Goal: Task Accomplishment & Management: Complete application form

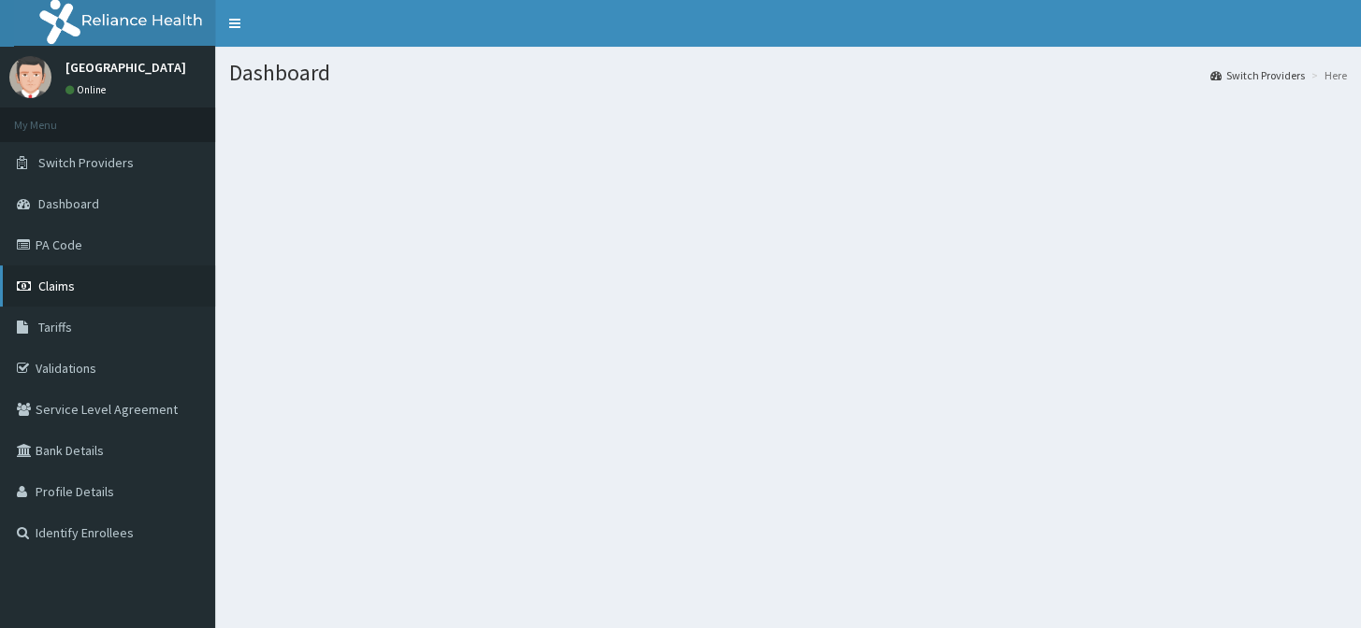
click at [78, 289] on link "Claims" at bounding box center [107, 286] width 215 height 41
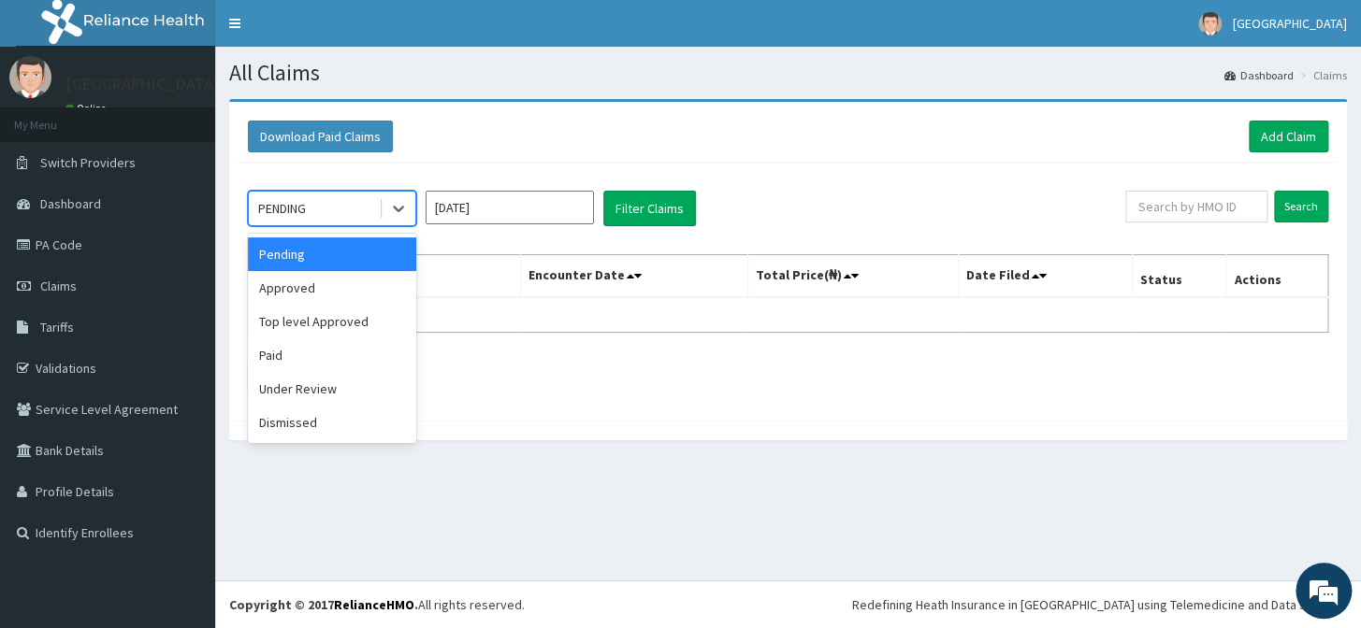
click at [306, 202] on div "PENDING" at bounding box center [282, 208] width 48 height 19
click at [535, 202] on input "Sep 2025" at bounding box center [510, 208] width 168 height 34
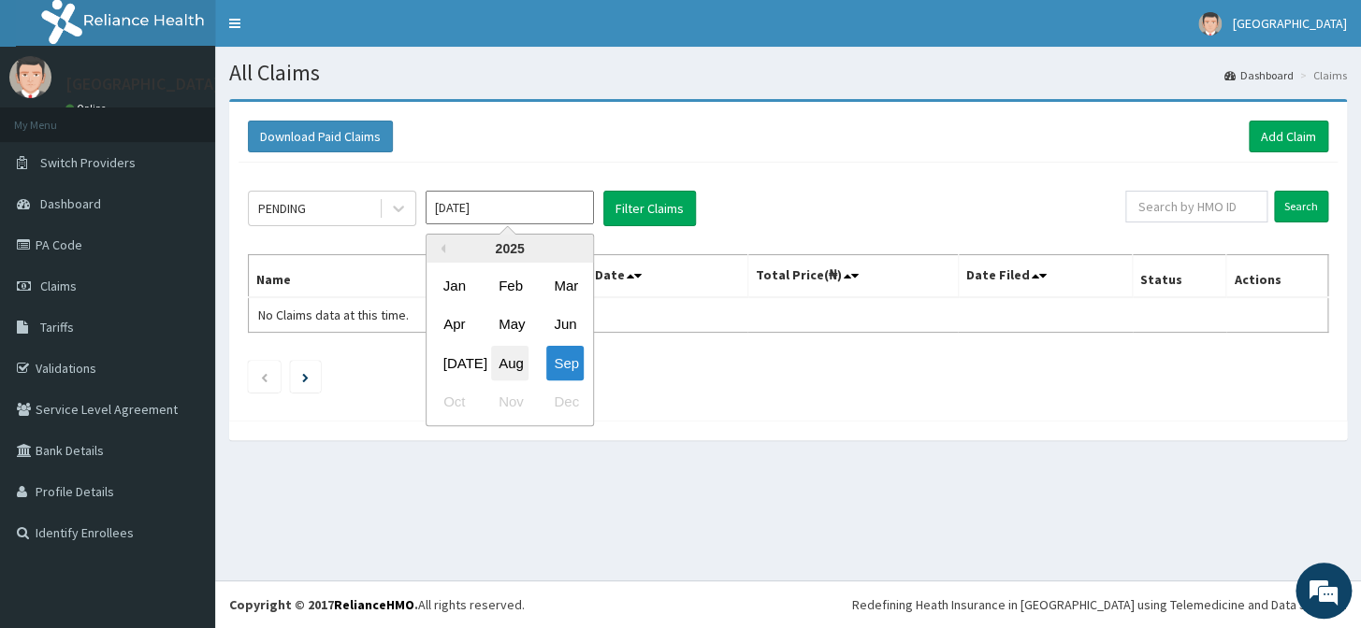
click at [511, 349] on div "Aug" at bounding box center [509, 363] width 37 height 35
type input "Aug 2025"
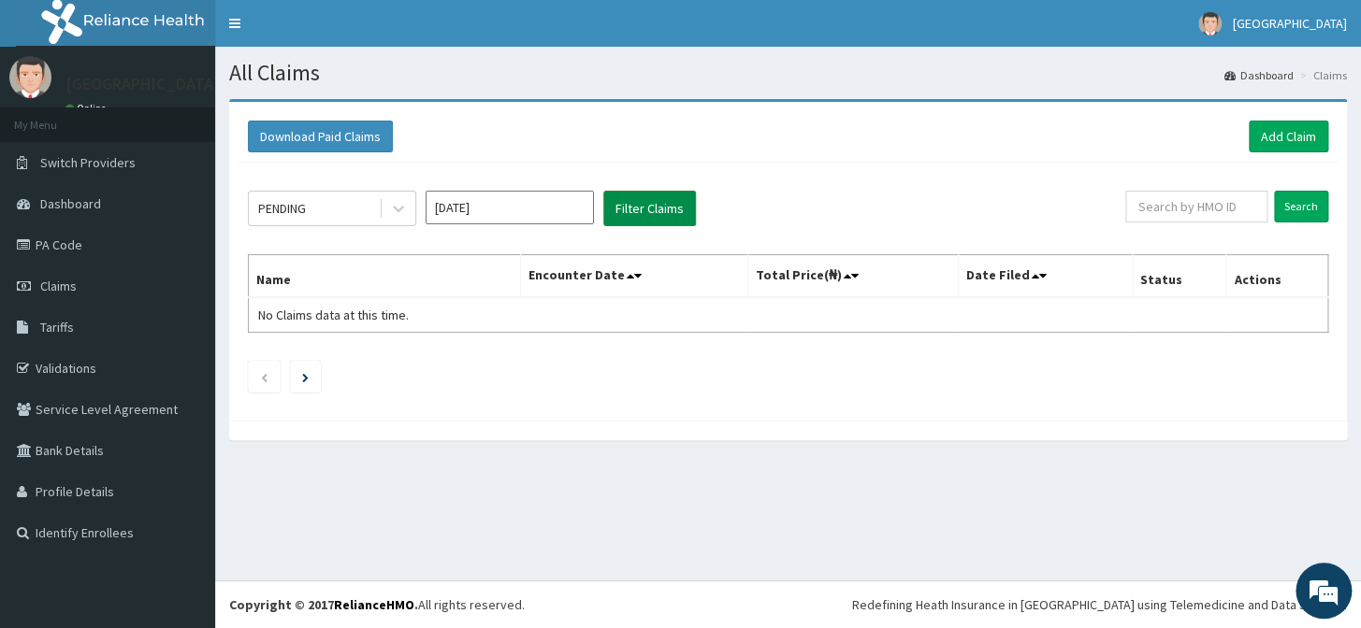
click at [645, 204] on button "Filter Claims" at bounding box center [649, 209] width 93 height 36
click at [625, 213] on button "Filter Claims" at bounding box center [649, 209] width 93 height 36
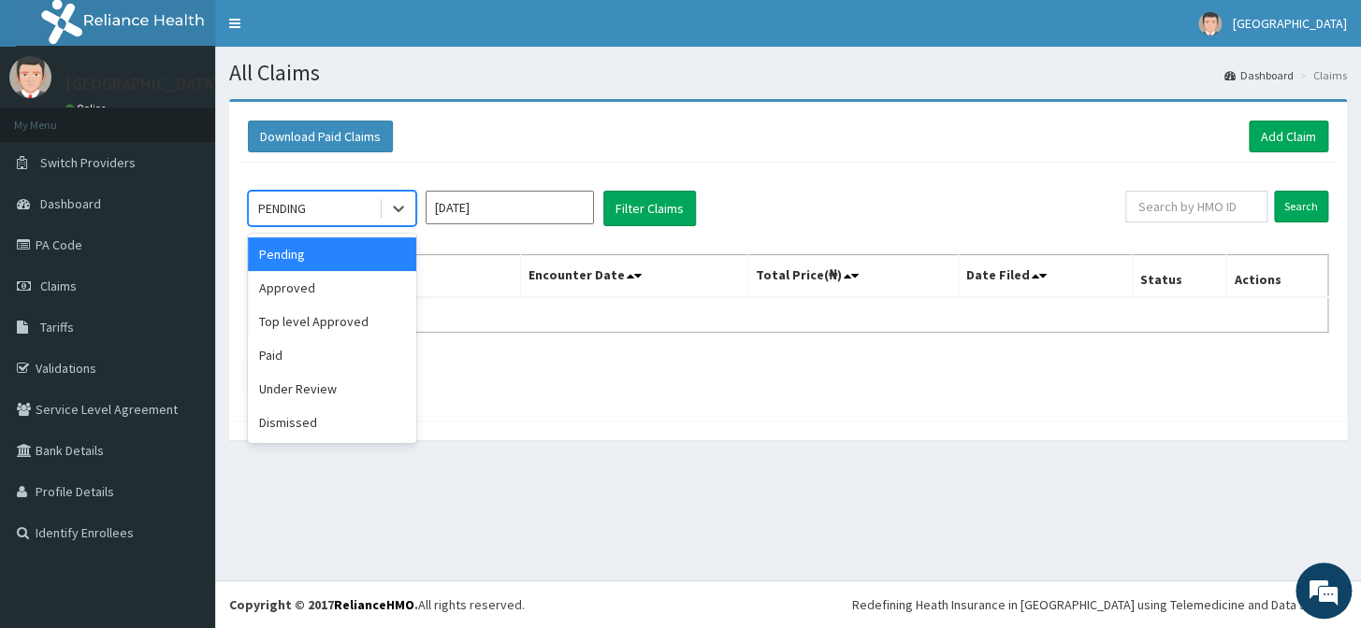
click at [328, 209] on div "PENDING" at bounding box center [314, 209] width 130 height 30
drag, startPoint x: 313, startPoint y: 281, endPoint x: 325, endPoint y: 285, distance: 12.2
click at [312, 282] on div "Approved" at bounding box center [332, 288] width 168 height 34
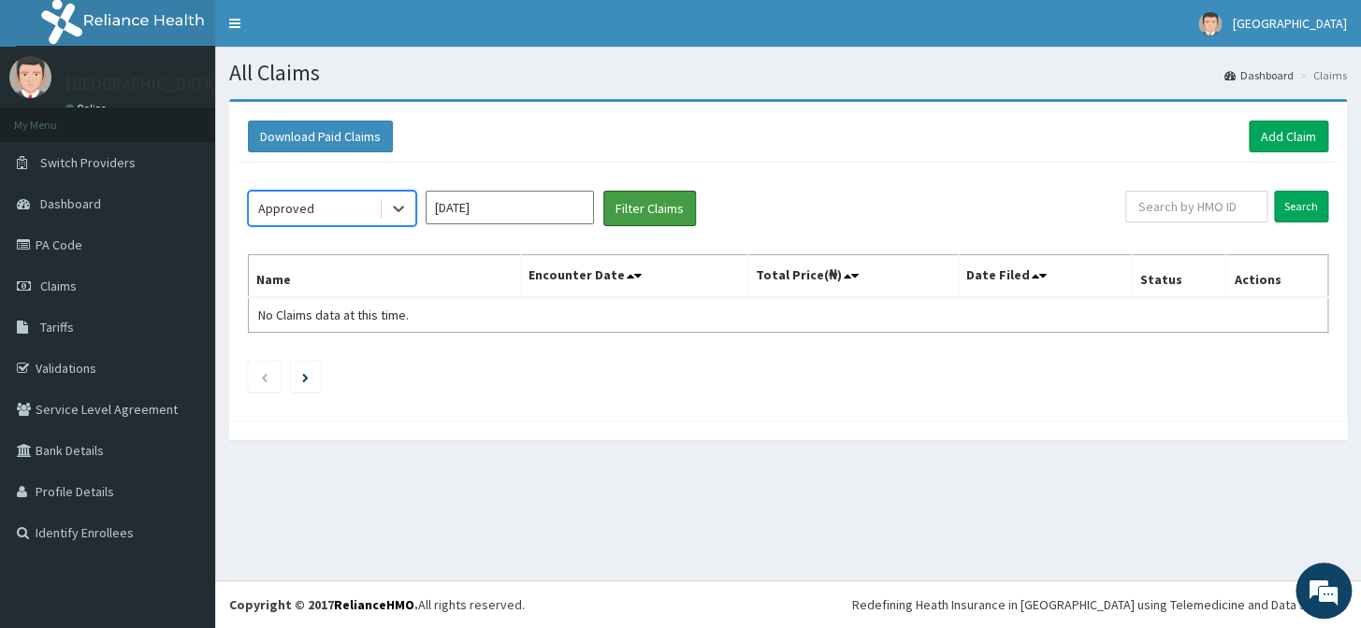
drag, startPoint x: 627, startPoint y: 205, endPoint x: 601, endPoint y: 205, distance: 26.2
click at [625, 205] on button "Filter Claims" at bounding box center [649, 209] width 93 height 36
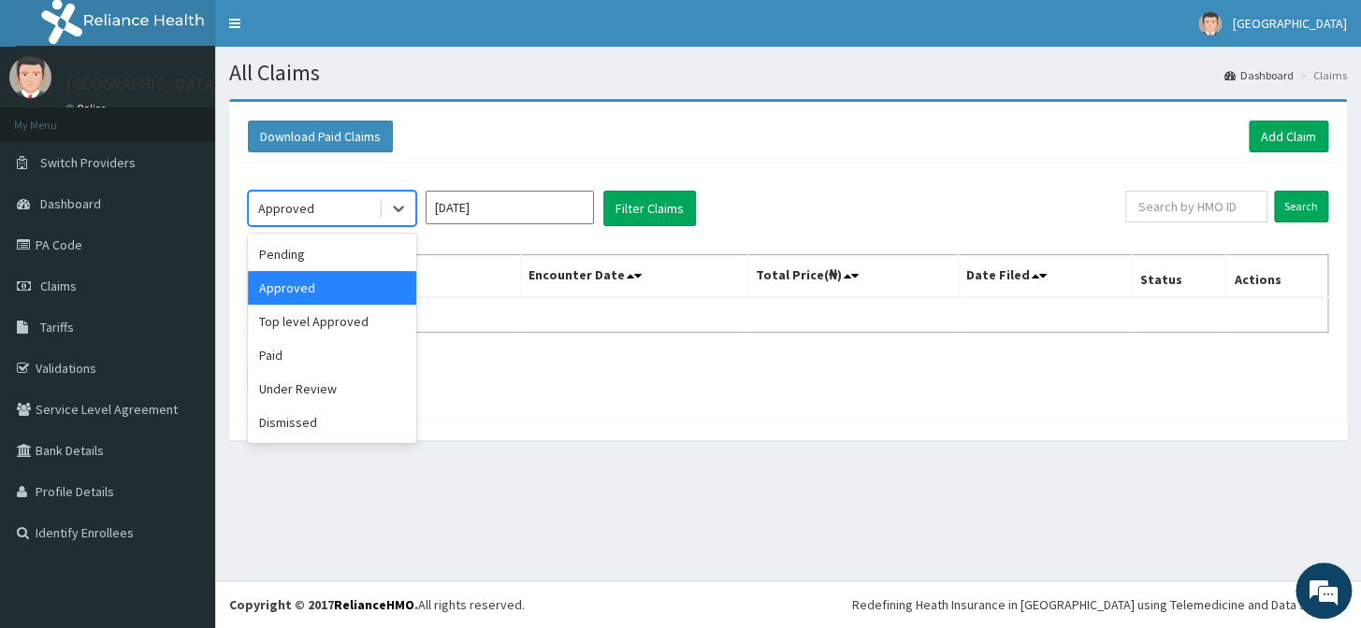
click at [257, 211] on div "Approved" at bounding box center [314, 209] width 130 height 30
click at [346, 325] on div "Top level Approved" at bounding box center [332, 322] width 168 height 34
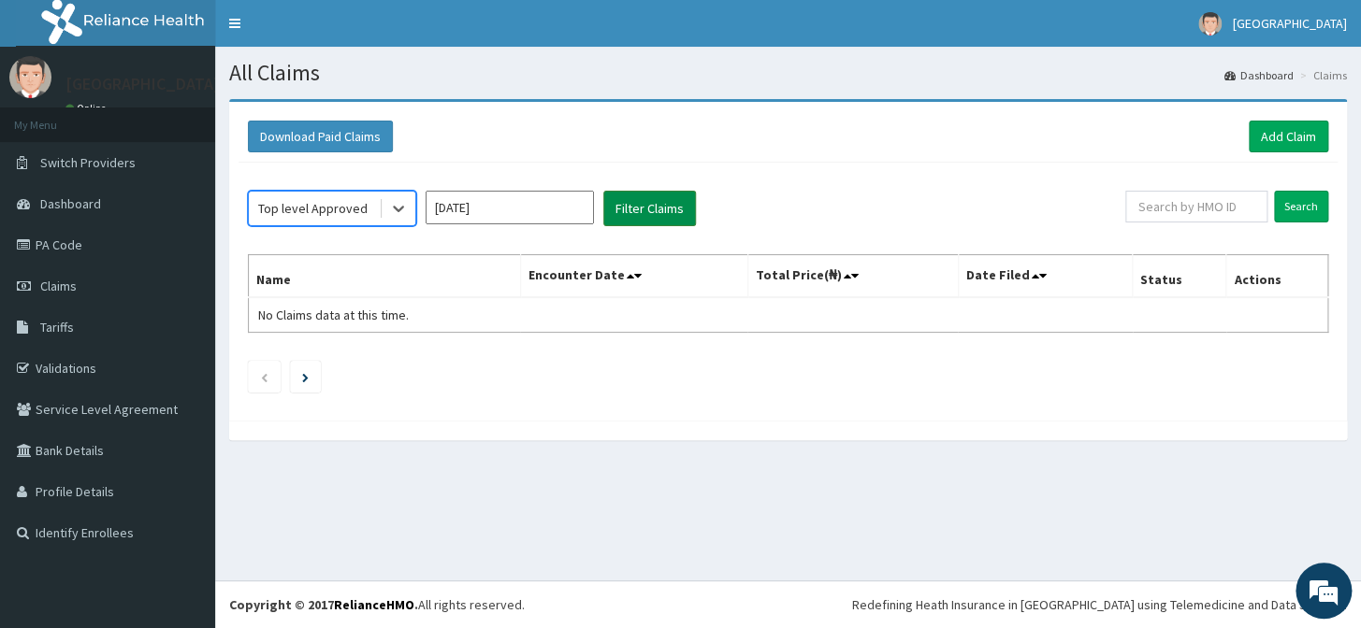
click at [666, 207] on button "Filter Claims" at bounding box center [649, 209] width 93 height 36
click at [321, 207] on div "Top level Approved" at bounding box center [312, 208] width 109 height 19
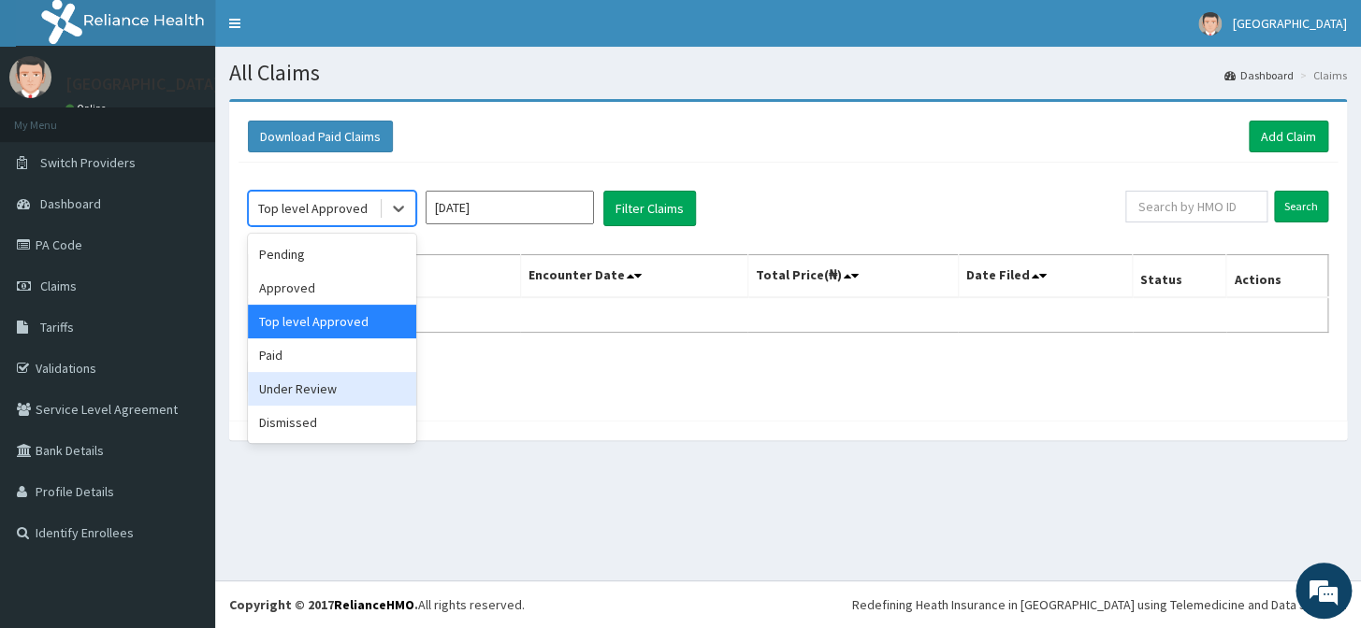
click at [339, 392] on div "Under Review" at bounding box center [332, 389] width 168 height 34
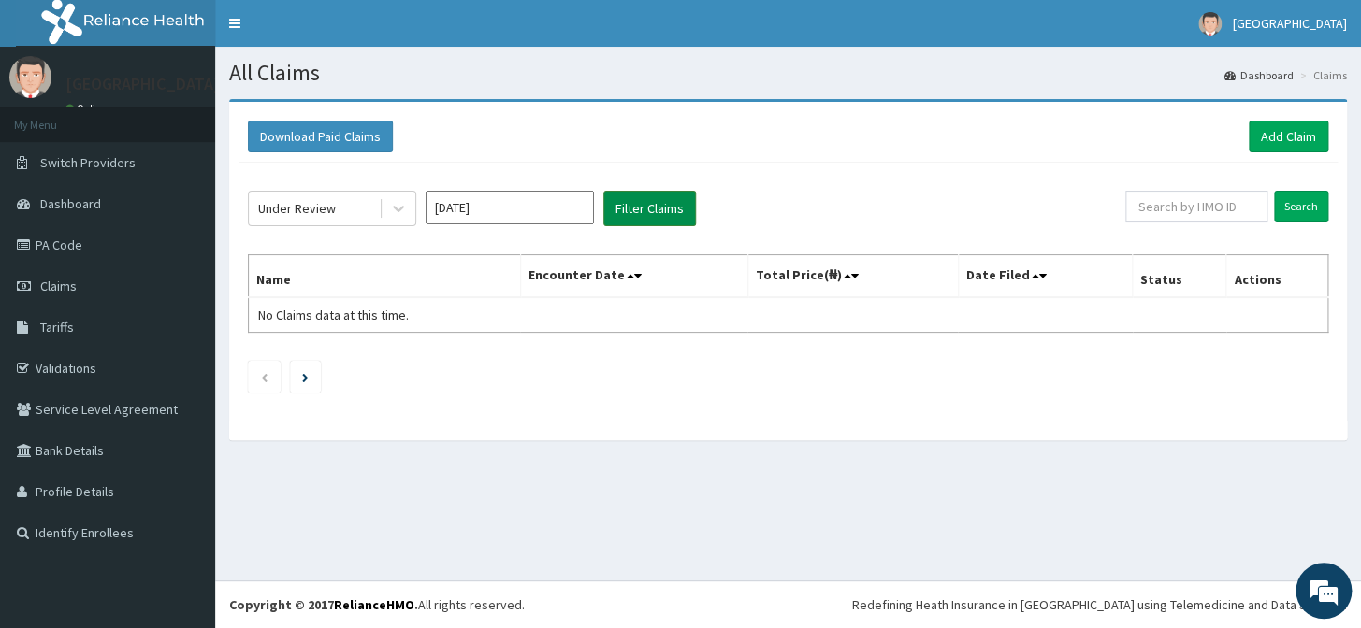
click at [649, 206] on button "Filter Claims" at bounding box center [649, 209] width 93 height 36
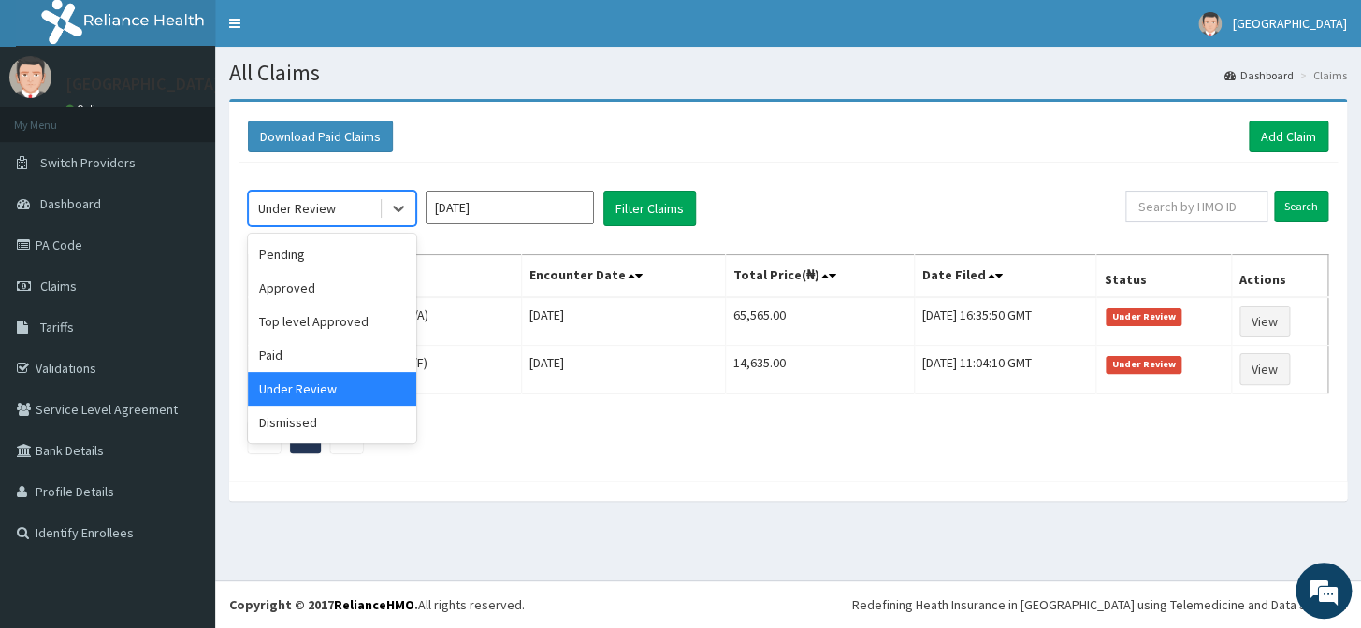
click at [316, 223] on div "Under Review" at bounding box center [314, 209] width 130 height 30
click at [319, 346] on div "Paid" at bounding box center [332, 356] width 168 height 34
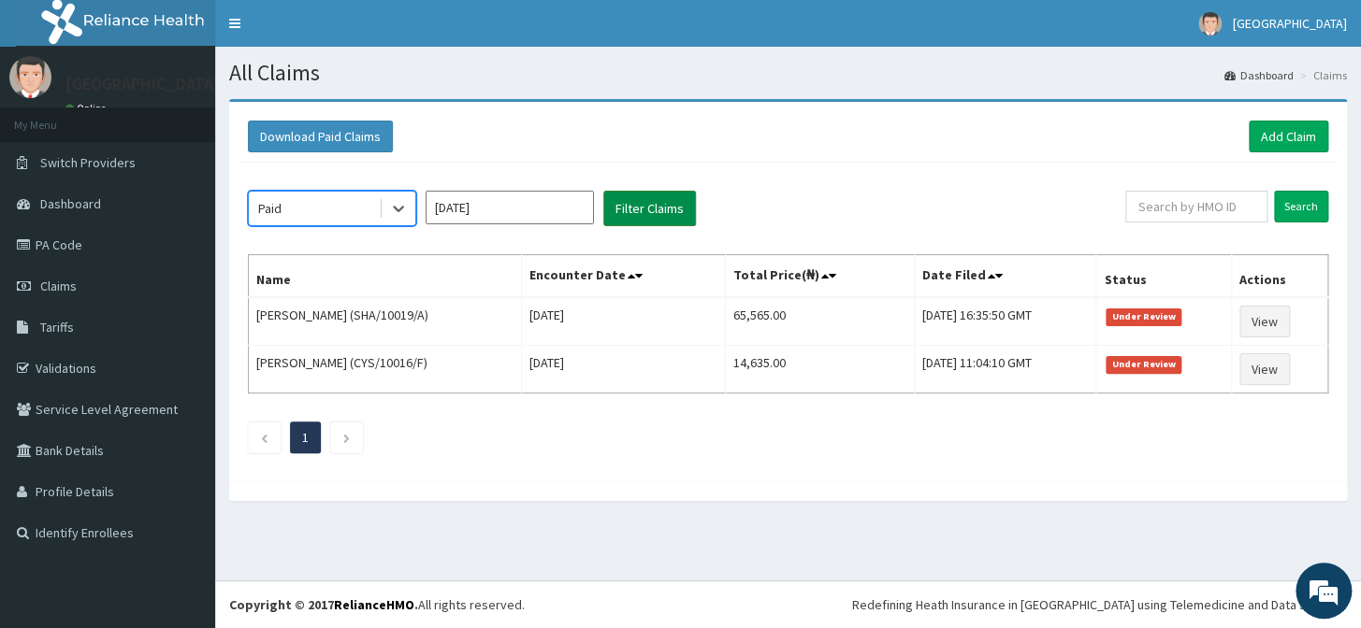
click at [657, 208] on button "Filter Claims" at bounding box center [649, 209] width 93 height 36
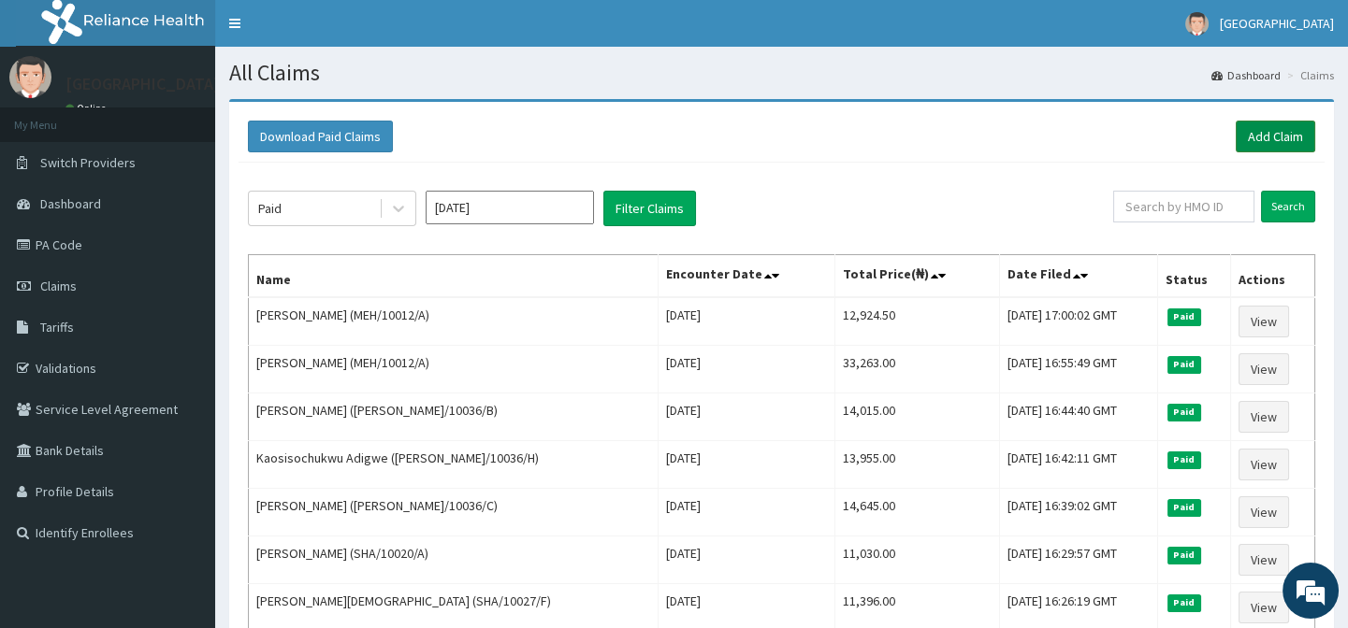
click at [1249, 129] on link "Add Claim" at bounding box center [1274, 137] width 79 height 32
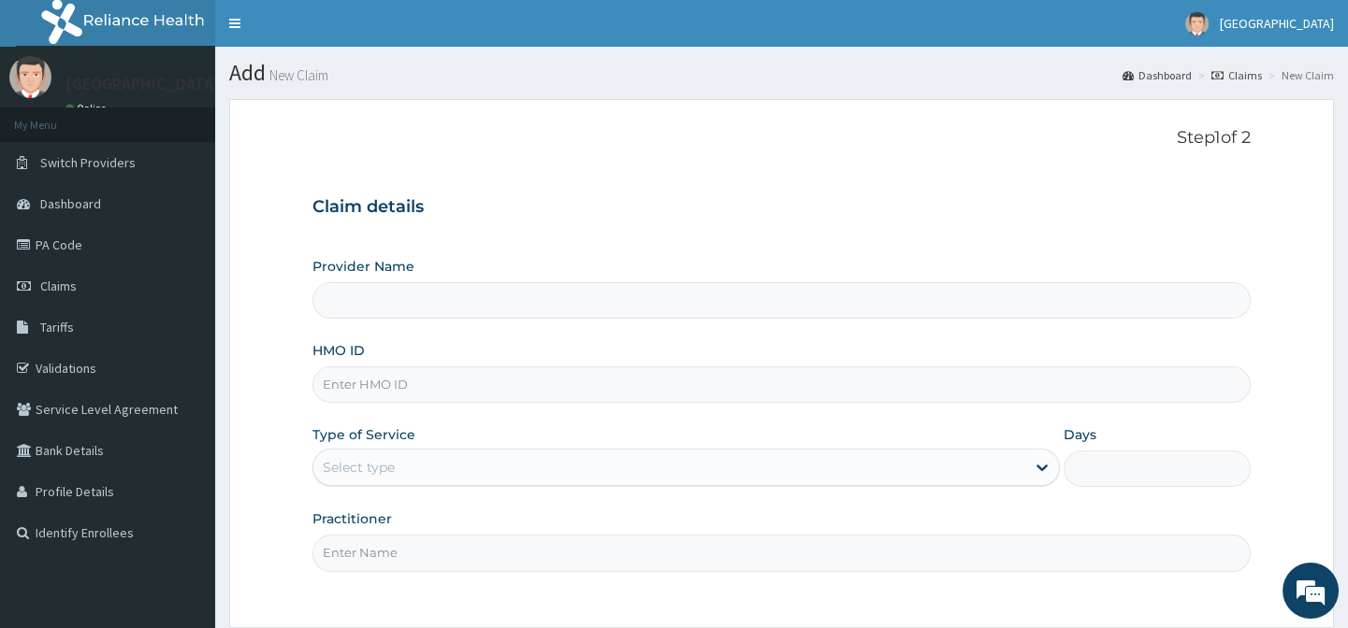
type input "Lily Hospital-BENIN"
click at [55, 243] on link "PA Code" at bounding box center [107, 244] width 215 height 41
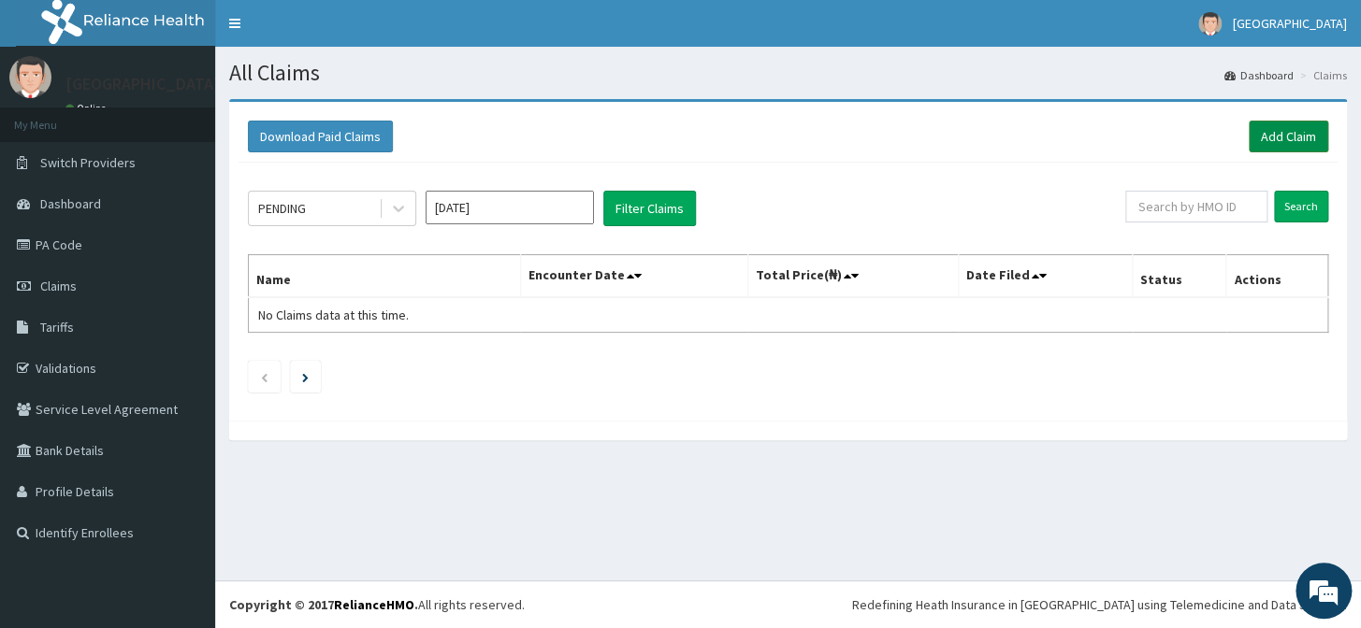
click at [1280, 135] on link "Add Claim" at bounding box center [1287, 137] width 79 height 32
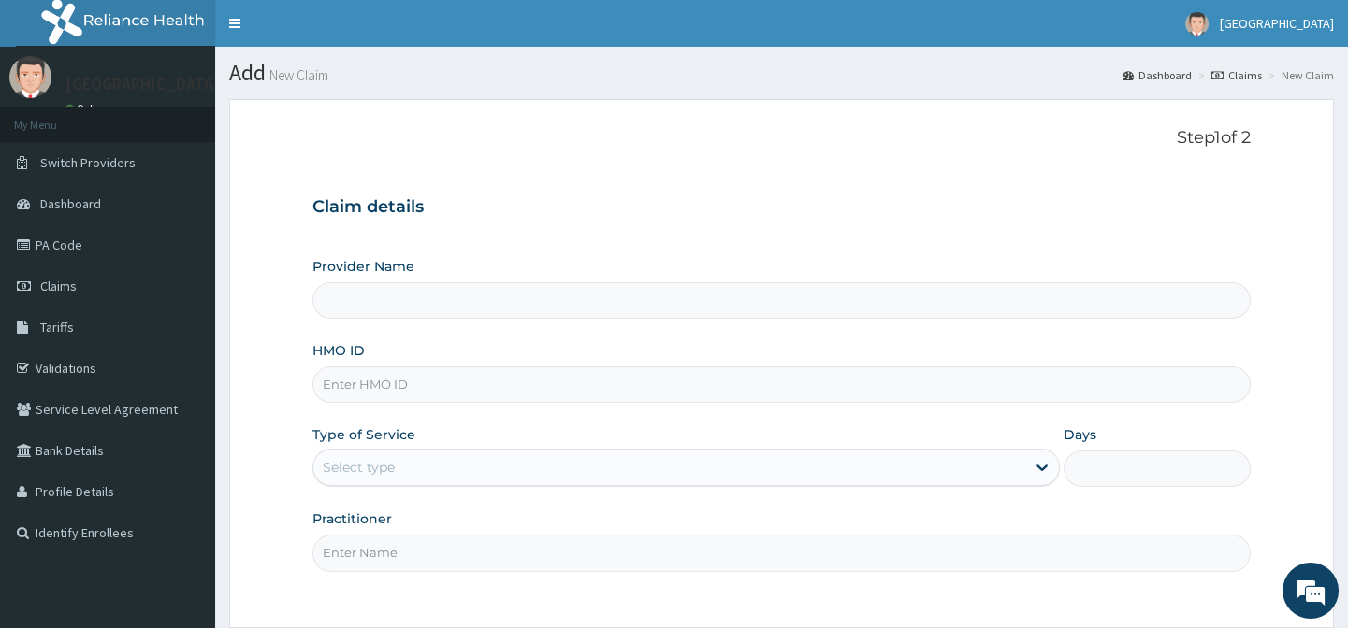
type input "[GEOGRAPHIC_DATA]-[GEOGRAPHIC_DATA]"
click at [365, 381] on input "HMO ID" at bounding box center [780, 385] width 937 height 36
click at [509, 378] on input "HMO ID" at bounding box center [780, 385] width 937 height 36
click at [401, 390] on input "HMO ID" at bounding box center [780, 385] width 937 height 36
paste input "RBN/10130/A"
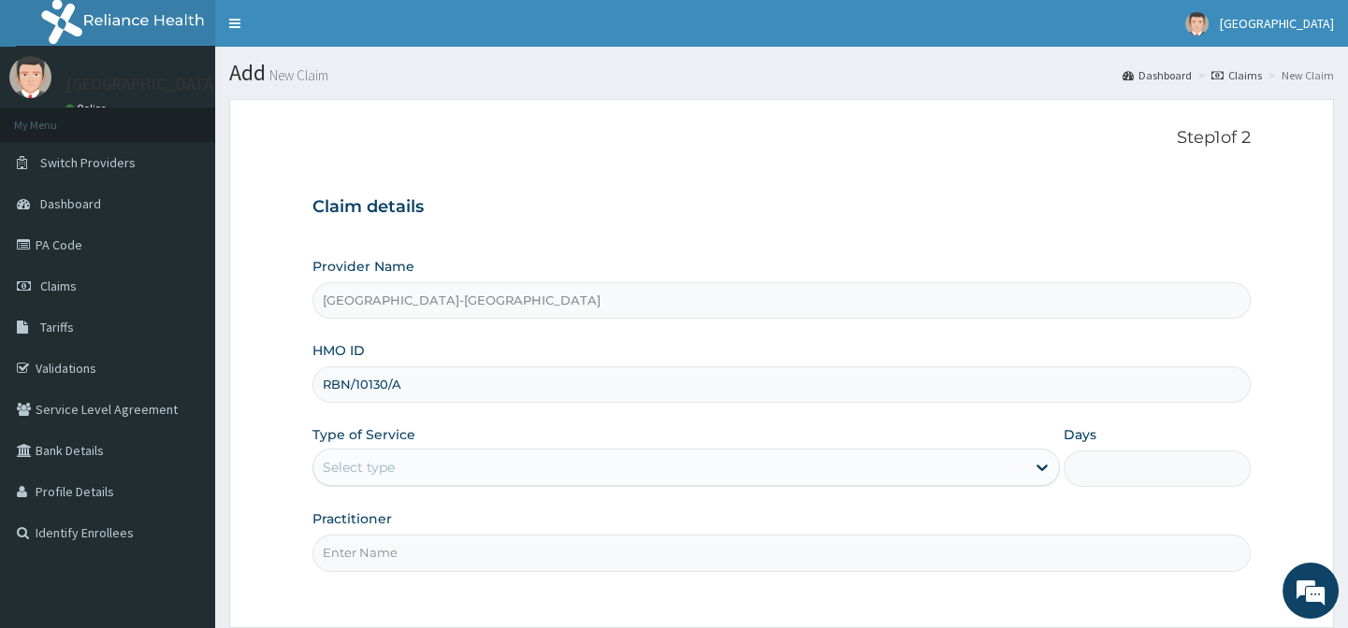
type input "RBN/10130/A"
click at [387, 466] on div "Select type" at bounding box center [359, 467] width 72 height 19
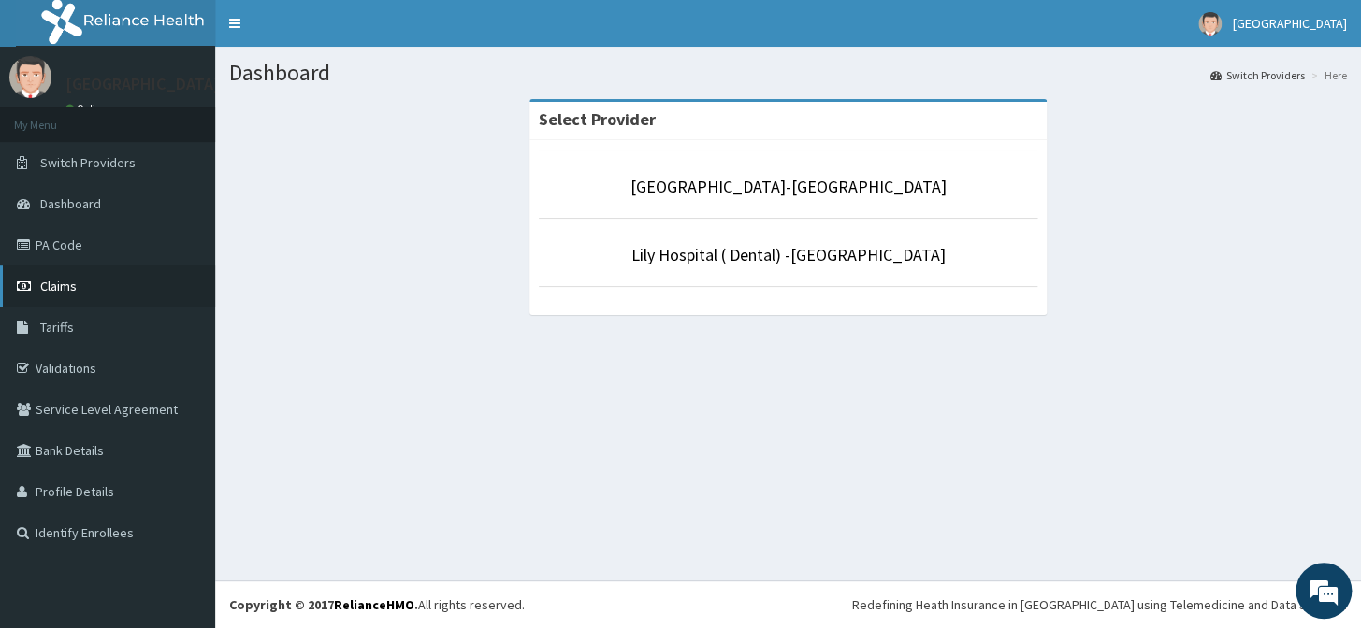
click at [77, 299] on link "Claims" at bounding box center [107, 286] width 215 height 41
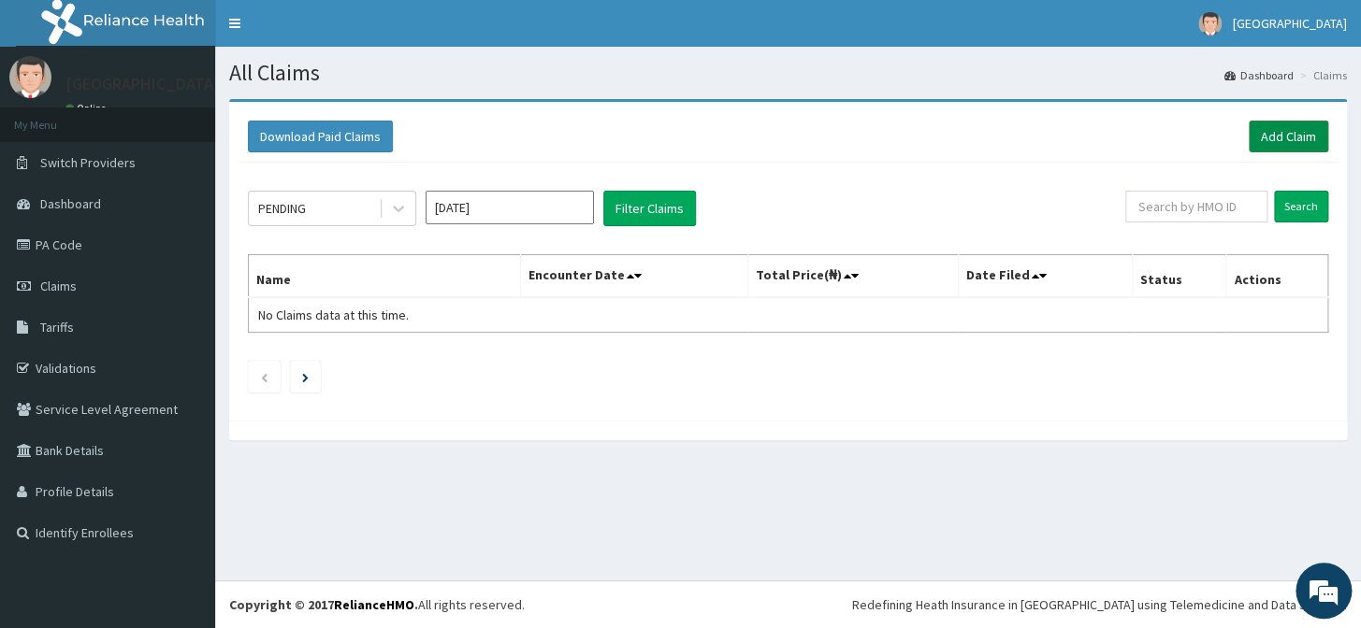
click at [1295, 138] on link "Add Claim" at bounding box center [1287, 137] width 79 height 32
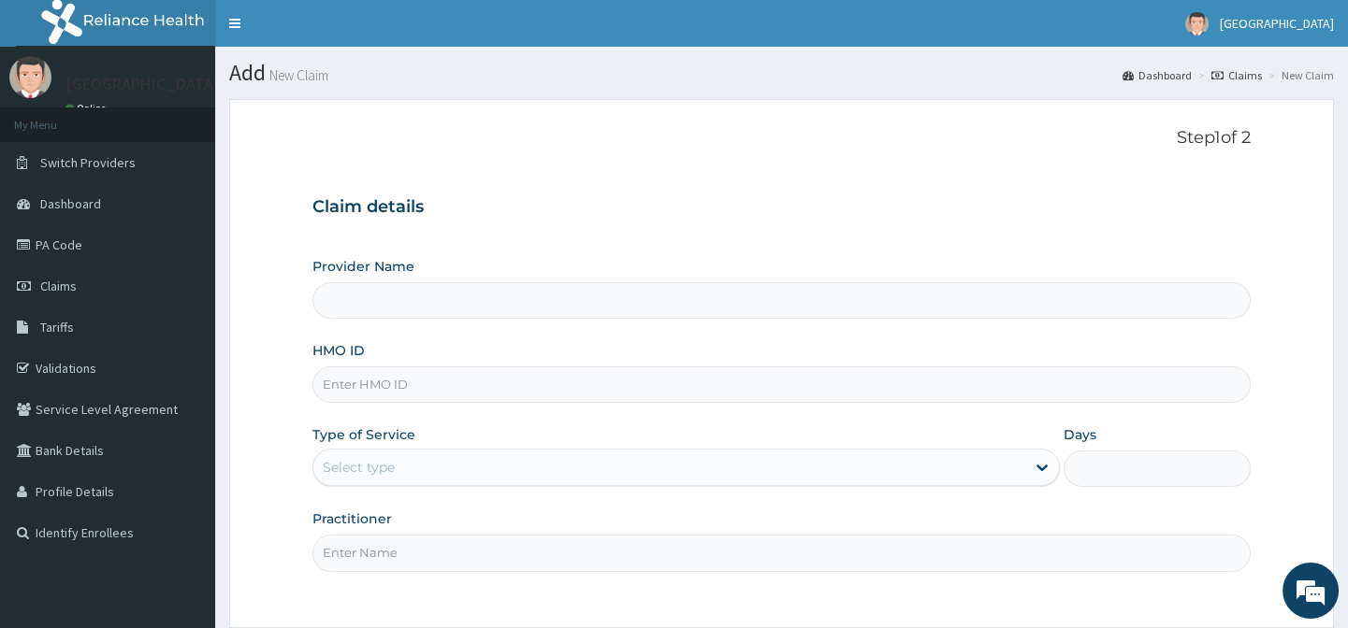
type input "[GEOGRAPHIC_DATA]-[GEOGRAPHIC_DATA]"
click at [426, 393] on input "HMO ID" at bounding box center [780, 385] width 937 height 36
paste input "RBN/10130/A"
type input "RBN/10130/A"
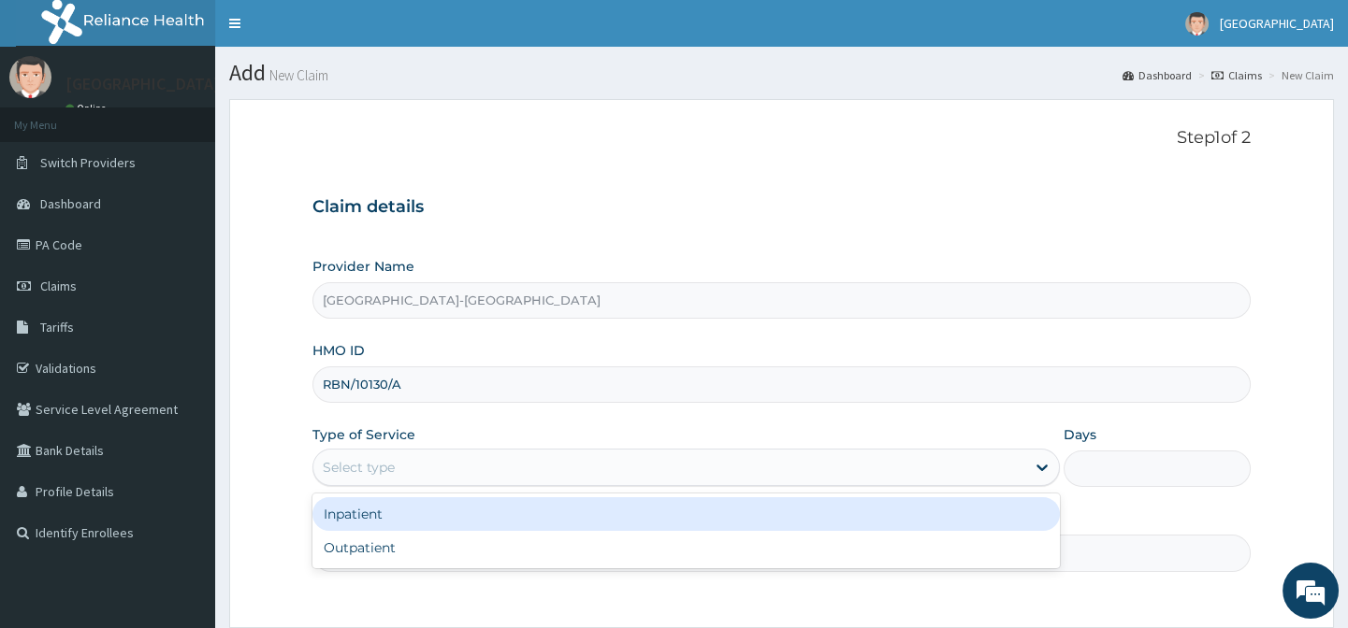
click at [473, 469] on div "Select type" at bounding box center [669, 468] width 712 height 30
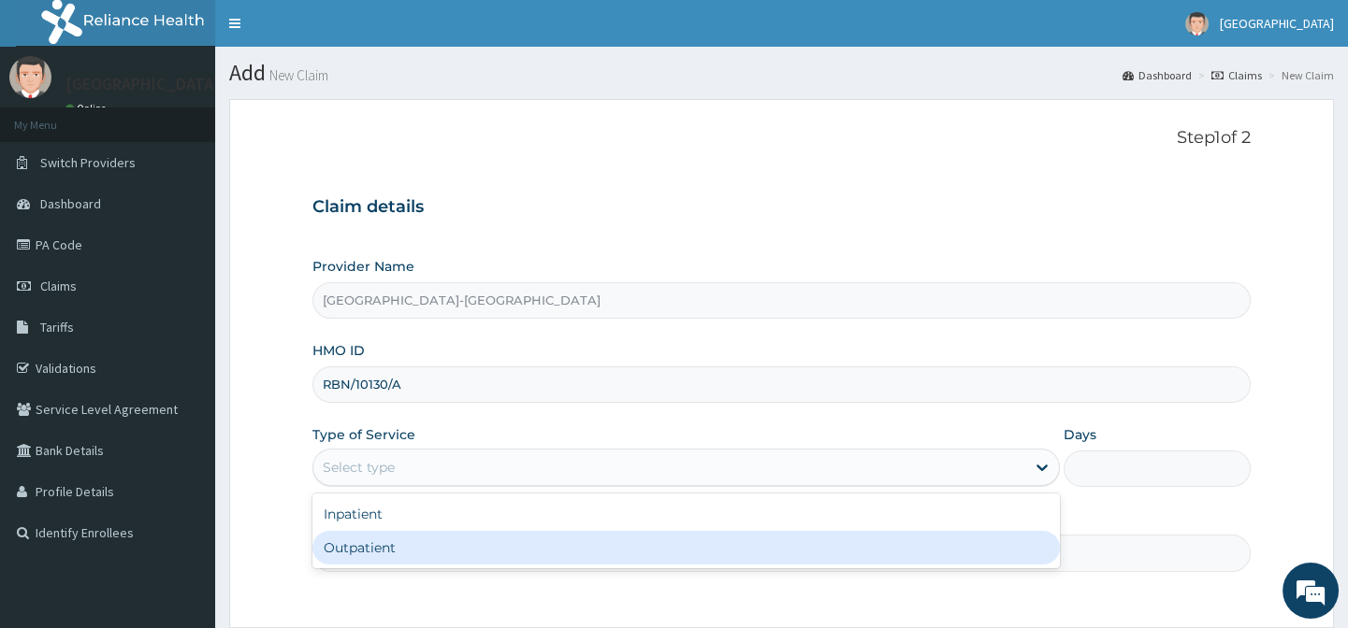
click at [438, 546] on div "Outpatient" at bounding box center [685, 548] width 747 height 34
type input "1"
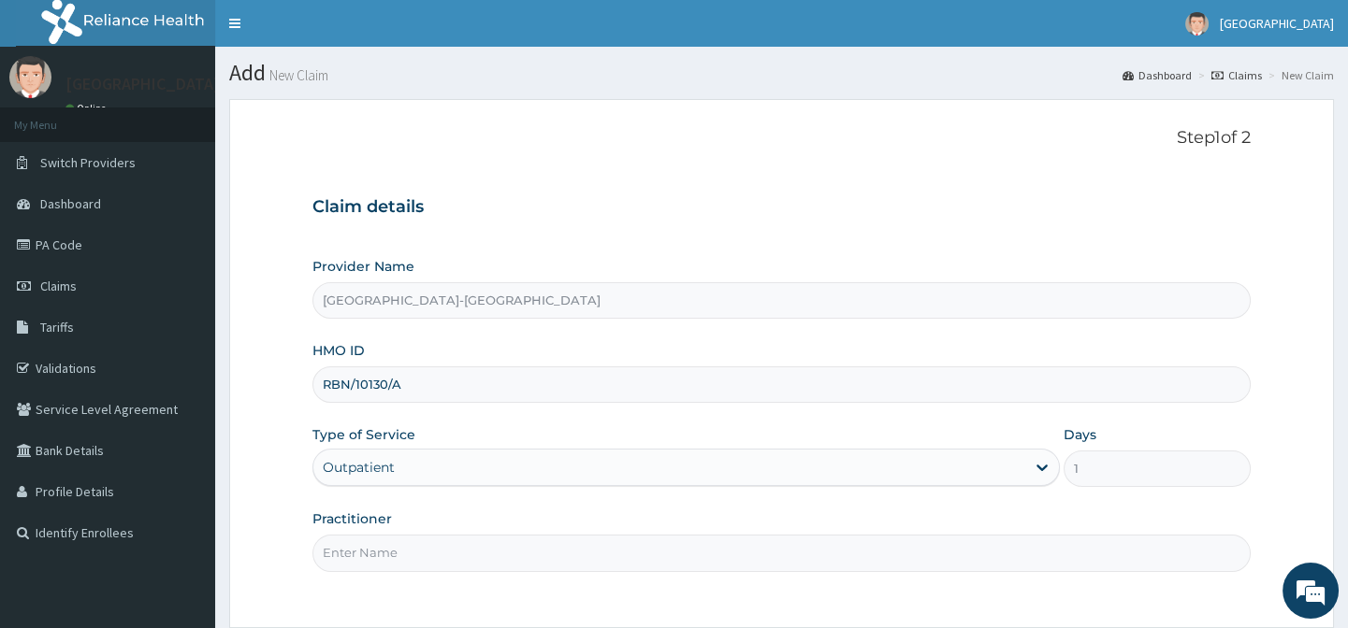
click at [438, 546] on input "Practitioner" at bounding box center [780, 553] width 937 height 36
type input "."
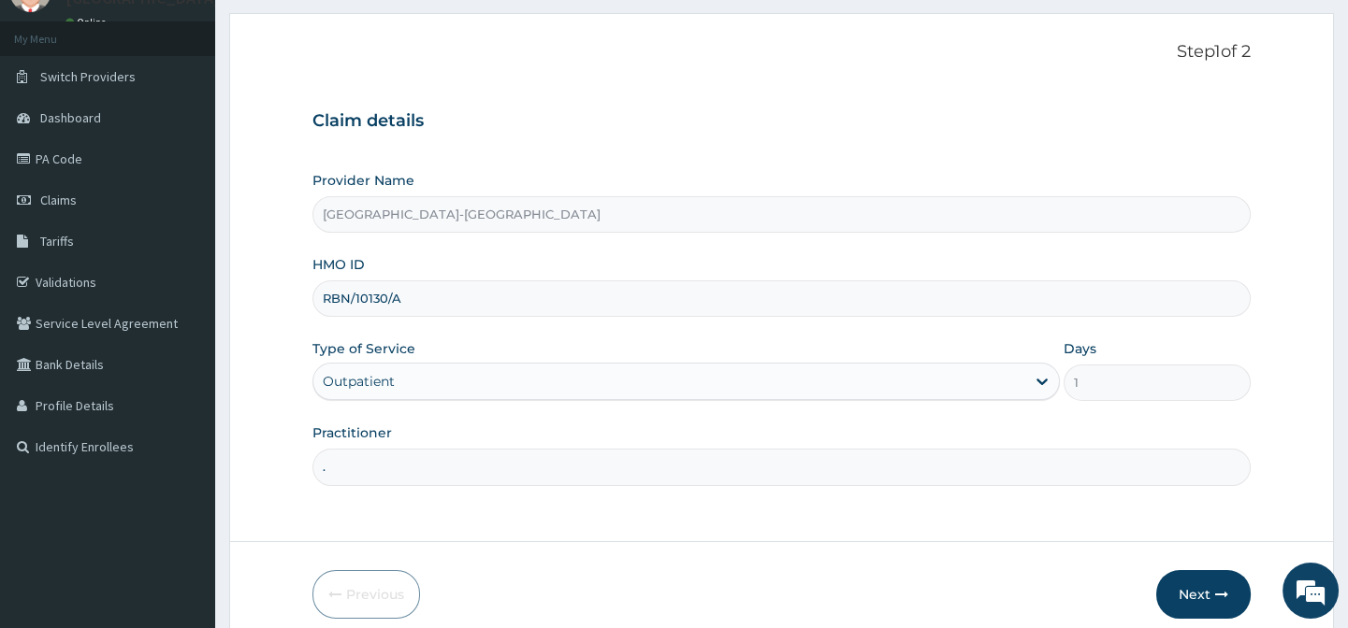
scroll to position [167, 0]
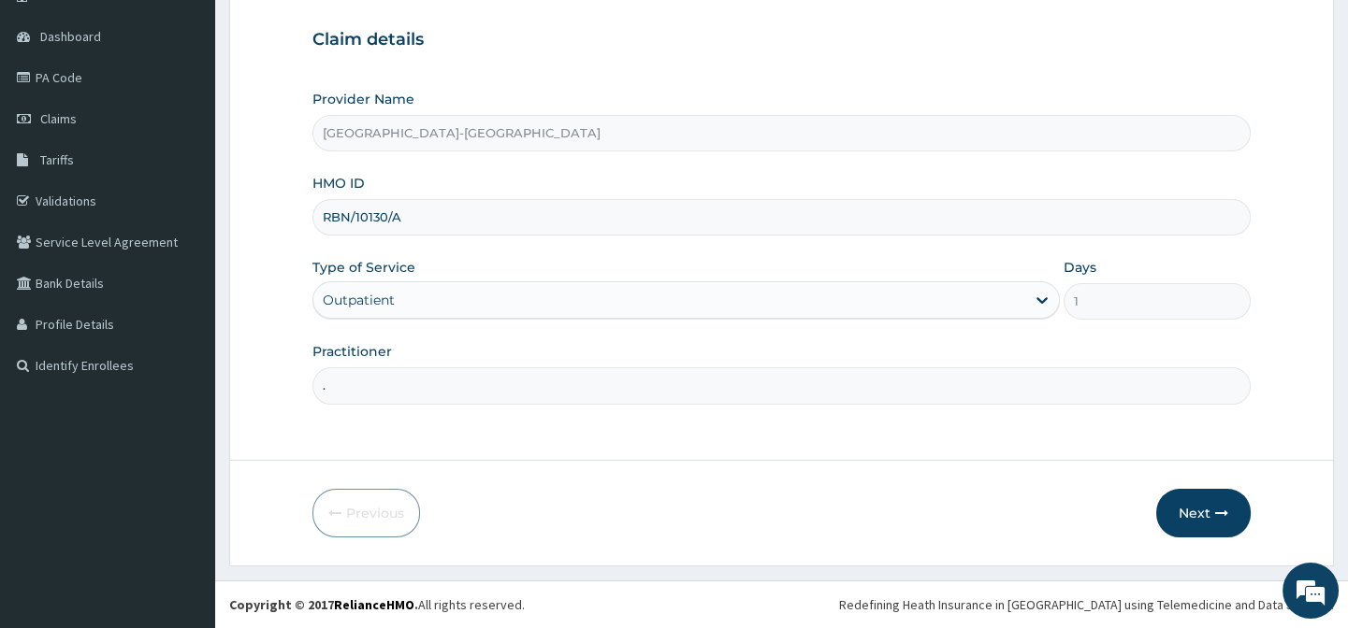
drag, startPoint x: 723, startPoint y: 497, endPoint x: 973, endPoint y: 524, distance: 251.2
click at [731, 498] on div "Previous Next" at bounding box center [780, 513] width 937 height 49
click at [1179, 514] on button "Next" at bounding box center [1203, 513] width 94 height 49
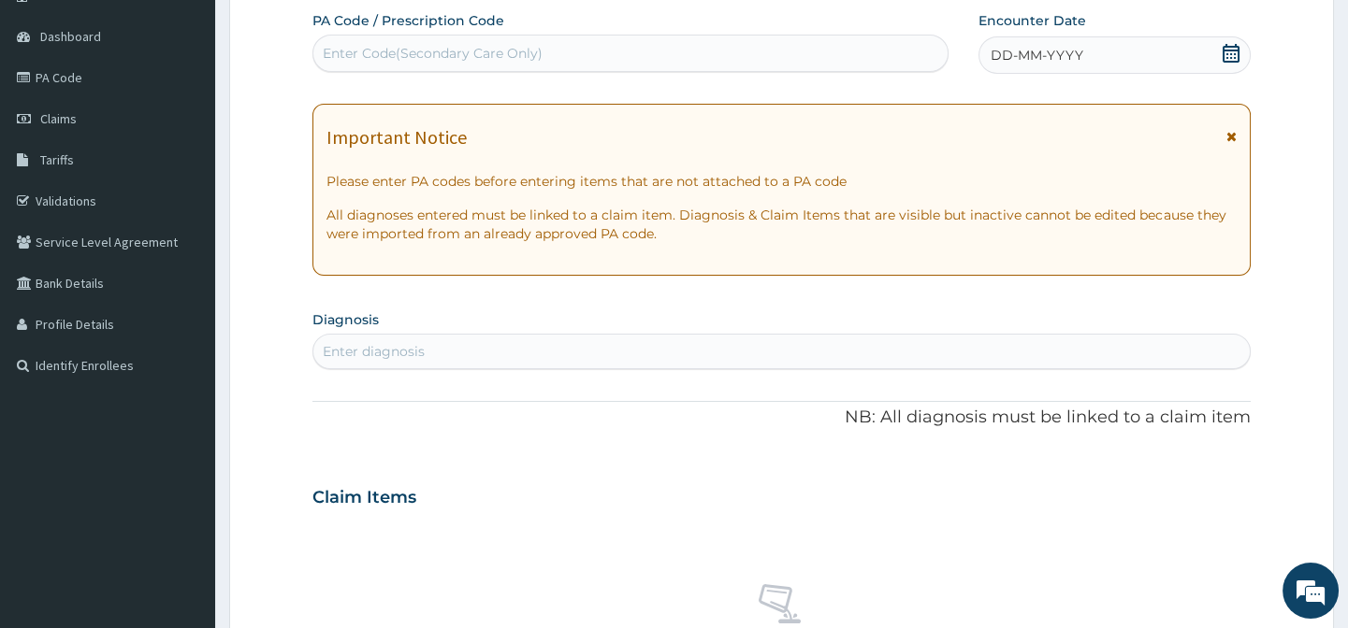
scroll to position [0, 0]
click at [1084, 48] on div "DD-MM-YYYY" at bounding box center [1114, 54] width 272 height 37
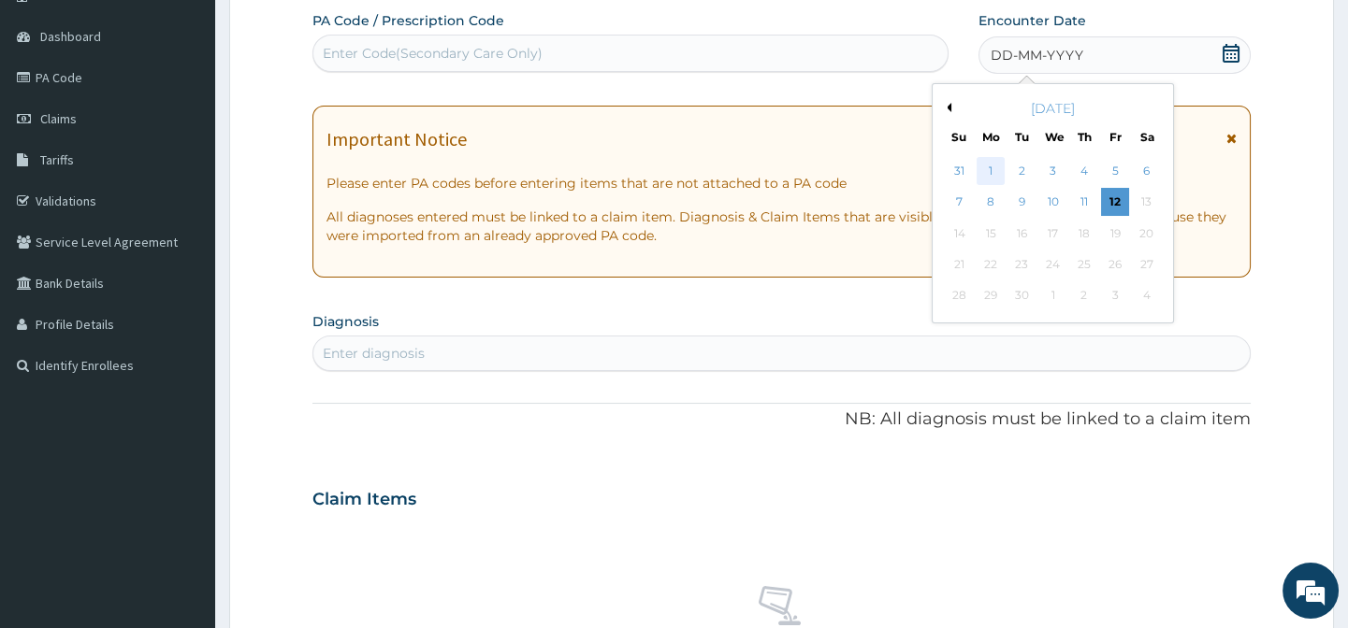
click at [988, 173] on div "1" at bounding box center [989, 171] width 28 height 28
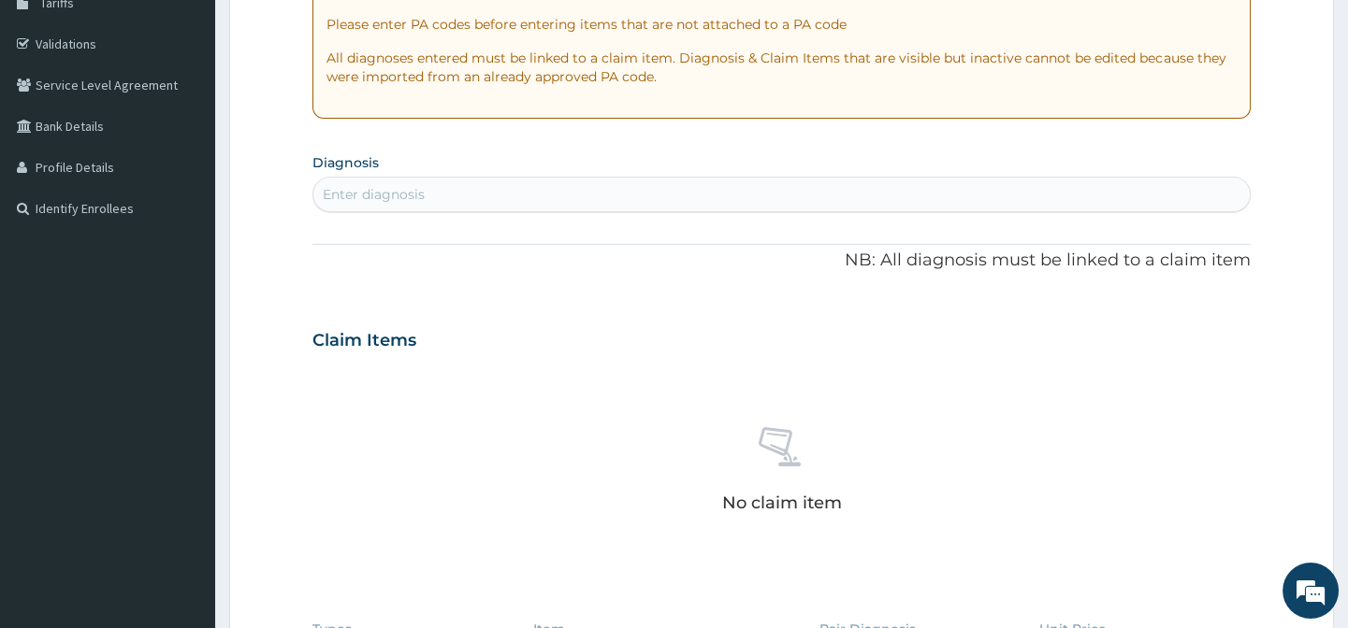
scroll to position [337, 0]
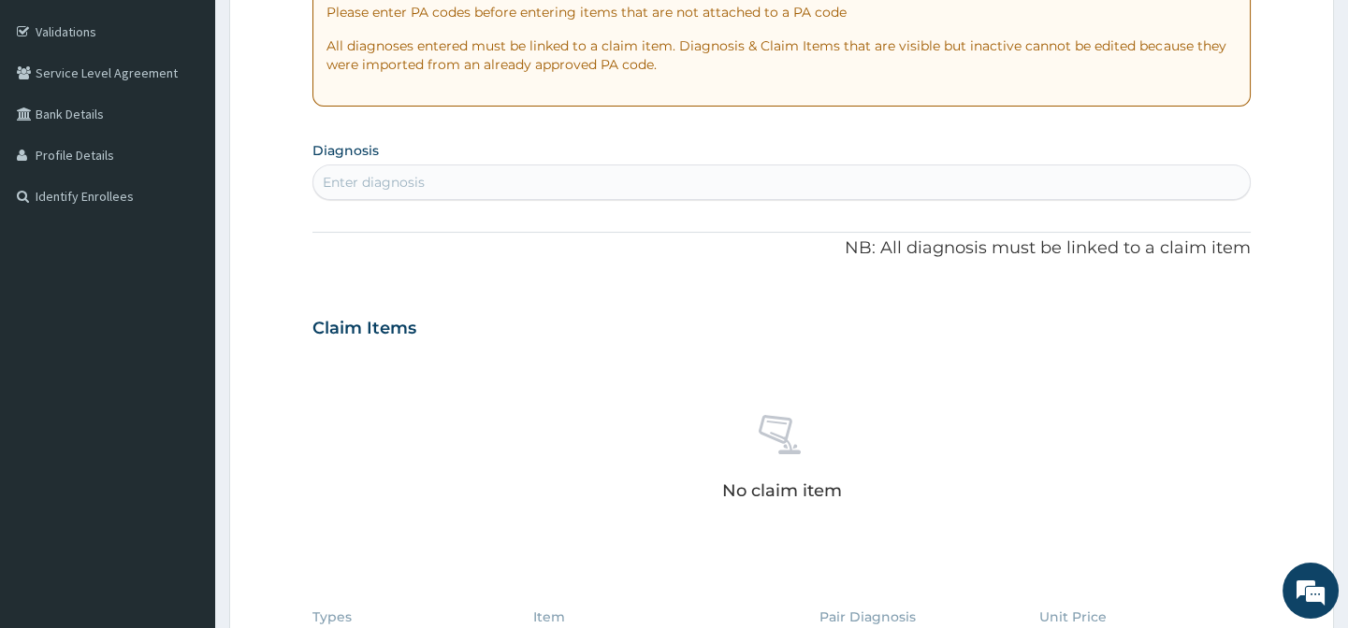
click at [400, 189] on div "Enter diagnosis" at bounding box center [374, 182] width 102 height 19
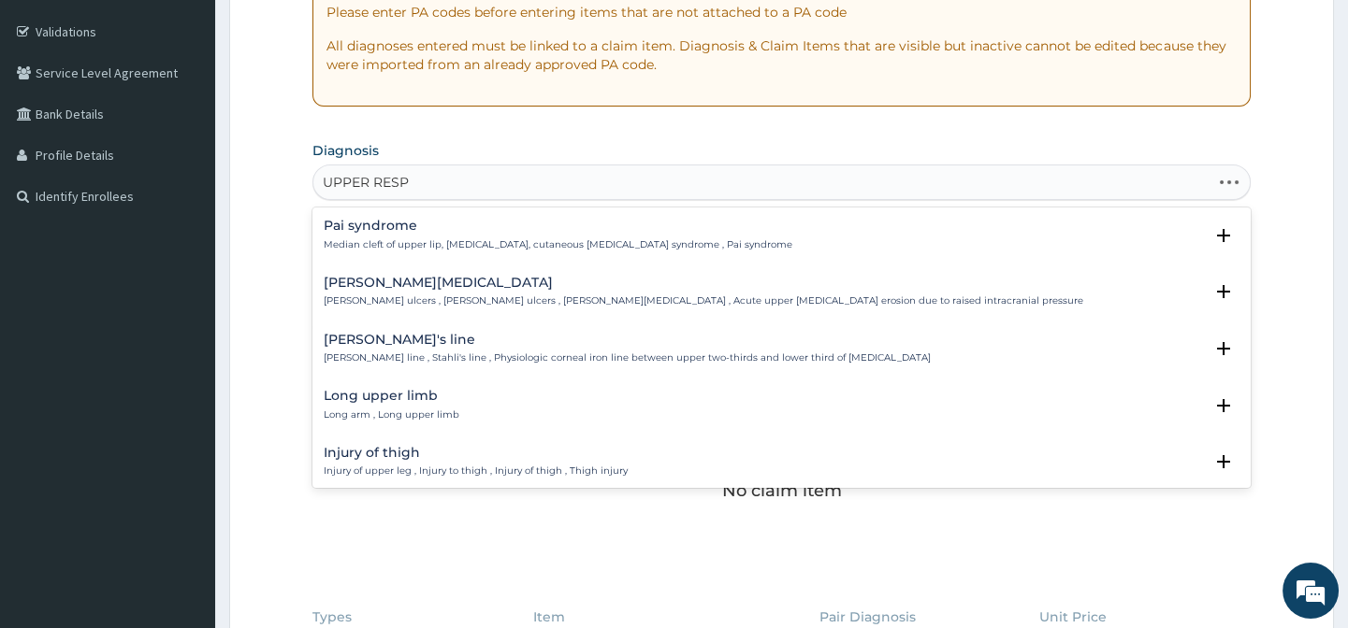
type input "UPPER RESPI"
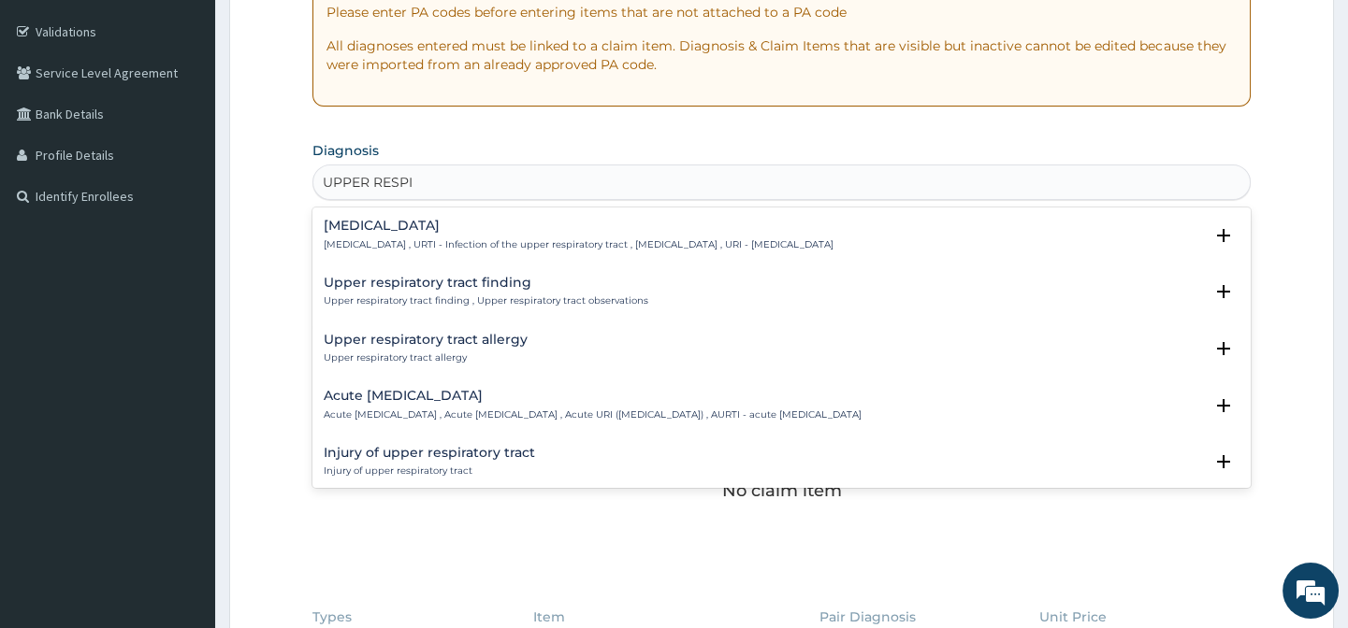
click at [437, 247] on p "Upper respiratory infection , URTI - Infection of the upper respiratory tract ,…" at bounding box center [579, 244] width 510 height 13
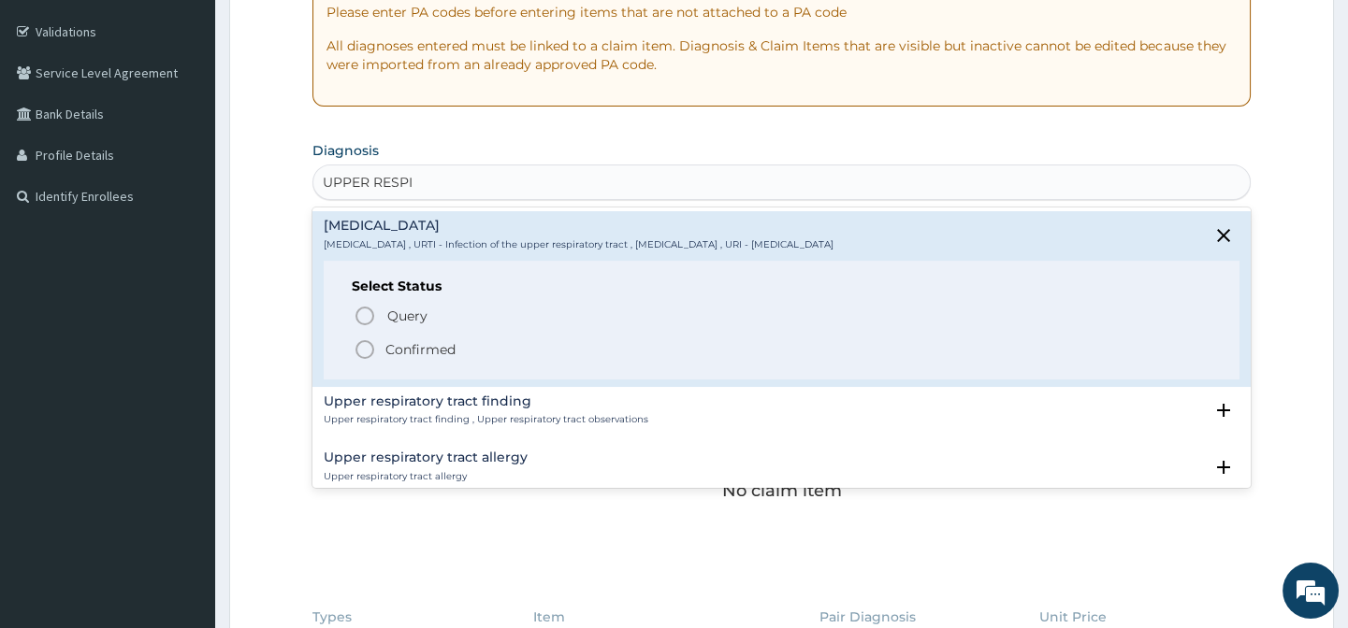
click at [368, 352] on icon "status option filled" at bounding box center [364, 350] width 22 height 22
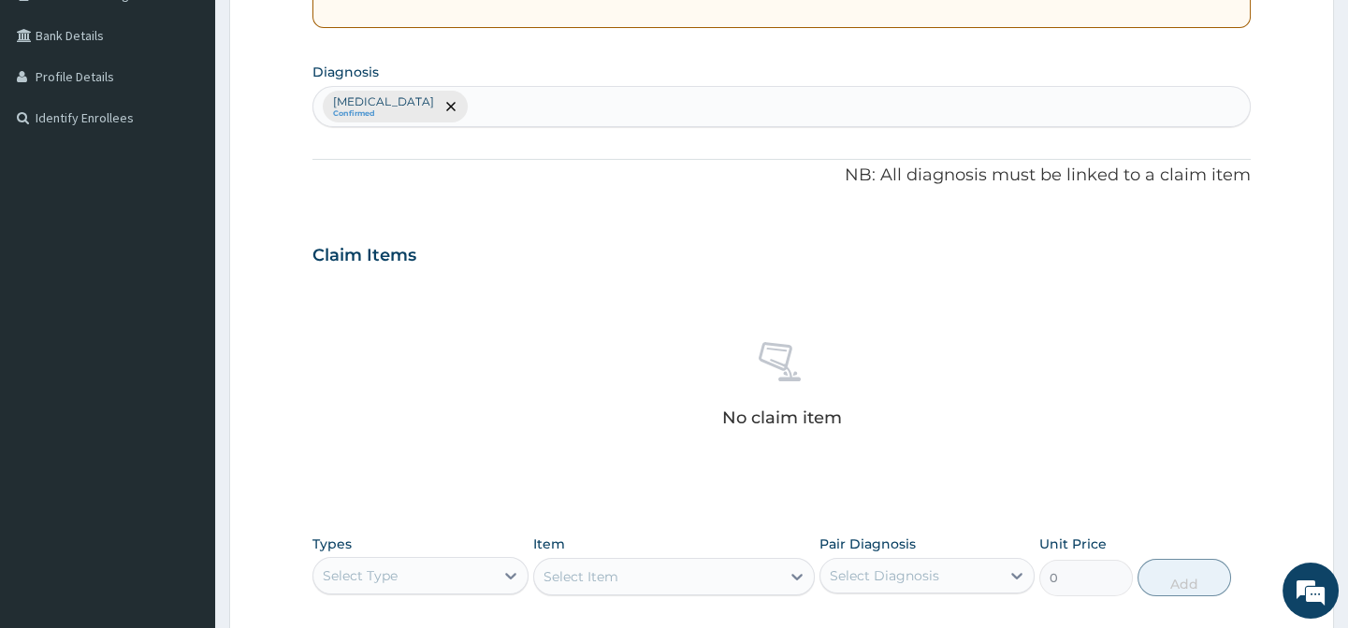
scroll to position [592, 0]
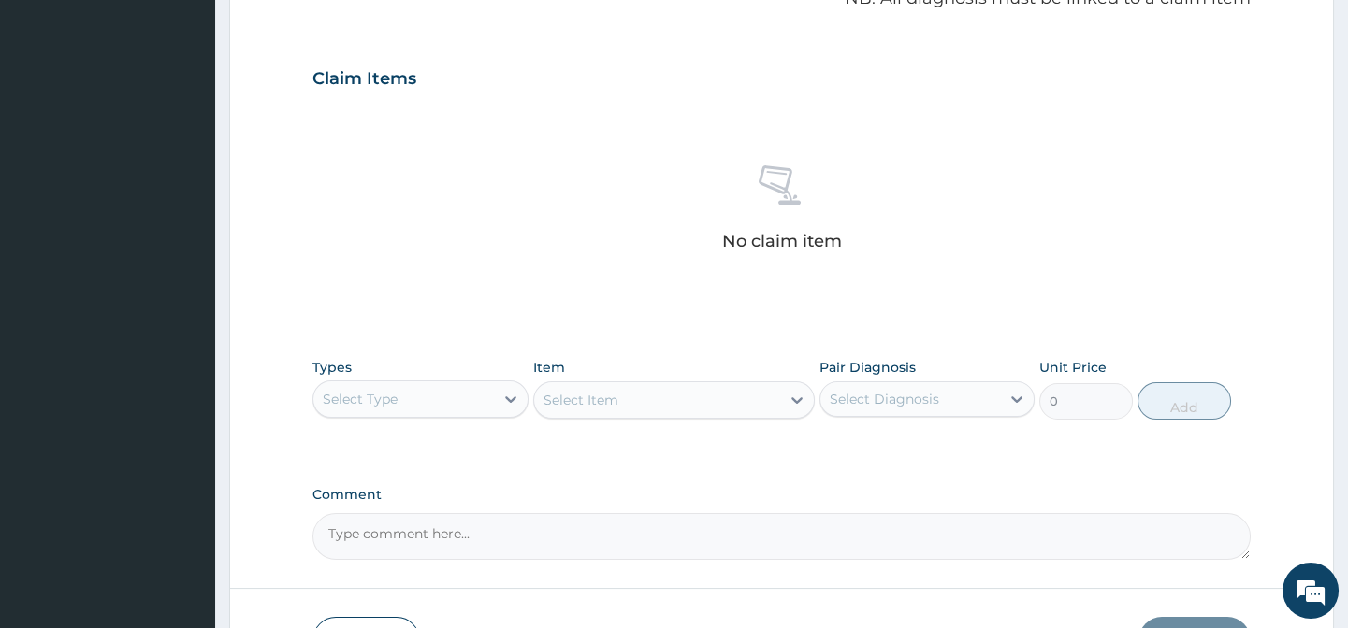
click at [397, 400] on div "Select Type" at bounding box center [403, 399] width 180 height 30
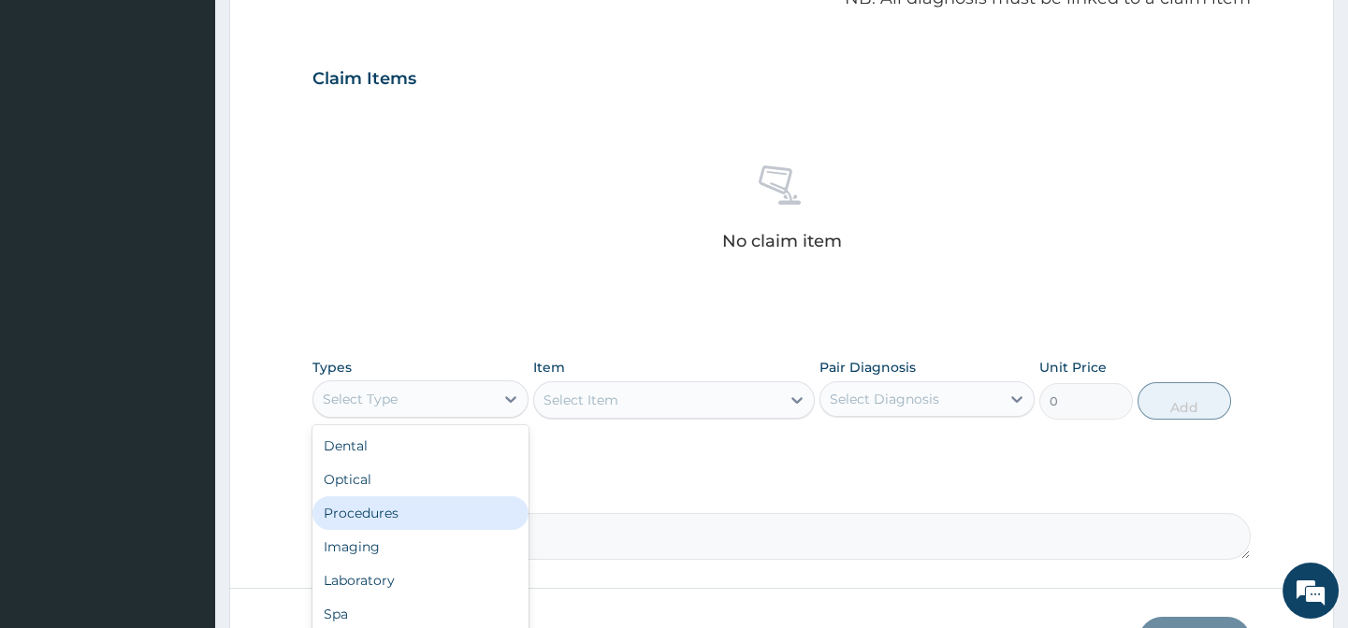
click at [400, 516] on div "Procedures" at bounding box center [419, 514] width 215 height 34
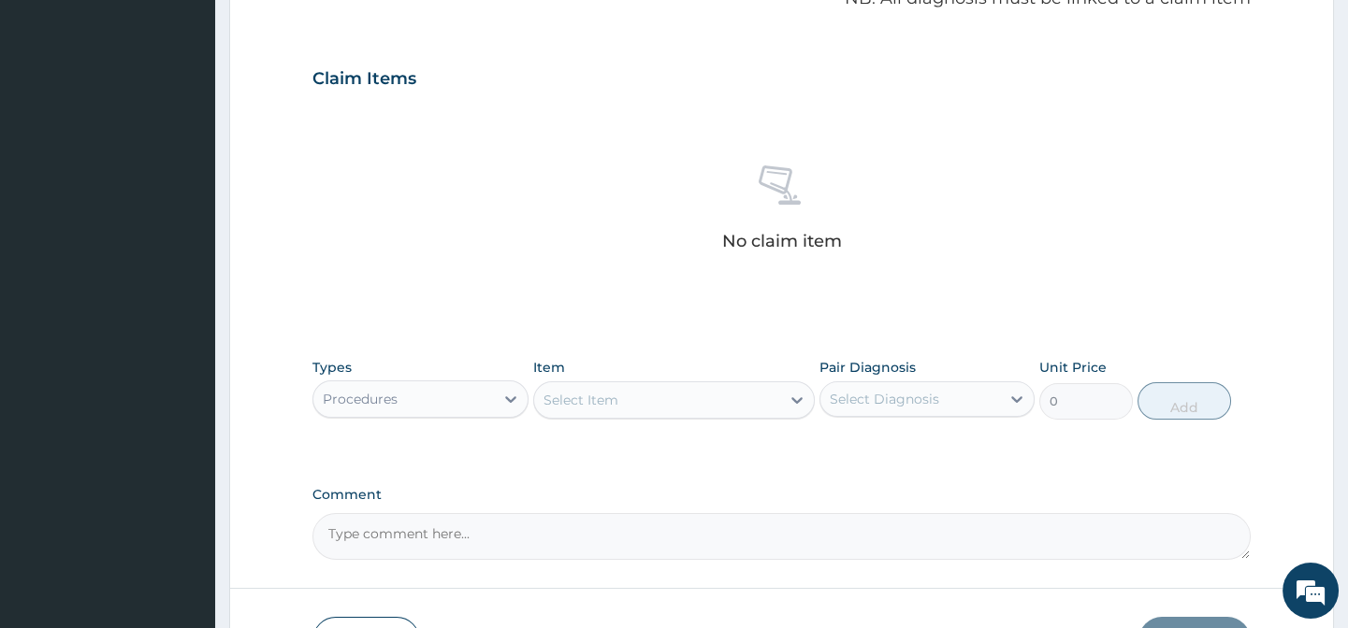
click at [608, 385] on div "Select Item" at bounding box center [657, 400] width 246 height 30
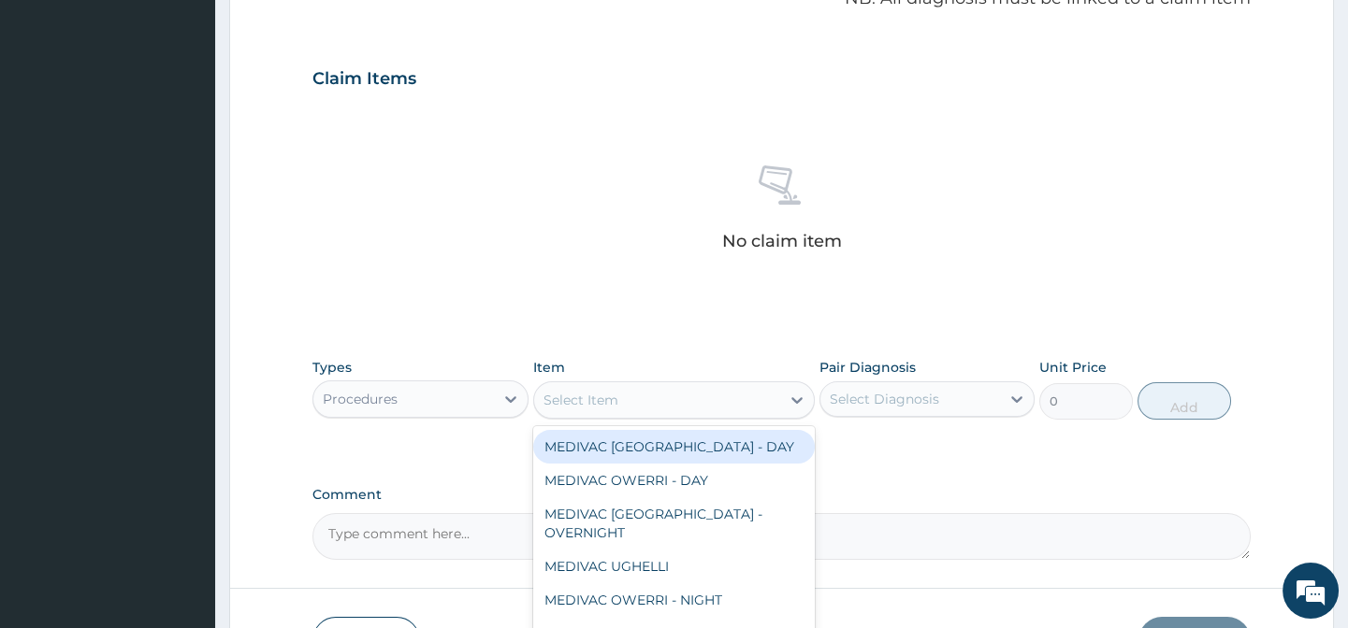
paste input "General Practitioner"
type input "General Practitioner"
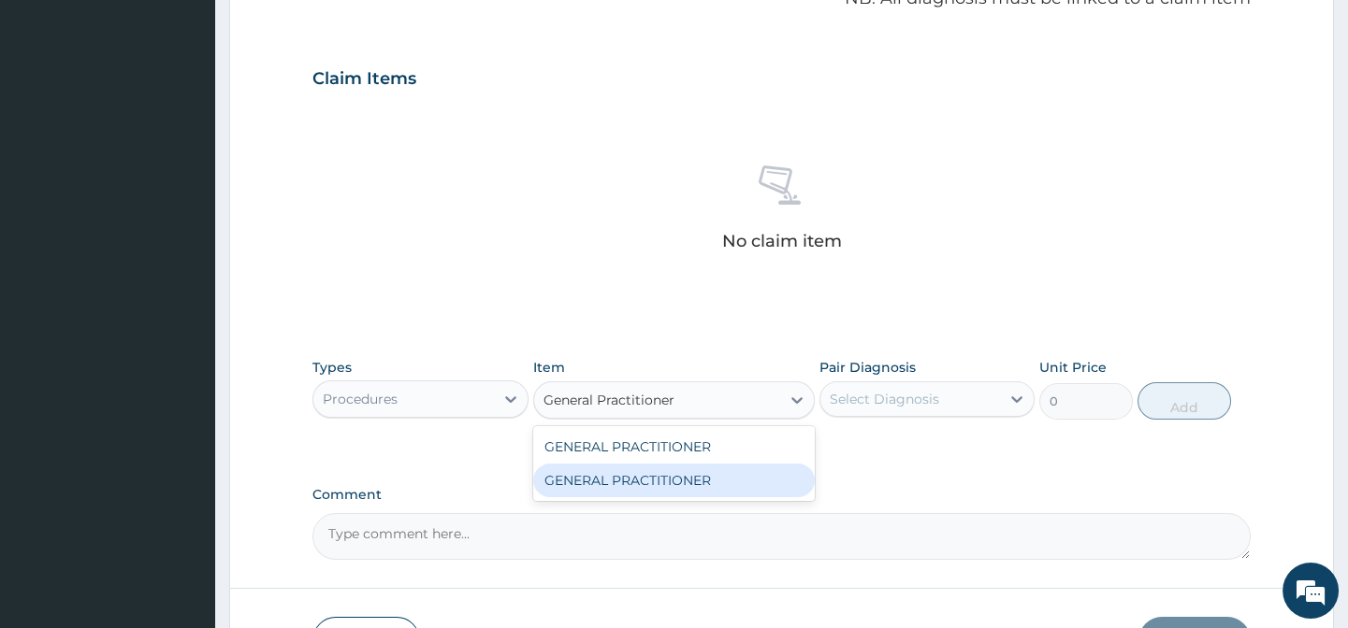
drag, startPoint x: 745, startPoint y: 472, endPoint x: 781, endPoint y: 462, distance: 37.0
click at [749, 472] on div "GENERAL PRACTITIONER" at bounding box center [673, 481] width 281 height 34
type input "3125"
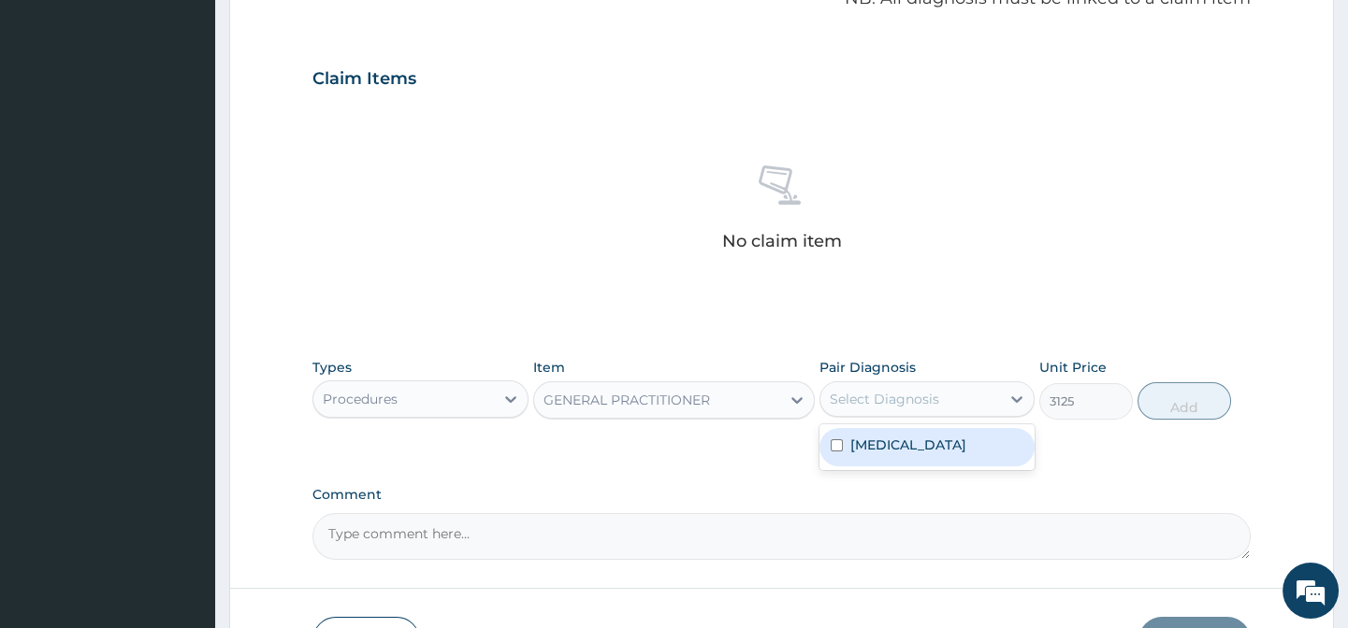
click at [929, 409] on div "Select Diagnosis" at bounding box center [910, 399] width 180 height 30
click at [954, 449] on label "Upper respiratory infection" at bounding box center [908, 445] width 116 height 19
checkbox input "true"
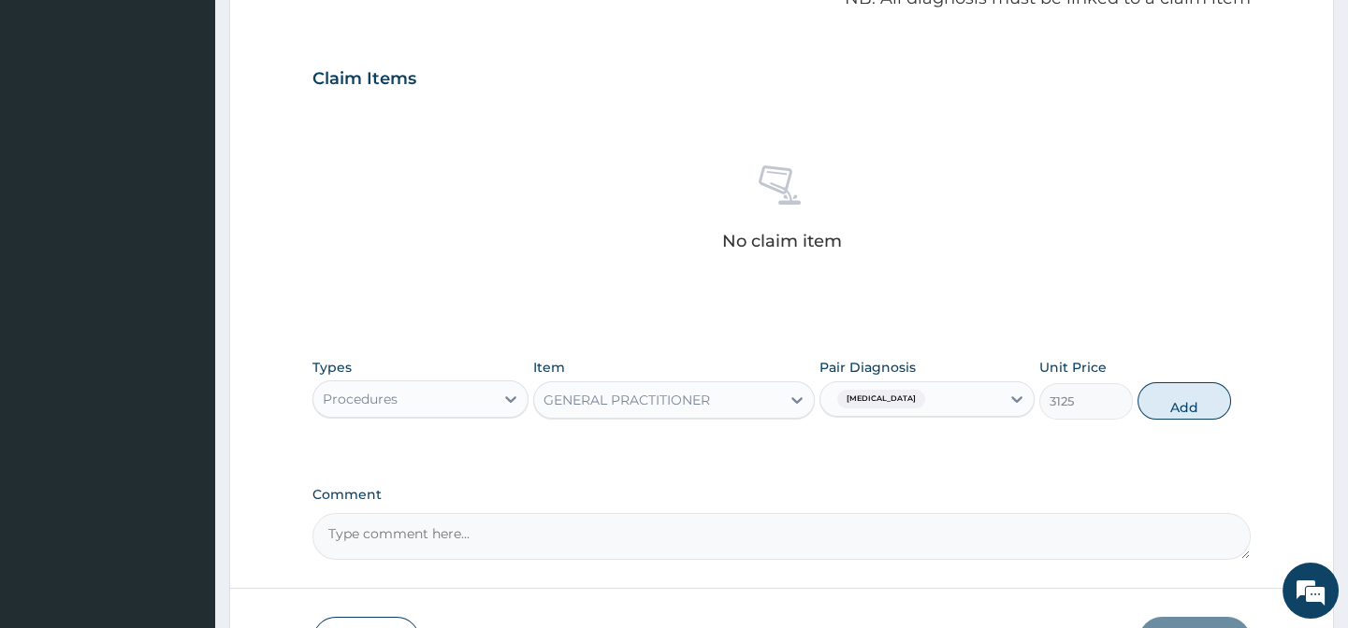
drag, startPoint x: 1091, startPoint y: 449, endPoint x: 1135, endPoint y: 422, distance: 51.6
click at [1094, 448] on div "Types Procedures Item GENERAL PRACTITIONER Pair Diagnosis Upper respiratory inf…" at bounding box center [780, 403] width 937 height 108
click at [1161, 411] on button "Add" at bounding box center [1184, 400] width 94 height 37
type input "0"
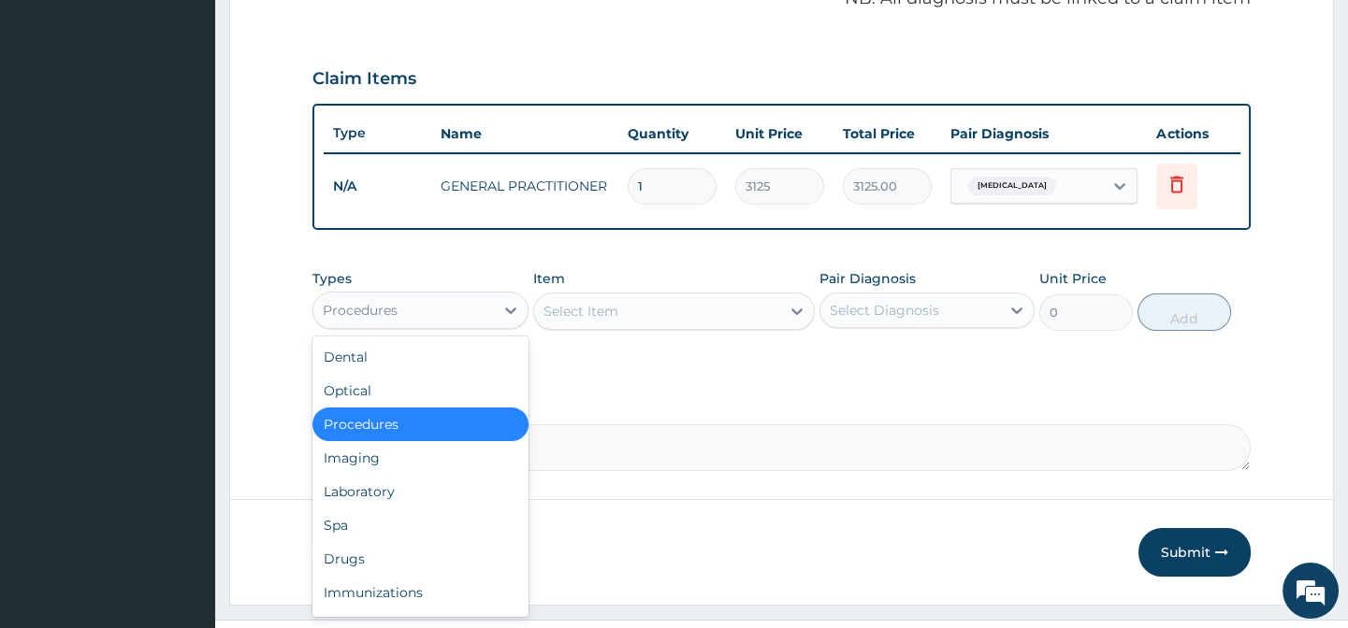
click at [383, 320] on div "Procedures" at bounding box center [360, 310] width 75 height 19
click at [374, 572] on div "Drugs" at bounding box center [419, 559] width 215 height 34
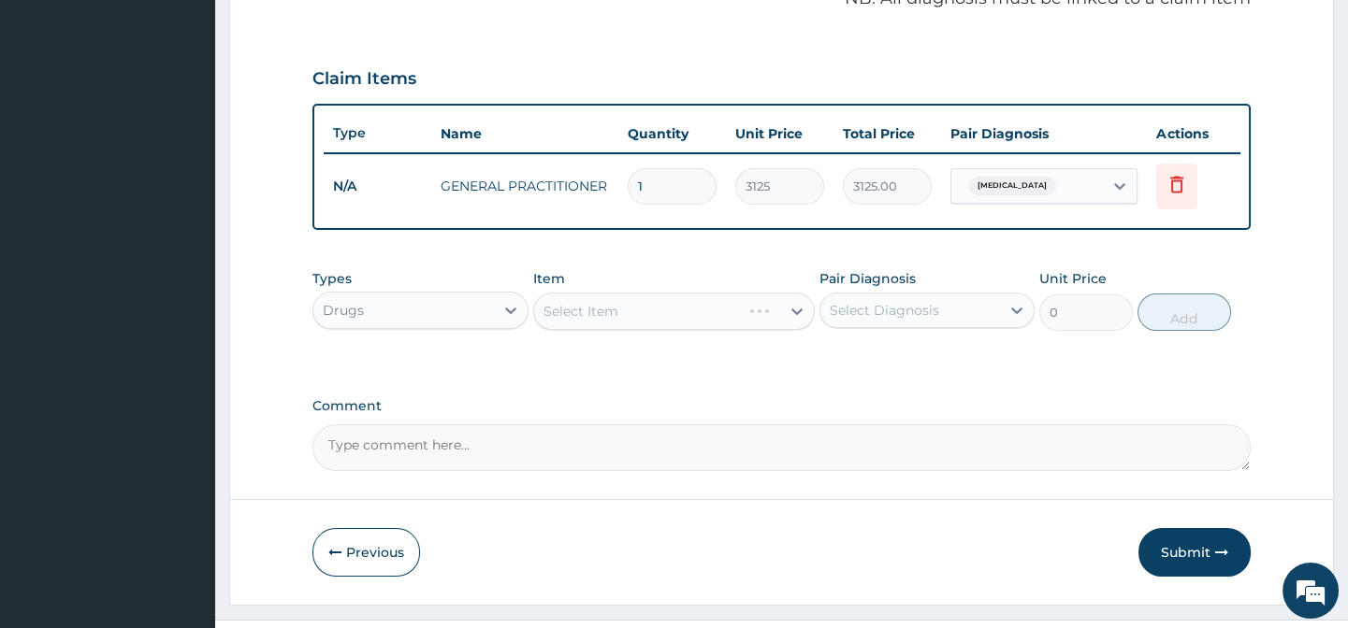
click at [757, 413] on label "Comment" at bounding box center [780, 406] width 937 height 16
click at [757, 425] on textarea "Comment" at bounding box center [780, 448] width 937 height 47
click at [598, 326] on div "Select Item" at bounding box center [657, 311] width 246 height 30
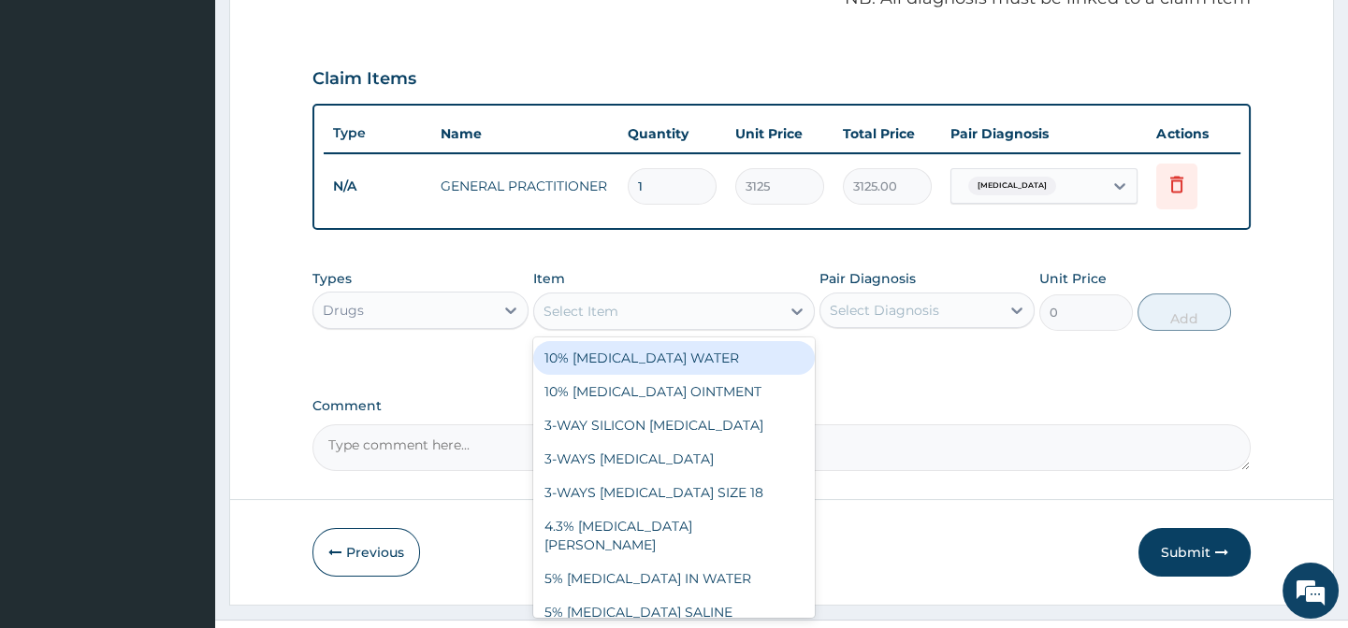
paste input "VITAMIN C 100MG TAB"
type input "VITAMIN C 100MG TAB"
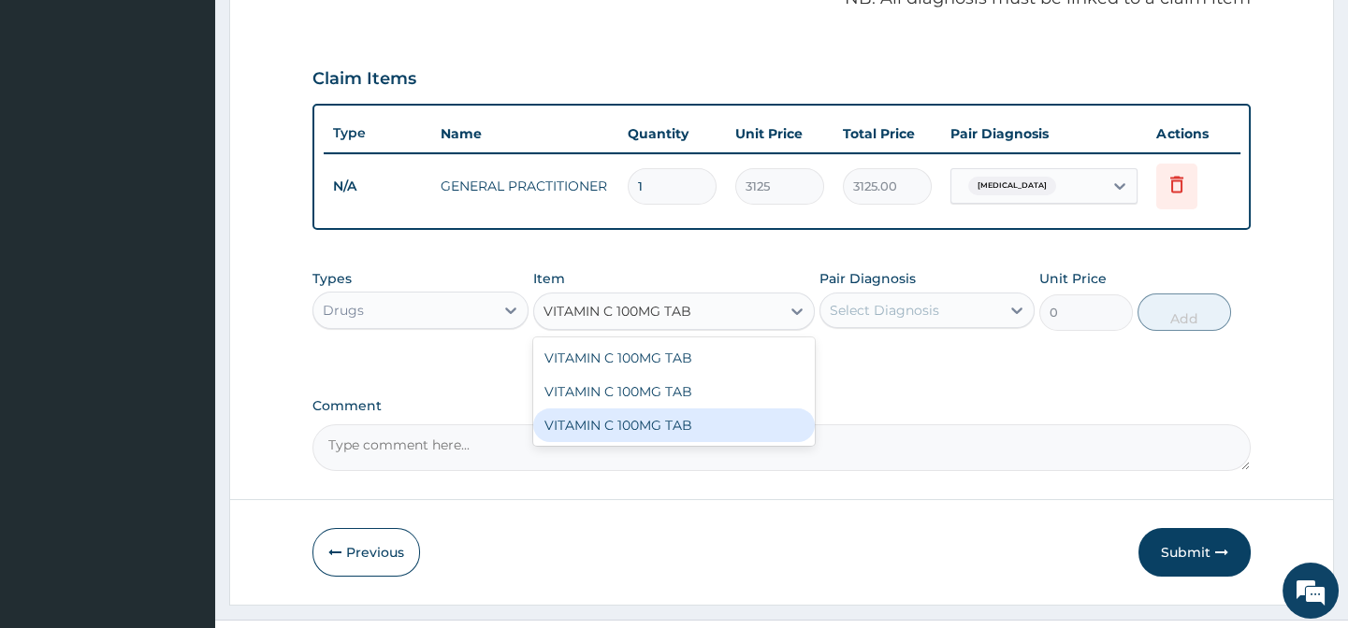
click at [724, 434] on div "VITAMIN C 100MG TAB" at bounding box center [673, 426] width 281 height 34
type input "20"
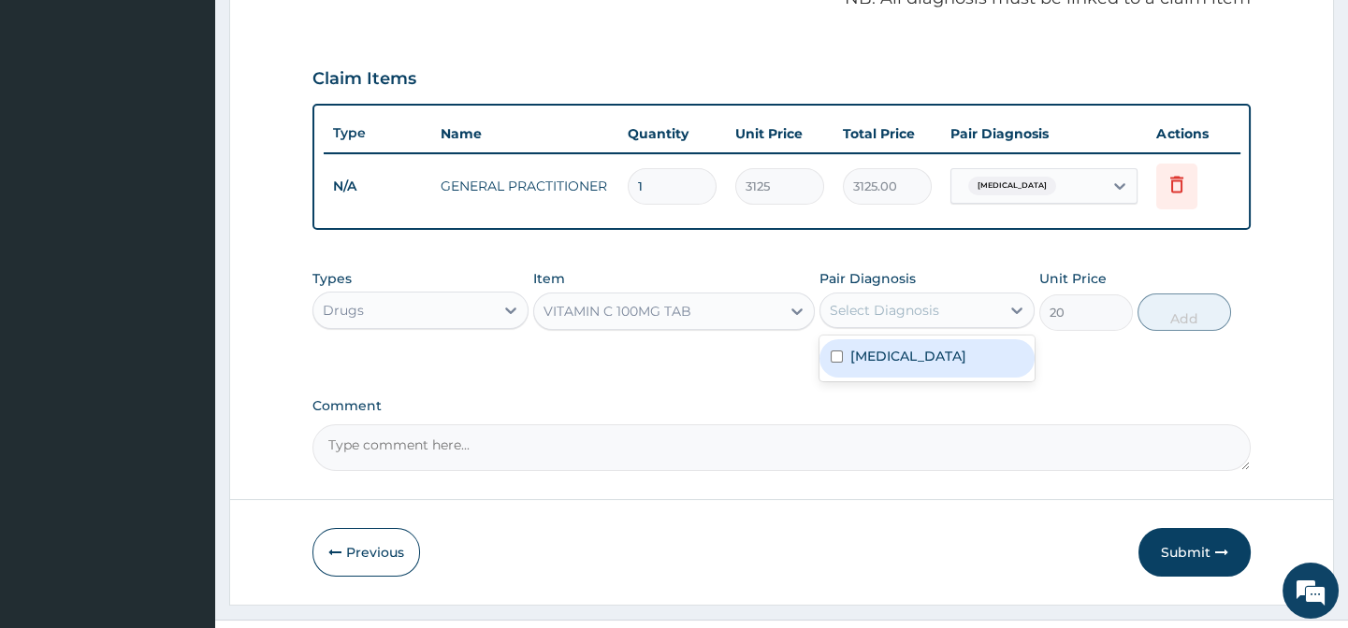
click at [907, 325] on div "Select Diagnosis" at bounding box center [910, 311] width 180 height 30
drag, startPoint x: 940, startPoint y: 365, endPoint x: 1128, endPoint y: 366, distance: 188.0
click at [959, 366] on label "Upper respiratory infection" at bounding box center [908, 356] width 116 height 19
checkbox input "true"
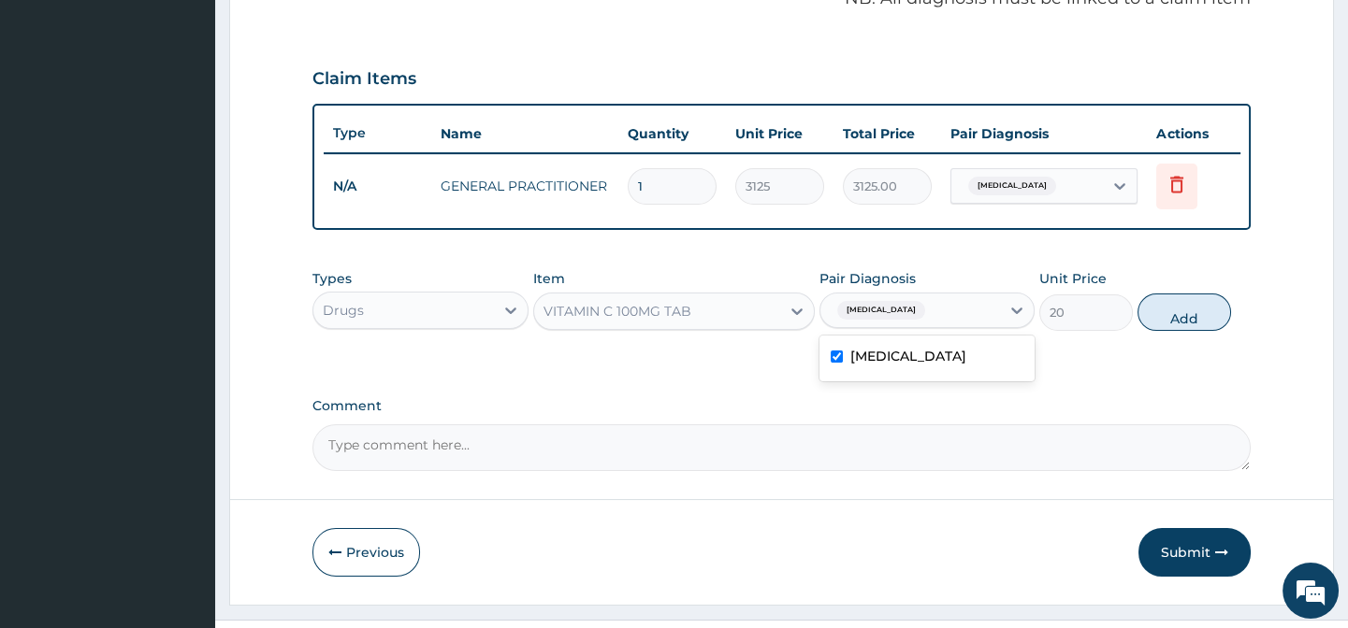
click at [1128, 366] on div "Types Drugs Item VITAMIN C 100MG TAB Pair Diagnosis option Upper respiratory in…" at bounding box center [780, 314] width 937 height 108
click at [1167, 331] on button "Add" at bounding box center [1184, 312] width 94 height 37
type input "0"
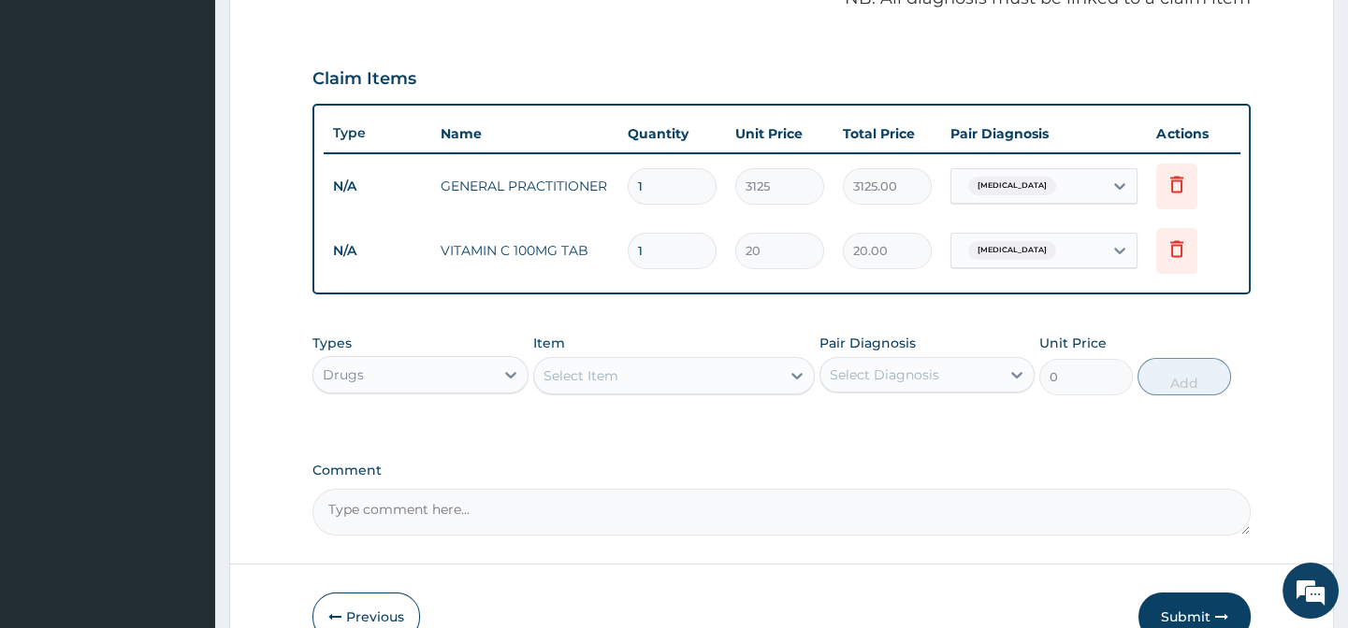
click at [627, 391] on div "Select Item" at bounding box center [657, 376] width 246 height 30
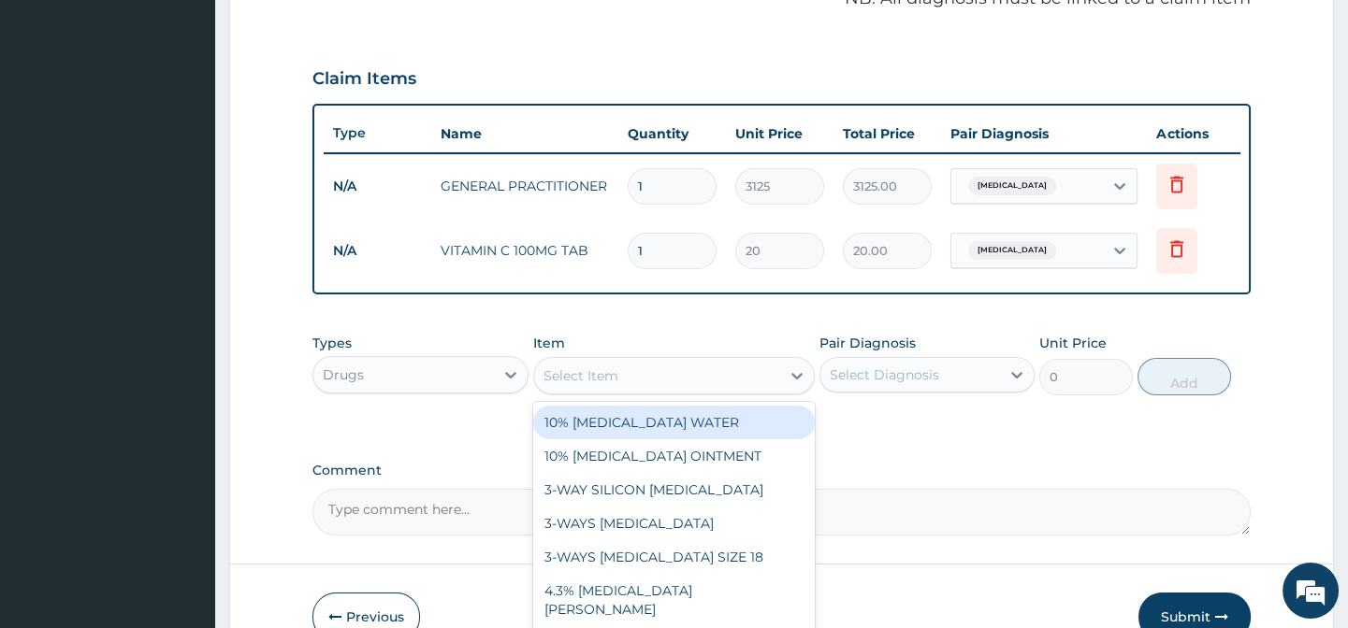
paste input "CETIRIZINE 10MG TAB"
type input "CETIRIZINE 10MG TAB"
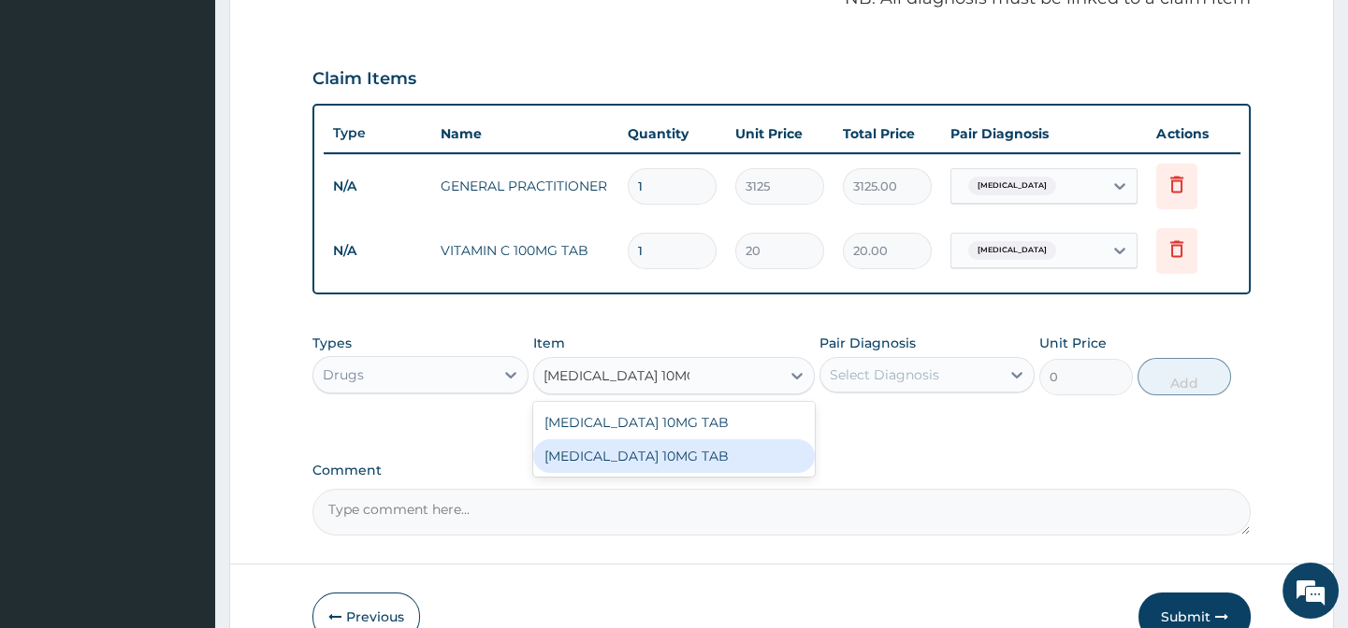
drag, startPoint x: 707, startPoint y: 464, endPoint x: 788, endPoint y: 442, distance: 84.2
click at [713, 462] on div "CETIRIZINE 10MG TAB" at bounding box center [673, 457] width 281 height 34
type input "160"
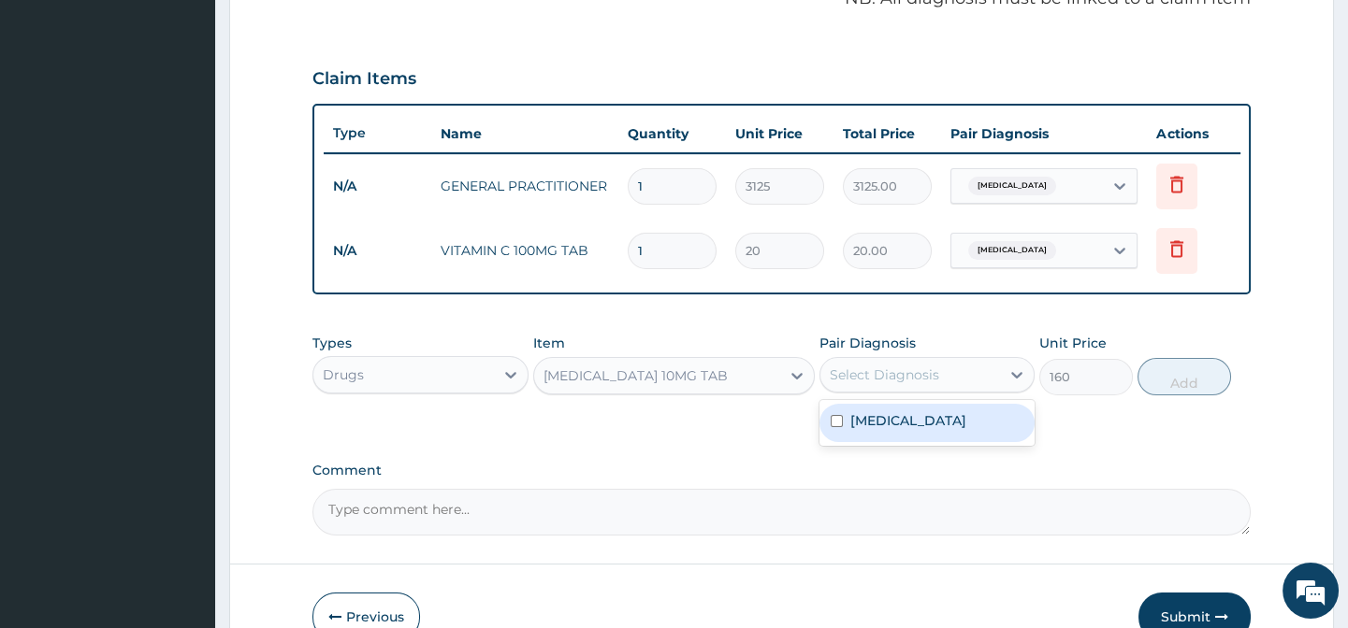
drag, startPoint x: 911, startPoint y: 368, endPoint x: 939, endPoint y: 401, distance: 43.1
click at [912, 368] on div "Select Diagnosis" at bounding box center [926, 375] width 215 height 36
click at [962, 430] on label "Upper respiratory infection" at bounding box center [908, 420] width 116 height 19
checkbox input "true"
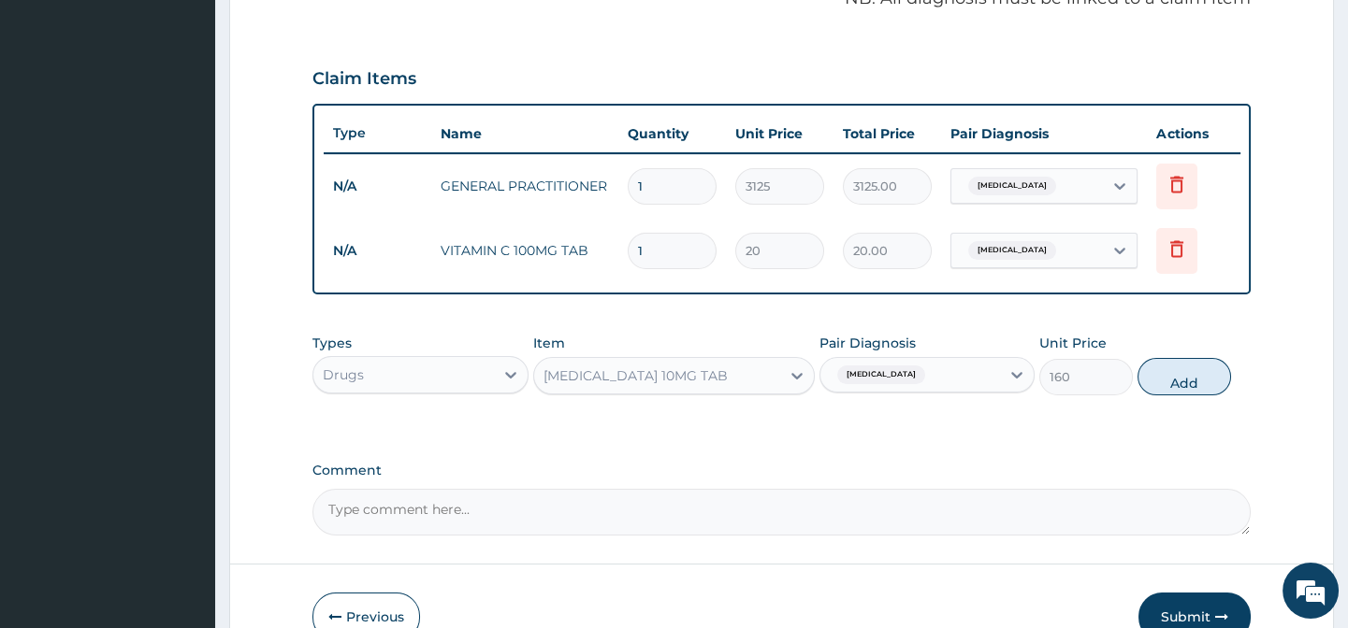
click at [1221, 429] on div "Types Drugs Item CETIRIZINE 10MG TAB Pair Diagnosis Upper respiratory infection…" at bounding box center [780, 379] width 937 height 108
click at [1209, 380] on button "Add" at bounding box center [1184, 376] width 94 height 37
type input "0"
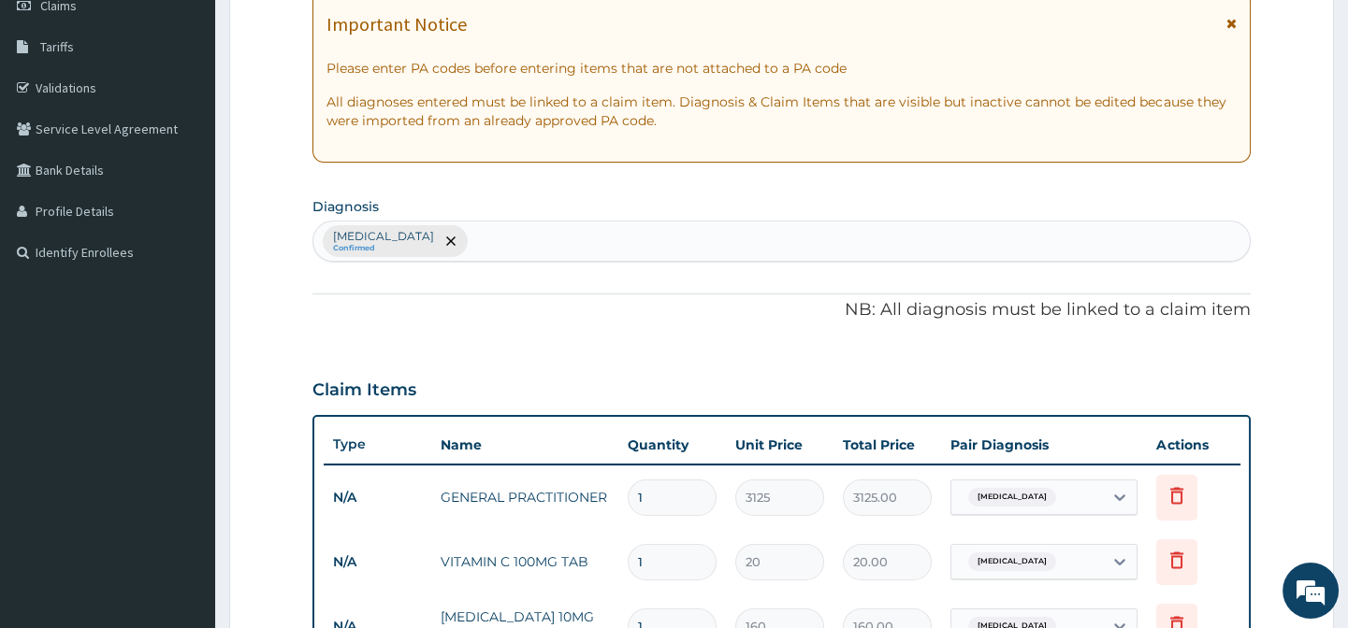
scroll to position [252, 0]
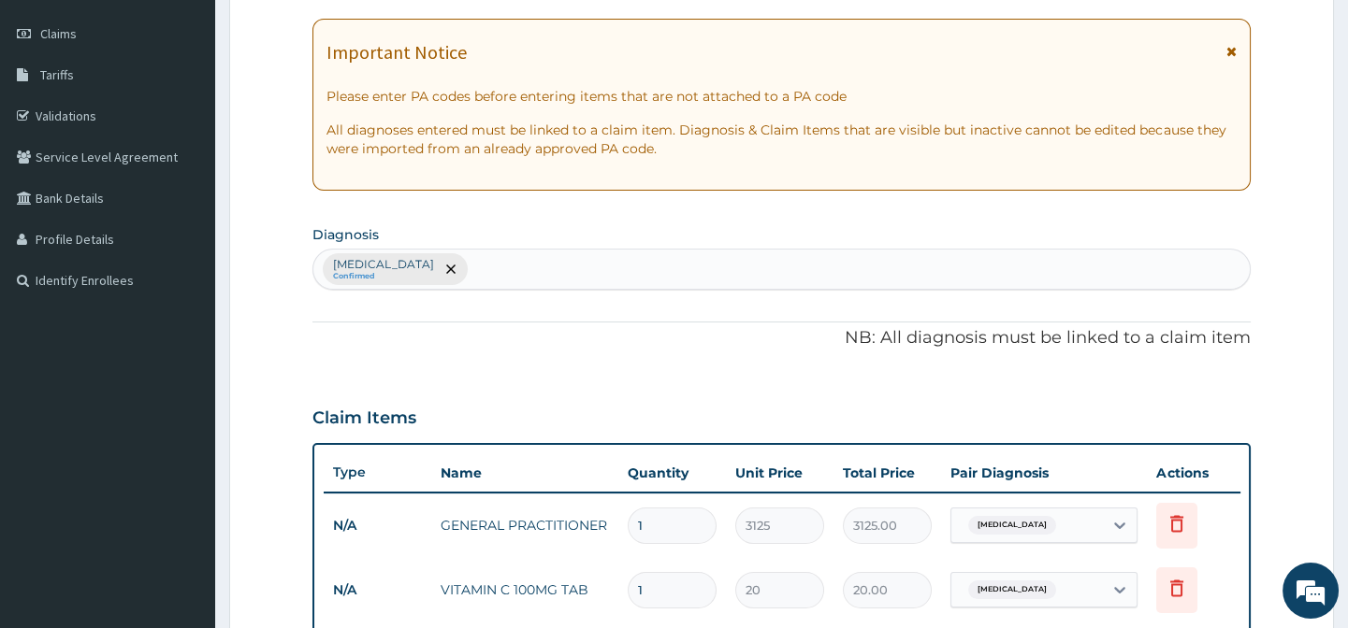
click at [559, 274] on div "Upper respiratory infection Confirmed" at bounding box center [780, 269] width 935 height 39
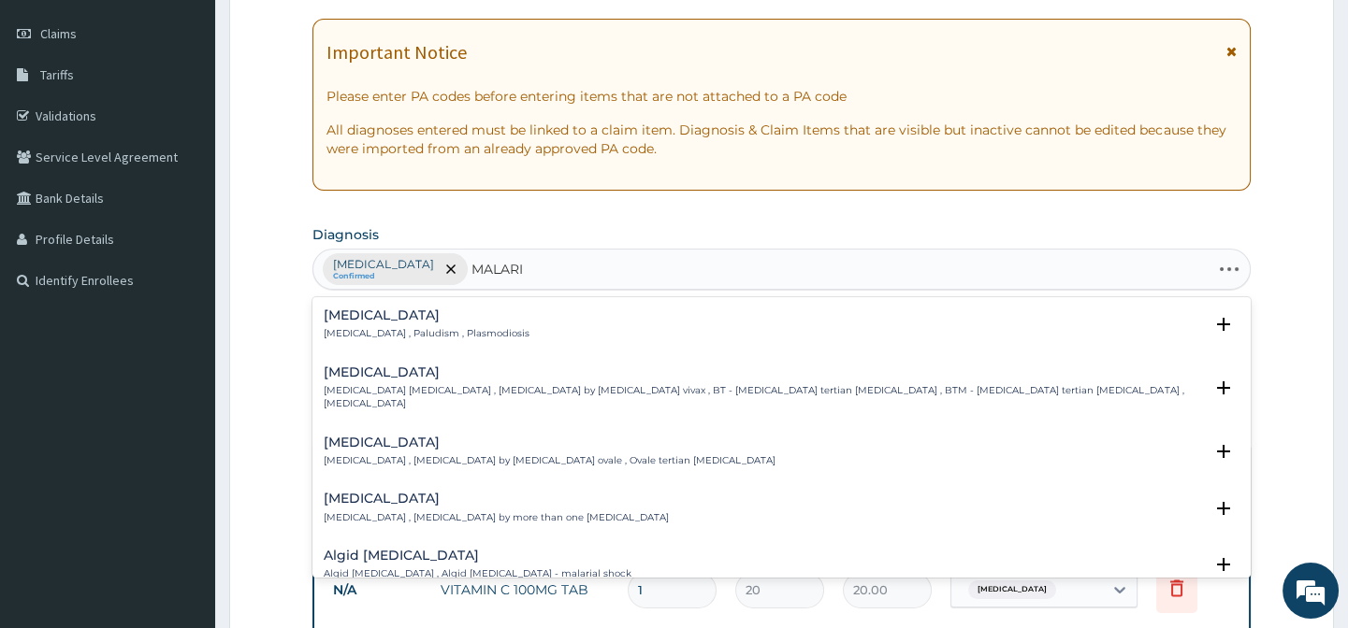
type input "MALARIA"
click at [367, 310] on h4 "Malaria" at bounding box center [427, 316] width 206 height 14
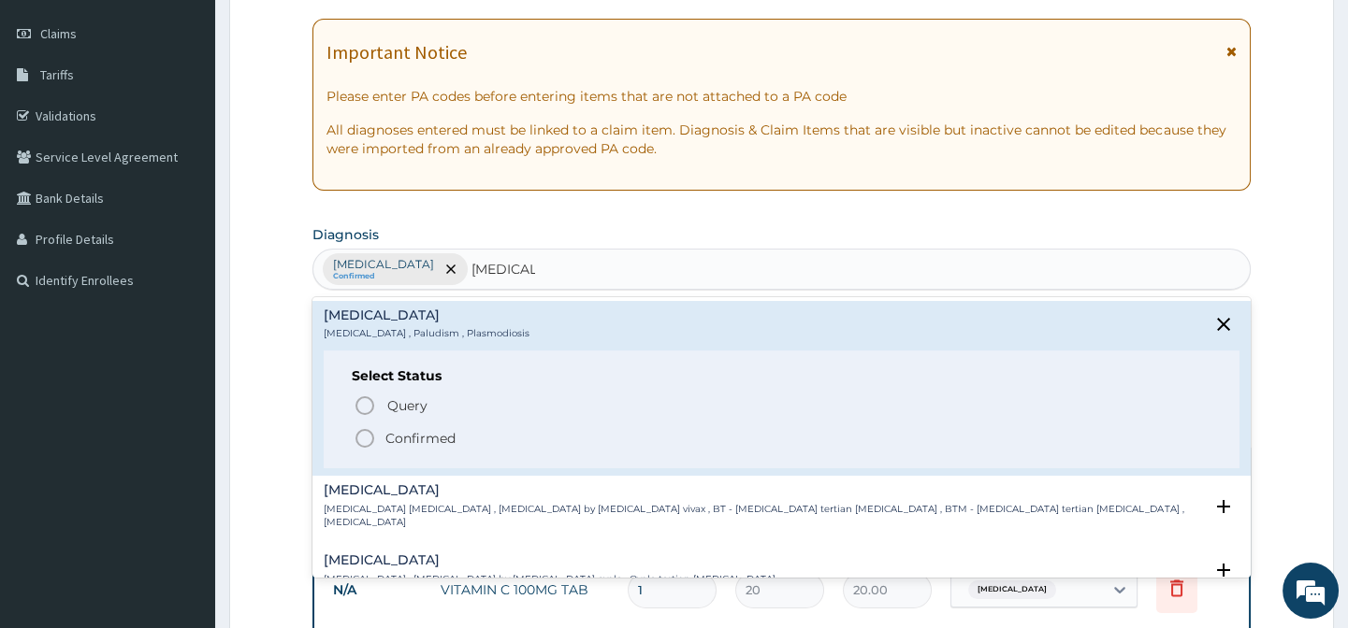
click at [363, 430] on circle "status option filled" at bounding box center [364, 438] width 17 height 17
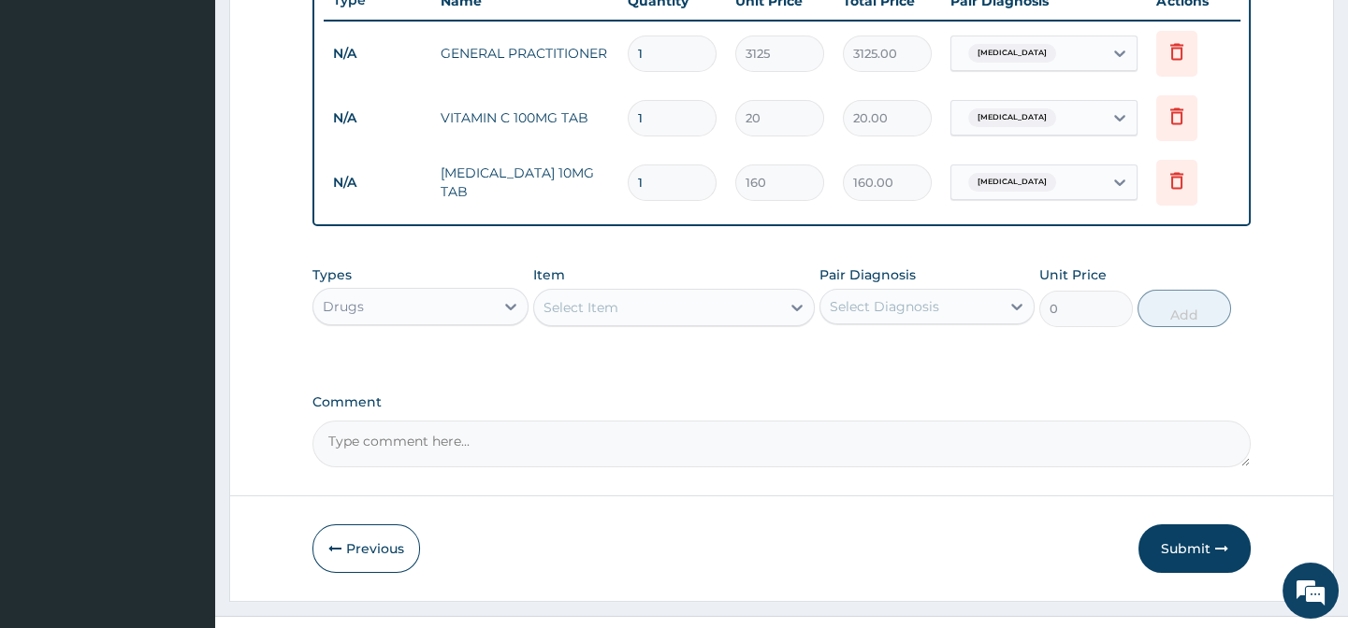
scroll to position [772, 0]
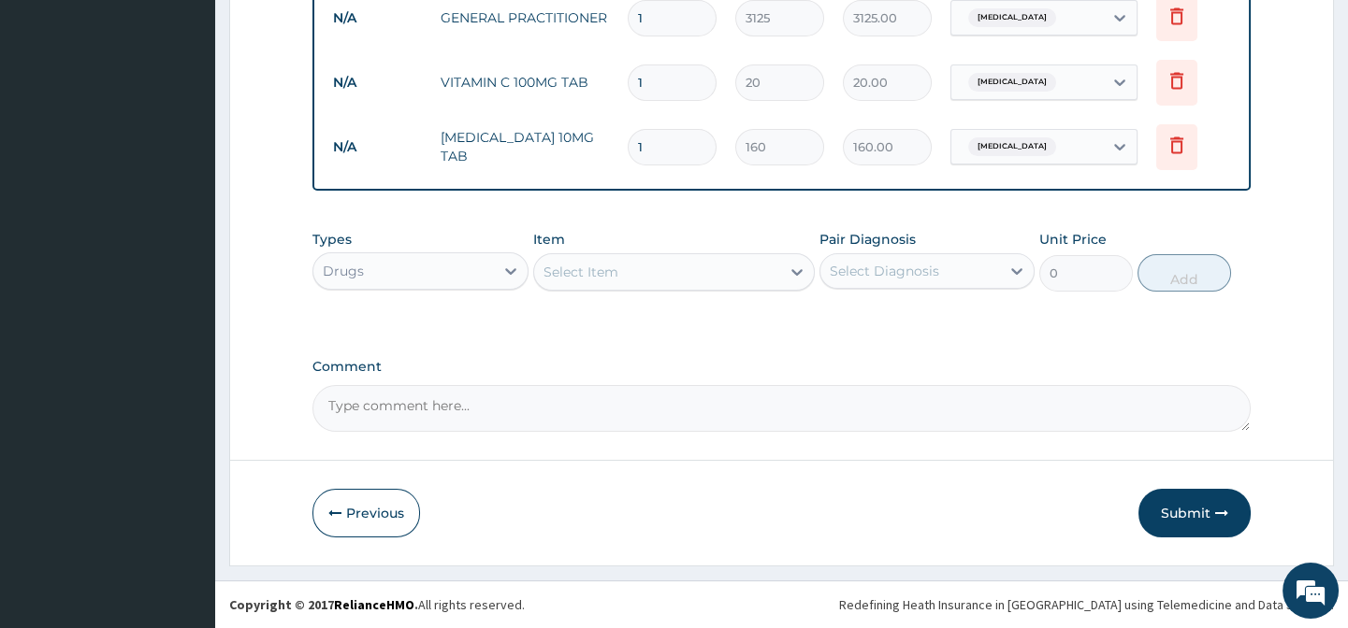
click at [598, 272] on div "Select Item" at bounding box center [580, 272] width 75 height 19
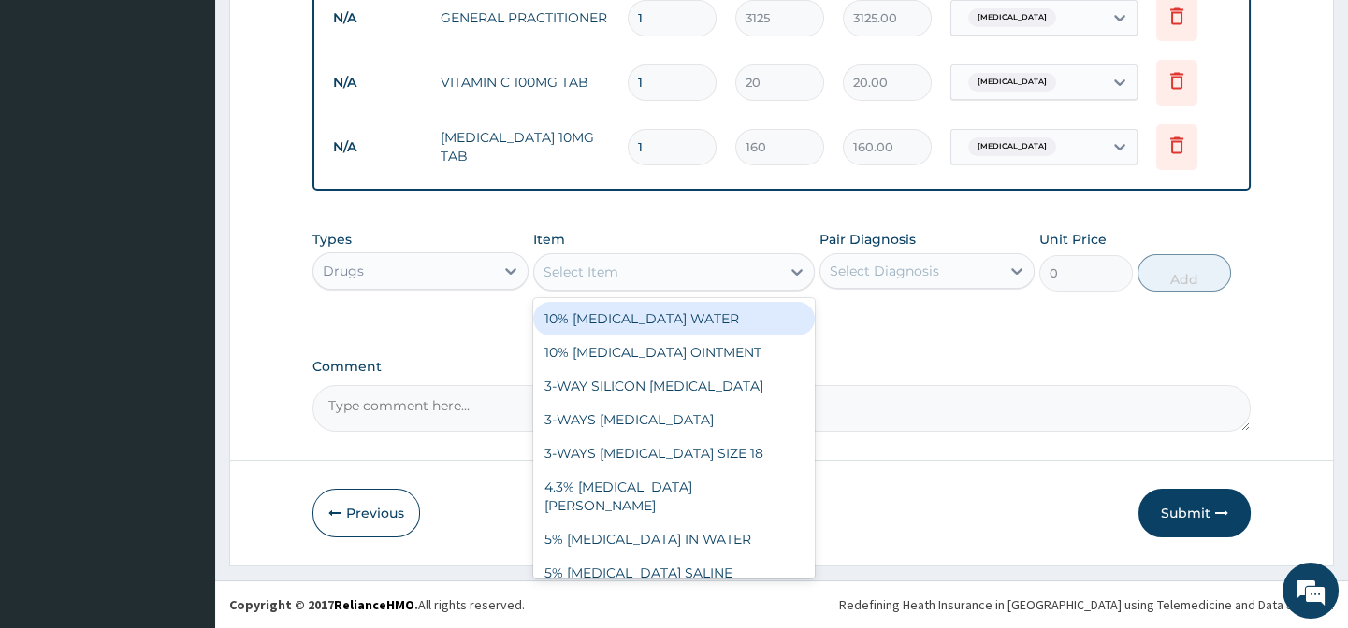
paste input "ARTEMETHER AND LUMEFANTRINE 80/480MG TAB (GENERIC)"
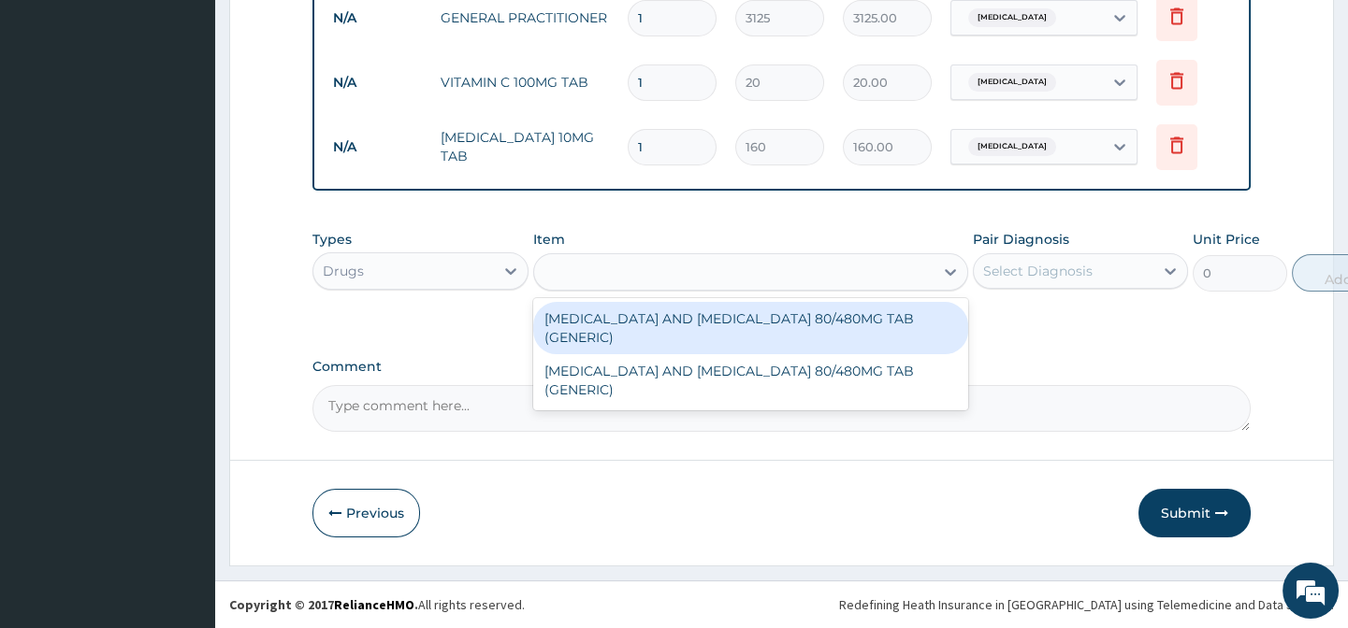
type input "ARTEMETHER AND LUMEFANTRINE 80/480MG TAB (GENERIC)"
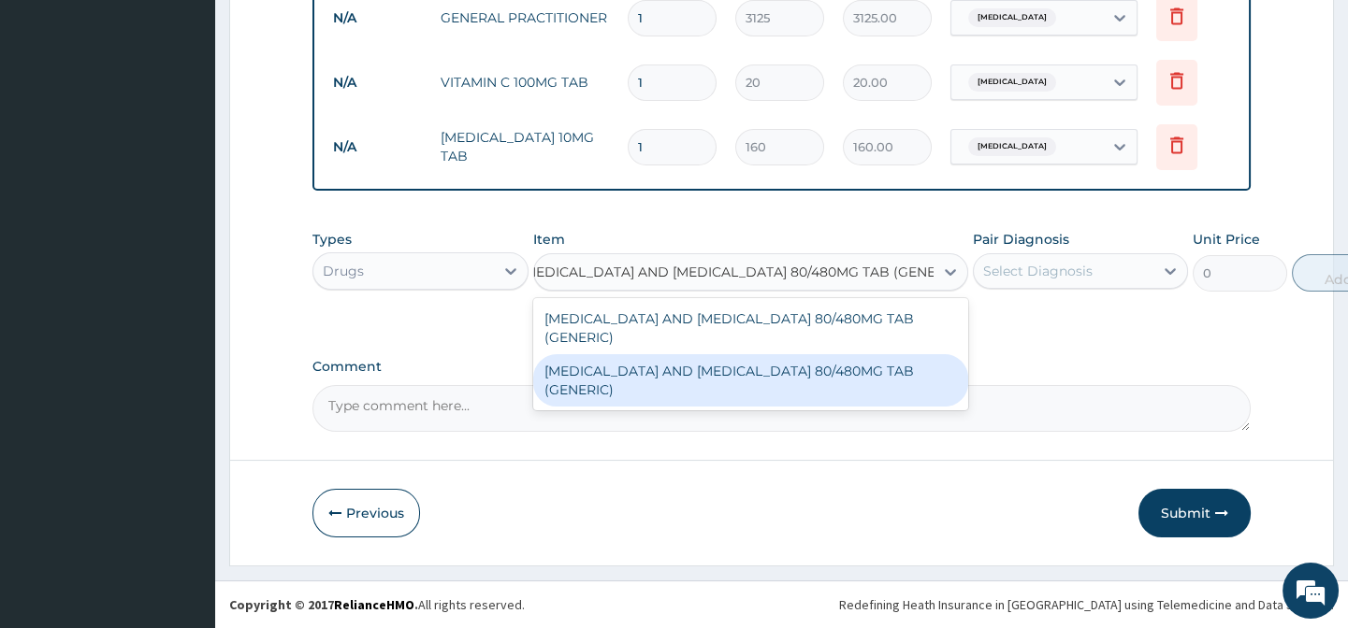
click at [748, 375] on div "ARTEMETHER AND LUMEFANTRINE 80/480MG TAB (GENERIC)" at bounding box center [750, 380] width 435 height 52
type input "210"
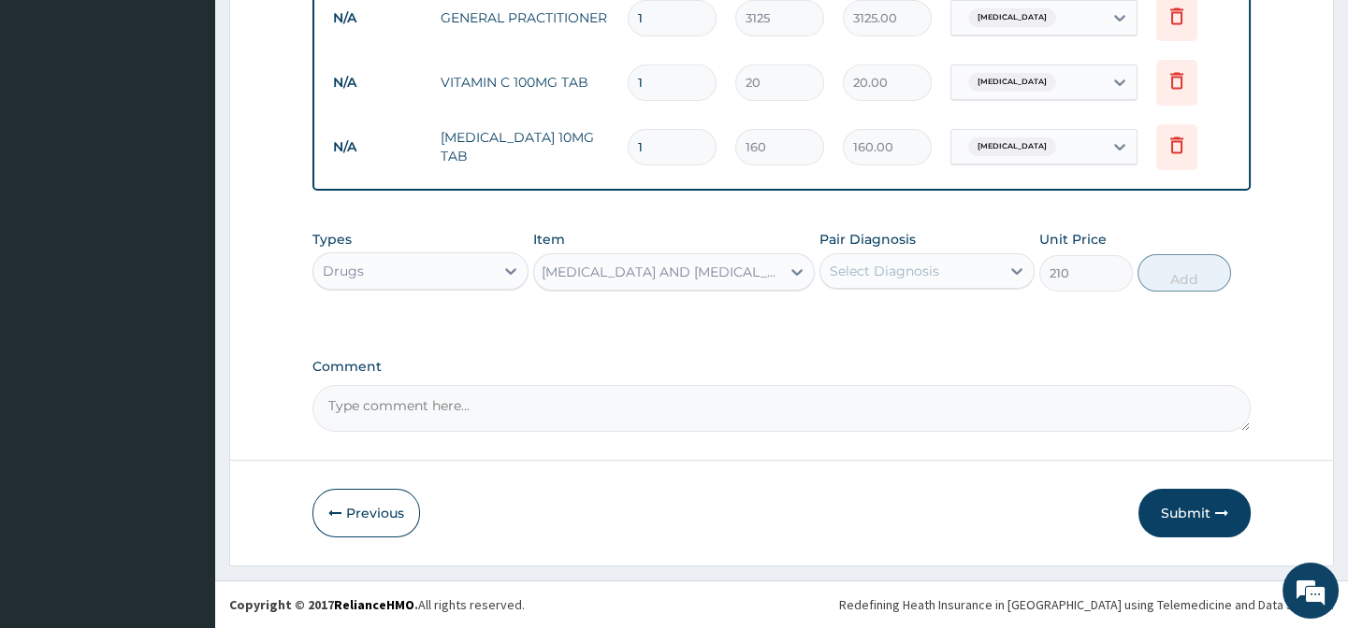
scroll to position [0, 1]
click at [898, 267] on div "Select Diagnosis" at bounding box center [883, 271] width 109 height 19
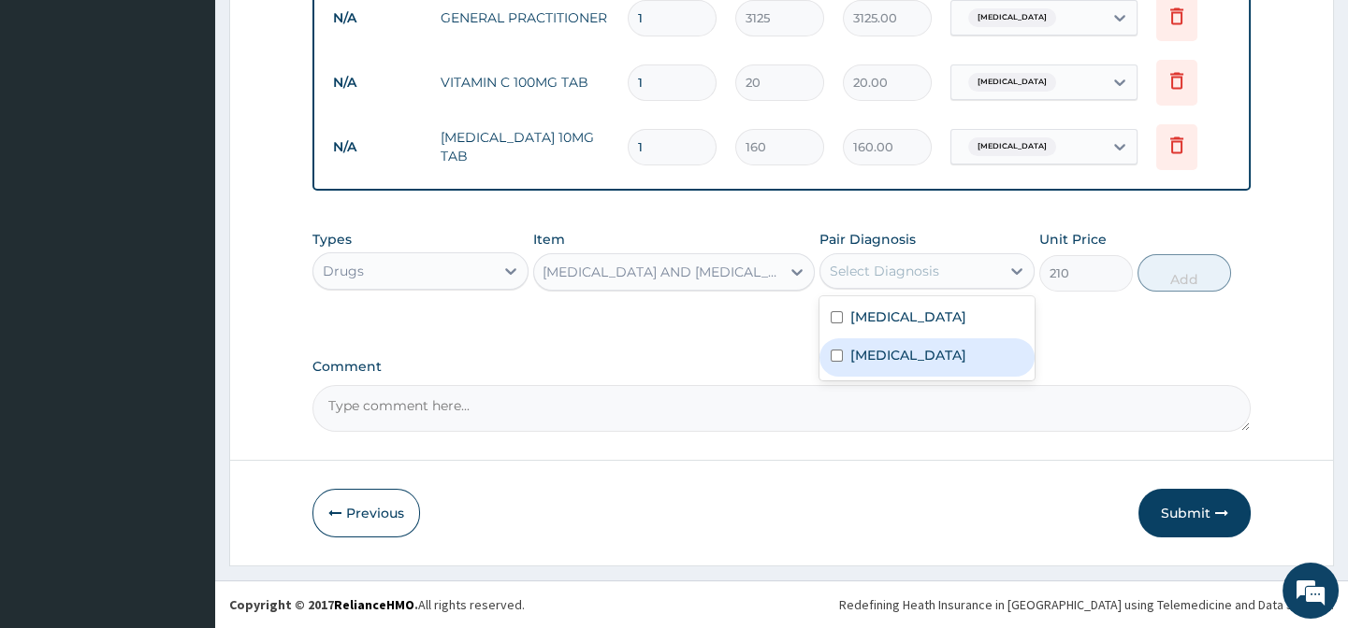
click at [929, 377] on div "Malaria" at bounding box center [926, 358] width 215 height 38
checkbox input "true"
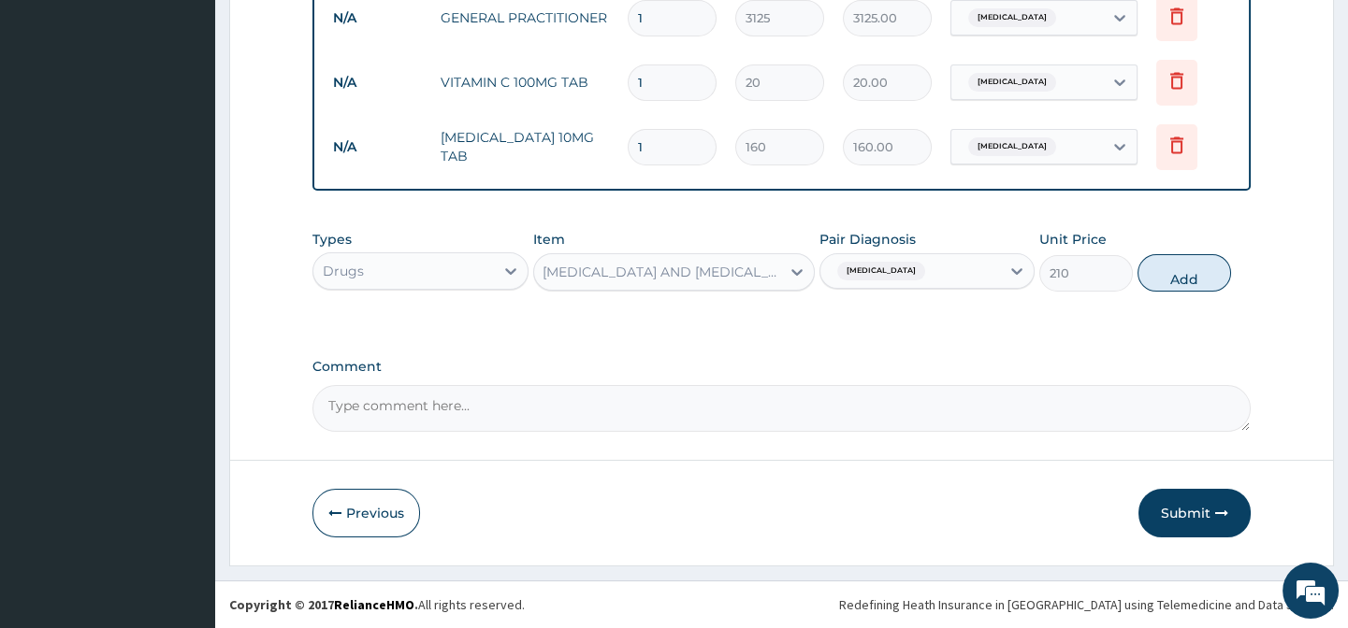
click at [1096, 315] on div "Types Drugs Item ARTEMETHER AND LUMEFANTRINE 80/480MG TAB (GENERIC) Pair Diagno…" at bounding box center [780, 275] width 937 height 108
click at [1166, 280] on button "Add" at bounding box center [1184, 272] width 94 height 37
type input "0"
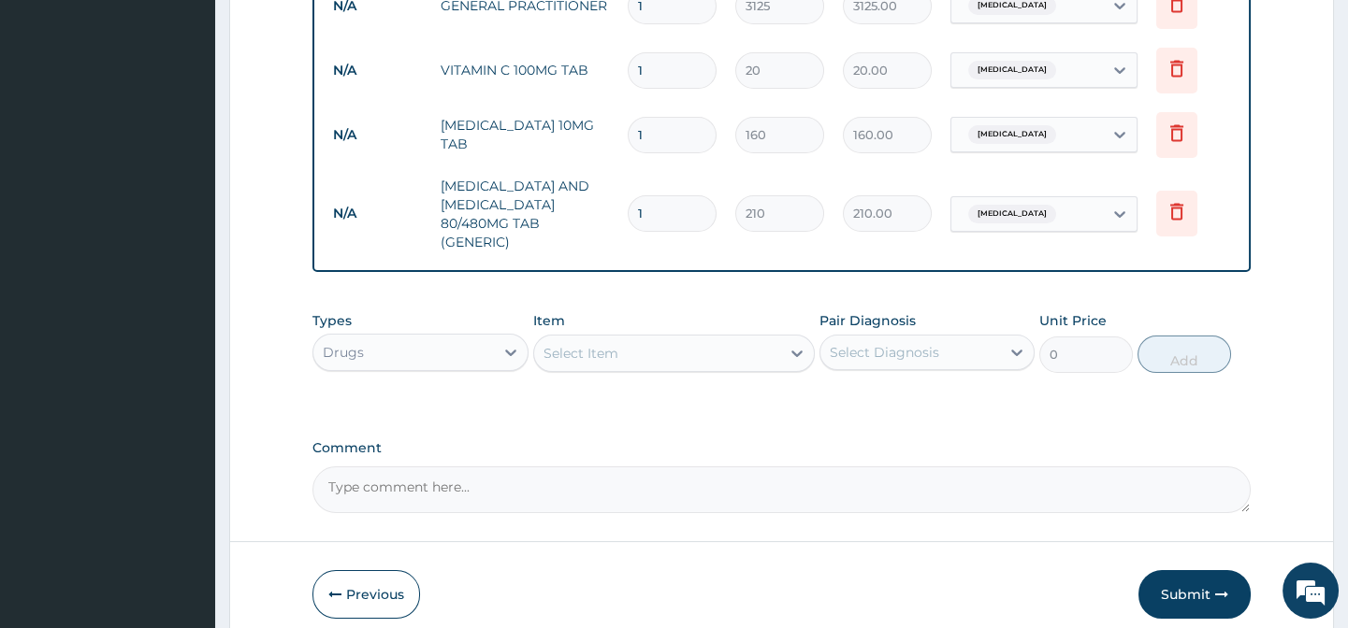
scroll to position [0, 0]
click at [587, 354] on div "Select Item" at bounding box center [657, 354] width 246 height 30
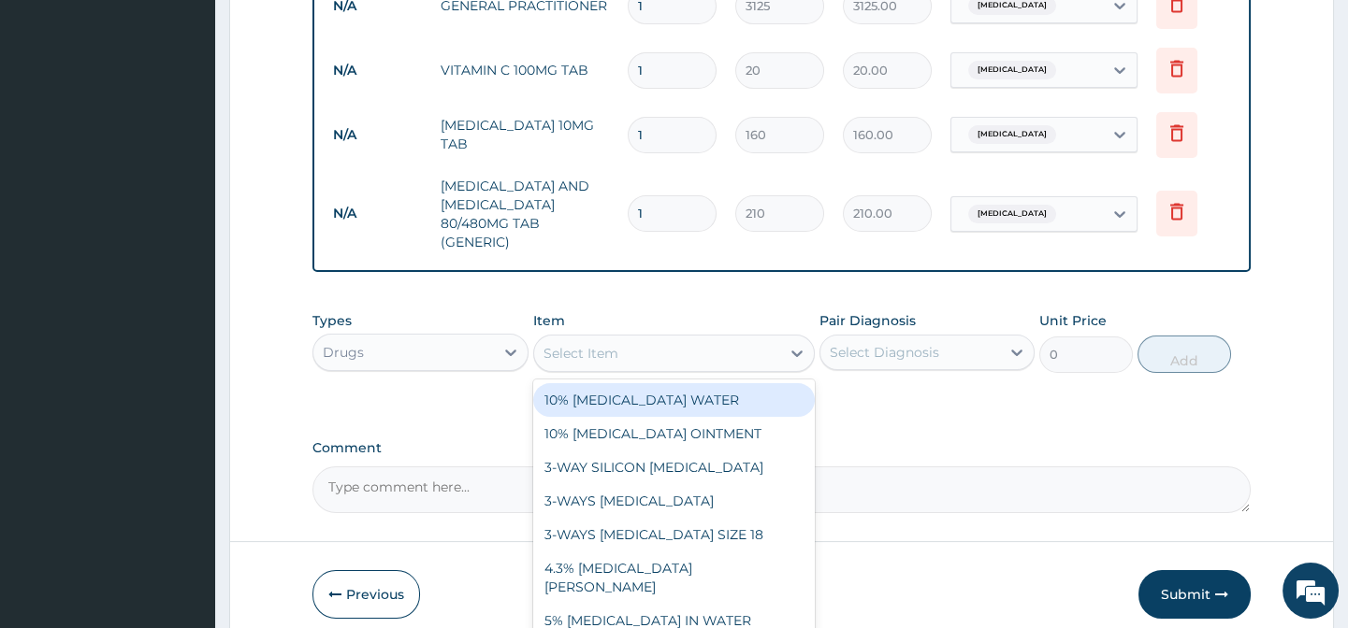
paste input "PARACETAMOL 500MG TAB"
type input "PARACETAMOL 500MG TAB"
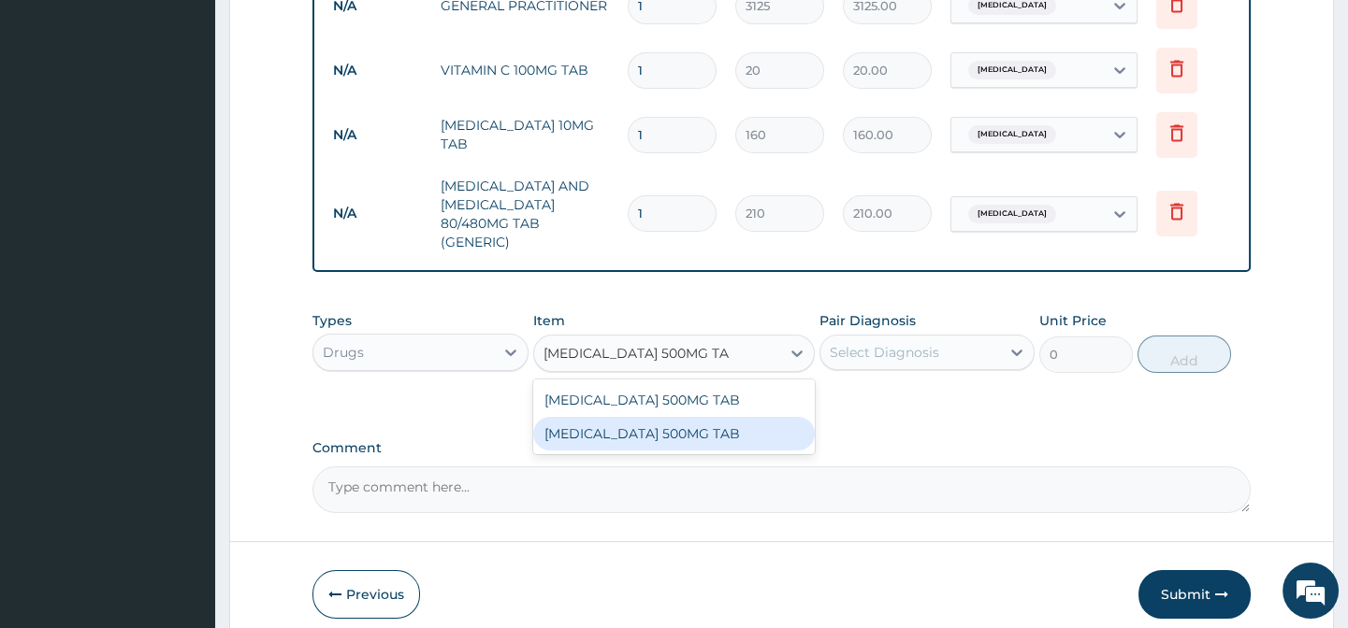
click at [748, 446] on div "PARACETAMOL 500MG TAB" at bounding box center [673, 434] width 281 height 34
type input "20"
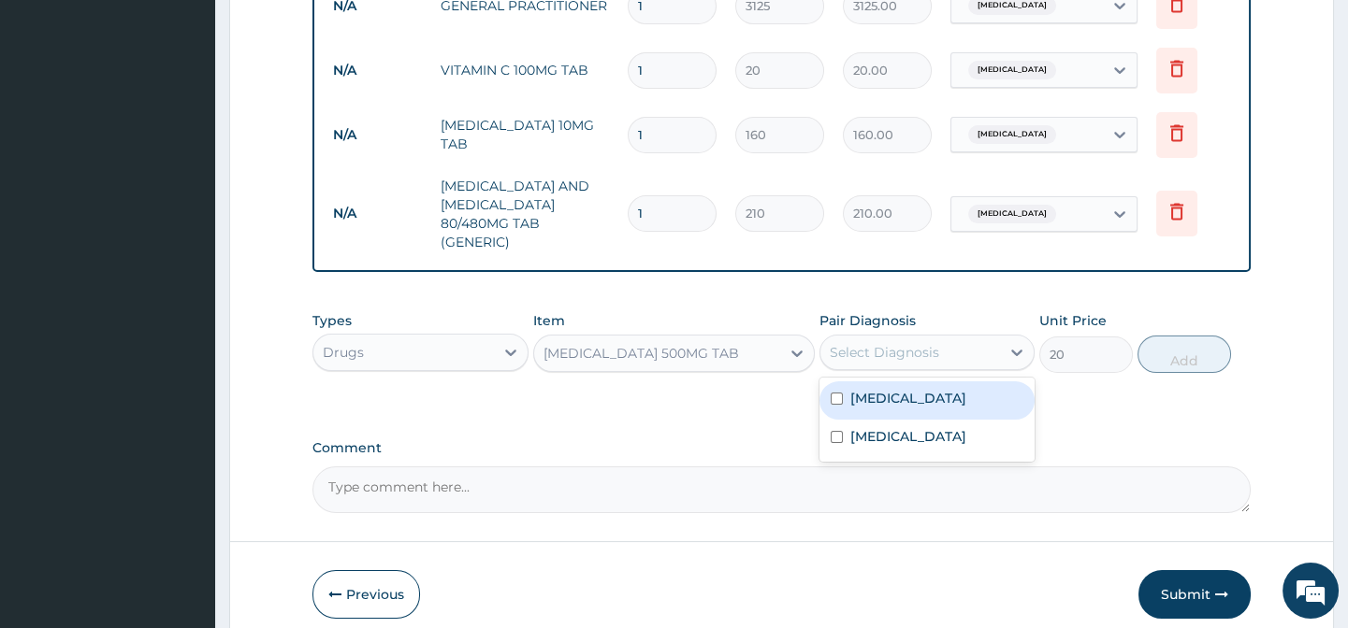
click at [906, 355] on div "Select Diagnosis" at bounding box center [883, 352] width 109 height 19
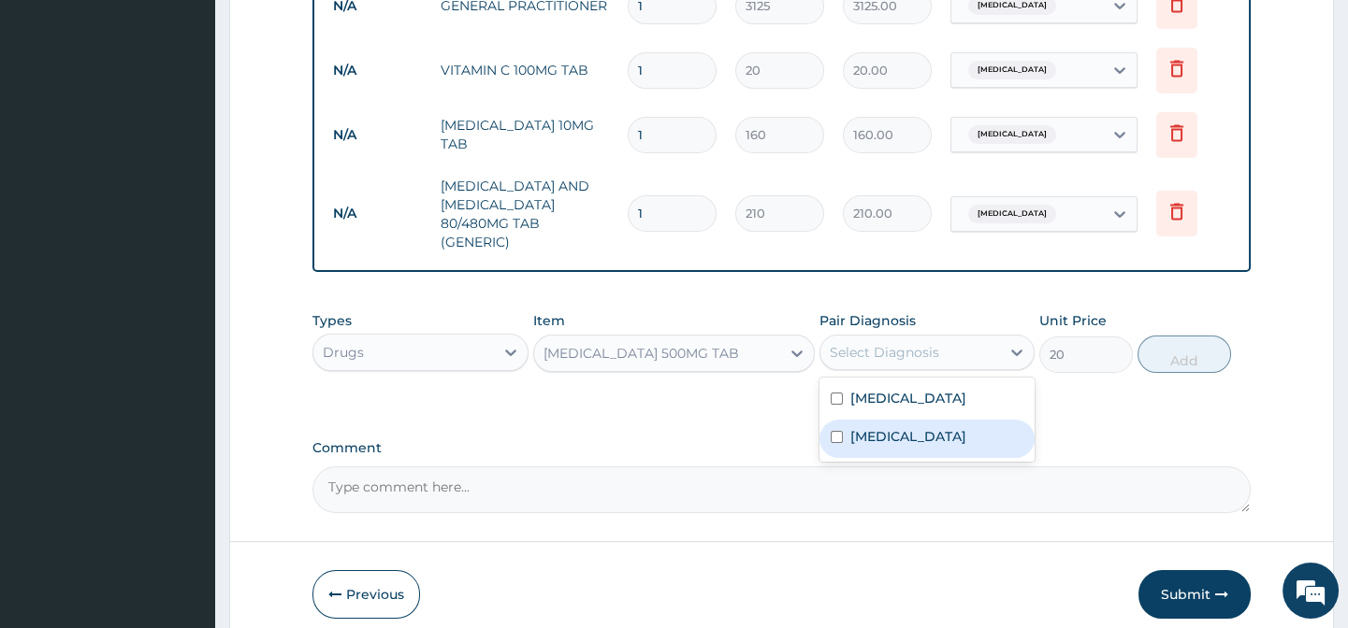
click at [972, 458] on div "Malaria" at bounding box center [926, 439] width 215 height 38
checkbox input "true"
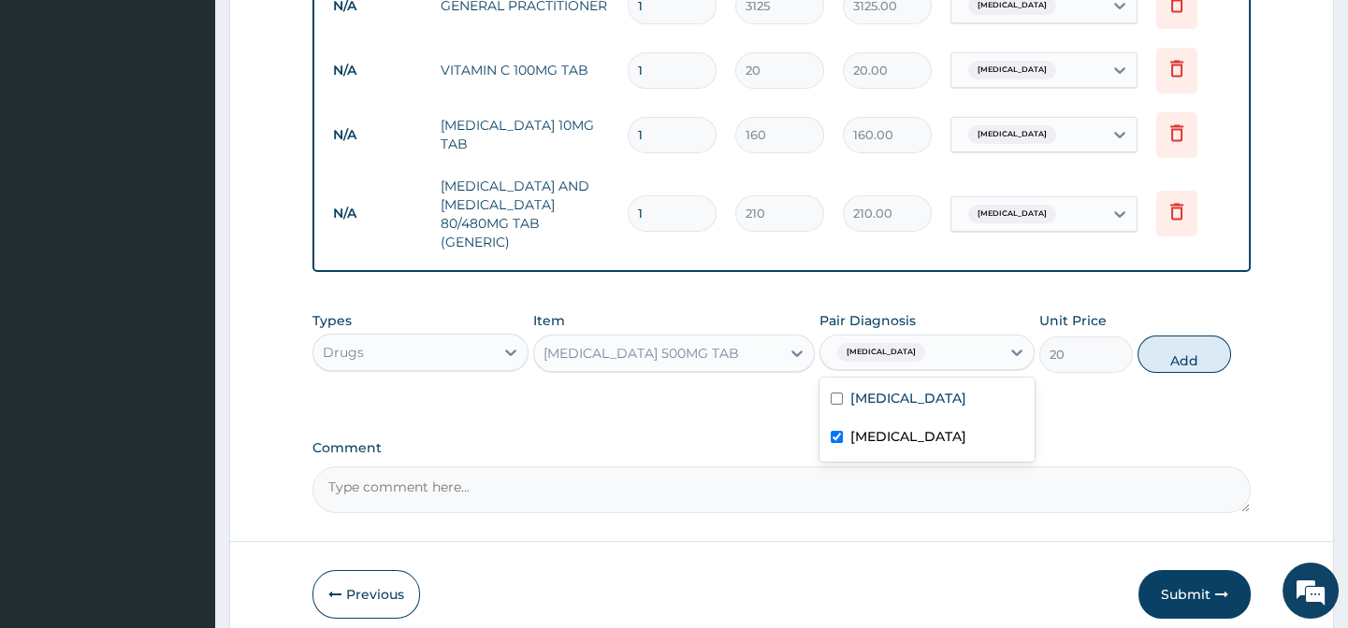
click at [1176, 357] on button "Add" at bounding box center [1184, 354] width 94 height 37
type input "0"
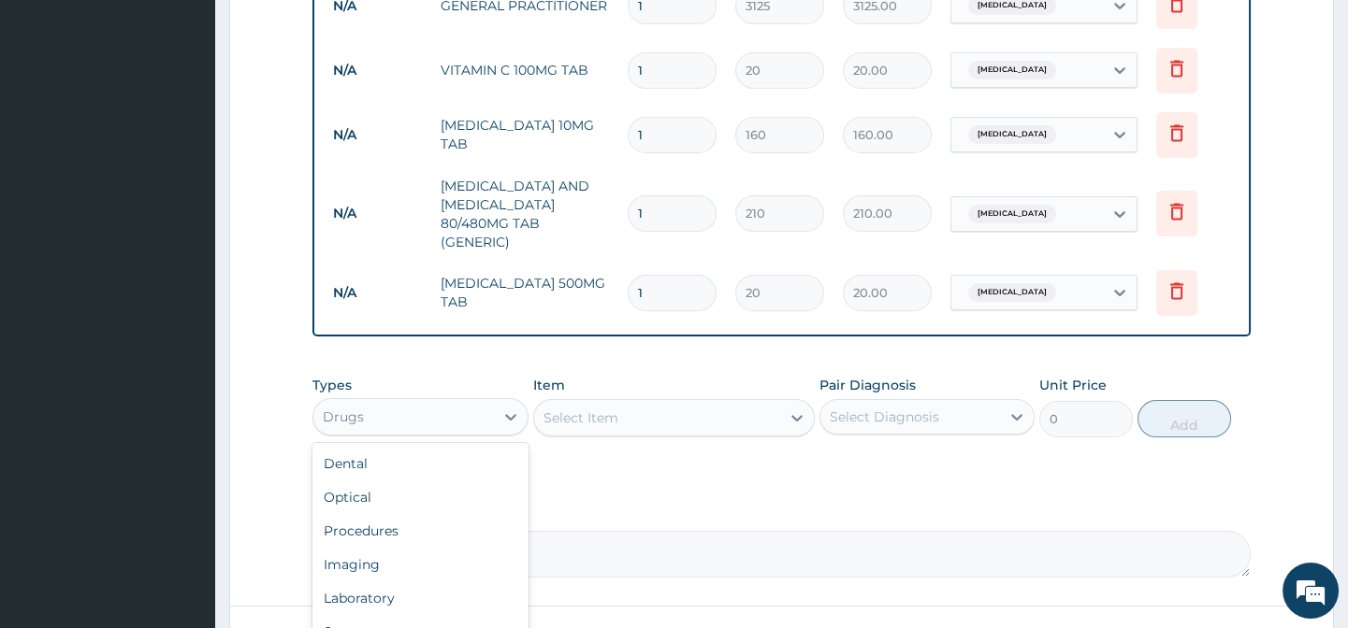
click at [403, 412] on div "Drugs" at bounding box center [419, 416] width 215 height 37
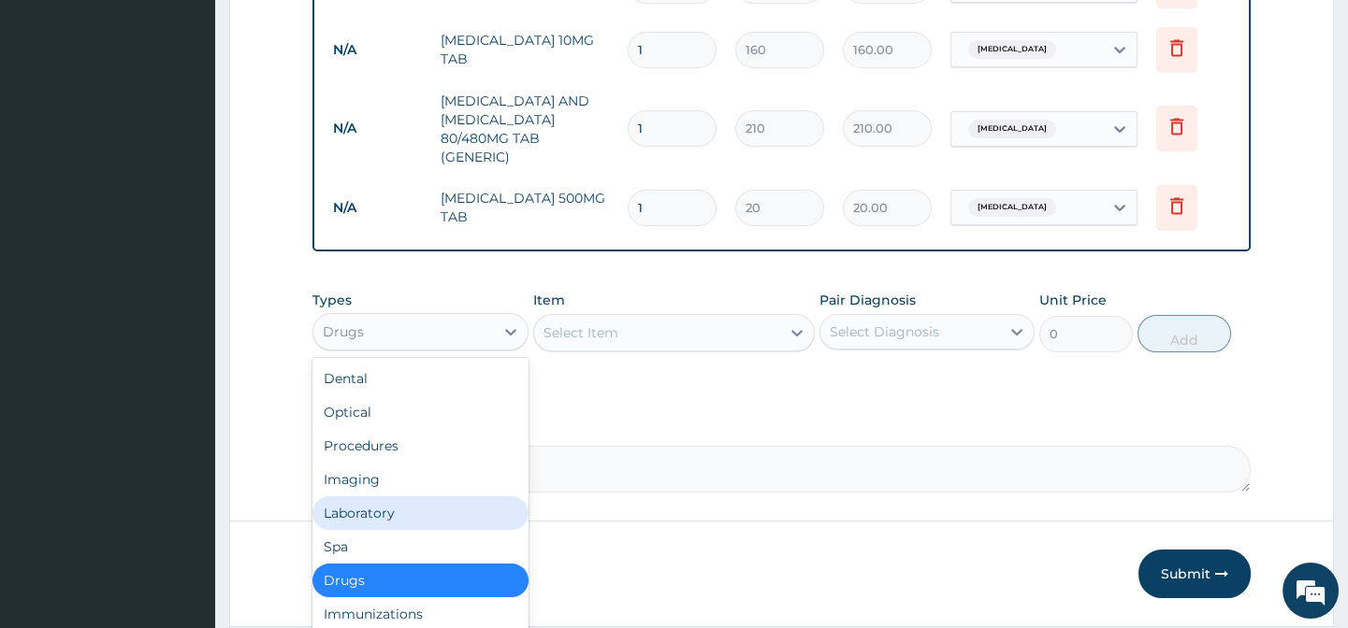
click at [402, 523] on div "Laboratory" at bounding box center [419, 514] width 215 height 34
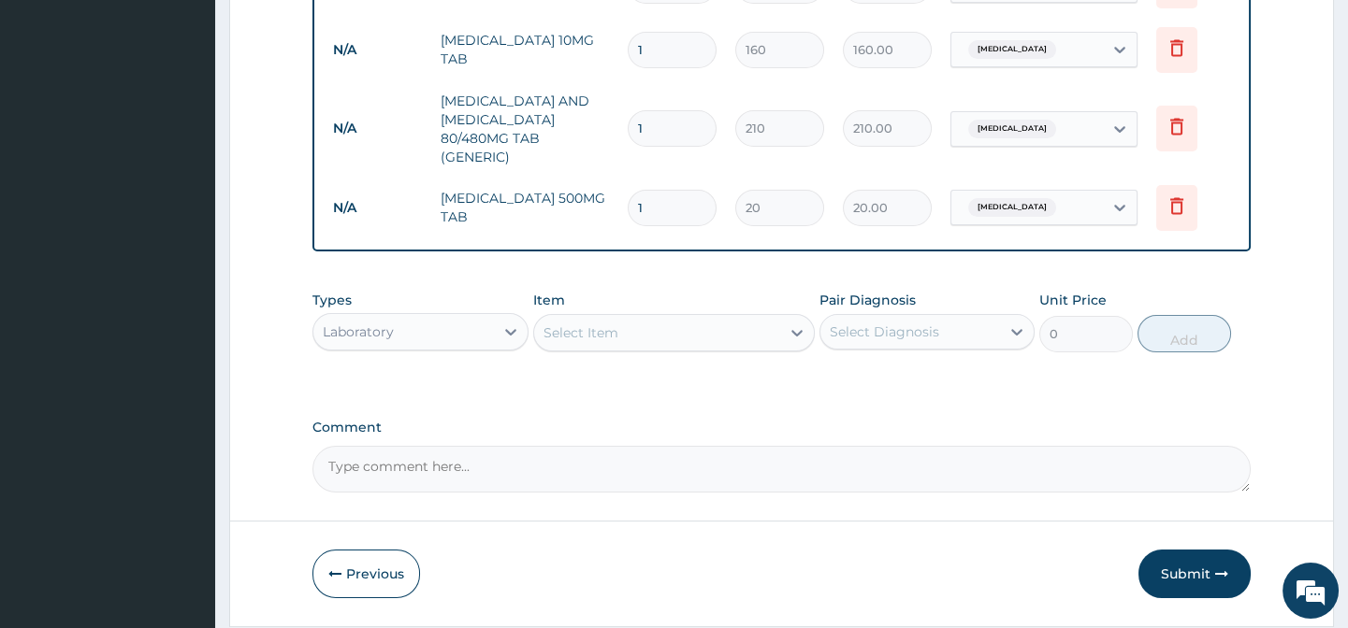
click at [655, 317] on div "Item Select Item" at bounding box center [673, 322] width 281 height 62
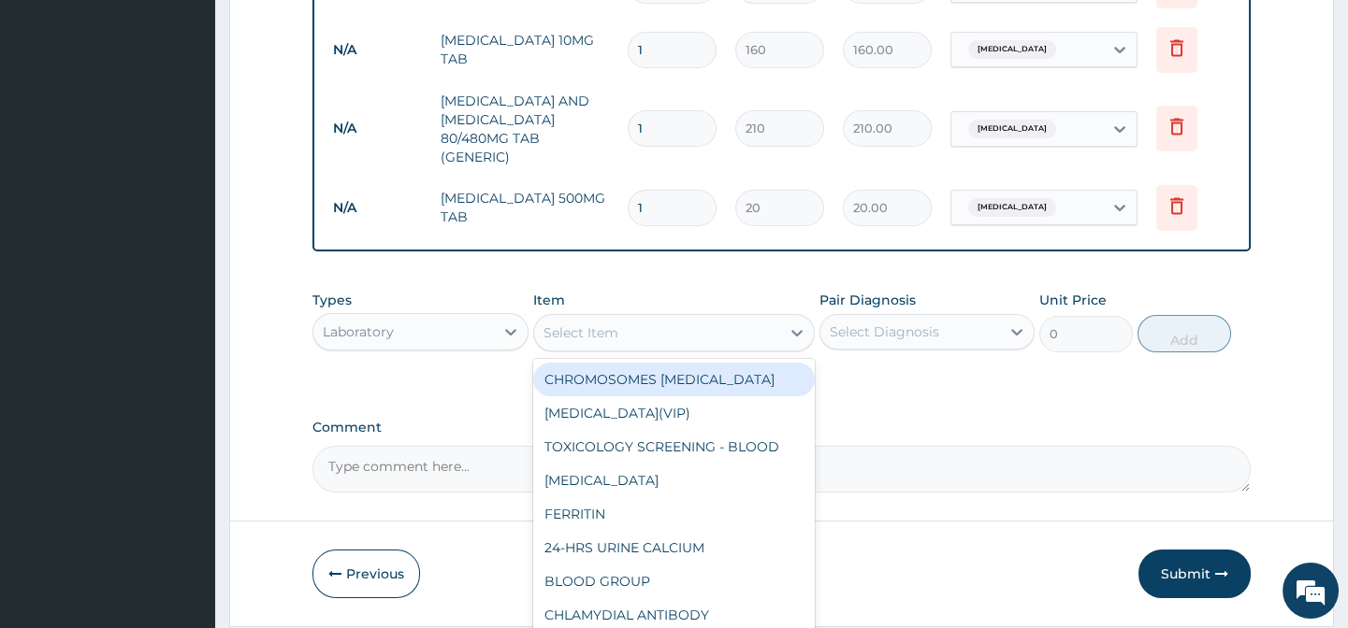
click at [644, 348] on div "Select Item" at bounding box center [657, 333] width 246 height 30
paste input "MALARIA PARASITE"
type input "MALARIA PARASITE"
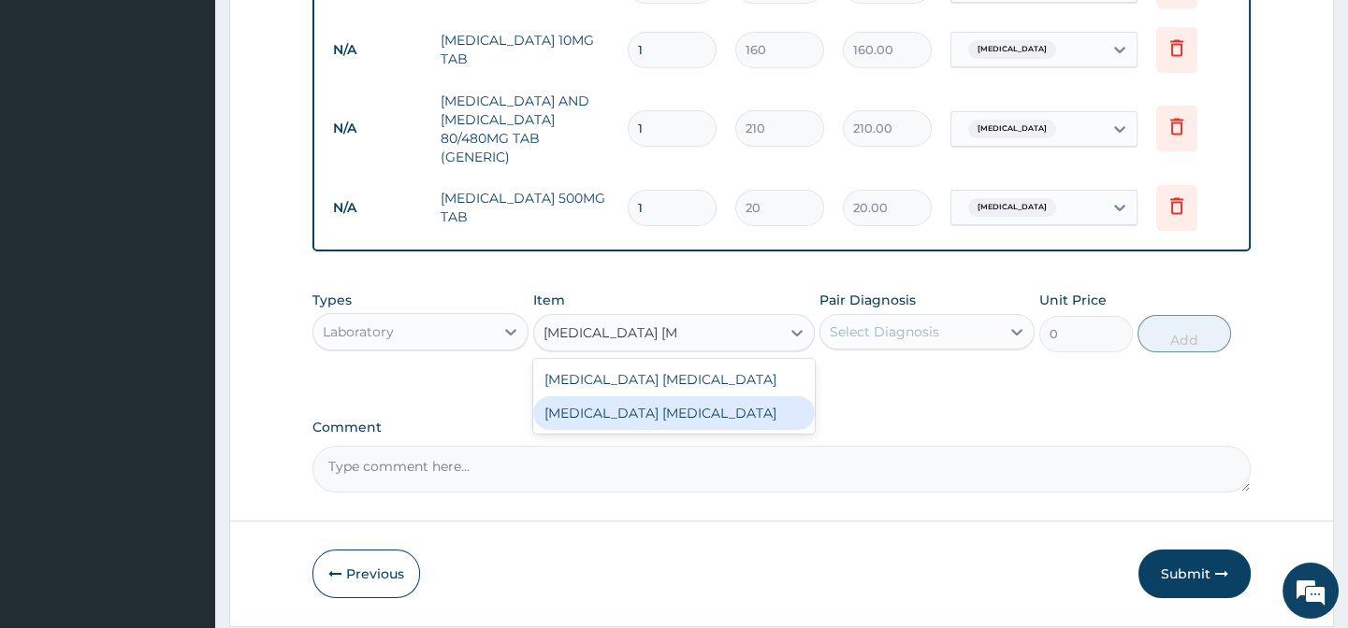
click at [720, 420] on div "MALARIA PARASITE" at bounding box center [673, 414] width 281 height 34
type input "2025"
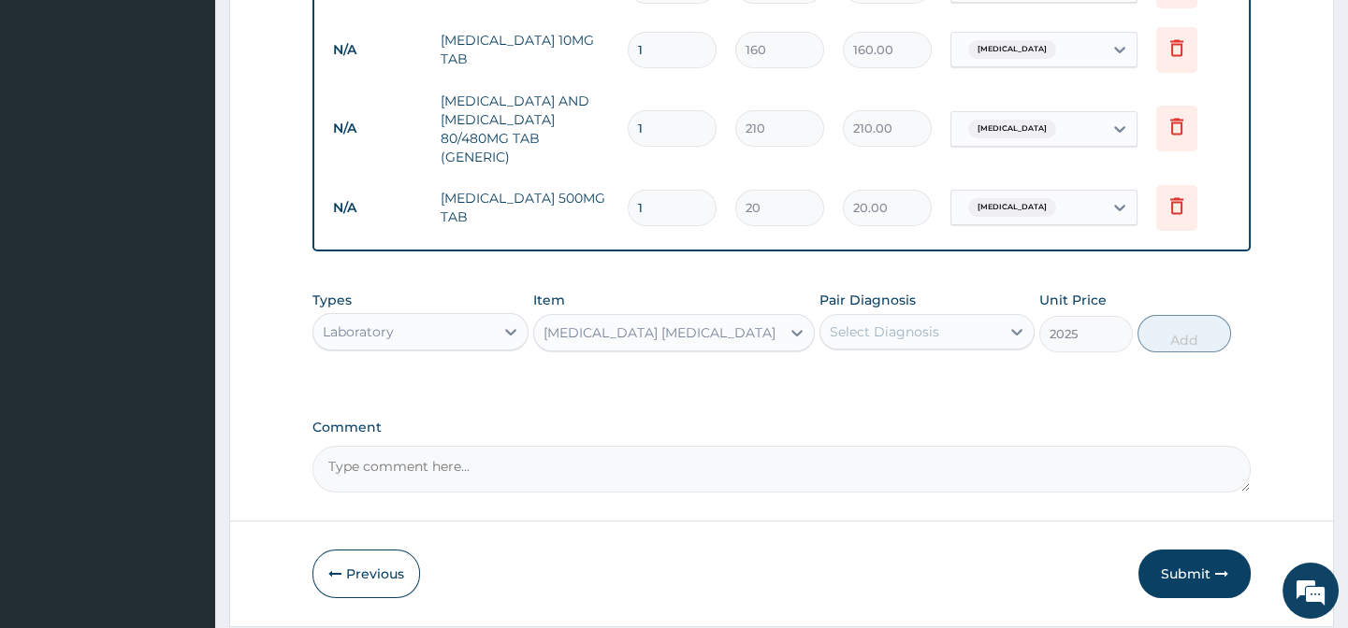
click at [881, 390] on div "Types Laboratory Item option MALARIA PARASITE, selected. Select is focused ,typ…" at bounding box center [780, 335] width 937 height 108
click at [931, 347] on div "Select Diagnosis" at bounding box center [910, 332] width 180 height 30
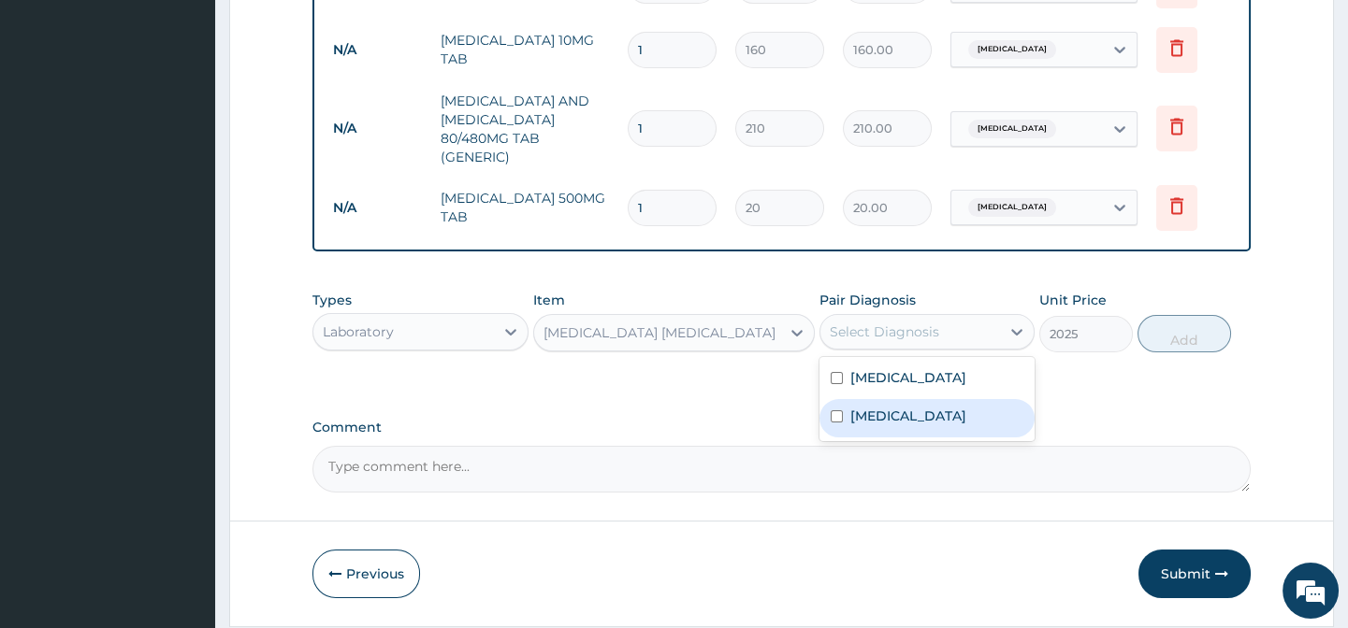
click at [959, 438] on div "Malaria" at bounding box center [926, 418] width 215 height 38
checkbox input "true"
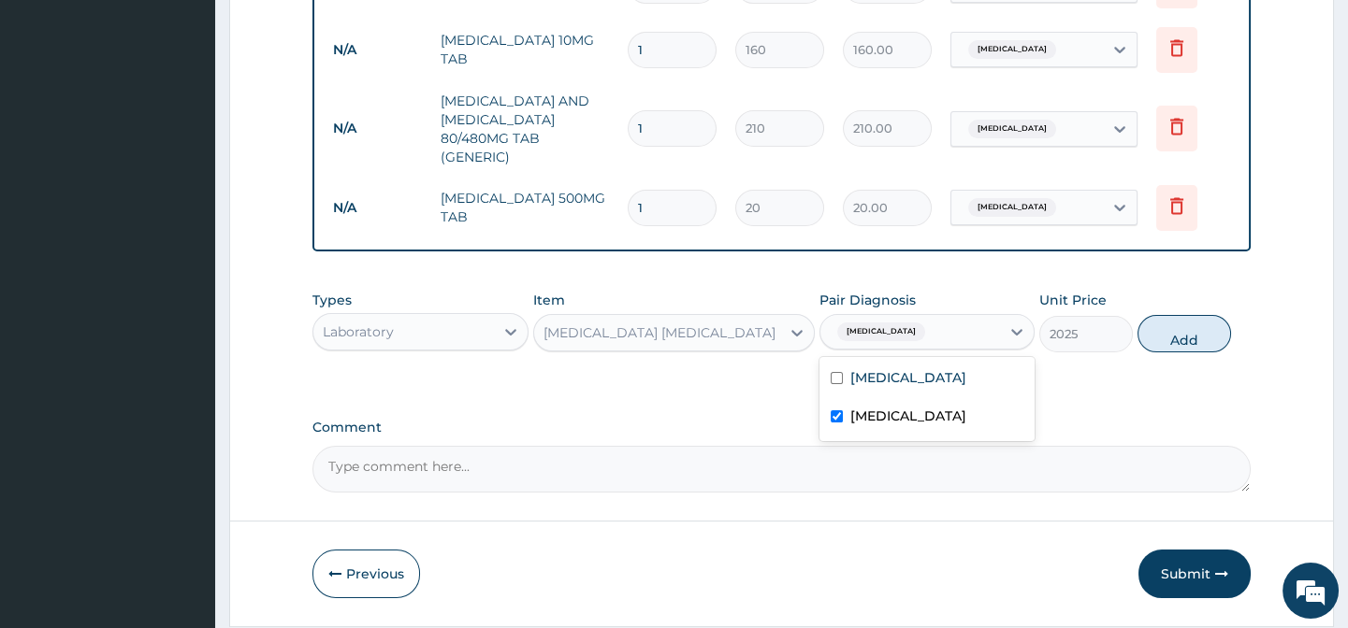
click at [1133, 356] on div "Types Laboratory Item MALARIA PARASITE Pair Diagnosis Malaria Unit Price 2025 A…" at bounding box center [780, 321] width 937 height 80
click at [1143, 353] on button "Add" at bounding box center [1184, 333] width 94 height 37
type input "0"
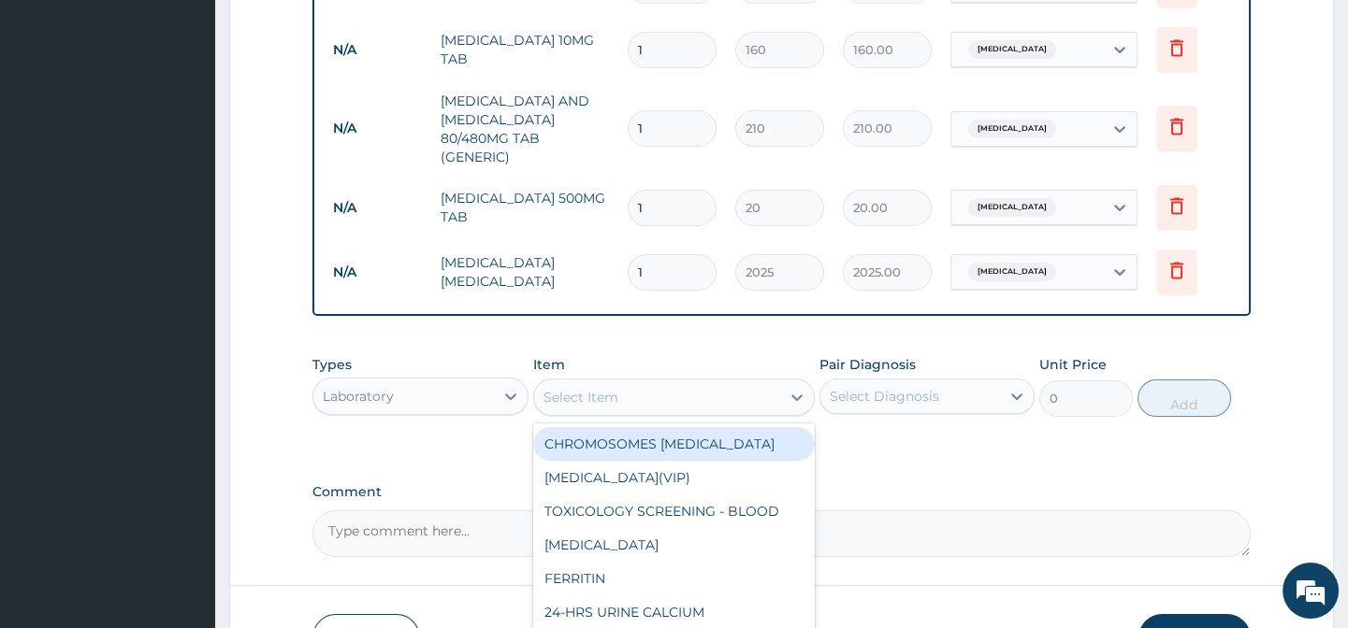
click at [641, 412] on div "Select Item" at bounding box center [657, 397] width 246 height 30
paste input "FULL BLOOD COUNT"
type input "FULL BLOOD COUNT"
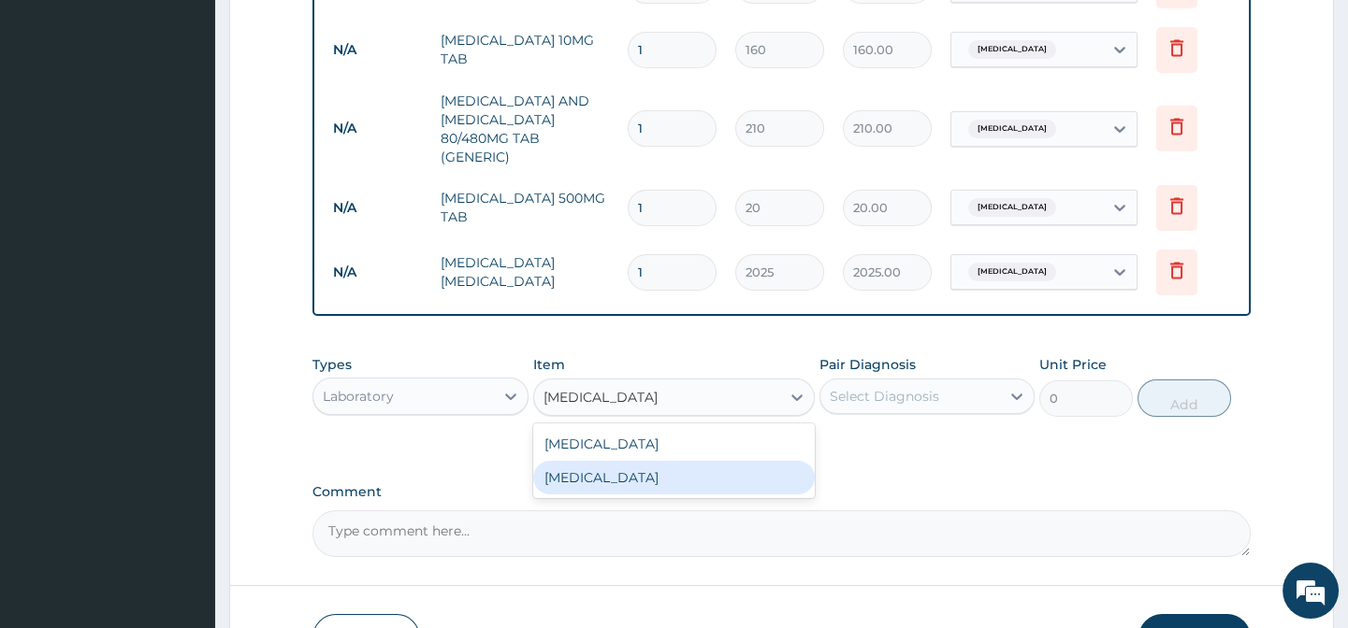
drag, startPoint x: 756, startPoint y: 481, endPoint x: 821, endPoint y: 470, distance: 66.3
click at [757, 481] on div "FULL BLOOD COUNT" at bounding box center [673, 478] width 281 height 34
type input "3375"
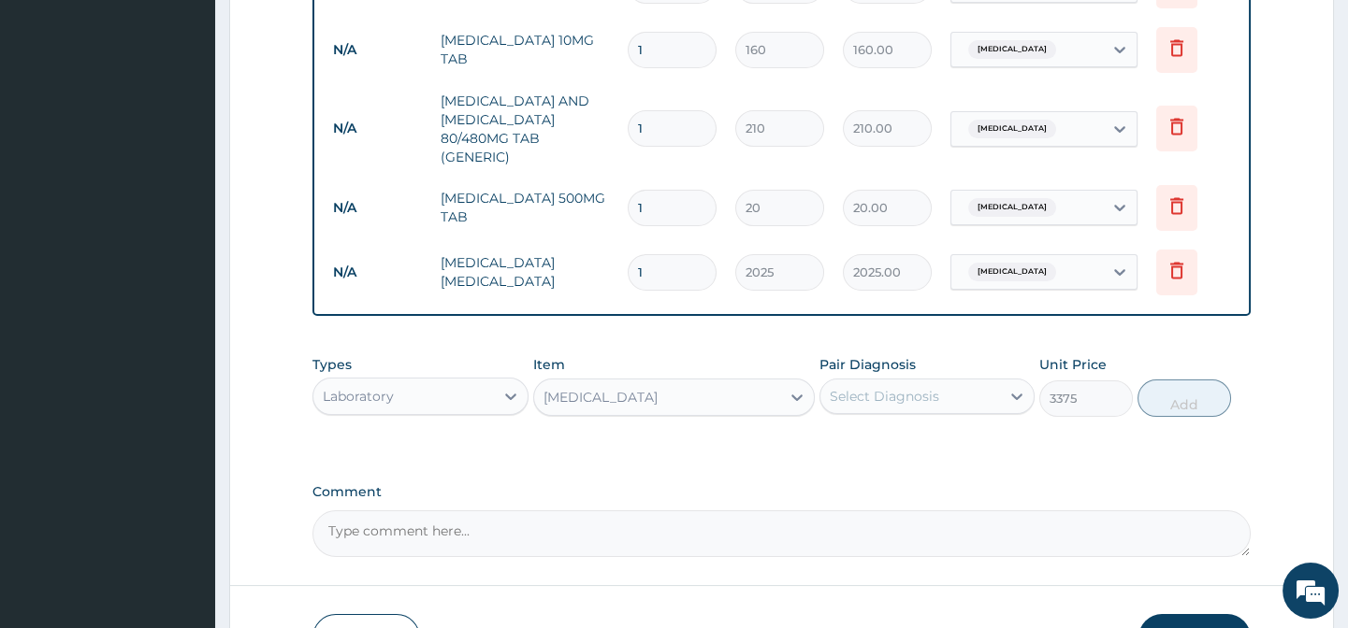
click at [874, 454] on div "Types Laboratory Item option FULL BLOOD COUNT, selected. Select is focused ,typ…" at bounding box center [780, 400] width 937 height 108
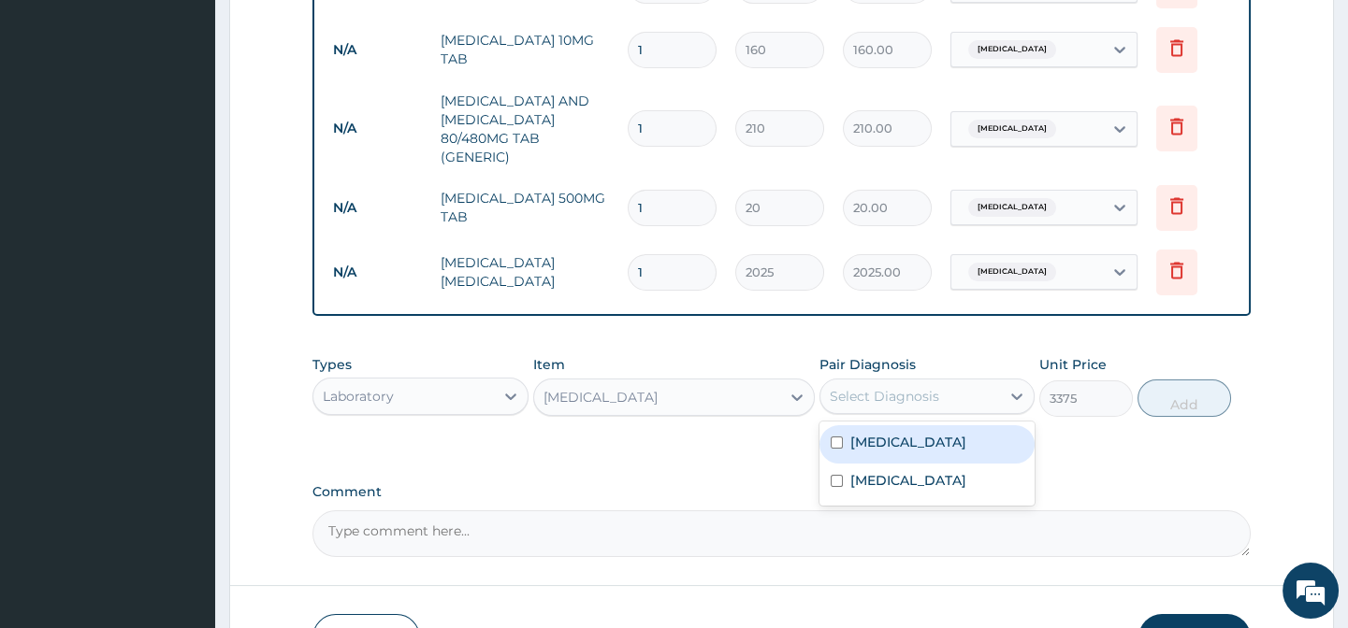
click at [914, 406] on div "Select Diagnosis" at bounding box center [883, 396] width 109 height 19
click at [946, 452] on label "Upper respiratory infection" at bounding box center [908, 442] width 116 height 19
checkbox input "true"
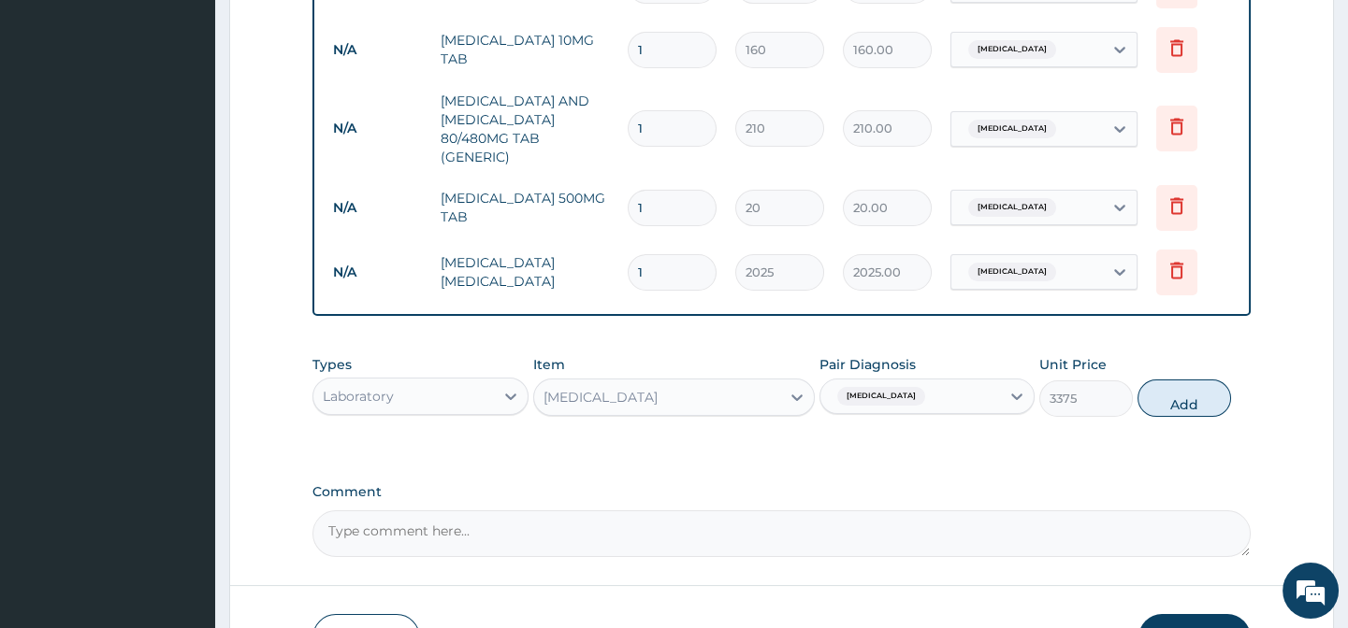
drag, startPoint x: 1063, startPoint y: 456, endPoint x: 1122, endPoint y: 434, distance: 63.0
click at [1065, 454] on div "Types Laboratory Item FULL BLOOD COUNT Pair Diagnosis Upper respiratory infecti…" at bounding box center [780, 400] width 937 height 108
click at [1202, 417] on button "Add" at bounding box center [1184, 398] width 94 height 37
type input "0"
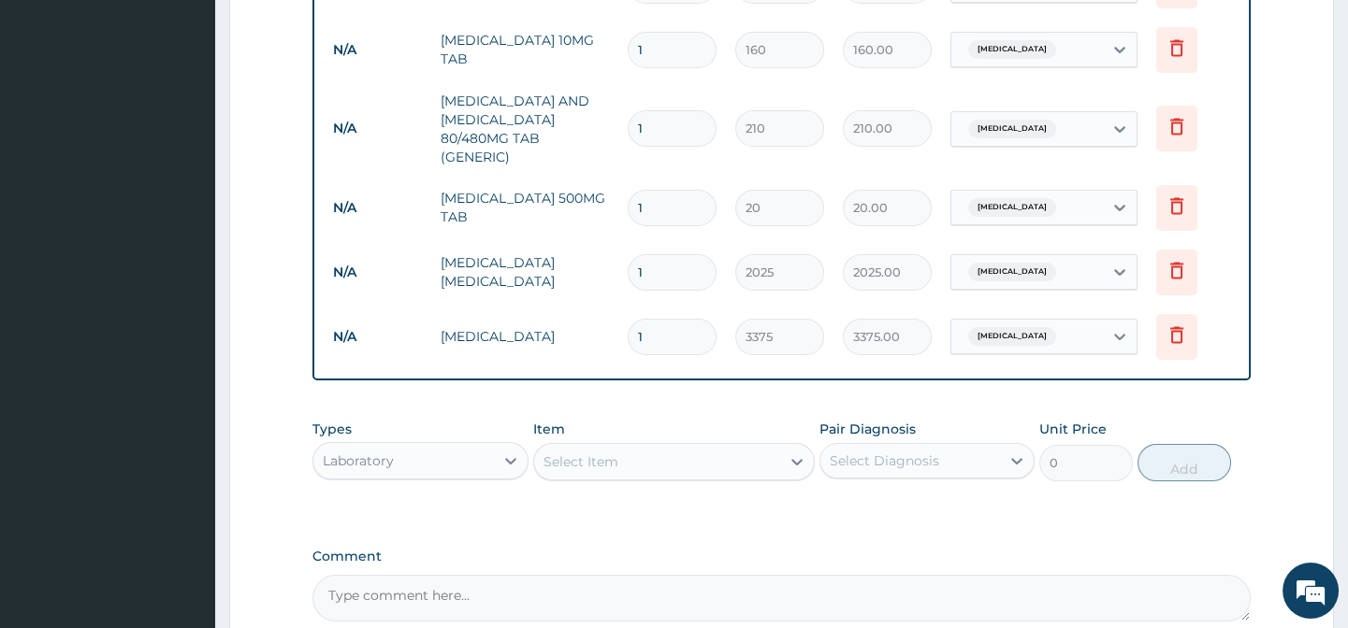
click at [720, 519] on div "Types Laboratory Item Select Item Pair Diagnosis Select Diagnosis Unit Price 0 …" at bounding box center [780, 465] width 937 height 108
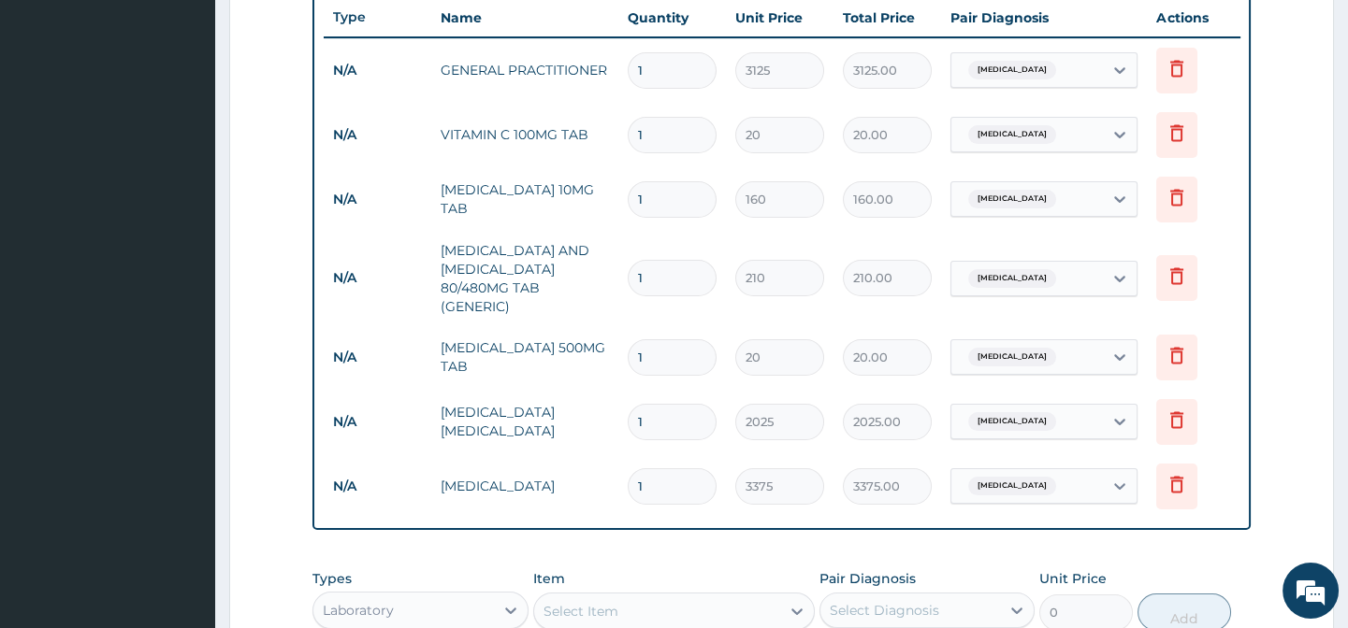
scroll to position [687, 0]
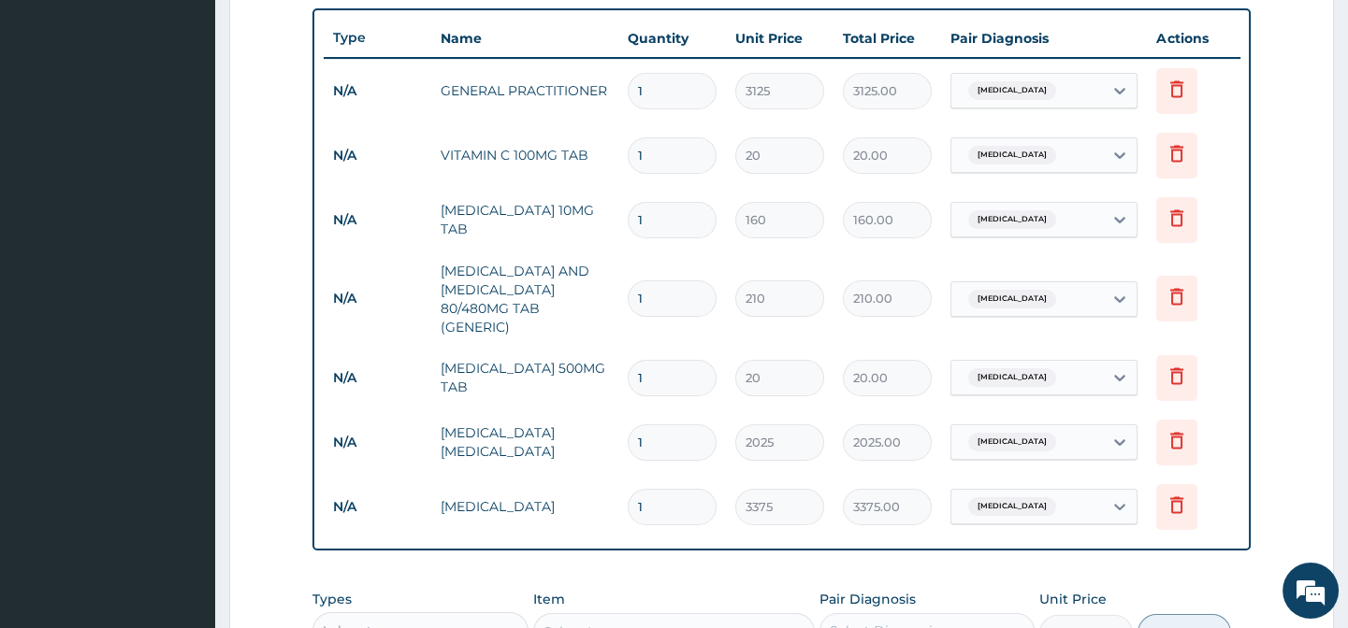
click at [647, 149] on input "1" at bounding box center [671, 155] width 89 height 36
type input "3"
type input "60.00"
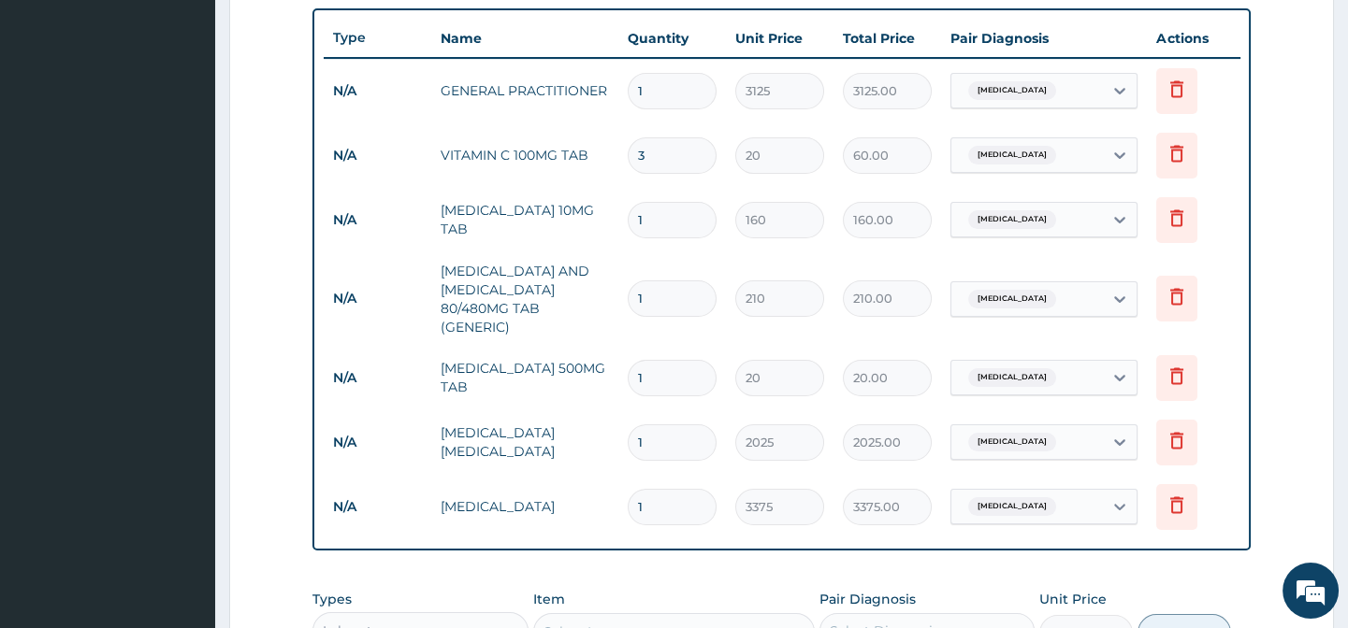
type input "30"
type input "600.00"
type input "30"
click at [650, 236] on input "1" at bounding box center [671, 220] width 89 height 36
type input "10"
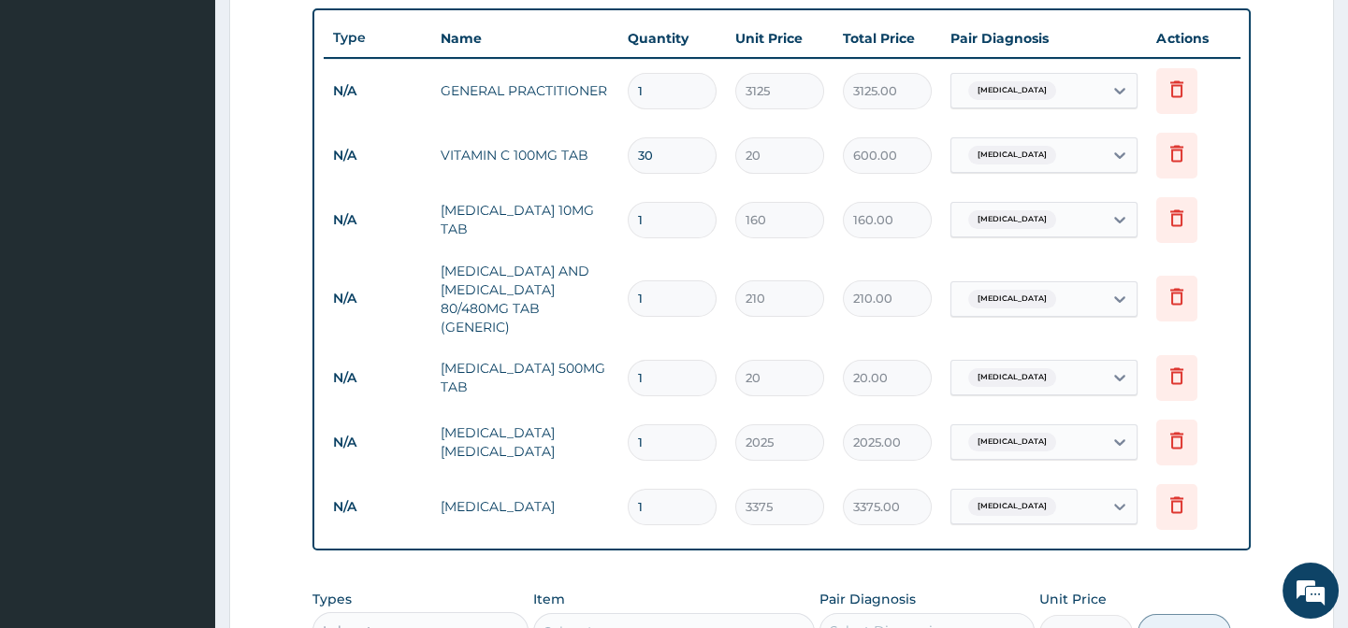
type input "1600.00"
type input "10"
click at [673, 295] on input "1" at bounding box center [671, 299] width 89 height 36
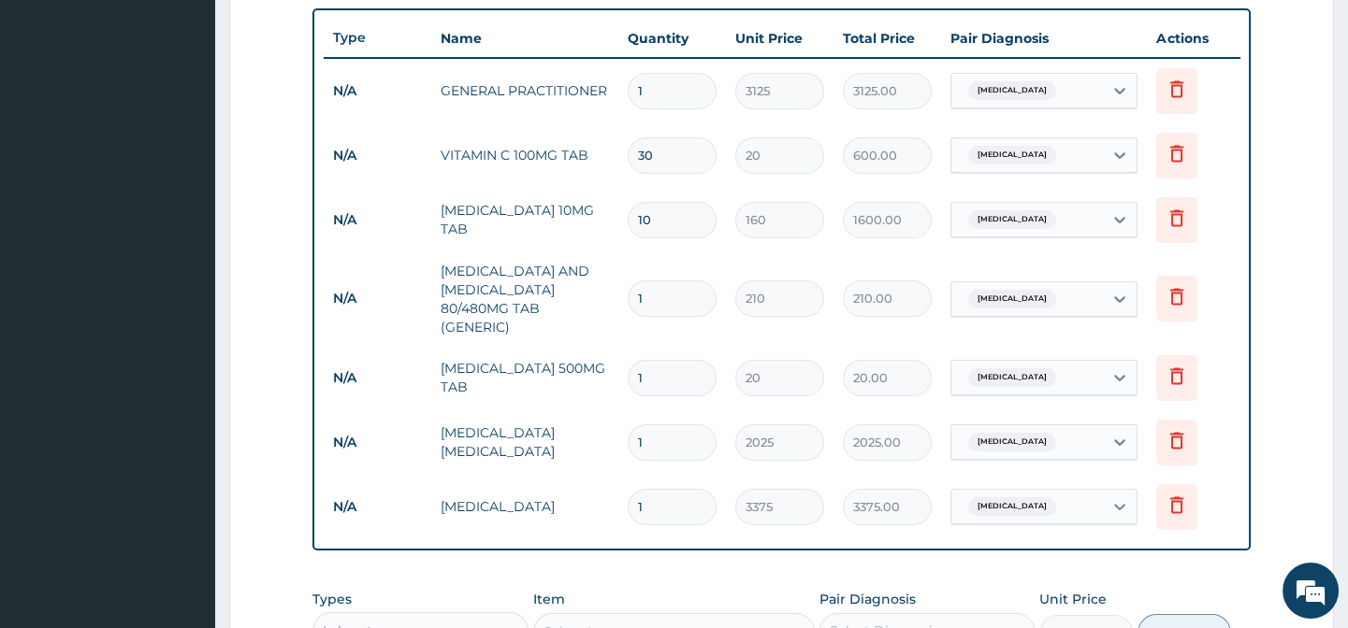
type input "6"
type input "1260.00"
type input "6"
click at [664, 373] on input "1" at bounding box center [671, 378] width 89 height 36
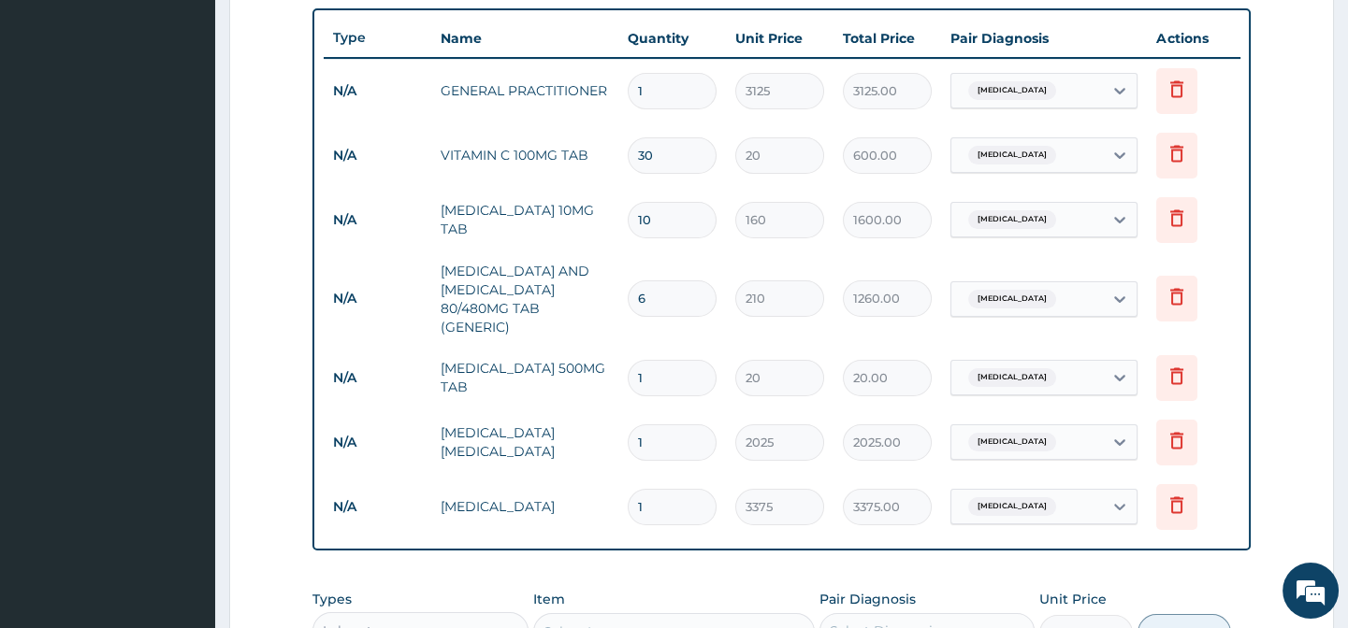
click at [664, 373] on input "1" at bounding box center [671, 378] width 89 height 36
type input "3"
type input "60.00"
type input "30"
type input "600.00"
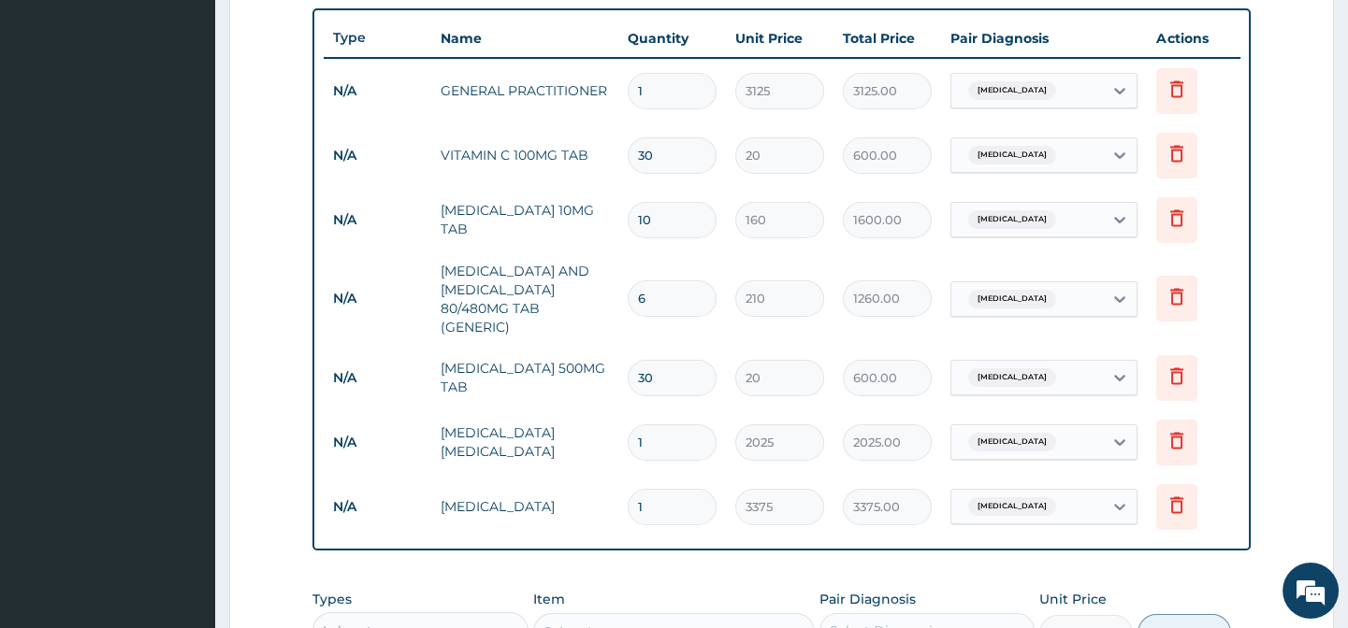
type input "30"
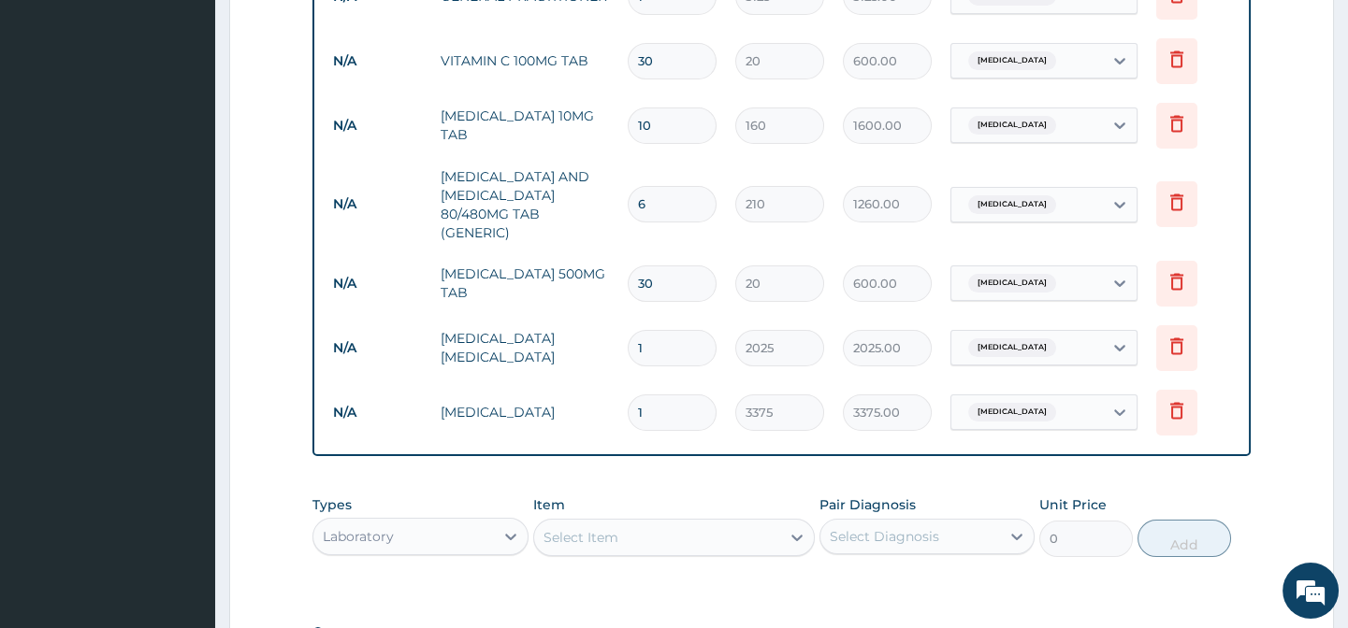
scroll to position [1028, 0]
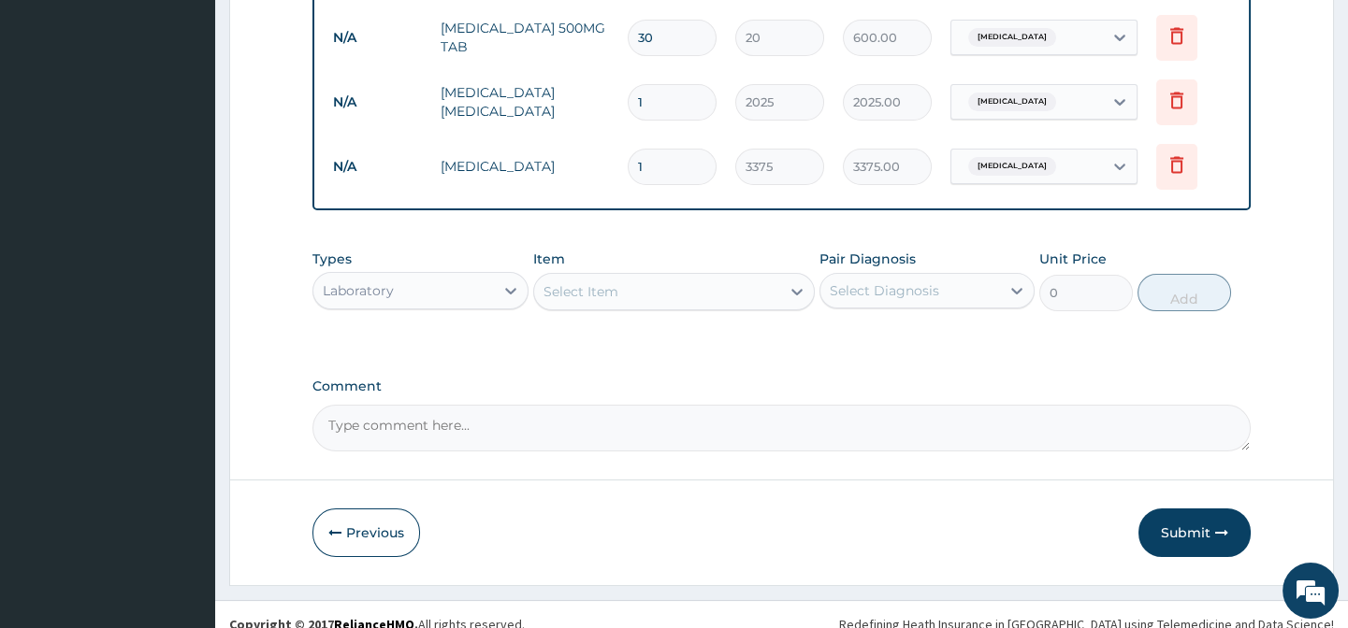
click at [1058, 554] on div "Previous Submit" at bounding box center [780, 533] width 937 height 49
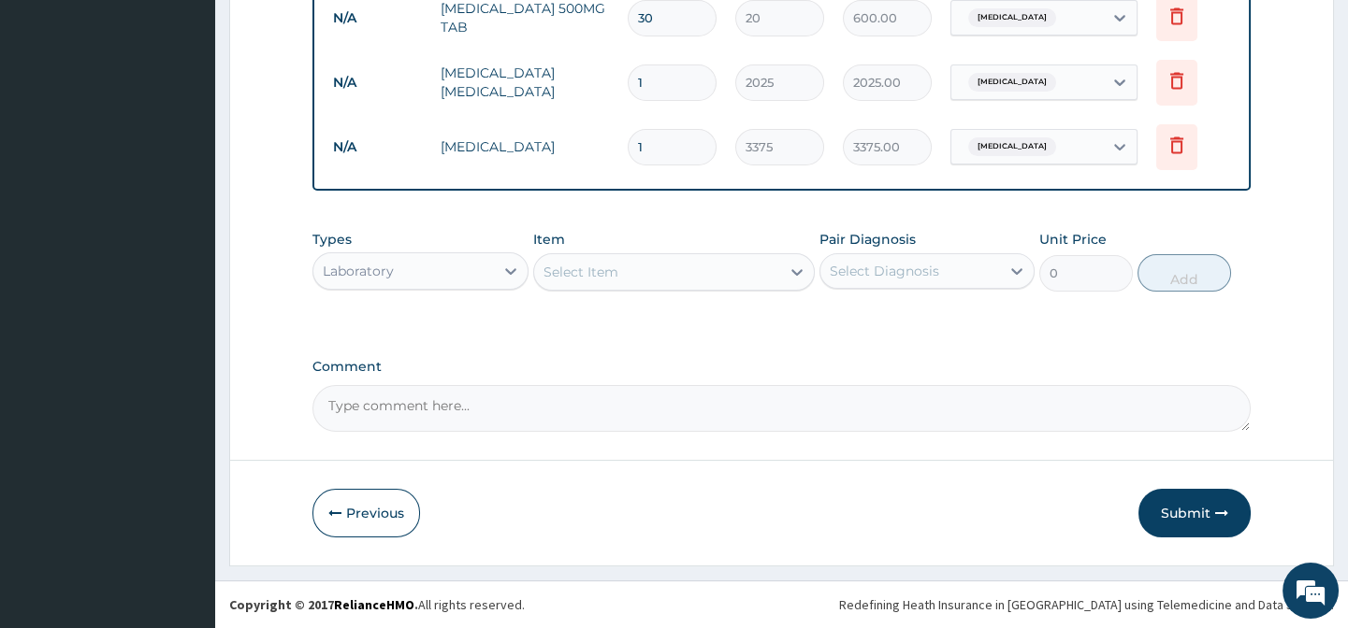
scroll to position [1060, 0]
click at [1184, 500] on button "Submit" at bounding box center [1194, 513] width 112 height 49
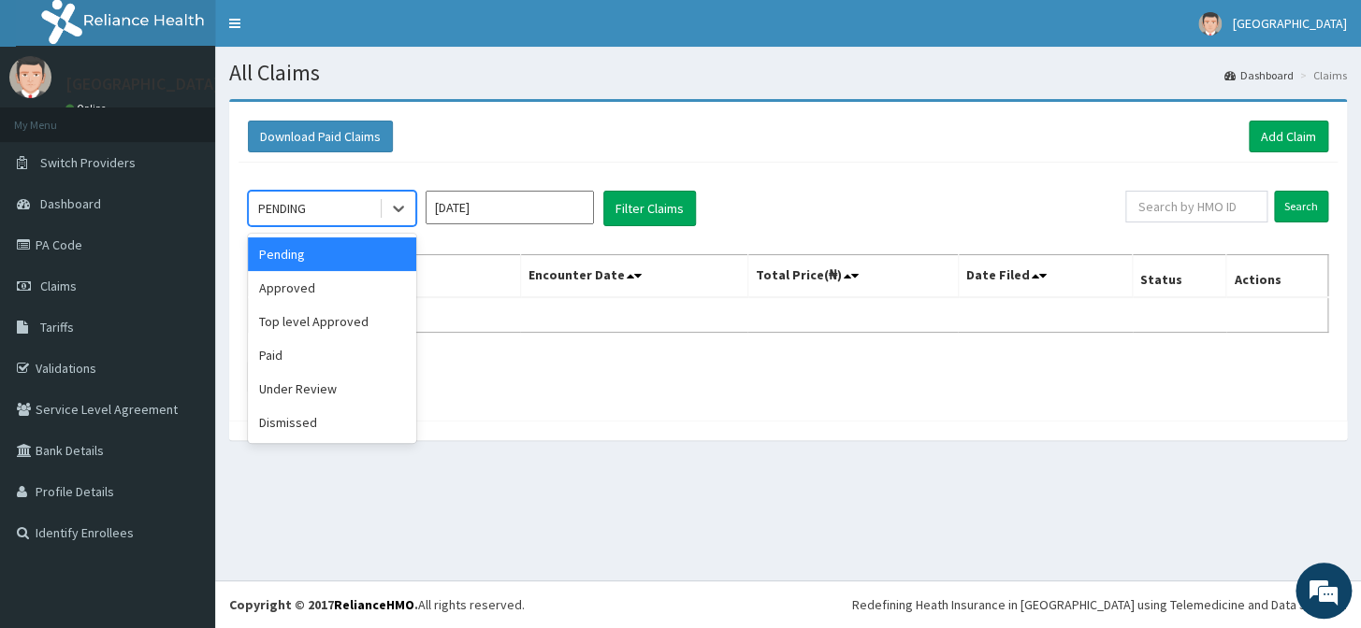
click at [305, 201] on div "PENDING" at bounding box center [282, 208] width 48 height 19
click at [318, 289] on div "Approved" at bounding box center [332, 288] width 168 height 34
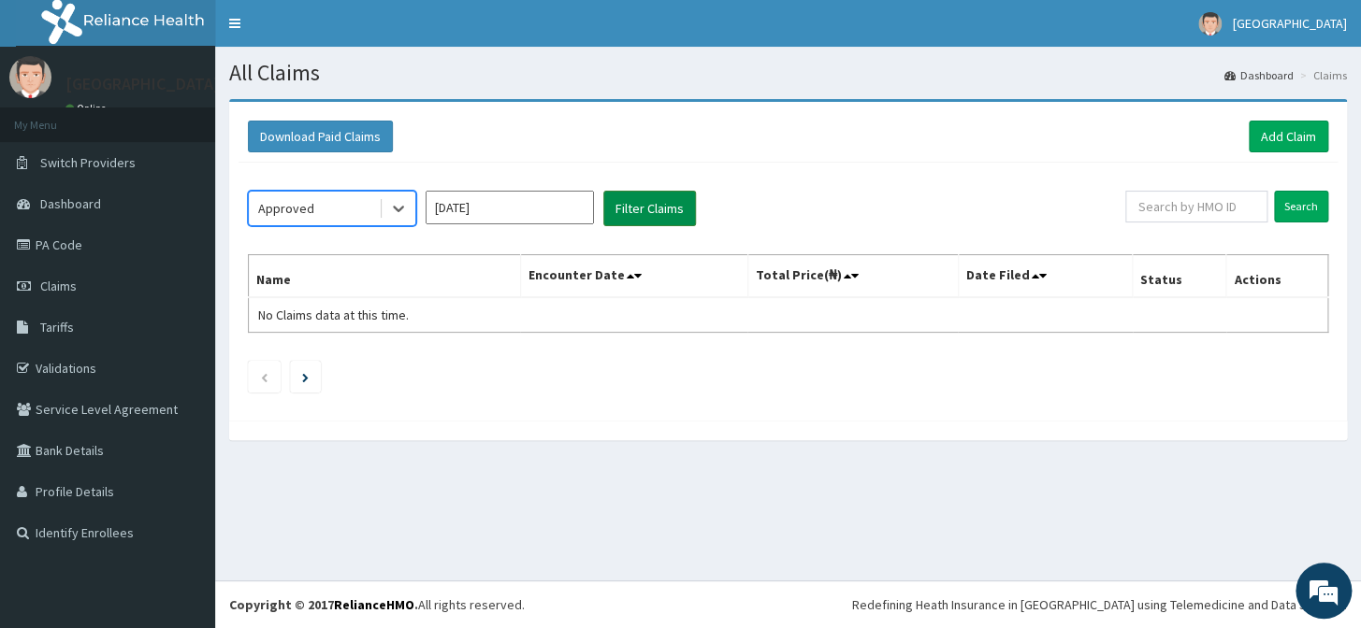
click at [664, 219] on button "Filter Claims" at bounding box center [649, 209] width 93 height 36
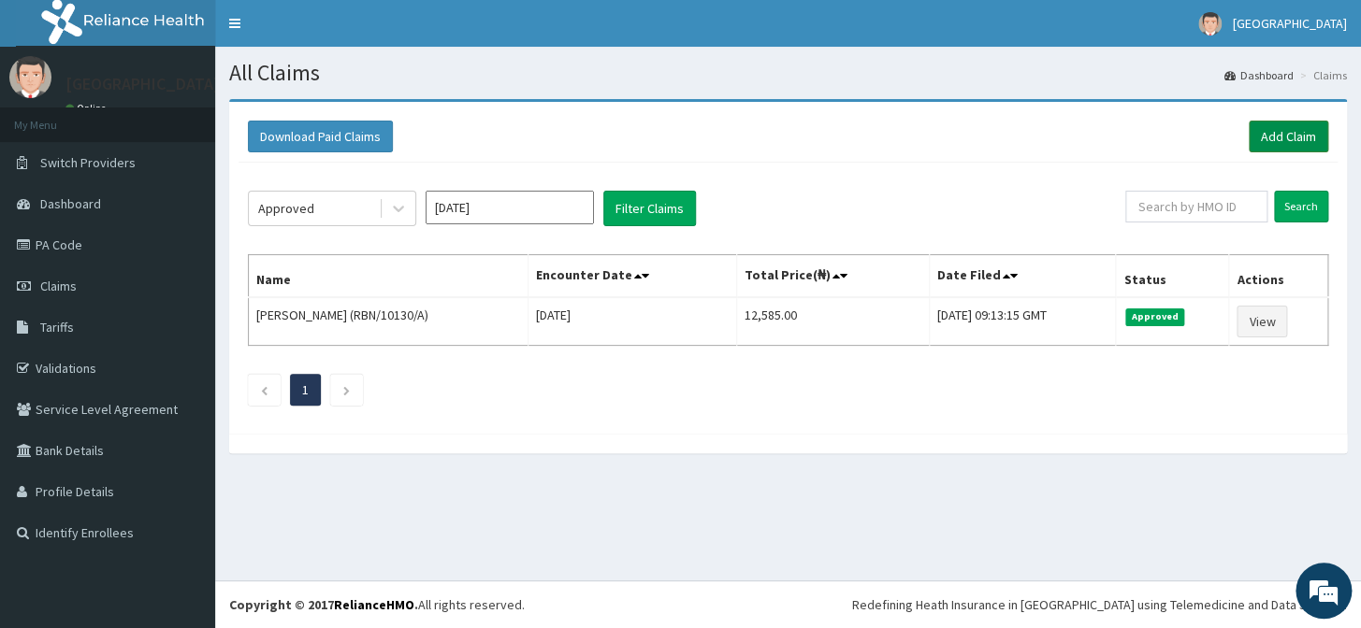
click at [1281, 137] on link "Add Claim" at bounding box center [1287, 137] width 79 height 32
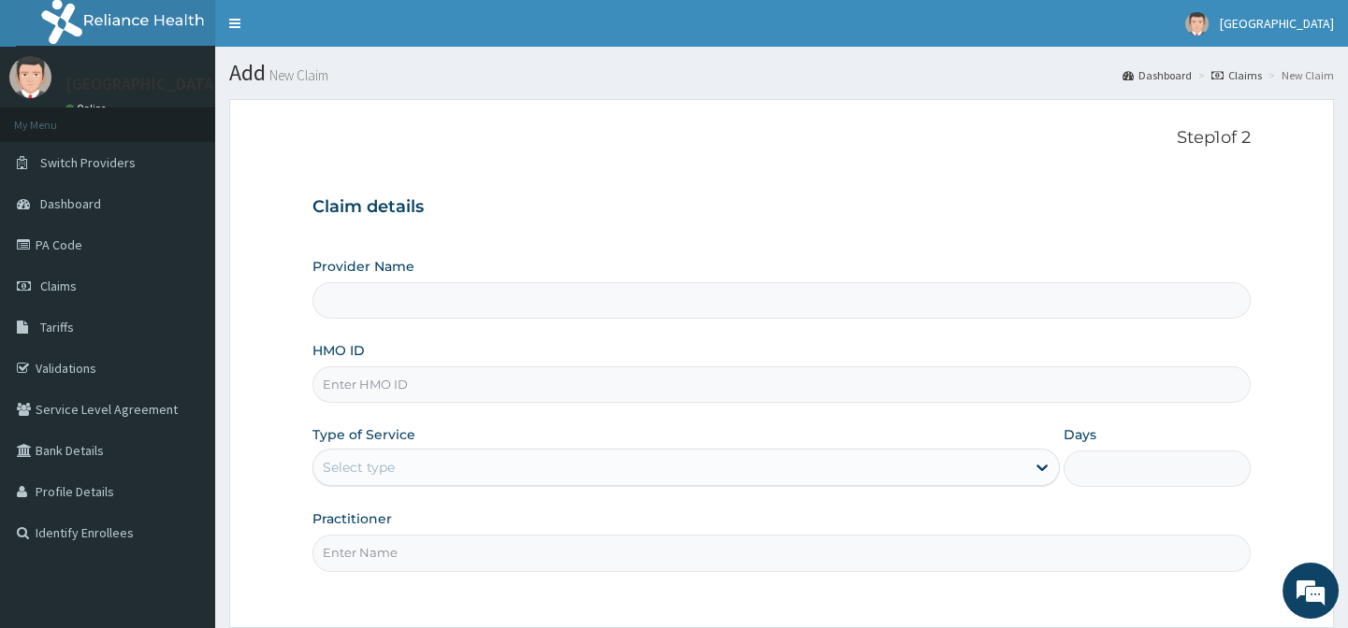
click at [439, 384] on input "HMO ID" at bounding box center [780, 385] width 937 height 36
paste input "ROZ/10005/A"
type input "ROZ/10005/A"
type input "[GEOGRAPHIC_DATA]-[GEOGRAPHIC_DATA]"
drag, startPoint x: 363, startPoint y: 471, endPoint x: 364, endPoint y: 487, distance: 15.9
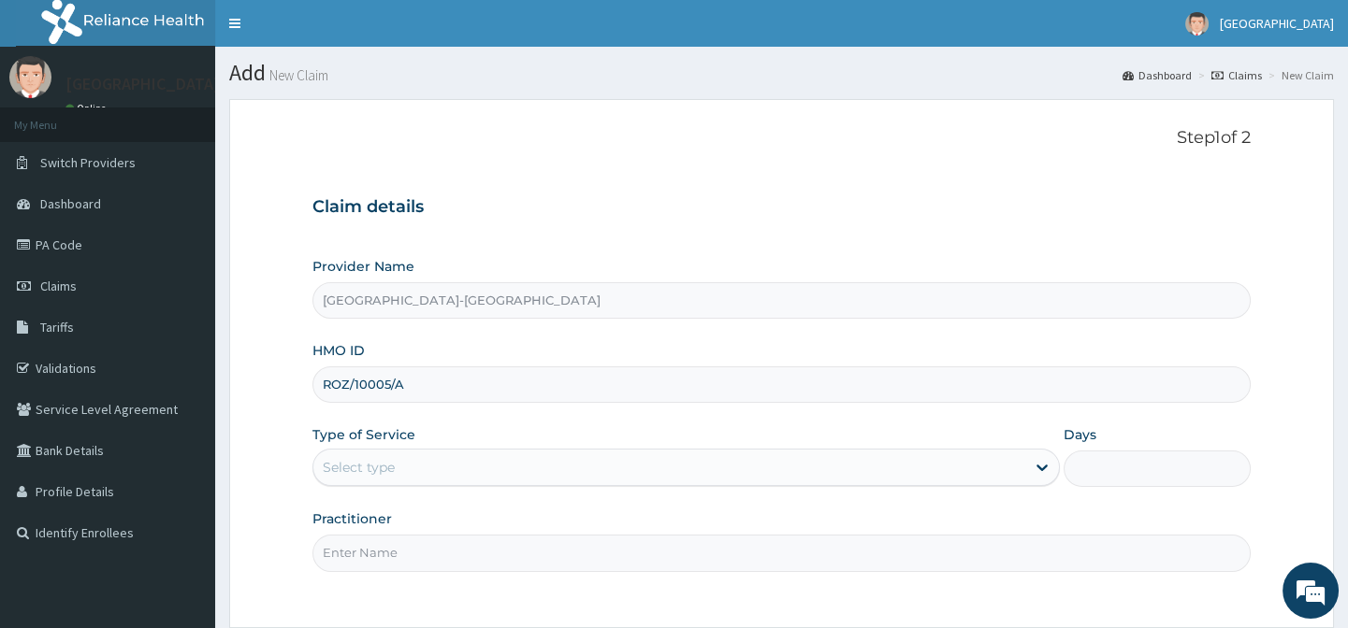
click at [364, 471] on div "Select type" at bounding box center [359, 467] width 72 height 19
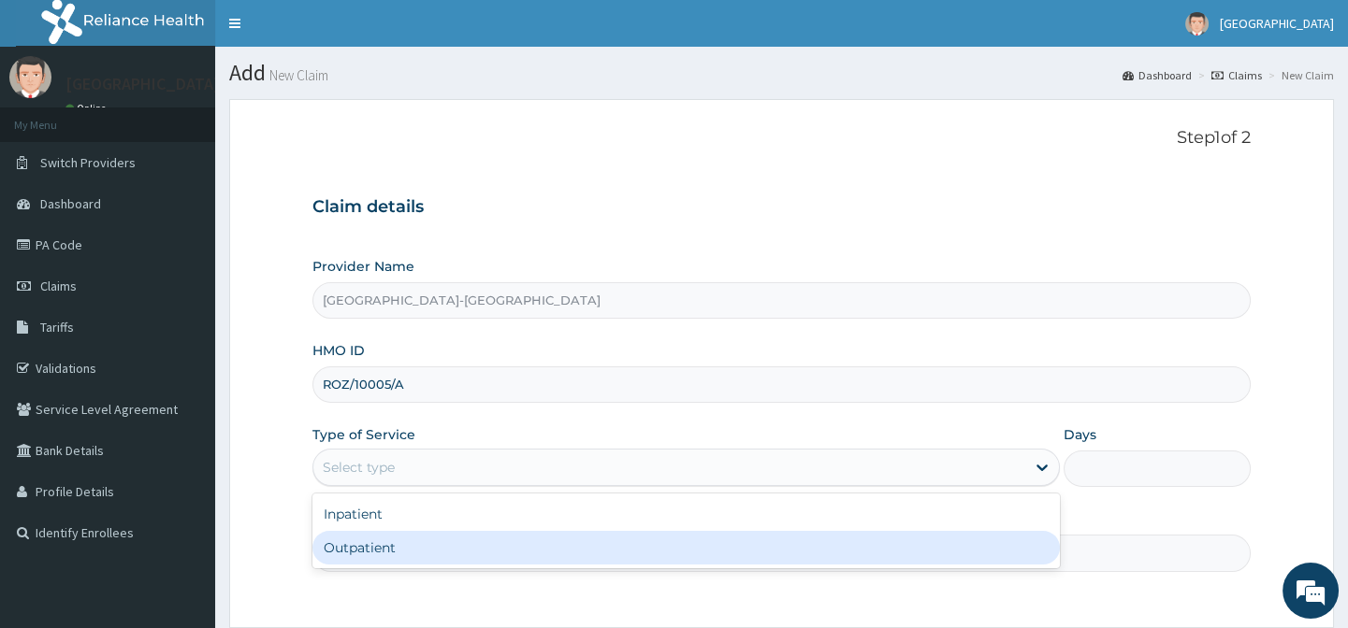
click at [382, 547] on div "Outpatient" at bounding box center [685, 548] width 747 height 34
type input "1"
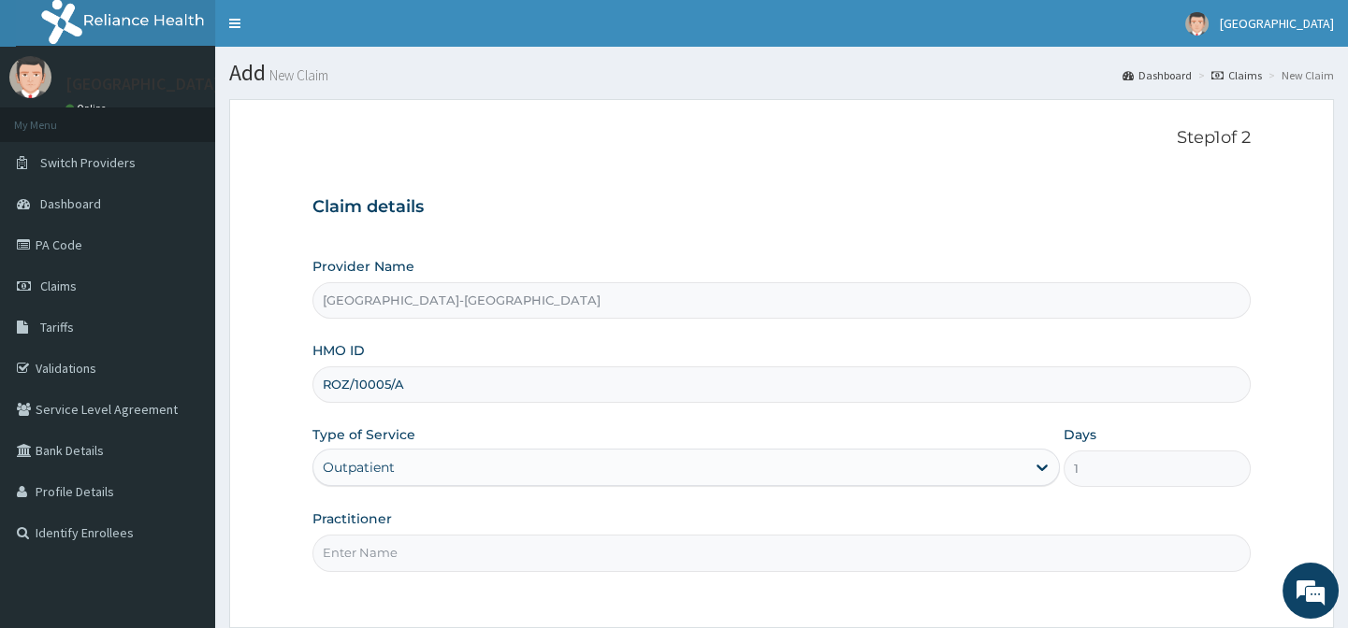
click at [382, 547] on input "Practitioner" at bounding box center [780, 553] width 937 height 36
type input "."
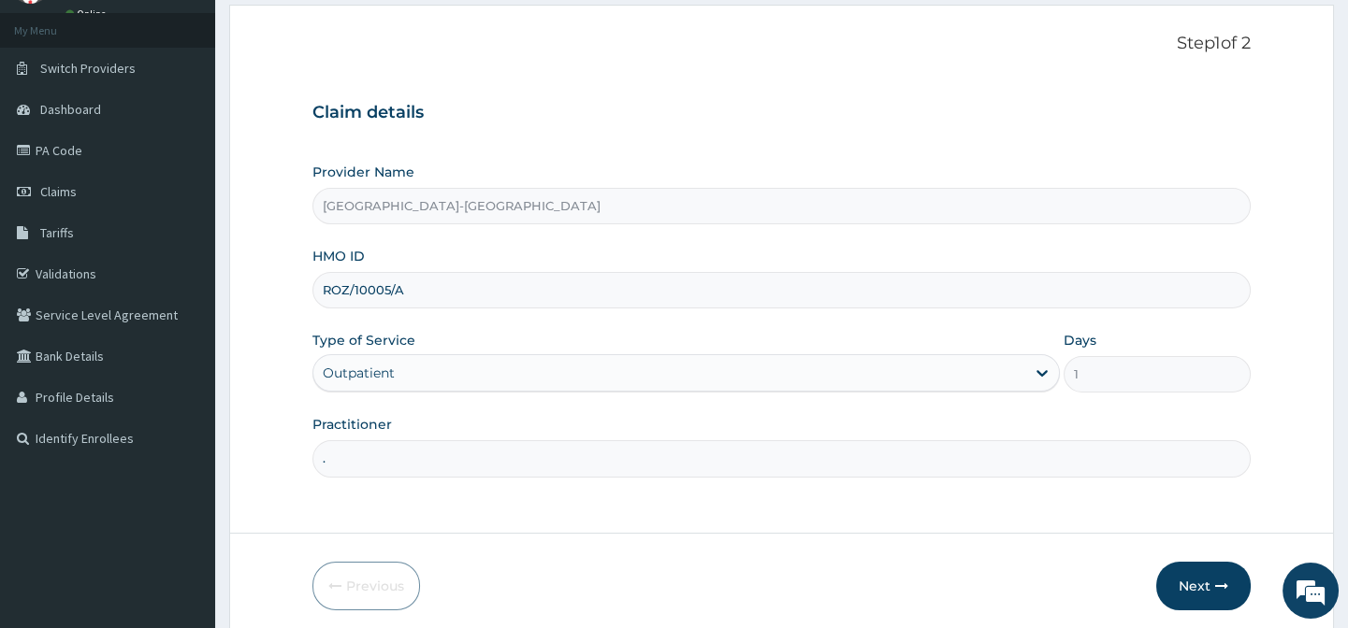
scroll to position [167, 0]
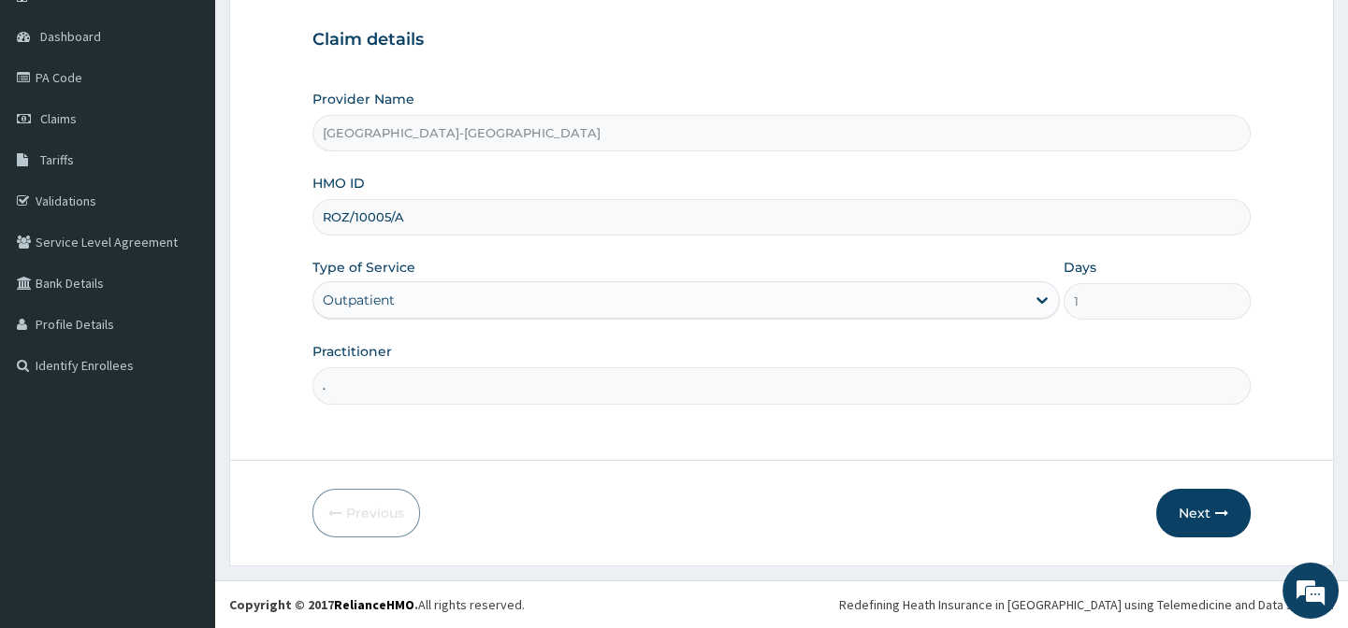
click at [994, 559] on form "Step 1 of 2 Claim details Provider Name [GEOGRAPHIC_DATA]-[GEOGRAPHIC_DATA] HMO…" at bounding box center [781, 249] width 1104 height 635
click at [1153, 514] on div "Previous Next" at bounding box center [780, 513] width 937 height 49
click at [1170, 519] on button "Next" at bounding box center [1203, 513] width 94 height 49
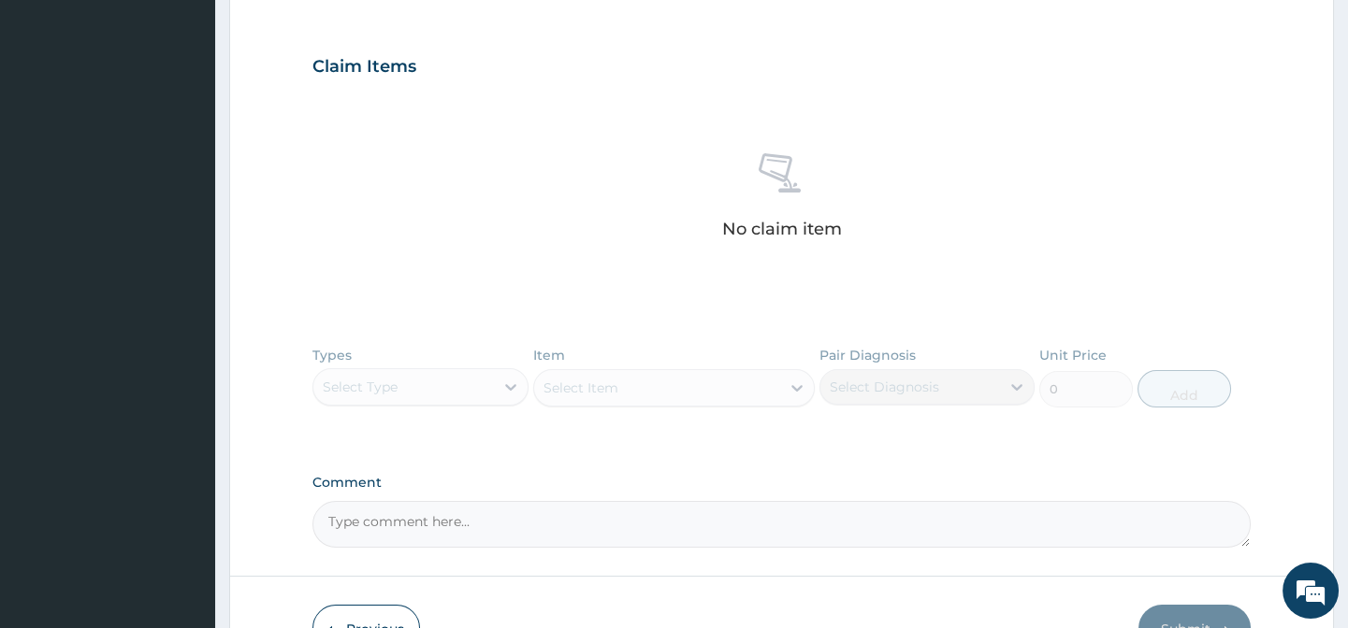
scroll to position [714, 0]
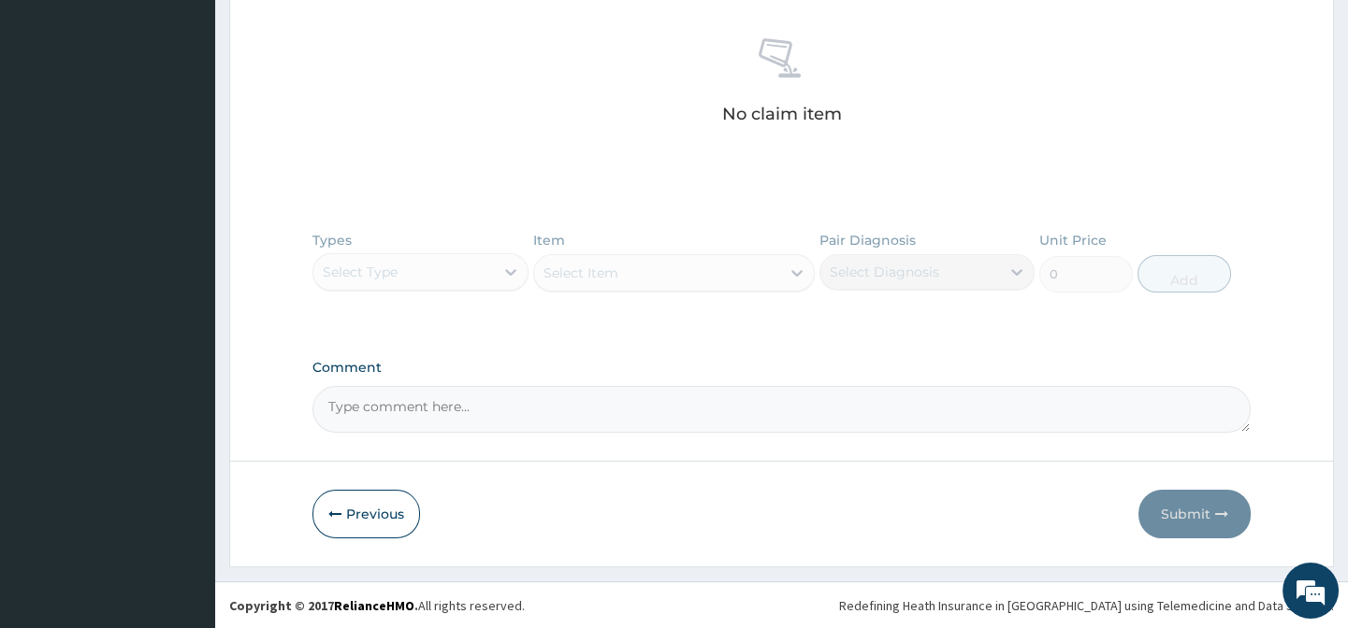
click at [395, 409] on textarea "Comment" at bounding box center [780, 409] width 937 height 47
paste textarea "PA/C58EE9"
type textarea "PA/C58EE9"
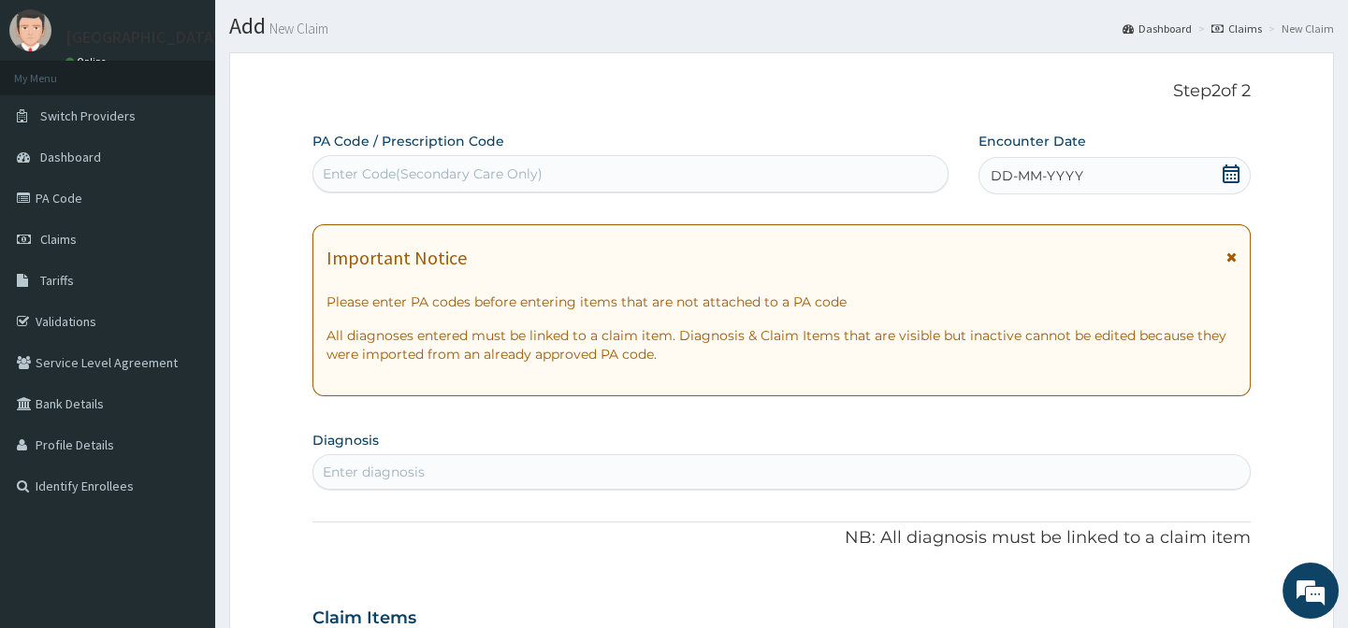
scroll to position [34, 0]
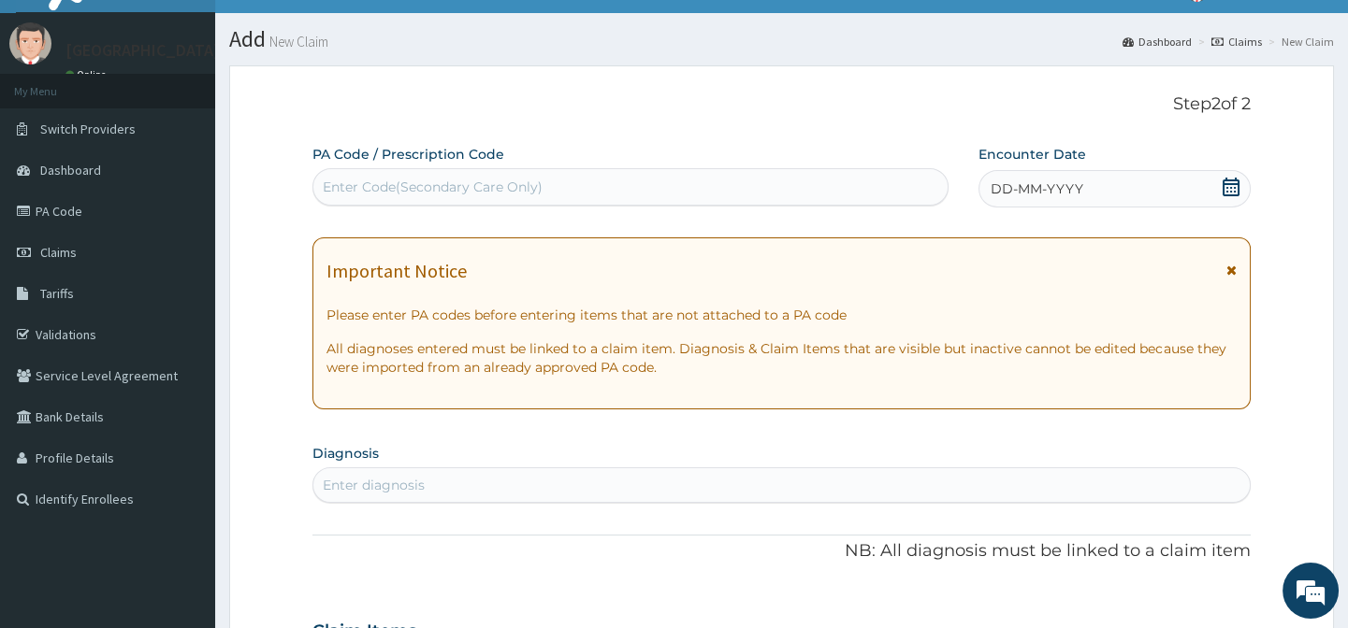
click at [411, 465] on section "Diagnosis Enter diagnosis" at bounding box center [780, 472] width 937 height 64
click at [411, 476] on div "Enter diagnosis" at bounding box center [374, 485] width 102 height 19
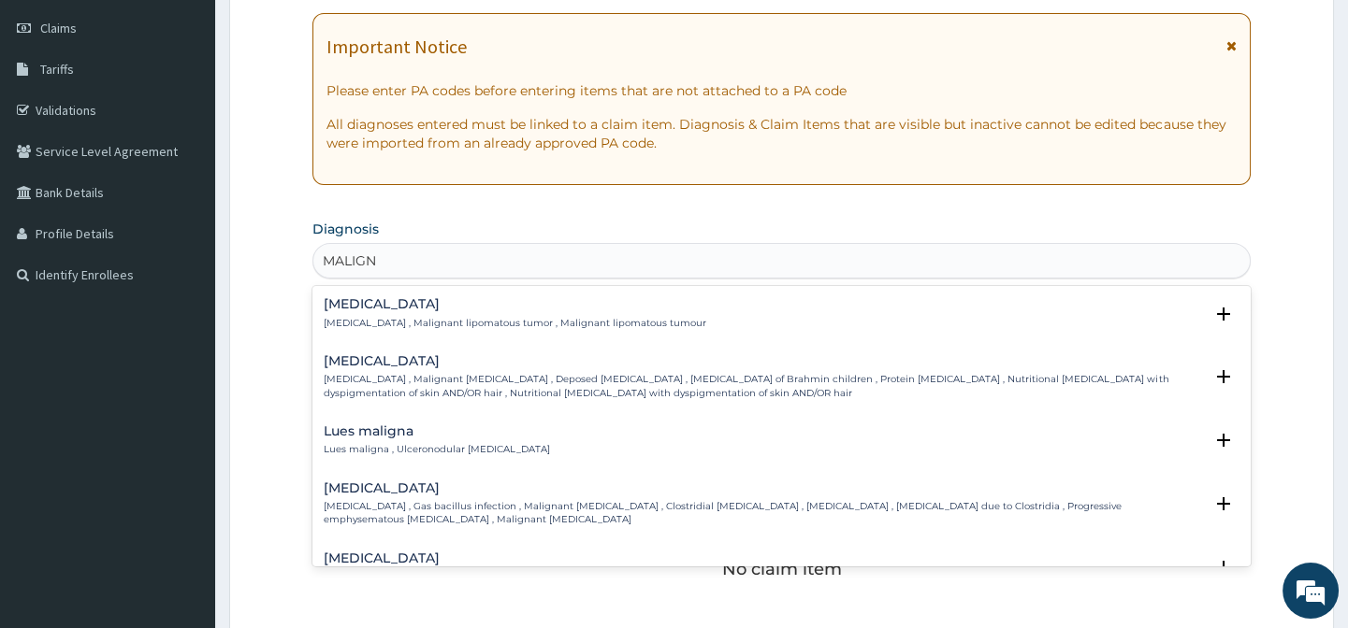
scroll to position [289, 0]
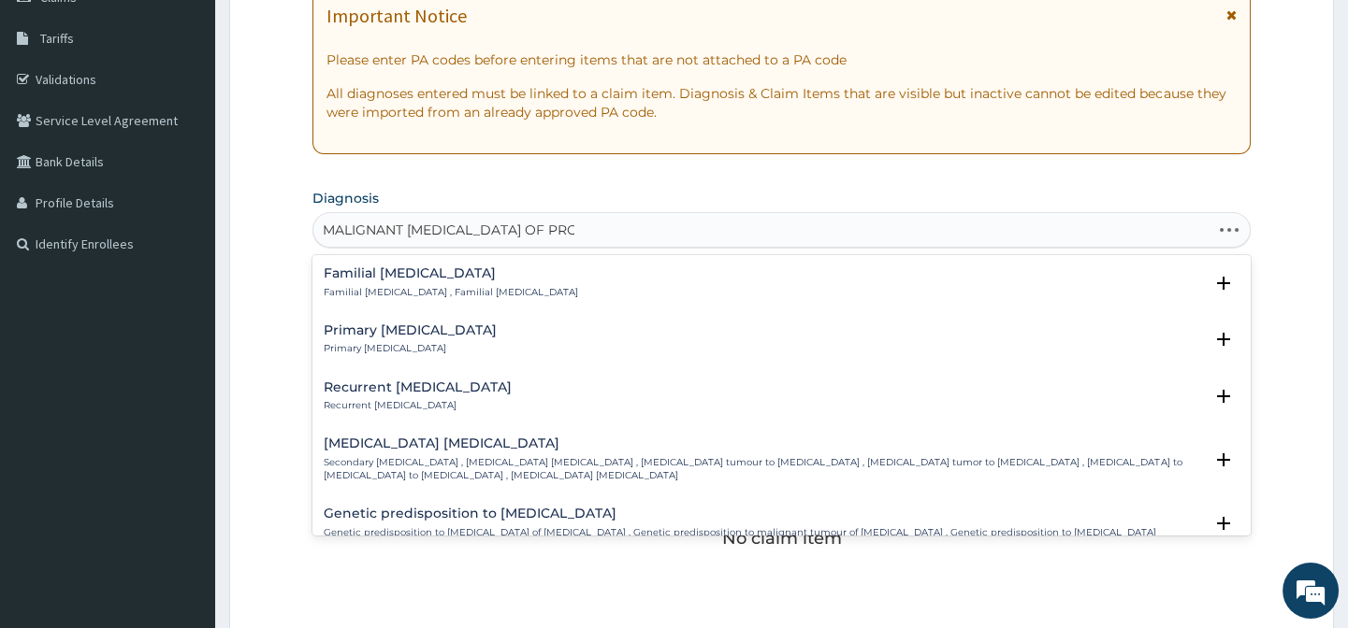
type input "MALIGNANT NEOPLASM OF PROSTATE"
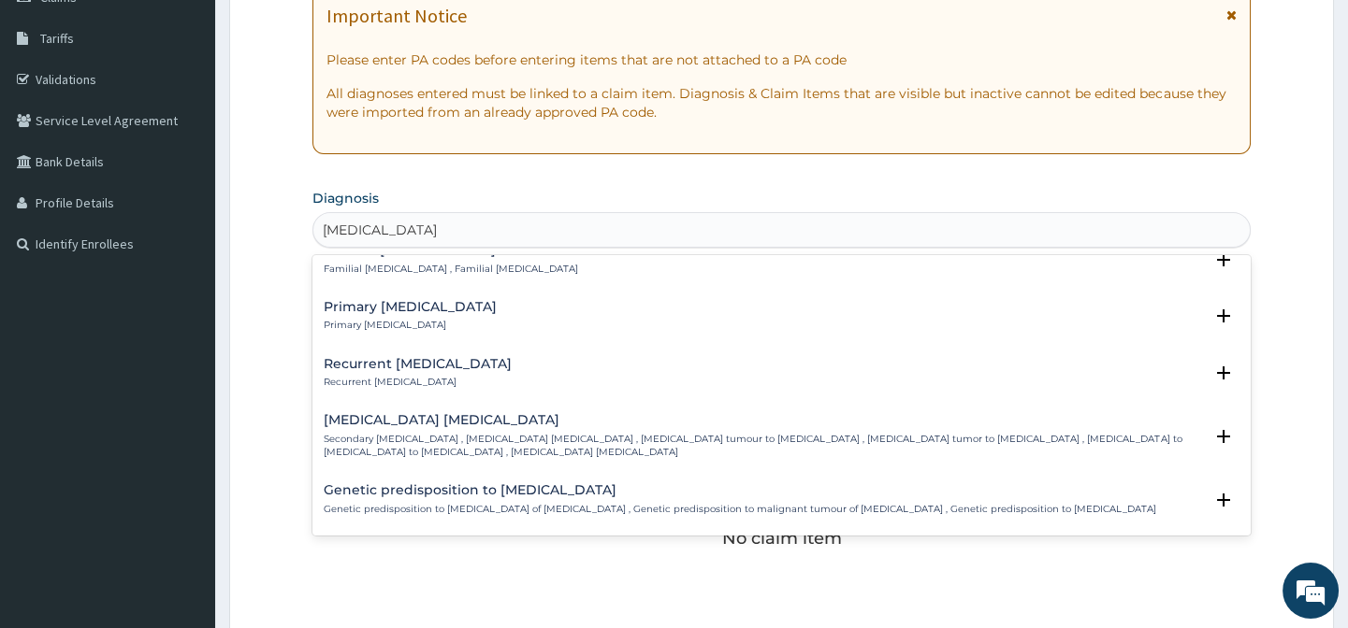
scroll to position [0, 0]
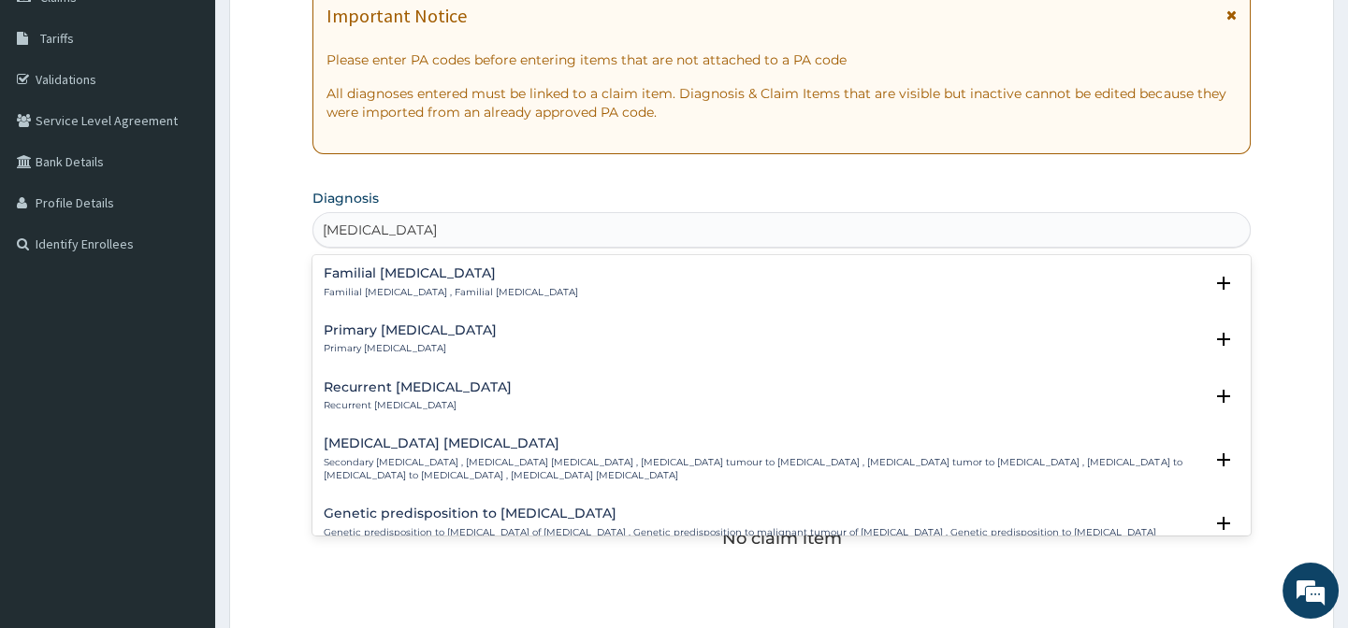
click at [432, 336] on h4 "Primary malignant neoplasm of prostate" at bounding box center [410, 331] width 173 height 14
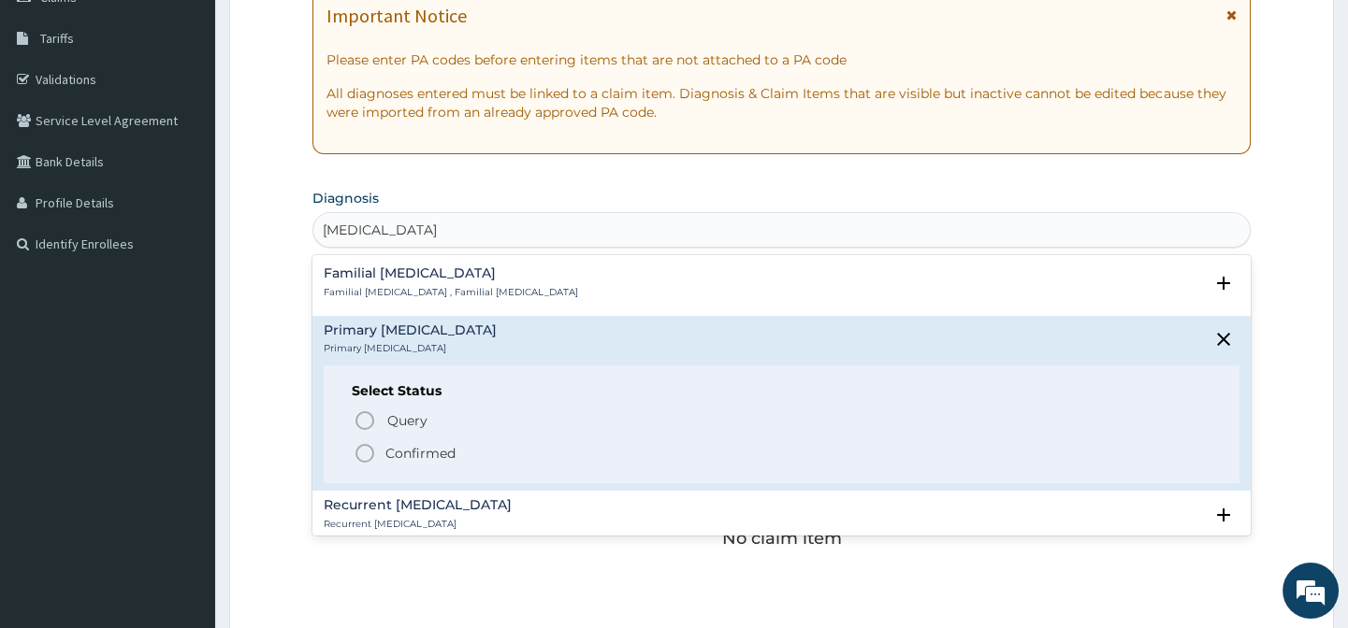
click at [368, 451] on icon "status option filled" at bounding box center [364, 453] width 22 height 22
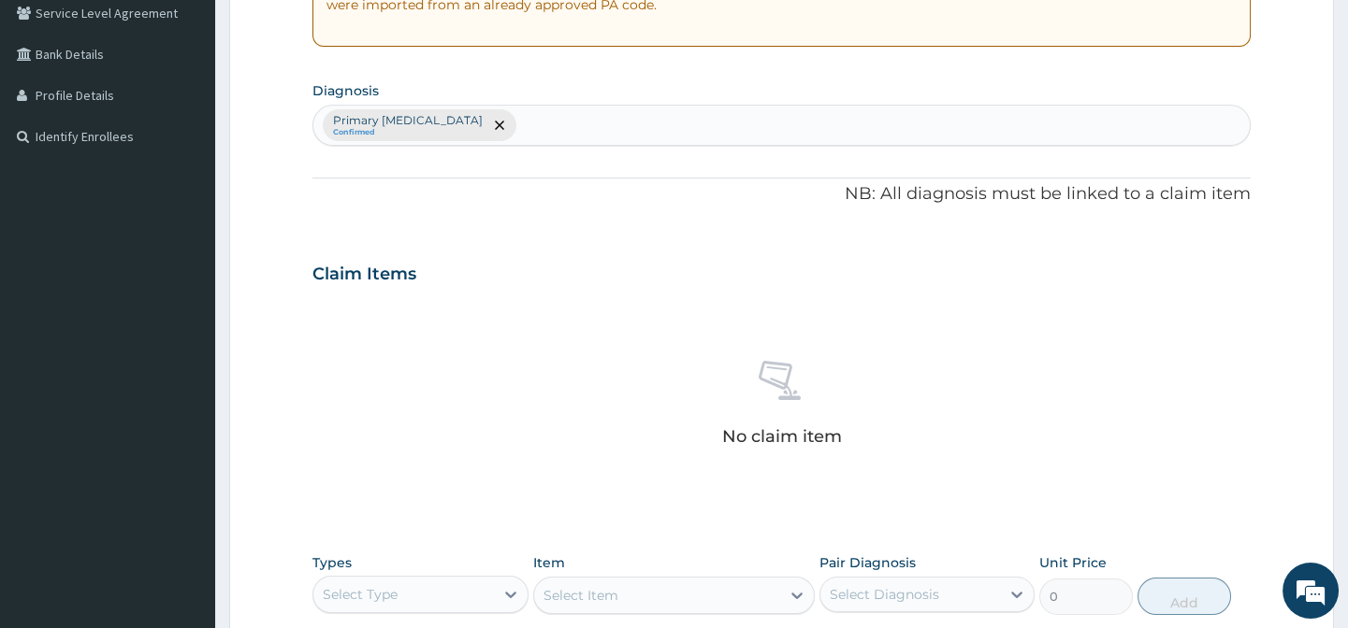
scroll to position [543, 0]
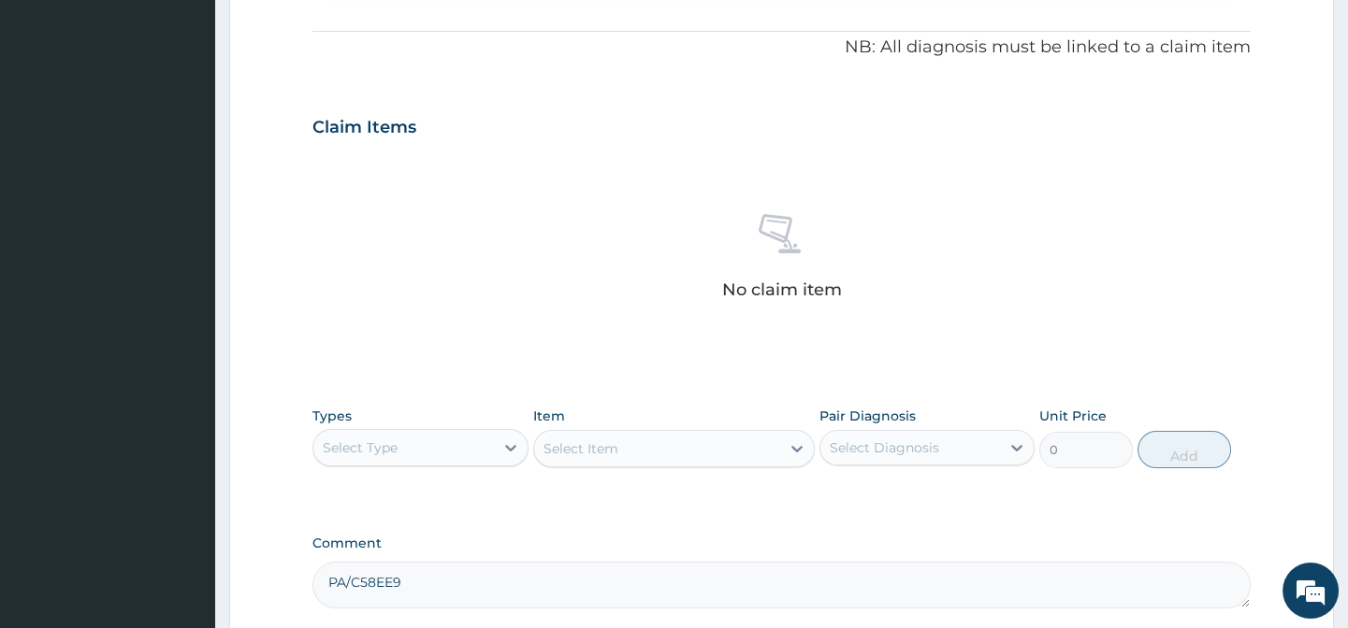
click at [426, 444] on div "Select Type" at bounding box center [403, 448] width 180 height 30
click at [411, 557] on div "Procedures" at bounding box center [419, 562] width 215 height 34
click at [604, 440] on div "Select Item" at bounding box center [580, 449] width 75 height 19
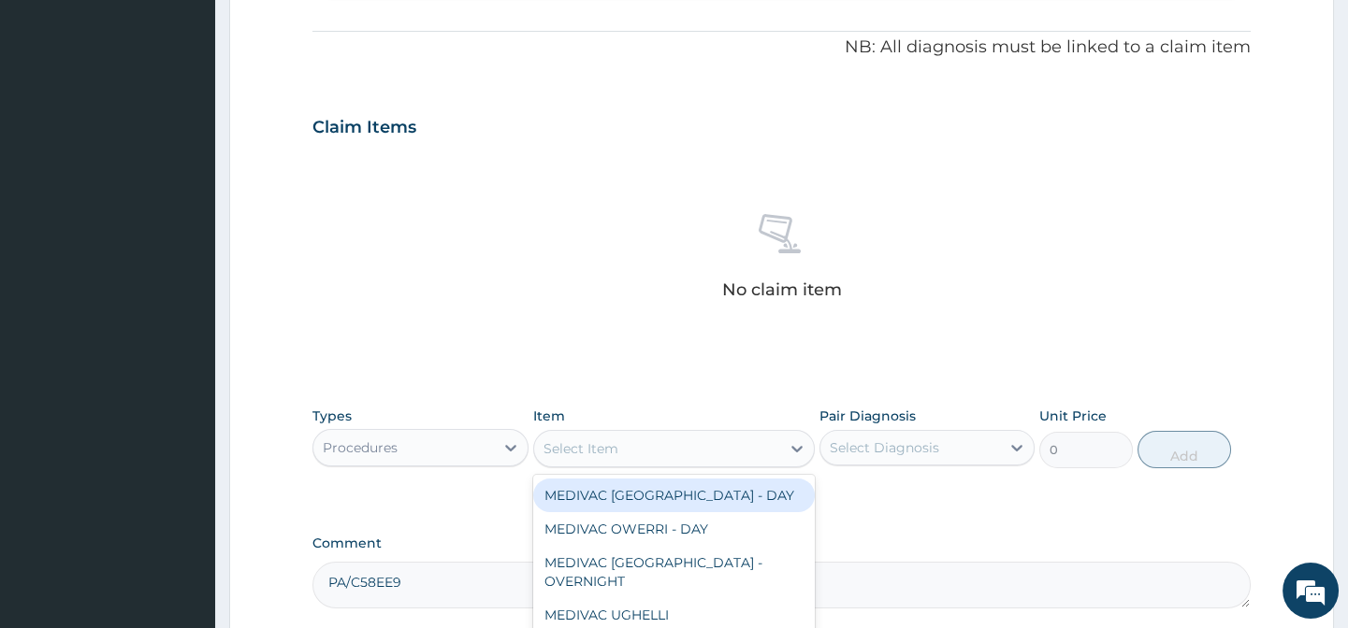
paste input "Urolog"
type input "Urolog"
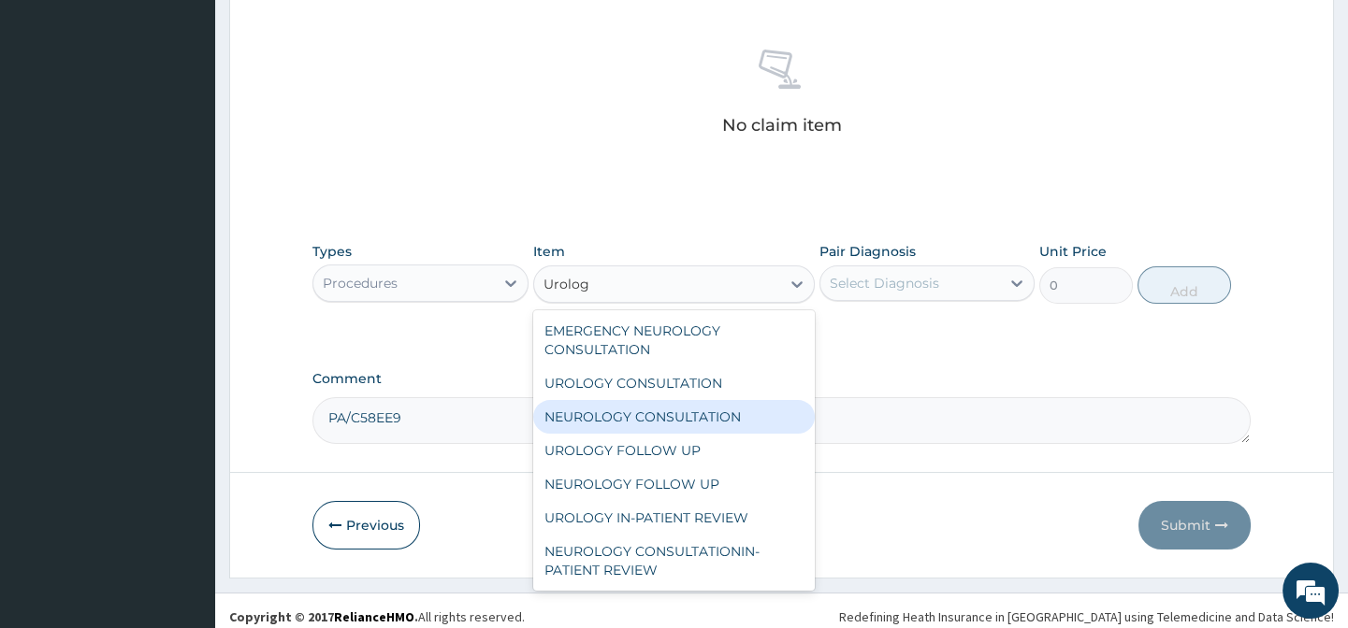
scroll to position [714, 0]
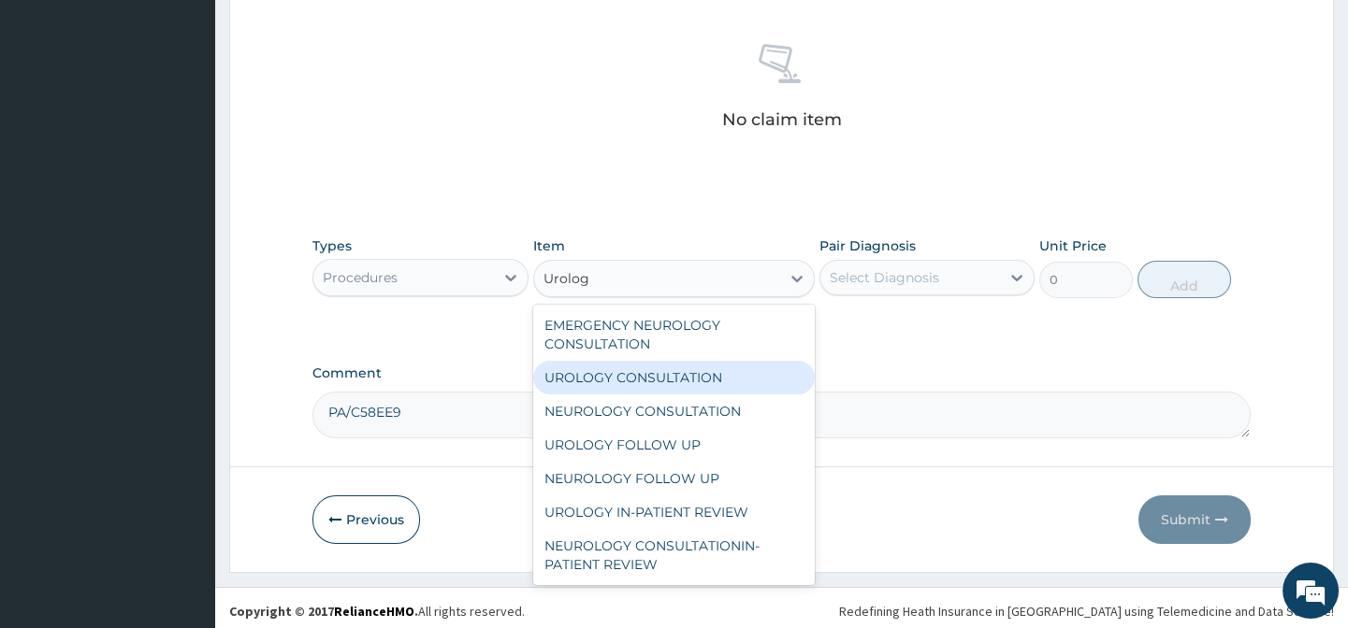
click at [711, 384] on div "UROLOGY CONSULTATION" at bounding box center [673, 378] width 281 height 34
type input "15000"
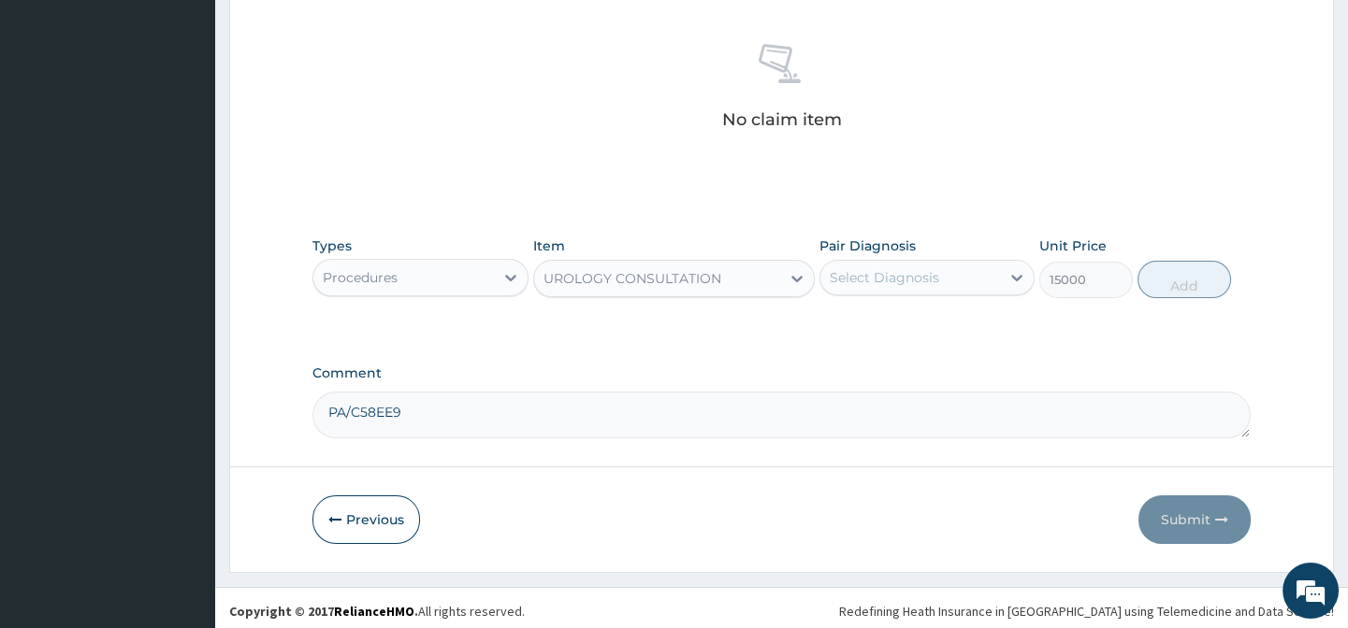
click at [645, 292] on div "UROLOGY CONSULTATION" at bounding box center [673, 278] width 281 height 37
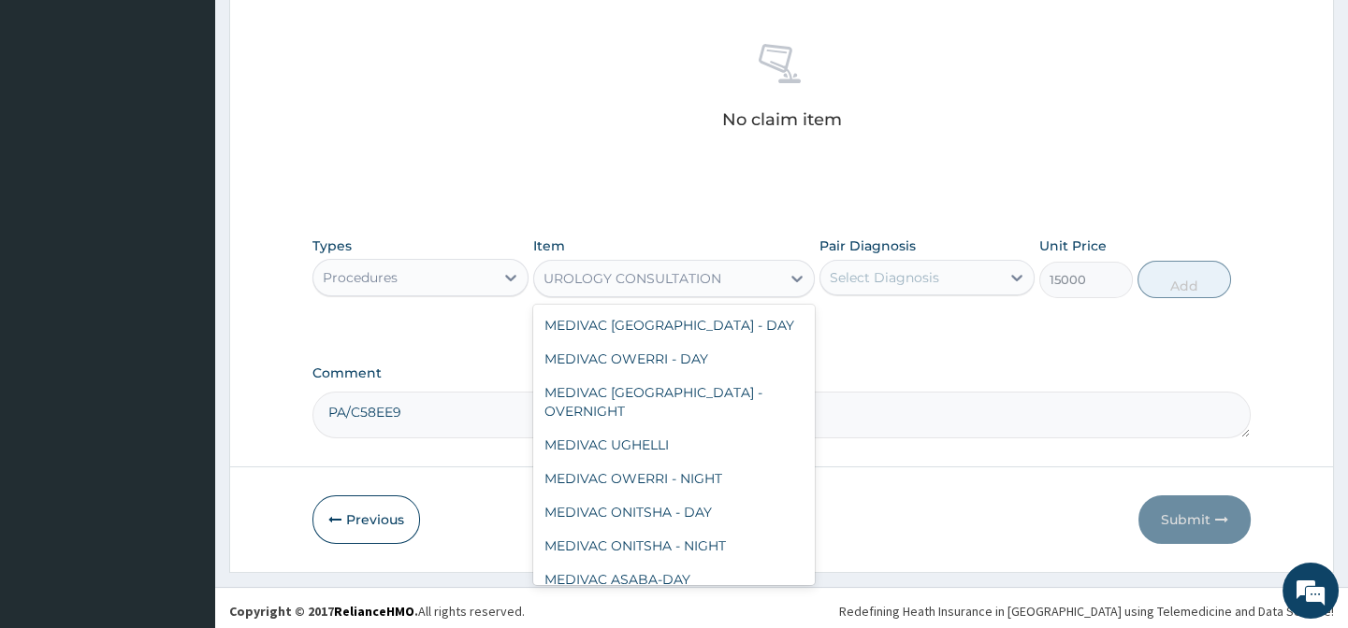
scroll to position [15068, 0]
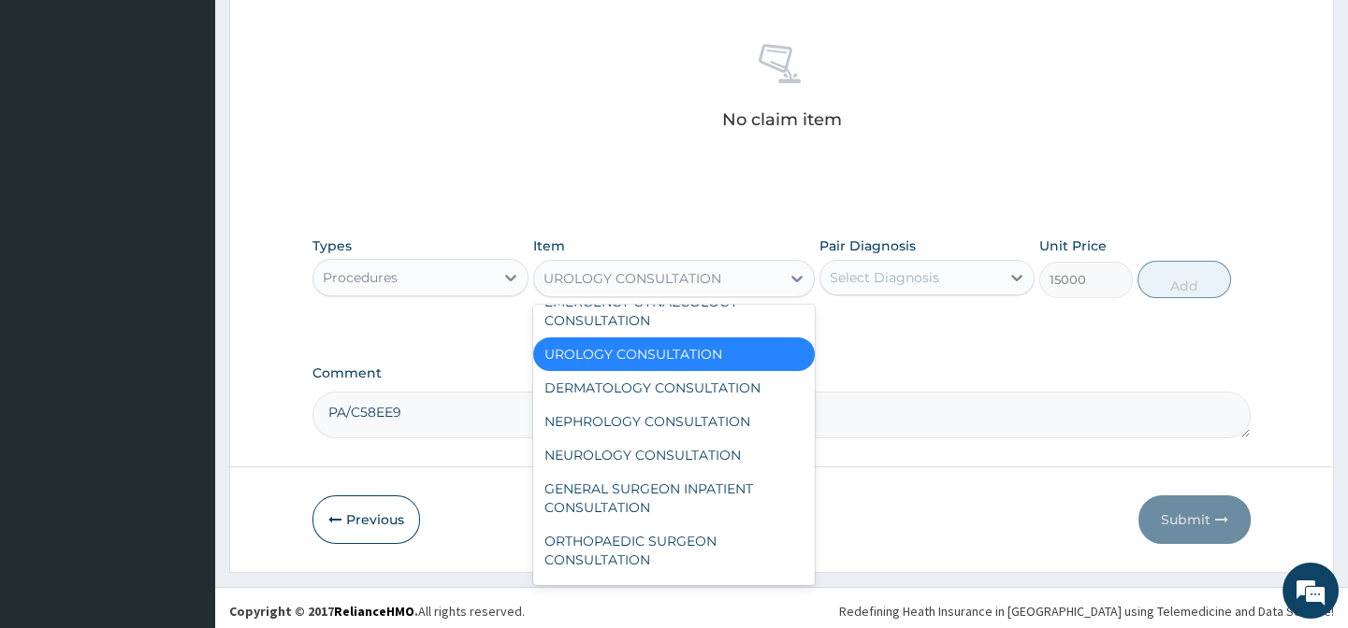
paste input "Urolog"
type input "Urolog"
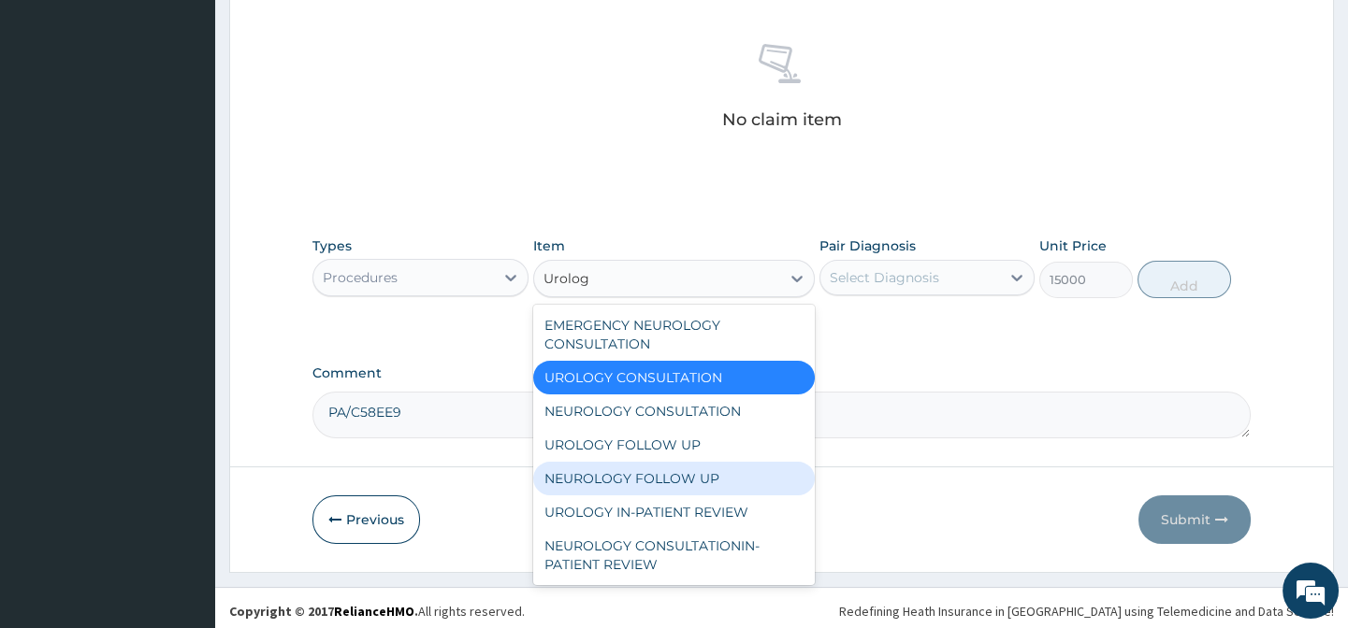
scroll to position [254, 0]
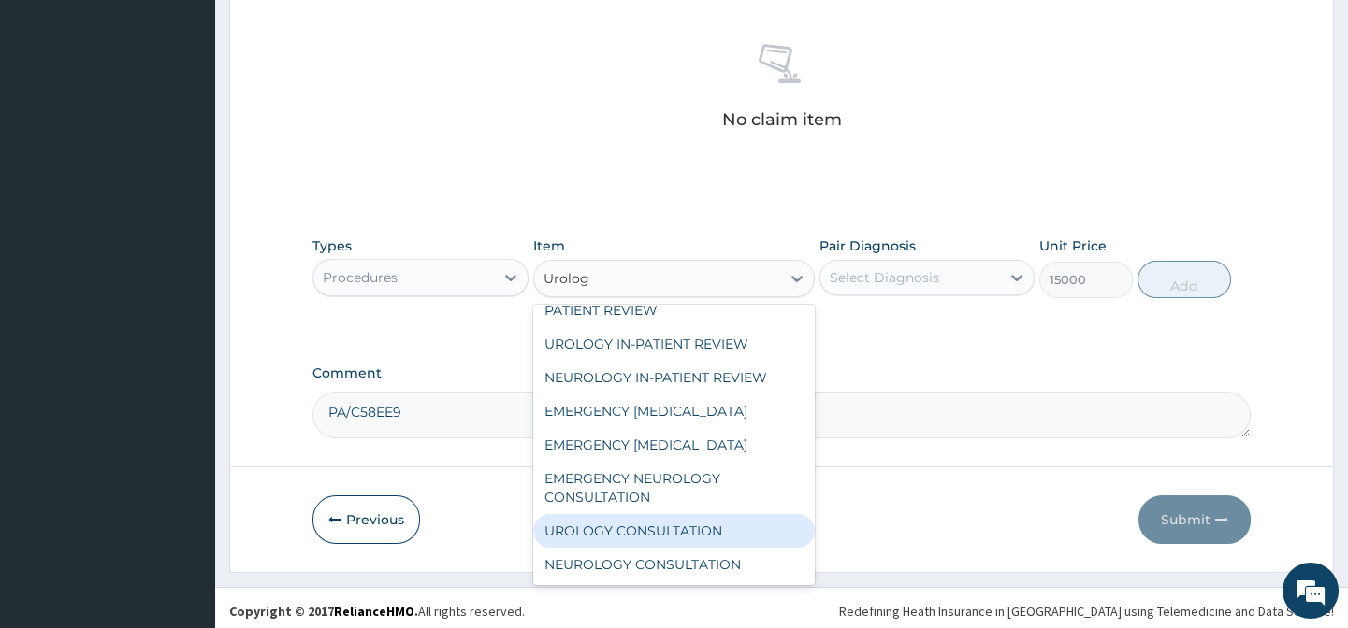
click at [662, 518] on div "UROLOGY CONSULTATION" at bounding box center [673, 531] width 281 height 34
type input "18750"
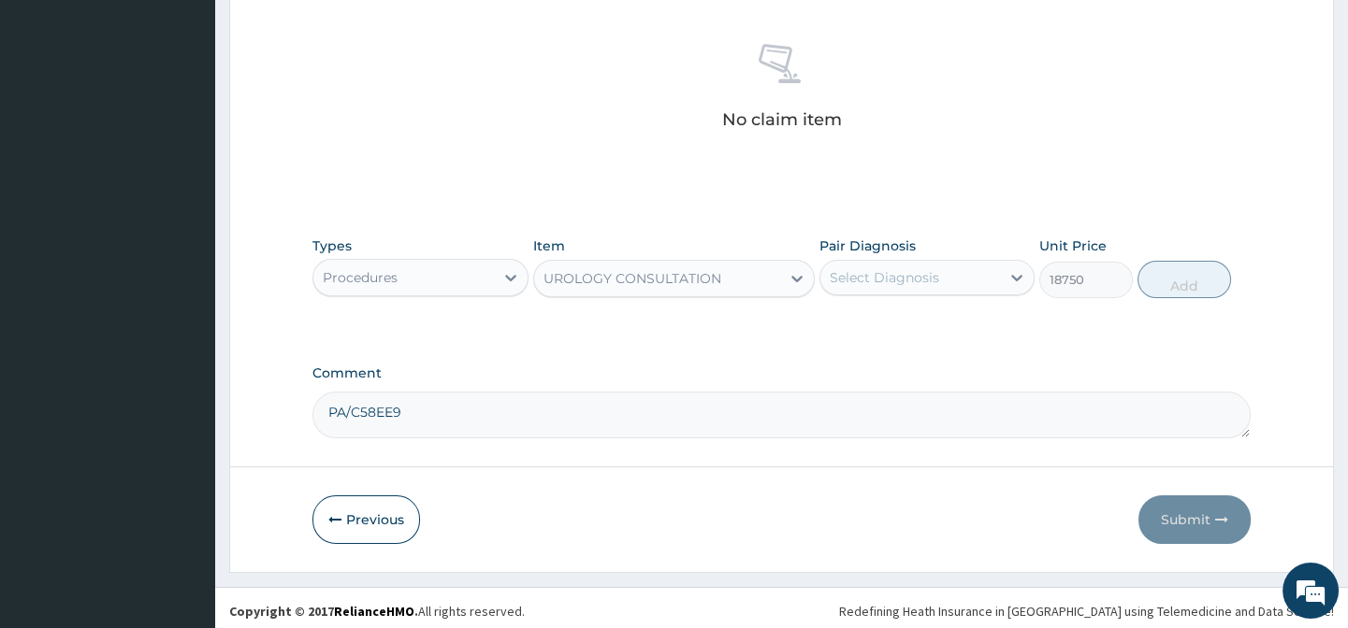
click at [921, 277] on div "Select Diagnosis" at bounding box center [883, 277] width 109 height 19
click at [938, 318] on label "Primary malignant neoplasm of prostate" at bounding box center [936, 323] width 173 height 19
checkbox input "true"
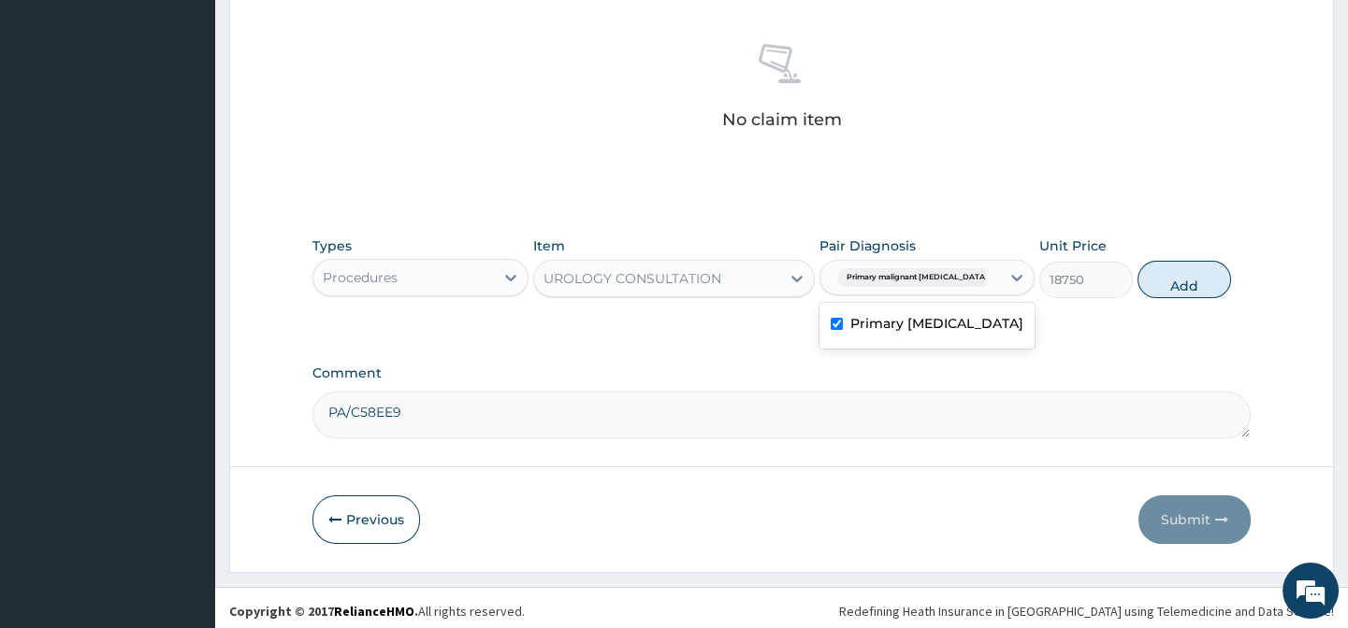
click at [1074, 325] on div "Types Procedures Item UROLOGY CONSULTATION Pair Diagnosis option Primary malign…" at bounding box center [780, 281] width 937 height 108
click at [1163, 287] on button "Add" at bounding box center [1184, 279] width 94 height 37
type input "0"
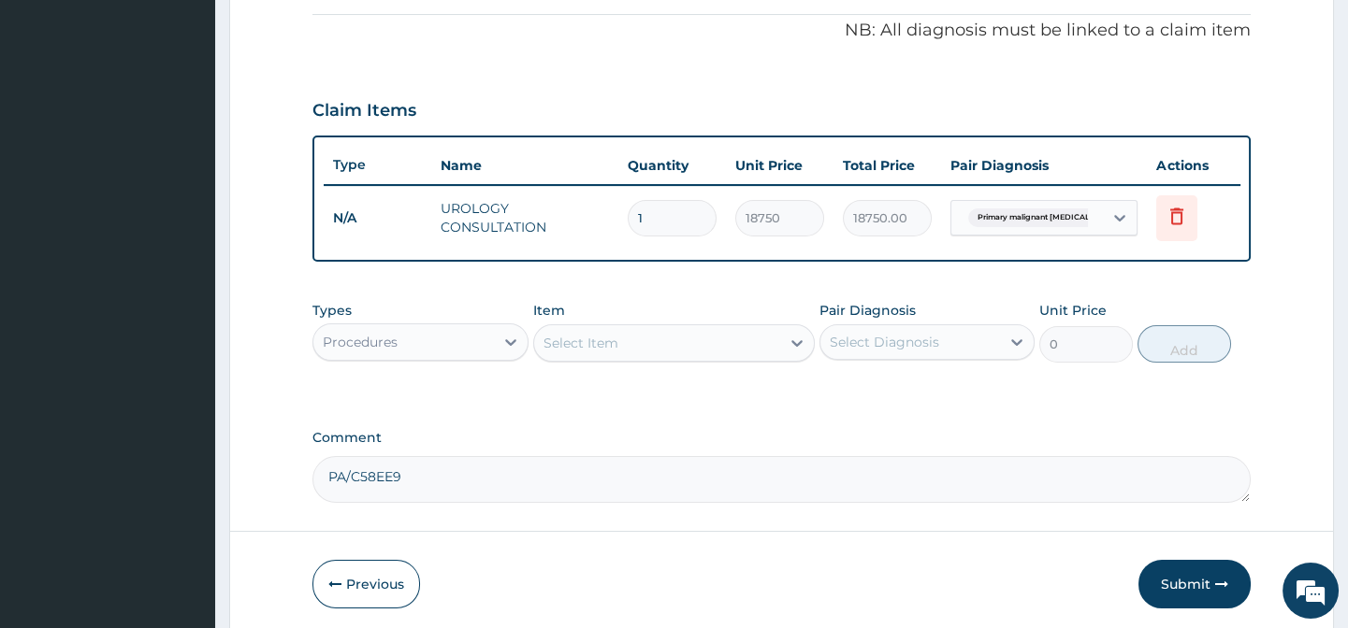
scroll to position [472, 0]
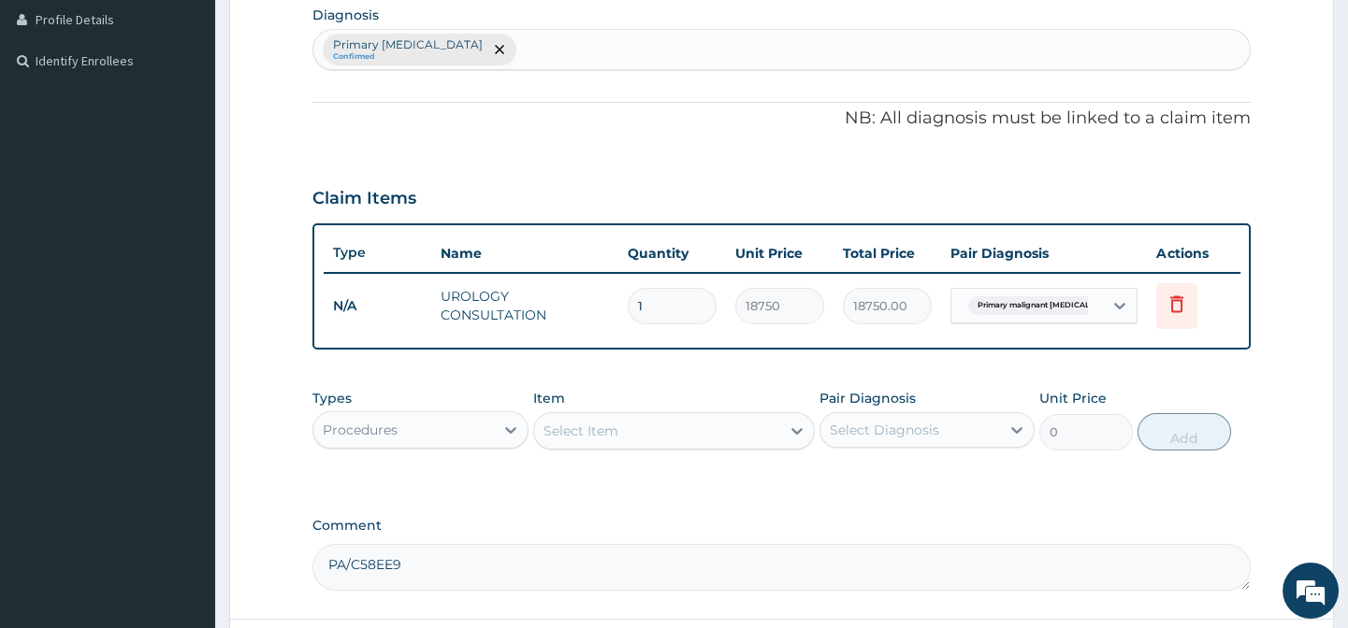
click at [694, 534] on label "Comment" at bounding box center [780, 526] width 937 height 16
click at [694, 544] on textarea "PA/C58EE9" at bounding box center [780, 567] width 937 height 47
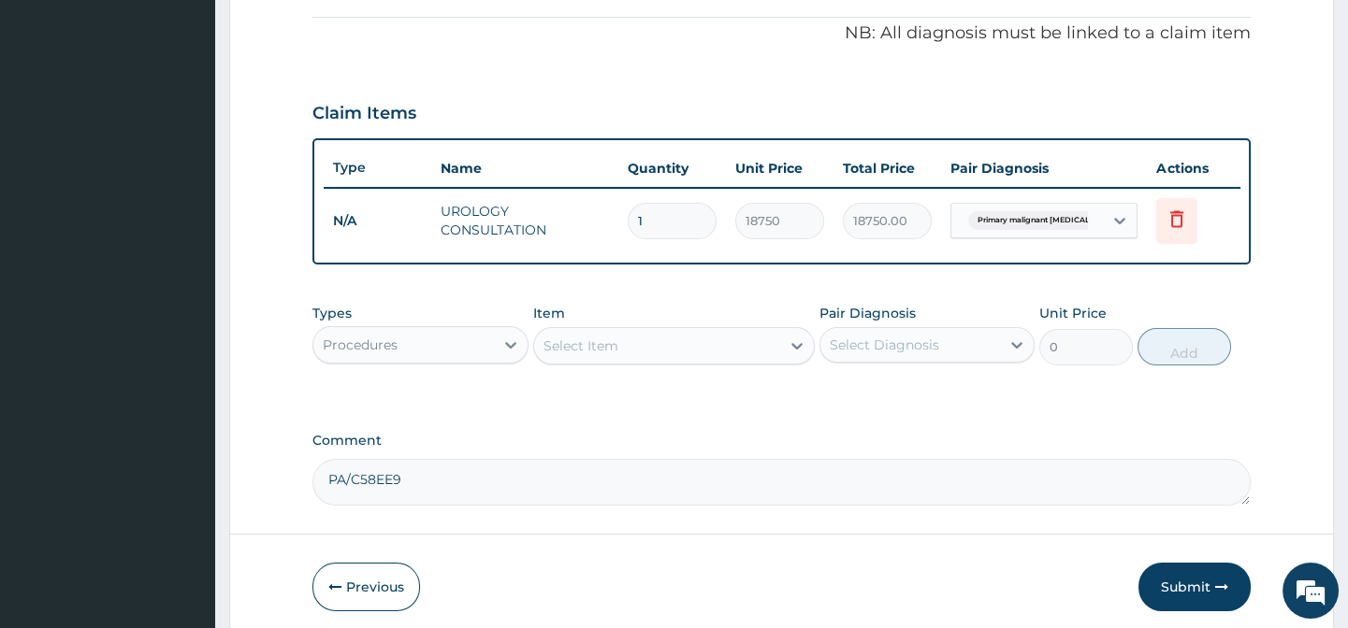
scroll to position [642, 0]
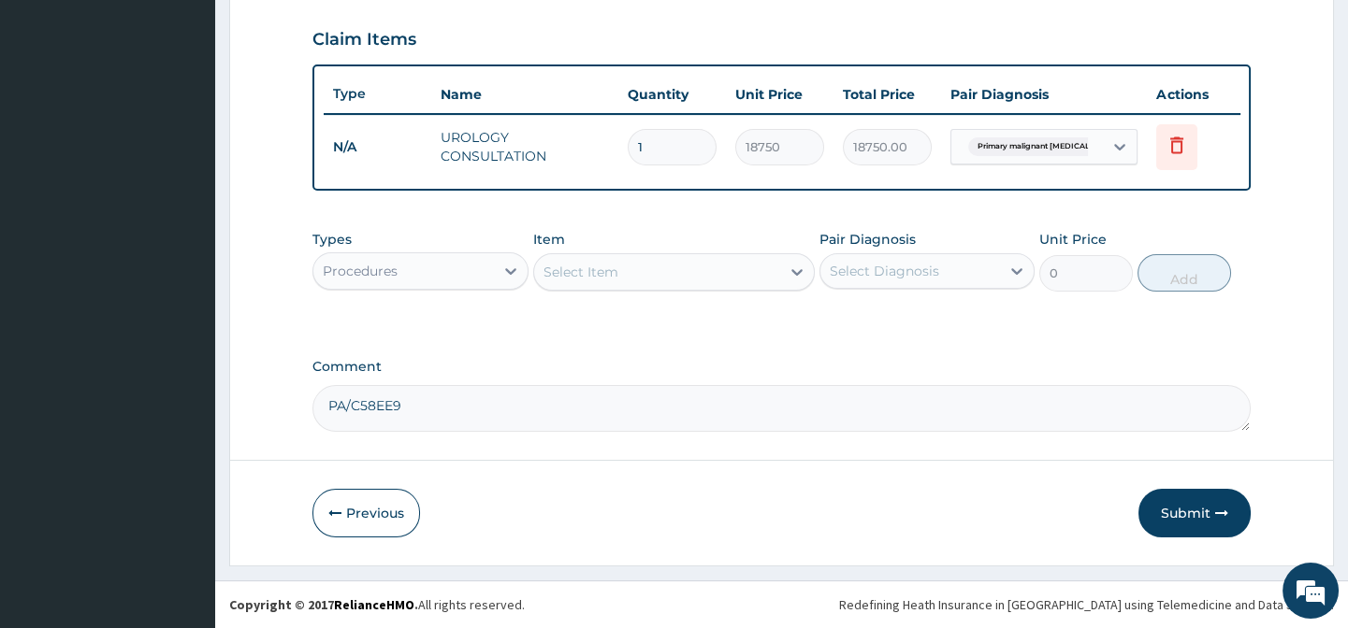
drag, startPoint x: 1003, startPoint y: 529, endPoint x: 1077, endPoint y: 529, distance: 73.9
click at [1009, 529] on div "Previous Submit" at bounding box center [780, 513] width 937 height 49
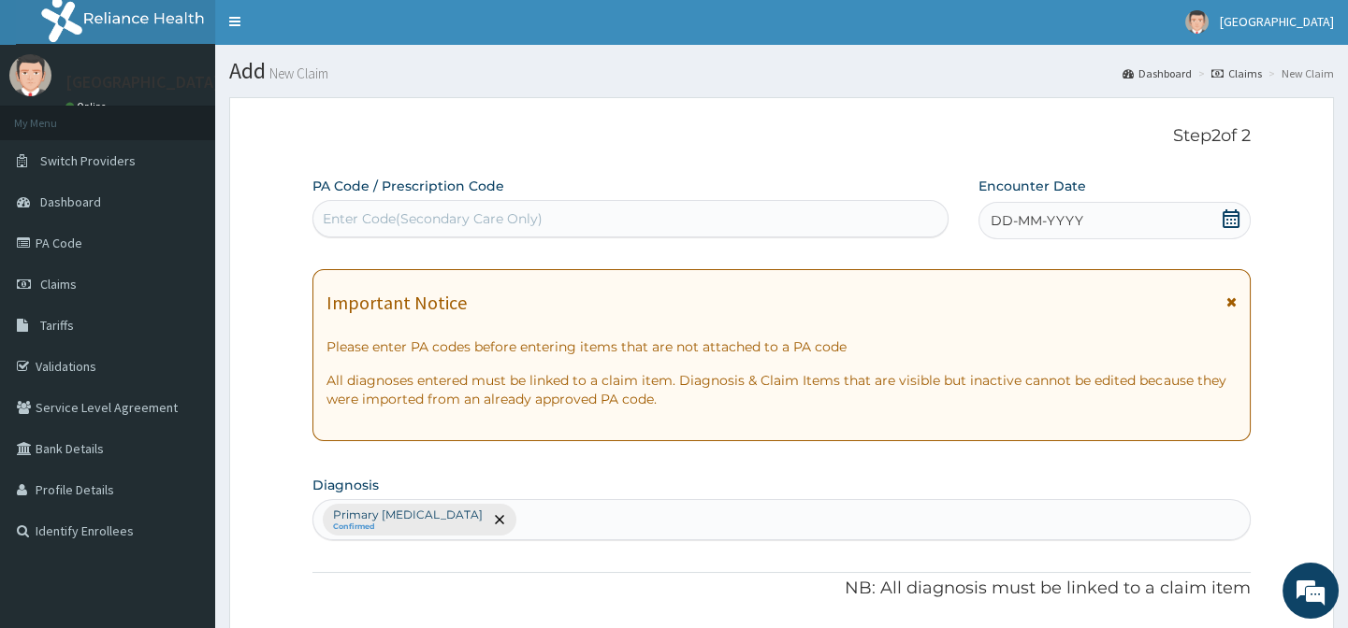
scroll to position [0, 0]
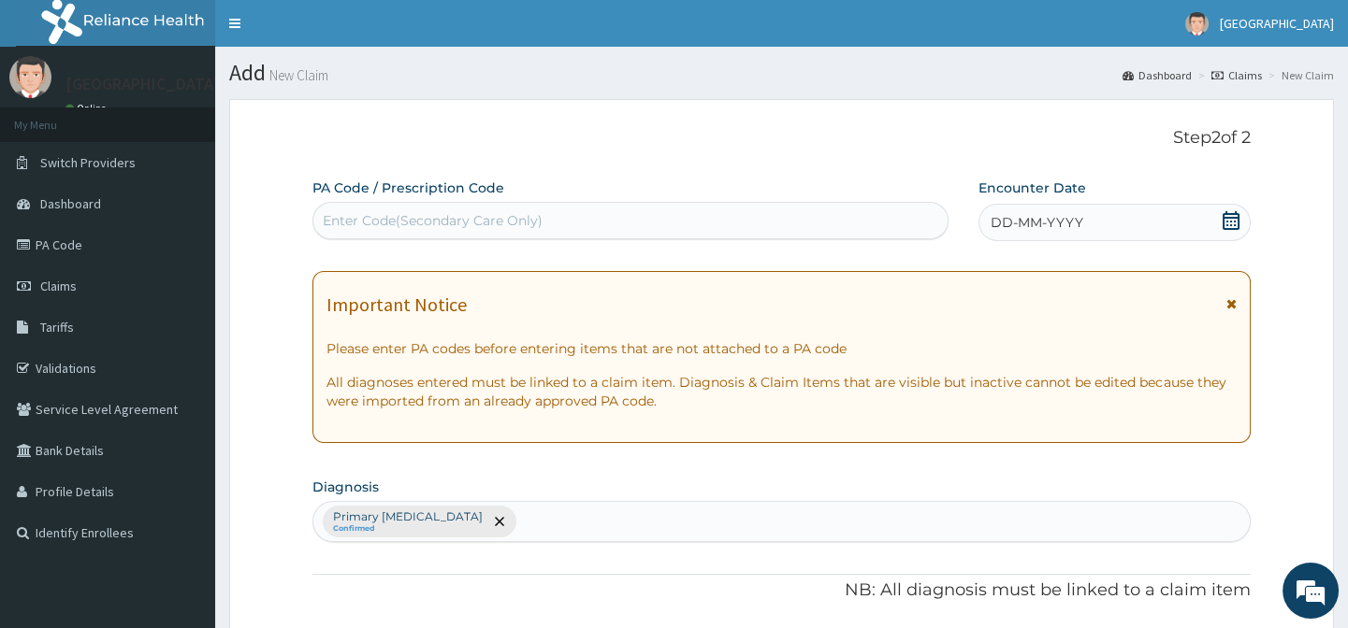
click at [1092, 234] on div "DD-MM-YYYY" at bounding box center [1114, 222] width 272 height 37
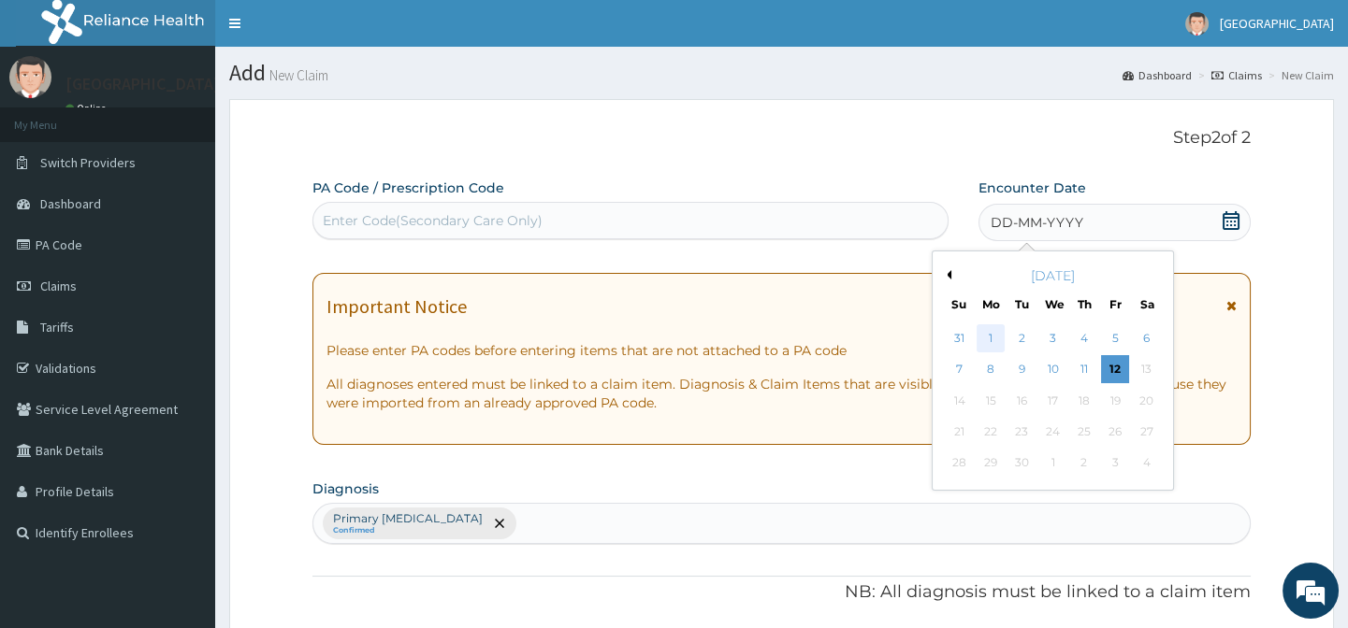
click at [987, 344] on div "1" at bounding box center [989, 339] width 28 height 28
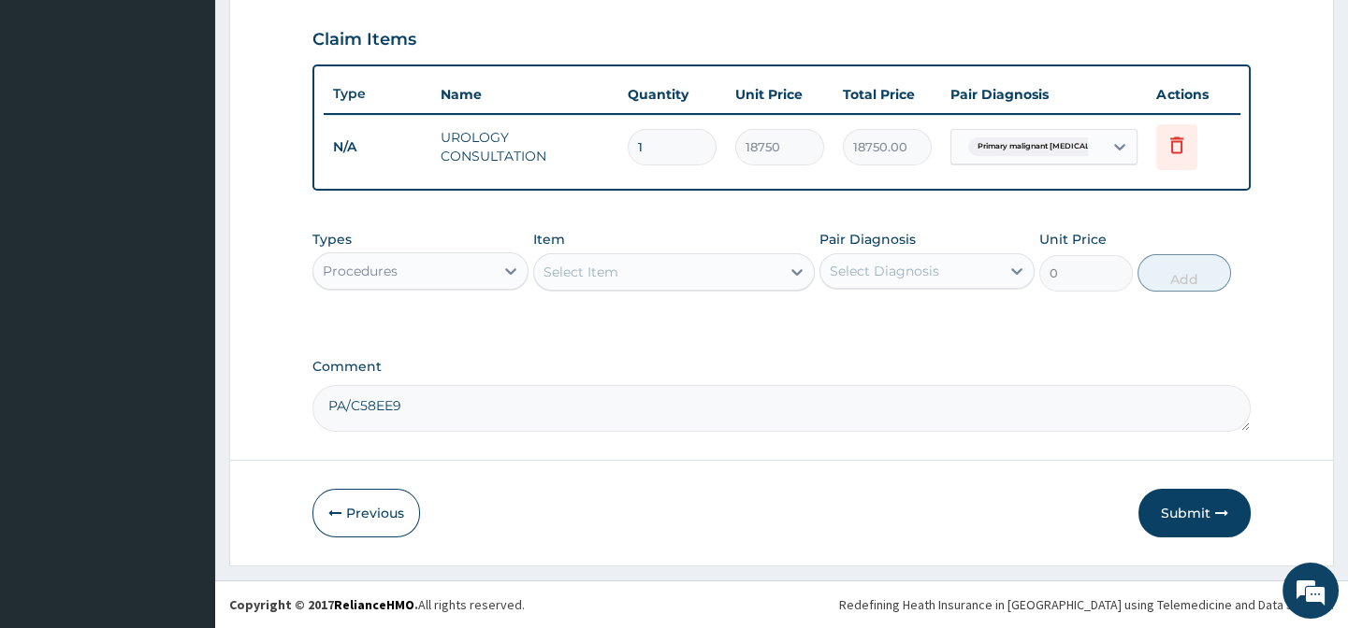
scroll to position [642, 0]
click at [1010, 525] on div "Previous Submit" at bounding box center [780, 513] width 937 height 49
click at [1165, 512] on button "Submit" at bounding box center [1194, 513] width 112 height 49
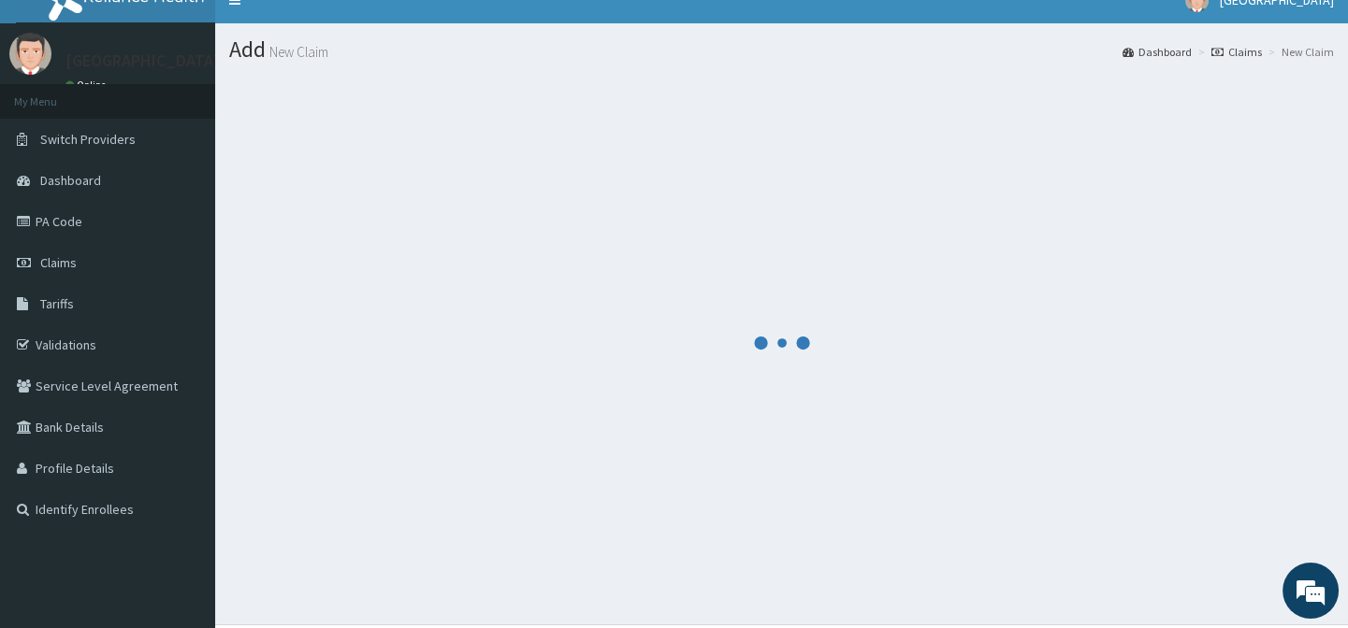
scroll to position [0, 0]
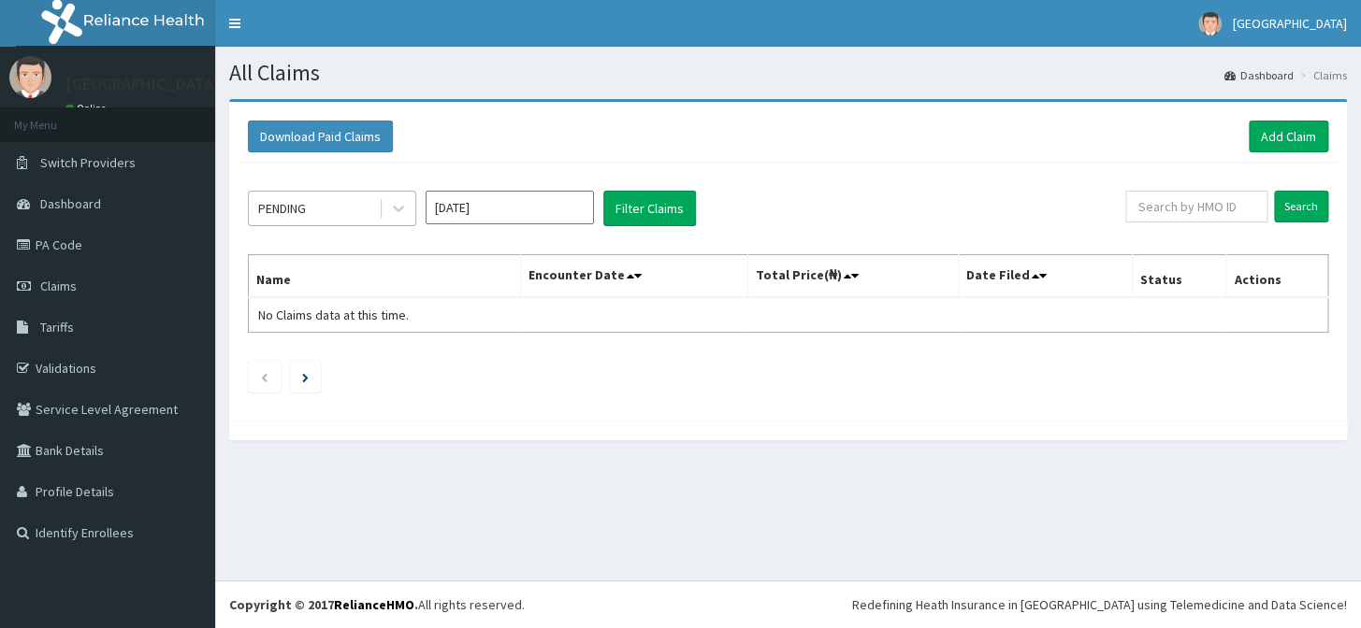
click at [317, 204] on div "PENDING" at bounding box center [314, 209] width 130 height 30
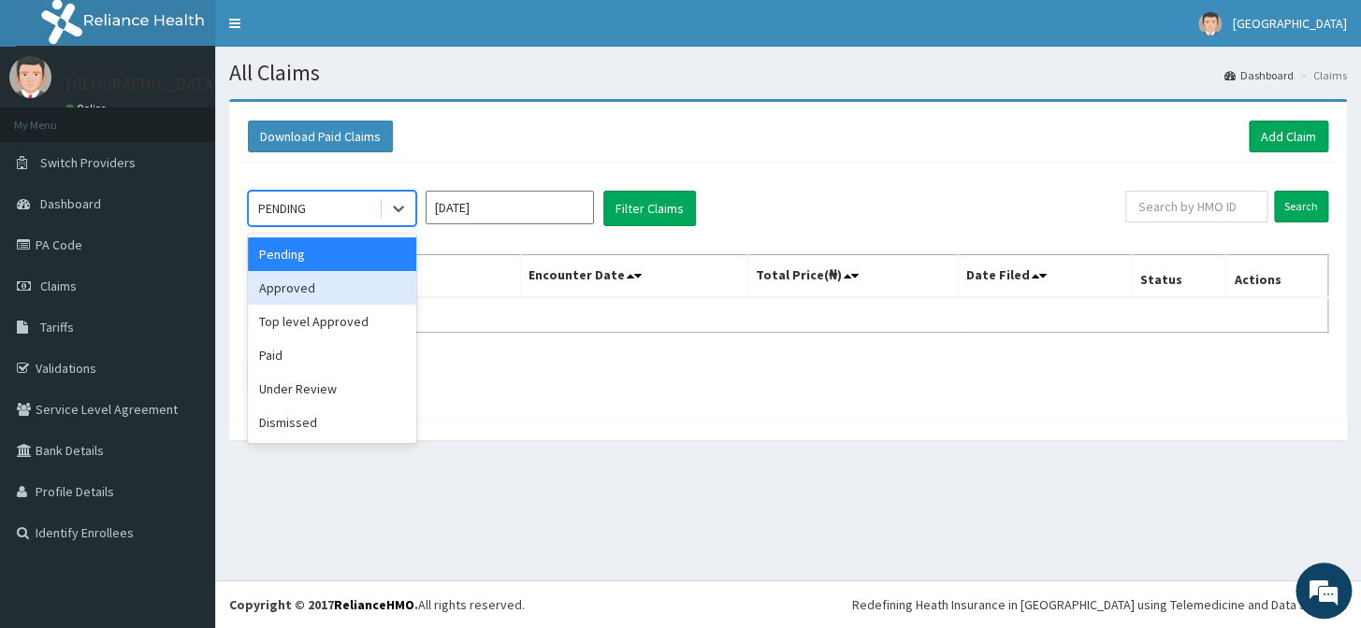
click at [336, 295] on div "Approved" at bounding box center [332, 288] width 168 height 34
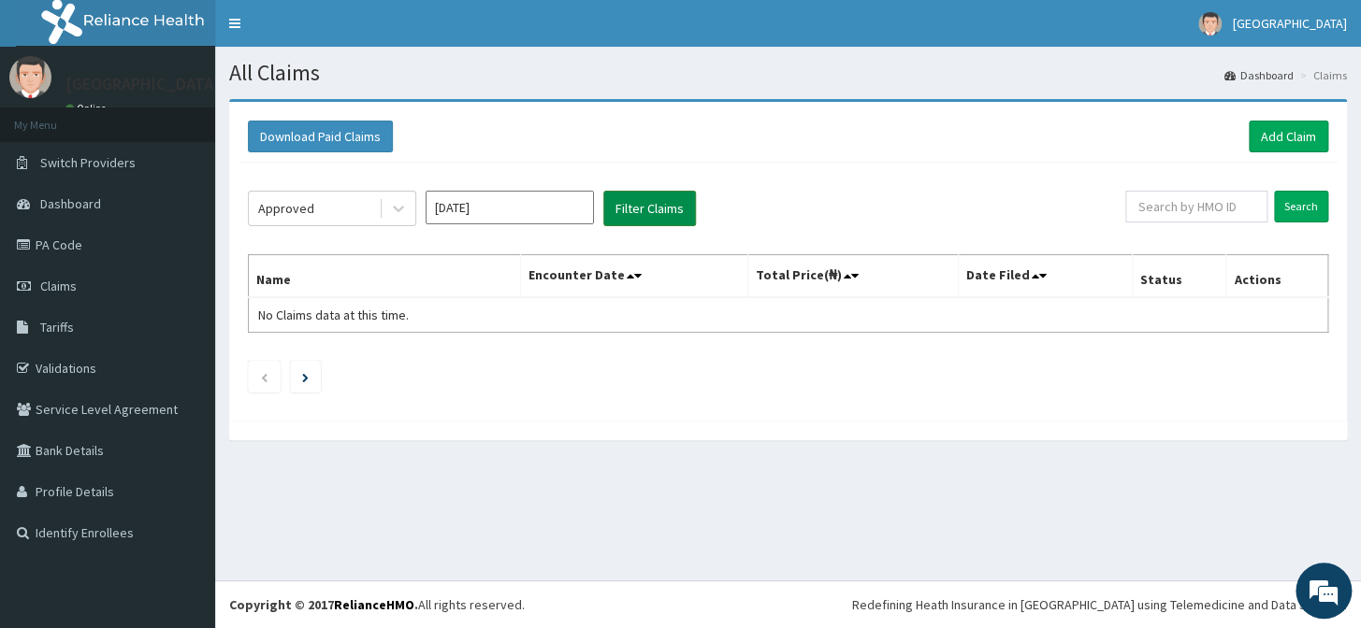
click at [651, 220] on button "Filter Claims" at bounding box center [649, 209] width 93 height 36
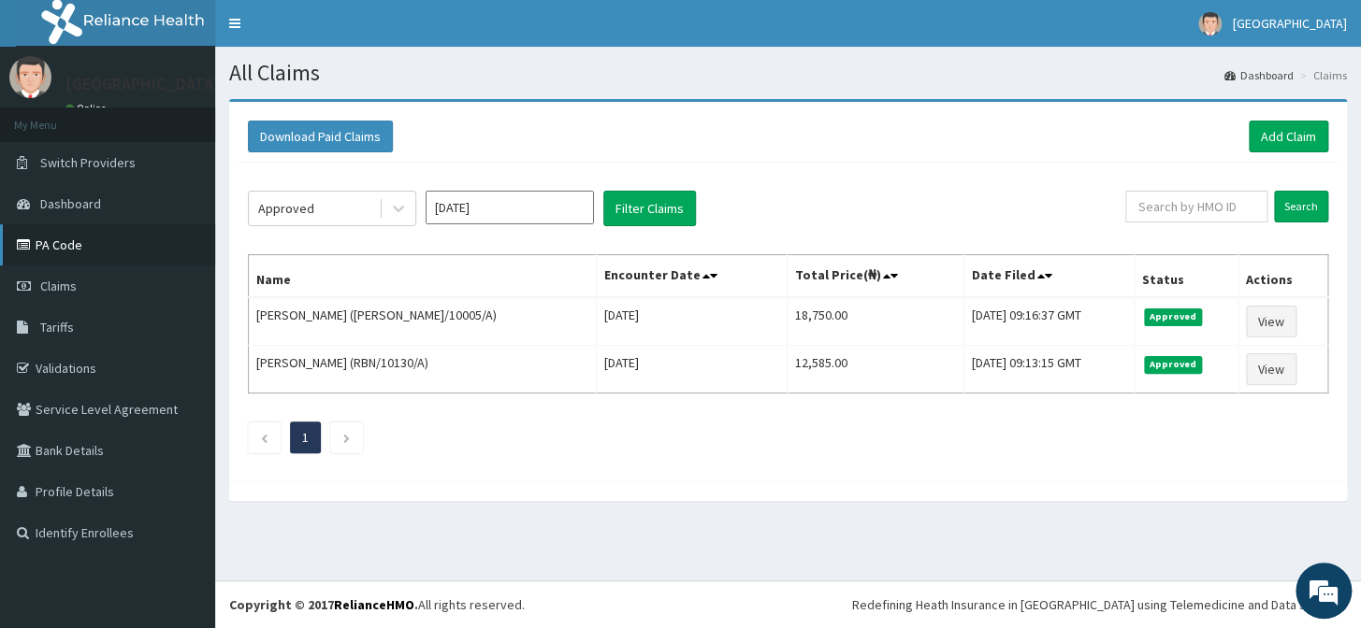
click at [84, 242] on link "PA Code" at bounding box center [107, 244] width 215 height 41
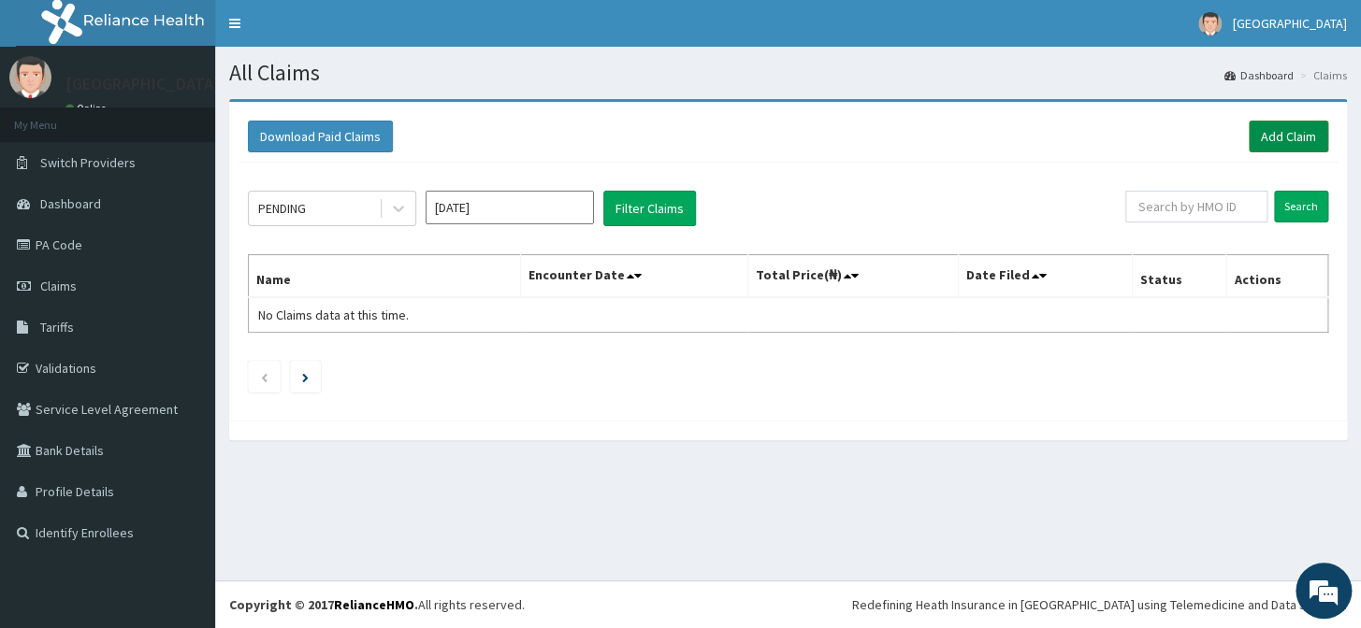
click at [1275, 143] on link "Add Claim" at bounding box center [1287, 137] width 79 height 32
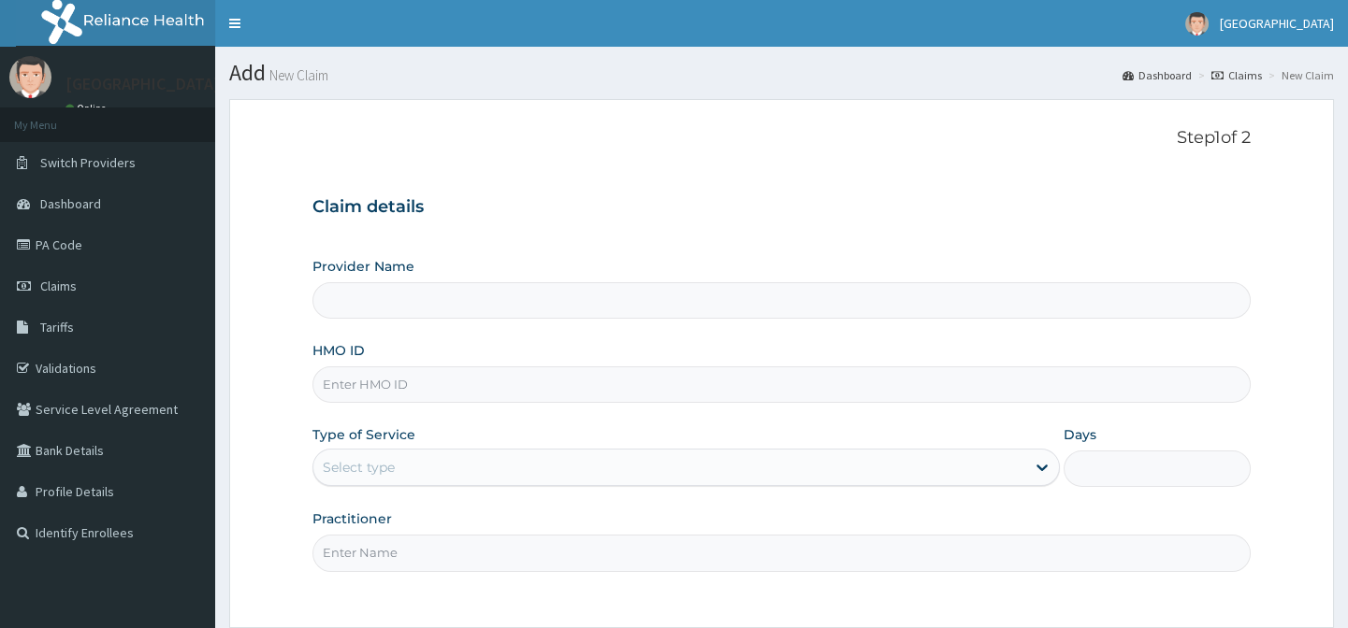
click at [407, 379] on input "HMO ID" at bounding box center [780, 385] width 937 height 36
type input "[GEOGRAPHIC_DATA]-[GEOGRAPHIC_DATA]"
click at [368, 395] on input "HMO ID" at bounding box center [780, 385] width 937 height 36
paste input "REL/10725/A"
type input "REL/10725/A"
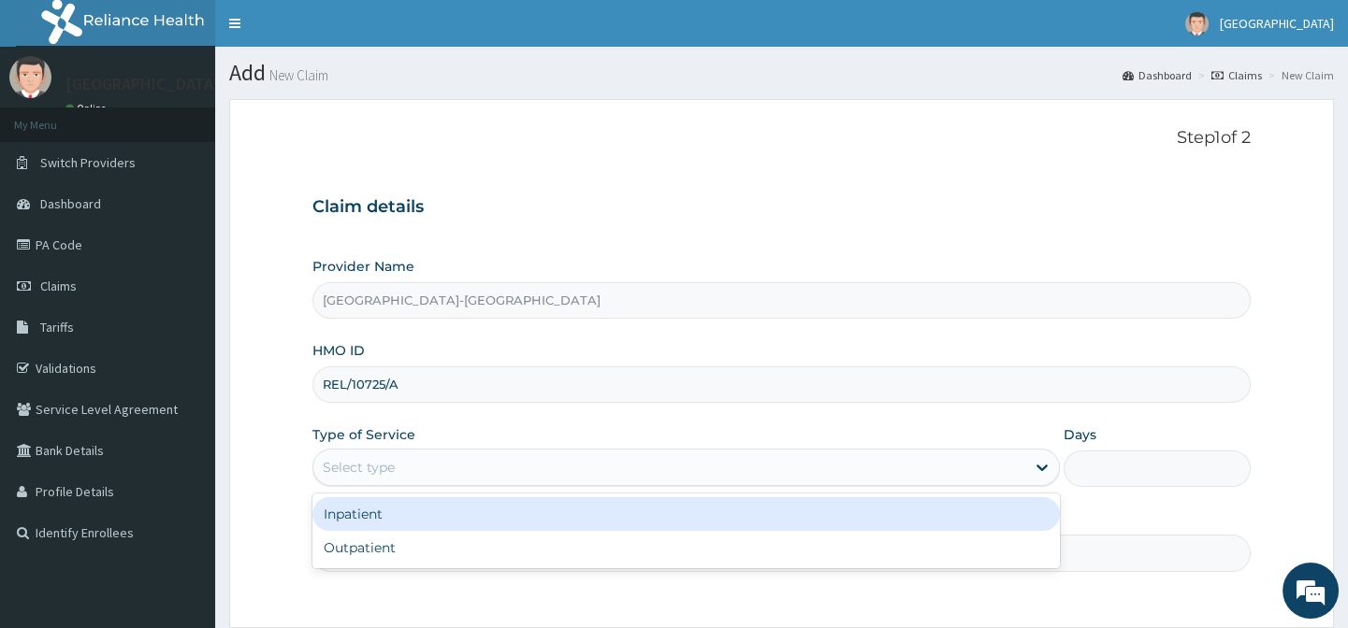
click at [388, 467] on div "Select type" at bounding box center [359, 467] width 72 height 19
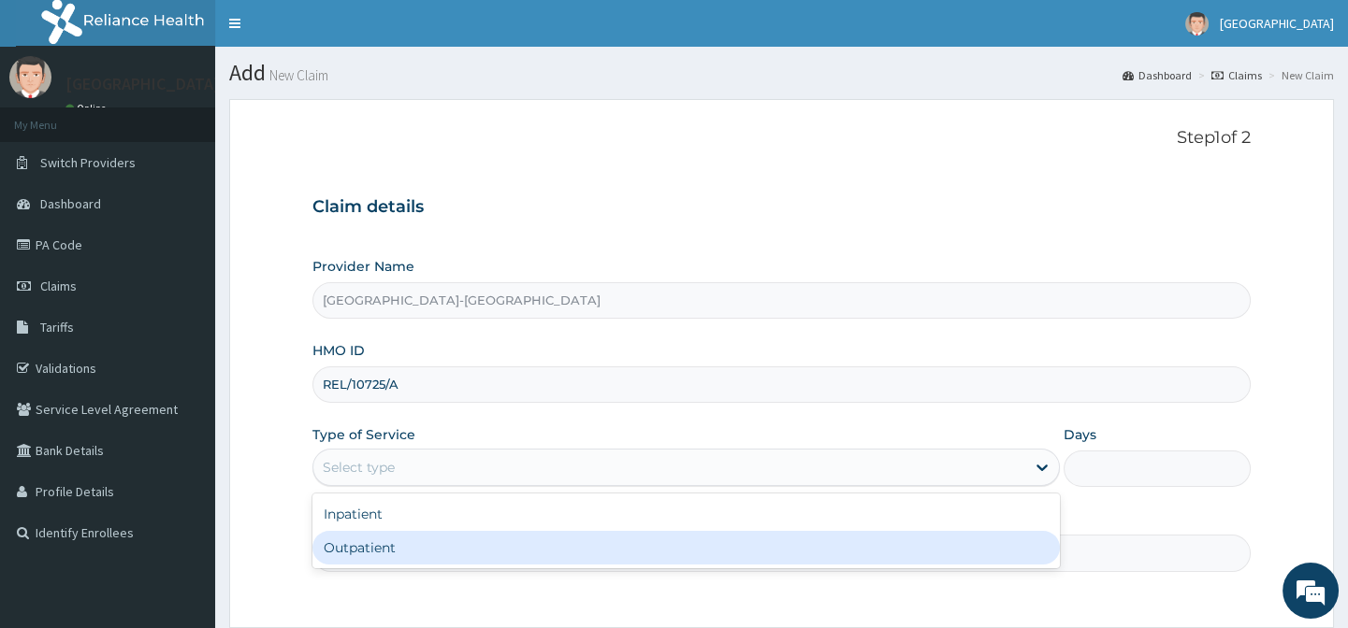
click at [389, 561] on div "Outpatient" at bounding box center [685, 548] width 747 height 34
type input "1"
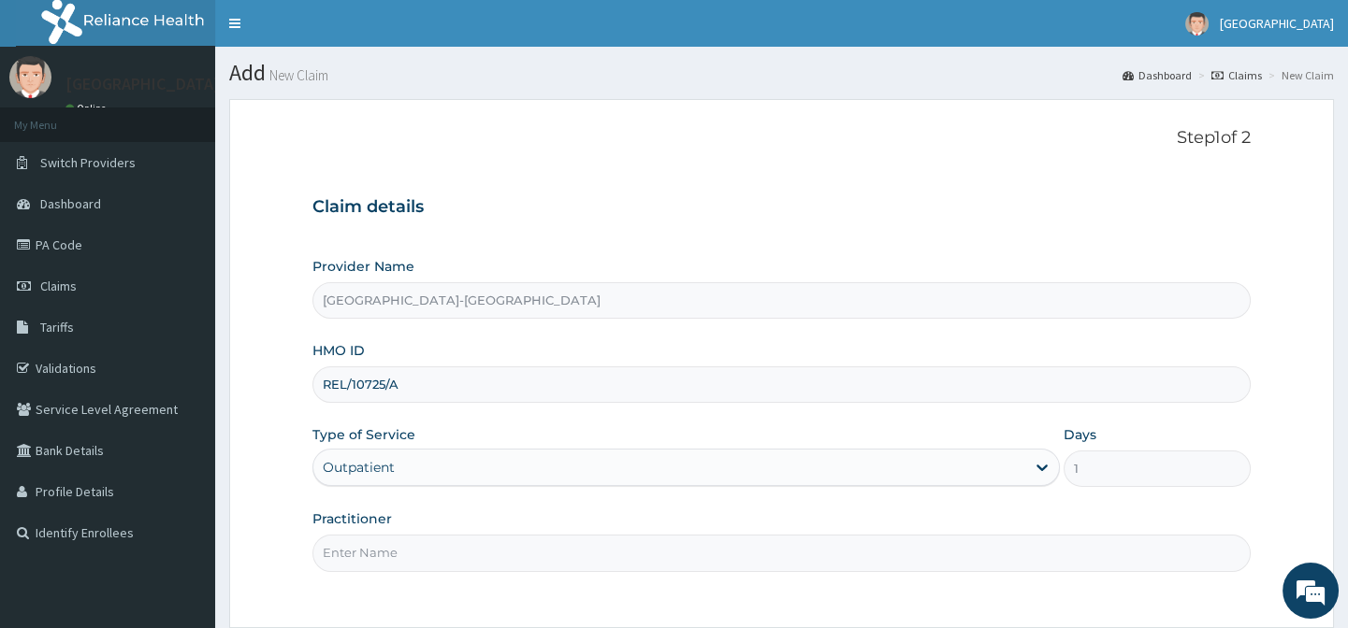
click at [386, 545] on input "Practitioner" at bounding box center [780, 553] width 937 height 36
type input "."
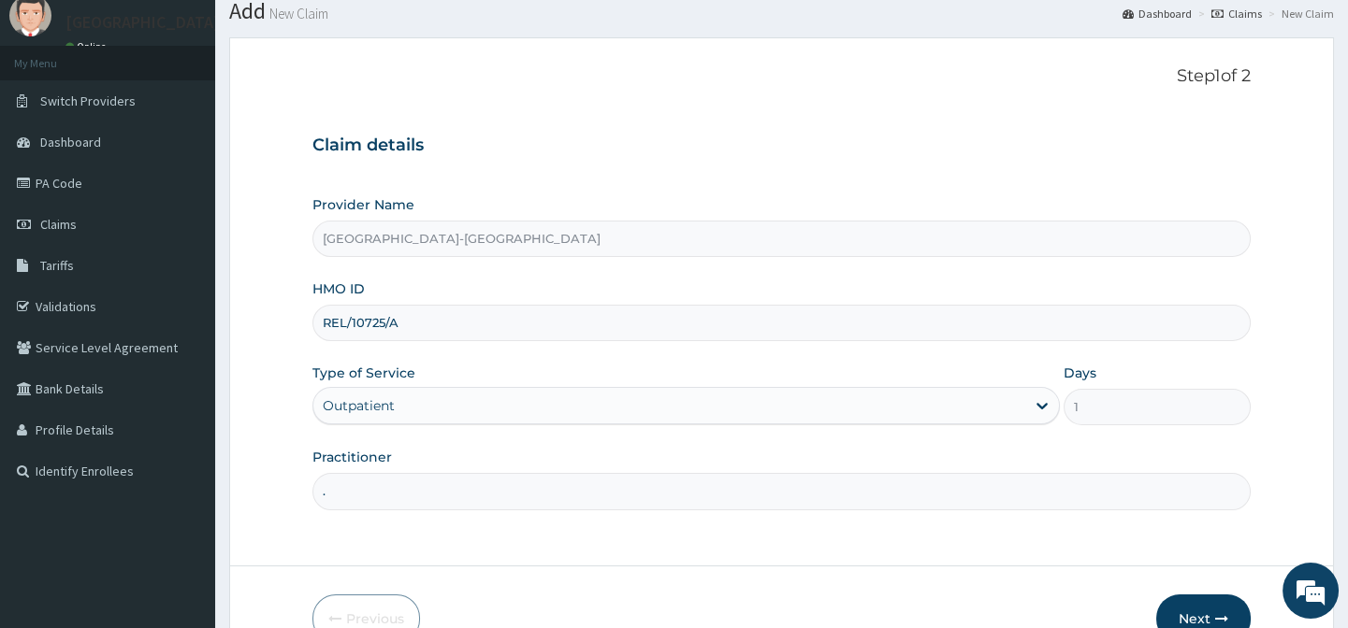
scroll to position [167, 0]
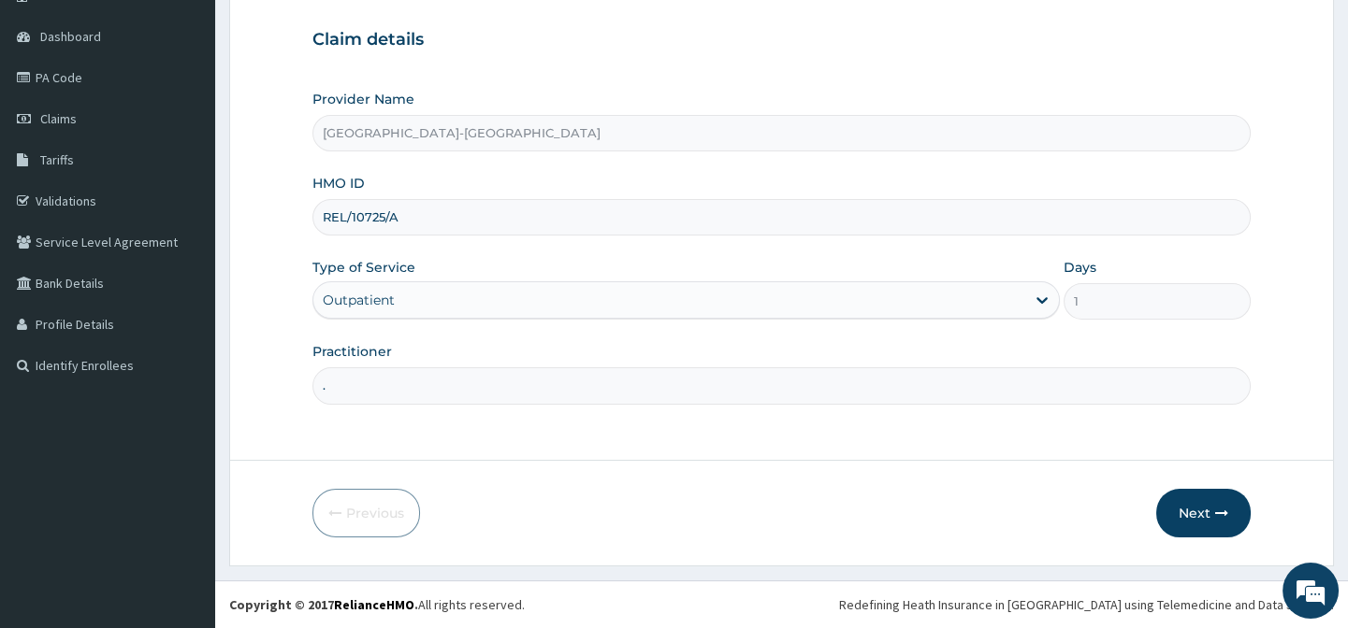
click at [832, 581] on footer "Redefining Heath Insurance in [GEOGRAPHIC_DATA] using Telemedicine and Data Sci…" at bounding box center [781, 605] width 1132 height 48
click at [1201, 504] on button "Next" at bounding box center [1203, 513] width 94 height 49
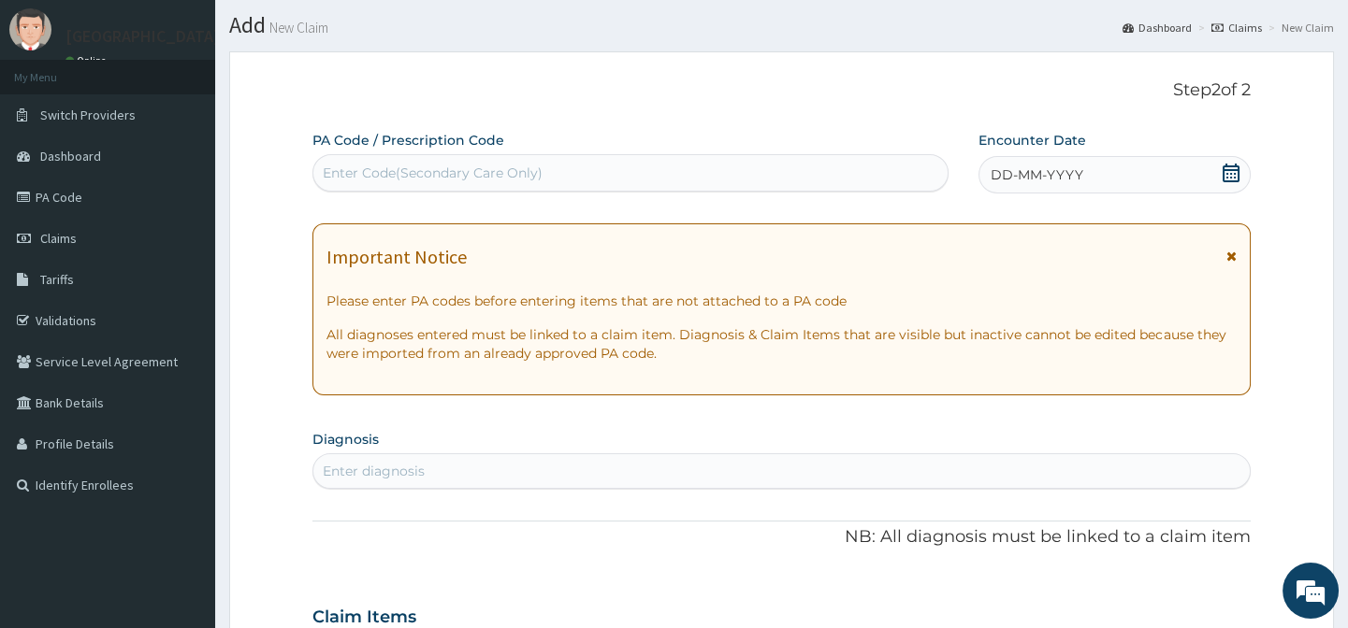
scroll to position [0, 0]
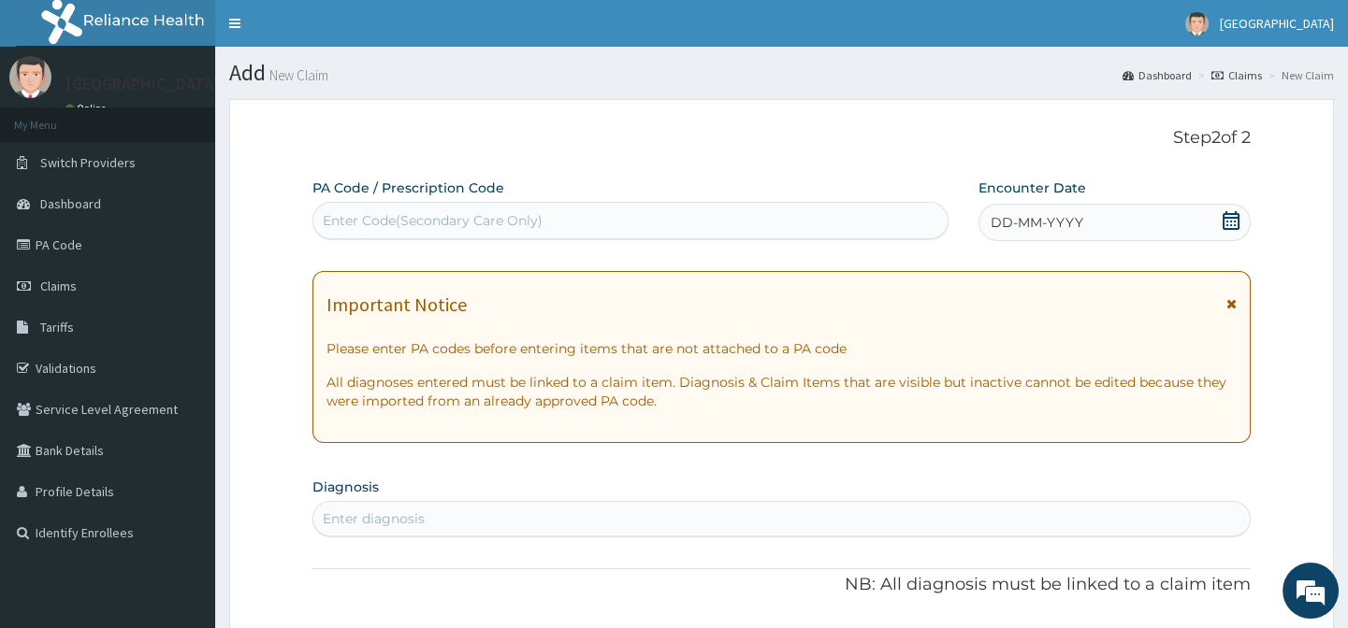
click at [390, 213] on div "Enter Code(Secondary Care Only)" at bounding box center [433, 220] width 220 height 19
paste input "PA/A36036"
type input "PA/A36036"
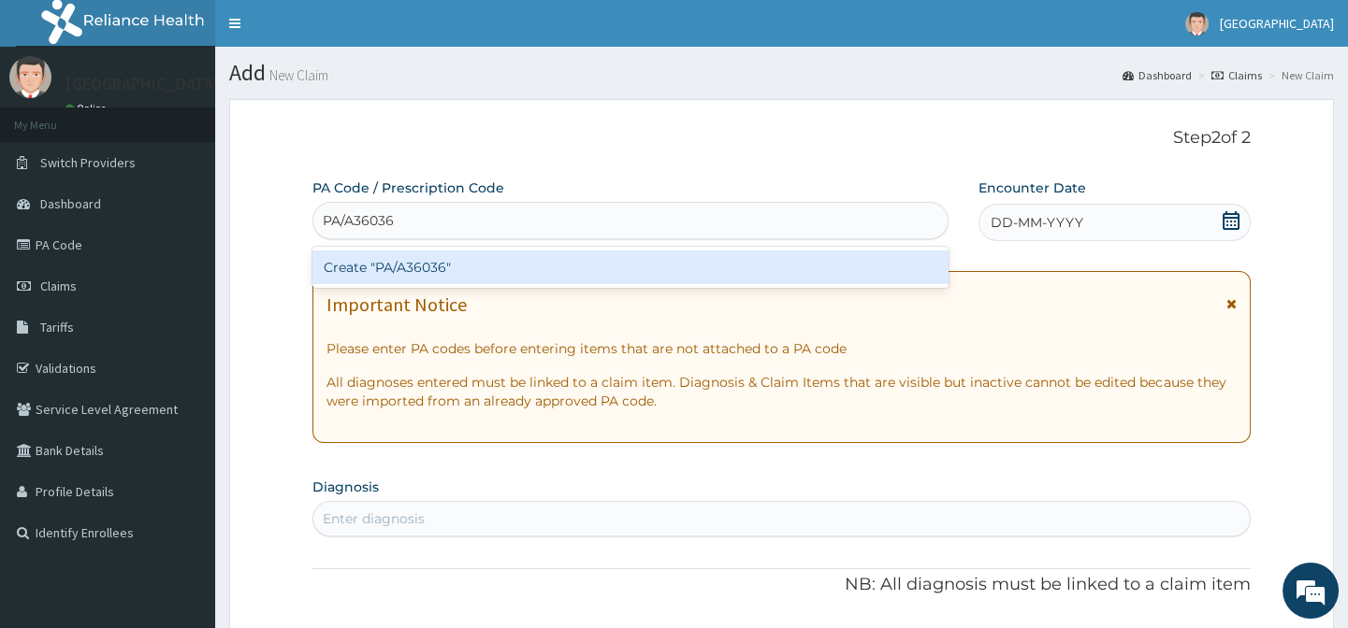
click at [439, 268] on div "Create "PA/A36036"" at bounding box center [629, 268] width 635 height 34
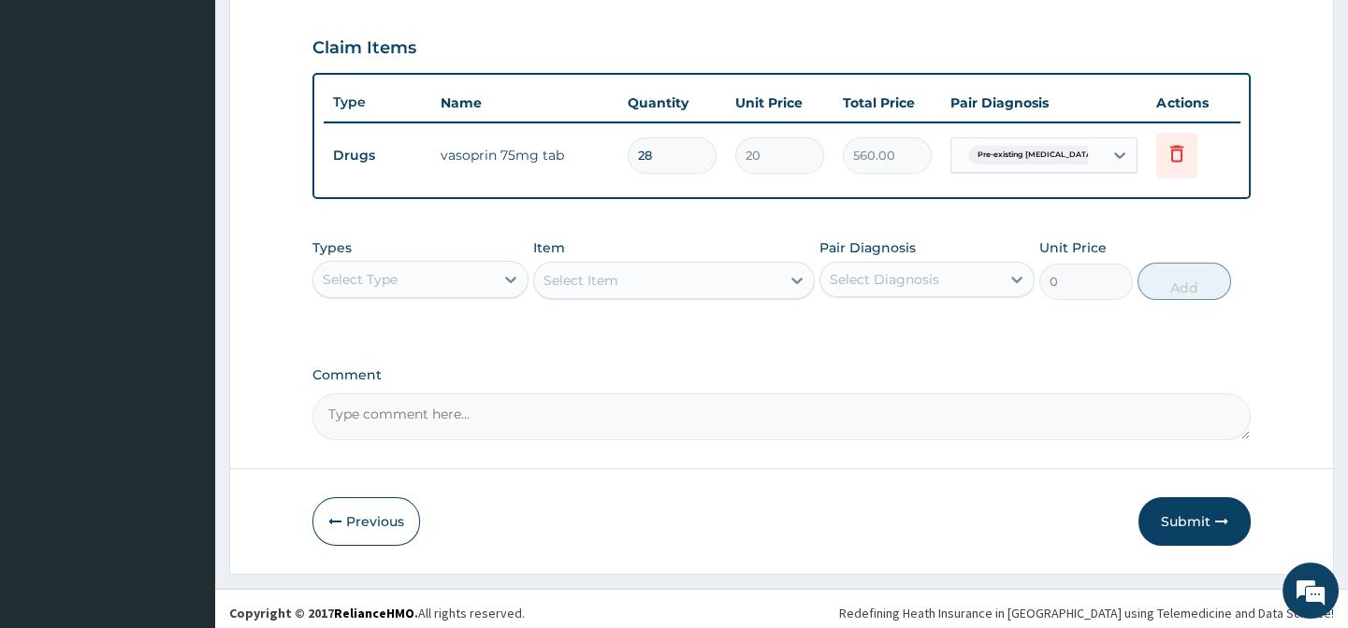
scroll to position [642, 0]
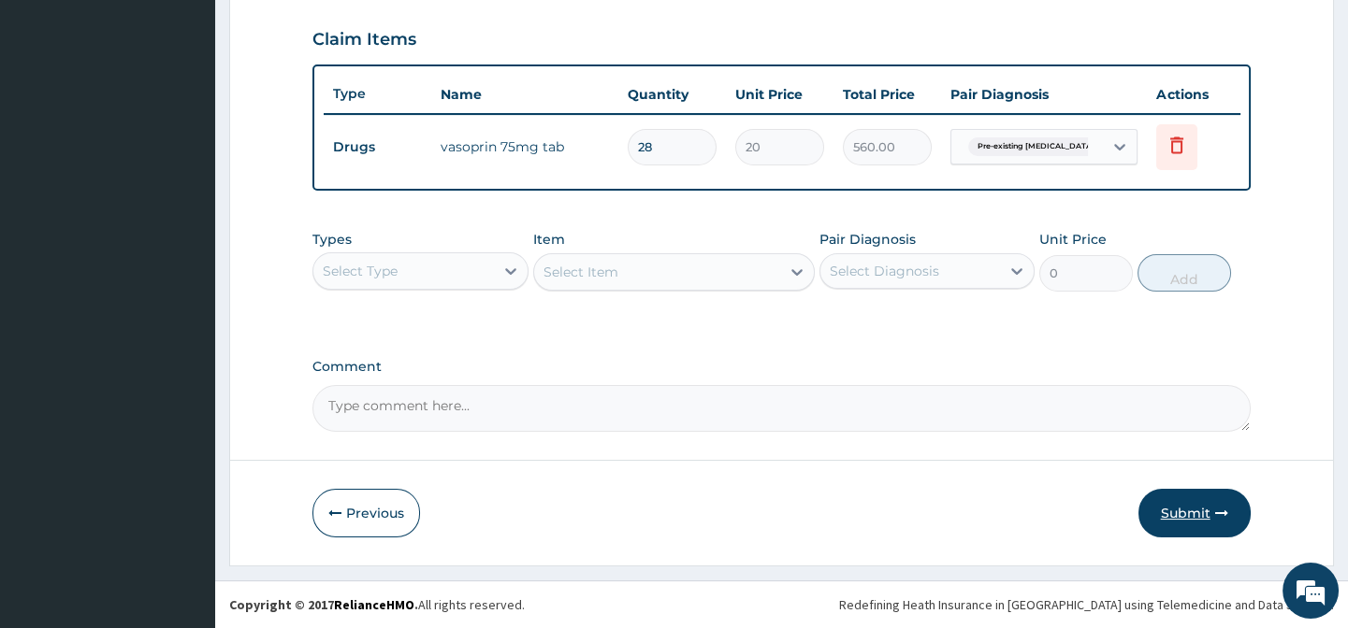
click at [1181, 518] on button "Submit" at bounding box center [1194, 513] width 112 height 49
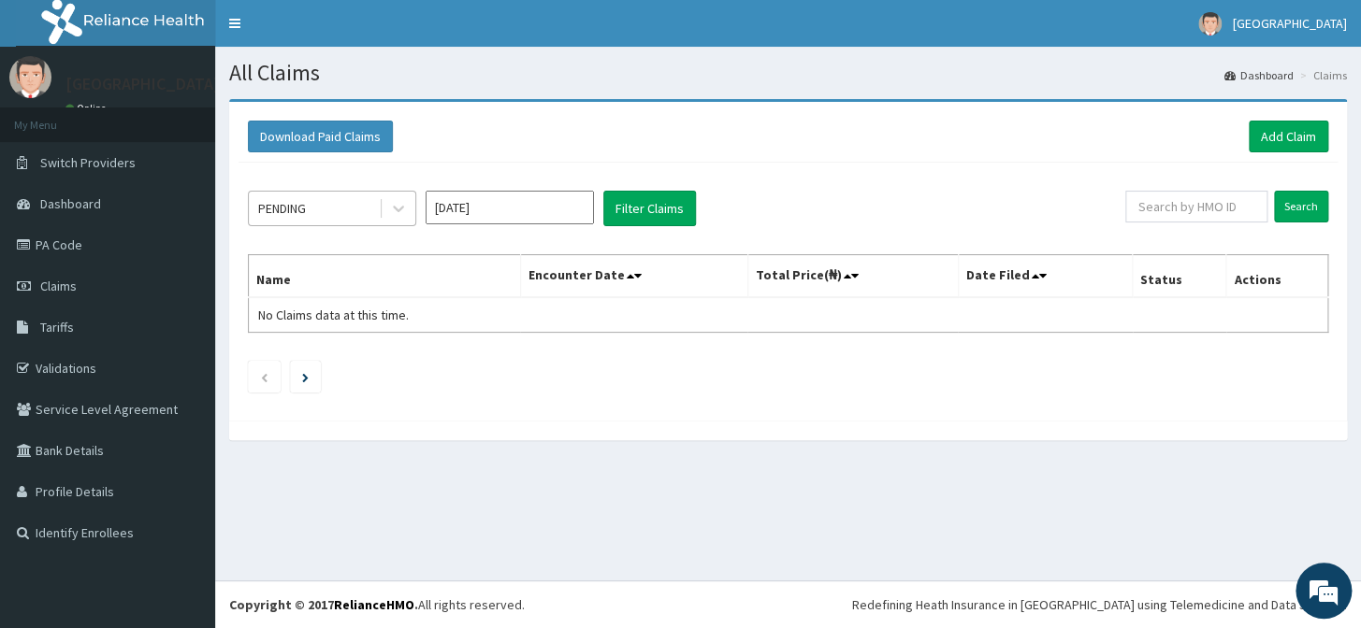
click at [309, 195] on div "PENDING" at bounding box center [314, 209] width 130 height 30
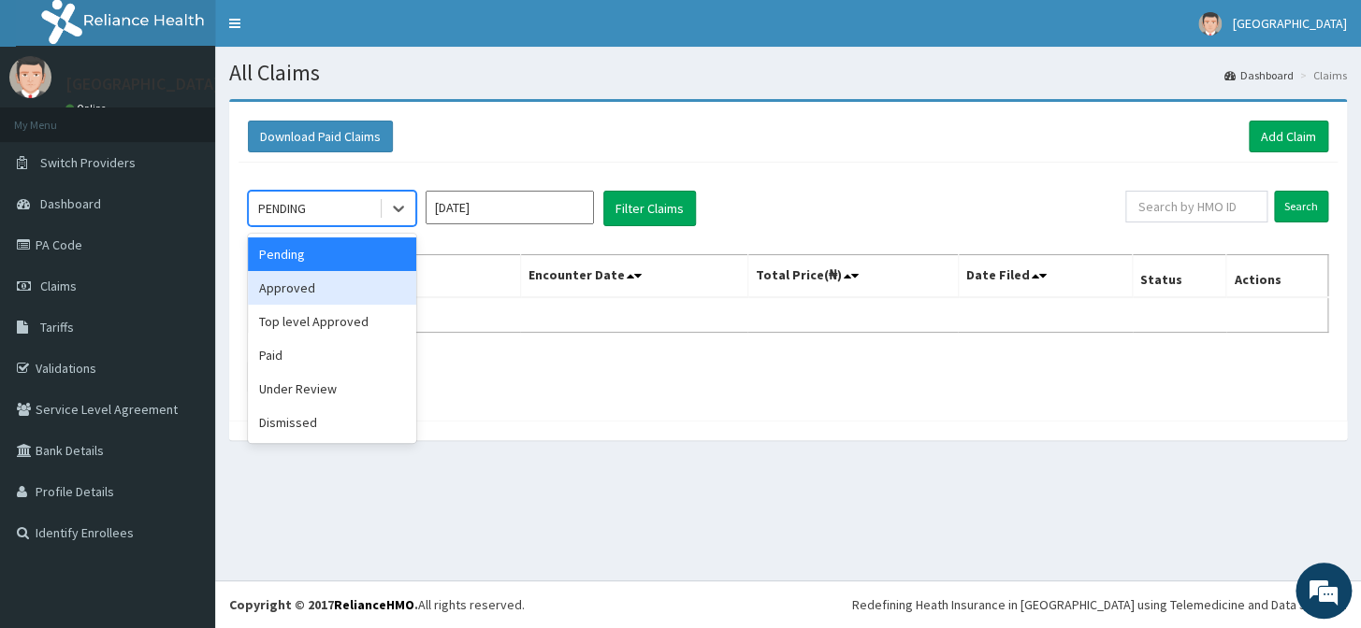
click at [327, 281] on div "Approved" at bounding box center [332, 288] width 168 height 34
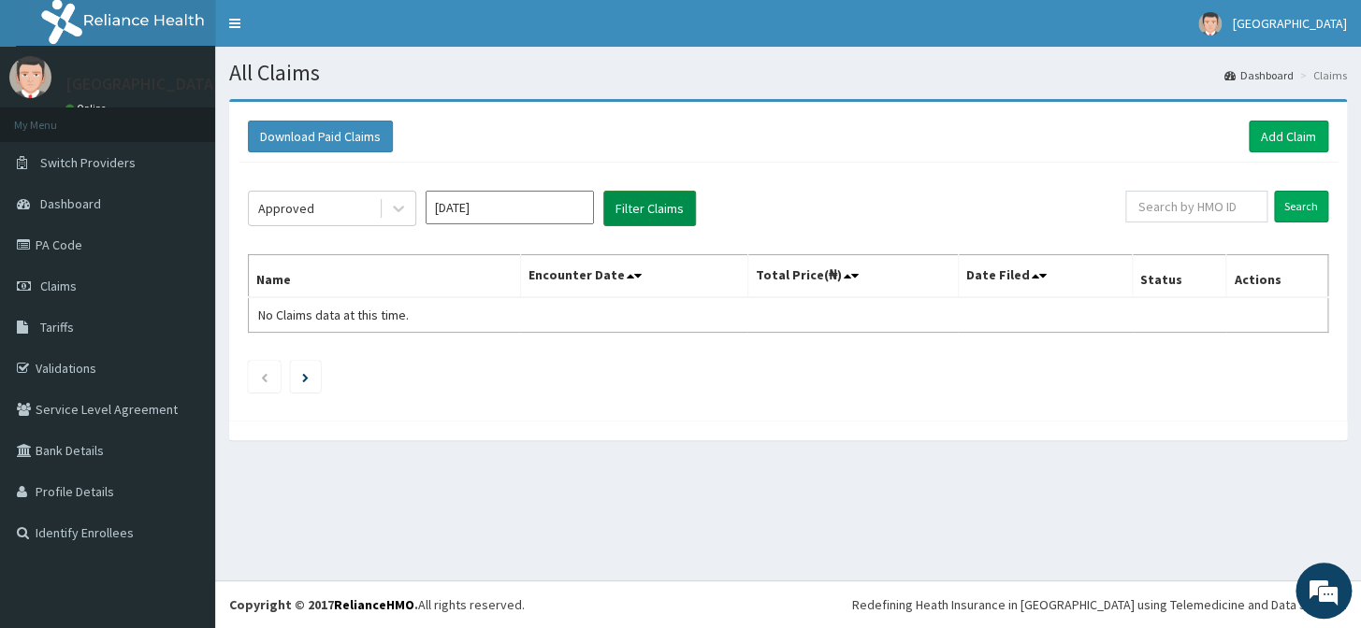
click at [635, 215] on button "Filter Claims" at bounding box center [649, 209] width 93 height 36
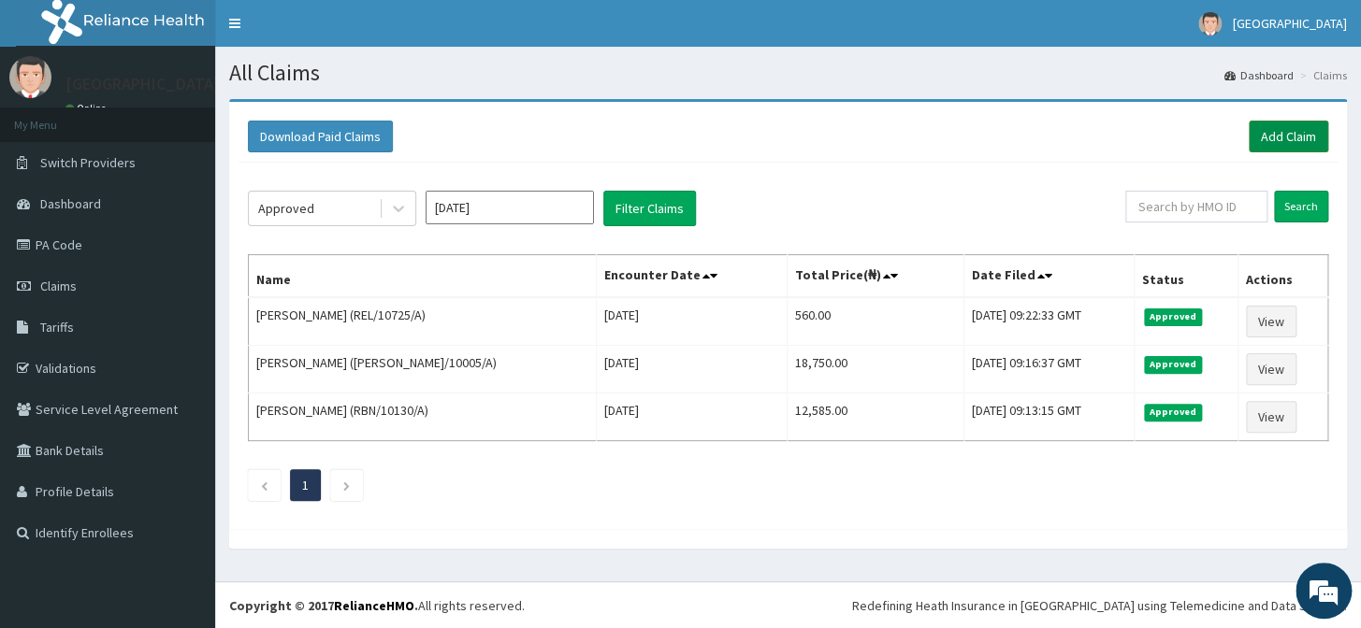
click at [1287, 131] on link "Add Claim" at bounding box center [1287, 137] width 79 height 32
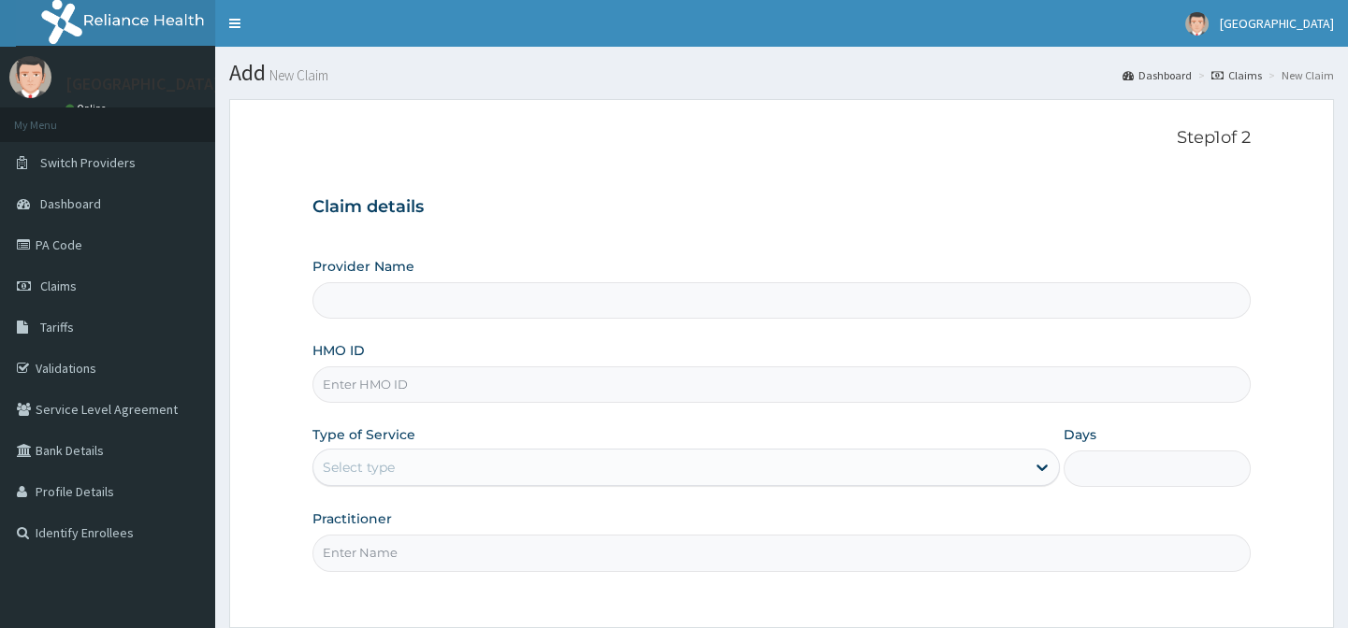
type input "[GEOGRAPHIC_DATA]-[GEOGRAPHIC_DATA]"
drag, startPoint x: 444, startPoint y: 388, endPoint x: 448, endPoint y: 399, distance: 11.8
click at [444, 388] on input "HMO ID" at bounding box center [780, 385] width 937 height 36
paste input "RLD/10190/A"
type input "RLD/10190/A"
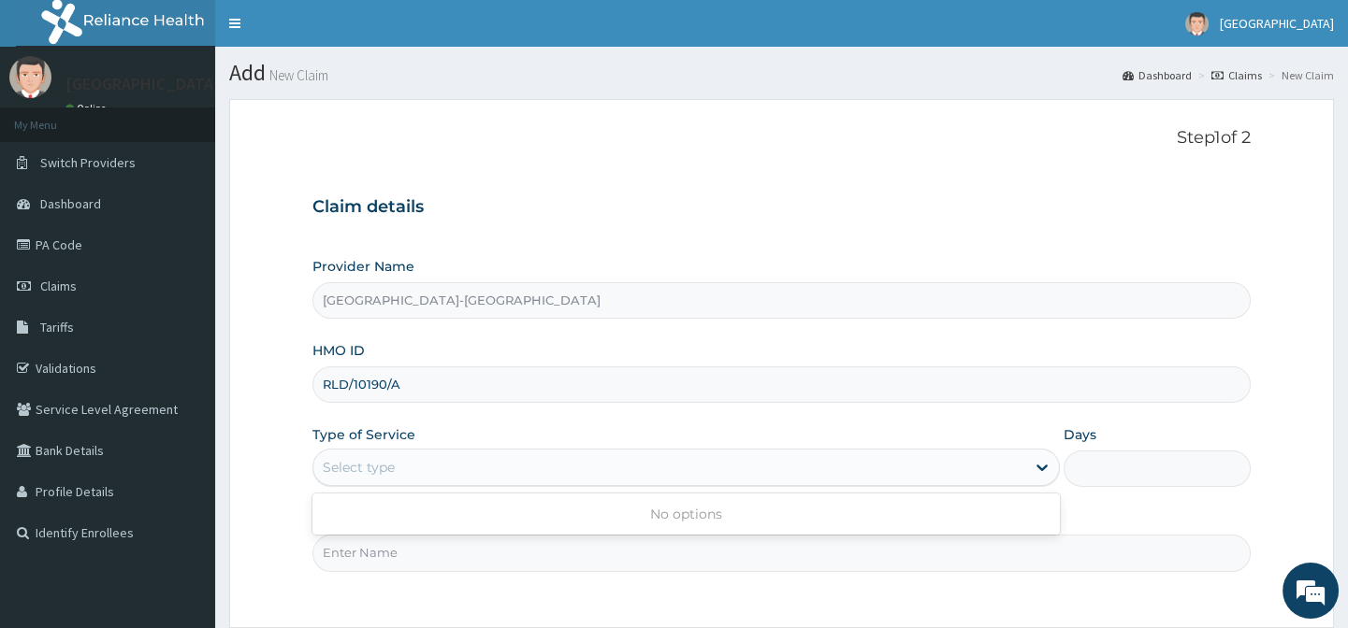
click at [467, 474] on div "Select type" at bounding box center [669, 468] width 712 height 30
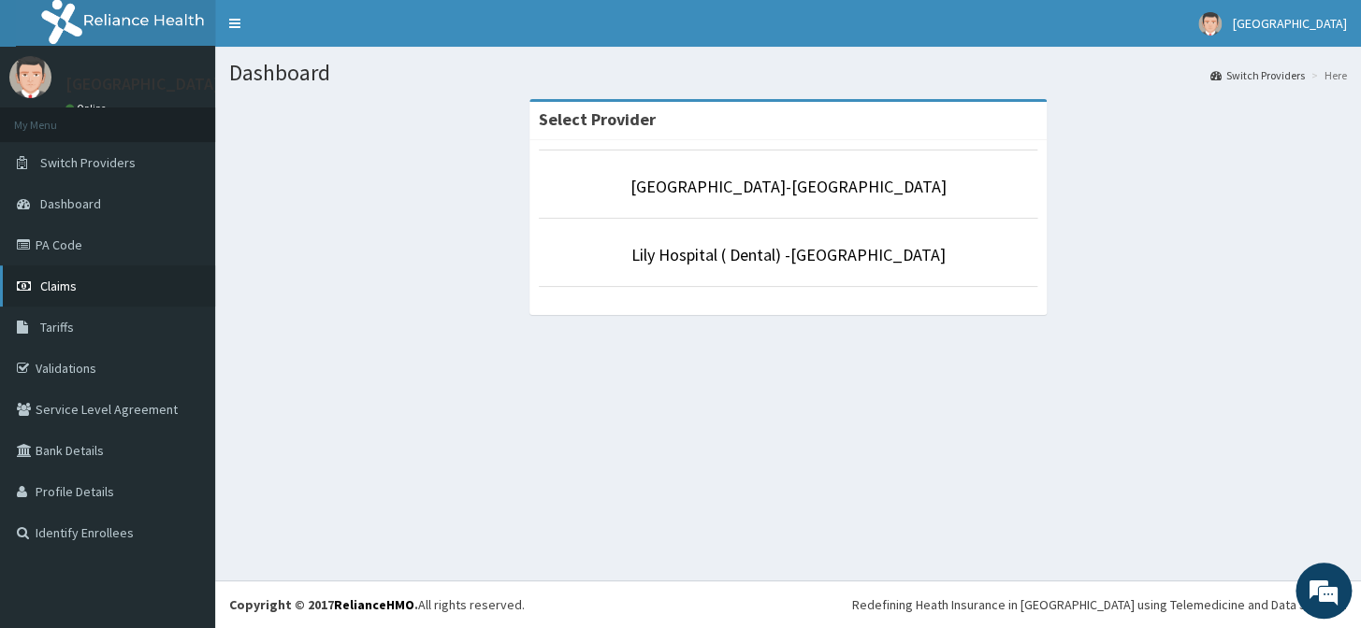
click at [94, 295] on link "Claims" at bounding box center [107, 286] width 215 height 41
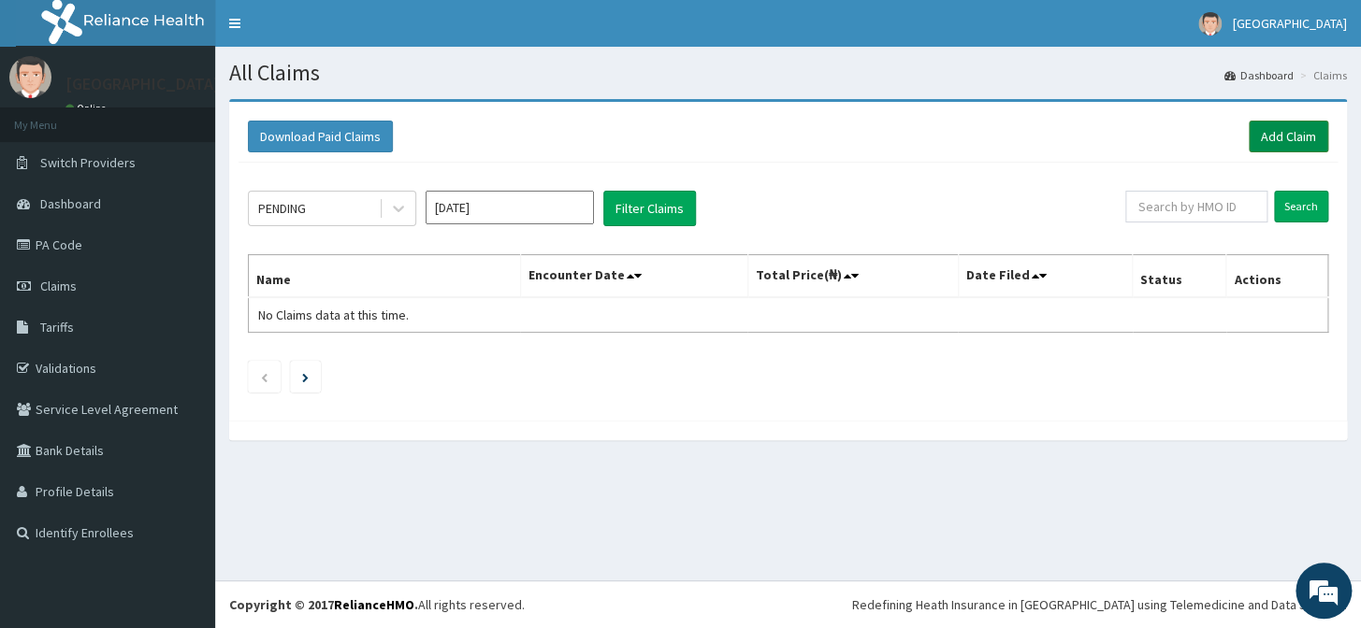
click at [1313, 144] on link "Add Claim" at bounding box center [1287, 137] width 79 height 32
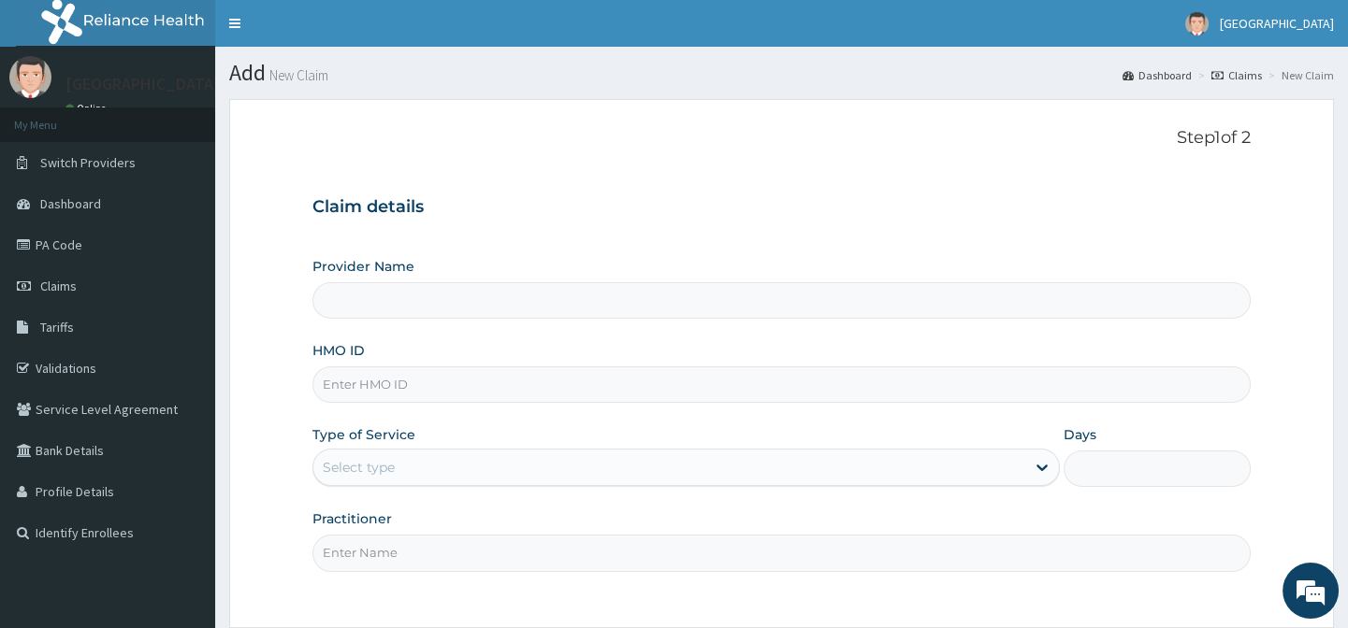
type input "[GEOGRAPHIC_DATA]-[GEOGRAPHIC_DATA]"
click at [519, 395] on input "HMO ID" at bounding box center [780, 385] width 937 height 36
paste input "RLD/10190/A"
type input "RLD/10190/A"
click at [443, 477] on div "Select type" at bounding box center [669, 468] width 712 height 30
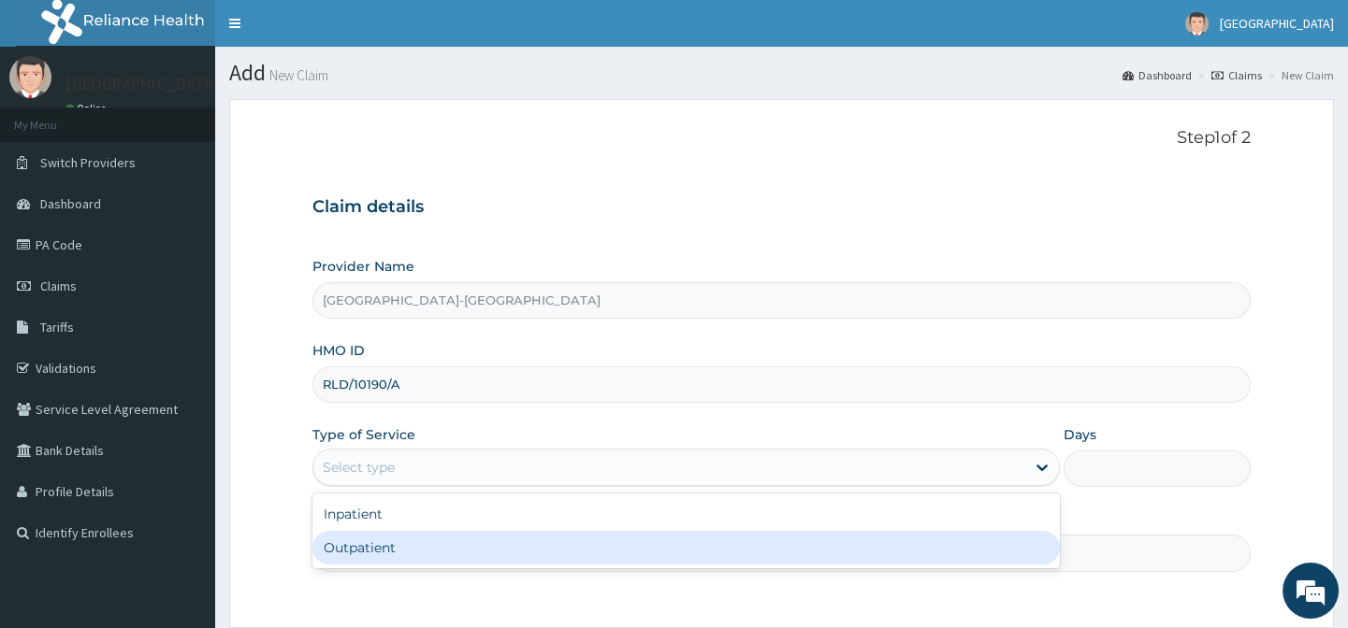
click at [448, 552] on div "Outpatient" at bounding box center [685, 548] width 747 height 34
type input "1"
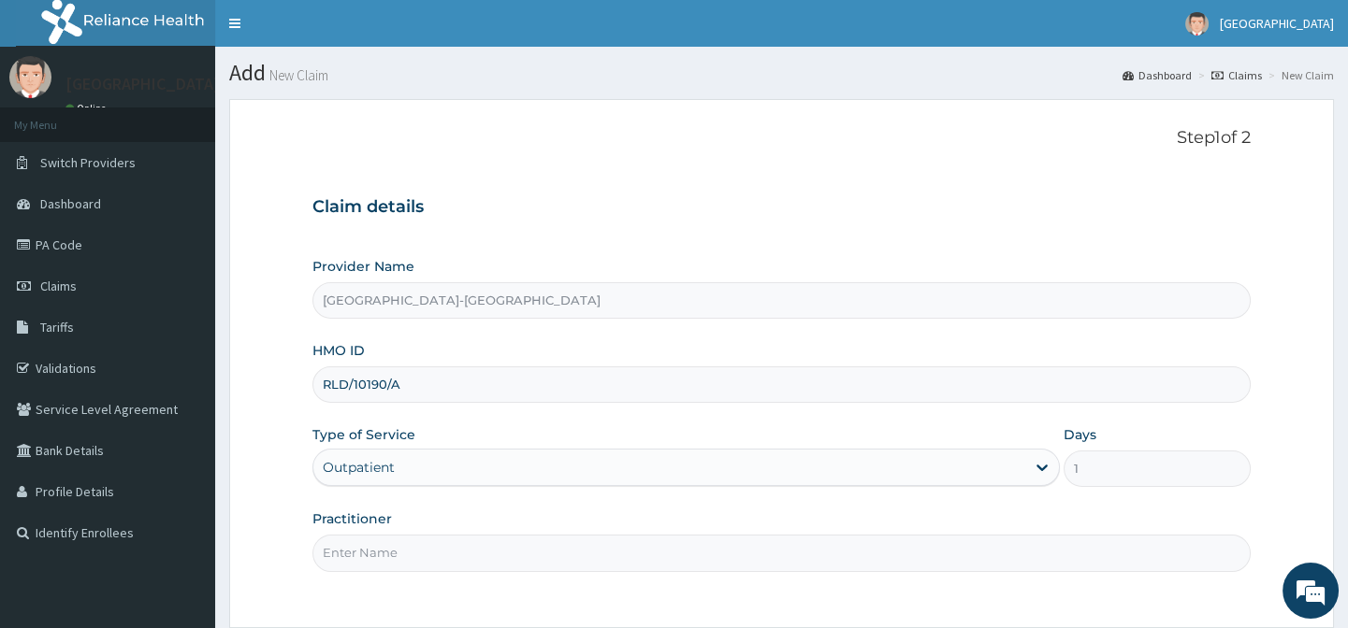
click at [448, 552] on input "Practitioner" at bounding box center [780, 553] width 937 height 36
type input "."
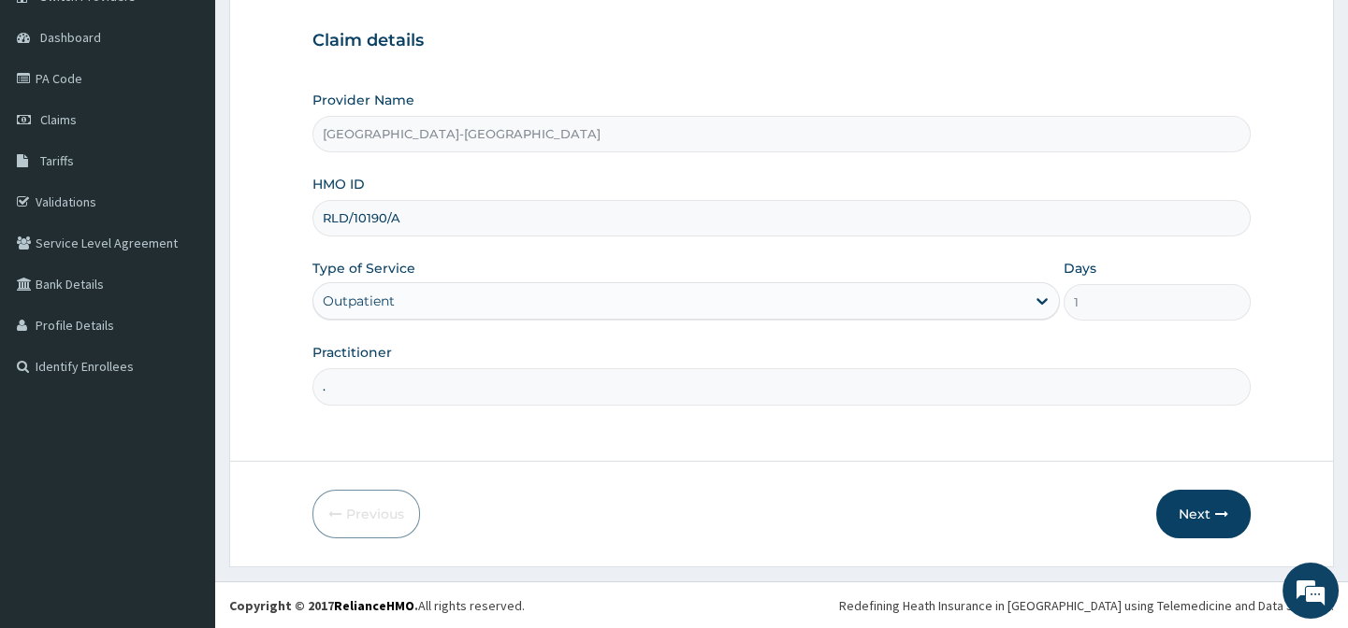
scroll to position [167, 0]
click at [848, 546] on form "Step 1 of 2 Claim details Provider Name Lily Hospital-BENIN HMO ID RLD/10190/A …" at bounding box center [781, 249] width 1104 height 635
click at [1171, 509] on button "Next" at bounding box center [1203, 513] width 94 height 49
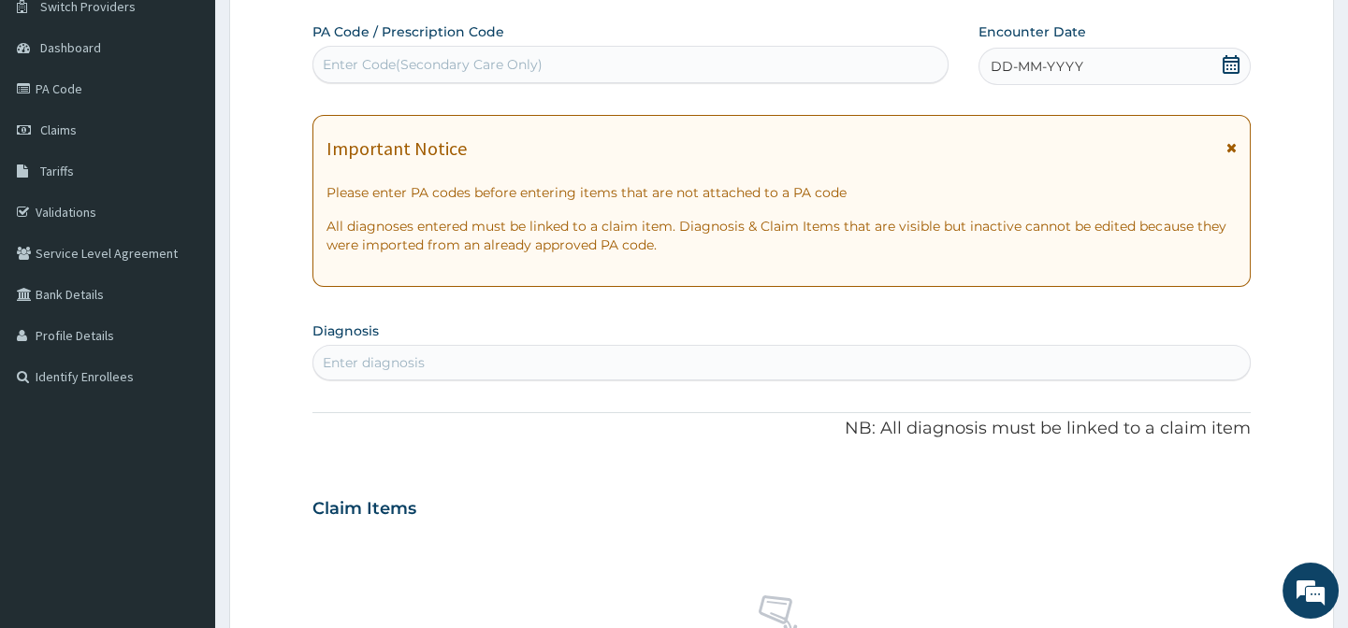
scroll to position [0, 0]
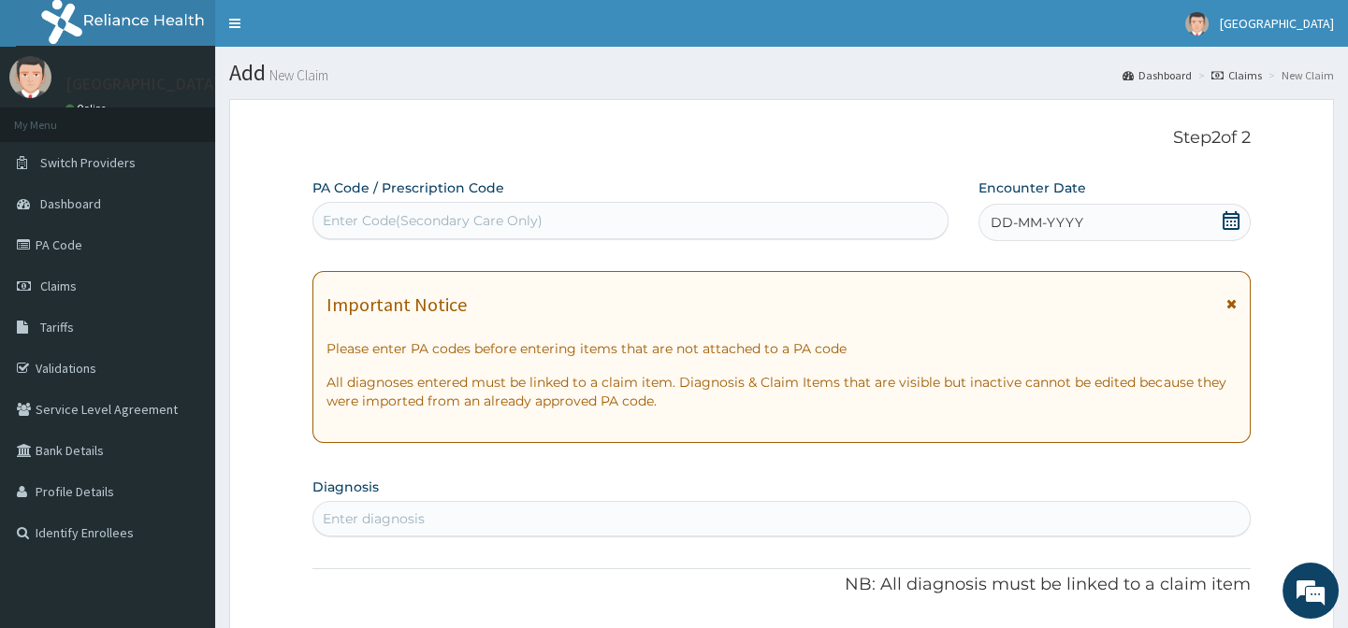
drag, startPoint x: 392, startPoint y: 196, endPoint x: 394, endPoint y: 209, distance: 13.2
click at [392, 202] on div "PA Code / Prescription Code Enter Code(Secondary Care Only)" at bounding box center [629, 209] width 635 height 61
click at [617, 221] on div "Enter Code(Secondary Care Only)" at bounding box center [629, 221] width 633 height 30
paste input "PA/69E8CD"
type input "PA/69E8CD"
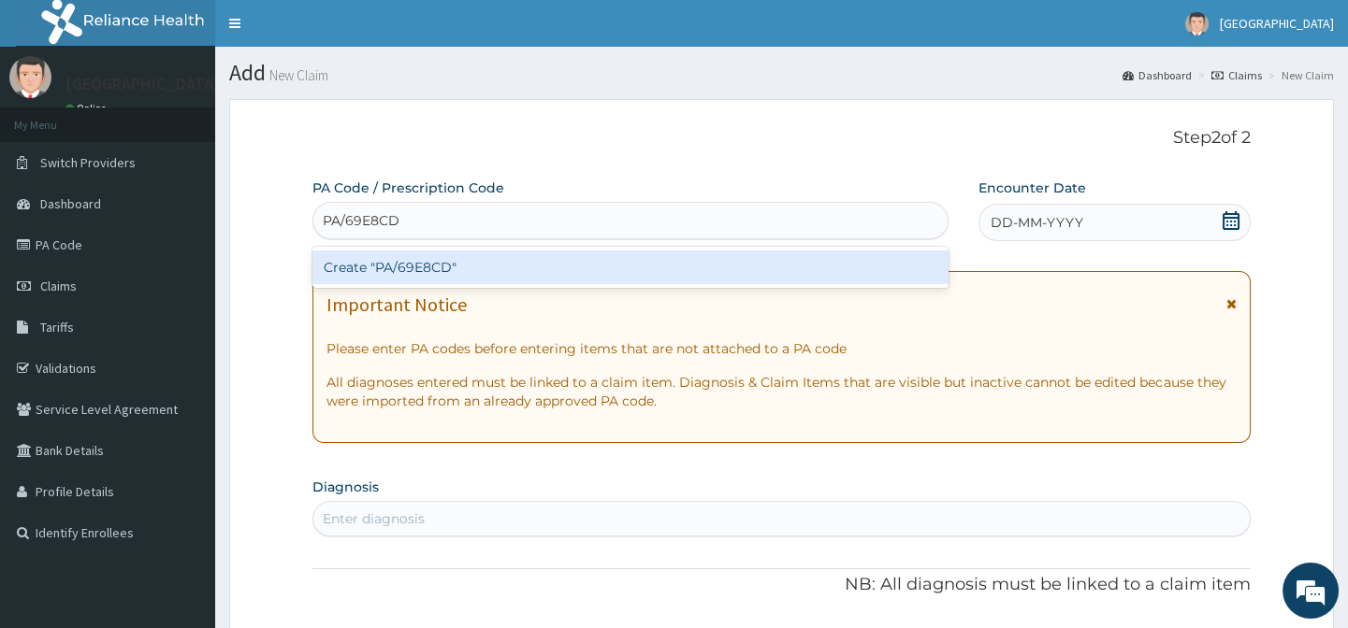
click at [473, 272] on div "Create "PA/69E8CD"" at bounding box center [629, 268] width 635 height 34
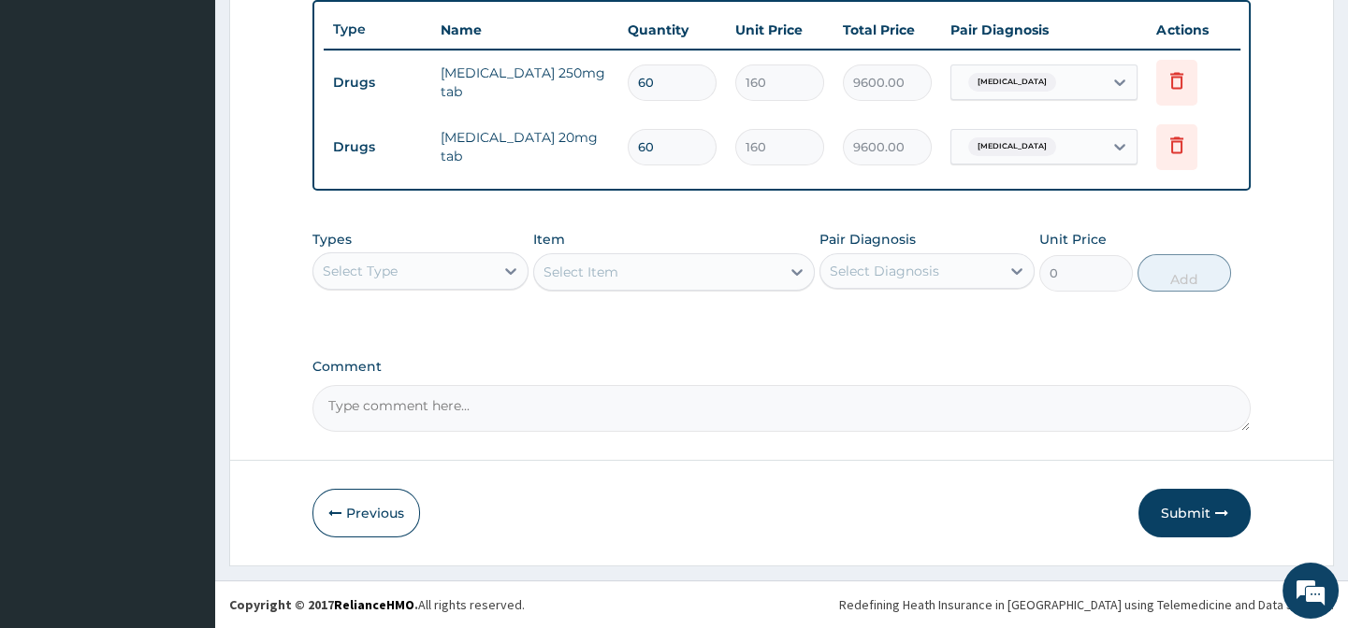
scroll to position [708, 0]
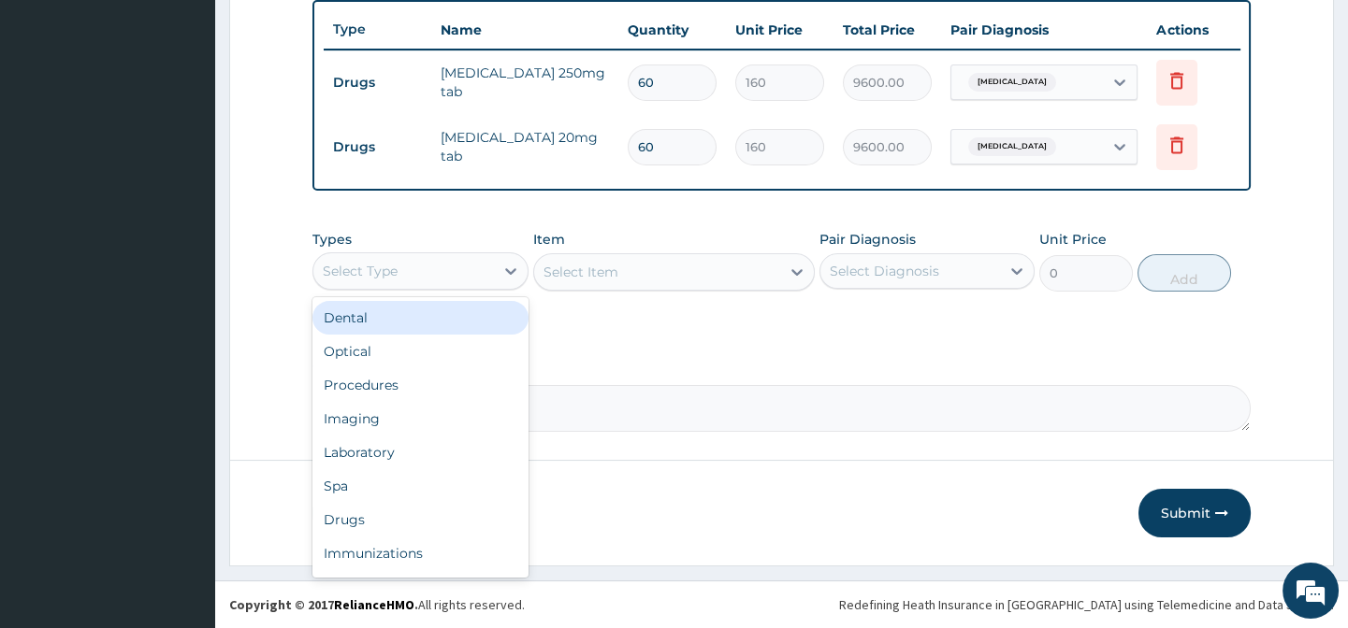
drag, startPoint x: 427, startPoint y: 278, endPoint x: 429, endPoint y: 301, distance: 23.5
click at [428, 282] on div "Select Type" at bounding box center [403, 271] width 180 height 30
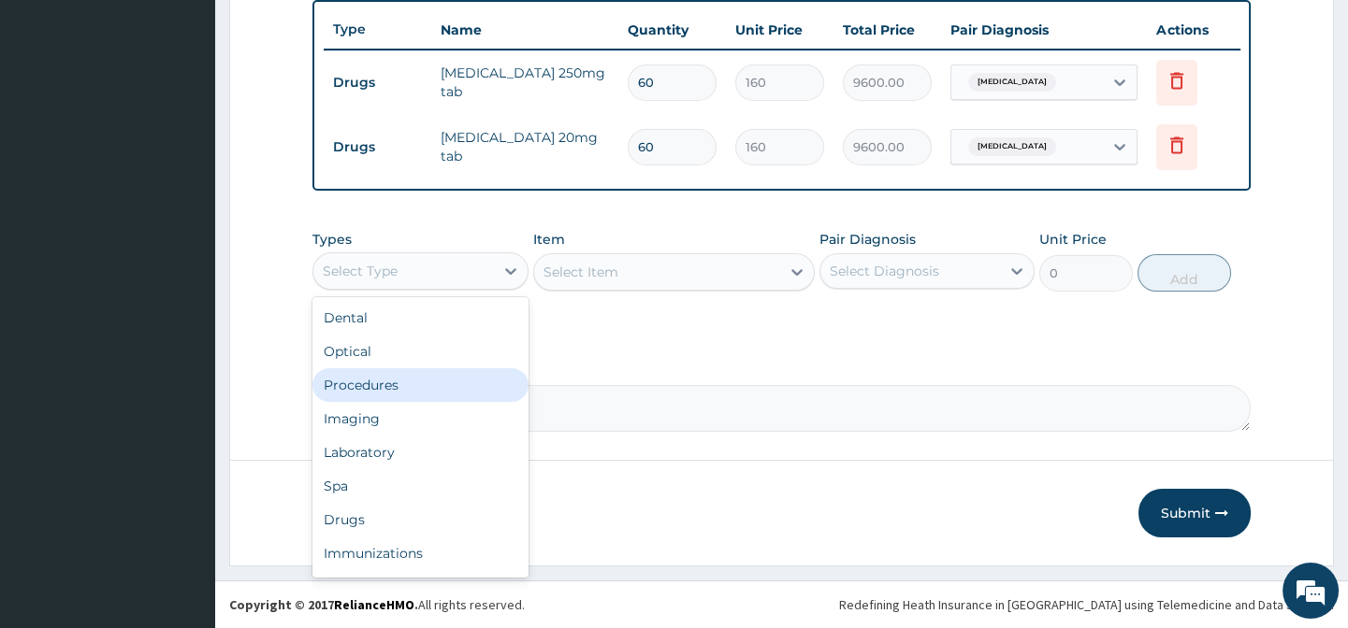
click at [411, 388] on div "Procedures" at bounding box center [419, 385] width 215 height 34
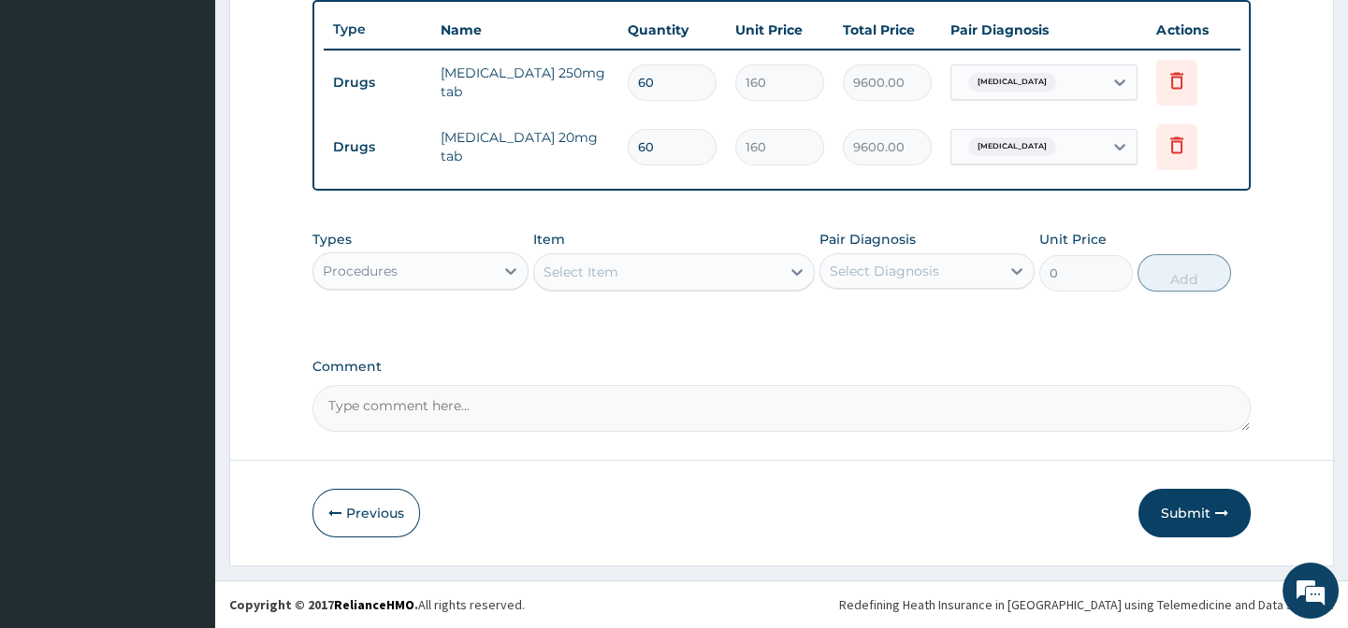
click at [618, 252] on div "Item Select Item" at bounding box center [673, 261] width 281 height 62
click at [619, 267] on div "Select Item" at bounding box center [657, 272] width 246 height 30
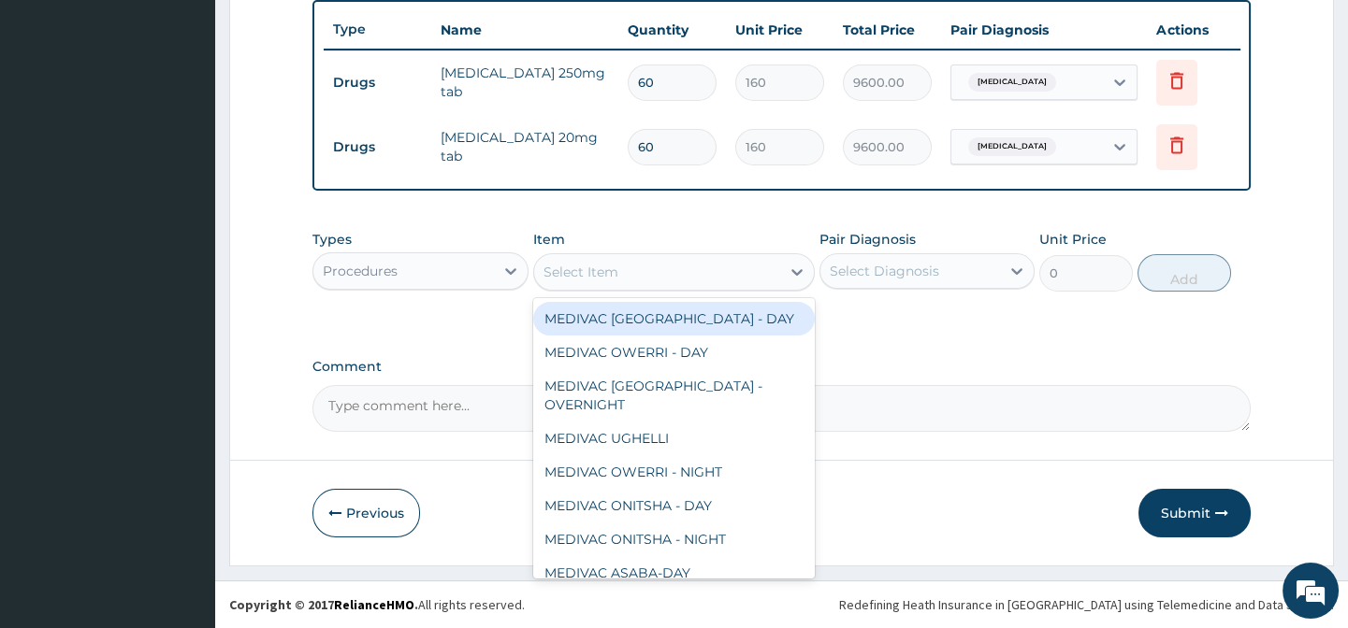
paste input "General Practitioner"
type input "General Practitioner"
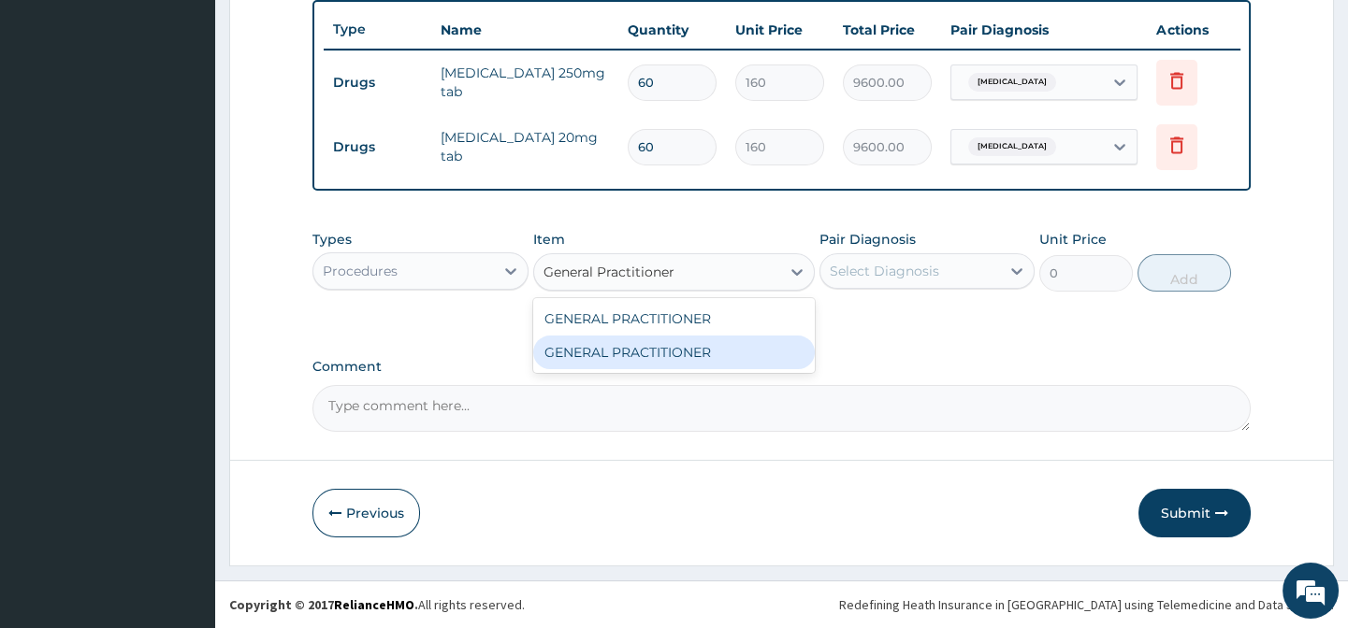
click at [778, 360] on div "GENERAL PRACTITIONER" at bounding box center [673, 353] width 281 height 34
type input "3125"
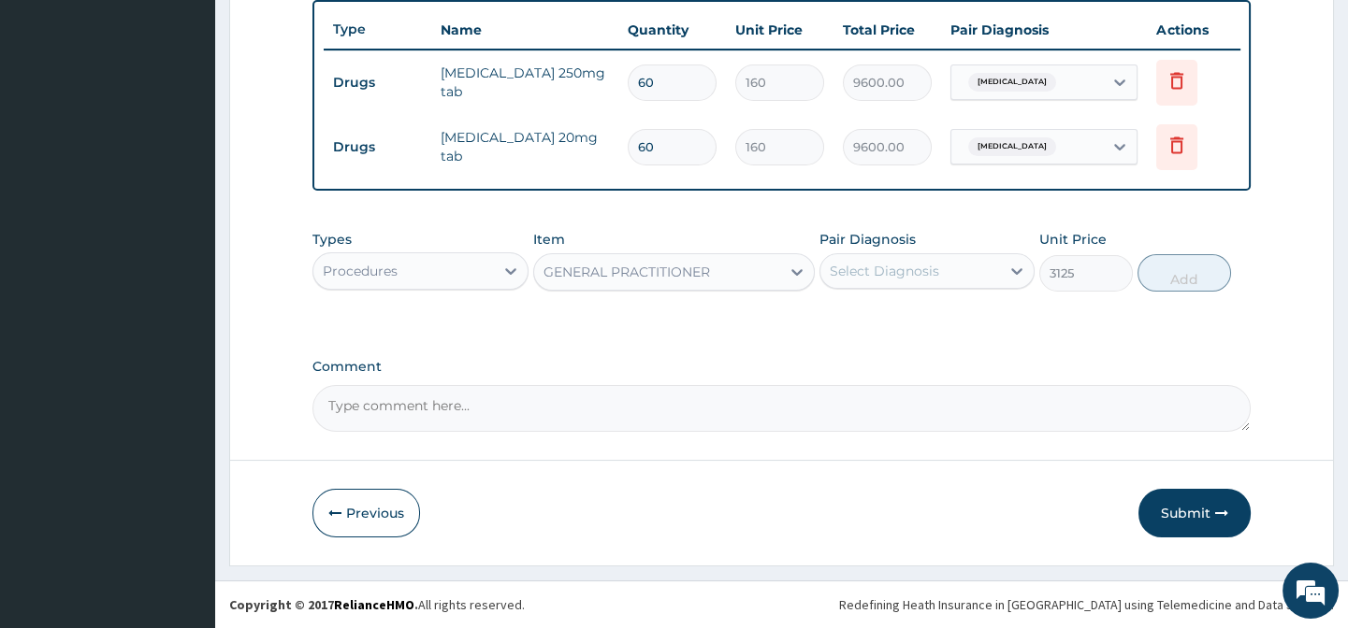
click at [909, 282] on div "Select Diagnosis" at bounding box center [910, 271] width 180 height 30
click at [1004, 314] on div "Essential hypertension" at bounding box center [926, 319] width 215 height 38
checkbox input "true"
drag, startPoint x: 1088, startPoint y: 318, endPoint x: 1160, endPoint y: 286, distance: 78.7
click at [1089, 318] on div "Types Procedures Item GENERAL PRACTITIONER Pair Diagnosis Essential hypertensio…" at bounding box center [780, 275] width 937 height 108
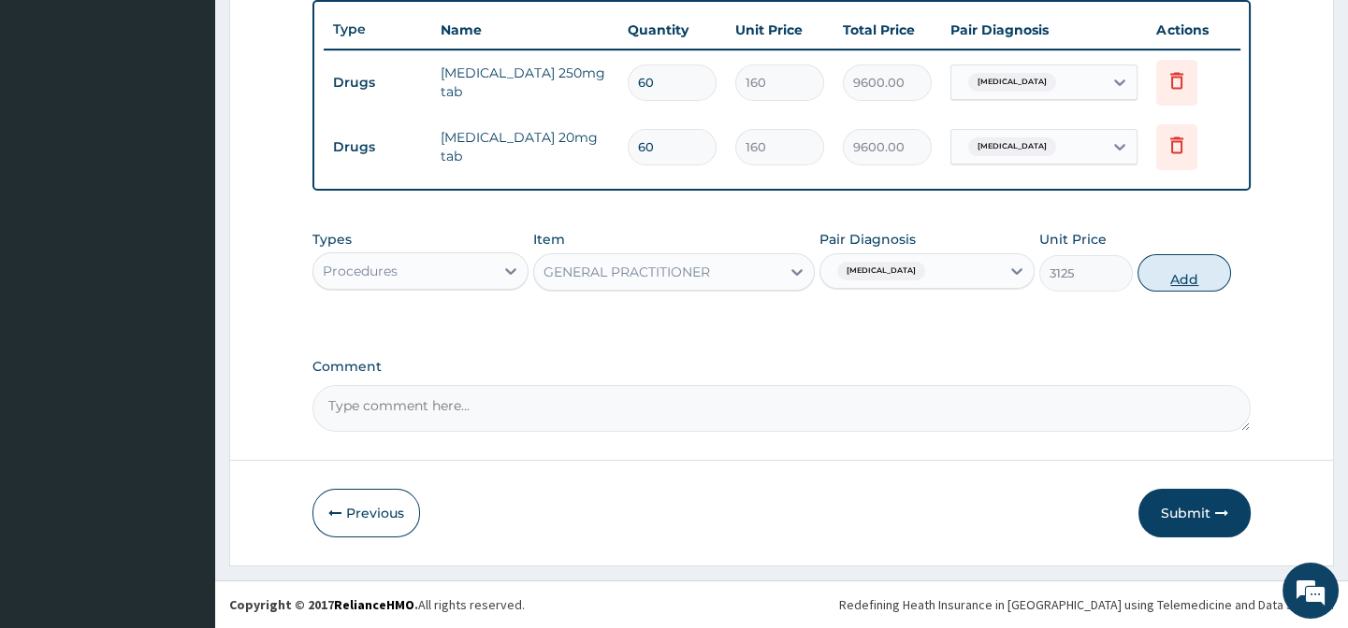
click at [1167, 284] on button "Add" at bounding box center [1184, 272] width 94 height 37
type input "0"
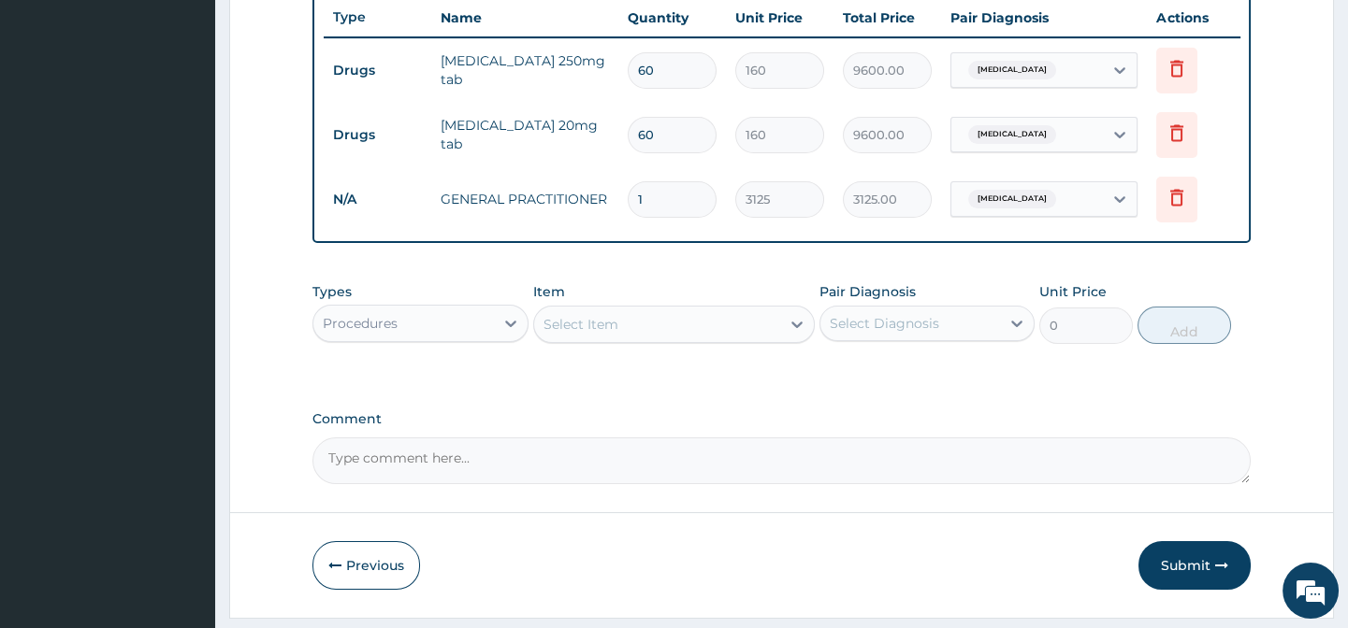
click at [983, 373] on div "Types Procedures Item Select Item Pair Diagnosis Select Diagnosis Unit Price 0 …" at bounding box center [780, 327] width 937 height 108
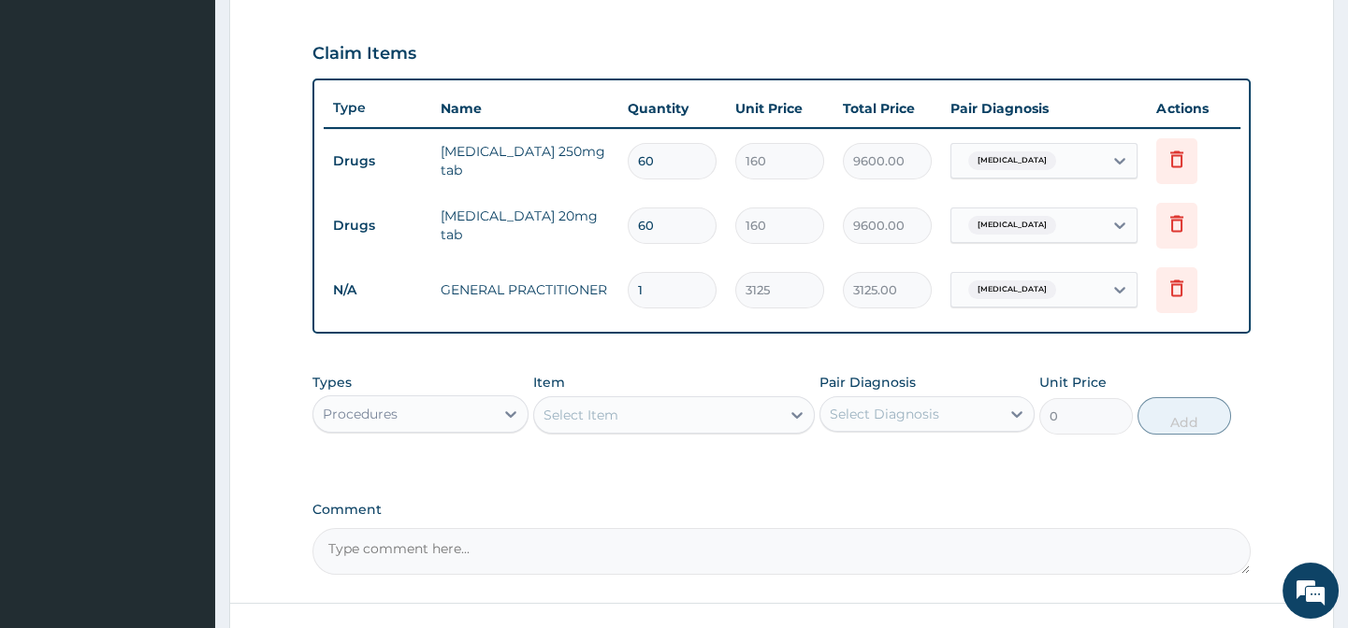
scroll to position [772, 0]
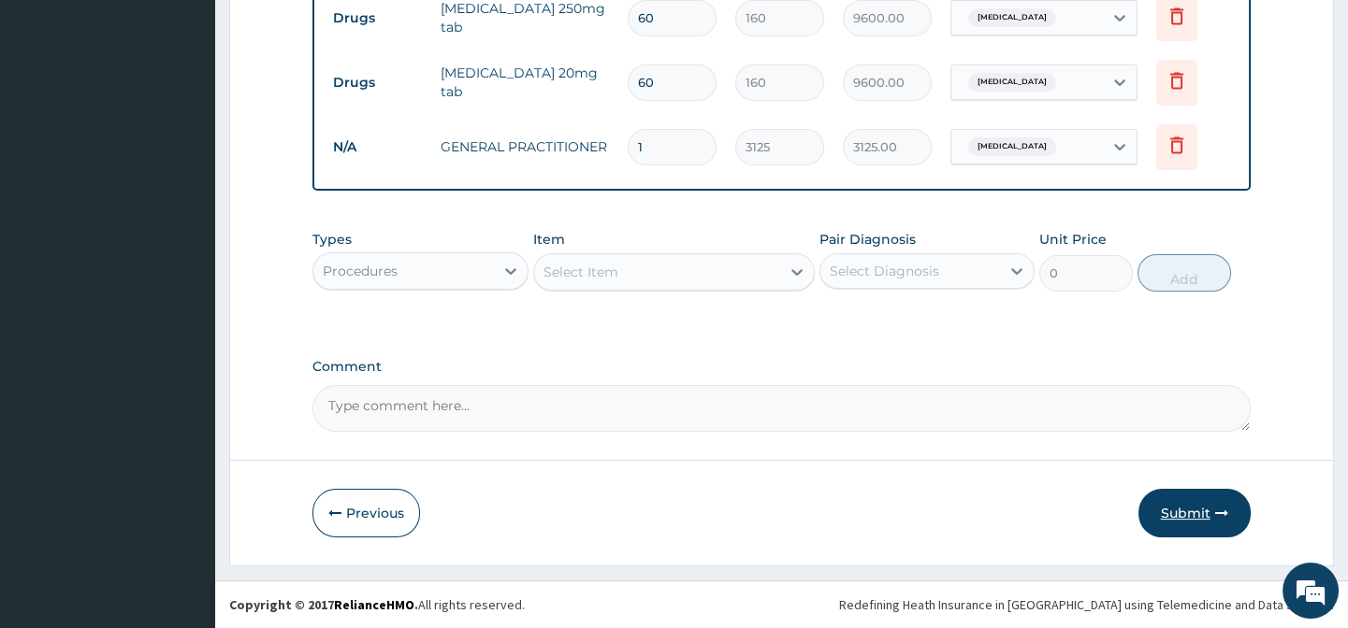
click at [1161, 519] on button "Submit" at bounding box center [1194, 513] width 112 height 49
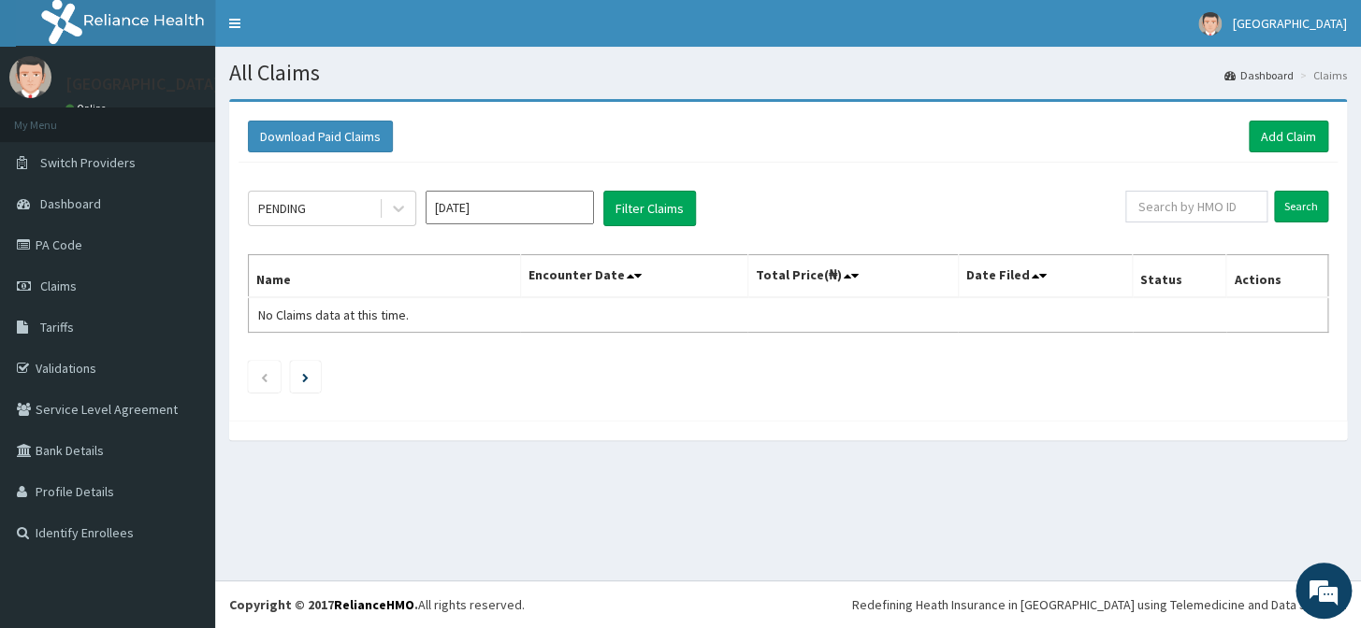
click at [313, 233] on div "PENDING [DATE] Filter Claims Search Name Encounter Date Total Price(₦) Date Fil…" at bounding box center [787, 287] width 1099 height 249
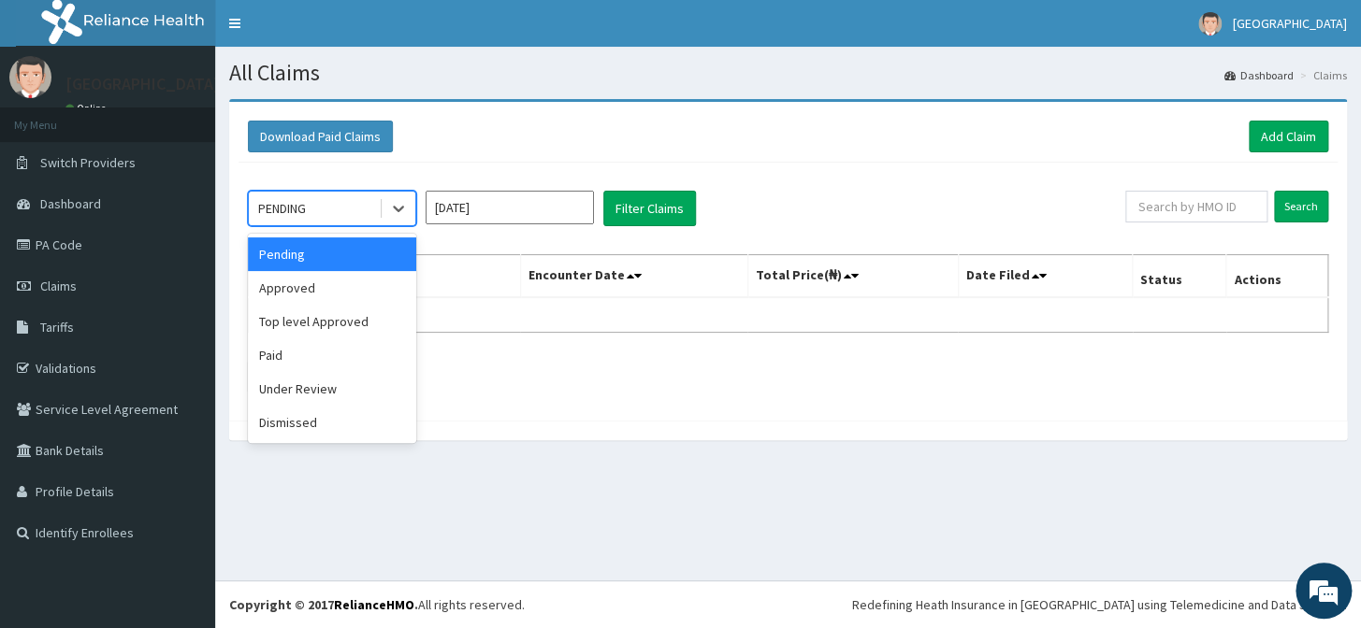
click at [327, 217] on div "PENDING" at bounding box center [314, 209] width 130 height 30
click at [333, 281] on div "Approved" at bounding box center [332, 288] width 168 height 34
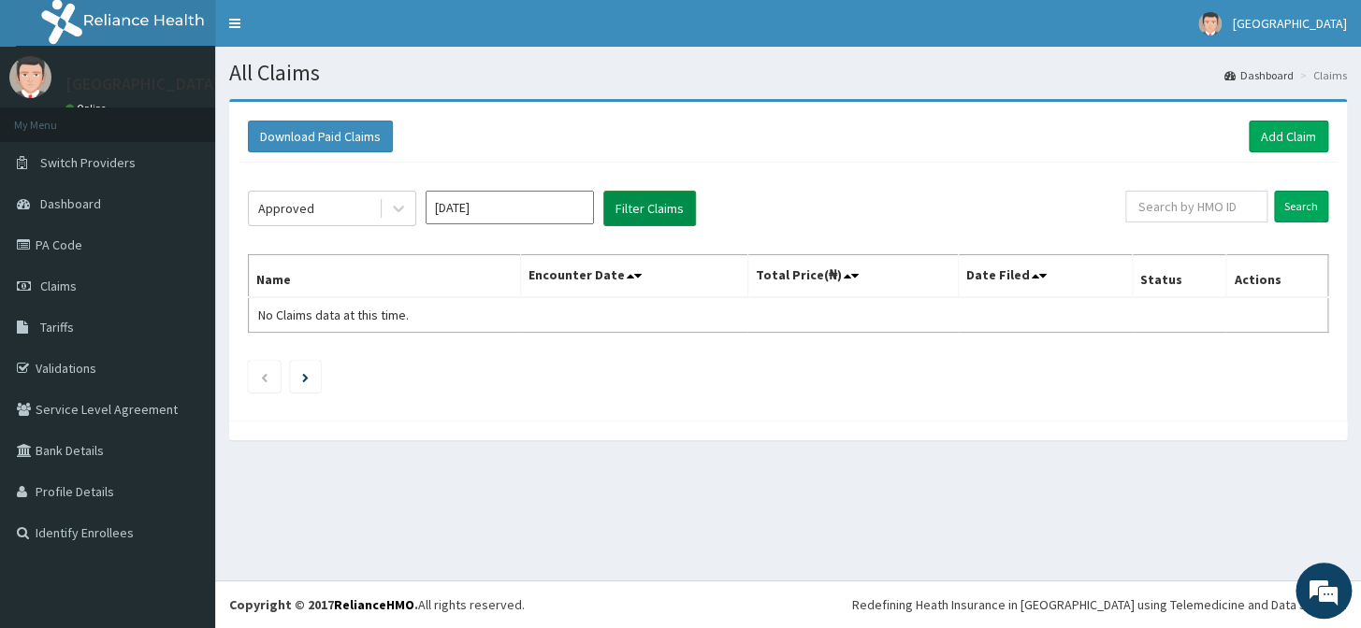
click at [664, 197] on button "Filter Claims" at bounding box center [649, 209] width 93 height 36
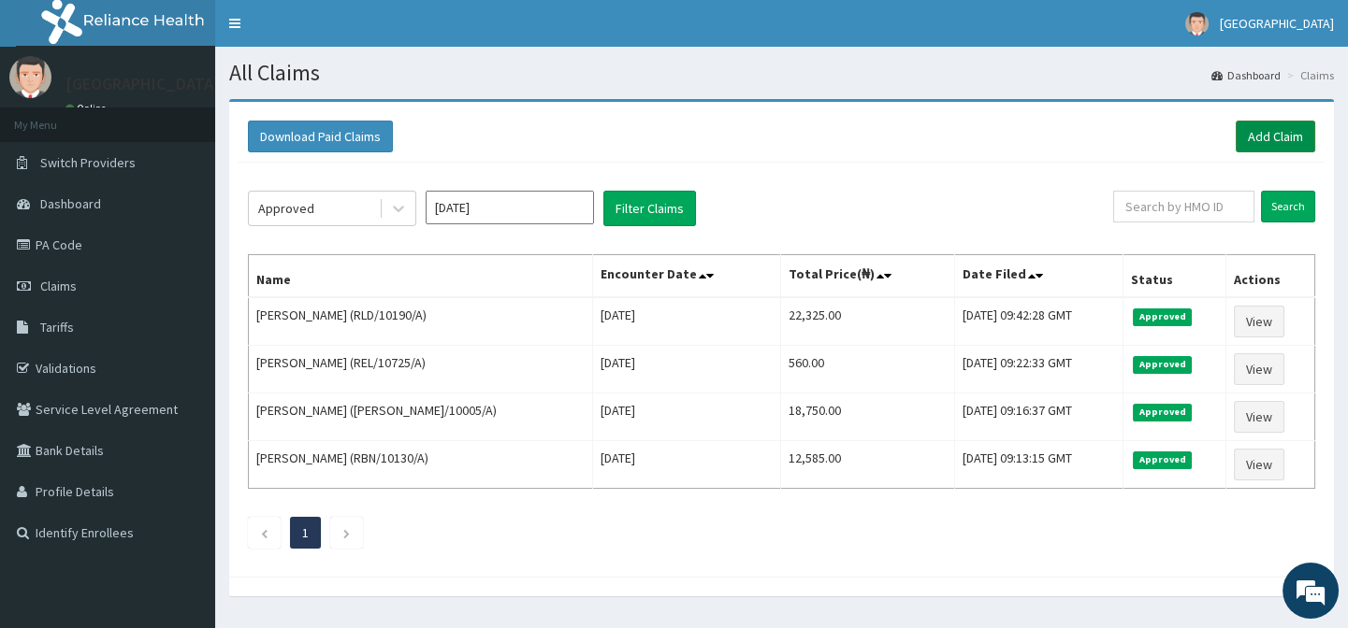
click at [1273, 141] on link "Add Claim" at bounding box center [1274, 137] width 79 height 32
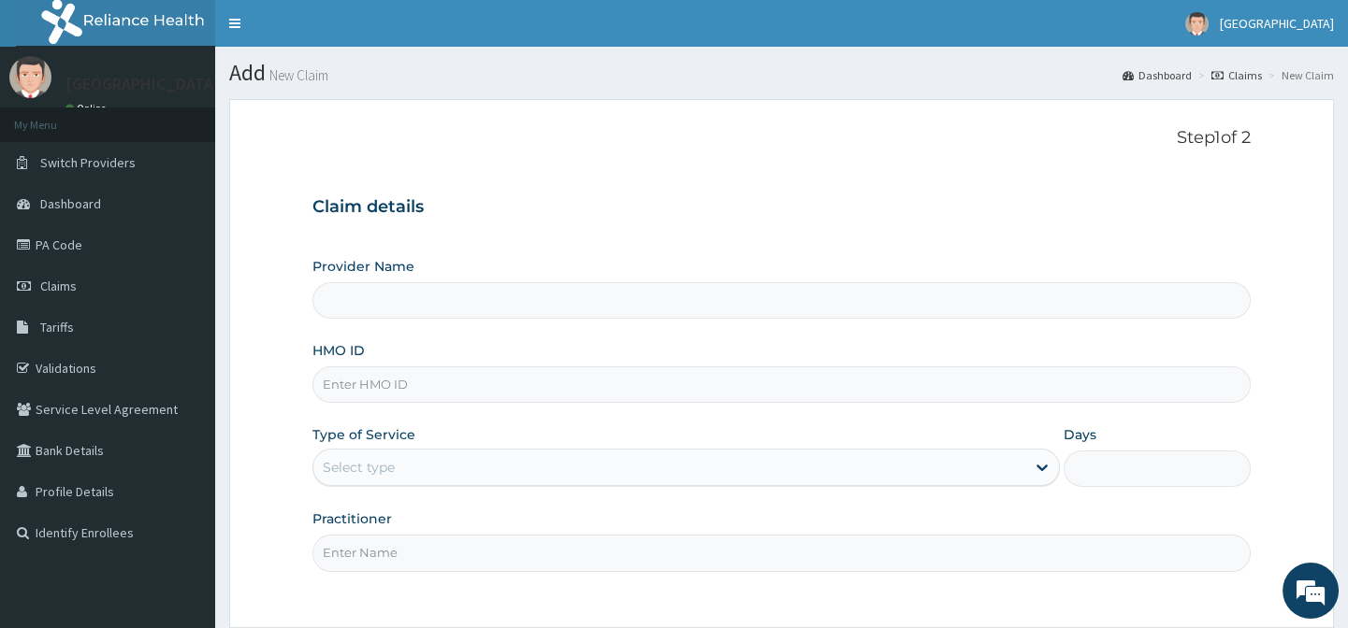
click at [400, 388] on input "HMO ID" at bounding box center [780, 385] width 937 height 36
paste input "PES/10138/B"
type input "PES/10138/B"
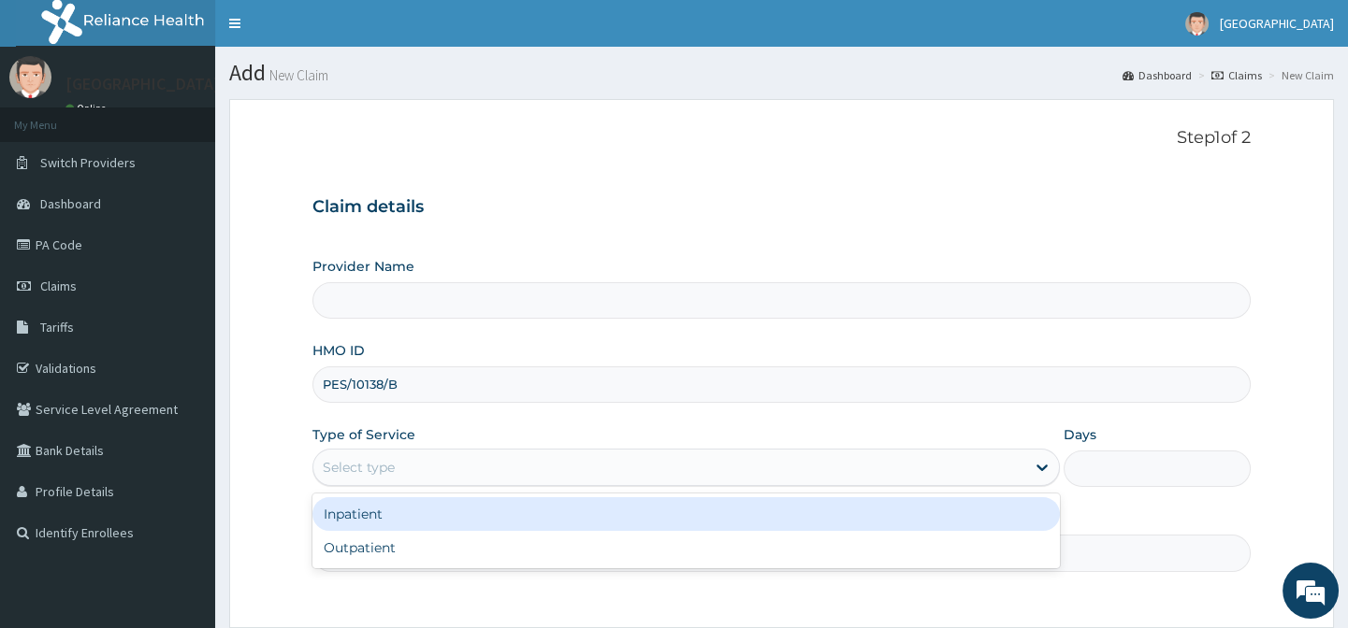
drag, startPoint x: 401, startPoint y: 464, endPoint x: 414, endPoint y: 523, distance: 60.4
click at [401, 465] on div "Select type" at bounding box center [669, 468] width 712 height 30
click at [414, 529] on div "Inpatient" at bounding box center [685, 515] width 747 height 34
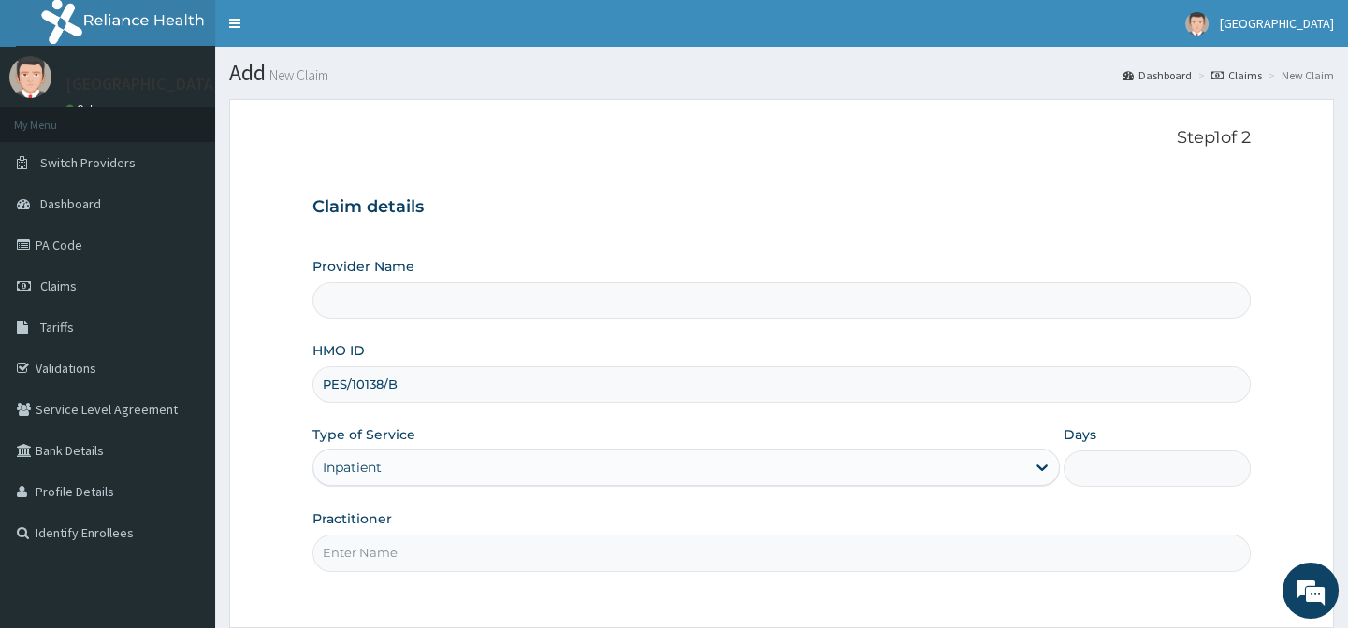
click at [413, 465] on div "Inpatient" at bounding box center [669, 468] width 712 height 30
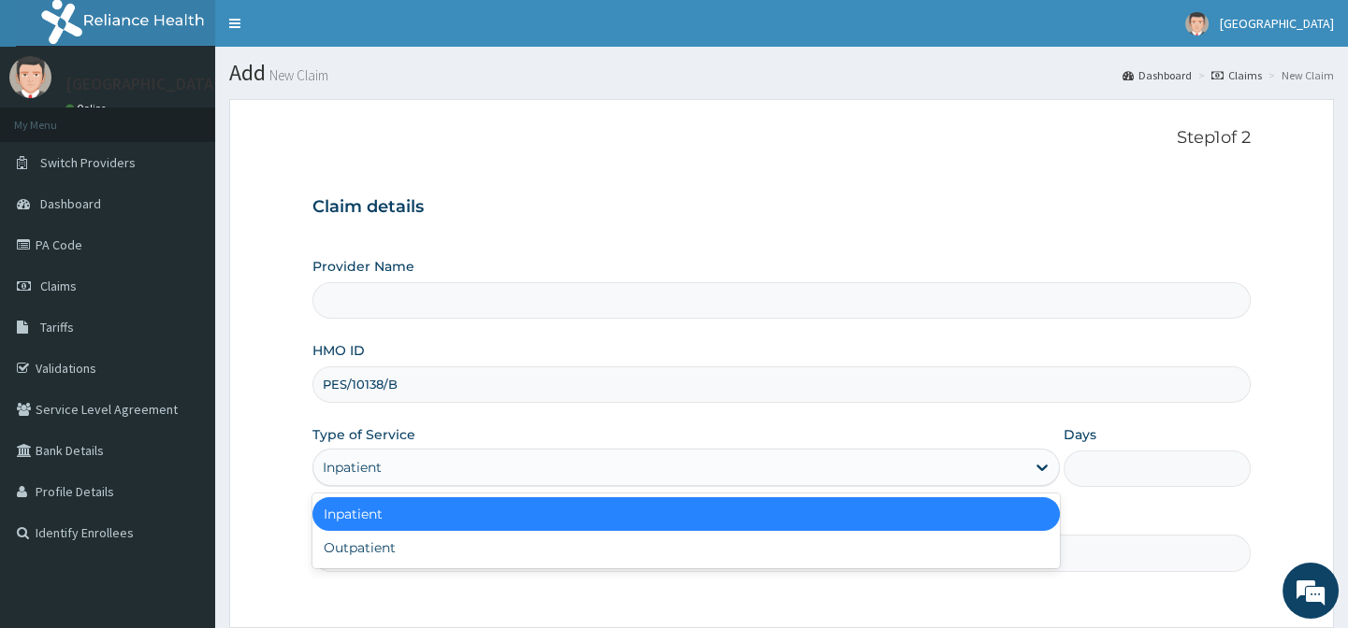
type input "Lily Hospital-BENIN"
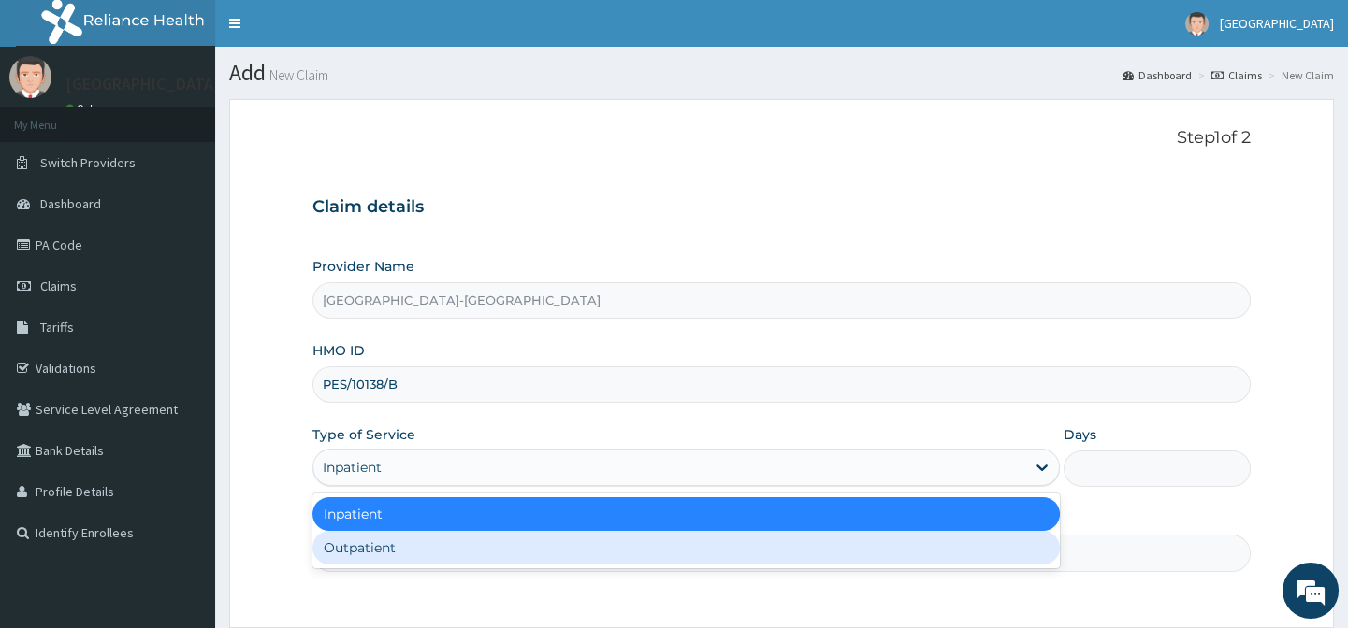
click at [409, 552] on div "Outpatient" at bounding box center [685, 548] width 747 height 34
type input "1"
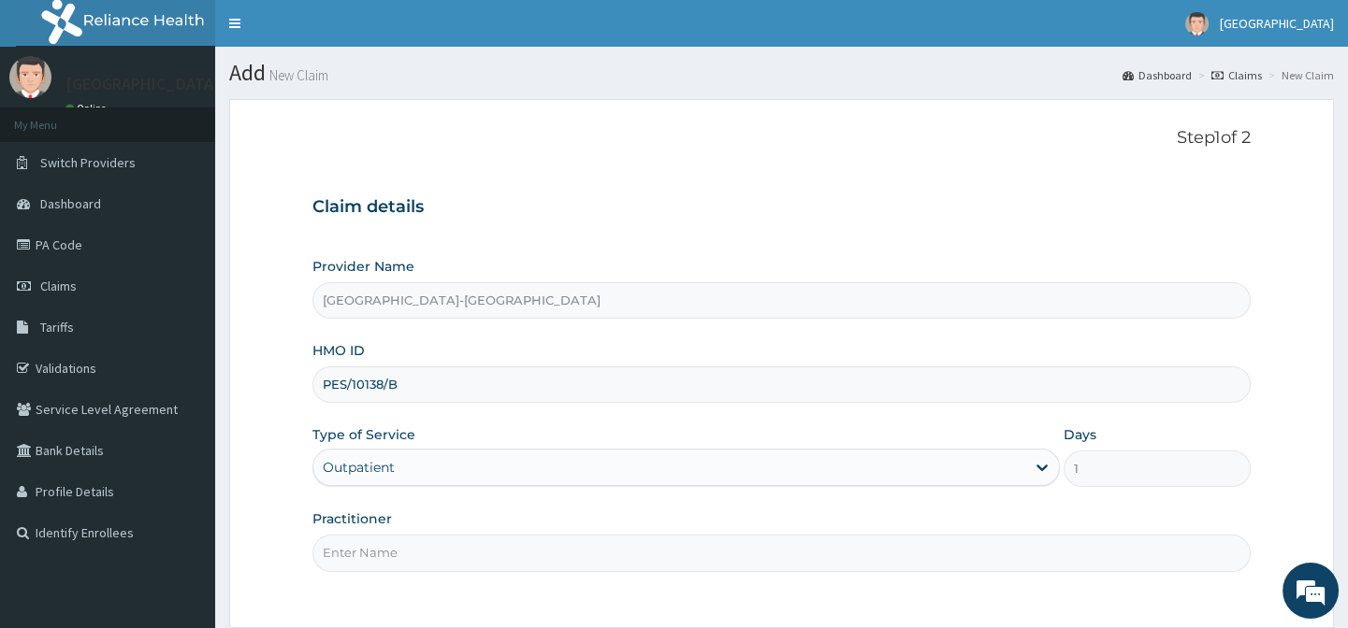
click at [409, 552] on input "Practitioner" at bounding box center [780, 553] width 937 height 36
type input "."
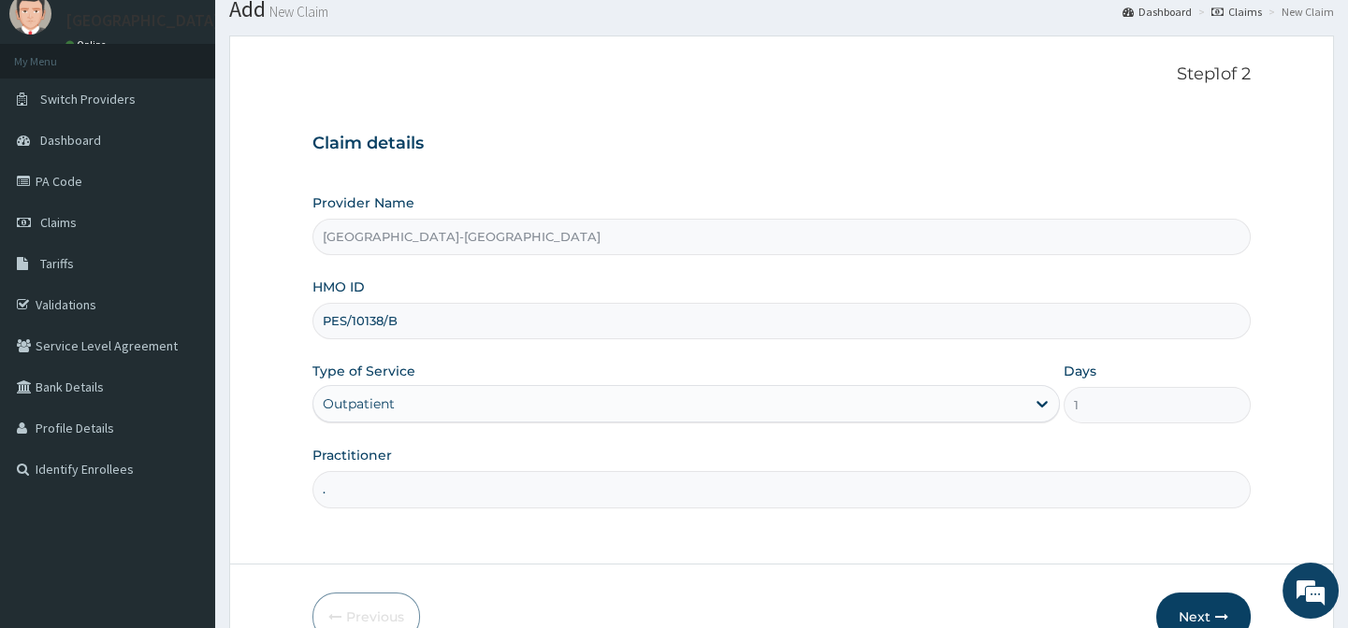
scroll to position [167, 0]
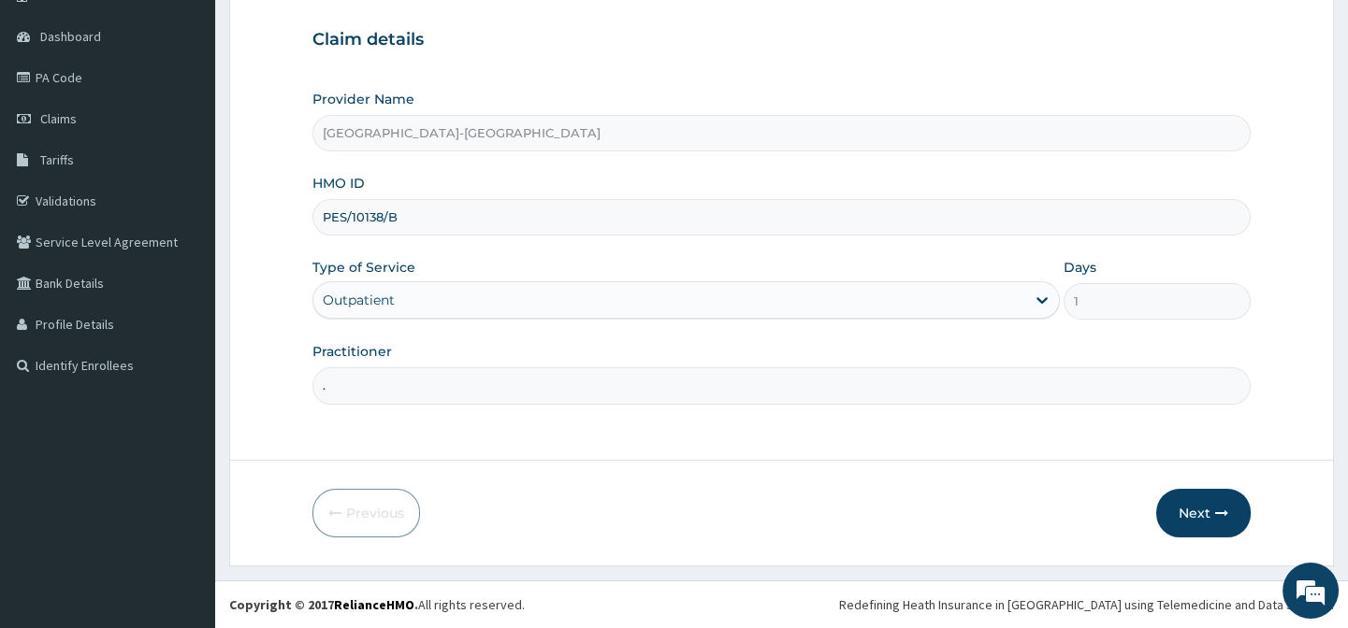
click at [1057, 553] on form "Step 1 of 2 Claim details Provider Name Lily Hospital-BENIN HMO ID PES/10138/B …" at bounding box center [781, 249] width 1104 height 635
click at [1160, 517] on button "Next" at bounding box center [1203, 513] width 94 height 49
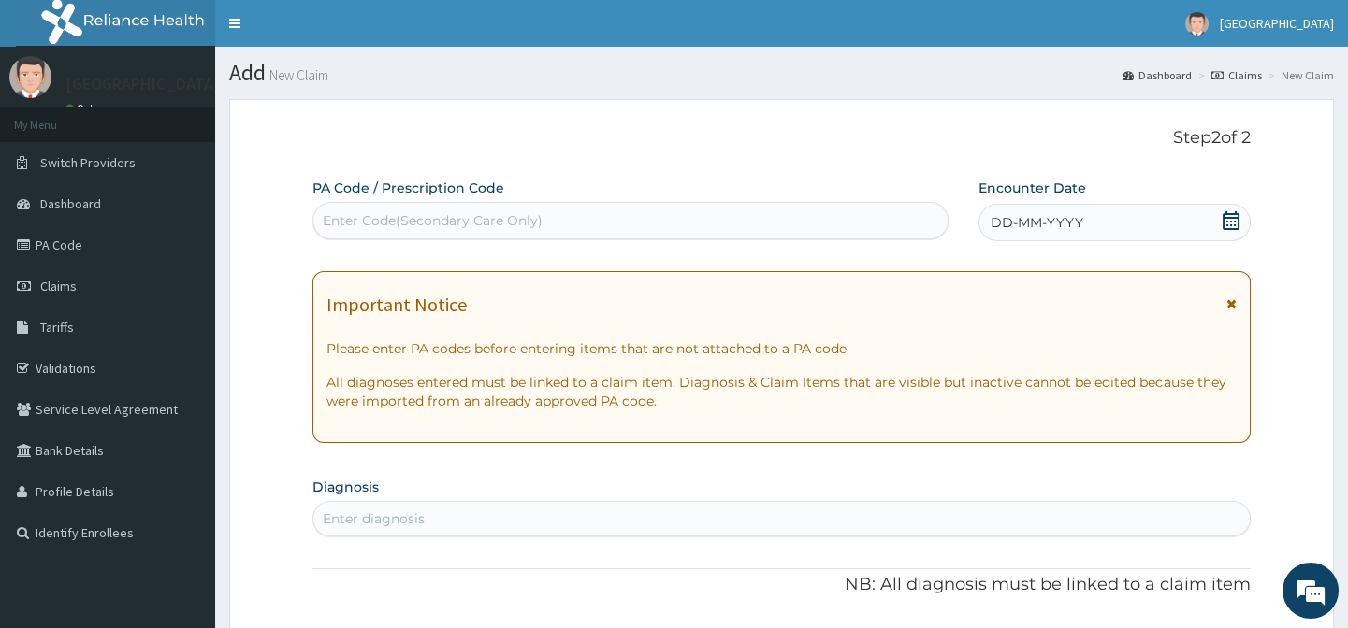
scroll to position [0, 0]
click at [458, 215] on div "Enter Code(Secondary Care Only)" at bounding box center [433, 220] width 220 height 19
paste input "PA/6E0DA6"
type input "PA/6E0DA6"
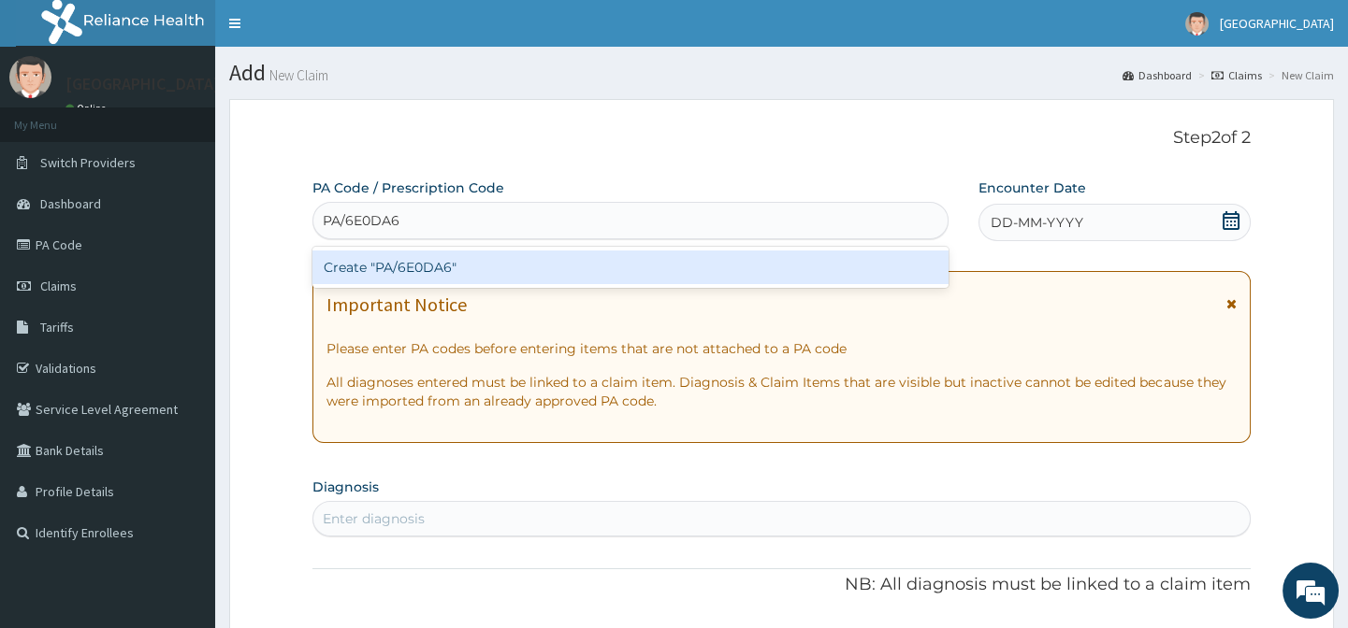
click at [450, 274] on div "Create "PA/6E0DA6"" at bounding box center [629, 268] width 635 height 34
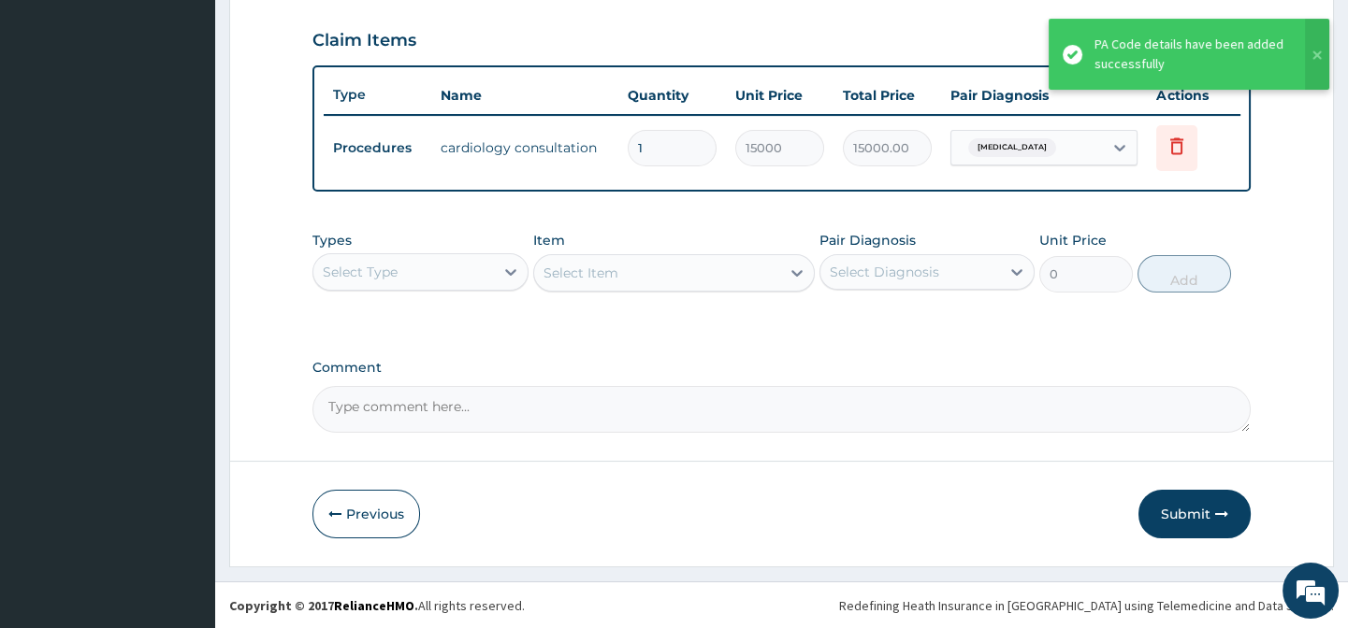
scroll to position [642, 0]
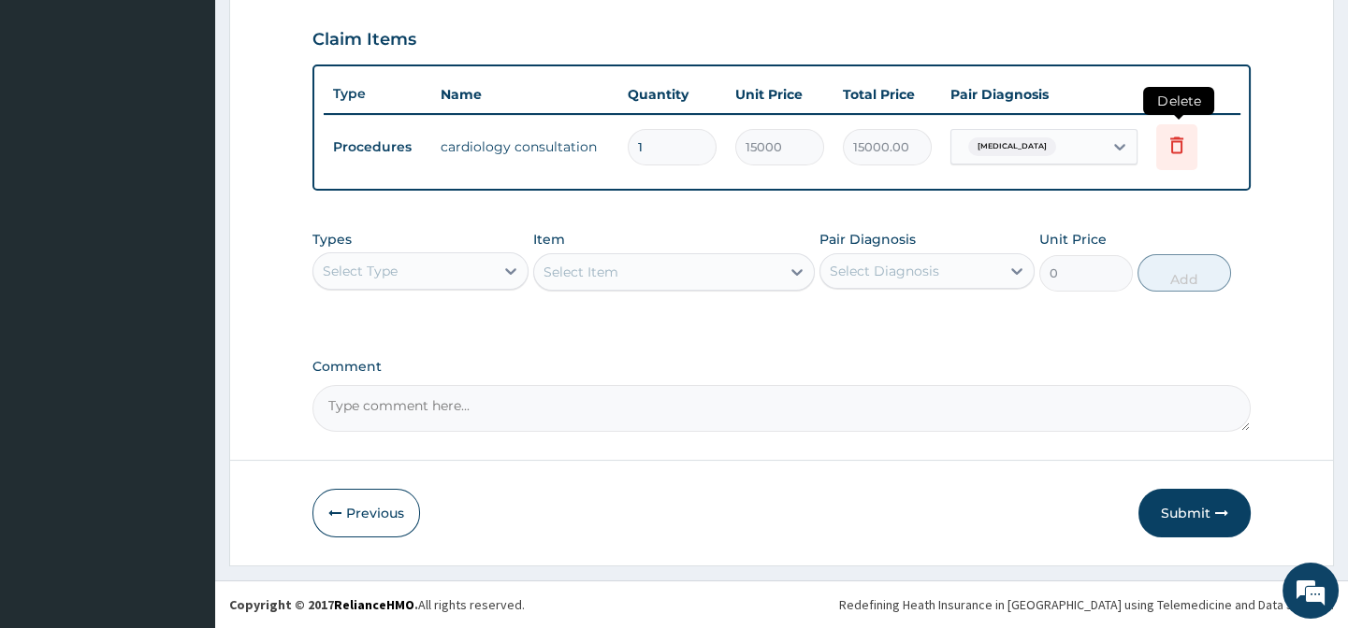
click at [1169, 138] on icon at bounding box center [1176, 145] width 22 height 22
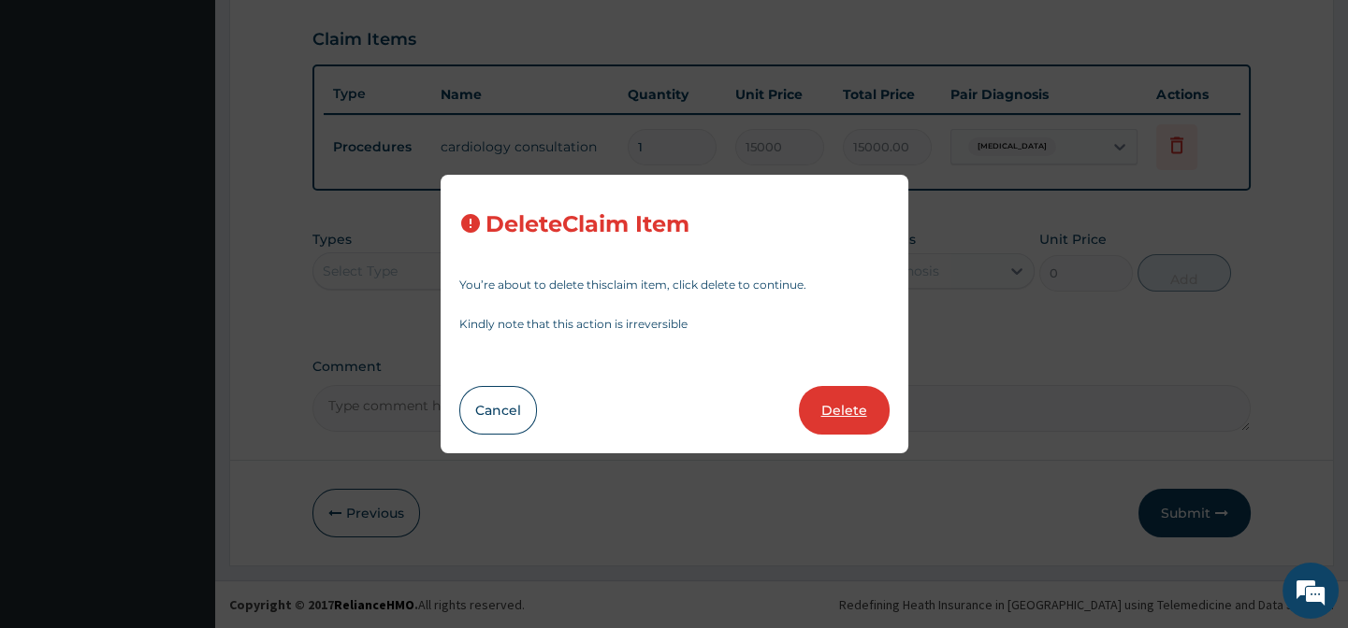
click at [831, 401] on button "Delete" at bounding box center [844, 410] width 91 height 49
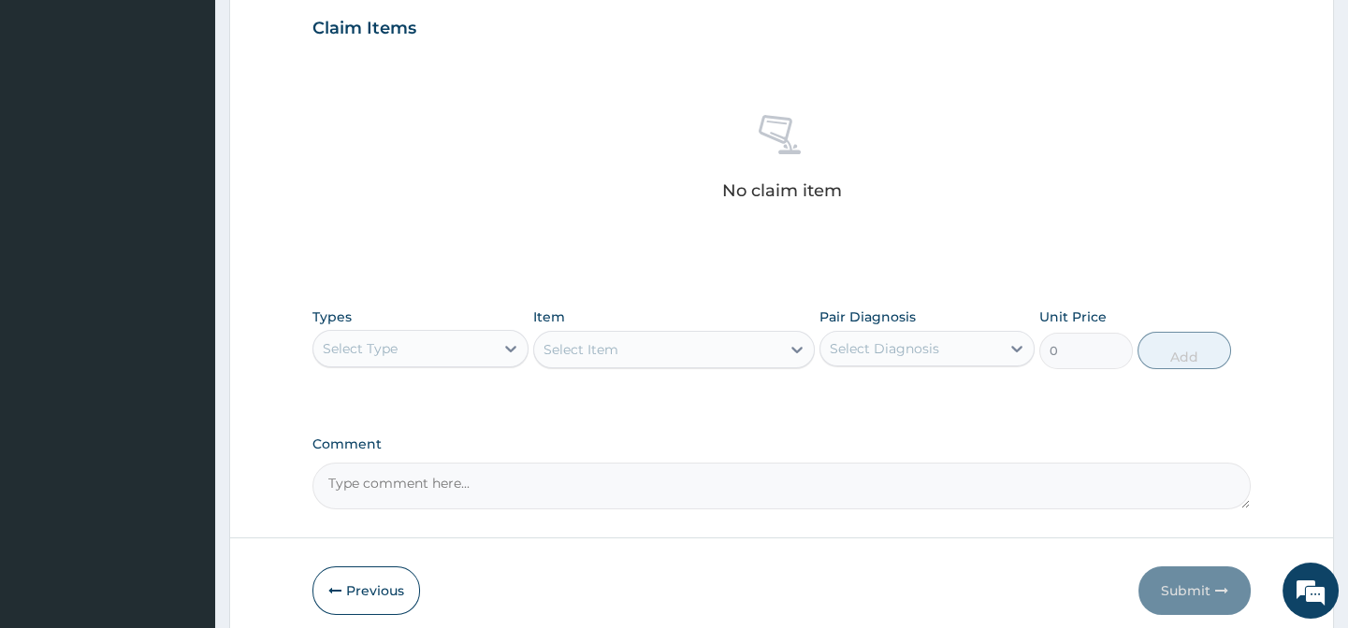
click at [426, 350] on div "Select Type" at bounding box center [403, 349] width 180 height 30
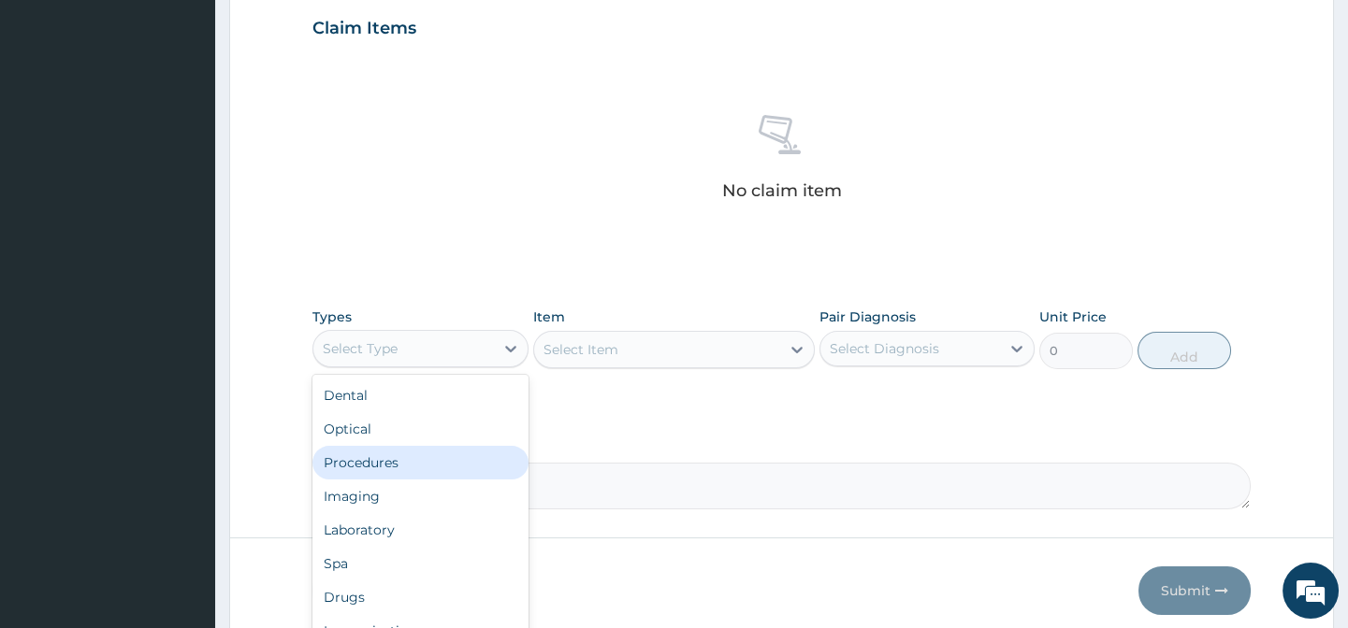
click at [400, 472] on div "Procedures" at bounding box center [419, 463] width 215 height 34
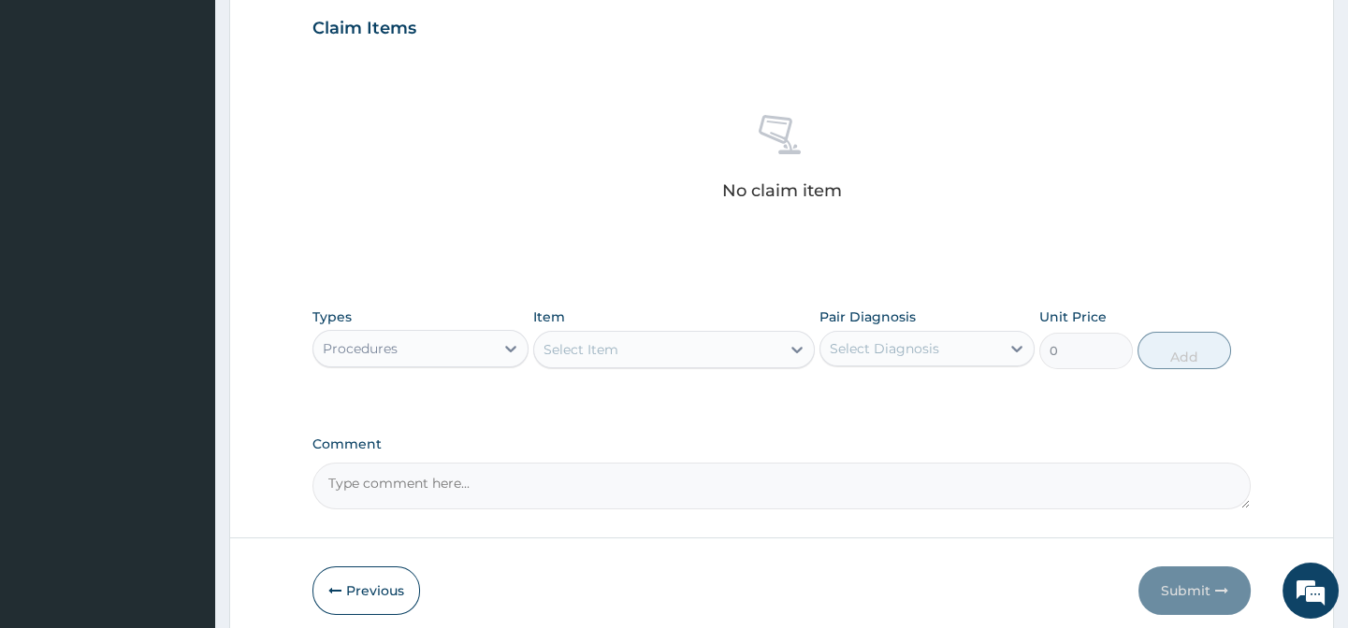
click at [621, 332] on div "Select Item" at bounding box center [673, 349] width 281 height 37
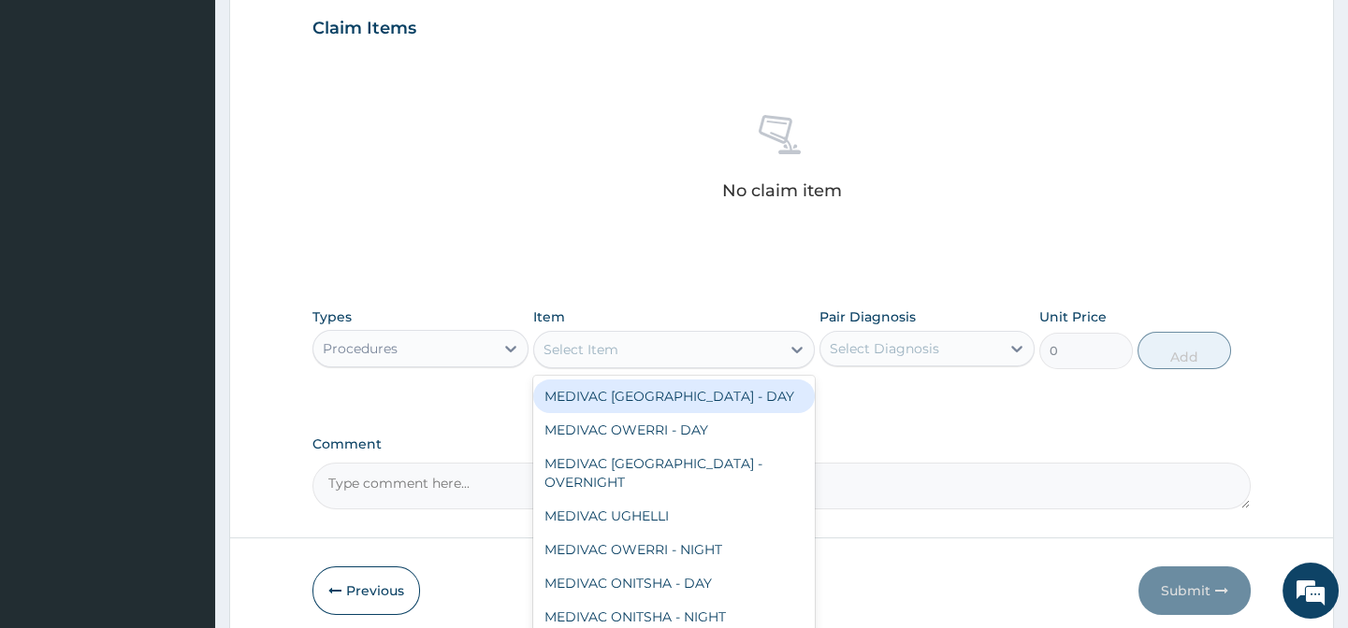
click at [624, 353] on div "Select Item" at bounding box center [657, 350] width 246 height 30
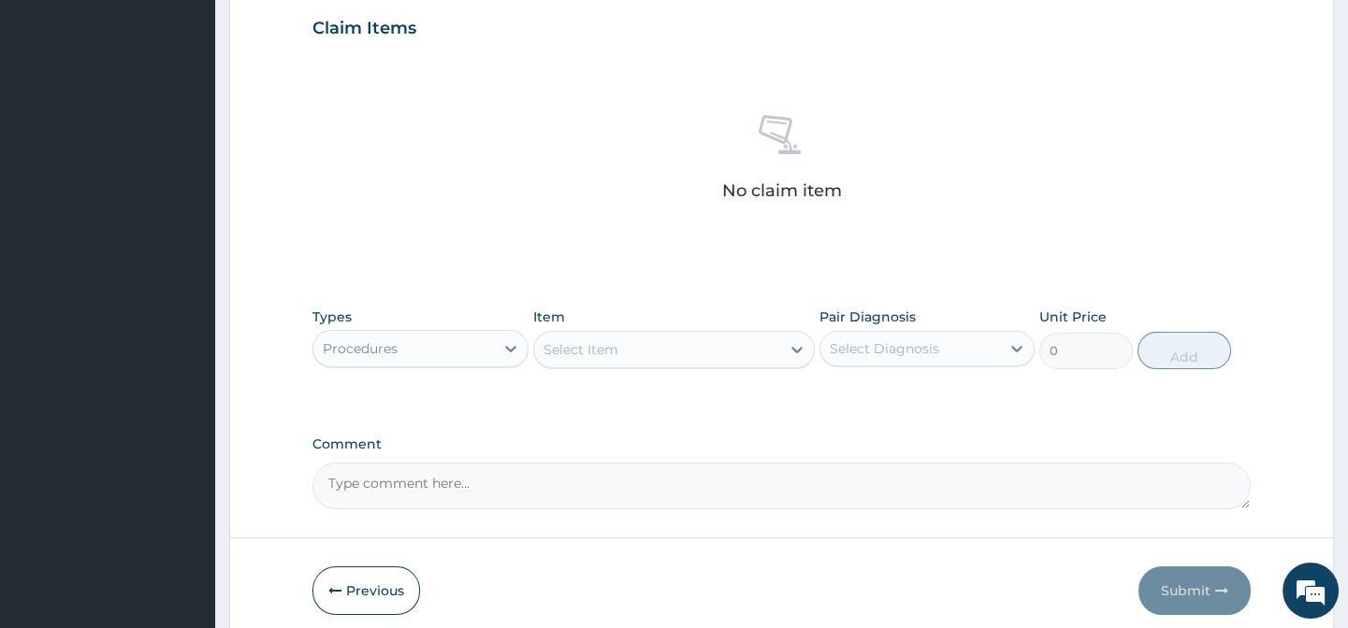
paste input "Cardiolog"
type input "Cardiolog"
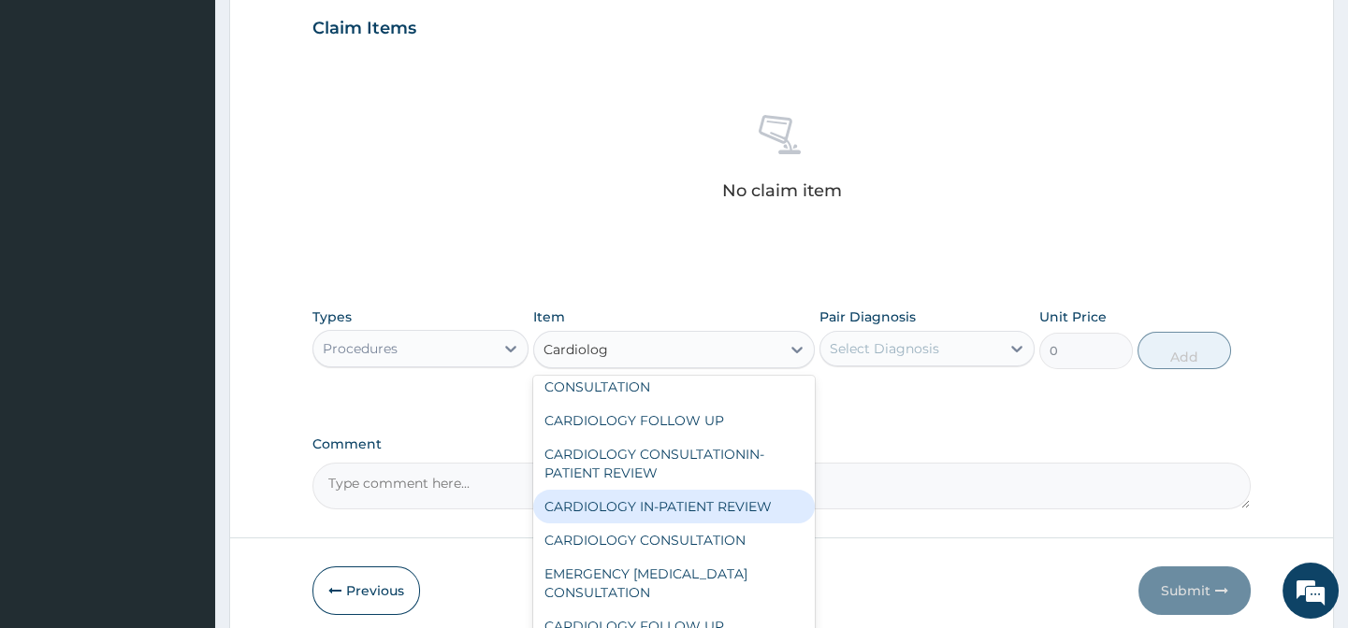
scroll to position [138, 0]
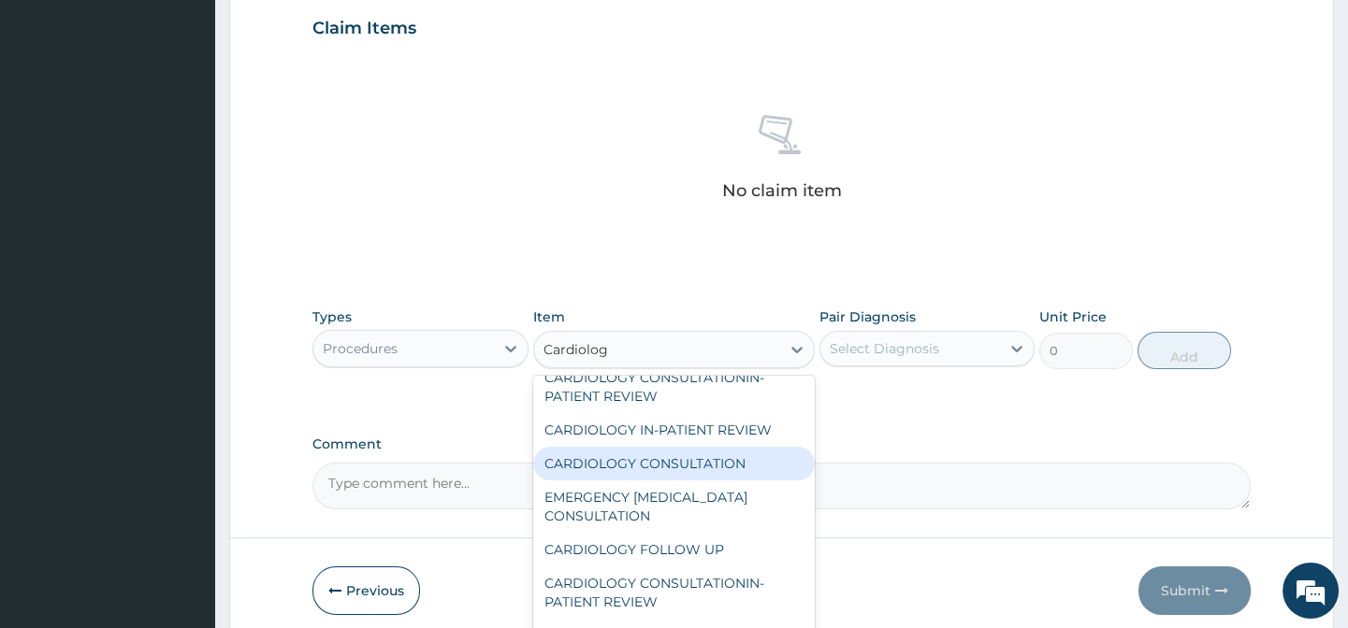
click at [672, 462] on div "CARDIOLOGY CONSULTATION" at bounding box center [673, 464] width 281 height 34
type input "18750"
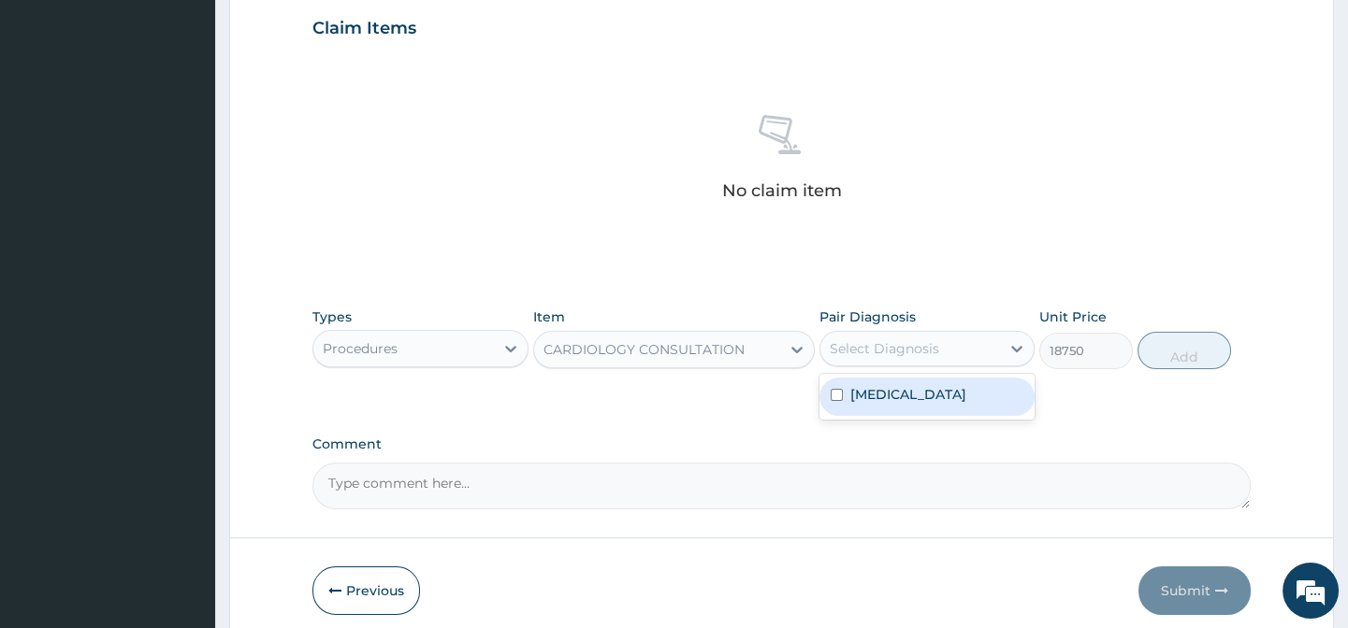
drag, startPoint x: 949, startPoint y: 353, endPoint x: 973, endPoint y: 386, distance: 40.2
click at [954, 359] on div "Select Diagnosis" at bounding box center [910, 349] width 180 height 30
click at [966, 386] on label "Hypertensive heart disease" at bounding box center [908, 394] width 116 height 19
checkbox input "true"
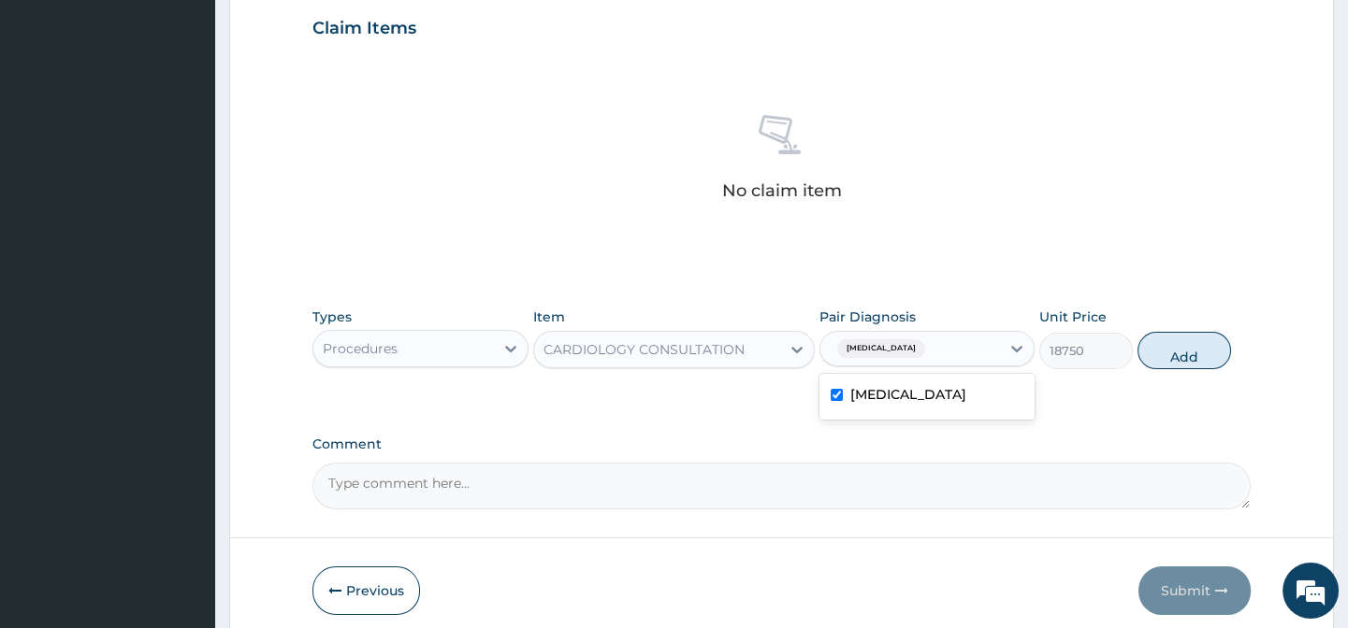
click at [1099, 407] on div "PA Code / Prescription Code PA/6E0DA6 Encounter Date 01-09-2025 Important Notic…" at bounding box center [780, 23] width 937 height 974
click at [1199, 359] on button "Add" at bounding box center [1184, 350] width 94 height 37
type input "0"
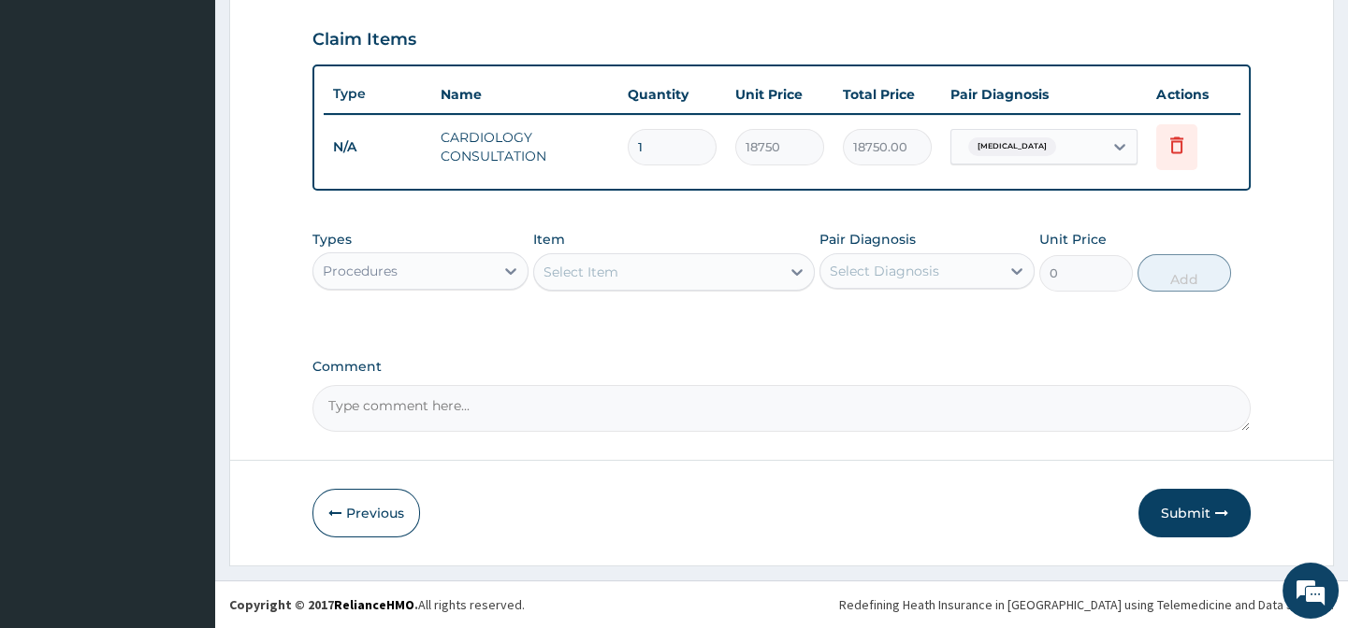
click at [1013, 392] on textarea "Comment" at bounding box center [780, 408] width 937 height 47
click at [1061, 325] on div "Types Procedures Item Select Item Pair Diagnosis Select Diagnosis Unit Price 0 …" at bounding box center [780, 275] width 937 height 108
click at [1169, 513] on button "Submit" at bounding box center [1194, 513] width 112 height 49
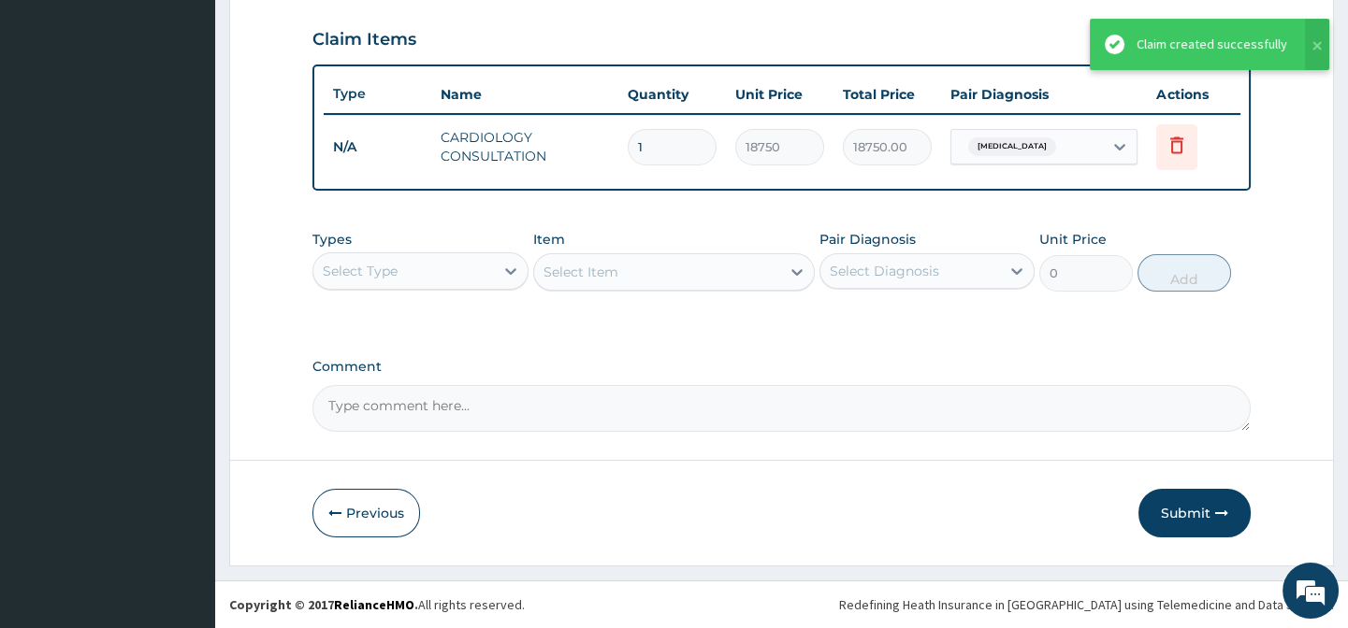
scroll to position [285, 0]
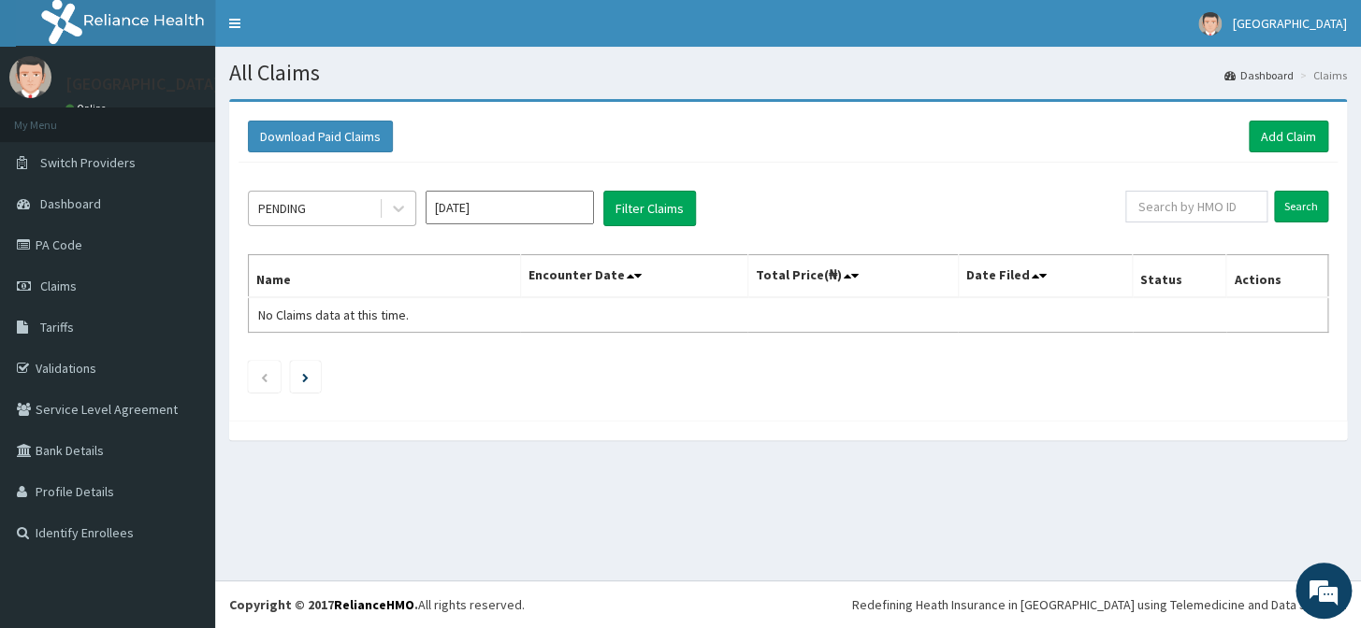
click at [343, 218] on div "PENDING" at bounding box center [314, 209] width 130 height 30
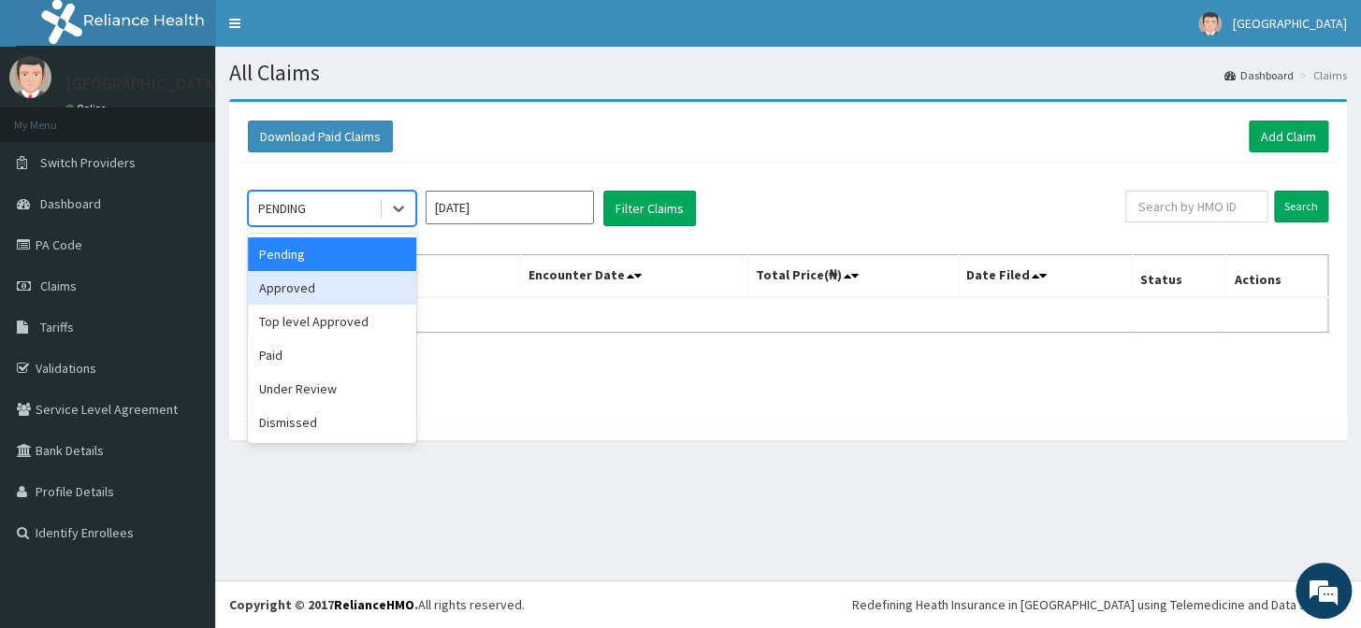
click at [345, 281] on div "Approved" at bounding box center [332, 288] width 168 height 34
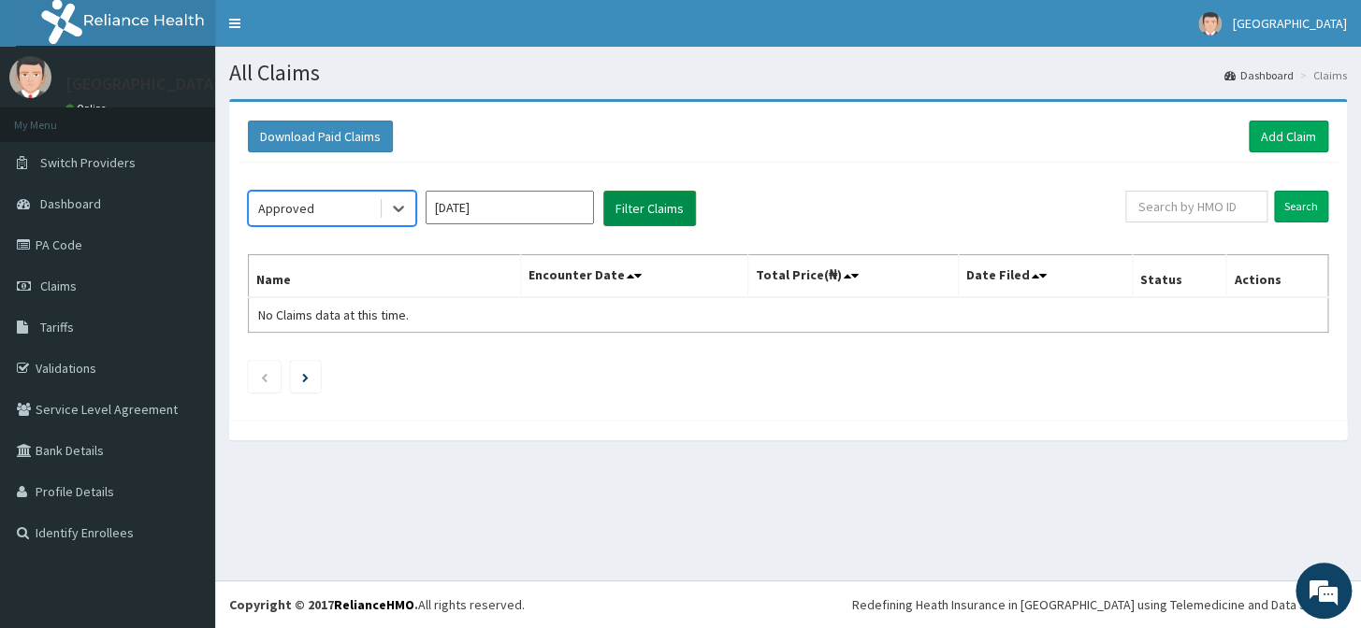
click at [670, 213] on button "Filter Claims" at bounding box center [649, 209] width 93 height 36
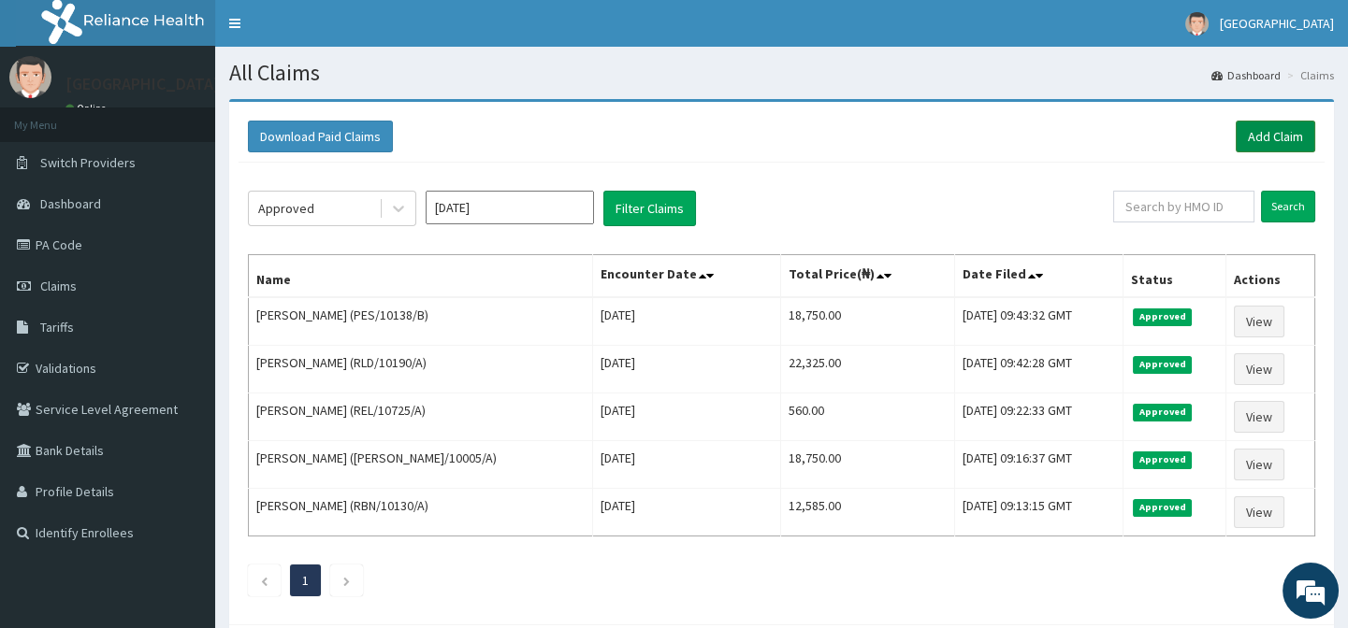
click at [1273, 131] on link "Add Claim" at bounding box center [1274, 137] width 79 height 32
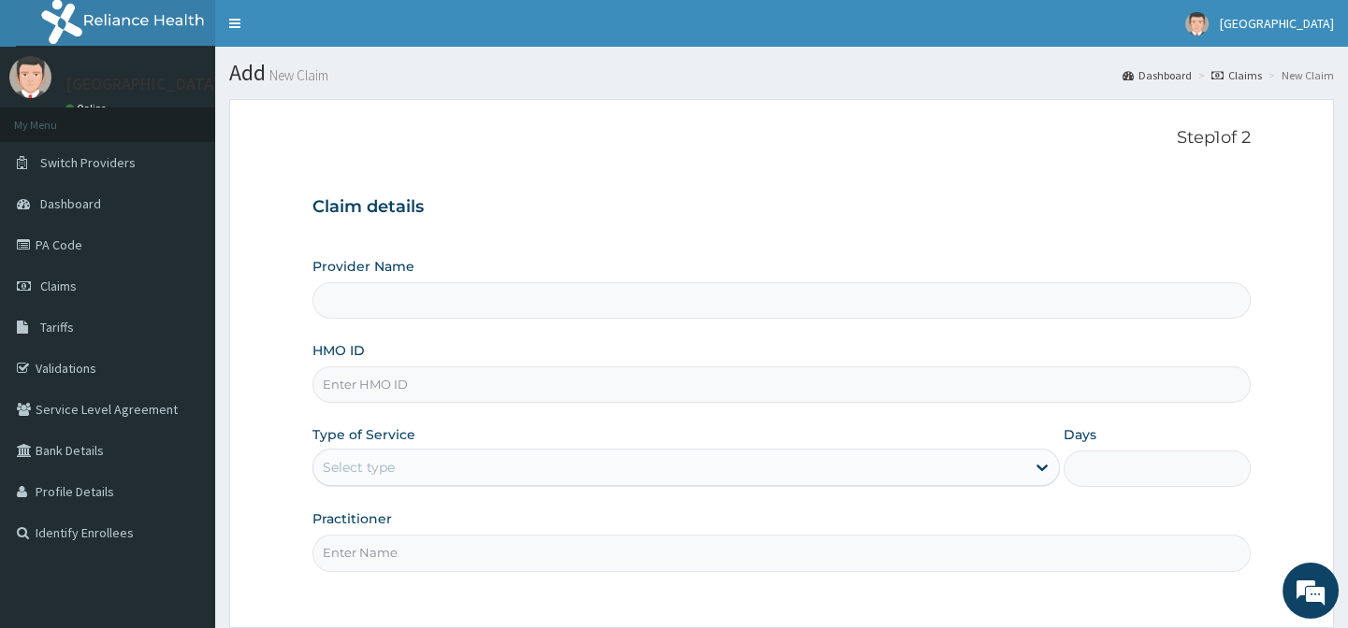
click at [397, 390] on input "HMO ID" at bounding box center [780, 385] width 937 height 36
paste input "FFD/10015/A"
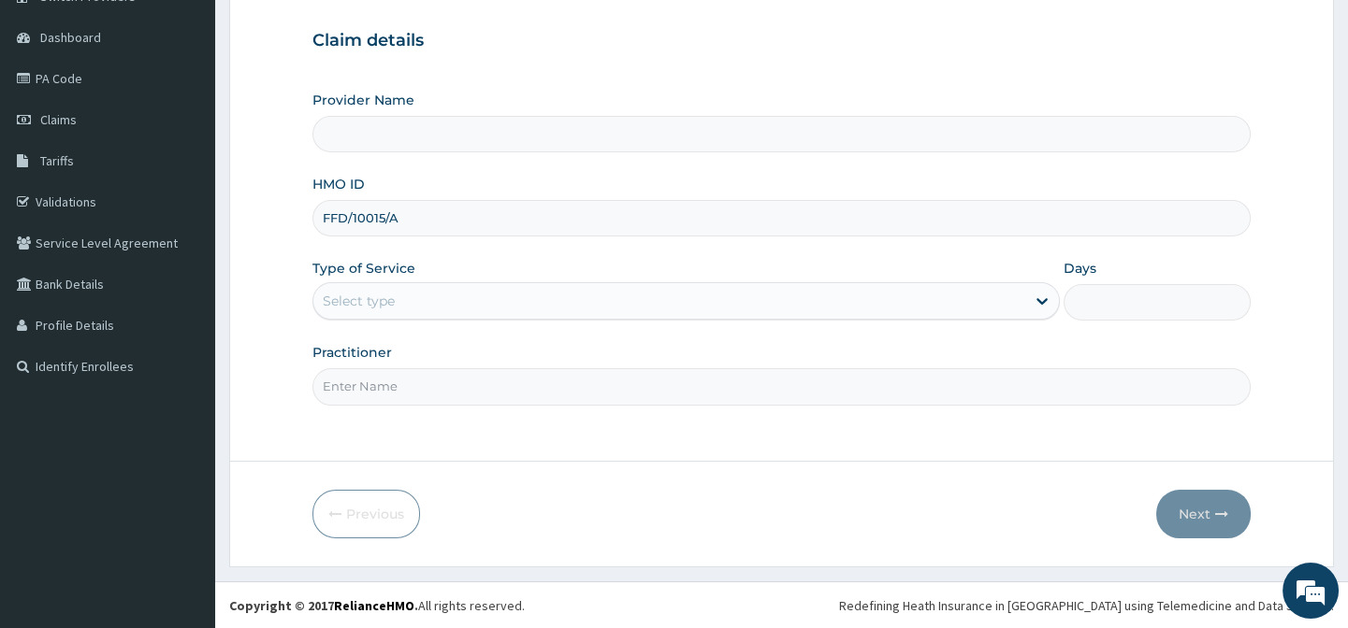
scroll to position [167, 0]
type input "FFD/10015/A"
click at [465, 289] on div "Select type" at bounding box center [669, 300] width 712 height 30
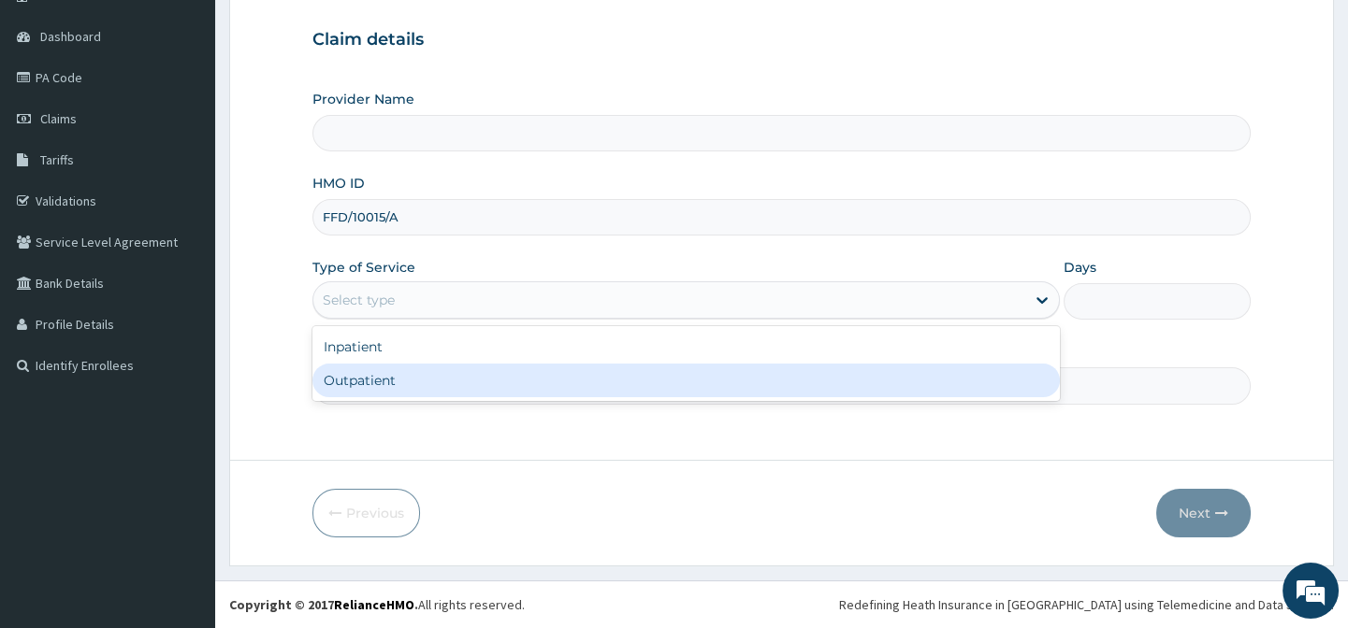
click at [457, 376] on div "Outpatient" at bounding box center [685, 381] width 747 height 34
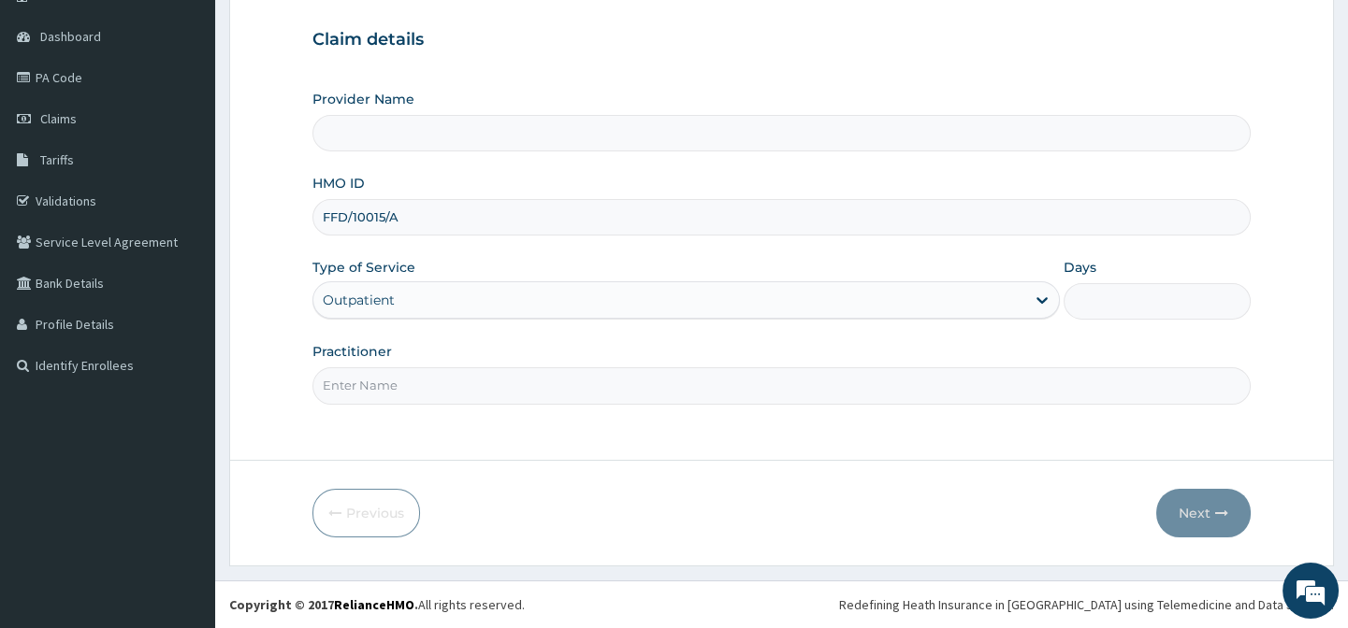
type input "1"
click at [457, 376] on input "Practitioner" at bounding box center [780, 386] width 937 height 36
type input "[GEOGRAPHIC_DATA]-[GEOGRAPHIC_DATA]"
type input "."
click at [781, 505] on div "Previous Next" at bounding box center [780, 513] width 937 height 49
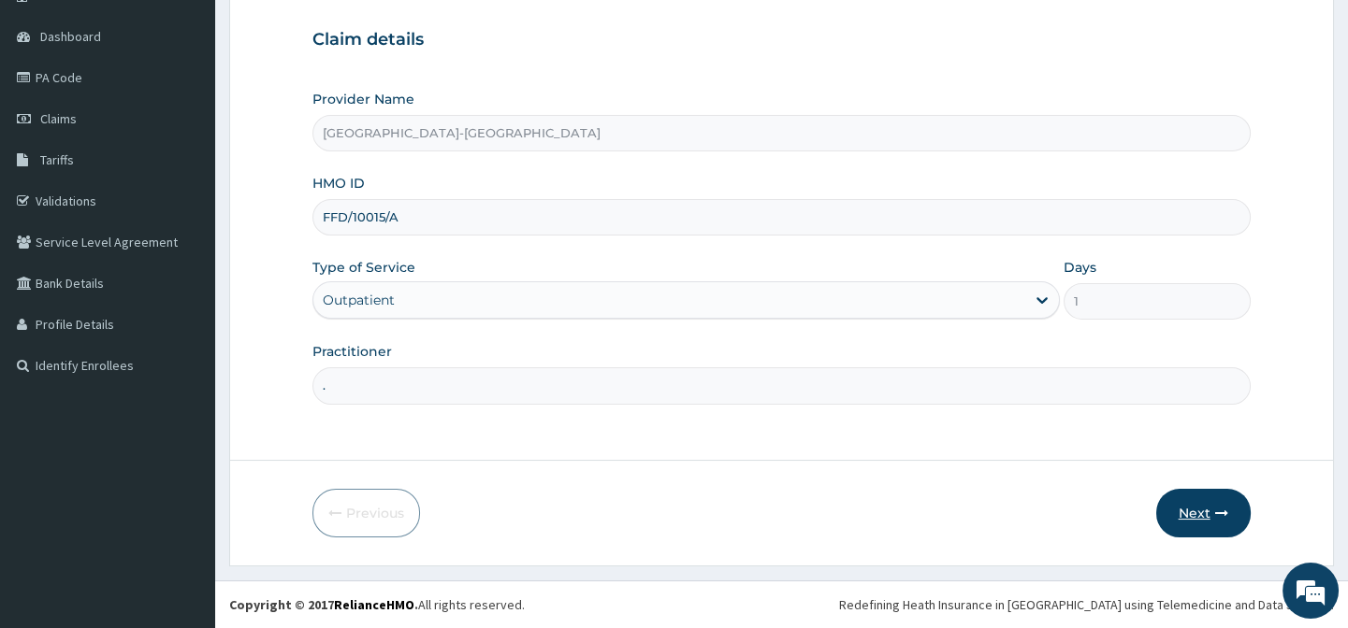
click at [1186, 524] on button "Next" at bounding box center [1203, 513] width 94 height 49
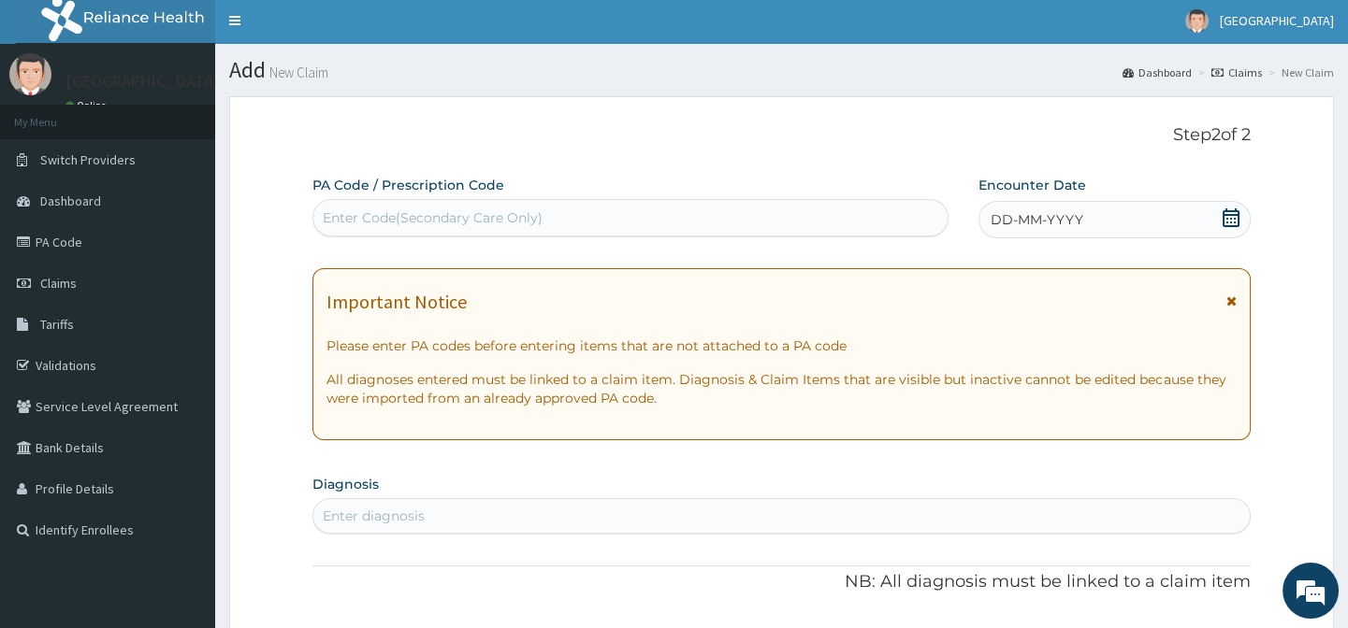
scroll to position [0, 0]
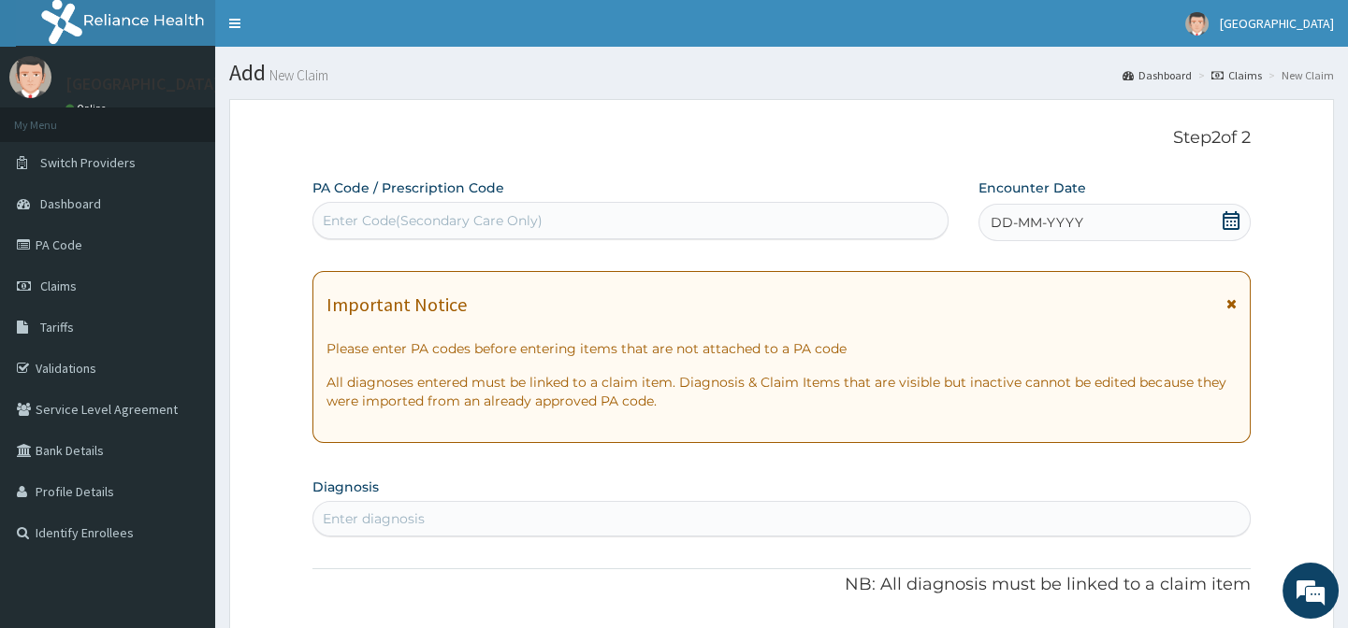
click at [1140, 202] on div "Encounter Date DD-MM-YYYY" at bounding box center [1114, 210] width 272 height 63
click at [1128, 217] on div "DD-MM-YYYY" at bounding box center [1114, 222] width 272 height 37
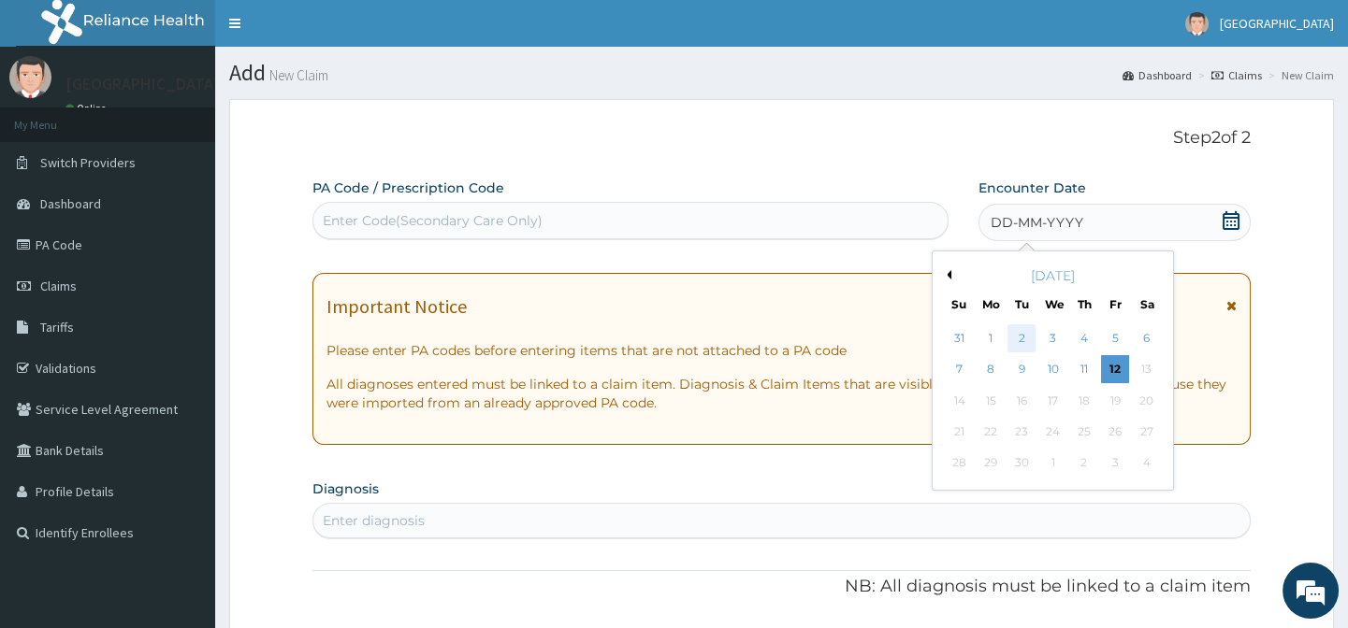
click at [1017, 341] on div "2" at bounding box center [1021, 339] width 28 height 28
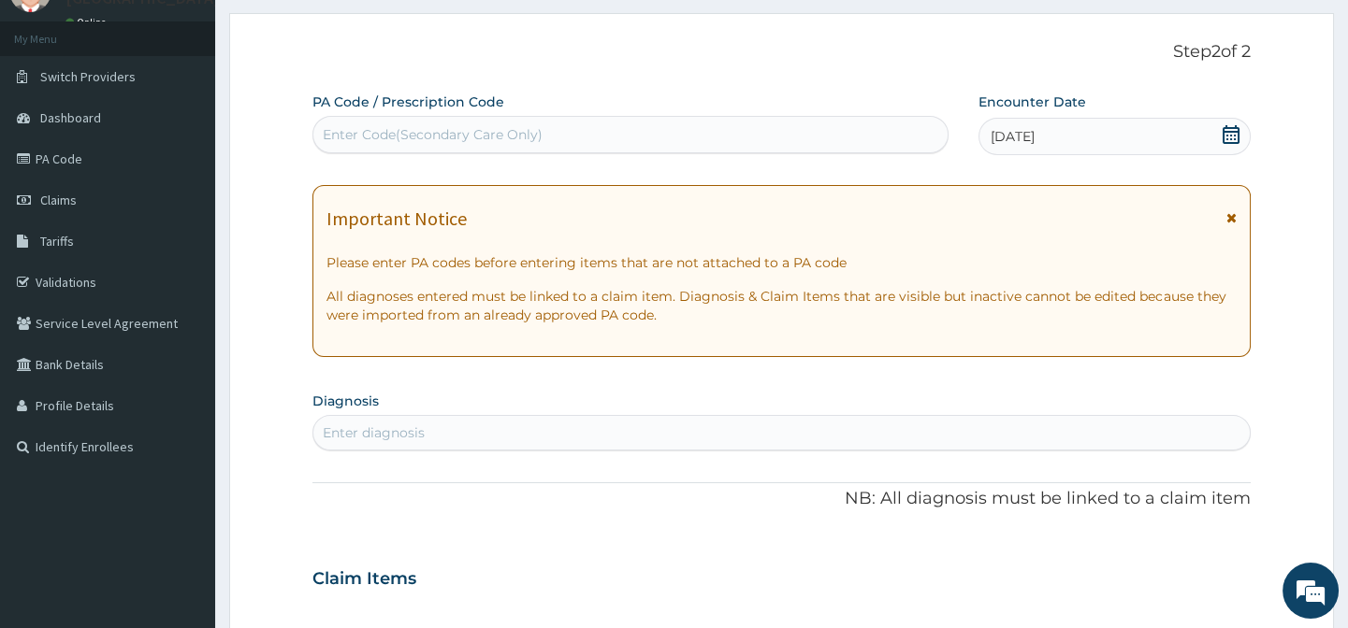
scroll to position [254, 0]
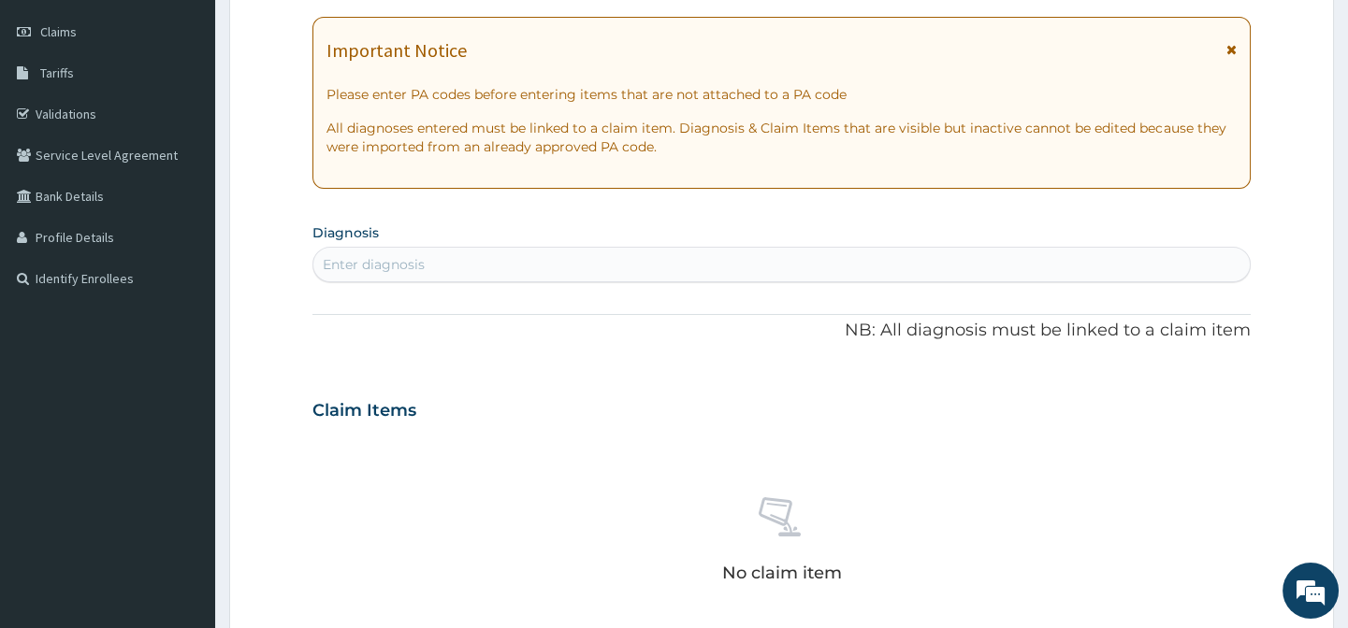
click at [419, 263] on div "Enter diagnosis" at bounding box center [374, 264] width 102 height 19
type input "MALARIA"
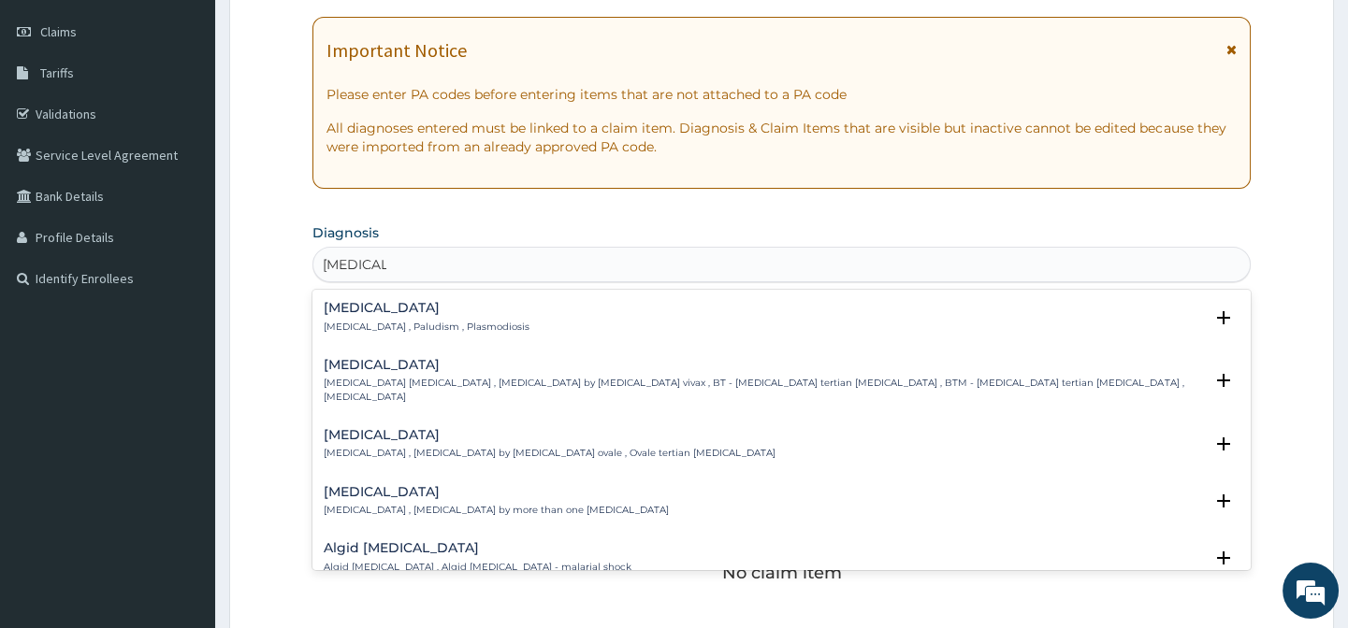
click at [407, 321] on p "Malaria , Paludism , Plasmodiosis" at bounding box center [427, 327] width 206 height 13
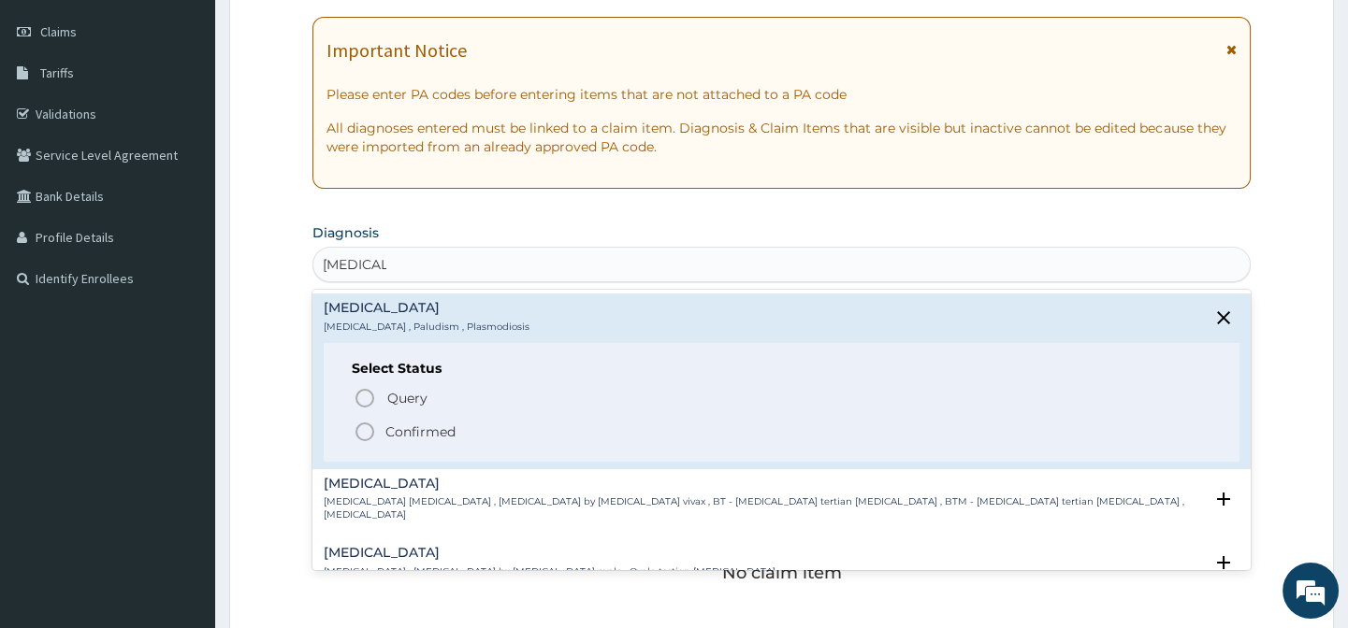
click at [365, 435] on icon "status option filled" at bounding box center [364, 432] width 22 height 22
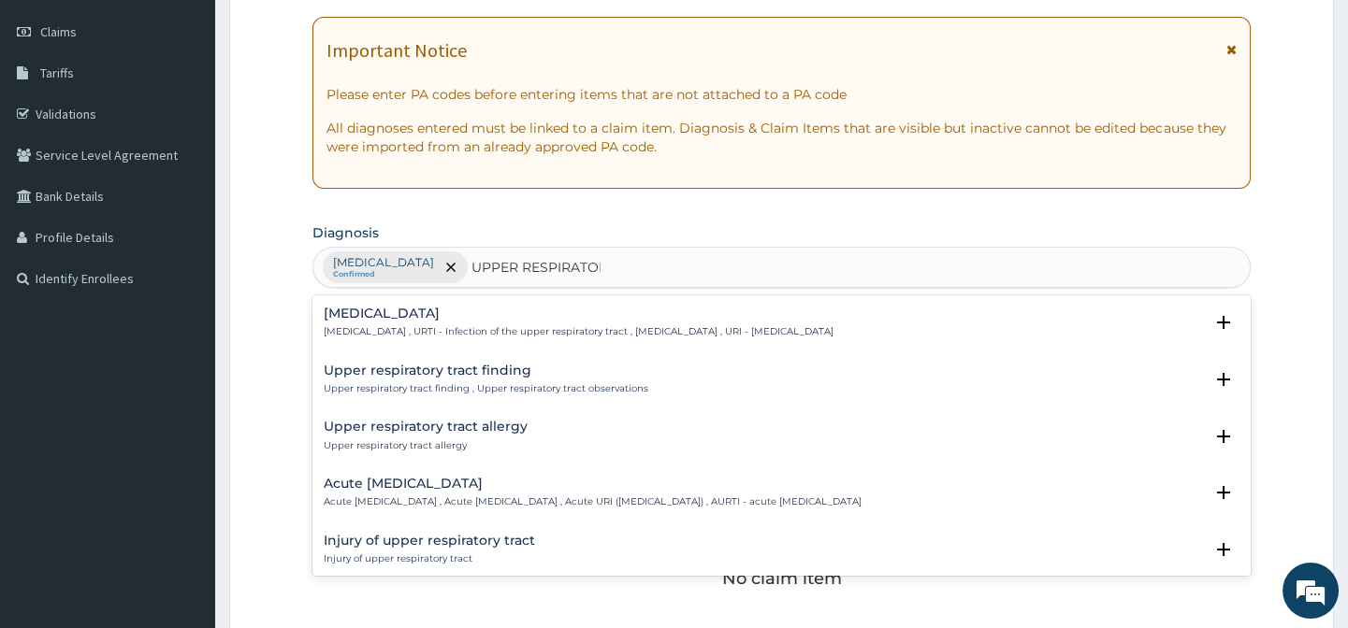
type input "UPPER RESPIRATORY"
click at [407, 307] on h4 "Upper respiratory infection" at bounding box center [579, 314] width 510 height 14
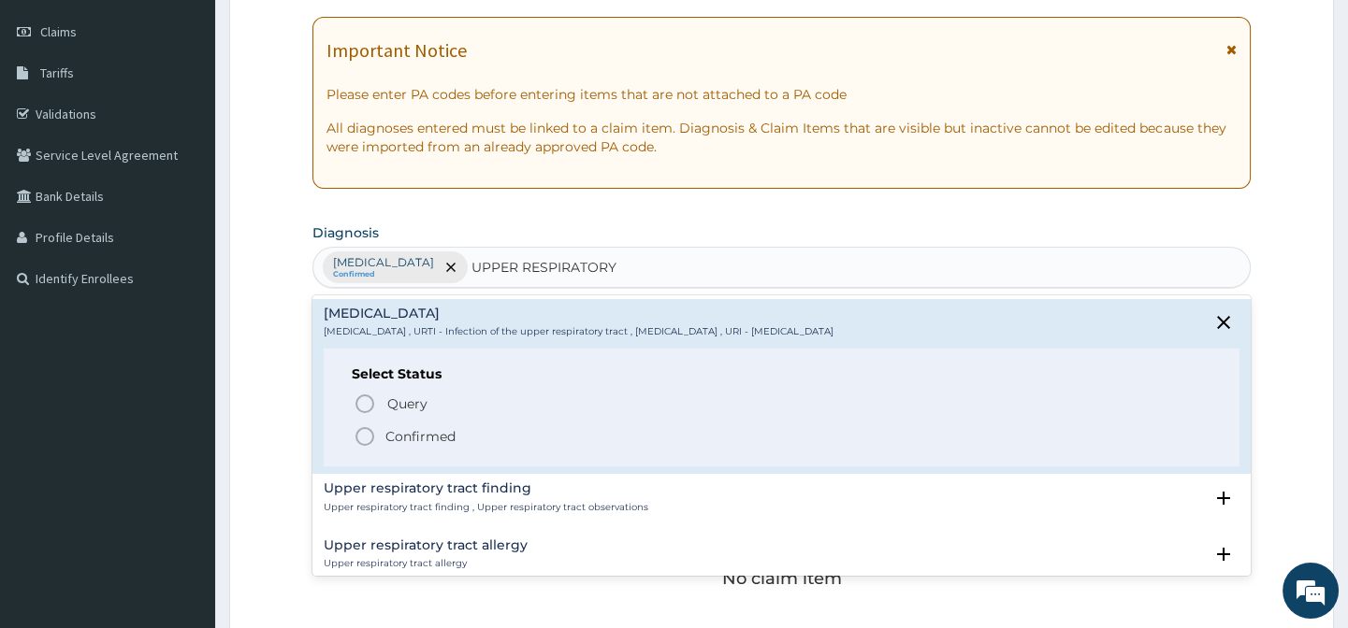
click at [367, 435] on icon "status option filled" at bounding box center [364, 437] width 22 height 22
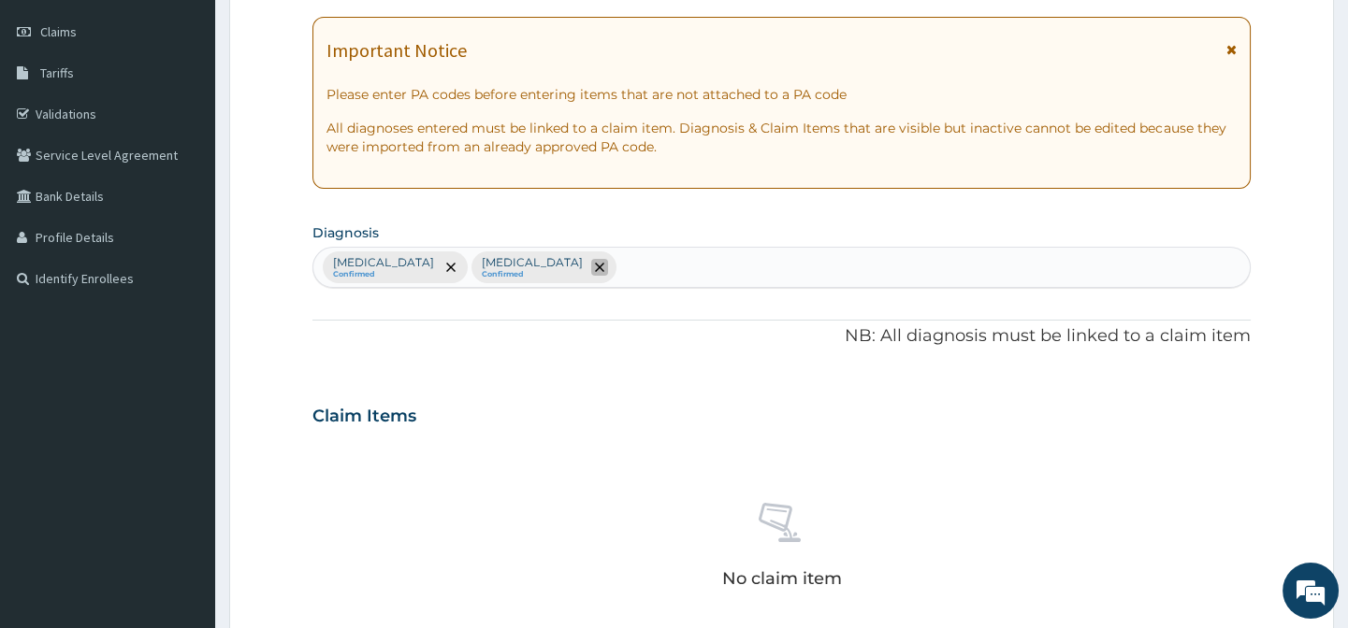
click at [595, 266] on icon "remove selection option" at bounding box center [599, 267] width 9 height 9
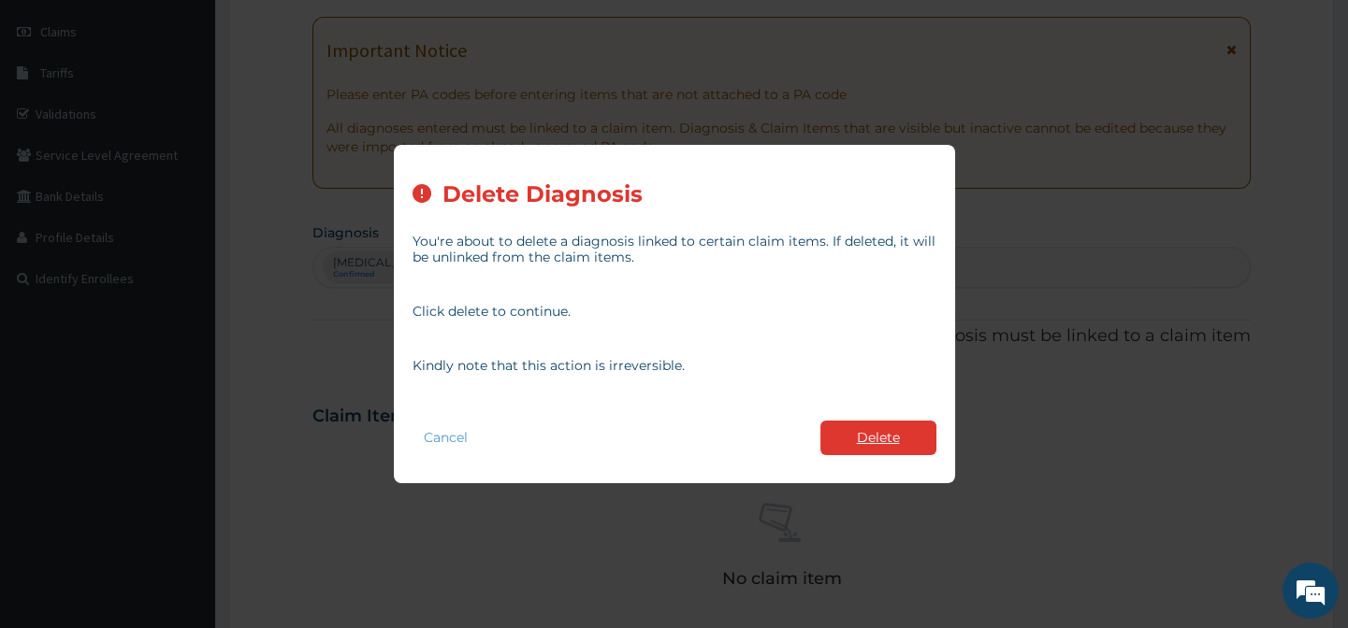
click at [847, 452] on button "Delete" at bounding box center [878, 438] width 116 height 35
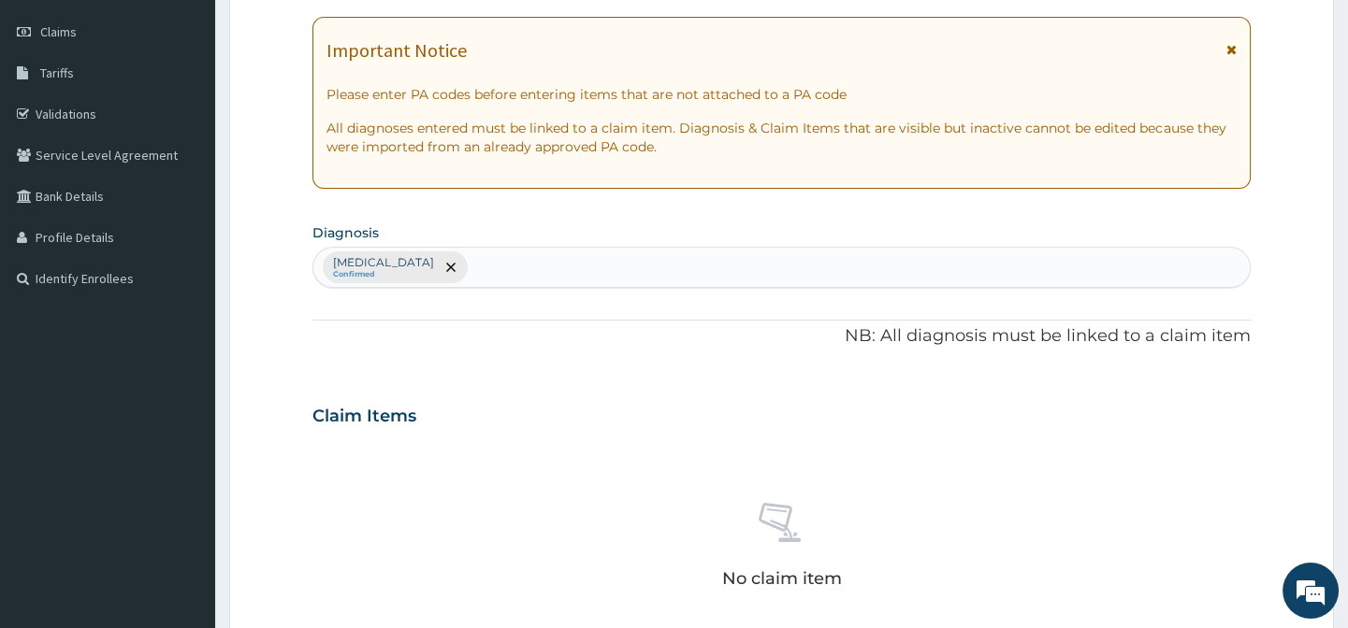
click at [470, 251] on div "Malaria Confirmed" at bounding box center [780, 267] width 935 height 39
paste input "D"
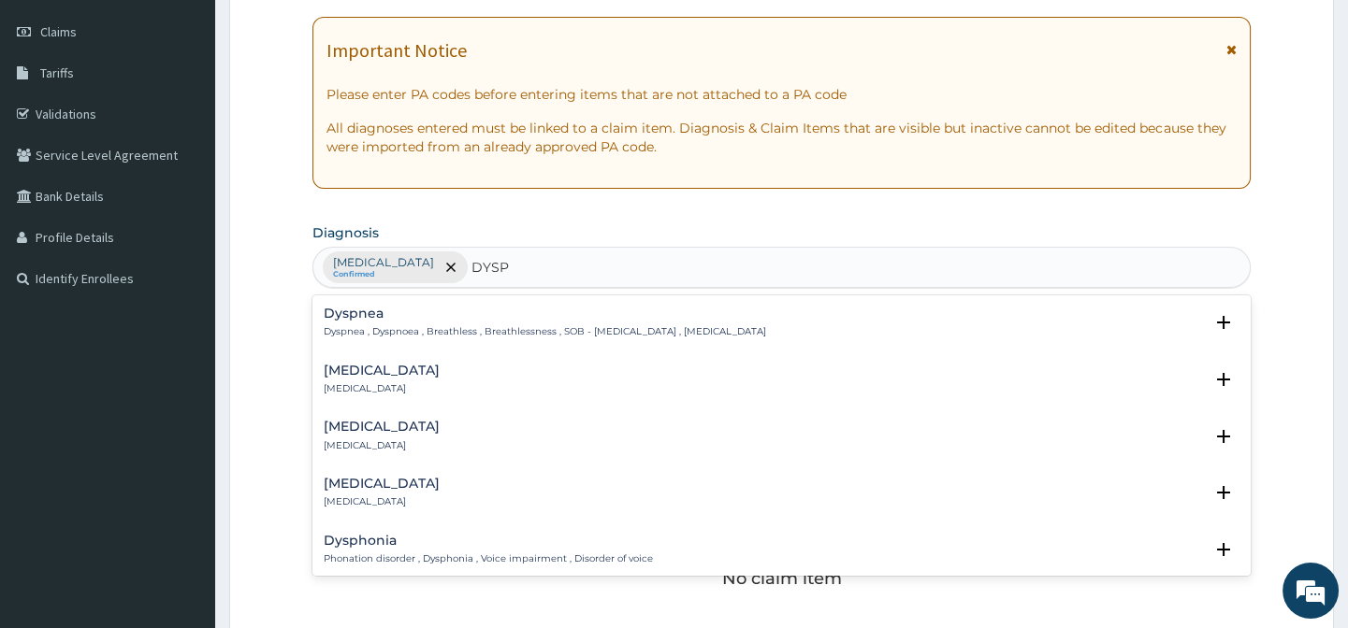
type input "DYSPE"
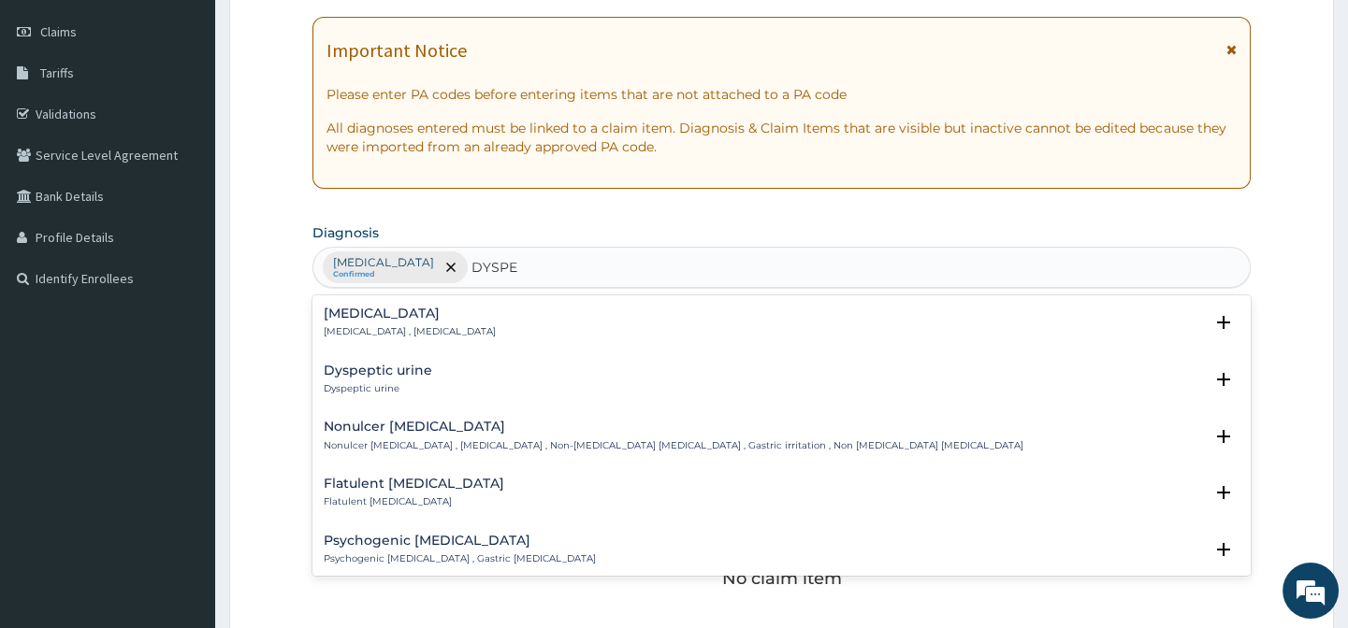
click at [416, 302] on div "Indigestion Indigestion , Dyspepsia Select Status Query Query covers suspected …" at bounding box center [780, 327] width 937 height 57
click at [409, 310] on h4 "Indigestion" at bounding box center [410, 314] width 172 height 14
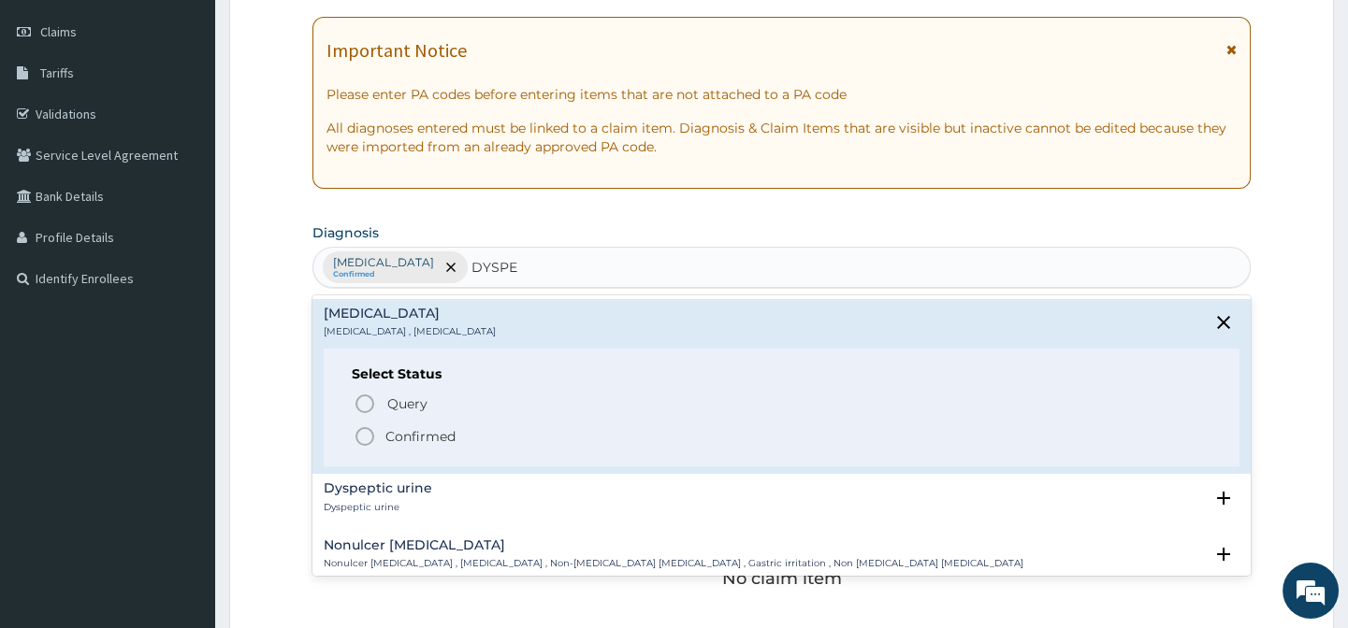
click at [360, 439] on icon "status option filled" at bounding box center [364, 437] width 22 height 22
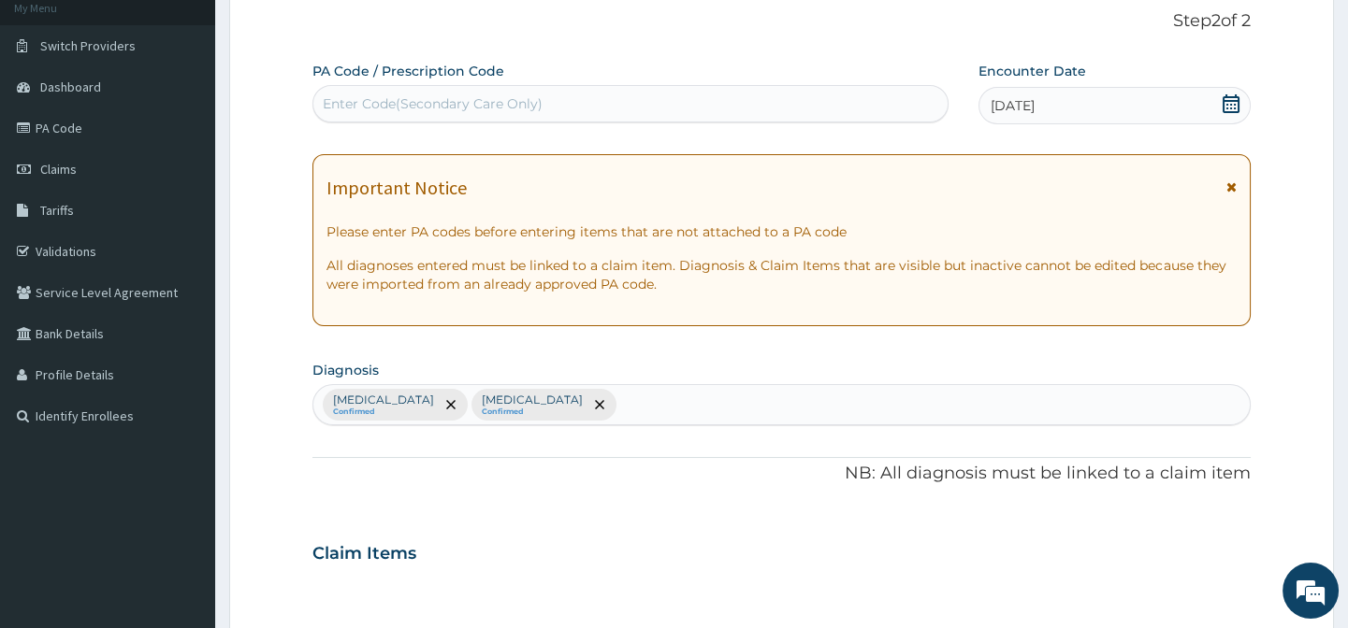
scroll to position [0, 0]
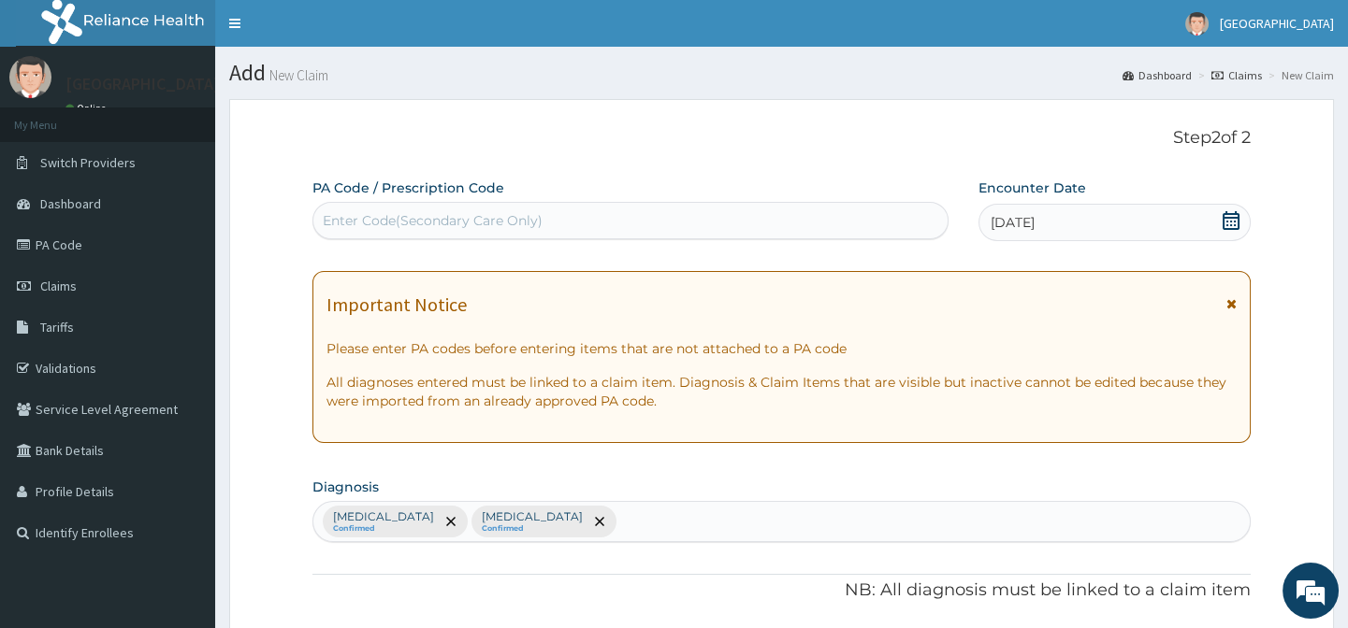
click at [489, 212] on div "Enter Code(Secondary Care Only)" at bounding box center [433, 220] width 220 height 19
paste input "PA/0C52DD"
type input "PA/0C52DD"
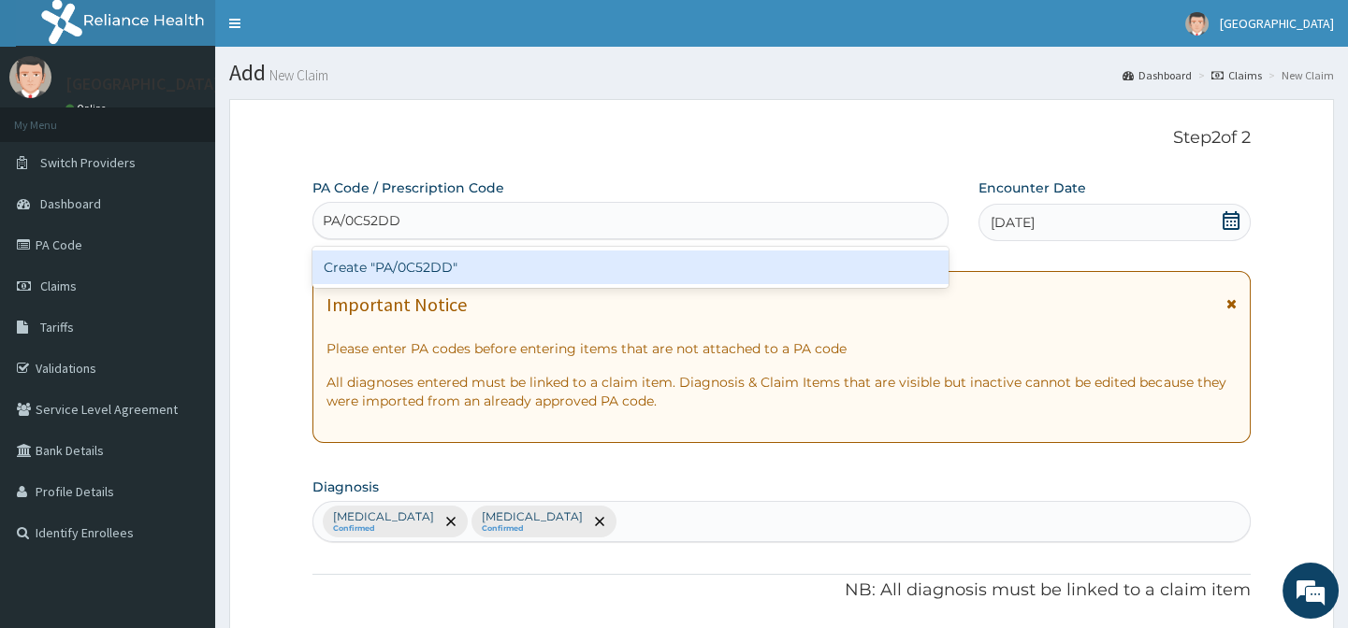
click at [405, 258] on div "Create "PA/0C52DD"" at bounding box center [629, 268] width 635 height 34
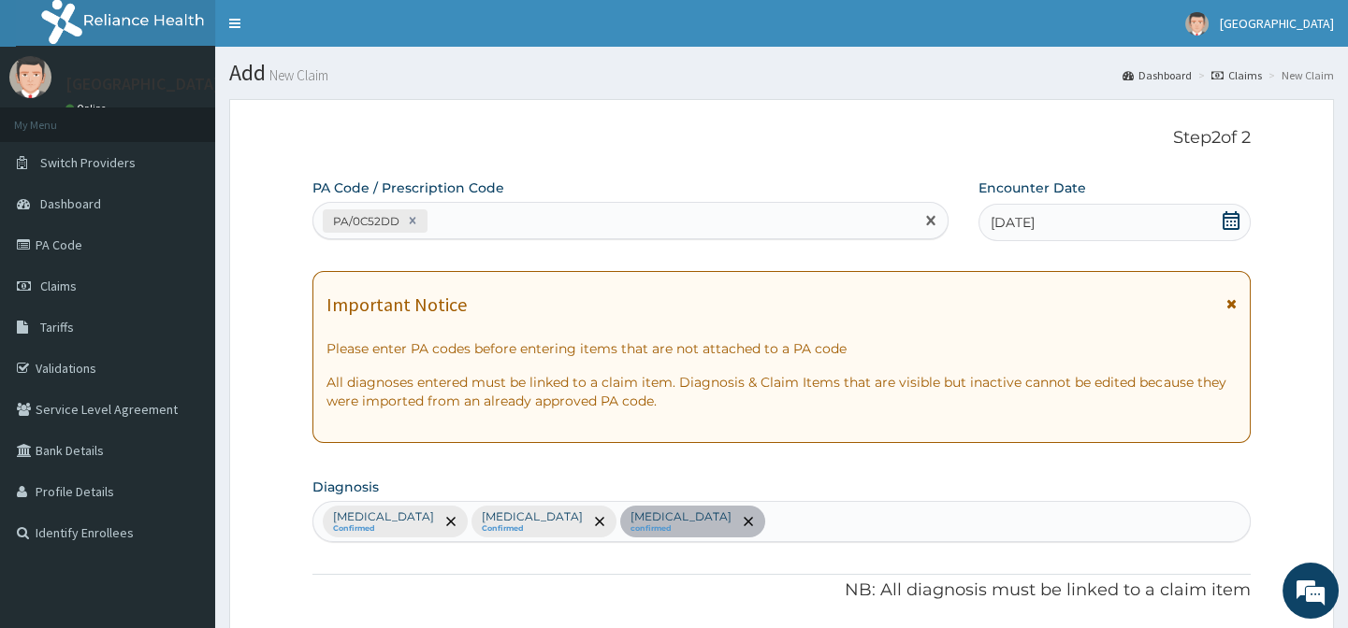
click at [495, 226] on div "PA/0C52DD" at bounding box center [612, 221] width 599 height 31
paste input "PA/CEBCDB"
type input "PA/CEBCDB"
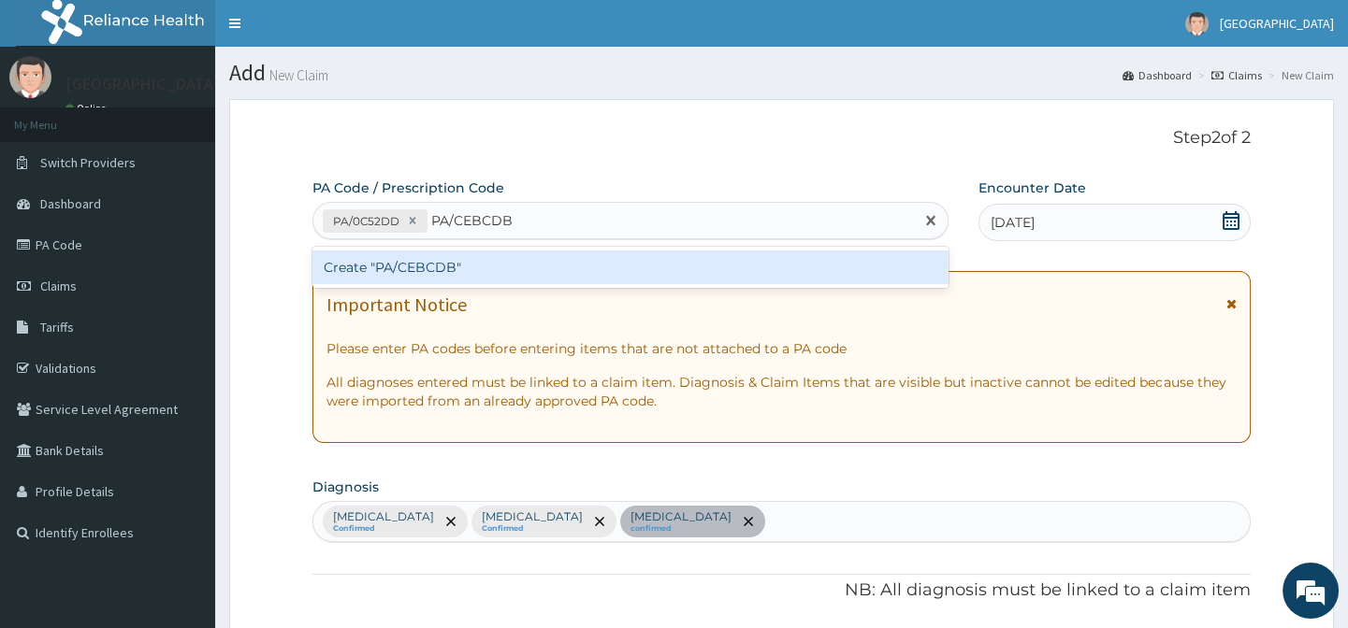
click at [514, 270] on div "Create "PA/CEBCDB"" at bounding box center [629, 268] width 635 height 34
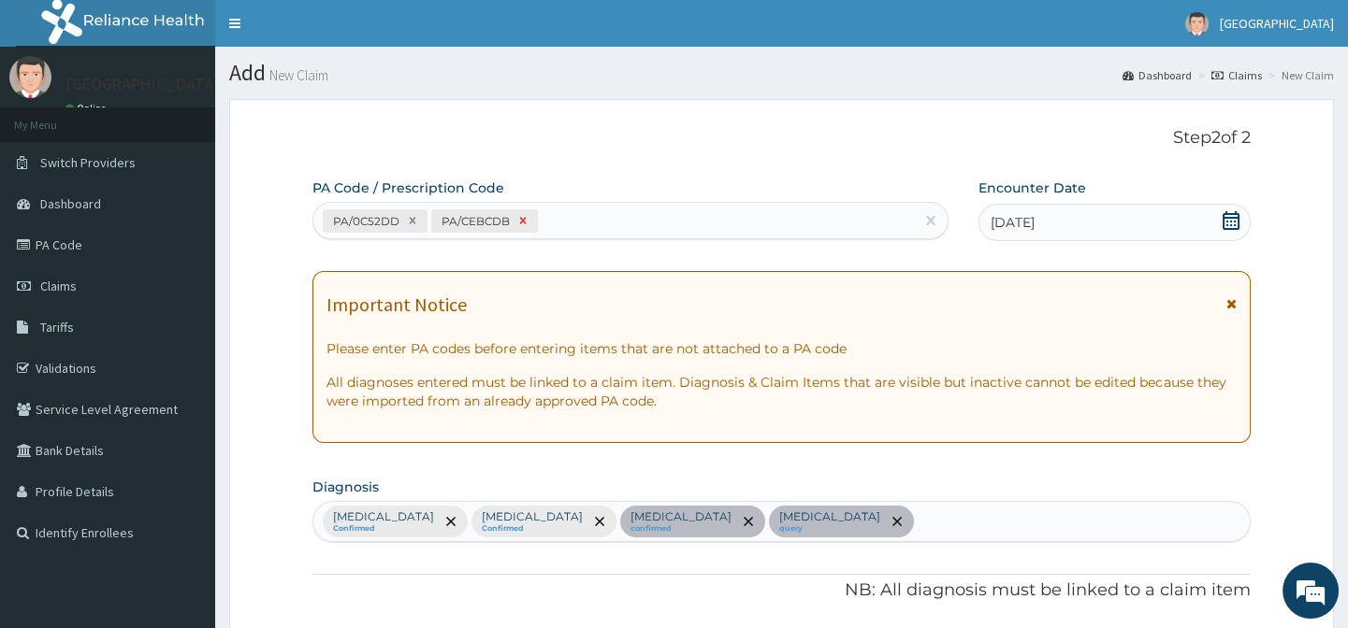
click at [520, 218] on icon at bounding box center [523, 221] width 7 height 7
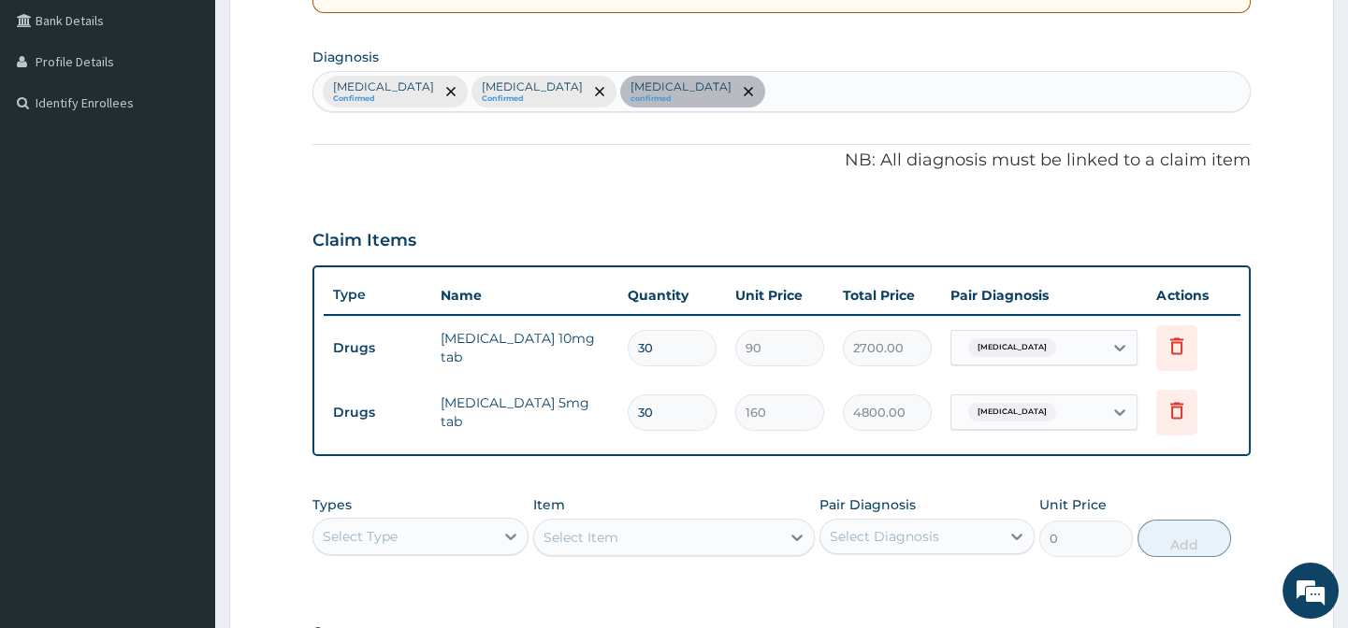
scroll to position [187, 0]
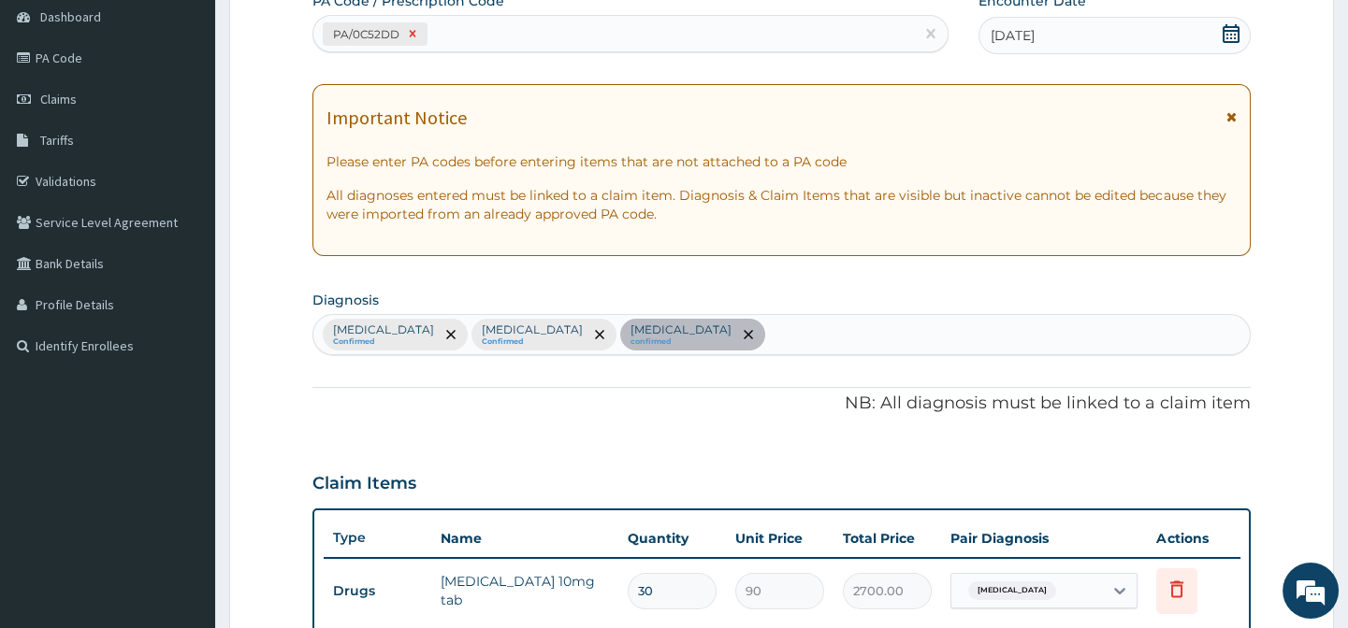
click at [414, 36] on icon at bounding box center [412, 33] width 13 height 13
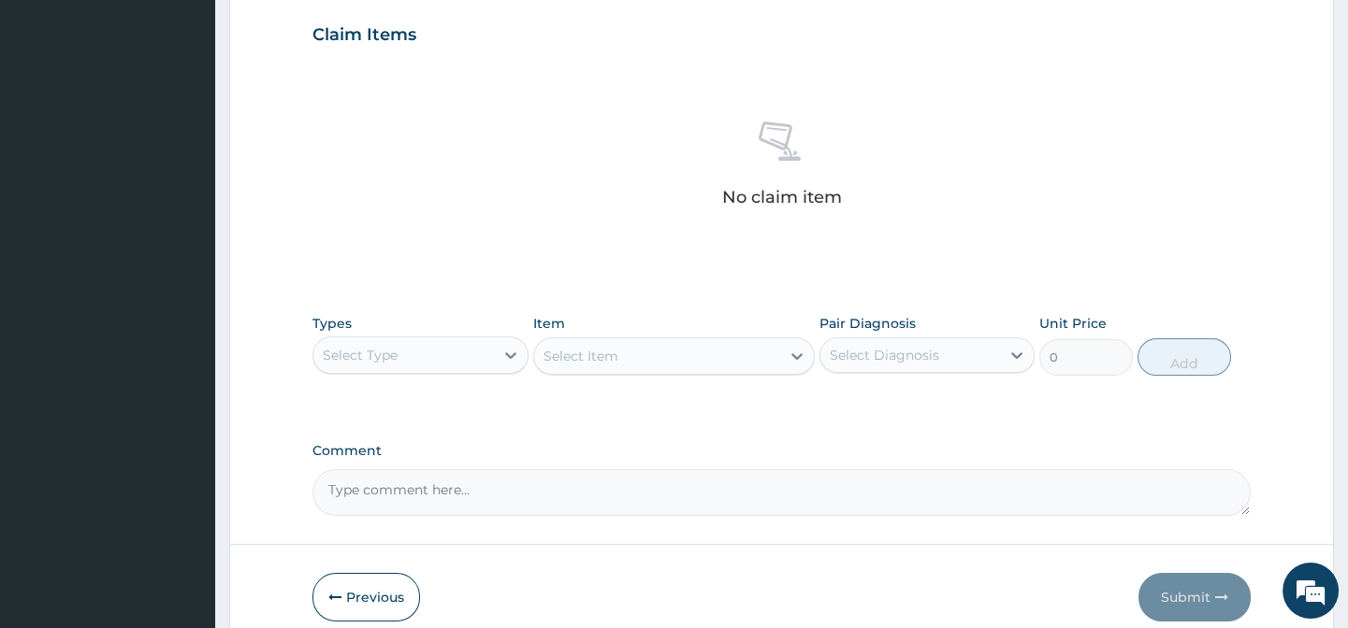
scroll to position [719, 0]
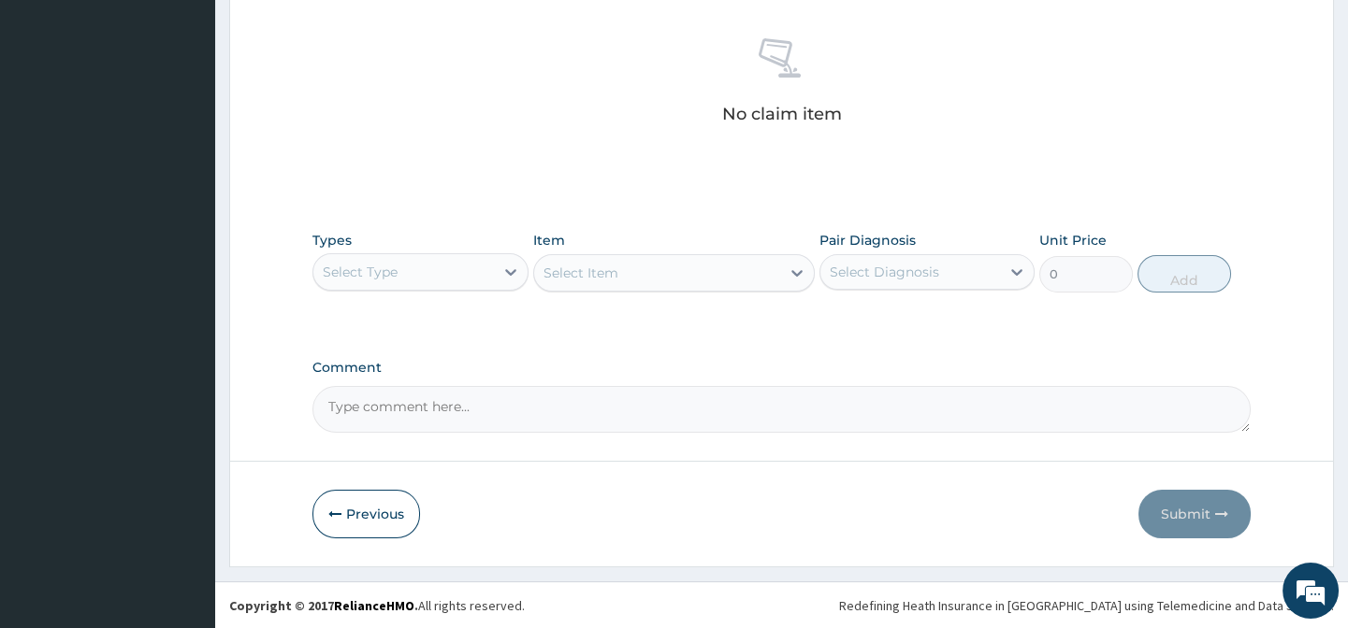
click at [463, 253] on div "Select Type" at bounding box center [419, 271] width 215 height 37
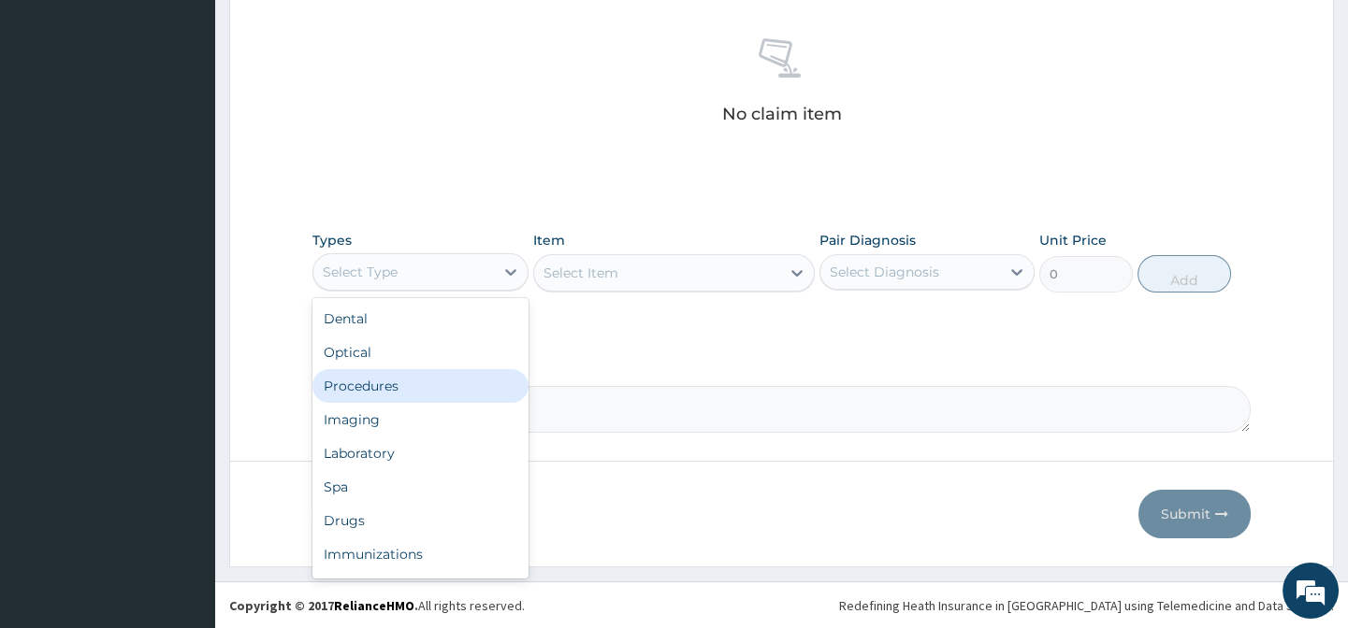
drag, startPoint x: 417, startPoint y: 381, endPoint x: 448, endPoint y: 381, distance: 30.9
click at [416, 381] on div "Procedures" at bounding box center [419, 386] width 215 height 34
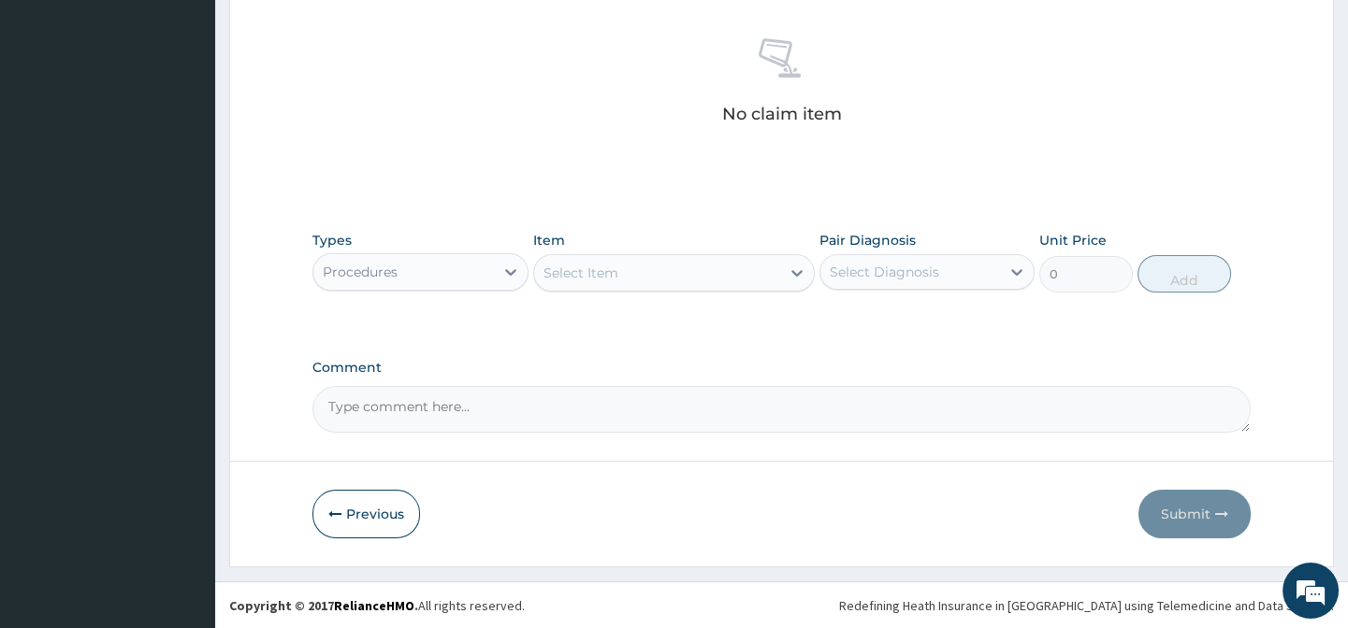
click at [632, 250] on div "Item Select Item" at bounding box center [673, 262] width 281 height 62
click at [635, 270] on div "Select Item" at bounding box center [657, 273] width 246 height 30
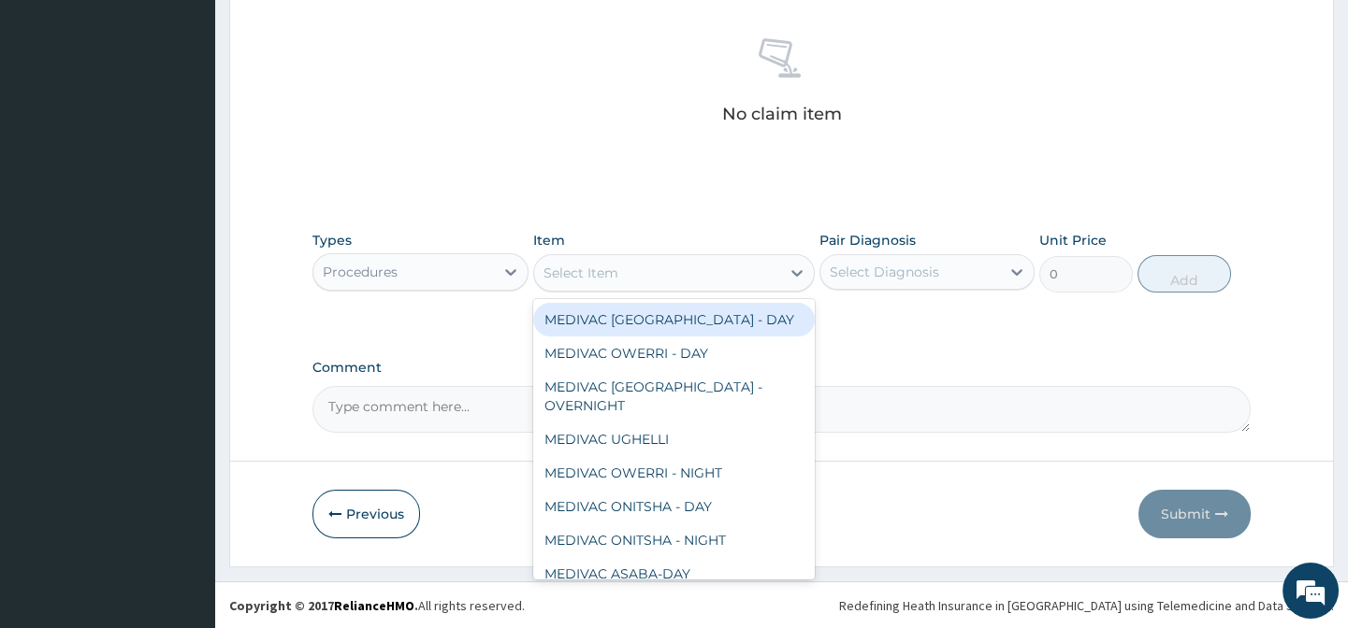
paste input "General Practitione"
type input "General Practitione"
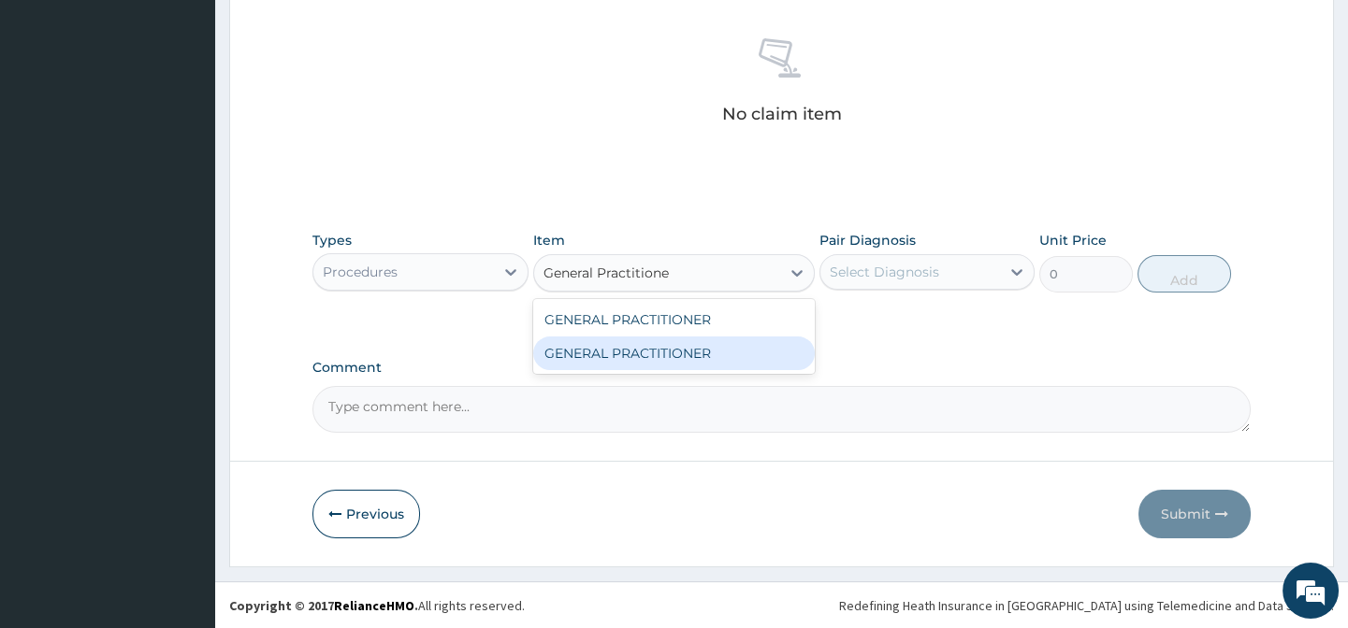
click at [744, 361] on div "GENERAL PRACTITIONER" at bounding box center [673, 354] width 281 height 34
type input "3125"
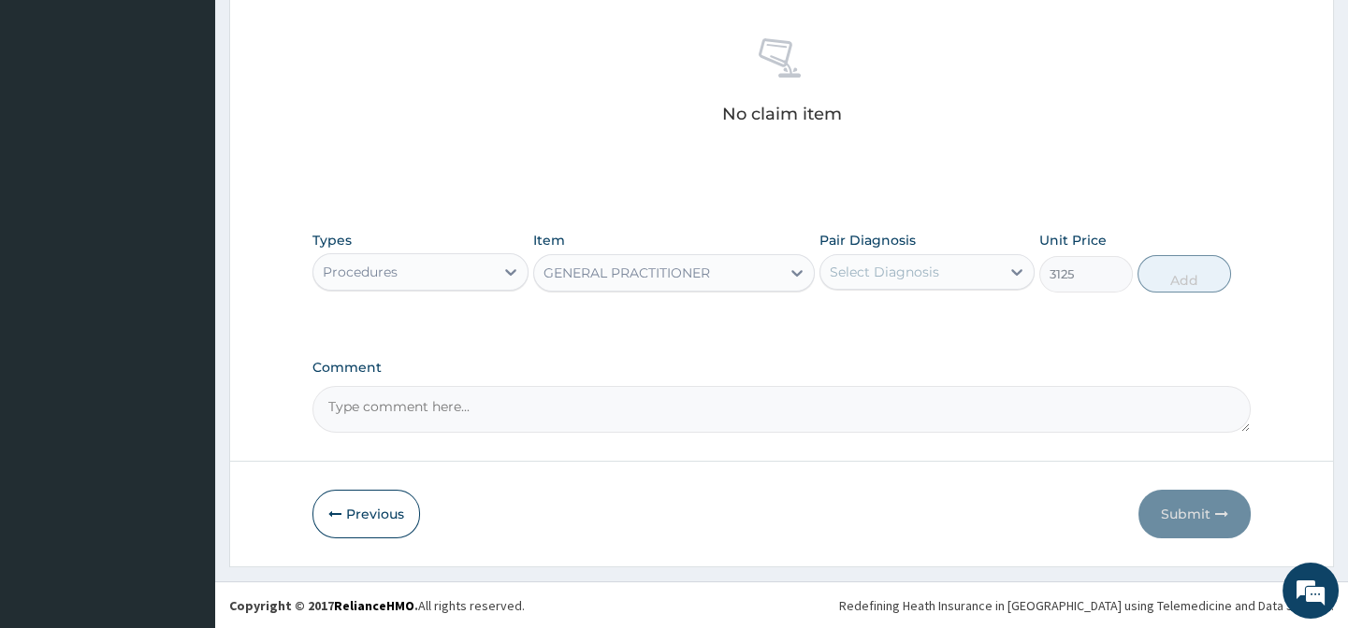
click at [952, 280] on div "Select Diagnosis" at bounding box center [910, 272] width 180 height 30
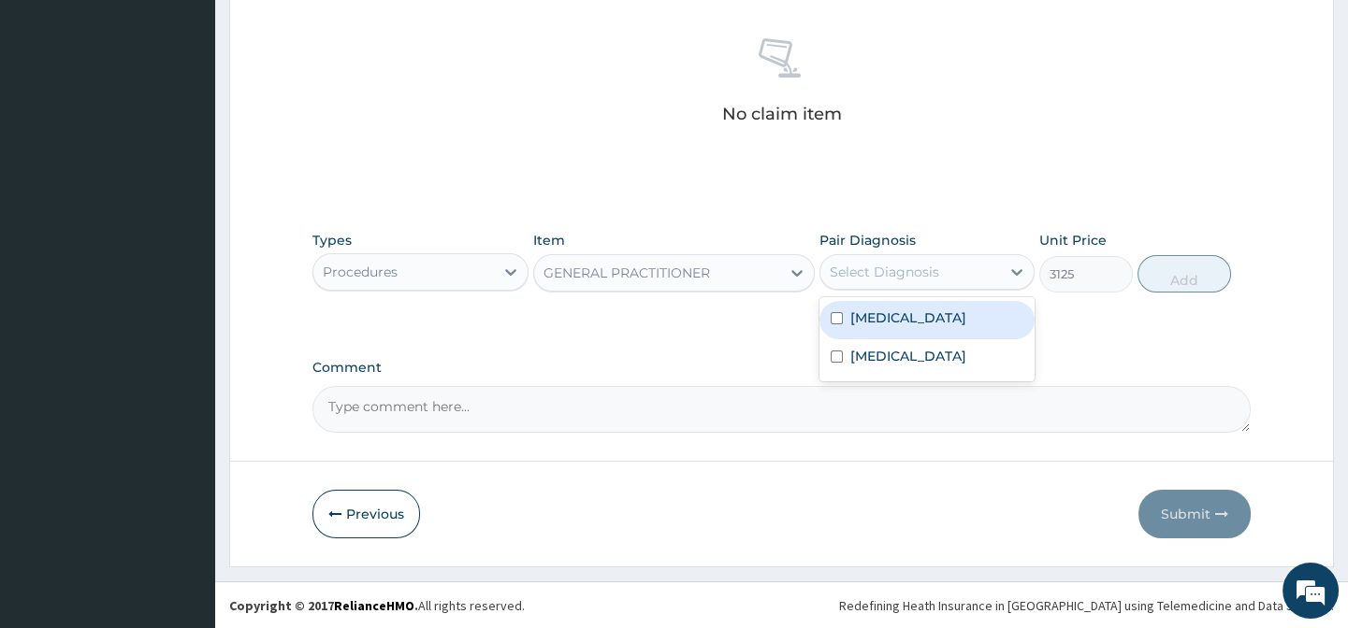
click at [987, 325] on div "Malaria" at bounding box center [926, 320] width 215 height 38
checkbox input "true"
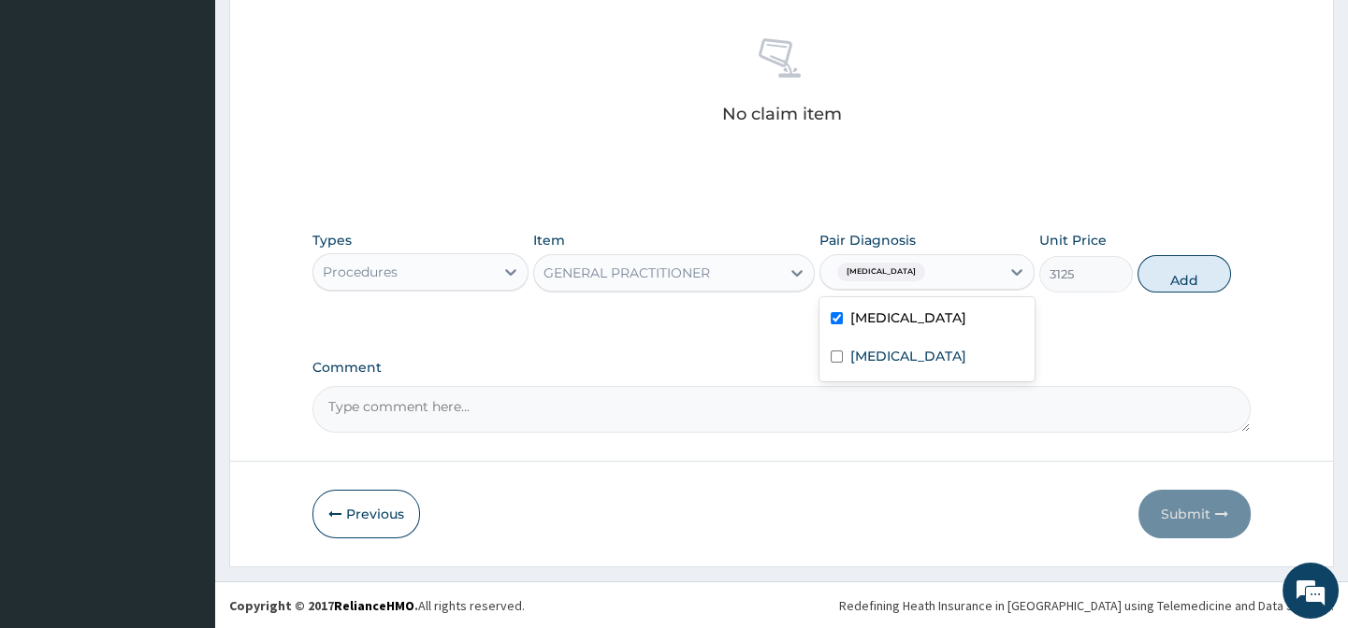
click at [996, 341] on div "Indigestion" at bounding box center [926, 358] width 215 height 38
checkbox input "true"
click at [1159, 285] on button "Add" at bounding box center [1184, 273] width 94 height 37
type input "0"
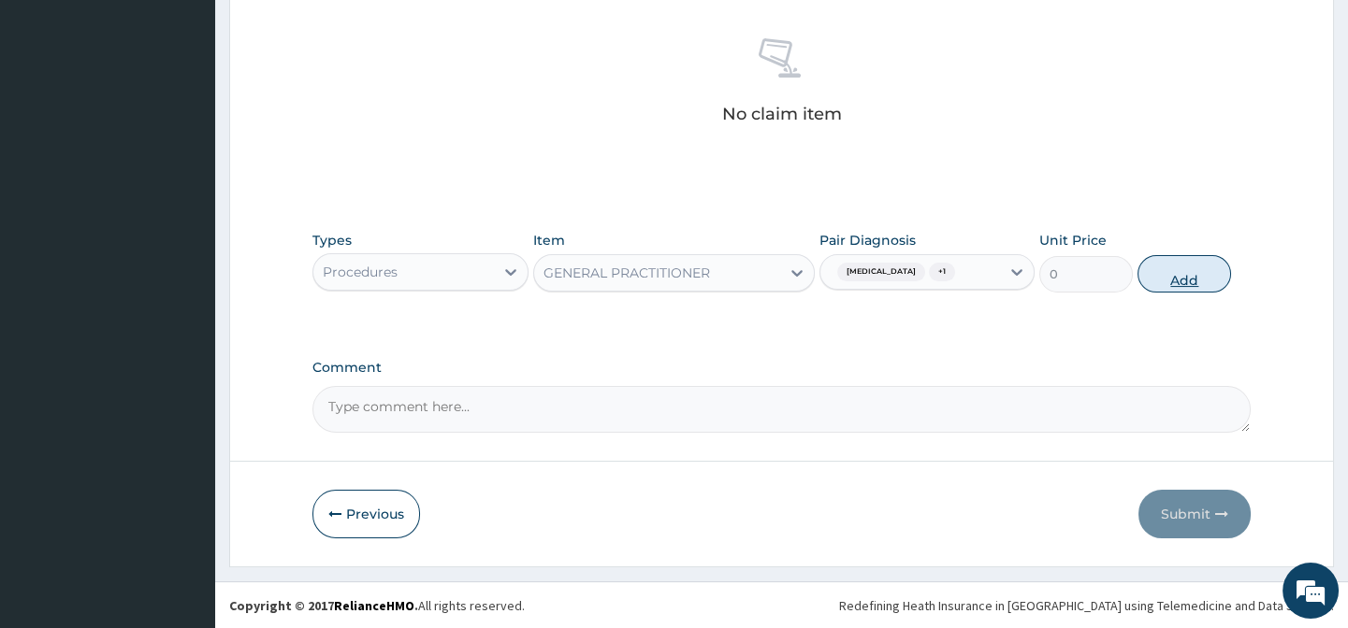
scroll to position [642, 0]
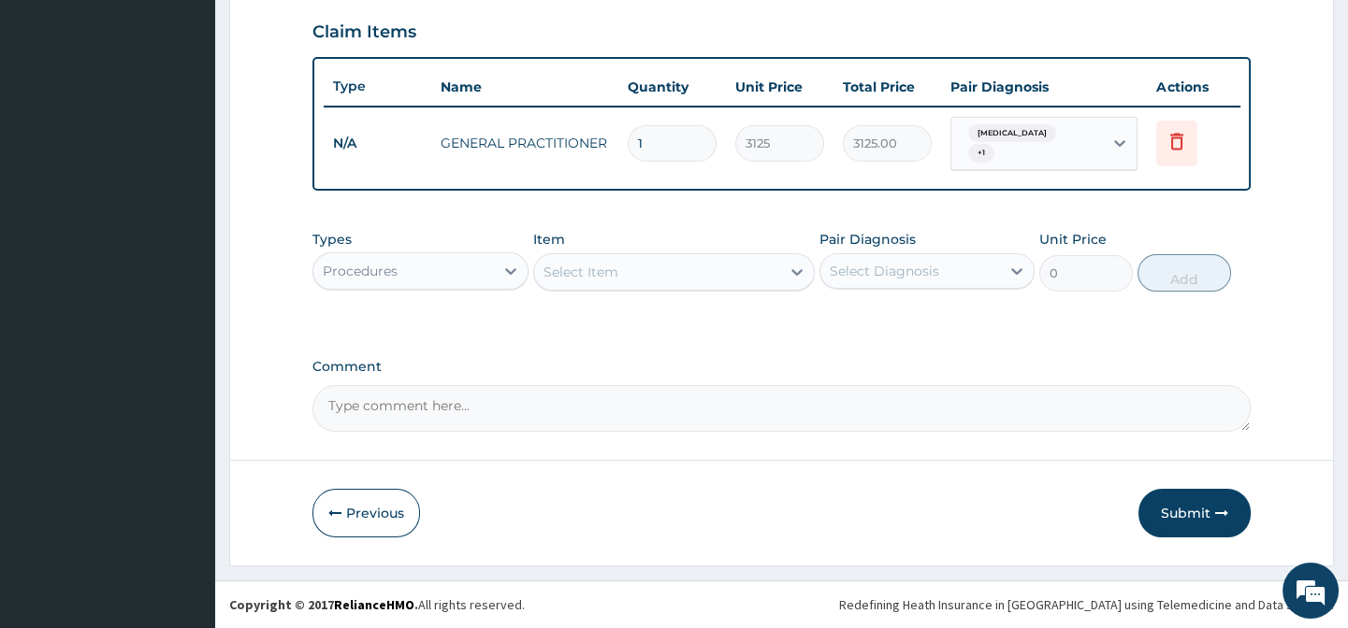
click at [535, 312] on div "Types Procedures Item Select Item Pair Diagnosis Select Diagnosis Unit Price 0 …" at bounding box center [780, 275] width 937 height 108
click at [469, 258] on div "Procedures" at bounding box center [403, 271] width 180 height 30
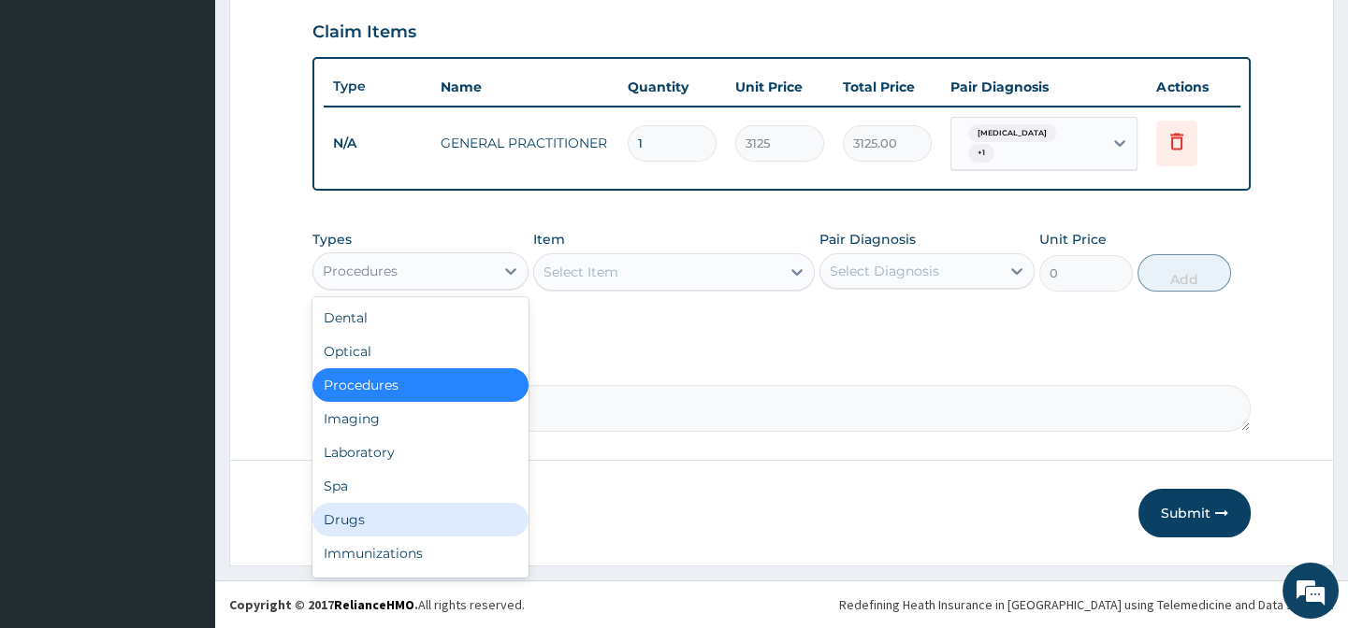
click at [364, 514] on div "Drugs" at bounding box center [419, 520] width 215 height 34
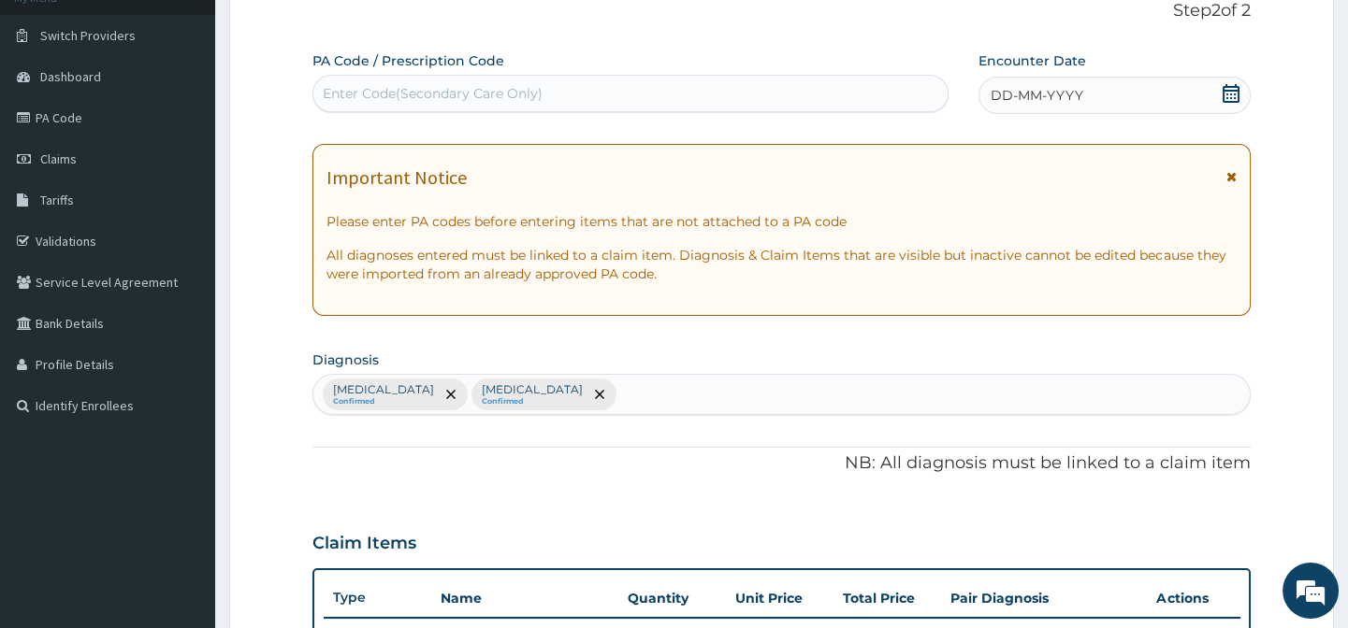
scroll to position [0, 0]
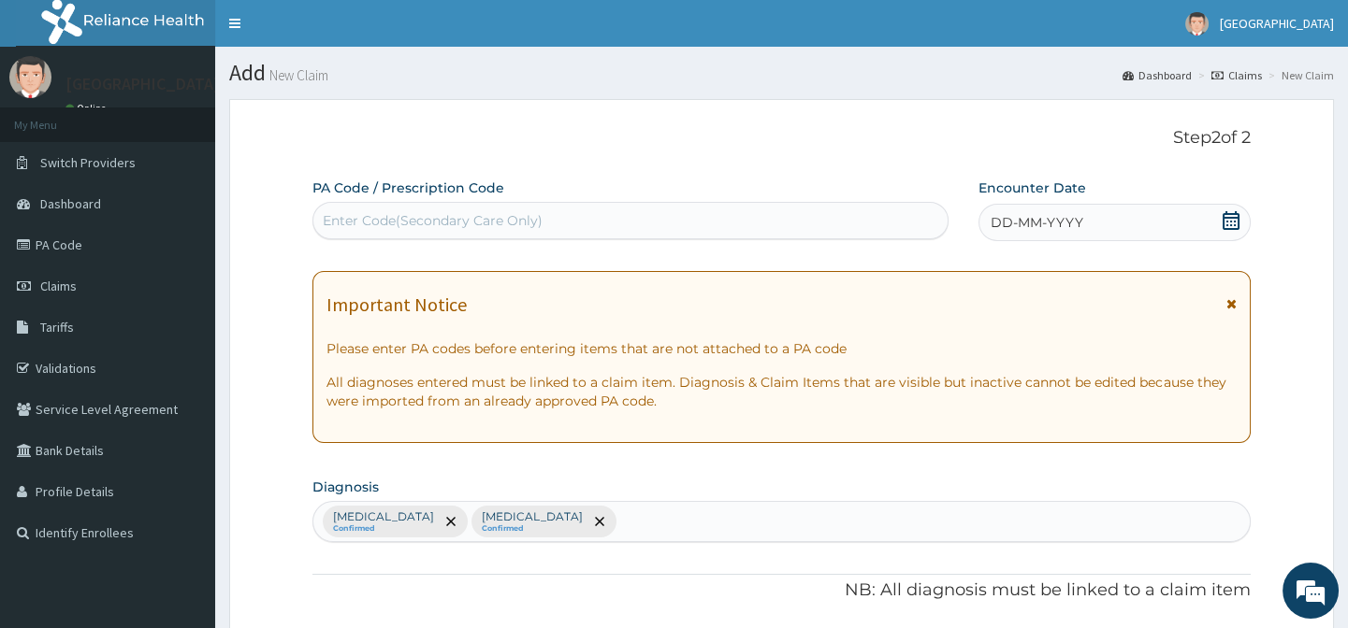
click at [423, 219] on div "Enter Code(Secondary Care Only)" at bounding box center [433, 220] width 220 height 19
paste input "PA/0C52DD"
type input "PA/0C52DD"
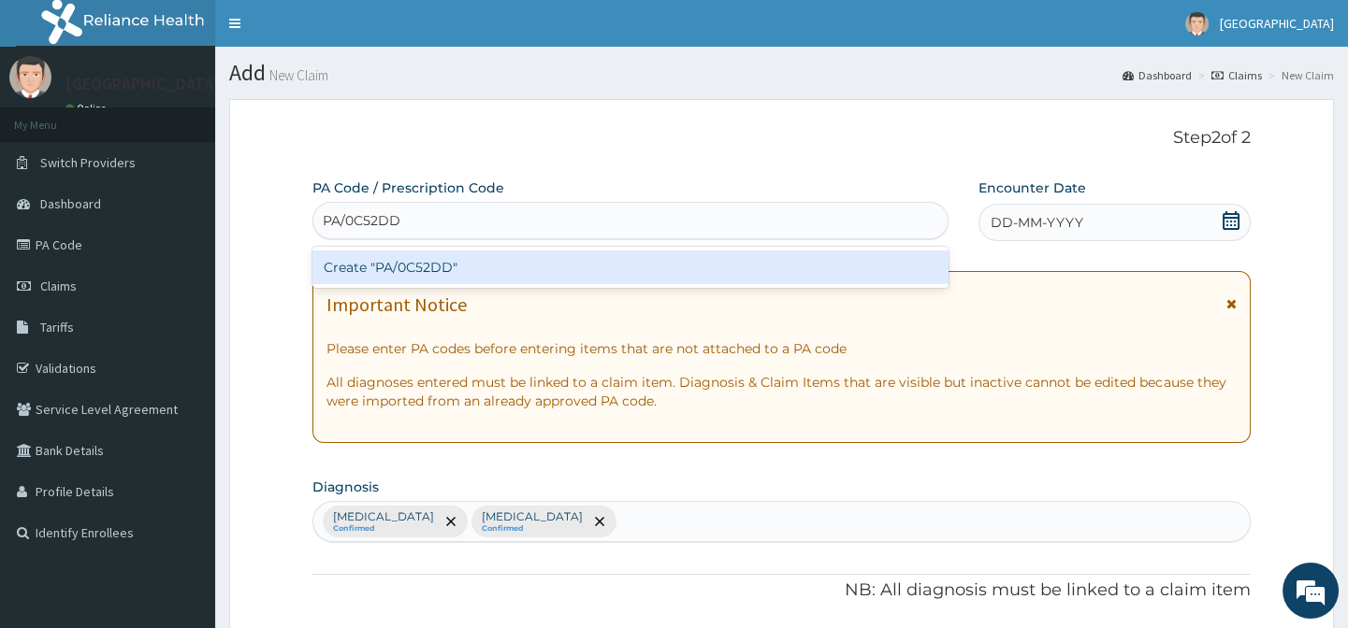
click at [454, 269] on div "Create "PA/0C52DD"" at bounding box center [629, 268] width 635 height 34
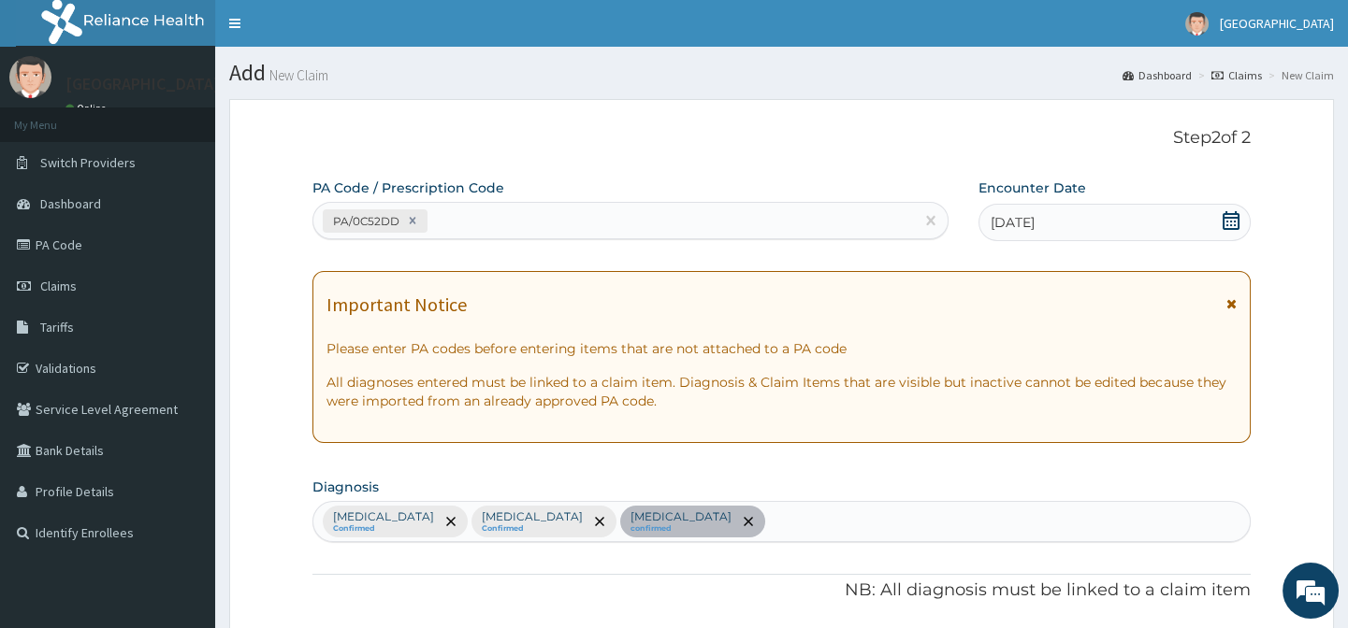
click at [470, 230] on div "PA/0C52DD" at bounding box center [612, 221] width 599 height 31
paste input "PA/CEBCDB"
type input "PA/CEBCDB"
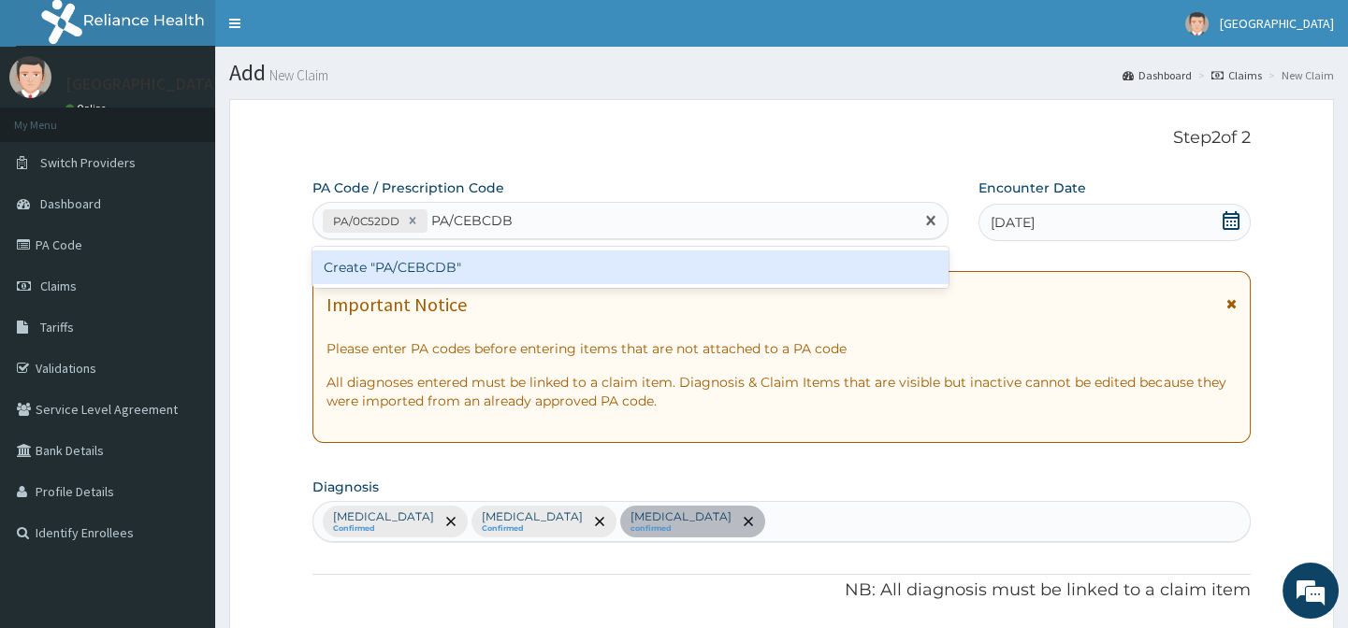
click at [489, 277] on div "Create "PA/CEBCDB"" at bounding box center [629, 268] width 635 height 34
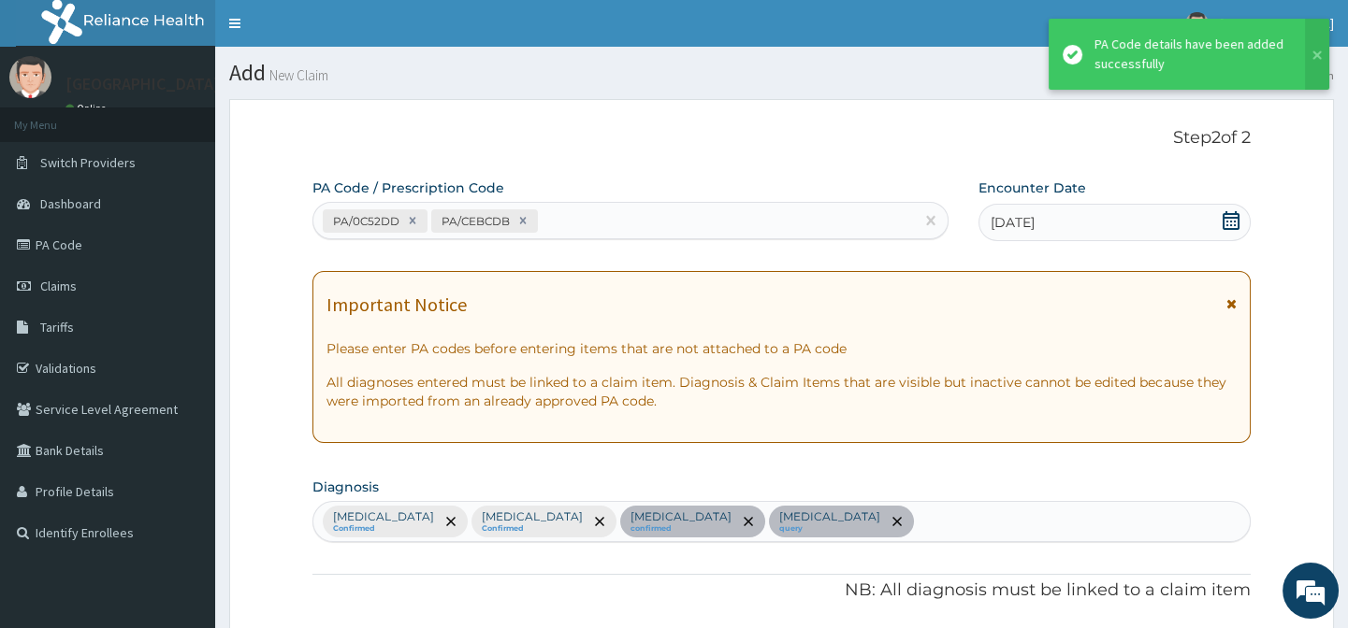
scroll to position [657, 0]
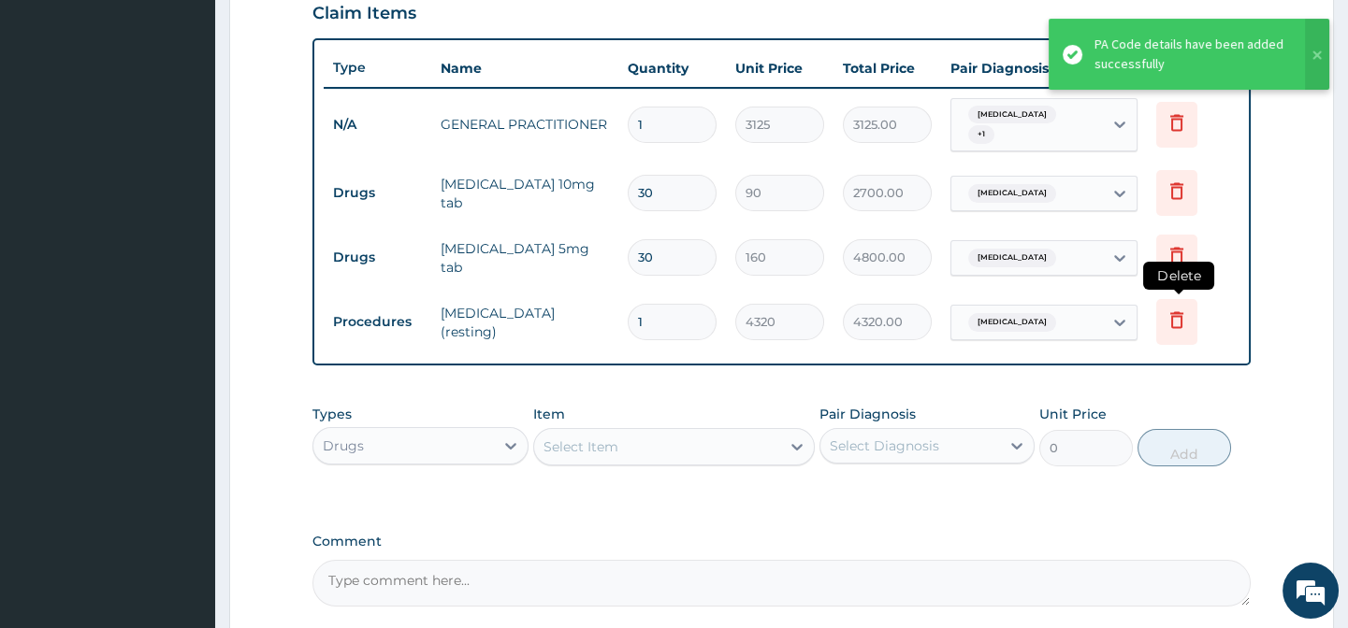
click at [1176, 313] on icon at bounding box center [1176, 320] width 22 height 22
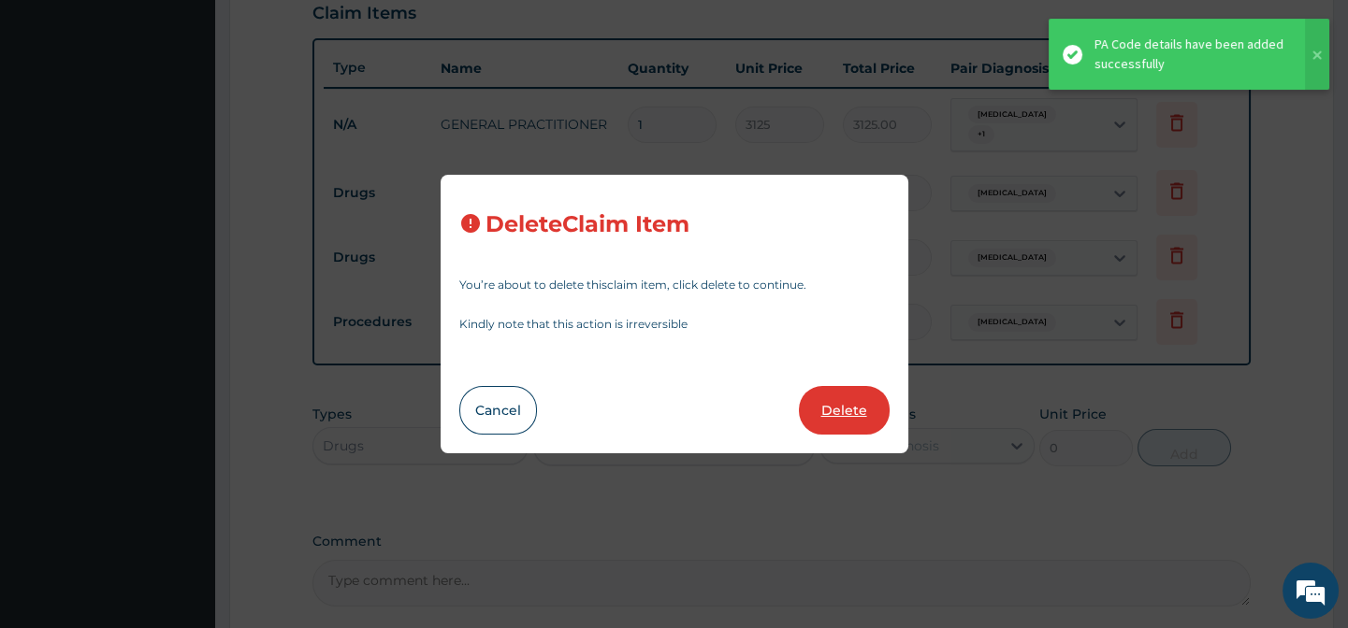
click at [876, 419] on button "Delete" at bounding box center [844, 410] width 91 height 49
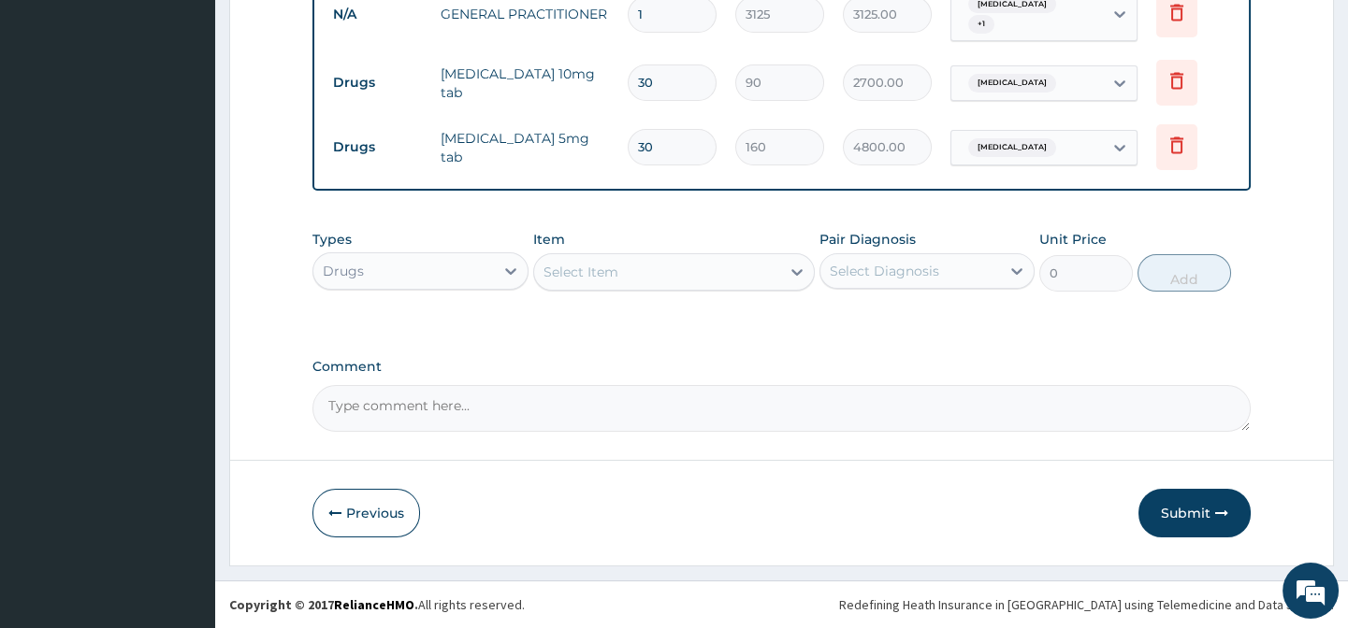
scroll to position [772, 0]
click at [439, 277] on div "Drugs" at bounding box center [403, 271] width 180 height 30
click at [382, 276] on div "Drugs" at bounding box center [403, 271] width 180 height 30
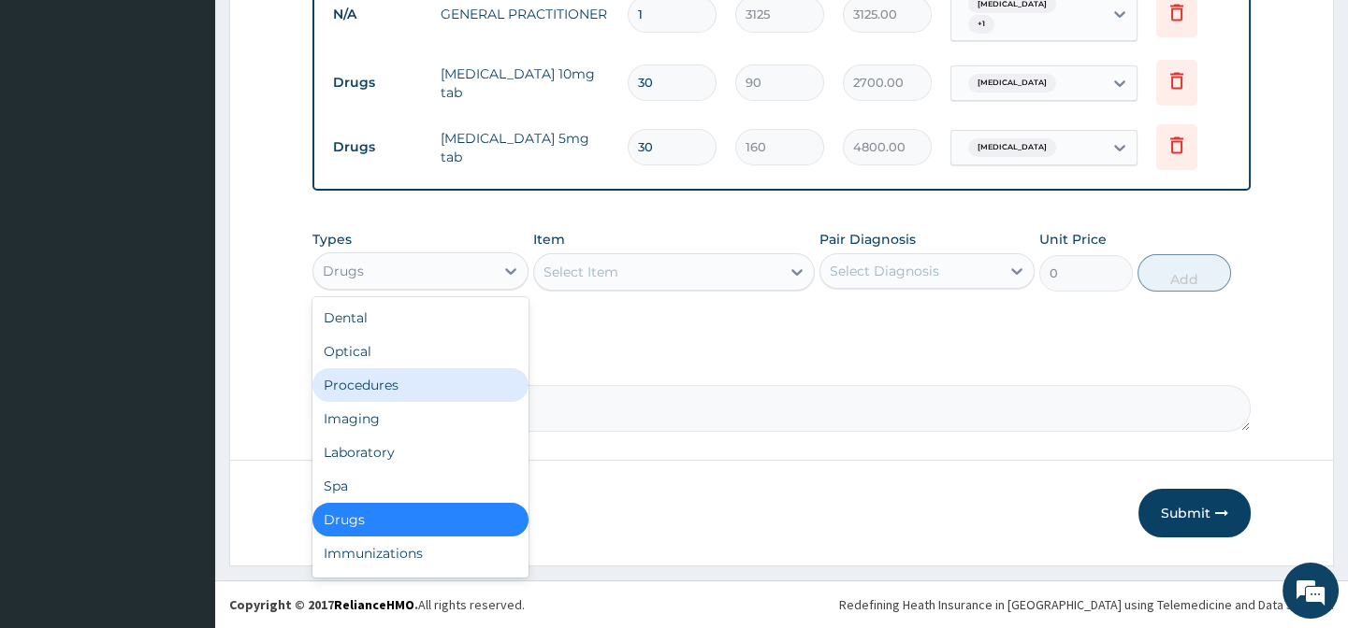
click at [404, 390] on div "Procedures" at bounding box center [419, 385] width 215 height 34
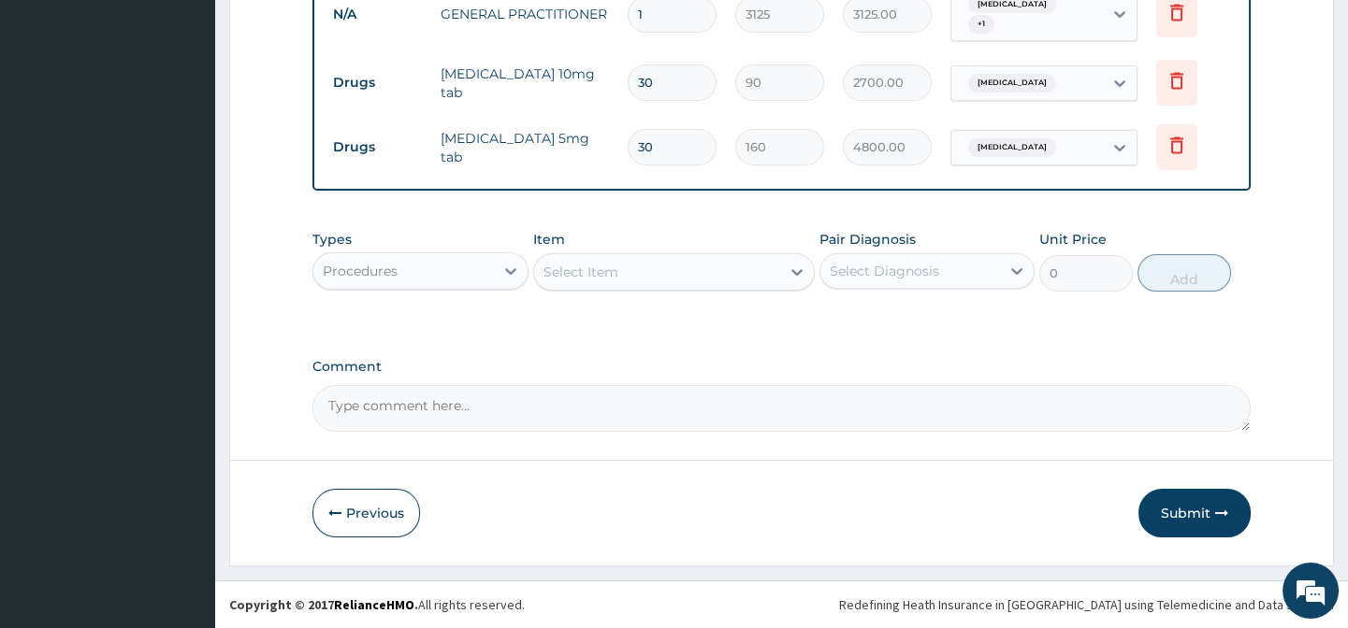
click at [598, 272] on div "Select Item" at bounding box center [580, 272] width 75 height 19
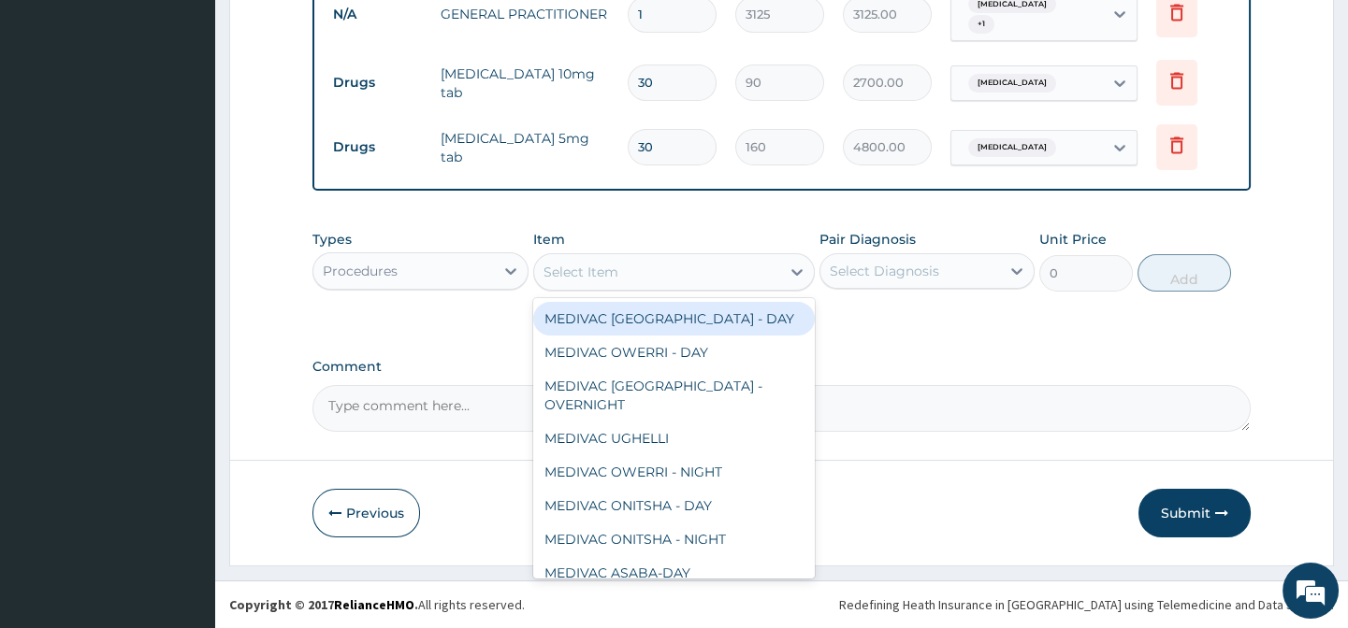
paste input "ECG (RESTING)"
type input "ECG (RESTING)"
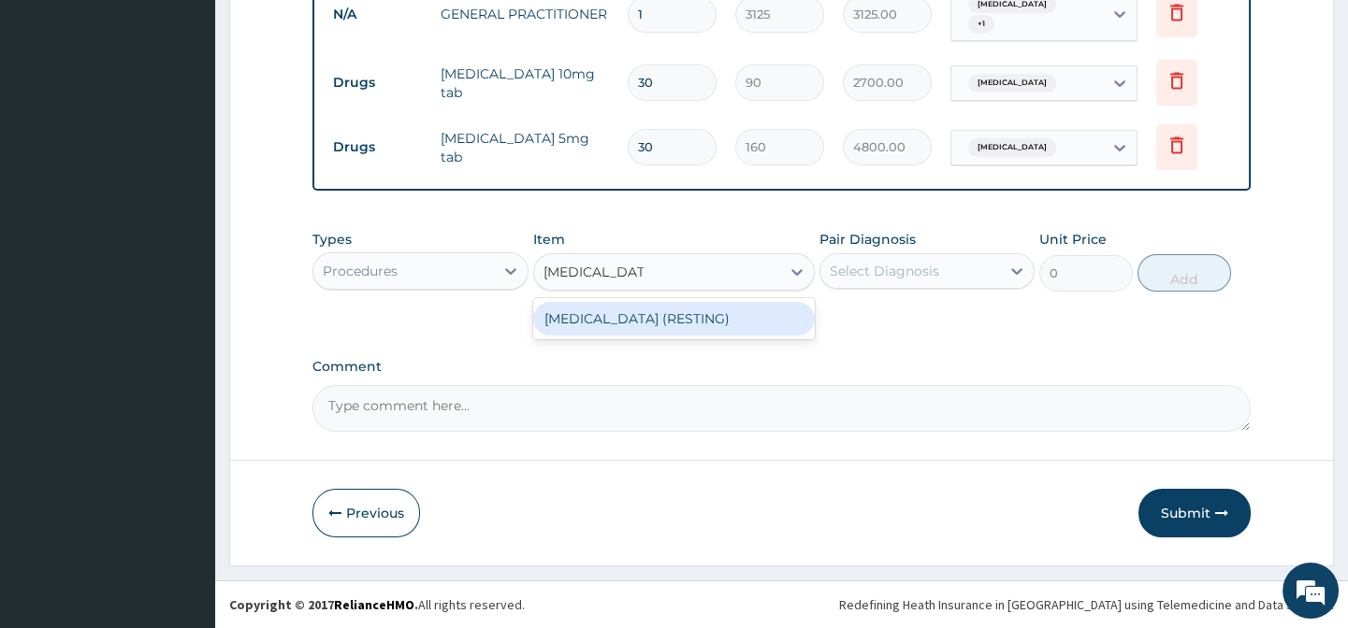
click at [615, 327] on div "ECG (RESTING)" at bounding box center [673, 319] width 281 height 34
type input "4320"
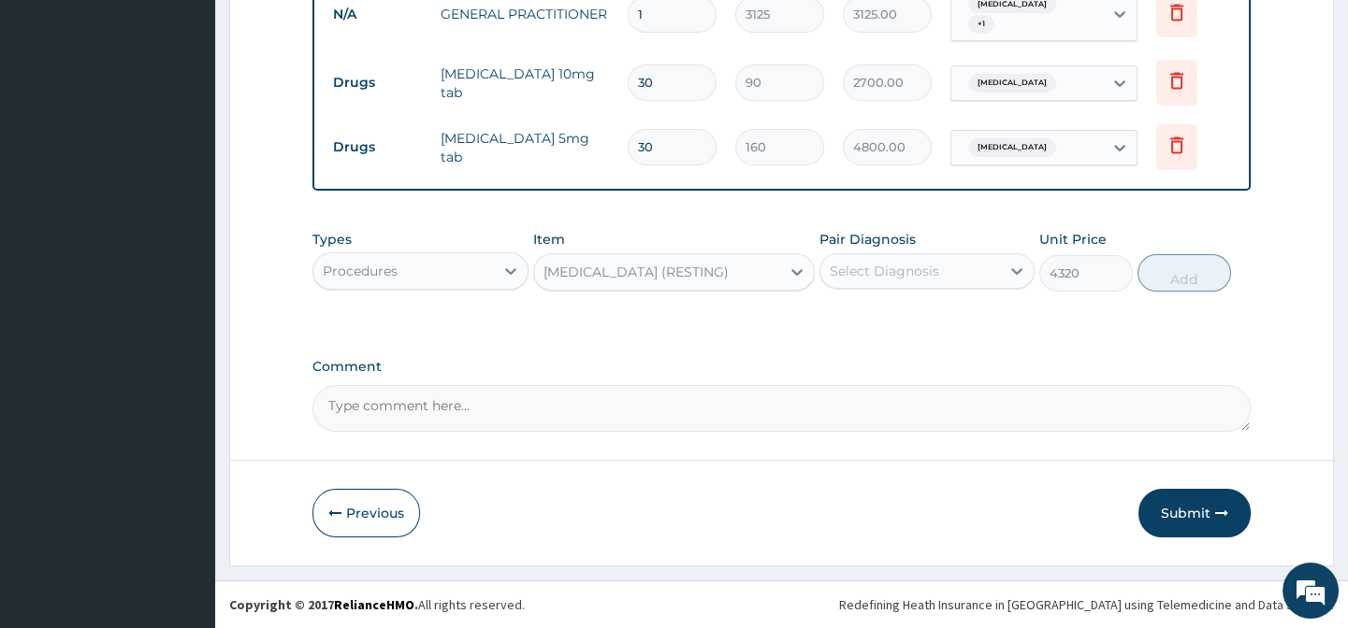
click at [941, 276] on div "Select Diagnosis" at bounding box center [910, 271] width 180 height 30
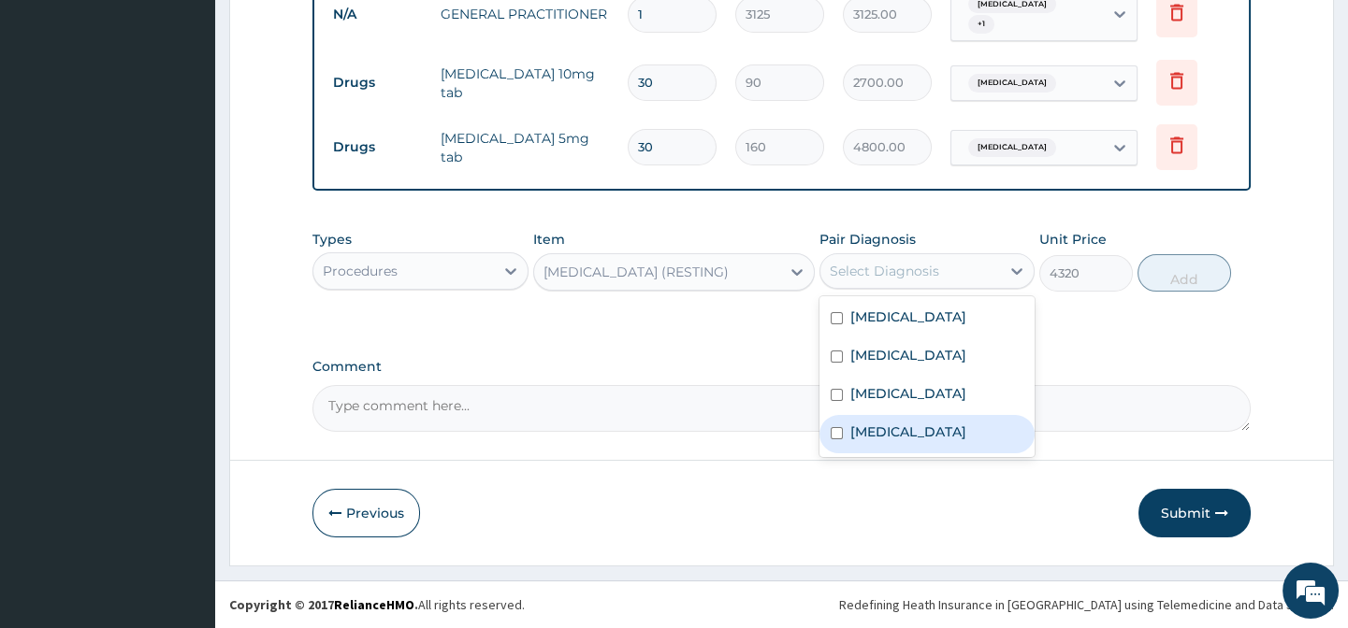
drag, startPoint x: 945, startPoint y: 429, endPoint x: 966, endPoint y: 429, distance: 21.5
click at [945, 430] on div "Palpitations" at bounding box center [926, 434] width 215 height 38
checkbox input "true"
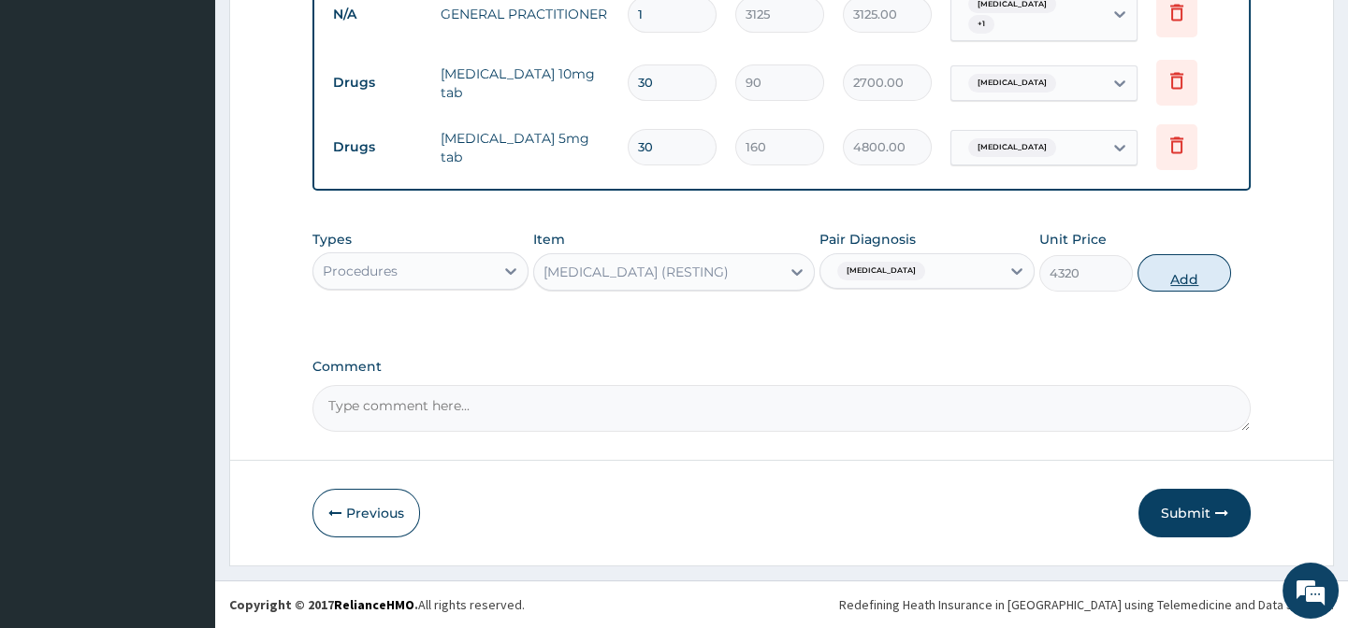
drag, startPoint x: 1165, startPoint y: 325, endPoint x: 1190, endPoint y: 272, distance: 58.6
click at [1167, 324] on div "Types Procedures Item ECG (RESTING) Pair Diagnosis Palpitations Unit Price 4320…" at bounding box center [780, 275] width 937 height 108
click at [1191, 266] on button "Add" at bounding box center [1184, 272] width 94 height 37
type input "0"
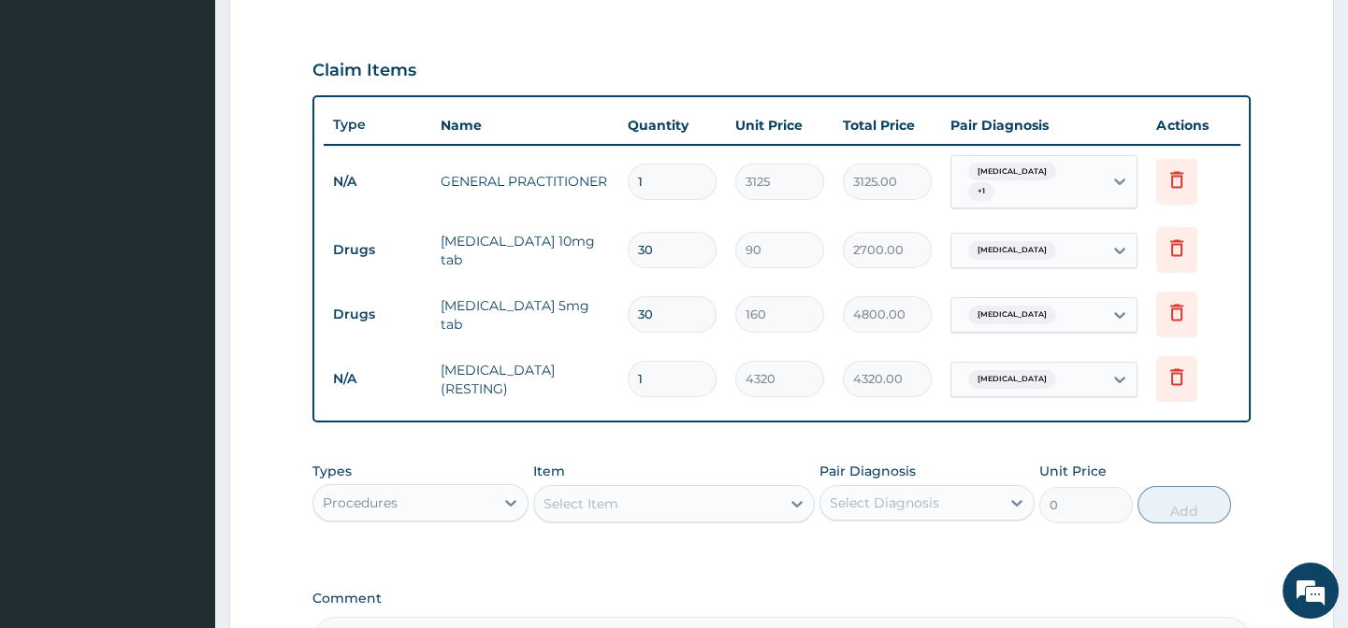
scroll to position [602, 0]
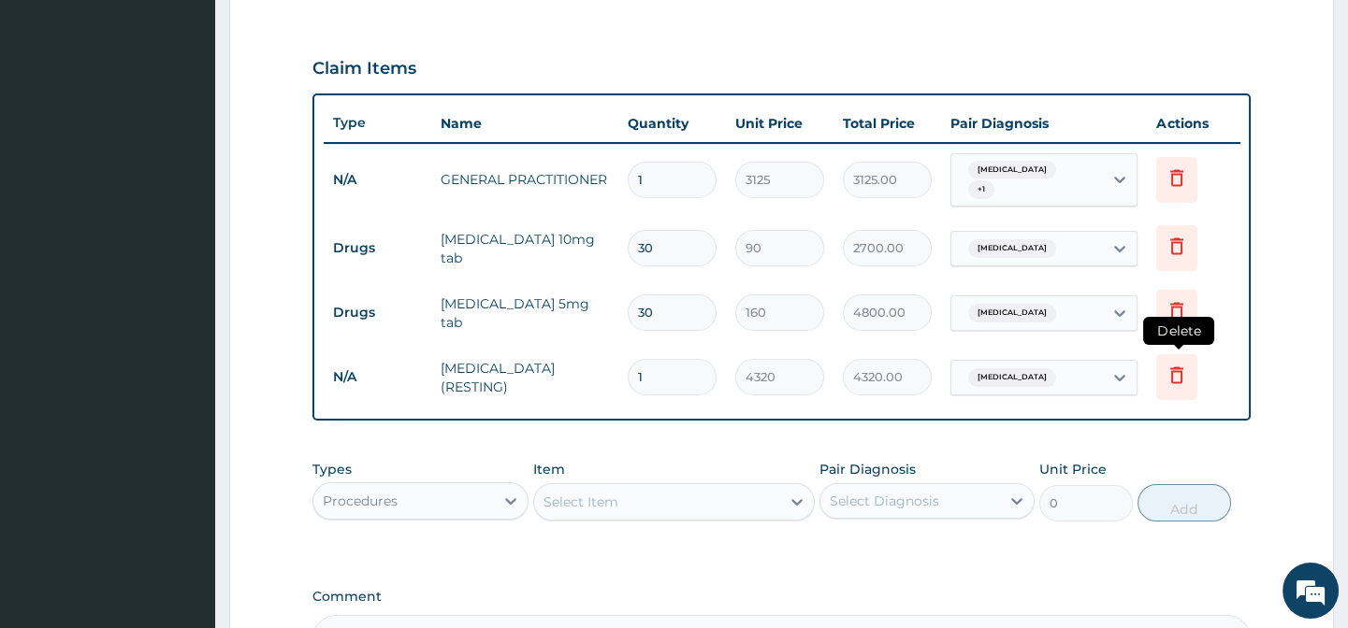
click at [1178, 372] on icon at bounding box center [1176, 375] width 22 height 22
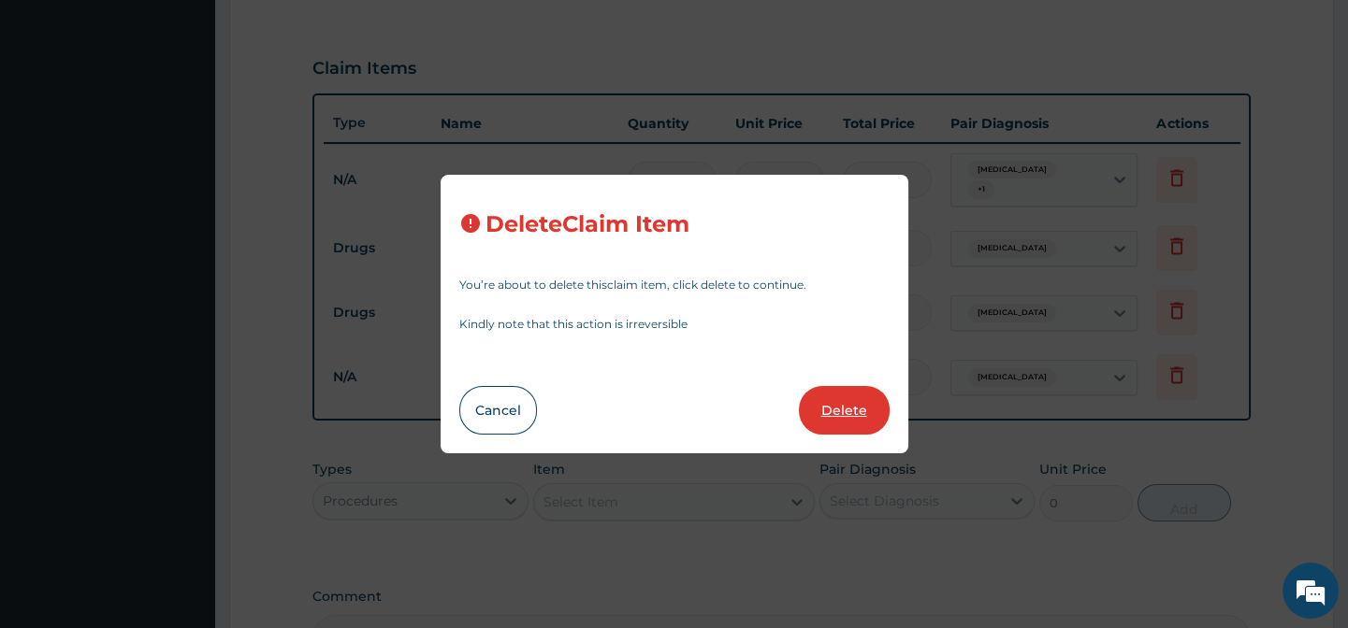
click at [833, 401] on button "Delete" at bounding box center [844, 410] width 91 height 49
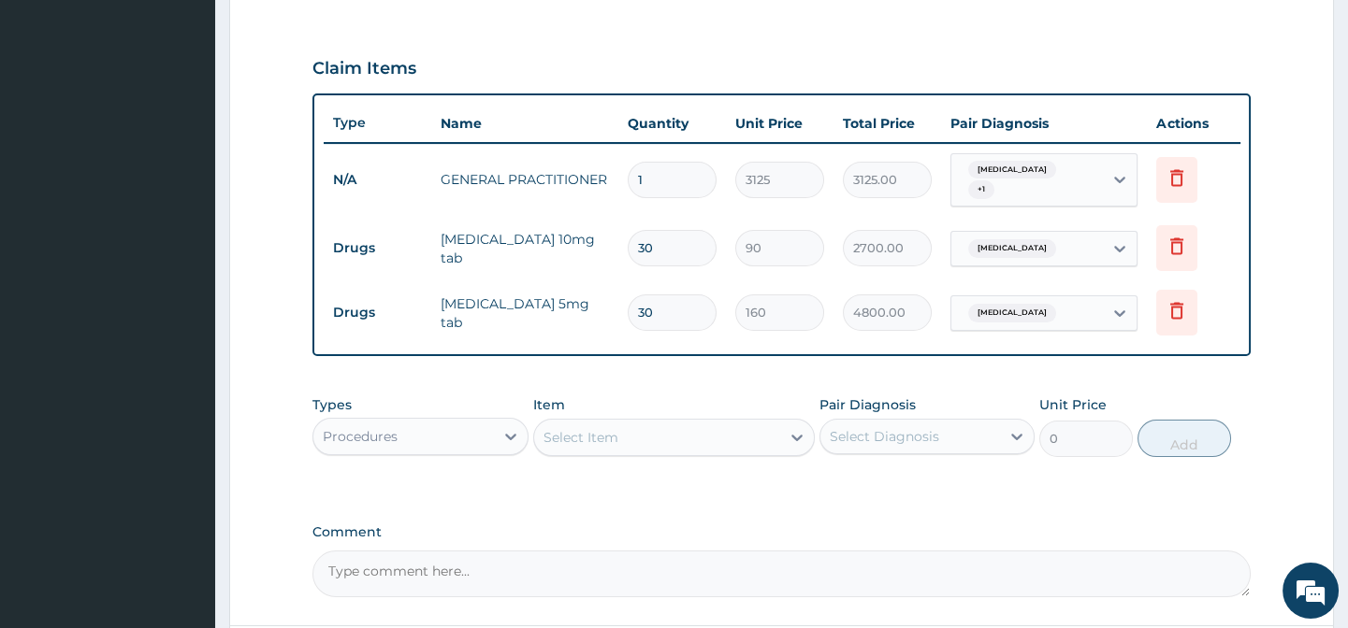
click at [565, 444] on div "Select Item" at bounding box center [580, 437] width 75 height 19
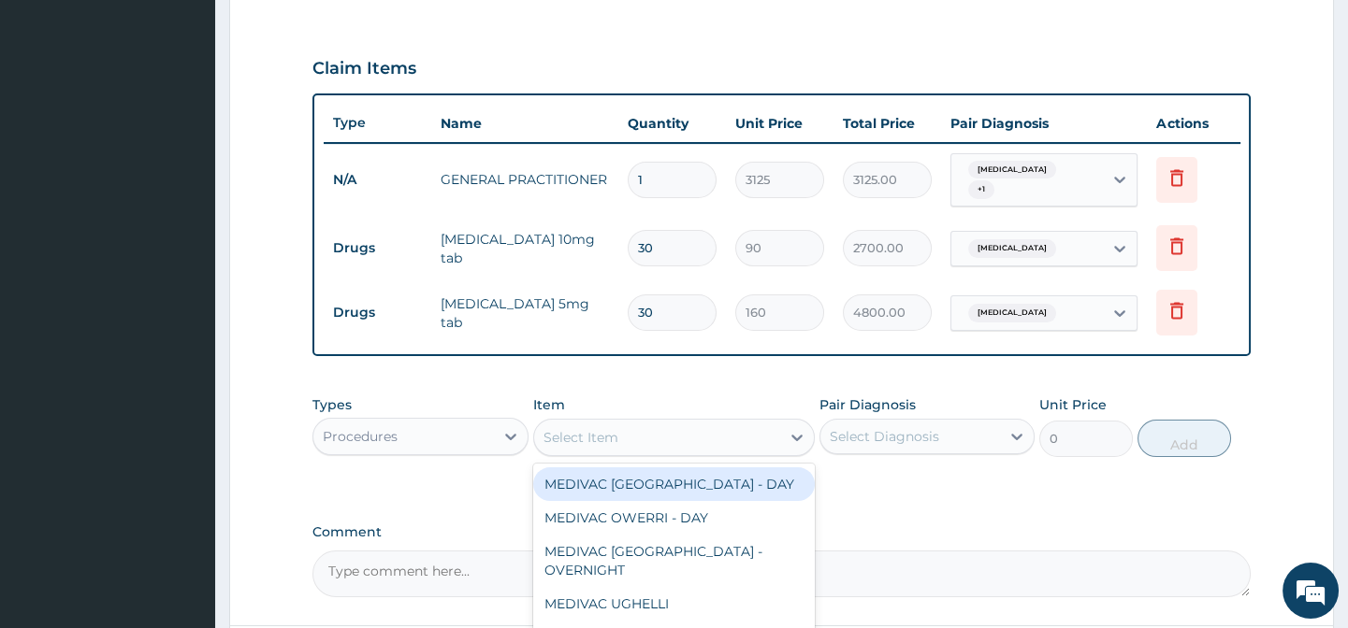
paste input "ECG (RESTING)"
type input "ECG (RESTING)"
click at [612, 486] on div "ECG (RESTING)" at bounding box center [673, 485] width 281 height 34
type input "4320"
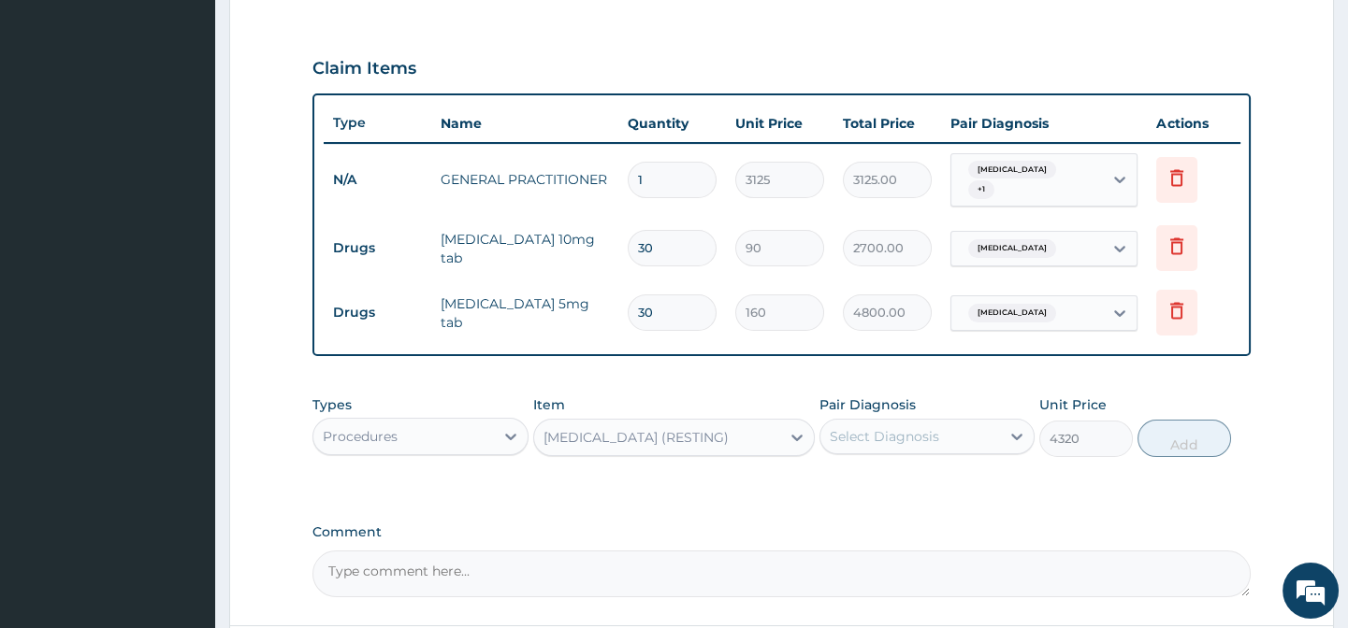
click at [900, 441] on div "Select Diagnosis" at bounding box center [883, 436] width 109 height 19
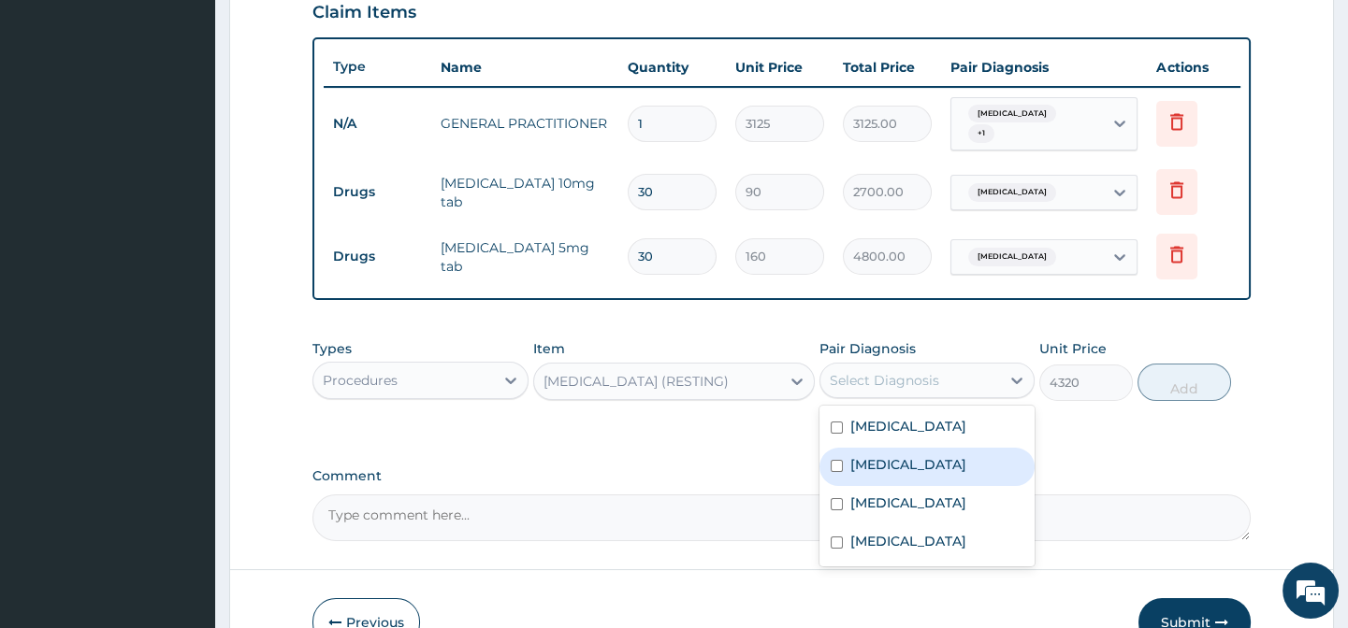
scroll to position [772, 0]
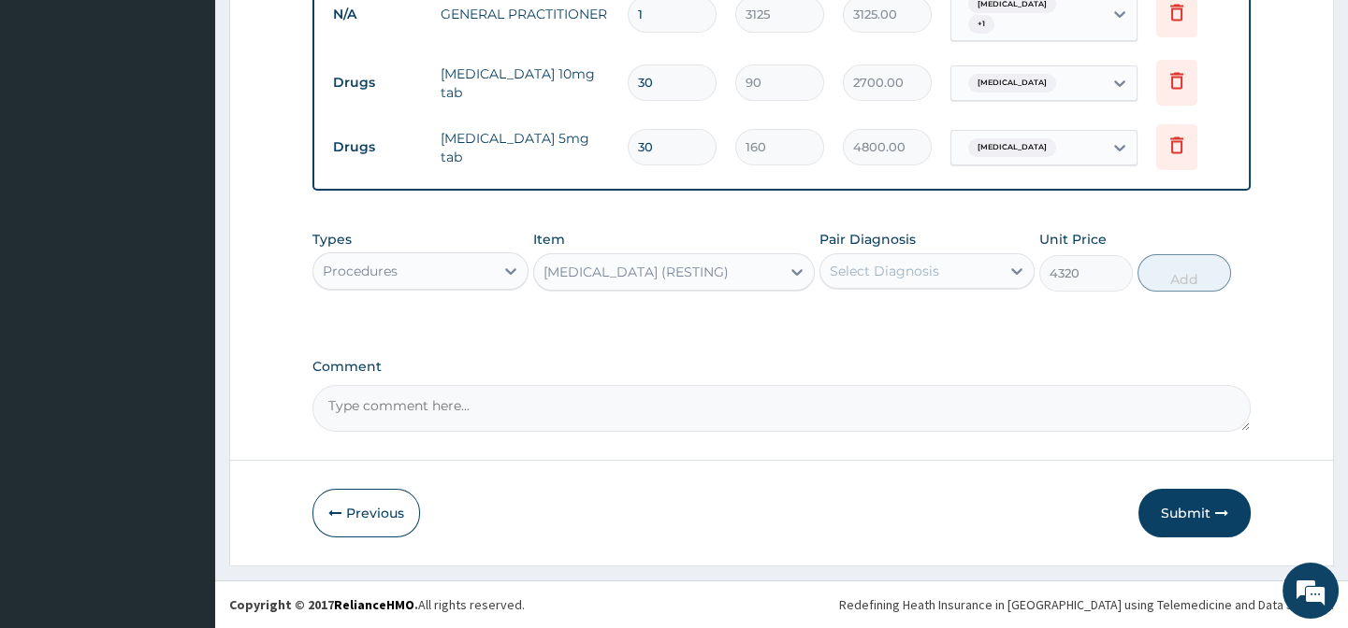
click at [924, 267] on div "Select Diagnosis" at bounding box center [883, 271] width 109 height 19
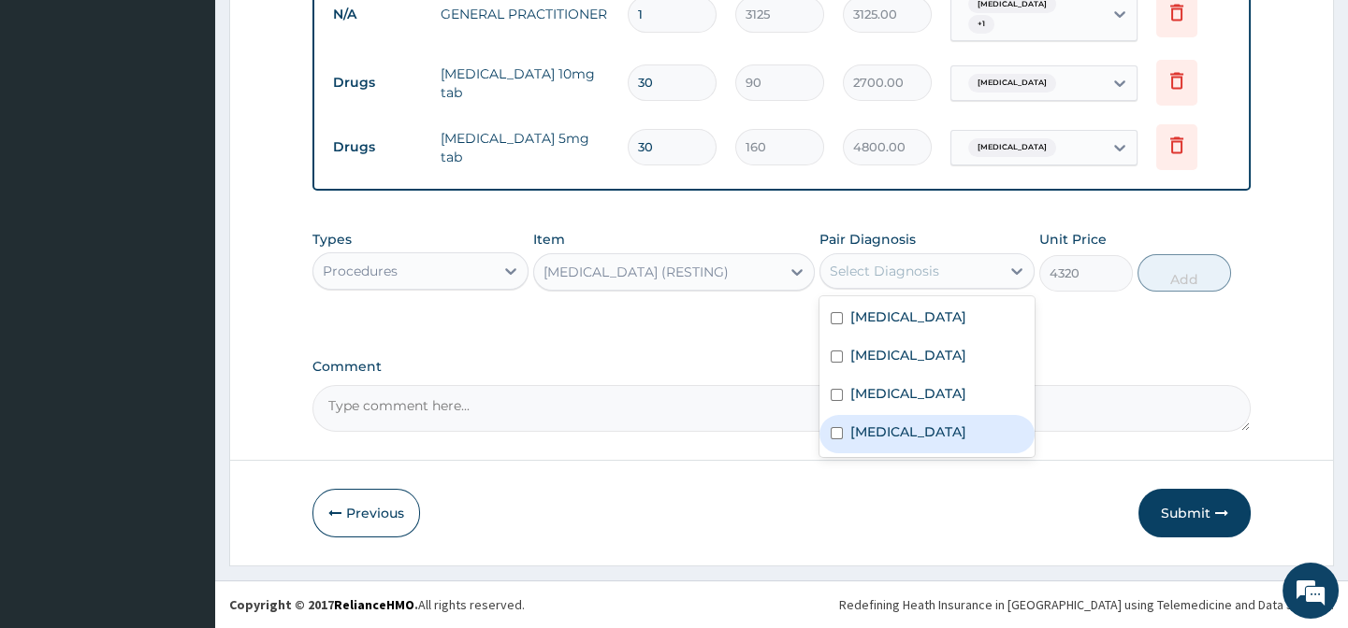
click at [924, 436] on label "Palpitations" at bounding box center [908, 432] width 116 height 19
checkbox input "true"
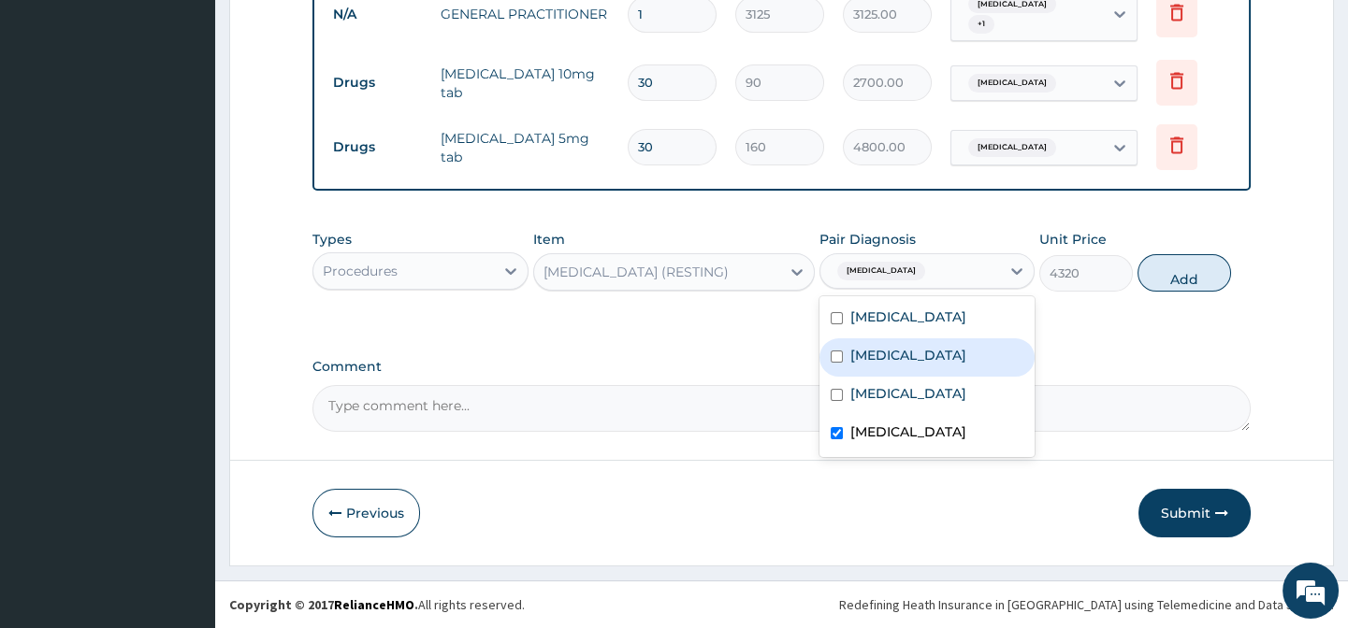
click at [1091, 321] on div "Types Procedures Item ECG (RESTING) Pair Diagnosis option Palpitations, selecte…" at bounding box center [780, 275] width 937 height 108
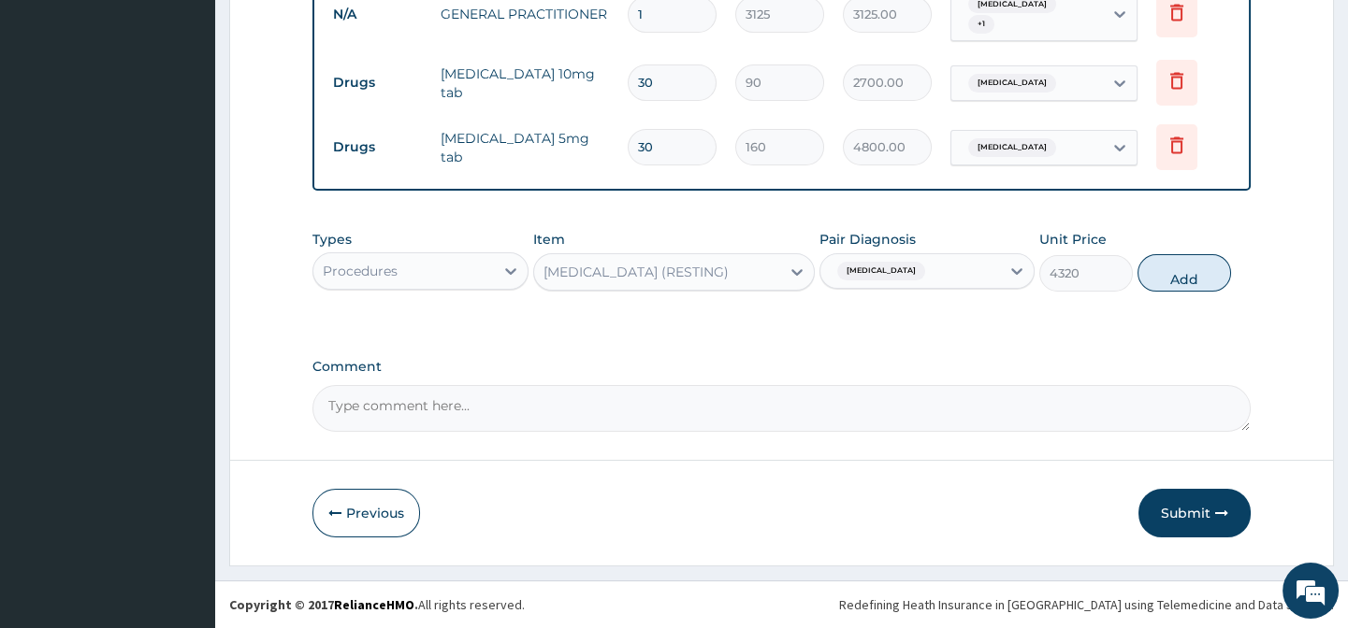
click at [1183, 273] on button "Add" at bounding box center [1184, 272] width 94 height 37
type input "0"
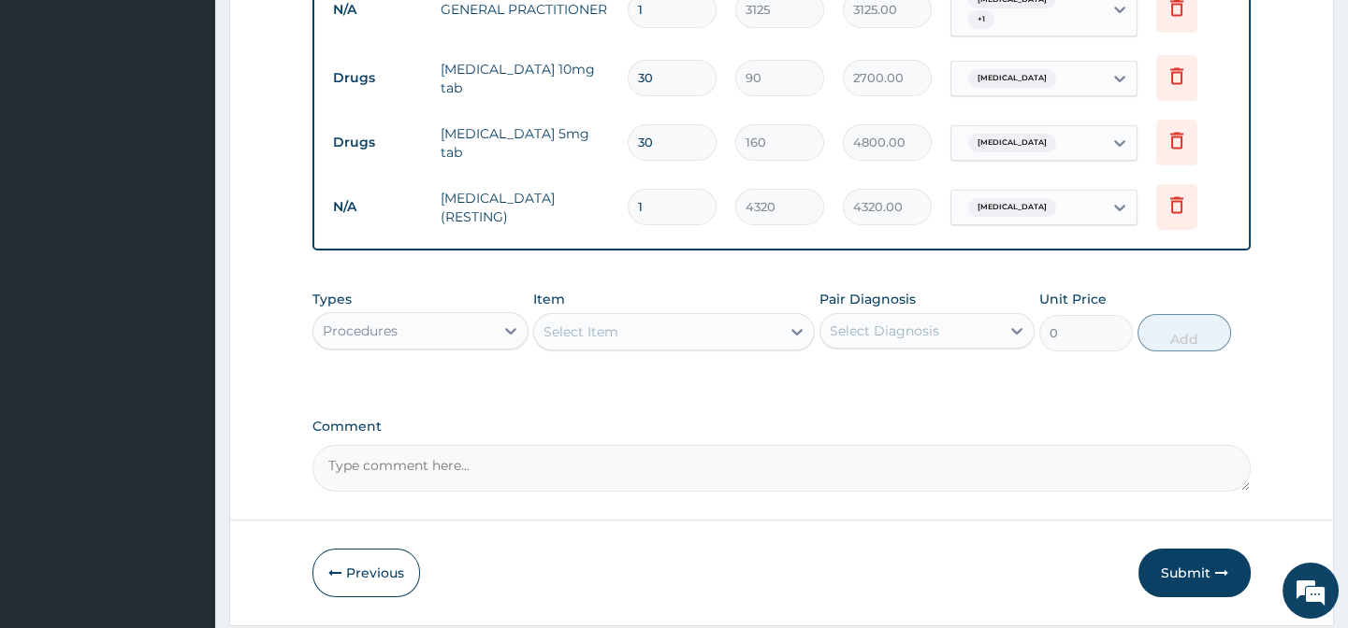
click at [642, 329] on div "Select Item" at bounding box center [657, 332] width 246 height 30
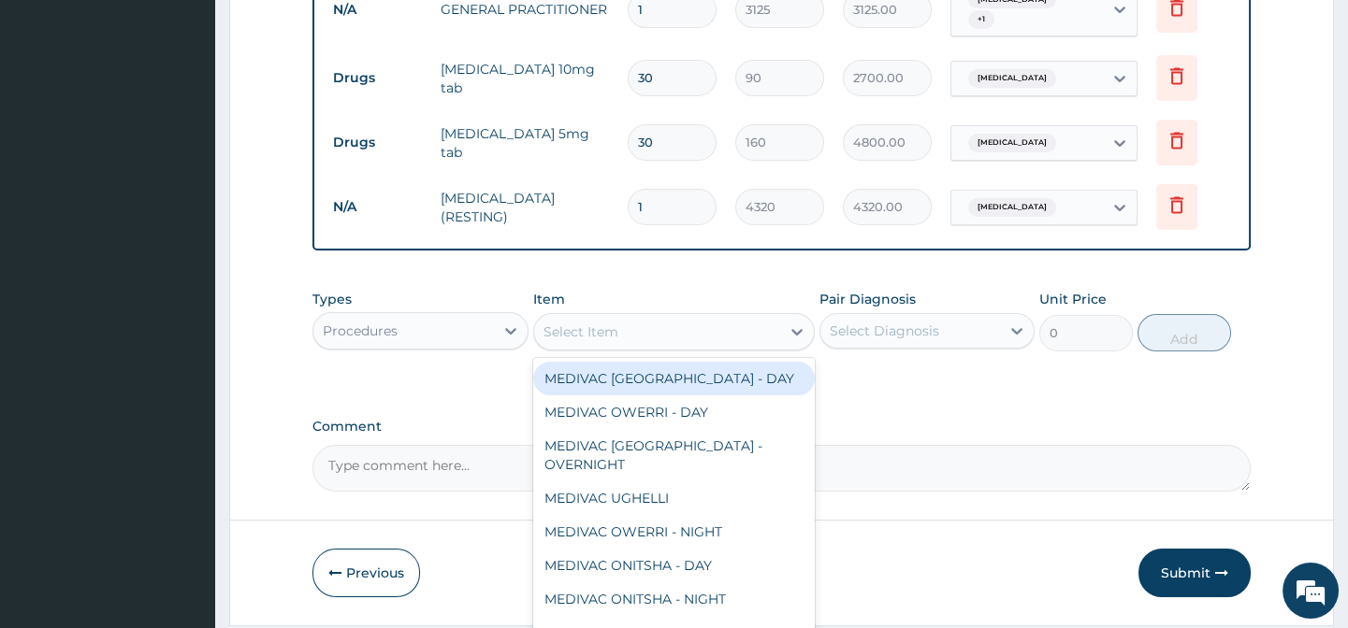
click at [468, 197] on td "ECG (RESTING)" at bounding box center [524, 208] width 187 height 56
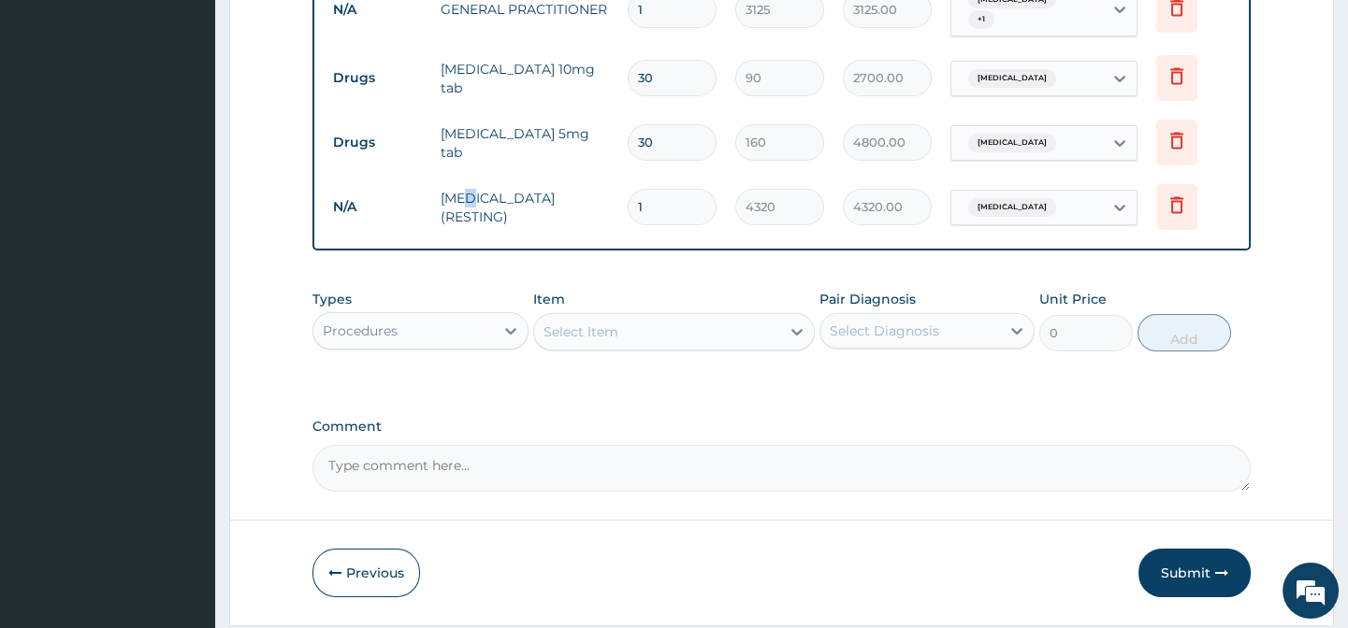
click at [466, 197] on td "ECG (RESTING)" at bounding box center [524, 208] width 187 height 56
drag, startPoint x: 466, startPoint y: 197, endPoint x: 420, endPoint y: 196, distance: 45.8
click at [420, 196] on tr "N/A ECG (RESTING) 1 4320 4320.00 Palpitations Delete" at bounding box center [782, 207] width 916 height 65
click at [578, 339] on div "Select Item" at bounding box center [580, 332] width 75 height 19
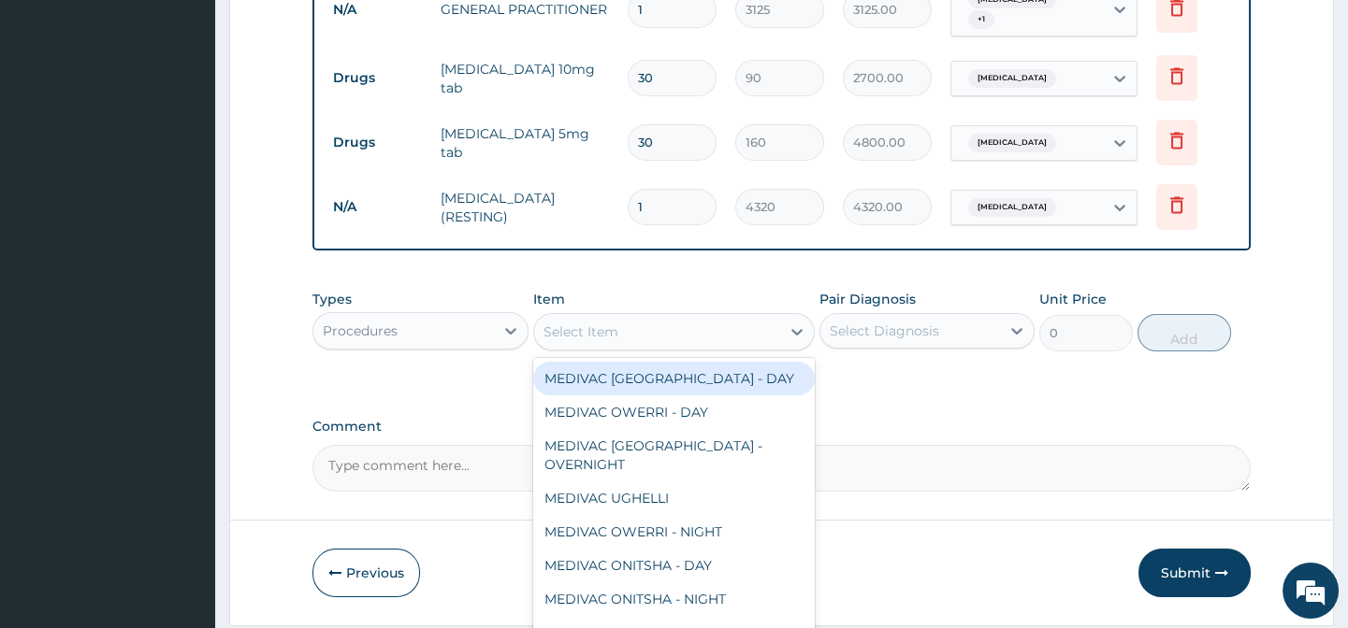
paste input "ECG"
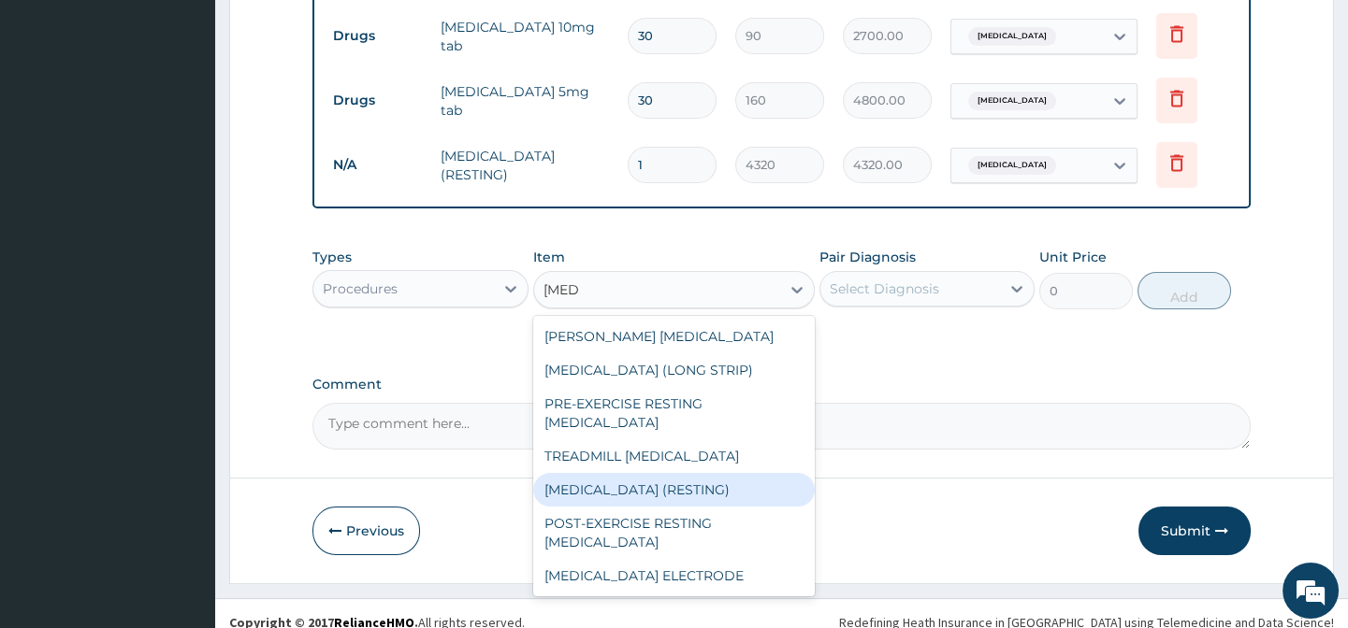
scroll to position [837, 0]
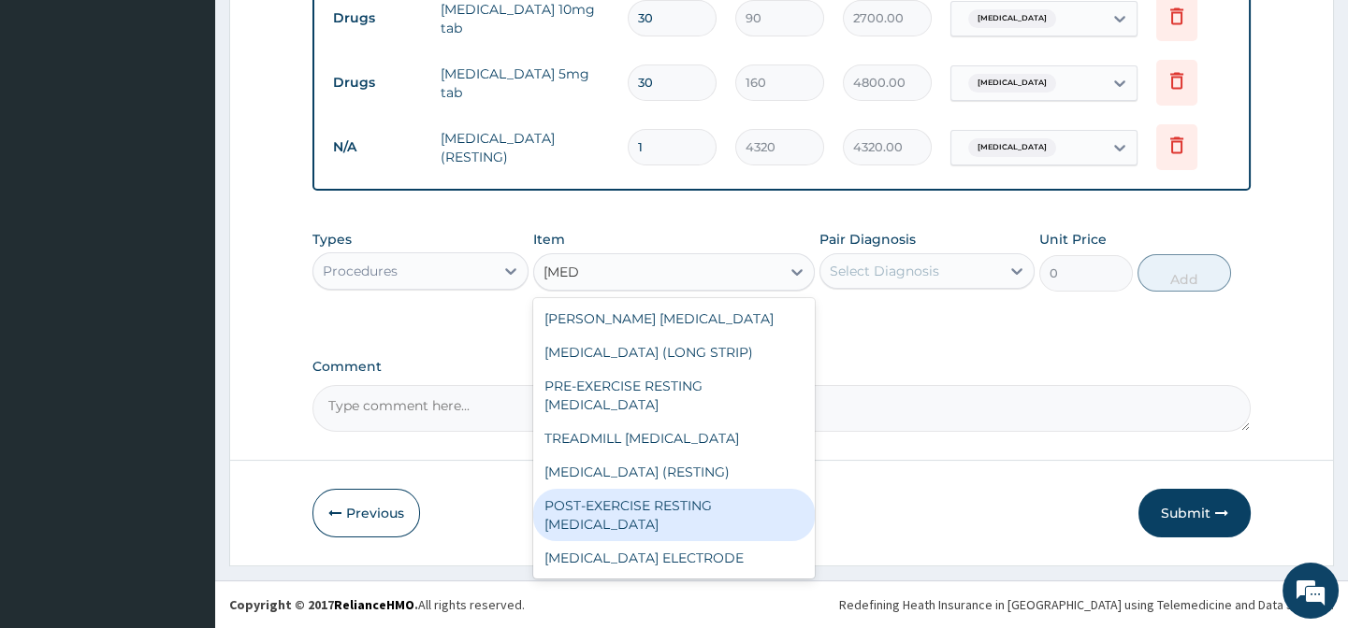
type input "ECG"
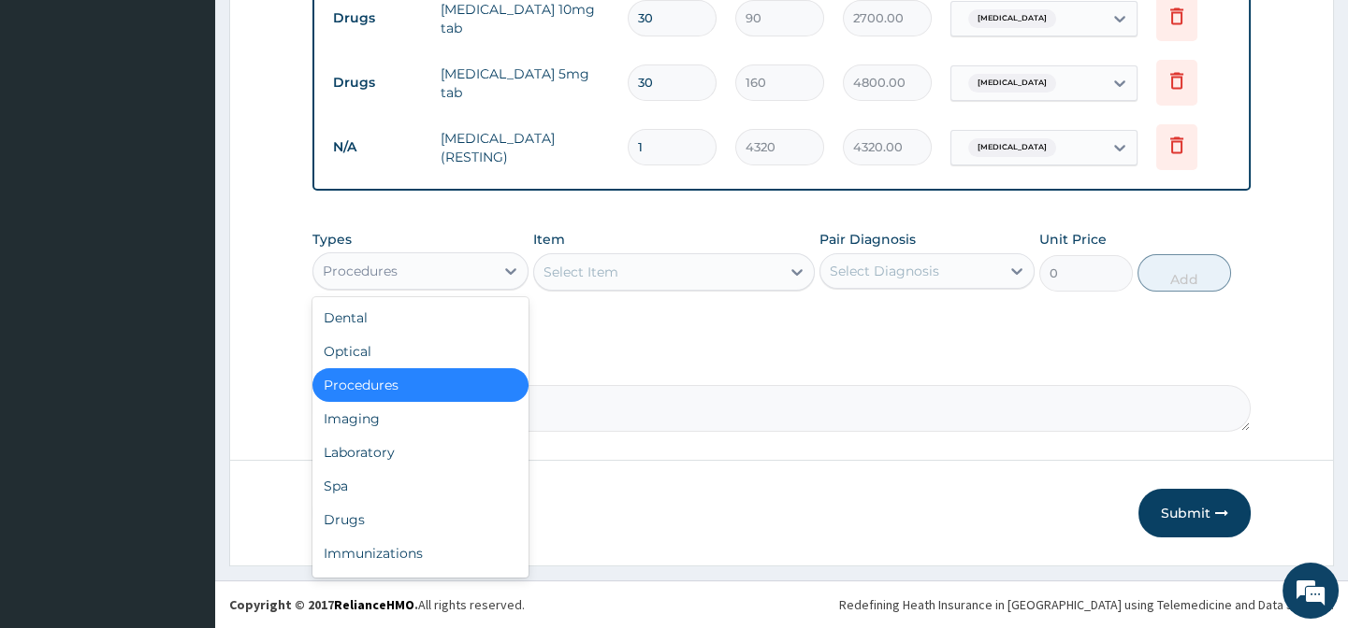
drag, startPoint x: 338, startPoint y: 270, endPoint x: 338, endPoint y: 293, distance: 22.4
click at [337, 272] on div "Procedures" at bounding box center [360, 271] width 75 height 19
click at [388, 412] on div "Imaging" at bounding box center [419, 419] width 215 height 34
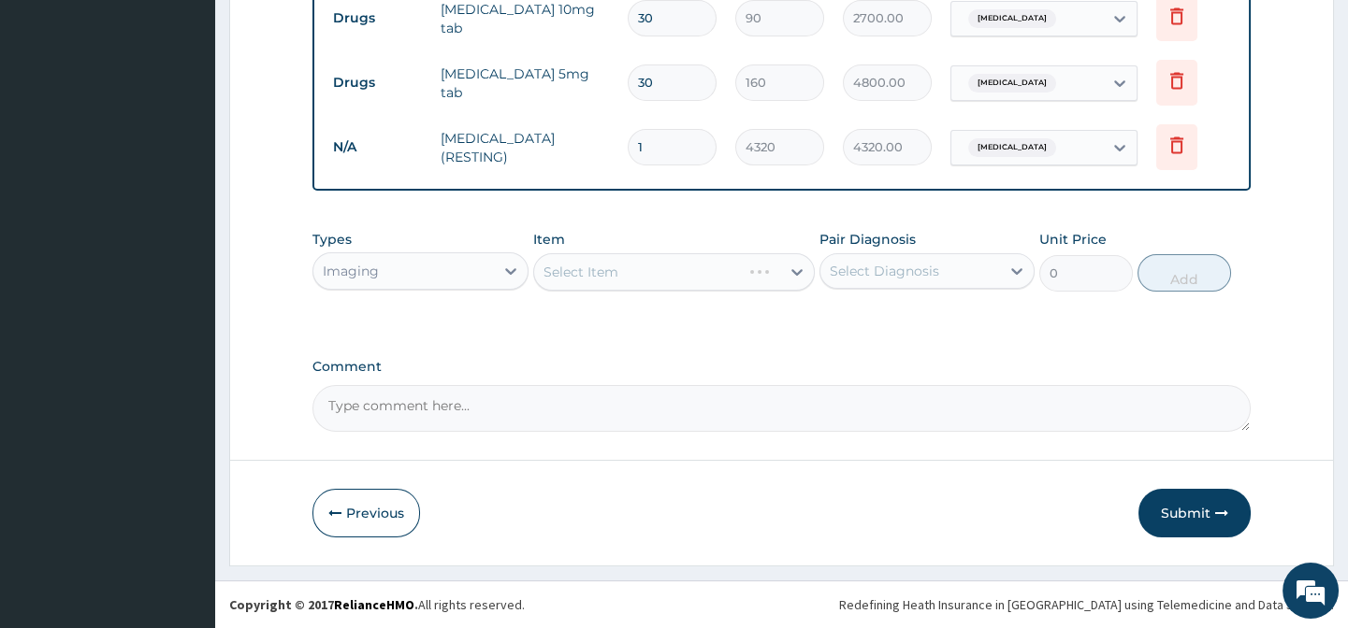
click at [669, 271] on div "Select Item" at bounding box center [673, 271] width 281 height 37
click at [687, 266] on div "Select Item" at bounding box center [673, 271] width 281 height 37
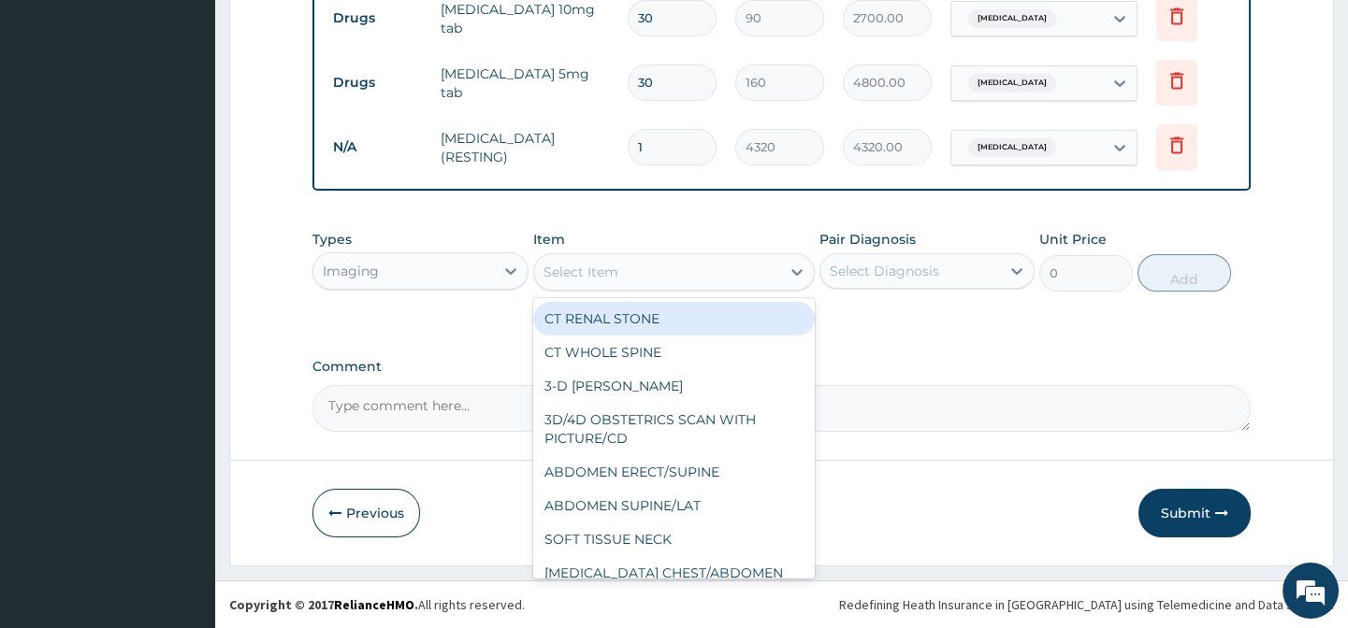
click at [636, 269] on div "Select Item" at bounding box center [657, 272] width 246 height 30
paste input "ECG"
type input "ECG"
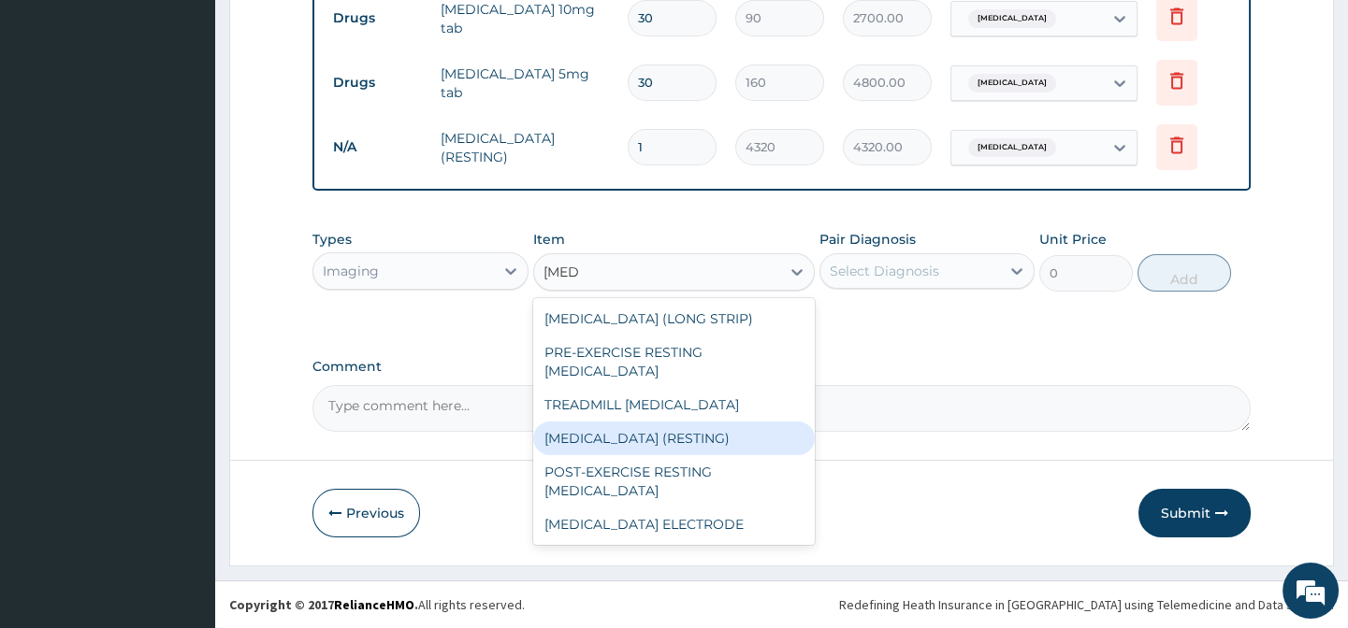
click at [675, 429] on div "ECG (RESTING)" at bounding box center [673, 439] width 281 height 34
type input "5400"
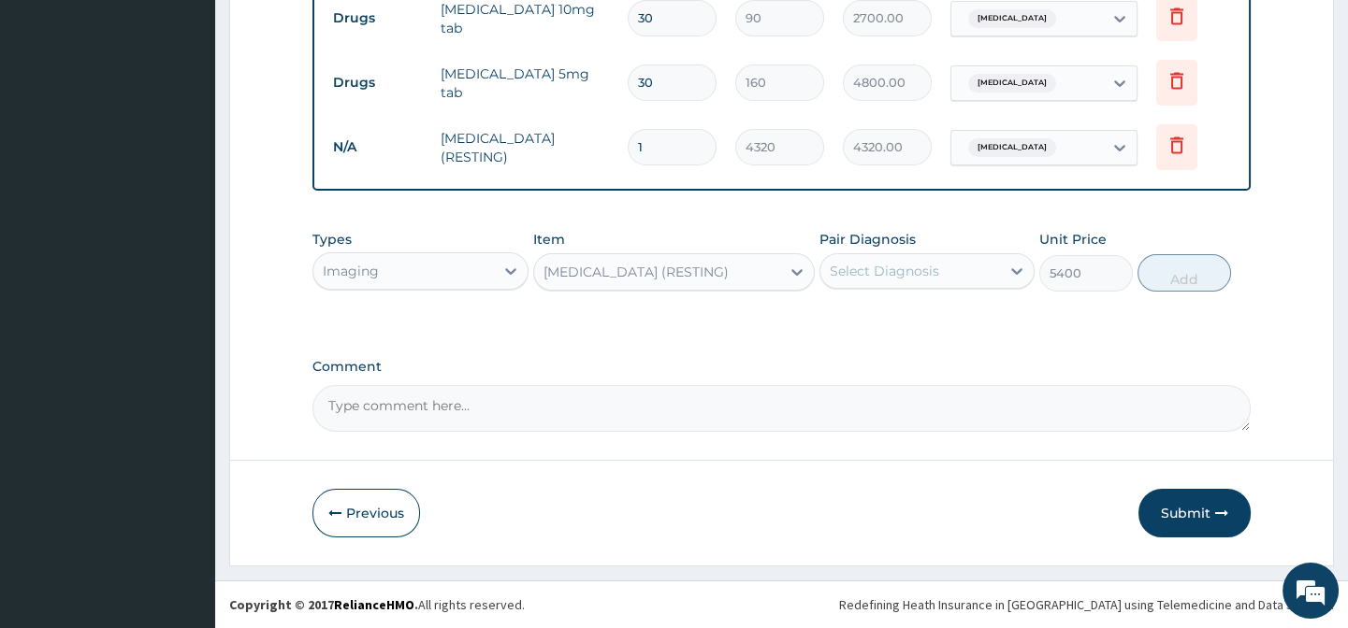
click at [868, 273] on div "Select Diagnosis" at bounding box center [883, 271] width 109 height 19
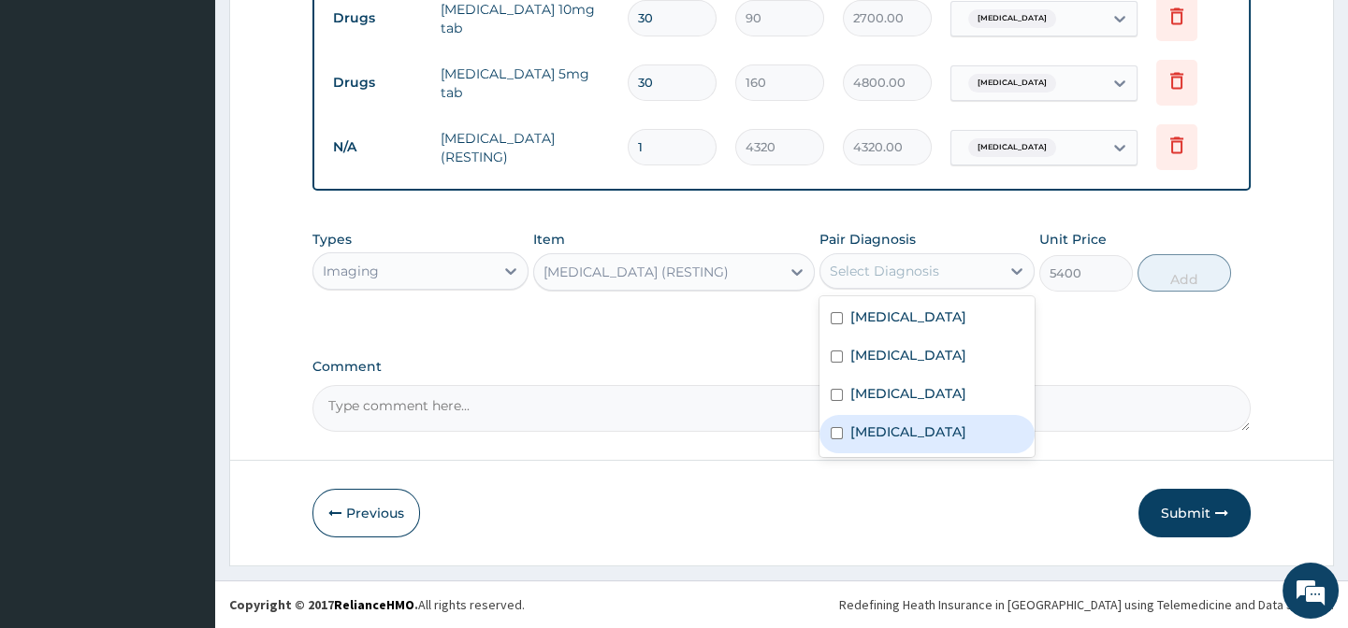
click at [901, 421] on div "Palpitations" at bounding box center [926, 434] width 215 height 38
checkbox input "true"
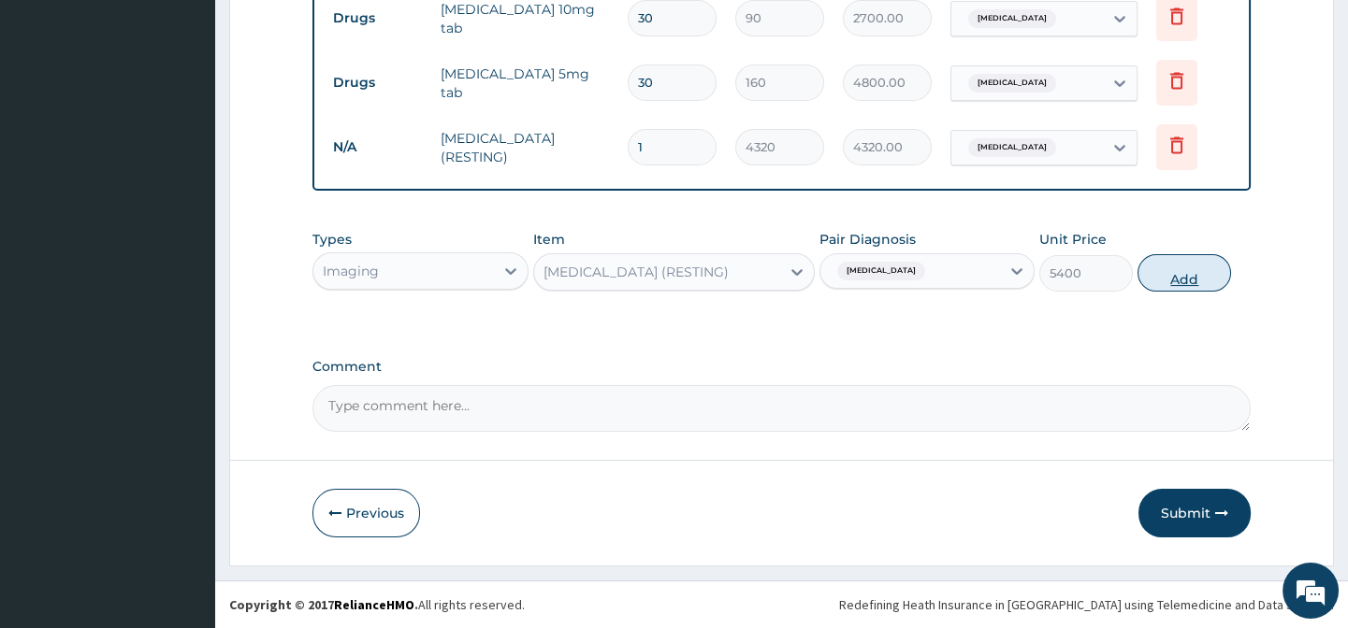
click at [1174, 281] on button "Add" at bounding box center [1184, 272] width 94 height 37
type input "0"
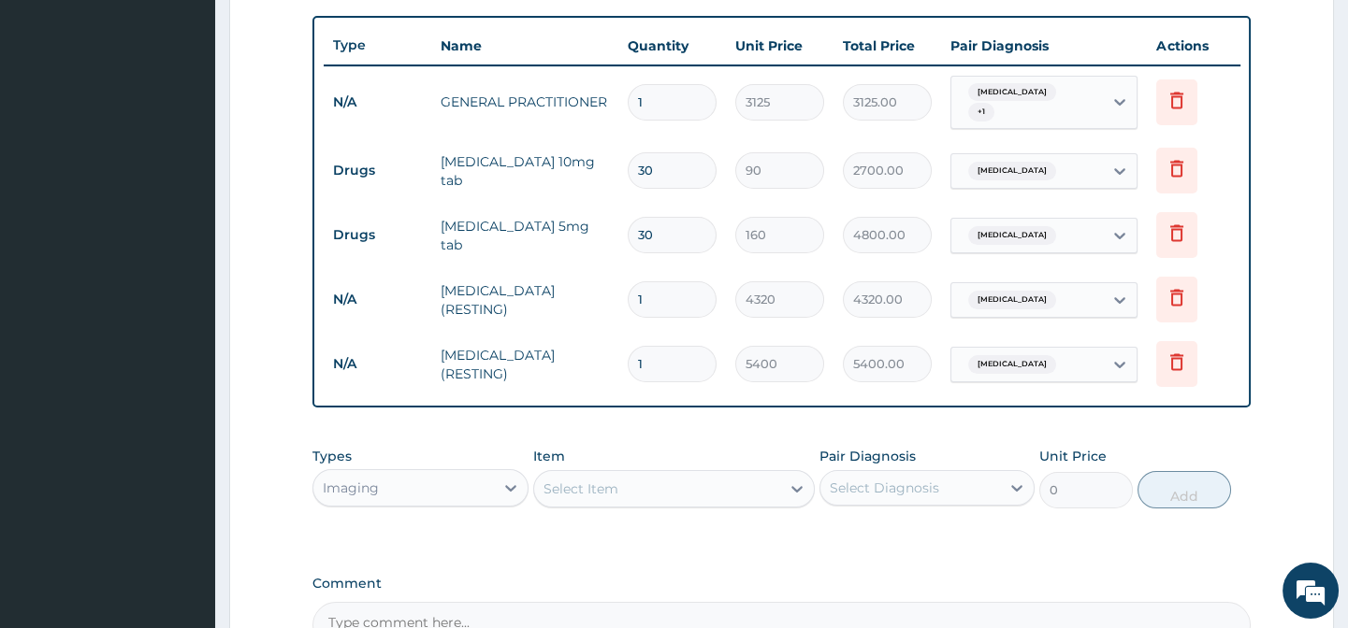
scroll to position [667, 0]
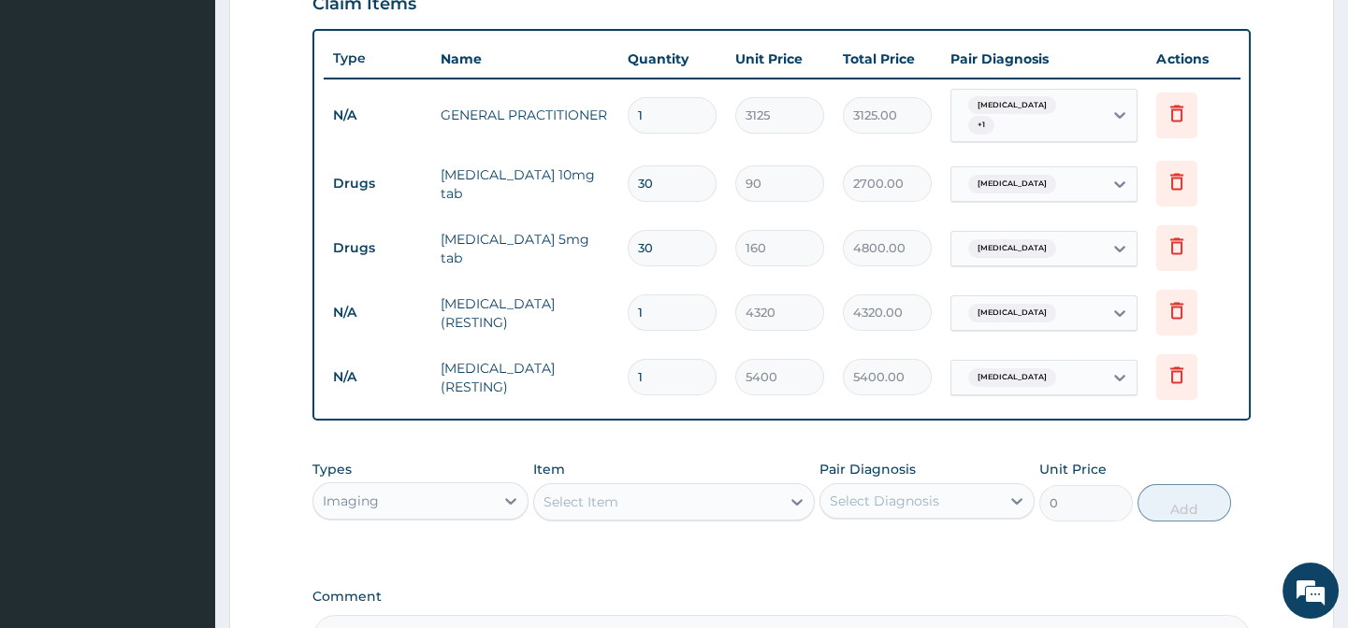
click at [695, 440] on div "PA Code / Prescription Code PA/0C52DD PA/CEBCDB Encounter Date 02-09-2025 Impor…" at bounding box center [780, 87] width 937 height 1150
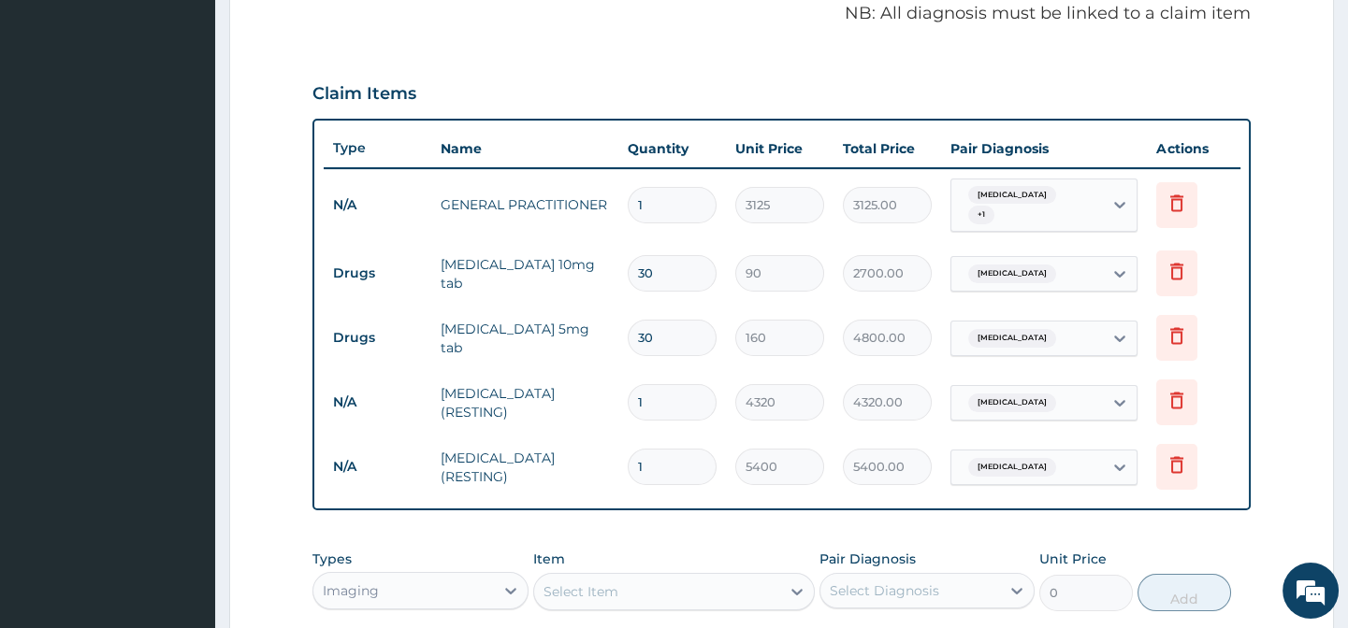
scroll to position [582, 0]
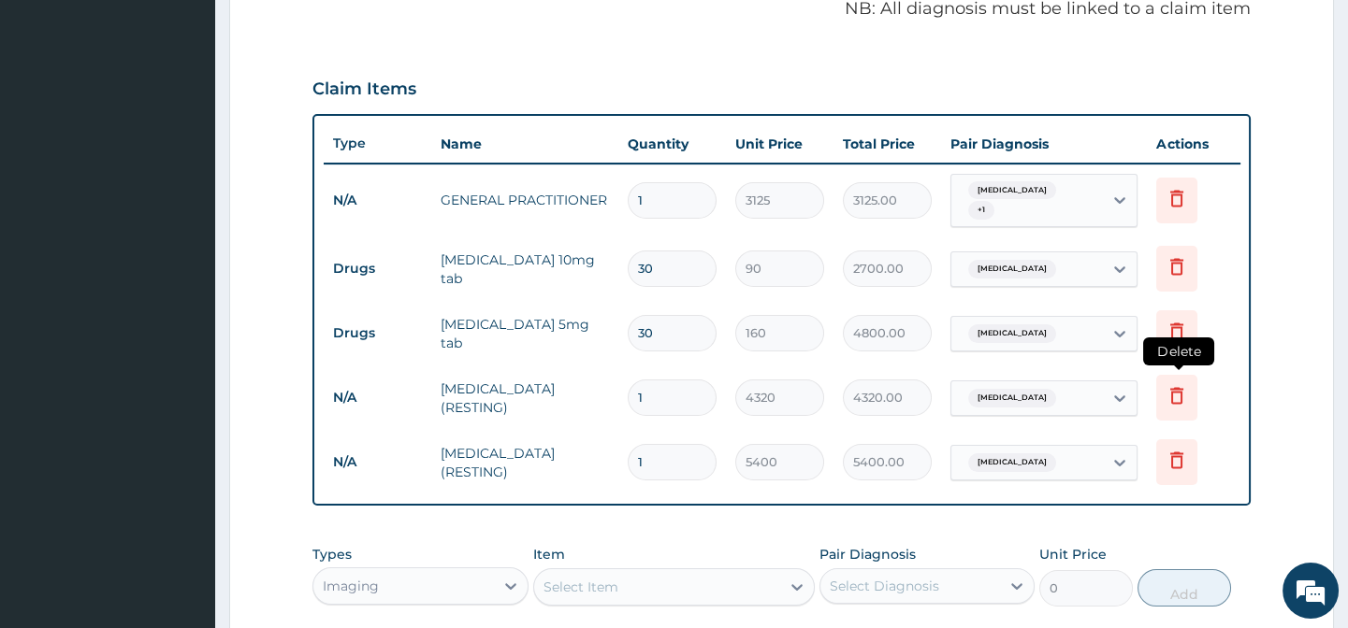
click at [1170, 389] on icon at bounding box center [1176, 395] width 22 height 22
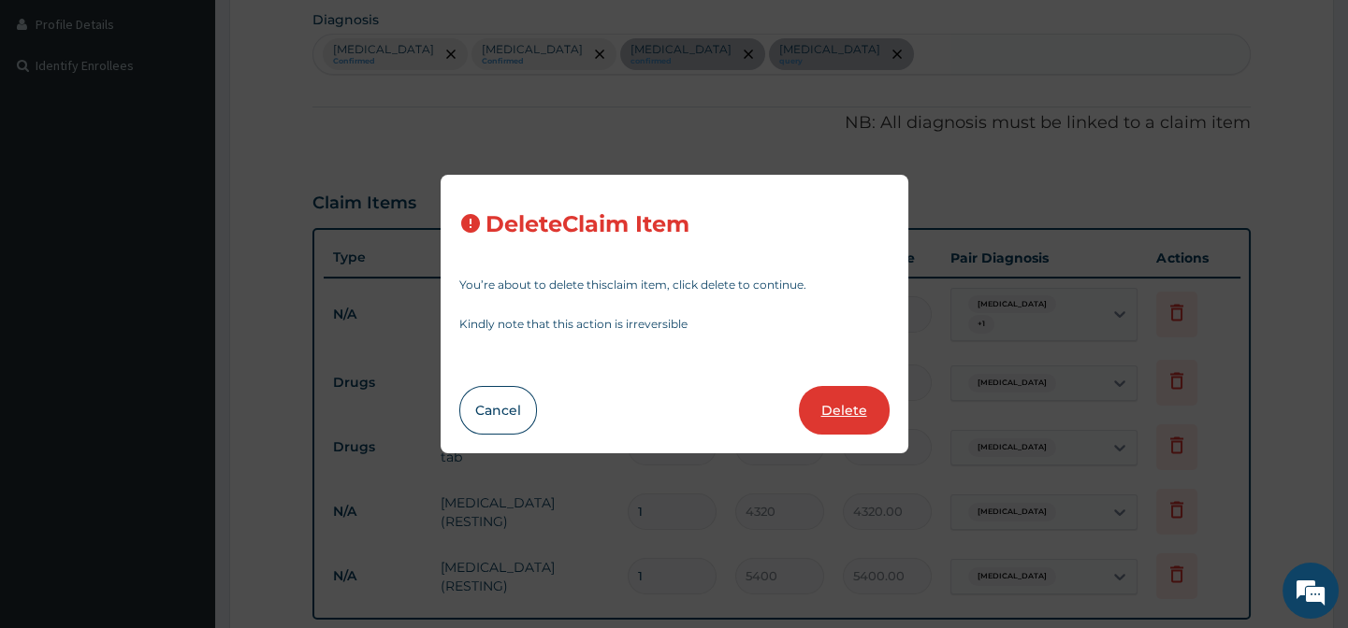
scroll to position [327, 0]
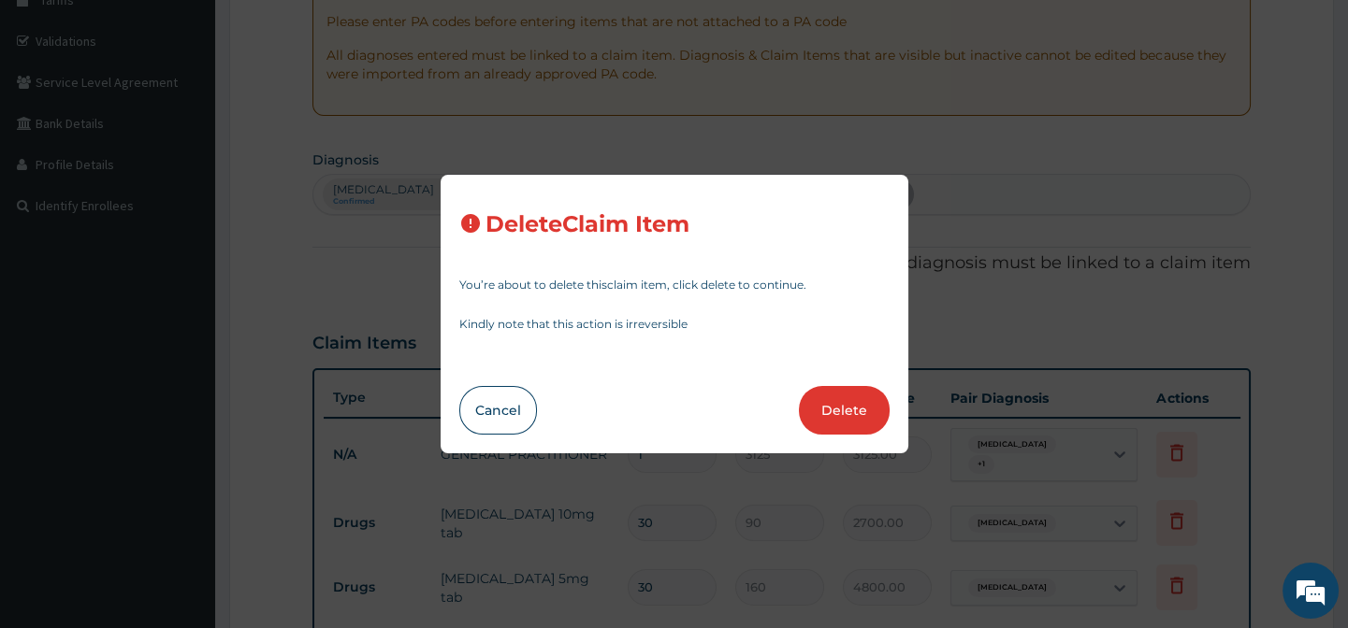
click at [842, 426] on button "Delete" at bounding box center [844, 410] width 91 height 49
type input "5400"
type input "5400.00"
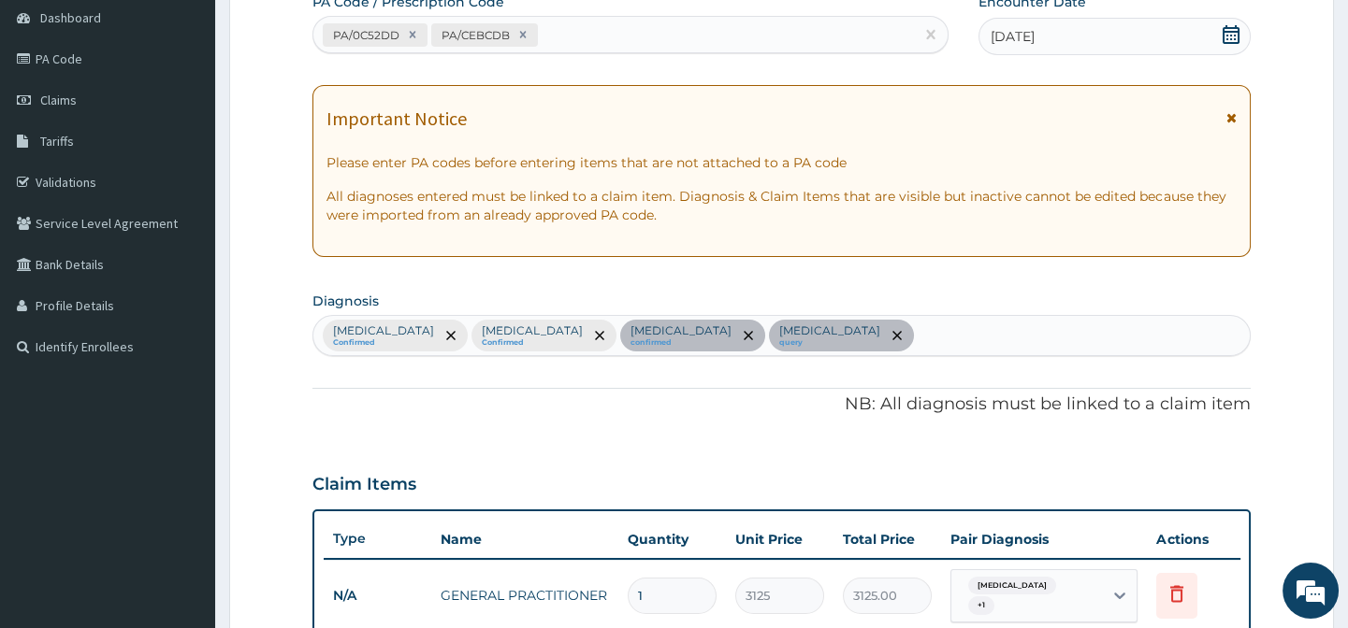
scroll to position [0, 0]
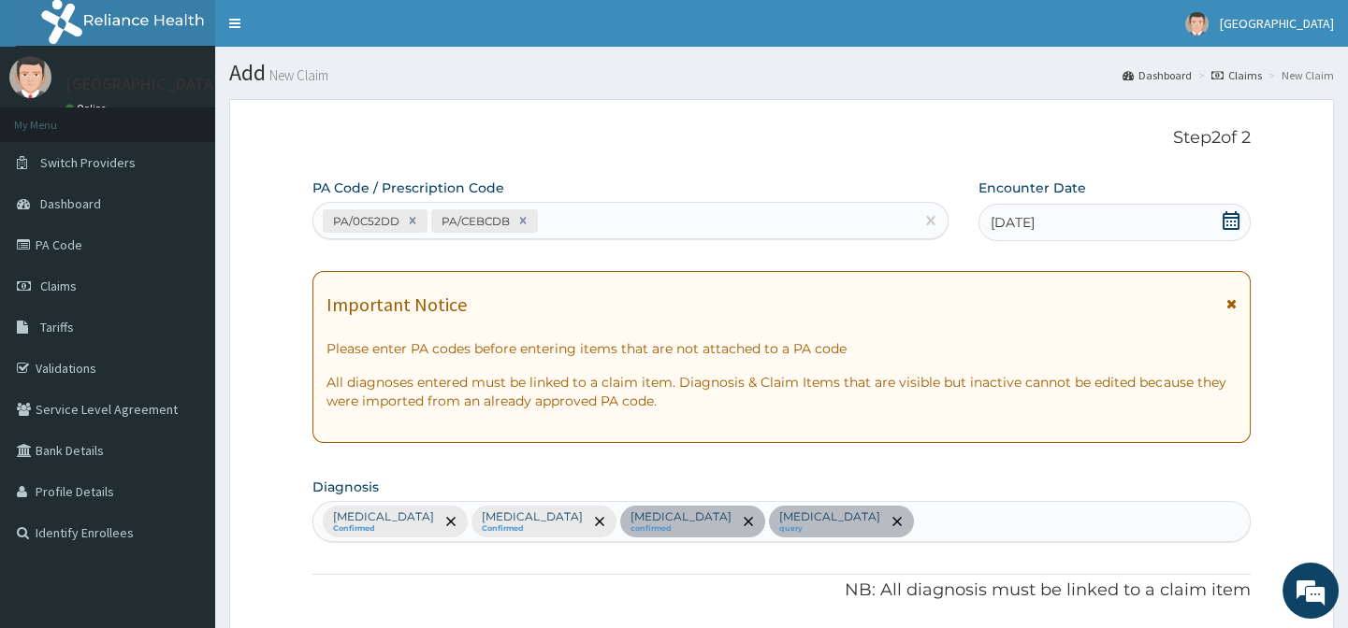
click at [583, 224] on div "PA/0C52DD PA/CEBCDB" at bounding box center [612, 221] width 599 height 31
paste input "PA/2D1F61"
type input "PA/2D1F61"
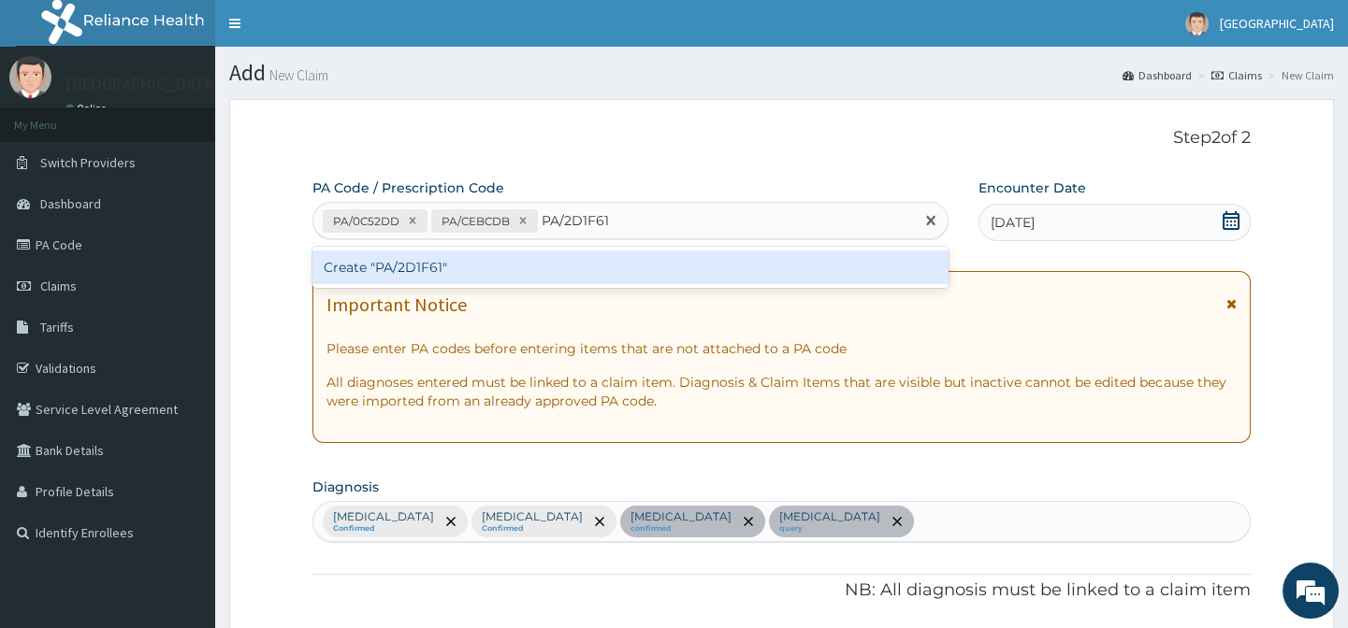
click at [572, 275] on div "Create "PA/2D1F61"" at bounding box center [629, 268] width 635 height 34
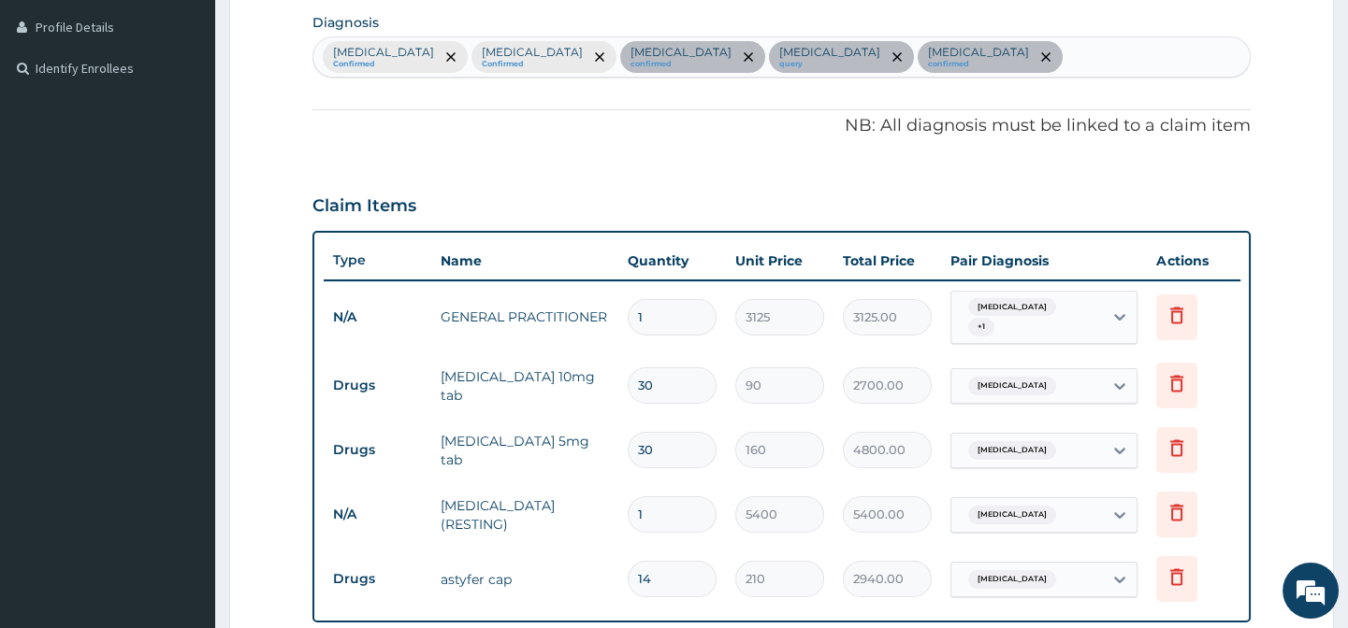
scroll to position [553, 0]
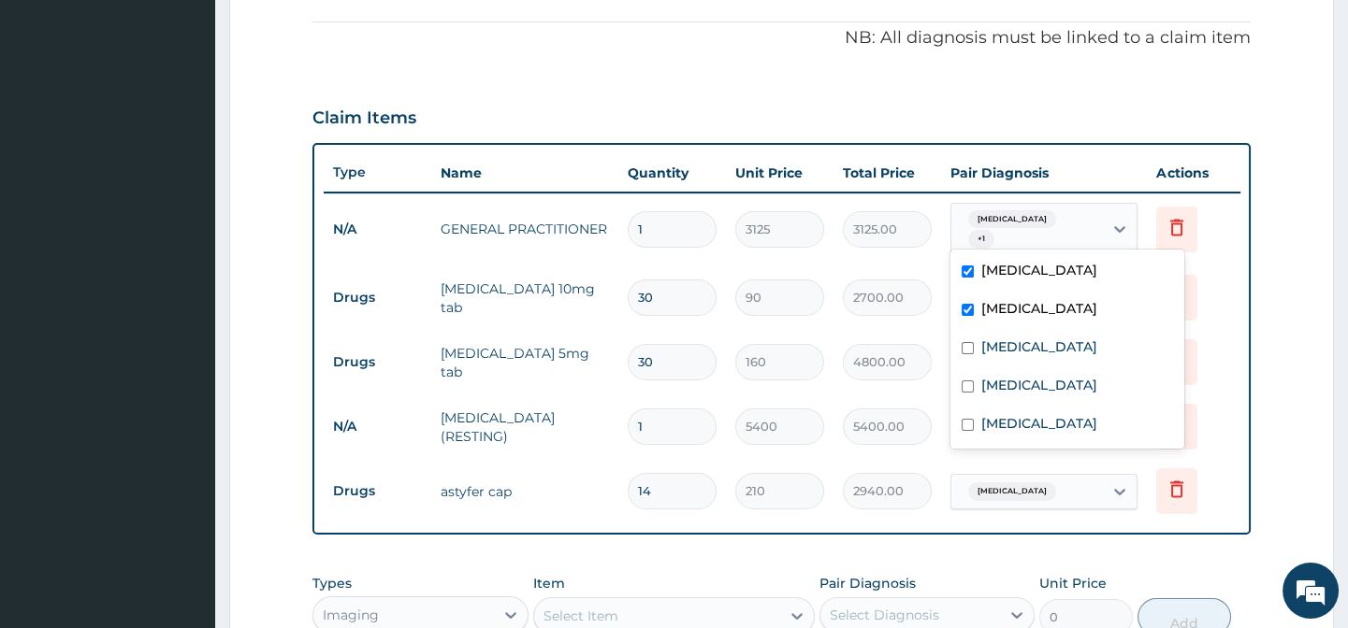
click at [1075, 231] on div "Malaria + 1" at bounding box center [1026, 230] width 151 height 52
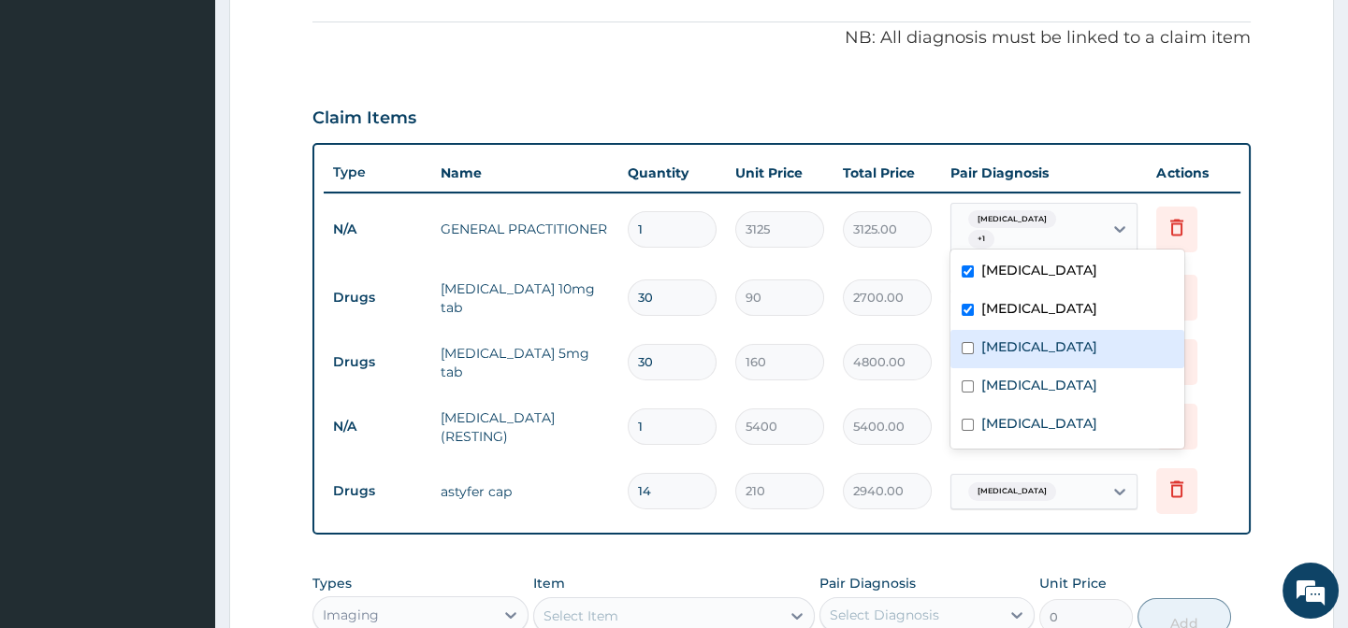
click at [1032, 358] on div "Essential hypertension" at bounding box center [1067, 349] width 234 height 38
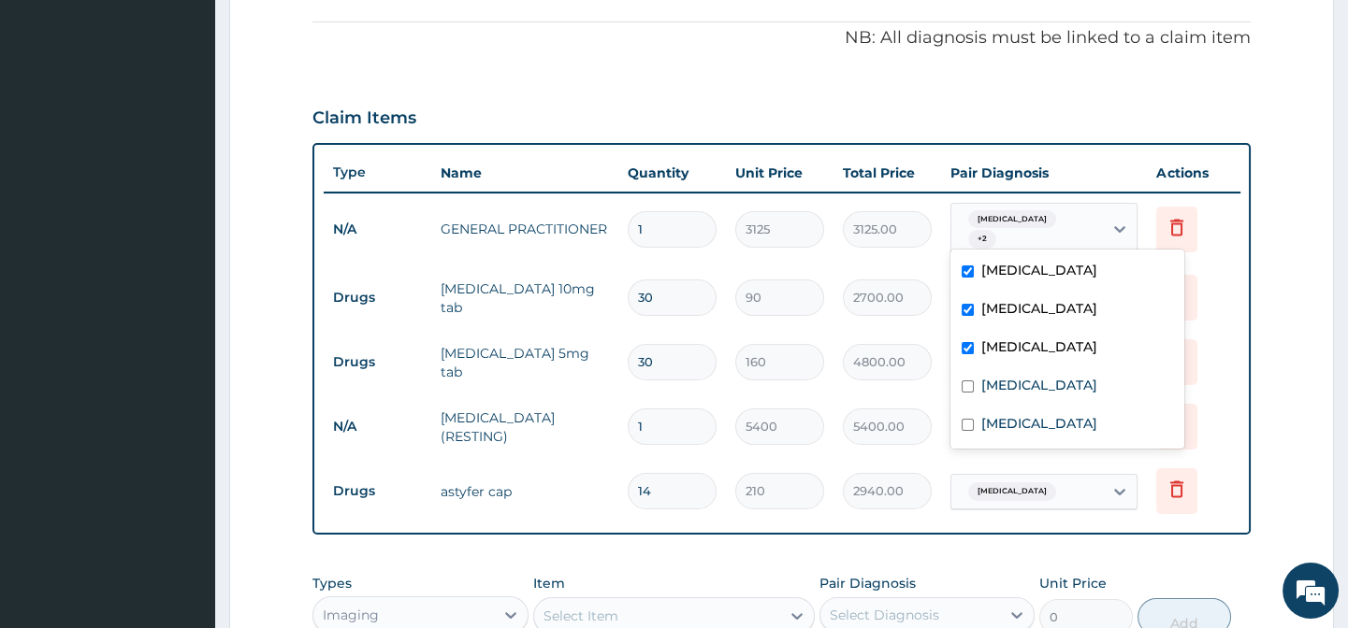
drag, startPoint x: 1032, startPoint y: 364, endPoint x: 1032, endPoint y: 377, distance: 13.1
click at [1032, 365] on div "Essential hypertension" at bounding box center [1067, 349] width 234 height 38
checkbox input "false"
click at [1032, 387] on label "Palpitations" at bounding box center [1039, 385] width 116 height 19
checkbox input "true"
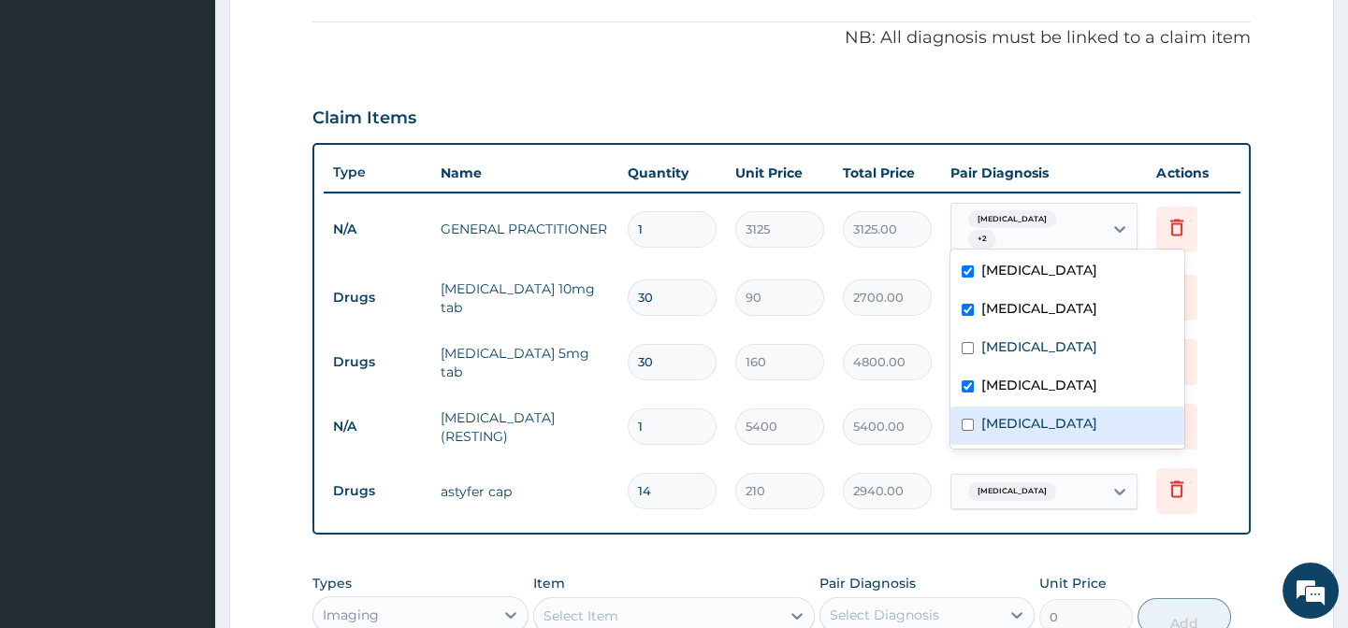
click at [1028, 416] on label "Anemia" at bounding box center [1039, 423] width 116 height 19
checkbox input "true"
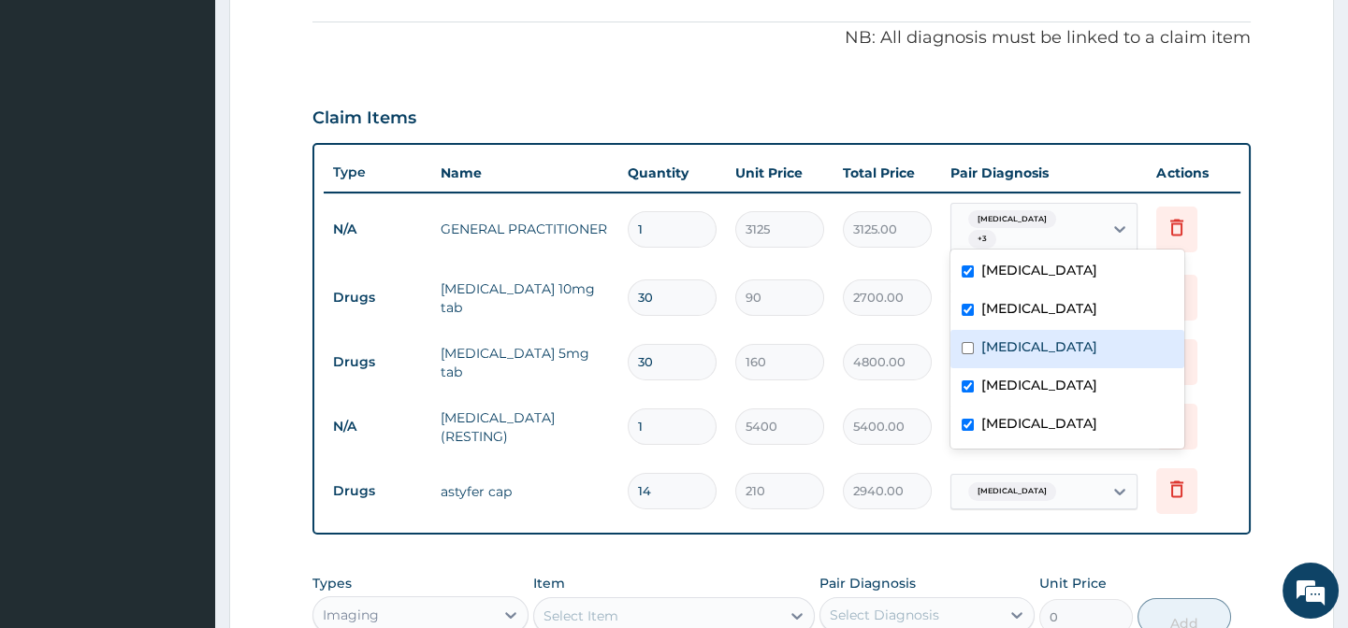
click at [1036, 347] on label "Essential hypertension" at bounding box center [1039, 347] width 116 height 19
checkbox input "true"
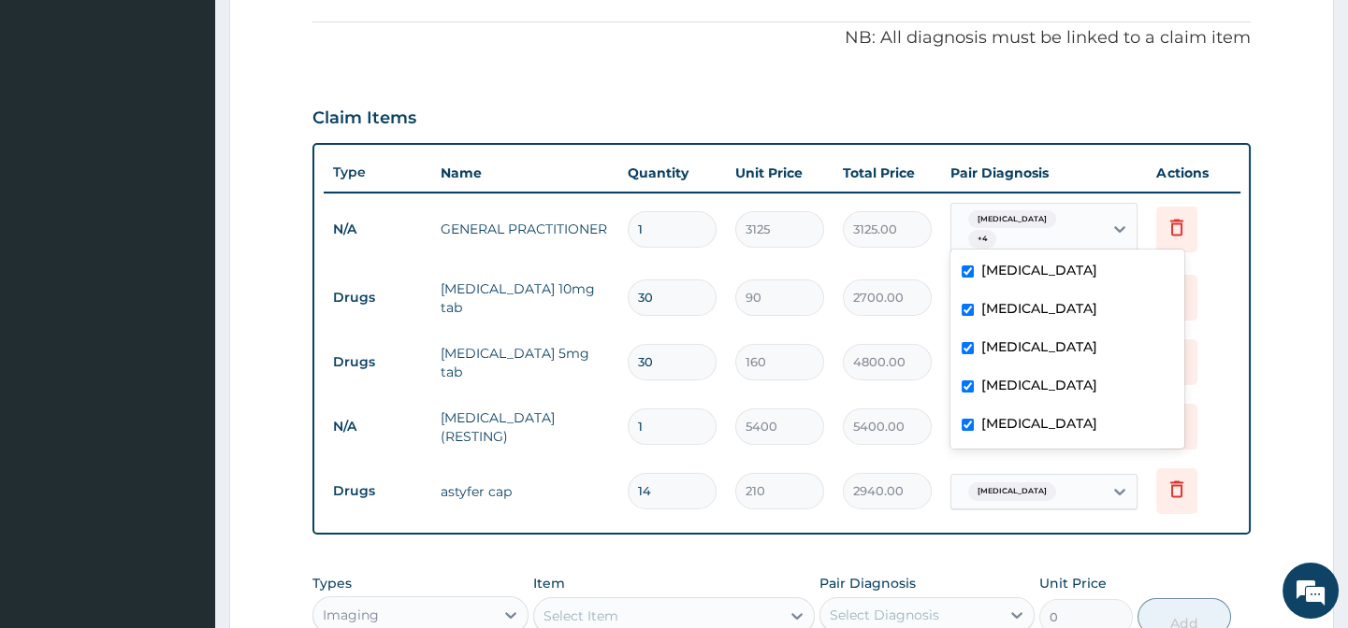
click at [1225, 381] on td "Delete" at bounding box center [1194, 362] width 94 height 65
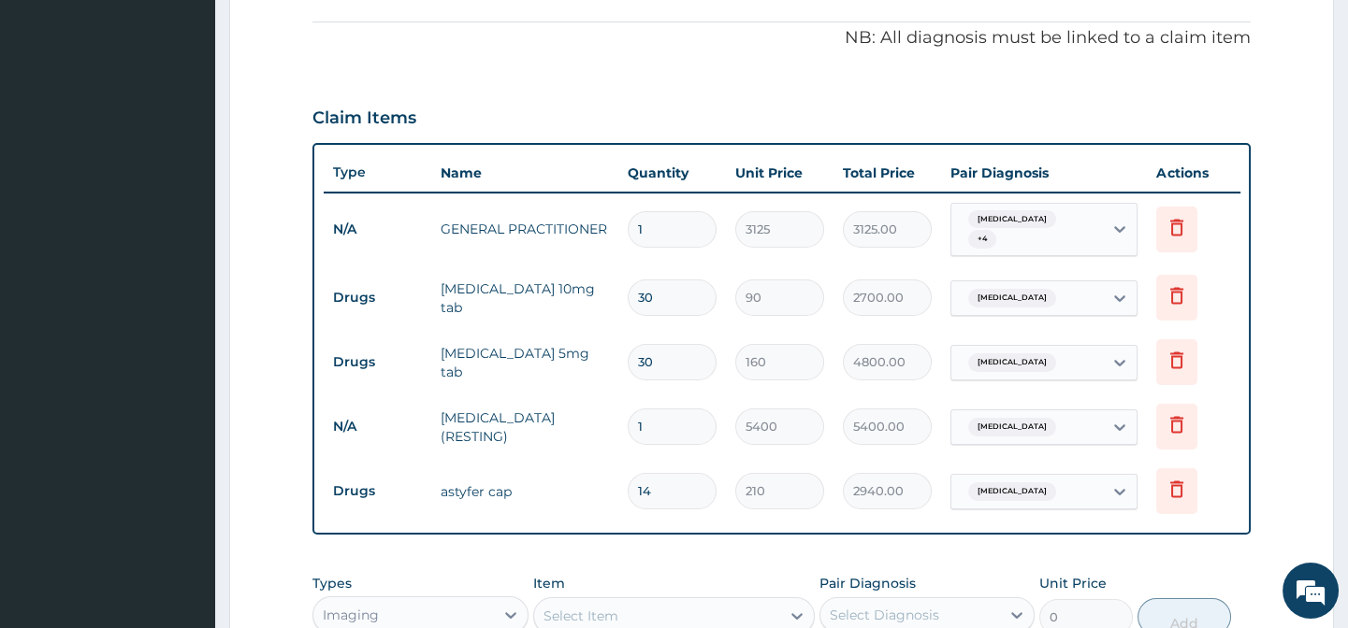
scroll to position [808, 0]
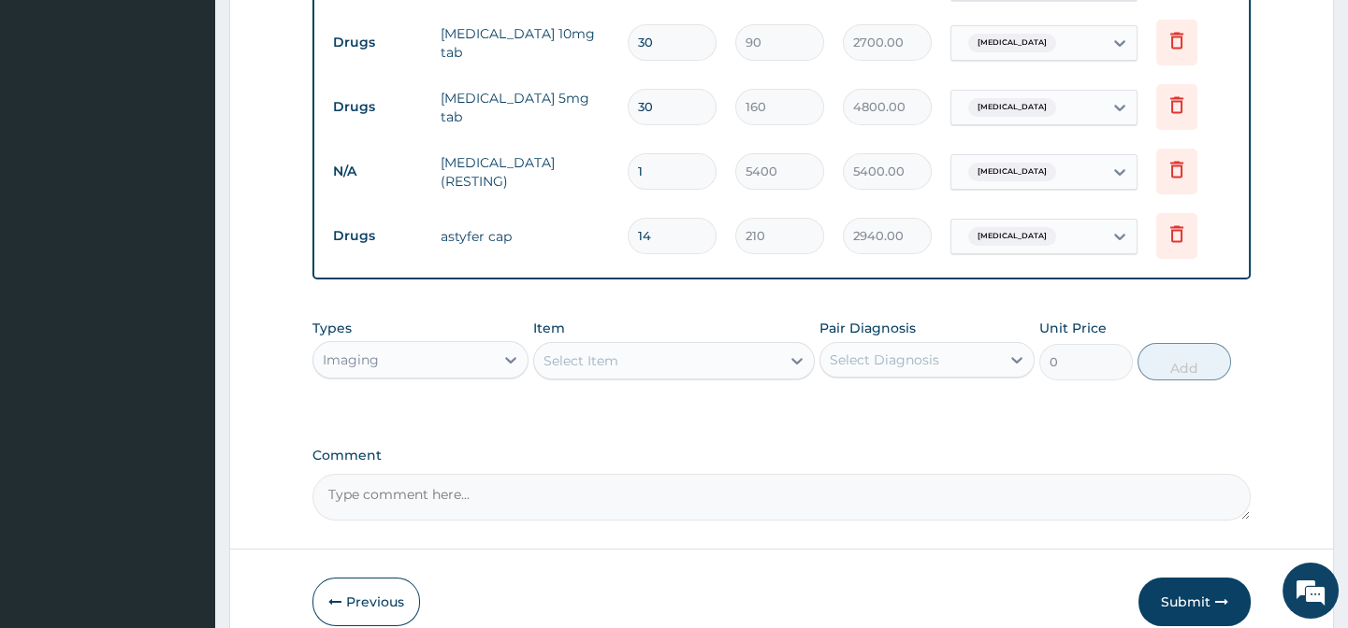
click at [402, 370] on div "Imaging" at bounding box center [403, 360] width 180 height 30
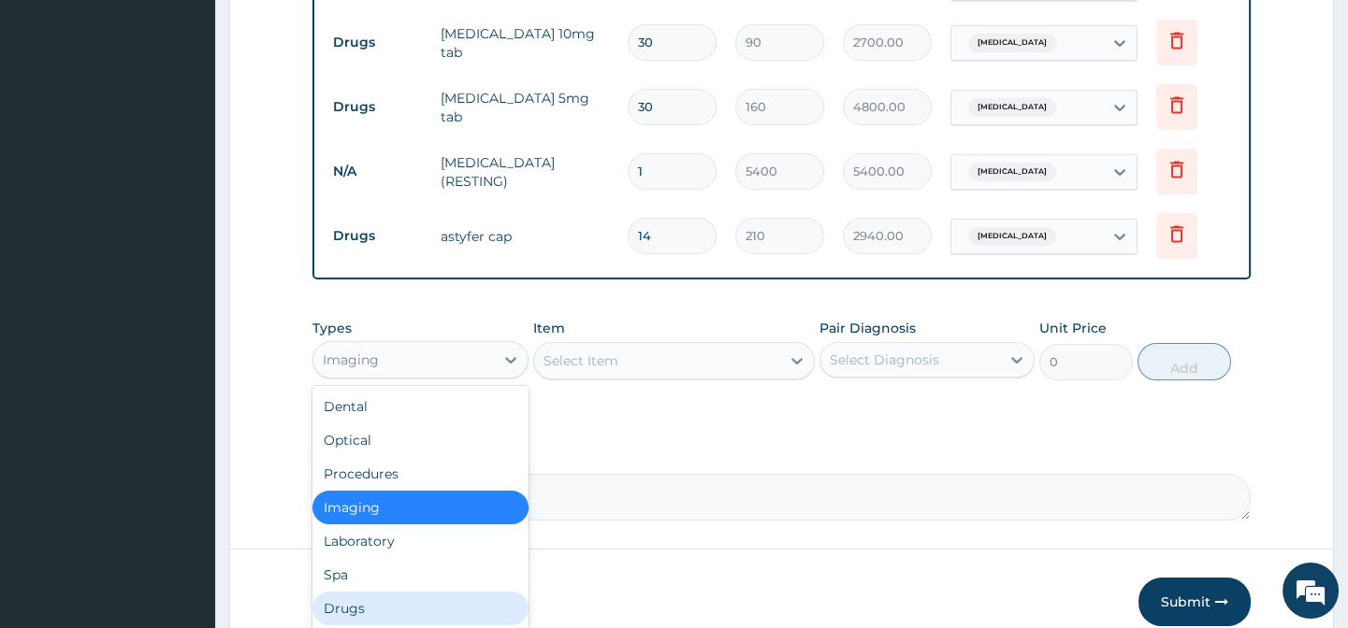
drag, startPoint x: 371, startPoint y: 612, endPoint x: 404, endPoint y: 612, distance: 32.7
click at [371, 613] on div "Drugs" at bounding box center [419, 609] width 215 height 34
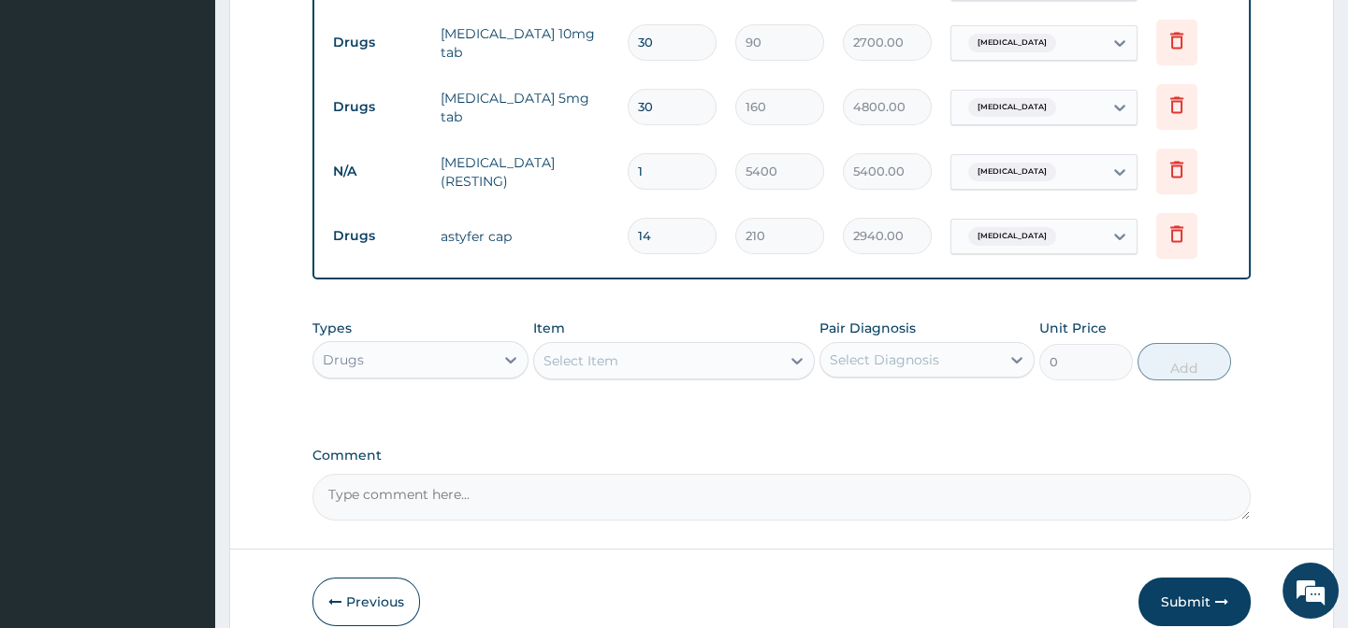
click at [609, 365] on div "Select Item" at bounding box center [580, 361] width 75 height 19
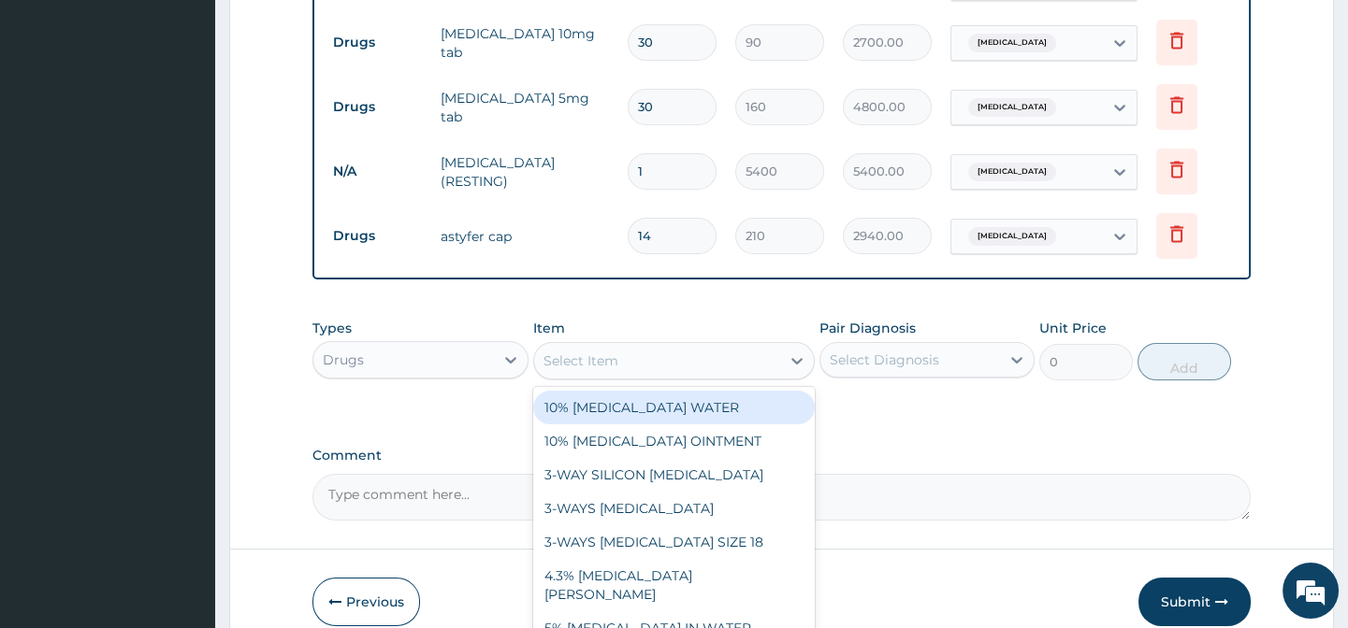
paste input "MISTMAG SUSP (NOMAGBON)"
type input "MISTMAG SUSP (NOMAGBON)"
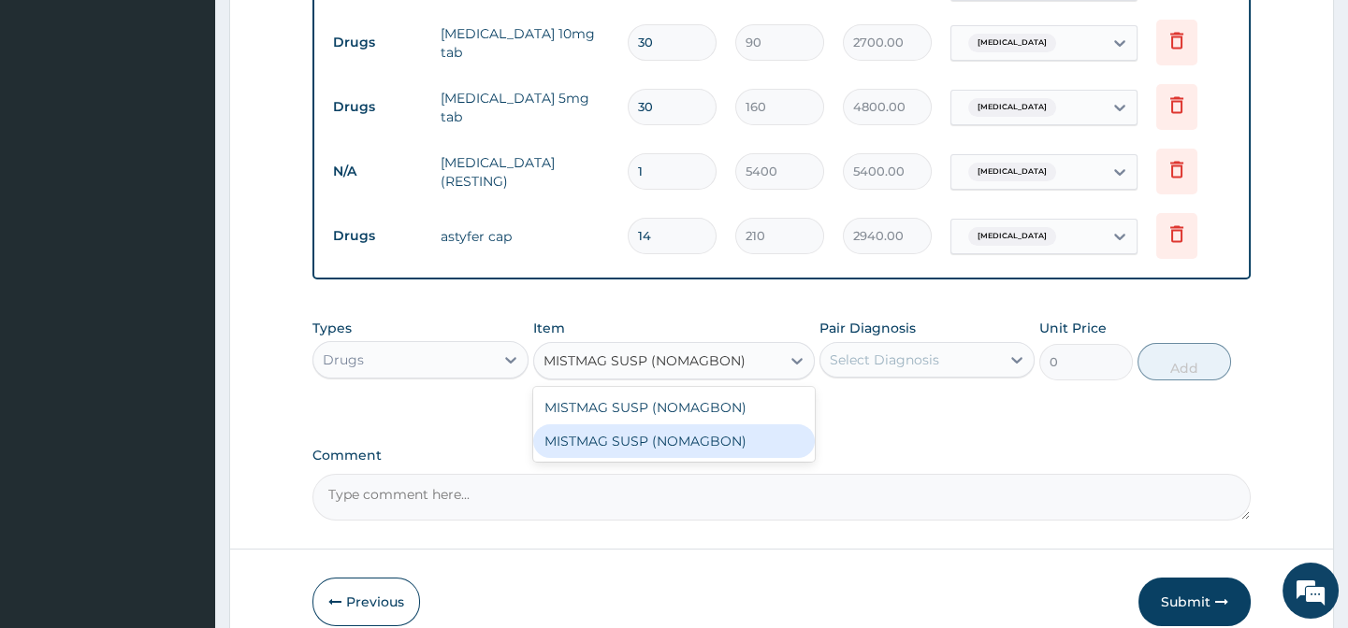
click at [701, 448] on div "MISTMAG SUSP (NOMAGBON)" at bounding box center [673, 442] width 281 height 34
type input "1200"
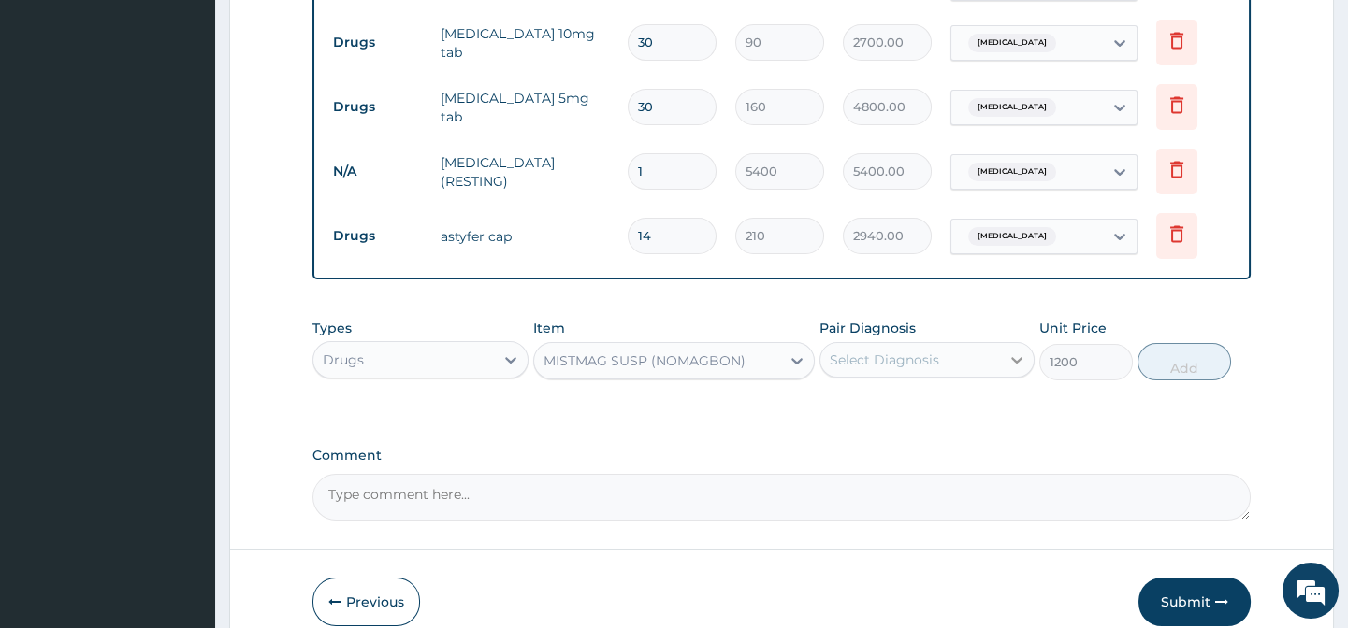
click at [1001, 369] on div at bounding box center [1017, 360] width 34 height 34
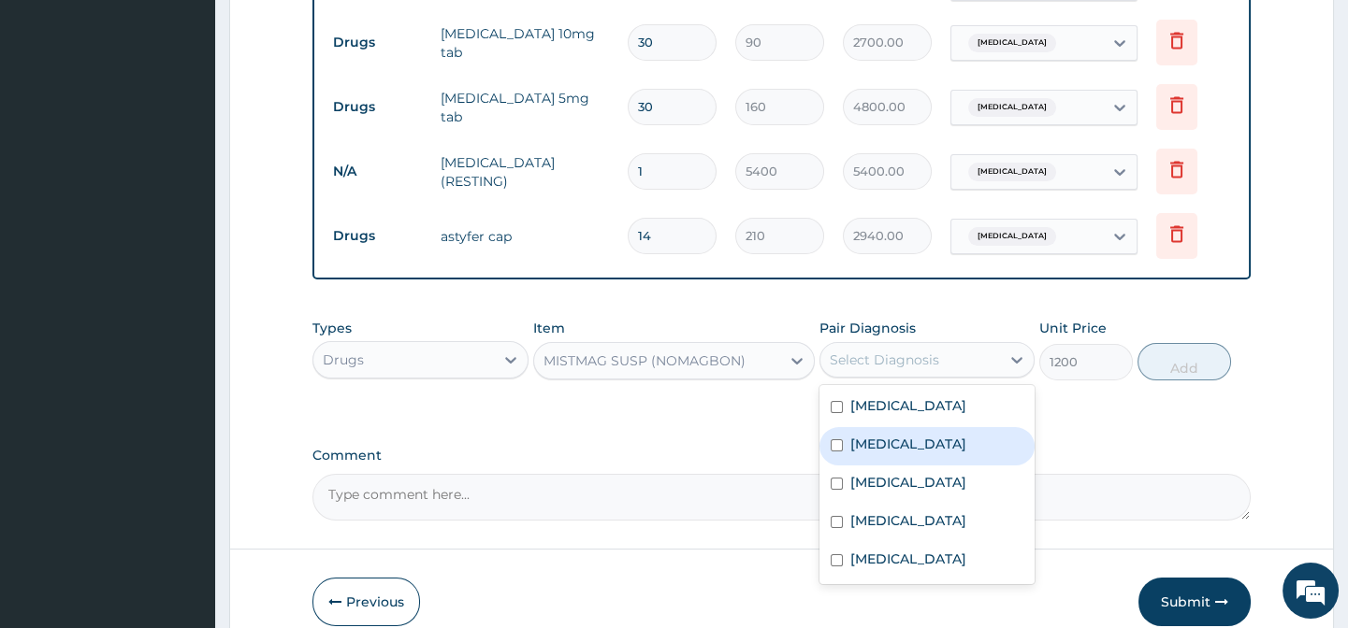
click at [980, 448] on div "Indigestion" at bounding box center [926, 446] width 215 height 38
checkbox input "true"
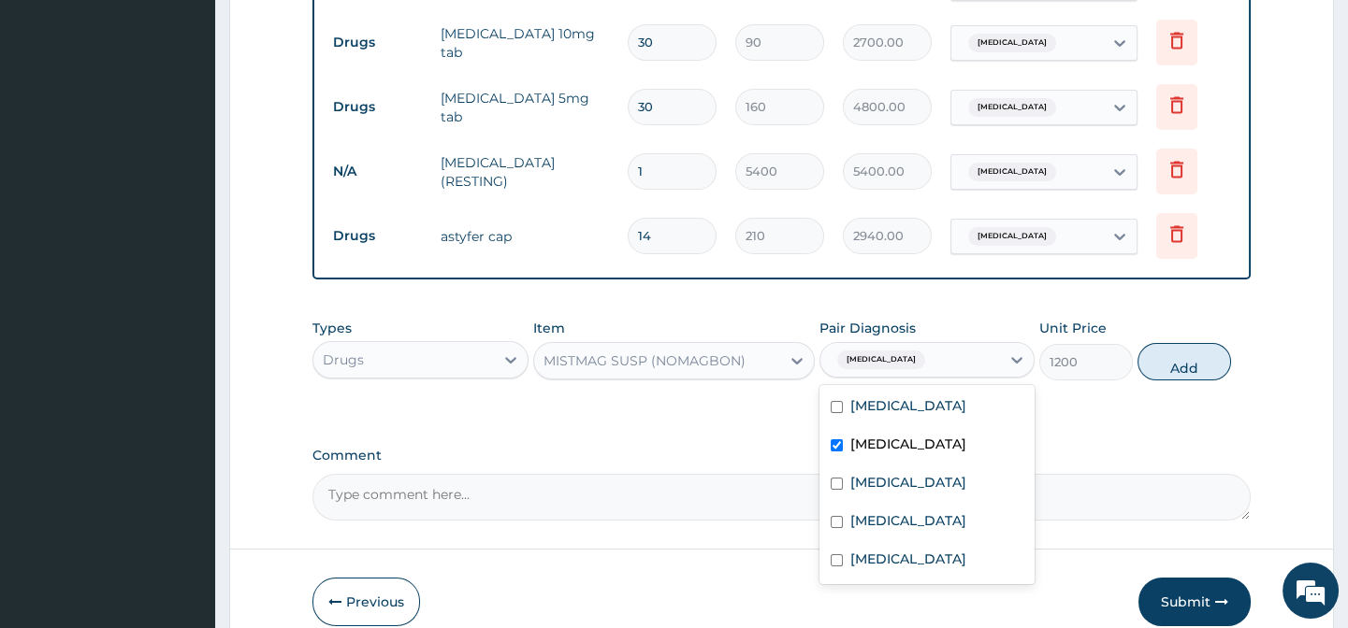
click at [1120, 407] on div "Types Drugs Item MISTMAG SUSP (NOMAGBON) Pair Diagnosis option Indigestion, sel…" at bounding box center [780, 364] width 937 height 108
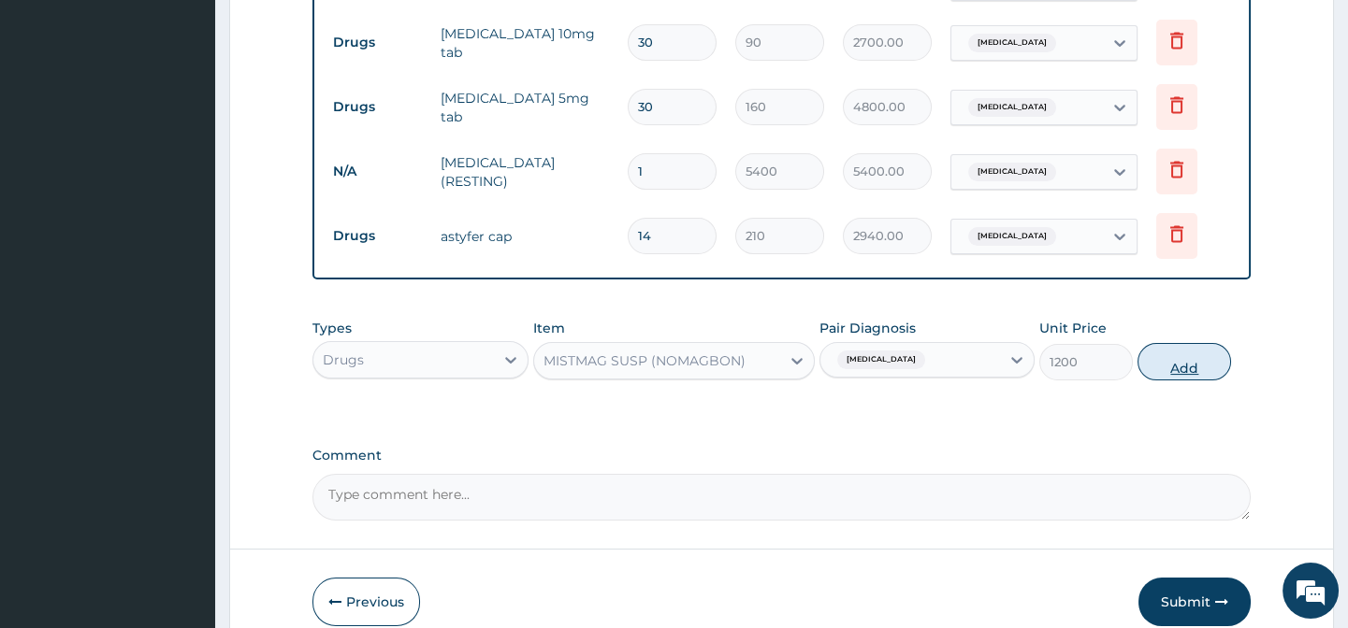
click at [1206, 374] on button "Add" at bounding box center [1184, 361] width 94 height 37
type input "0"
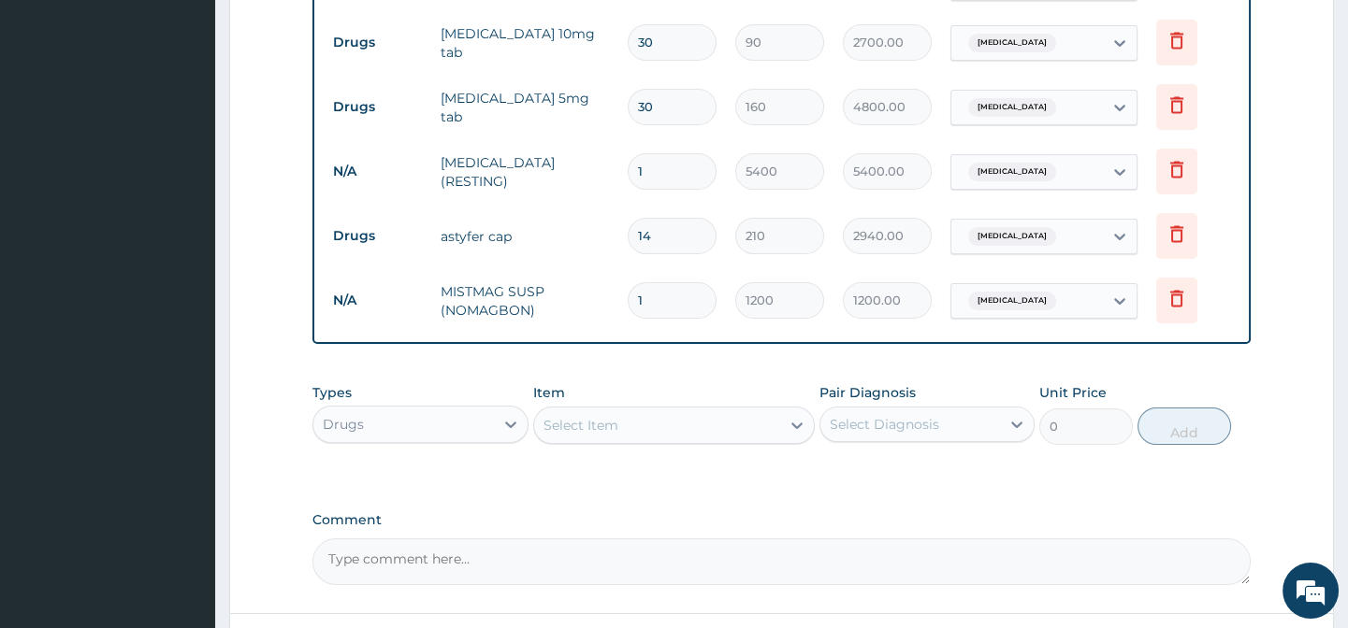
click at [613, 435] on div "Select Item" at bounding box center [580, 425] width 75 height 19
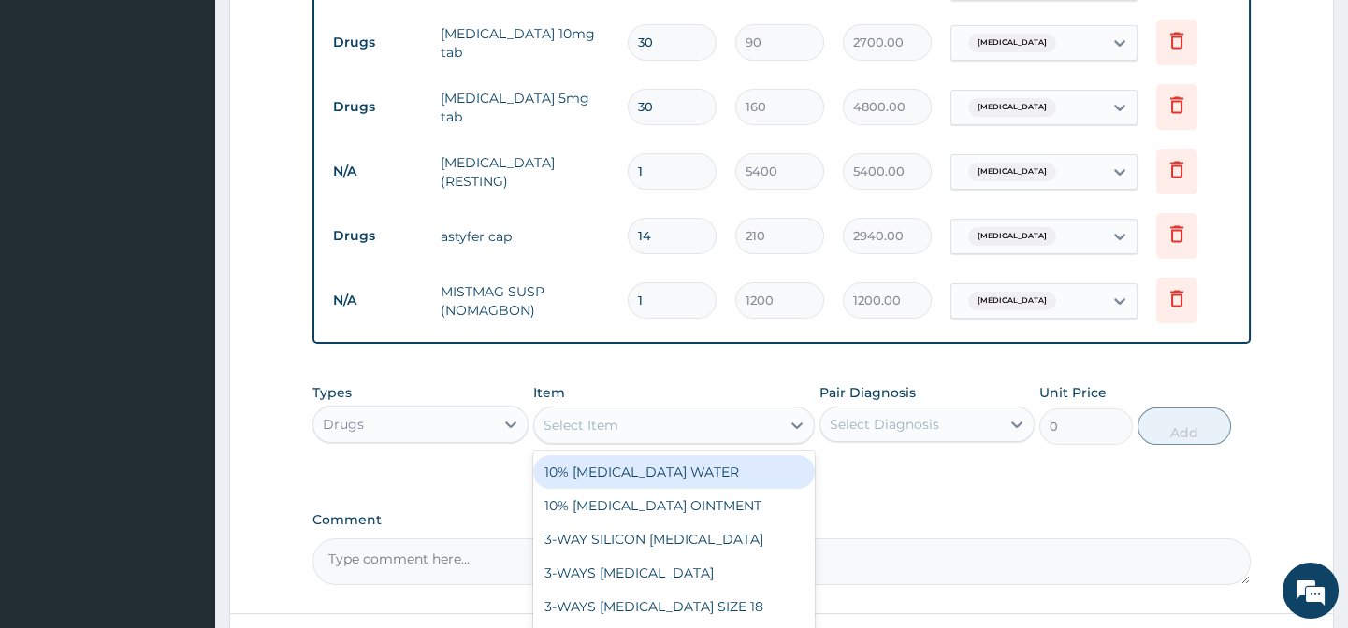
paste input "ARTEMETHER AND LUMEFANTRINE 80/480MG TAB (GENERIC)"
type input "ARTEMETHER AND LUMEFANTRINE 80/480MG TAB (GENERIC)"
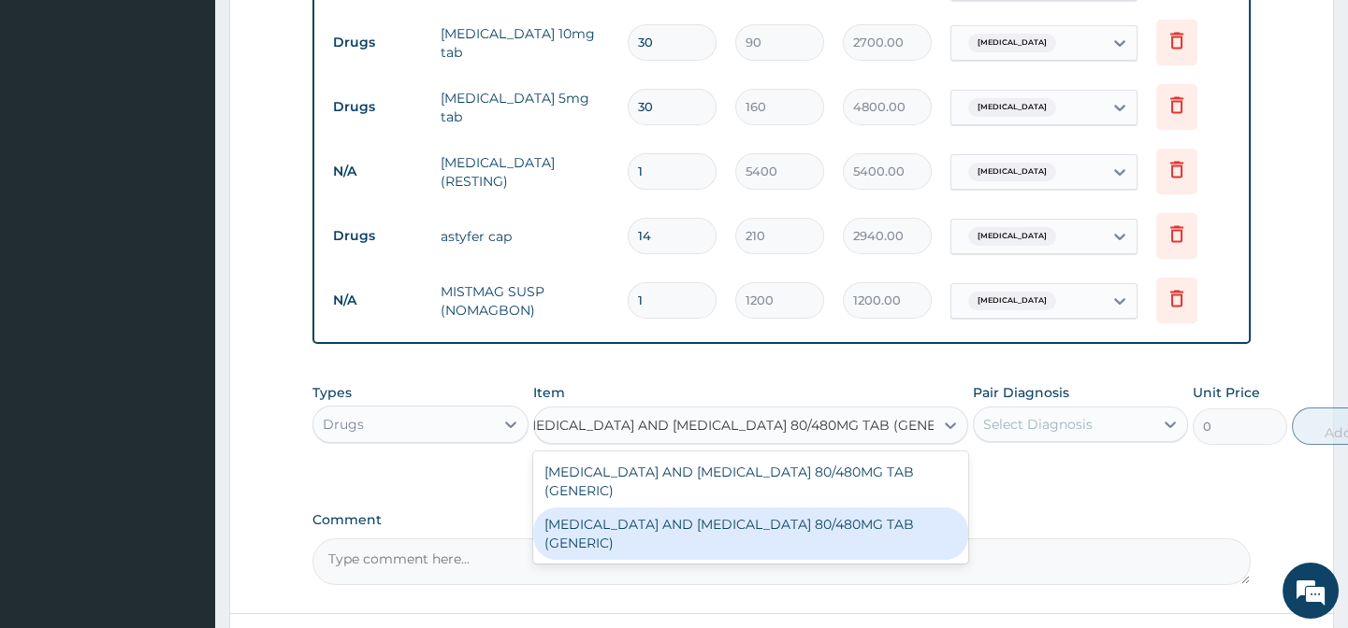
click at [808, 539] on div "ARTEMETHER AND LUMEFANTRINE 80/480MG TAB (GENERIC)" at bounding box center [750, 534] width 435 height 52
type input "210"
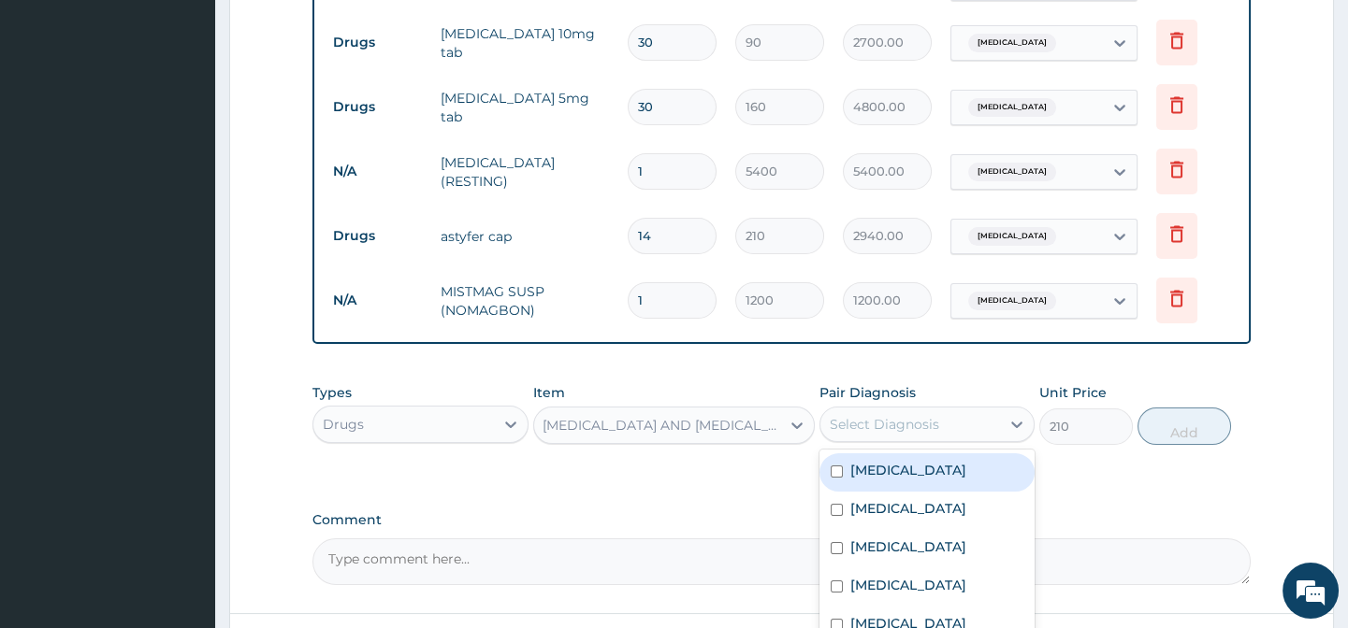
click at [967, 440] on div "Select Diagnosis" at bounding box center [910, 425] width 180 height 30
click at [947, 488] on div "Malaria" at bounding box center [926, 473] width 215 height 38
checkbox input "true"
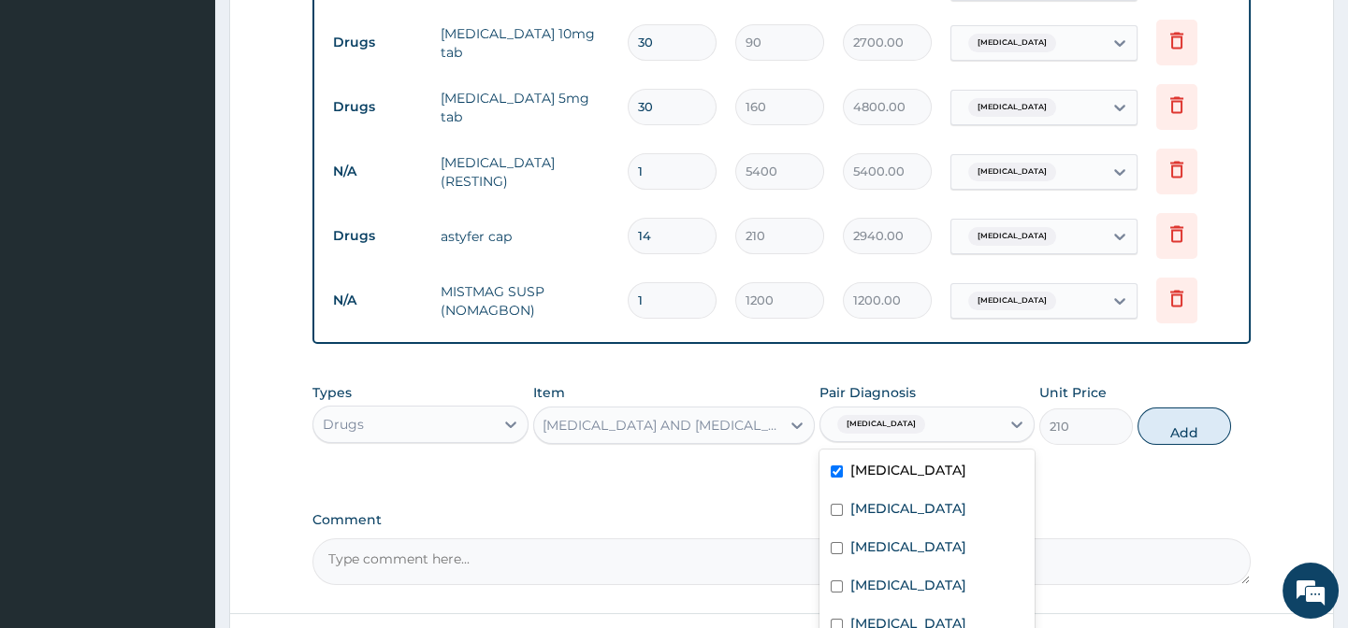
drag, startPoint x: 1097, startPoint y: 468, endPoint x: 1124, endPoint y: 468, distance: 27.1
click at [1098, 468] on div "Types Drugs Item ARTEMETHER AND LUMEFANTRINE 80/480MG TAB (GENERIC) Pair Diagno…" at bounding box center [780, 428] width 937 height 108
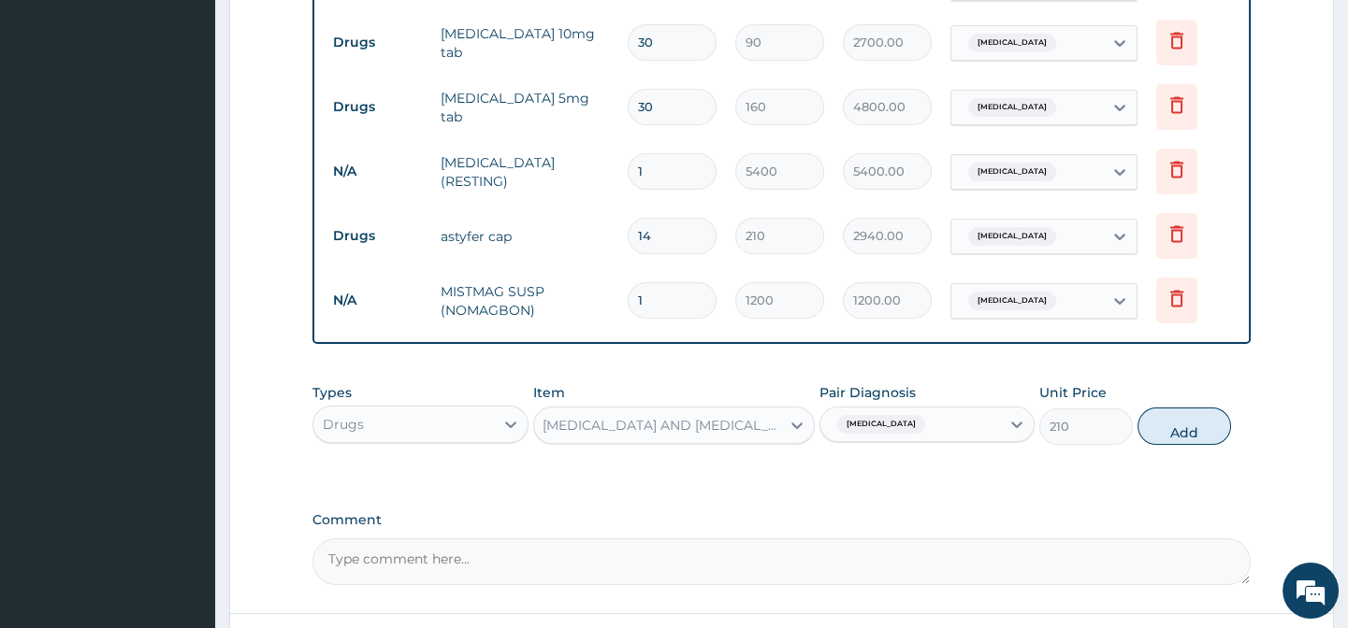
drag, startPoint x: 1168, startPoint y: 464, endPoint x: 1187, endPoint y: 451, distance: 22.8
click at [1169, 463] on div "Types Drugs Item ARTEMETHER AND LUMEFANTRINE 80/480MG TAB (GENERIC) Pair Diagno…" at bounding box center [780, 428] width 937 height 108
click at [1193, 439] on button "Add" at bounding box center [1184, 426] width 94 height 37
type input "0"
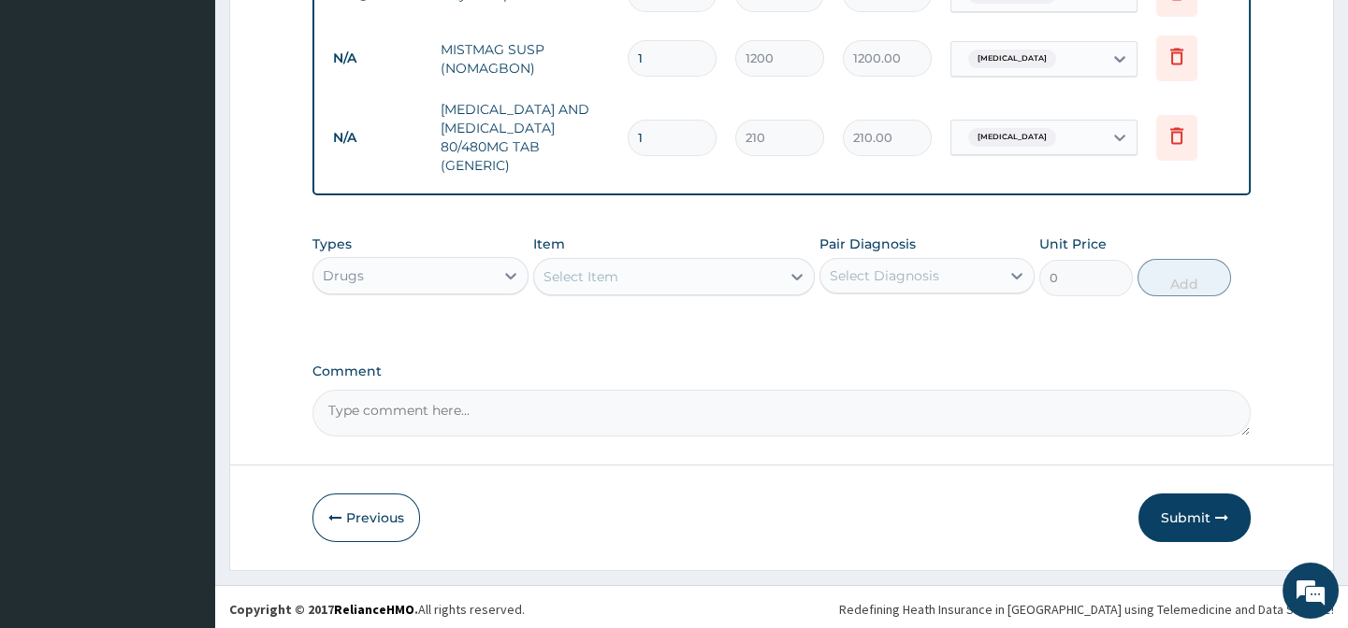
scroll to position [1060, 0]
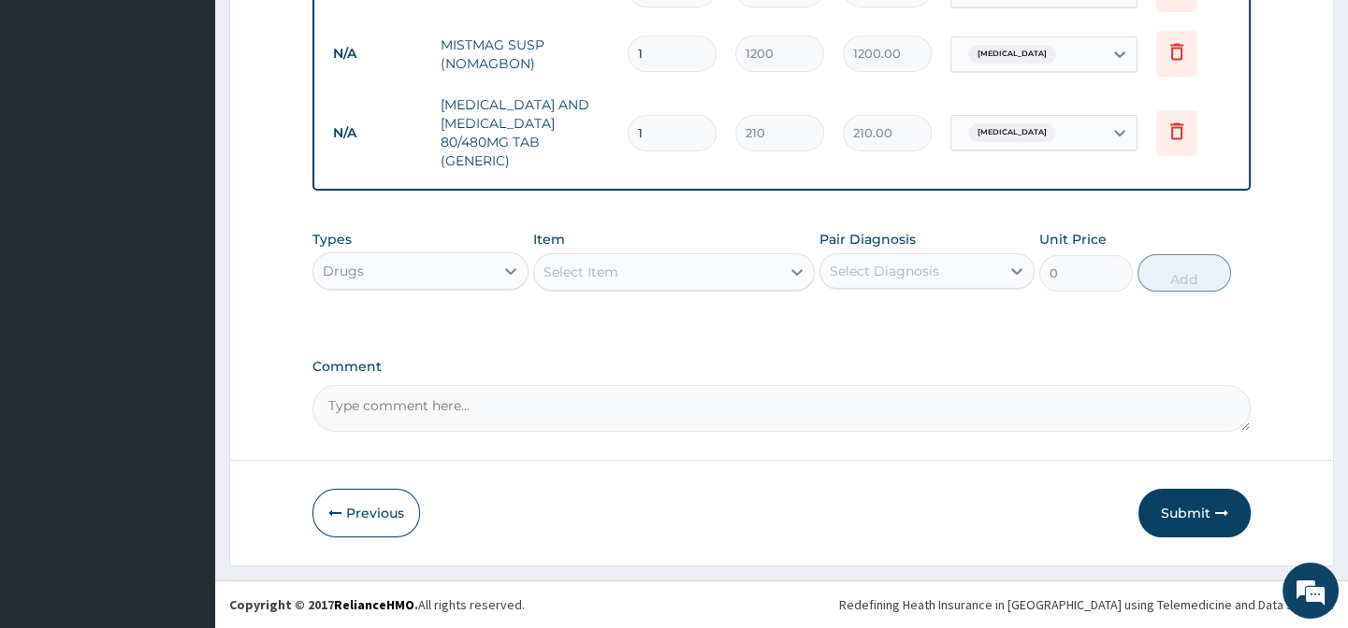
click at [614, 283] on div "Select Item" at bounding box center [657, 272] width 246 height 30
paste input "PARACETAMOL 500MG TAB"
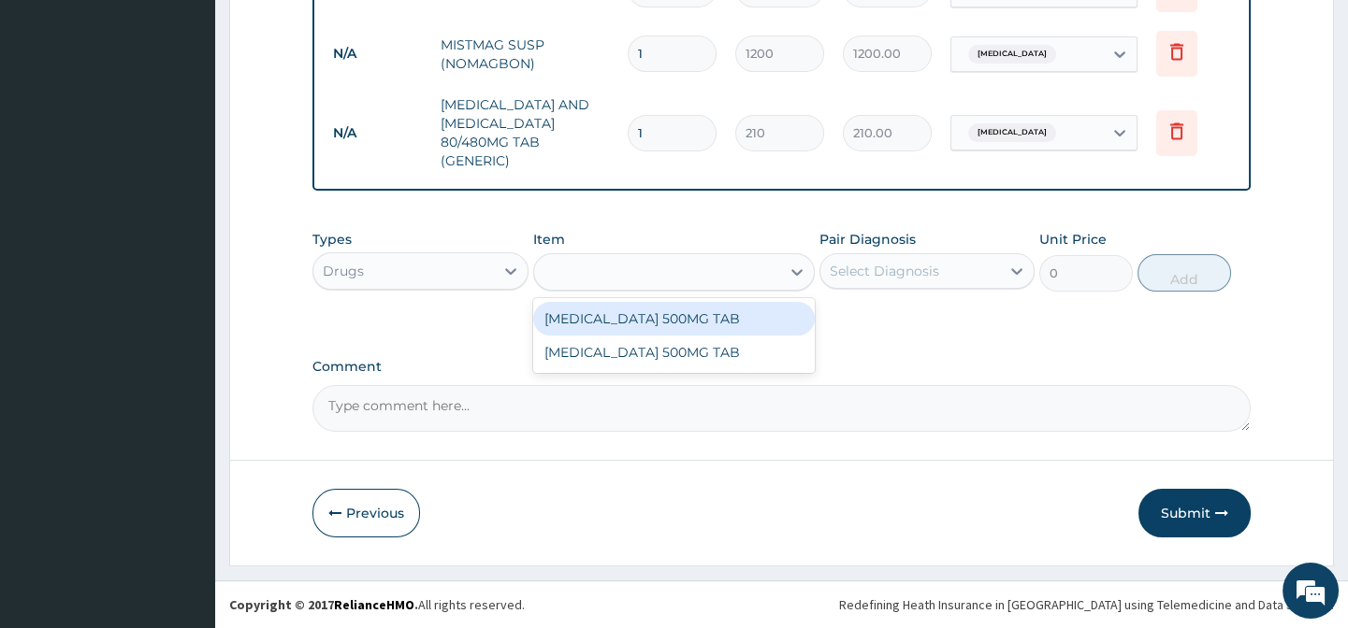
type input "PARACETAMOL 500MG TAB"
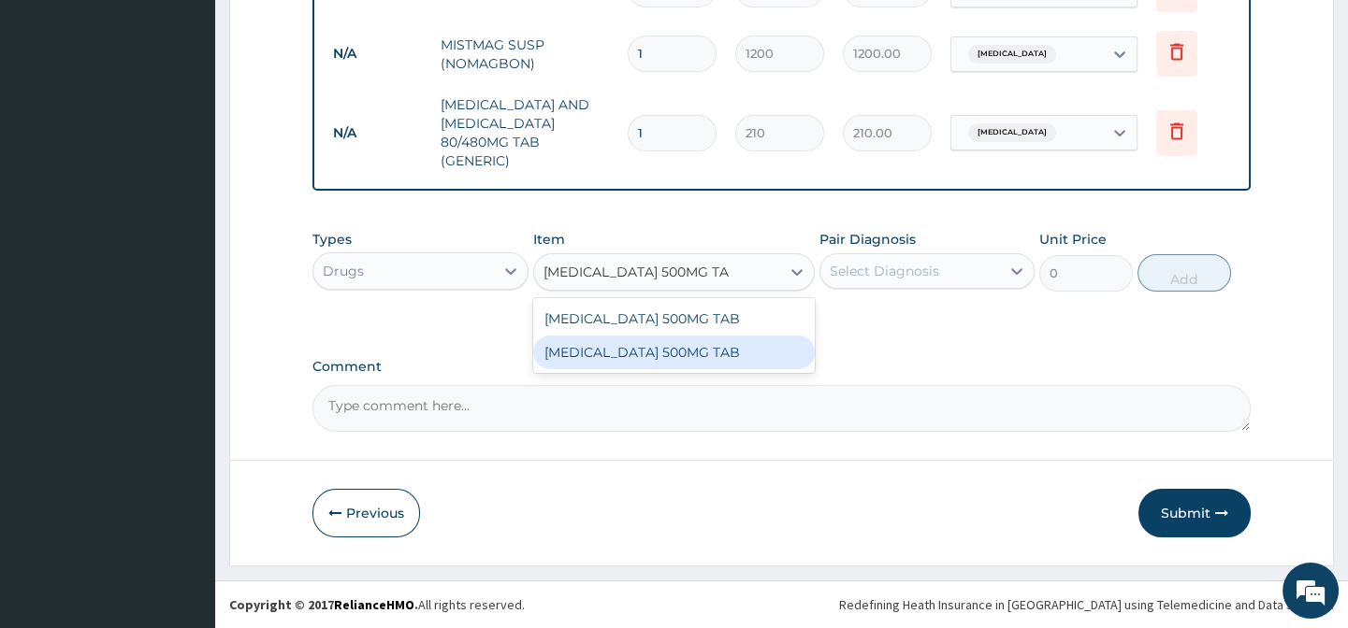
click at [734, 358] on div "PARACETAMOL 500MG TAB" at bounding box center [673, 353] width 281 height 34
type input "20"
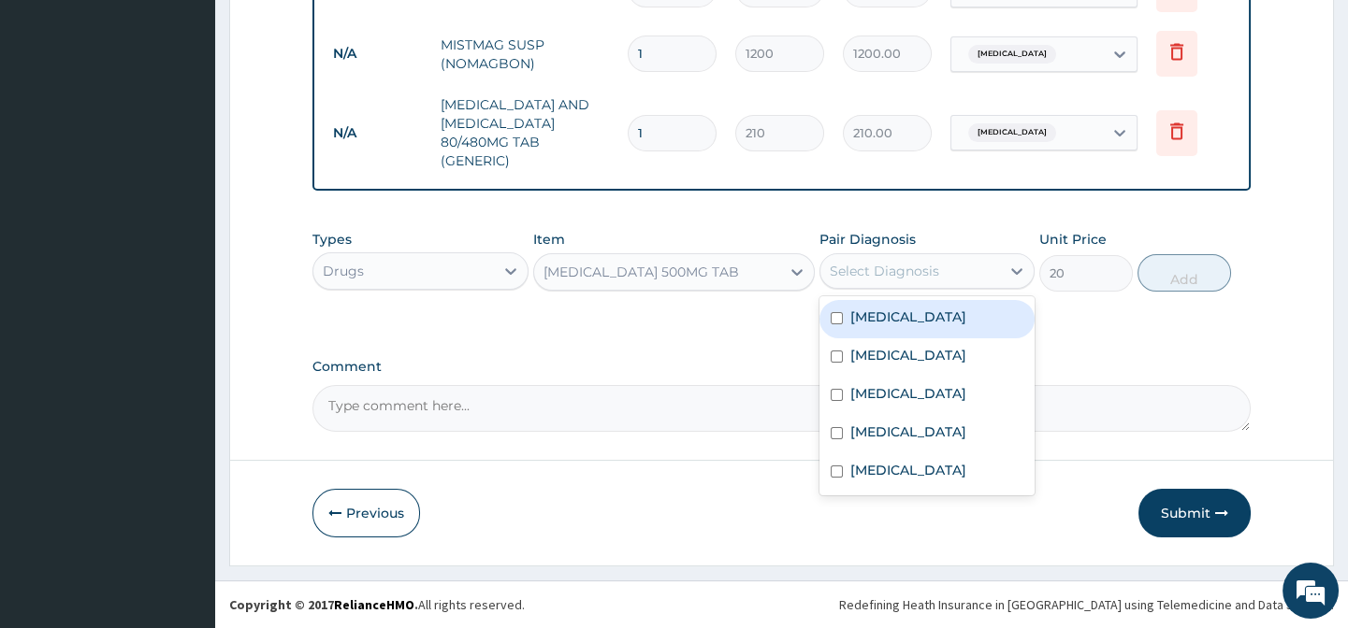
click at [914, 261] on div "Select Diagnosis" at bounding box center [910, 271] width 180 height 30
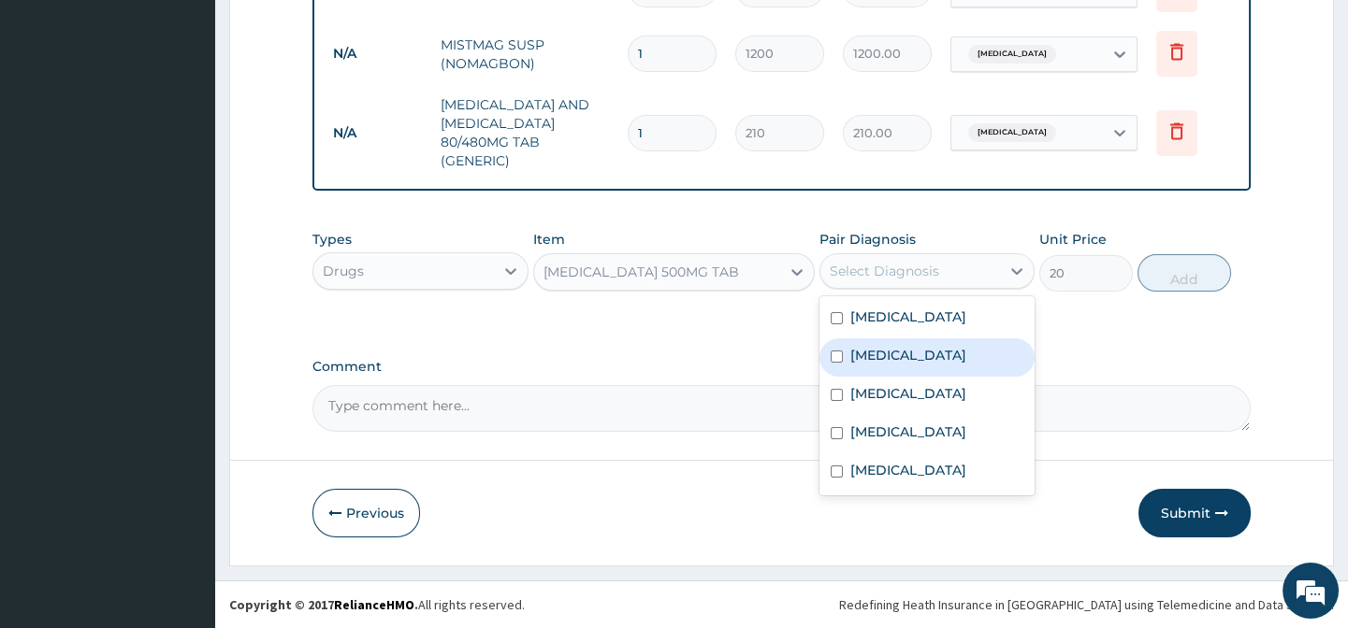
click at [922, 318] on div "Malaria" at bounding box center [926, 319] width 215 height 38
checkbox input "true"
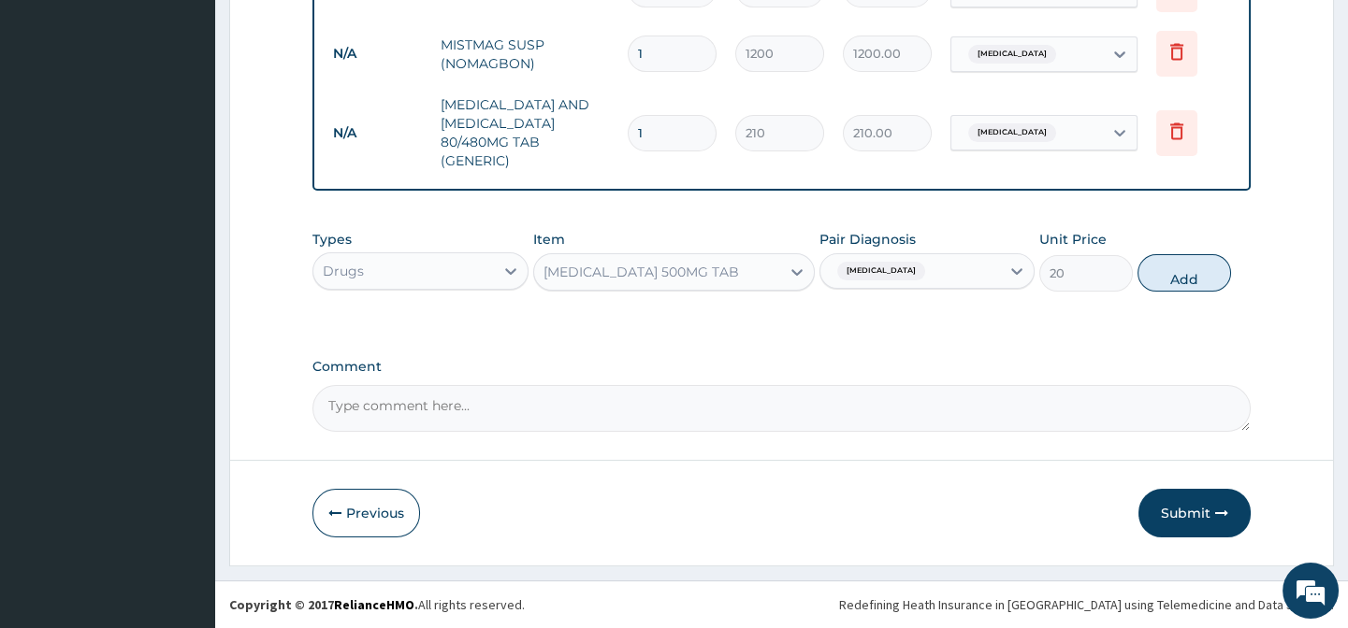
drag, startPoint x: 1066, startPoint y: 318, endPoint x: 1158, endPoint y: 307, distance: 92.3
click at [1067, 318] on div "Types Drugs Item PARACETAMOL 500MG TAB Pair Diagnosis Malaria Unit Price 20 Add" at bounding box center [780, 275] width 937 height 108
click at [1188, 287] on button "Add" at bounding box center [1184, 272] width 94 height 37
type input "0"
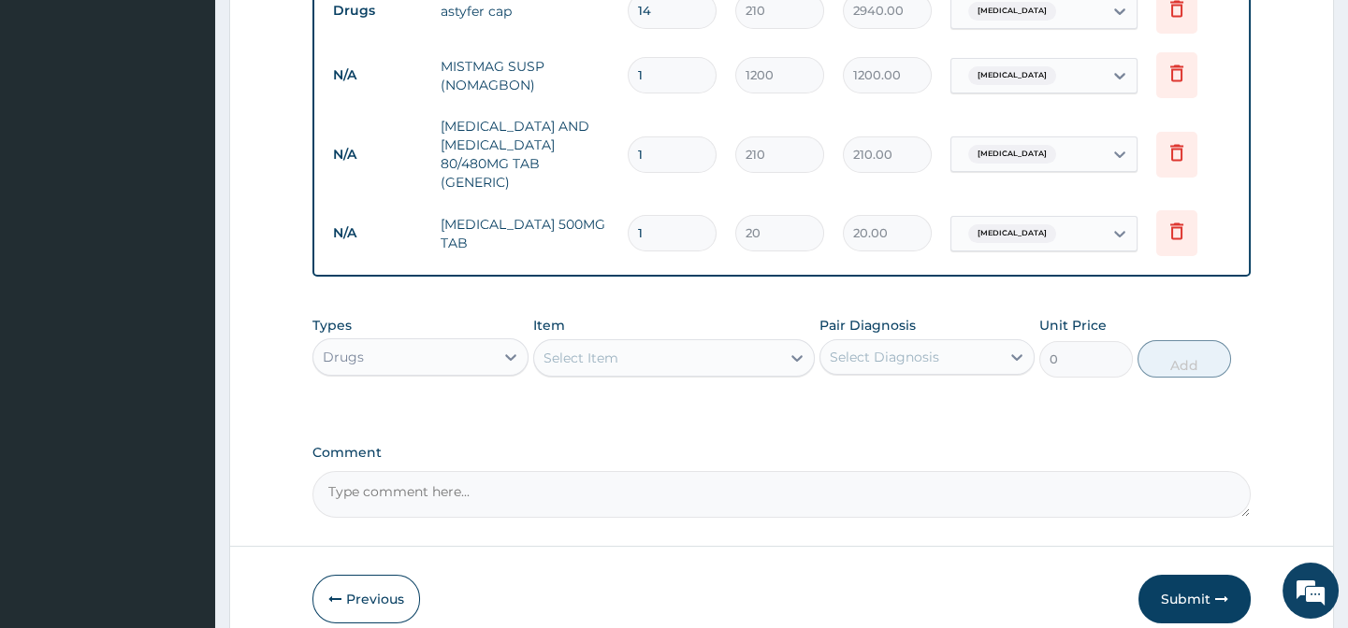
scroll to position [1041, 0]
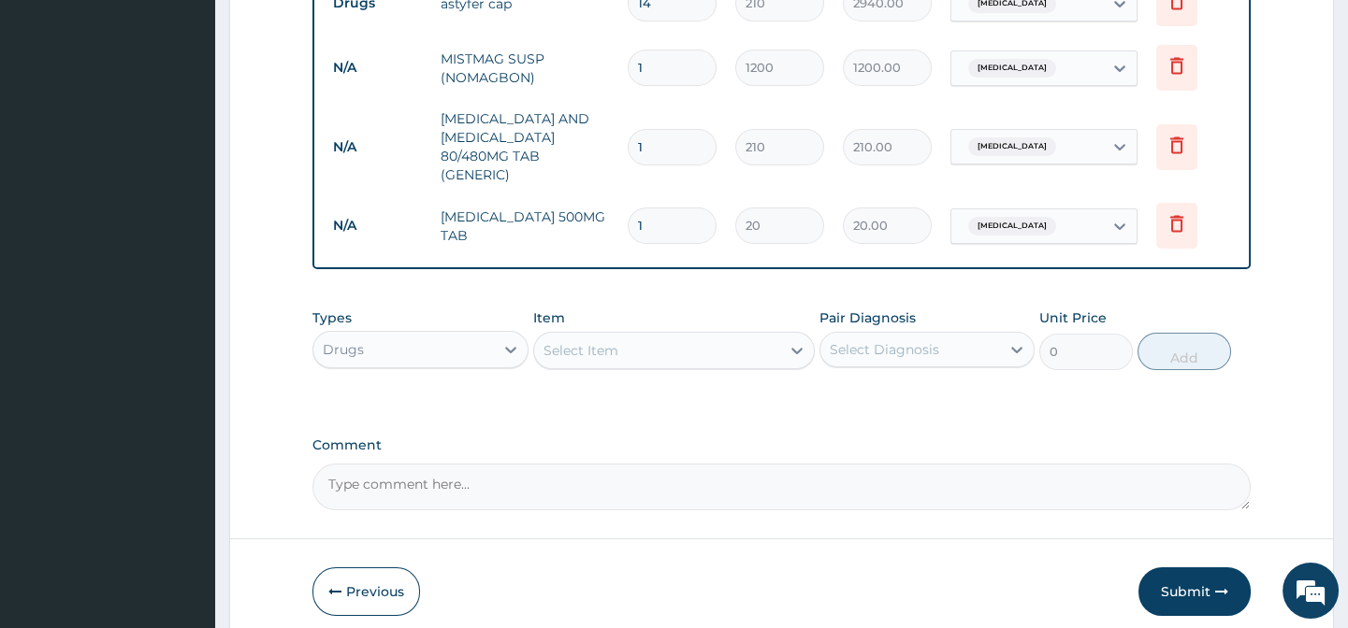
click at [602, 357] on div "Select Item" at bounding box center [580, 350] width 75 height 19
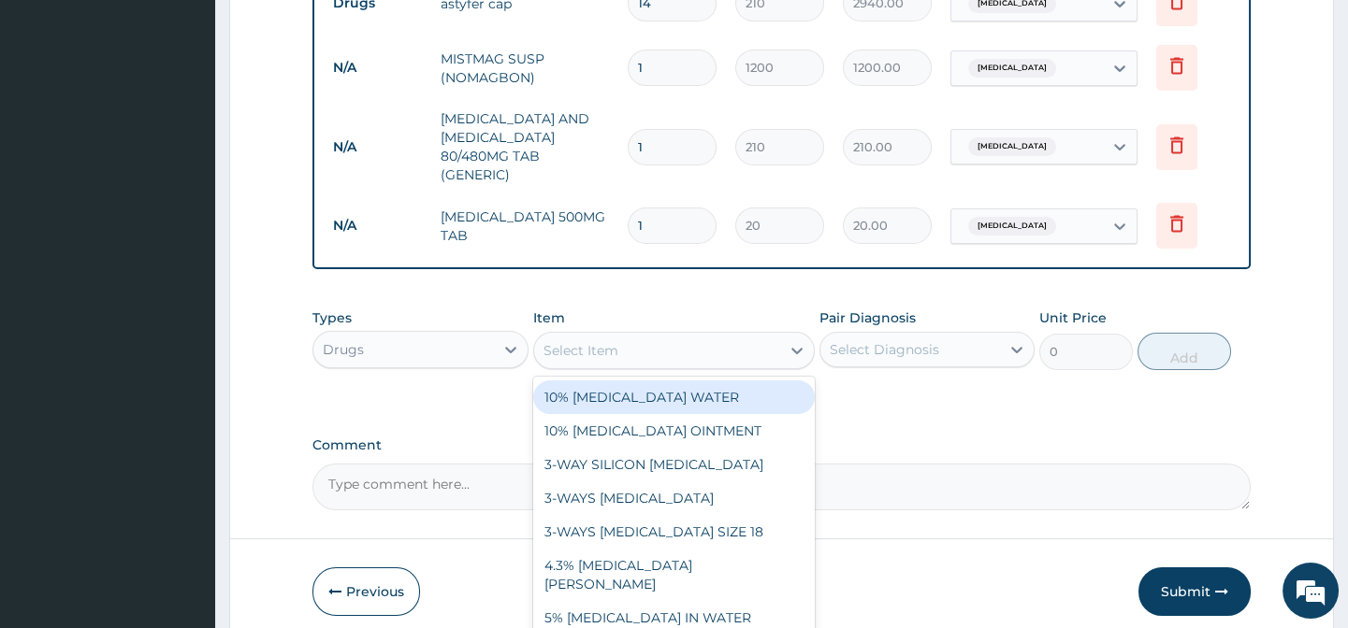
paste input "OMEPRAZOLE 20MG CAPSULE"
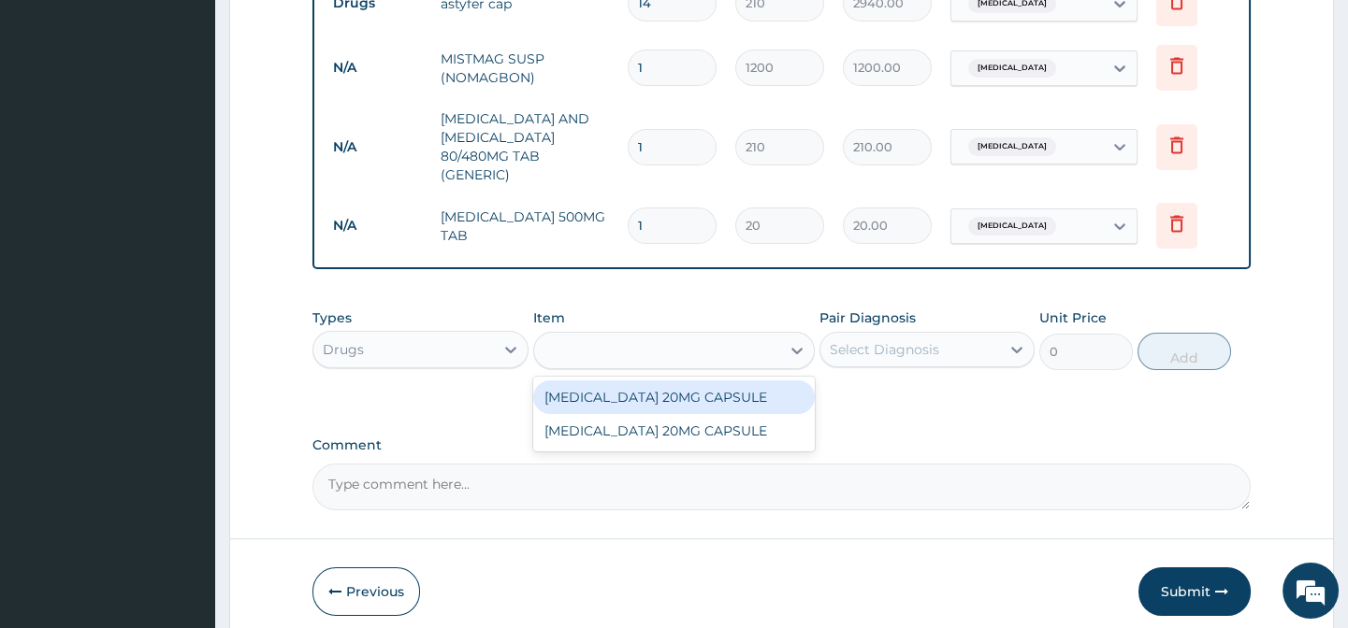
type input "OMEPRAZOLE 20MG CAPSULE"
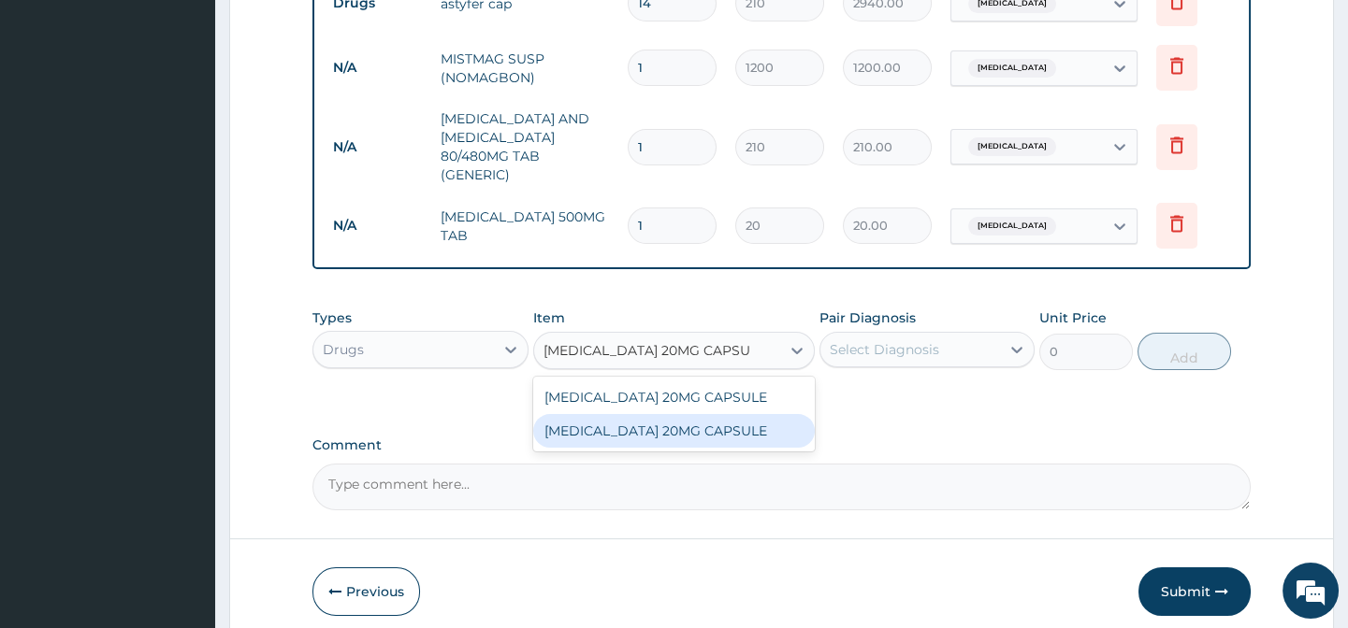
click at [727, 440] on div "OMEPRAZOLE 20MG CAPSULE" at bounding box center [673, 431] width 281 height 34
type input "80"
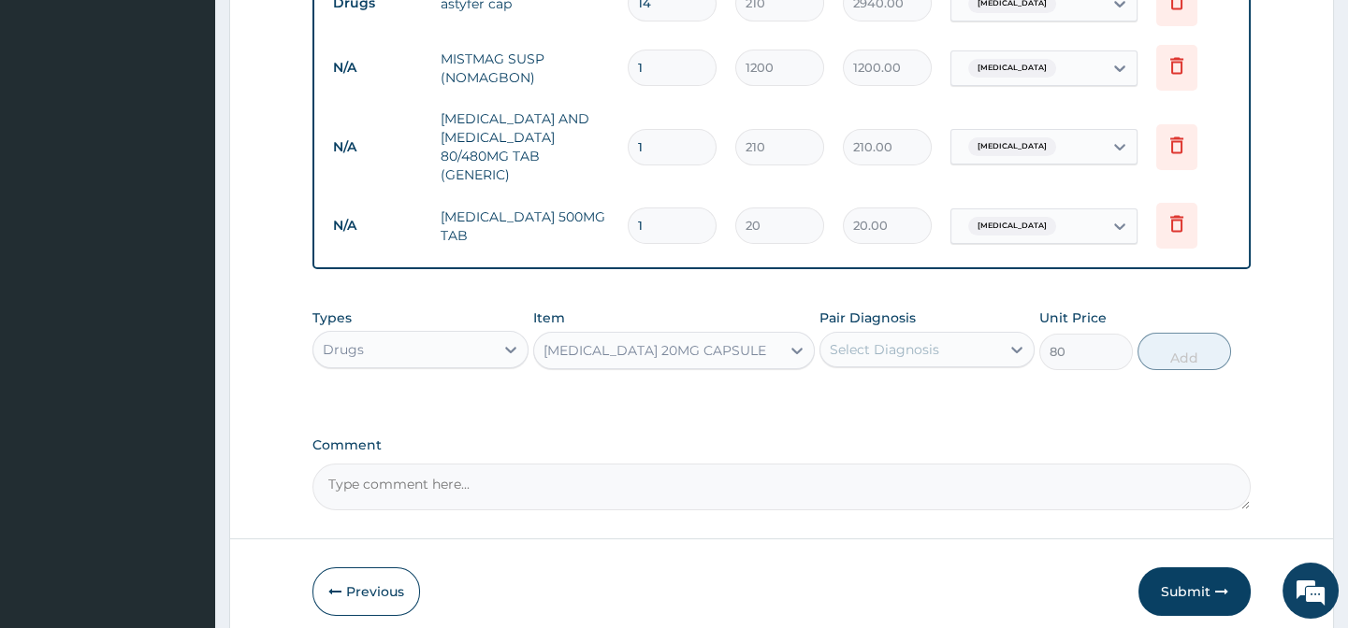
click at [875, 359] on div "Select Diagnosis" at bounding box center [883, 349] width 109 height 19
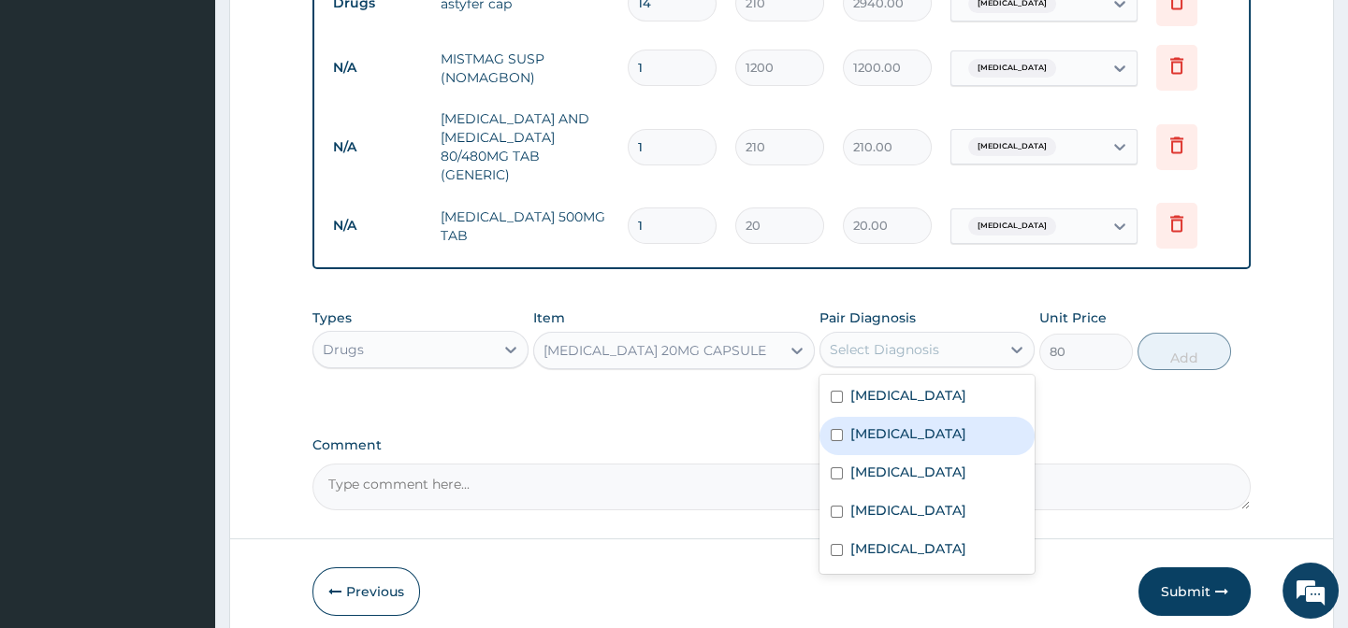
click at [910, 441] on label "Indigestion" at bounding box center [908, 434] width 116 height 19
checkbox input "true"
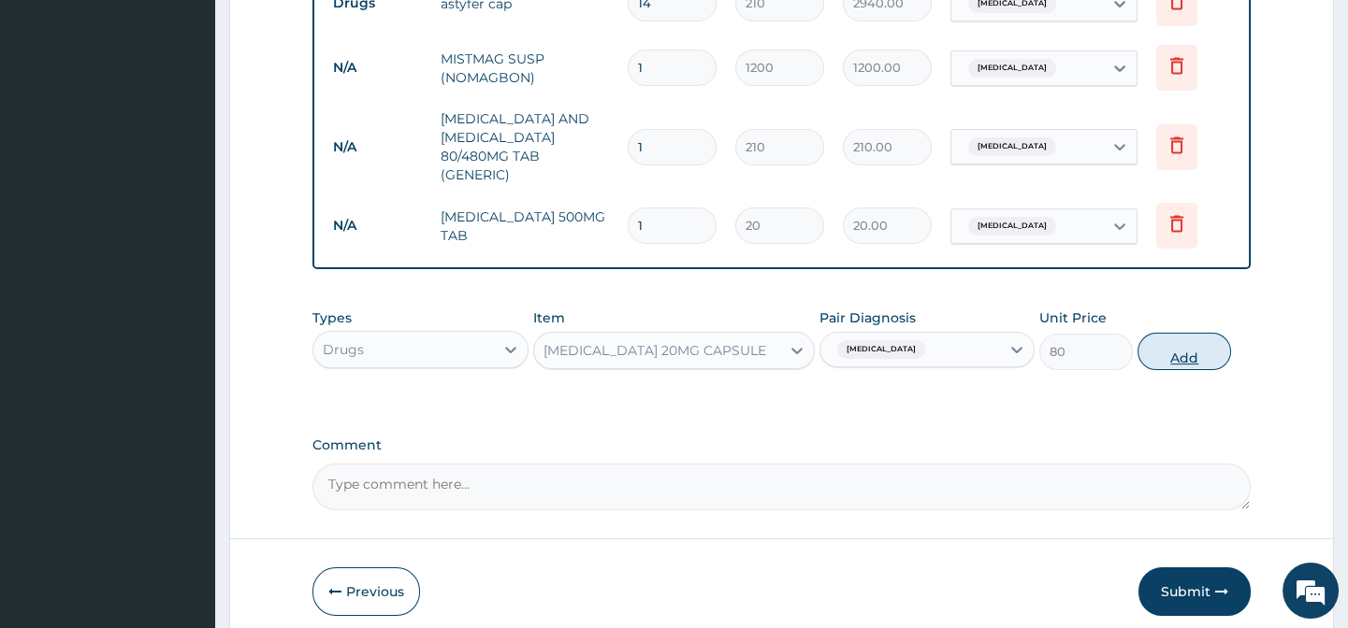
drag, startPoint x: 1101, startPoint y: 407, endPoint x: 1153, endPoint y: 366, distance: 66.6
click at [1103, 405] on div "Types Drugs Item OMEPRAZOLE 20MG CAPSULE Pair Diagnosis Indigestion Unit Price …" at bounding box center [780, 353] width 937 height 108
click at [1162, 358] on button "Add" at bounding box center [1184, 351] width 94 height 37
type input "0"
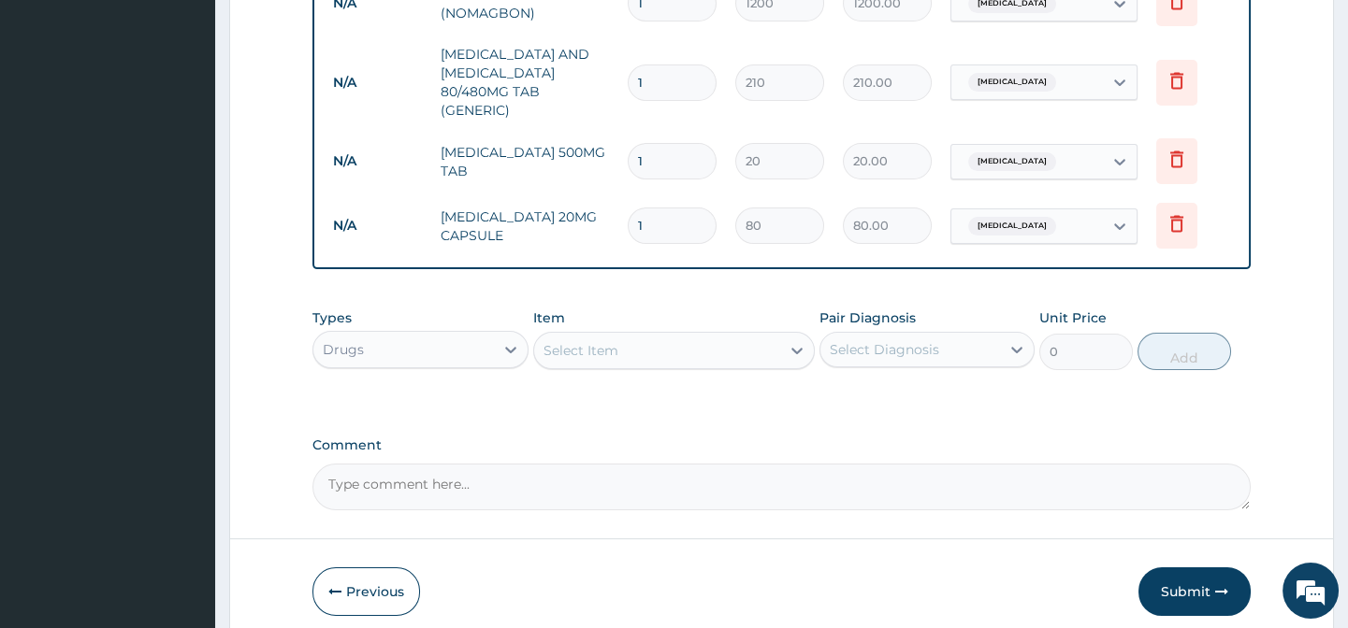
scroll to position [1190, 0]
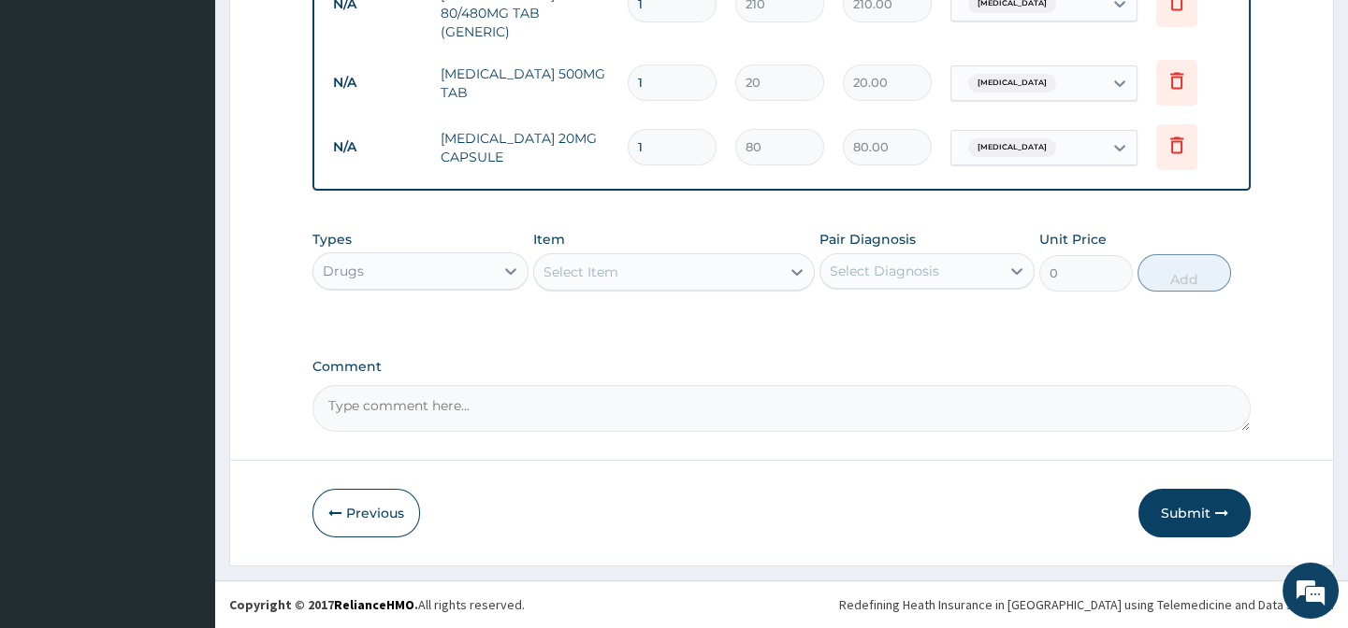
click at [434, 274] on div "Drugs" at bounding box center [403, 271] width 180 height 30
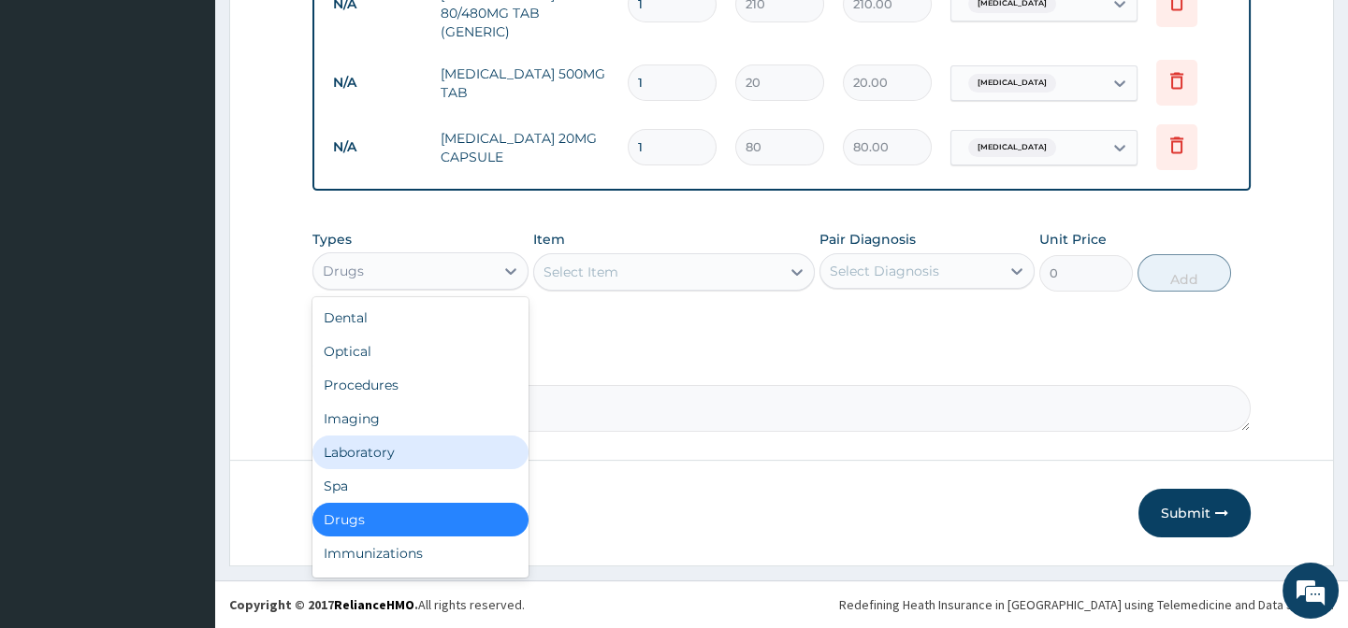
click at [417, 467] on div "Laboratory" at bounding box center [419, 453] width 215 height 34
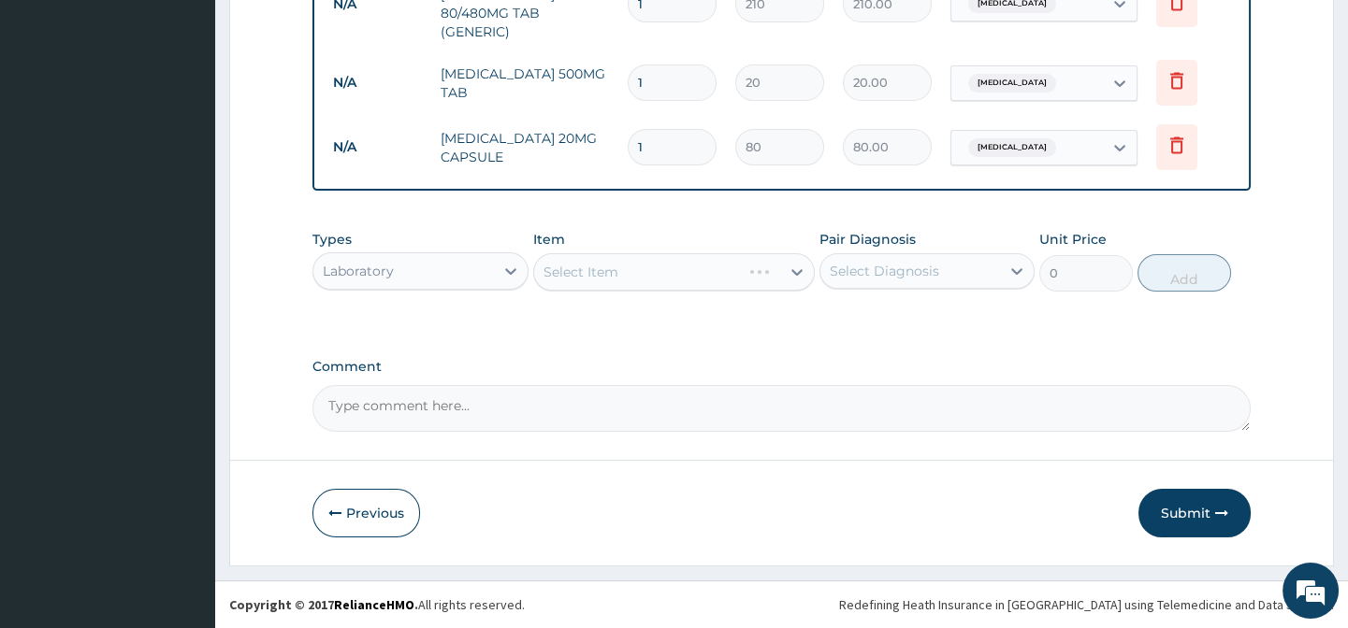
click at [599, 279] on div "Select Item" at bounding box center [673, 271] width 281 height 37
click at [679, 240] on div "Item Select Item" at bounding box center [673, 261] width 281 height 62
drag, startPoint x: 701, startPoint y: 274, endPoint x: 707, endPoint y: 287, distance: 14.2
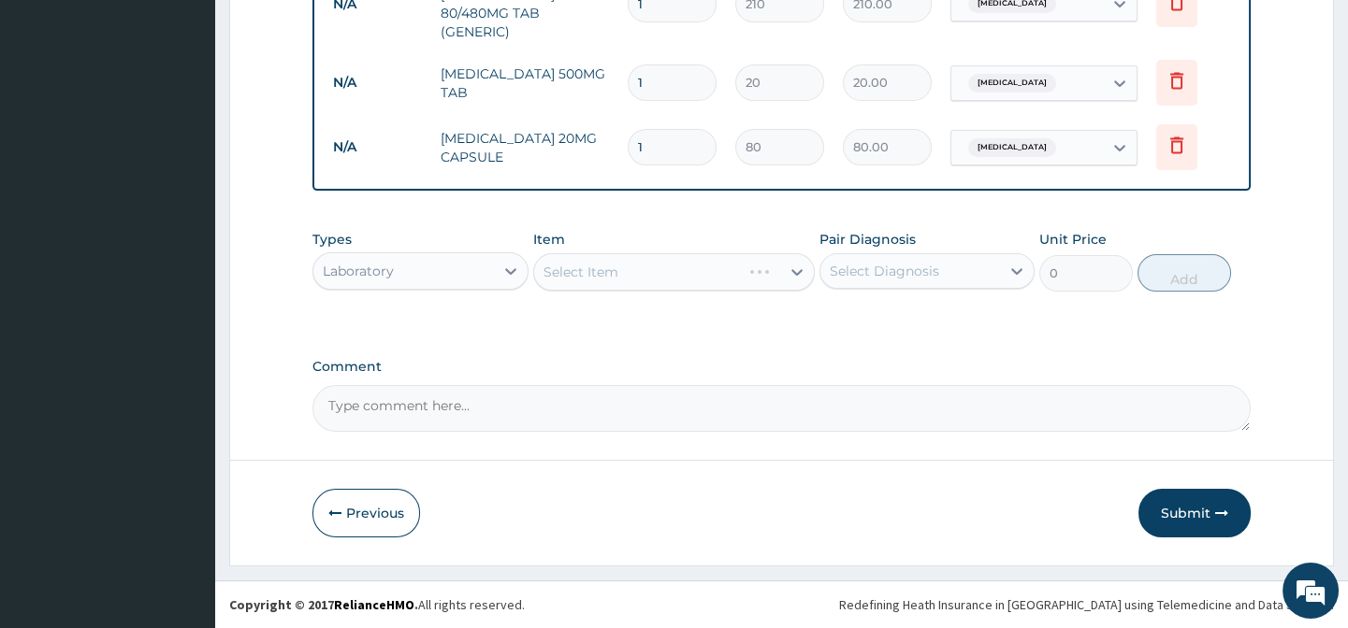
click at [702, 275] on div "Select Item" at bounding box center [673, 271] width 281 height 37
drag, startPoint x: 717, startPoint y: 310, endPoint x: 731, endPoint y: 318, distance: 15.9
click at [727, 316] on div "Types Laboratory Item Select Item Pair Diagnosis Select Diagnosis Unit Price 0 …" at bounding box center [780, 275] width 937 height 108
click at [844, 319] on div "Types Laboratory Item Select Item Pair Diagnosis Select Diagnosis Unit Price 0 …" at bounding box center [780, 275] width 937 height 108
click at [922, 306] on div "Types Laboratory Item Select Item Pair Diagnosis Select Diagnosis Unit Price 0 …" at bounding box center [780, 275] width 937 height 108
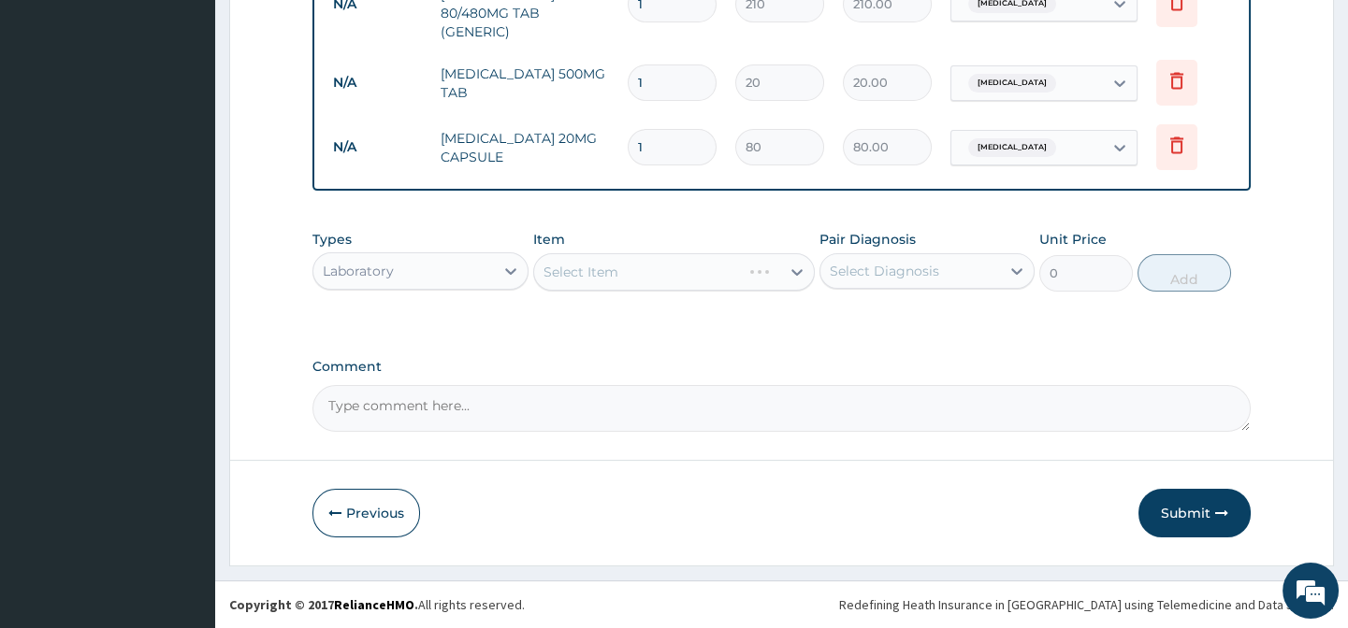
drag, startPoint x: 969, startPoint y: 306, endPoint x: 1049, endPoint y: 309, distance: 80.5
click at [982, 306] on div "Types Laboratory Item Select Item Pair Diagnosis Select Diagnosis Unit Price 0 …" at bounding box center [780, 275] width 937 height 108
drag, startPoint x: 1054, startPoint y: 309, endPoint x: 1103, endPoint y: 277, distance: 58.9
click at [1077, 297] on div "Types Laboratory Item Select Item Pair Diagnosis Select Diagnosis Unit Price 0 …" at bounding box center [780, 275] width 937 height 108
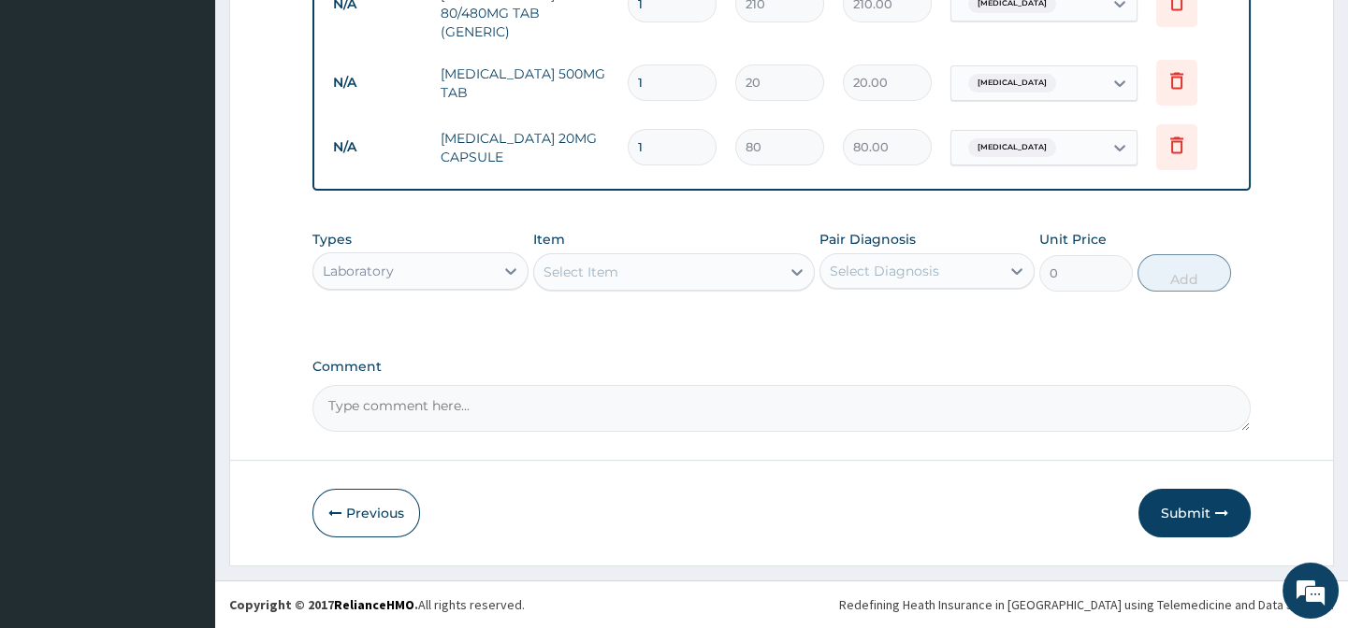
click at [1074, 232] on label "Unit Price" at bounding box center [1072, 239] width 67 height 19
click at [752, 230] on div "Item Select Item" at bounding box center [673, 261] width 281 height 62
click at [645, 263] on div "Select Item" at bounding box center [657, 272] width 246 height 30
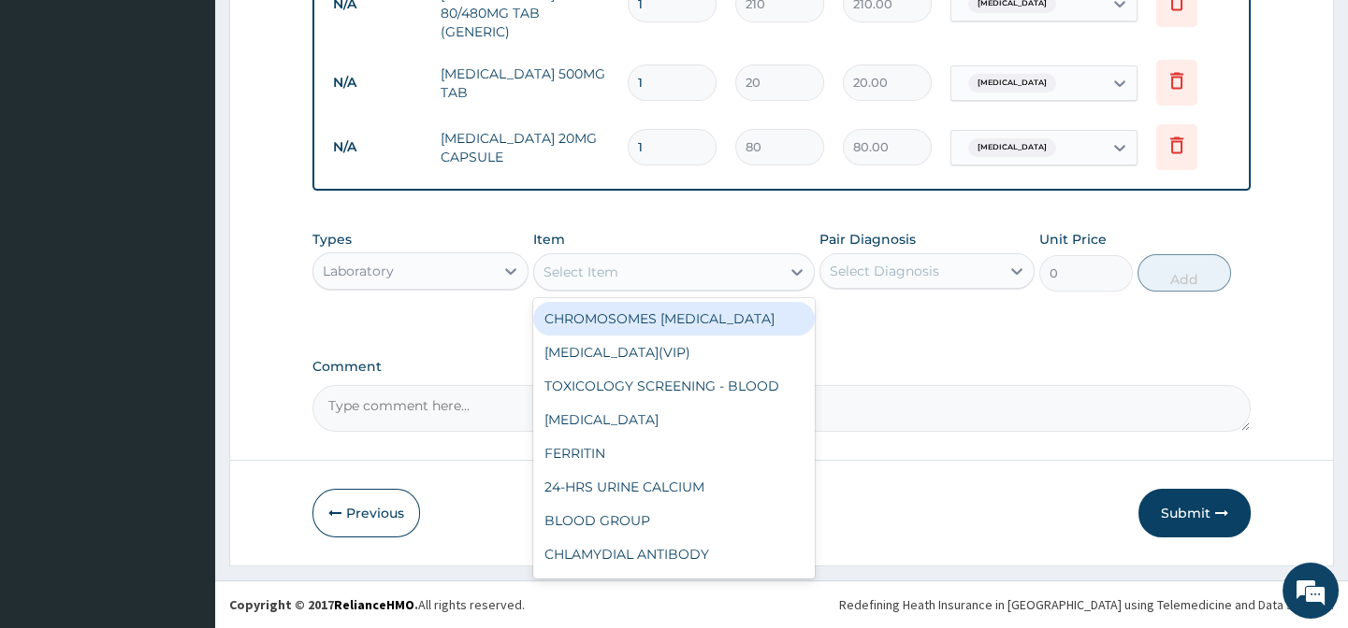
paste input "FULL BLOOD COUNT"
type input "FULL BLOOD COUNT"
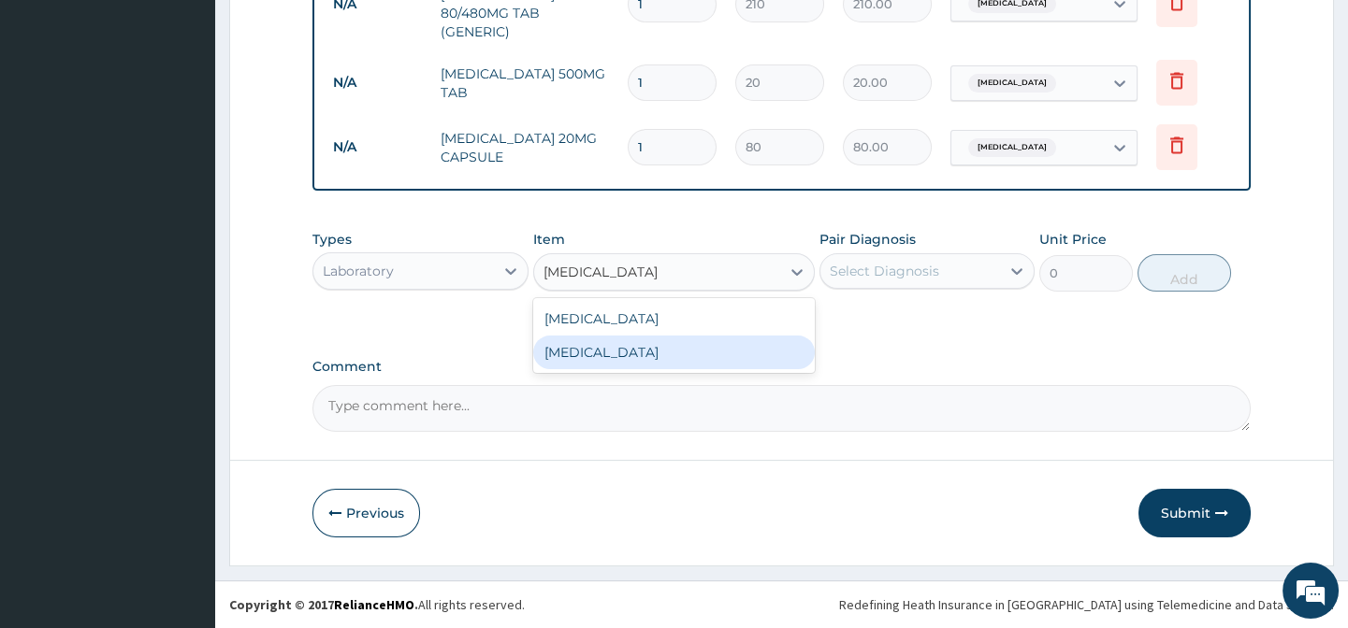
drag, startPoint x: 789, startPoint y: 344, endPoint x: 833, endPoint y: 330, distance: 46.1
click at [790, 344] on div "FULL BLOOD COUNT" at bounding box center [673, 353] width 281 height 34
type input "3375"
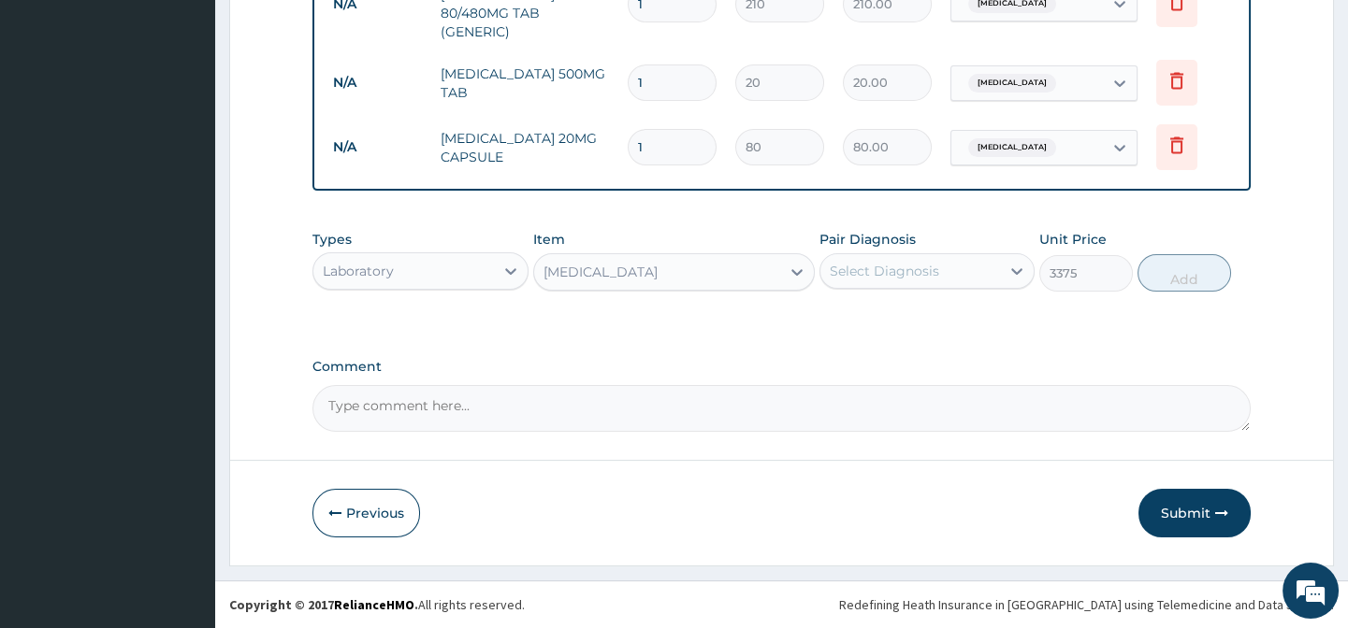
click at [890, 291] on div "Pair Diagnosis Select Diagnosis" at bounding box center [926, 261] width 215 height 62
click at [900, 282] on div "Select Diagnosis" at bounding box center [910, 271] width 180 height 30
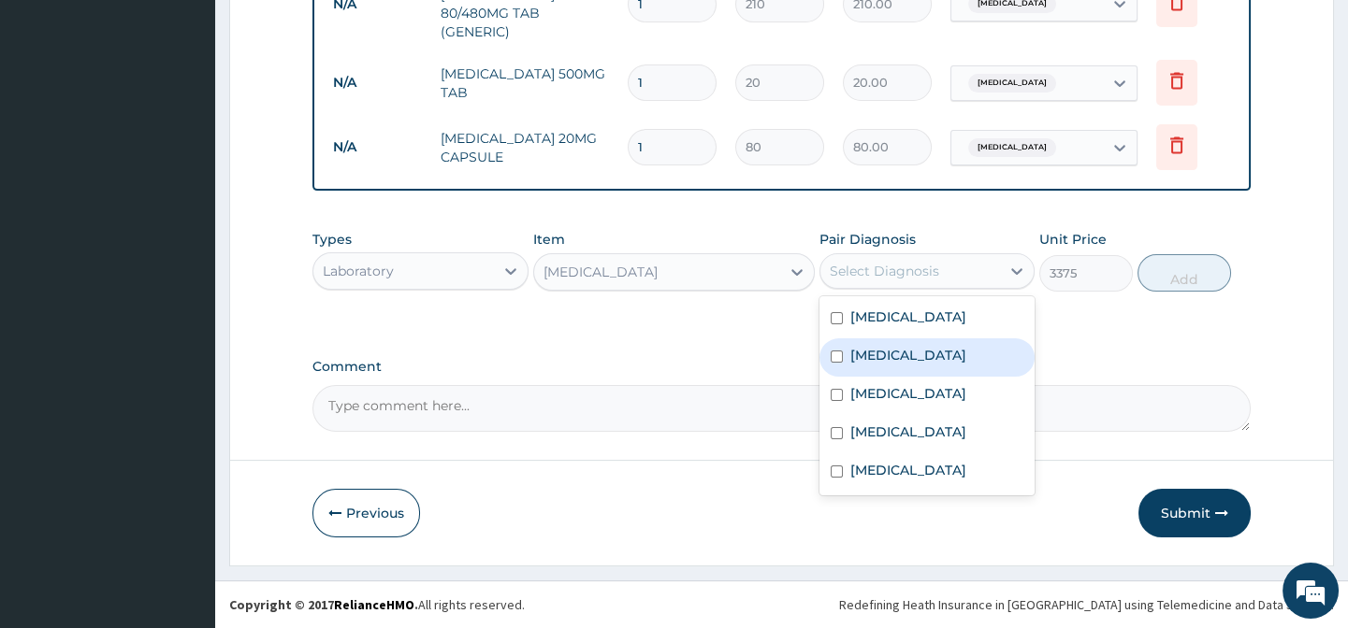
click at [921, 401] on label "Essential hypertension" at bounding box center [908, 393] width 116 height 19
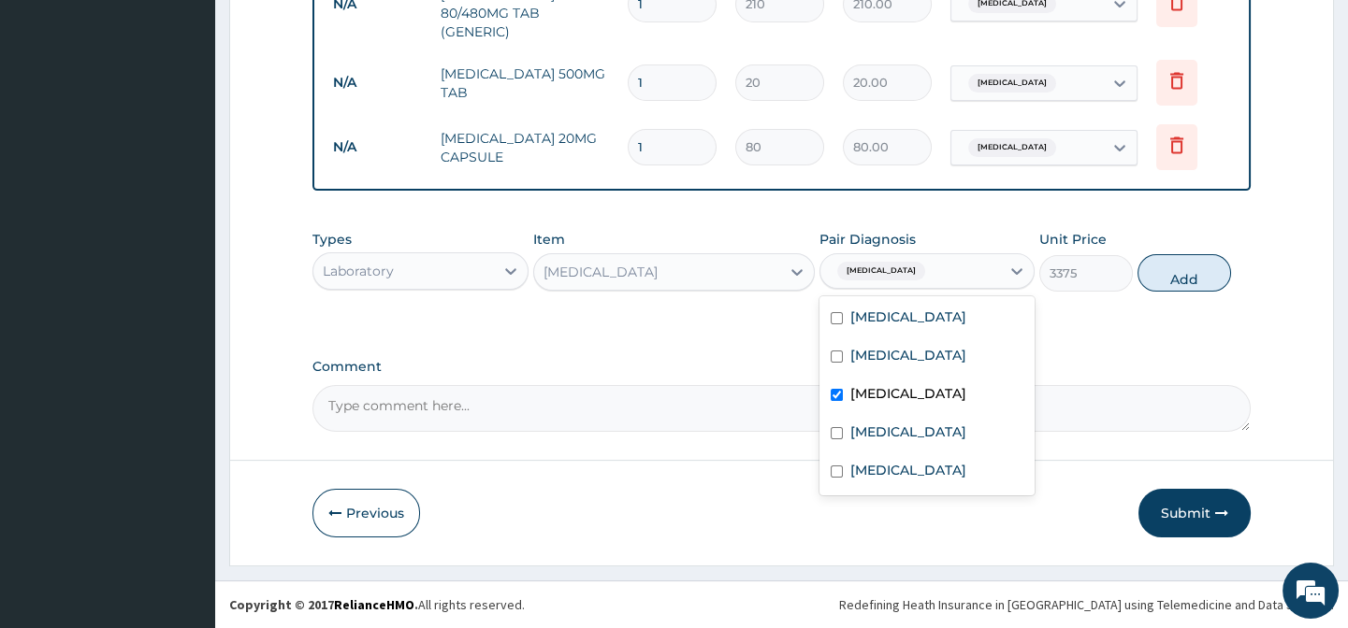
click at [907, 381] on div "Essential hypertension" at bounding box center [926, 396] width 215 height 38
checkbox input "false"
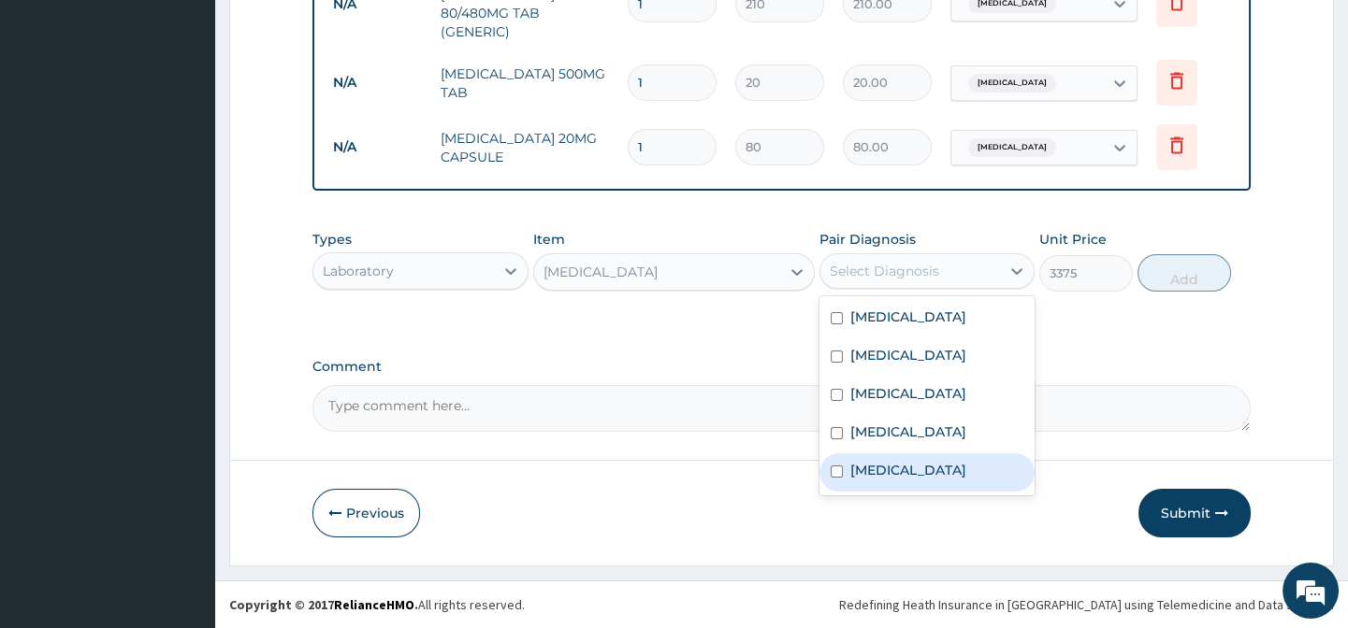
click at [949, 454] on div "Anemia" at bounding box center [926, 473] width 215 height 38
checkbox input "true"
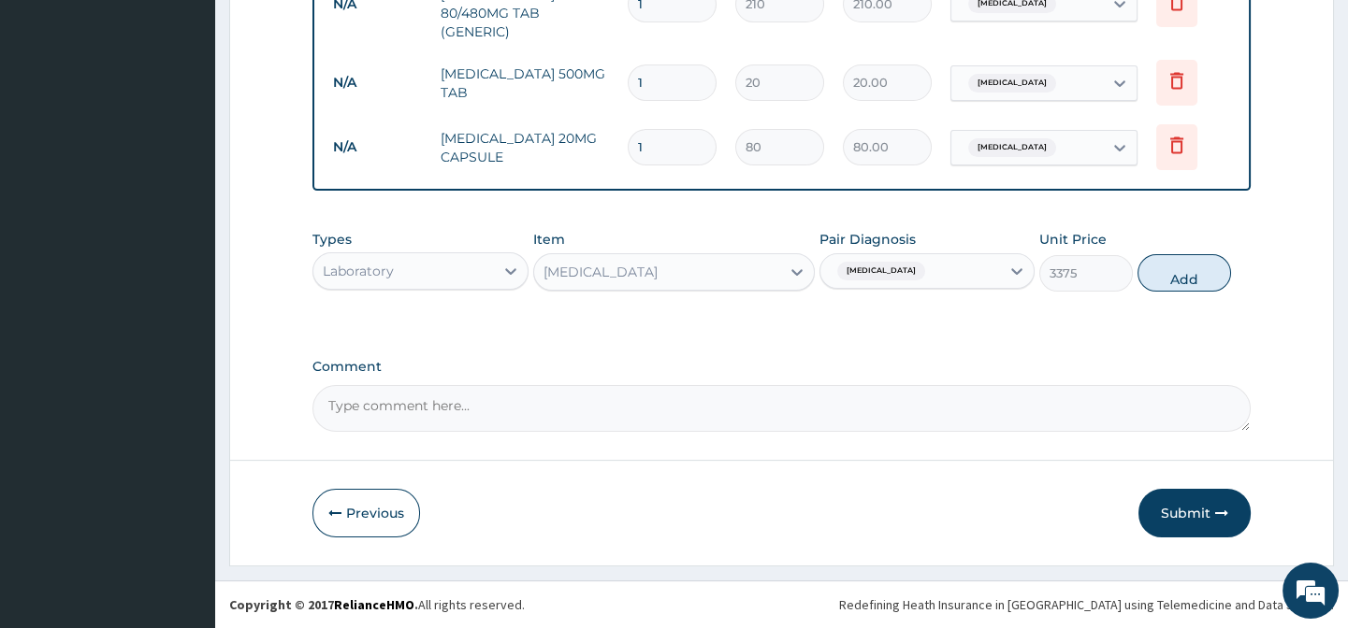
click at [1122, 305] on div "Types Laboratory Item FULL BLOOD COUNT Pair Diagnosis Anemia Unit Price 3375 Add" at bounding box center [780, 275] width 937 height 108
click at [1174, 247] on div "Types Laboratory Item FULL BLOOD COUNT Pair Diagnosis Anemia Unit Price 3375 Add" at bounding box center [780, 261] width 937 height 80
click at [1163, 271] on button "Add" at bounding box center [1184, 272] width 94 height 37
type input "0"
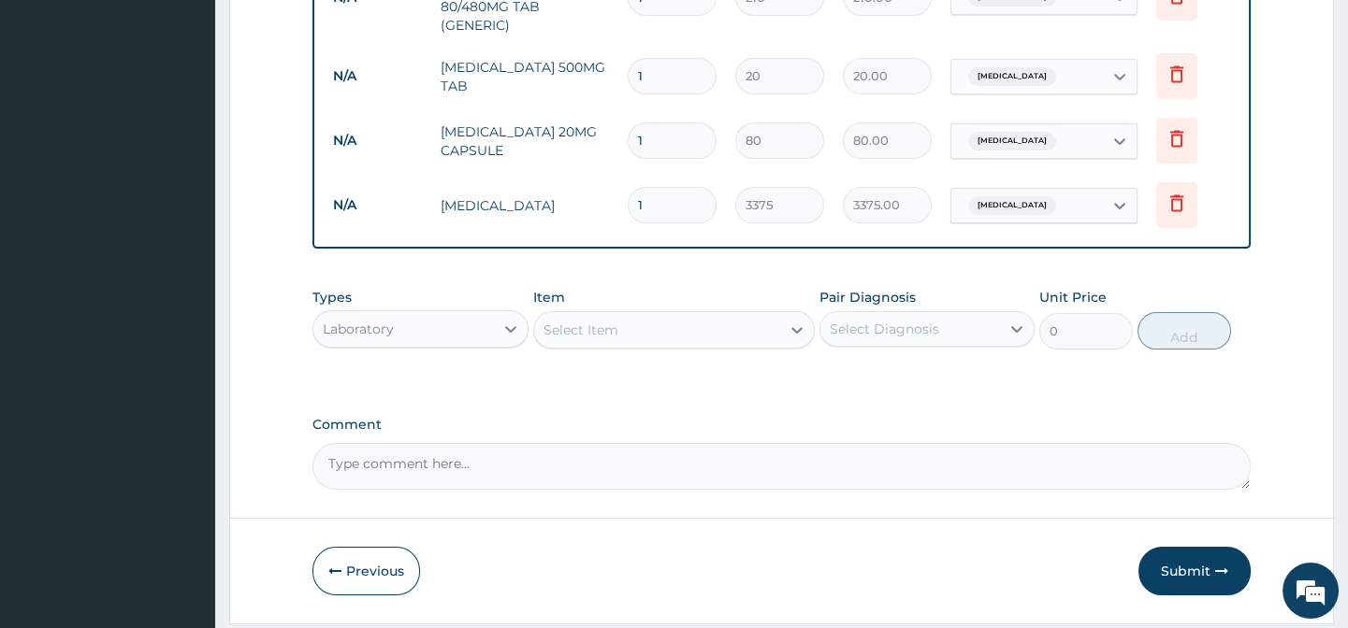
click at [576, 349] on div "Select Item" at bounding box center [673, 329] width 281 height 37
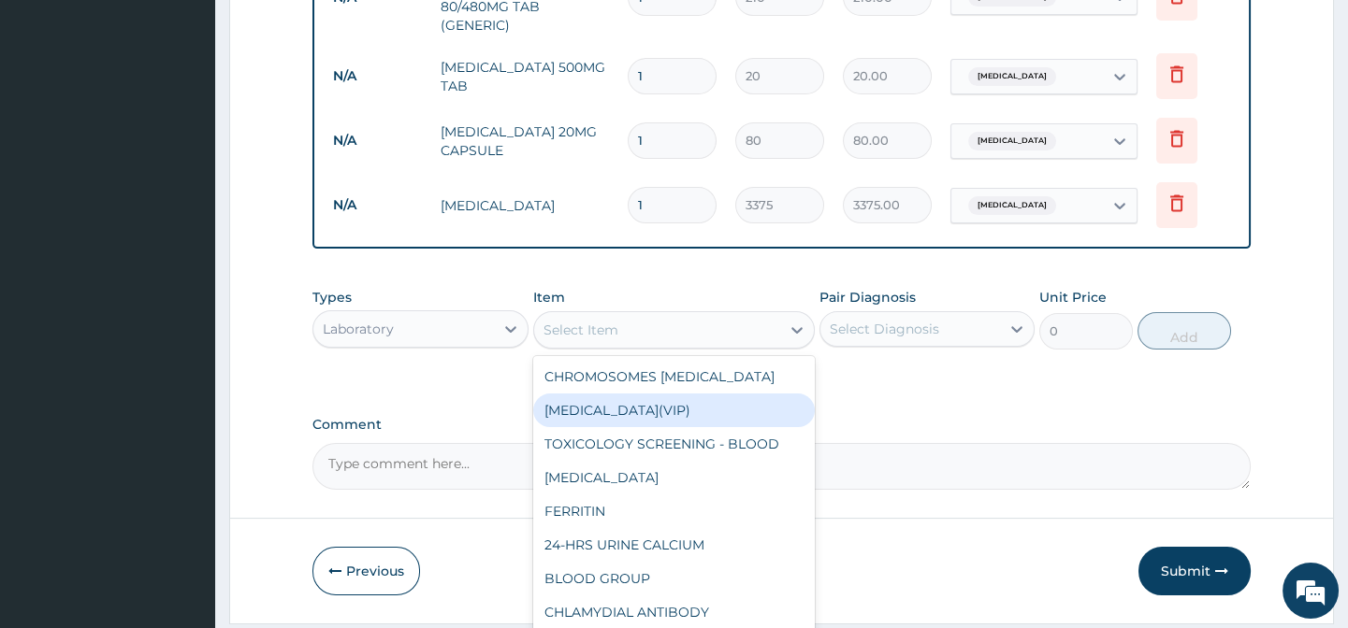
paste input "[MEDICAL_DATA] [MEDICAL_DATA]"
type input "[MEDICAL_DATA] [MEDICAL_DATA]"
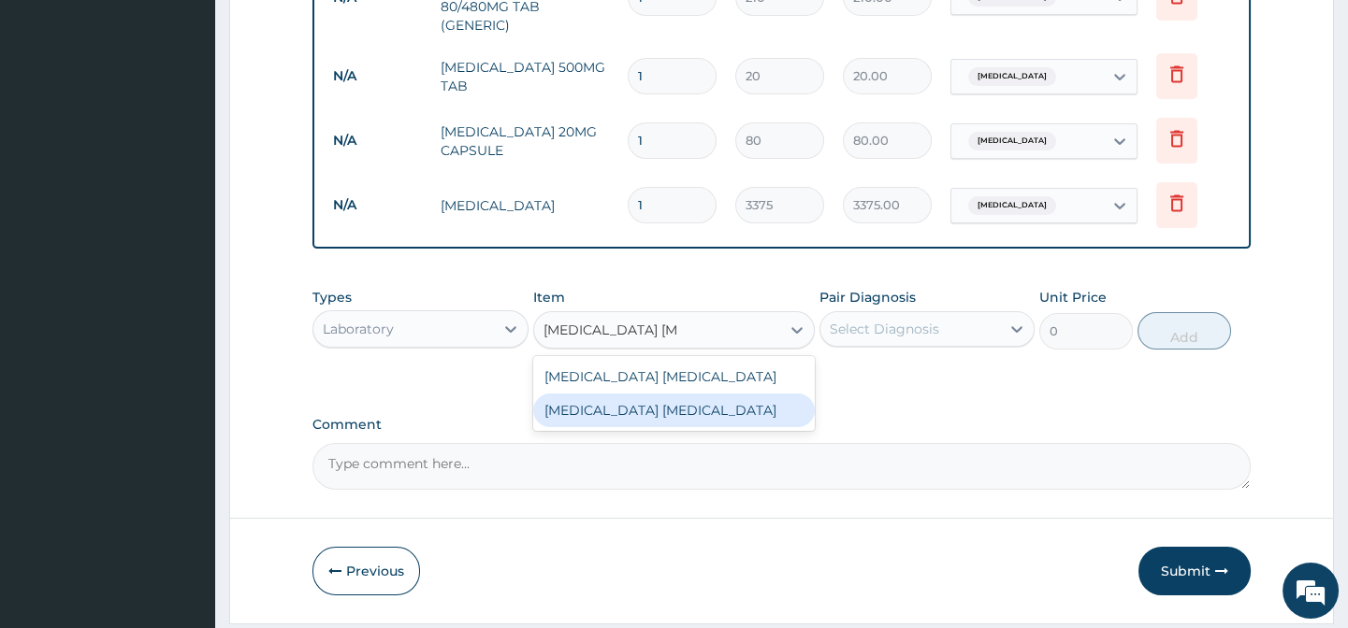
drag, startPoint x: 711, startPoint y: 416, endPoint x: 869, endPoint y: 382, distance: 161.6
click at [743, 411] on div "MALARIA PARASITE" at bounding box center [673, 411] width 281 height 34
type input "2025"
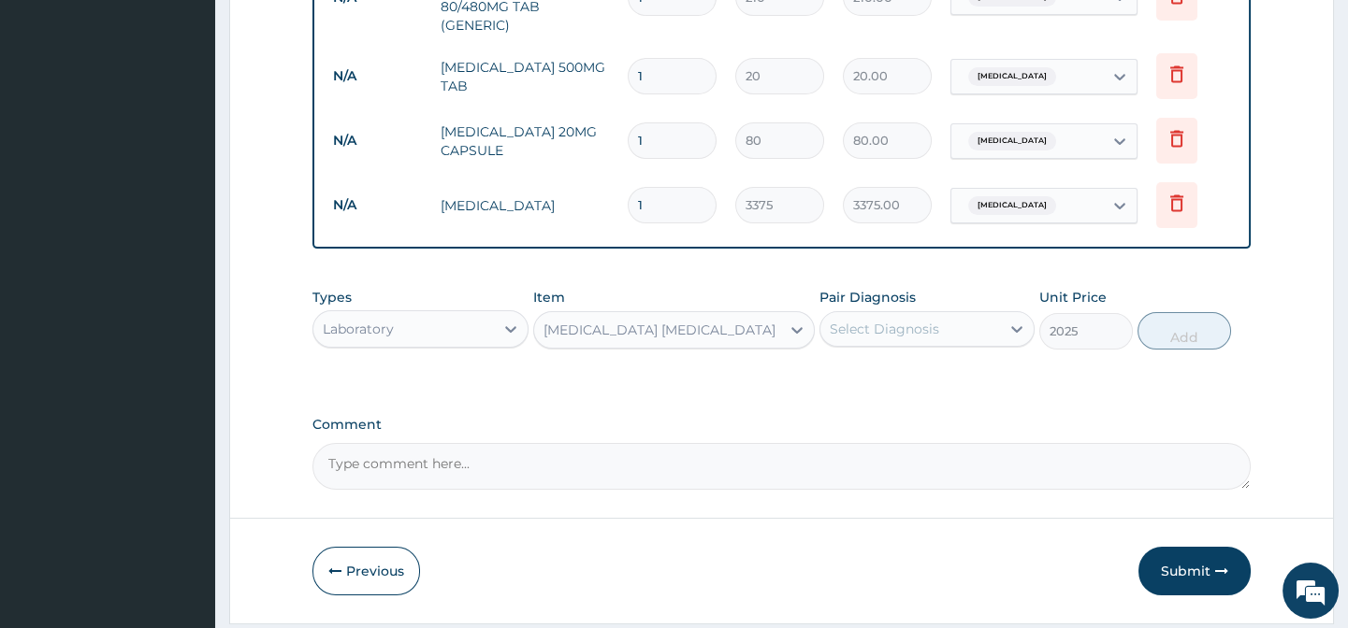
click at [911, 324] on div "Select Diagnosis" at bounding box center [910, 329] width 180 height 30
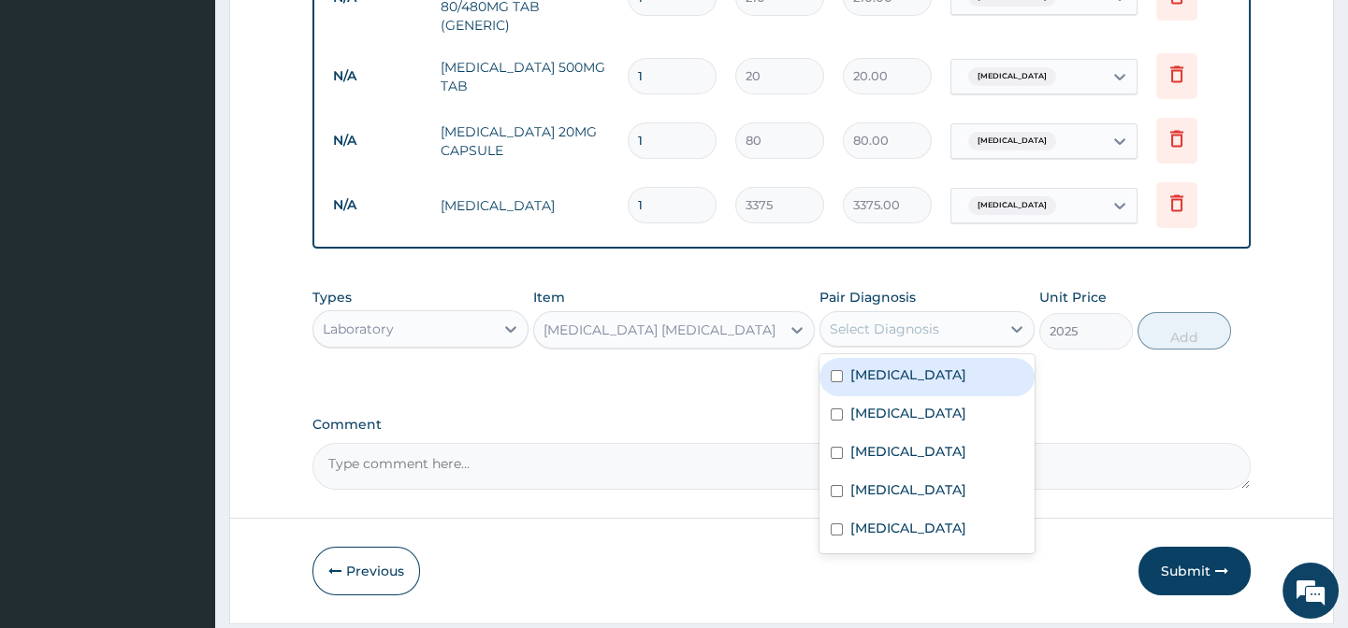
drag, startPoint x: 930, startPoint y: 396, endPoint x: 1088, endPoint y: 381, distance: 158.7
click at [937, 394] on div "Malaria" at bounding box center [926, 377] width 215 height 38
checkbox input "true"
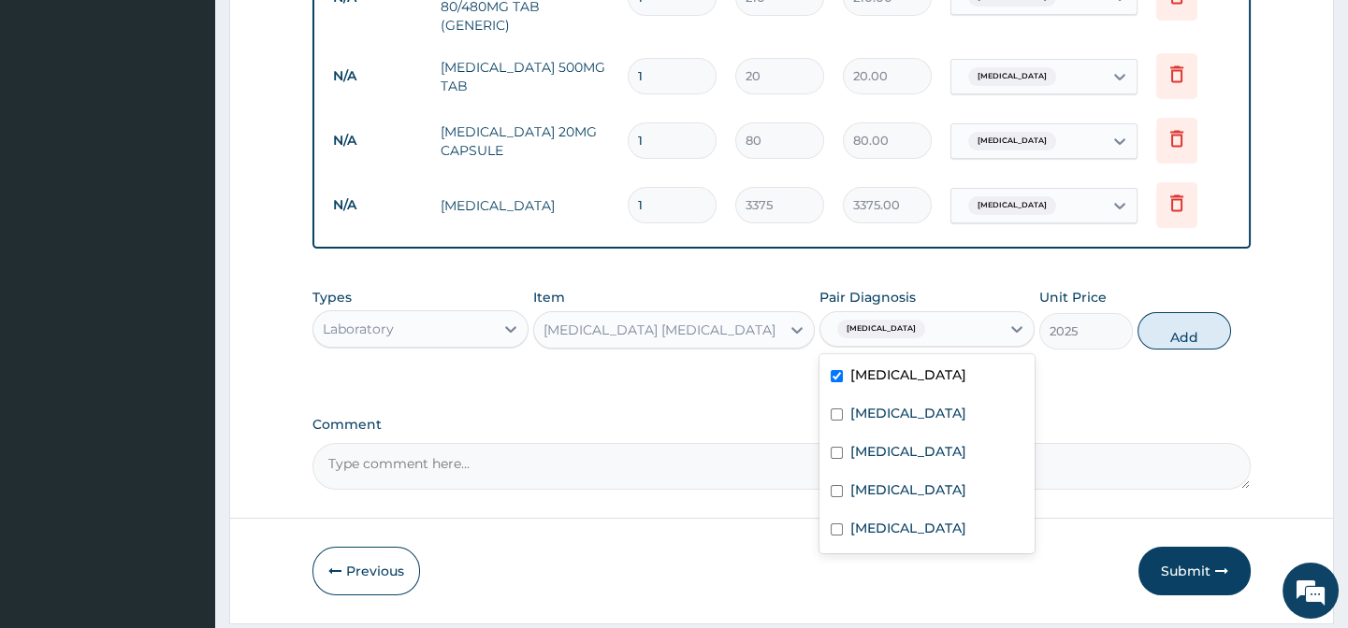
click at [1089, 381] on div "Types Laboratory Item MALARIA PARASITE Pair Diagnosis option Malaria, selected.…" at bounding box center [780, 333] width 937 height 108
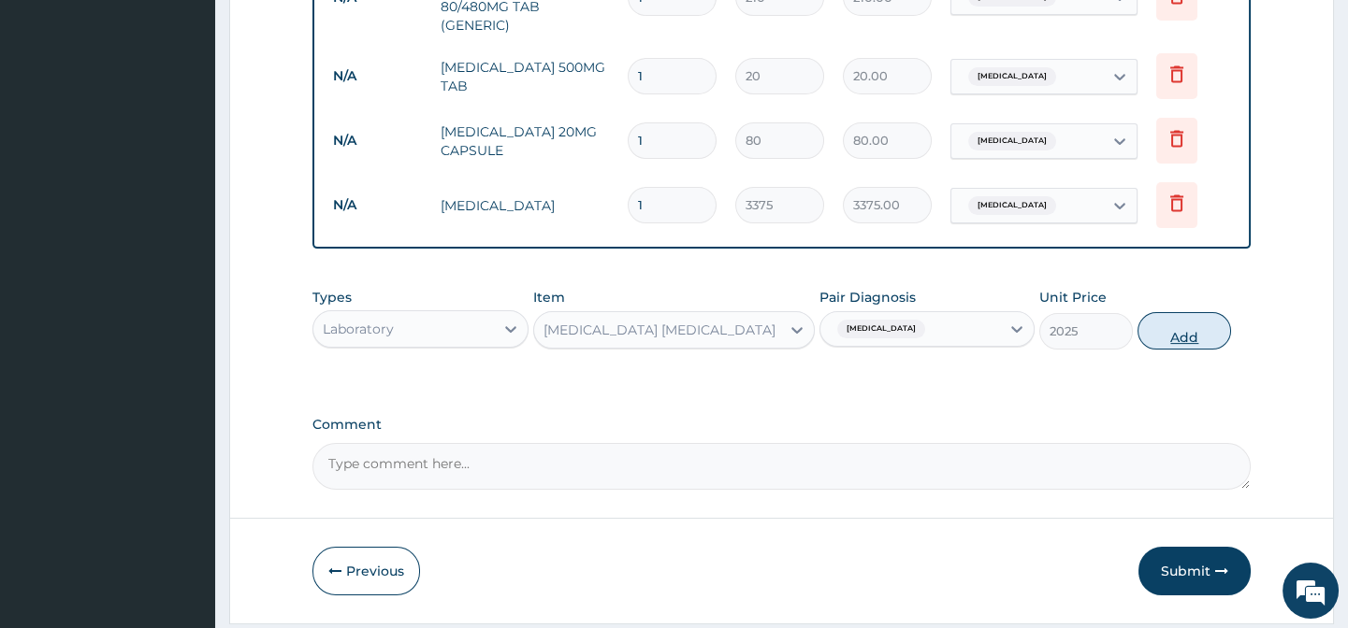
click at [1185, 337] on button "Add" at bounding box center [1184, 330] width 94 height 37
type input "0"
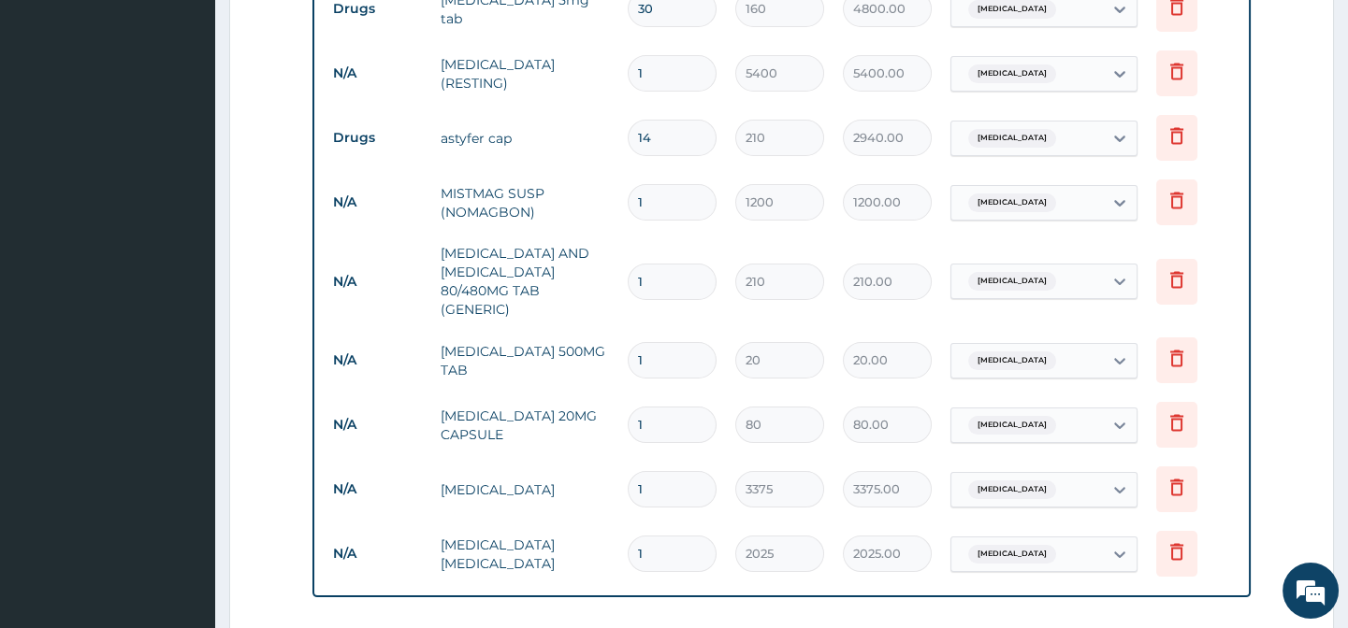
scroll to position [935, 0]
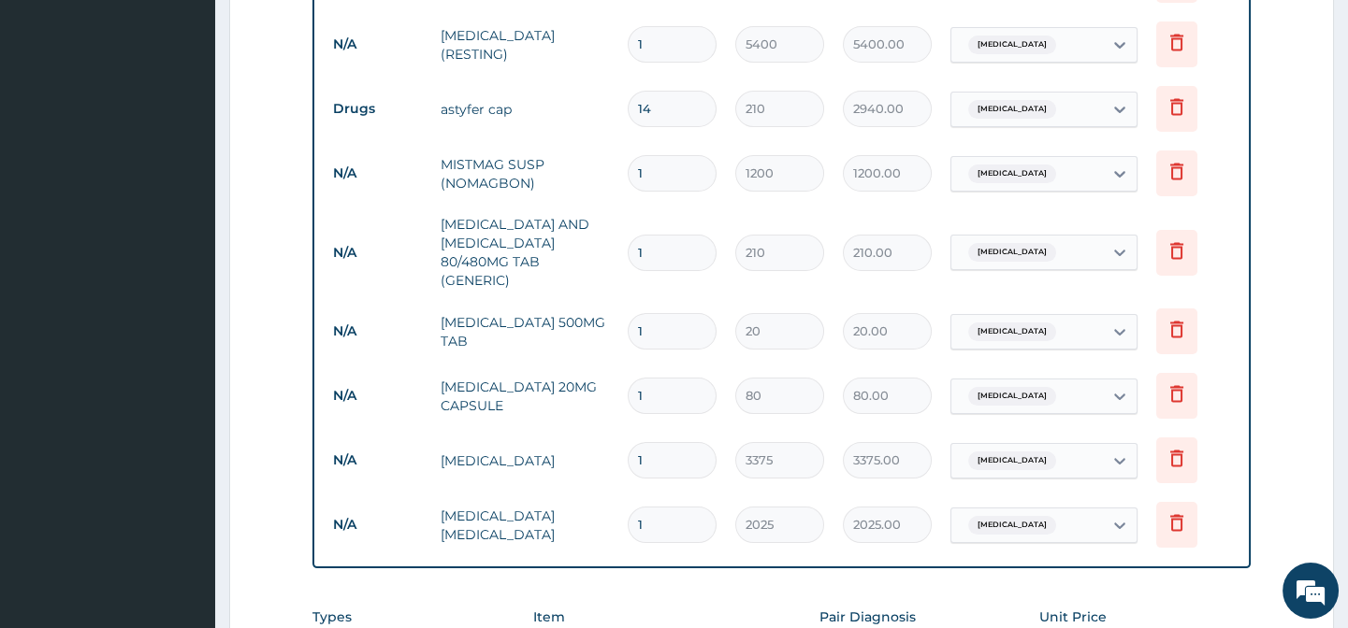
click at [657, 238] on input "1" at bounding box center [671, 253] width 89 height 36
type input "6"
type input "1260.00"
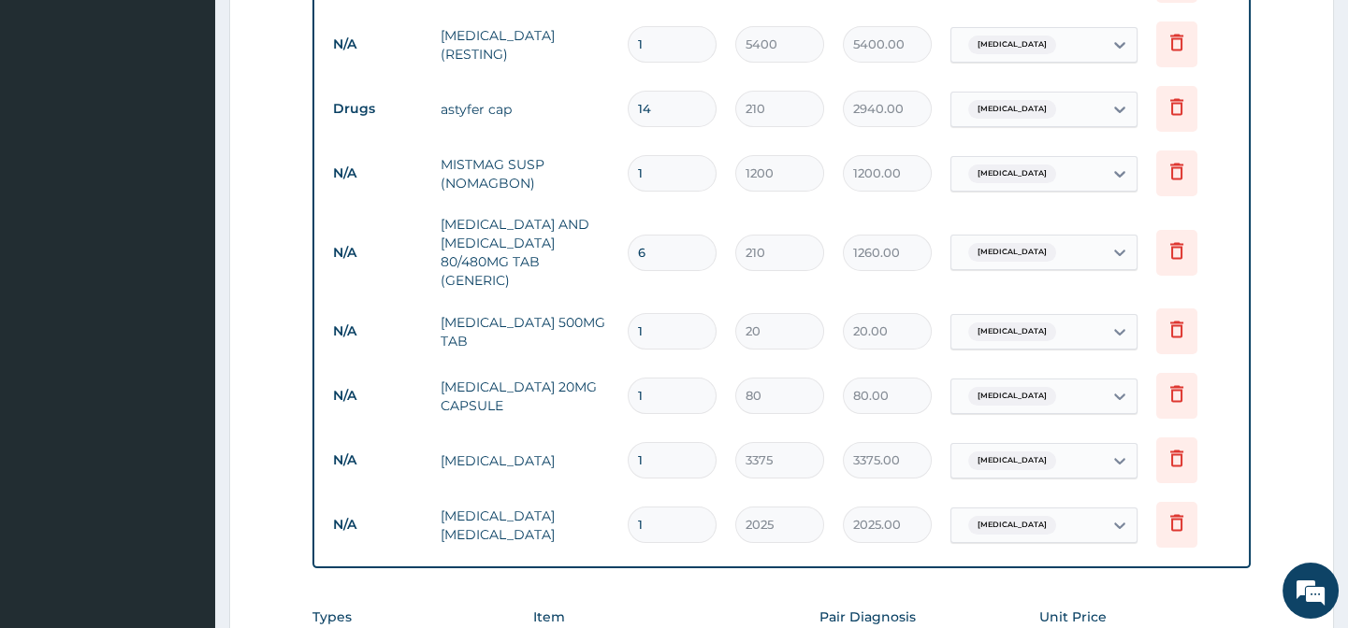
type input "6"
click at [657, 322] on input "1" at bounding box center [671, 331] width 89 height 36
type input "18"
type input "360.00"
type input "18"
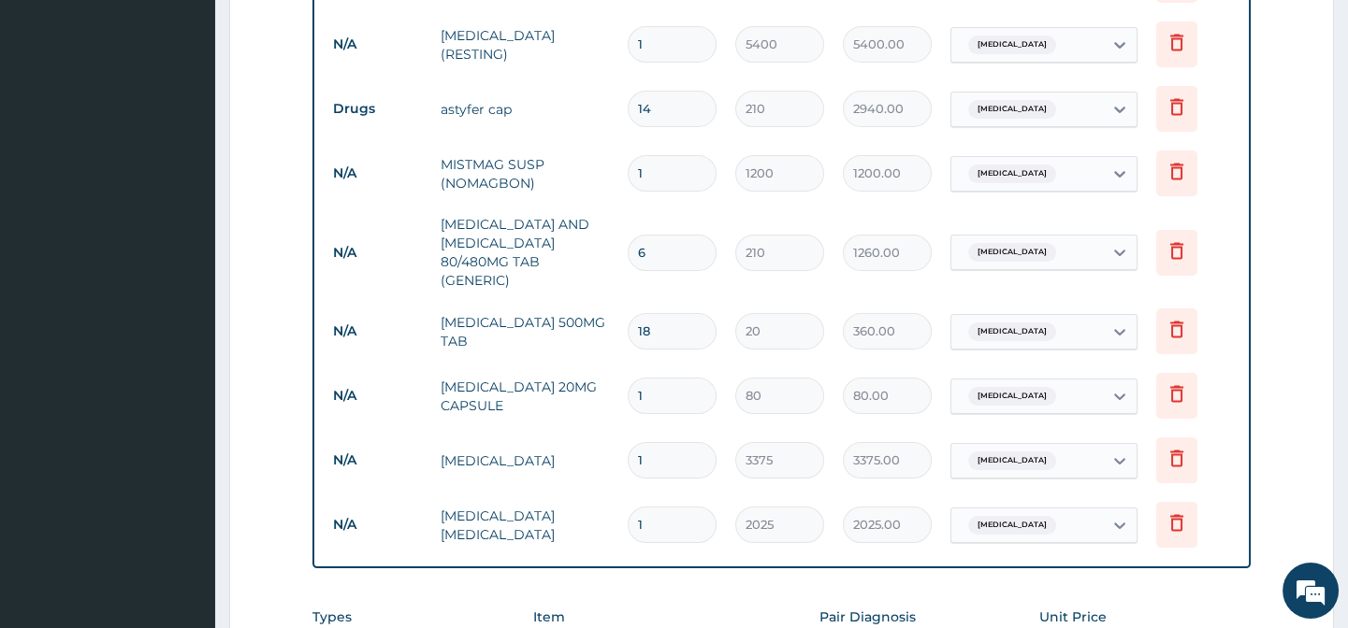
click at [678, 387] on input "1" at bounding box center [671, 396] width 89 height 36
type input "14"
type input "1120.00"
type input "14"
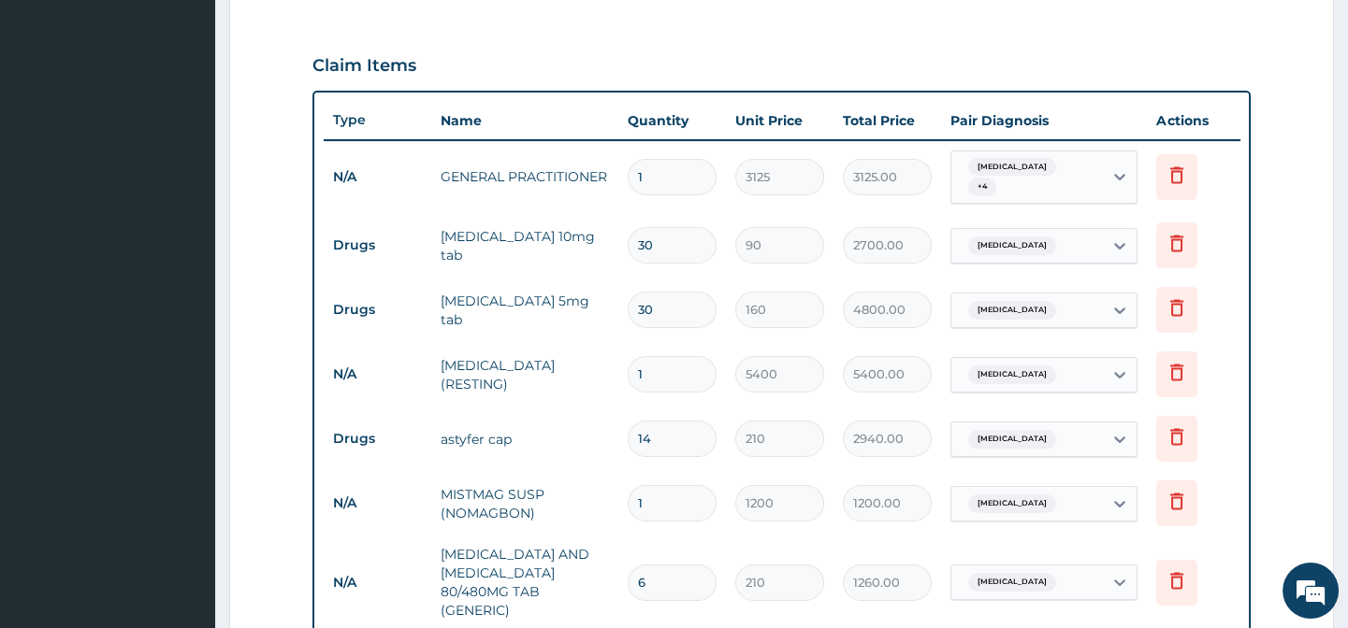
scroll to position [596, 0]
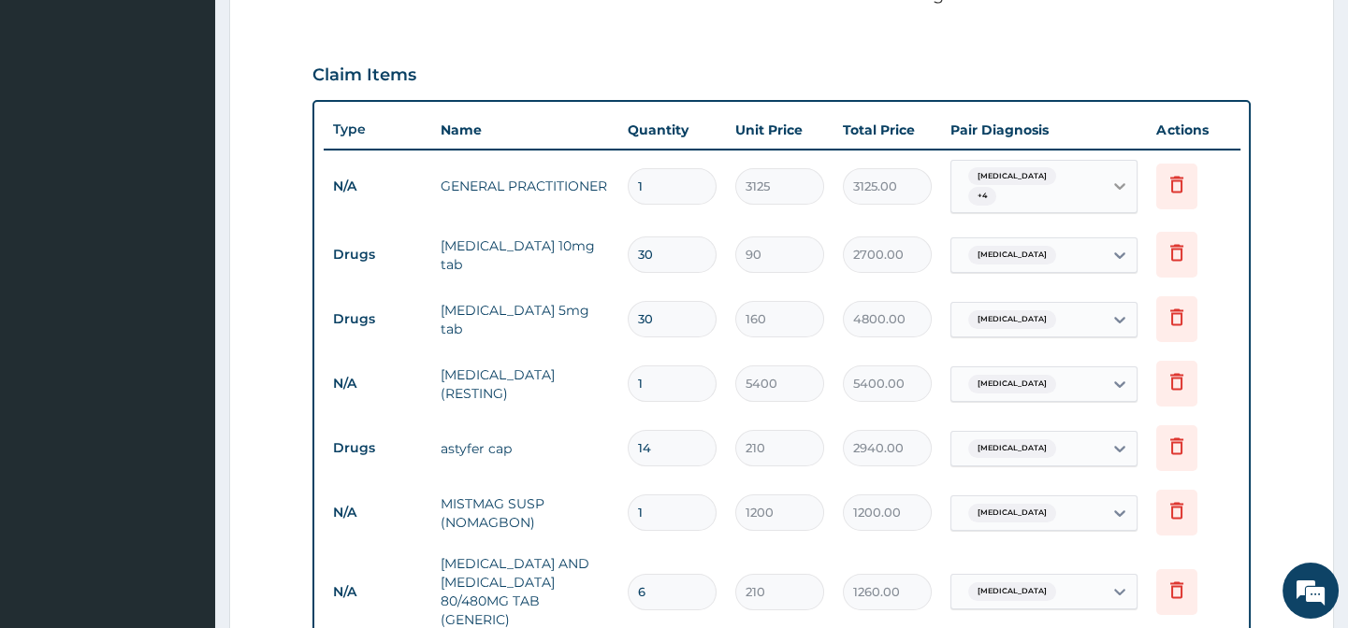
click at [1106, 178] on div at bounding box center [1120, 186] width 34 height 34
click at [1342, 289] on section "Step 2 of 2 PA Code / Prescription Code PA/0C52DD PA/CEBCDB PA/2D1F61 Encounter…" at bounding box center [781, 393] width 1132 height 1809
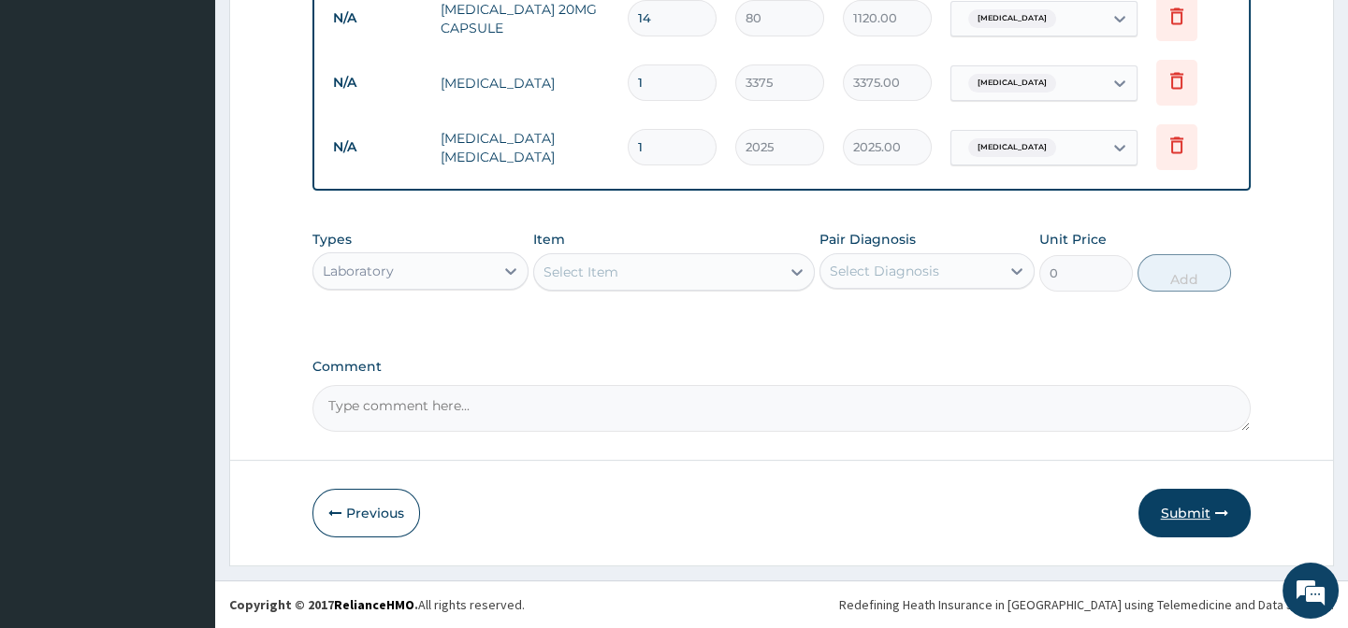
click at [1193, 513] on button "Submit" at bounding box center [1194, 513] width 112 height 49
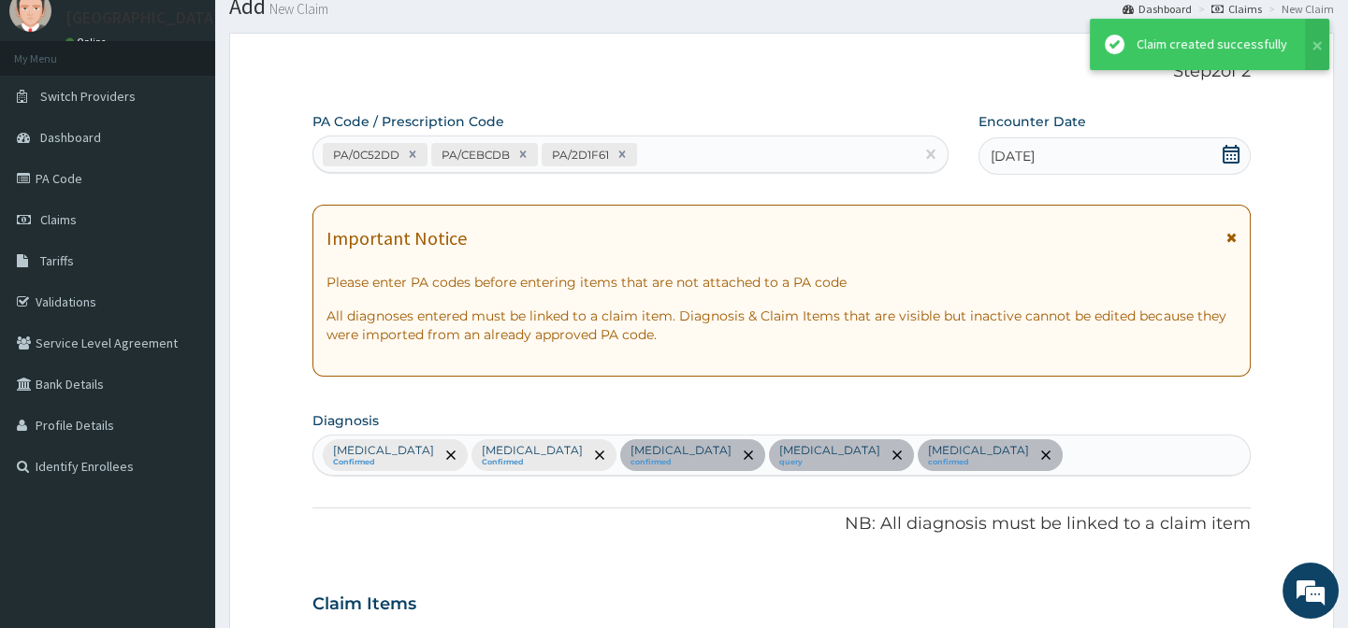
scroll to position [1320, 0]
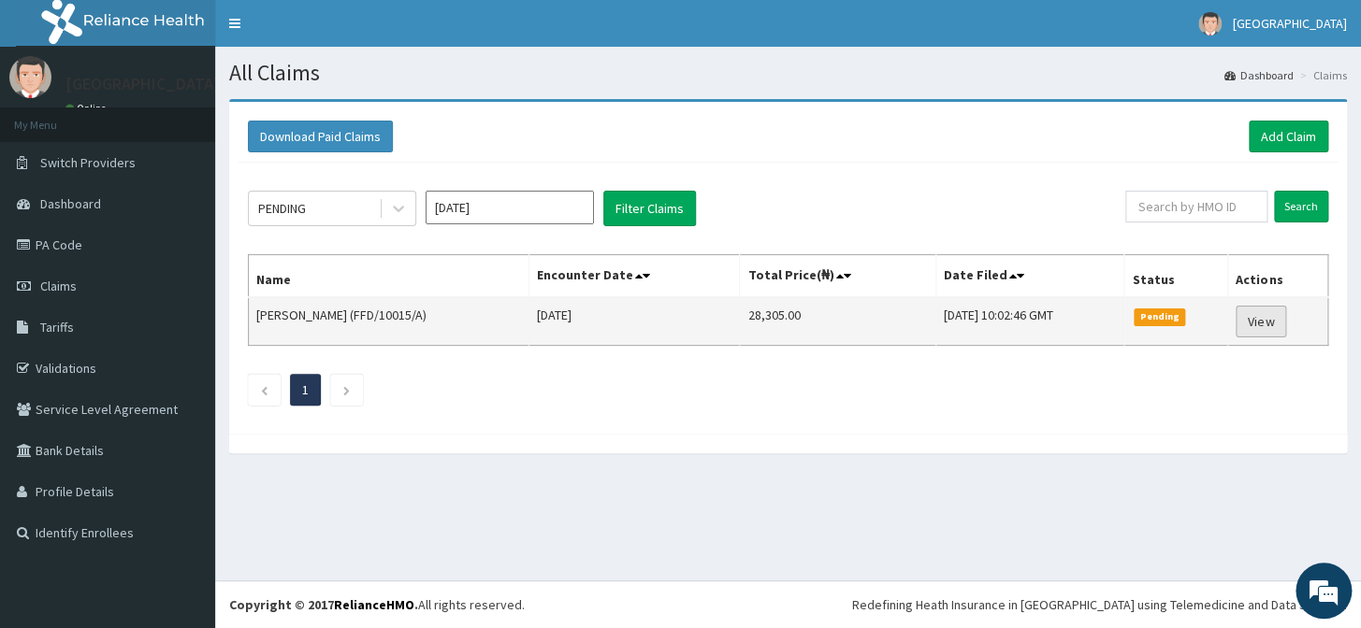
click at [1274, 325] on link "View" at bounding box center [1260, 322] width 50 height 32
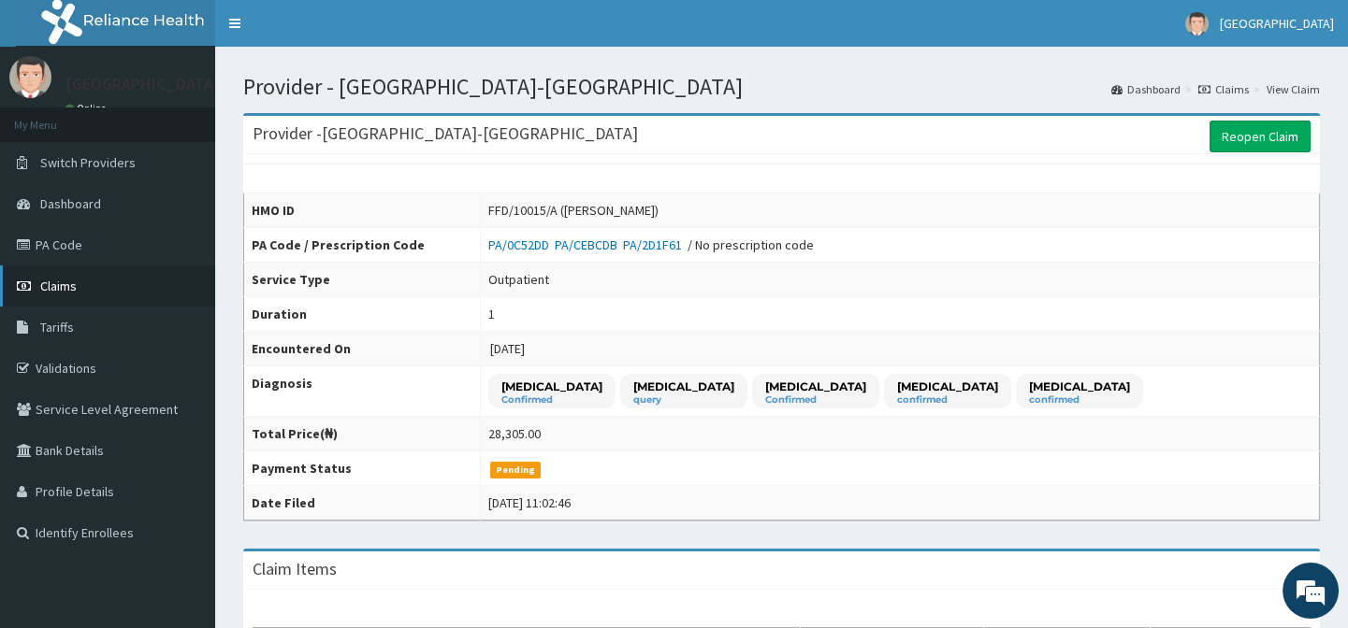
click at [70, 280] on span "Claims" at bounding box center [58, 286] width 36 height 17
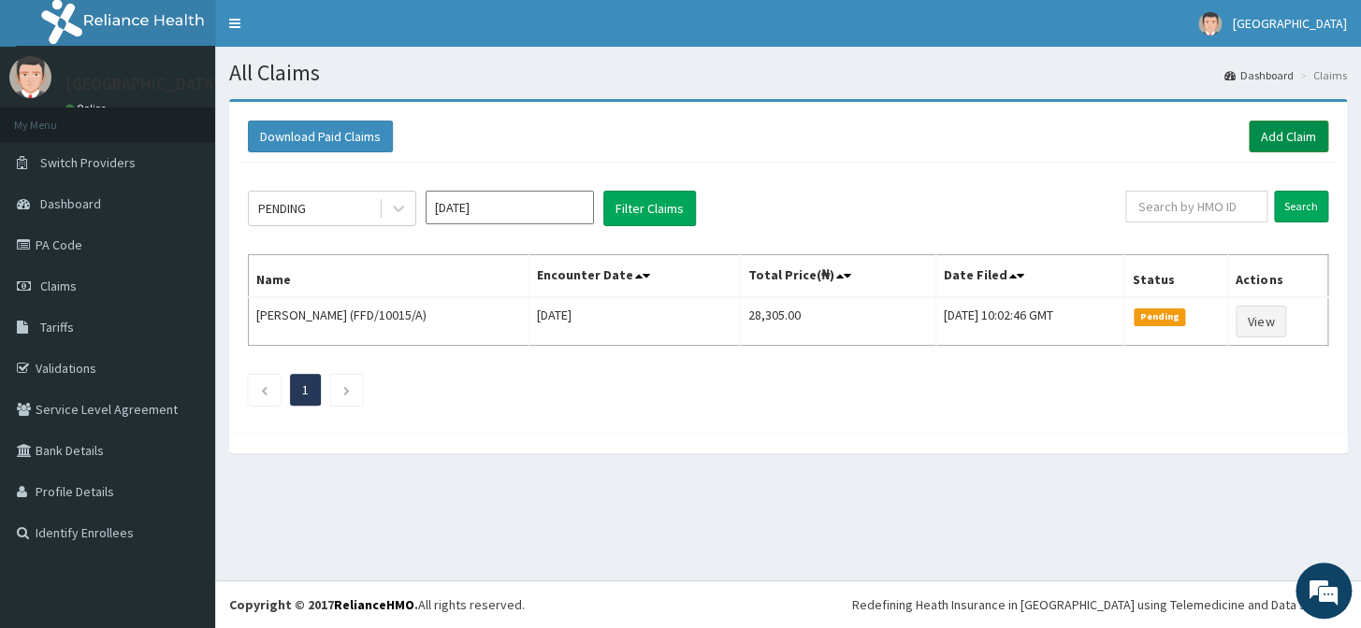
click at [1300, 132] on link "Add Claim" at bounding box center [1287, 137] width 79 height 32
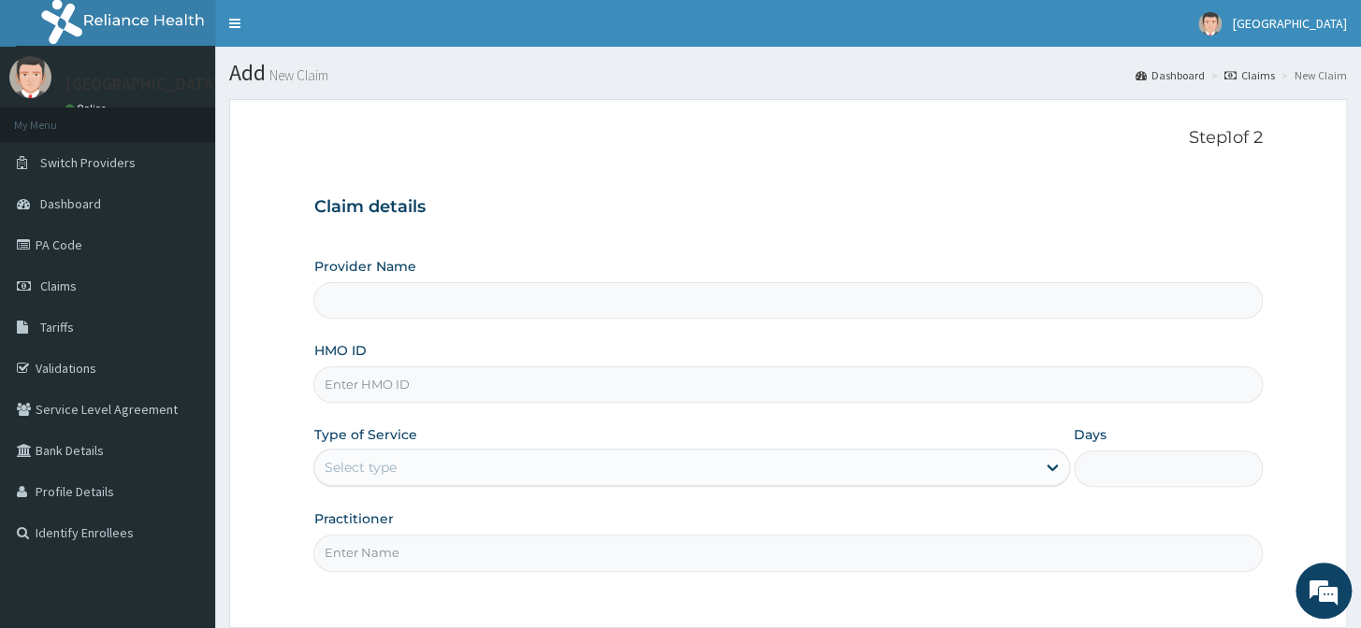
click at [412, 376] on input "HMO ID" at bounding box center [787, 385] width 948 height 36
paste input "RBN/10130/E"
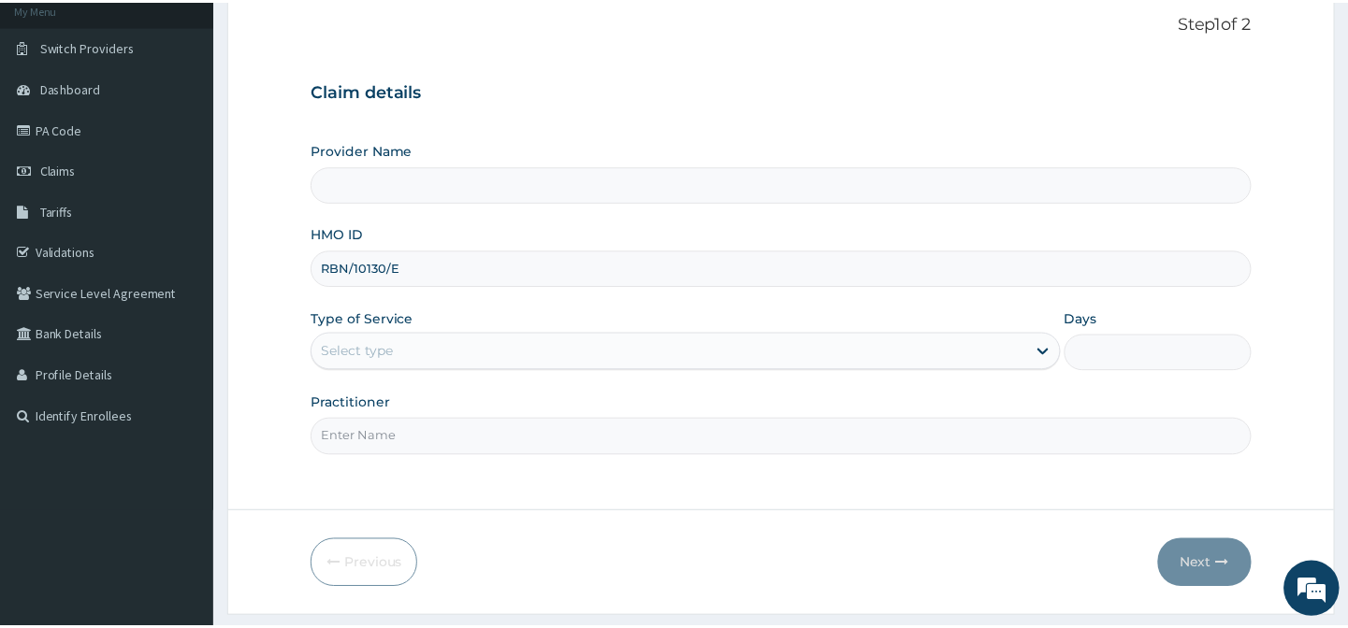
scroll to position [167, 0]
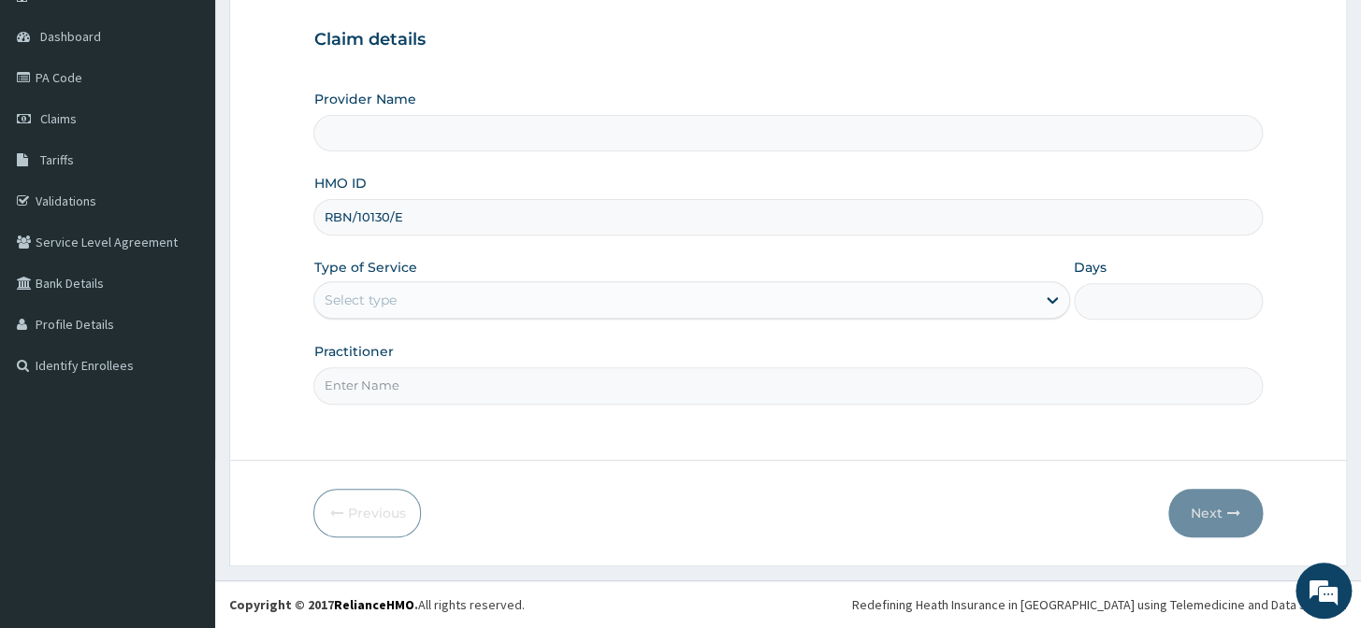
type input "RBN/10130/E"
click at [394, 289] on div "Select type" at bounding box center [674, 300] width 720 height 30
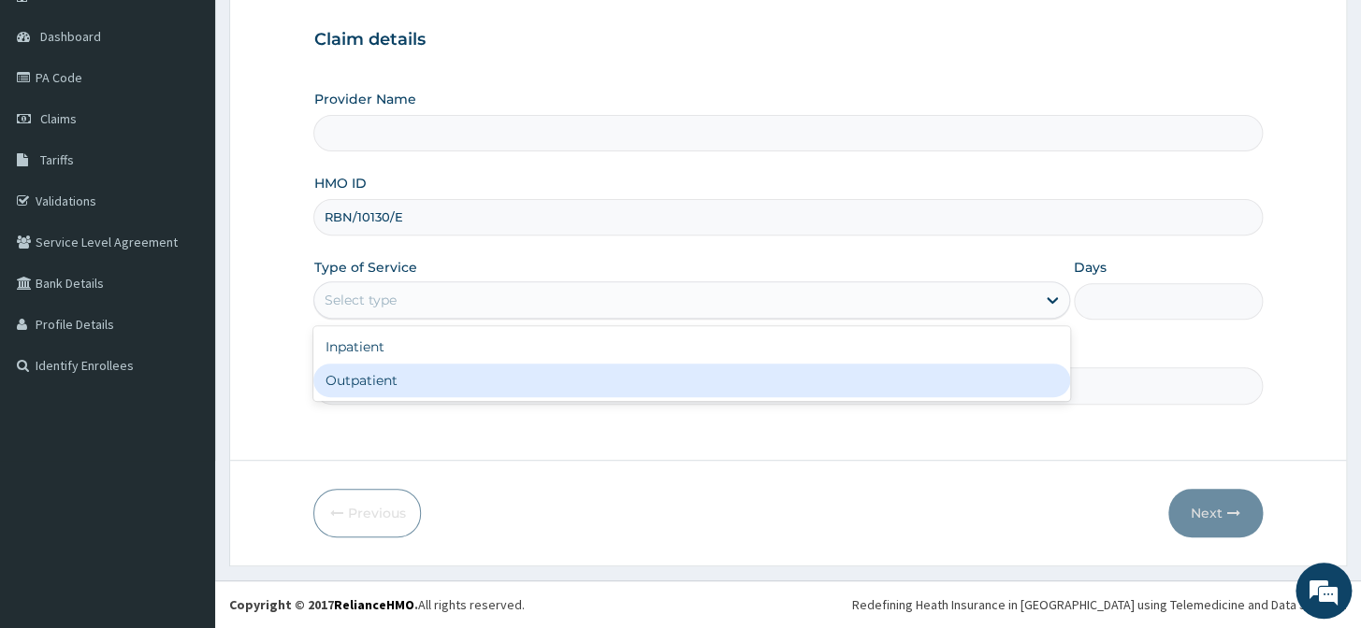
click at [411, 387] on div "Outpatient" at bounding box center [691, 381] width 756 height 34
type input "1"
click at [411, 387] on input "Practitioner" at bounding box center [787, 386] width 948 height 36
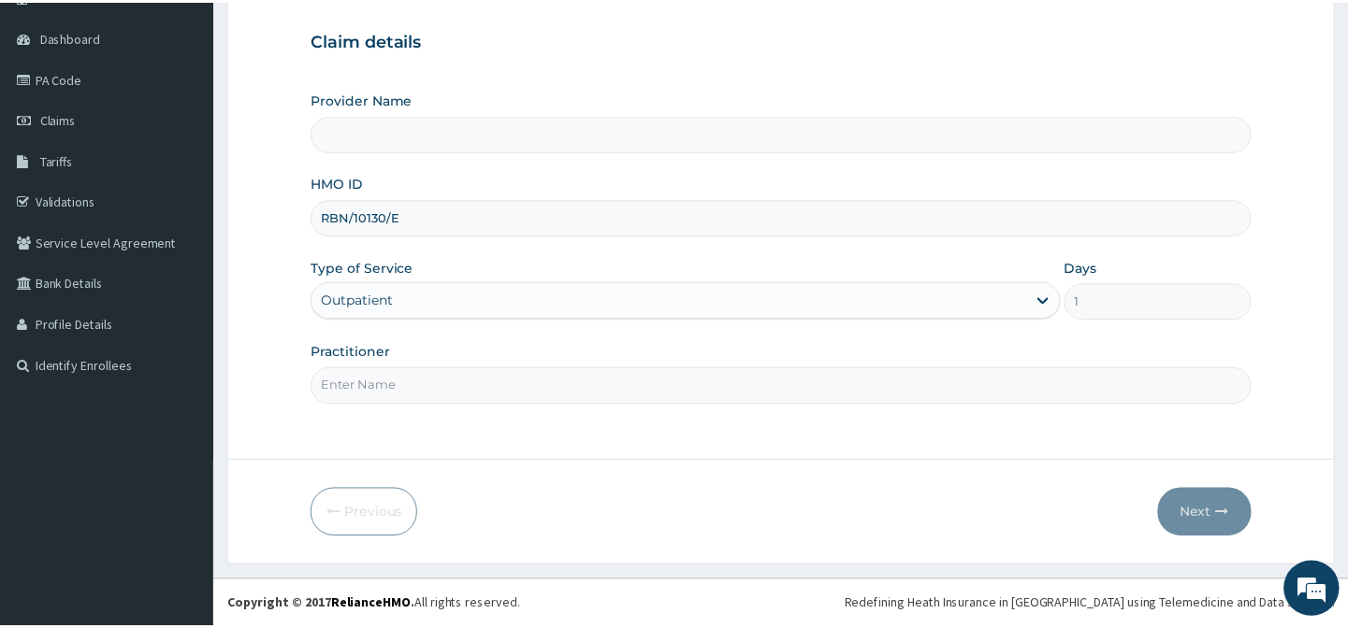
scroll to position [0, 0]
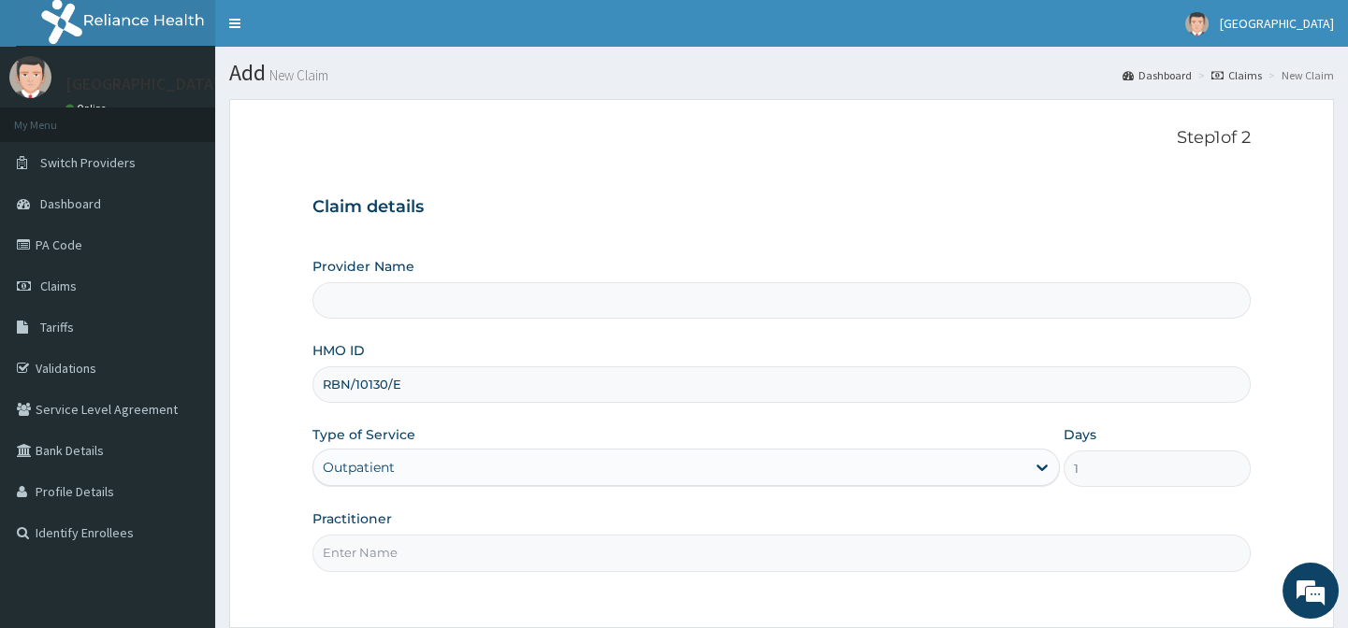
type input "Lily Hospital-BENIN"
type input "."
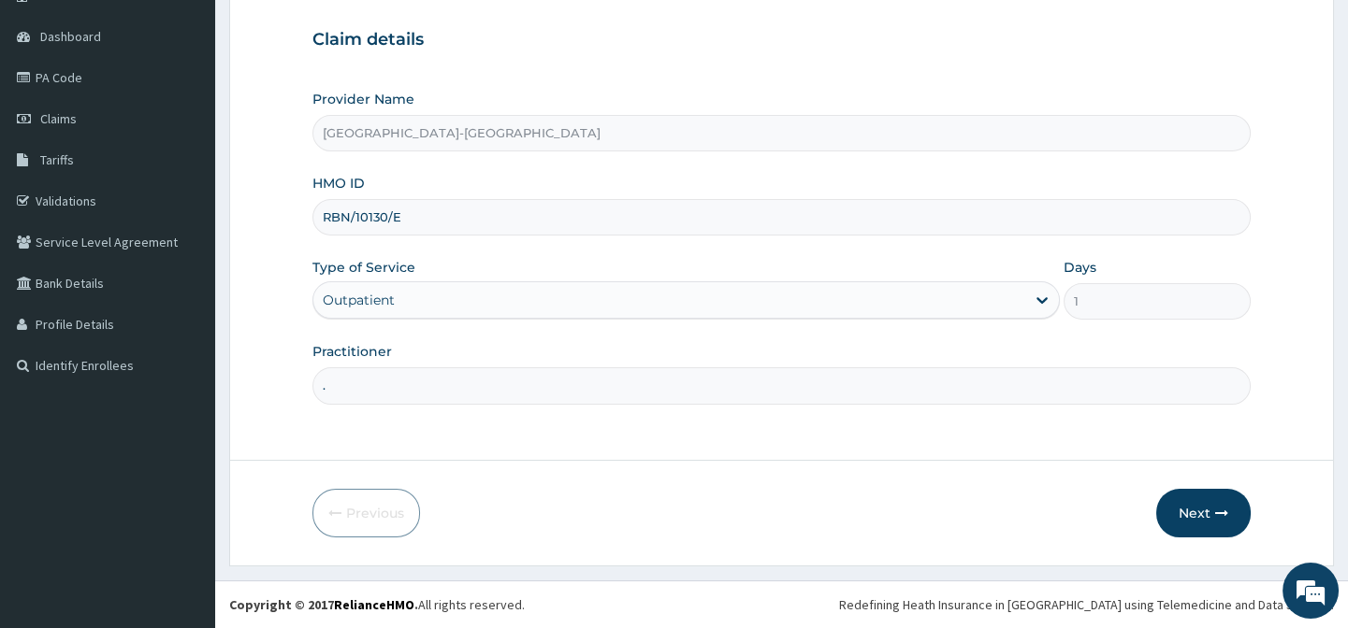
drag, startPoint x: 800, startPoint y: 494, endPoint x: 1061, endPoint y: 486, distance: 262.0
click at [906, 486] on form "Step 1 of 2 Claim details Provider Name Lily Hospital-BENIN HMO ID RBN/10130/E …" at bounding box center [781, 249] width 1104 height 635
click at [1194, 512] on button "Next" at bounding box center [1203, 513] width 94 height 49
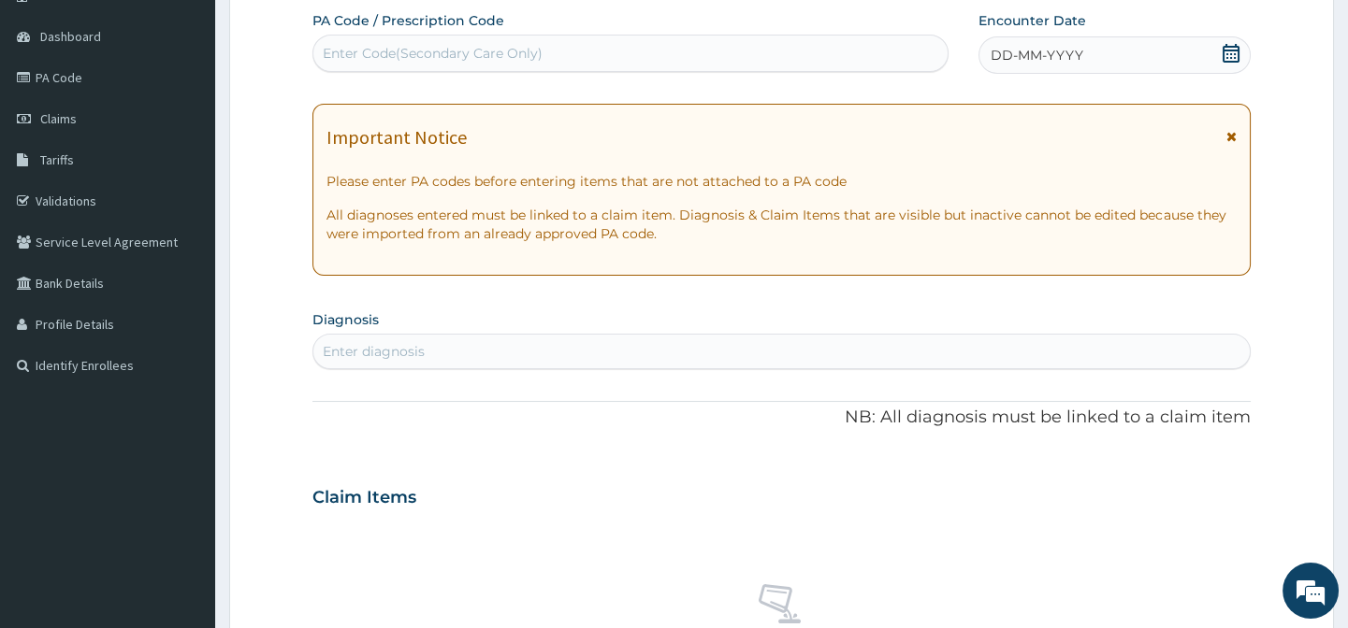
scroll to position [0, 0]
click at [1047, 59] on span "DD-MM-YYYY" at bounding box center [1036, 55] width 93 height 19
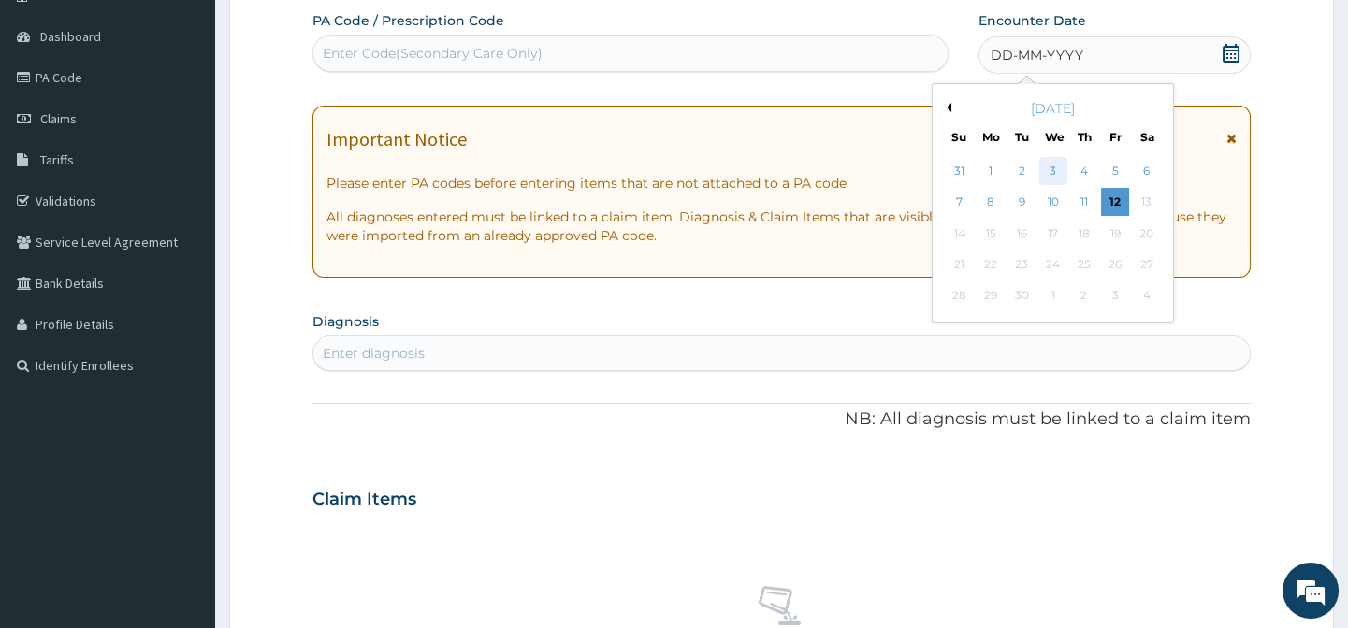
click at [1046, 166] on div "3" at bounding box center [1052, 171] width 28 height 28
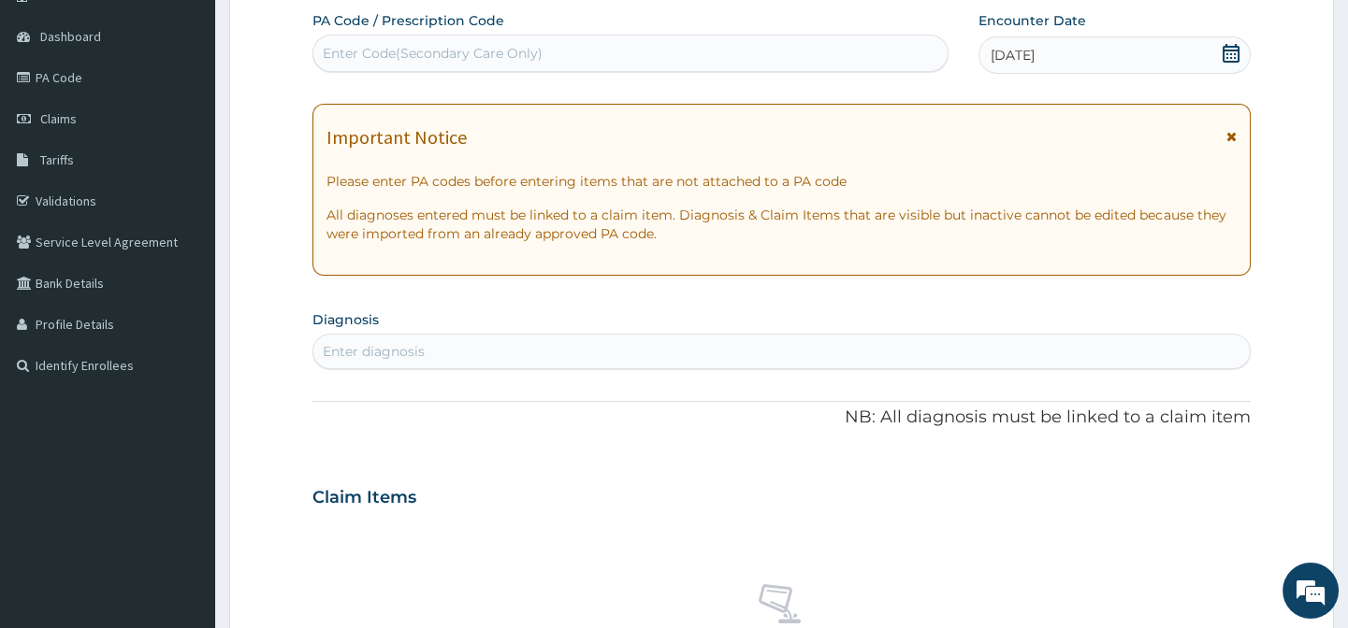
click at [374, 344] on div "Enter diagnosis" at bounding box center [374, 351] width 102 height 19
type input "[MEDICAL_DATA]"
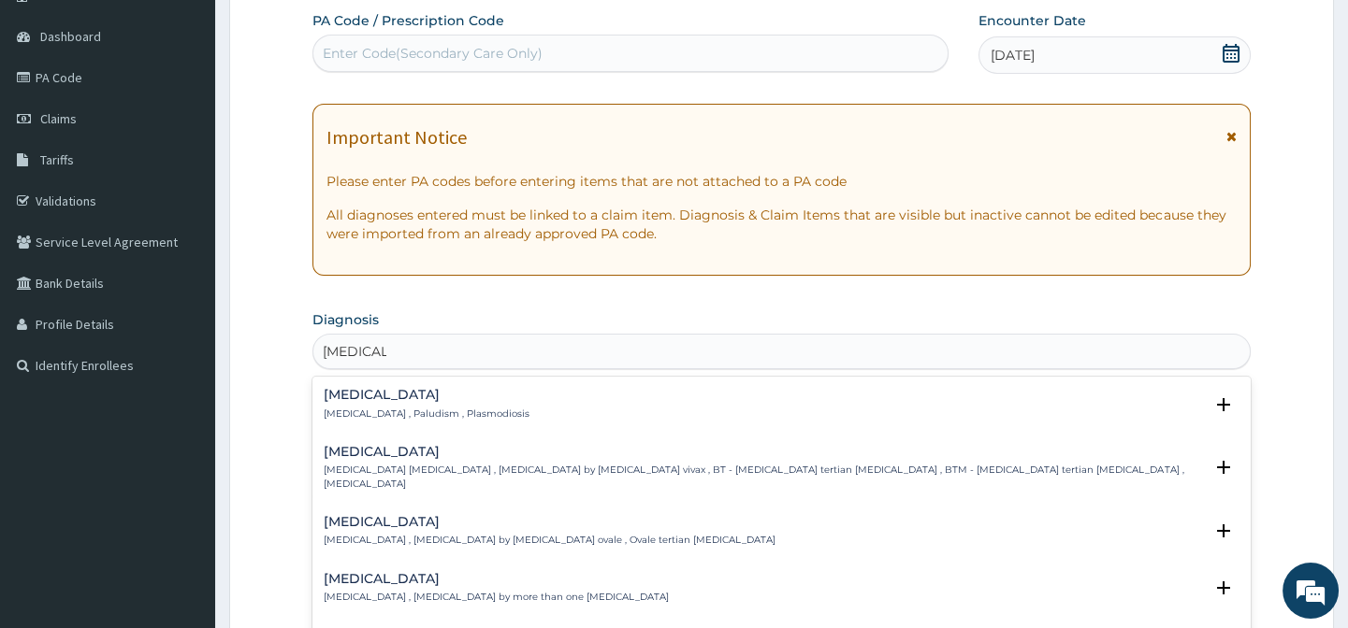
click at [359, 395] on h4 "[MEDICAL_DATA]" at bounding box center [427, 395] width 206 height 14
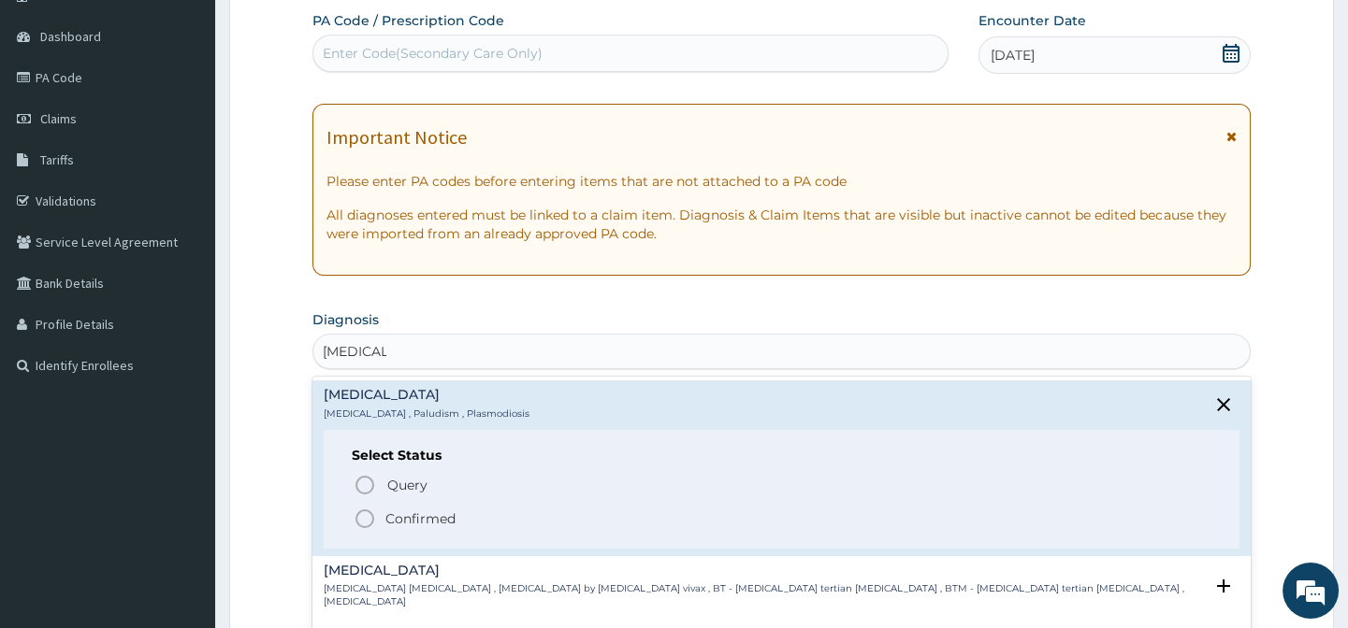
click at [359, 513] on icon "status option filled" at bounding box center [364, 519] width 22 height 22
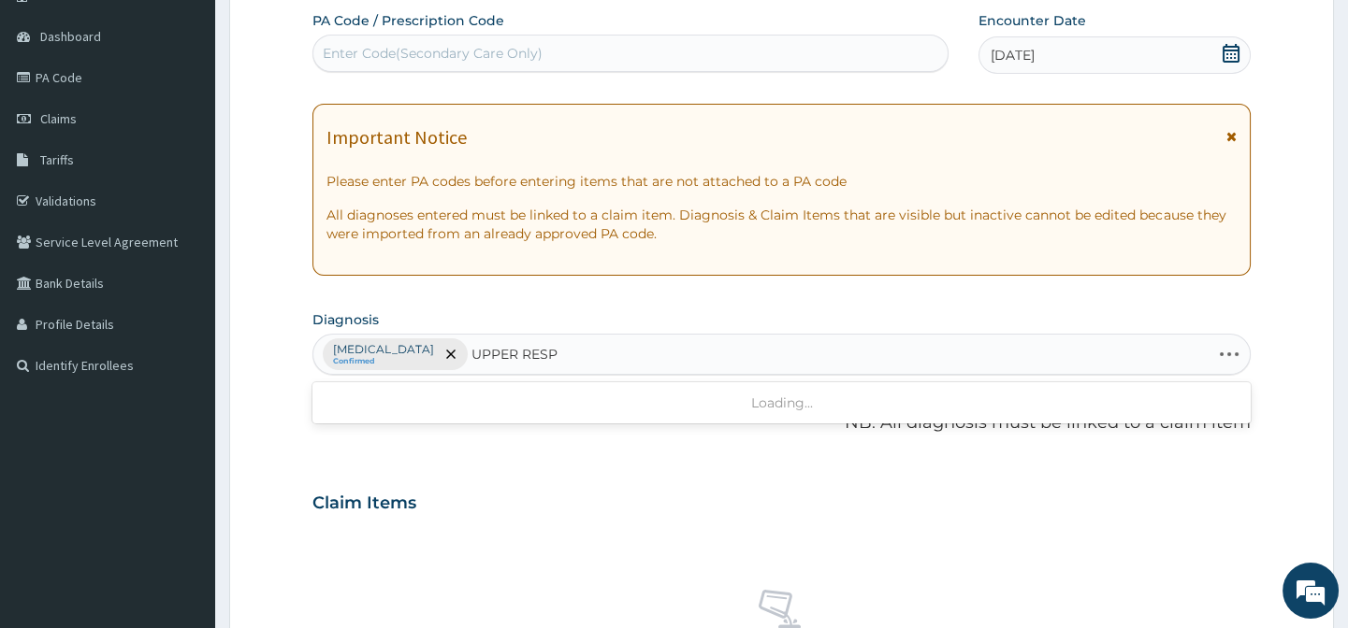
type input "UPPER RESPI"
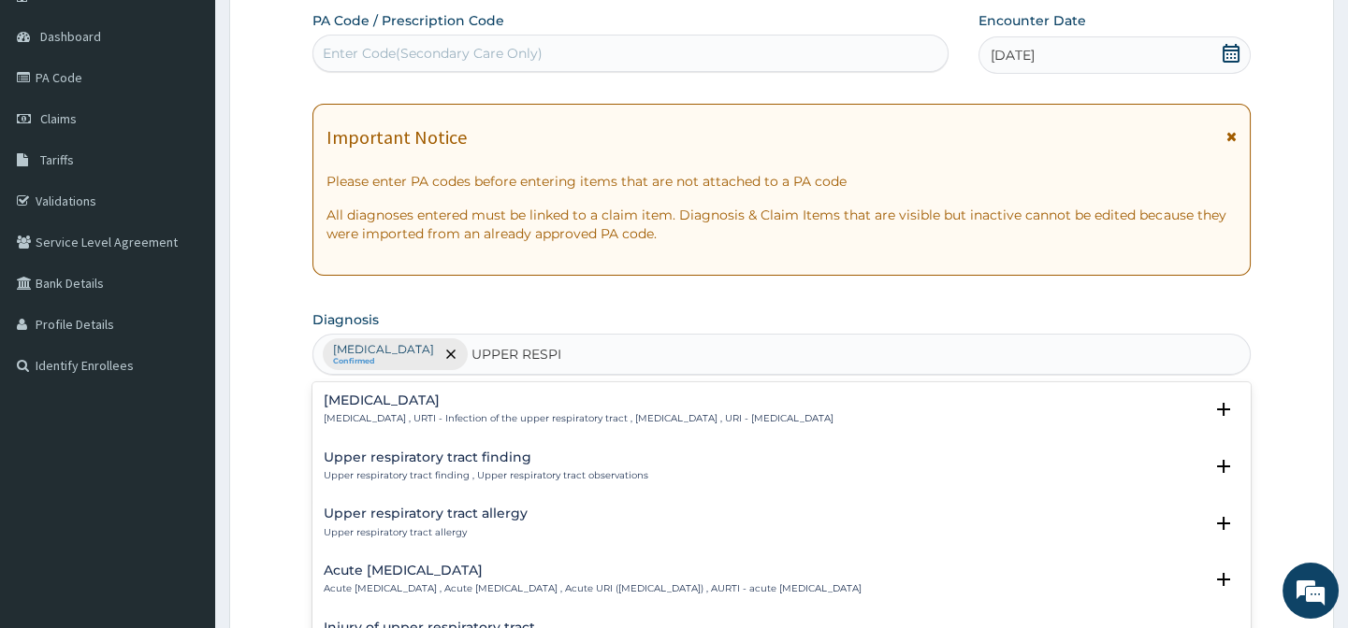
click at [474, 396] on h4 "[MEDICAL_DATA]" at bounding box center [579, 401] width 510 height 14
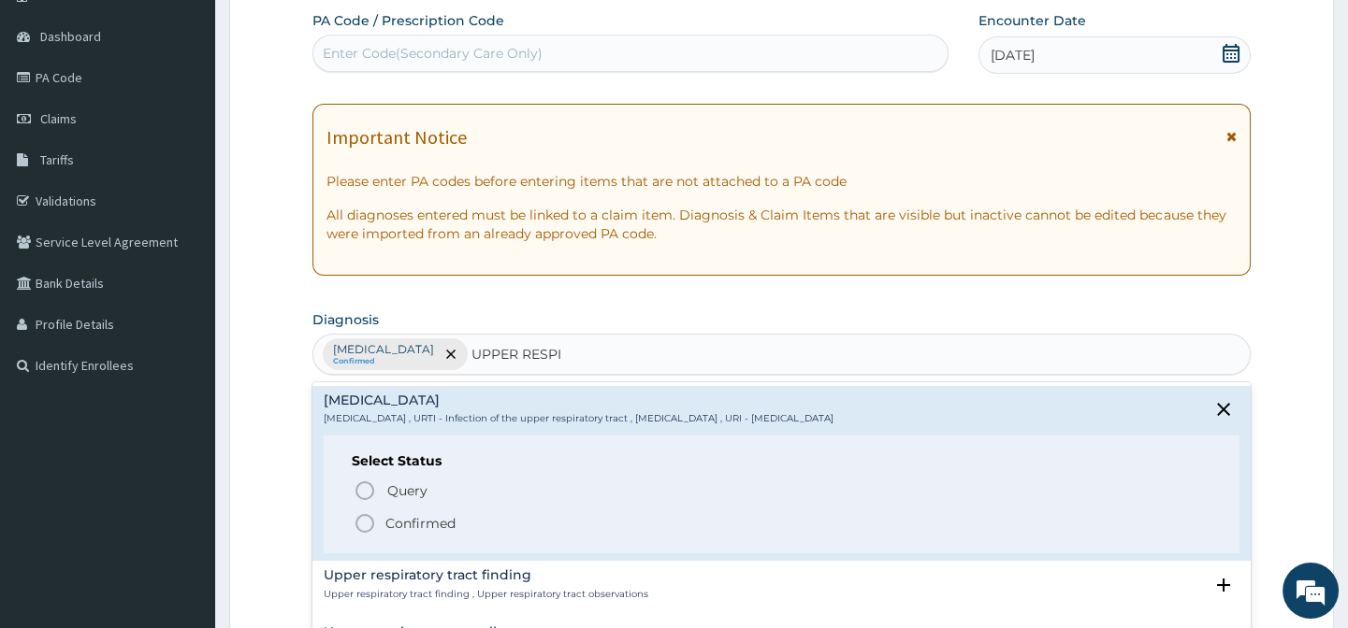
click at [379, 524] on span "Confirmed" at bounding box center [781, 523] width 857 height 22
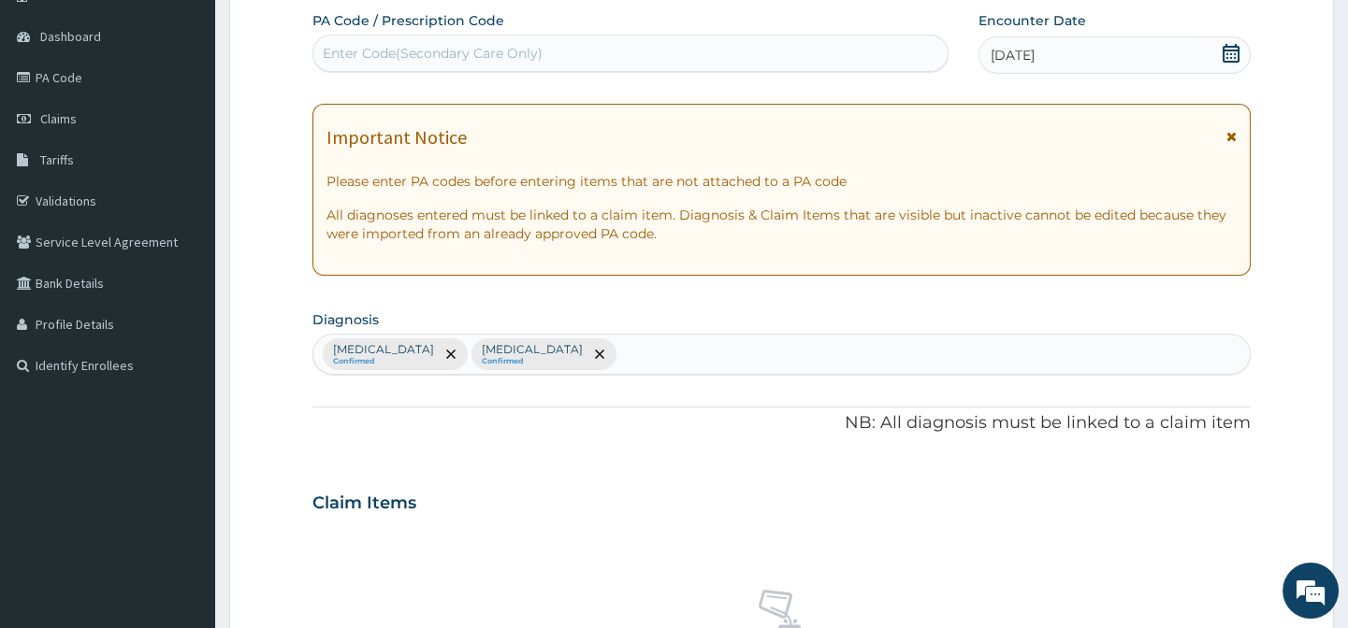
click at [583, 434] on p "NB: All diagnosis must be linked to a claim item" at bounding box center [780, 423] width 937 height 24
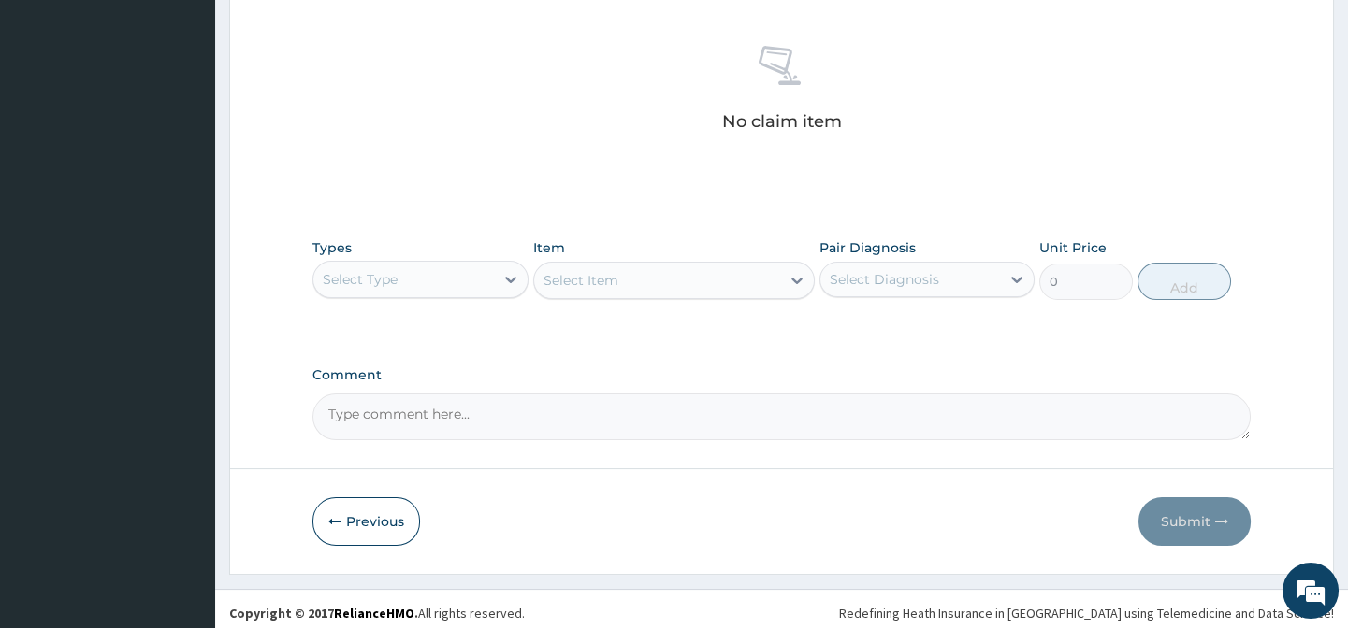
scroll to position [719, 0]
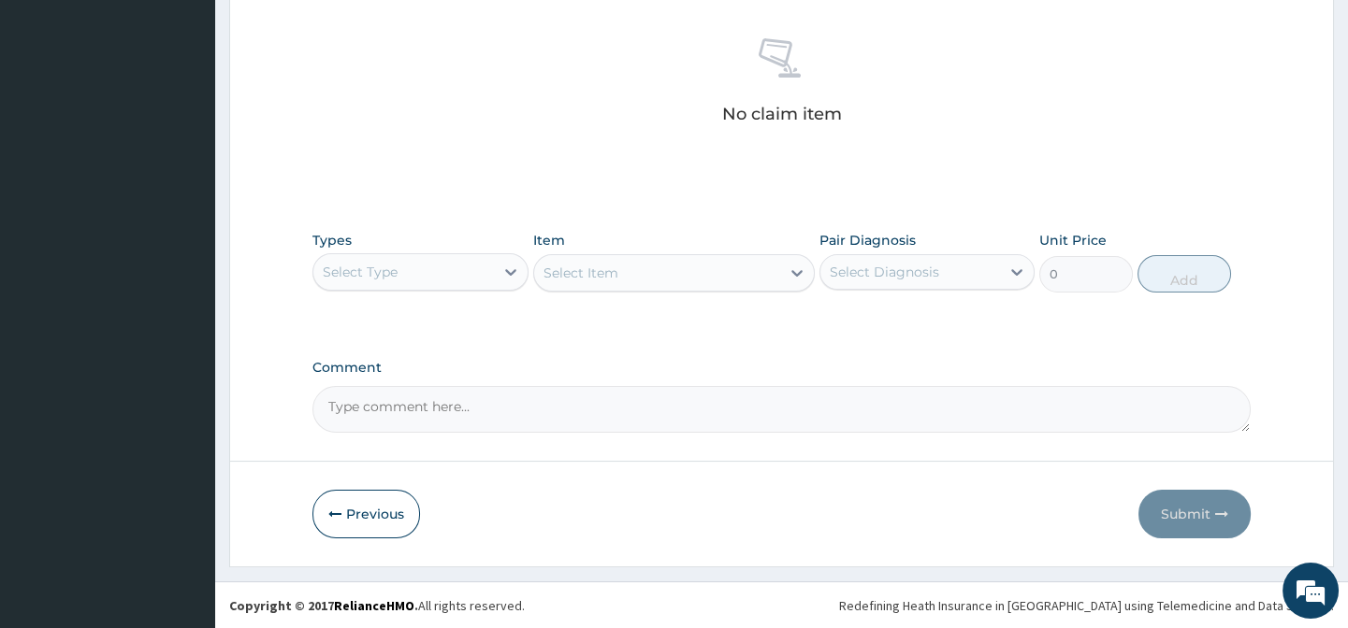
click at [392, 292] on div "Types Select Type Item Select Item Pair Diagnosis Select Diagnosis Unit Price 0…" at bounding box center [780, 262] width 937 height 80
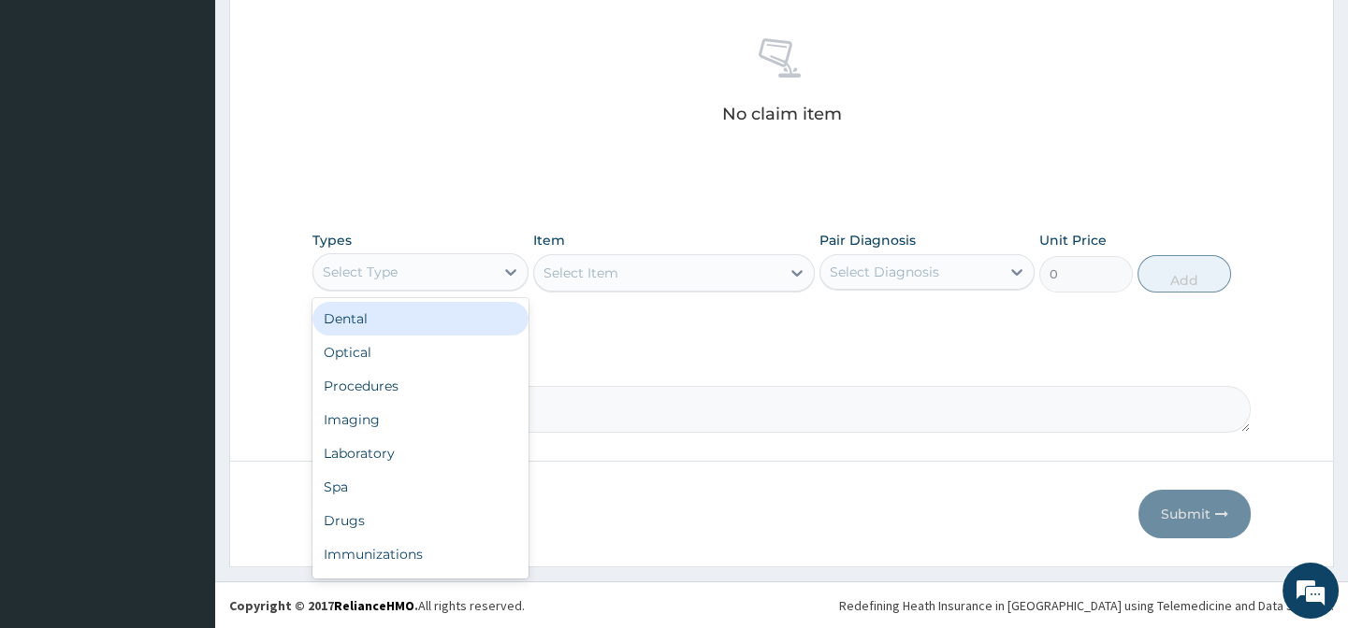
click at [450, 271] on div "Select Type" at bounding box center [403, 272] width 180 height 30
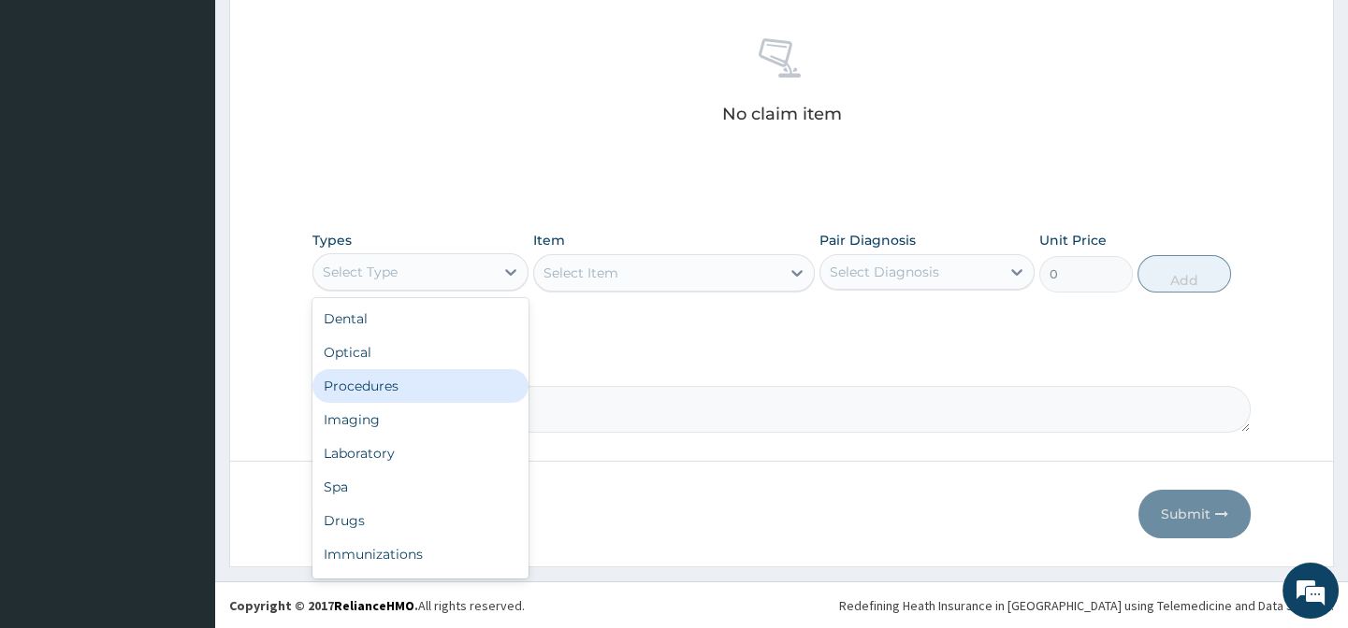
click at [399, 388] on div "Procedures" at bounding box center [419, 386] width 215 height 34
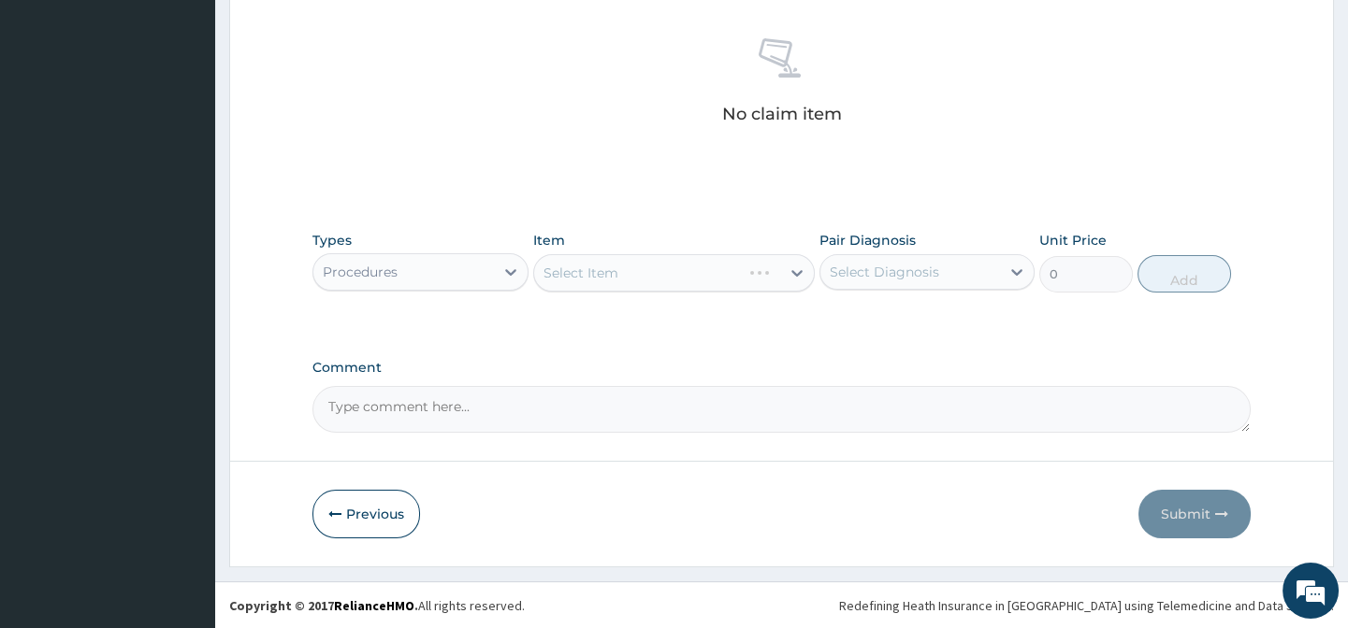
click at [635, 278] on div "Select Item" at bounding box center [673, 272] width 281 height 37
click at [646, 319] on div "Types Procedures Item Select Item Pair Diagnosis Select Diagnosis Unit Price 0 …" at bounding box center [780, 276] width 937 height 108
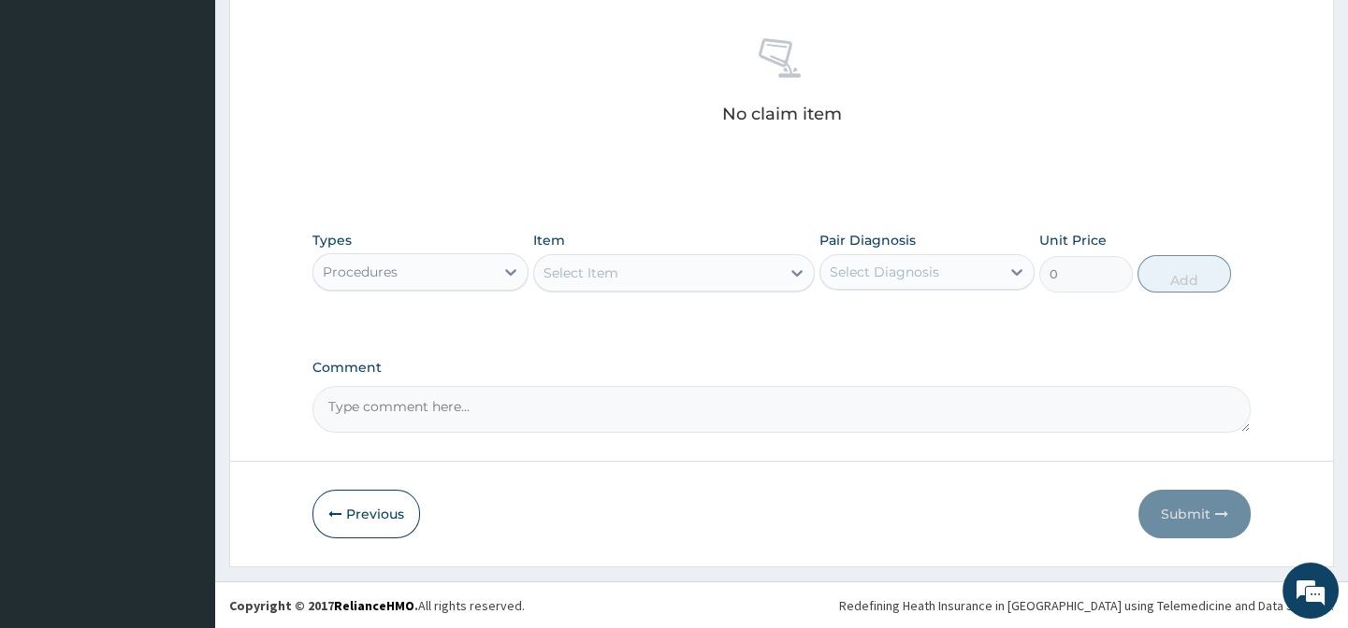
click at [630, 276] on div "Select Item" at bounding box center [657, 273] width 246 height 30
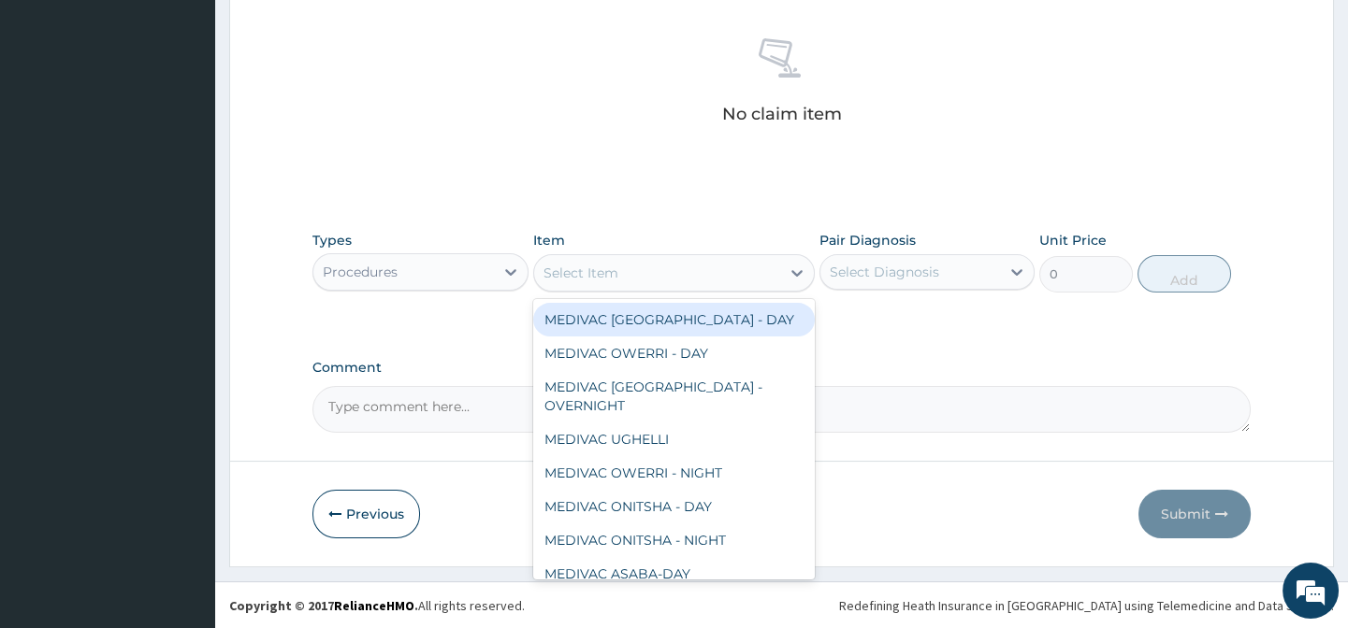
paste input "General Practiti"
type input "General Practiti"
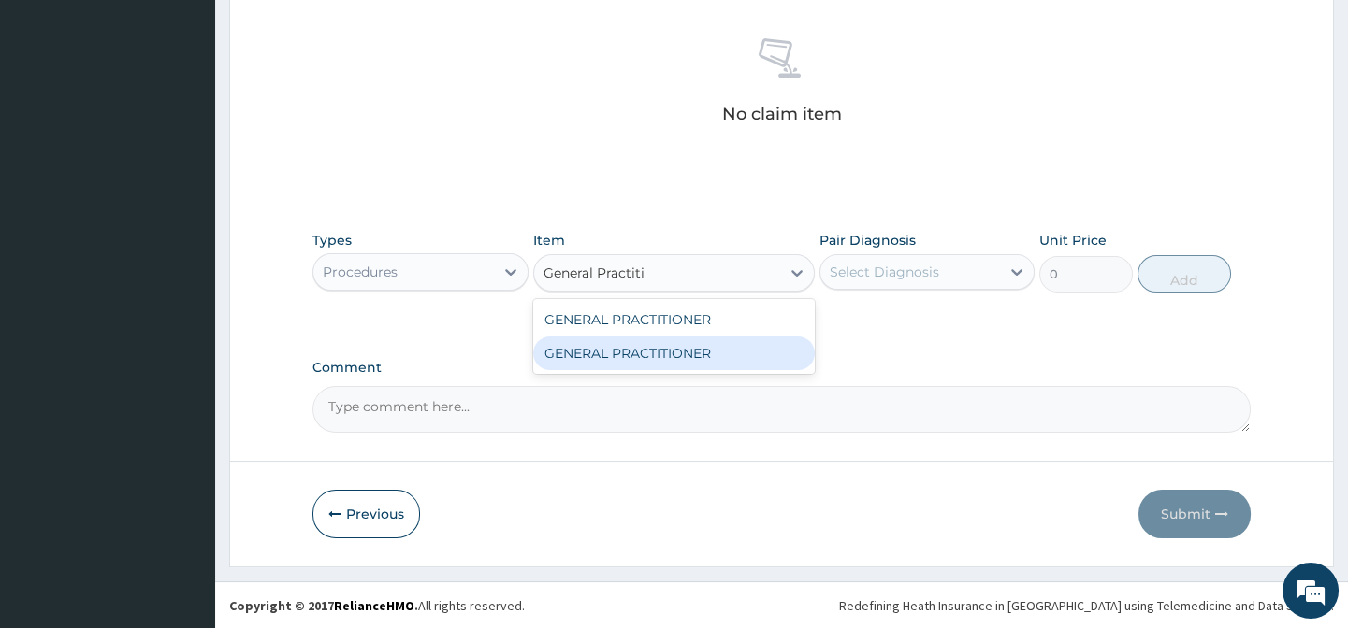
click at [782, 352] on div "GENERAL PRACTITIONER" at bounding box center [673, 354] width 281 height 34
type input "3125"
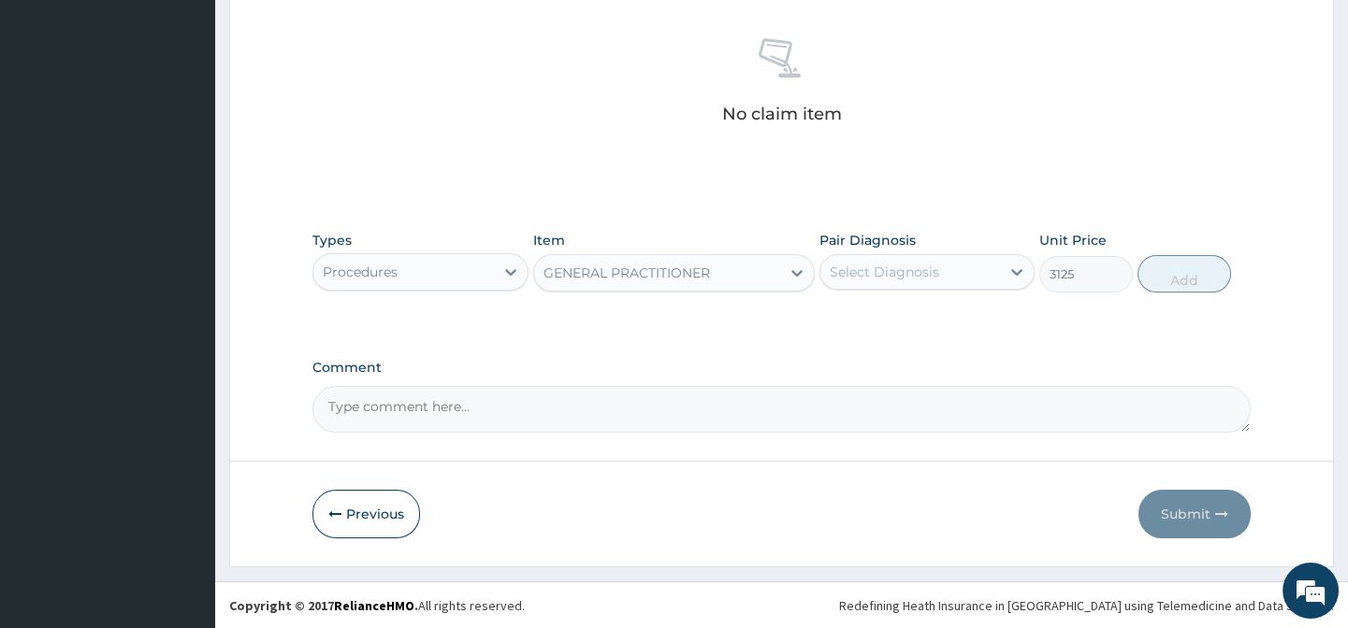
click at [934, 269] on div "Select Diagnosis" at bounding box center [883, 272] width 109 height 19
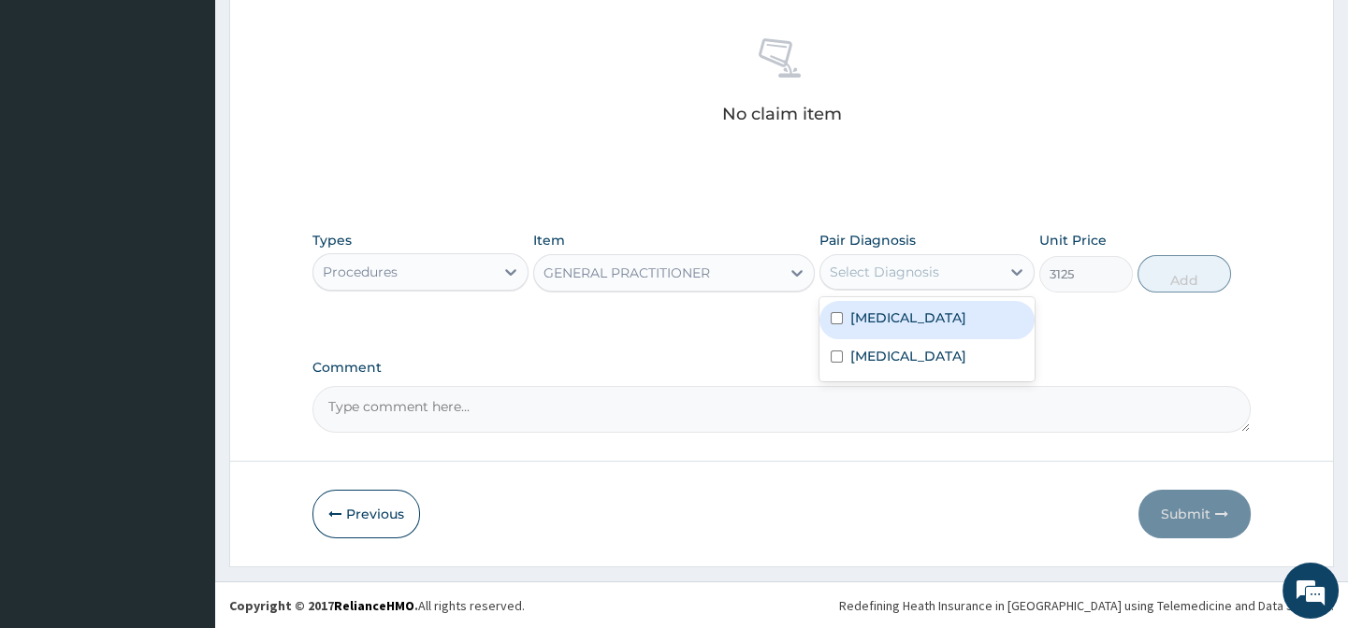
click at [962, 325] on div "Malaria" at bounding box center [926, 320] width 215 height 38
checkbox input "true"
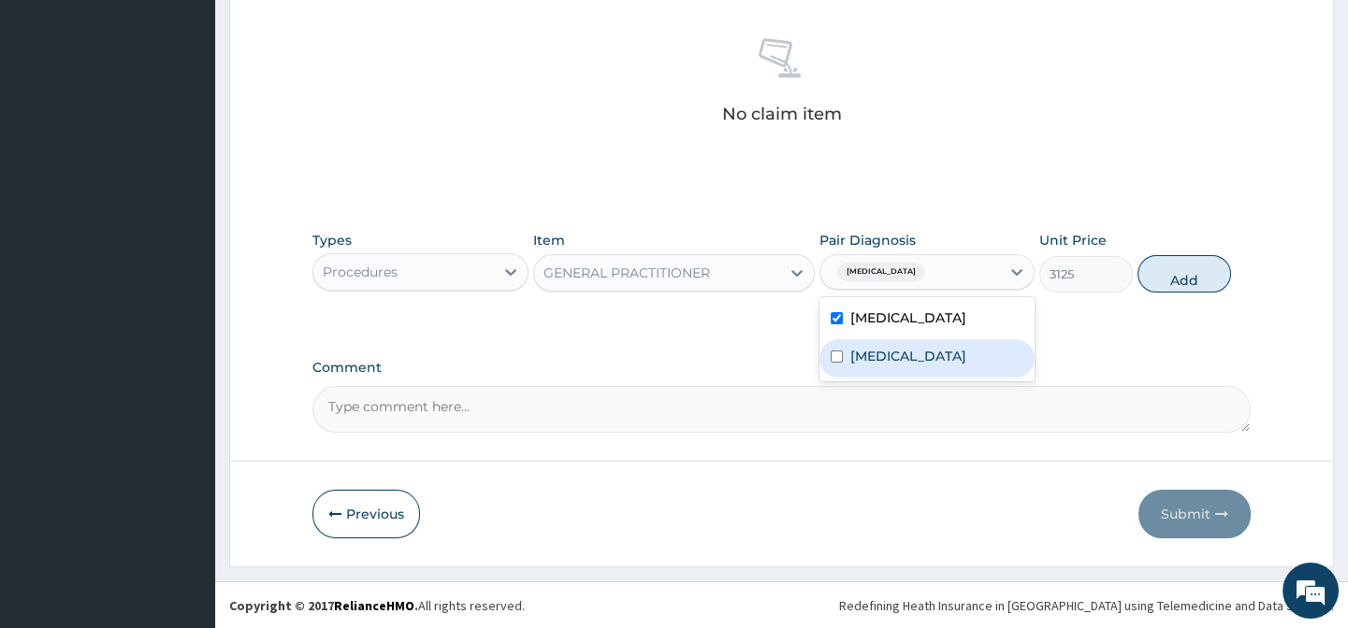
click at [966, 366] on label "Upper respiratory infection" at bounding box center [908, 356] width 116 height 19
checkbox input "true"
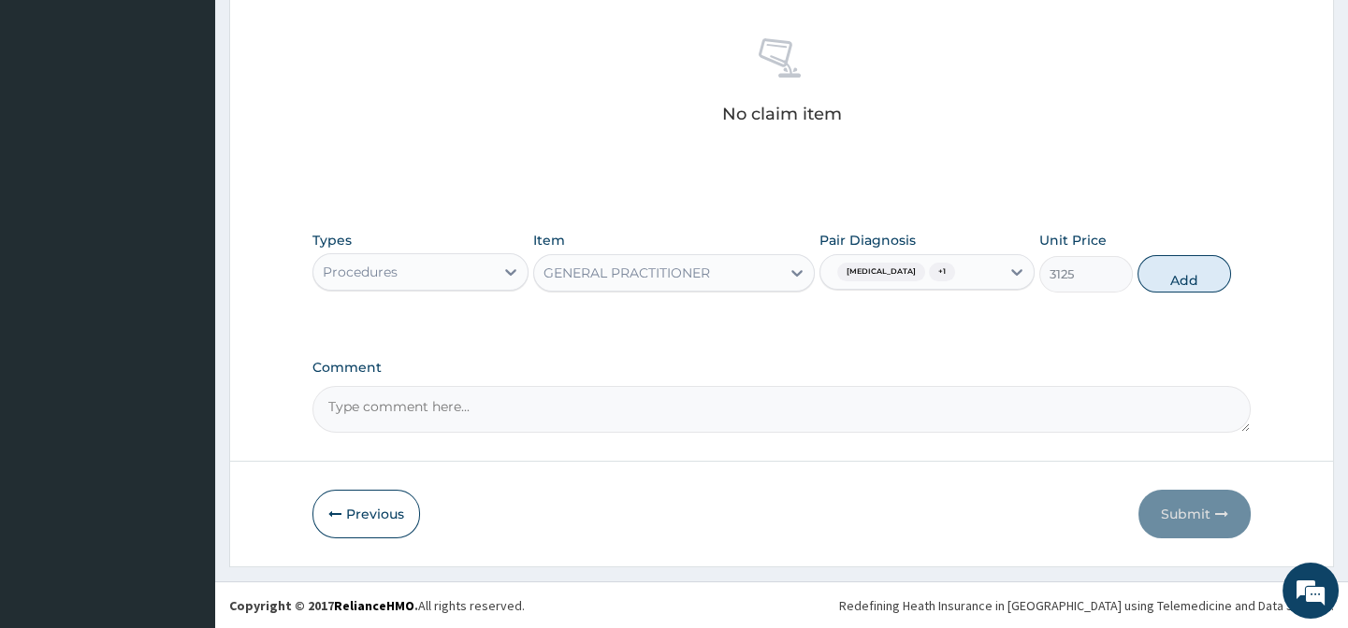
drag, startPoint x: 1112, startPoint y: 327, endPoint x: 1161, endPoint y: 250, distance: 92.1
click at [1114, 326] on div "Types Procedures Item GENERAL PRACTITIONER Pair Diagnosis Malaria + 1 Unit Pric…" at bounding box center [780, 276] width 937 height 108
click at [1162, 247] on div "Types Procedures Item GENERAL PRACTITIONER Pair Diagnosis Malaria + 1 Unit Pric…" at bounding box center [780, 262] width 937 height 80
click at [1169, 272] on button "Add" at bounding box center [1184, 273] width 94 height 37
type input "0"
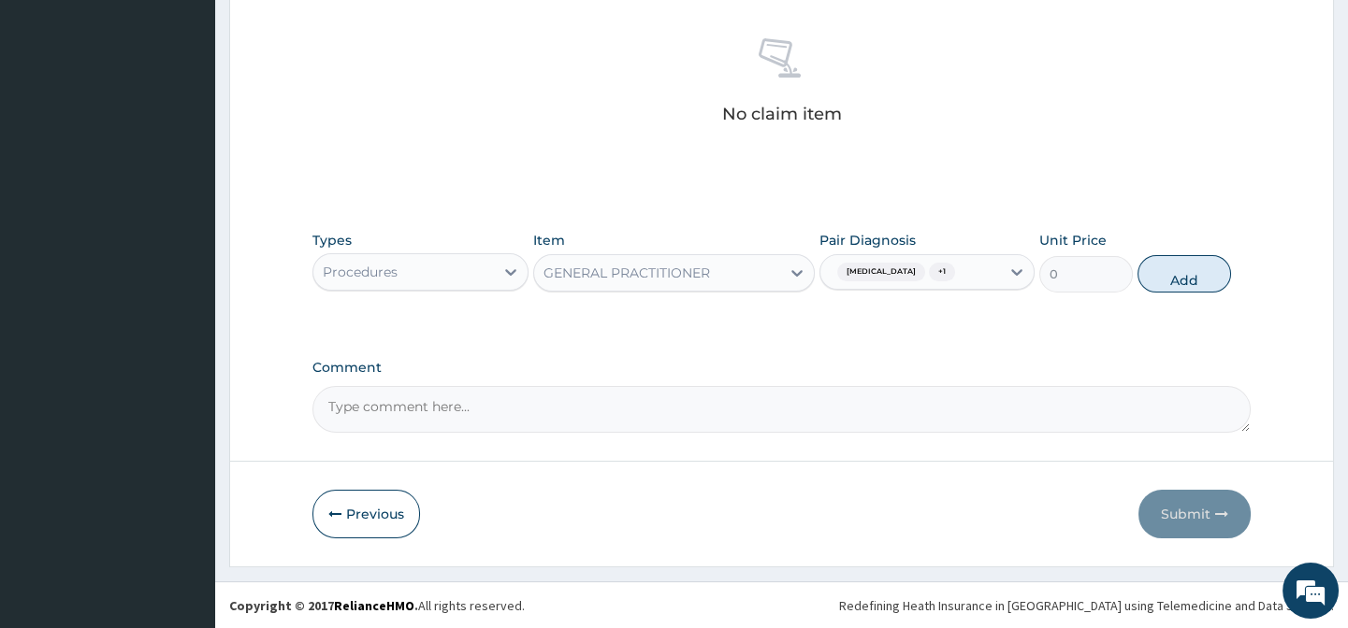
scroll to position [642, 0]
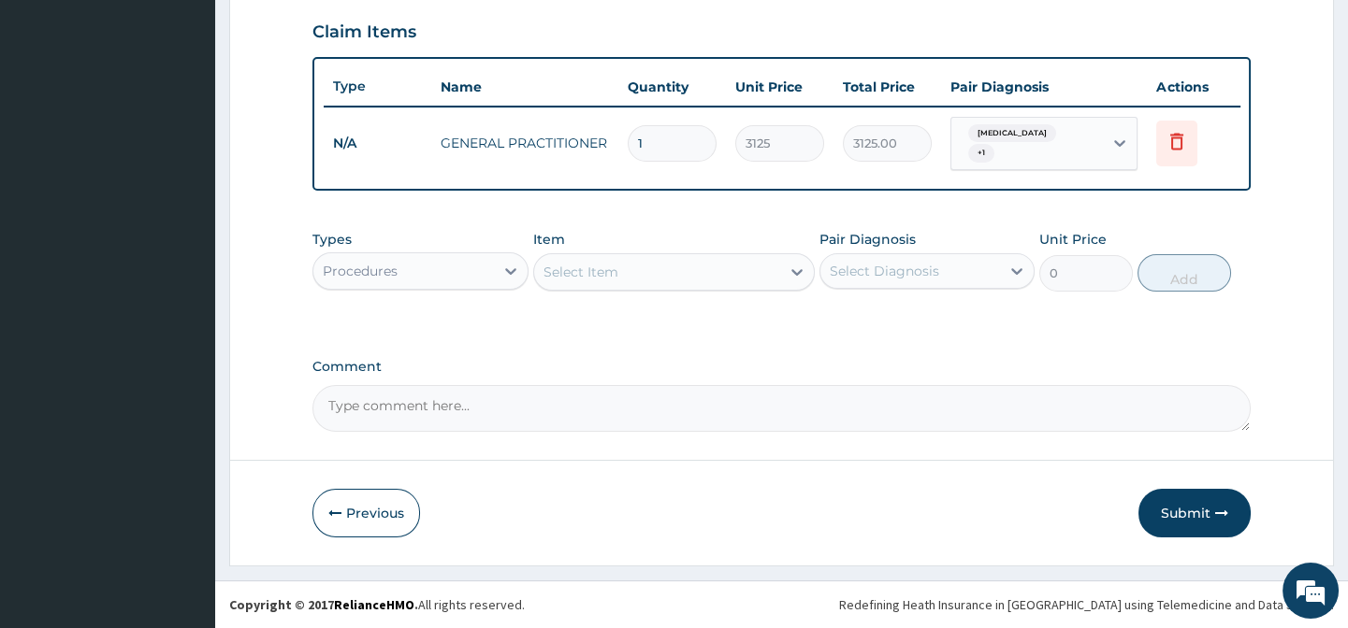
click at [440, 235] on div "Types Procedures" at bounding box center [419, 261] width 215 height 62
click at [454, 274] on div "Procedures" at bounding box center [403, 271] width 180 height 30
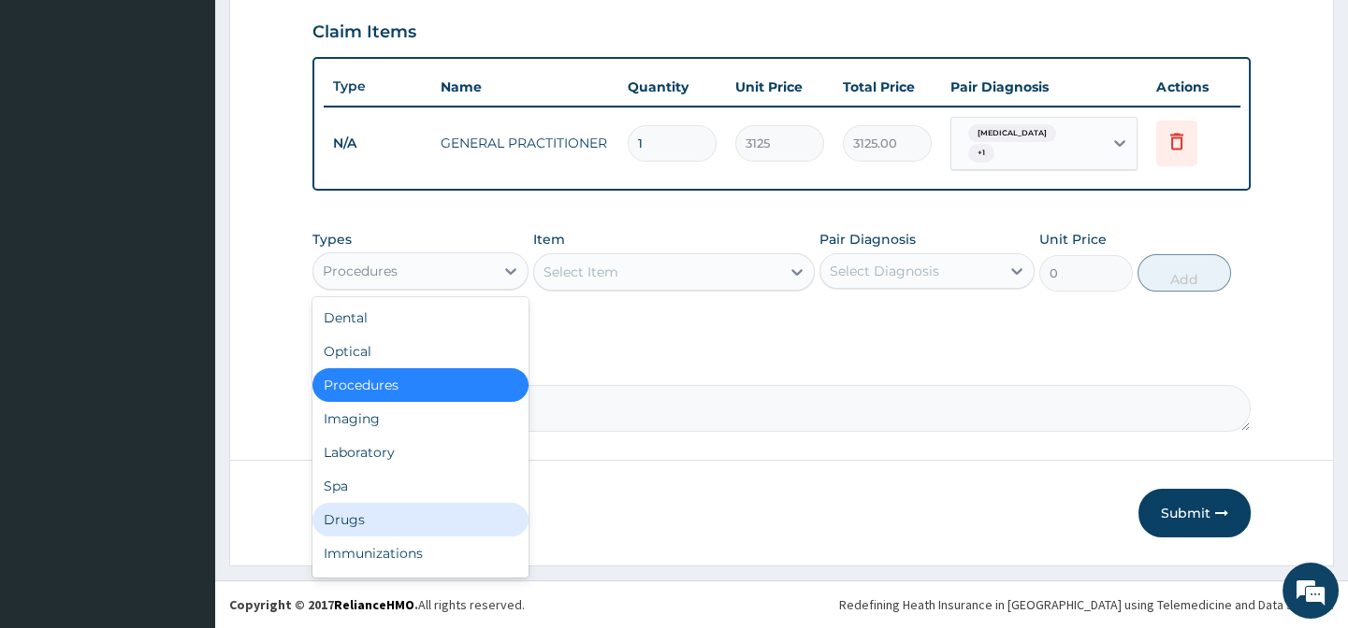
drag, startPoint x: 392, startPoint y: 512, endPoint x: 756, endPoint y: 354, distance: 396.3
click at [393, 512] on div "Drugs" at bounding box center [419, 520] width 215 height 34
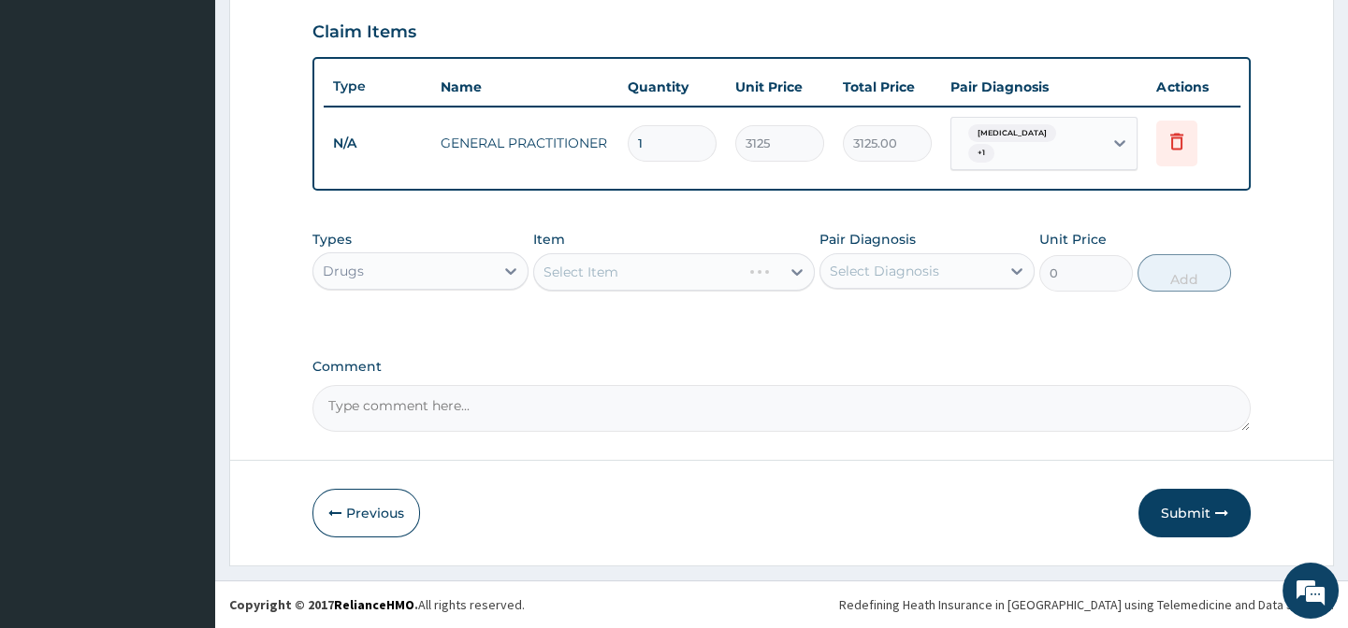
drag, startPoint x: 757, startPoint y: 345, endPoint x: 751, endPoint y: 333, distance: 13.8
click at [720, 272] on div "Select Item" at bounding box center [673, 271] width 281 height 37
drag, startPoint x: 736, startPoint y: 229, endPoint x: 760, endPoint y: 261, distance: 40.0
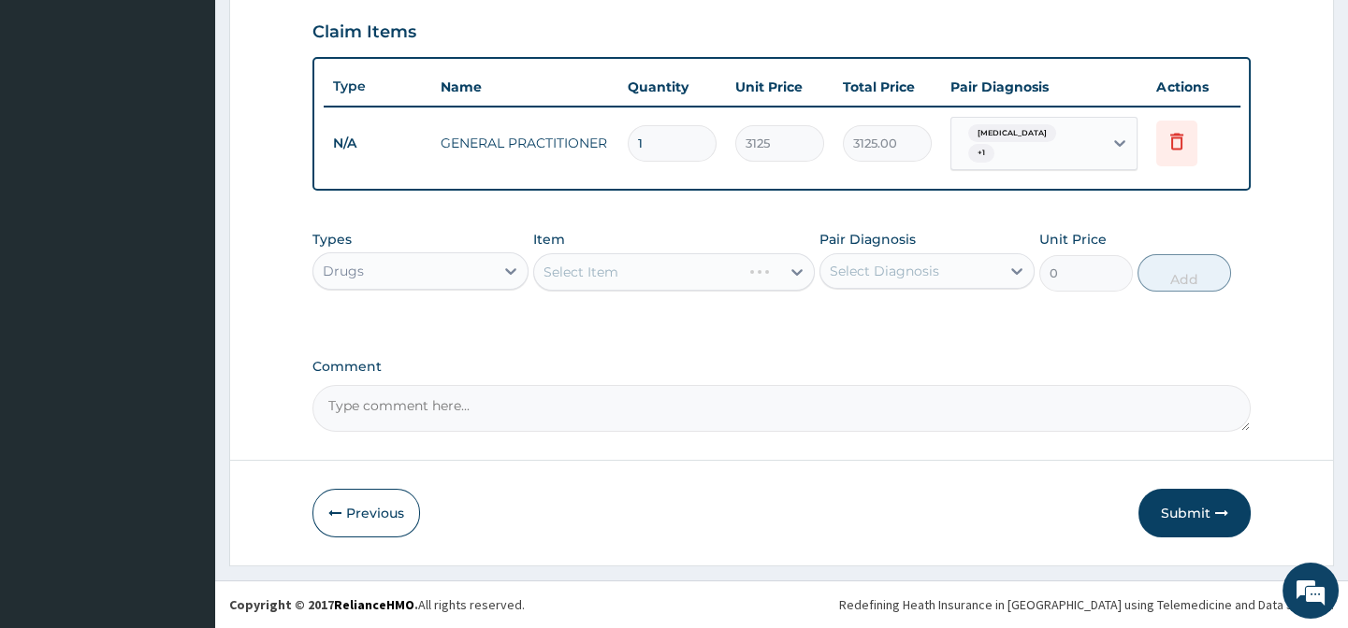
click at [739, 231] on div "Item Select Item" at bounding box center [673, 261] width 281 height 62
drag, startPoint x: 816, startPoint y: 320, endPoint x: 963, endPoint y: 320, distance: 146.8
click at [817, 320] on div "Types Drugs Item Select Item Pair Diagnosis Select Diagnosis Unit Price 0 Add" at bounding box center [780, 275] width 937 height 108
click at [1054, 320] on div "Types Drugs Item Select Item Pair Diagnosis Select Diagnosis Unit Price 0 Add" at bounding box center [780, 275] width 937 height 108
click at [970, 245] on div "Pair Diagnosis Select Diagnosis" at bounding box center [926, 261] width 215 height 62
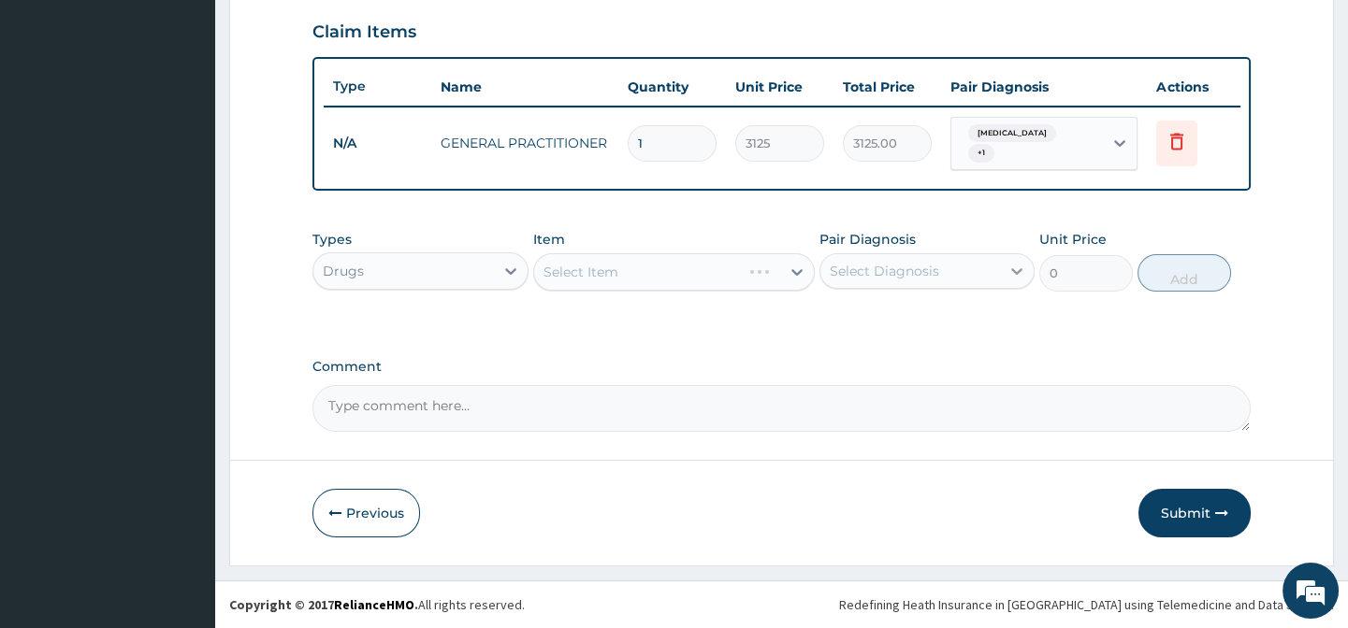
click at [1021, 279] on icon at bounding box center [1016, 271] width 19 height 19
click at [1118, 313] on div "Types Drugs Item Select Item Pair Diagnosis Select Diagnosis Unit Price 0 Add" at bounding box center [780, 275] width 937 height 108
click at [1125, 233] on div "Unit Price 0" at bounding box center [1086, 261] width 94 height 62
drag, startPoint x: 1232, startPoint y: 243, endPoint x: 1250, endPoint y: 289, distance: 49.5
click at [1233, 244] on div "Types Drugs Item Select Item Pair Diagnosis Select Diagnosis Unit Price 0 Add" at bounding box center [780, 261] width 937 height 80
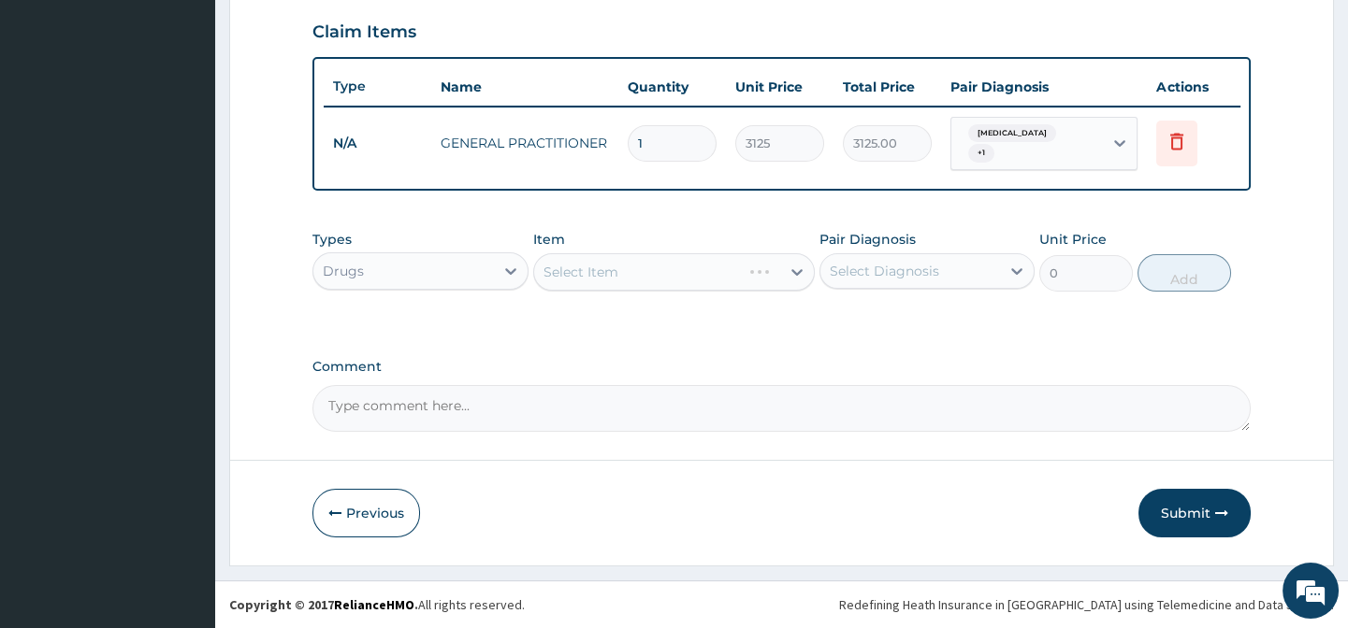
click at [1250, 289] on form "Step 2 of 2 PA Code / Prescription Code Enter Code(Secondary Care Only) Encount…" at bounding box center [781, 13] width 1104 height 1106
click at [790, 290] on div "Select Item" at bounding box center [673, 271] width 281 height 37
click at [795, 252] on div "Item Select Item" at bounding box center [673, 261] width 281 height 62
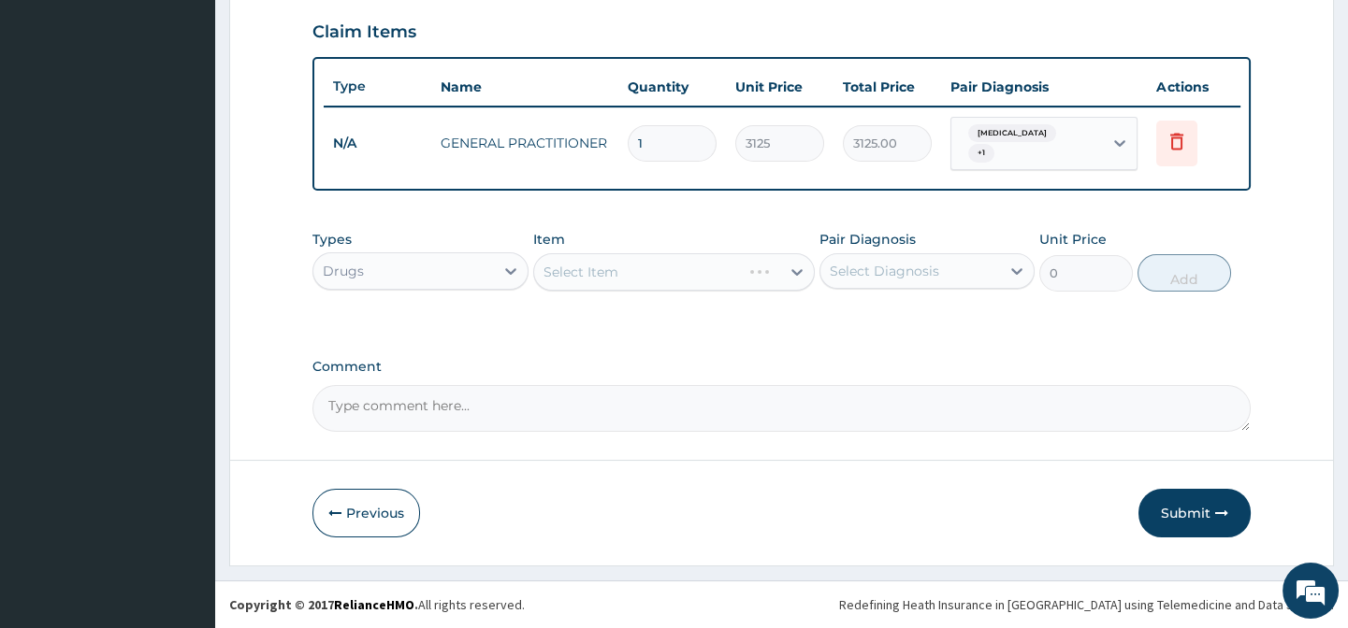
click at [387, 251] on div "Types Drugs" at bounding box center [419, 261] width 215 height 62
drag, startPoint x: 495, startPoint y: 341, endPoint x: 757, endPoint y: 330, distance: 262.1
click at [667, 268] on div "Select Item" at bounding box center [657, 272] width 246 height 30
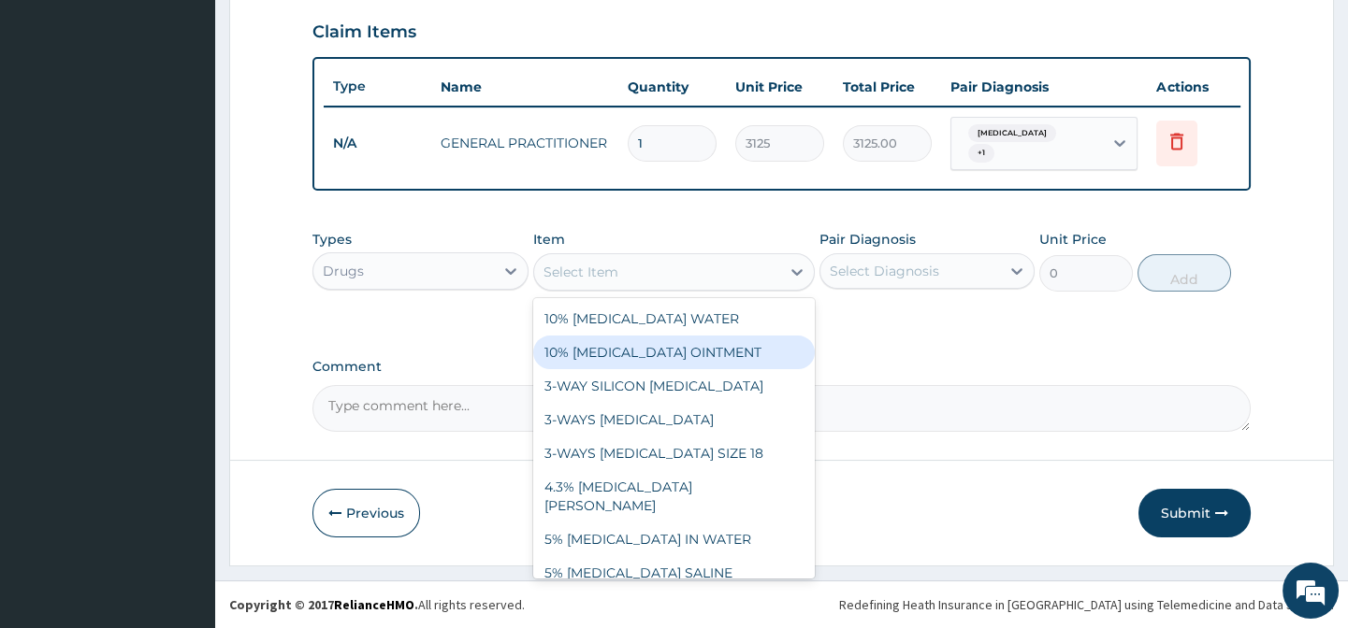
paste input "VITAMIN C 100MG TAB"
type input "VITAMIN C 100MG TAB"
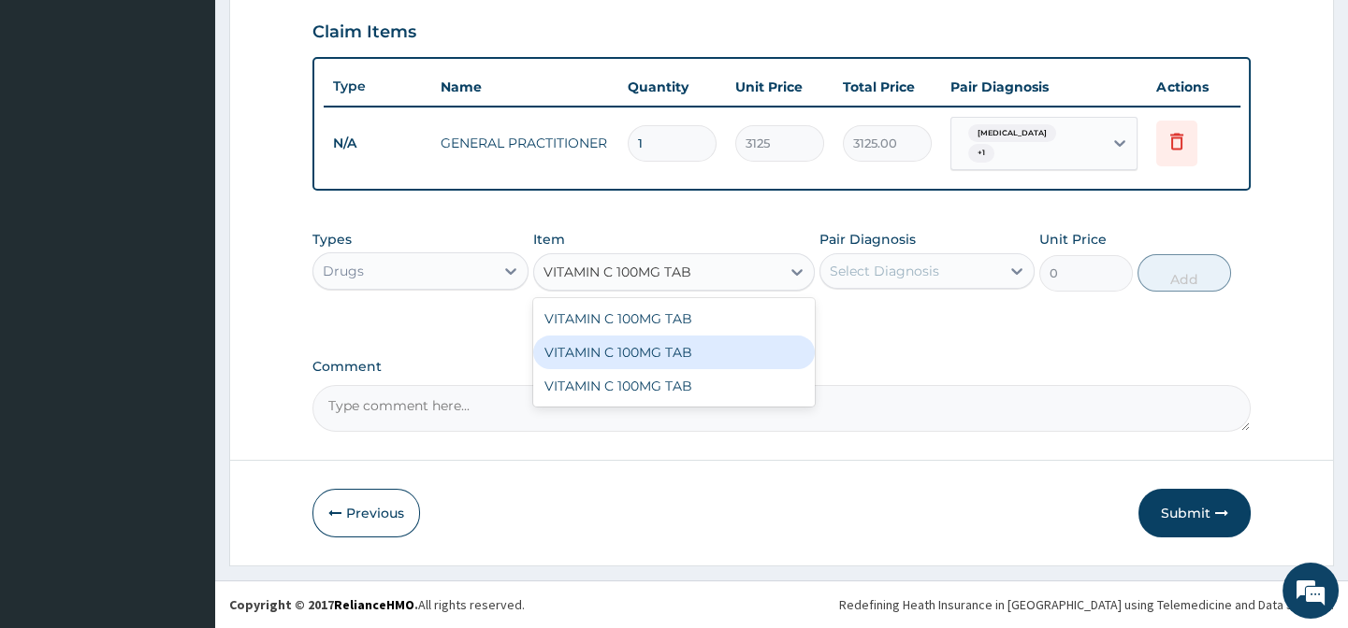
click at [760, 365] on div "VITAMIN C 100MG TAB" at bounding box center [673, 353] width 281 height 34
type input "80"
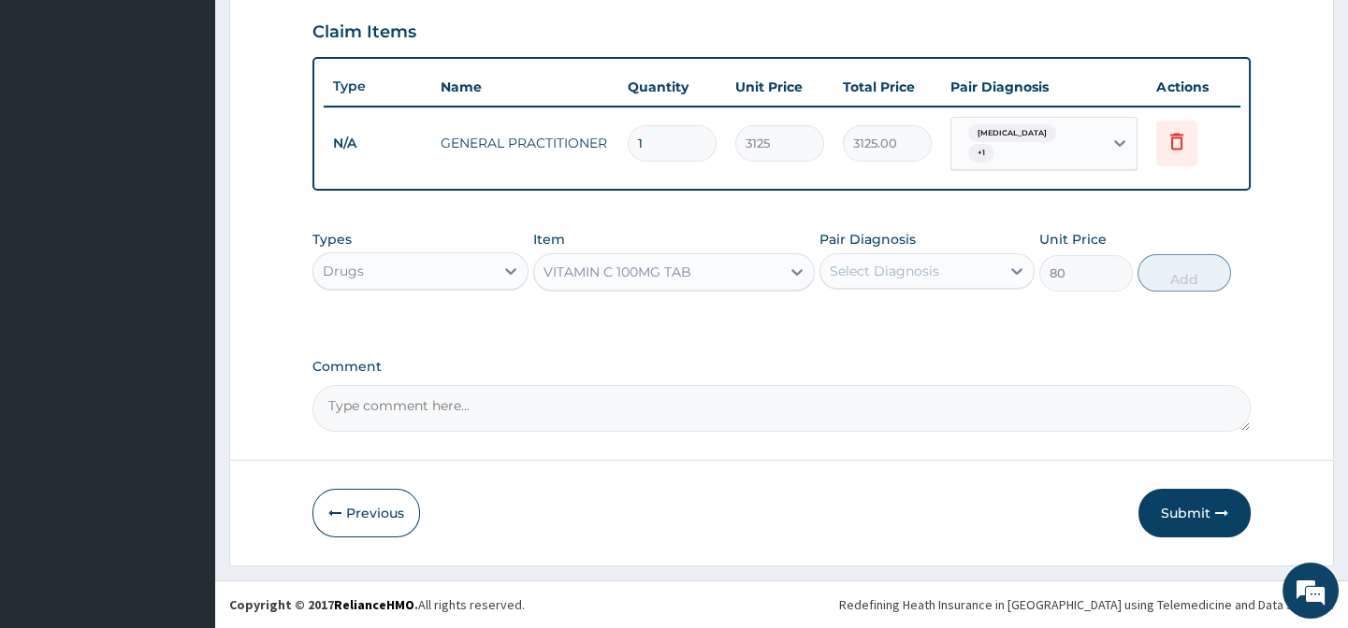
click at [732, 258] on div "VITAMIN C 100MG TAB" at bounding box center [657, 272] width 246 height 30
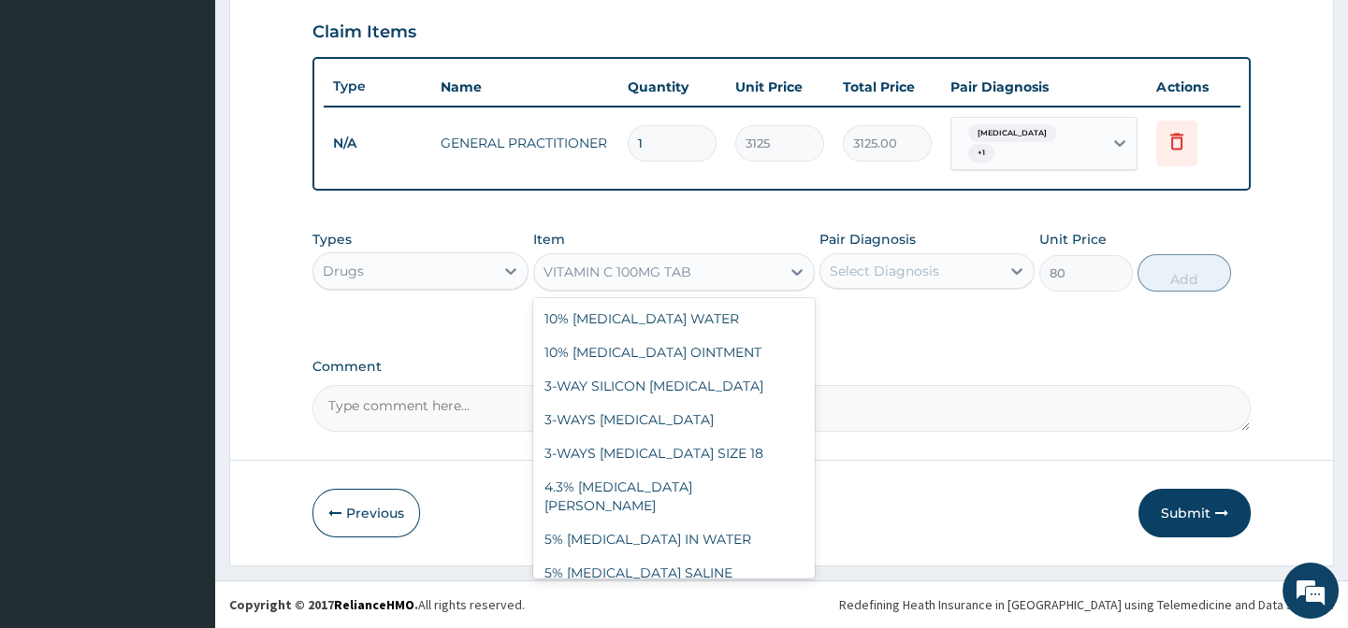
scroll to position [52372, 0]
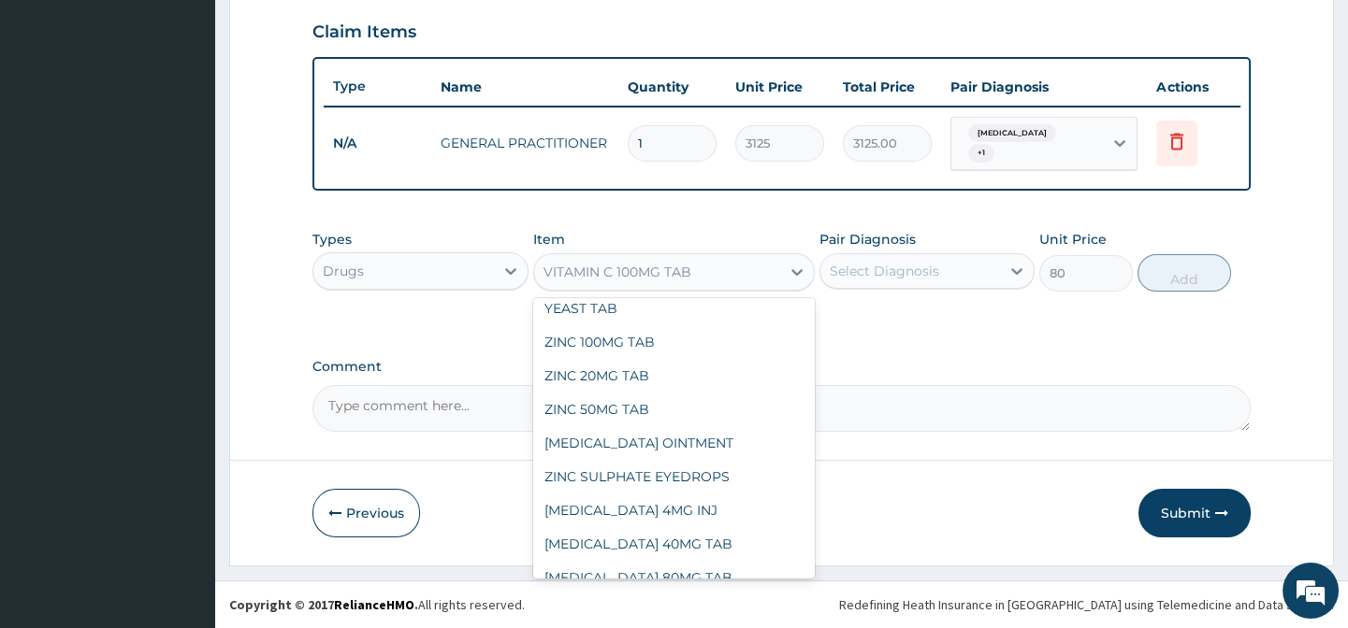
paste input "VITAMIN C 100MG TAB"
type input "VITAMIN C 100MG TAB"
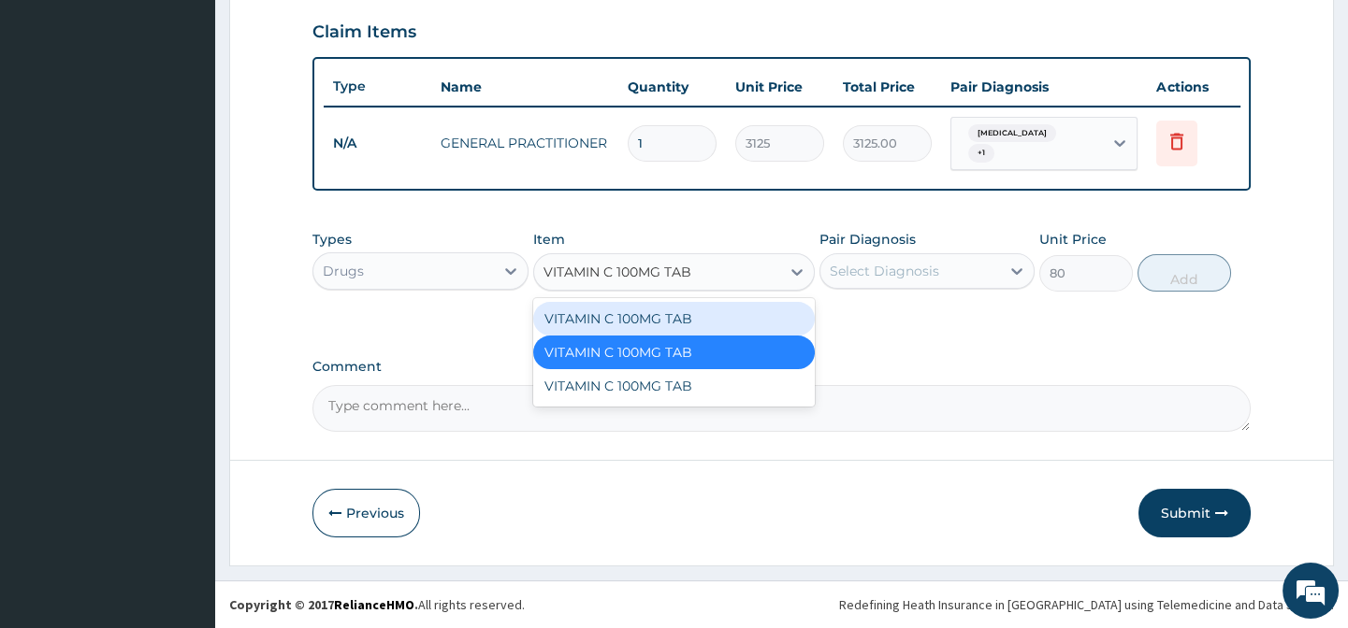
scroll to position [0, 0]
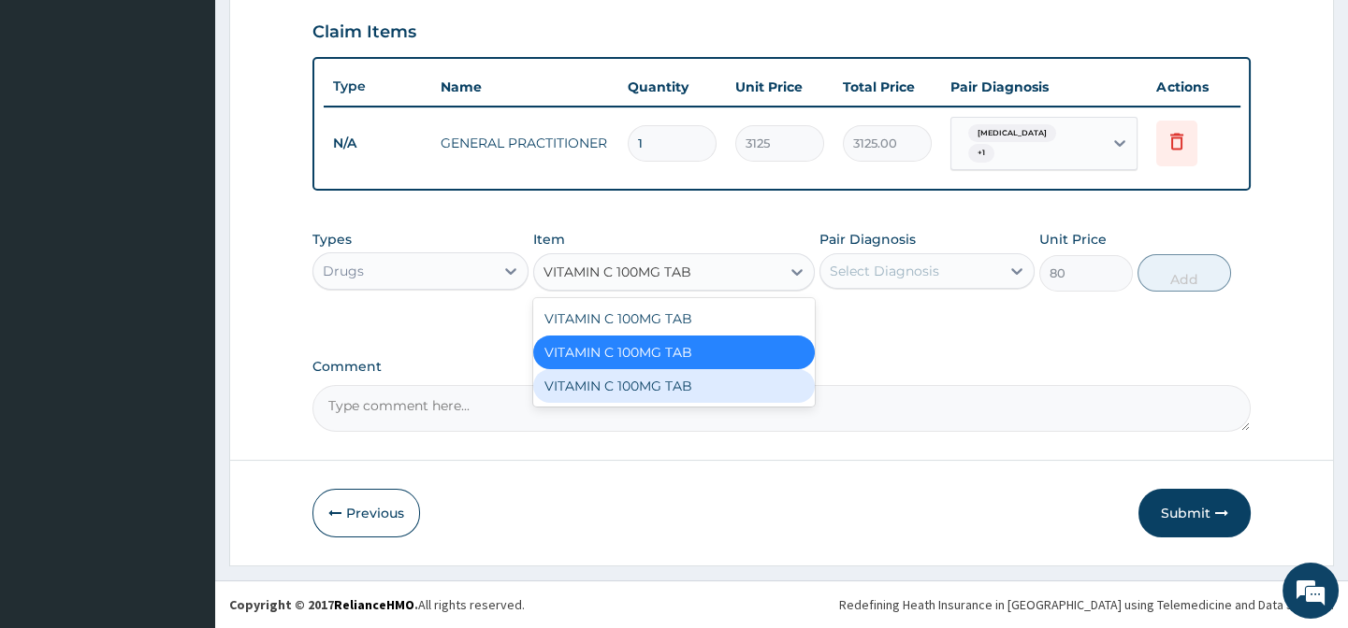
drag, startPoint x: 707, startPoint y: 383, endPoint x: 779, endPoint y: 357, distance: 76.6
click at [711, 383] on div "VITAMIN C 100MG TAB" at bounding box center [673, 386] width 281 height 34
type input "20"
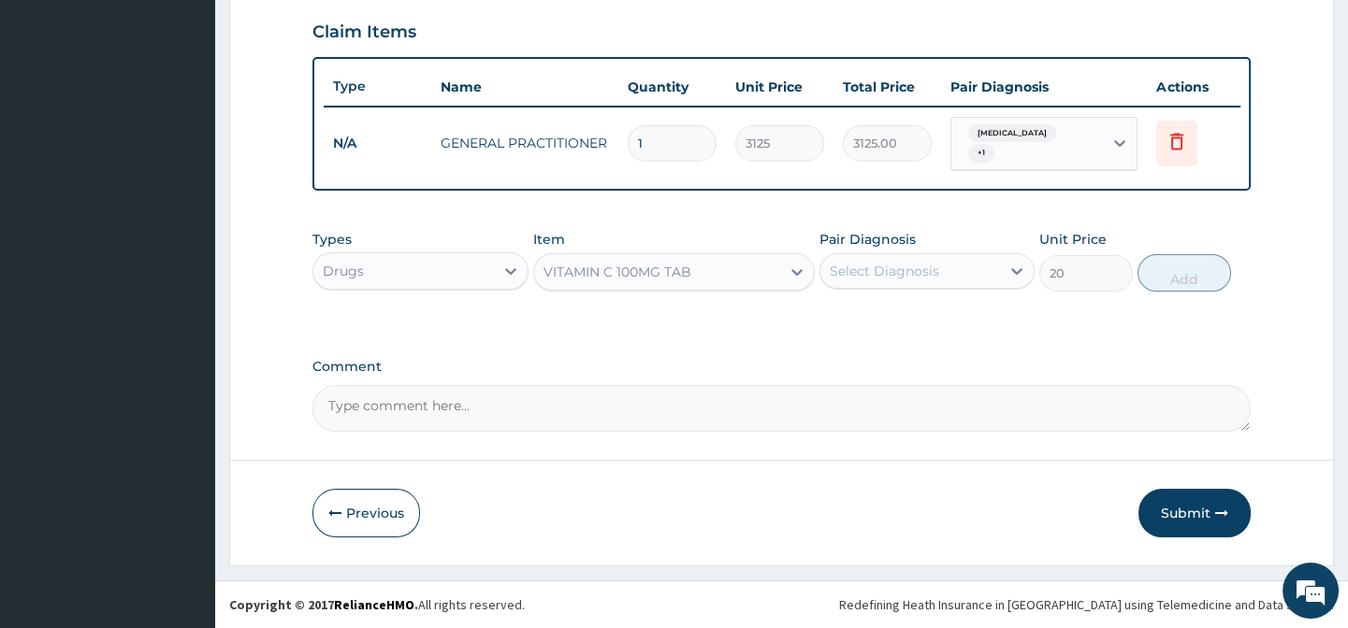
click at [888, 291] on div "Pair Diagnosis Select Diagnosis" at bounding box center [926, 261] width 215 height 62
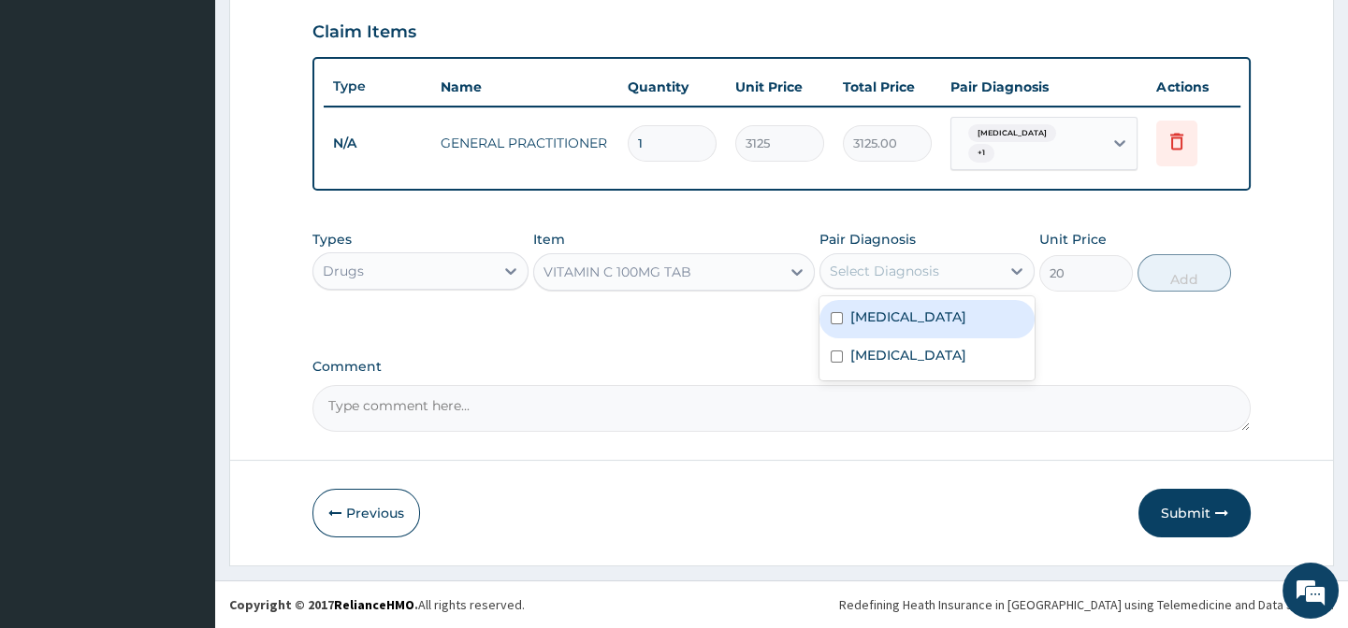
click at [929, 281] on div "Select Diagnosis" at bounding box center [883, 271] width 109 height 19
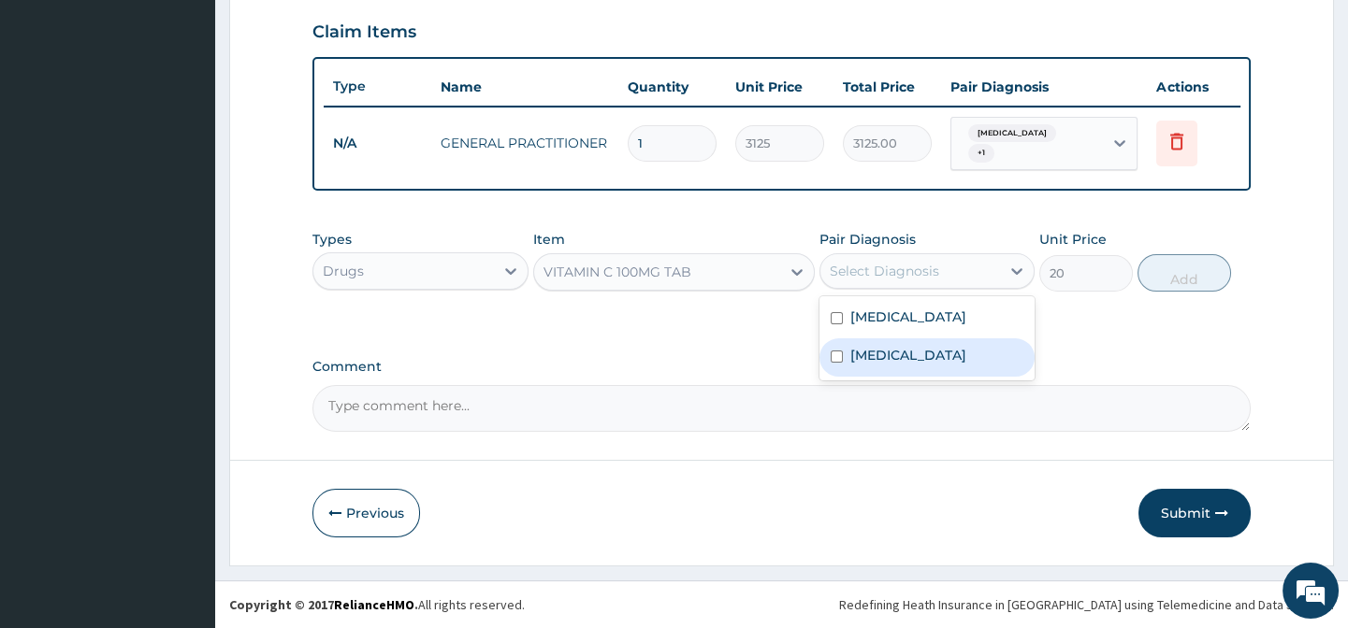
click at [966, 361] on label "Upper respiratory infection" at bounding box center [908, 355] width 116 height 19
checkbox input "true"
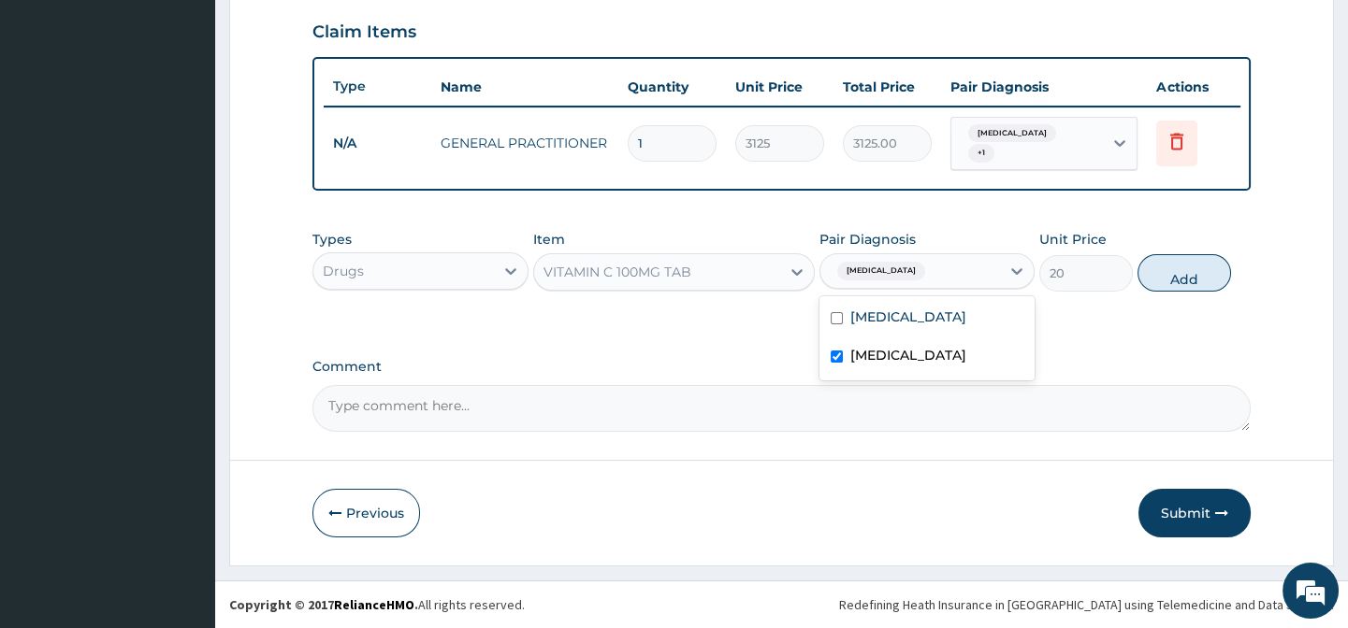
click at [1146, 319] on div "Types Drugs Item VITAMIN C 100MG TAB Pair Diagnosis option Upper respiratory in…" at bounding box center [780, 275] width 937 height 108
click at [1190, 281] on button "Add" at bounding box center [1184, 272] width 94 height 37
type input "0"
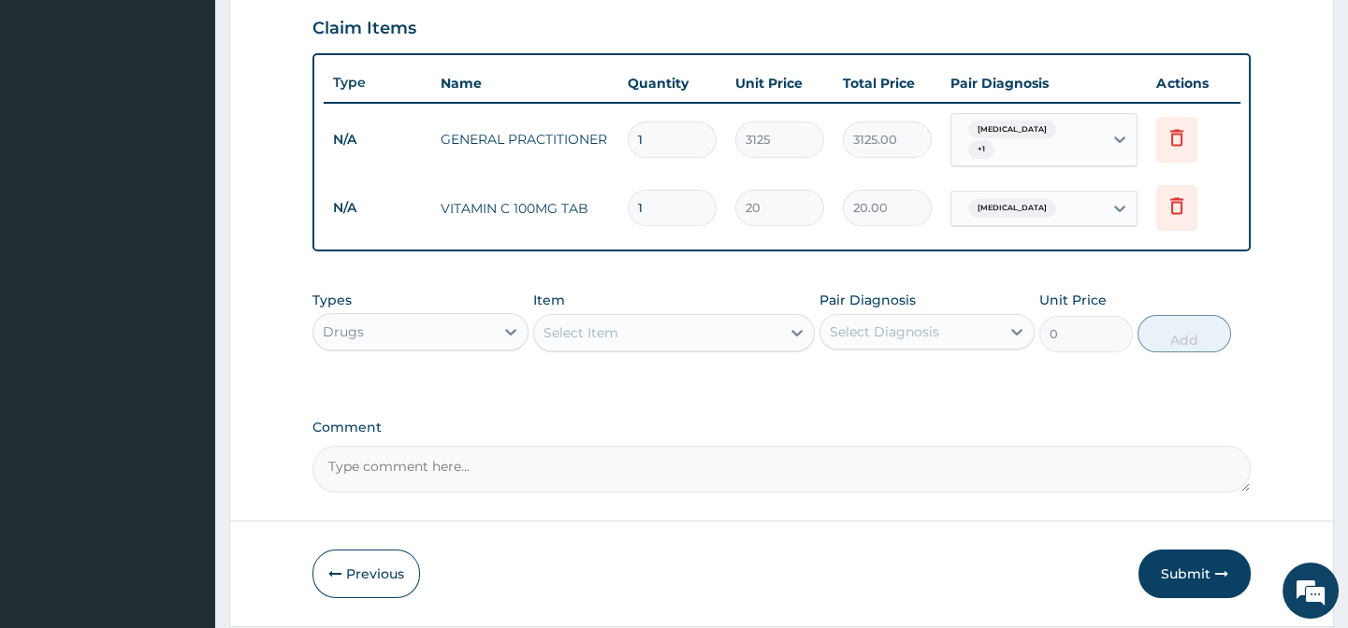
click at [617, 347] on div "Select Item" at bounding box center [657, 333] width 246 height 30
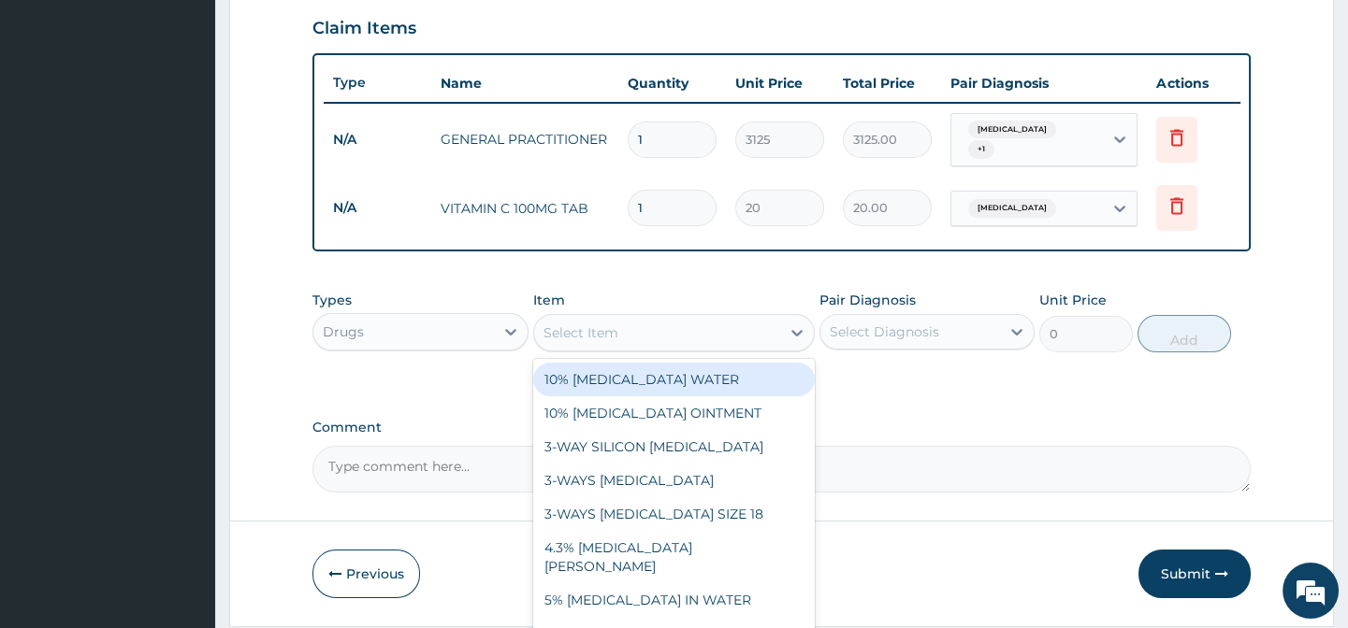
paste input "ARTEMETHER AND LUMEFANTRINE 80/480MG TAB (GENERIC)"
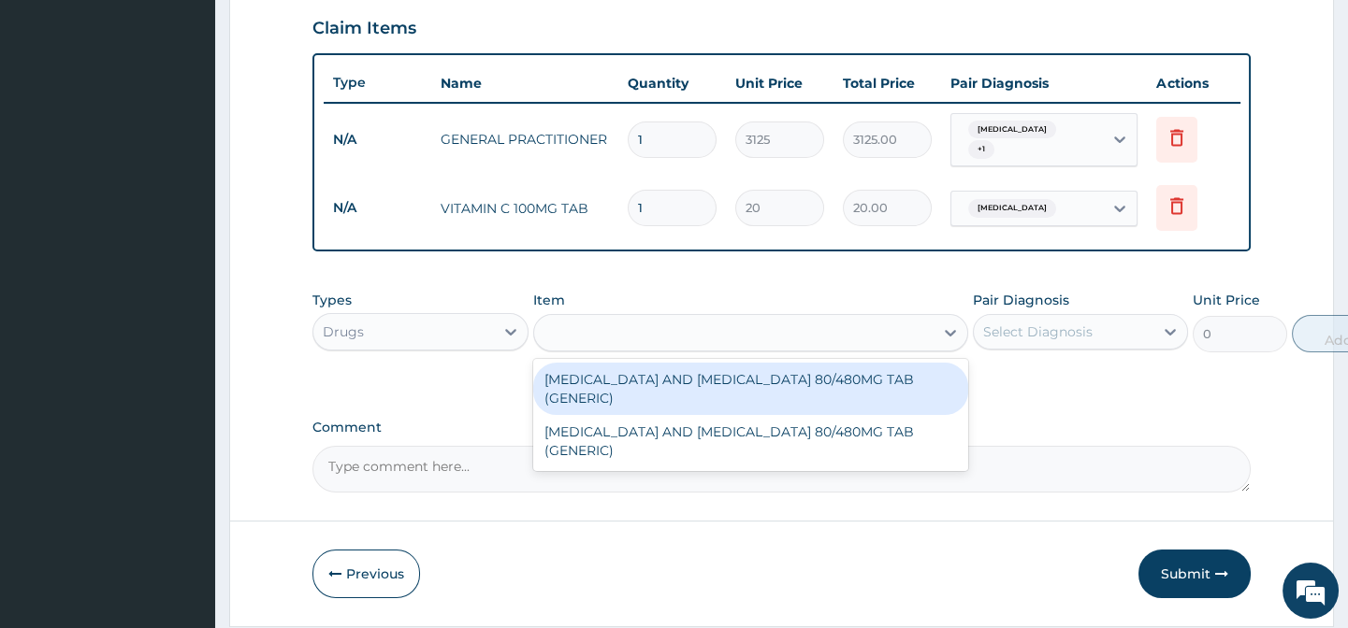
type input "ARTEMETHER AND LUMEFANTRINE 80/480MG TAB (GENERIC)"
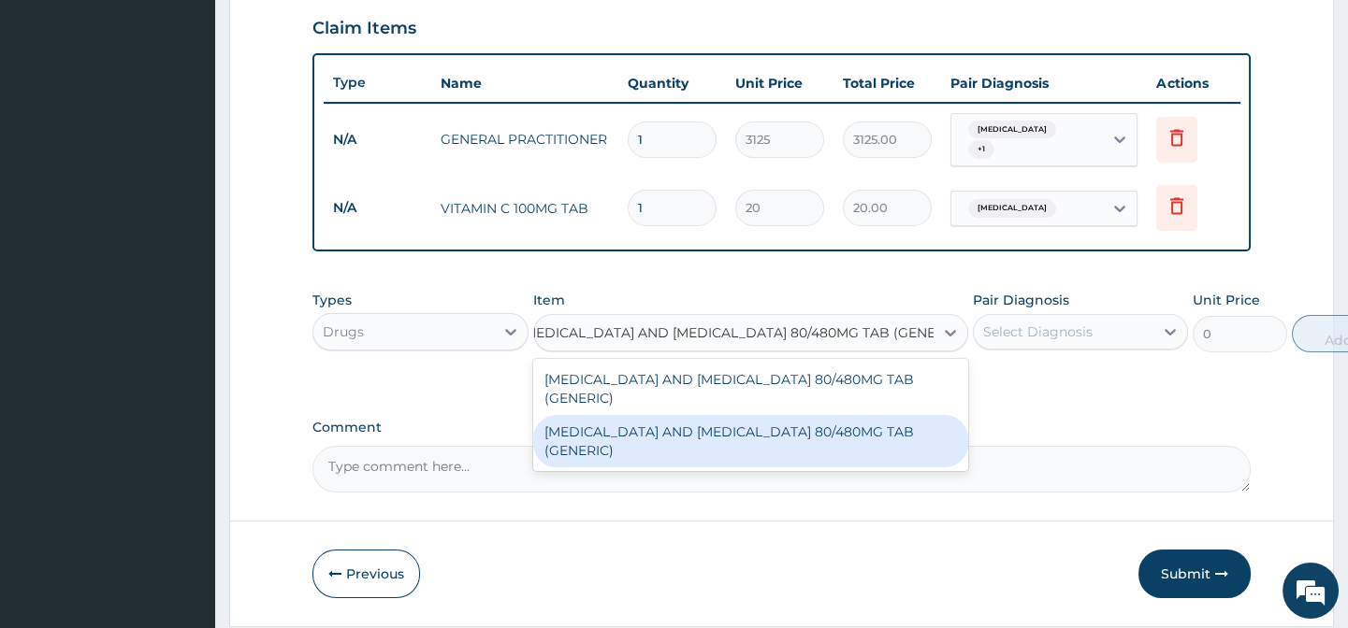
drag, startPoint x: 748, startPoint y: 429, endPoint x: 943, endPoint y: 368, distance: 204.1
click at [751, 429] on div "ARTEMETHER AND LUMEFANTRINE 80/480MG TAB (GENERIC)" at bounding box center [750, 441] width 435 height 52
type input "210"
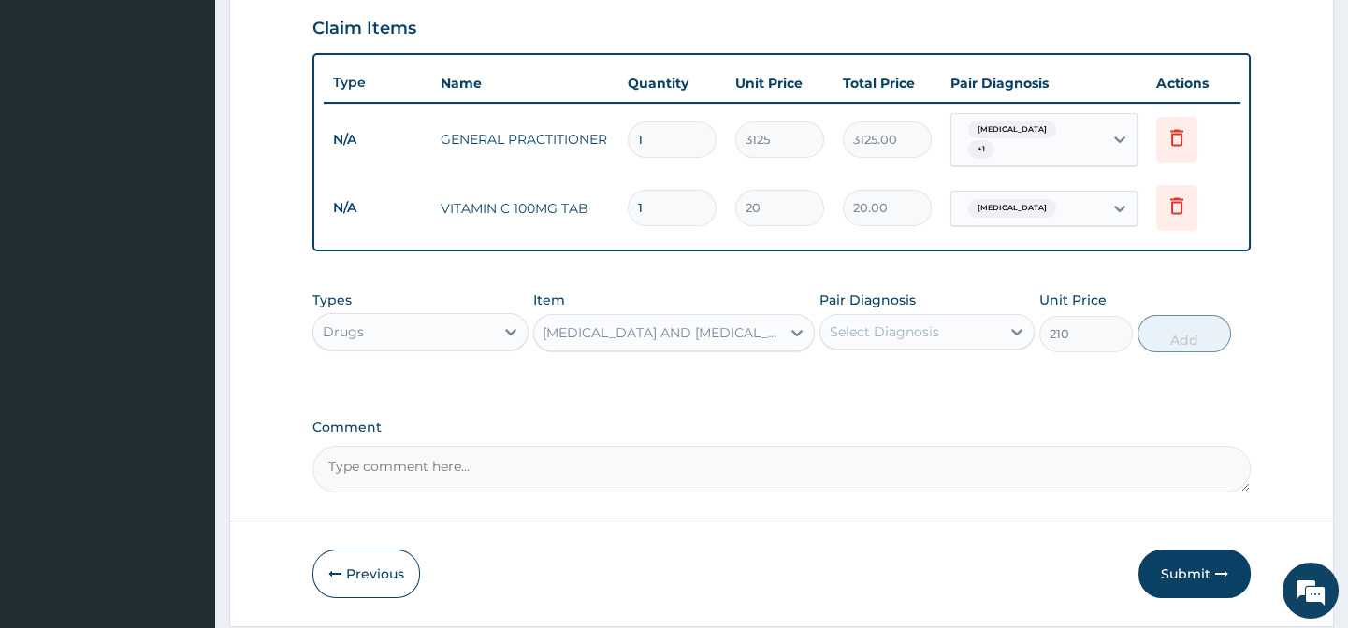
click at [938, 337] on div "Select Diagnosis" at bounding box center [910, 332] width 180 height 30
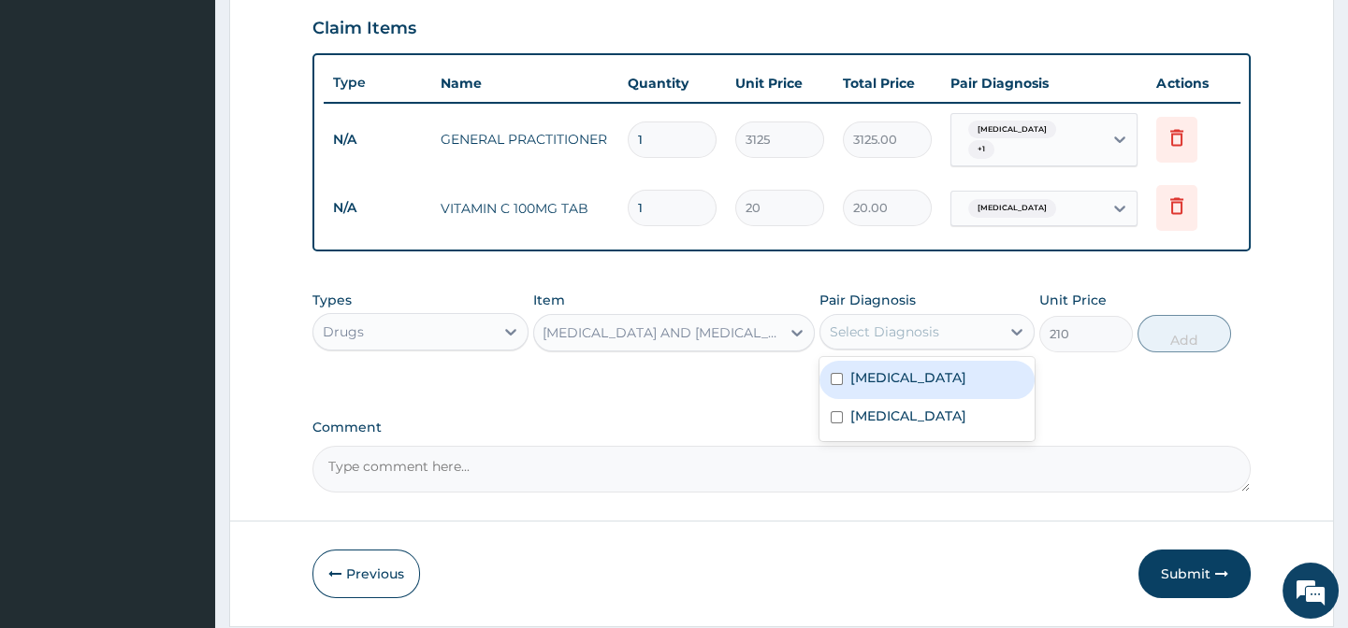
click at [927, 380] on div "Malaria" at bounding box center [926, 380] width 215 height 38
checkbox input "true"
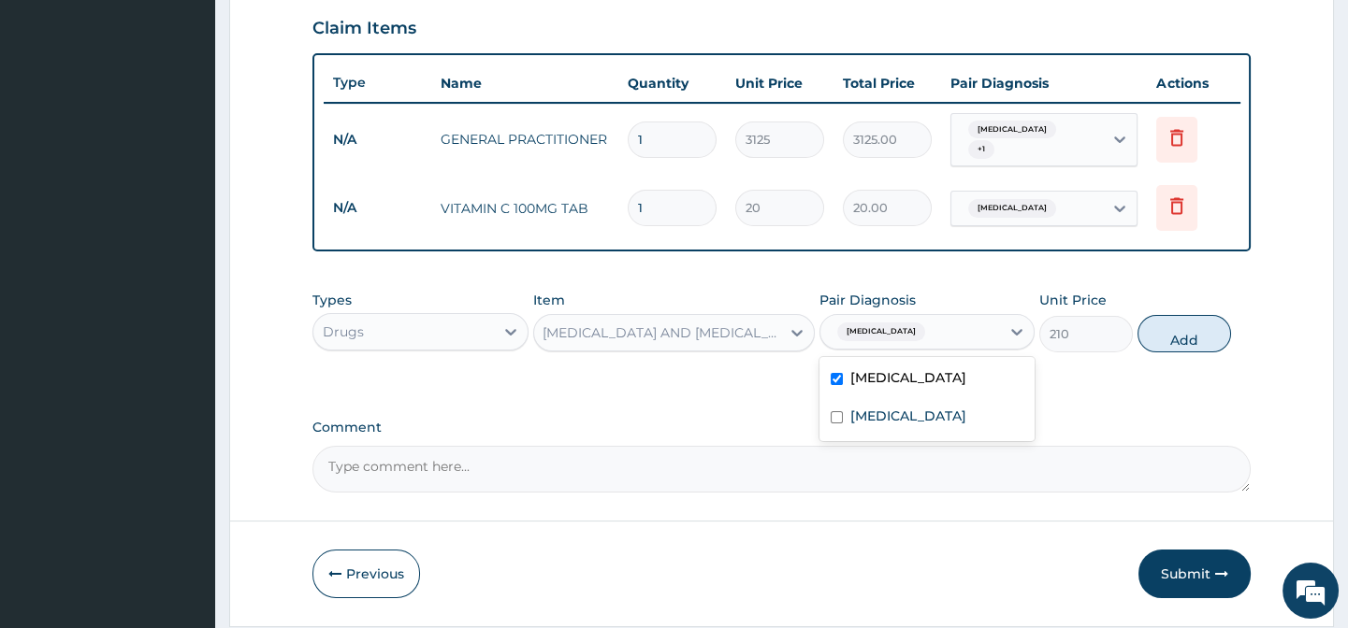
click at [1155, 346] on button "Add" at bounding box center [1184, 333] width 94 height 37
type input "0"
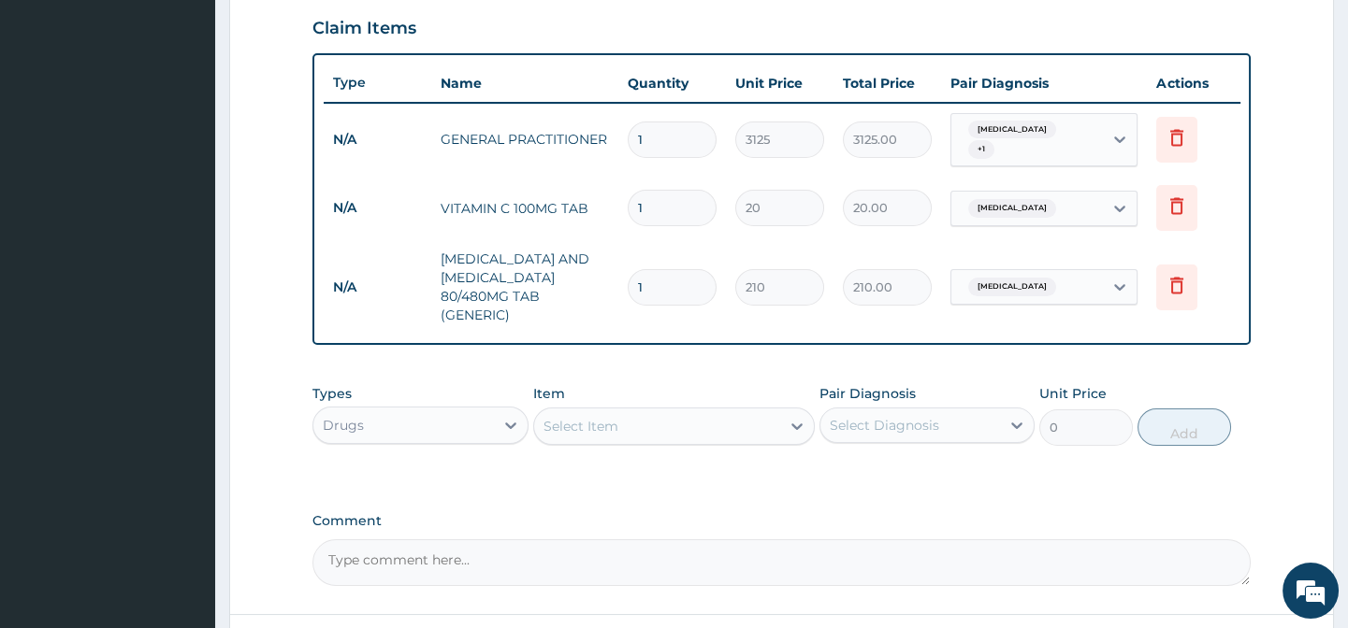
scroll to position [0, 0]
click at [615, 421] on div "Select Item" at bounding box center [580, 426] width 75 height 19
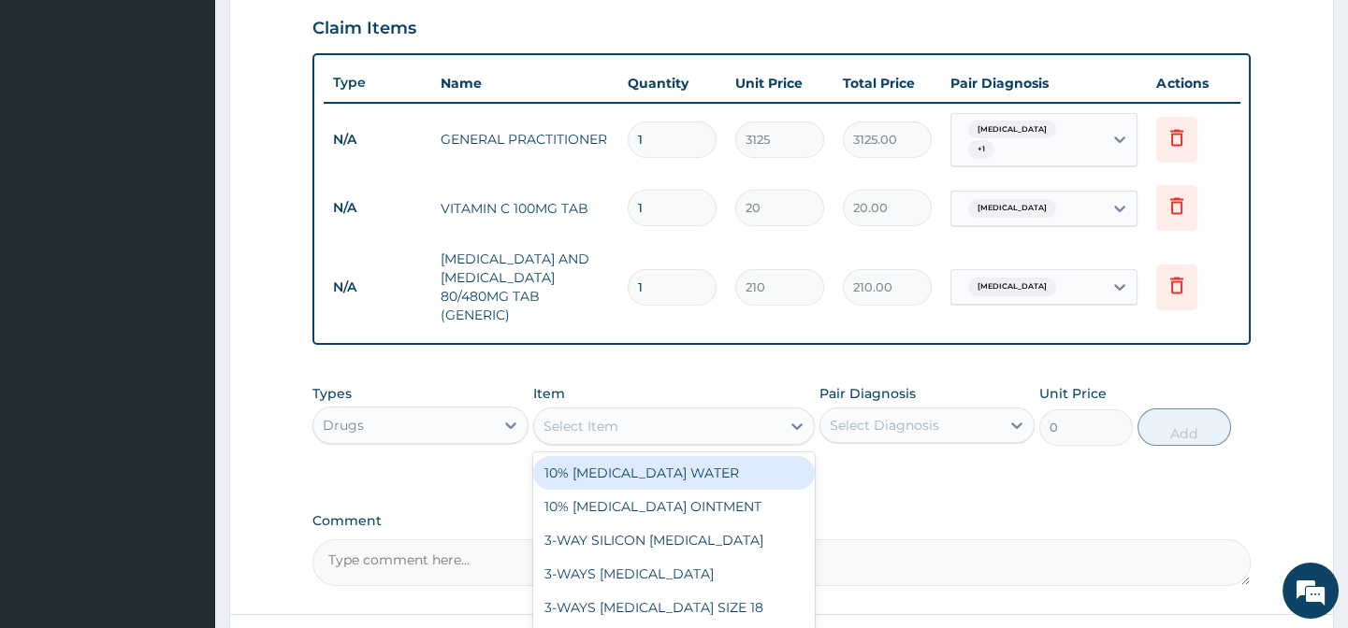
paste input "PARACETAMOL 500MG TAB"
type input "PARACETAMOL 500MG TAB"
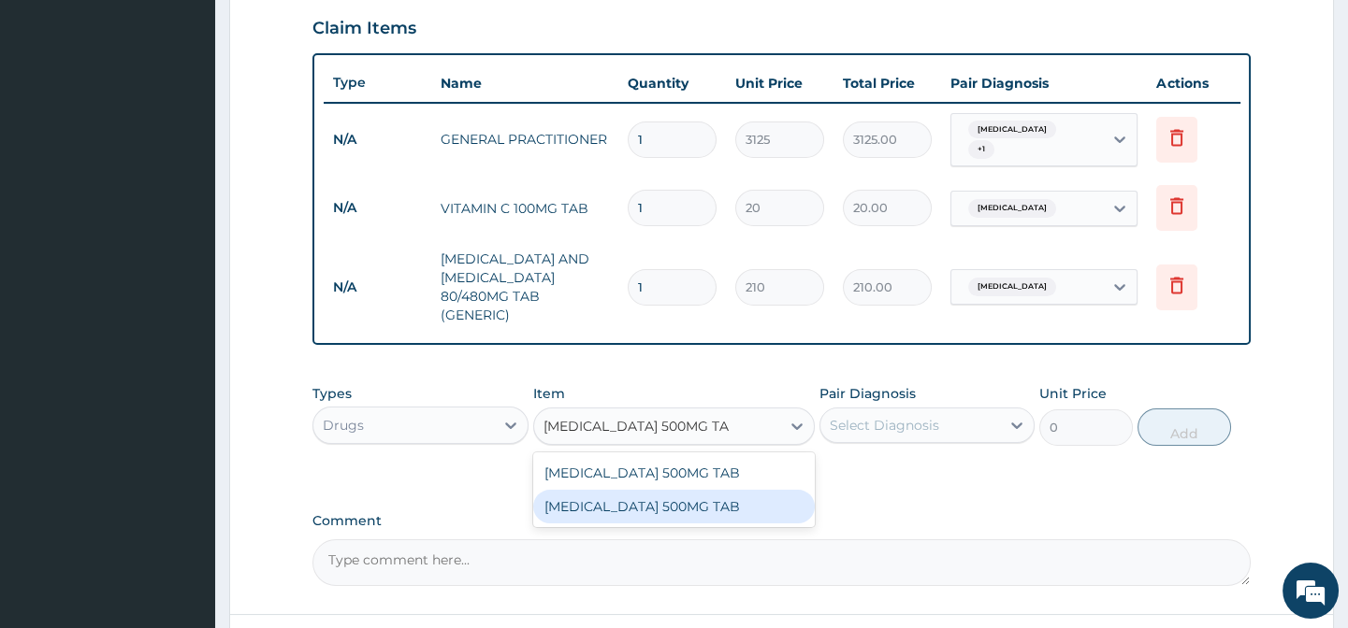
click at [718, 496] on div "PARACETAMOL 500MG TAB" at bounding box center [673, 507] width 281 height 34
type input "20"
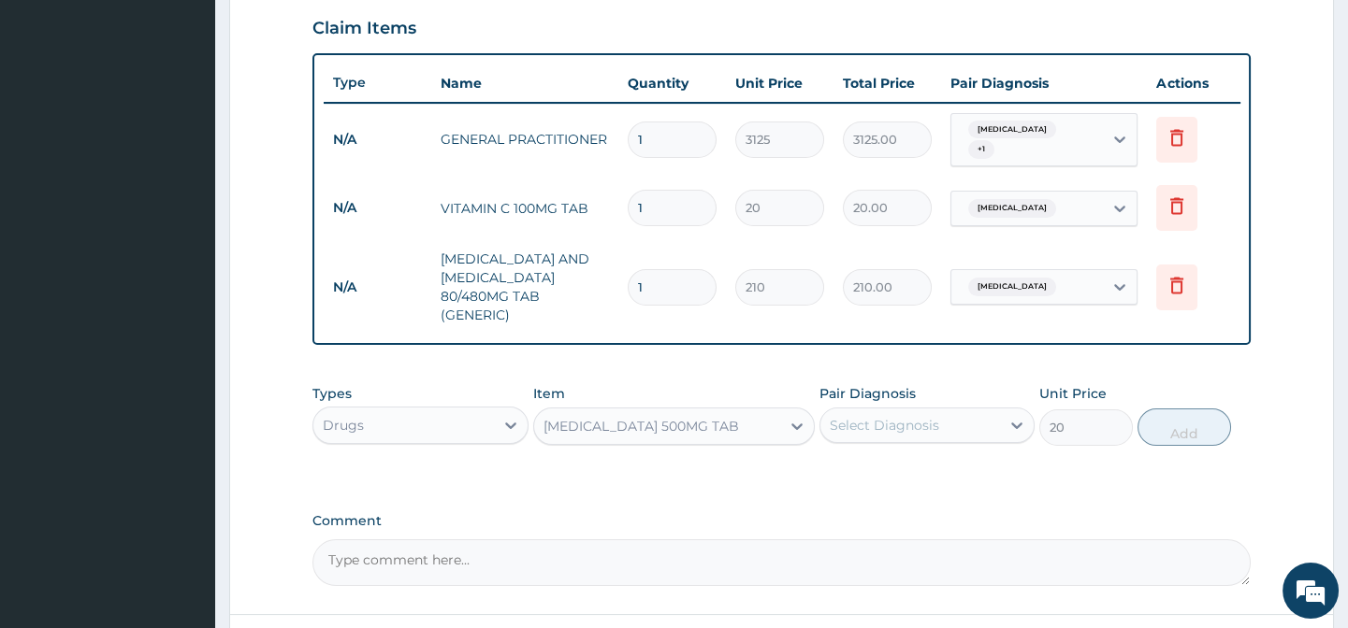
drag, startPoint x: 918, startPoint y: 481, endPoint x: 919, endPoint y: 471, distance: 9.4
click at [919, 481] on div "Types Drugs Item option PARACETAMOL 500MG TAB, selected. Select is focused ,typ…" at bounding box center [780, 429] width 937 height 108
click at [919, 427] on div "Select Diagnosis" at bounding box center [883, 425] width 109 height 19
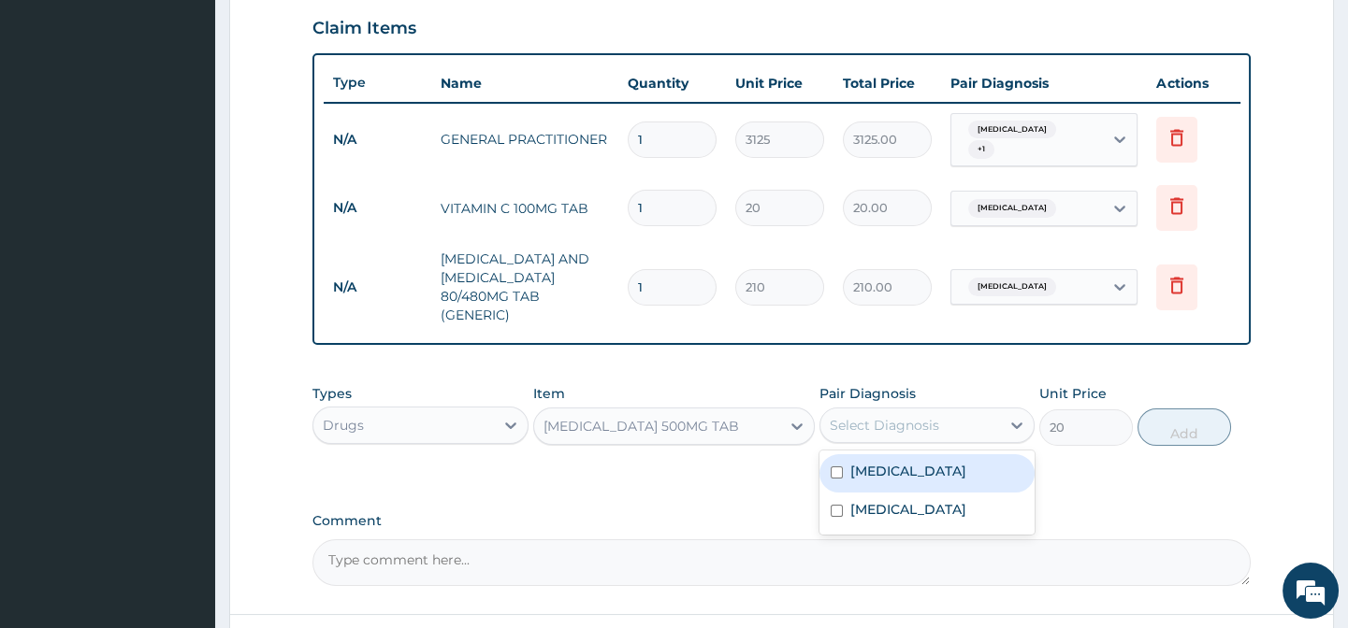
click at [949, 479] on div "Malaria" at bounding box center [926, 473] width 215 height 38
checkbox input "true"
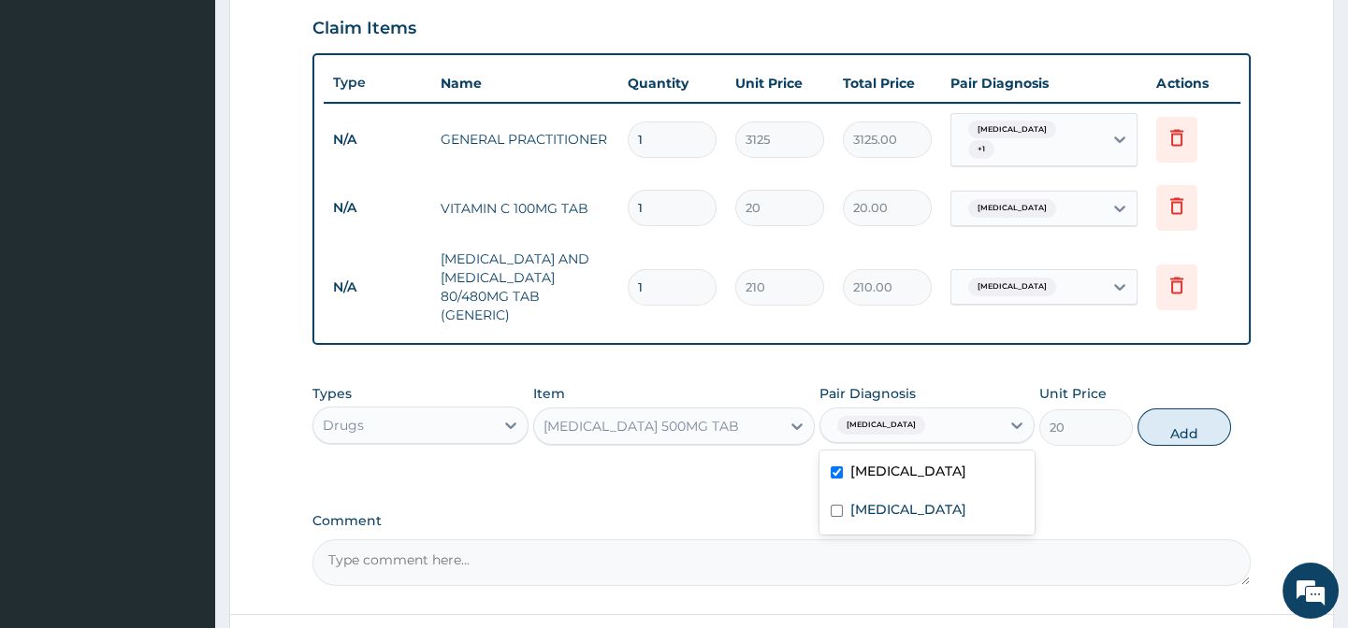
click at [1202, 479] on div "Types Drugs Item PARACETAMOL 500MG TAB Pair Diagnosis option Malaria, selected.…" at bounding box center [780, 429] width 937 height 108
click at [1206, 436] on button "Add" at bounding box center [1184, 427] width 94 height 37
type input "0"
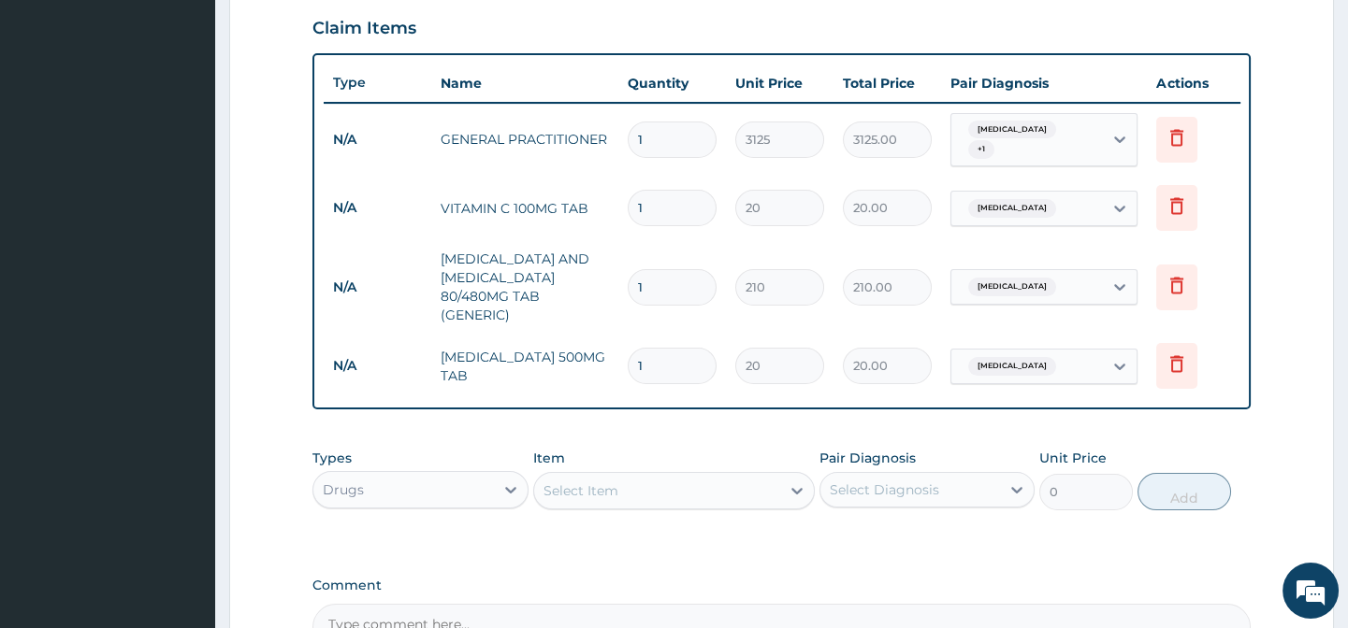
click at [601, 498] on div "Select Item" at bounding box center [580, 491] width 75 height 19
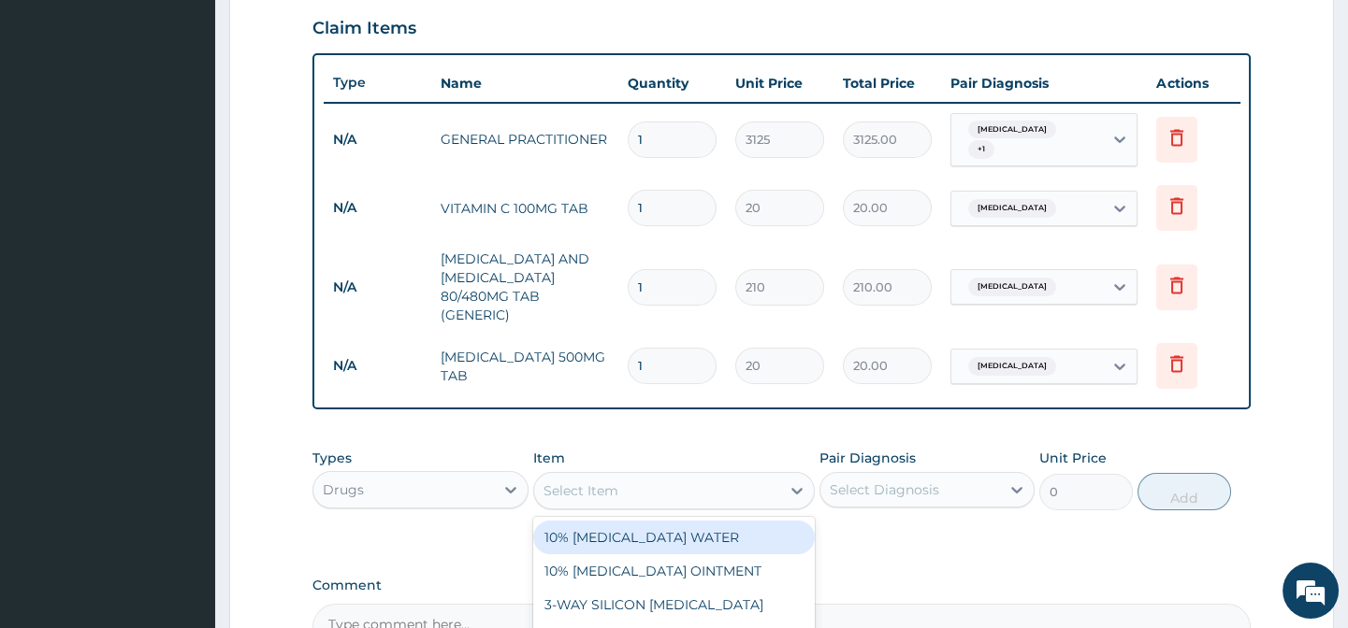
paste input "FULL BLOOD COUNT"
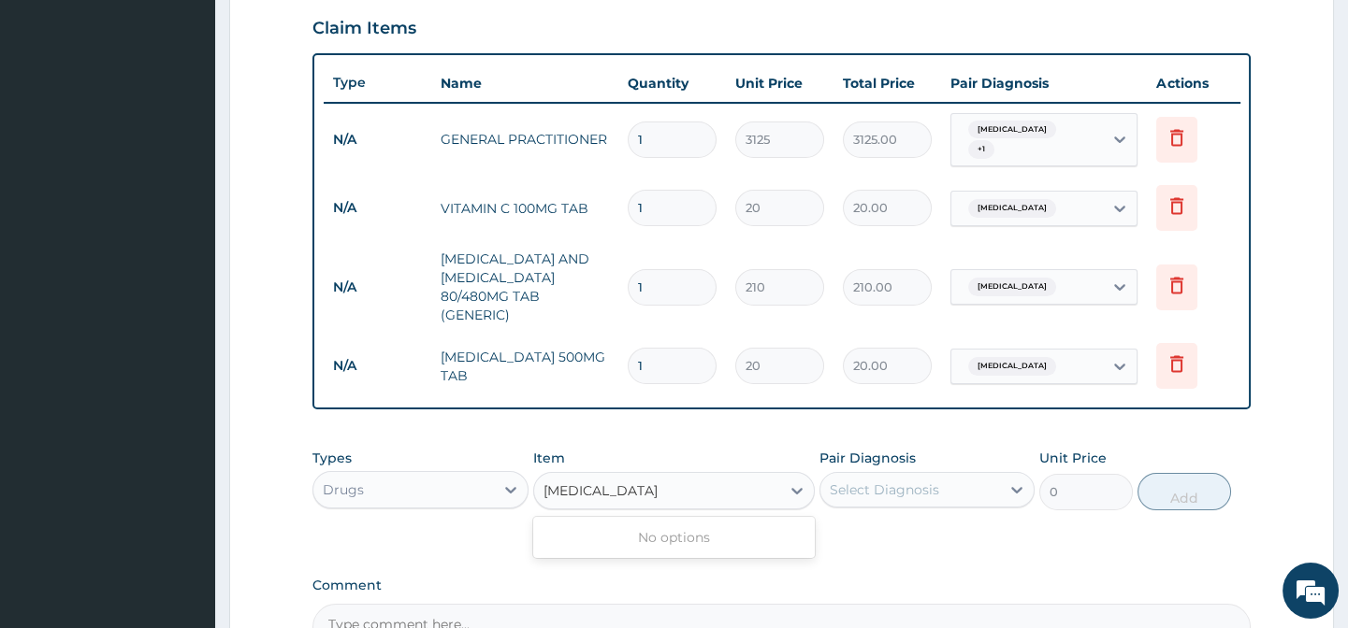
type input "FULL BLOOD COUNT"
click at [477, 481] on div "Drugs" at bounding box center [403, 490] width 180 height 30
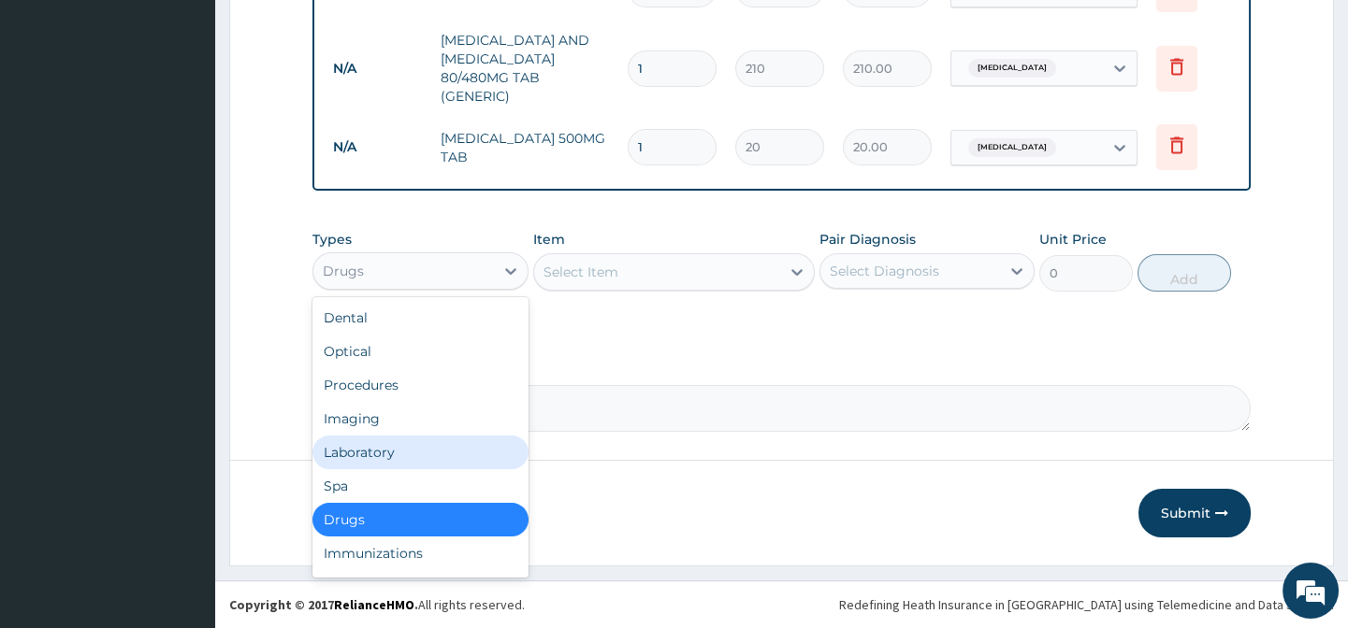
click at [429, 461] on div "Laboratory" at bounding box center [419, 453] width 215 height 34
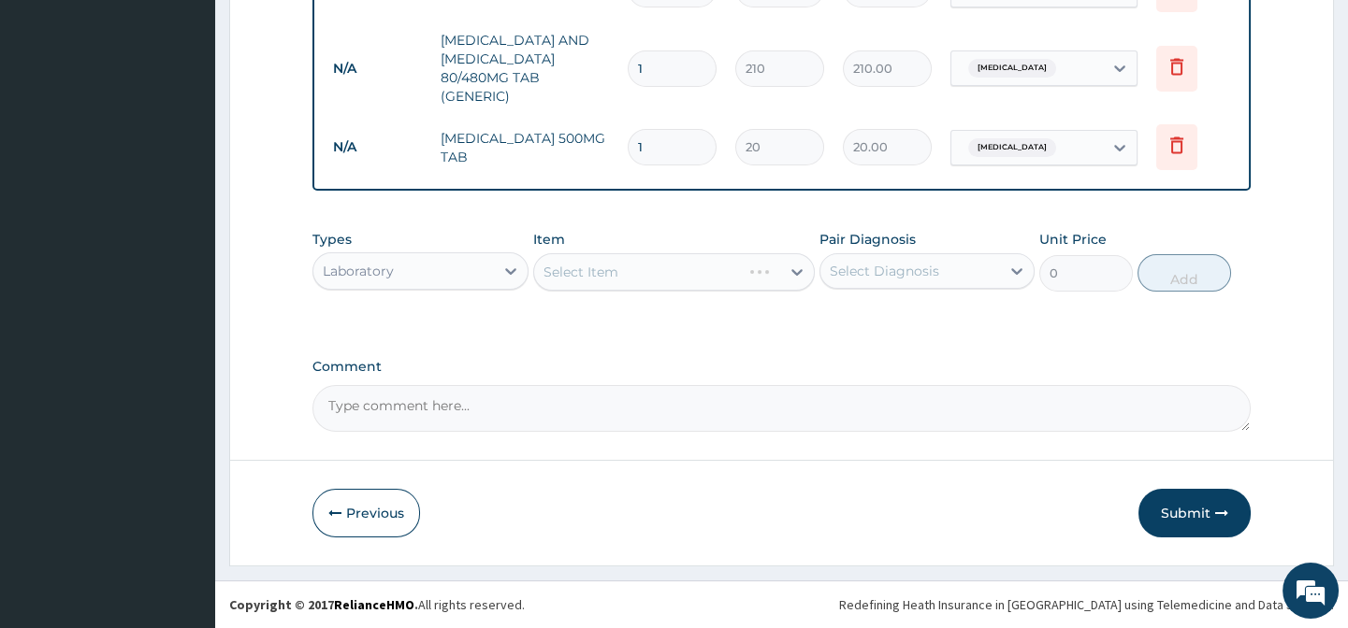
click at [588, 268] on div "Select Item" at bounding box center [673, 271] width 281 height 37
click at [589, 267] on div "Select Item" at bounding box center [673, 271] width 281 height 37
click at [704, 239] on div "Item Select Item" at bounding box center [673, 261] width 281 height 62
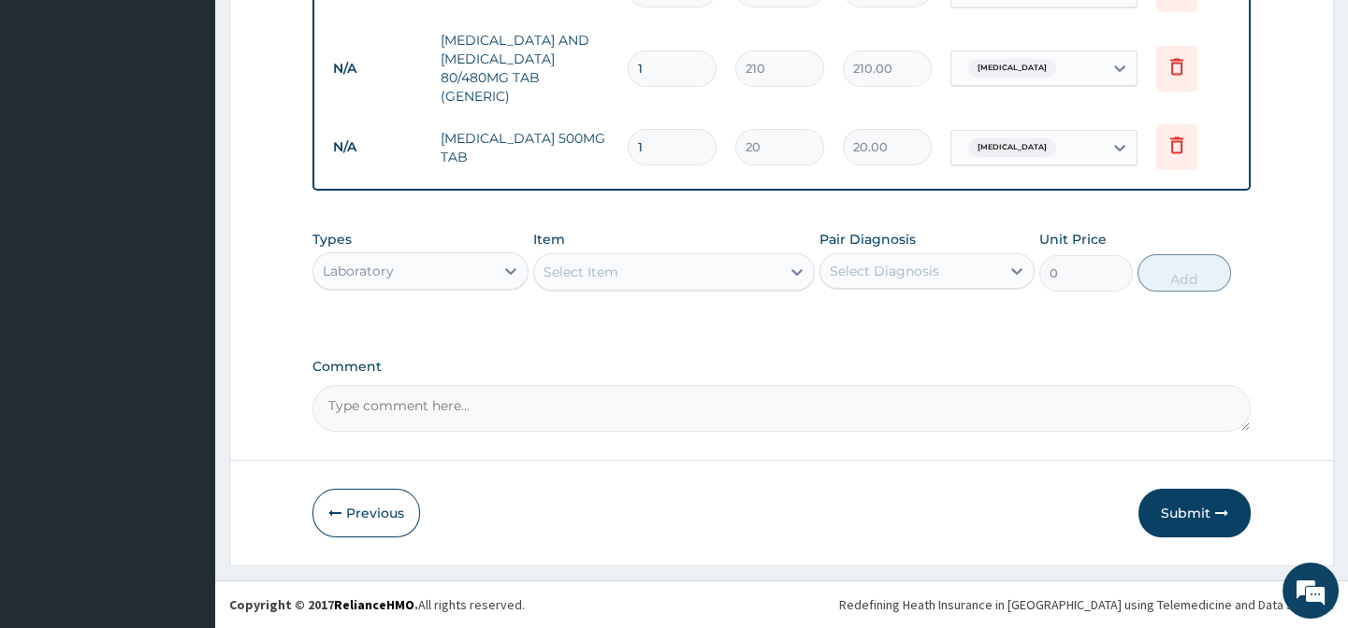
click at [733, 296] on div "Types Laboratory Item Select Item Pair Diagnosis Select Diagnosis Unit Price 0 …" at bounding box center [780, 261] width 937 height 80
click at [891, 302] on div "Types Laboratory Item Select Item Pair Diagnosis Select Diagnosis Unit Price 0 …" at bounding box center [780, 275] width 937 height 108
click at [654, 261] on div "Select Item" at bounding box center [657, 272] width 246 height 30
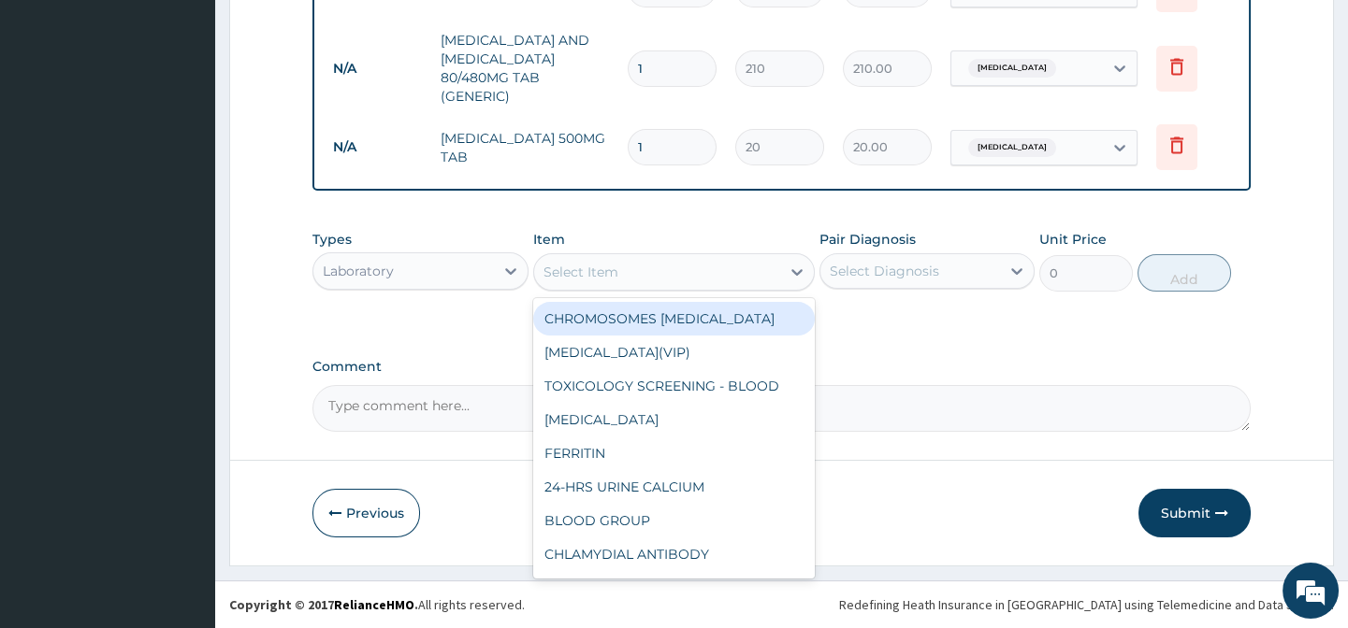
paste input "FULL BLOOD COUNT"
type input "FULL BLOOD COUNT"
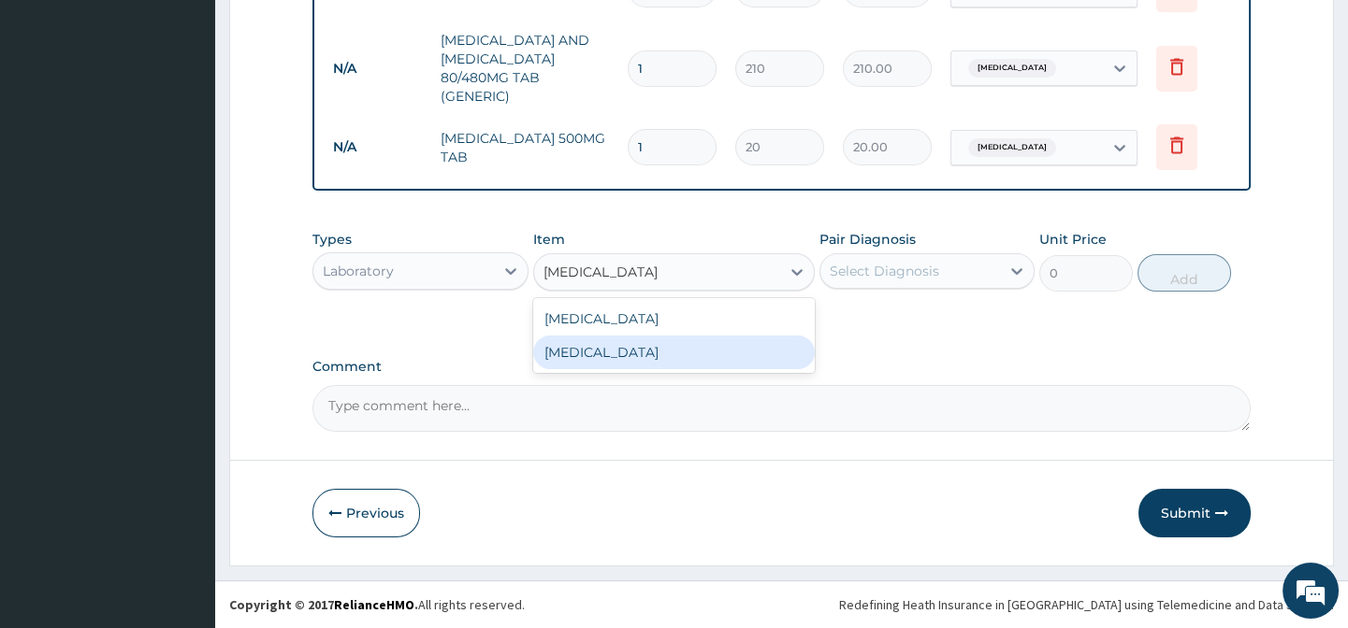
drag, startPoint x: 665, startPoint y: 341, endPoint x: 735, endPoint y: 333, distance: 70.6
click at [672, 340] on div "FULL BLOOD COUNT" at bounding box center [673, 353] width 281 height 34
type input "3375"
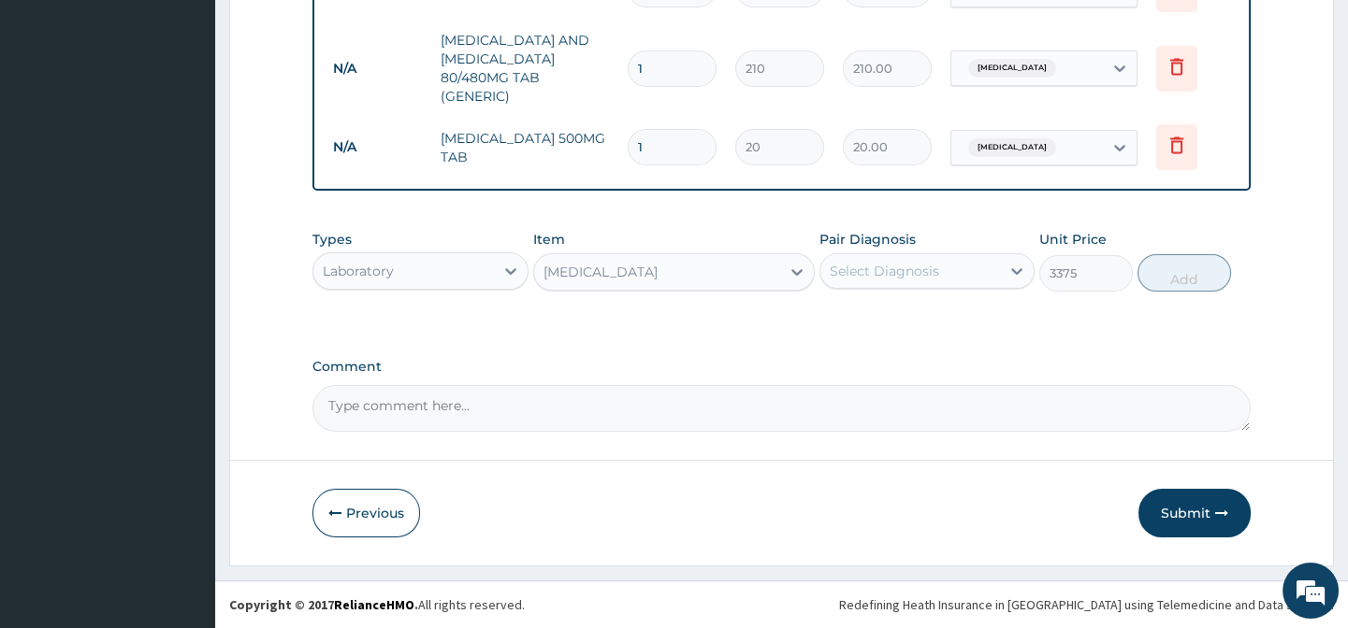
click at [946, 304] on div "Types Laboratory Item FULL BLOOD COUNT Pair Diagnosis Select Diagnosis Unit Pri…" at bounding box center [780, 275] width 937 height 108
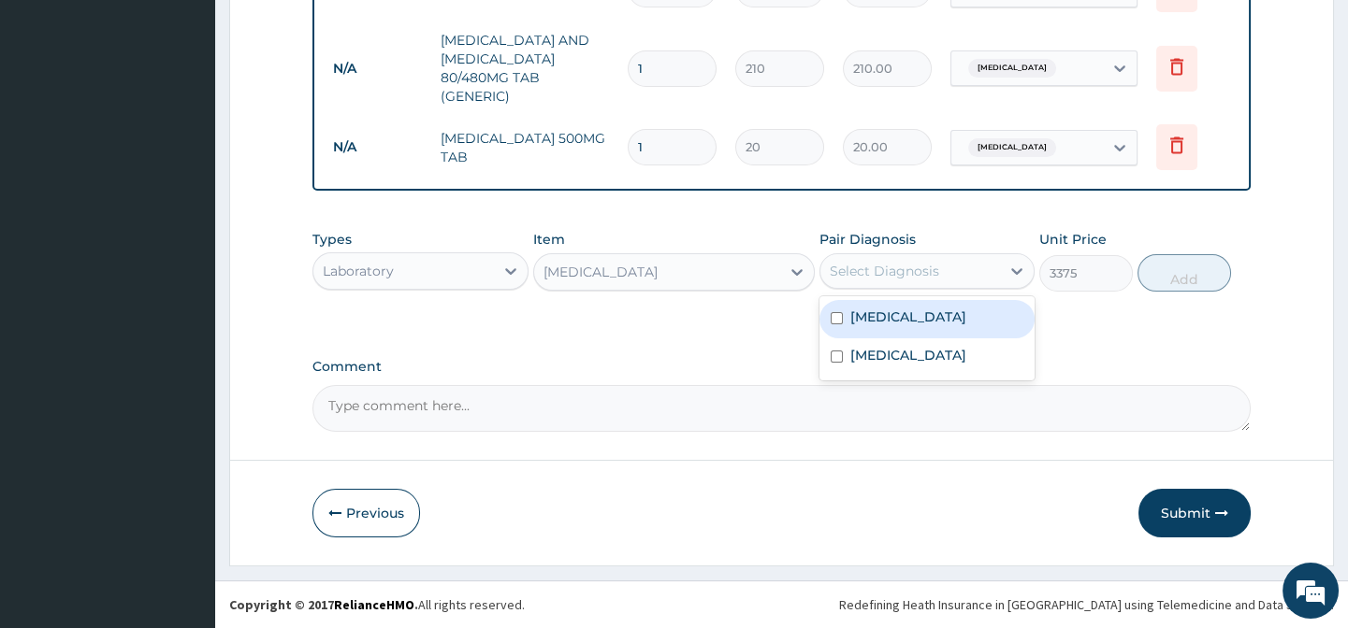
click at [961, 271] on div "Select Diagnosis" at bounding box center [910, 271] width 180 height 30
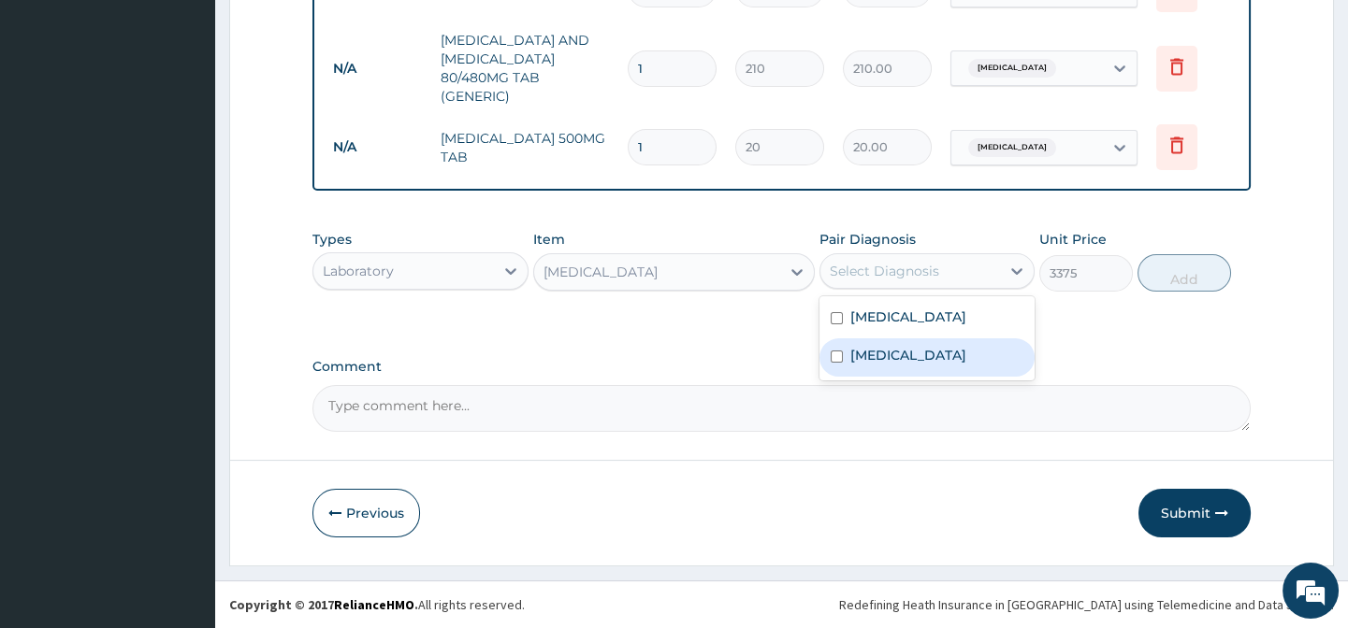
drag, startPoint x: 979, startPoint y: 367, endPoint x: 1159, endPoint y: 334, distance: 182.5
click at [966, 365] on label "Upper respiratory infection" at bounding box center [908, 355] width 116 height 19
checkbox input "true"
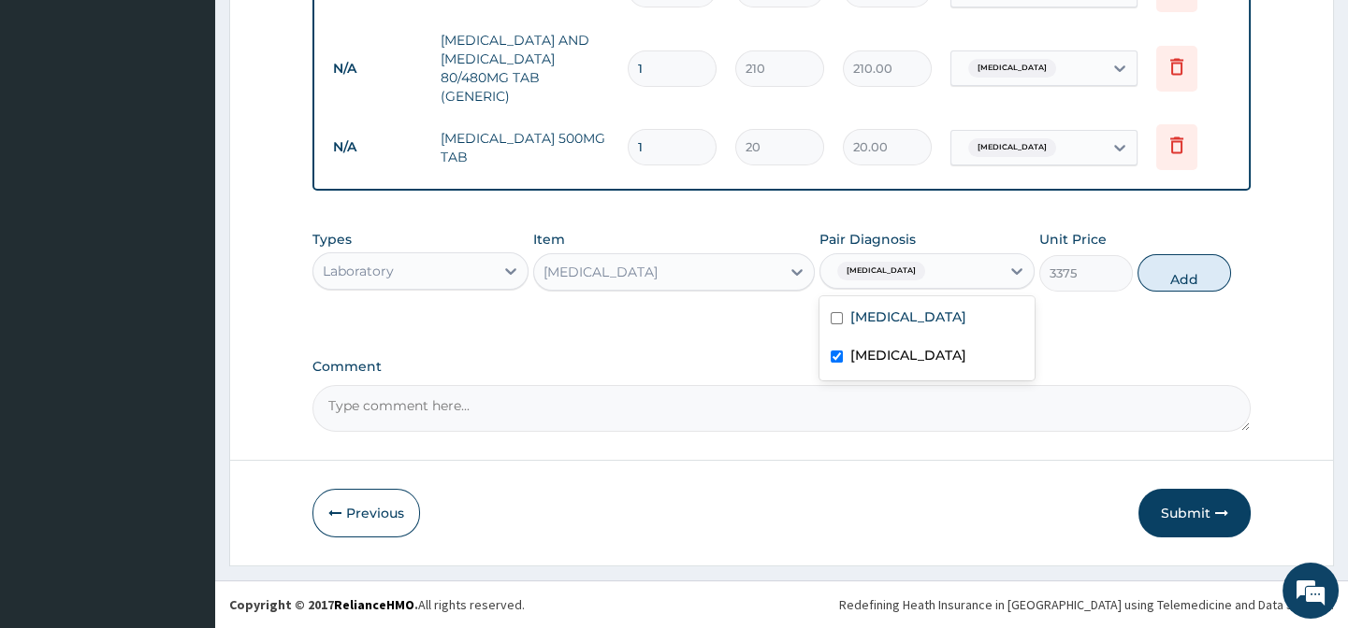
click at [1185, 263] on button "Add" at bounding box center [1184, 272] width 94 height 37
type input "0"
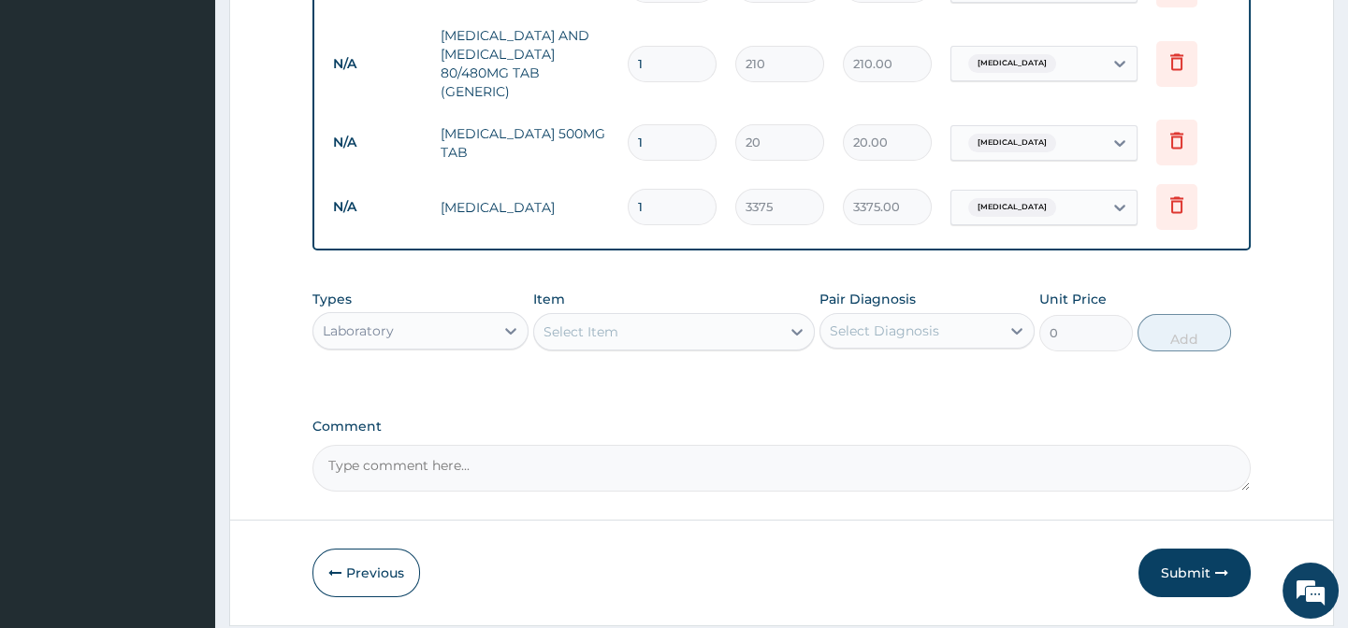
click at [654, 336] on div "Select Item" at bounding box center [657, 332] width 246 height 30
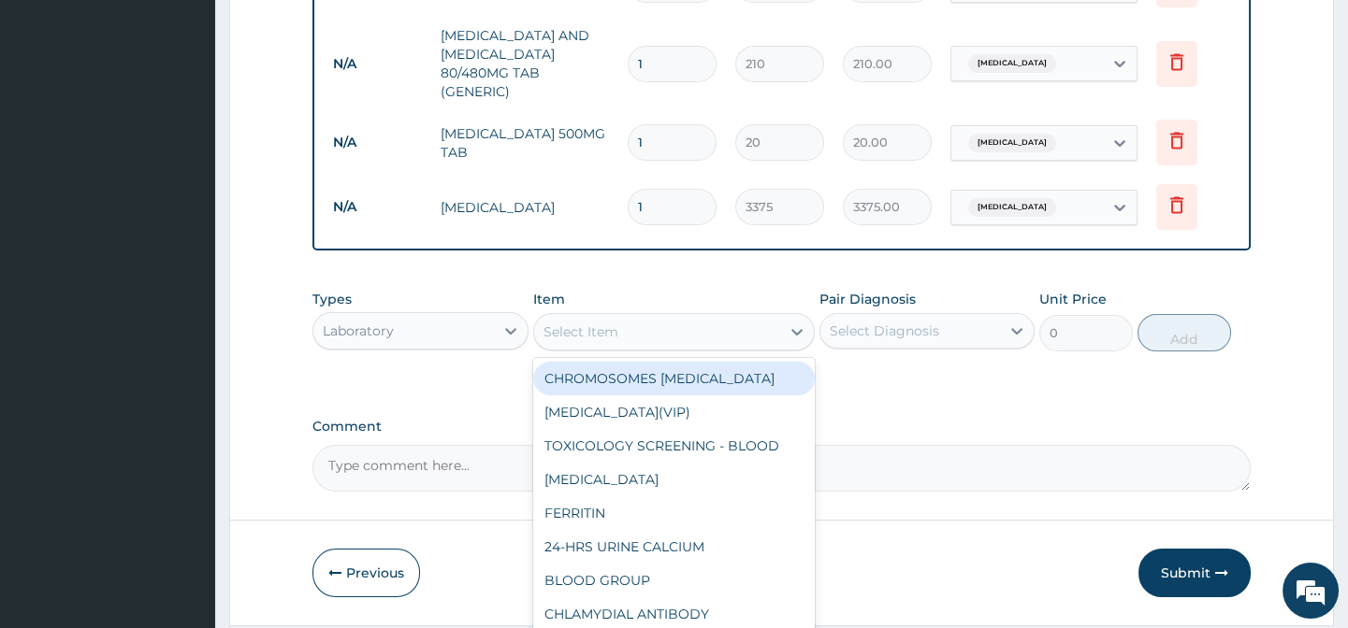
paste input "MALARIA PARASITE"
type input "MALARIA PARASITE"
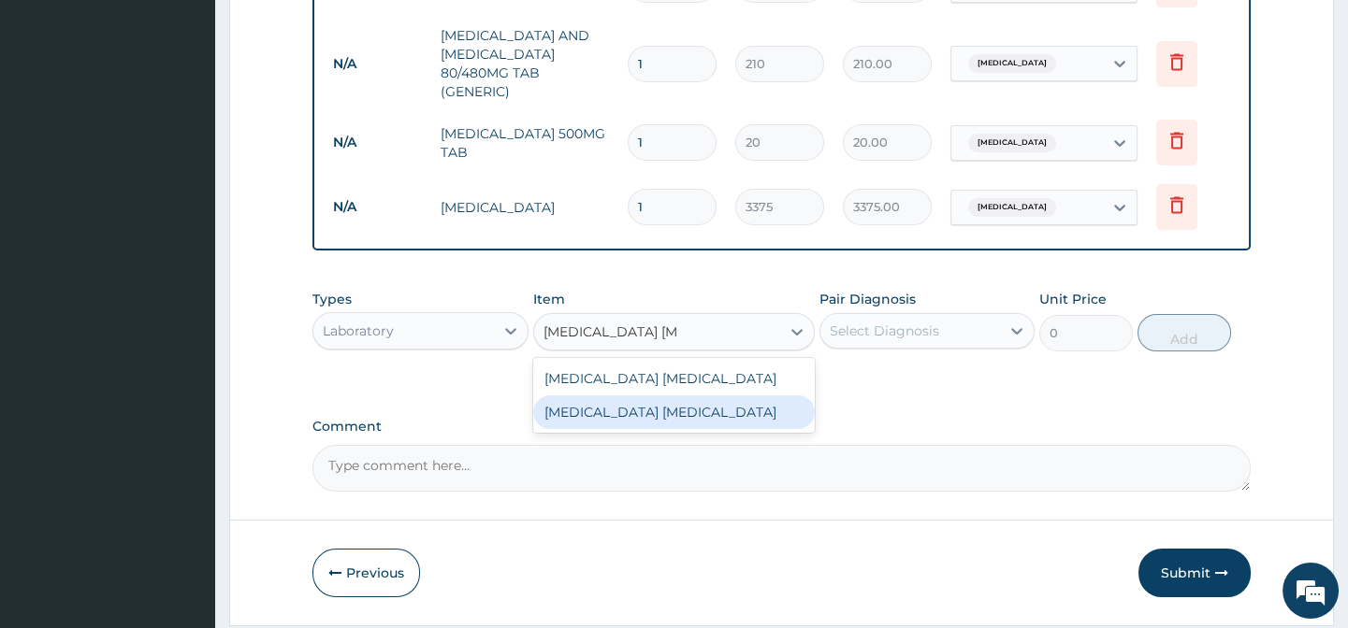
click at [742, 429] on div "MALARIA PARASITE" at bounding box center [673, 413] width 281 height 34
type input "2025"
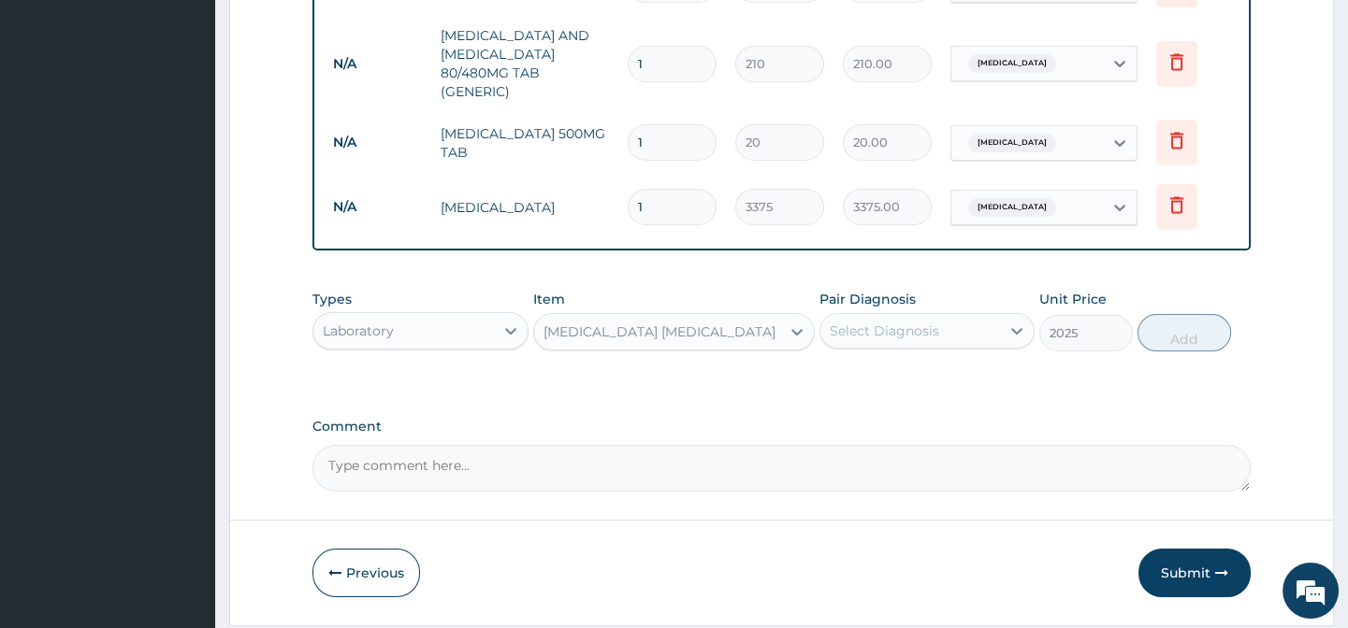
click at [906, 378] on div "Types Laboratory Item option MALARIA PARASITE, selected. Select is focused ,typ…" at bounding box center [780, 335] width 937 height 108
click at [941, 339] on div "Select Diagnosis" at bounding box center [910, 331] width 180 height 30
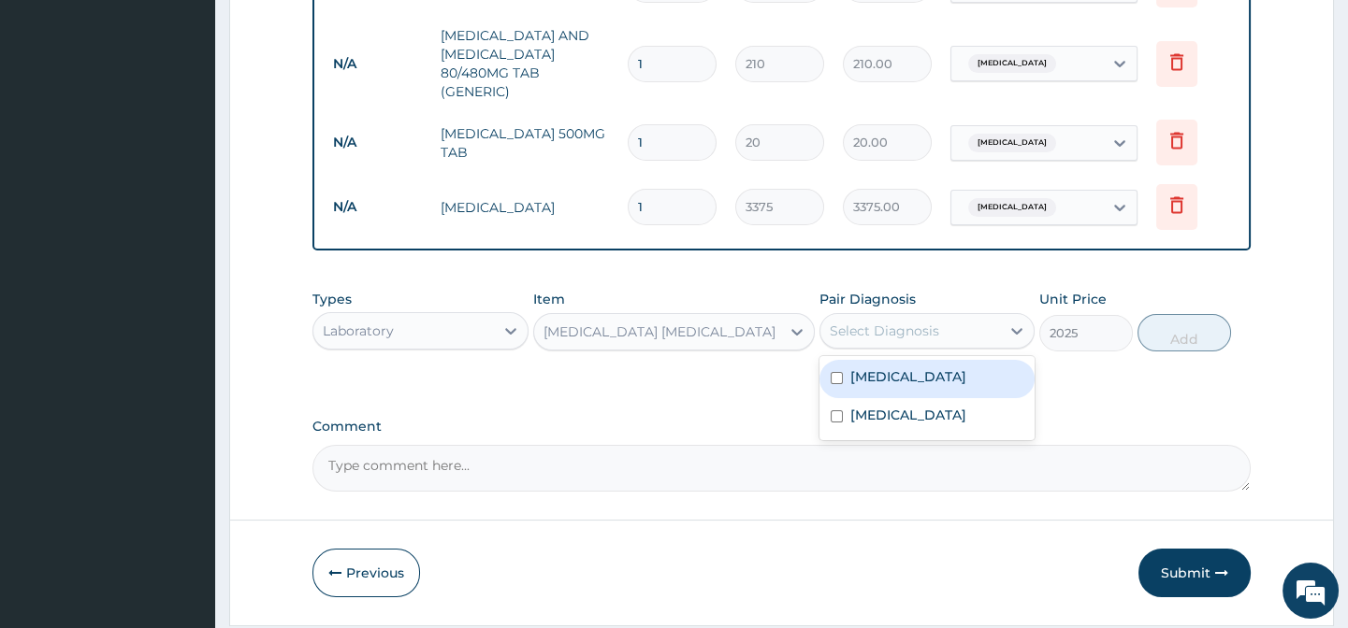
click at [951, 380] on div "Malaria" at bounding box center [926, 379] width 215 height 38
checkbox input "true"
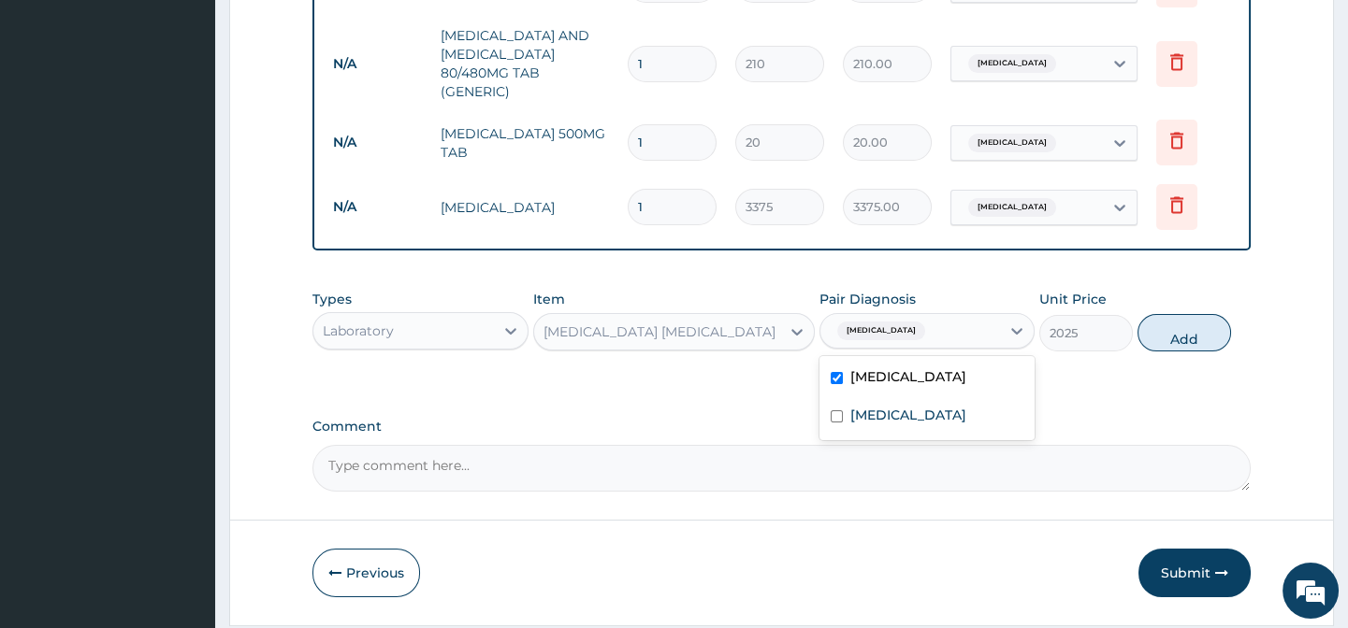
click at [1066, 380] on div "Types Laboratory Item MALARIA PARASITE Pair Diagnosis option Malaria, selected.…" at bounding box center [780, 335] width 937 height 108
click at [1212, 338] on button "Add" at bounding box center [1184, 332] width 94 height 37
type input "0"
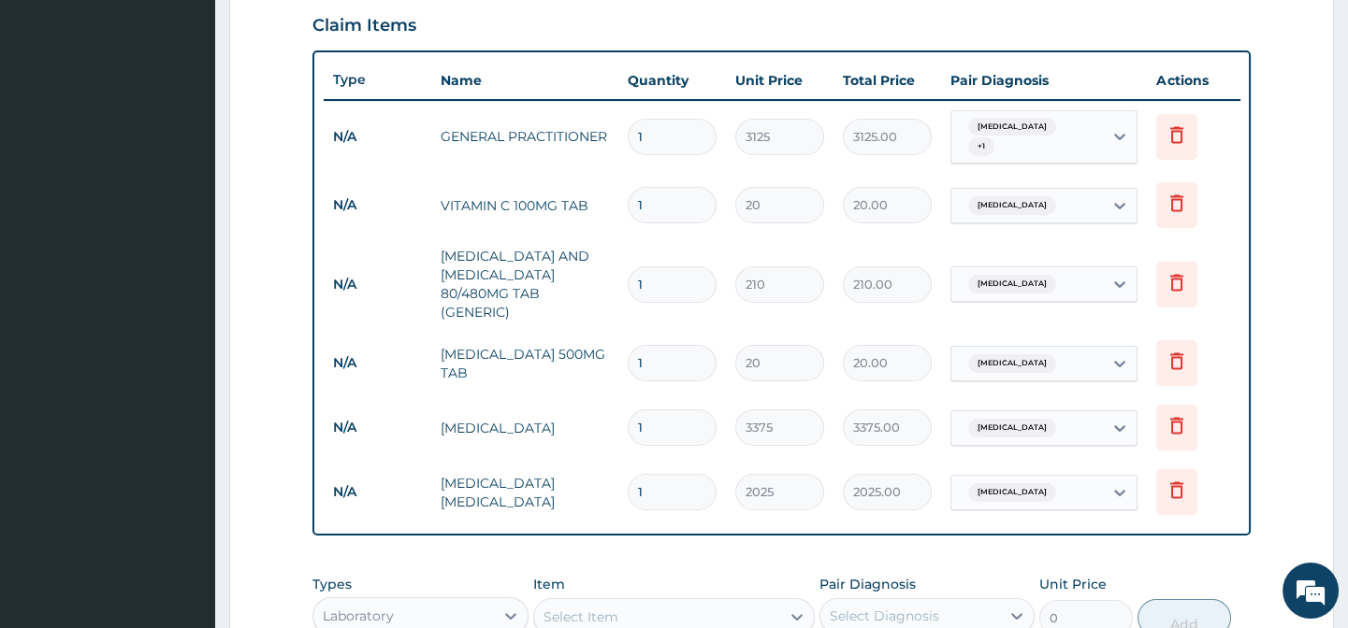
scroll to position [611, 0]
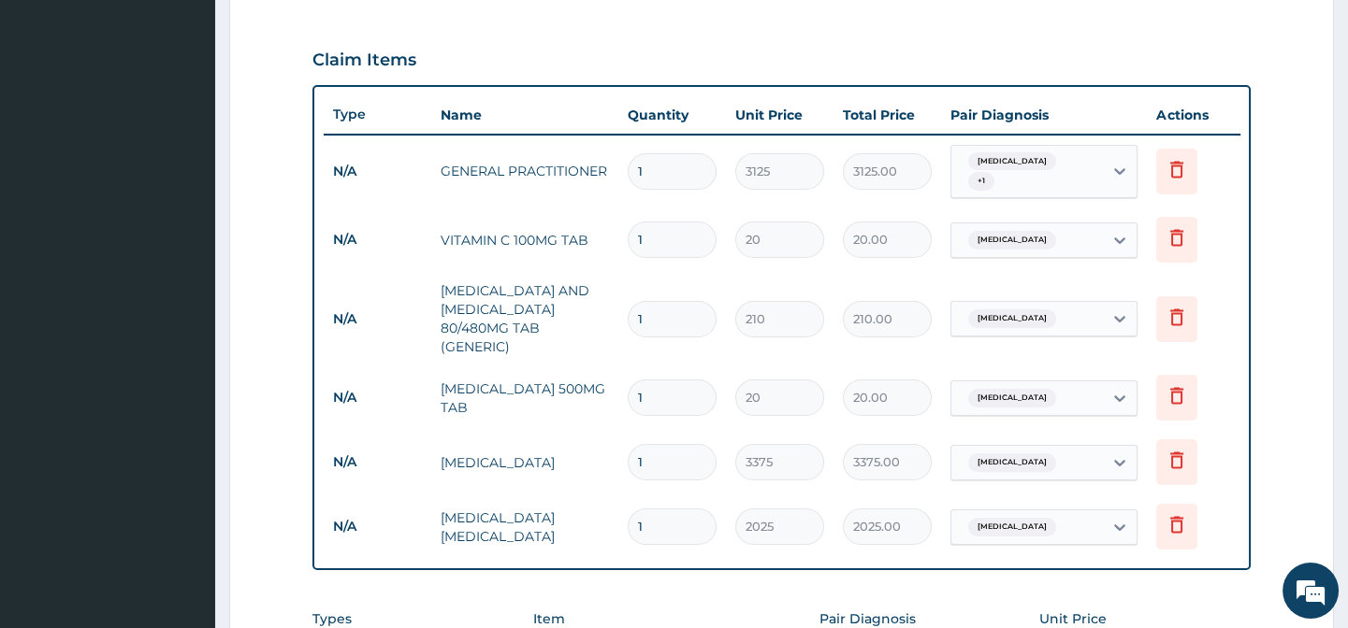
click at [669, 222] on input "1" at bounding box center [671, 240] width 89 height 36
click at [667, 222] on input "1" at bounding box center [671, 240] width 89 height 36
type input "4"
type input "80.00"
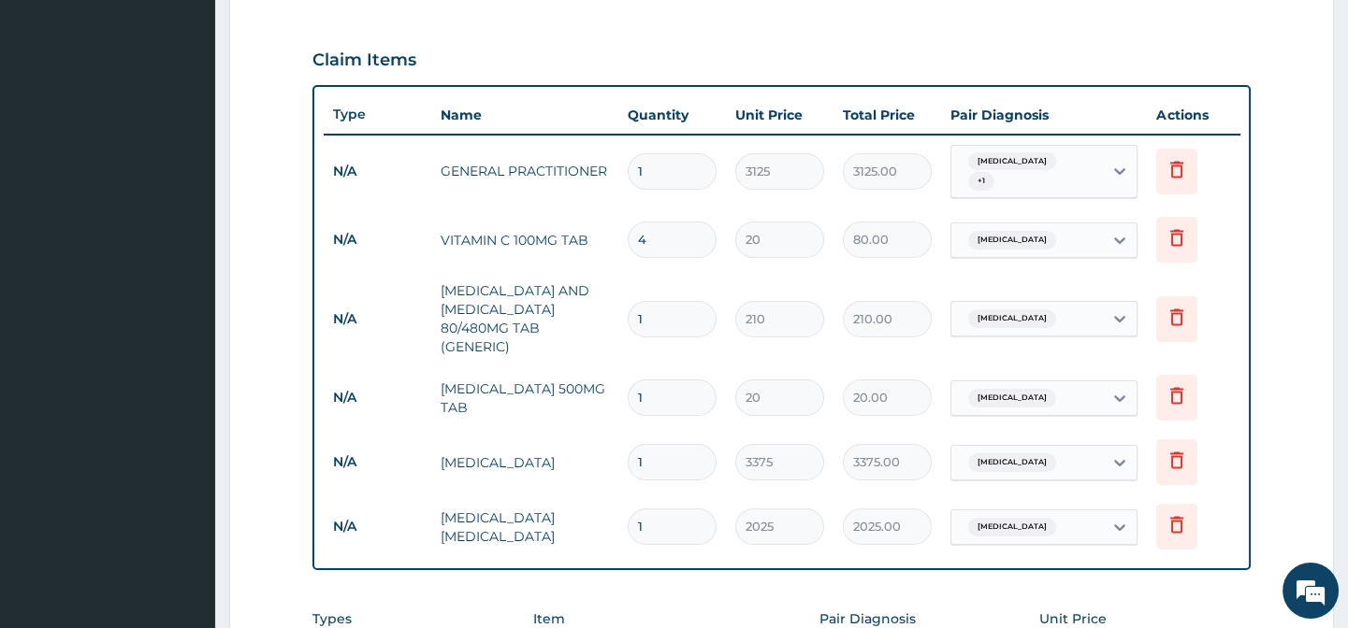
type input "42"
type input "840.00"
type input "42"
click at [653, 301] on input "1" at bounding box center [671, 319] width 89 height 36
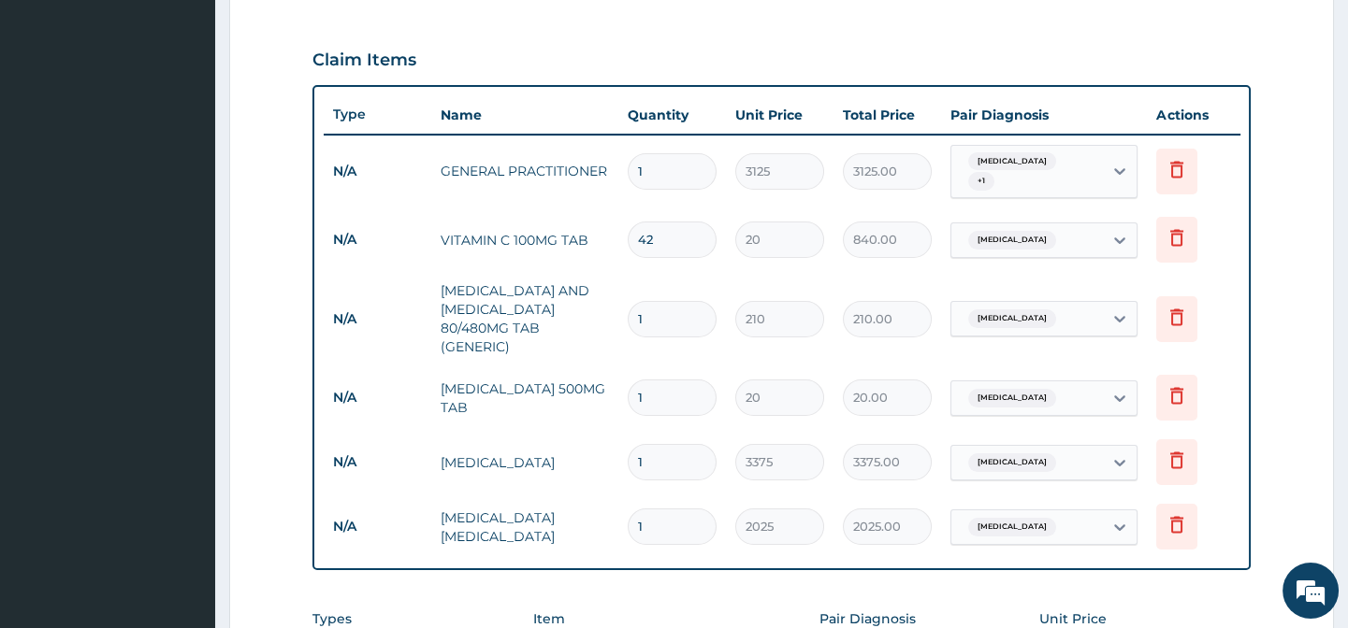
click at [653, 301] on input "1" at bounding box center [671, 319] width 89 height 36
type input "6"
type input "1260.00"
type input "6"
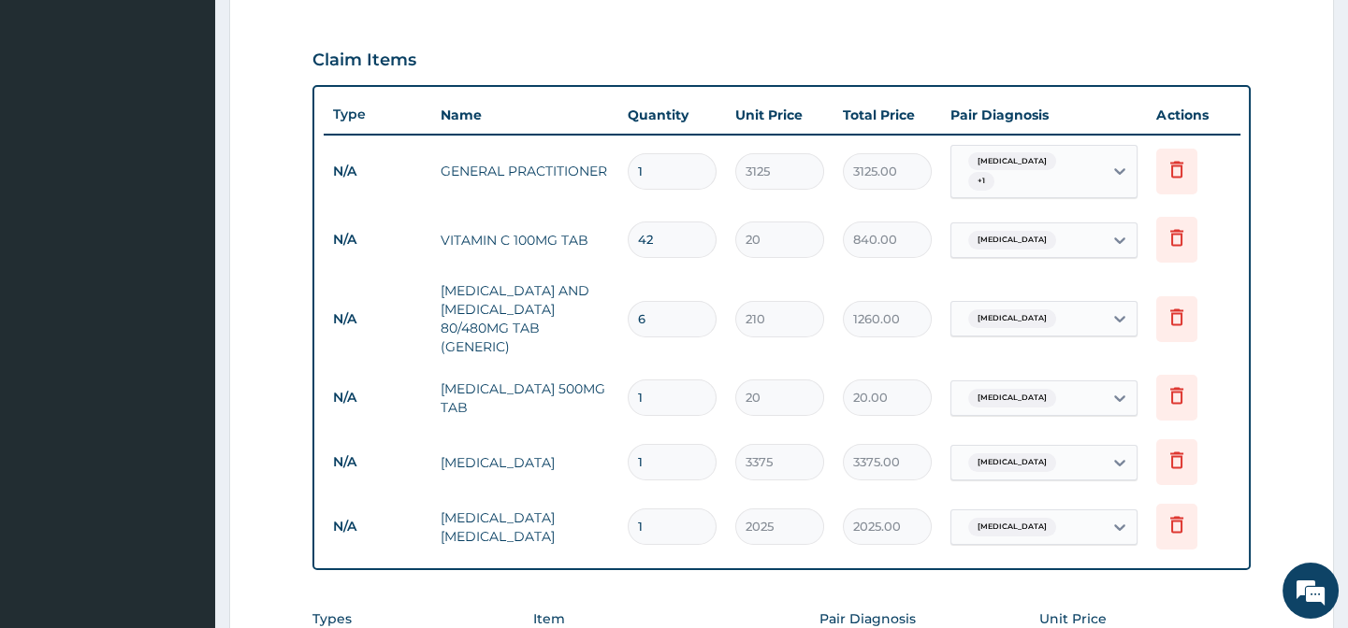
click at [671, 393] on input "1" at bounding box center [671, 398] width 89 height 36
type input "18"
type input "360.00"
type input "18"
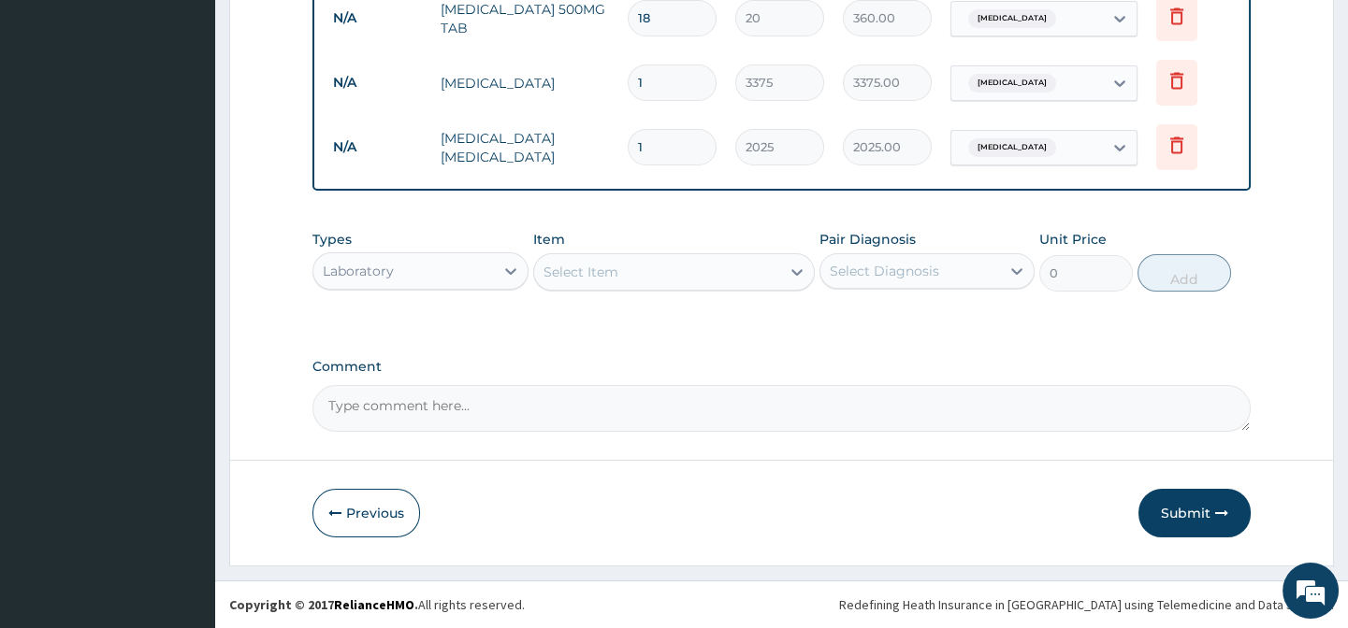
scroll to position [996, 0]
click at [1052, 523] on div "Previous Submit" at bounding box center [780, 513] width 937 height 49
click at [1163, 519] on button "Submit" at bounding box center [1194, 513] width 112 height 49
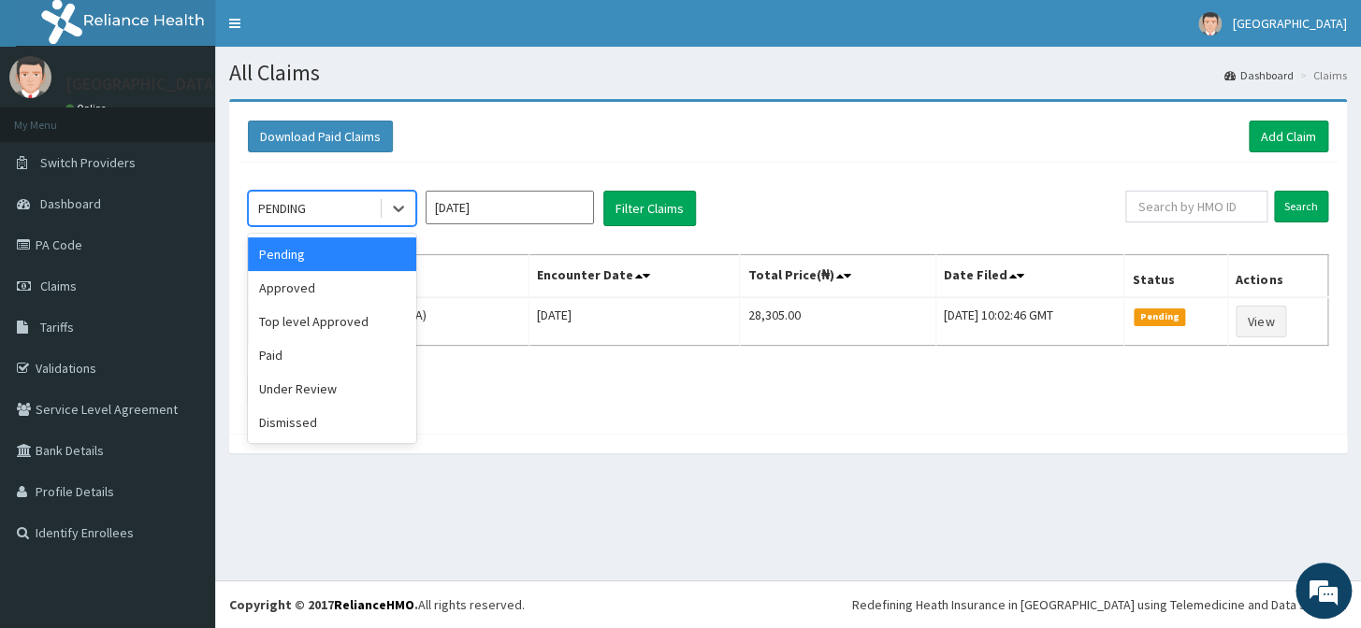
click at [353, 203] on div "PENDING" at bounding box center [314, 209] width 130 height 30
click at [336, 295] on div "Approved" at bounding box center [332, 288] width 168 height 34
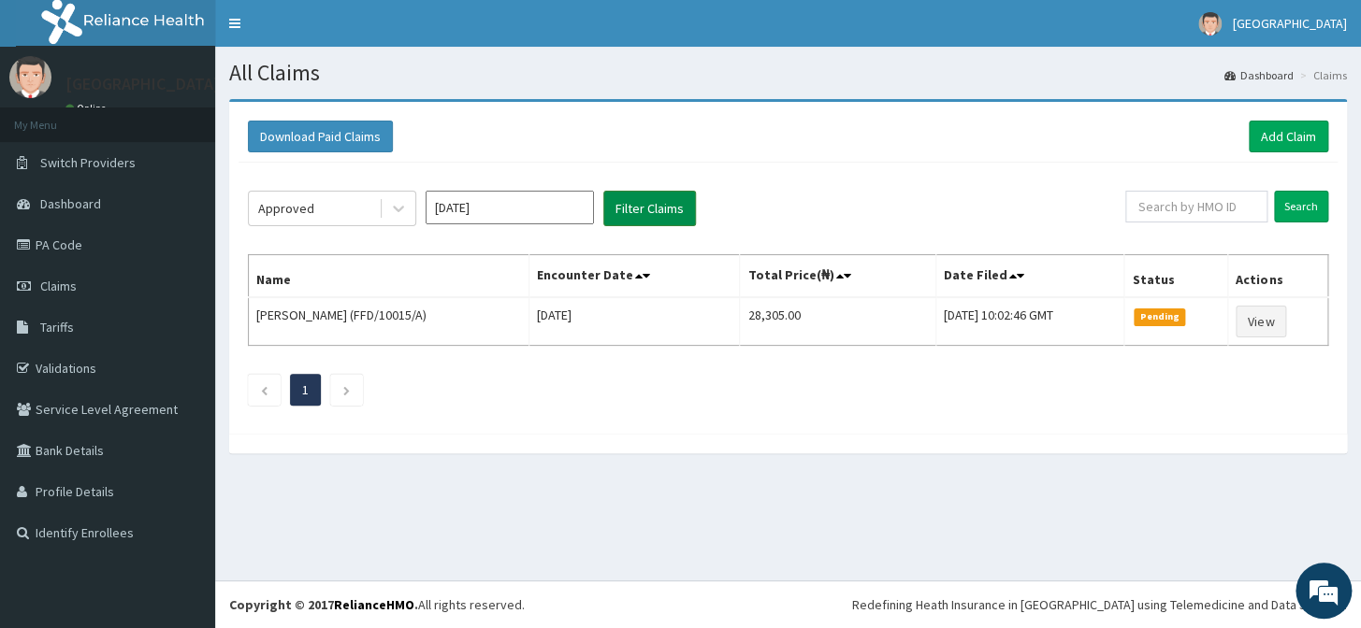
click at [648, 205] on button "Filter Claims" at bounding box center [649, 209] width 93 height 36
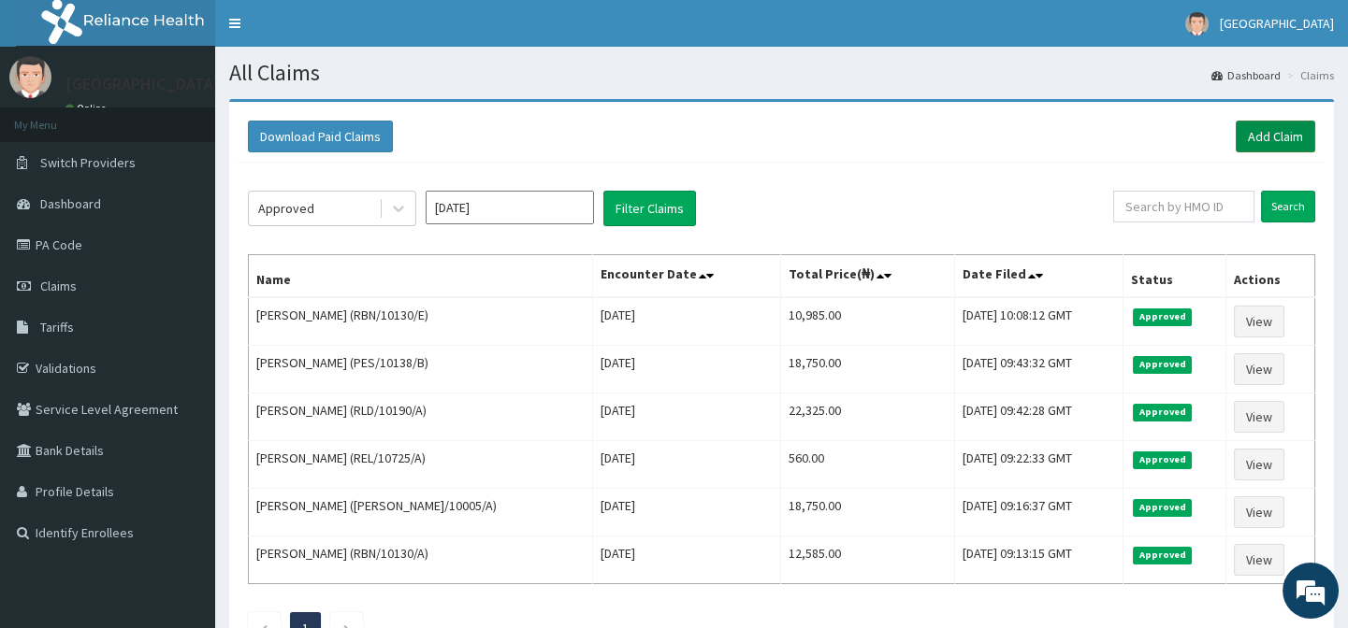
click at [1277, 137] on link "Add Claim" at bounding box center [1274, 137] width 79 height 32
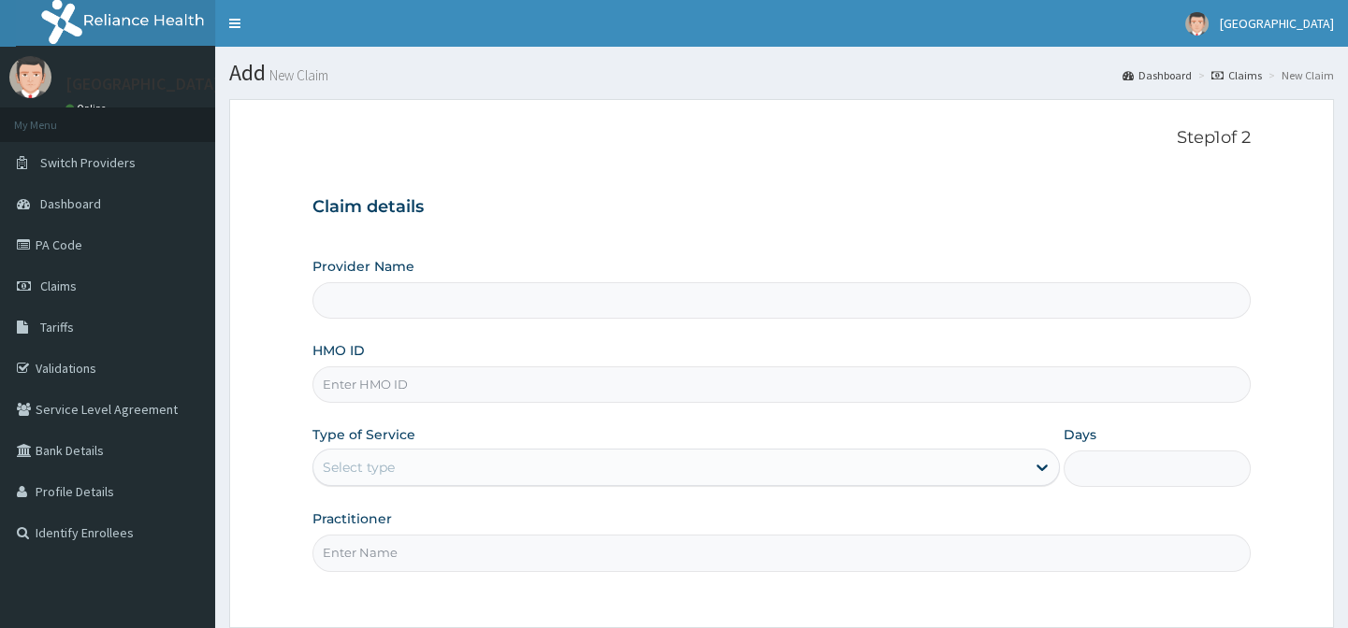
click at [340, 385] on input "HMO ID" at bounding box center [780, 385] width 937 height 36
paste input "PES/10136/A"
type input "PES/10136/A"
click at [397, 479] on div "Select type" at bounding box center [669, 468] width 712 height 30
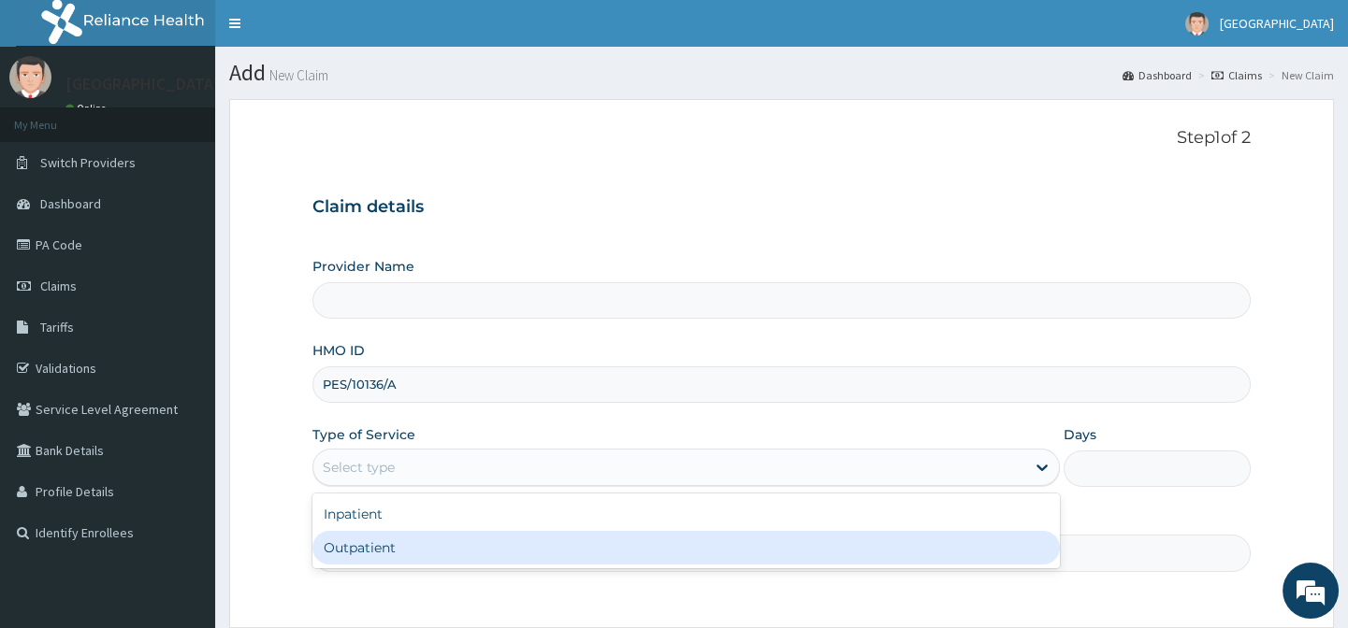
click at [403, 542] on div "Outpatient" at bounding box center [685, 548] width 747 height 34
type input "1"
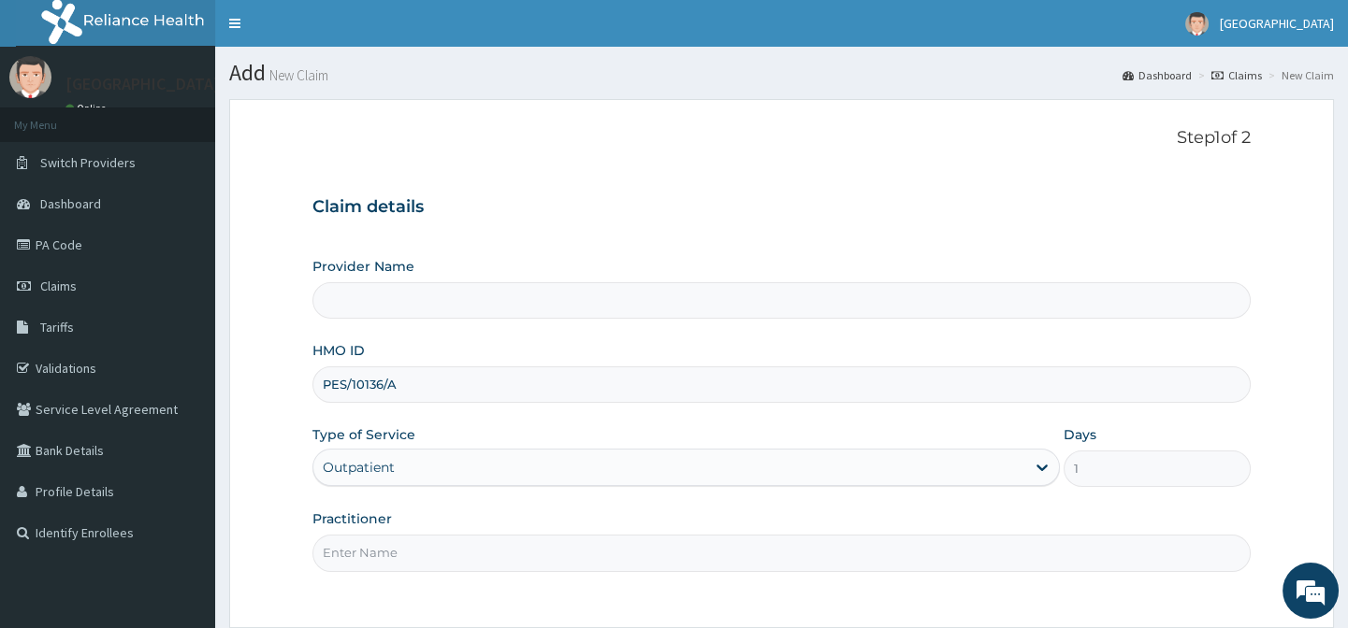
click at [403, 542] on input "Practitioner" at bounding box center [780, 553] width 937 height 36
type input "."
type input "[GEOGRAPHIC_DATA]-[GEOGRAPHIC_DATA]"
click at [273, 499] on form "Step 1 of 2 Claim details Provider Name [GEOGRAPHIC_DATA]-[GEOGRAPHIC_DATA] HMO…" at bounding box center [781, 416] width 1104 height 635
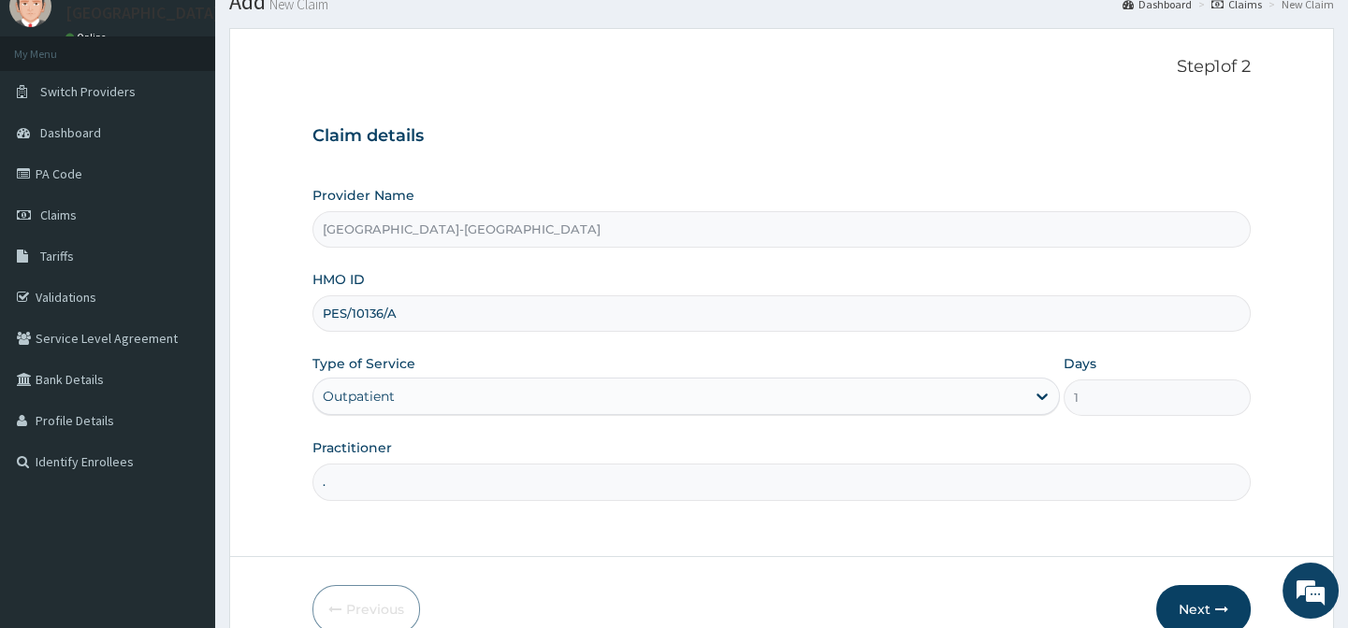
scroll to position [167, 0]
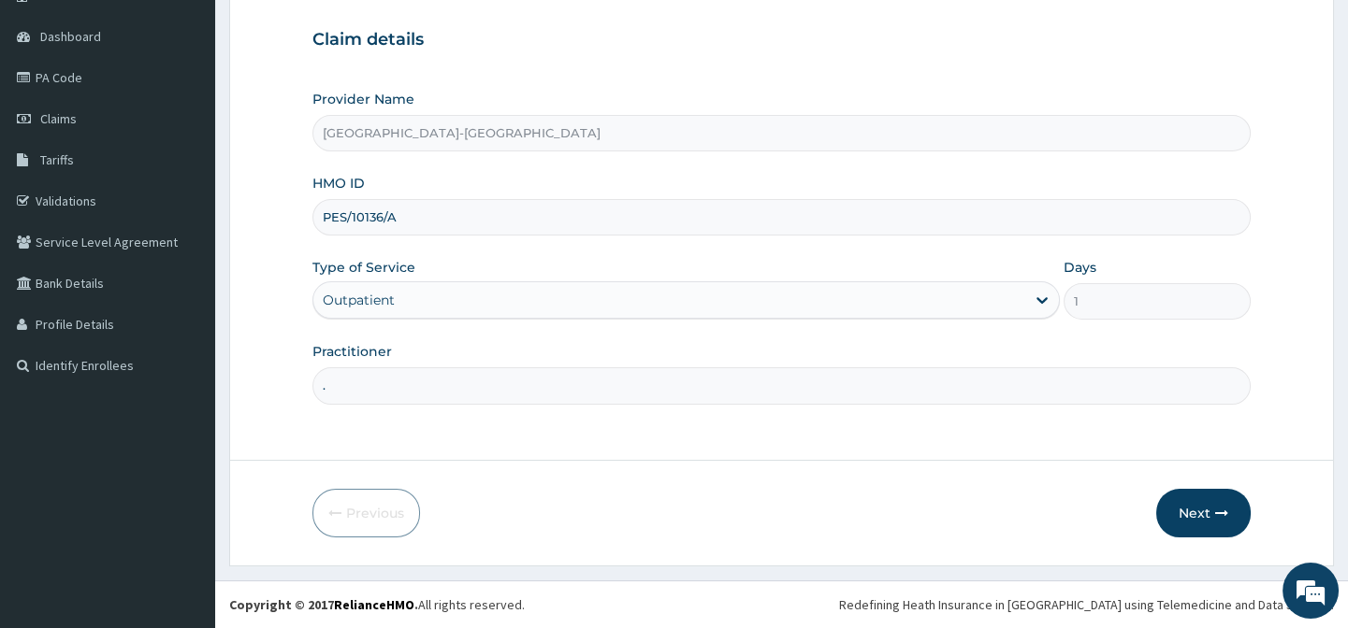
drag, startPoint x: 869, startPoint y: 449, endPoint x: 929, endPoint y: 448, distance: 59.9
click at [903, 448] on form "Step 1 of 2 Claim details Provider Name [GEOGRAPHIC_DATA]-[GEOGRAPHIC_DATA] HMO…" at bounding box center [781, 249] width 1104 height 635
click at [1177, 505] on button "Next" at bounding box center [1203, 513] width 94 height 49
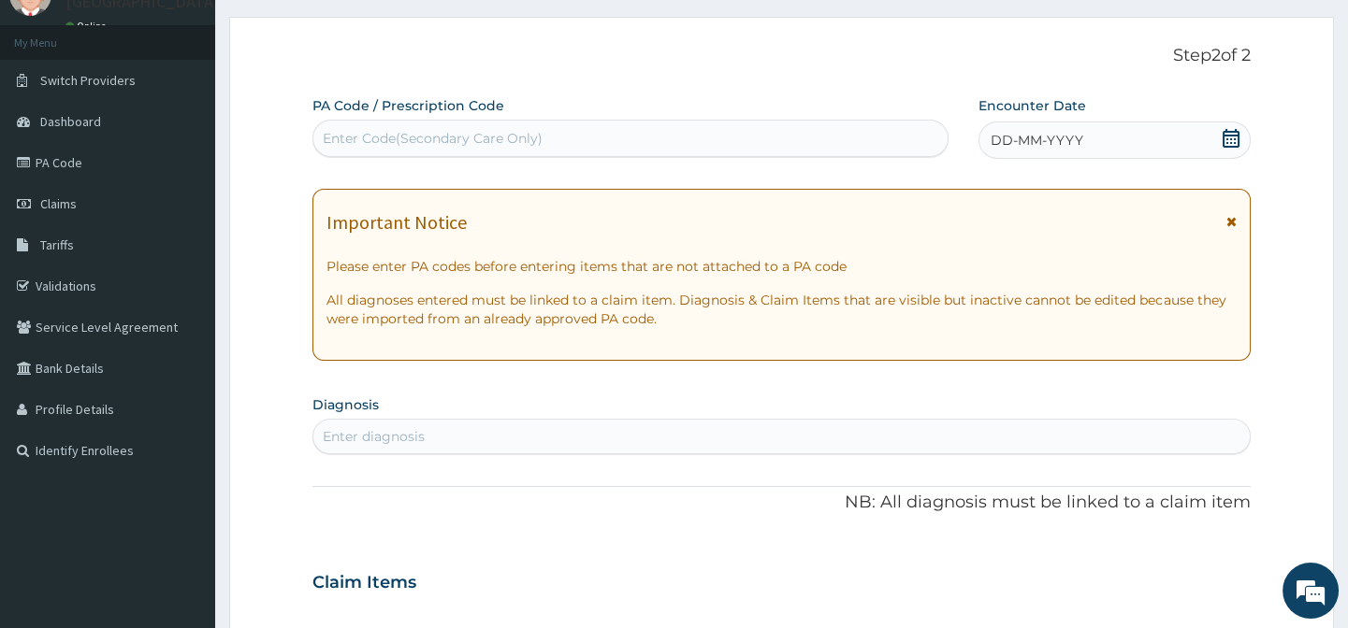
scroll to position [0, 0]
click at [597, 559] on div "Claim Items" at bounding box center [780, 579] width 937 height 49
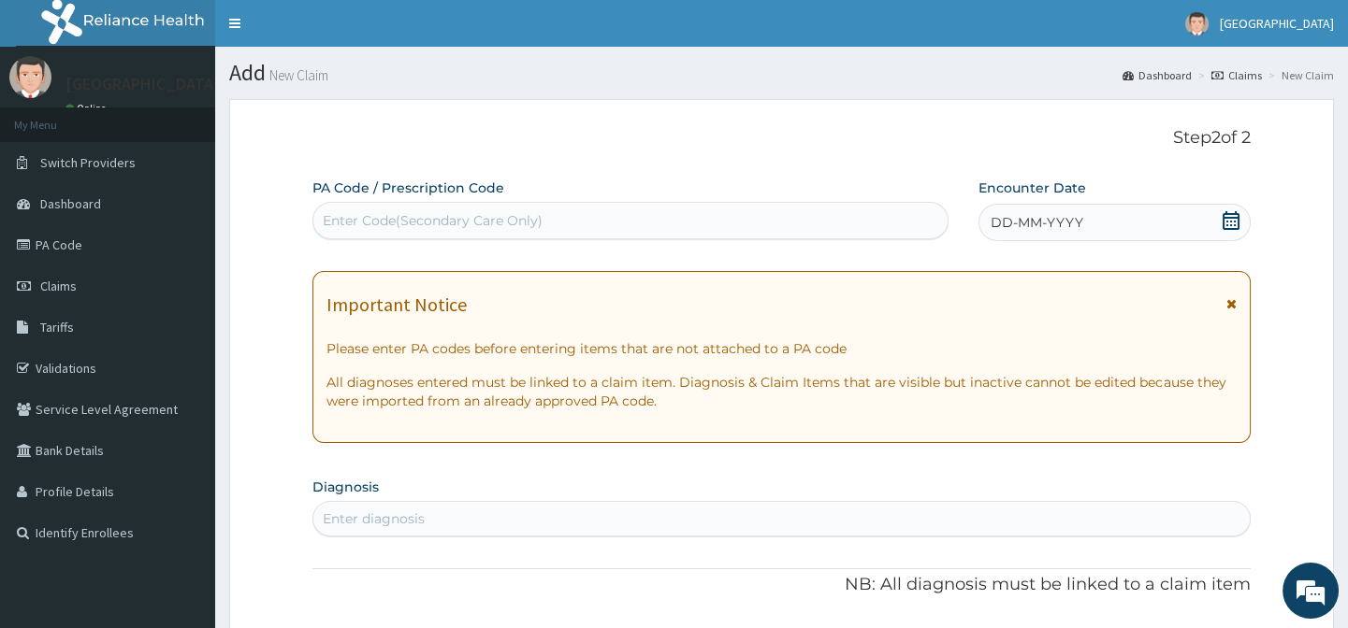
click at [1048, 202] on div "Encounter Date DD-MM-YYYY" at bounding box center [1114, 210] width 272 height 63
click at [1055, 215] on span "DD-MM-YYYY" at bounding box center [1036, 222] width 93 height 19
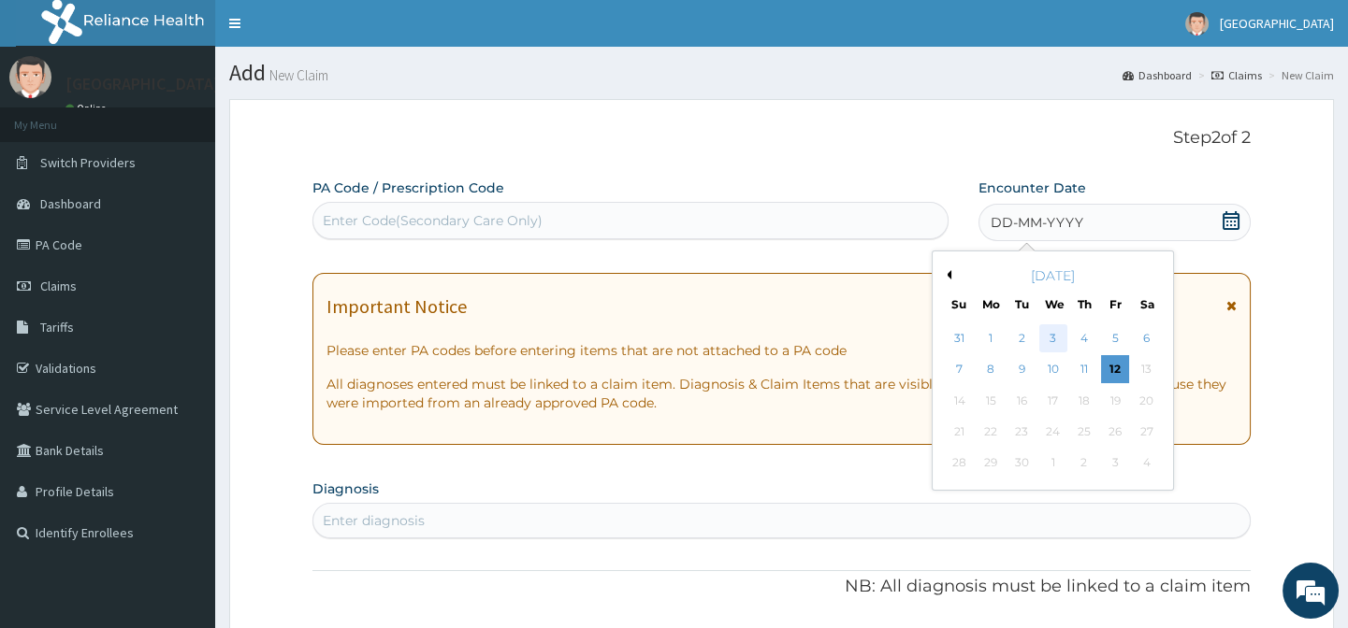
click at [1056, 337] on div "3" at bounding box center [1052, 339] width 28 height 28
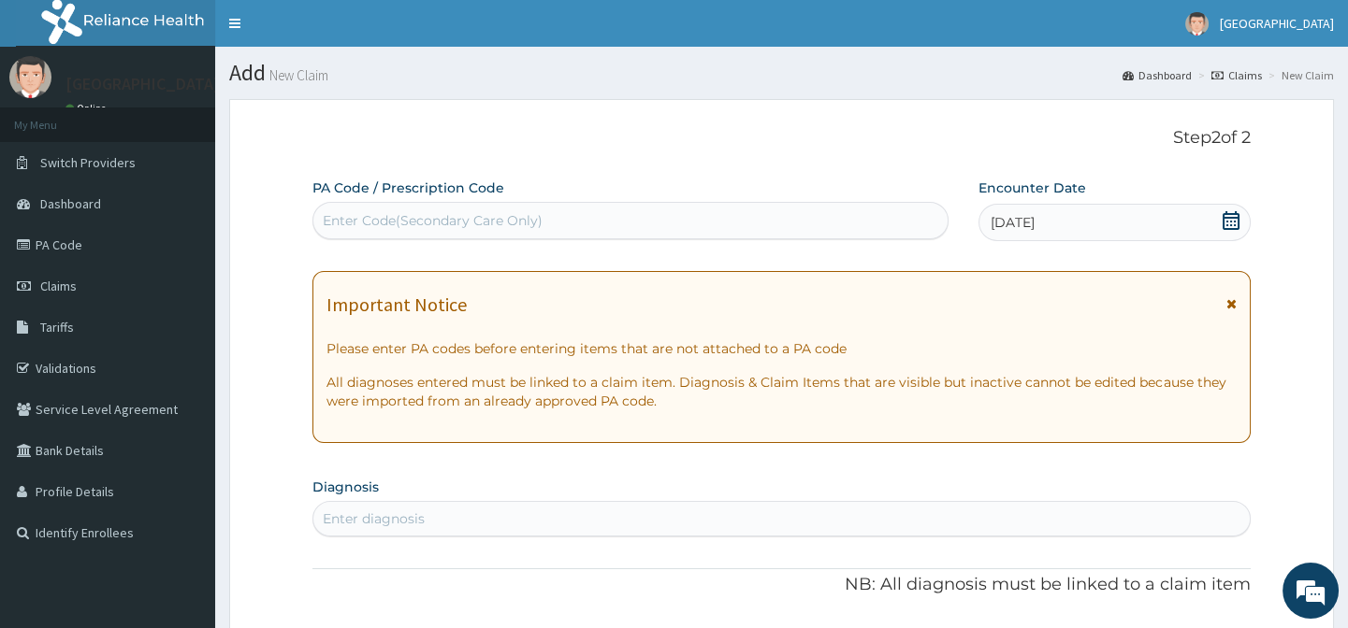
click at [386, 519] on div "Enter diagnosis" at bounding box center [374, 519] width 102 height 19
type input "[MEDICAL_DATA]"
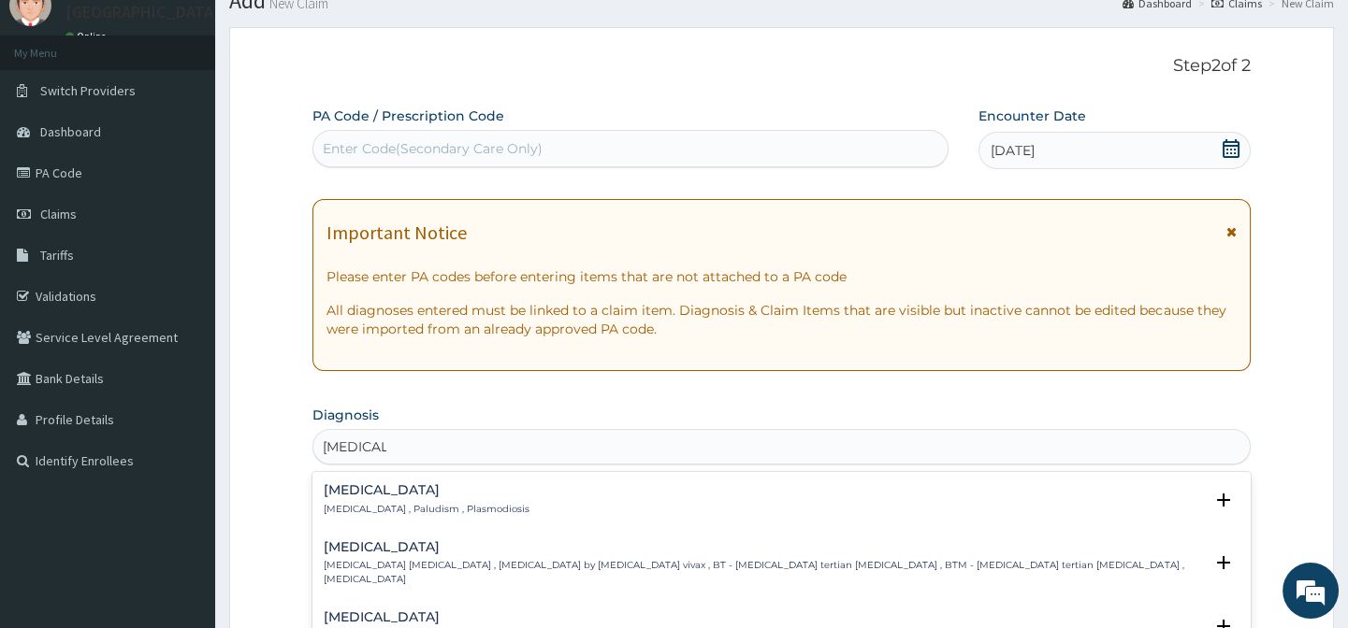
scroll to position [169, 0]
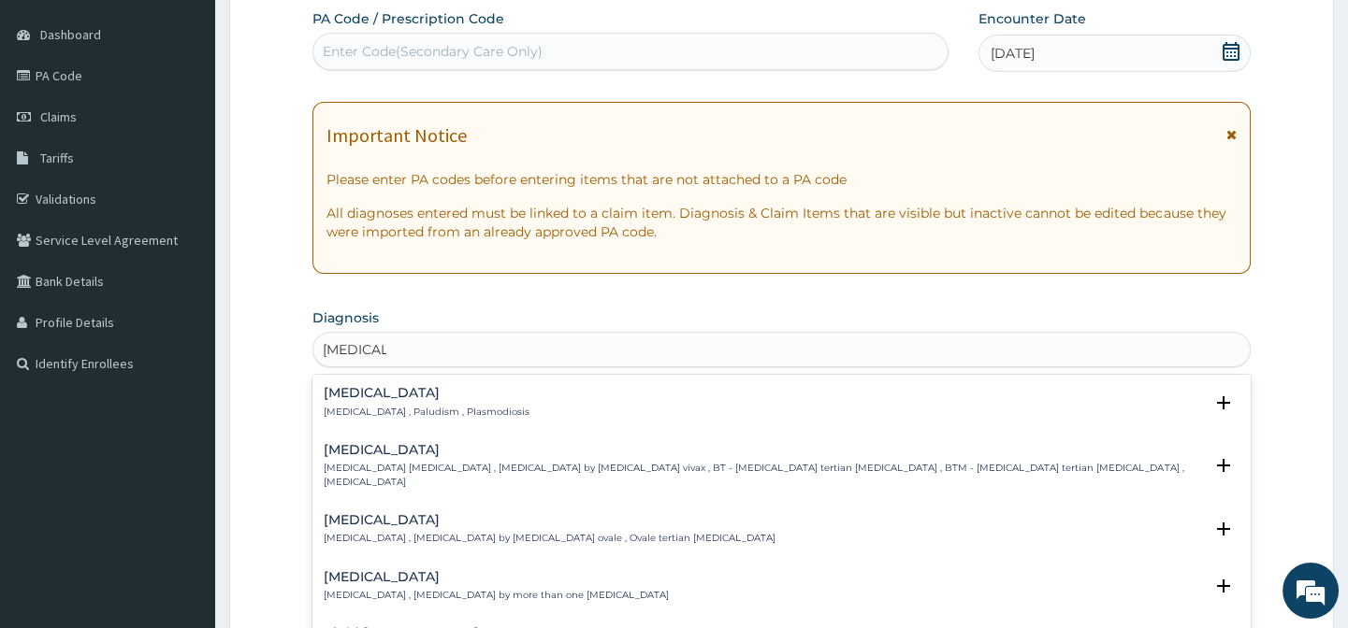
click at [385, 402] on div "[MEDICAL_DATA] [MEDICAL_DATA] , Paludism , Plasmodiosis" at bounding box center [427, 402] width 206 height 33
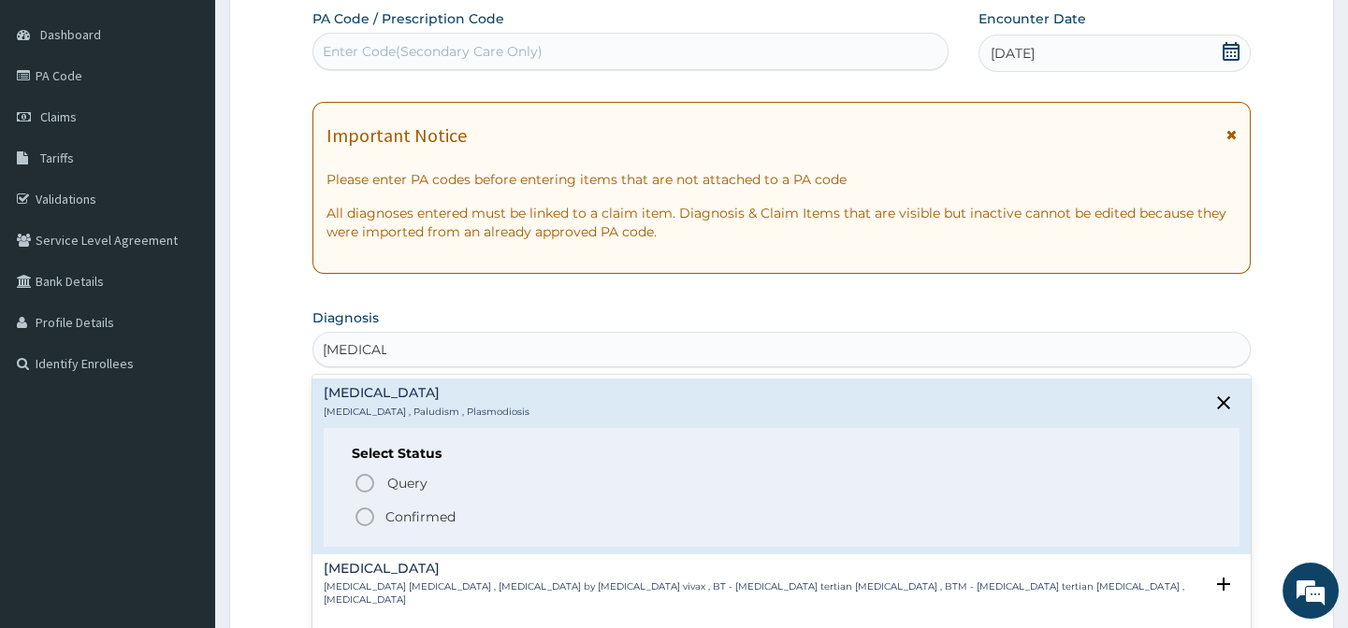
click at [368, 514] on icon "status option filled" at bounding box center [364, 517] width 22 height 22
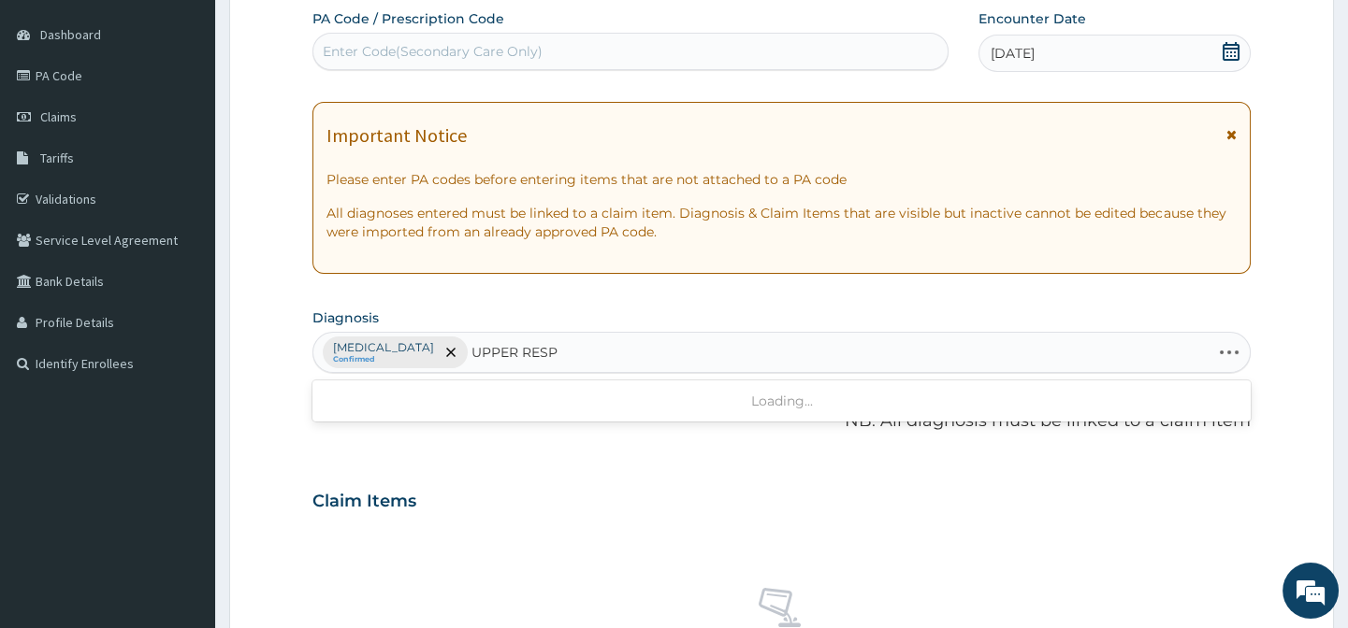
type input "UPPER RESPI"
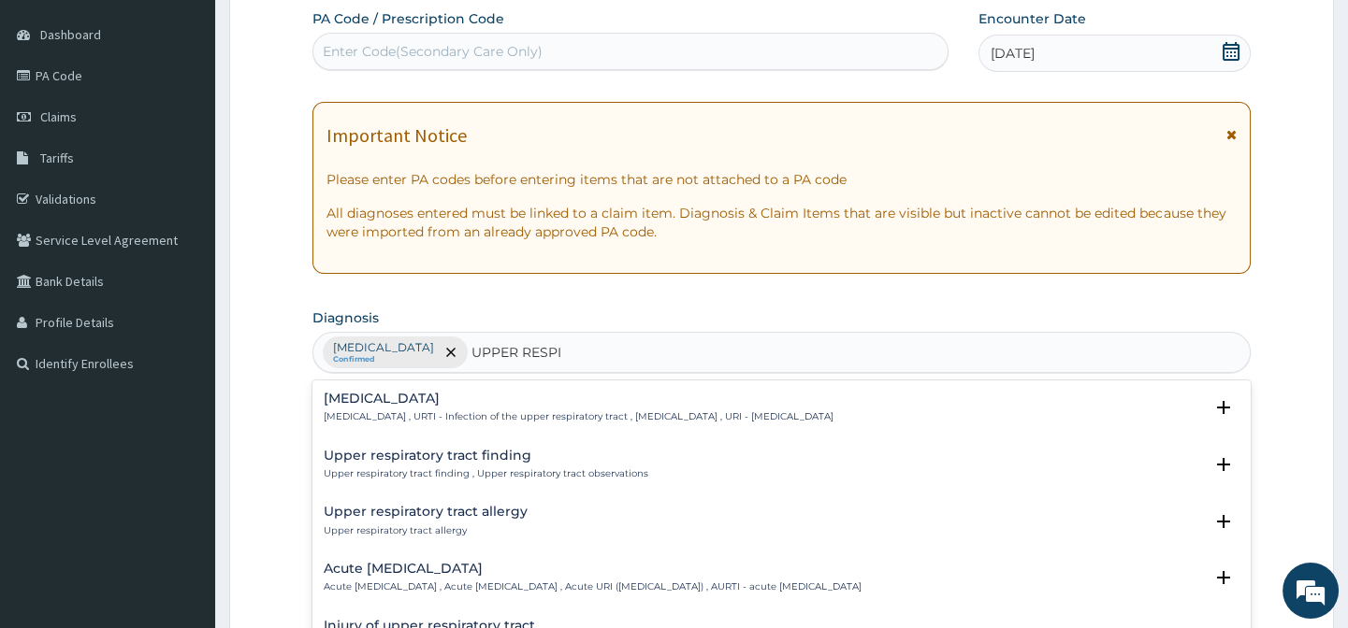
click at [418, 411] on p "[MEDICAL_DATA] , URTI - Infection of the upper respiratory tract , [MEDICAL_DAT…" at bounding box center [579, 417] width 510 height 13
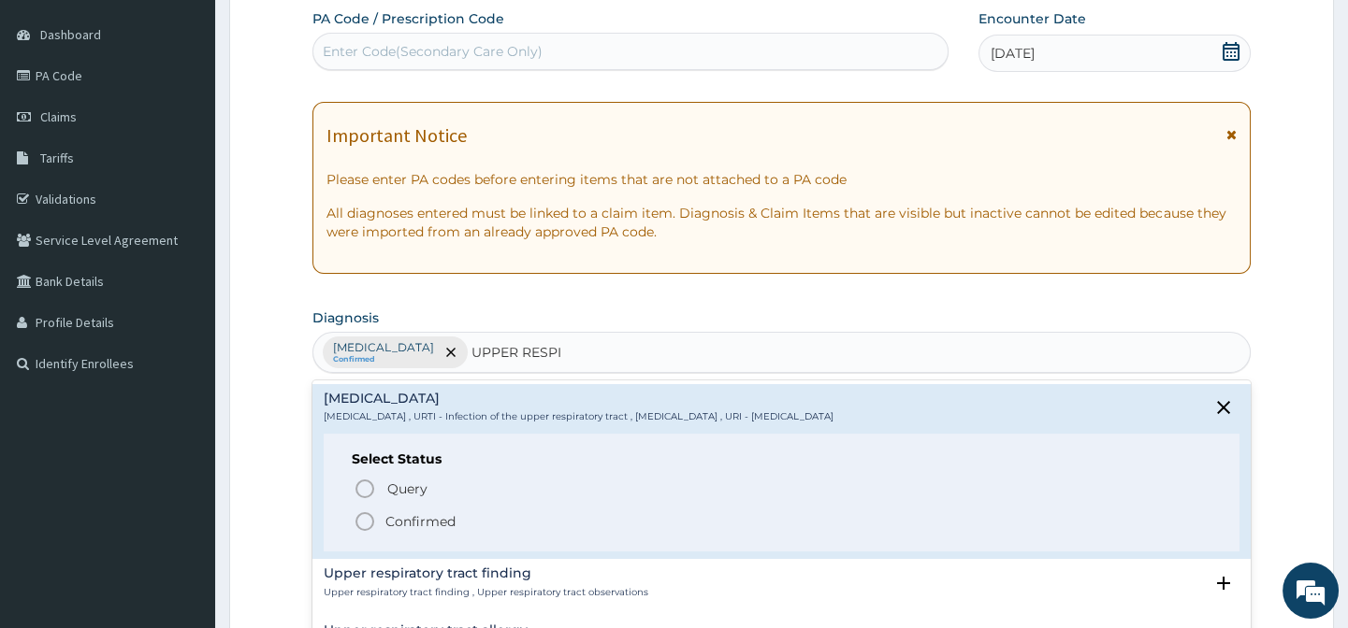
click at [361, 524] on icon "status option filled" at bounding box center [364, 522] width 22 height 22
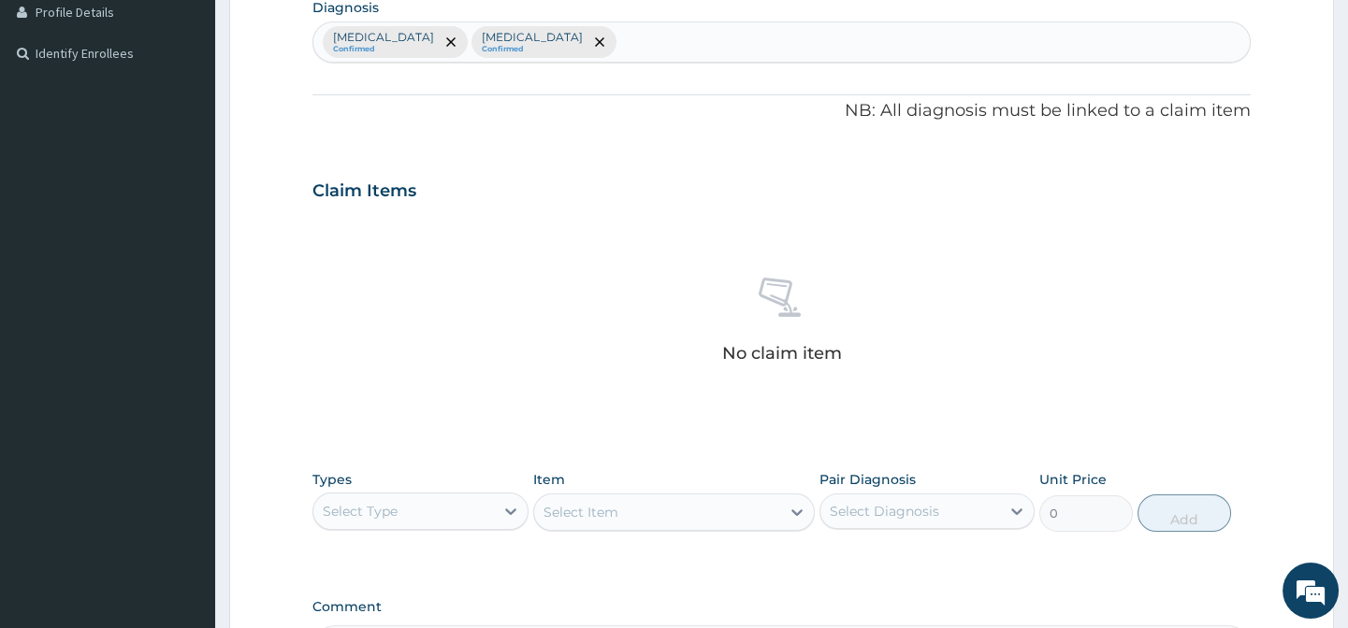
scroll to position [510, 0]
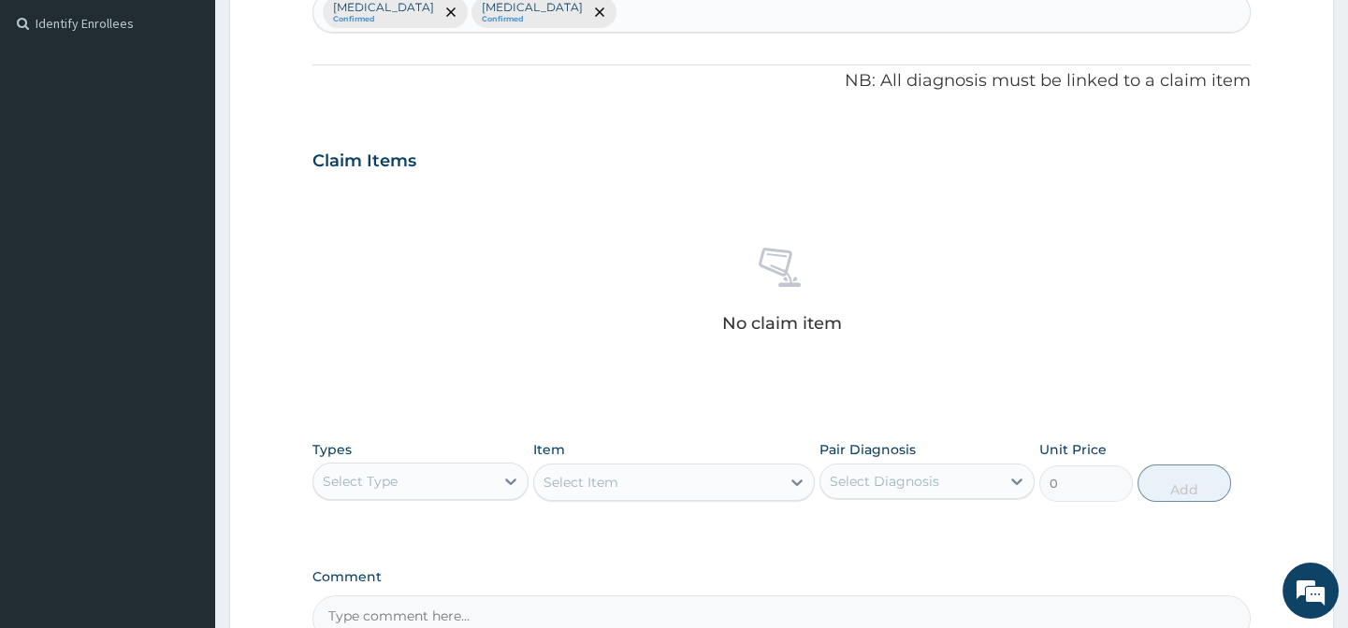
click at [440, 483] on div "Select Type" at bounding box center [403, 482] width 180 height 30
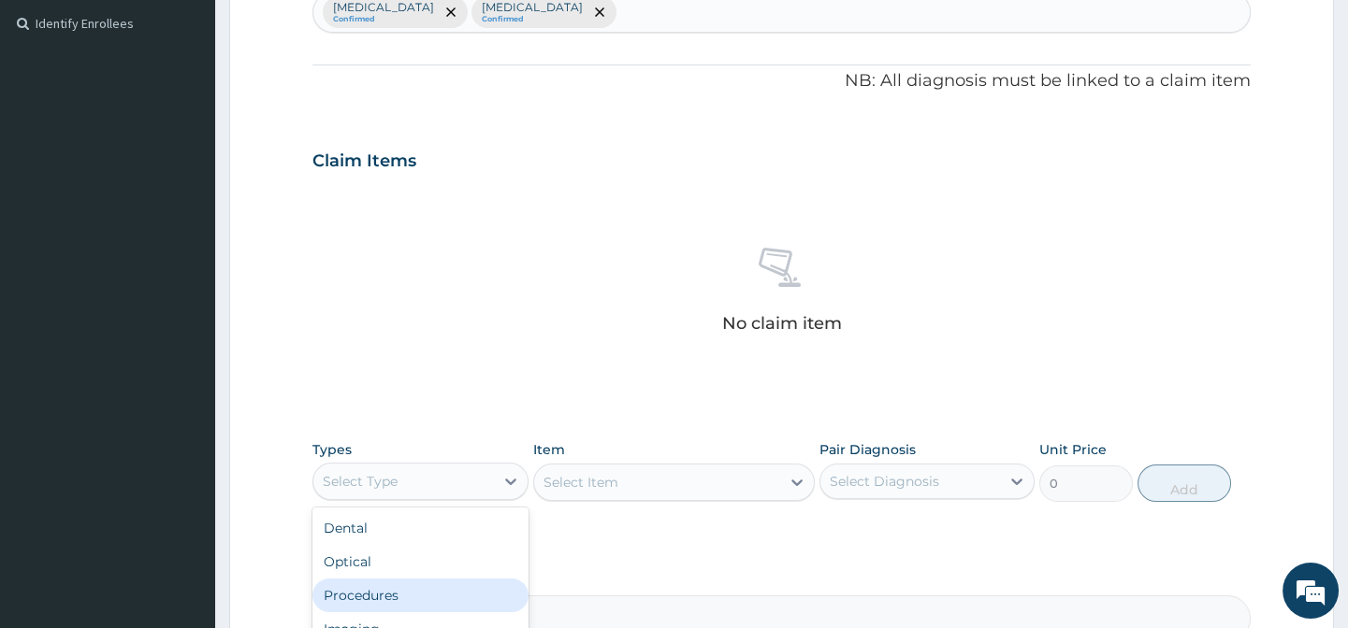
click at [330, 599] on div "Procedures" at bounding box center [419, 596] width 215 height 34
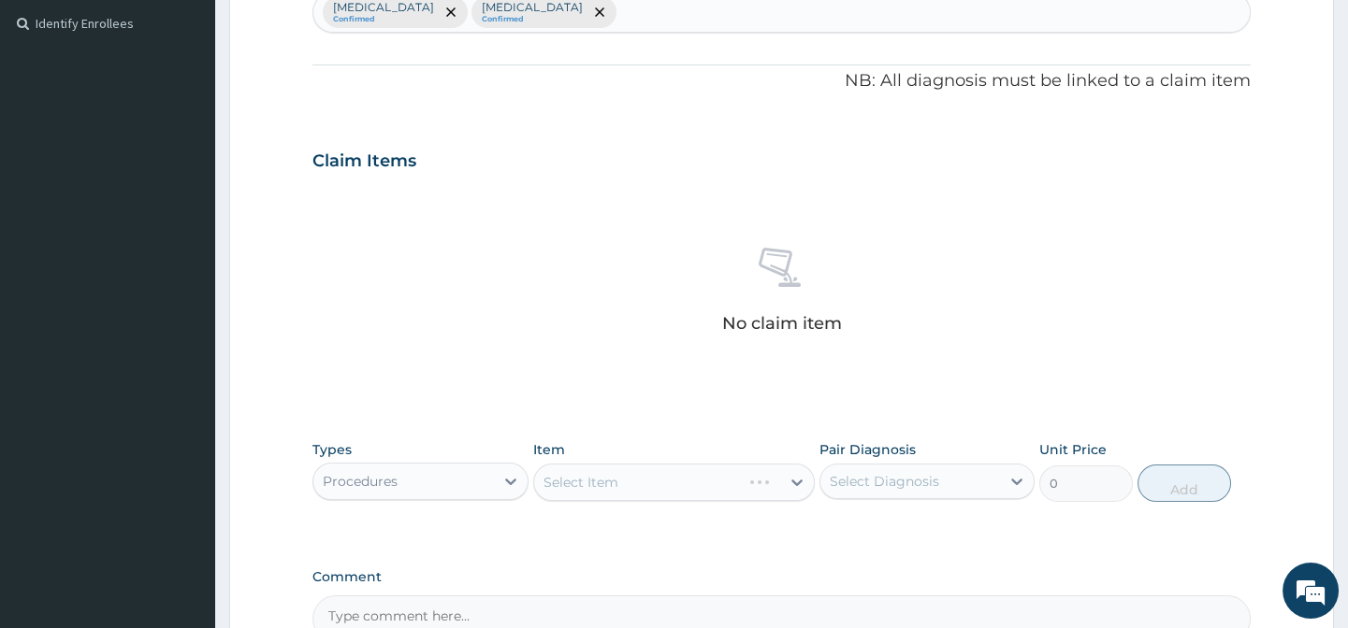
click at [617, 492] on div "Select Item" at bounding box center [673, 482] width 281 height 37
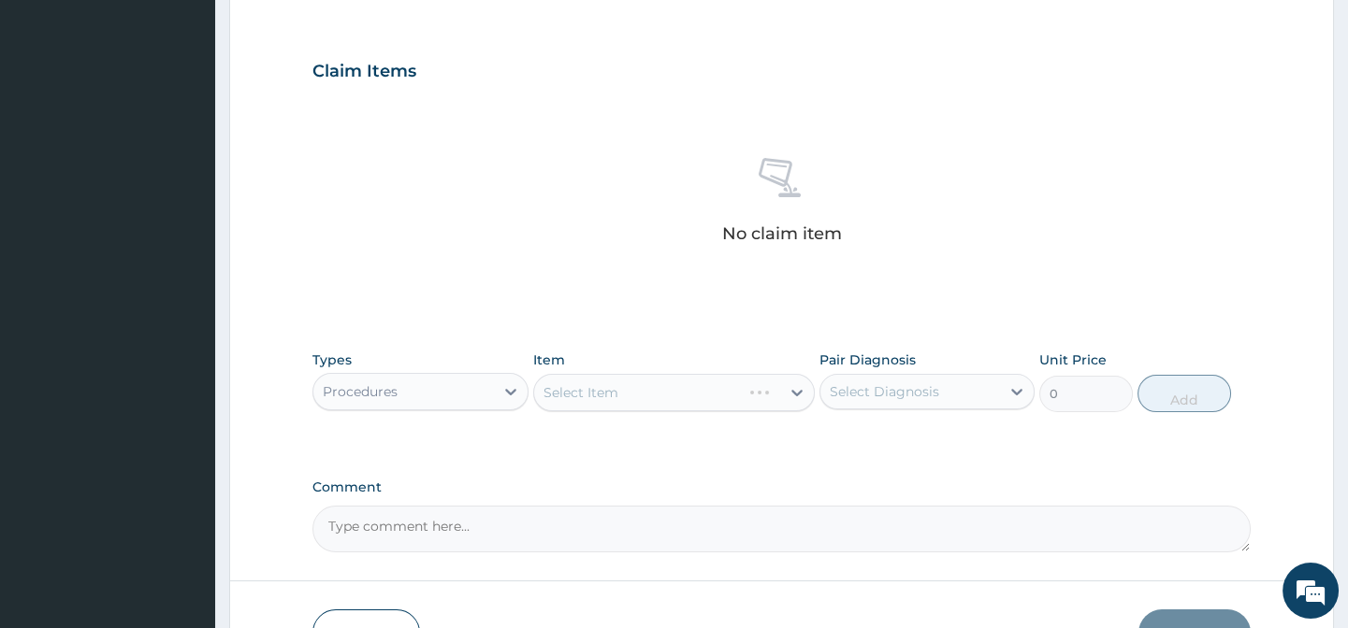
scroll to position [719, 0]
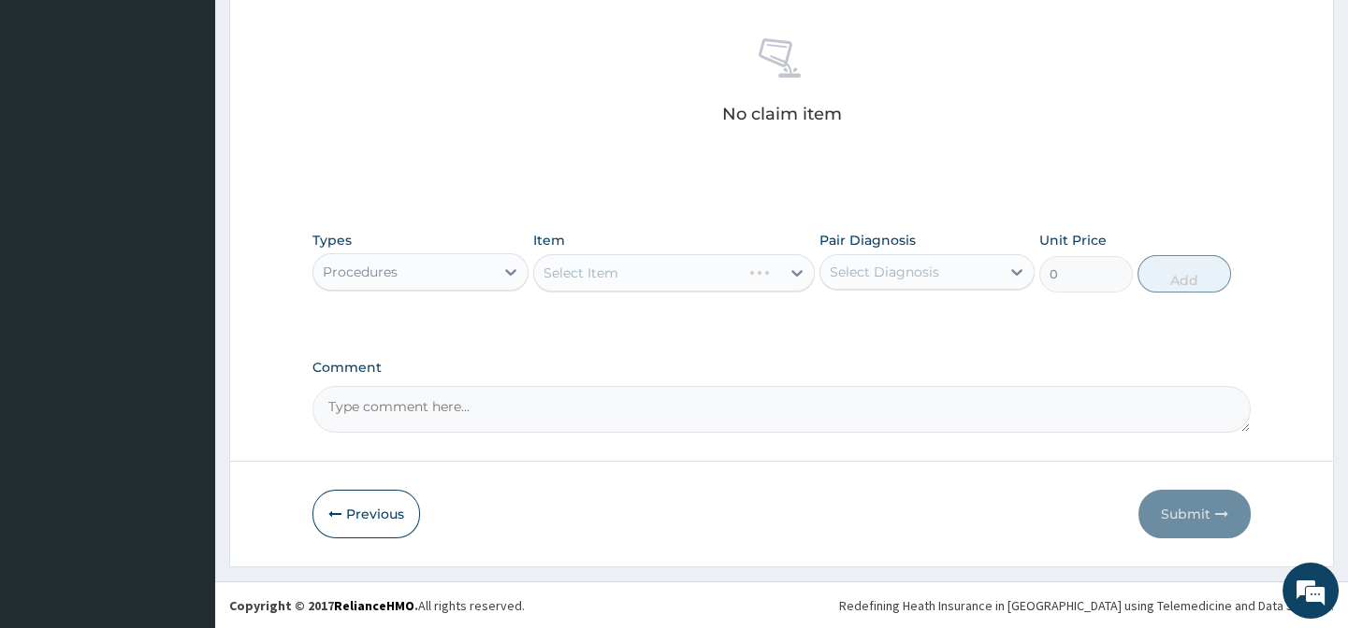
click at [595, 275] on div "Select Item" at bounding box center [673, 272] width 281 height 37
click at [621, 187] on div "No claim item" at bounding box center [780, 84] width 937 height 215
click at [630, 259] on div "Select Item" at bounding box center [673, 272] width 281 height 37
click at [638, 316] on div "Types Procedures Item Select Item Pair Diagnosis Select Diagnosis Unit Price 0 …" at bounding box center [780, 276] width 937 height 108
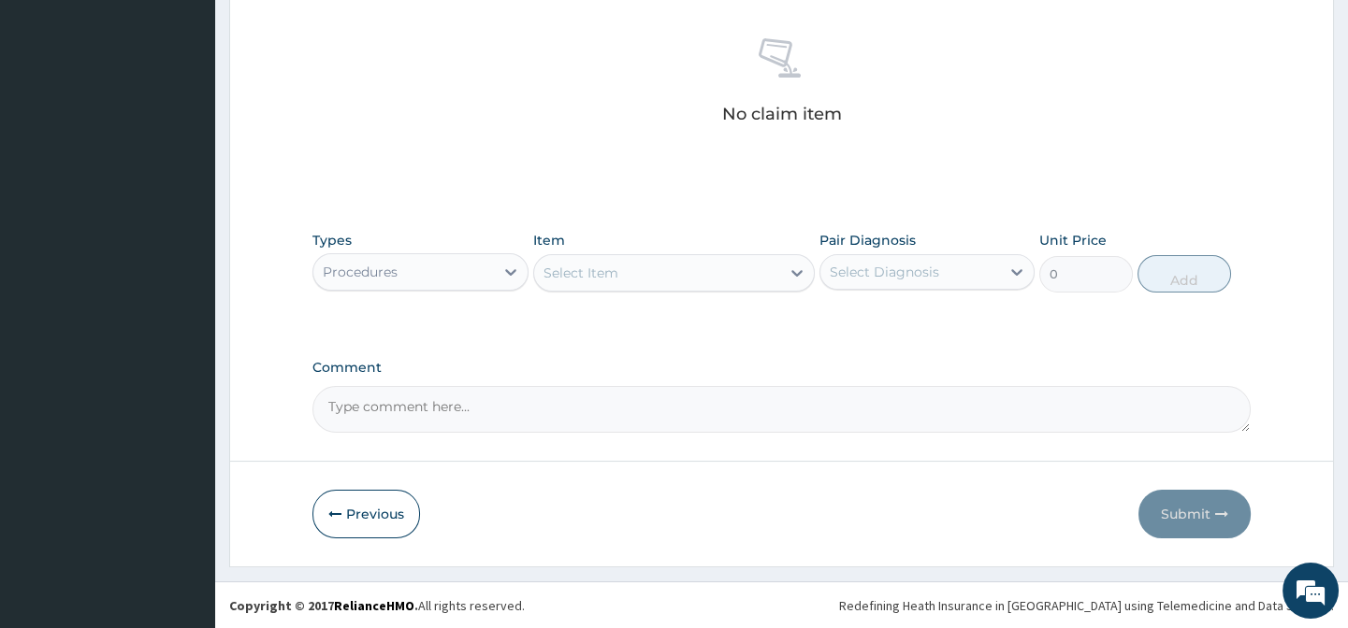
click at [626, 270] on div "Select Item" at bounding box center [657, 273] width 246 height 30
paste input "General Practitioner"
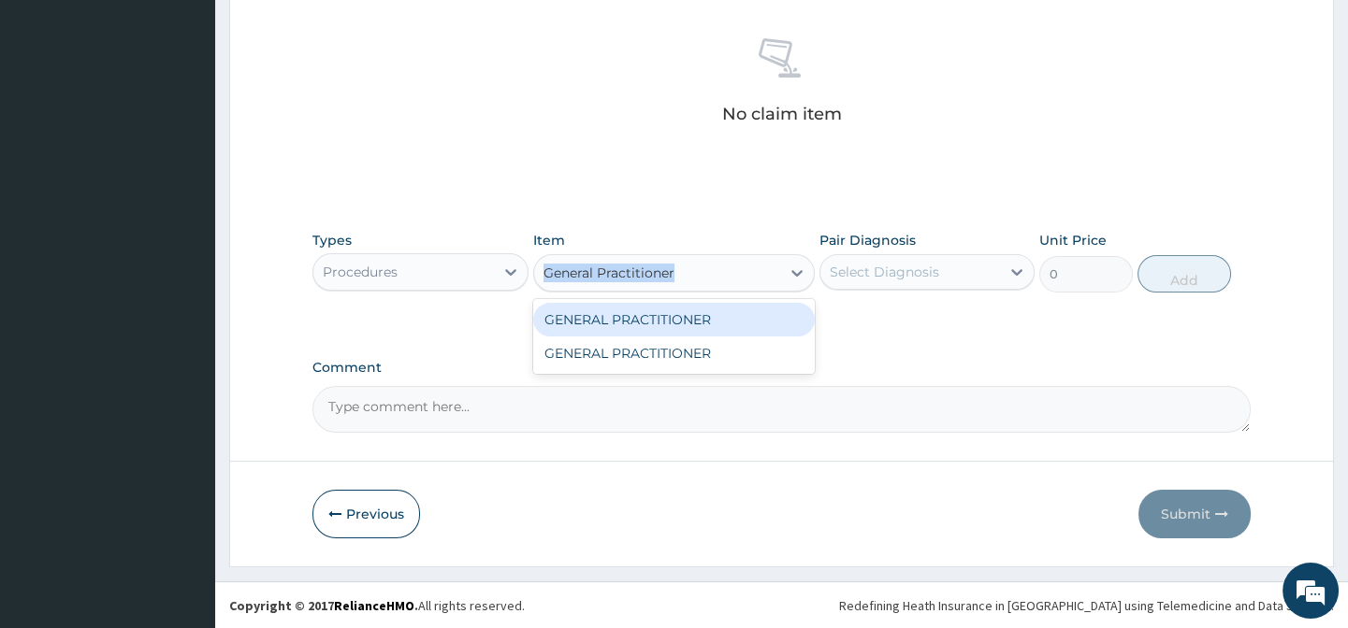
type input "General Practitioner"
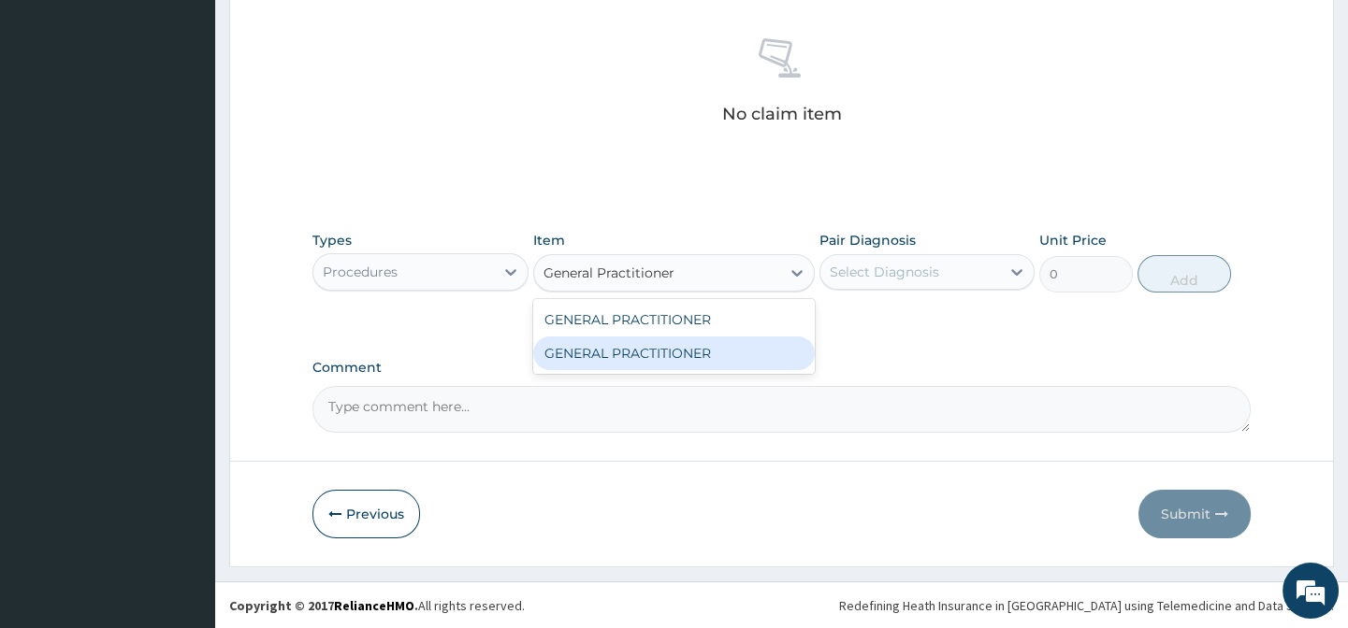
click at [711, 349] on div "GENERAL PRACTITIONER" at bounding box center [673, 354] width 281 height 34
type input "3125"
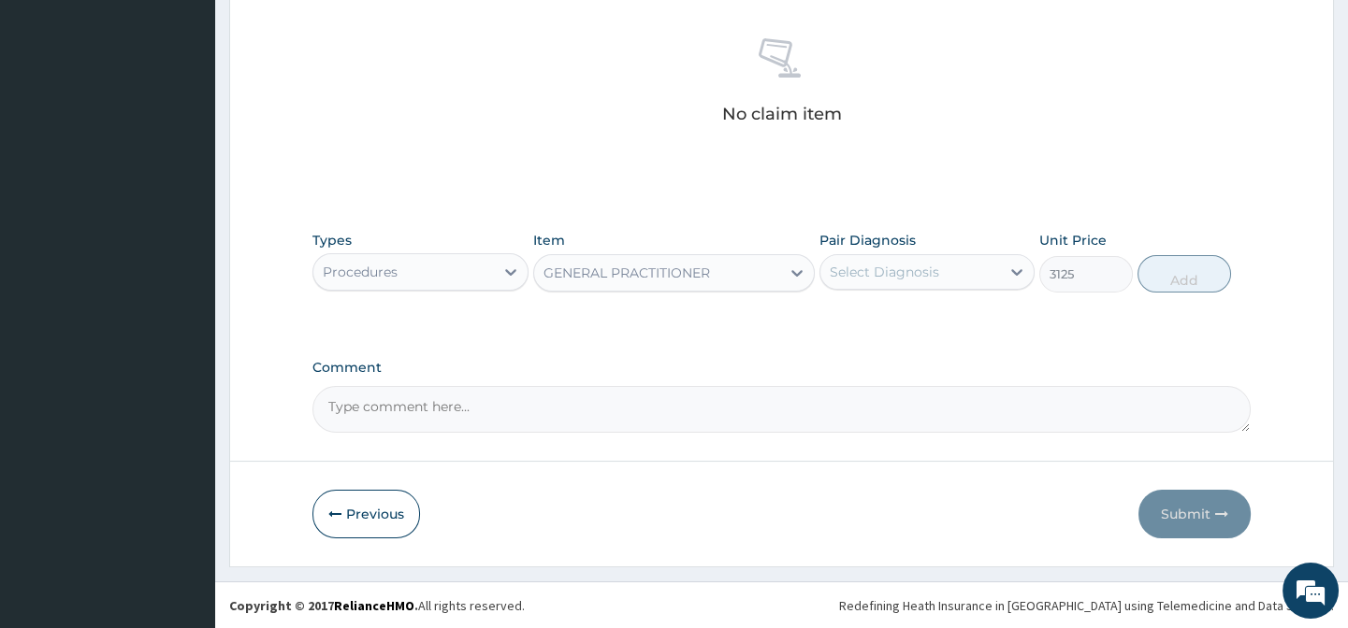
click at [901, 273] on div "Select Diagnosis" at bounding box center [883, 272] width 109 height 19
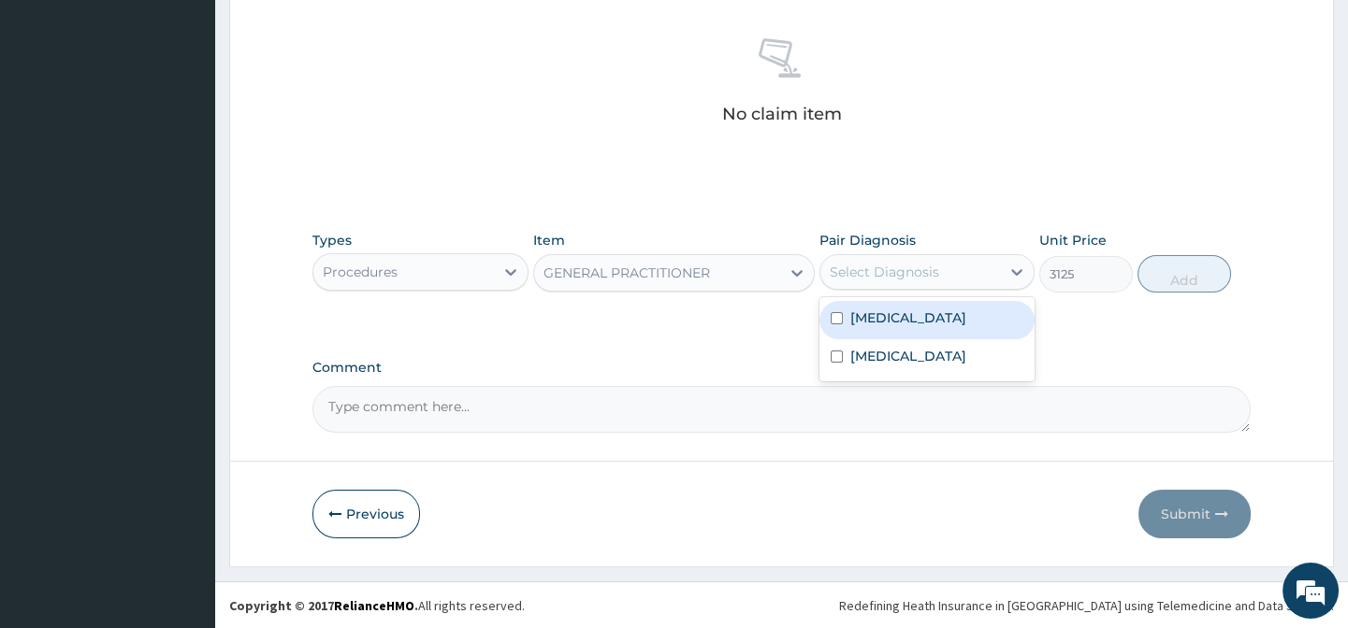
click at [918, 319] on div "[MEDICAL_DATA]" at bounding box center [926, 320] width 215 height 38
checkbox input "true"
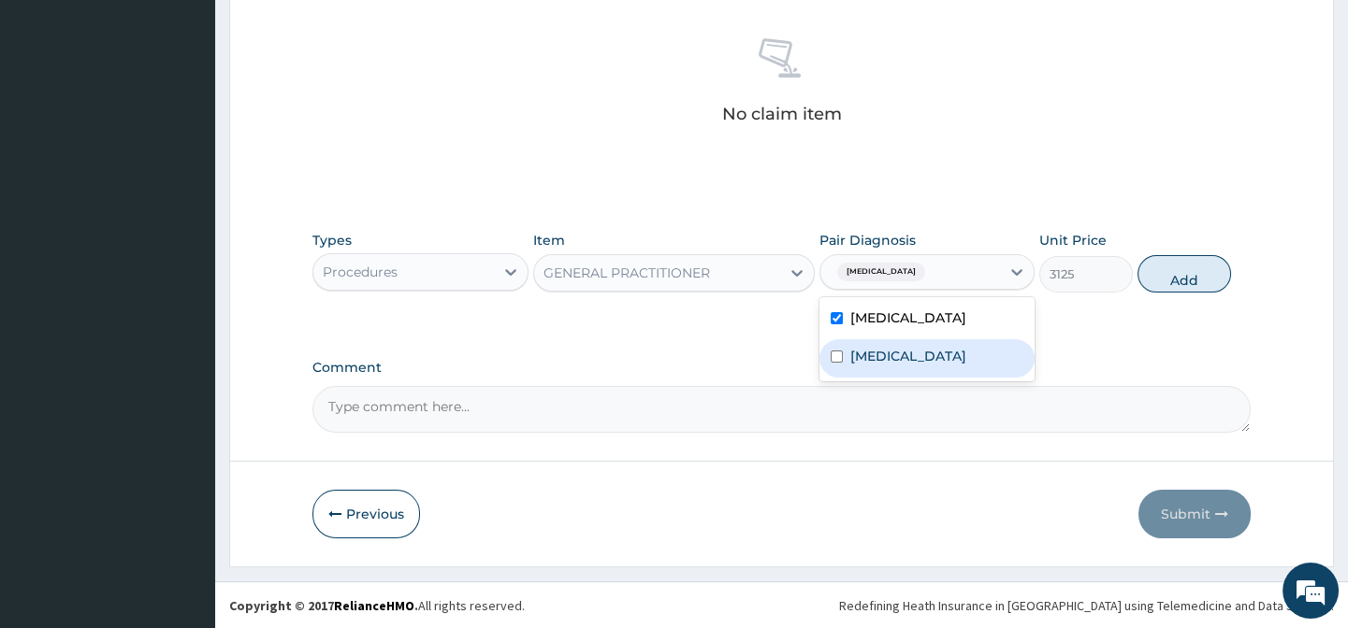
click at [944, 366] on label "[MEDICAL_DATA]" at bounding box center [908, 356] width 116 height 19
checkbox input "true"
drag, startPoint x: 1061, startPoint y: 341, endPoint x: 1166, endPoint y: 274, distance: 124.5
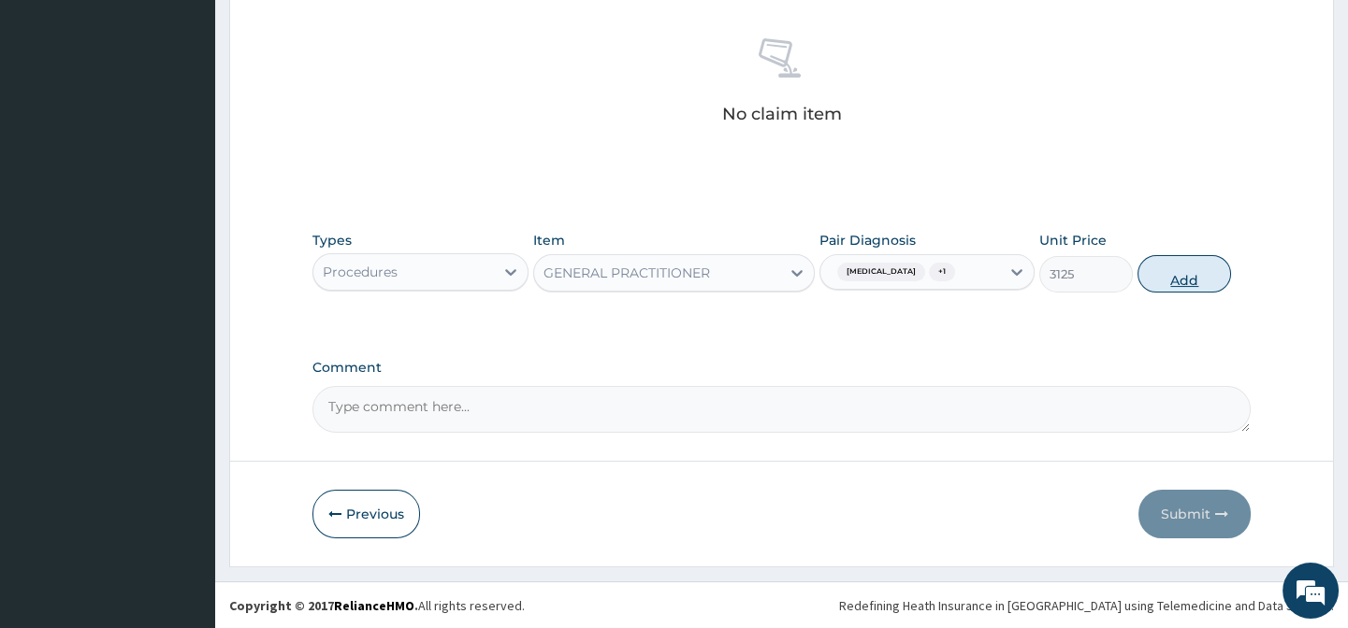
click at [1172, 270] on button "Add" at bounding box center [1184, 273] width 94 height 37
type input "0"
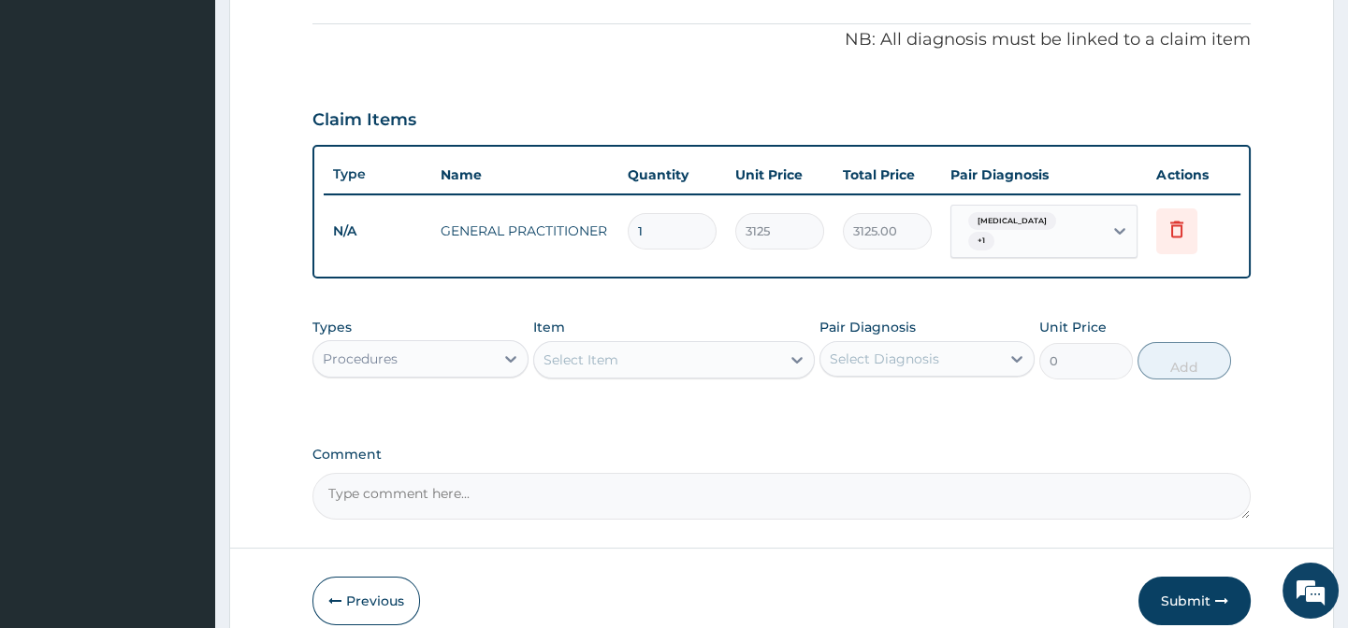
scroll to position [557, 0]
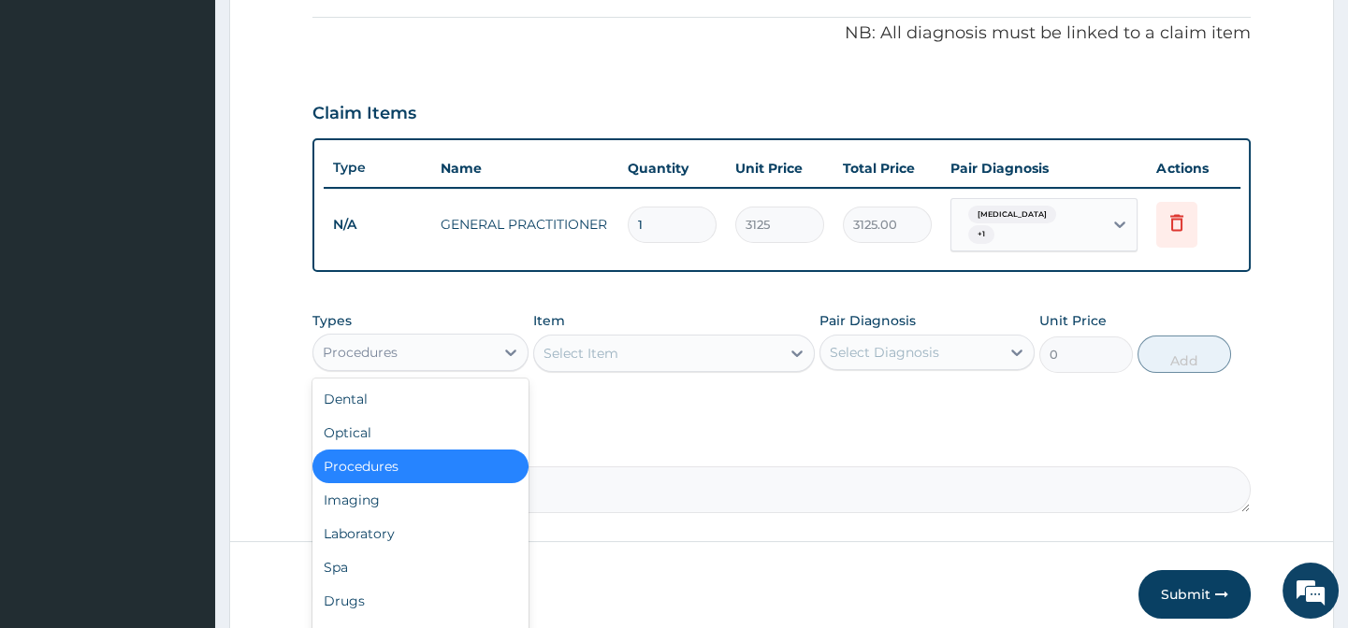
click at [429, 355] on div "Procedures" at bounding box center [403, 353] width 180 height 30
click at [355, 608] on div "Drugs" at bounding box center [419, 601] width 215 height 34
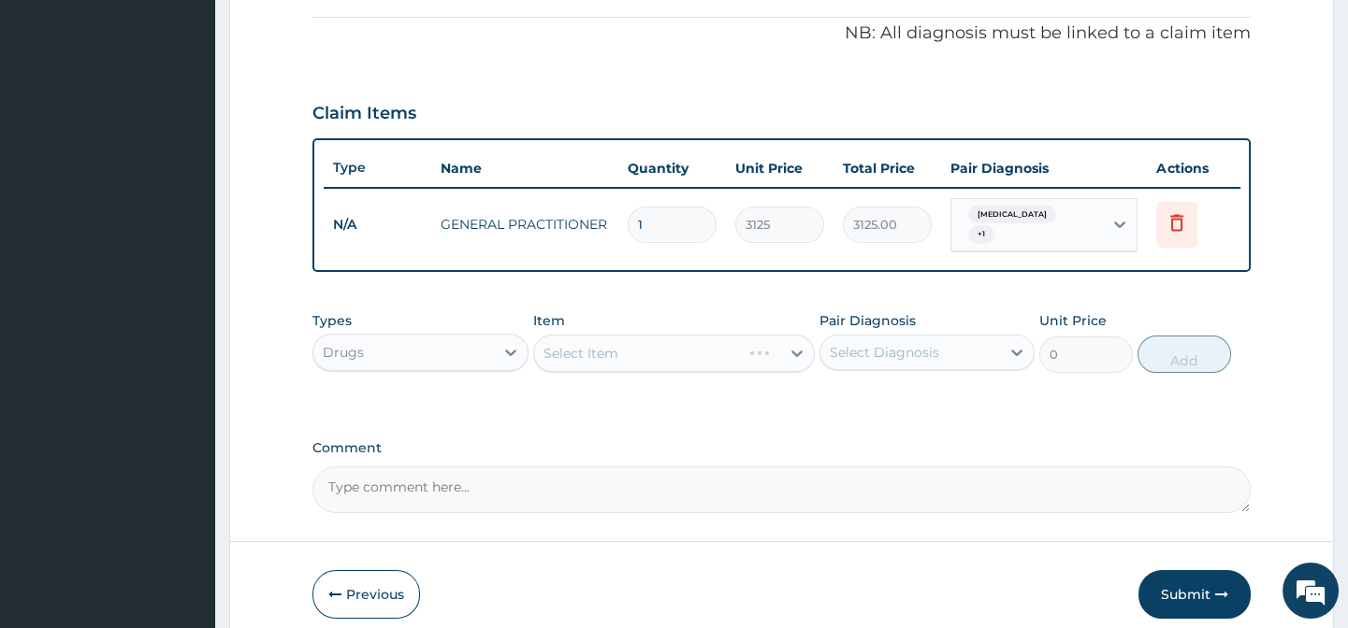
click at [584, 358] on div "Select Item" at bounding box center [673, 353] width 281 height 37
click at [584, 368] on div "Select Item" at bounding box center [673, 353] width 281 height 37
click at [692, 322] on div "Item Select Item" at bounding box center [673, 342] width 281 height 62
click at [655, 346] on div "Select Item" at bounding box center [673, 353] width 281 height 37
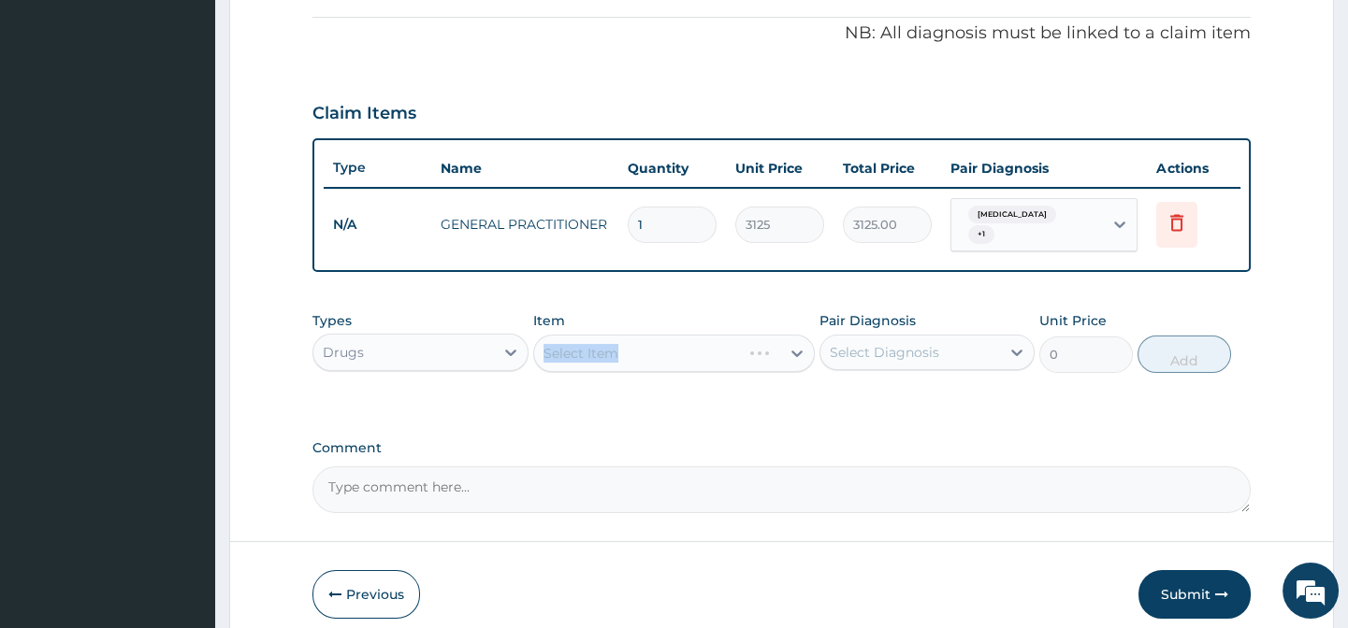
click at [655, 346] on div "Select Item" at bounding box center [673, 353] width 281 height 37
drag, startPoint x: 668, startPoint y: 384, endPoint x: 714, endPoint y: 443, distance: 74.6
click at [668, 382] on div "Types Drugs Item Select Item Pair Diagnosis Select Diagnosis Unit Price 0 Add" at bounding box center [780, 342] width 937 height 80
click at [735, 386] on div "Types Drugs Item Select Item Pair Diagnosis Select Diagnosis Unit Price 0 Add" at bounding box center [780, 356] width 937 height 108
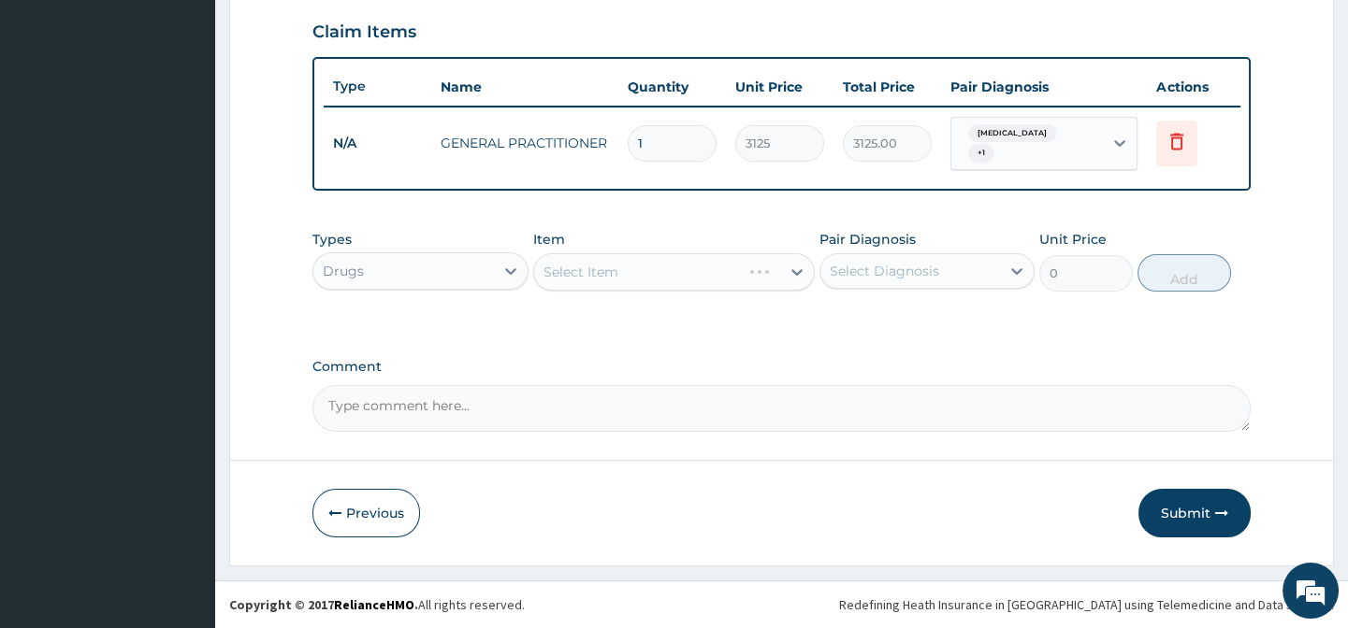
scroll to position [642, 0]
click at [702, 262] on div "Select Item" at bounding box center [673, 271] width 281 height 37
click at [828, 300] on div "Types Drugs Item Select Item Pair Diagnosis Select Diagnosis Unit Price 0 Add" at bounding box center [780, 261] width 937 height 80
click at [938, 309] on div "Types Drugs Item Select Item Pair Diagnosis Select Diagnosis Unit Price 0 Add" at bounding box center [780, 275] width 937 height 108
click at [937, 233] on div "Pair Diagnosis Select Diagnosis" at bounding box center [926, 261] width 215 height 62
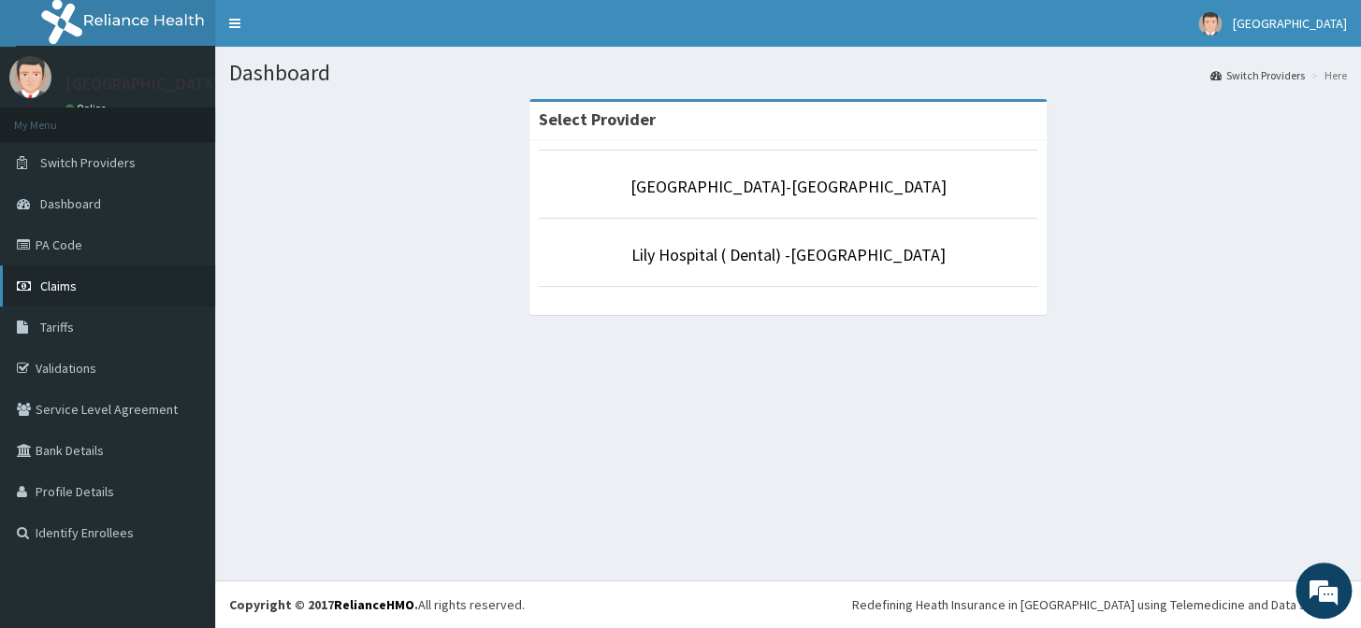
click at [47, 280] on span "Claims" at bounding box center [58, 286] width 36 height 17
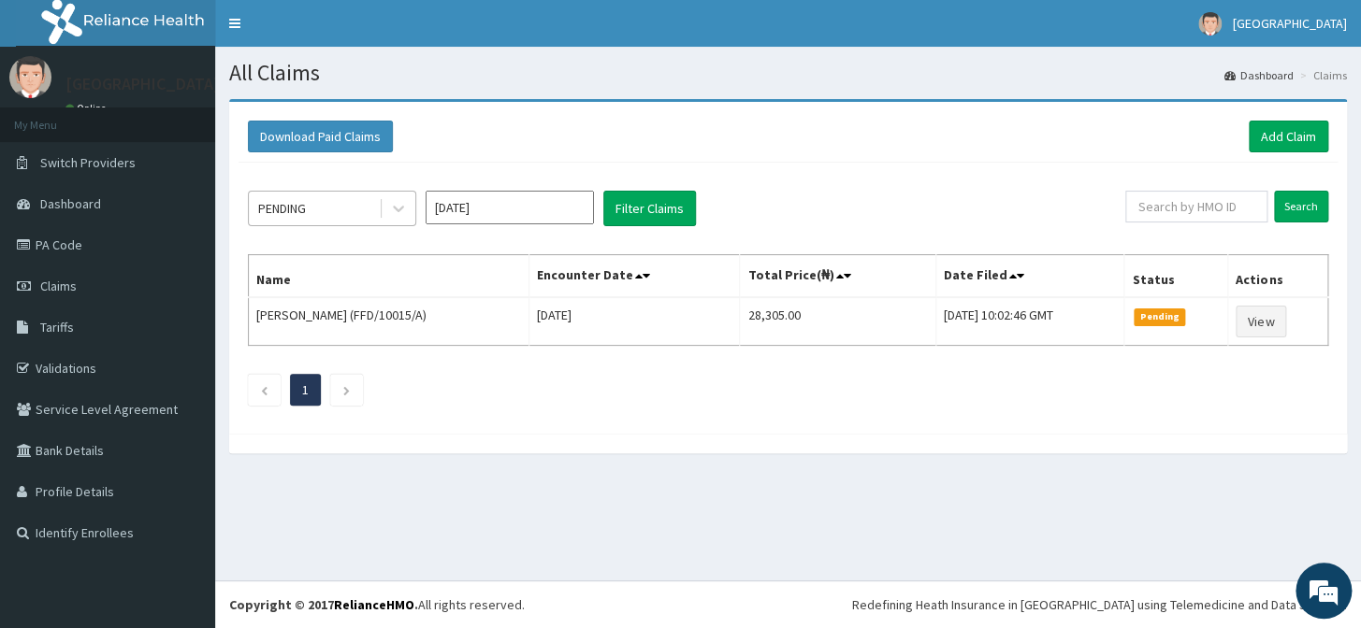
click at [291, 222] on div "PENDING" at bounding box center [314, 209] width 130 height 30
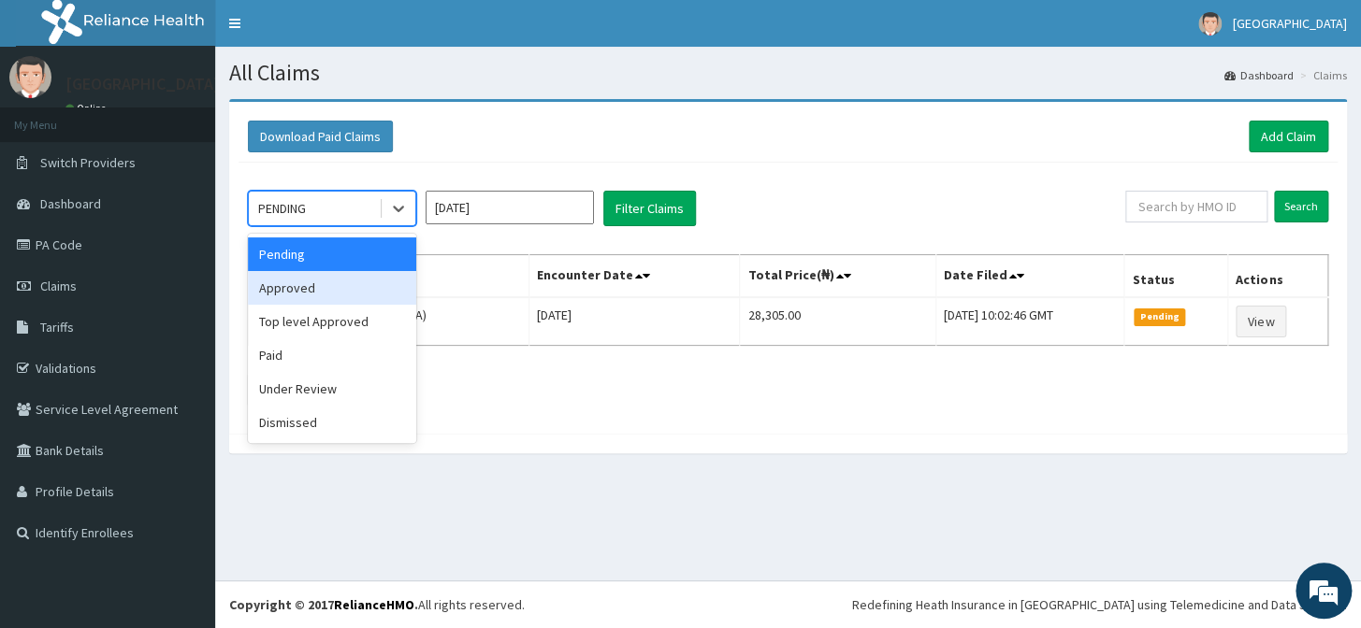
click at [307, 281] on div "Approved" at bounding box center [332, 288] width 168 height 34
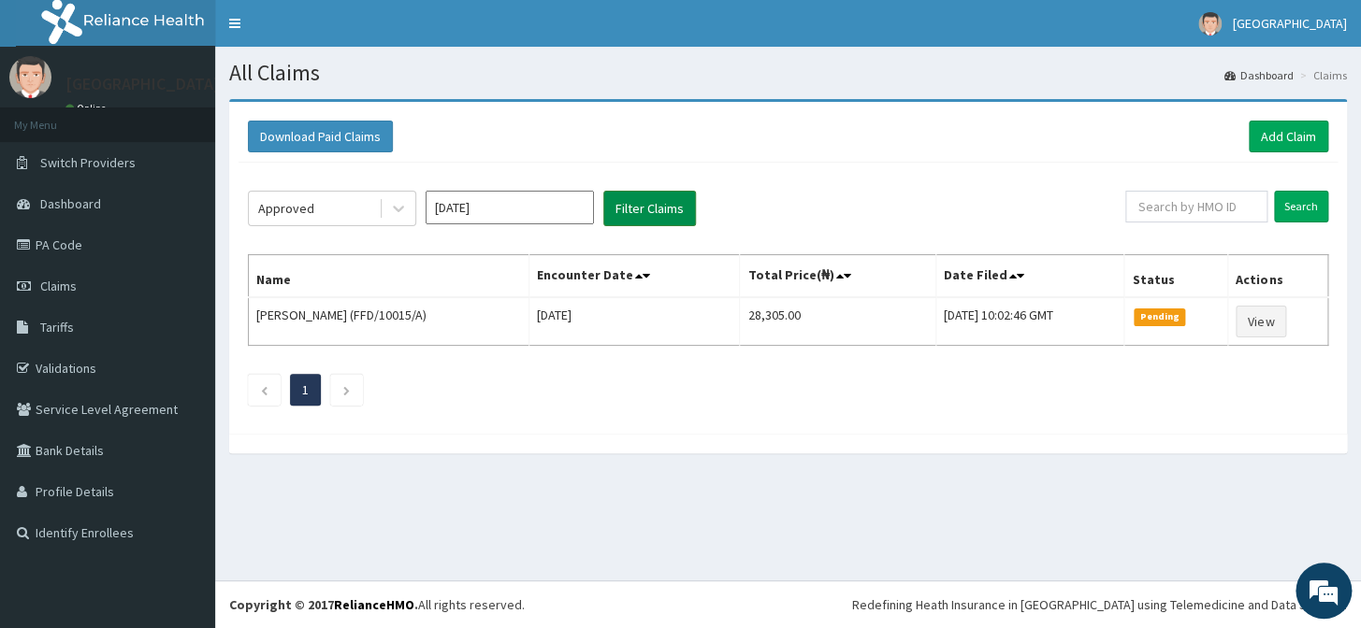
click at [637, 209] on button "Filter Claims" at bounding box center [649, 209] width 93 height 36
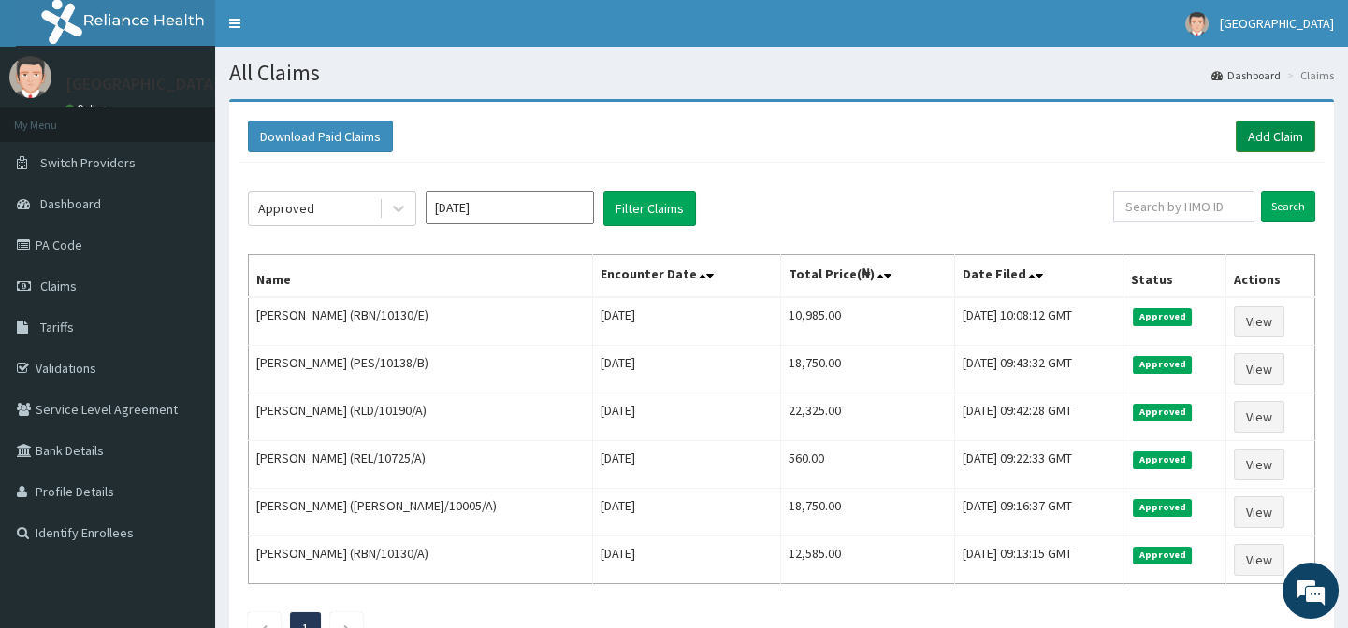
click at [1268, 129] on link "Add Claim" at bounding box center [1274, 137] width 79 height 32
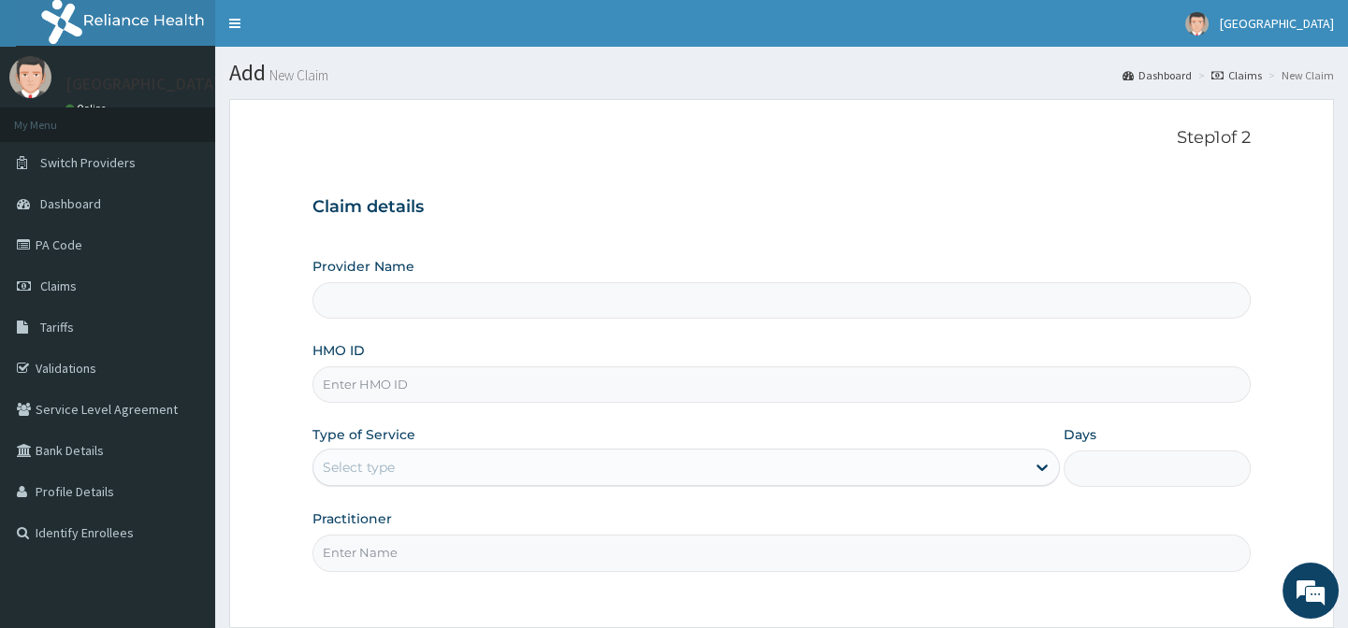
click at [494, 374] on input "HMO ID" at bounding box center [780, 385] width 937 height 36
type input "[GEOGRAPHIC_DATA]-[GEOGRAPHIC_DATA]"
paste input "PES/10136/A"
type input "PES/10136/A"
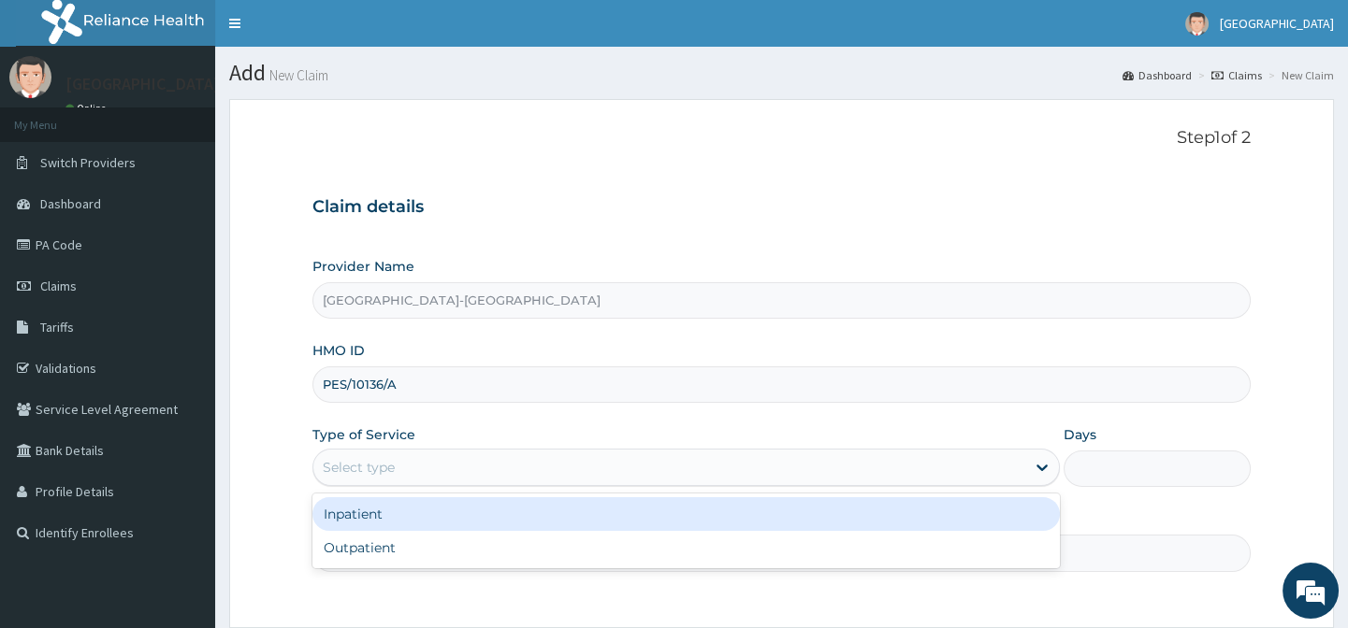
click at [422, 474] on div "Select type" at bounding box center [669, 468] width 712 height 30
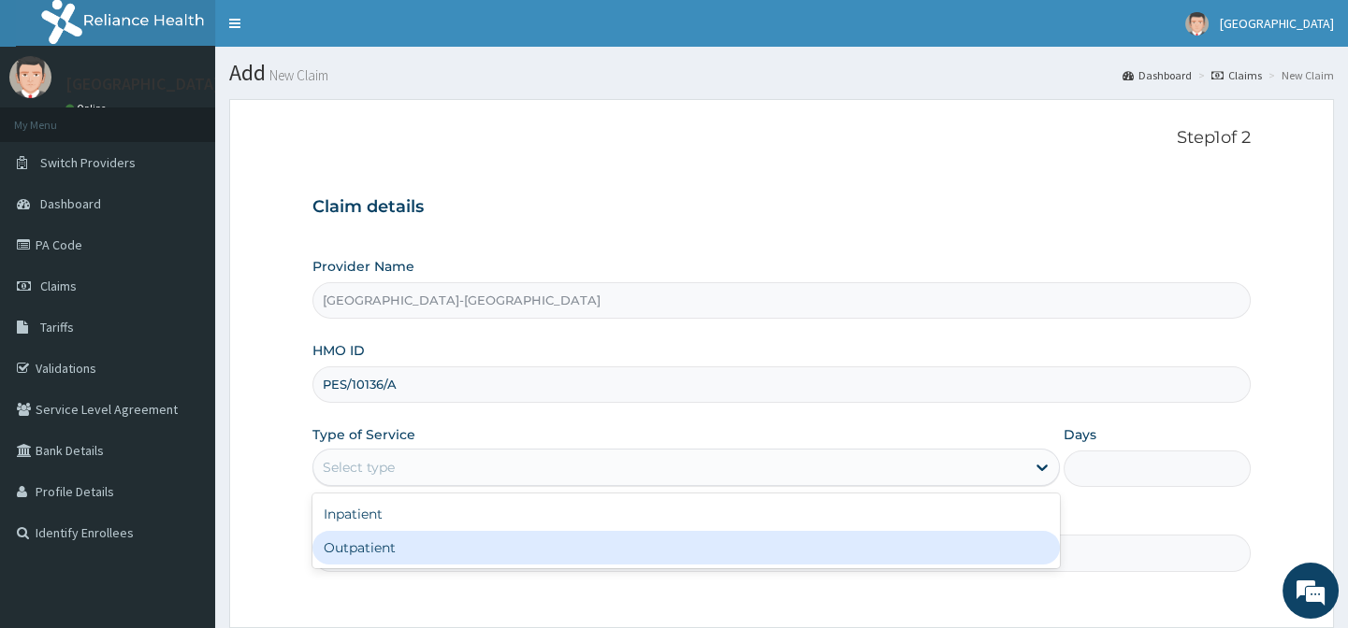
click at [416, 546] on div "Outpatient" at bounding box center [685, 548] width 747 height 34
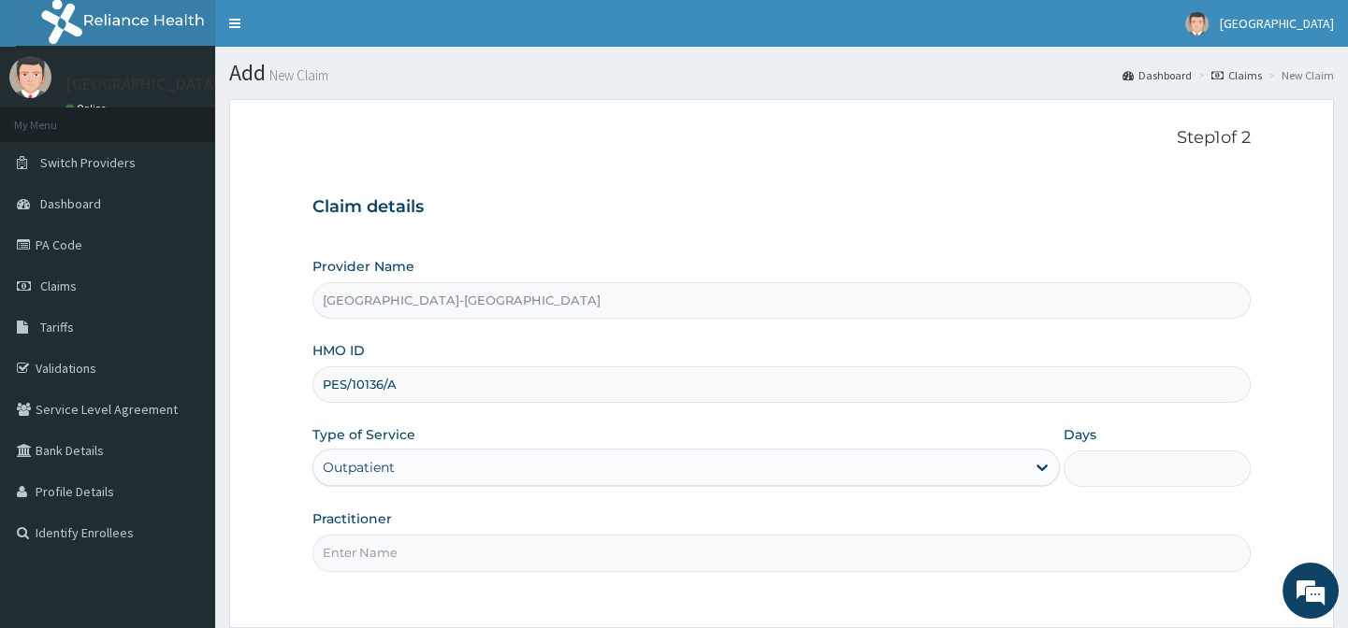
type input "1"
click at [416, 545] on input "Practitioner" at bounding box center [780, 553] width 937 height 36
type input "."
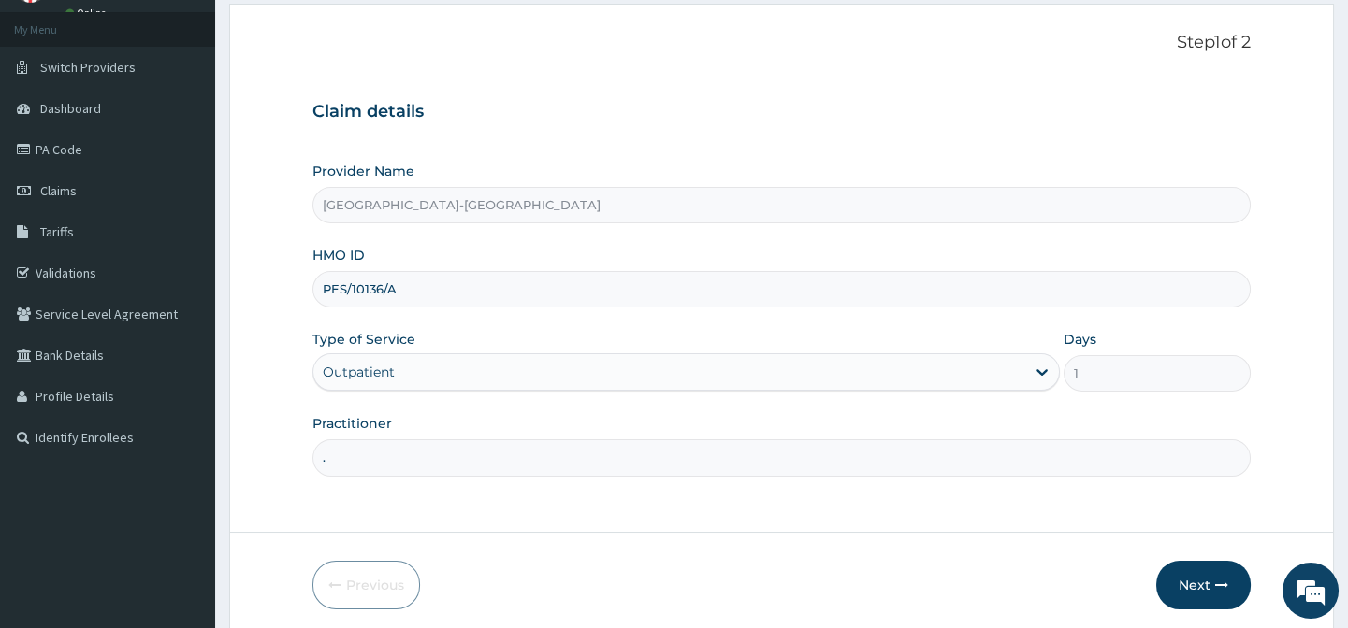
scroll to position [167, 0]
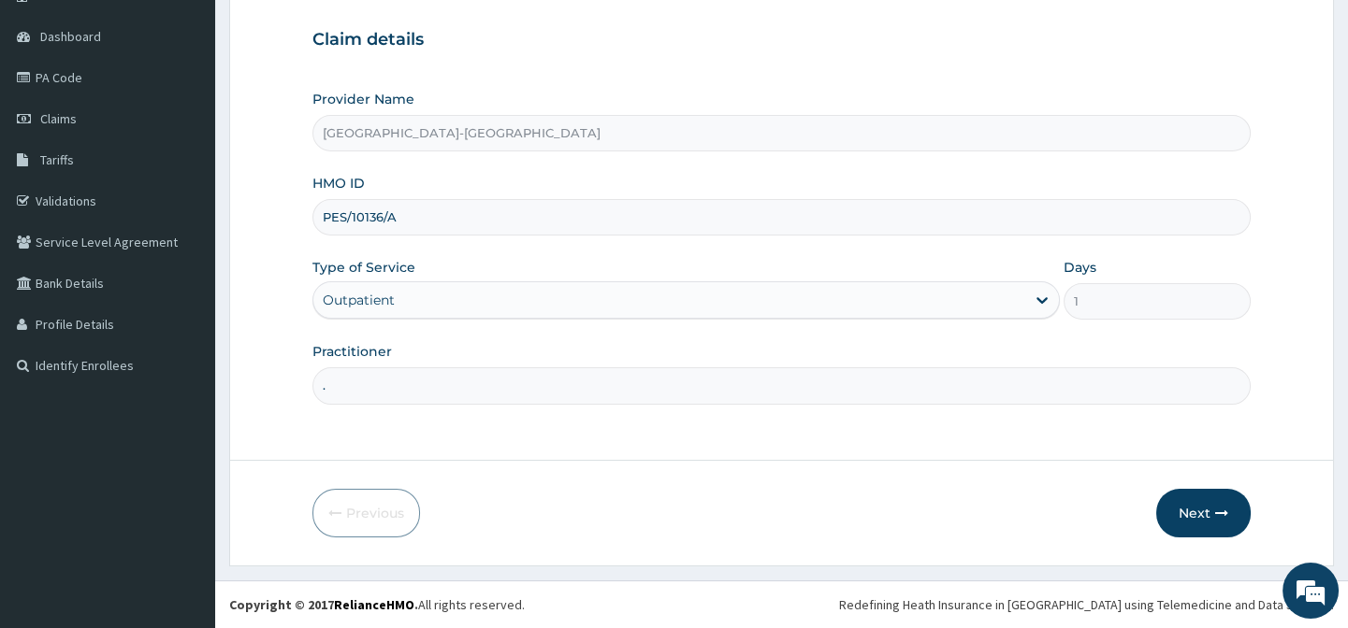
drag, startPoint x: 787, startPoint y: 506, endPoint x: 880, endPoint y: 506, distance: 92.6
click at [798, 506] on div "Previous Next" at bounding box center [780, 513] width 937 height 49
click at [1167, 521] on button "Next" at bounding box center [1203, 513] width 94 height 49
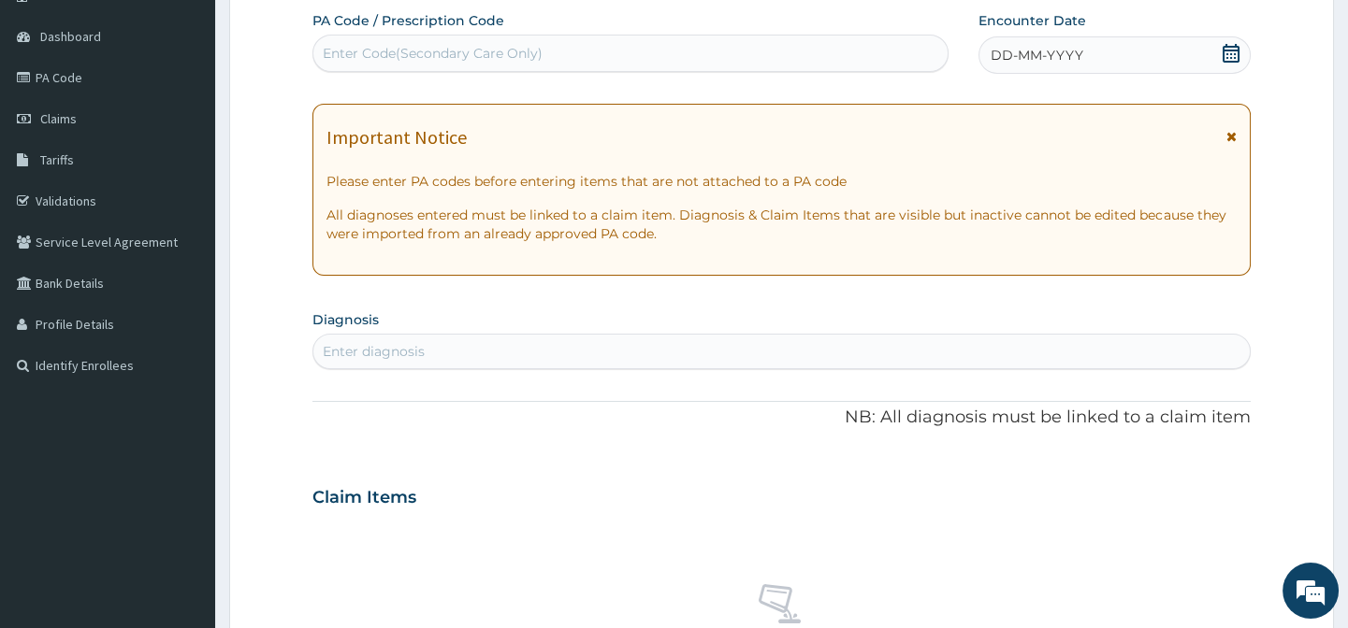
click at [1096, 58] on div "DD-MM-YYYY" at bounding box center [1114, 54] width 272 height 37
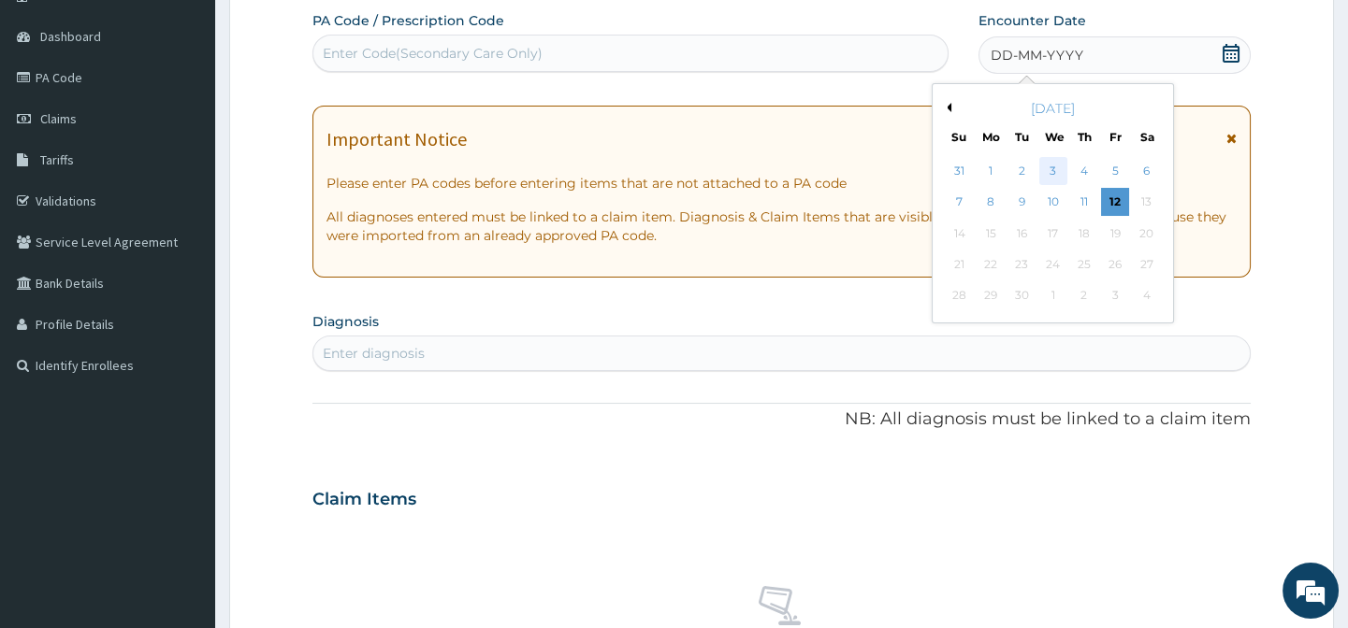
click at [1047, 169] on div "3" at bounding box center [1052, 171] width 28 height 28
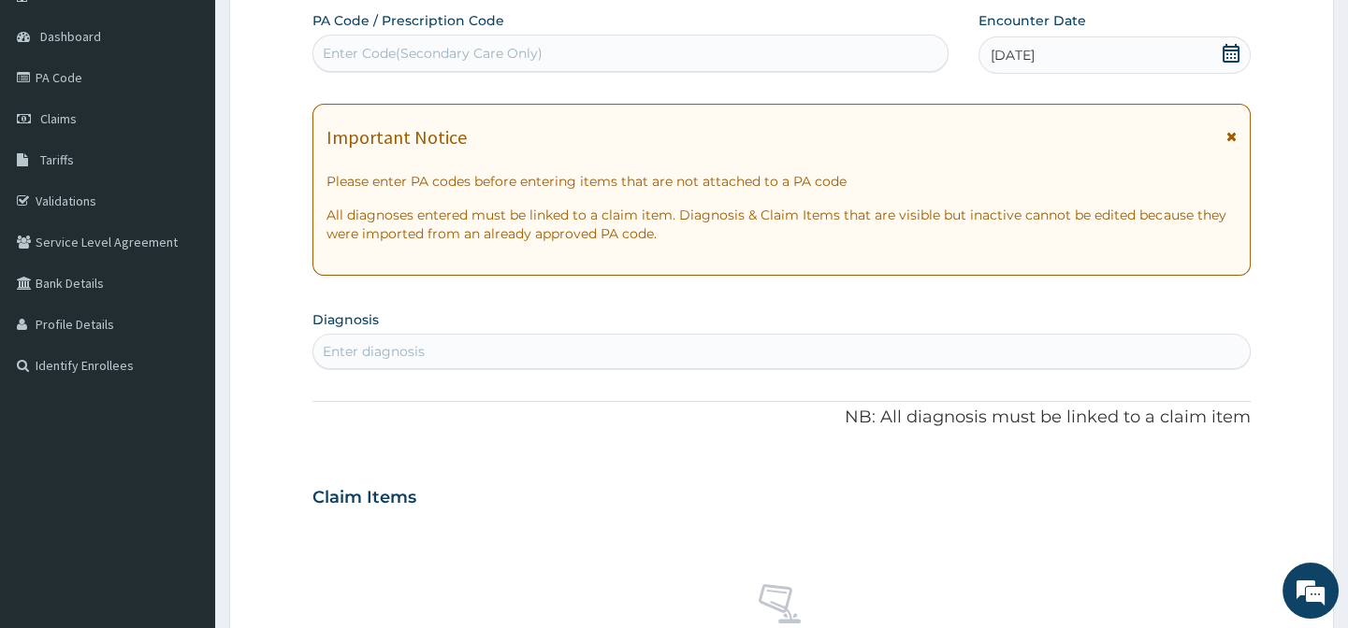
click at [423, 343] on div "Enter diagnosis" at bounding box center [374, 351] width 102 height 19
type input "MALARIA"
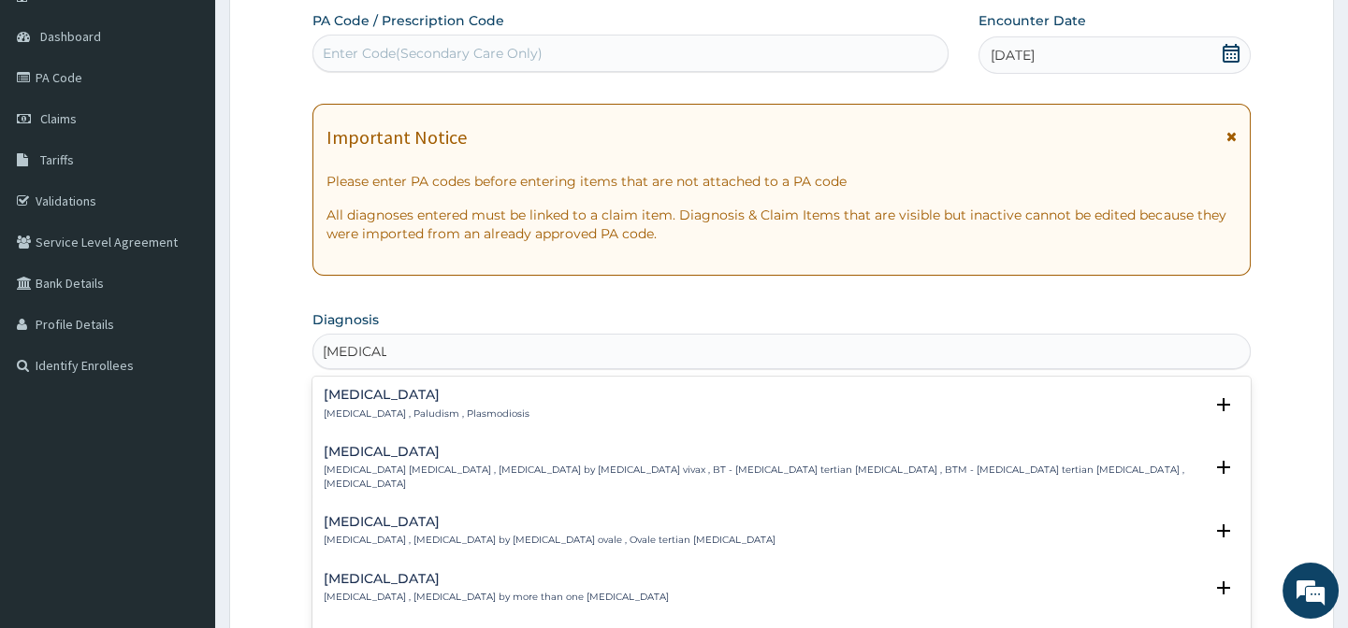
click at [381, 401] on h4 "Malaria" at bounding box center [427, 395] width 206 height 14
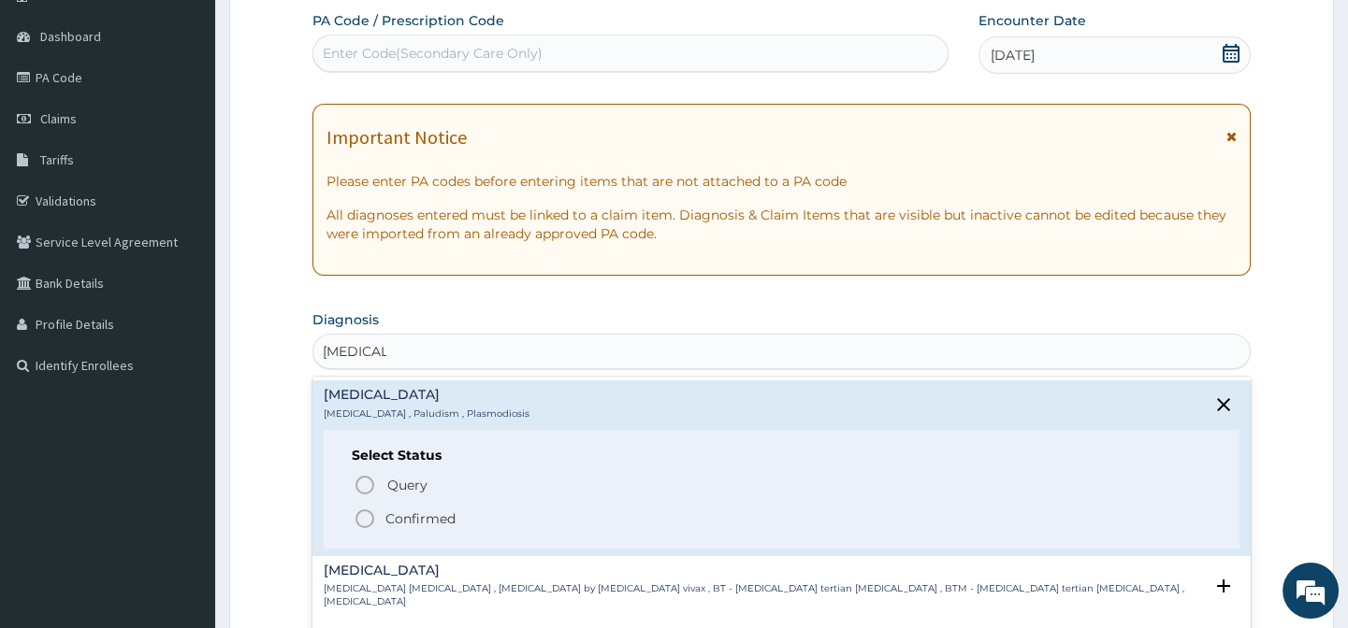
click at [359, 514] on icon "status option filled" at bounding box center [364, 519] width 22 height 22
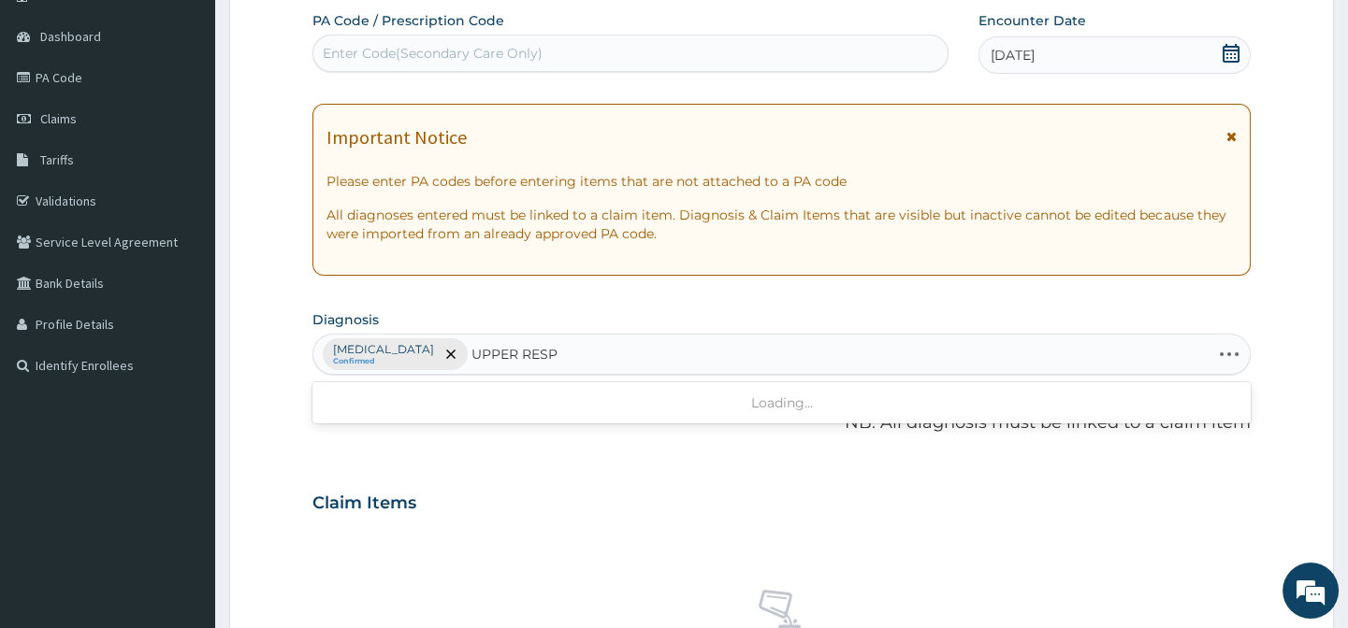
type input "UPPER RESPI"
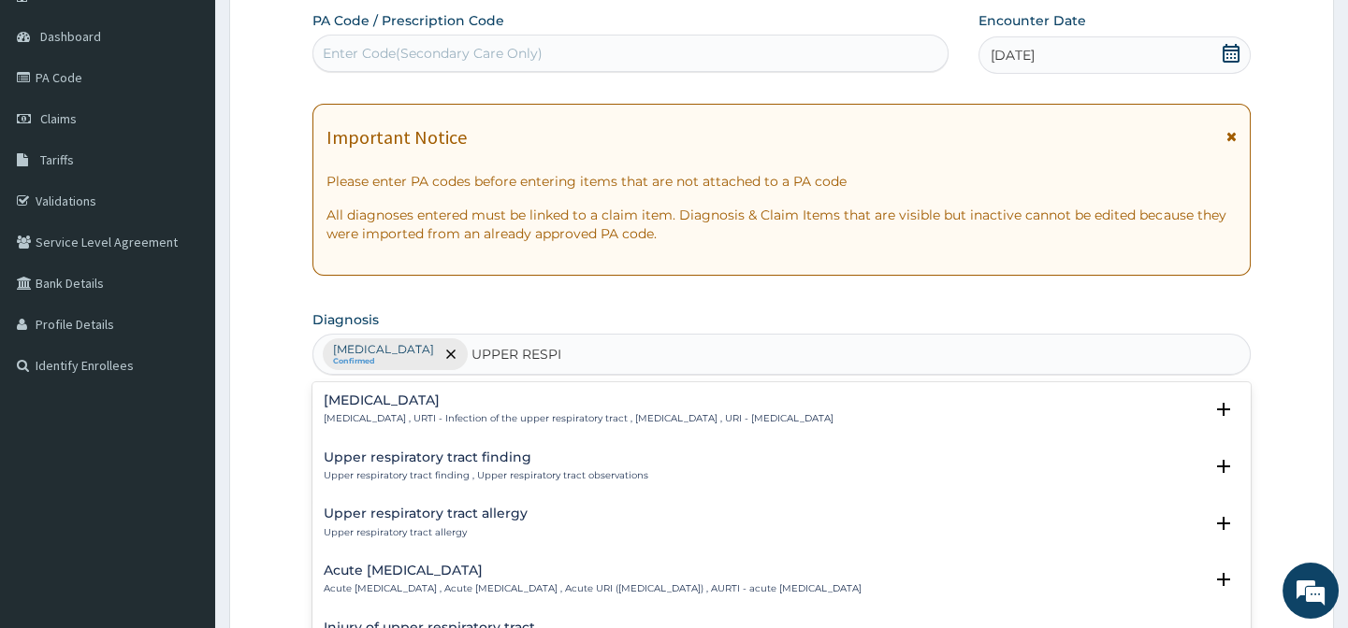
click at [390, 412] on p "Upper respiratory infection , URTI - Infection of the upper respiratory tract ,…" at bounding box center [579, 418] width 510 height 13
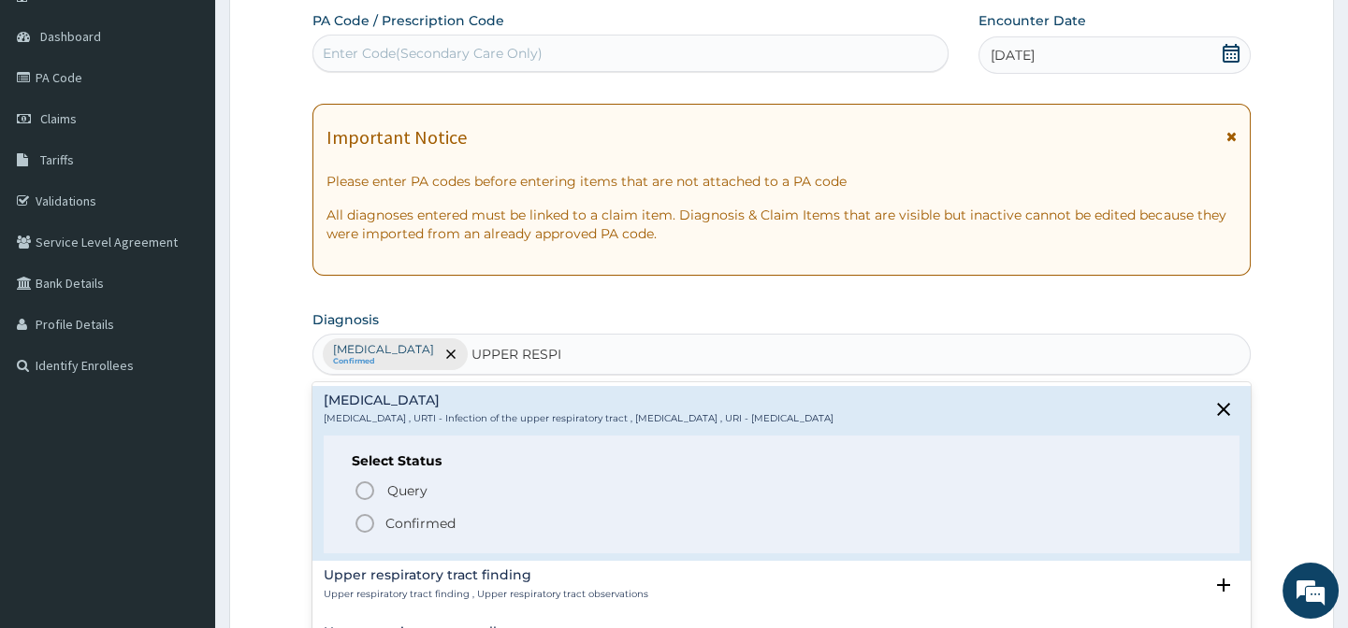
click at [366, 526] on icon "status option filled" at bounding box center [364, 523] width 22 height 22
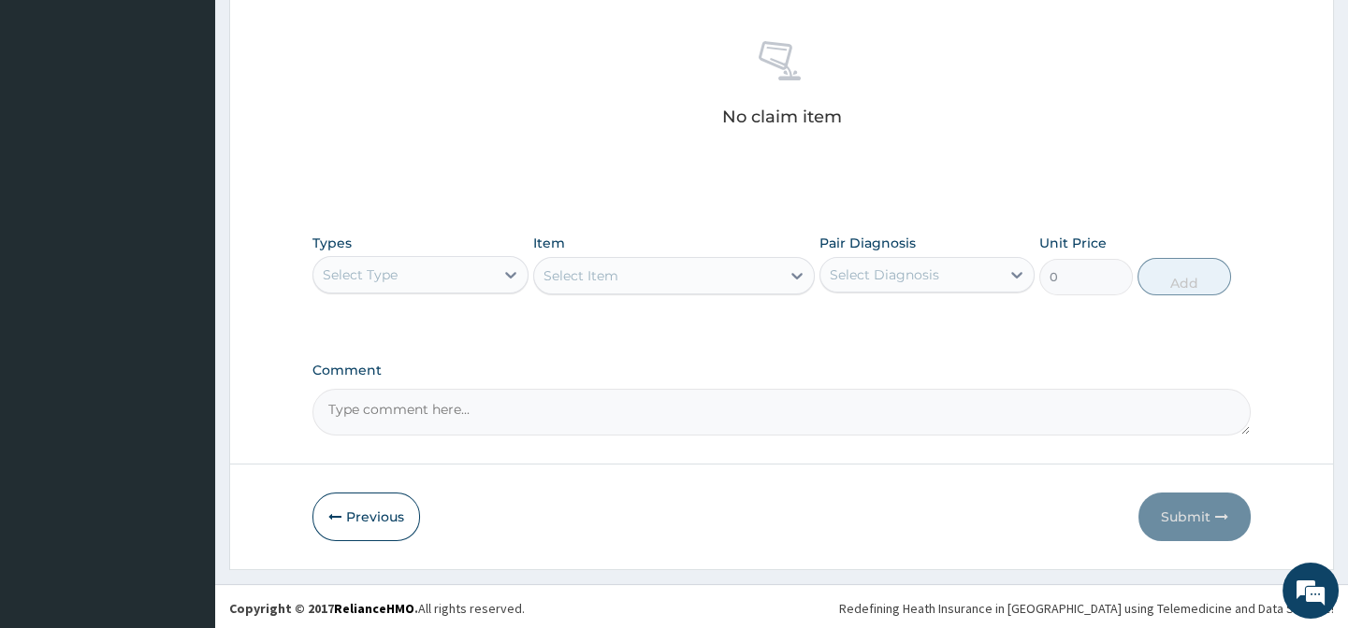
scroll to position [719, 0]
click at [414, 287] on div "Select Type" at bounding box center [419, 271] width 215 height 37
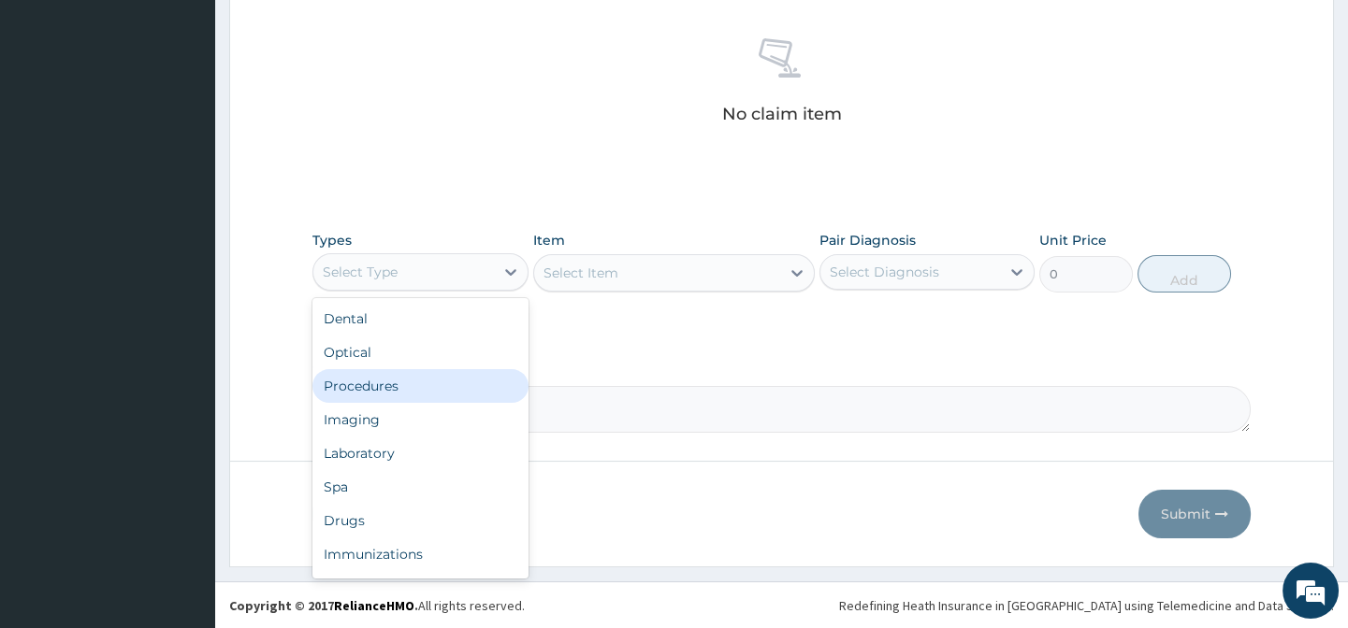
click at [408, 381] on div "Procedures" at bounding box center [419, 386] width 215 height 34
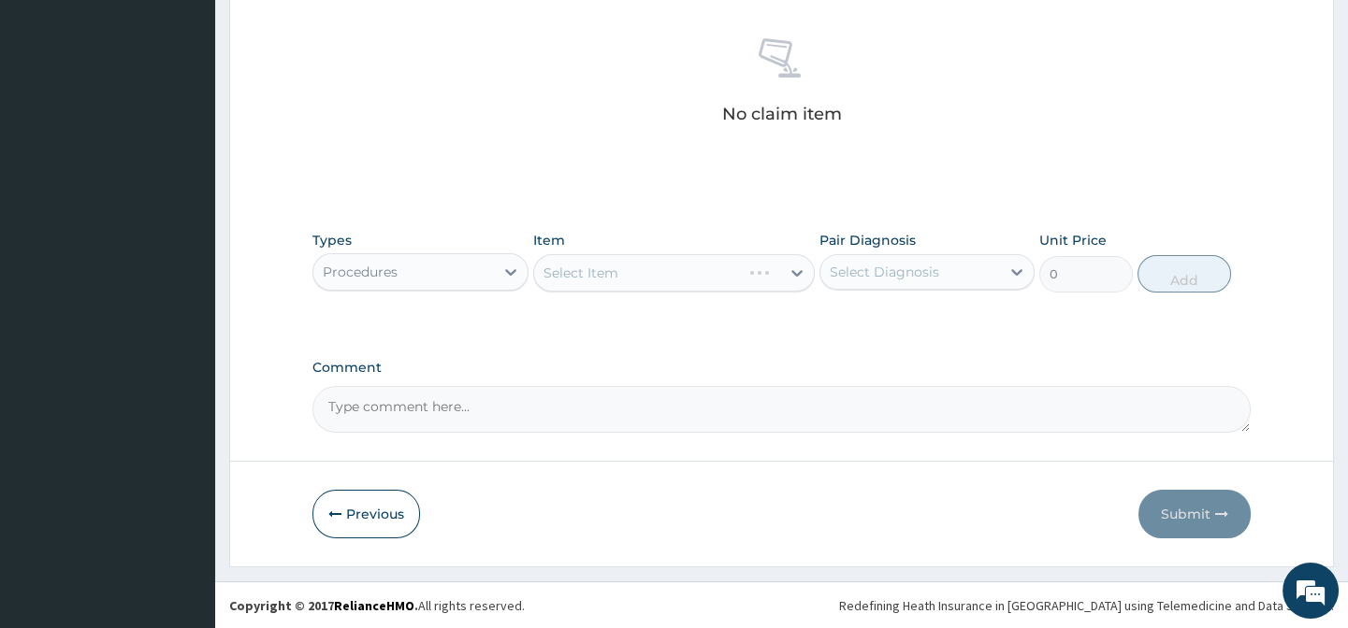
click at [584, 268] on div "Select Item" at bounding box center [673, 272] width 281 height 37
click at [632, 268] on div "Select Item" at bounding box center [657, 273] width 246 height 30
paste input "General Practition"
type input "General Practition"
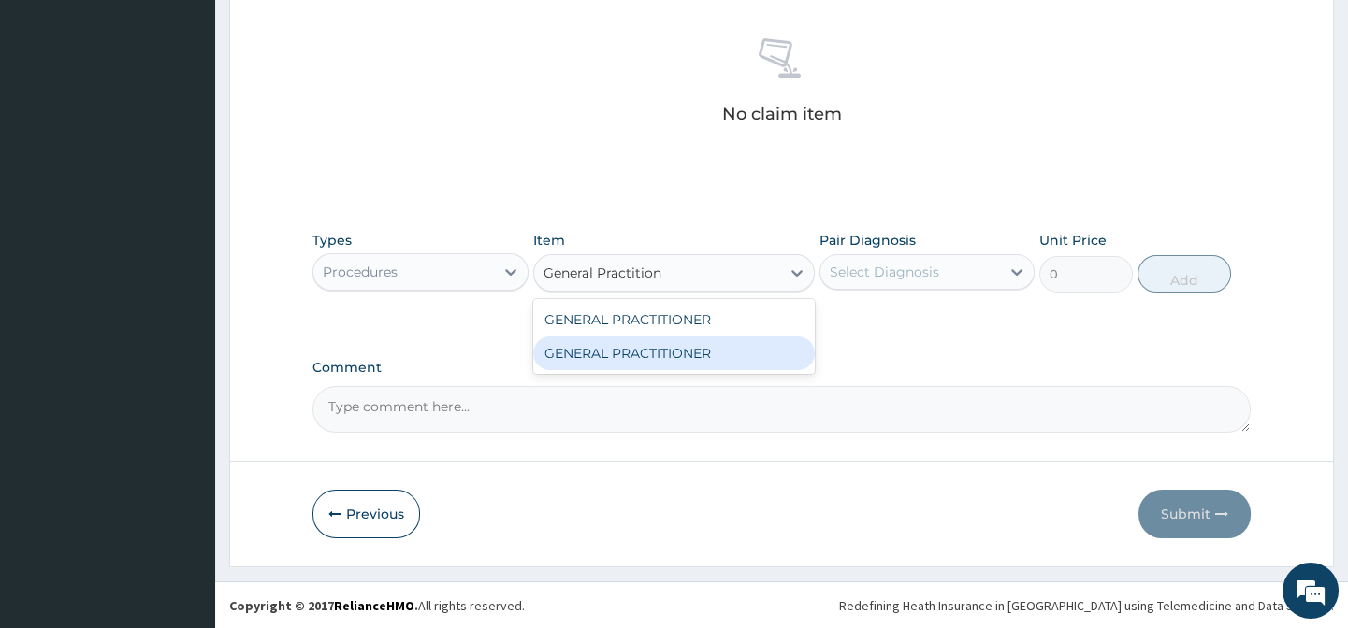
click at [647, 349] on div "GENERAL PRACTITIONER" at bounding box center [673, 354] width 281 height 34
type input "3125"
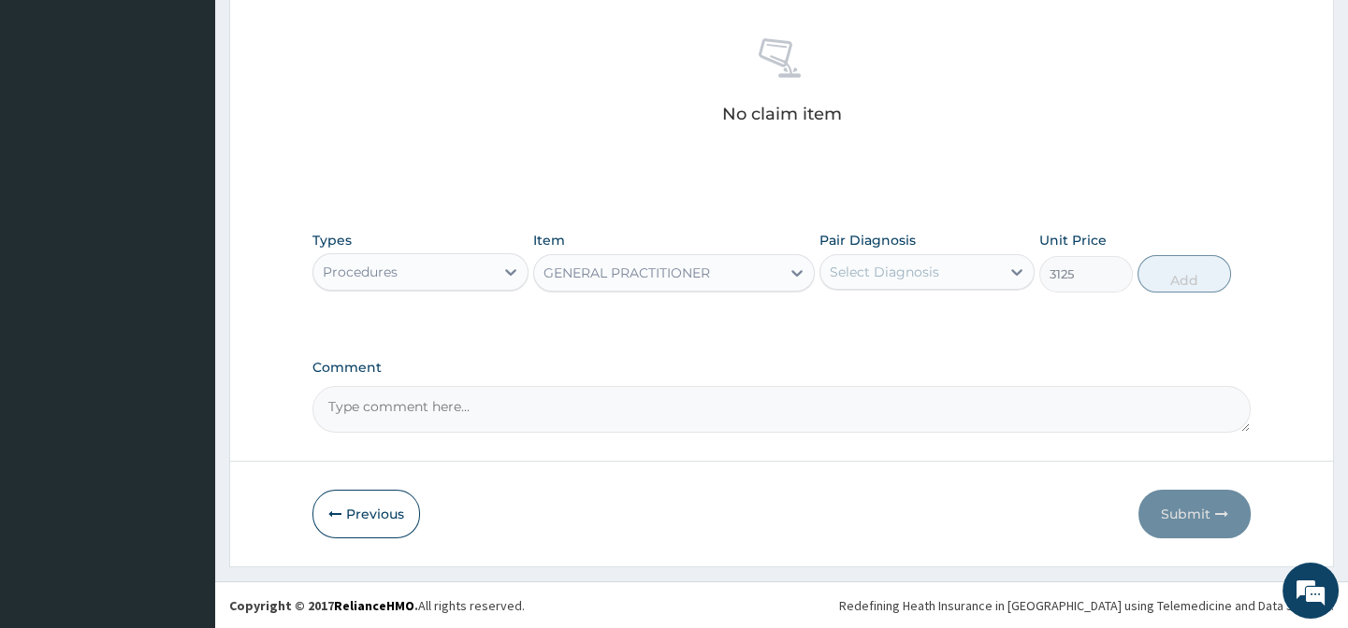
click at [899, 274] on div "Select Diagnosis" at bounding box center [883, 272] width 109 height 19
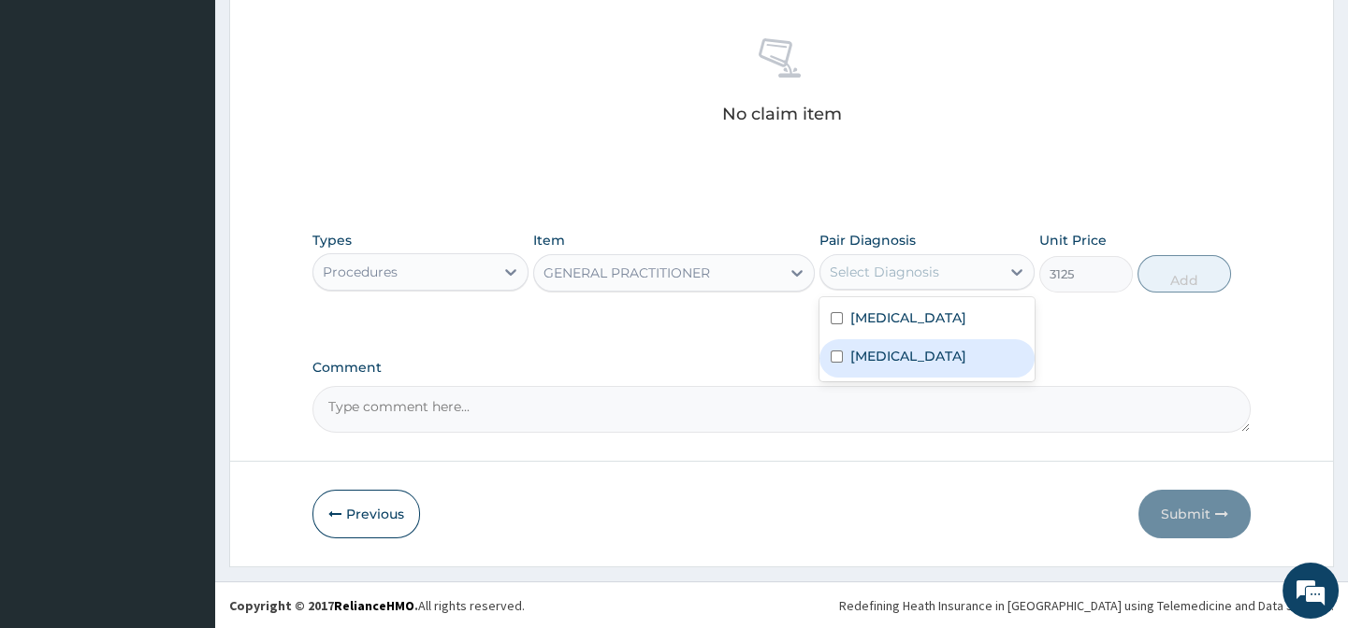
click at [928, 324] on div "Malaria" at bounding box center [926, 320] width 215 height 38
checkbox input "true"
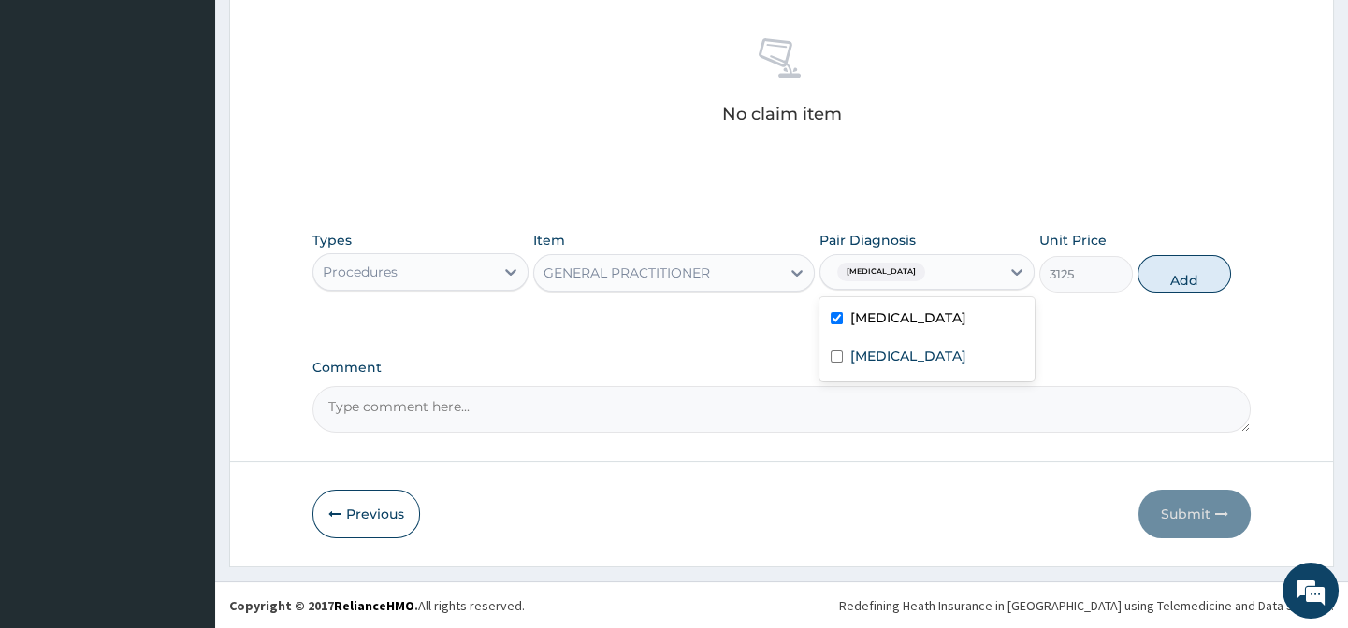
click at [941, 355] on label "Upper respiratory infection" at bounding box center [908, 356] width 116 height 19
checkbox input "true"
drag, startPoint x: 1088, startPoint y: 325, endPoint x: 1123, endPoint y: 293, distance: 47.7
click at [1089, 324] on div "Types Procedures Item GENERAL PRACTITIONER Pair Diagnosis Malaria + 1 Unit Pric…" at bounding box center [780, 276] width 937 height 108
click at [1161, 258] on button "Add" at bounding box center [1184, 273] width 94 height 37
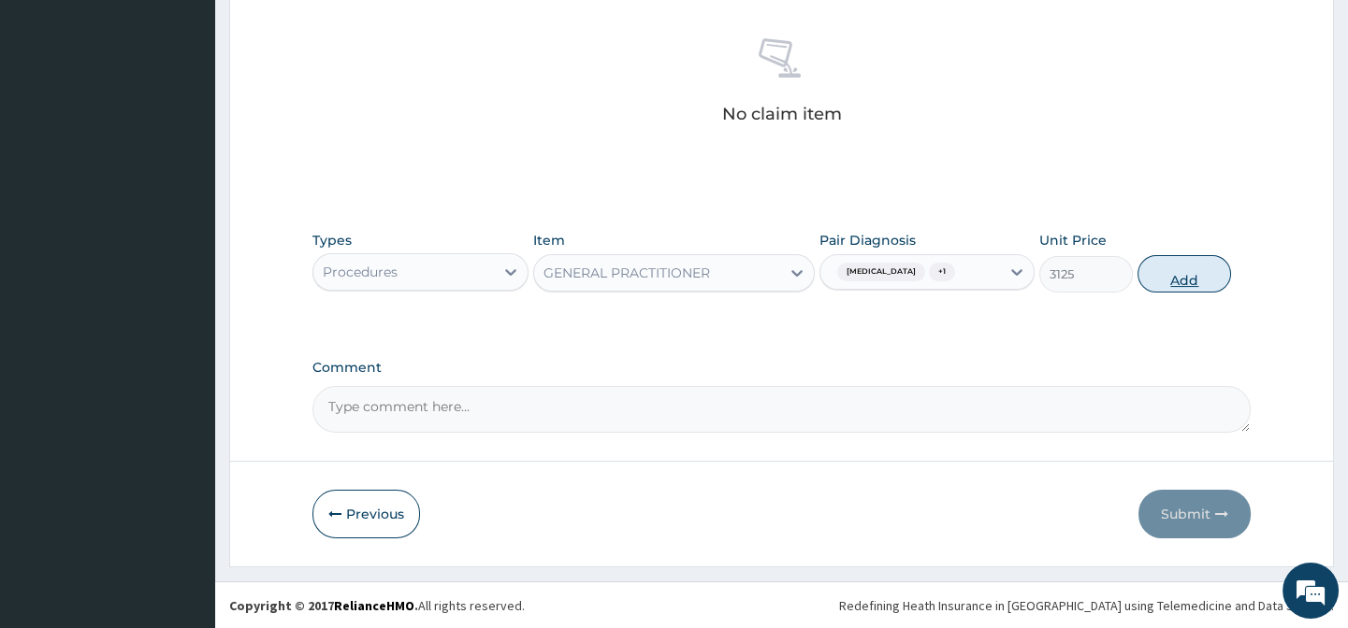
type input "0"
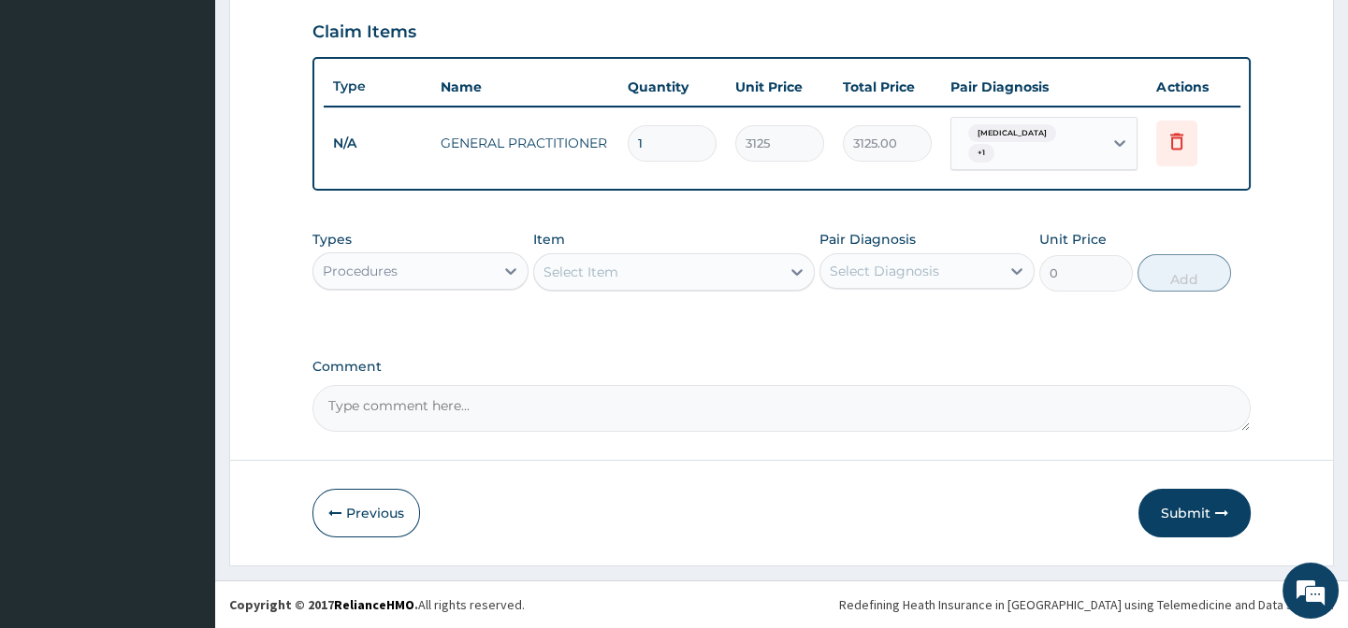
scroll to position [642, 0]
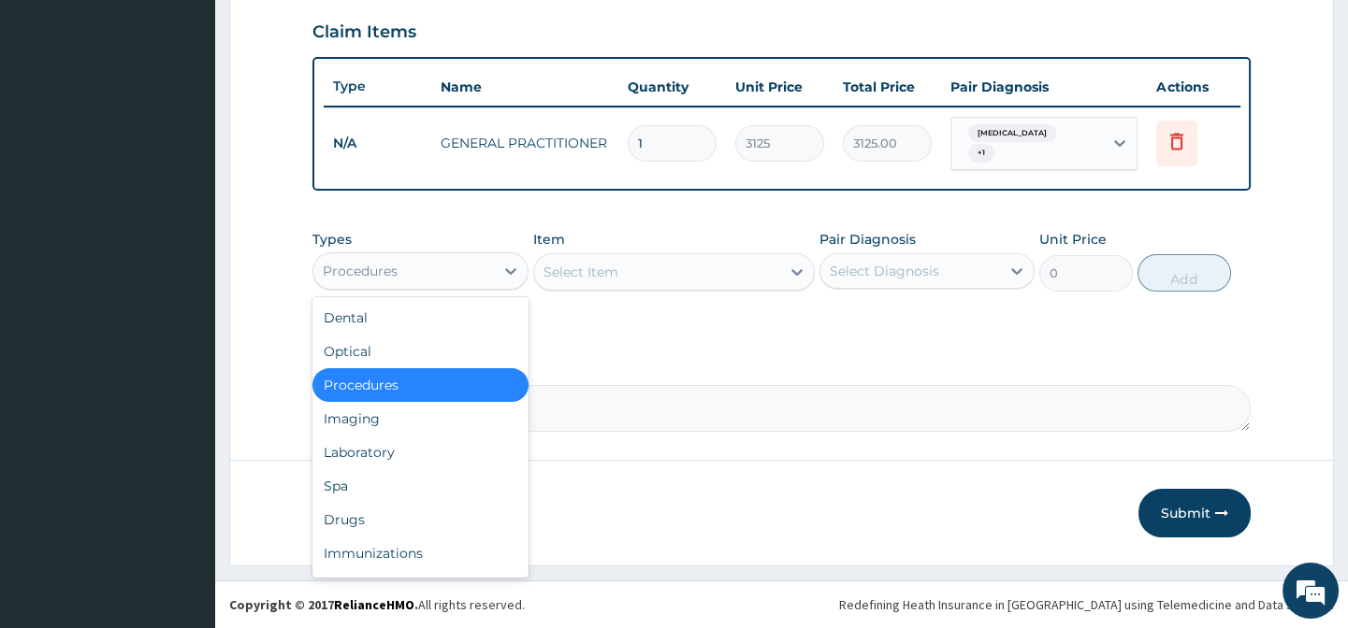
click at [427, 257] on div "Procedures" at bounding box center [403, 271] width 180 height 30
click at [383, 494] on div "Spa" at bounding box center [419, 486] width 215 height 34
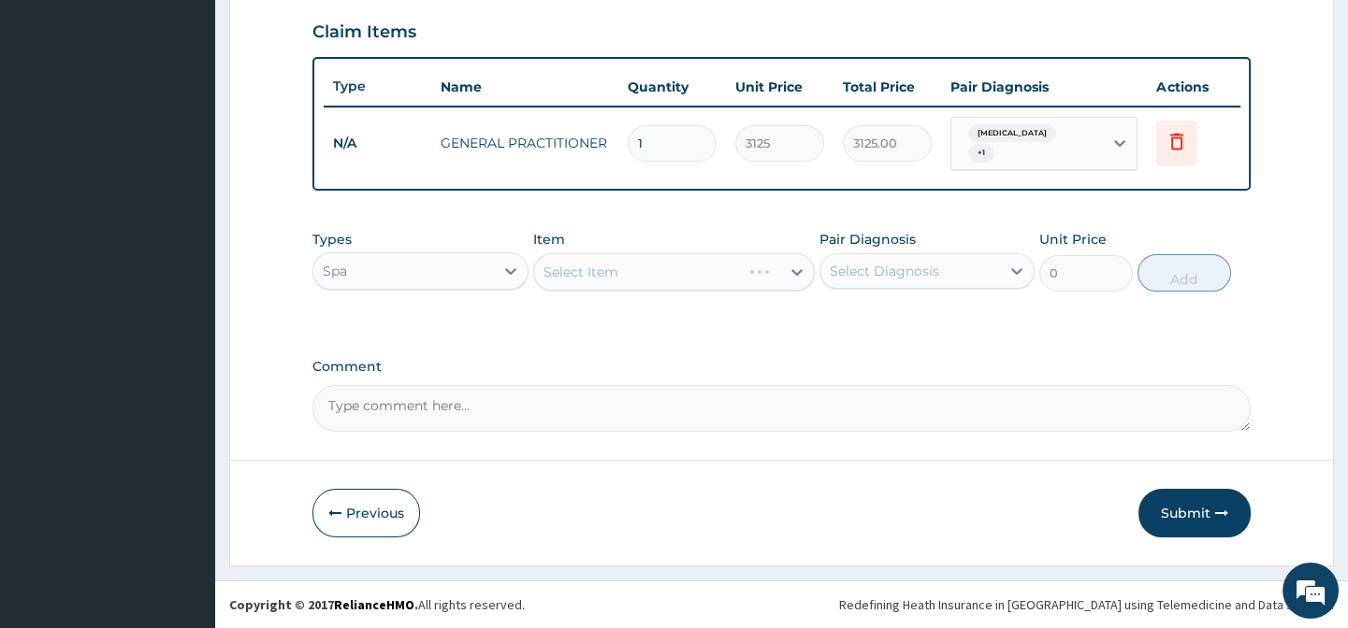
click at [365, 273] on div "Spa" at bounding box center [403, 271] width 180 height 30
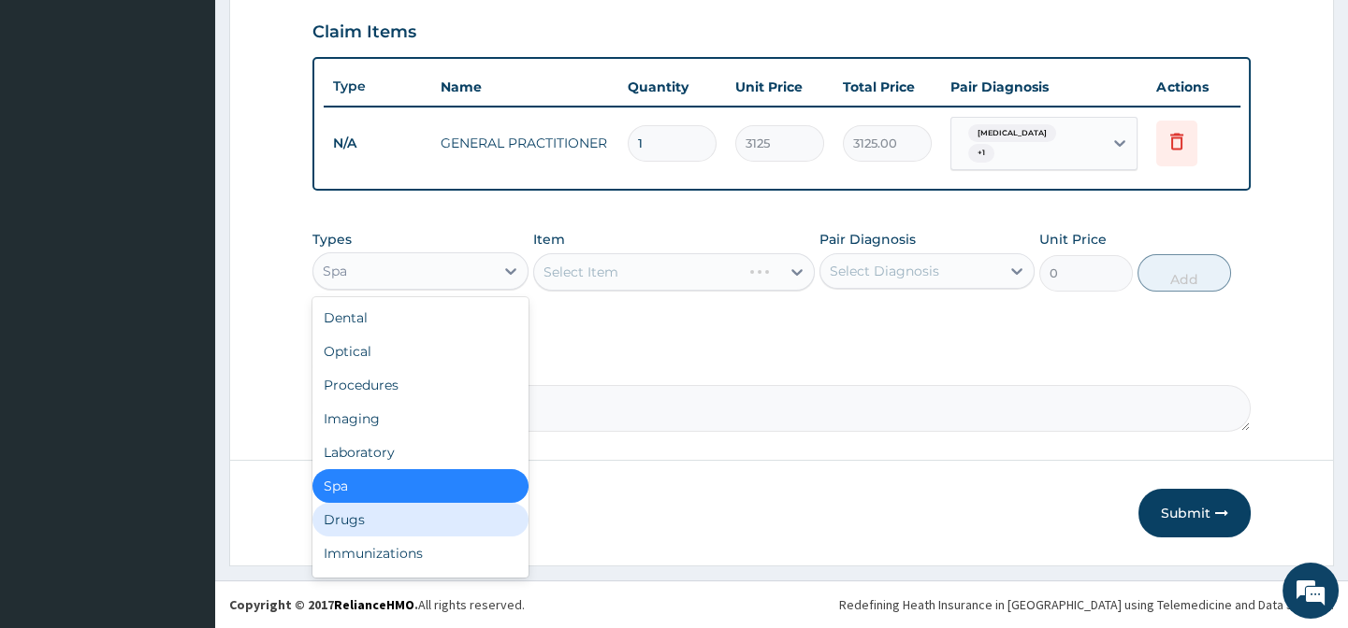
click at [406, 510] on div "Drugs" at bounding box center [419, 520] width 215 height 34
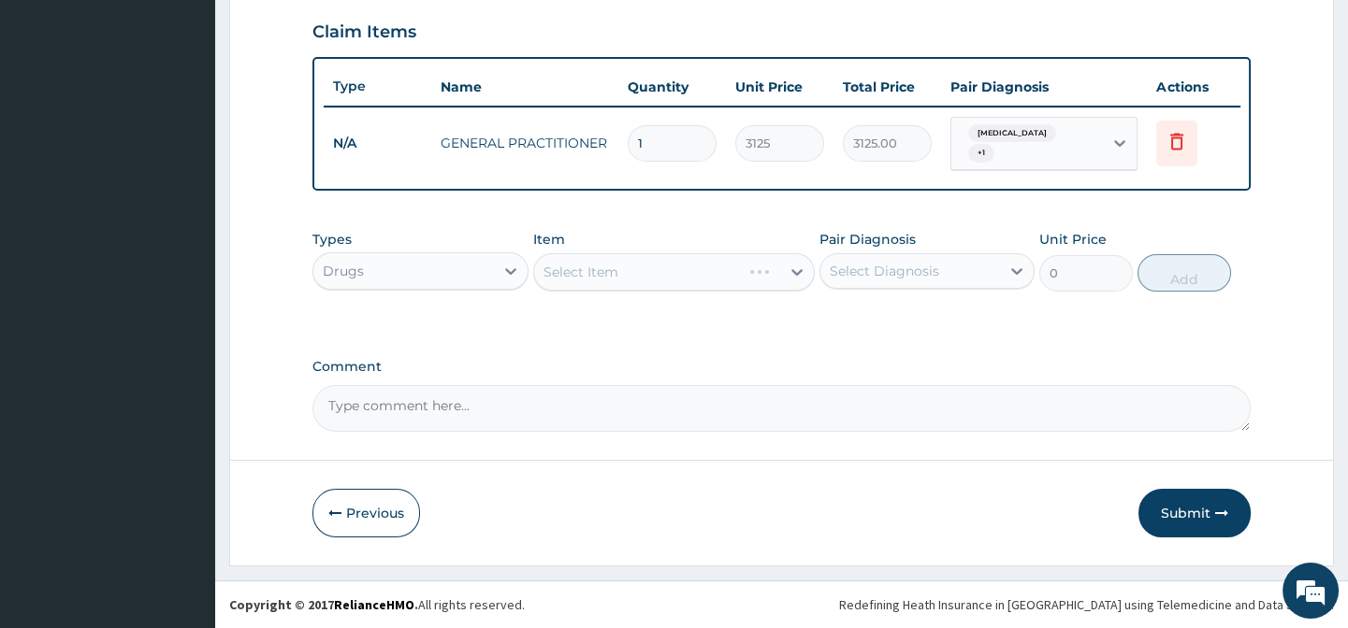
click at [618, 328] on div "Types option Drugs, selected. Select is focused ,type to refine list, press Dow…" at bounding box center [780, 275] width 937 height 108
click at [620, 276] on div "Select Item" at bounding box center [673, 271] width 281 height 37
click at [617, 272] on div "Select Item" at bounding box center [657, 272] width 246 height 30
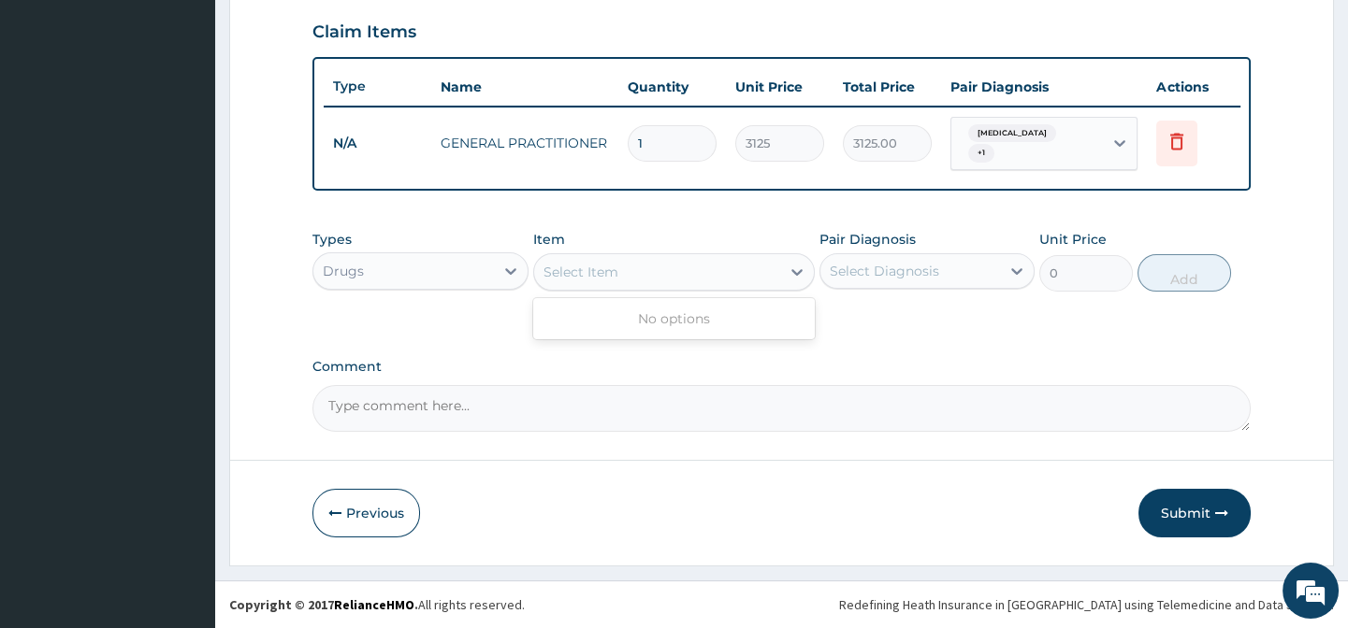
click at [618, 271] on div "Select Item" at bounding box center [657, 272] width 246 height 30
click at [632, 230] on div "Item option GENERAL PRACTITIONER, selected. Use Up and Down to choose options, …" at bounding box center [673, 261] width 281 height 62
click at [632, 230] on div "Item Select Item" at bounding box center [673, 261] width 281 height 62
click at [632, 267] on div "Select Item" at bounding box center [657, 272] width 246 height 30
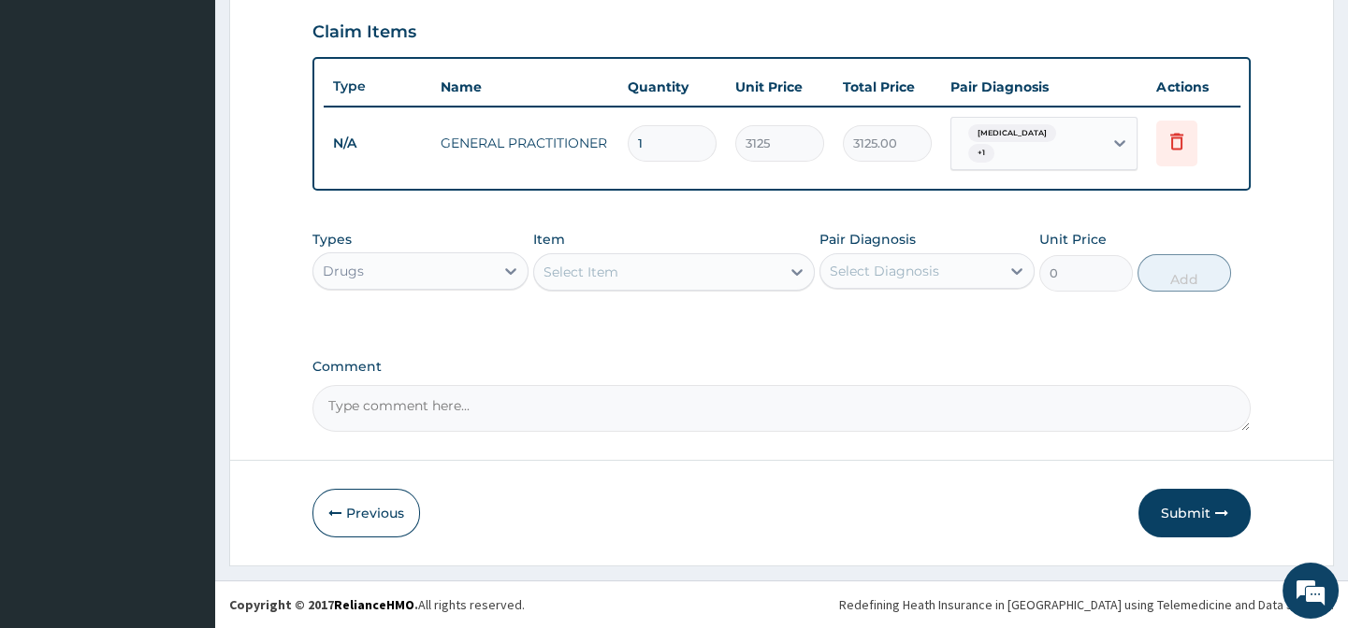
click at [632, 267] on div "Select Item" at bounding box center [657, 272] width 246 height 30
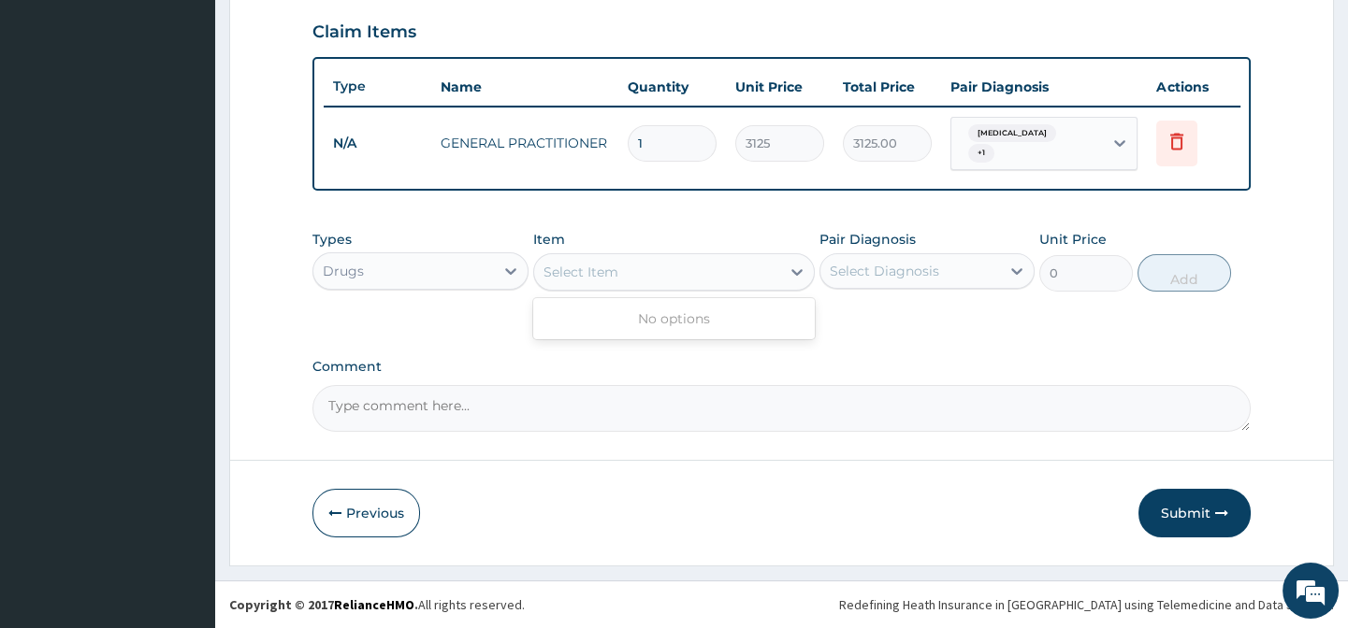
click at [632, 267] on div "Select Item" at bounding box center [657, 272] width 246 height 30
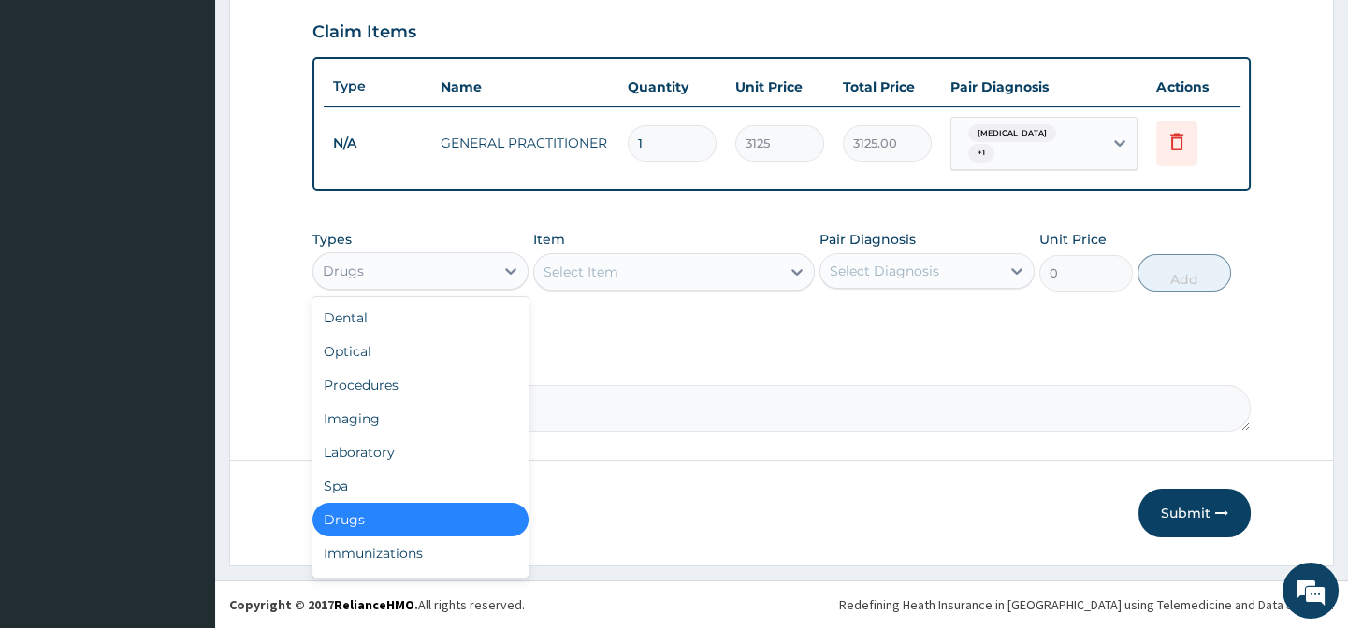
click at [429, 281] on div "Drugs" at bounding box center [403, 271] width 180 height 30
click at [387, 452] on div "Laboratory" at bounding box center [419, 453] width 215 height 34
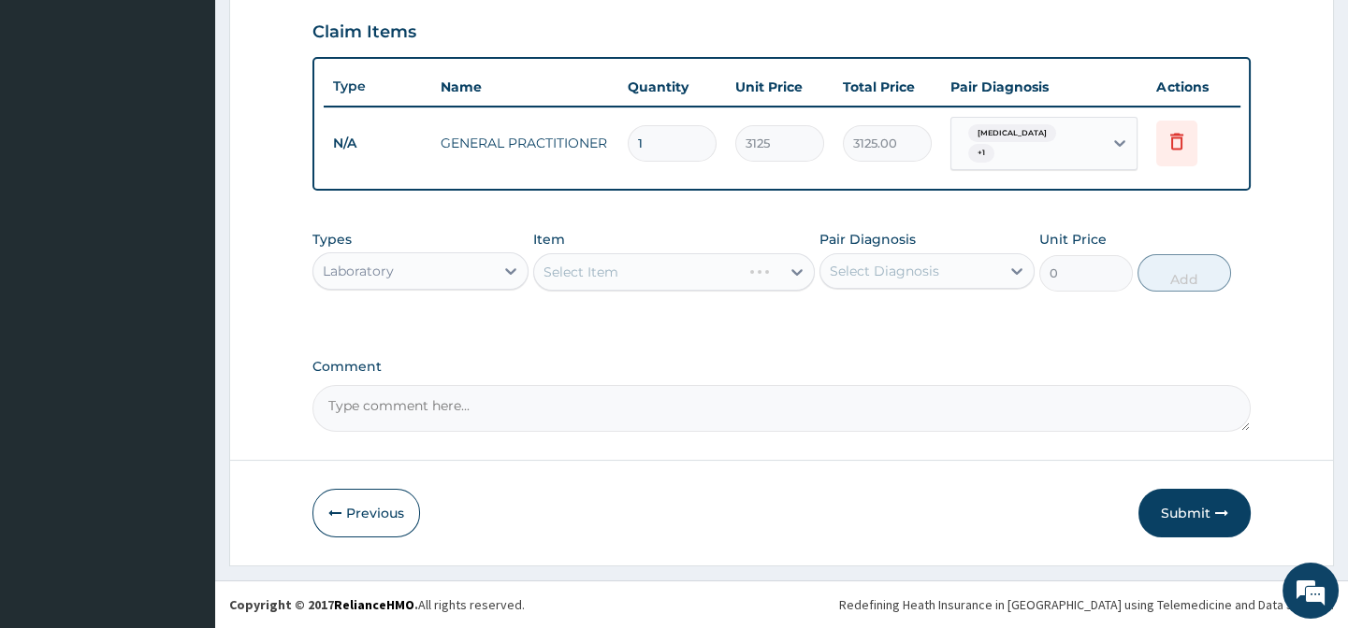
click at [642, 282] on div "Select Item" at bounding box center [673, 271] width 281 height 37
click at [644, 263] on div "Select Item" at bounding box center [673, 271] width 281 height 37
click at [643, 264] on div "Select Item" at bounding box center [673, 271] width 281 height 37
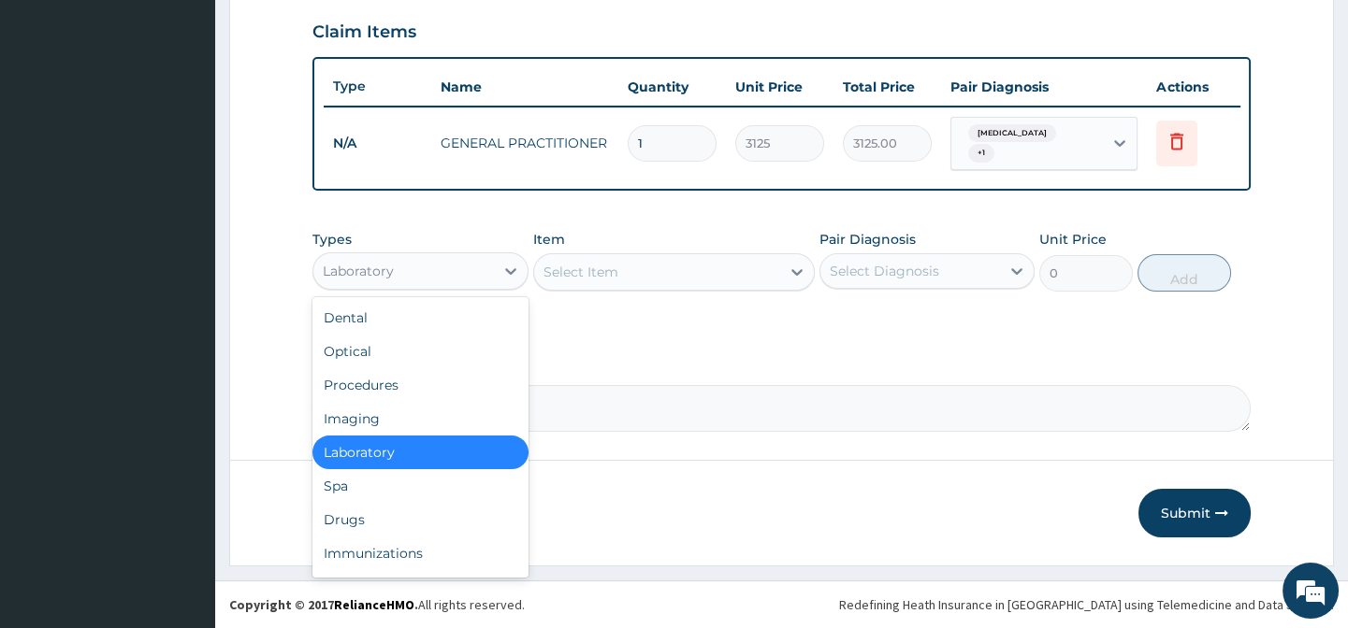
click at [468, 271] on div "Laboratory" at bounding box center [403, 271] width 180 height 30
click at [393, 514] on div "Drugs" at bounding box center [419, 520] width 215 height 34
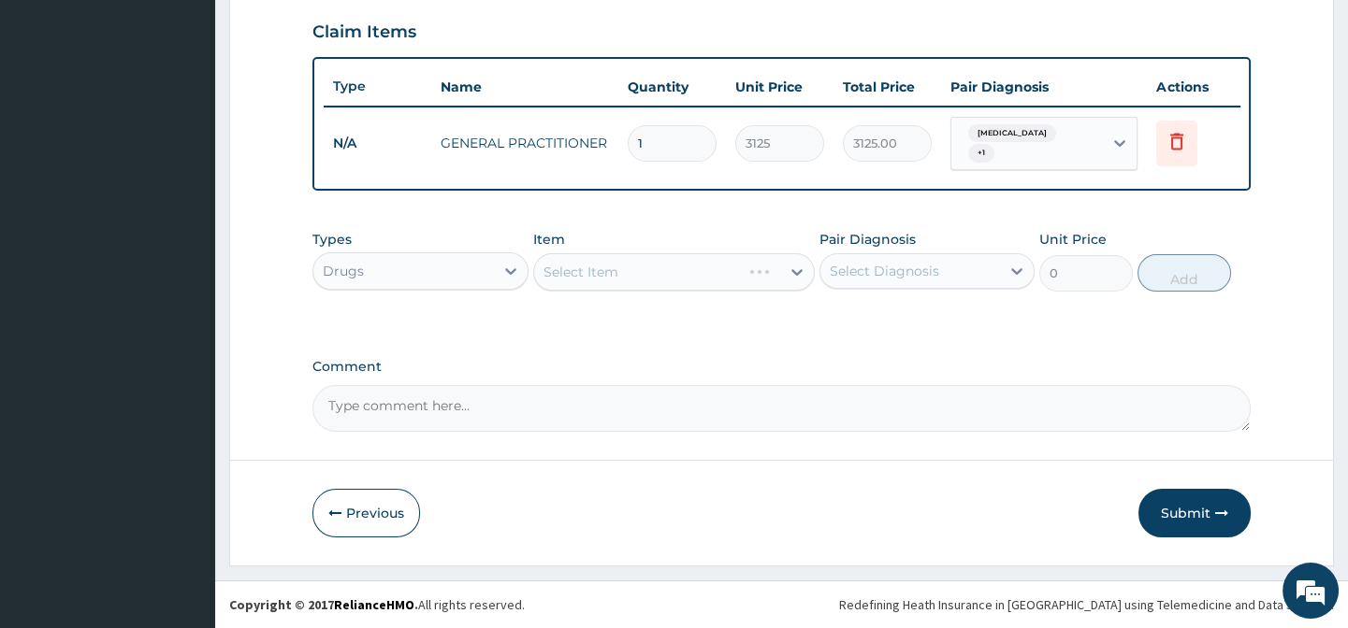
click at [628, 263] on div "Select Item" at bounding box center [673, 271] width 281 height 37
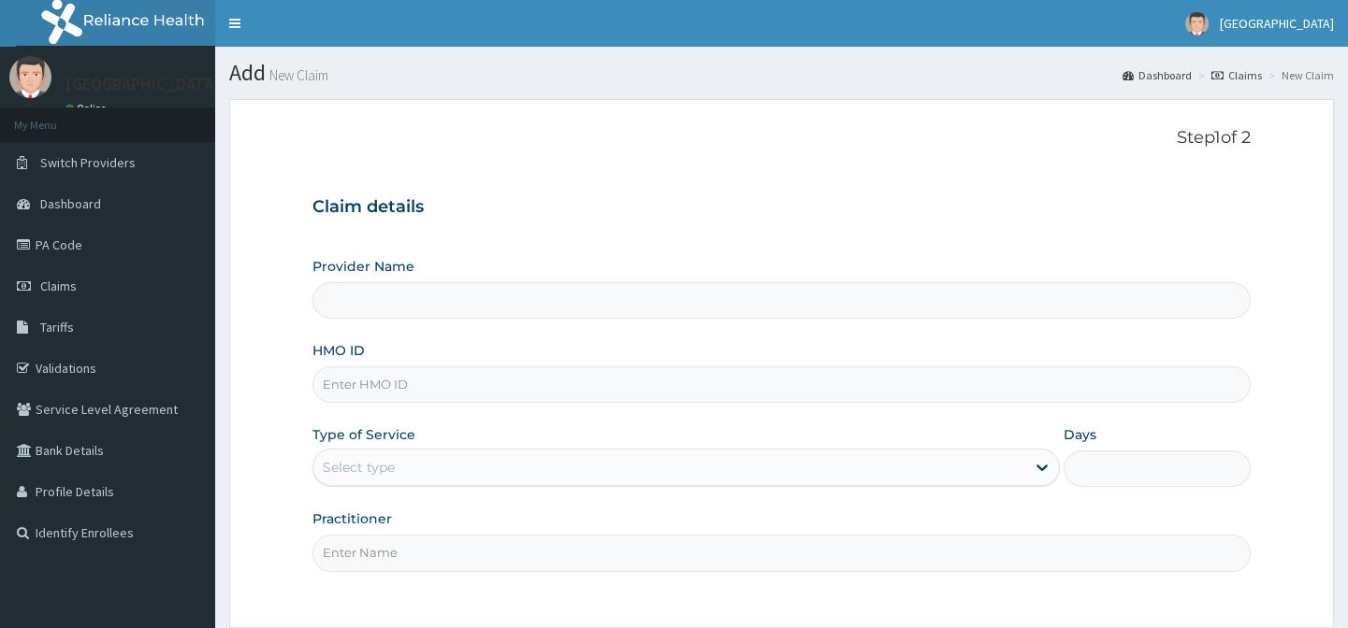
scroll to position [167, 0]
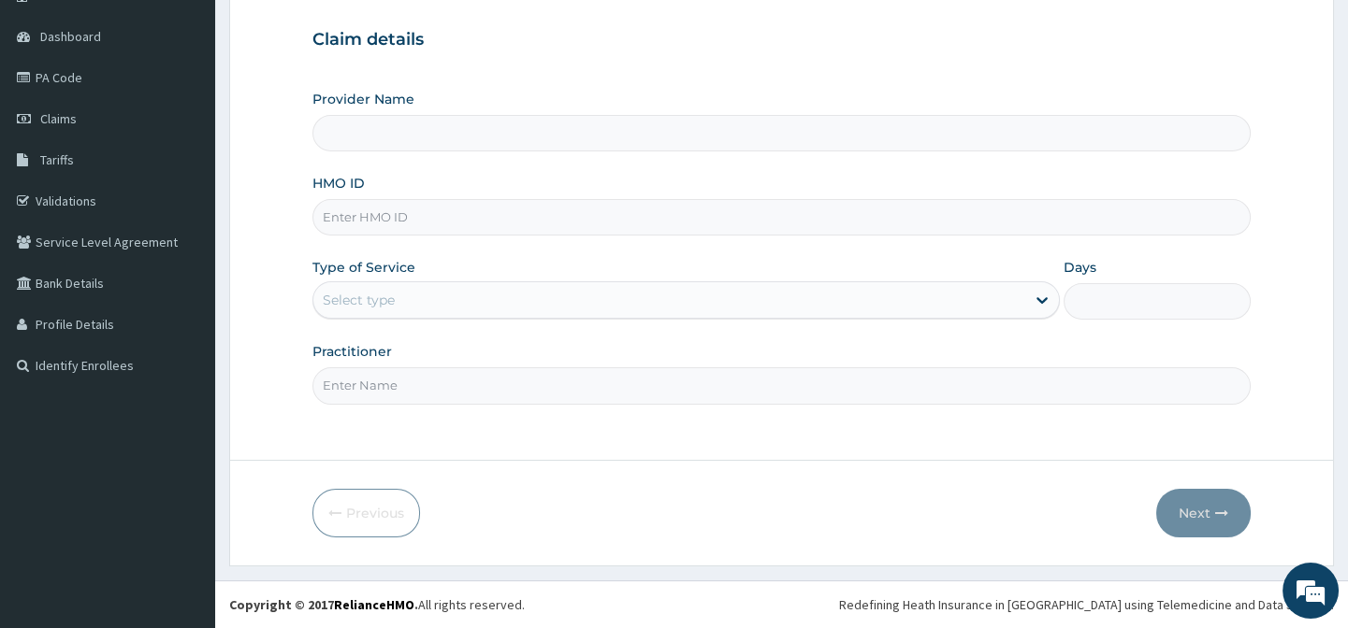
type input "[GEOGRAPHIC_DATA]-[GEOGRAPHIC_DATA]"
click at [356, 224] on input "HMO ID" at bounding box center [780, 217] width 937 height 36
paste input "PES/10136/A"
type input "PES/10136/A"
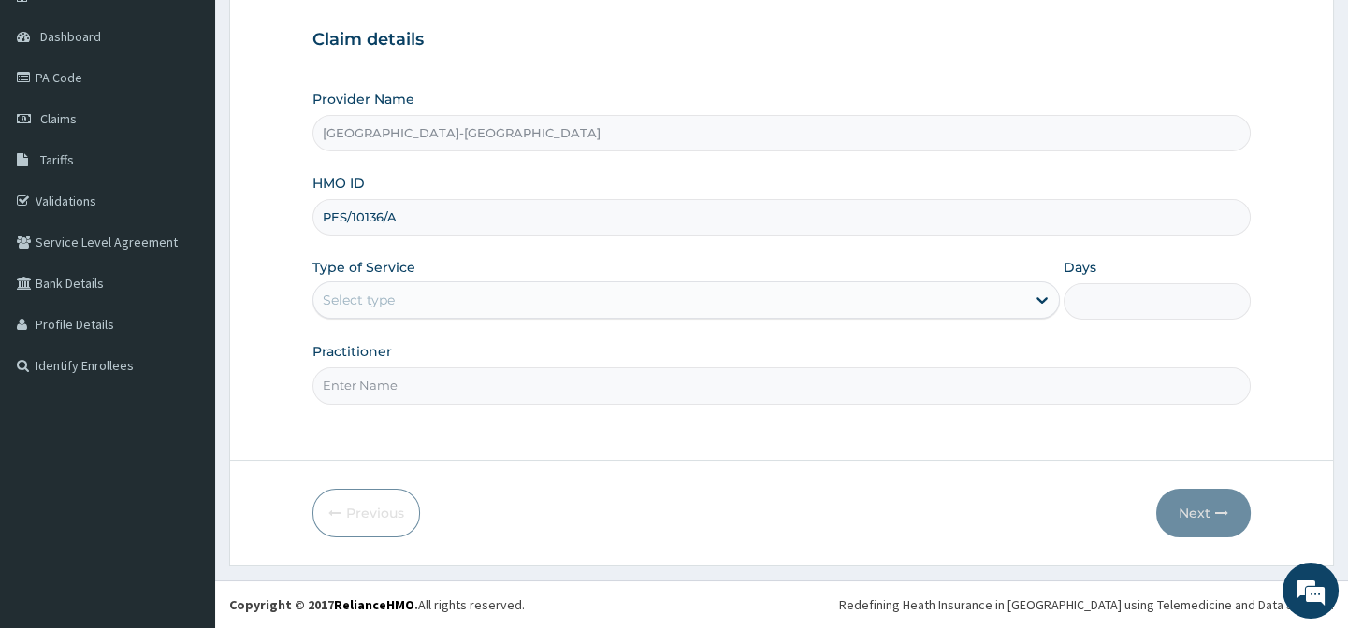
click at [425, 311] on div "Select type" at bounding box center [669, 300] width 712 height 30
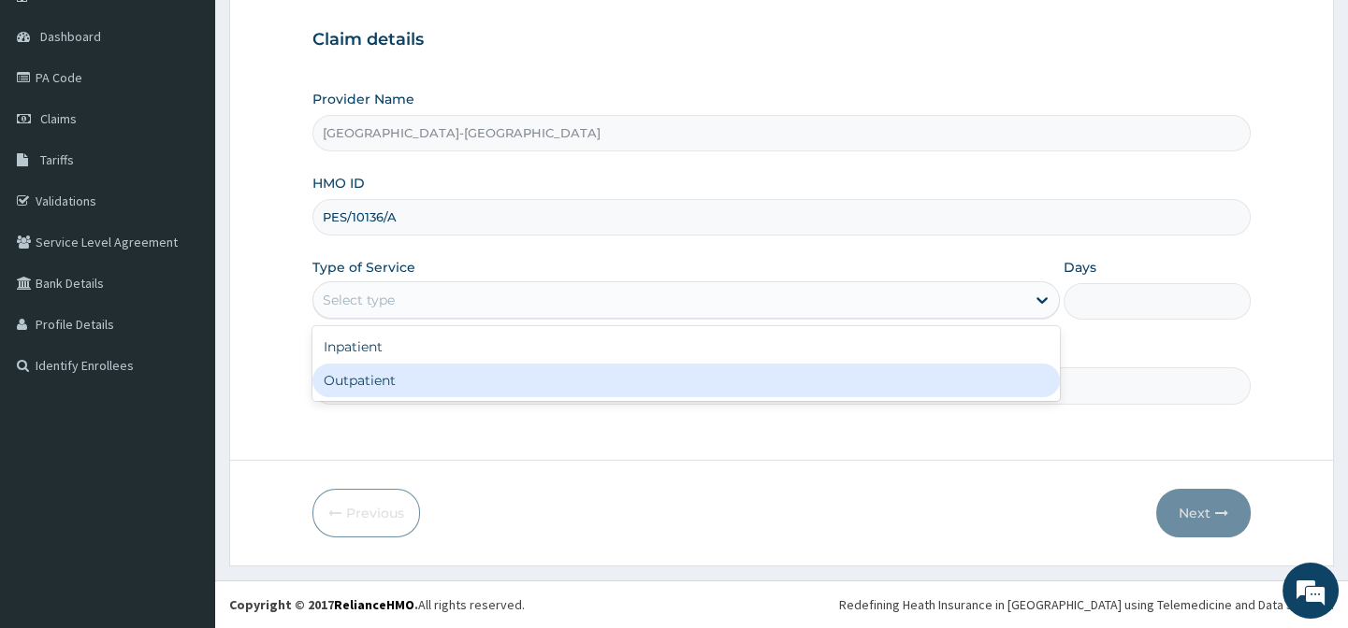
click at [401, 380] on div "Outpatient" at bounding box center [685, 381] width 747 height 34
type input "1"
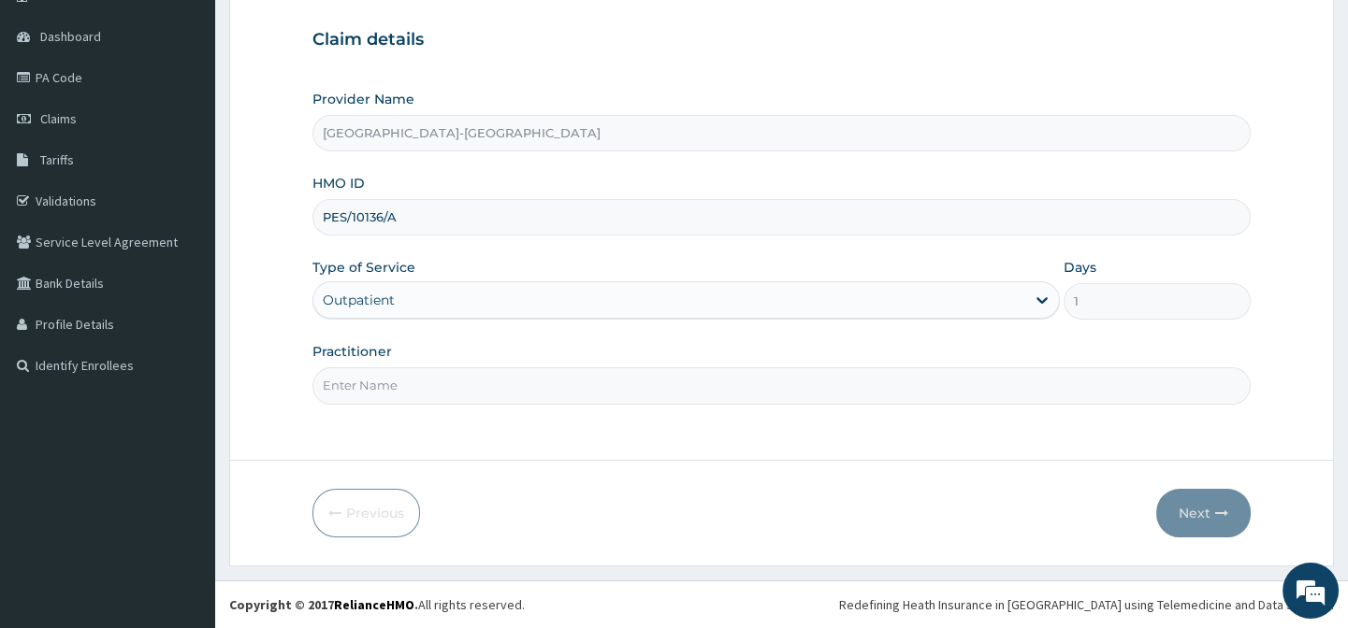
click at [401, 380] on input "Practitioner" at bounding box center [780, 386] width 937 height 36
type input "."
click at [433, 443] on form "Step 1 of 2 Claim details Provider Name [GEOGRAPHIC_DATA]-[GEOGRAPHIC_DATA] HMO…" at bounding box center [781, 249] width 1104 height 635
drag, startPoint x: 800, startPoint y: 544, endPoint x: 1017, endPoint y: 574, distance: 219.9
click at [818, 555] on form "Step 1 of 2 Claim details Provider Name [GEOGRAPHIC_DATA]-[GEOGRAPHIC_DATA] HMO…" at bounding box center [781, 249] width 1104 height 635
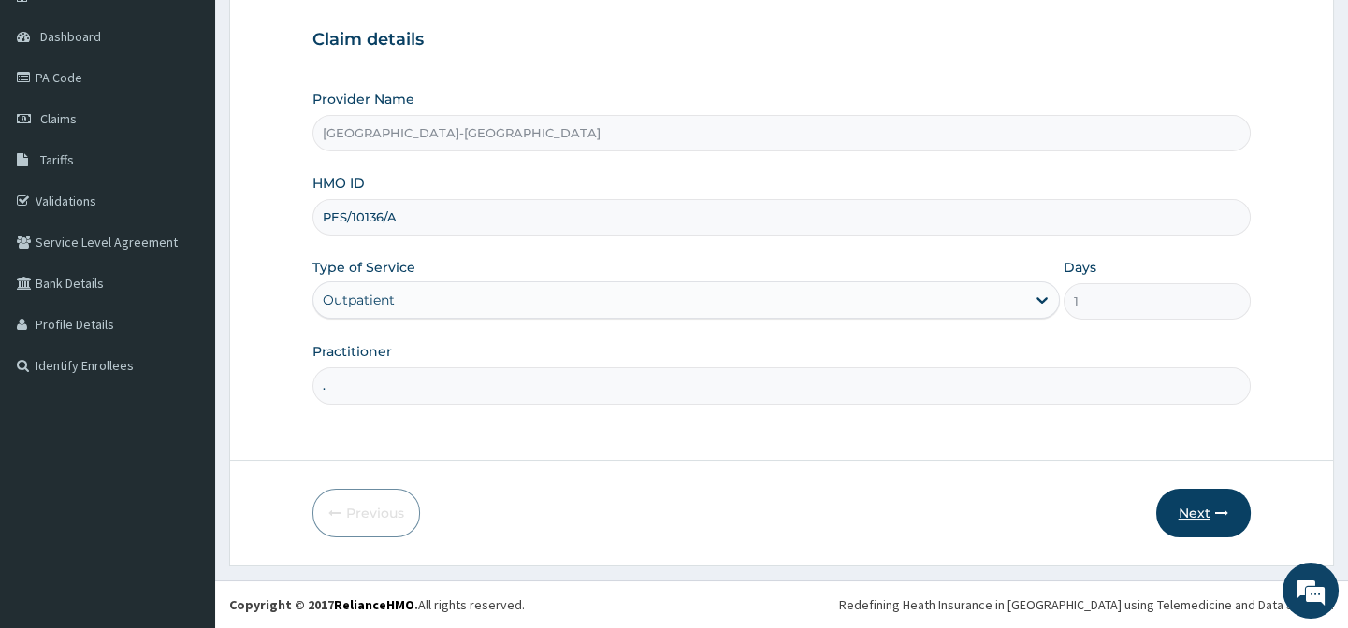
drag, startPoint x: 1072, startPoint y: 561, endPoint x: 1190, endPoint y: 533, distance: 122.0
click at [1076, 561] on form "Step 1 of 2 Claim details Provider Name [GEOGRAPHIC_DATA]-[GEOGRAPHIC_DATA] HMO…" at bounding box center [781, 249] width 1104 height 635
click at [1192, 529] on button "Next" at bounding box center [1203, 513] width 94 height 49
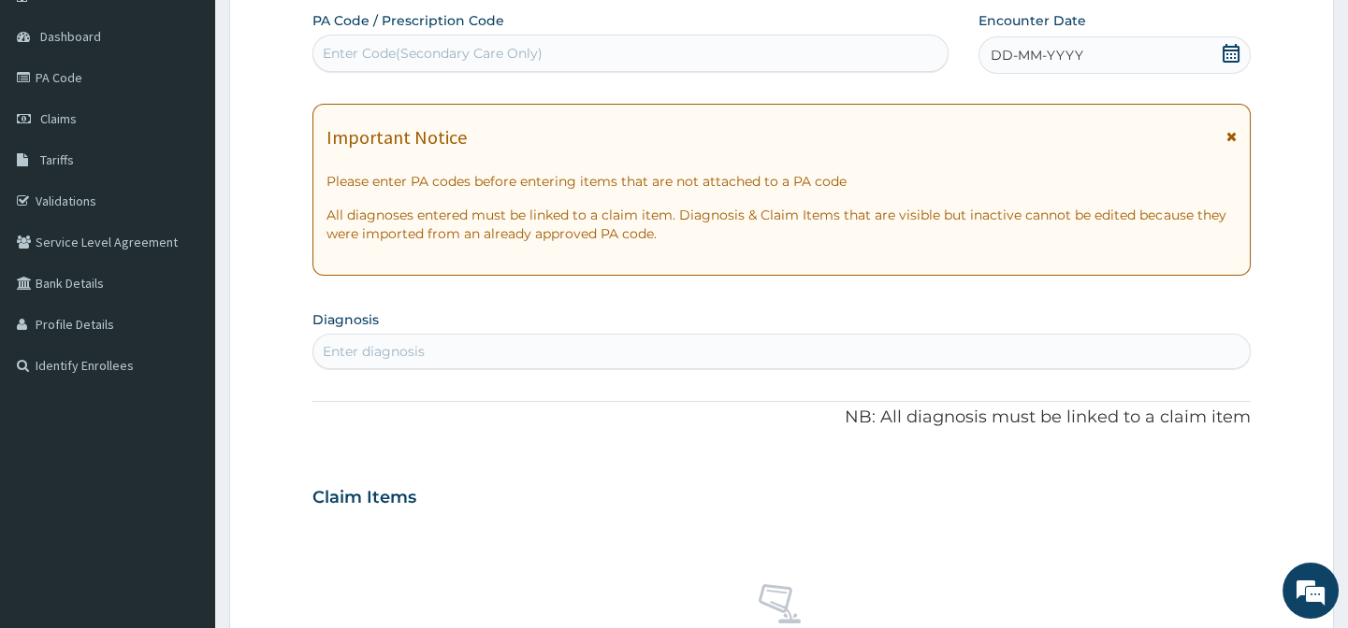
click at [1060, 55] on span "DD-MM-YYYY" at bounding box center [1036, 55] width 93 height 19
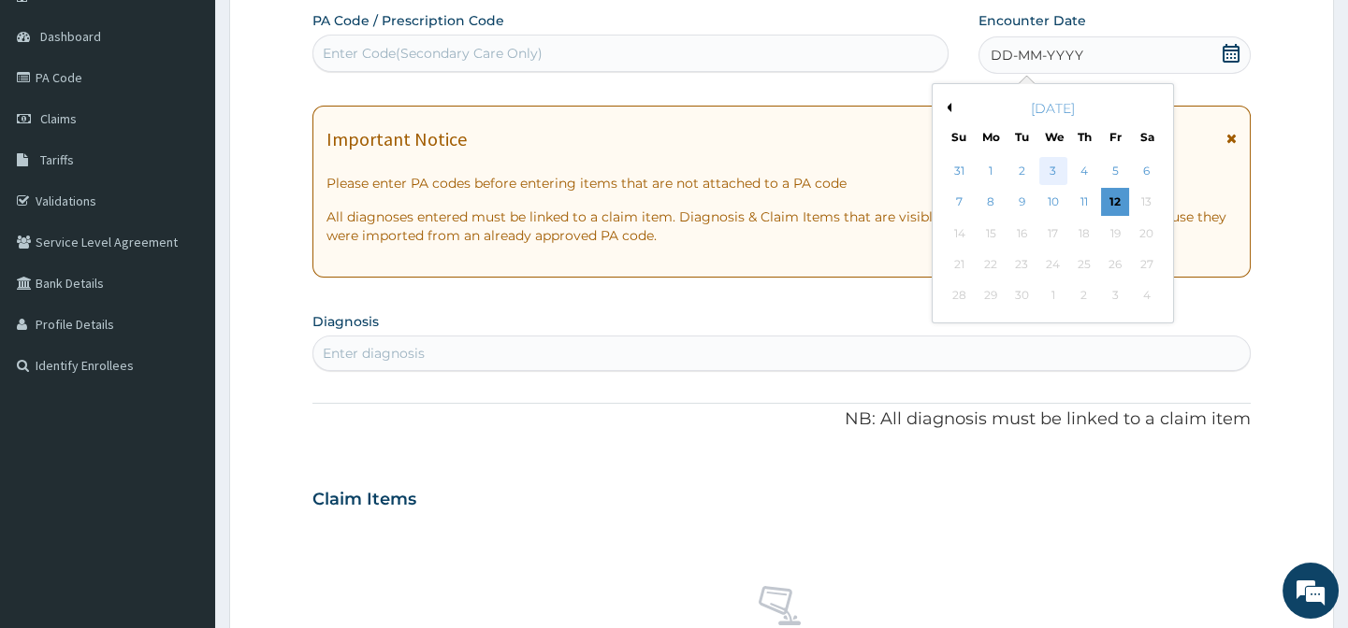
click at [1048, 169] on div "3" at bounding box center [1052, 171] width 28 height 28
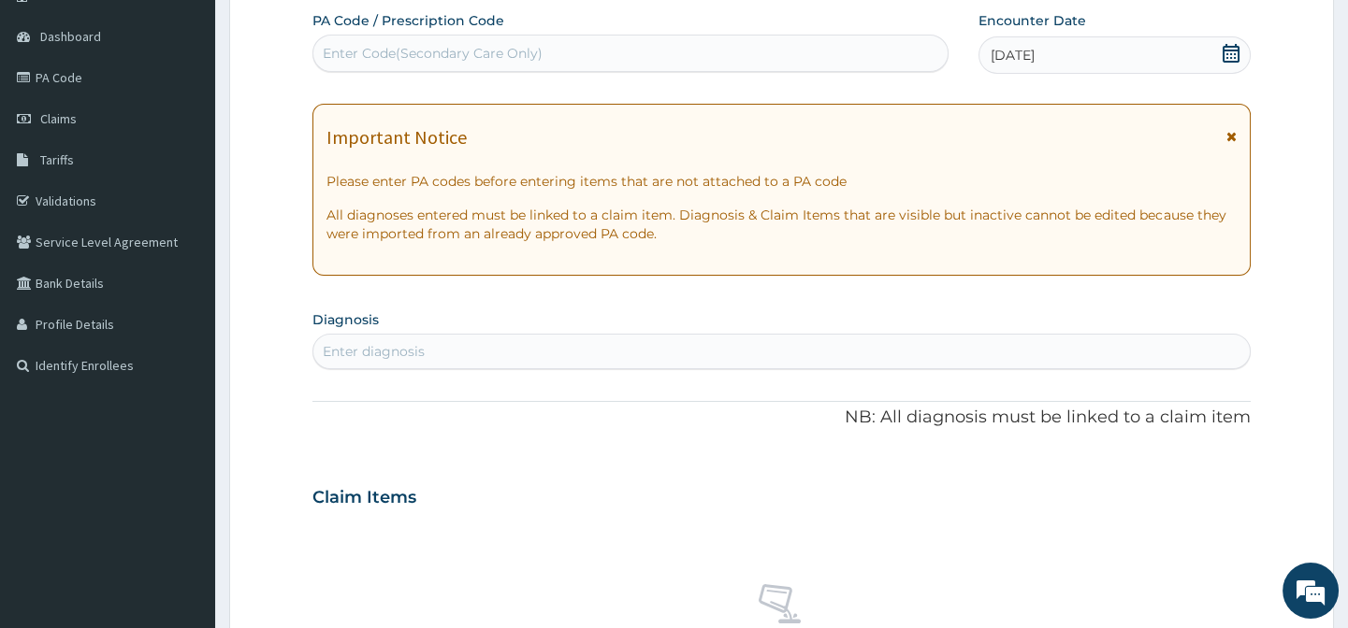
click at [421, 353] on div "Enter diagnosis" at bounding box center [374, 351] width 102 height 19
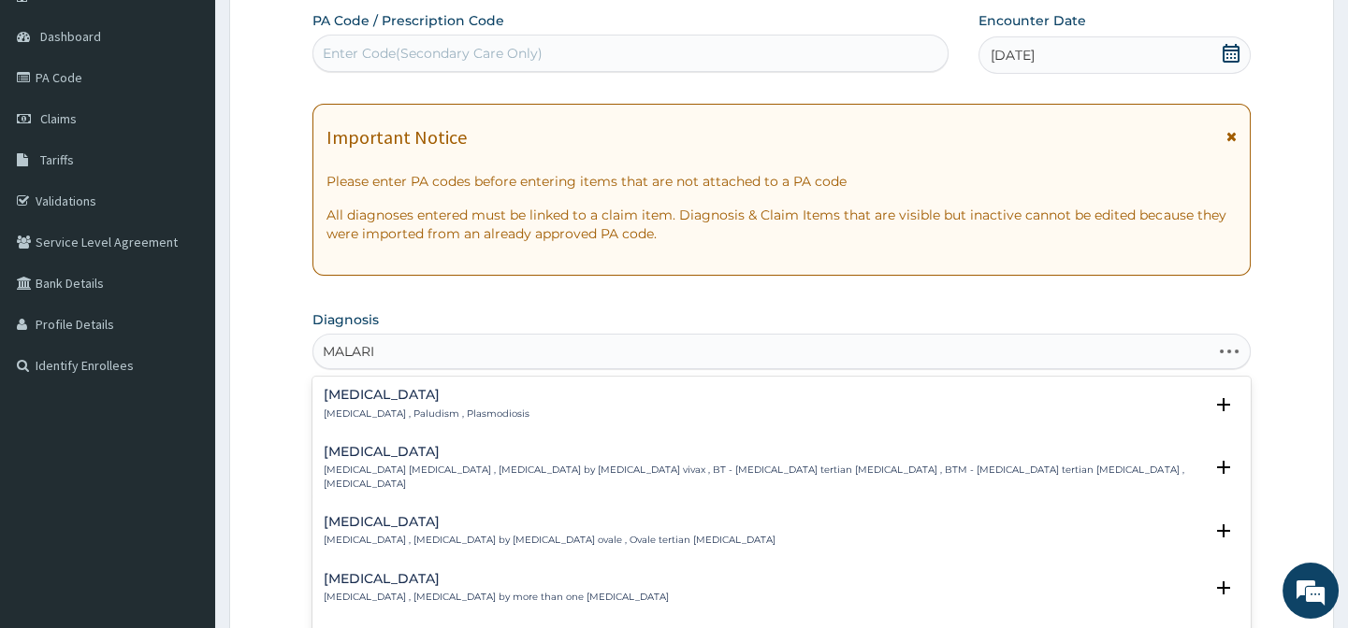
type input "MALARIA"
click at [371, 400] on h4 "Malaria" at bounding box center [427, 395] width 206 height 14
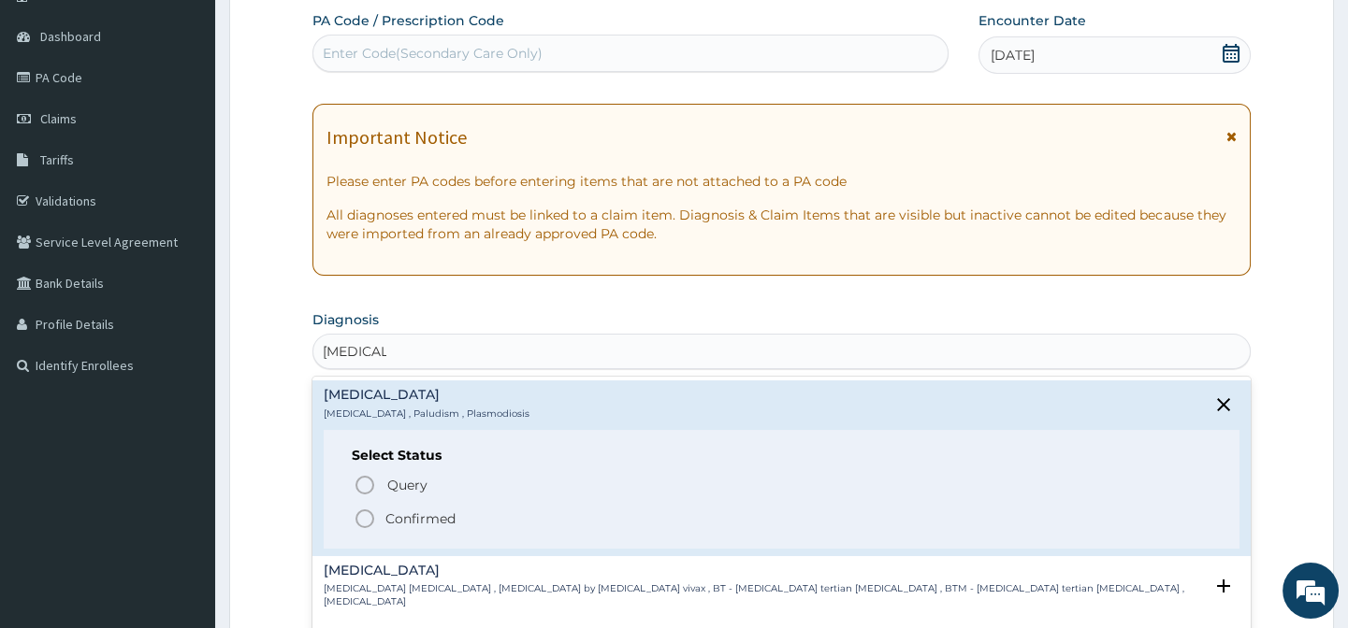
click at [366, 517] on icon "status option filled" at bounding box center [364, 519] width 22 height 22
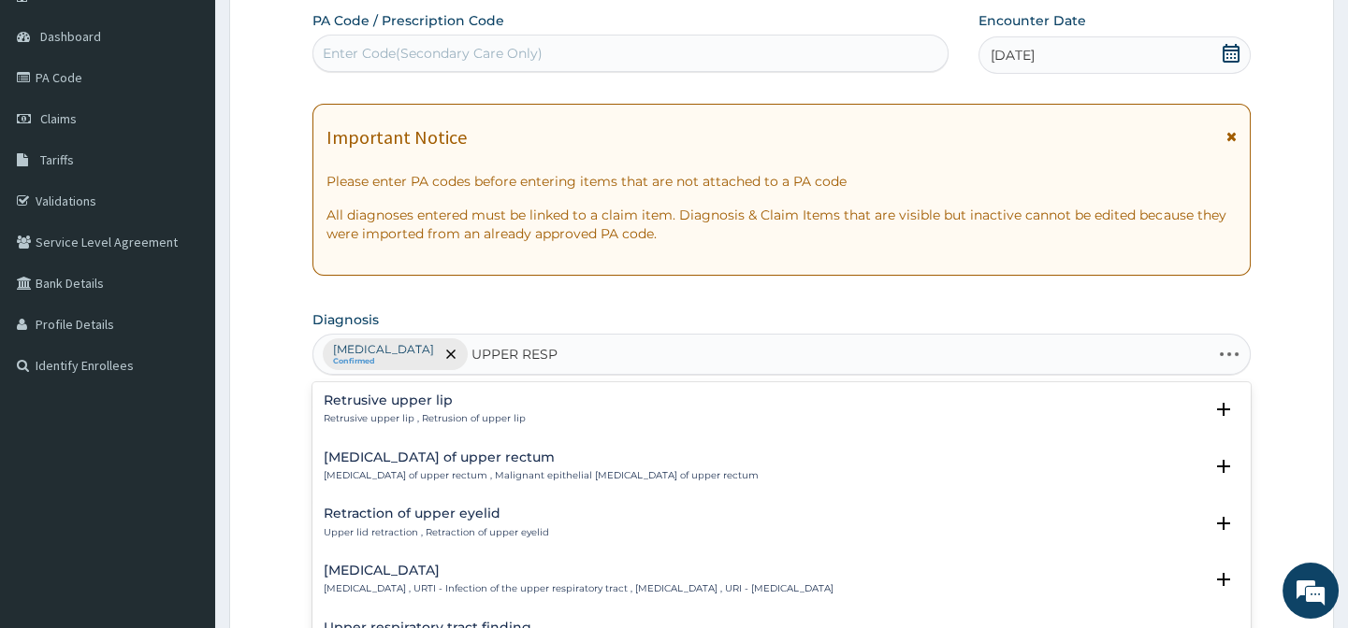
type input "UPPER RESPI"
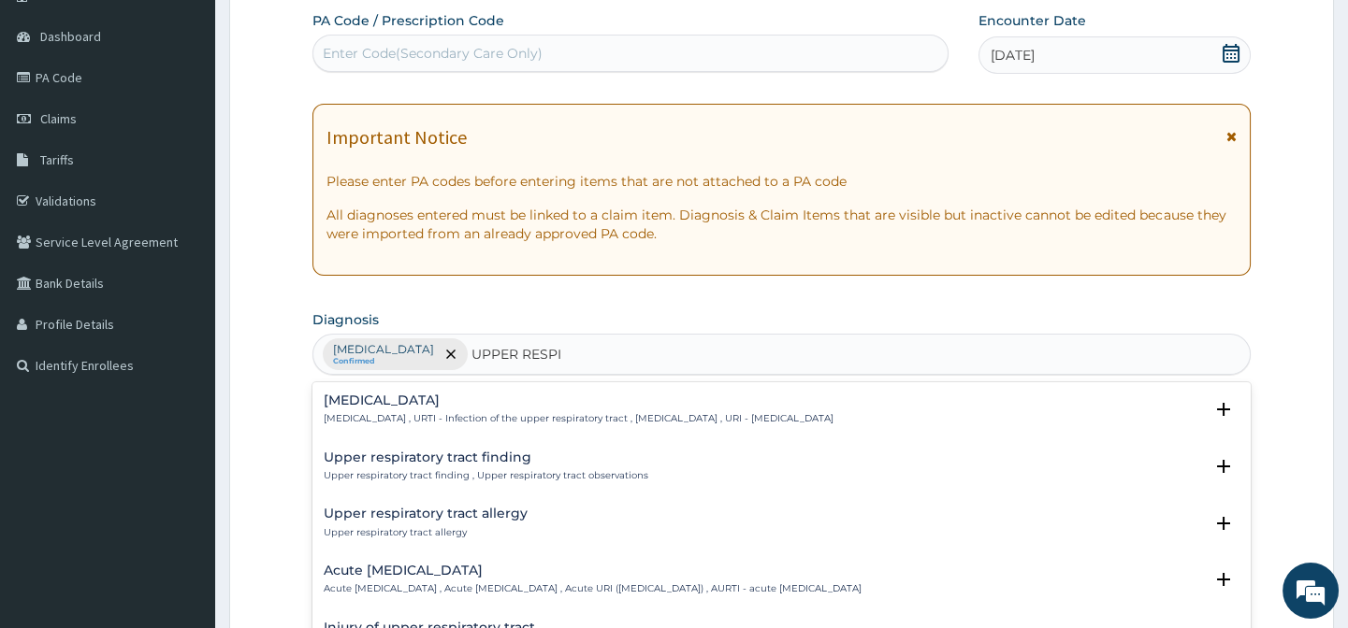
click at [358, 420] on p "Upper respiratory infection , URTI - Infection of the upper respiratory tract ,…" at bounding box center [579, 418] width 510 height 13
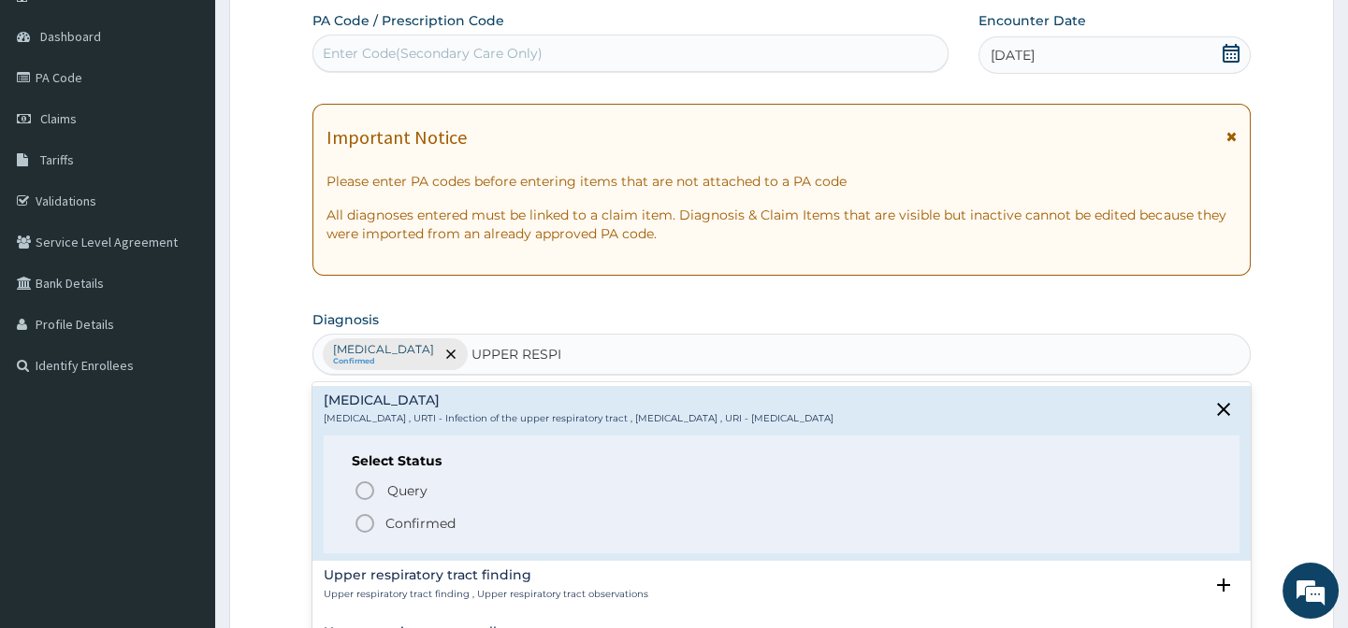
click at [367, 525] on icon "status option filled" at bounding box center [364, 523] width 22 height 22
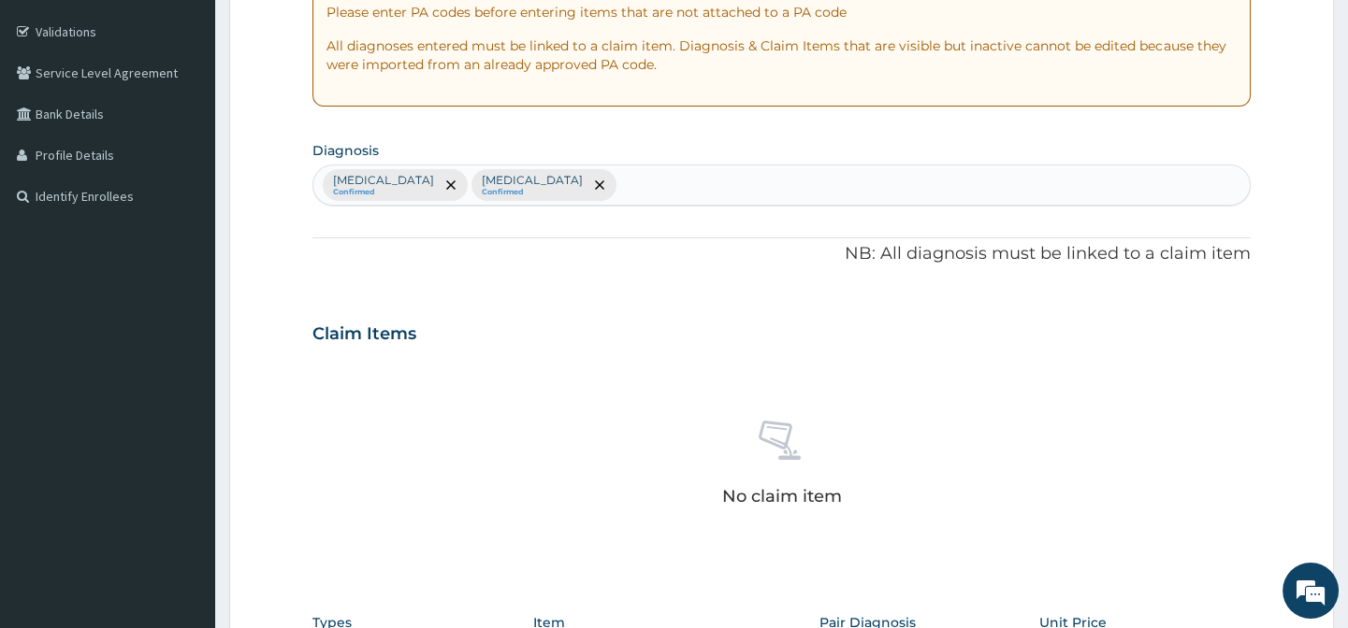
scroll to position [507, 0]
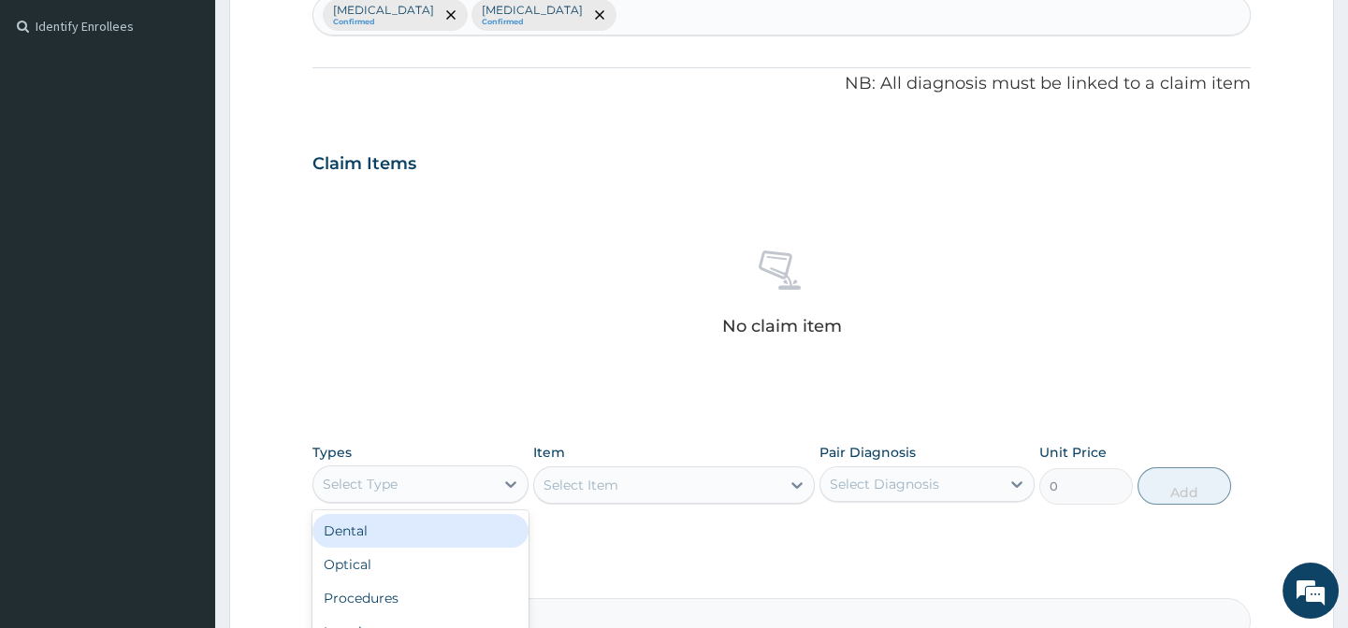
click at [451, 498] on div "Select Type" at bounding box center [419, 484] width 215 height 37
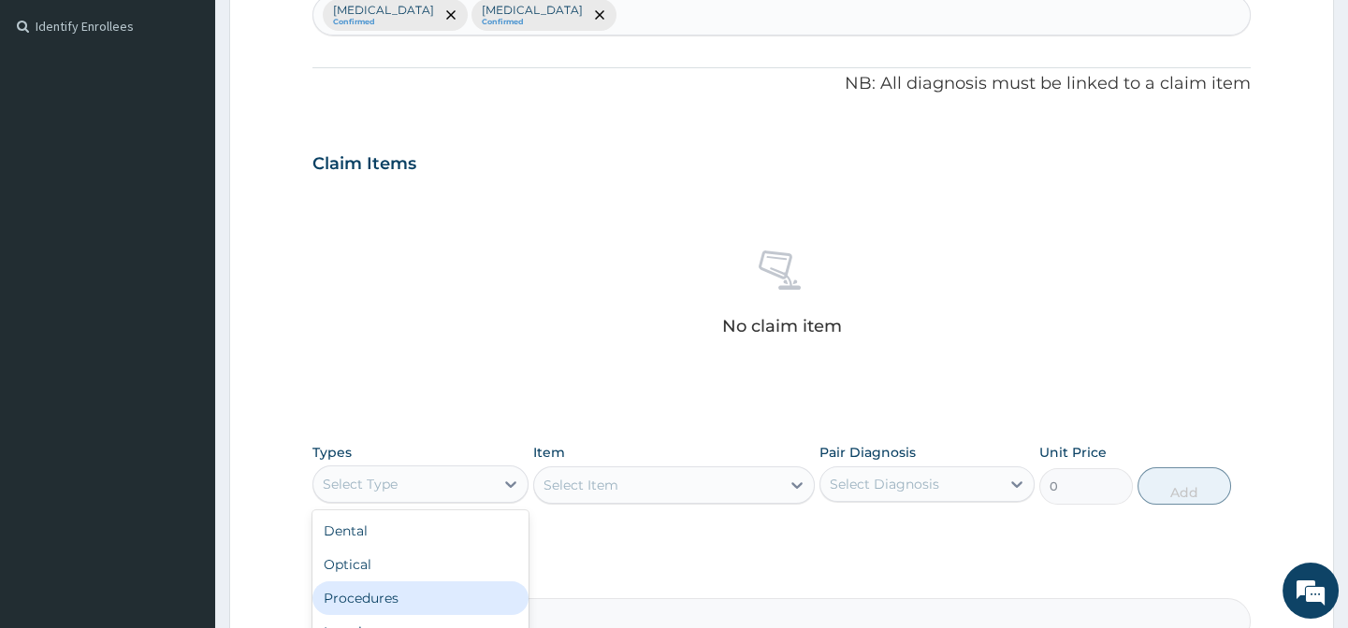
click at [361, 587] on div "Procedures" at bounding box center [419, 599] width 215 height 34
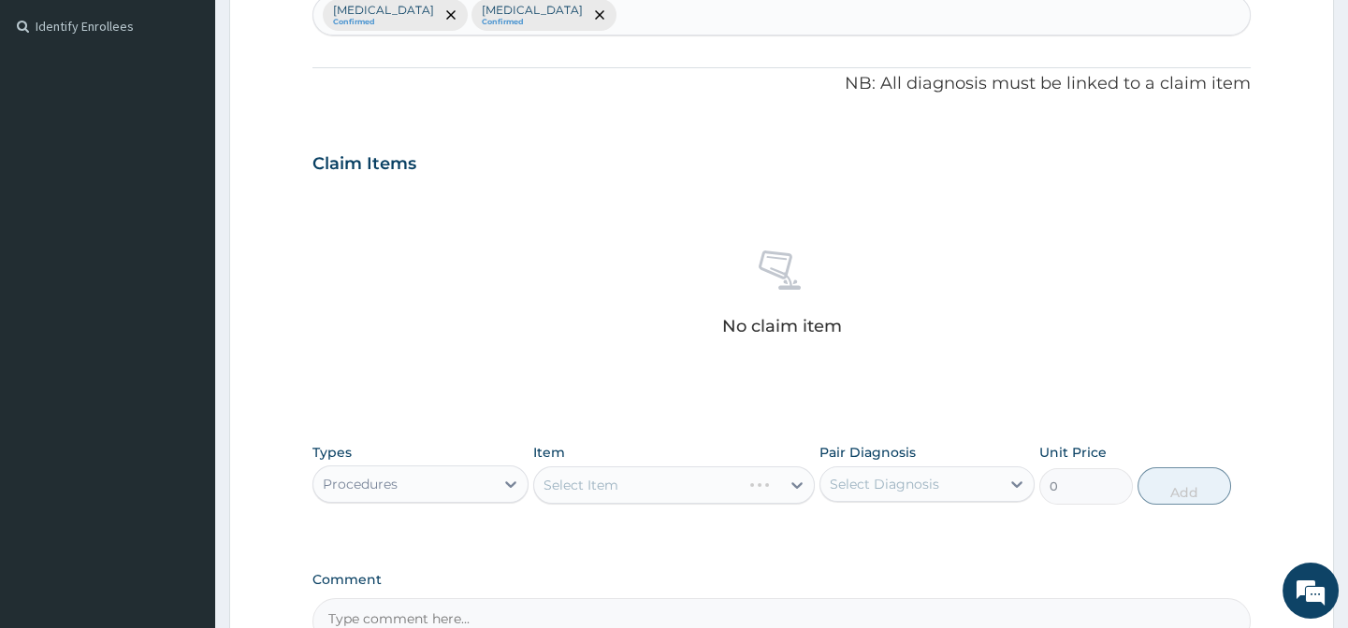
click at [608, 470] on div "Select Item" at bounding box center [673, 485] width 281 height 37
click at [654, 538] on div "Types Procedures Item Select Item Pair Diagnosis Select Diagnosis Unit Price 0 …" at bounding box center [780, 488] width 937 height 108
click at [642, 456] on div "Item Select Item" at bounding box center [673, 474] width 281 height 62
click at [673, 562] on div "PA Code / Prescription Code Enter Code(Secondary Care Only) Encounter Date 03-0…" at bounding box center [780, 159] width 937 height 974
click at [666, 541] on div "PA Code / Prescription Code Enter Code(Secondary Care Only) Encounter Date 03-0…" at bounding box center [780, 159] width 937 height 974
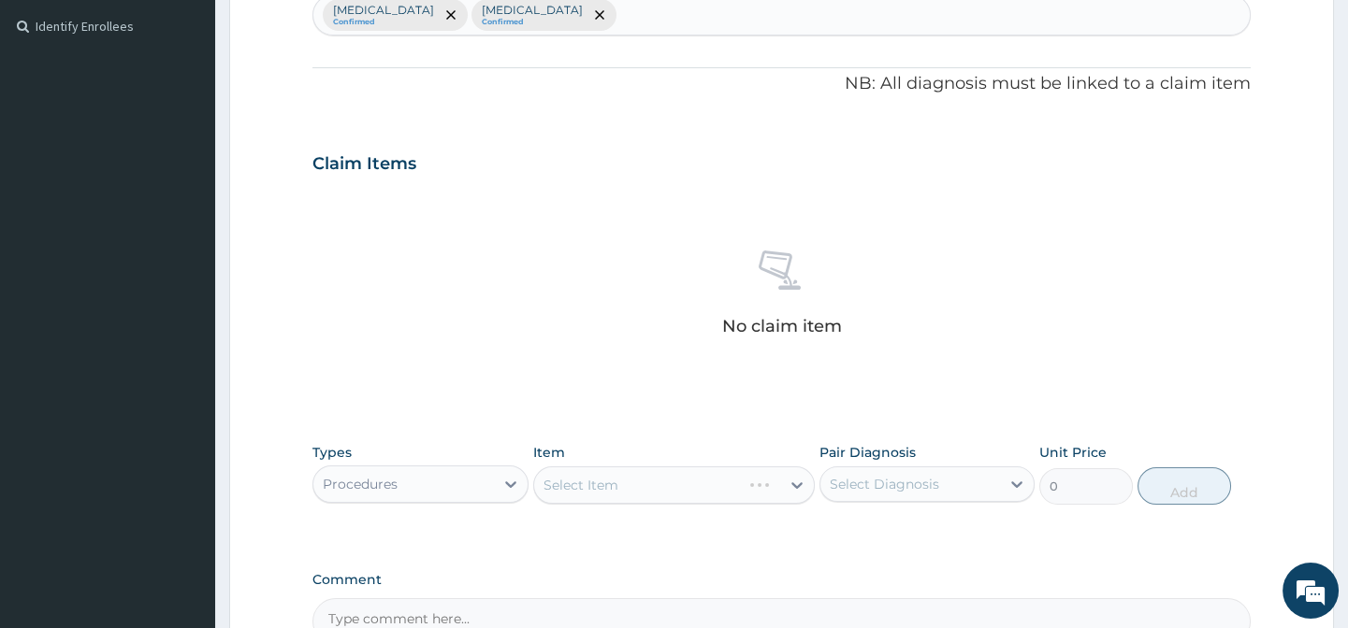
click at [640, 402] on div "PA Code / Prescription Code Enter Code(Secondary Care Only) Encounter Date 03-0…" at bounding box center [780, 159] width 937 height 974
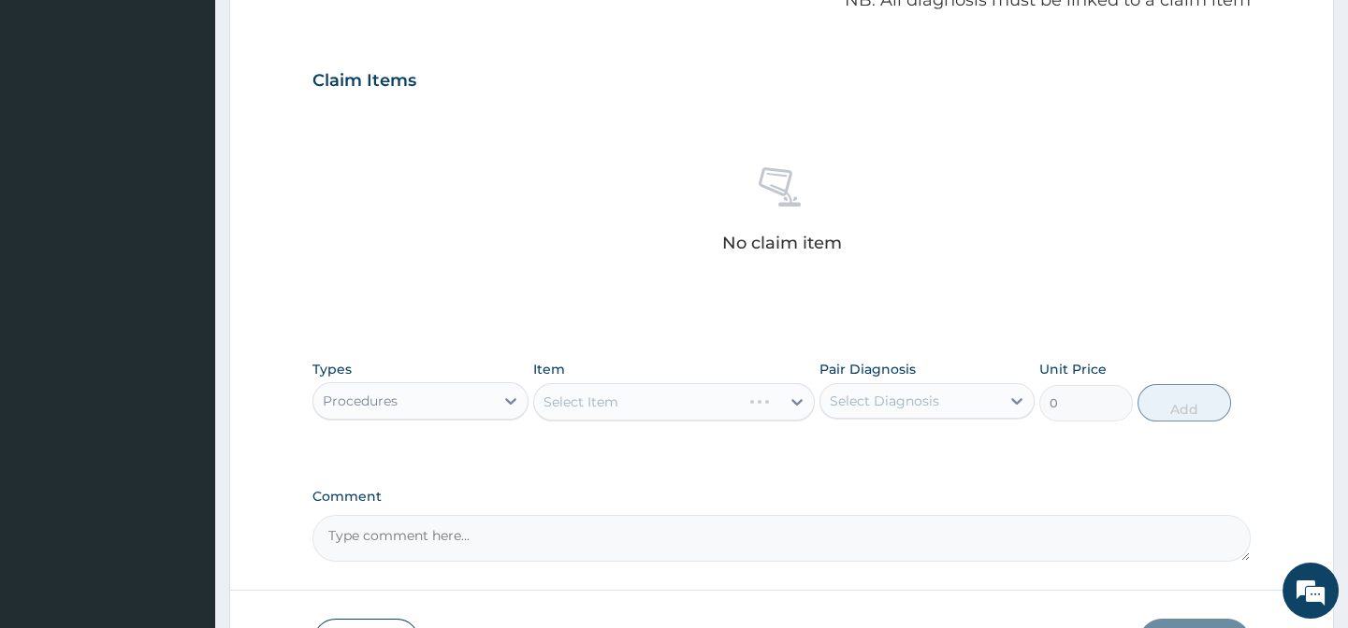
scroll to position [719, 0]
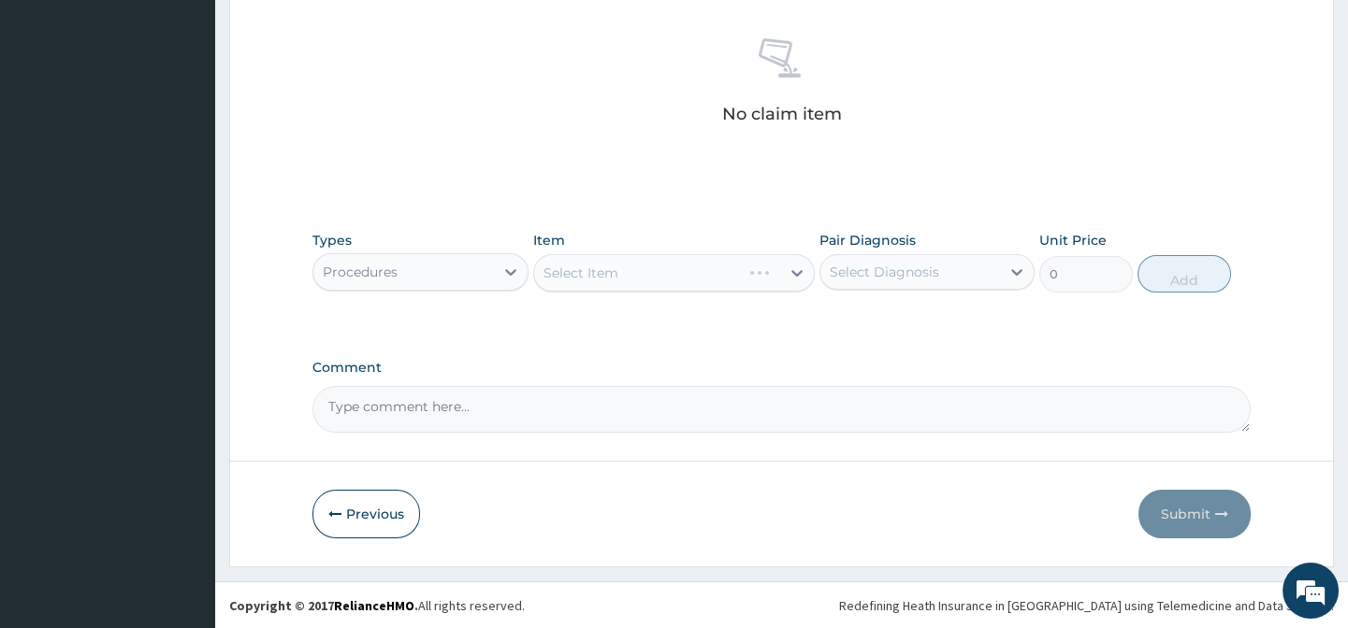
click at [594, 269] on div "Select Item" at bounding box center [673, 272] width 281 height 37
click at [596, 222] on div "Types Procedures Item Select Item Pair Diagnosis Select Diagnosis Unit Price 0 …" at bounding box center [780, 262] width 937 height 80
click at [617, 301] on div "Types Procedures Item Select Item Pair Diagnosis Select Diagnosis Unit Price 0 …" at bounding box center [780, 276] width 937 height 108
click at [621, 244] on div "Item Select Item" at bounding box center [673, 262] width 281 height 62
click at [630, 276] on div "Select Item" at bounding box center [673, 272] width 281 height 37
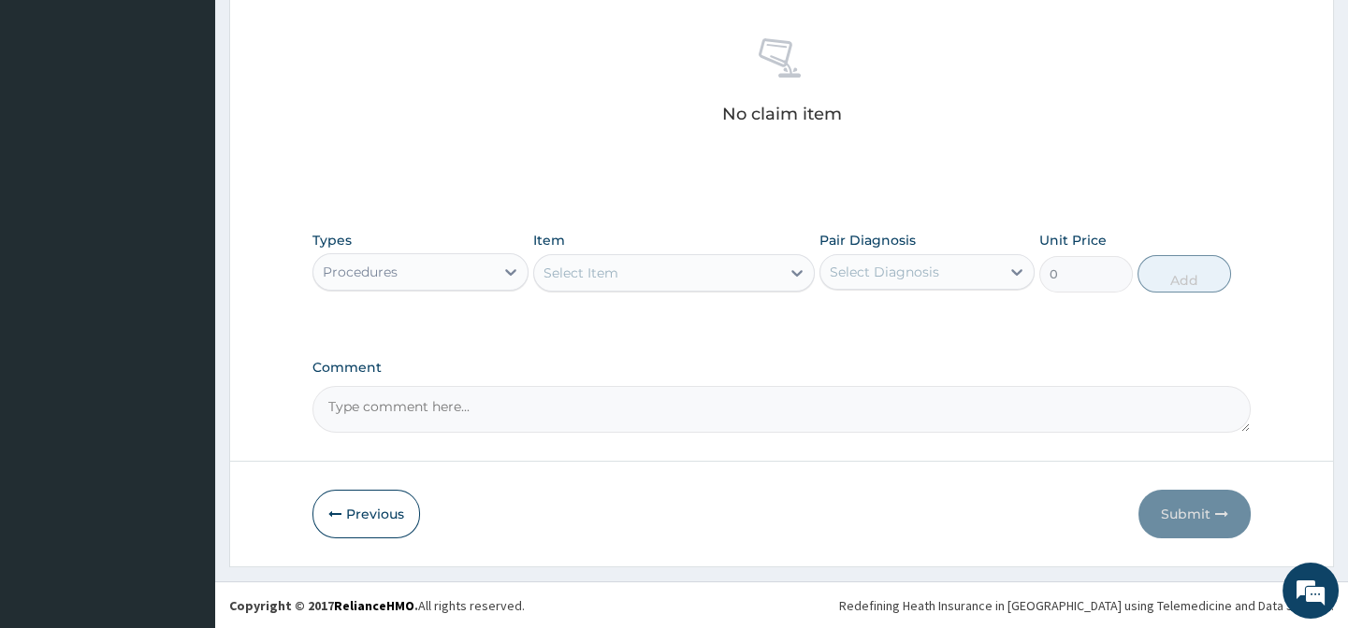
click at [627, 269] on div "Select Item" at bounding box center [657, 273] width 246 height 30
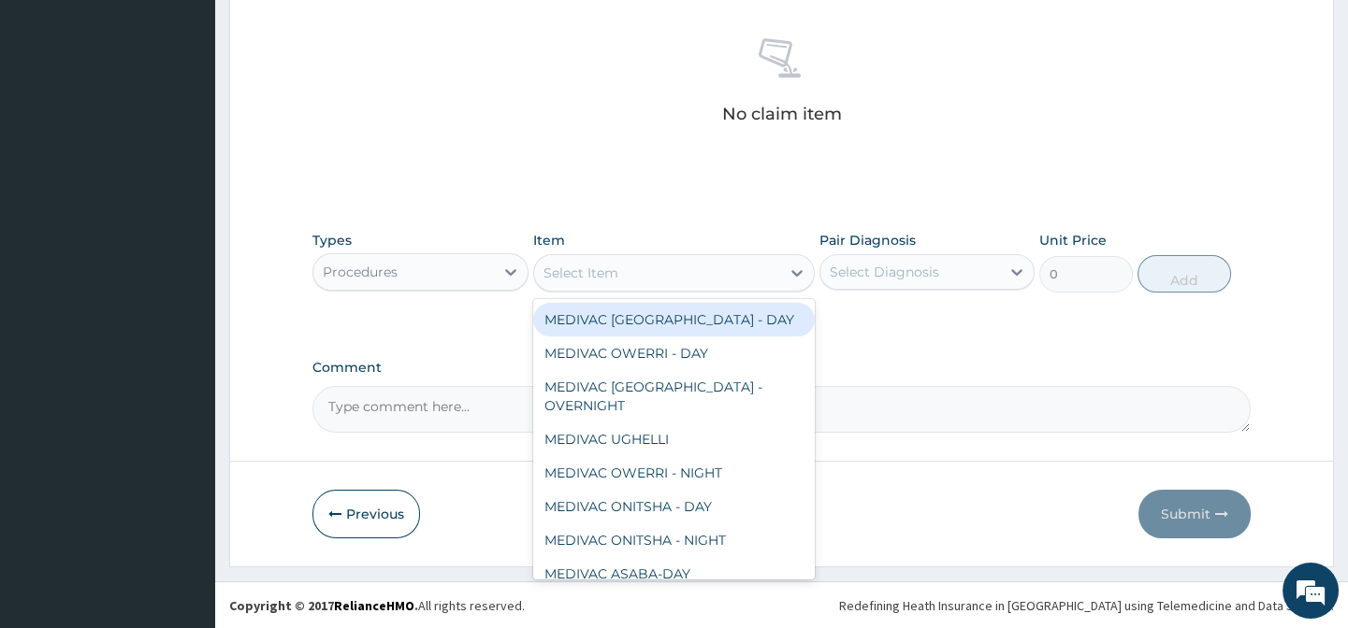
paste input "COUGH SYR (ADULT)"
type input "COUGH SYR (ADULT)"
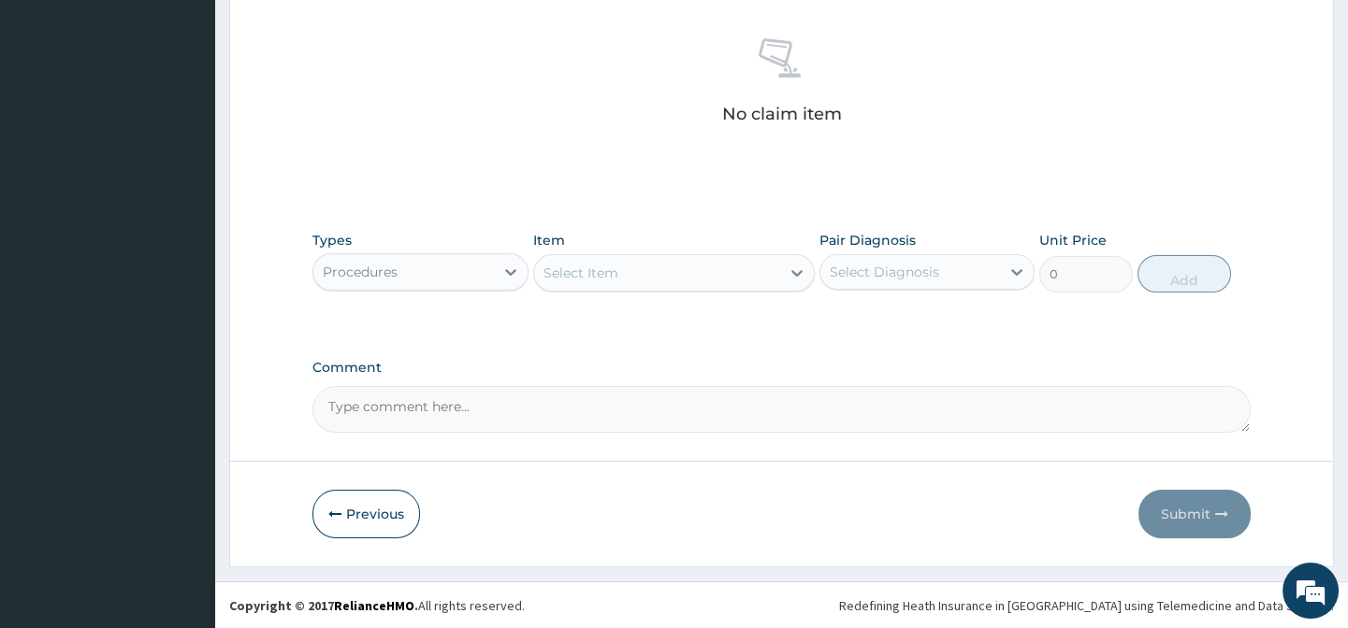
click at [734, 277] on div "Select Item" at bounding box center [657, 273] width 246 height 30
click at [733, 277] on div "Select Item" at bounding box center [657, 273] width 246 height 30
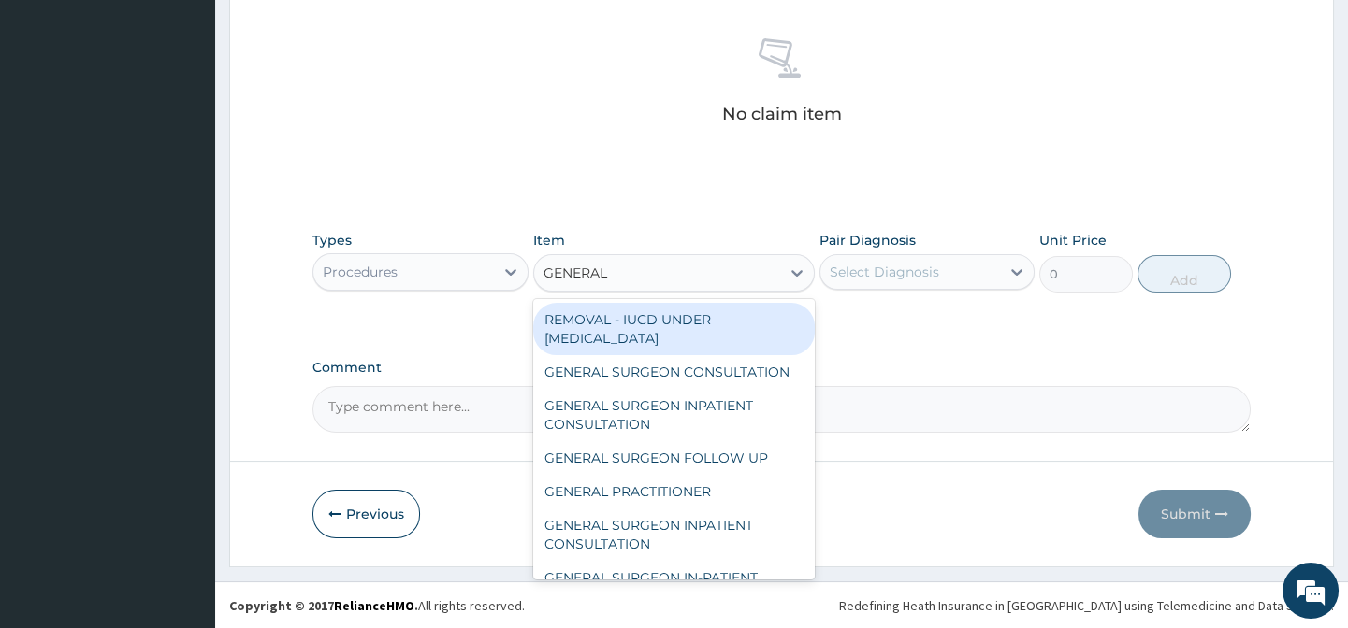
type input "GENERAL P"
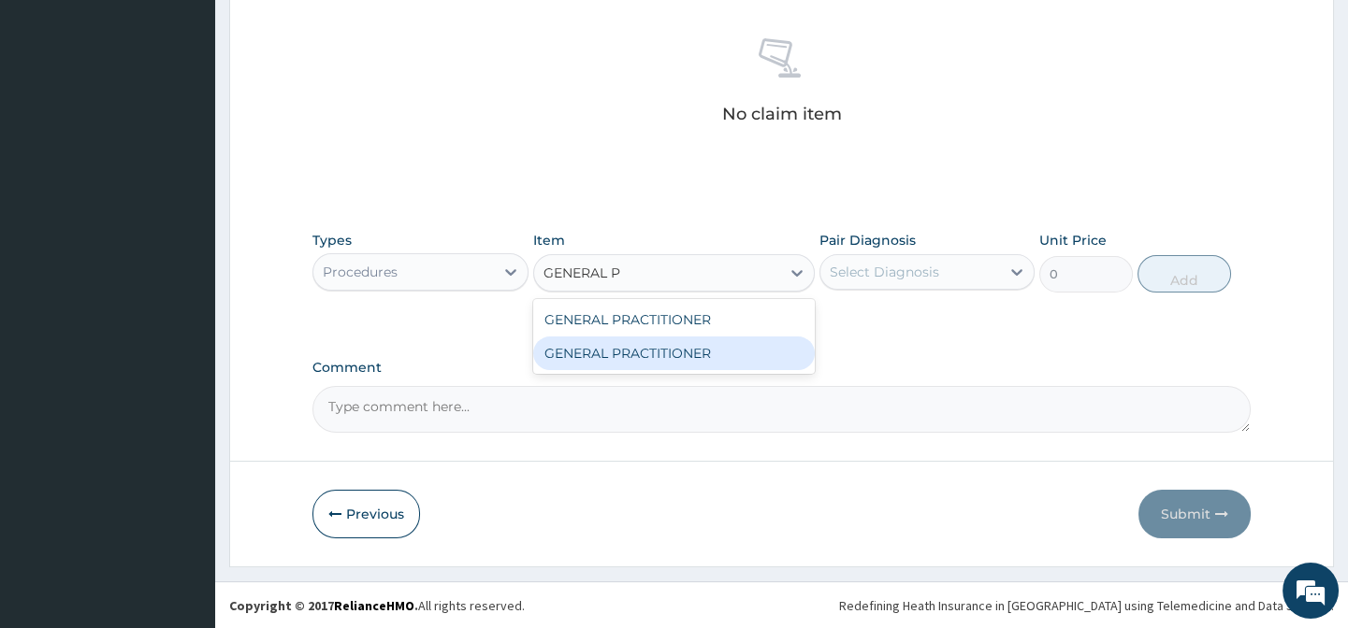
click at [708, 355] on div "GENERAL PRACTITIONER" at bounding box center [673, 354] width 281 height 34
type input "3125"
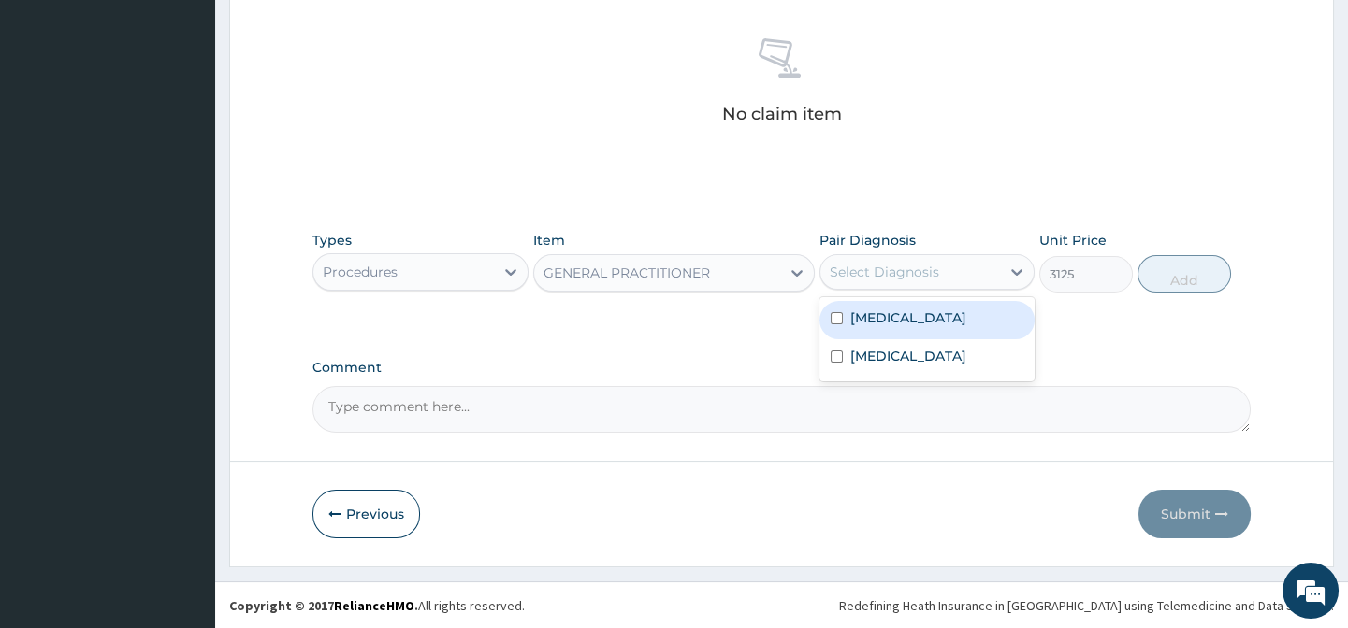
click at [916, 270] on div "Select Diagnosis" at bounding box center [883, 272] width 109 height 19
click at [963, 326] on div "Malaria" at bounding box center [926, 320] width 215 height 38
checkbox input "true"
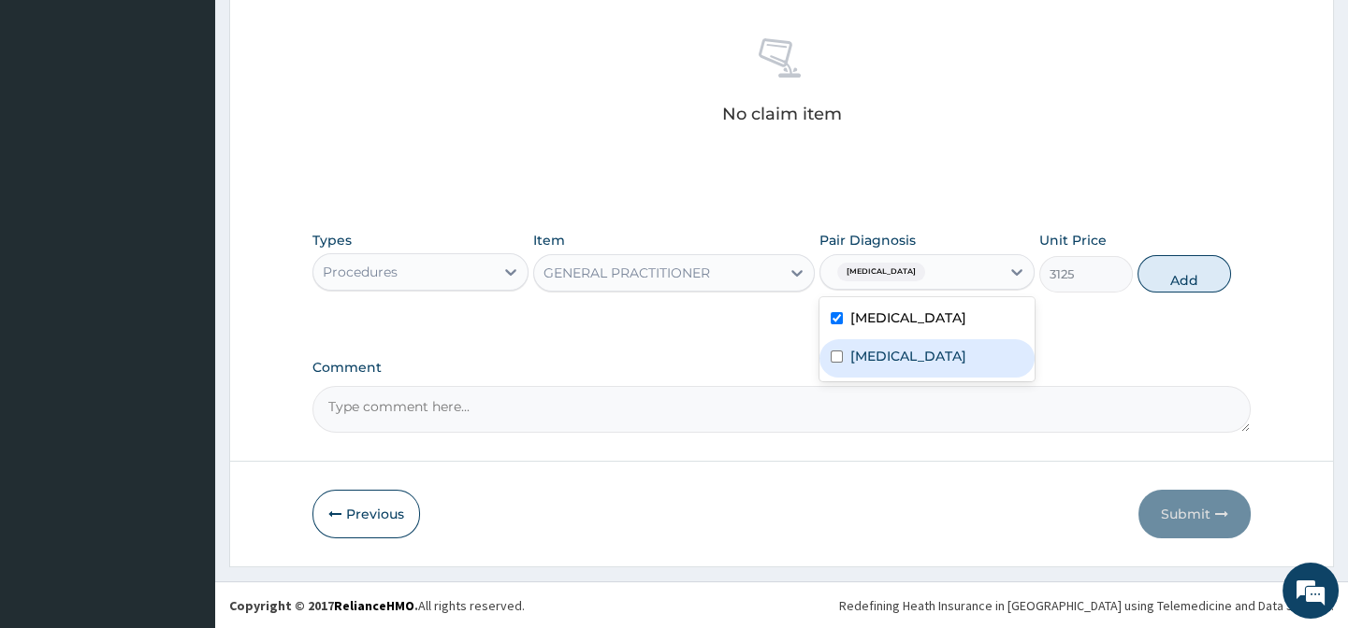
click at [966, 366] on label "Upper respiratory infection" at bounding box center [908, 356] width 116 height 19
checkbox input "true"
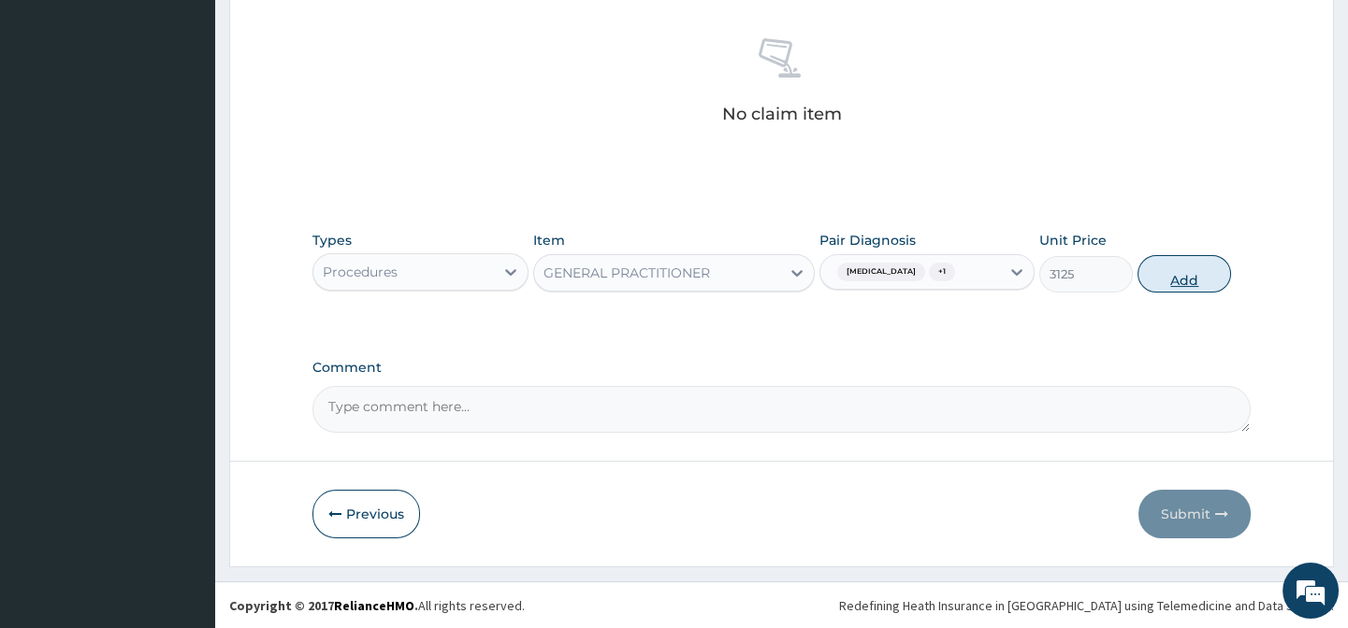
click at [1181, 284] on button "Add" at bounding box center [1184, 273] width 94 height 37
type input "0"
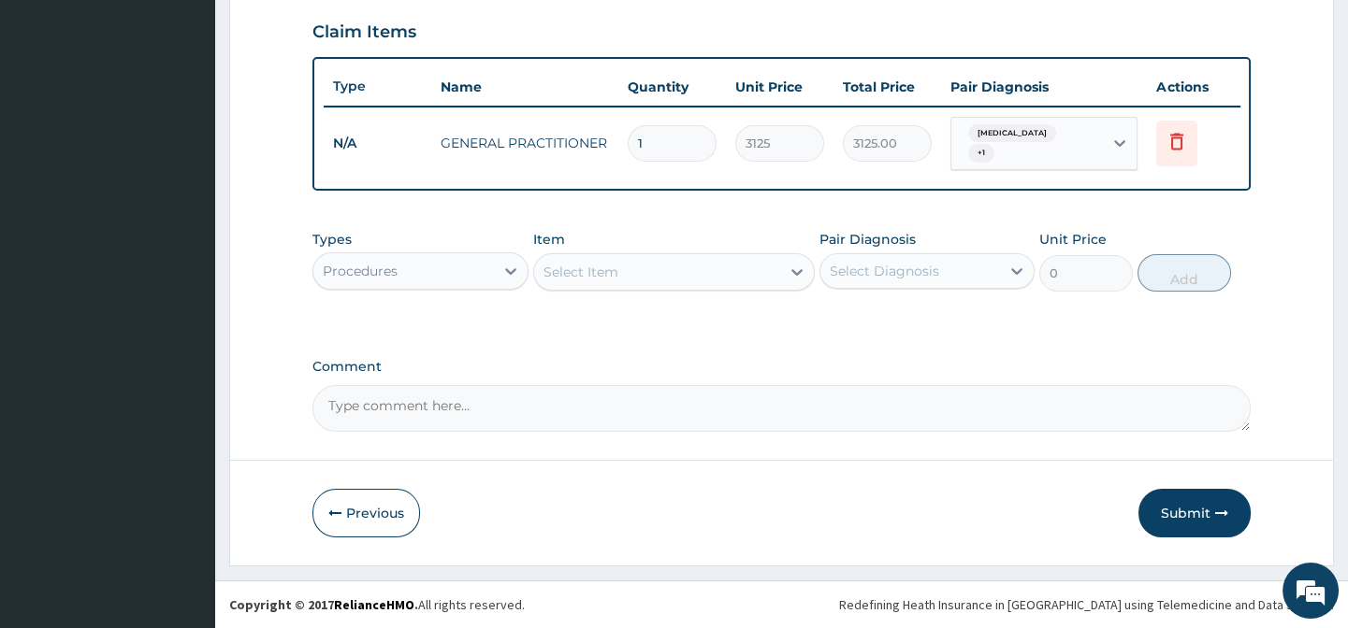
scroll to position [642, 0]
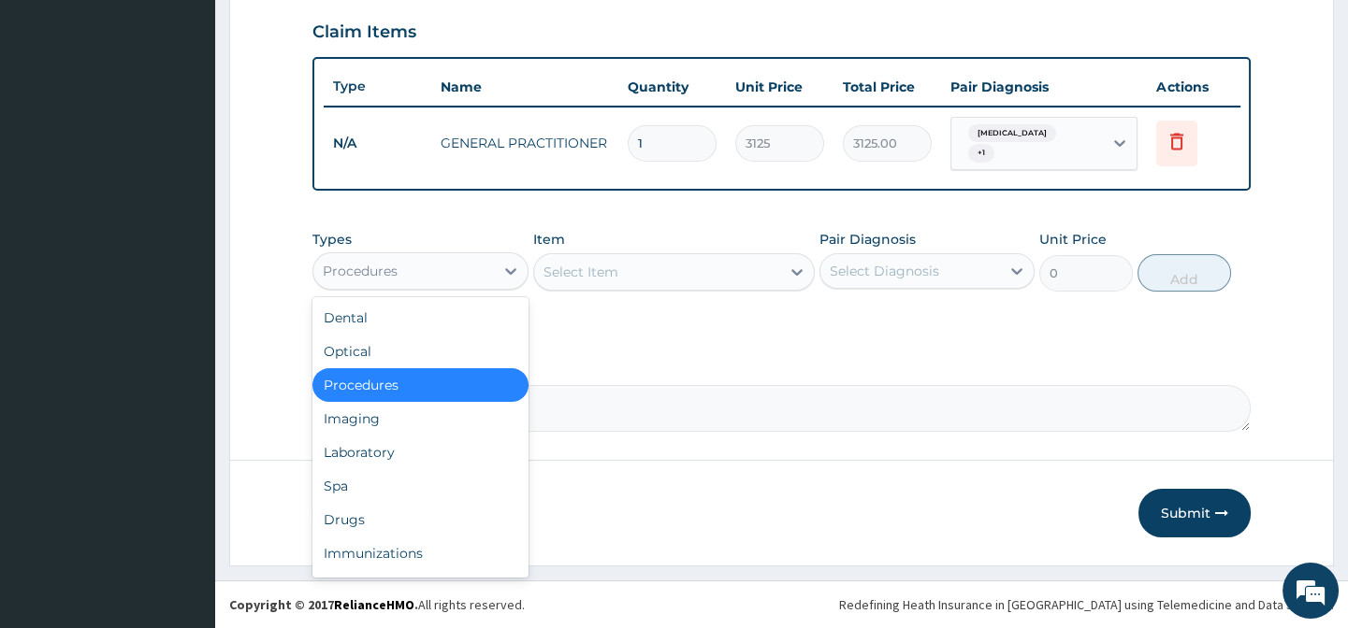
click at [397, 265] on div "Procedures" at bounding box center [403, 271] width 180 height 30
click at [349, 524] on div "Drugs" at bounding box center [419, 520] width 215 height 34
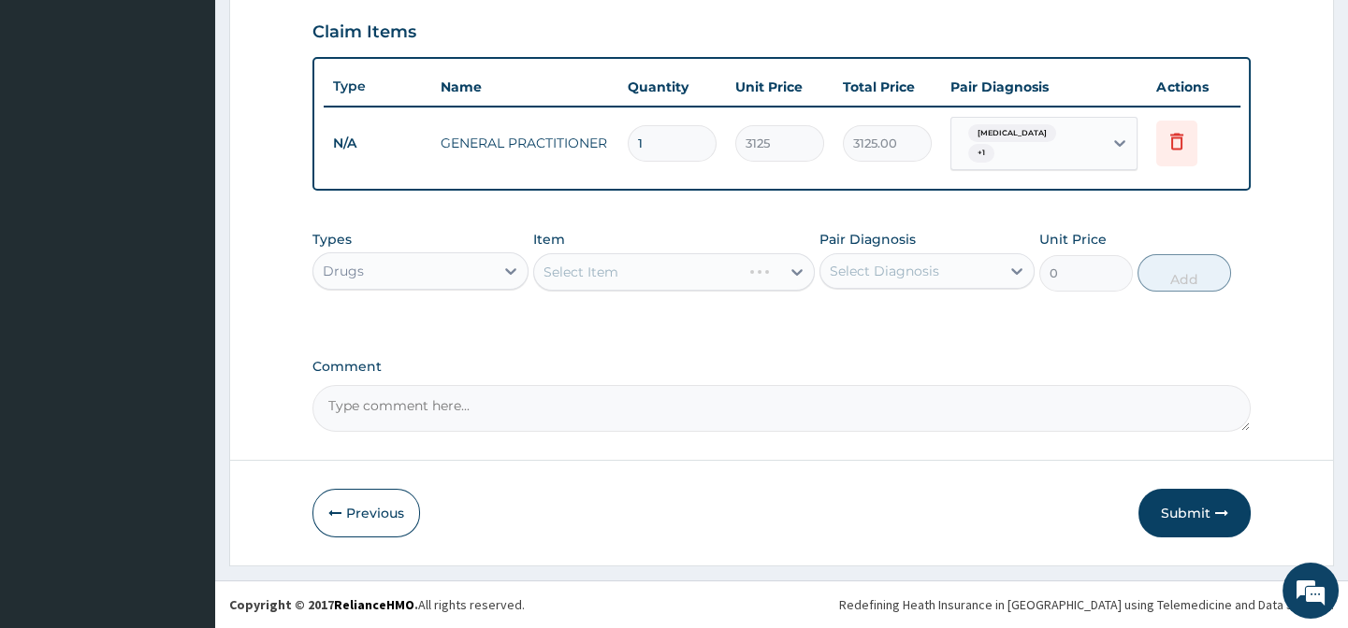
click at [624, 272] on div "Select Item" at bounding box center [673, 271] width 281 height 37
click at [642, 228] on div "Types Drugs Item Select Item Pair Diagnosis Select Diagnosis Unit Price 0 Add" at bounding box center [780, 261] width 937 height 80
click at [684, 309] on div "Types Drugs Item Select Item Pair Diagnosis Select Diagnosis Unit Price 0 Add" at bounding box center [780, 275] width 937 height 108
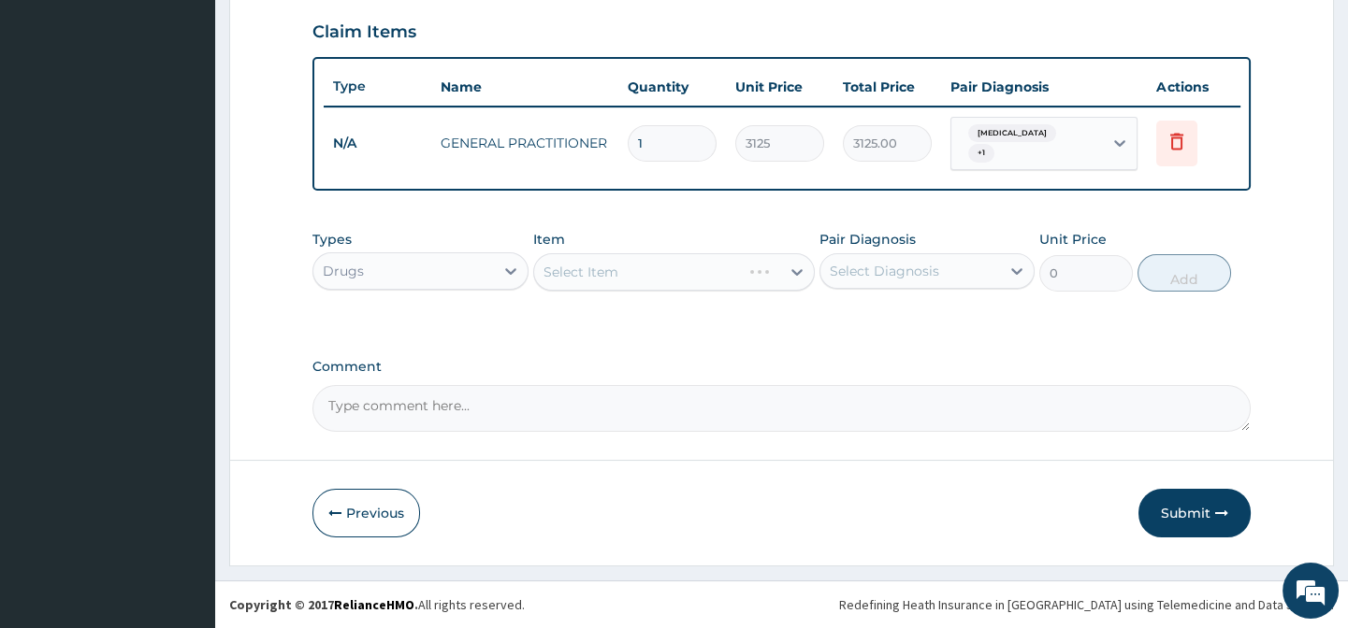
click at [911, 308] on div "Types Drugs Item Select Item Pair Diagnosis Select Diagnosis Unit Price 0 Add" at bounding box center [780, 275] width 937 height 108
click at [945, 175] on div "Type Name Quantity Unit Price Total Price Pair Diagnosis Actions N/A GENERAL PR…" at bounding box center [780, 124] width 937 height 135
click at [674, 281] on div "Select Item" at bounding box center [673, 271] width 281 height 37
click at [677, 279] on div "Select Item" at bounding box center [673, 271] width 281 height 37
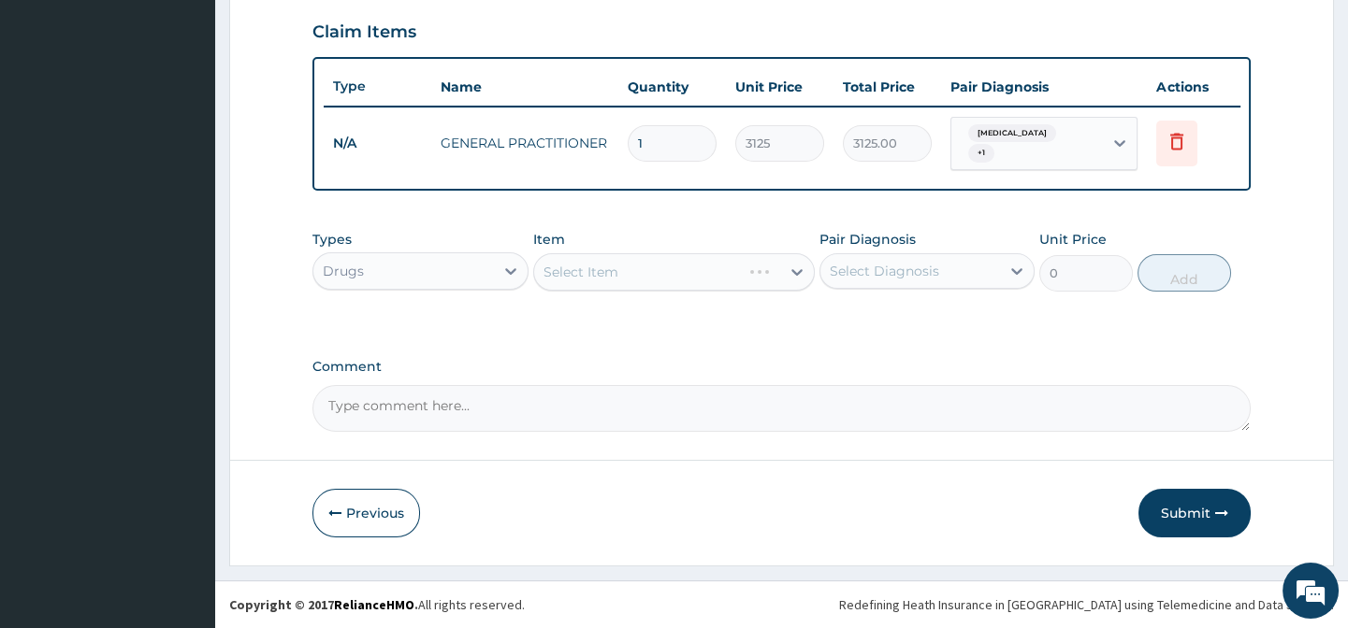
click at [677, 279] on div "Select Item" at bounding box center [673, 271] width 281 height 37
click at [709, 317] on div "Types Drugs Item Select Item Pair Diagnosis Select Diagnosis Unit Price 0 Add" at bounding box center [780, 275] width 937 height 108
click at [717, 255] on div "Select Item" at bounding box center [673, 271] width 281 height 37
click at [723, 295] on div "Types Drugs Item Select Item Pair Diagnosis Select Diagnosis Unit Price 0 Add" at bounding box center [780, 261] width 937 height 80
click at [625, 269] on div "Select Item" at bounding box center [657, 272] width 246 height 30
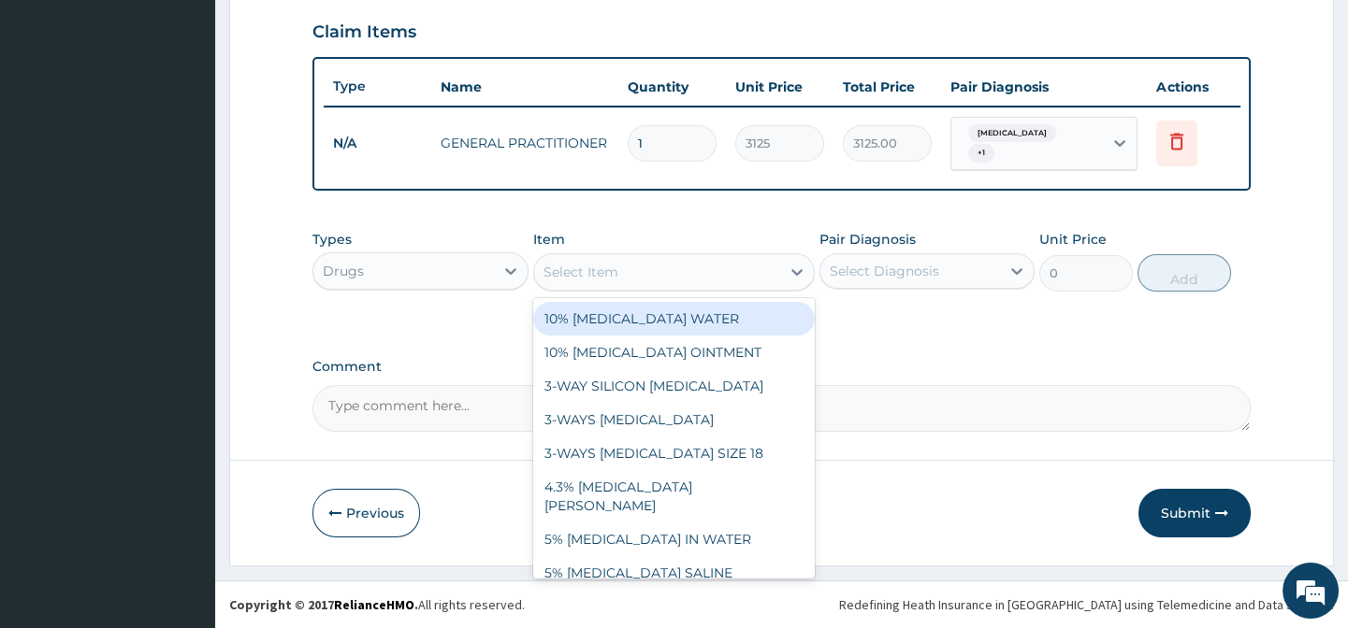
paste input "COUGH SYR (ADULT)"
type input "COUGH SYR (ADULT)"
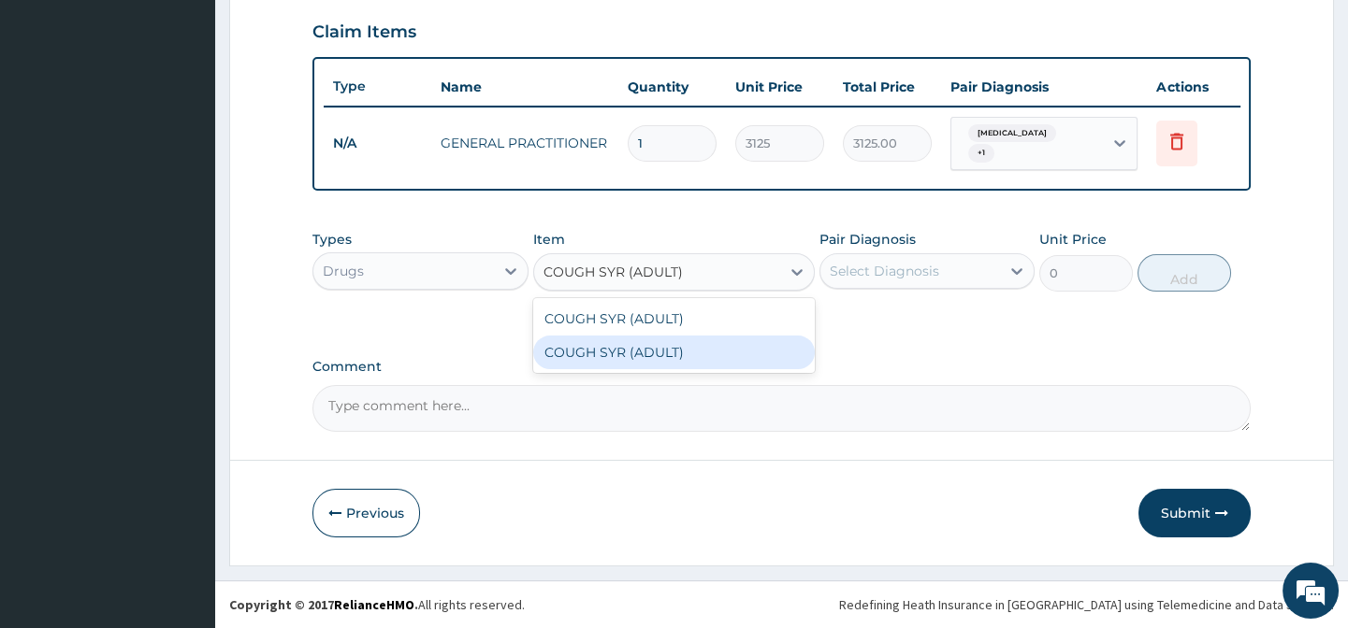
click at [717, 352] on div "COUGH SYR (ADULT)" at bounding box center [673, 353] width 281 height 34
type input "700"
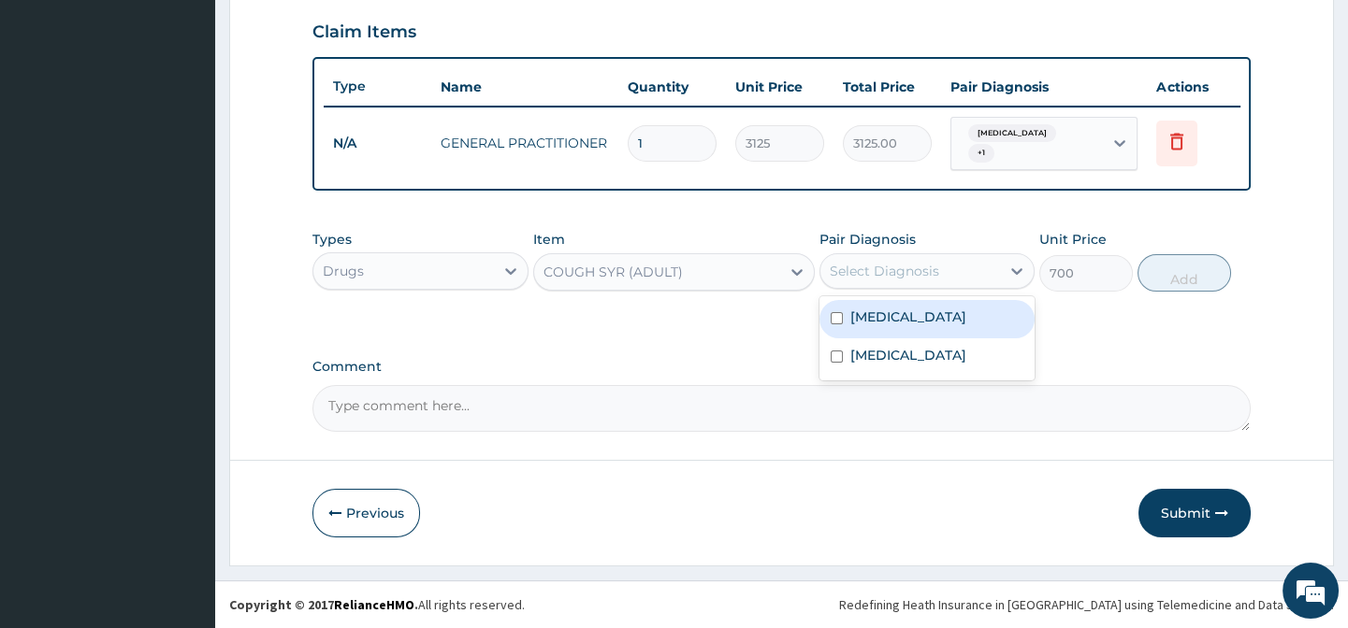
click at [947, 284] on div "Select Diagnosis" at bounding box center [910, 271] width 180 height 30
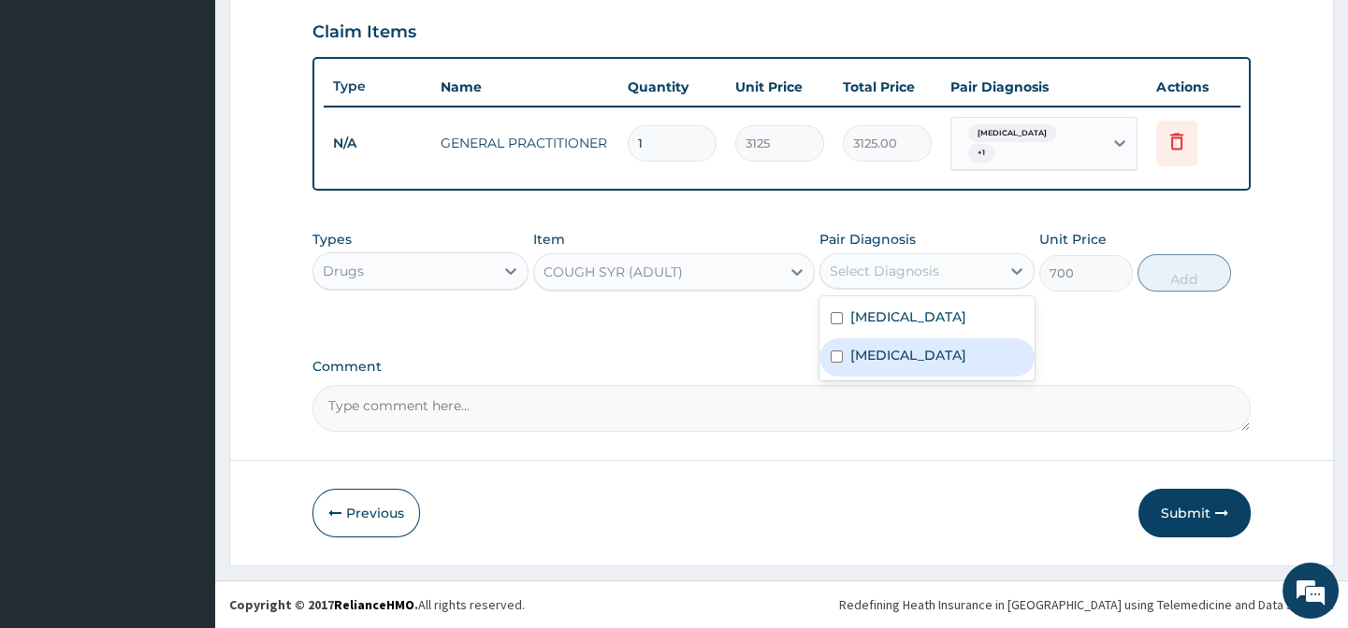
click at [966, 361] on label "Upper respiratory infection" at bounding box center [908, 355] width 116 height 19
checkbox input "true"
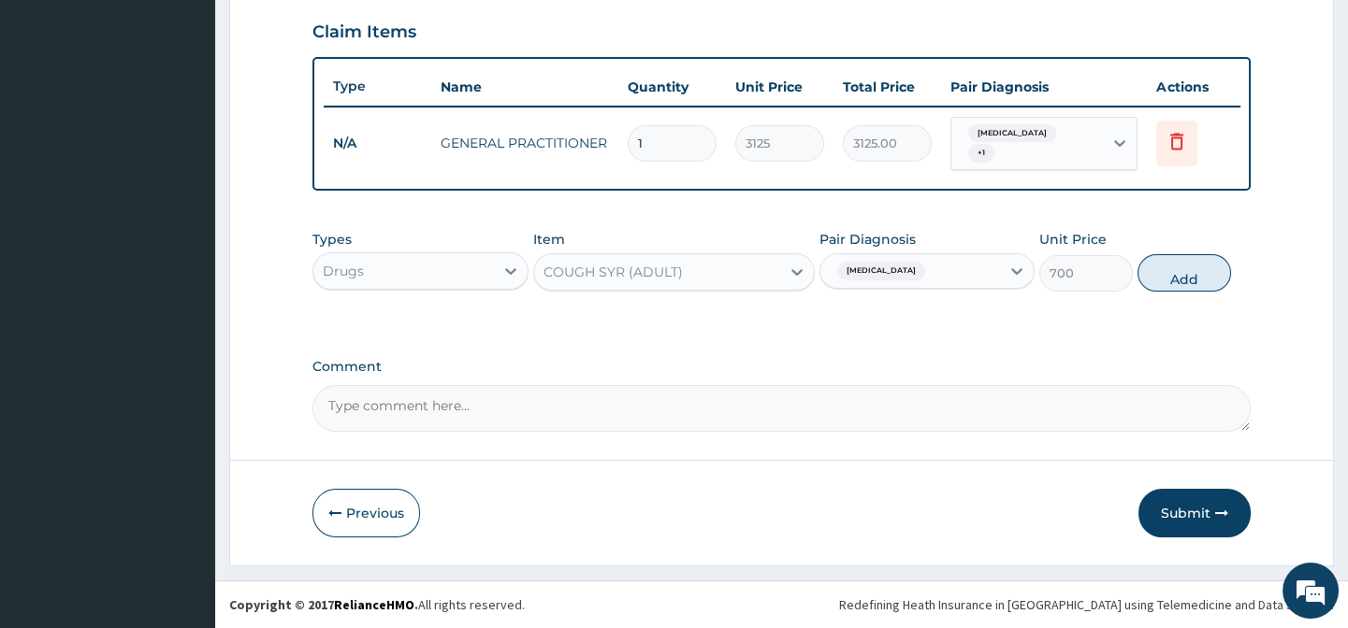
click at [1154, 267] on button "Add" at bounding box center [1184, 272] width 94 height 37
type input "0"
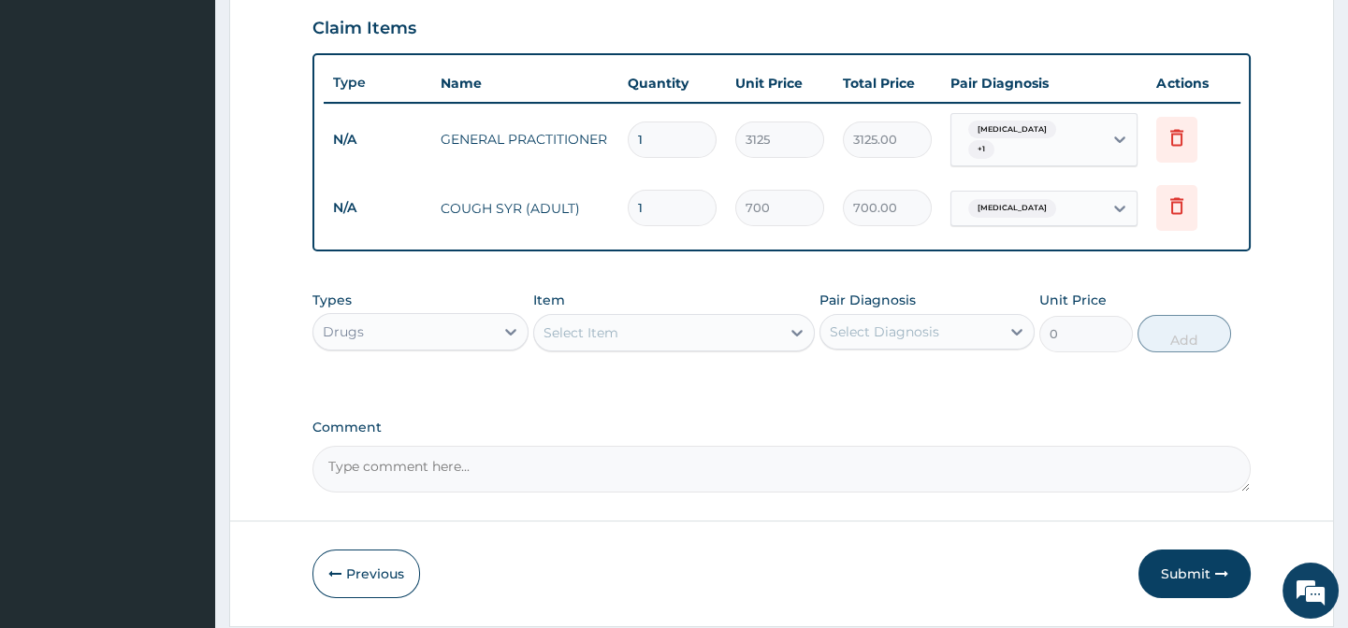
click at [619, 326] on div "Select Item" at bounding box center [657, 333] width 246 height 30
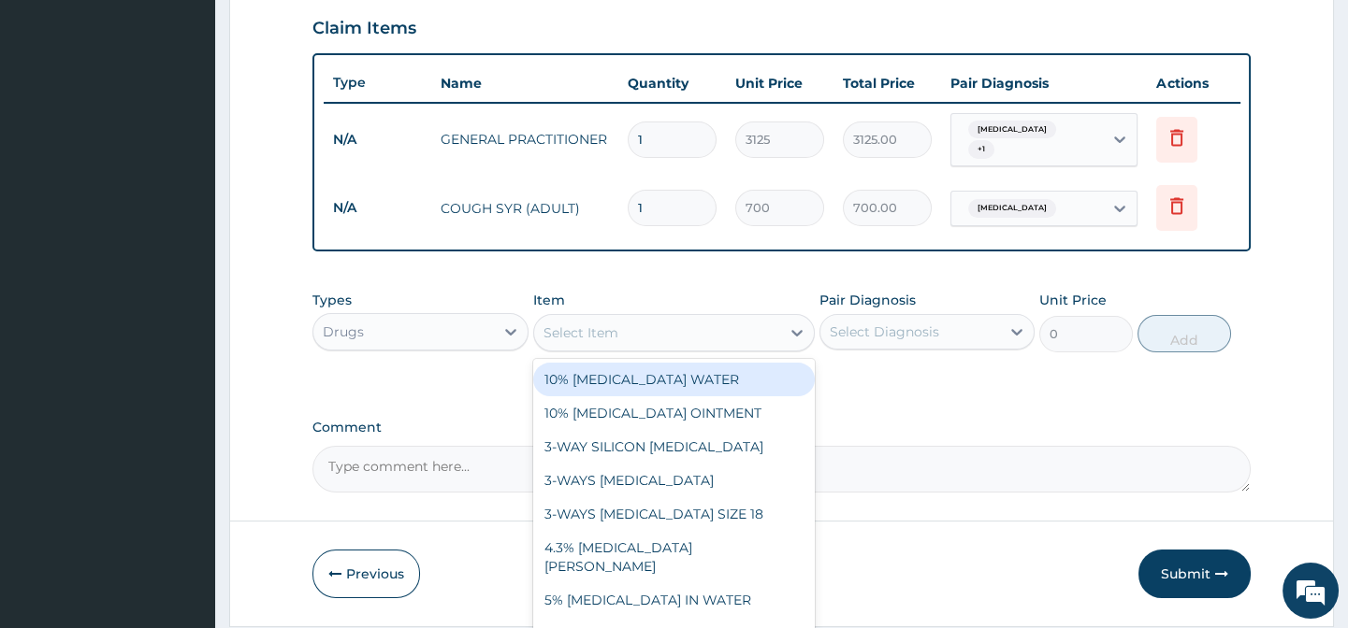
paste input "VITAMIN C 100MG TAB"
type input "VITAMIN C 100MG TAB"
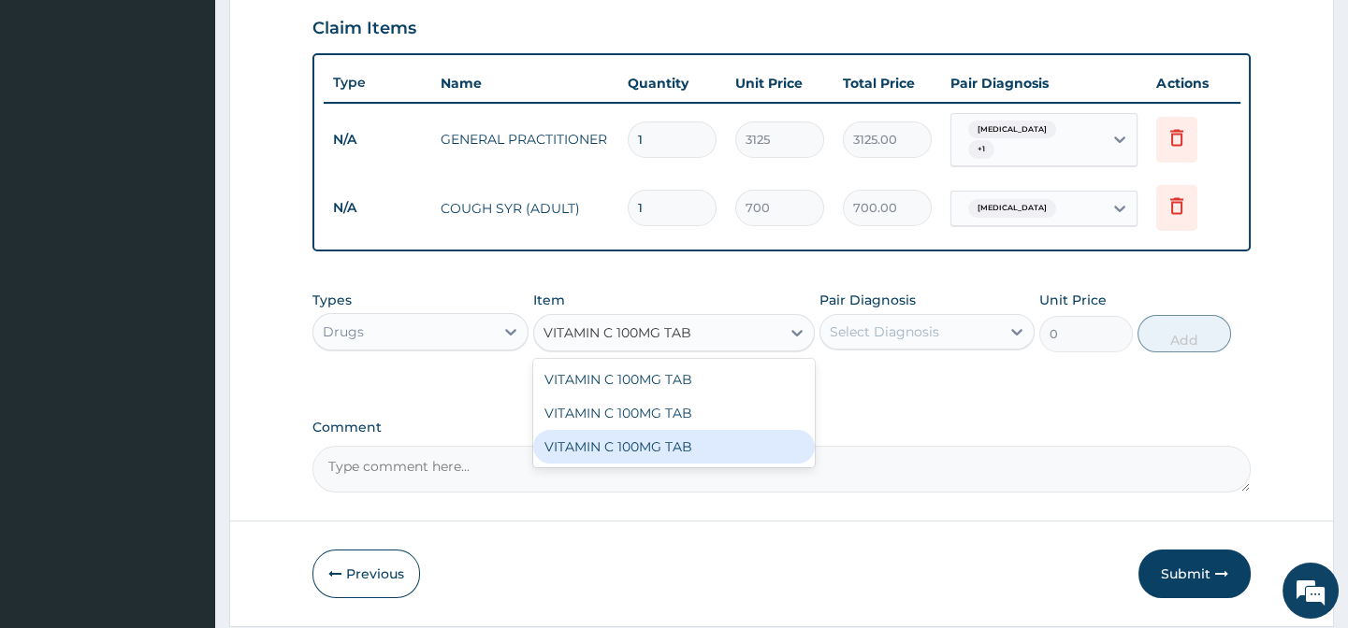
drag, startPoint x: 783, startPoint y: 447, endPoint x: 791, endPoint y: 440, distance: 11.3
click at [785, 447] on div "VITAMIN C 100MG TAB" at bounding box center [673, 447] width 281 height 34
type input "20"
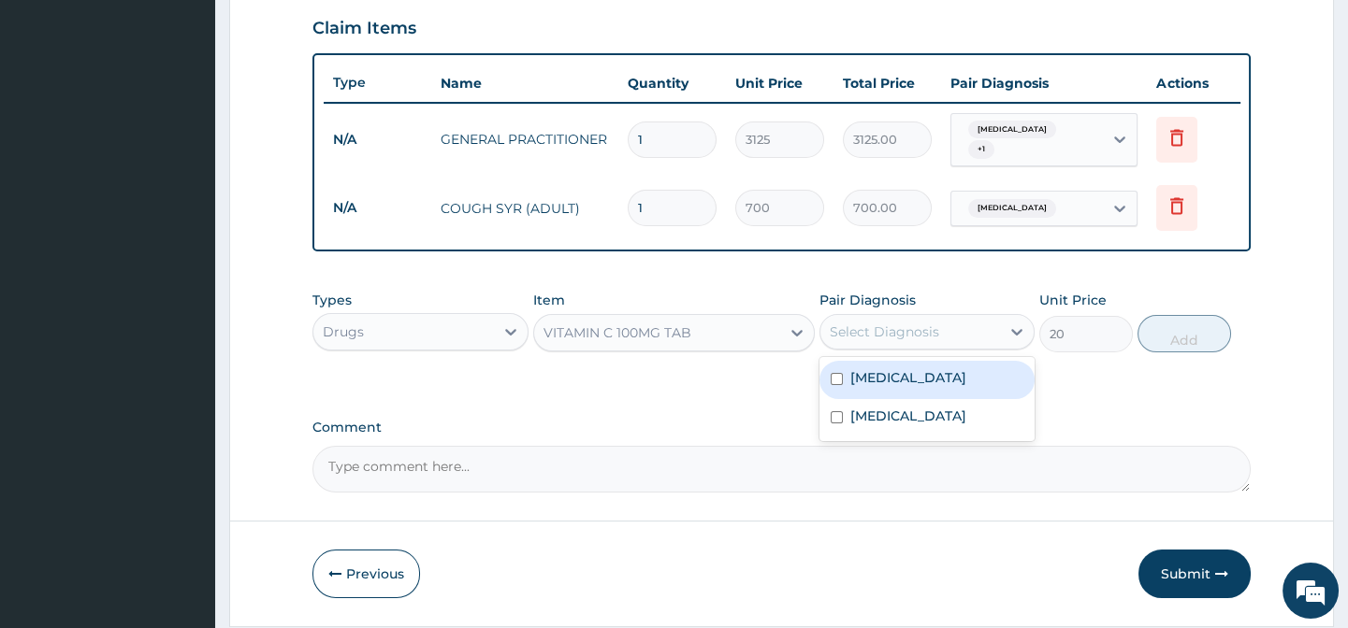
click at [893, 347] on div "Select Diagnosis" at bounding box center [910, 332] width 180 height 30
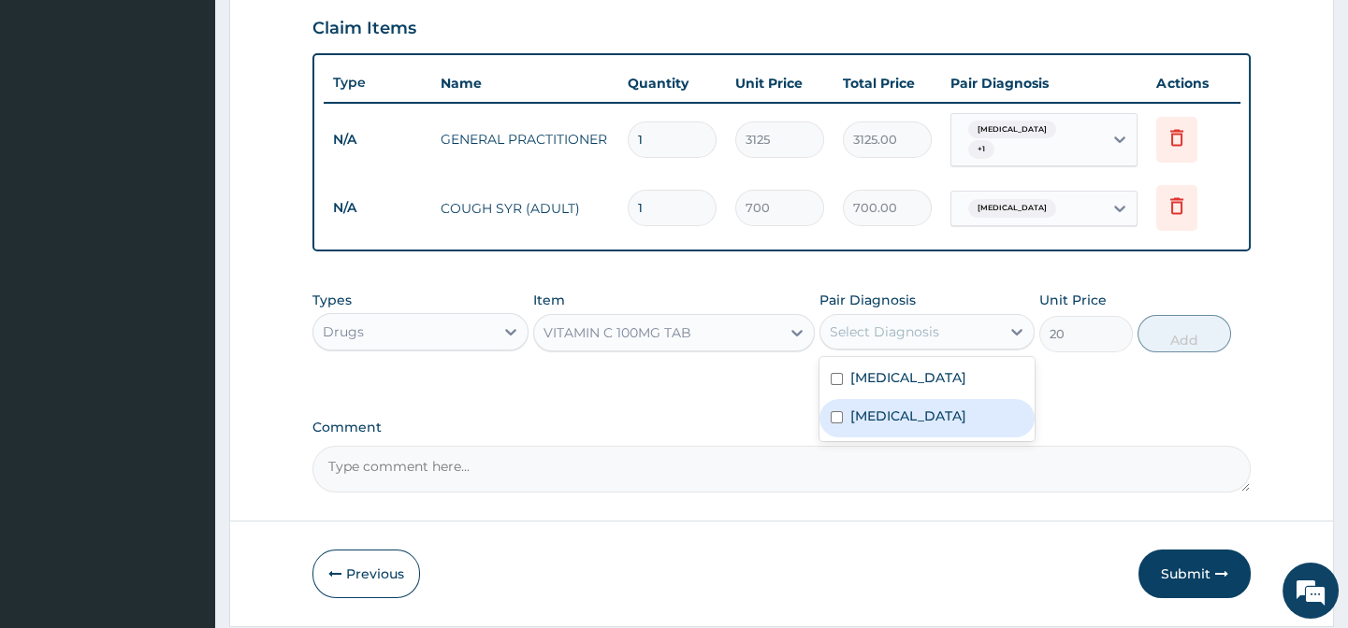
click at [966, 426] on label "Upper respiratory infection" at bounding box center [908, 416] width 116 height 19
checkbox input "true"
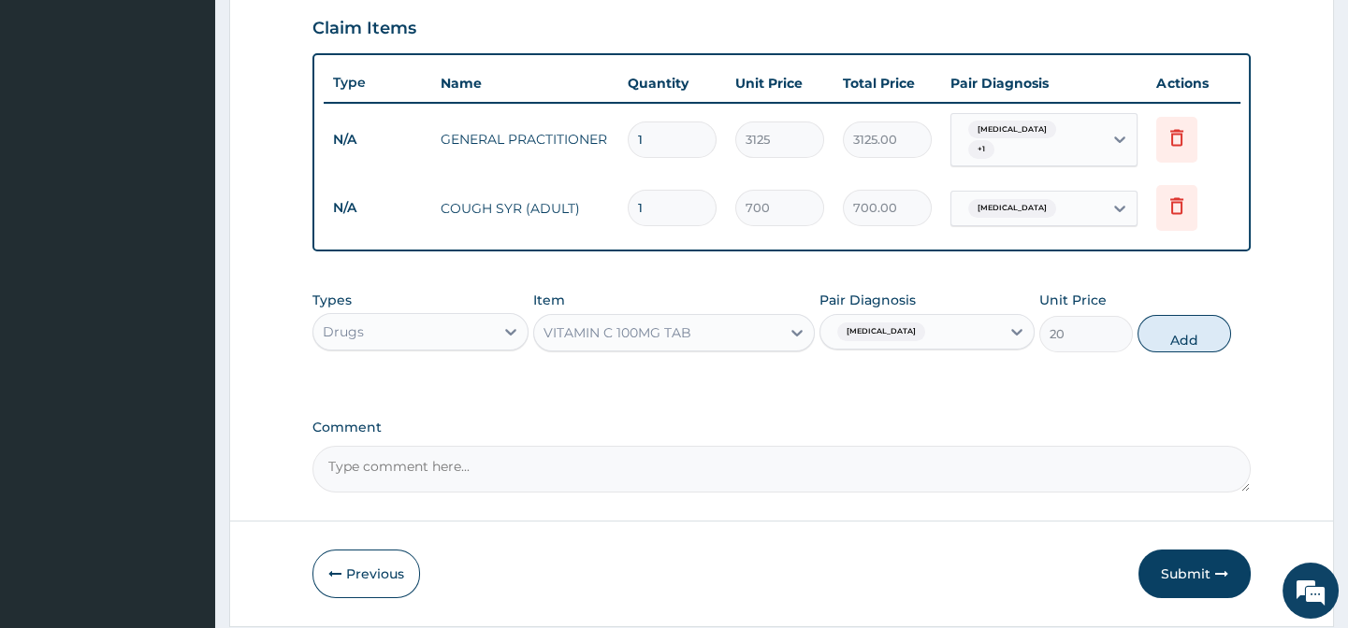
drag, startPoint x: 1095, startPoint y: 391, endPoint x: 1140, endPoint y: 363, distance: 52.9
click at [1102, 384] on div "Types Drugs Item VITAMIN C 100MG TAB Pair Diagnosis Upper respiratory infection…" at bounding box center [780, 335] width 937 height 108
click at [1215, 315] on div "Types Drugs Item VITAMIN C 100MG TAB Pair Diagnosis Upper respiratory infection…" at bounding box center [780, 321] width 937 height 80
click at [1181, 350] on button "Add" at bounding box center [1184, 333] width 94 height 37
type input "0"
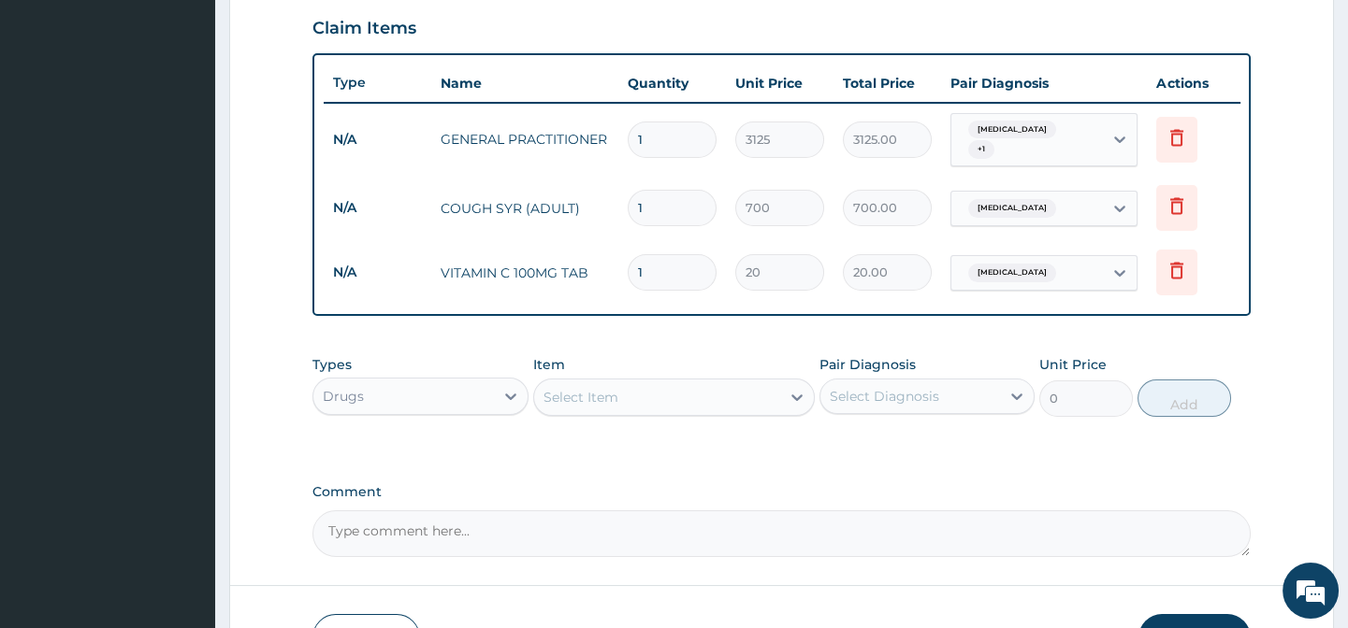
click at [575, 412] on div "Select Item" at bounding box center [657, 397] width 246 height 30
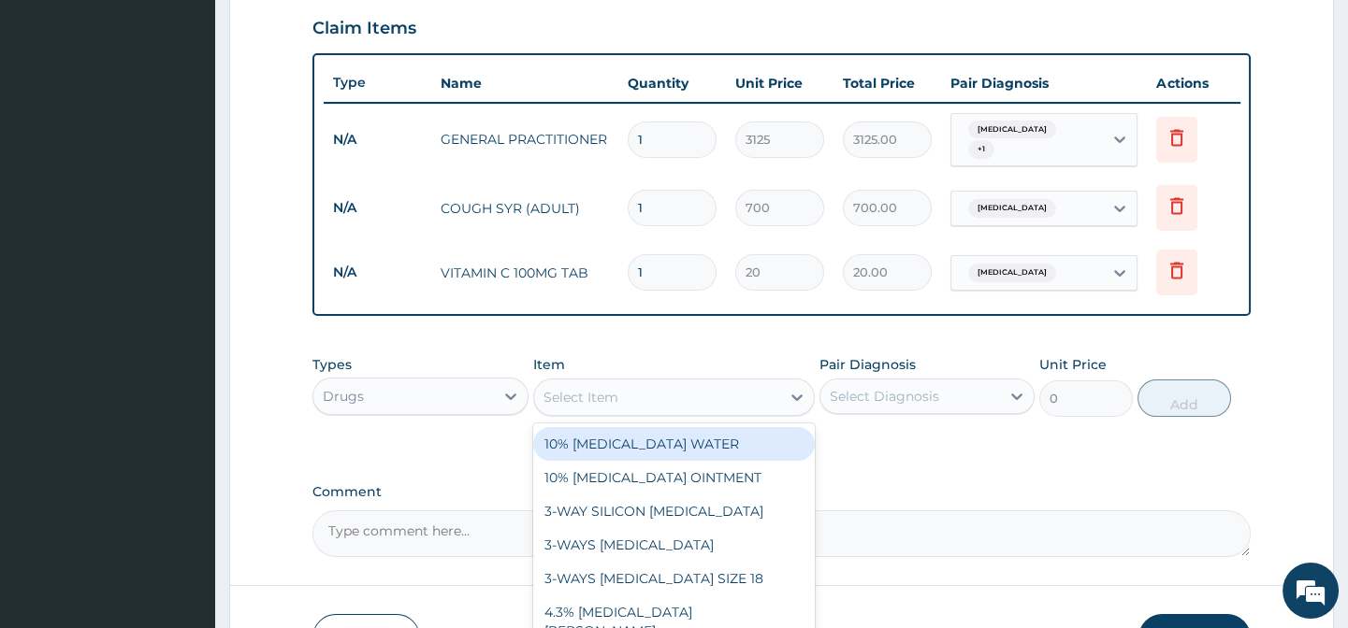
paste input "CETIRIZINE 10MG TAB"
type input "CETIRIZINE 10MG TAB"
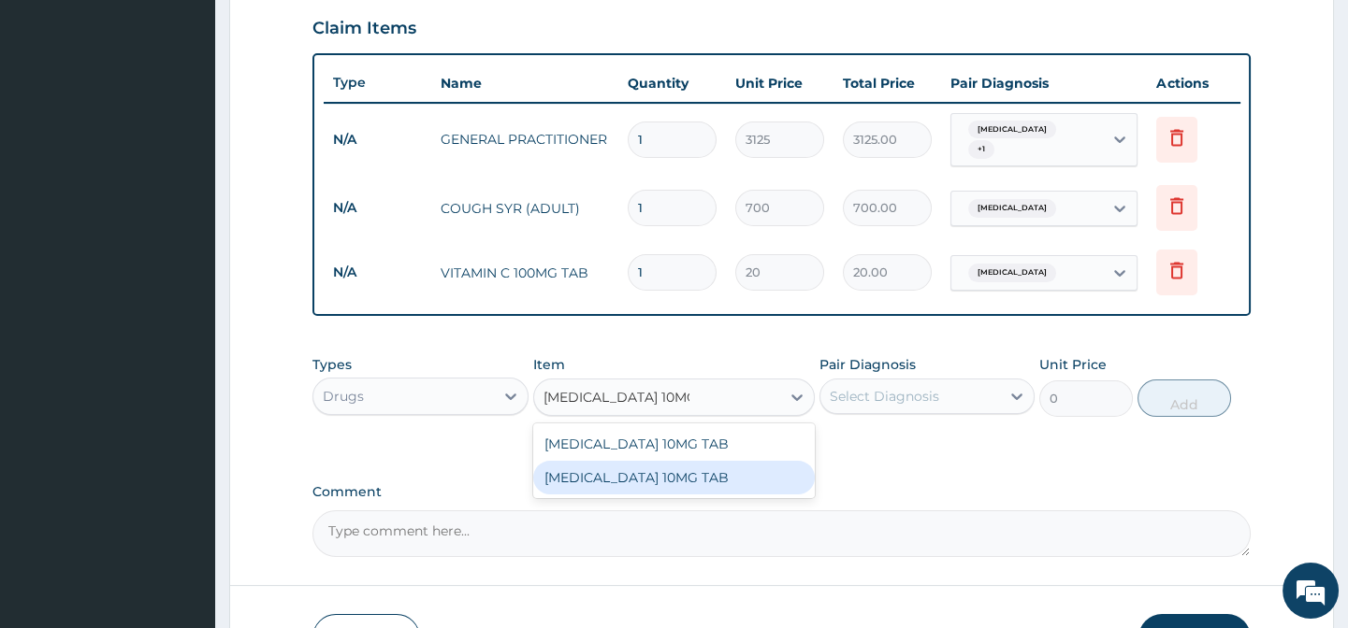
drag, startPoint x: 711, startPoint y: 476, endPoint x: 770, endPoint y: 471, distance: 59.1
click at [712, 476] on div "CETIRIZINE 10MG TAB" at bounding box center [673, 478] width 281 height 34
type input "160"
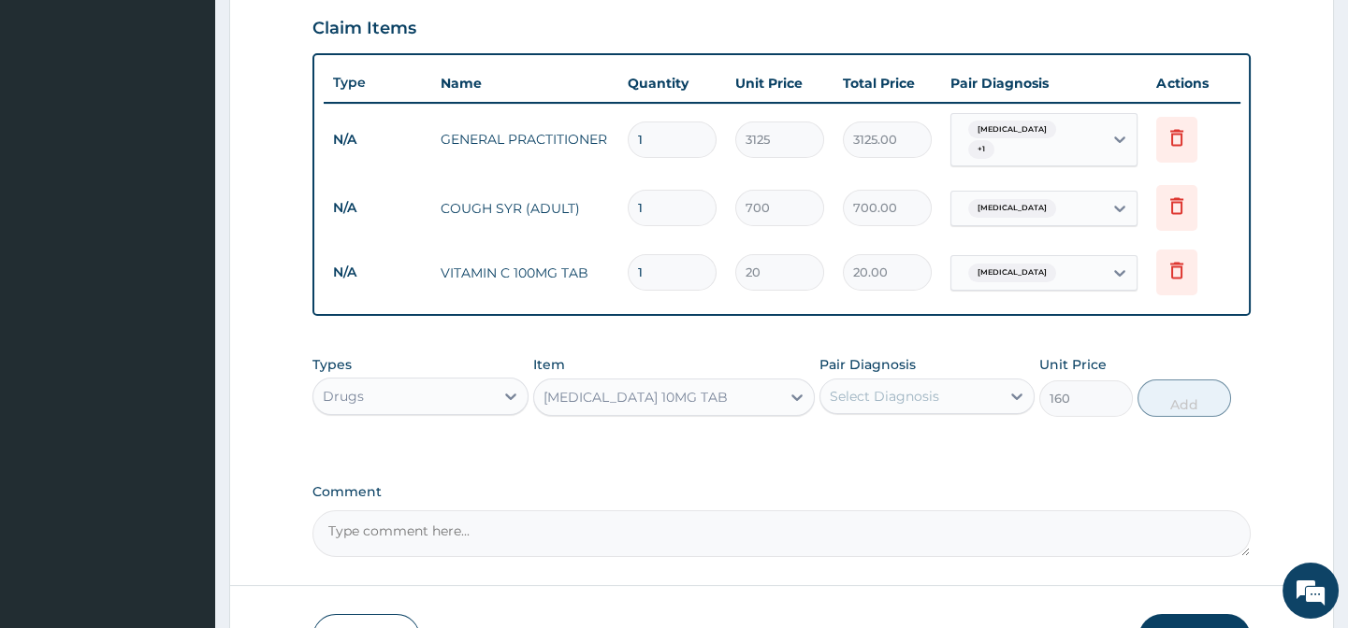
click at [904, 390] on div "Select Diagnosis" at bounding box center [910, 397] width 180 height 30
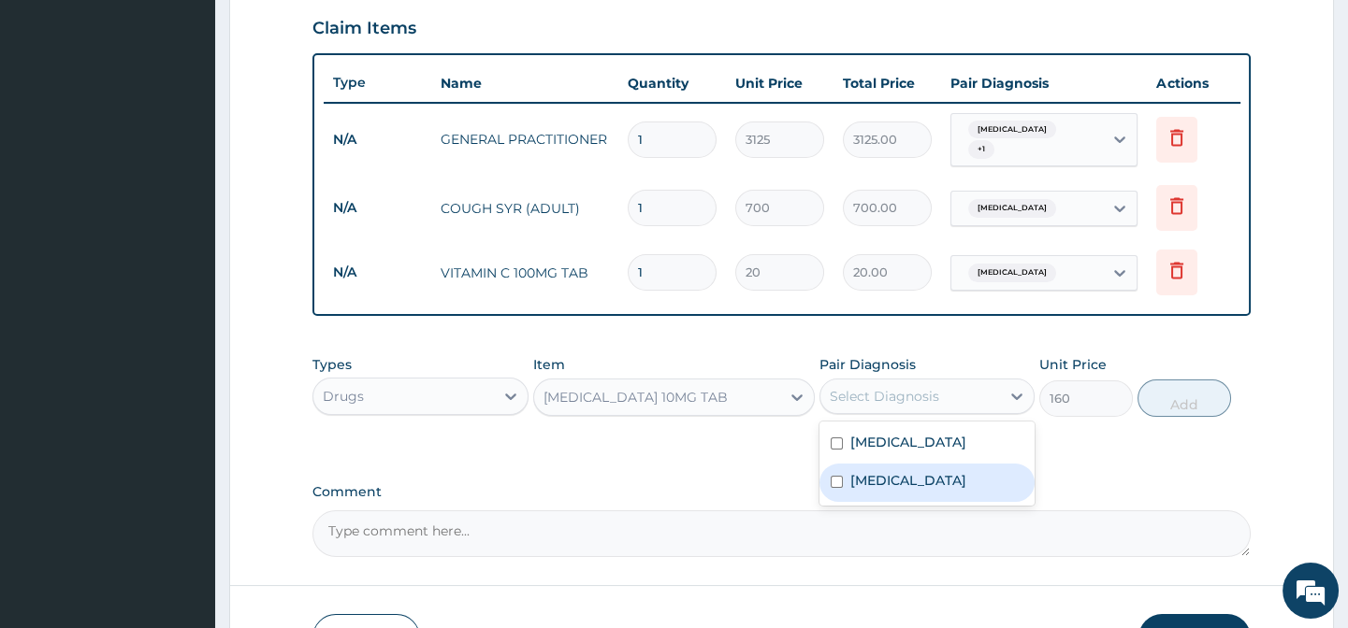
click at [966, 490] on label "Upper respiratory infection" at bounding box center [908, 480] width 116 height 19
checkbox input "true"
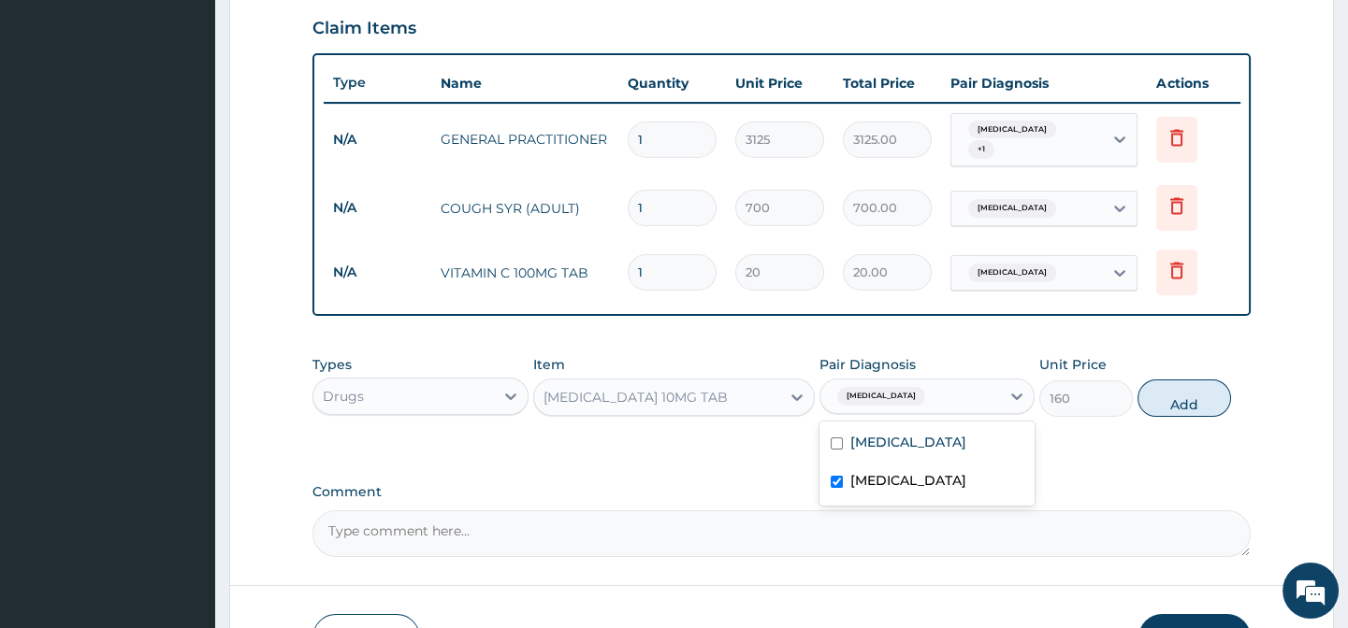
drag, startPoint x: 1084, startPoint y: 469, endPoint x: 1118, endPoint y: 441, distance: 44.0
click at [1089, 466] on div "PA Code / Prescription Code Enter Code(Secondary Care Only) Encounter Date 03-0…" at bounding box center [780, 46] width 937 height 1021
click at [1183, 402] on button "Add" at bounding box center [1184, 398] width 94 height 37
type input "0"
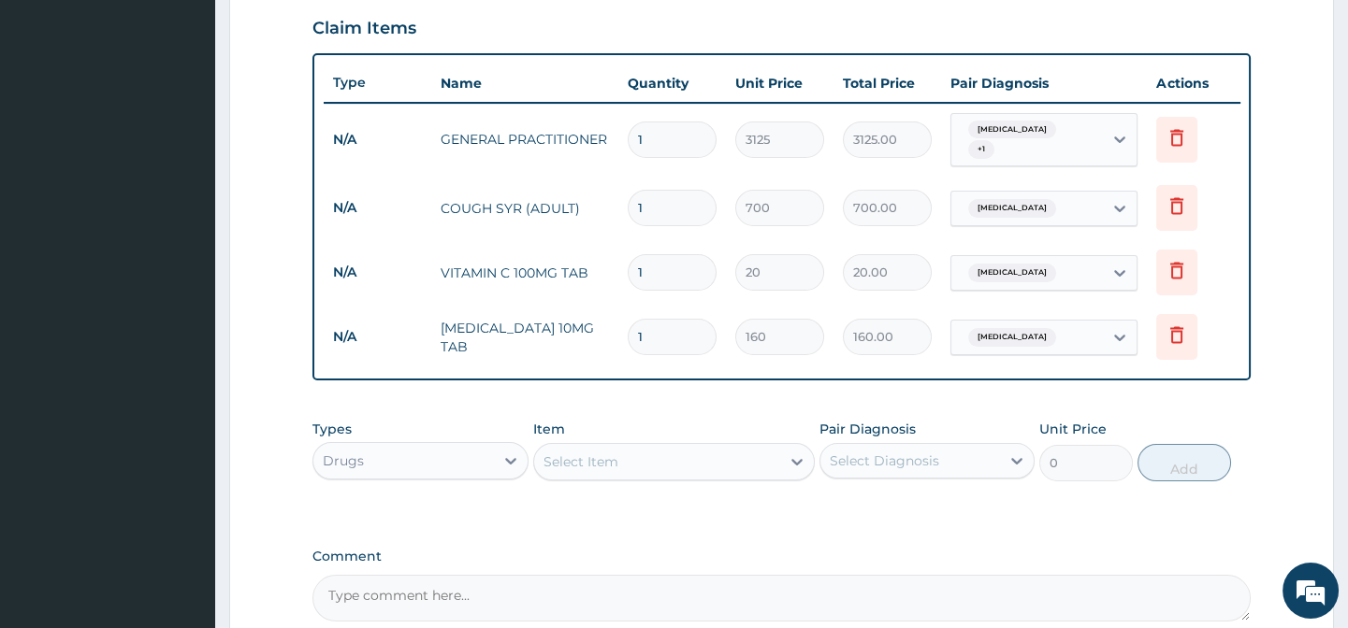
click at [608, 475] on div "Select Item" at bounding box center [657, 462] width 246 height 30
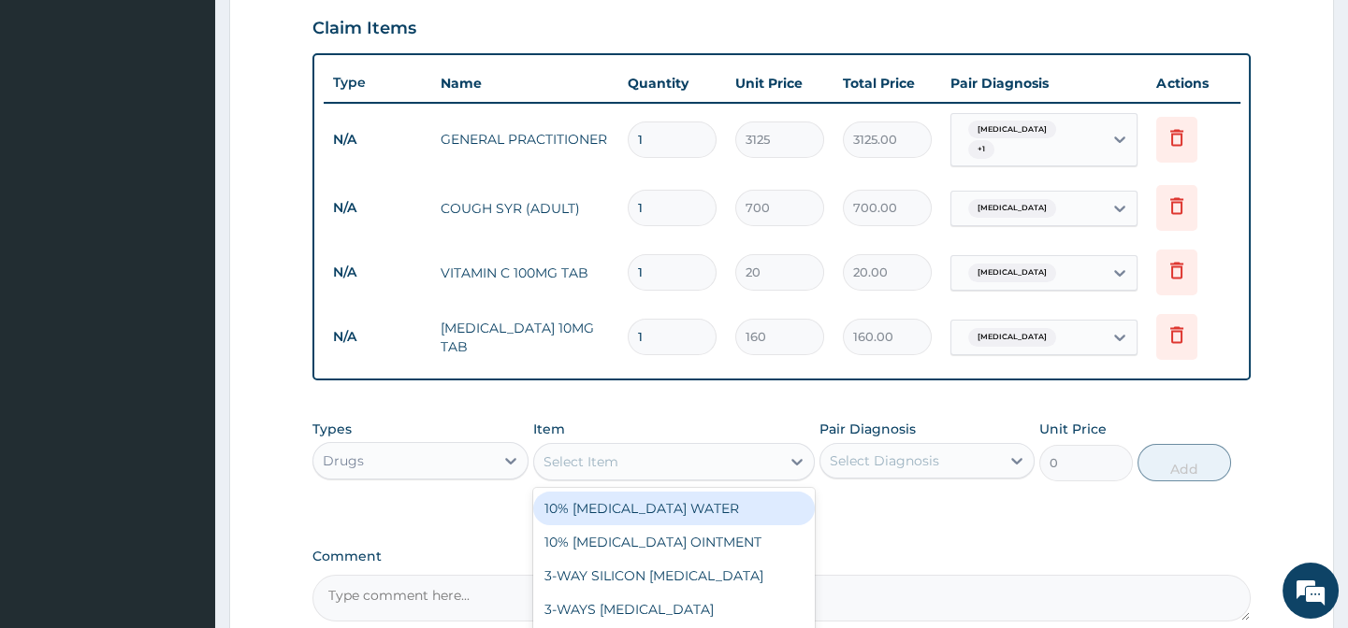
paste input "ARTEMETHER AND LUMEFANTRINE 80/480MG TAB (GENERIC)"
type input "ARTEMETHER AND LUMEFANTRINE 80/480MG TAB (GENERIC)"
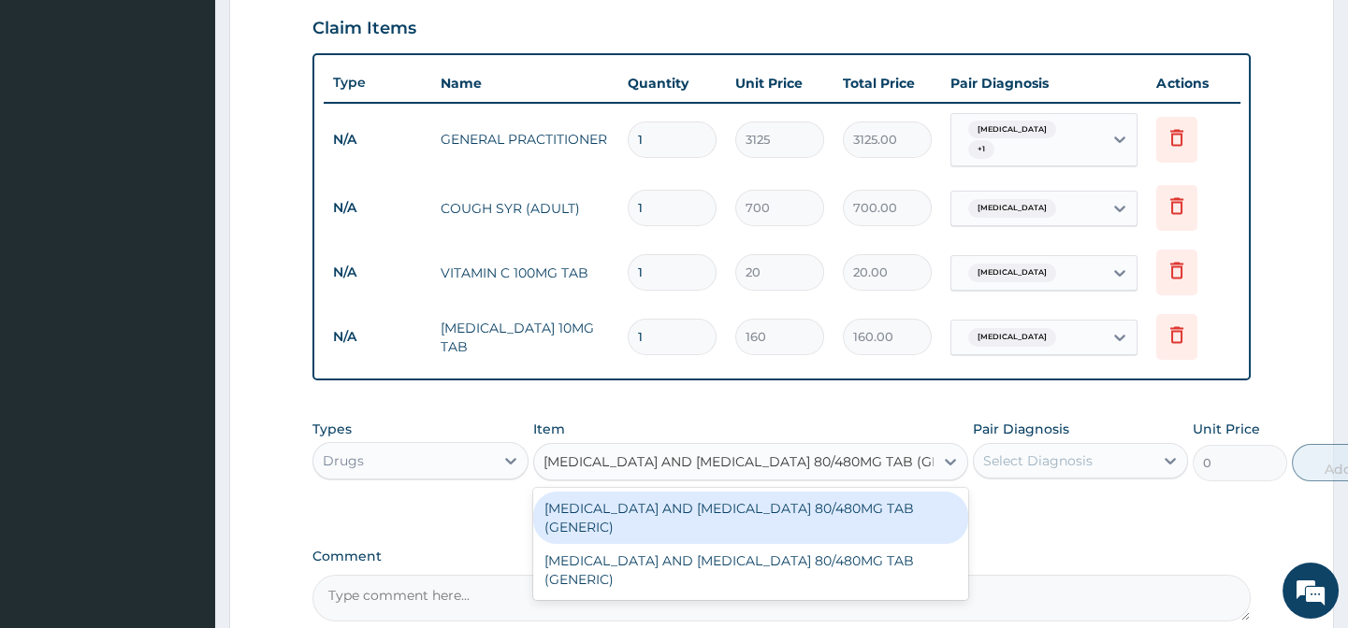
scroll to position [0, 23]
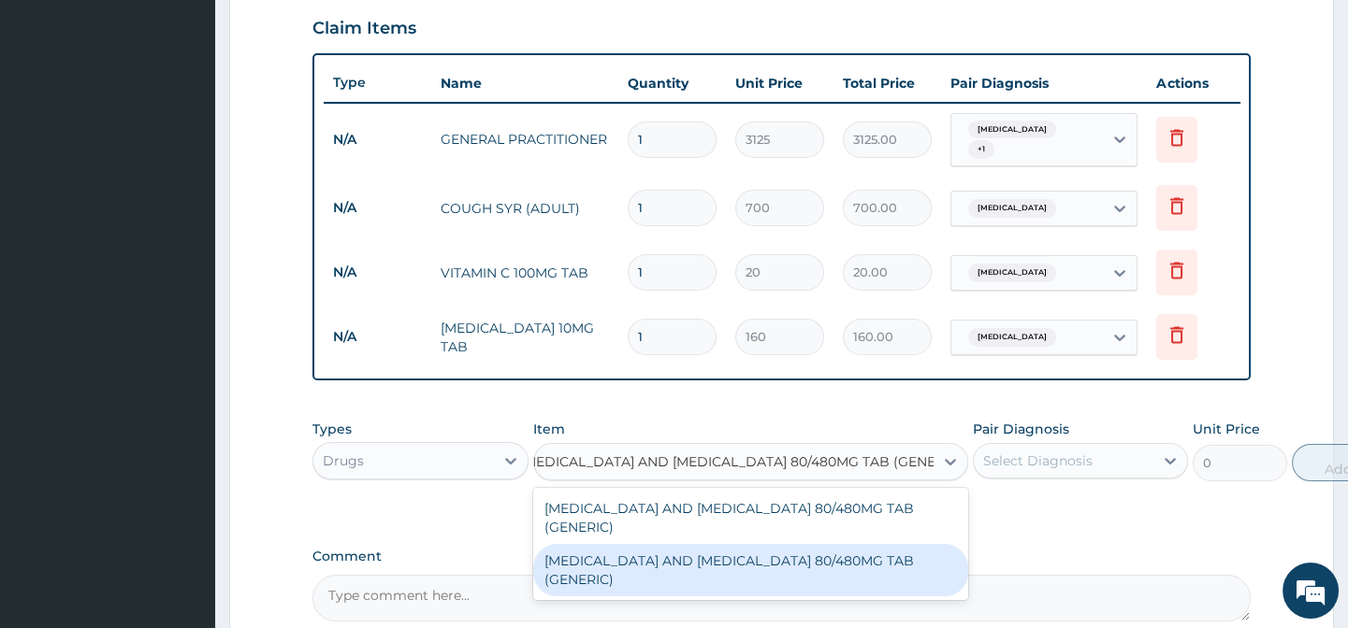
drag, startPoint x: 809, startPoint y: 567, endPoint x: 1057, endPoint y: 524, distance: 251.5
click at [810, 567] on div "ARTEMETHER AND LUMEFANTRINE 80/480MG TAB (GENERIC)" at bounding box center [750, 570] width 435 height 52
type input "210"
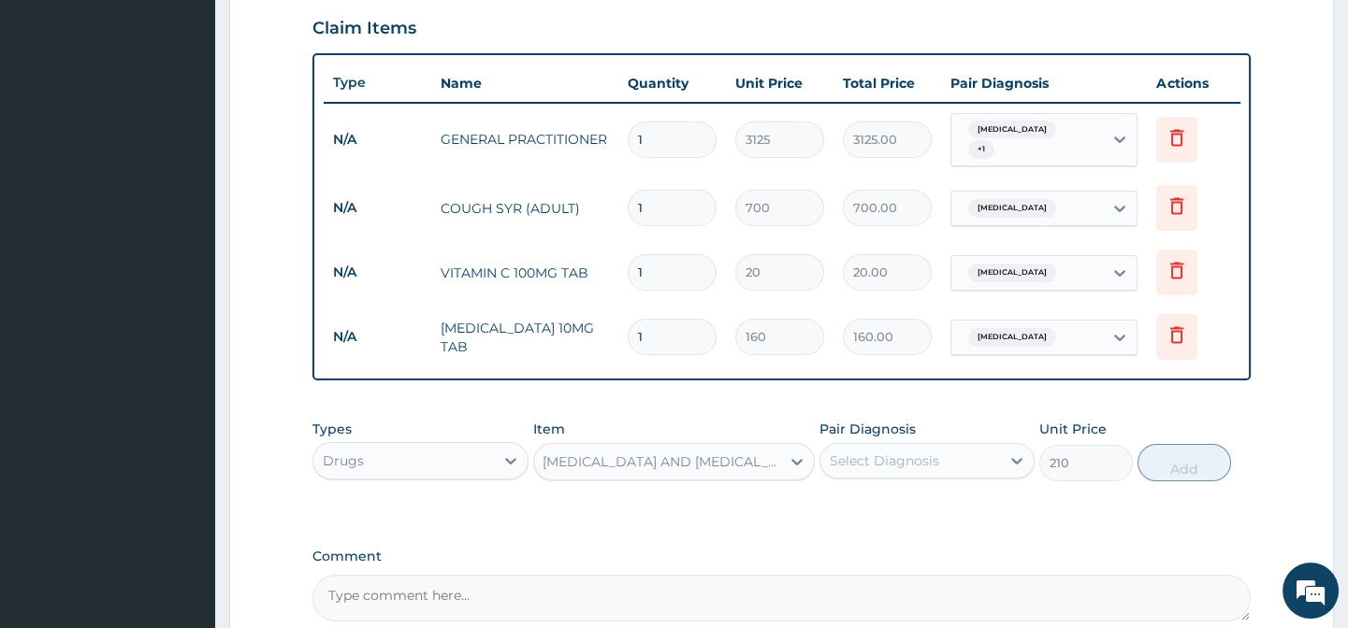
click at [1062, 518] on div "Types Drugs Item option ARTEMETHER AND LUMEFANTRINE 80/480MG TAB (GENERIC), sel…" at bounding box center [780, 465] width 937 height 108
click at [983, 468] on div "Select Diagnosis" at bounding box center [910, 461] width 180 height 30
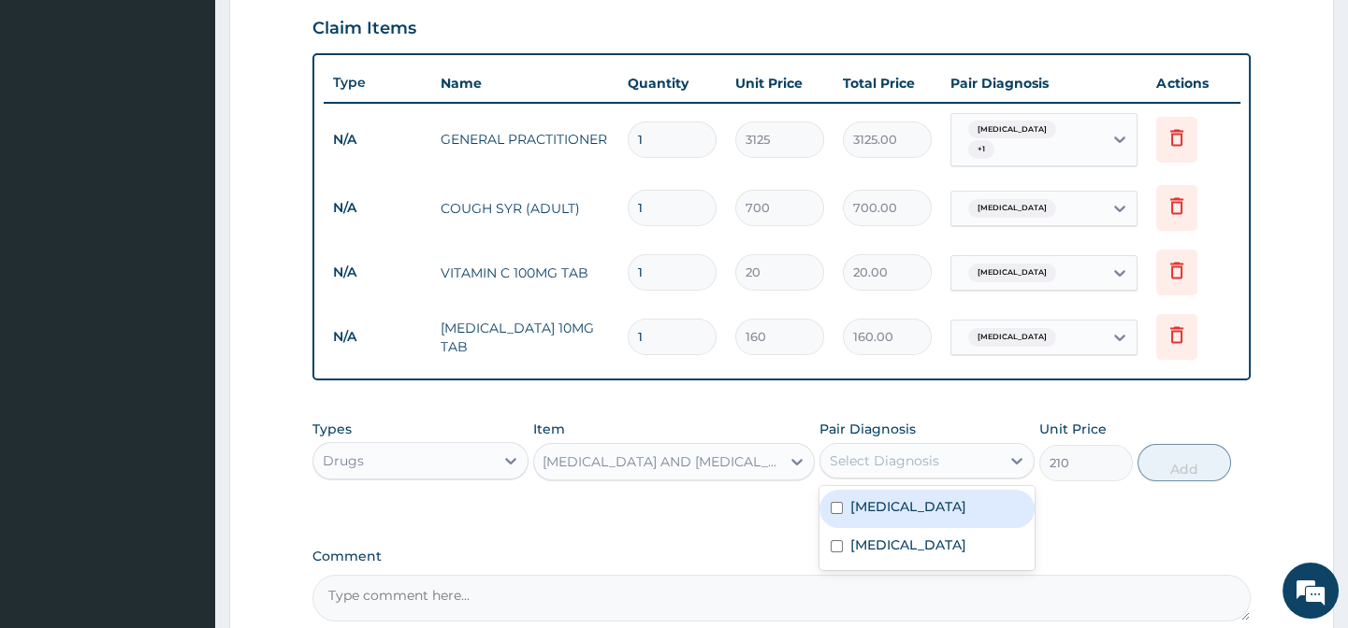
click at [973, 514] on div "Malaria" at bounding box center [926, 509] width 215 height 38
checkbox input "true"
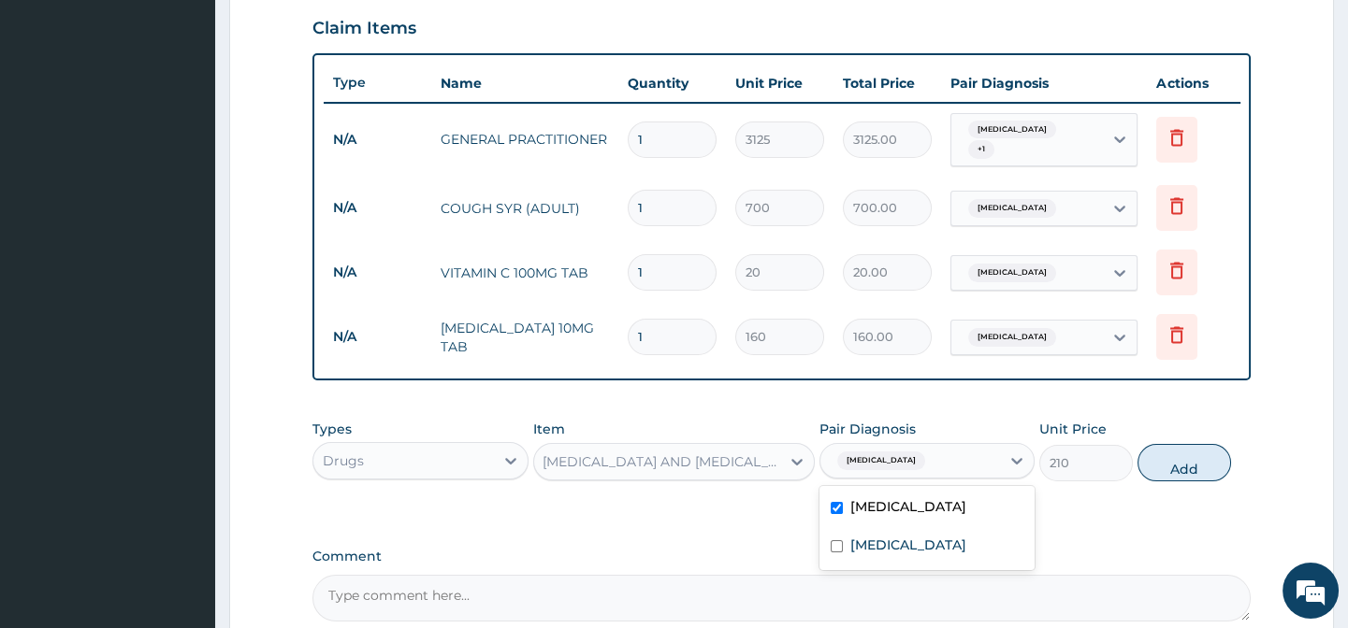
click at [1083, 502] on div "Types Drugs Item ARTEMETHER AND LUMEFANTRINE 80/480MG TAB (GENERIC) Pair Diagno…" at bounding box center [780, 465] width 937 height 108
click at [1205, 478] on button "Add" at bounding box center [1184, 462] width 94 height 37
type input "0"
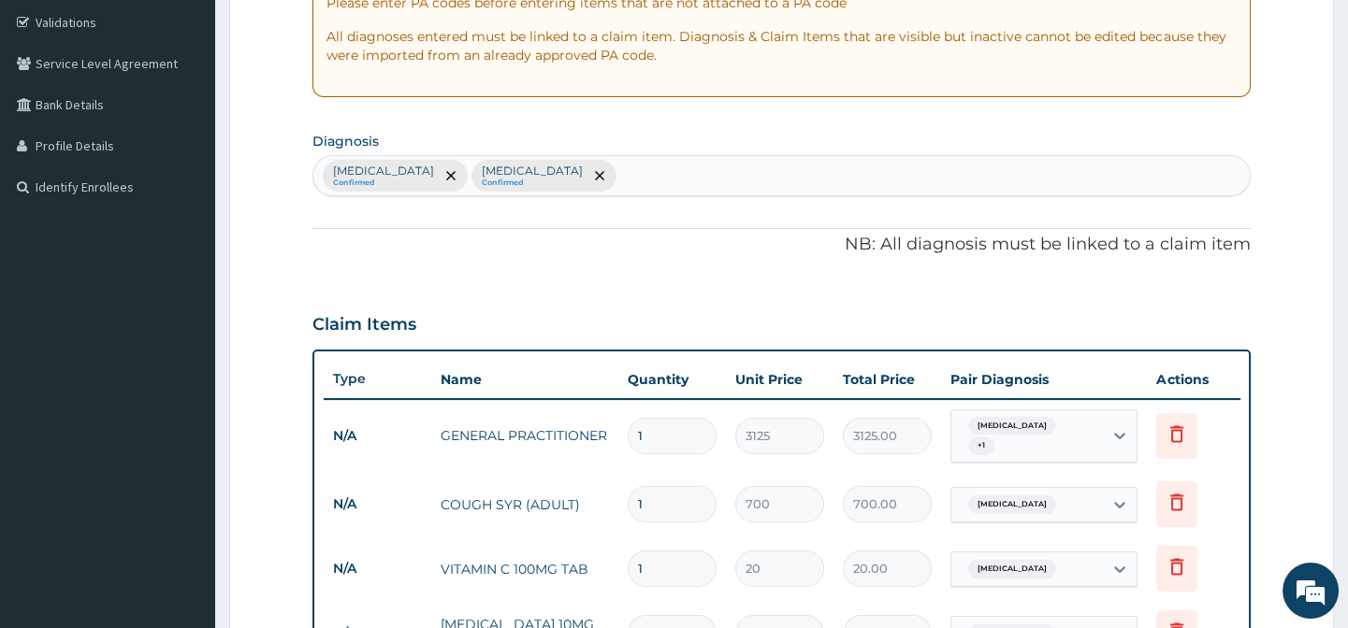
scroll to position [166, 0]
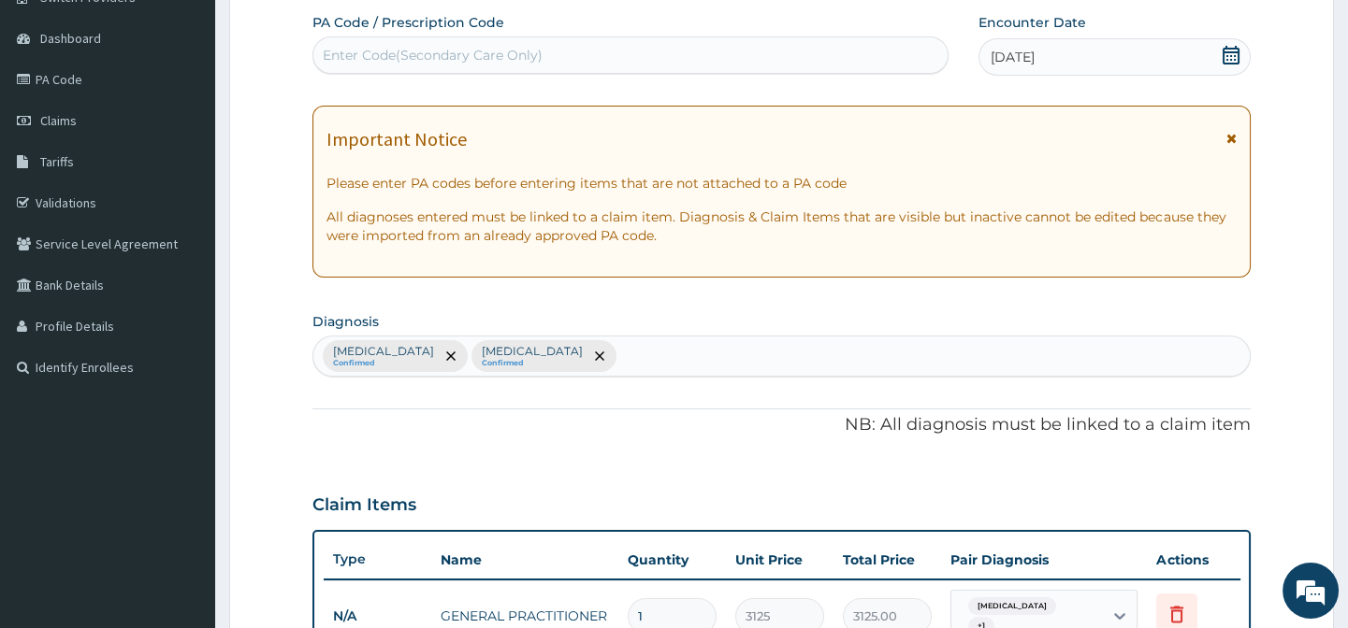
click at [658, 357] on div "Malaria Confirmed Upper respiratory infection Confirmed" at bounding box center [780, 356] width 935 height 39
type input "PAIN"
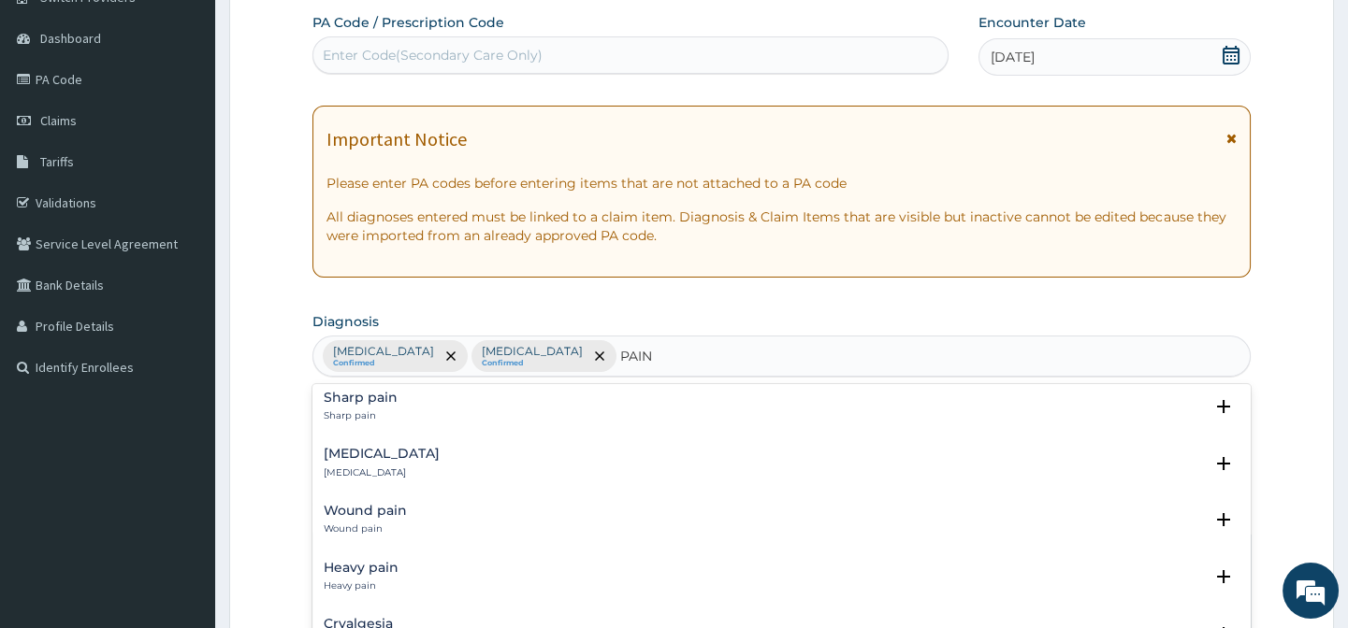
scroll to position [1798, 0]
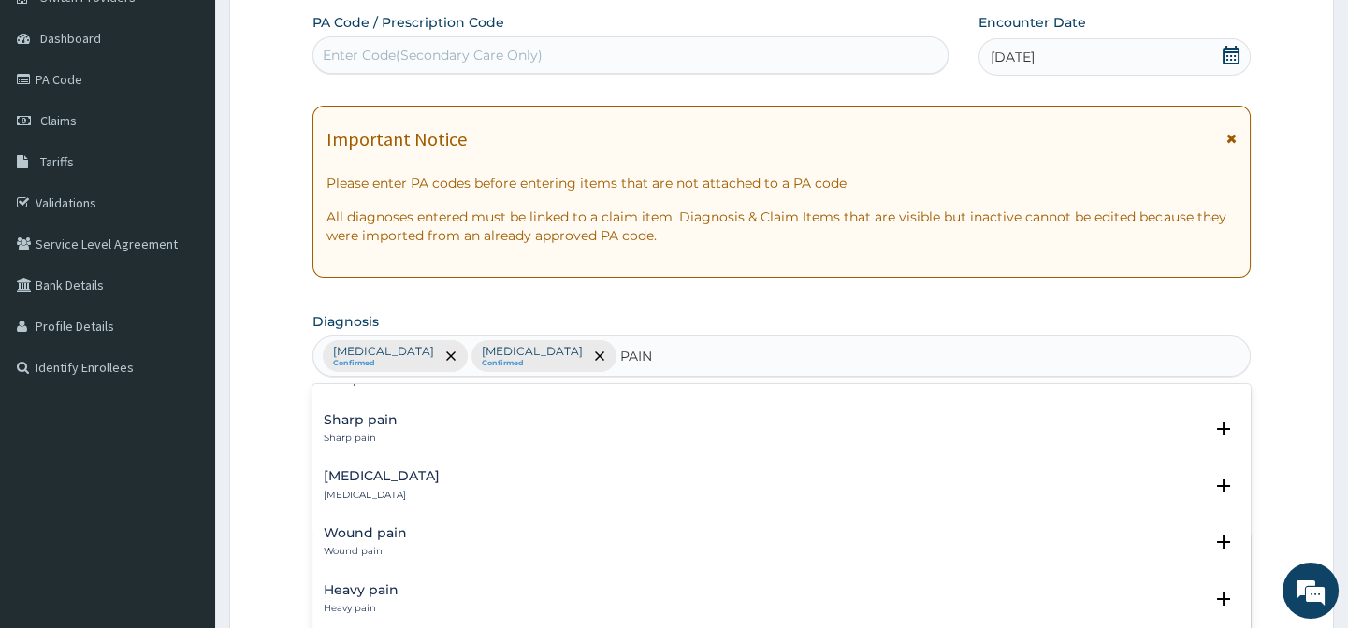
click at [377, 538] on h4 "Wound pain" at bounding box center [365, 533] width 83 height 14
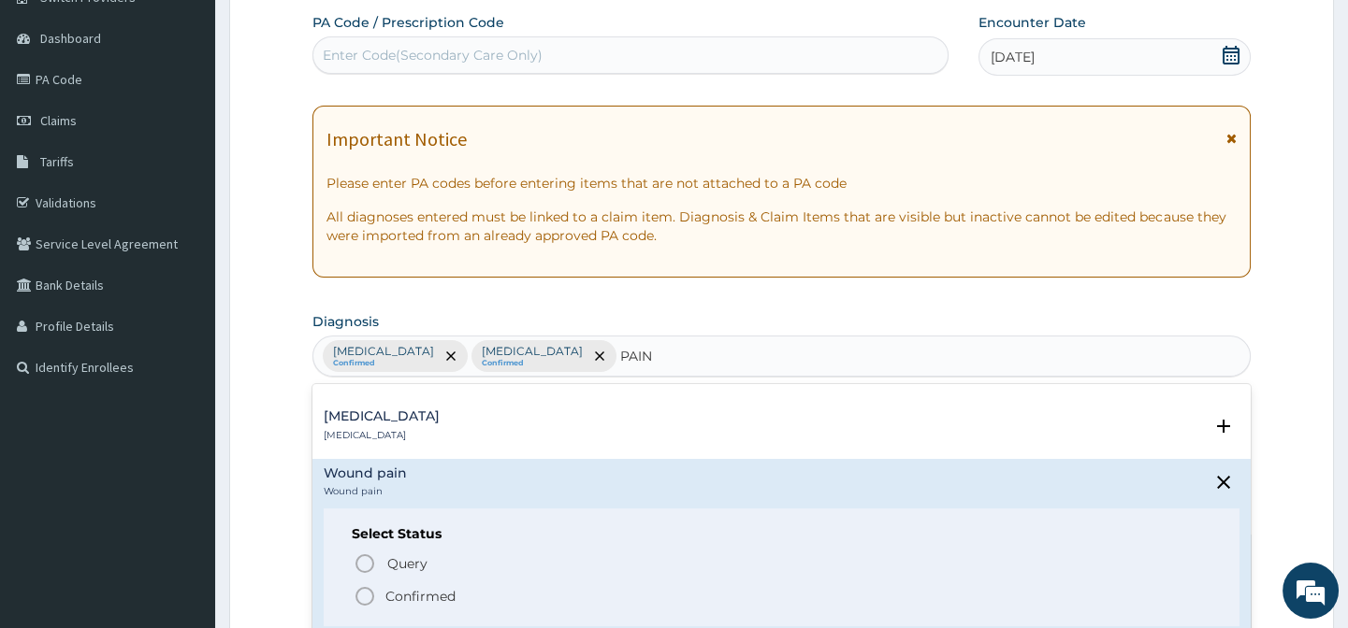
scroll to position [1969, 0]
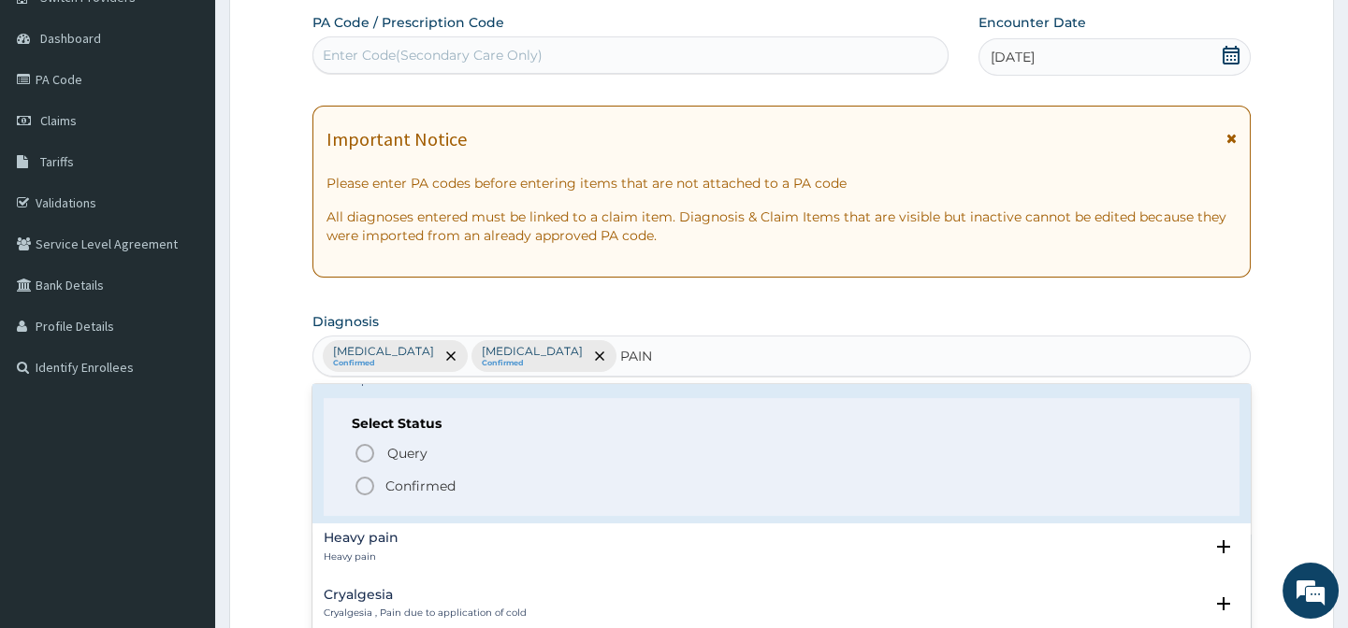
click at [359, 481] on icon "status option filled" at bounding box center [364, 486] width 22 height 22
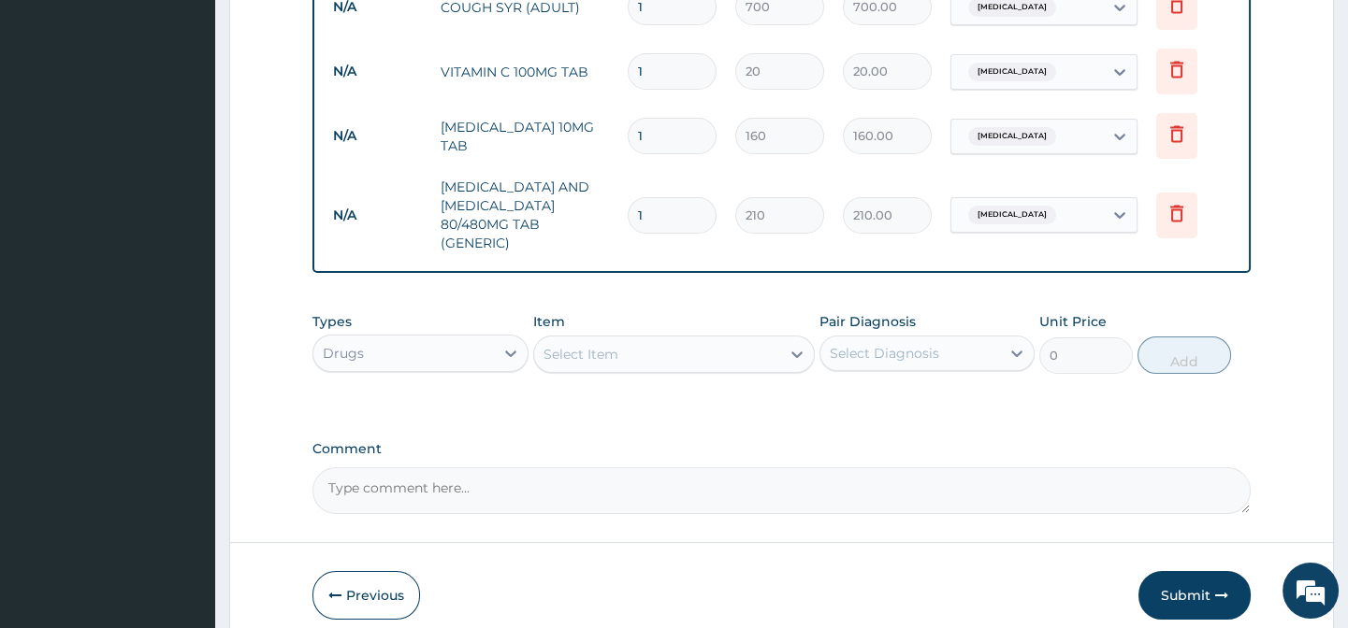
scroll to position [845, 0]
click at [613, 353] on div "Select Item" at bounding box center [580, 352] width 75 height 19
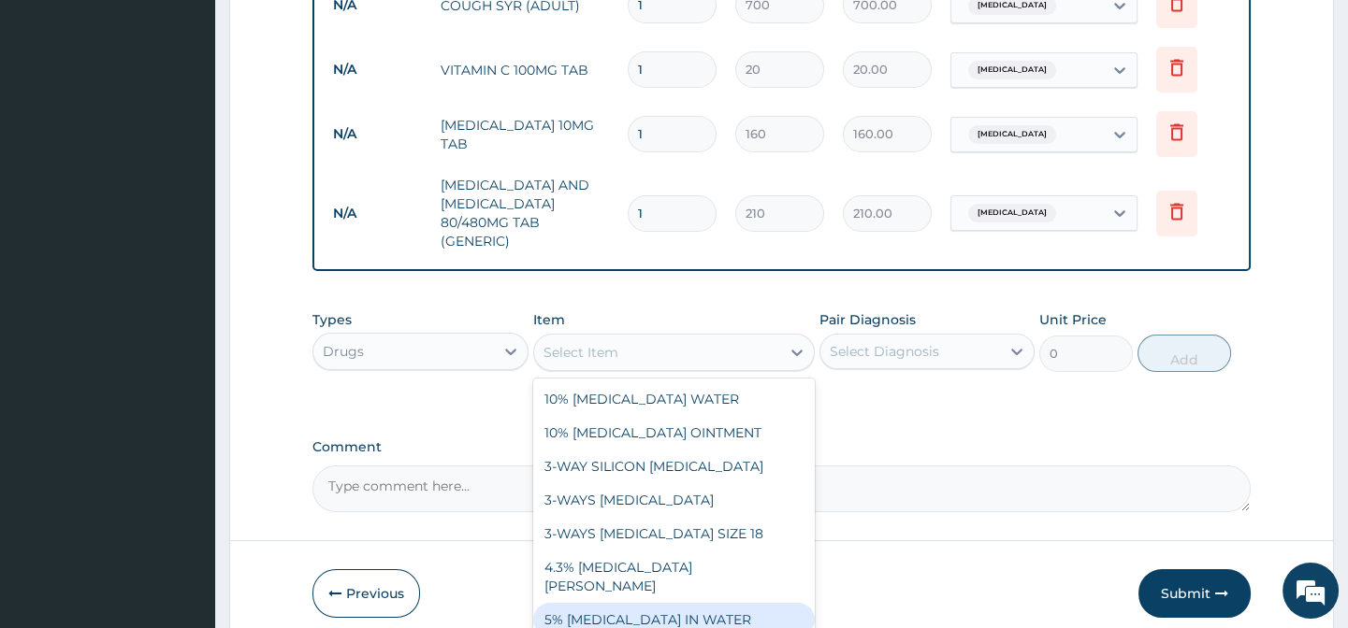
paste input "DIHYDROCODEINE 30MG TAB (DF118)"
type input "DIHYDROCODEINE 30MG TAB (DF118)"
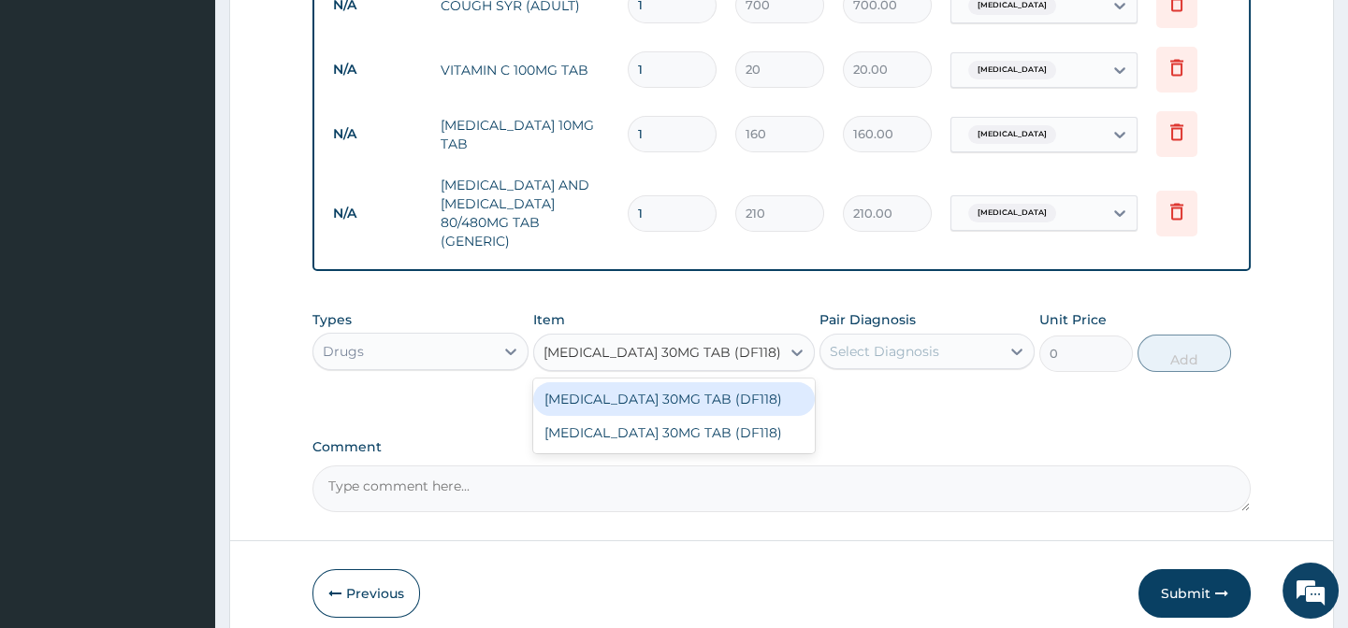
scroll to position [0, 12]
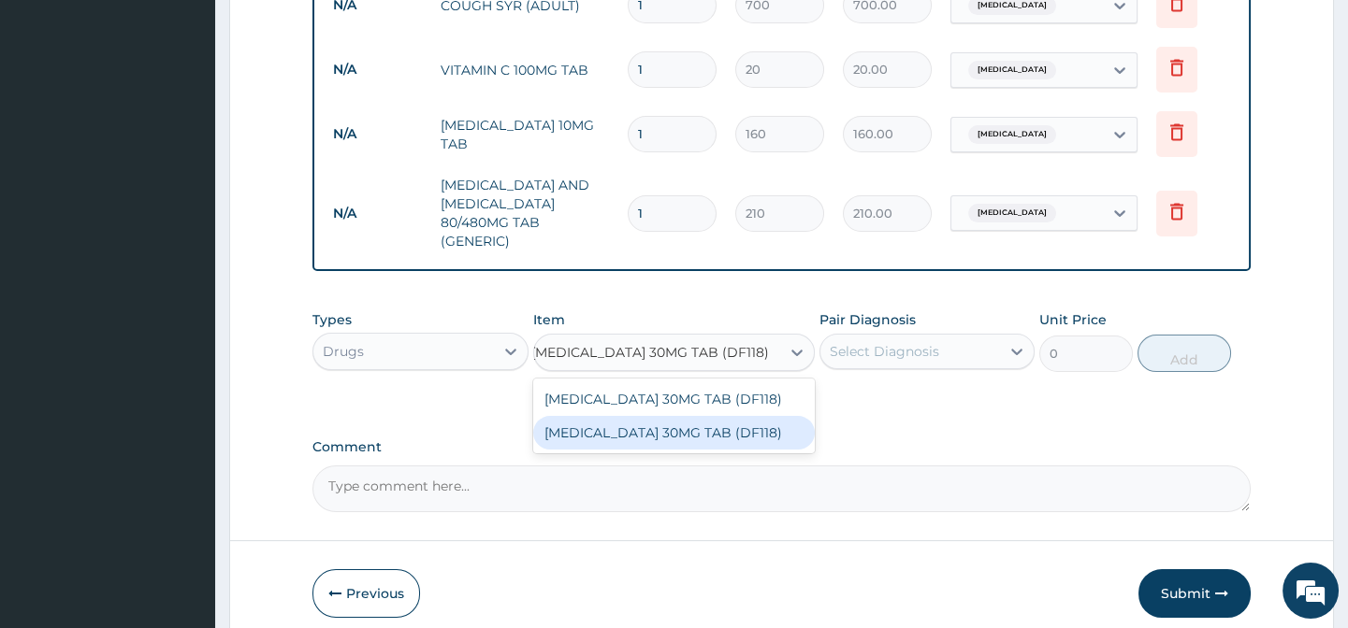
click at [770, 446] on div "DIHYDROCODEINE 30MG TAB (DF118)" at bounding box center [673, 433] width 281 height 34
type input "1680"
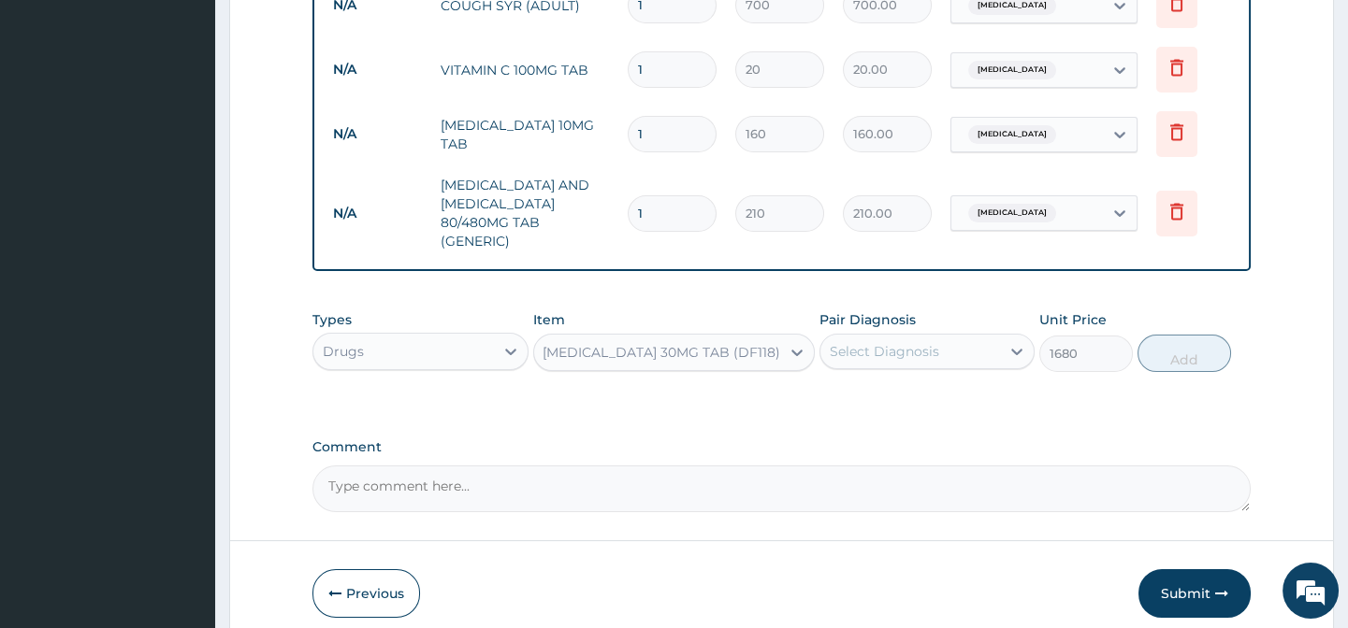
scroll to position [0, 1]
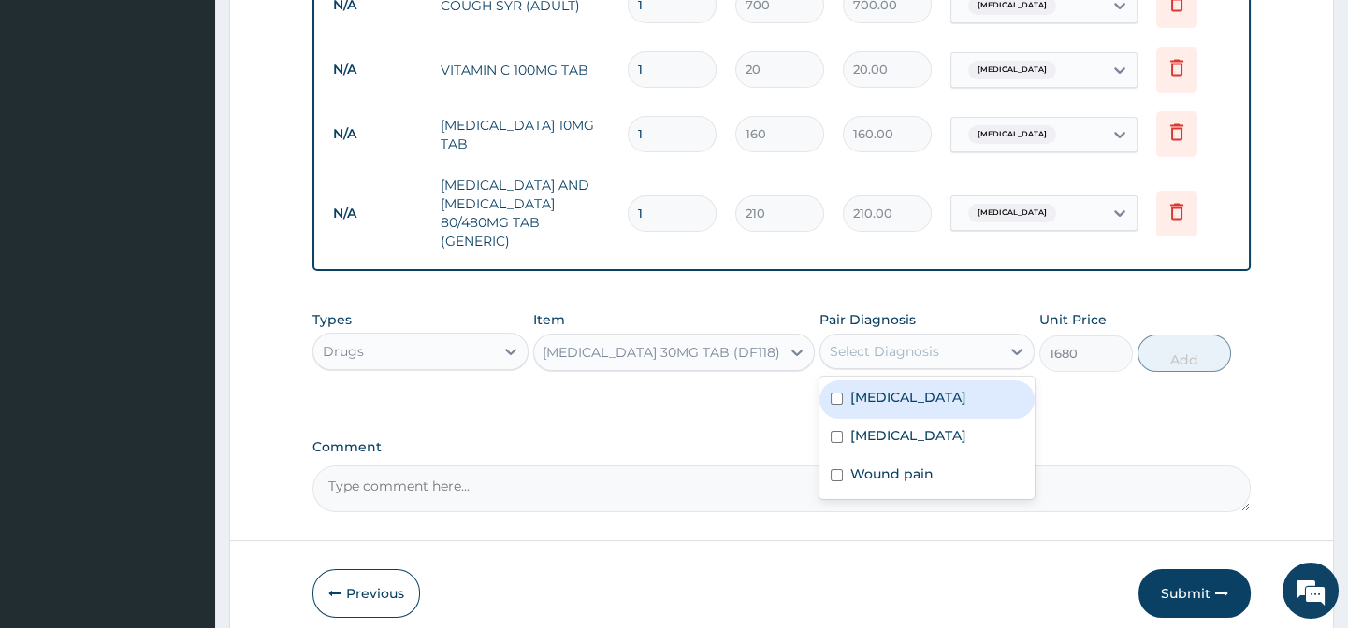
click at [953, 344] on div "Select Diagnosis" at bounding box center [910, 352] width 180 height 30
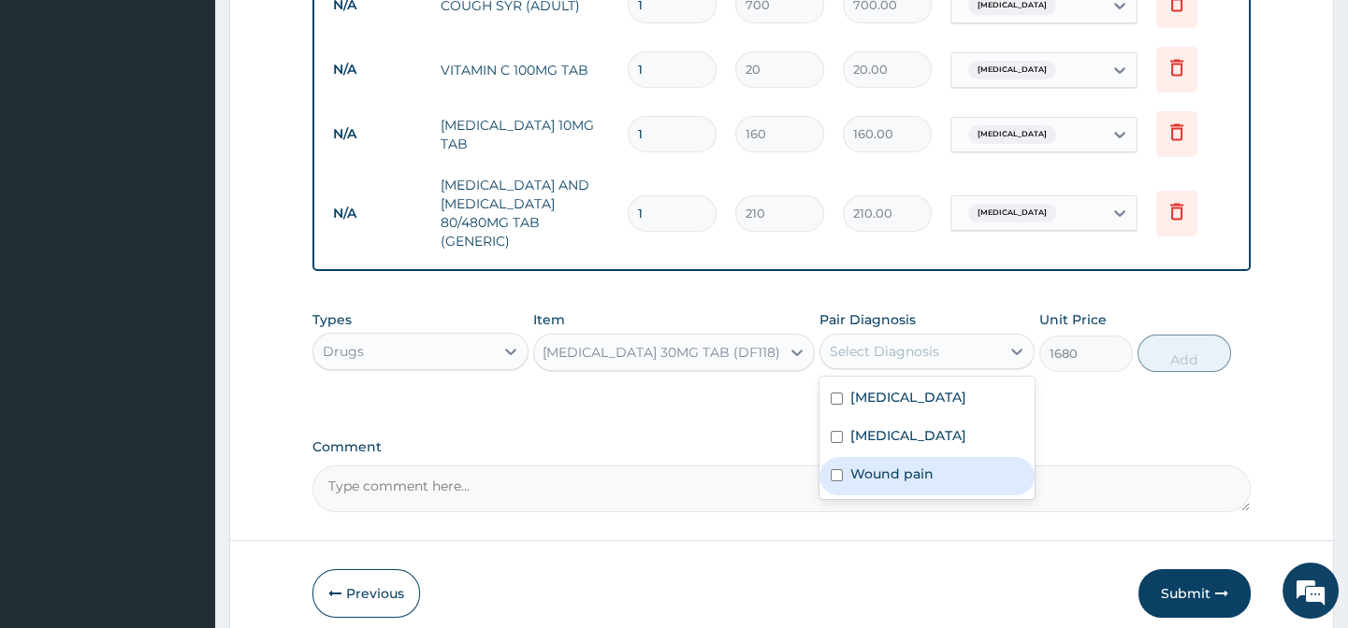
drag, startPoint x: 951, startPoint y: 508, endPoint x: 1019, endPoint y: 479, distance: 74.2
click at [951, 496] on div "Wound pain" at bounding box center [926, 476] width 215 height 38
checkbox input "true"
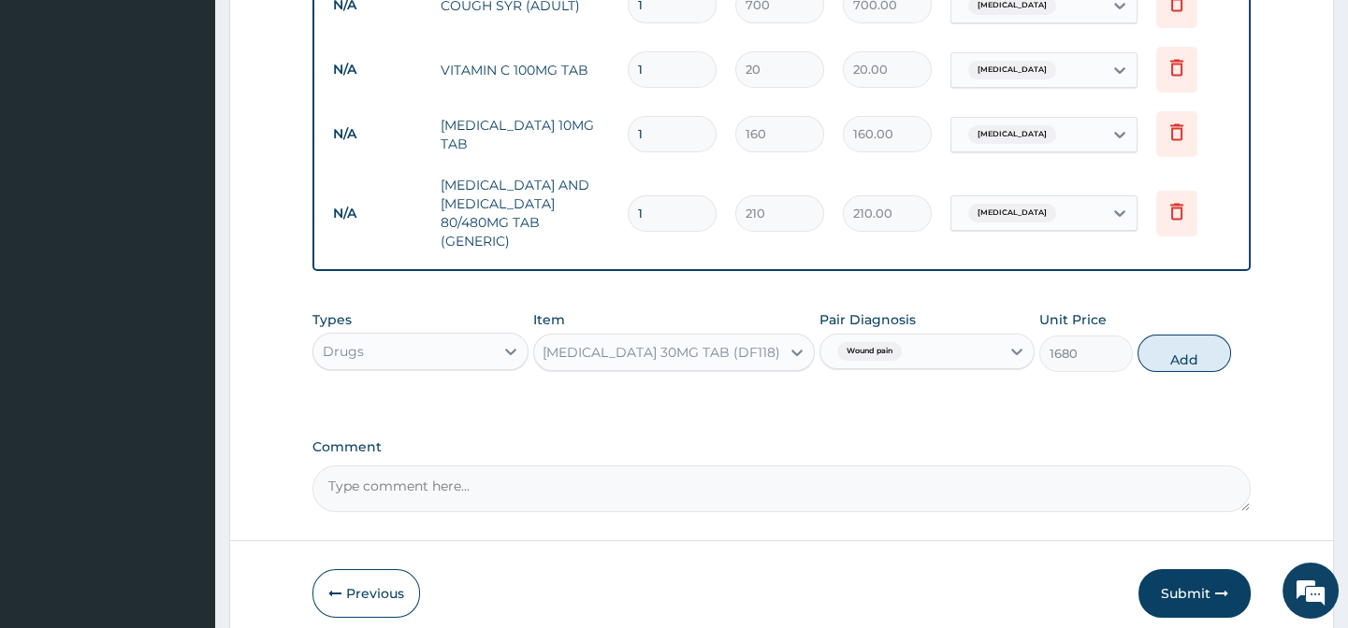
click at [1142, 382] on div "Types Drugs Item DIHYDROCODEINE 30MG TAB (DF118) Pair Diagnosis Wound pain Unit…" at bounding box center [780, 341] width 937 height 80
click at [1176, 350] on button "Add" at bounding box center [1184, 353] width 94 height 37
type input "0"
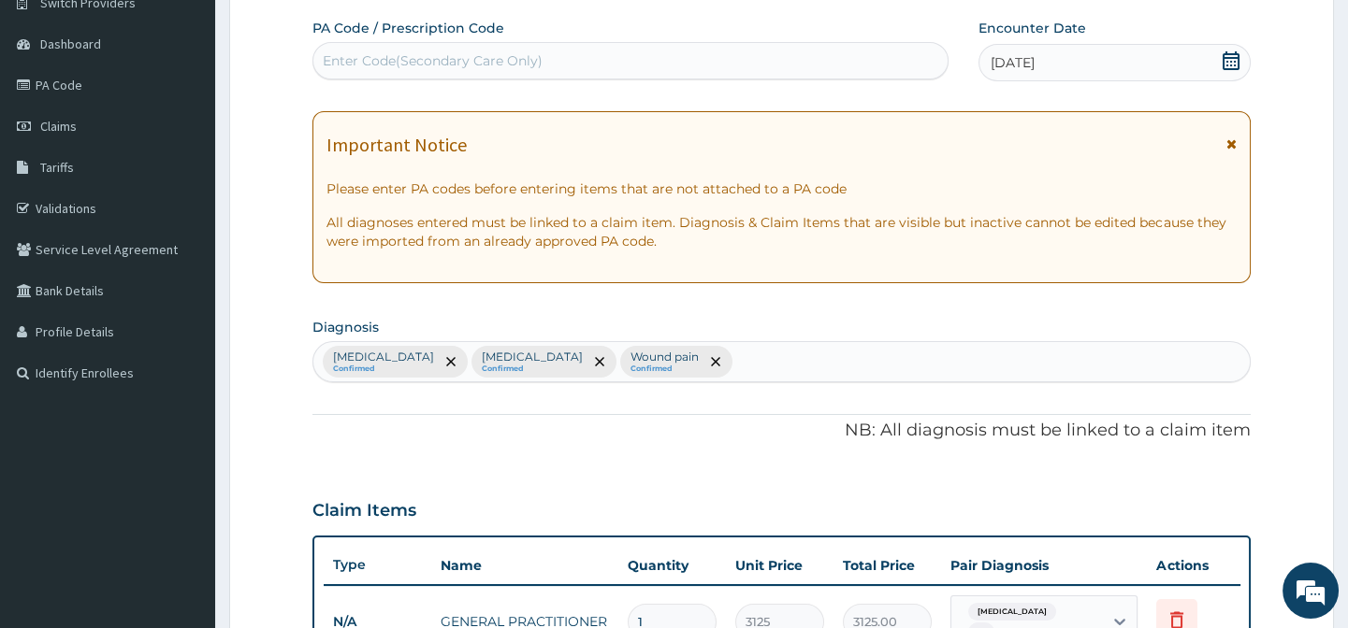
scroll to position [169, 0]
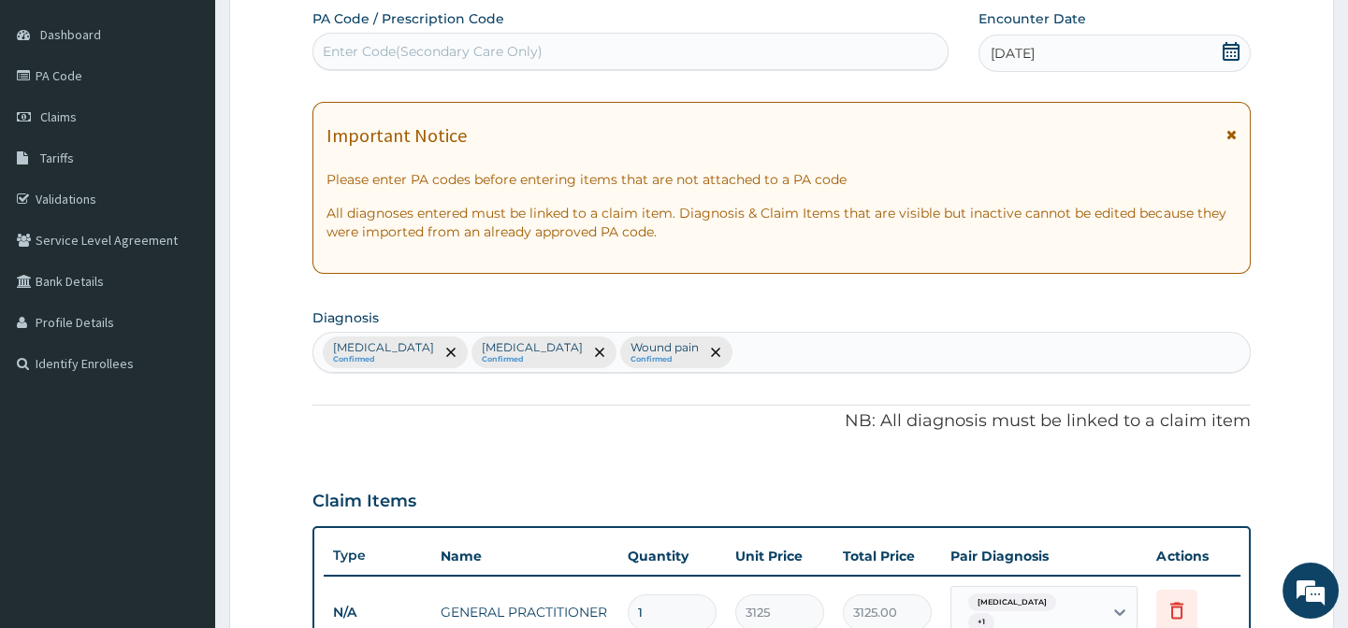
click at [739, 362] on div "Malaria Confirmed Upper respiratory infection Confirmed Wound pain Confirmed" at bounding box center [780, 352] width 935 height 39
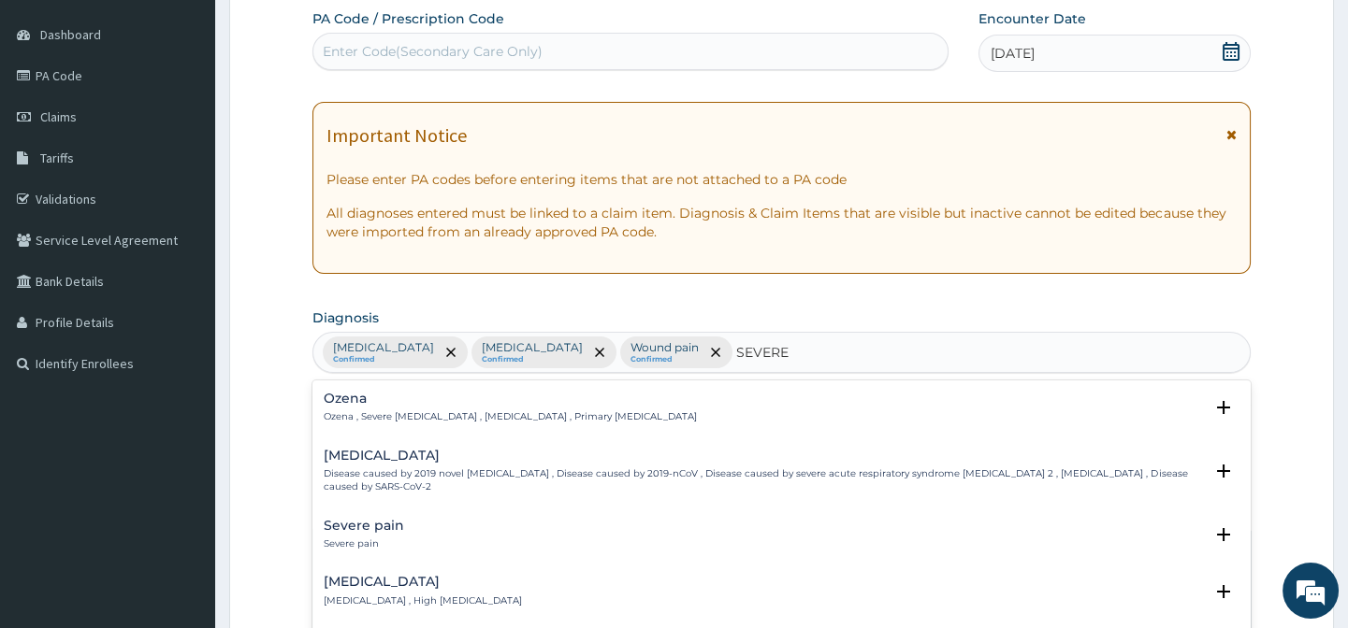
type input "SEVERE"
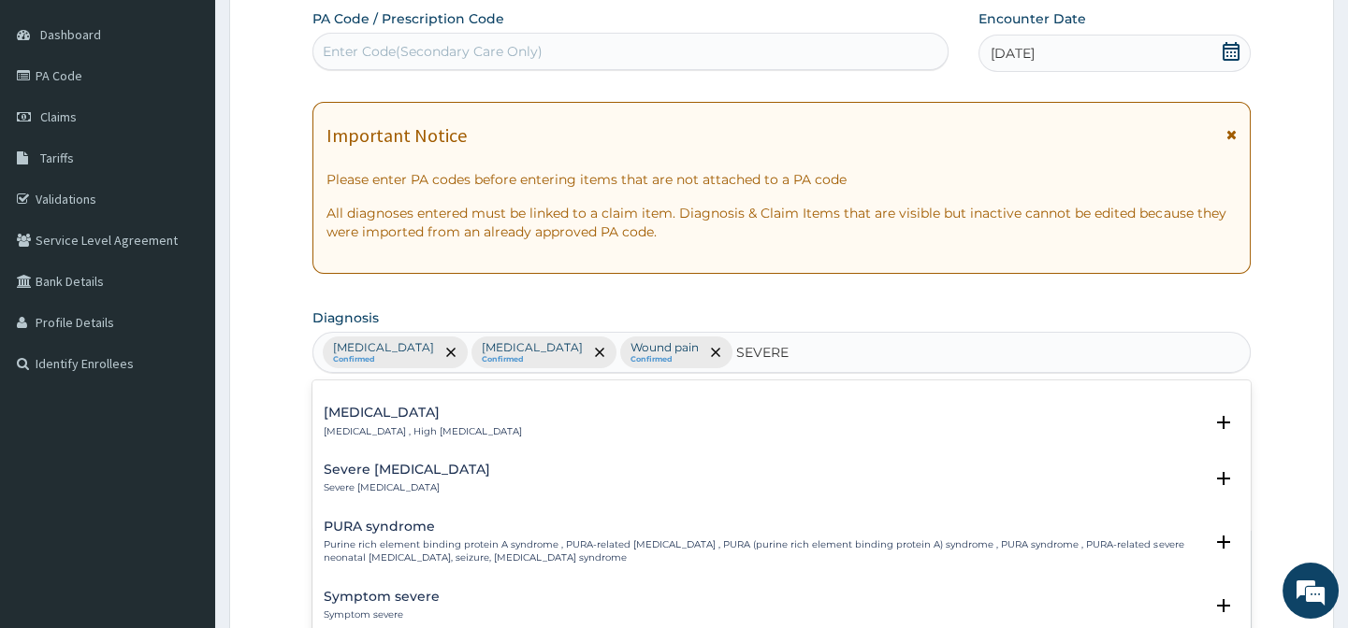
scroll to position [84, 0]
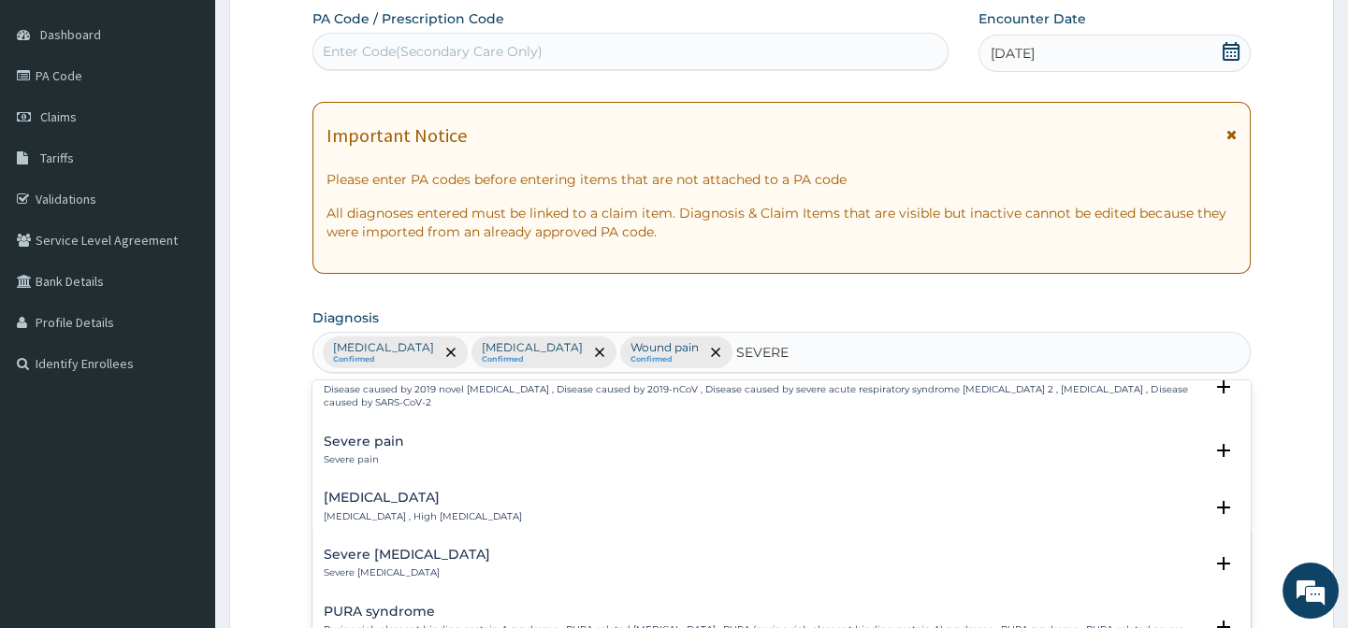
click at [380, 435] on div "Severe pain Severe pain" at bounding box center [364, 451] width 80 height 33
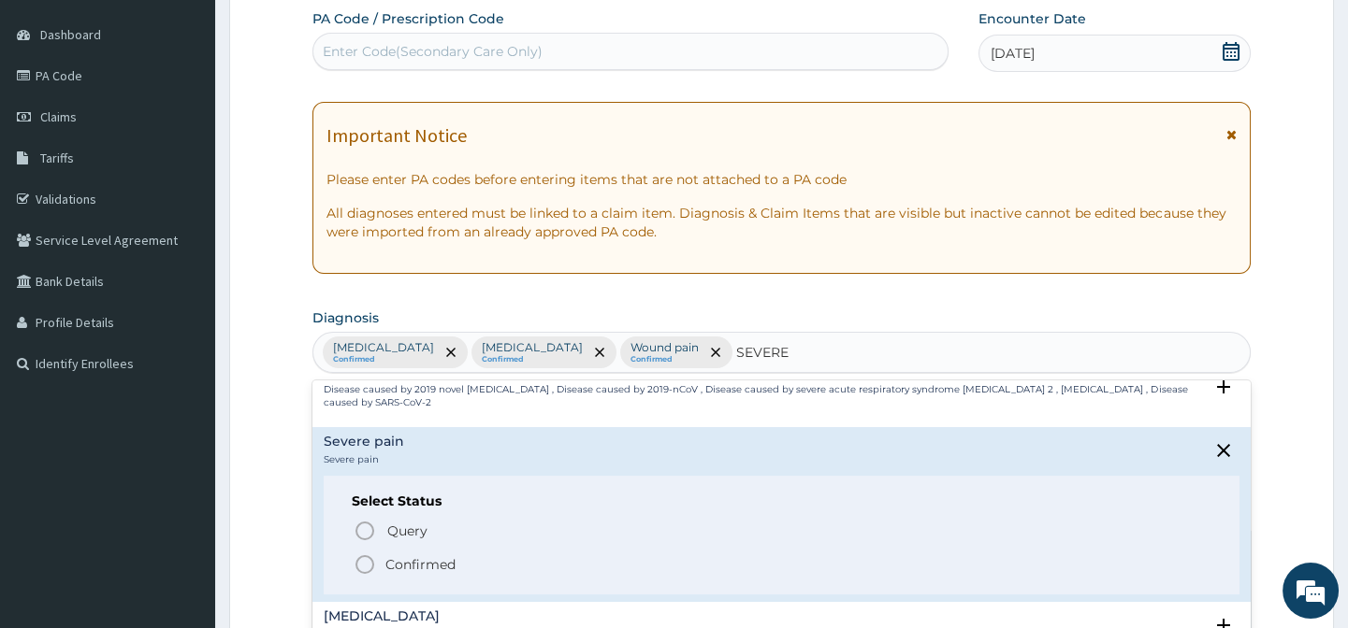
click at [369, 554] on icon "status option filled" at bounding box center [364, 565] width 22 height 22
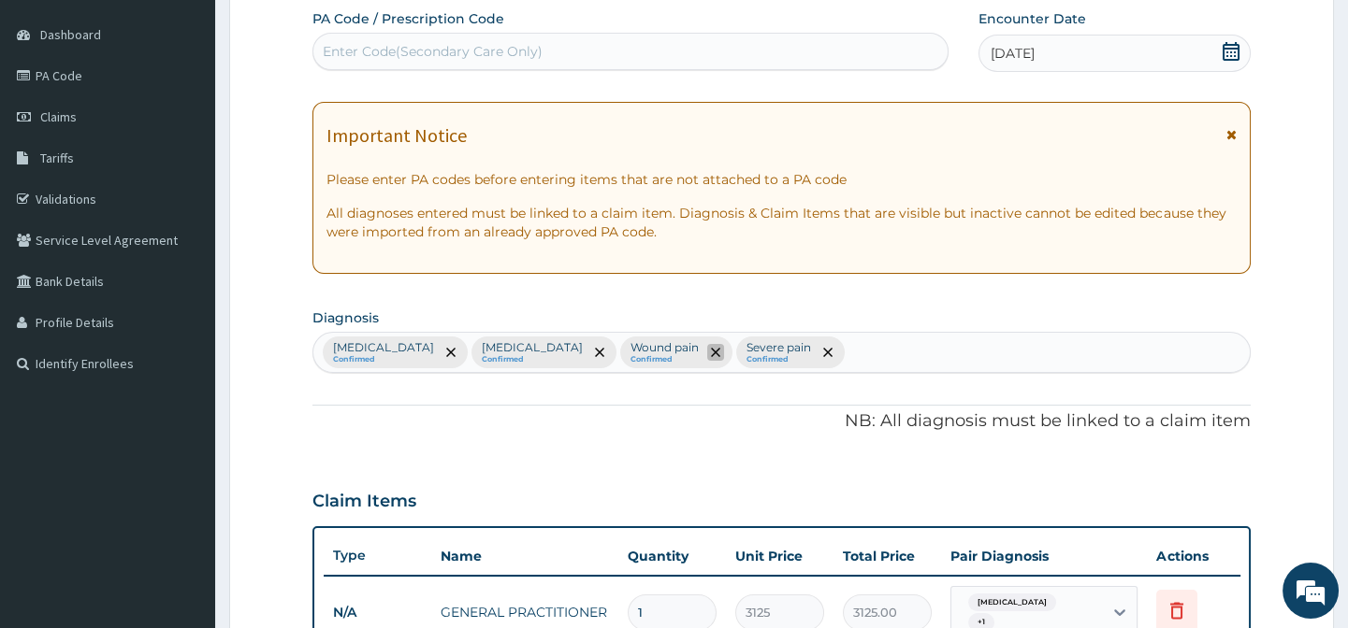
click at [711, 355] on icon "remove selection option" at bounding box center [715, 352] width 9 height 9
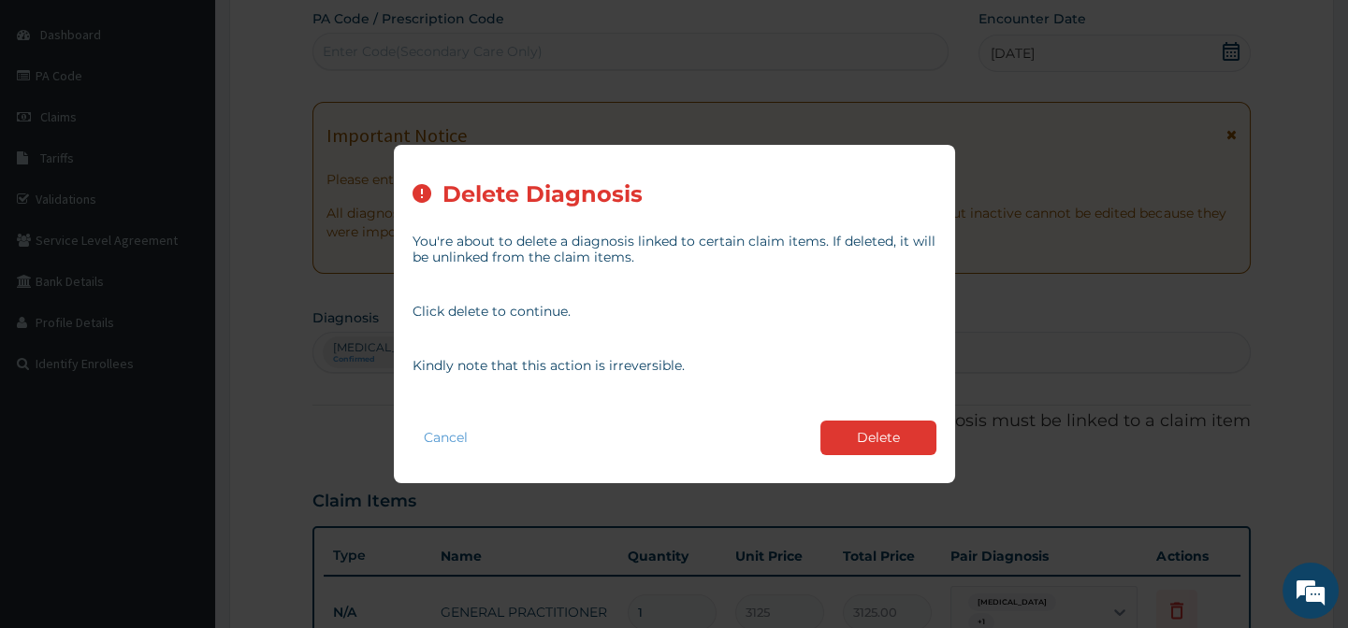
click at [854, 452] on button "Delete" at bounding box center [878, 438] width 116 height 35
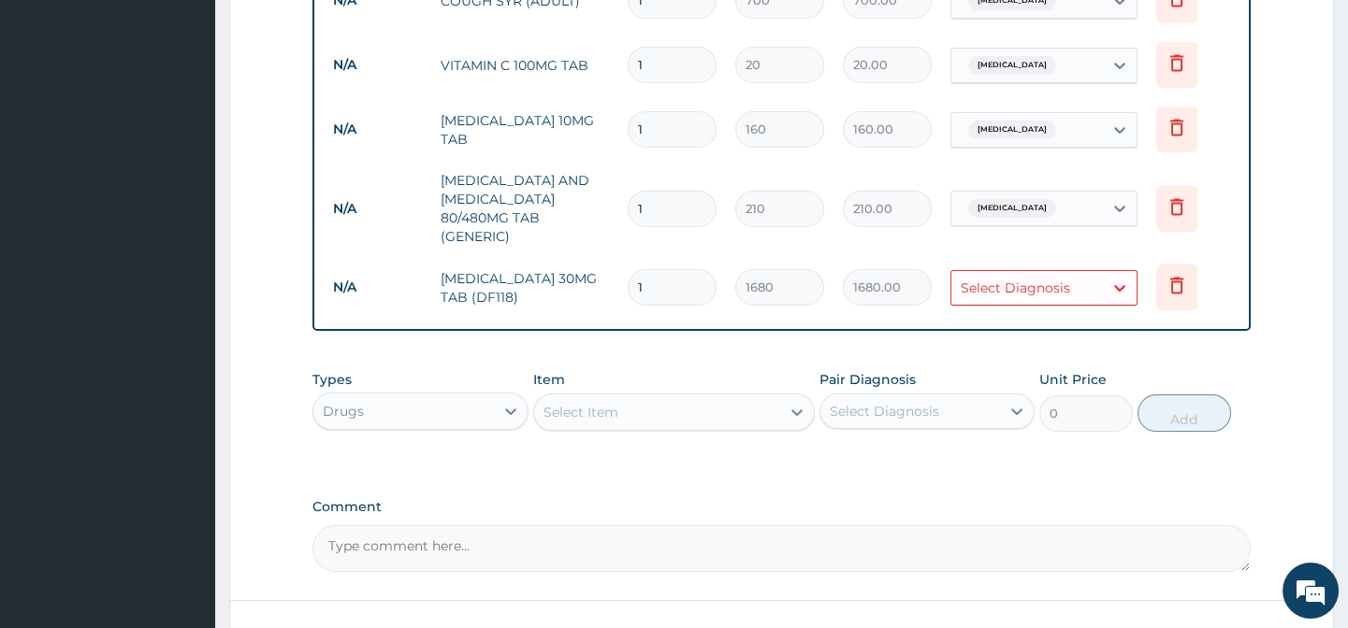
scroll to position [996, 0]
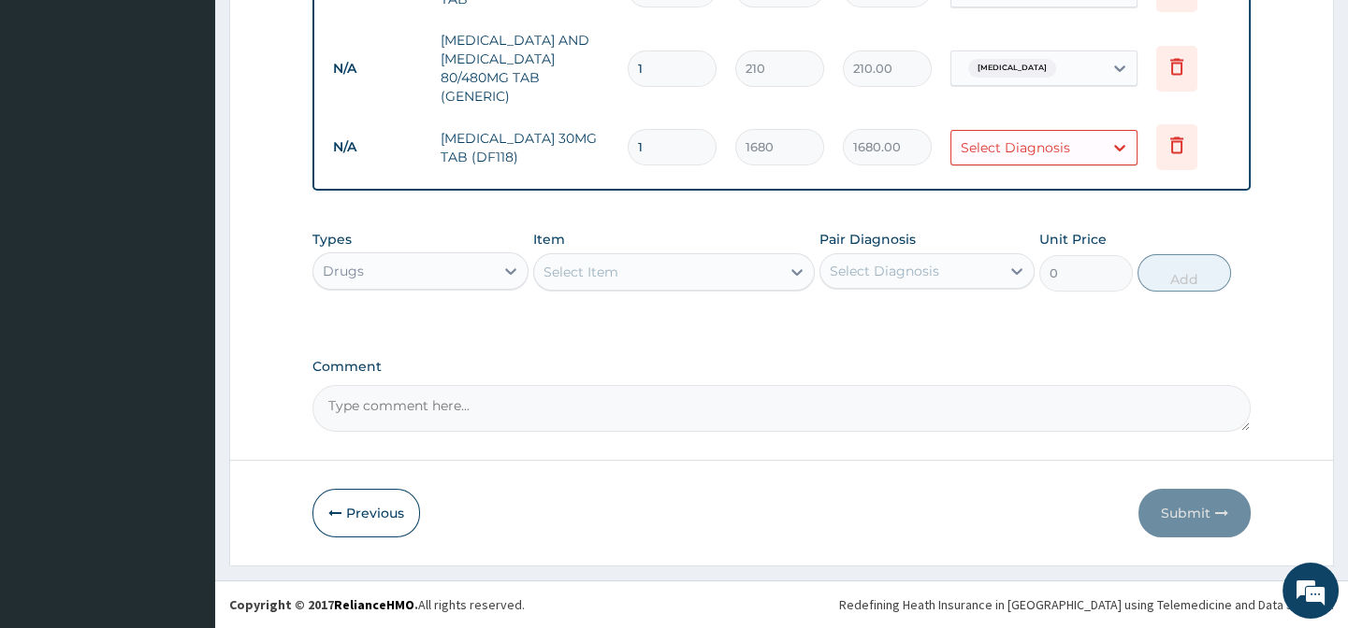
click at [1047, 133] on div "Select Diagnosis" at bounding box center [1026, 148] width 151 height 30
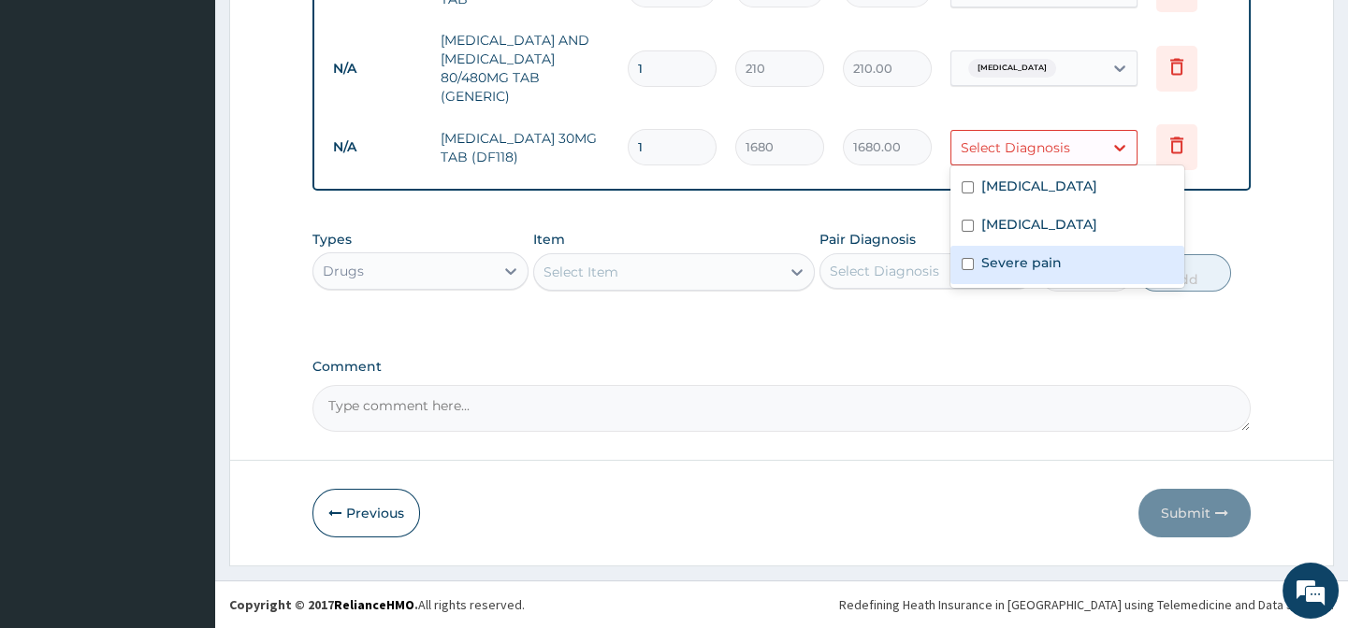
click at [1050, 272] on div "Severe pain" at bounding box center [1067, 265] width 234 height 38
checkbox input "true"
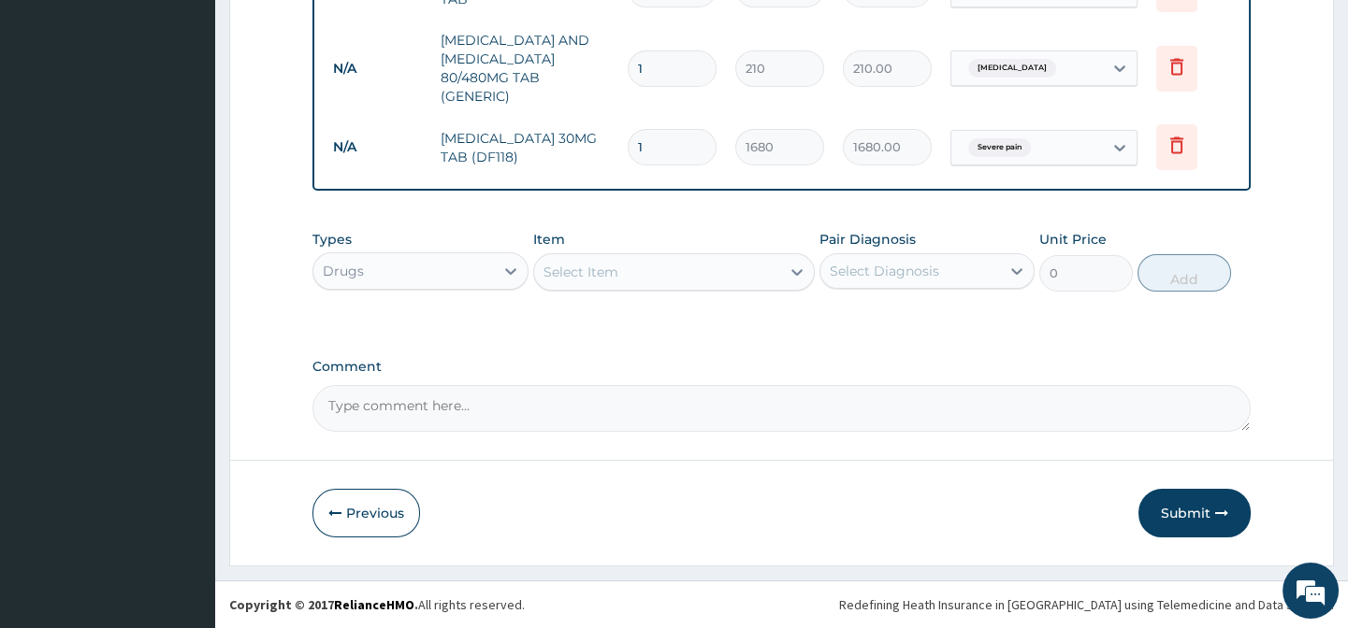
click at [577, 282] on div "Select Item" at bounding box center [657, 272] width 246 height 30
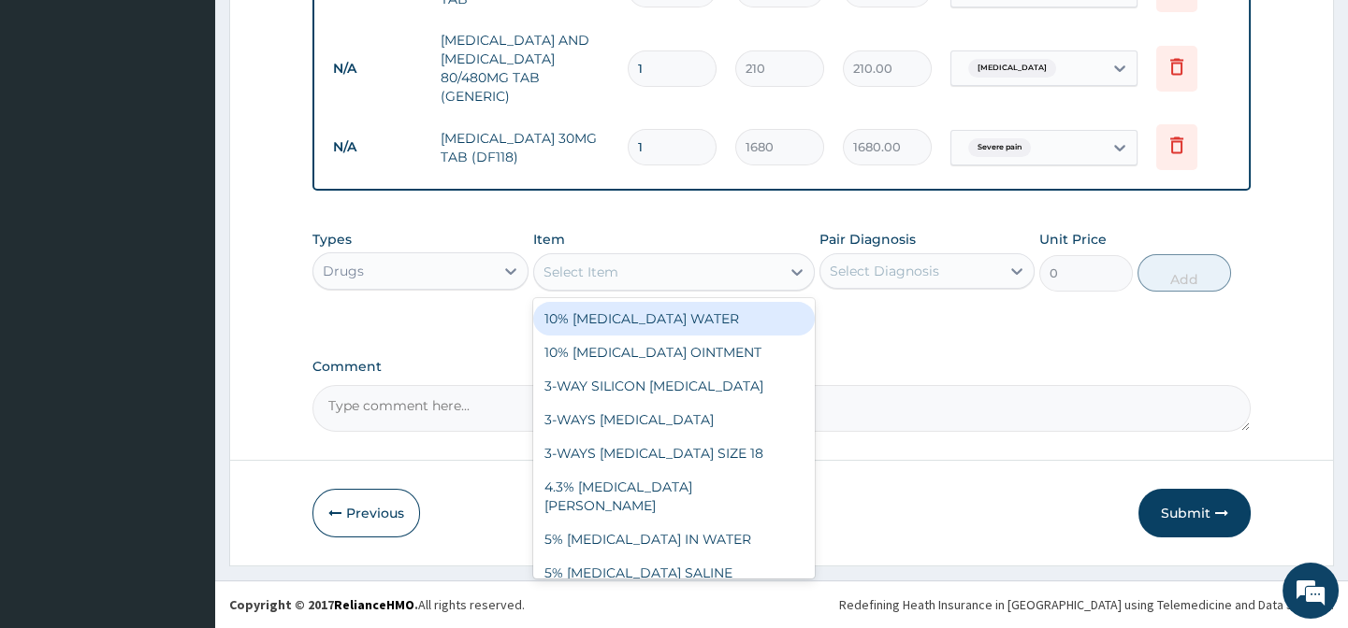
paste input "PARACETAMOL 500MG TAB"
type input "PARACETAMOL 500MG TAB"
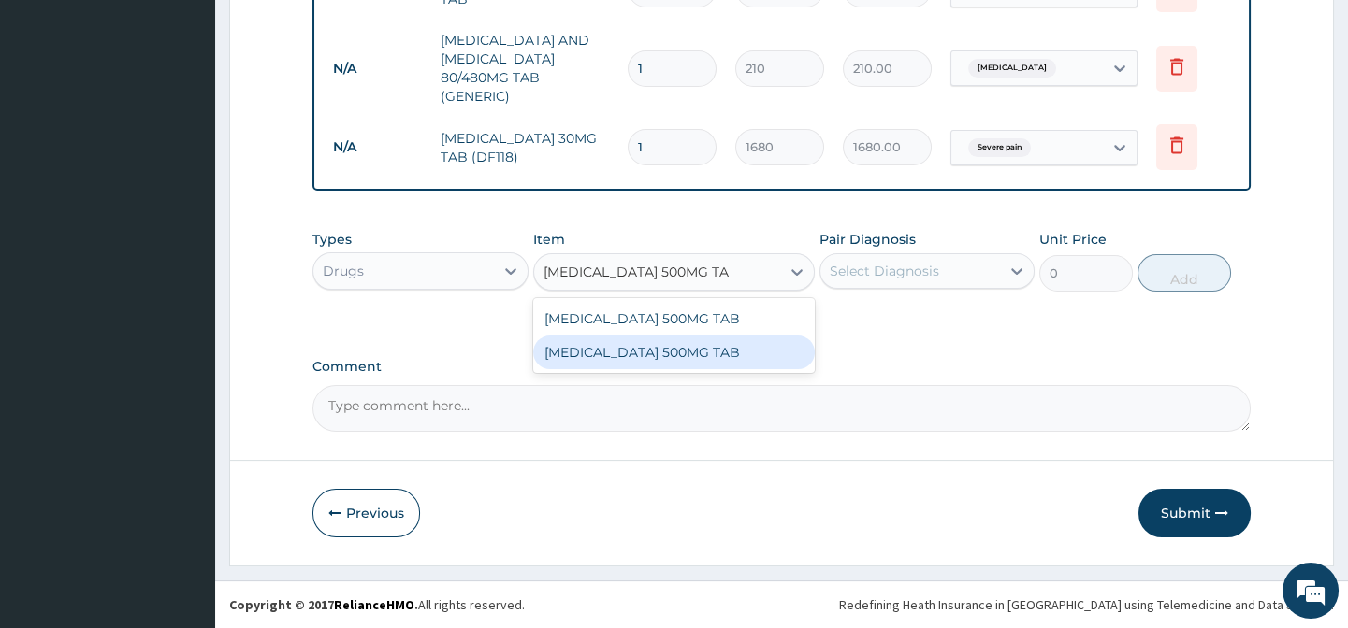
drag, startPoint x: 782, startPoint y: 355, endPoint x: 867, endPoint y: 330, distance: 88.8
click at [783, 355] on div "PARACETAMOL 500MG TAB" at bounding box center [673, 353] width 281 height 34
type input "20"
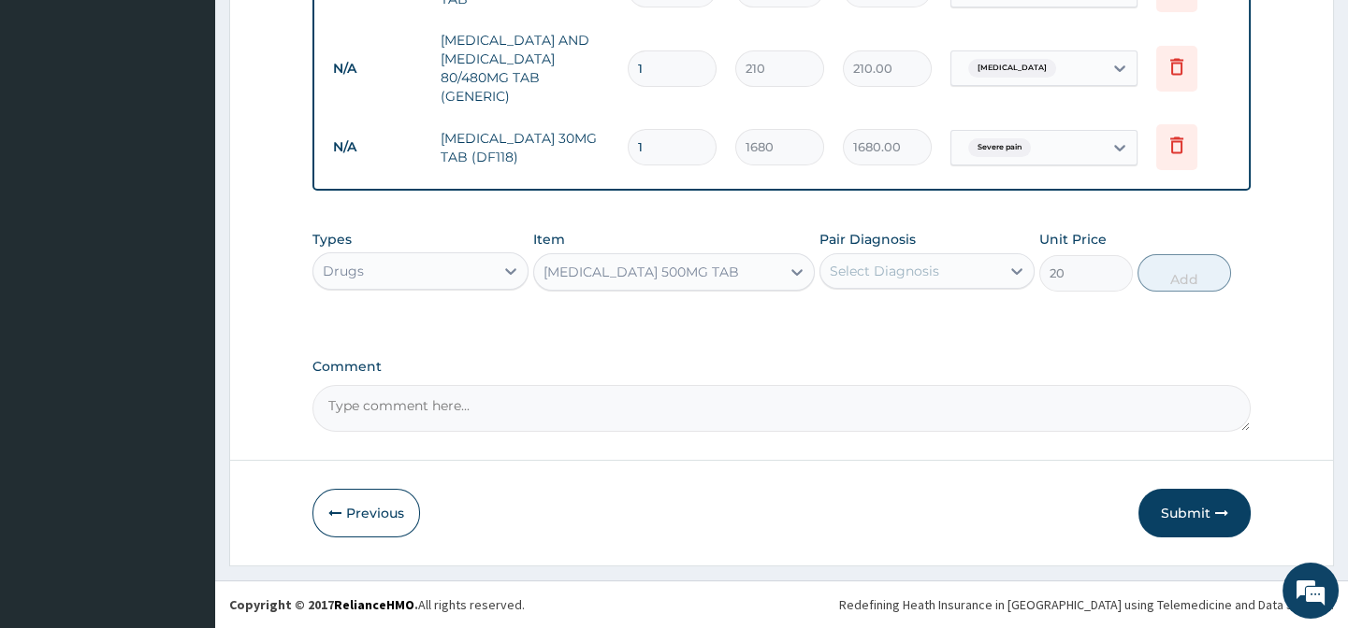
drag, startPoint x: 903, startPoint y: 325, endPoint x: 928, endPoint y: 269, distance: 61.2
click at [903, 325] on div "Types Drugs Item PARACETAMOL 500MG TAB Pair Diagnosis Select Diagnosis Unit Pri…" at bounding box center [780, 275] width 937 height 108
click at [930, 265] on div "Select Diagnosis" at bounding box center [883, 271] width 109 height 19
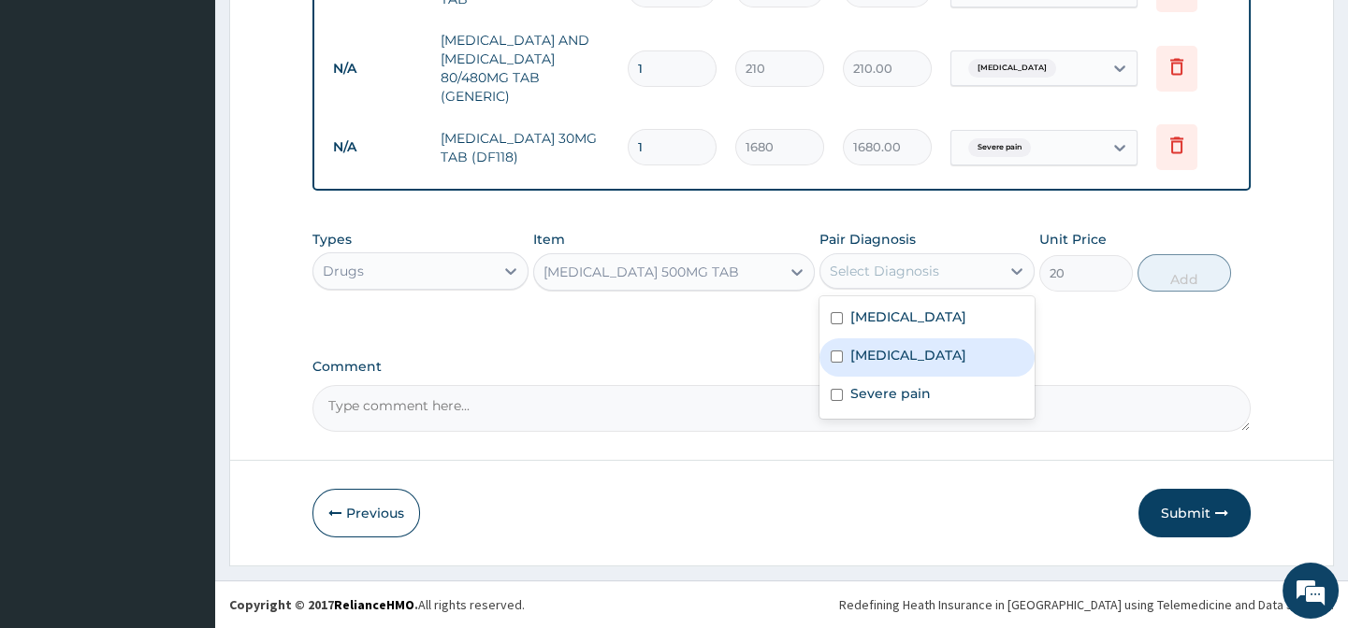
click at [946, 339] on div "Upper respiratory infection" at bounding box center [926, 358] width 215 height 38
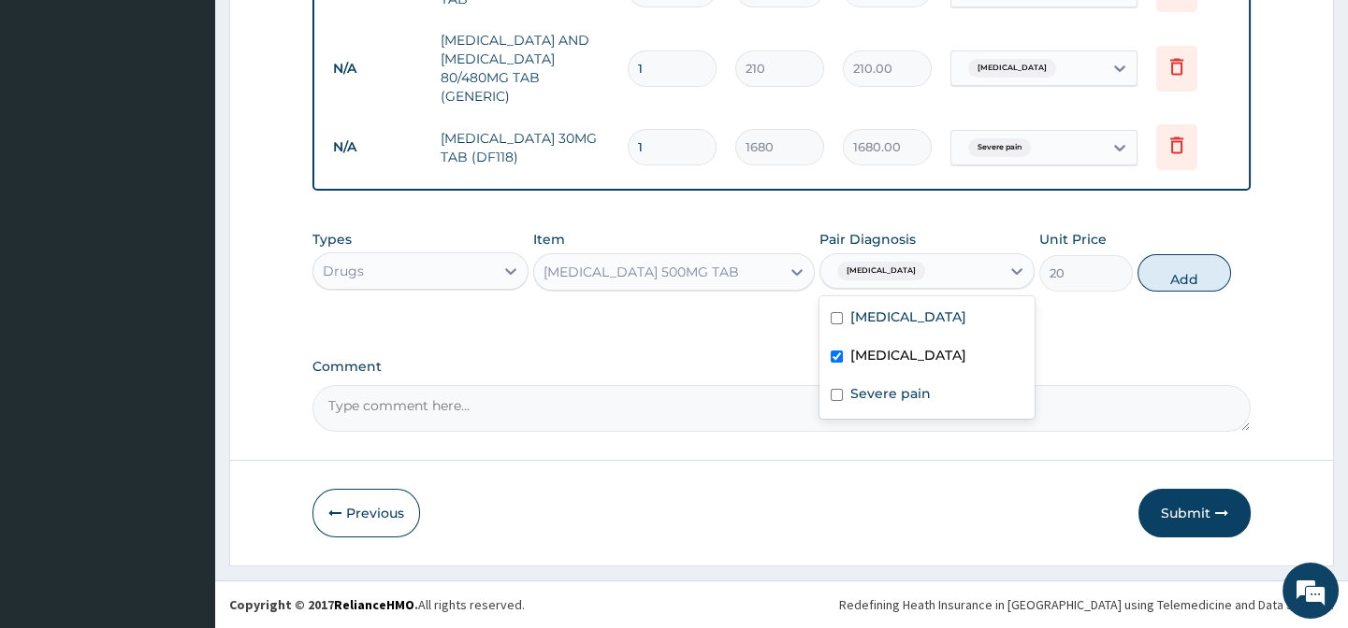
click at [937, 364] on label "Upper respiratory infection" at bounding box center [908, 355] width 116 height 19
checkbox input "false"
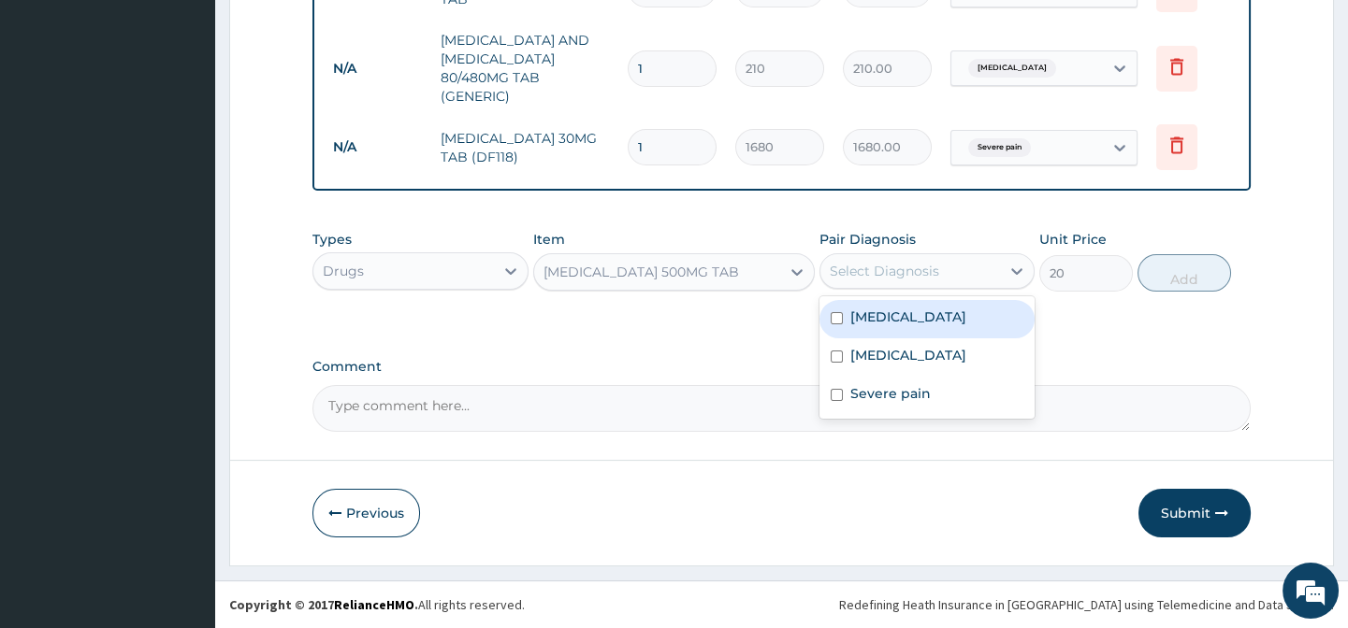
click at [944, 326] on div "Malaria" at bounding box center [926, 319] width 215 height 38
checkbox input "true"
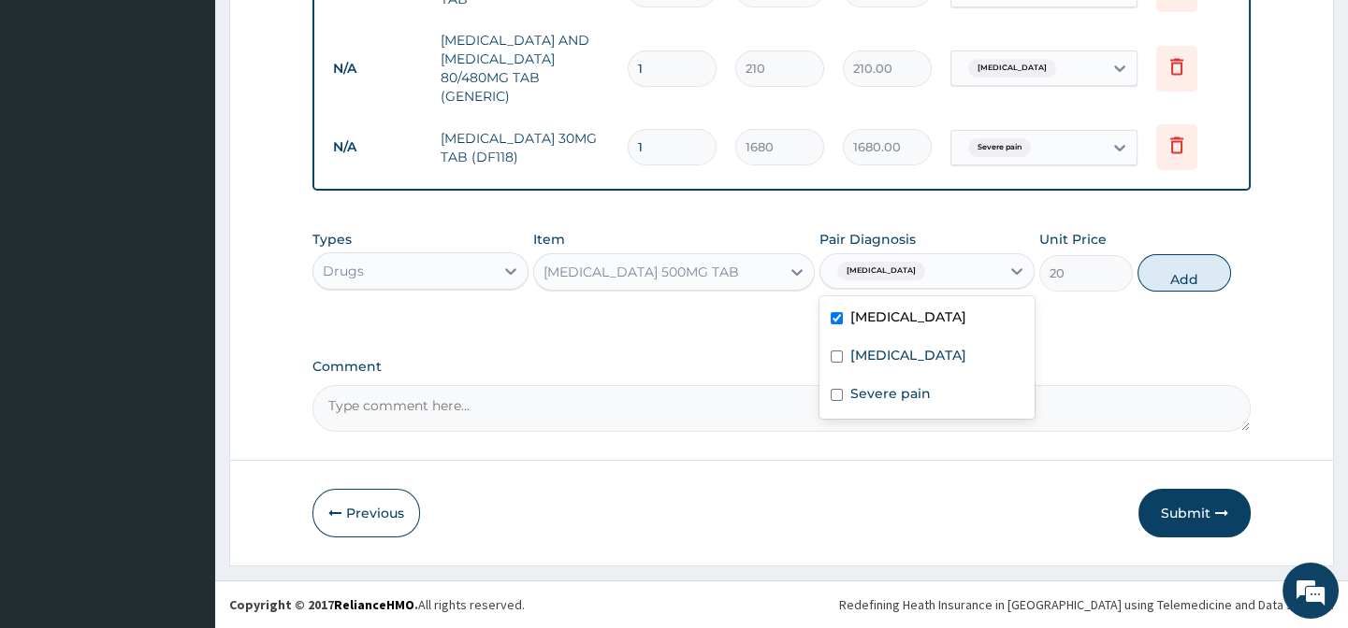
click at [1179, 277] on button "Add" at bounding box center [1184, 272] width 94 height 37
type input "0"
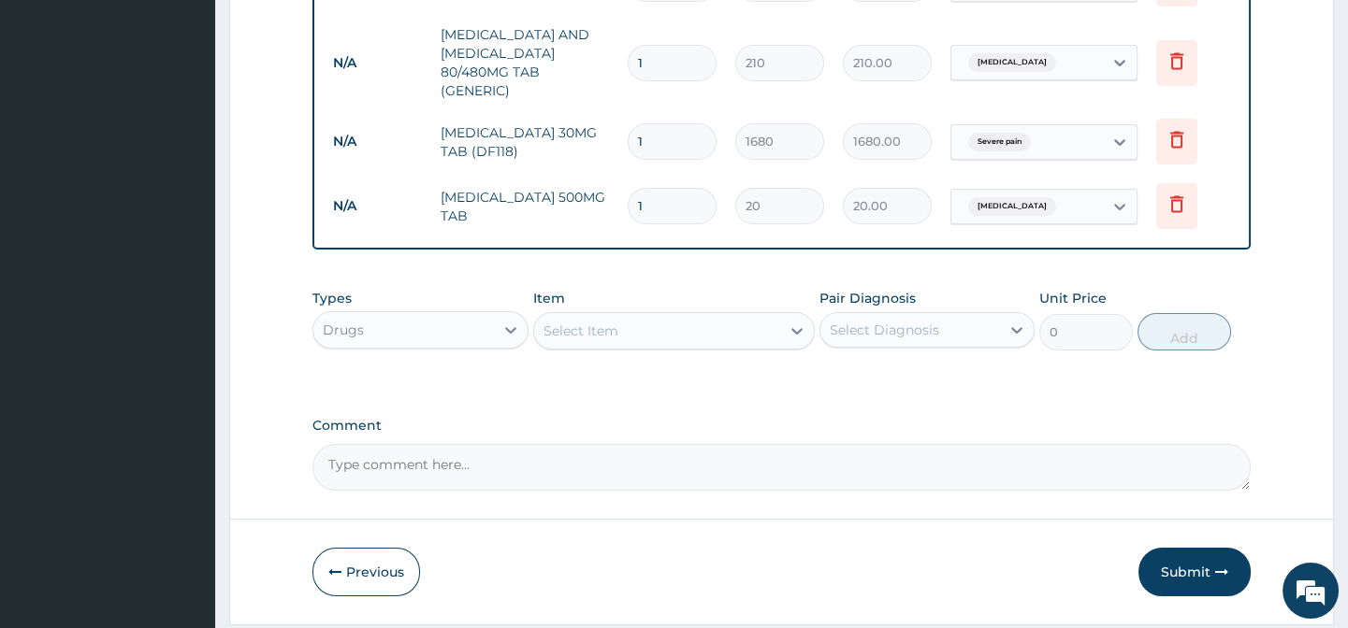
click at [371, 309] on div "Types Drugs" at bounding box center [419, 320] width 215 height 62
click at [396, 357] on div "Types Drugs Item Select Item Pair Diagnosis Select Diagnosis Unit Price 0 Add" at bounding box center [780, 320] width 937 height 80
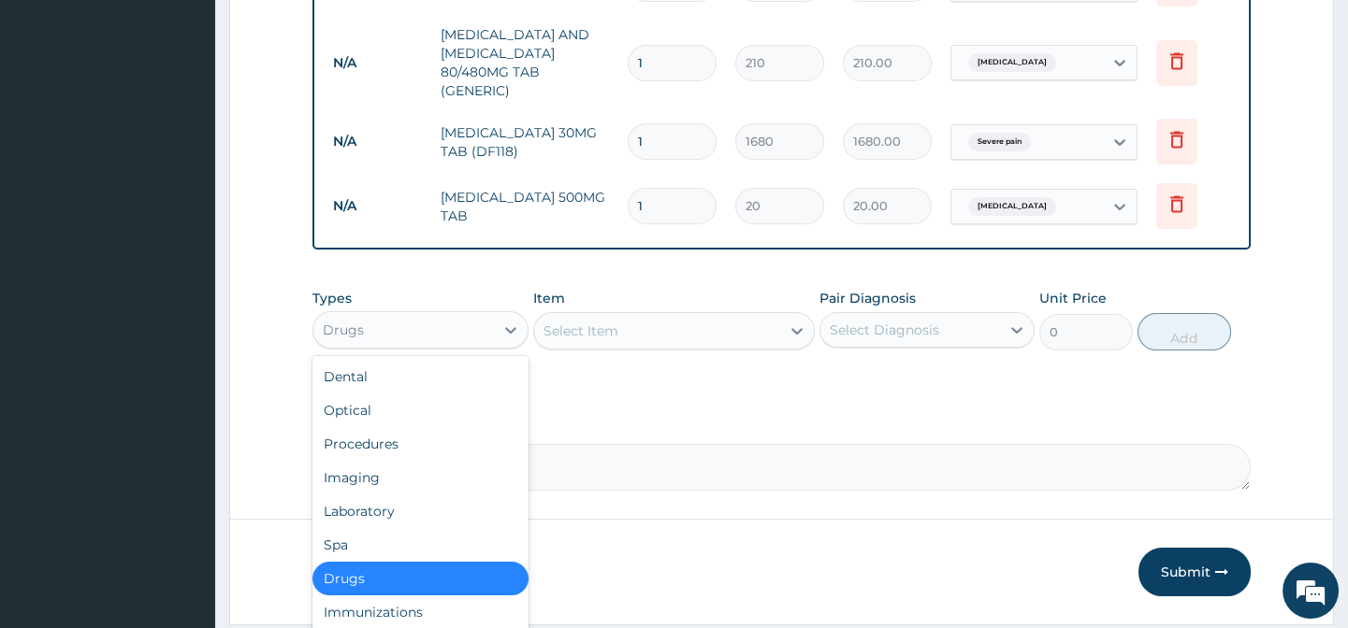
drag, startPoint x: 449, startPoint y: 336, endPoint x: 453, endPoint y: 356, distance: 20.9
click at [450, 336] on div "Drugs" at bounding box center [403, 330] width 180 height 30
click at [405, 510] on div "Laboratory" at bounding box center [419, 512] width 215 height 34
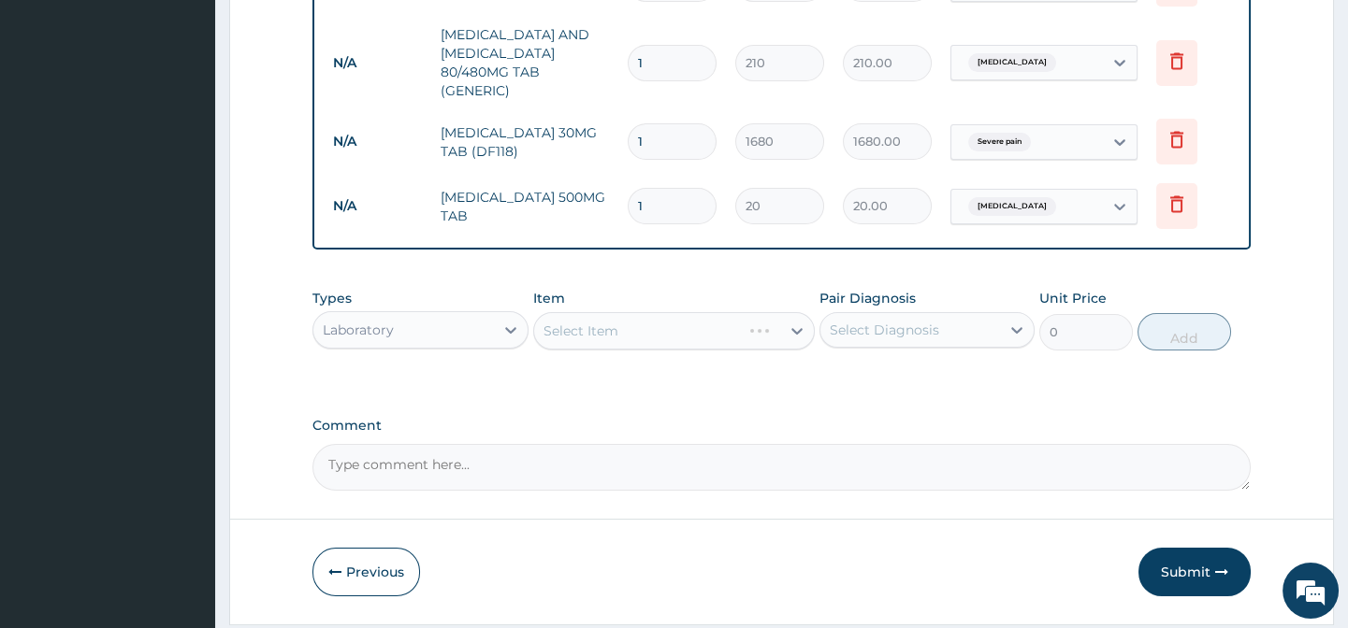
click at [587, 338] on div "Select Item" at bounding box center [673, 330] width 281 height 37
click at [638, 350] on div "Select Item" at bounding box center [673, 330] width 281 height 37
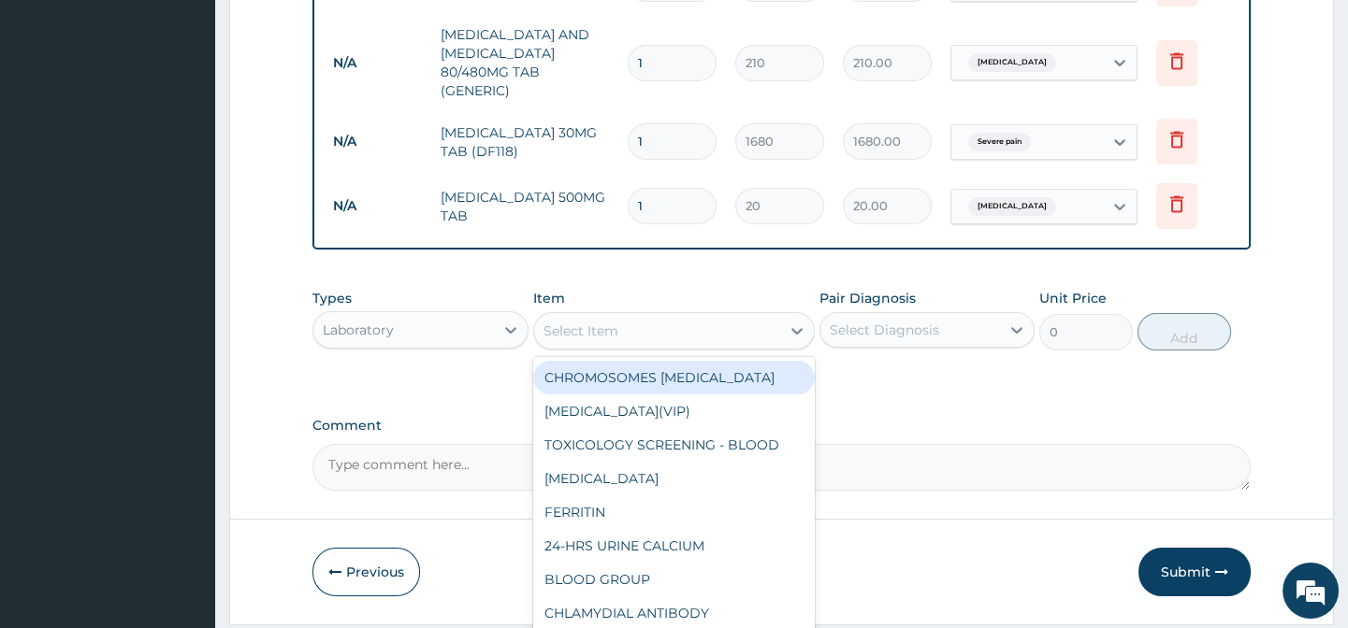
paste input "FULL BLOOD COUNT"
type input "FULL BLOOD COUNT"
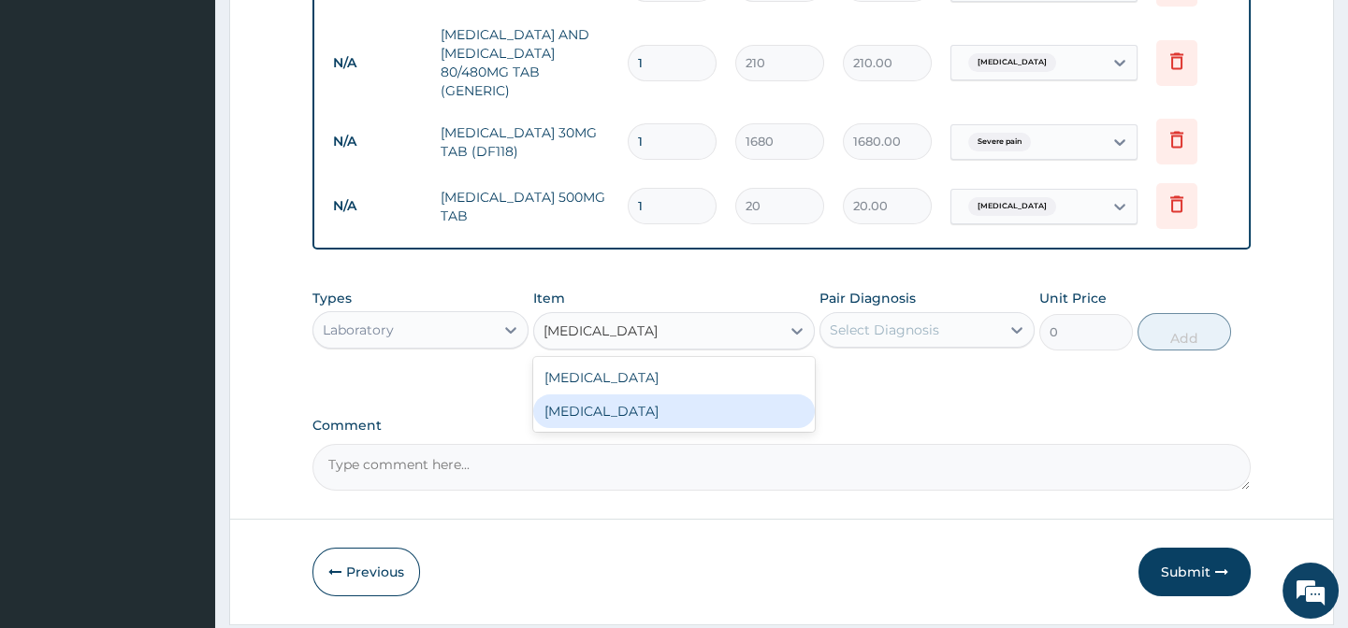
drag, startPoint x: 760, startPoint y: 411, endPoint x: 990, endPoint y: 353, distance: 237.5
click at [762, 411] on div "FULL BLOOD COUNT" at bounding box center [673, 412] width 281 height 34
type input "3375"
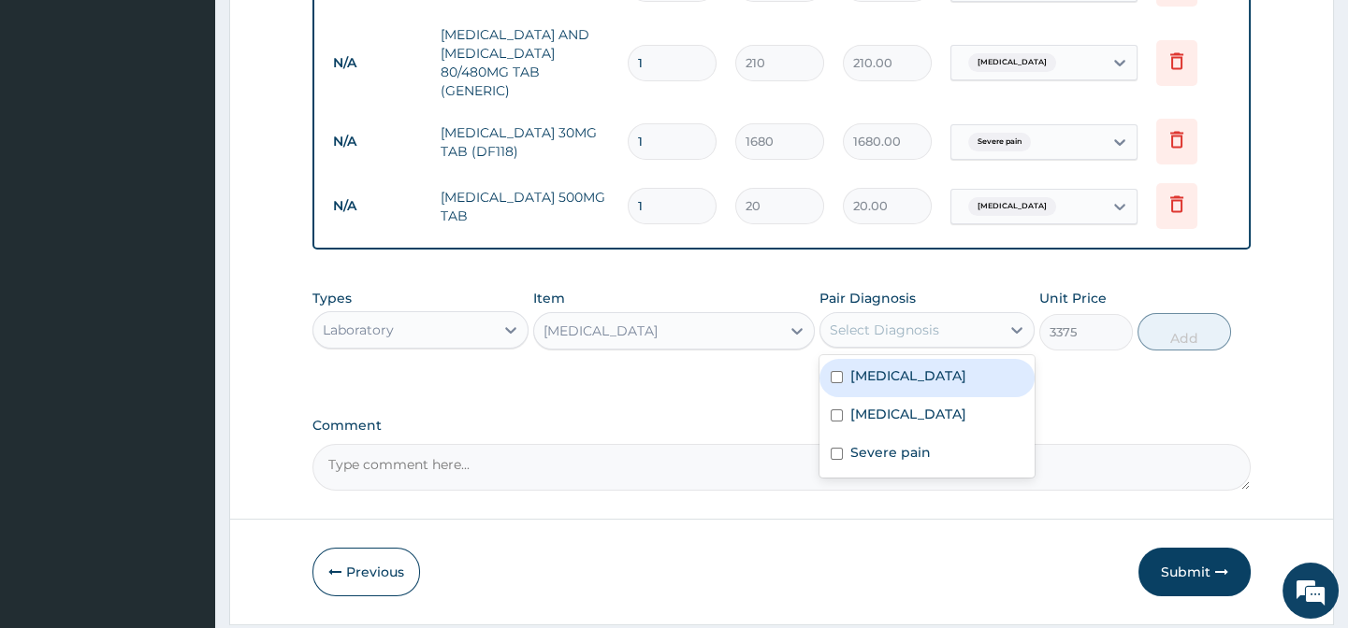
click at [988, 337] on div "Select Diagnosis" at bounding box center [910, 330] width 180 height 30
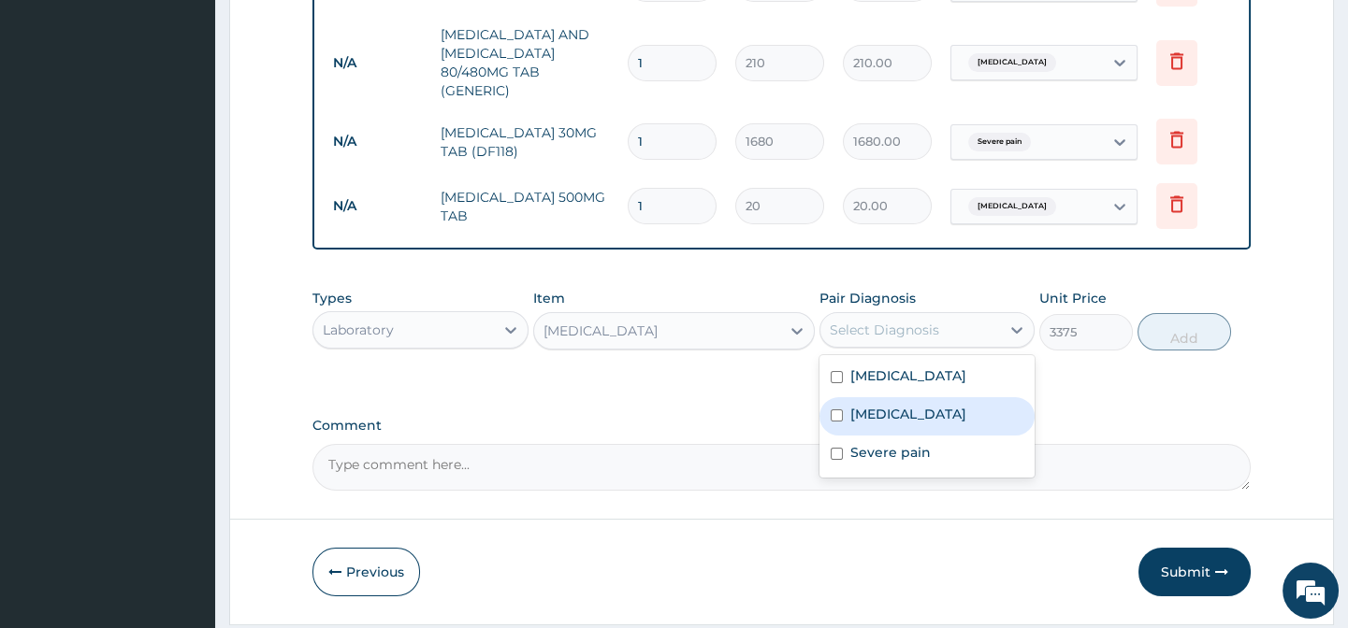
click at [966, 424] on label "Upper respiratory infection" at bounding box center [908, 414] width 116 height 19
checkbox input "true"
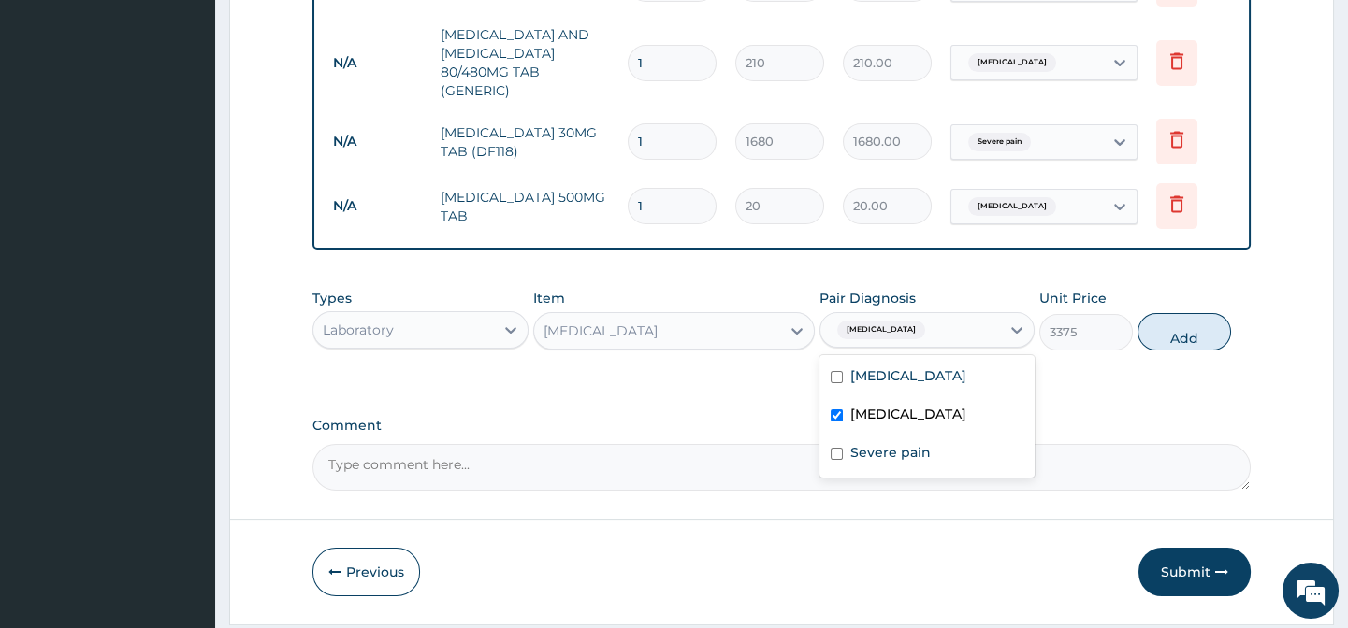
drag, startPoint x: 1155, startPoint y: 382, endPoint x: 1160, endPoint y: 372, distance: 11.3
click at [1155, 380] on div "Types Laboratory Item FULL BLOOD COUNT Pair Diagnosis option Upper respiratory …" at bounding box center [780, 334] width 937 height 108
click at [1201, 322] on button "Add" at bounding box center [1184, 331] width 94 height 37
type input "0"
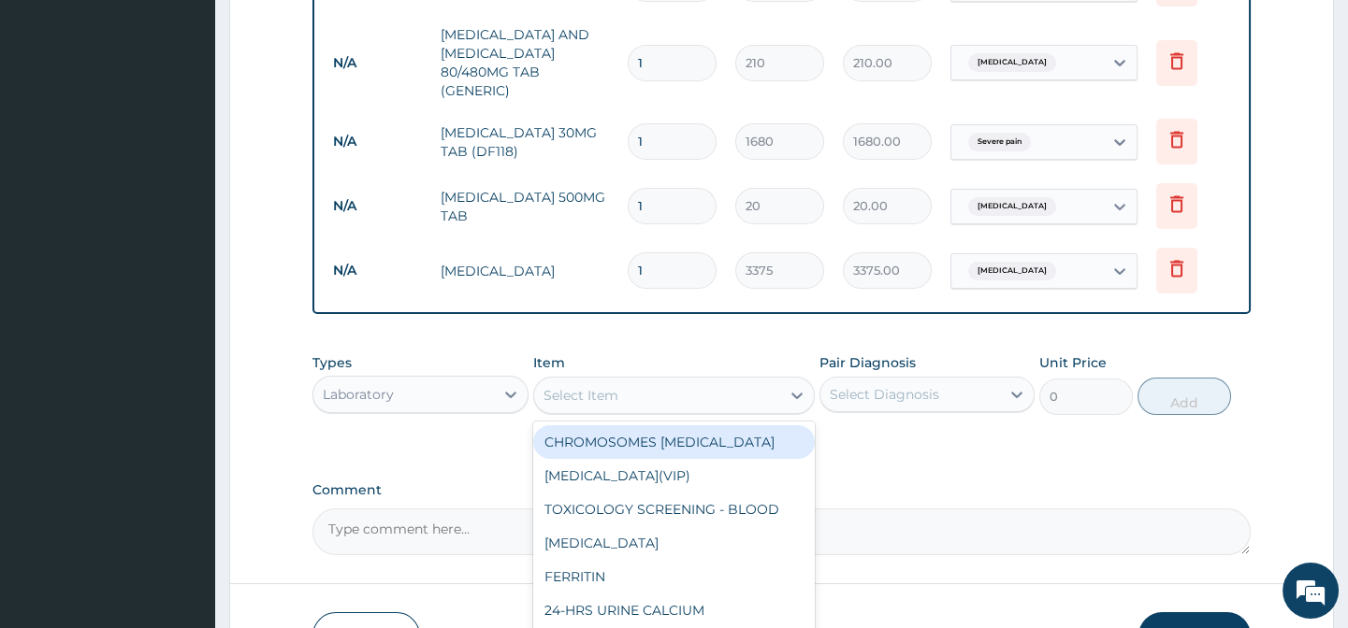
click at [566, 394] on div "Select Item" at bounding box center [580, 395] width 75 height 19
paste input "MALARIA PARASITE"
type input "MALARIA PARASITE"
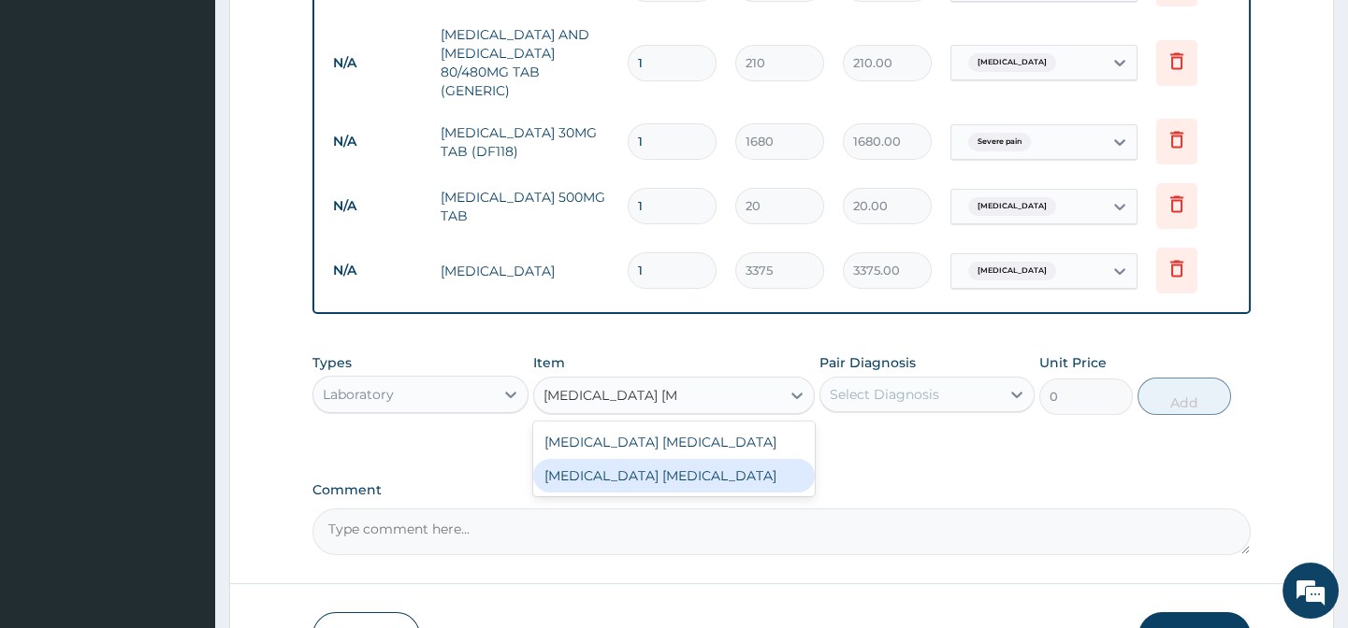
drag, startPoint x: 763, startPoint y: 476, endPoint x: 902, endPoint y: 437, distance: 144.8
click at [767, 476] on div "MALARIA PARASITE" at bounding box center [673, 476] width 281 height 34
type input "2025"
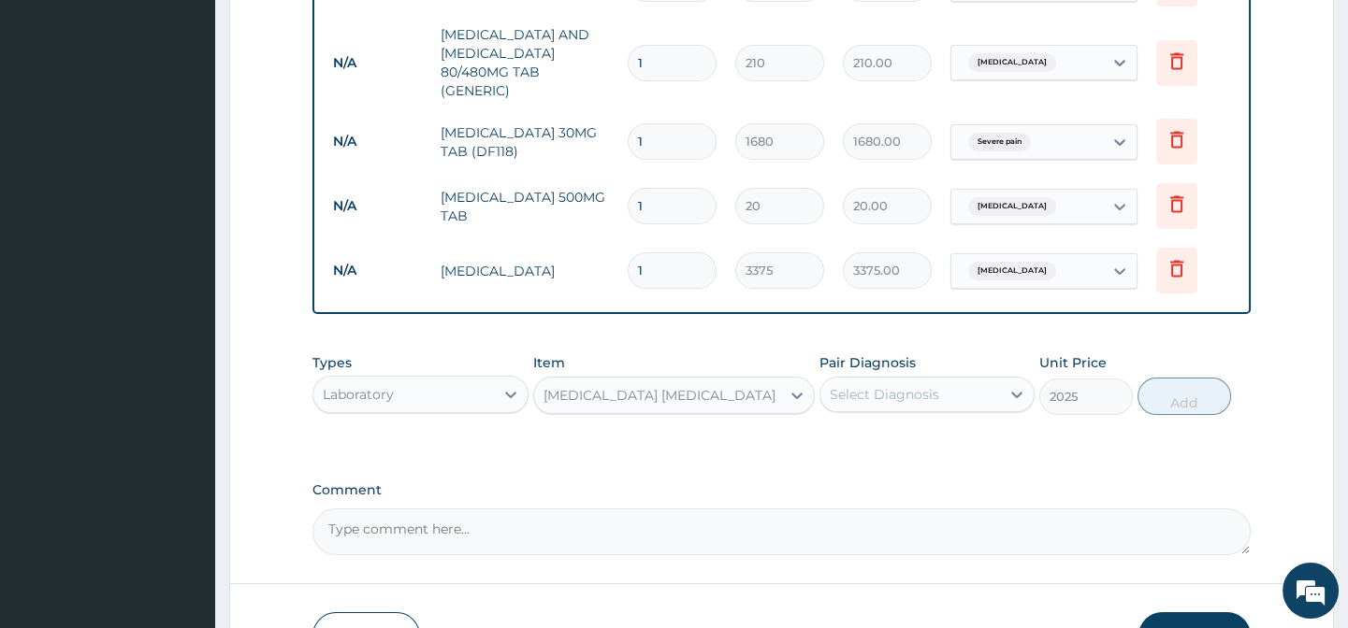
click at [967, 415] on div "Pair Diagnosis Select Diagnosis" at bounding box center [926, 384] width 215 height 62
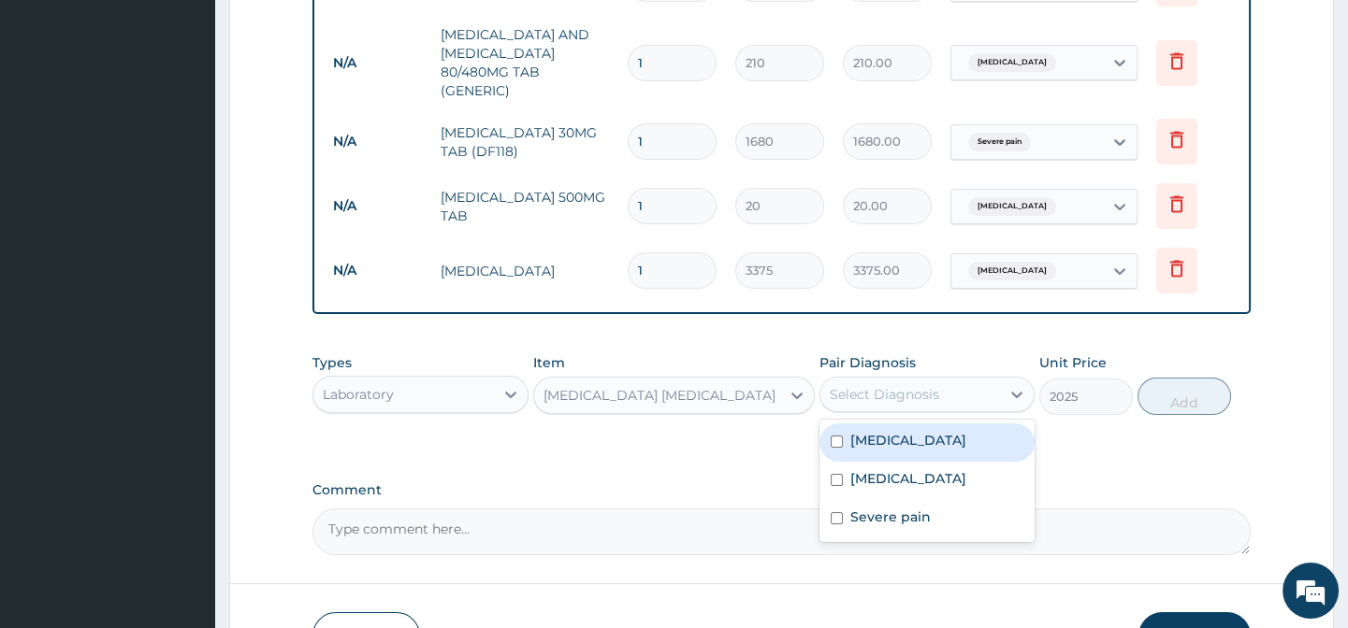
click at [961, 408] on div "Select Diagnosis" at bounding box center [910, 395] width 180 height 30
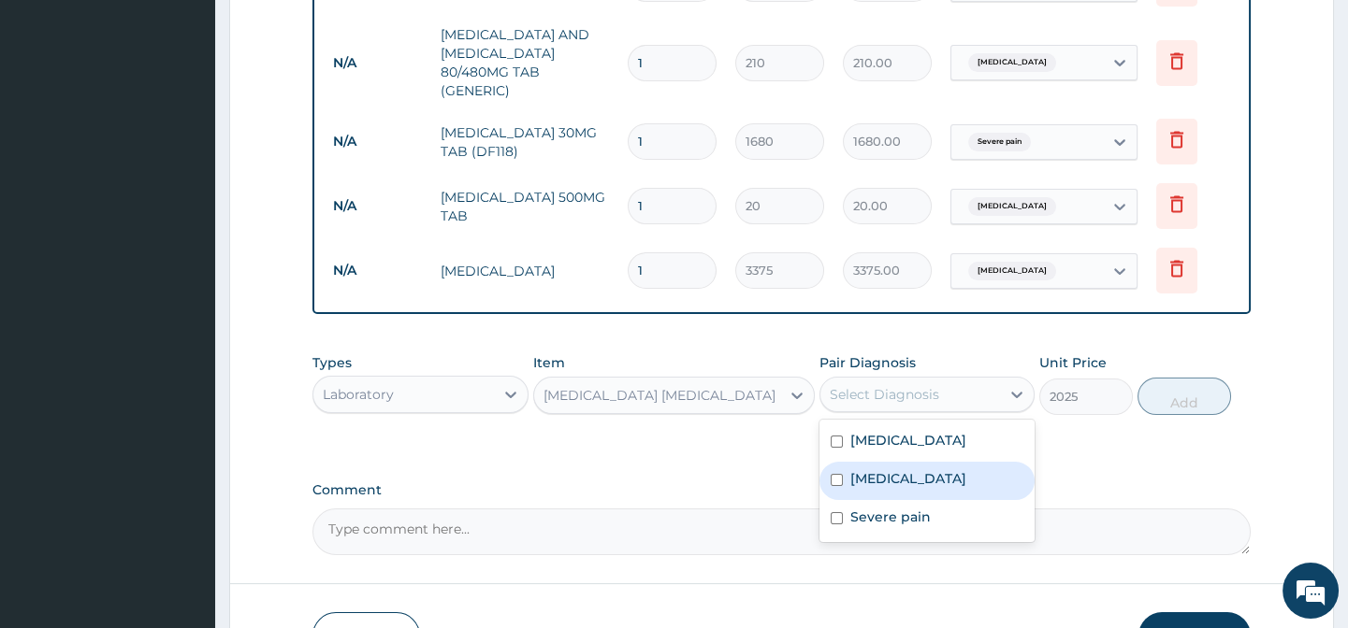
click at [959, 480] on label "Upper respiratory infection" at bounding box center [908, 478] width 116 height 19
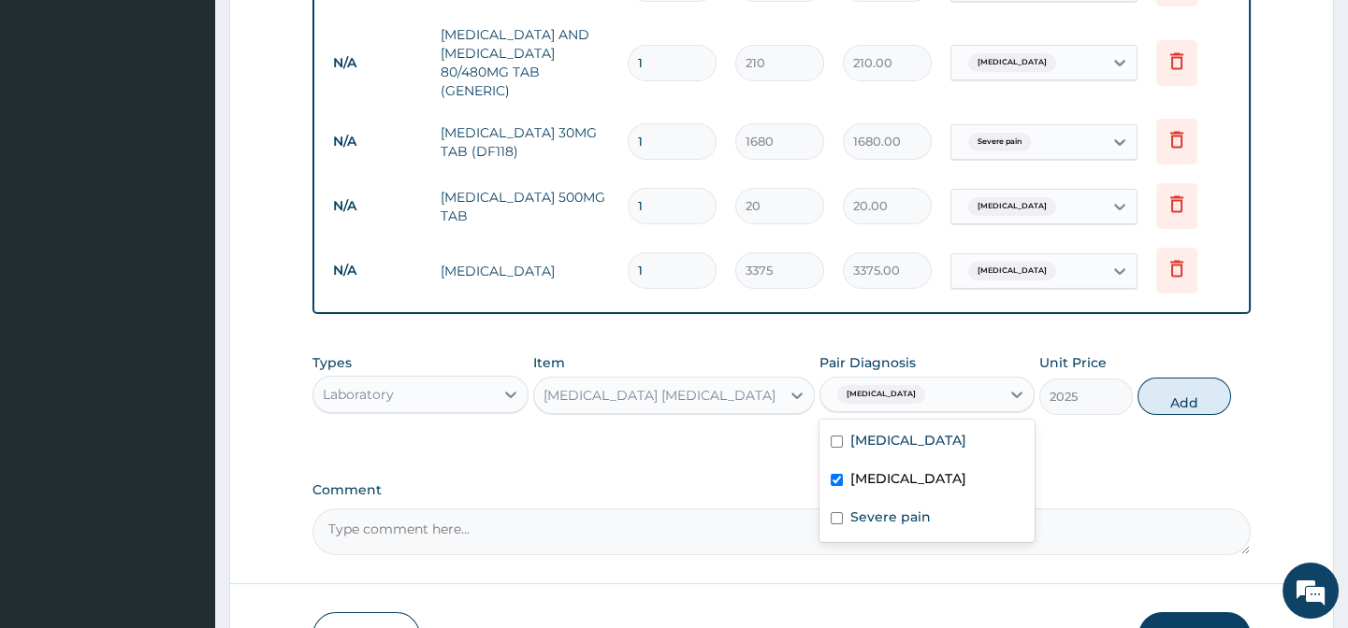
drag, startPoint x: 959, startPoint y: 480, endPoint x: 959, endPoint y: 467, distance: 13.1
click at [959, 478] on label "Upper respiratory infection" at bounding box center [908, 478] width 116 height 19
checkbox input "false"
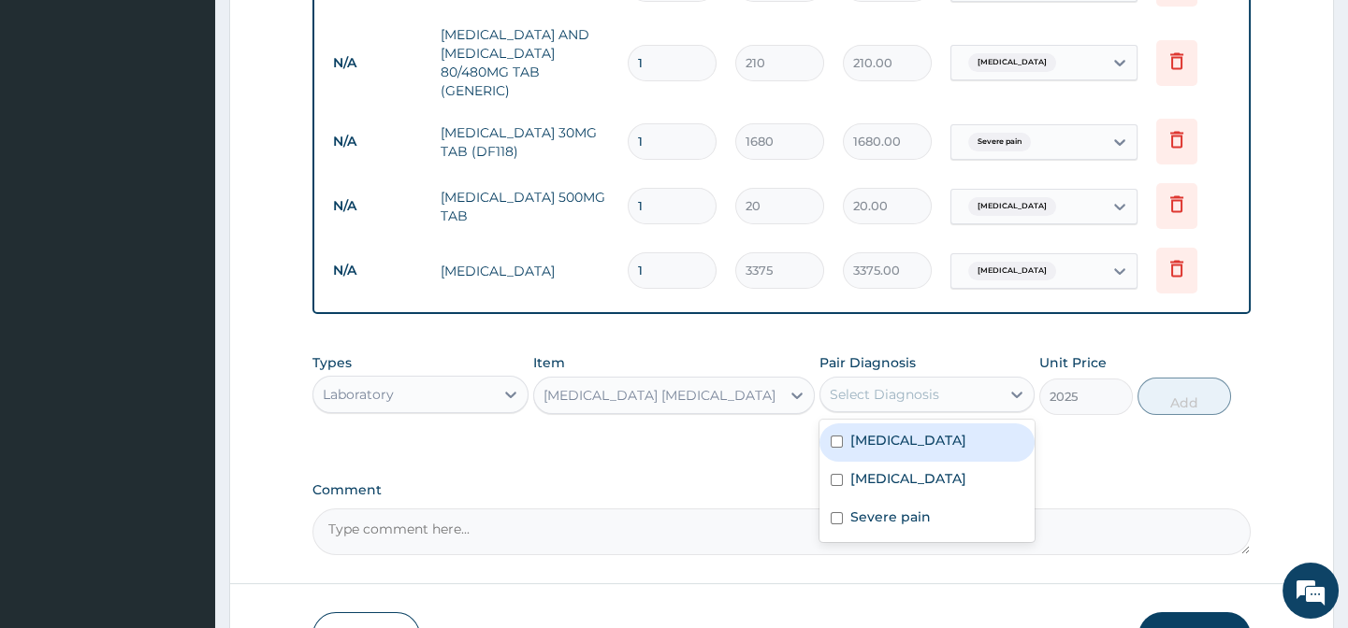
click at [959, 448] on div "Malaria" at bounding box center [926, 443] width 215 height 38
checkbox input "true"
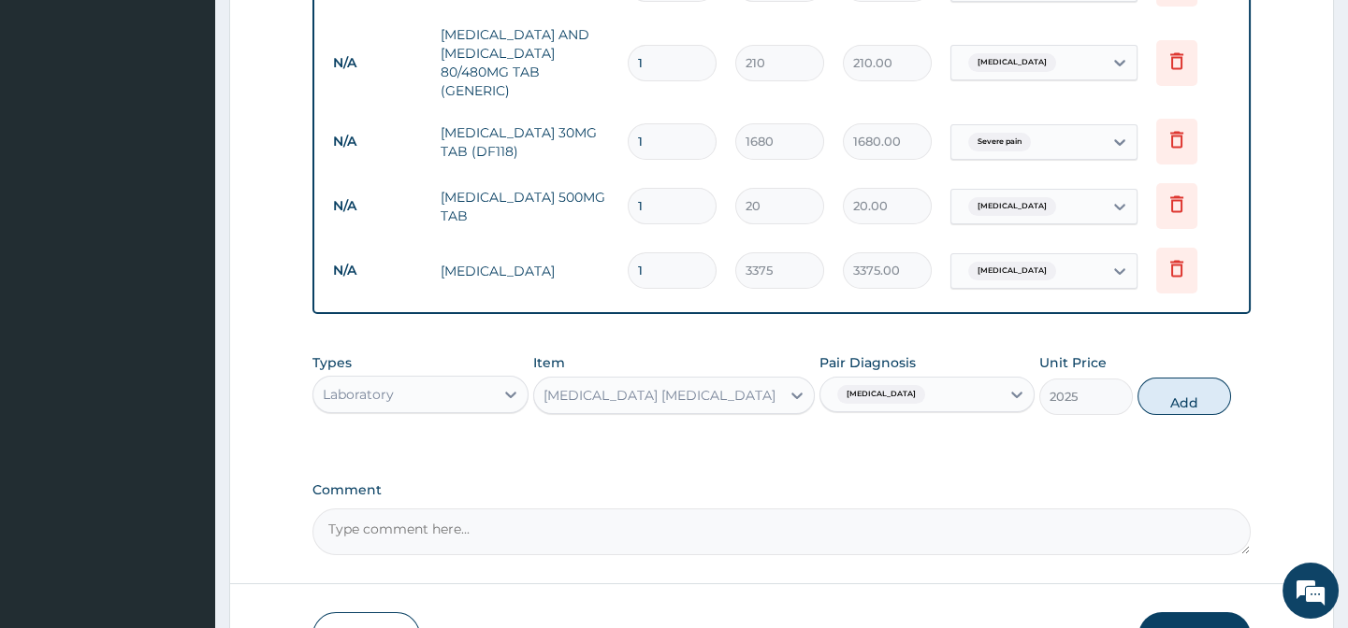
click at [1111, 453] on div "Types Laboratory Item MALARIA PARASITE Pair Diagnosis Malaria Unit Price 2025 A…" at bounding box center [780, 398] width 937 height 108
click at [1176, 410] on button "Add" at bounding box center [1184, 396] width 94 height 37
type input "0"
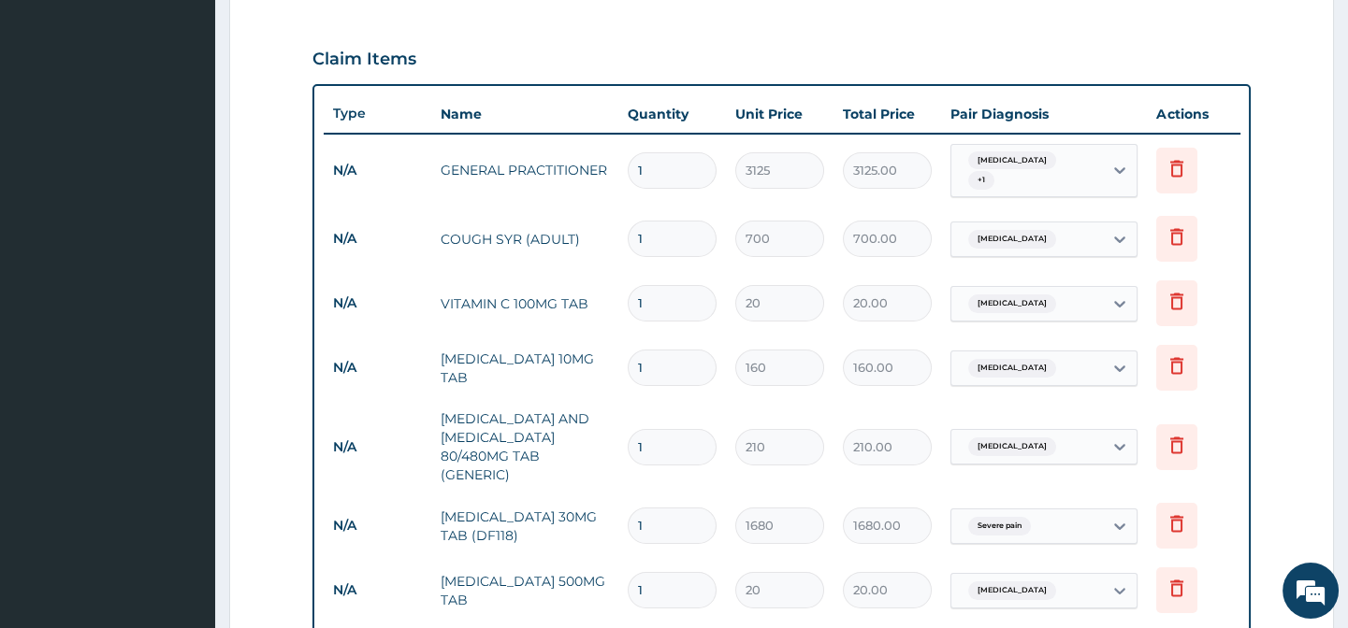
scroll to position [741, 0]
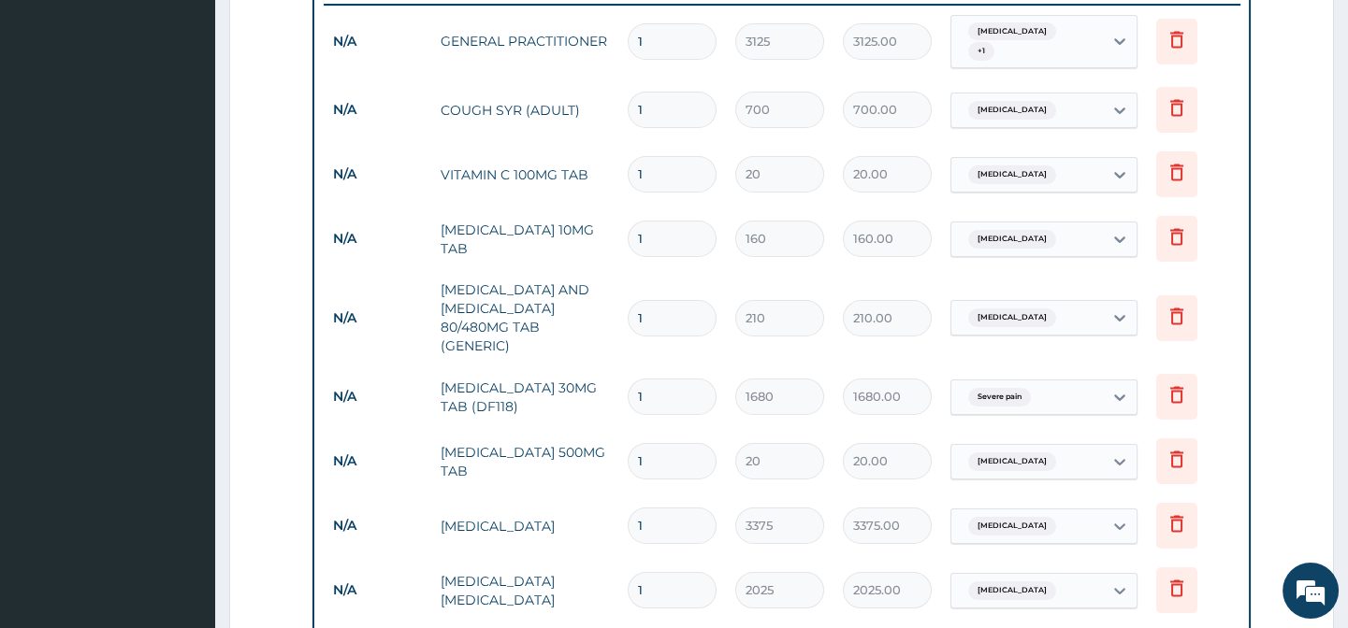
click at [658, 161] on input "1" at bounding box center [671, 174] width 89 height 36
type input "4"
type input "80.00"
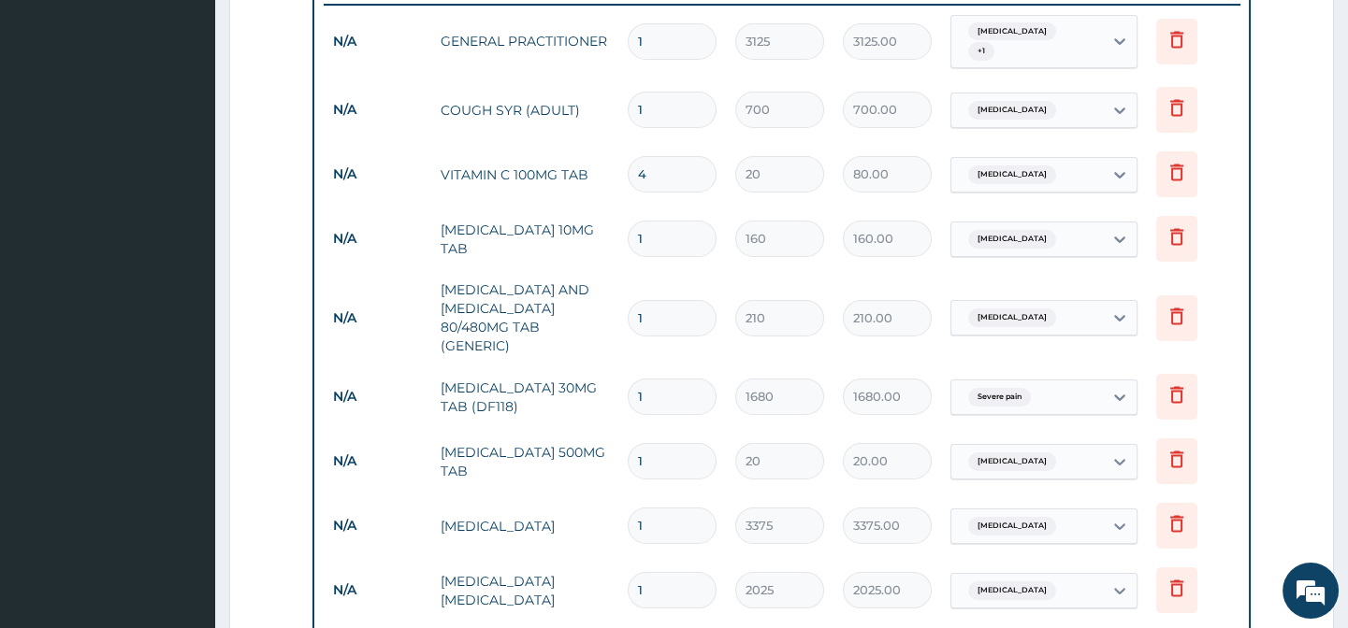
type input "42"
type input "840.00"
type input "42"
click at [650, 224] on input "1" at bounding box center [671, 239] width 89 height 36
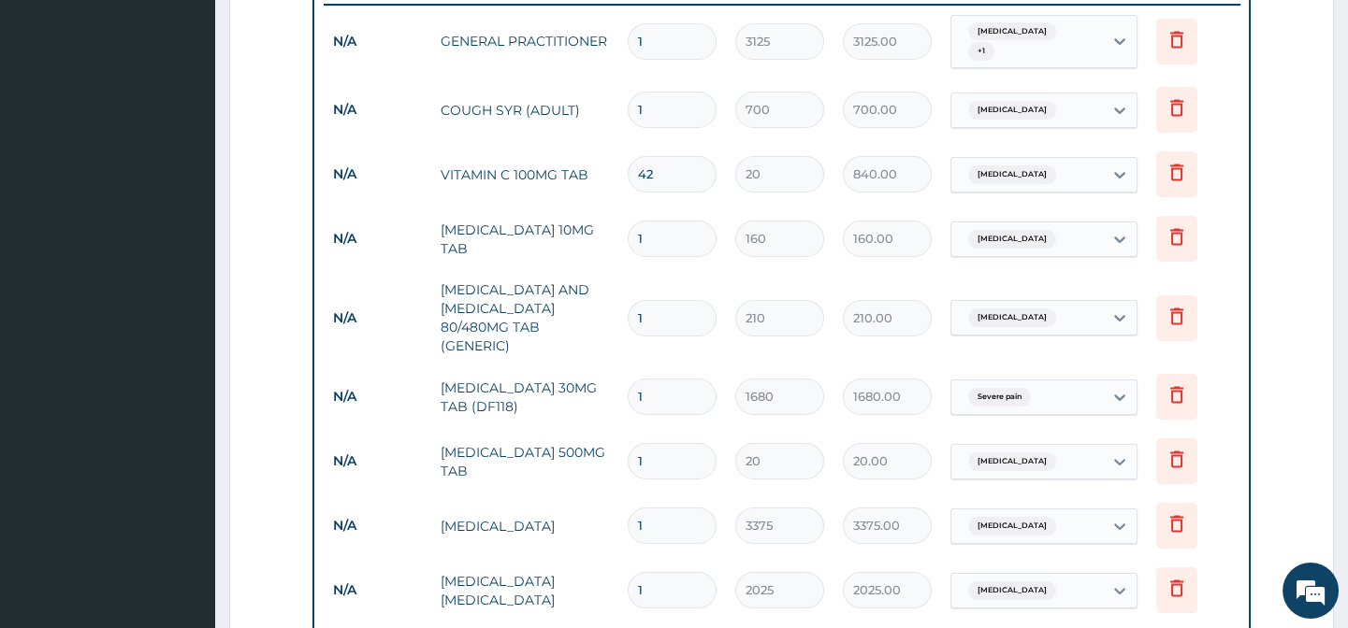
click at [650, 224] on input "1" at bounding box center [671, 239] width 89 height 36
type input "5"
type input "800.00"
type input "5"
click at [656, 309] on input "1" at bounding box center [671, 318] width 89 height 36
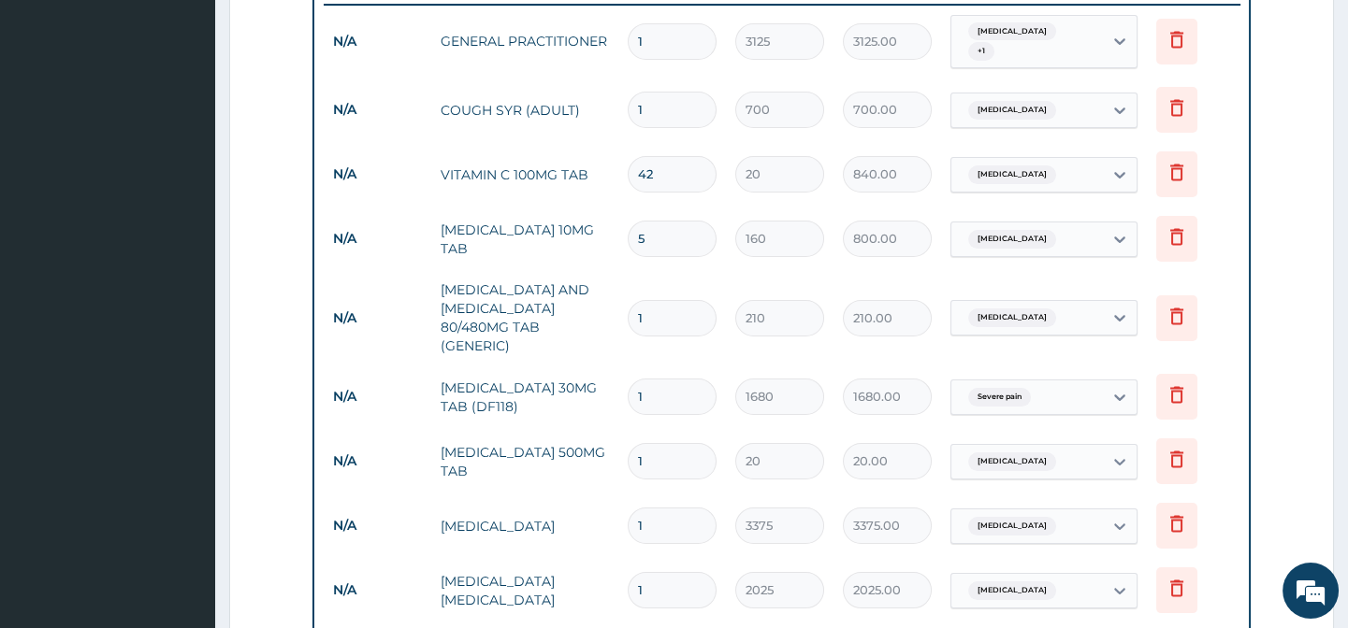
click at [656, 309] on input "1" at bounding box center [671, 318] width 89 height 36
type input "6"
type input "1260.00"
type input "6"
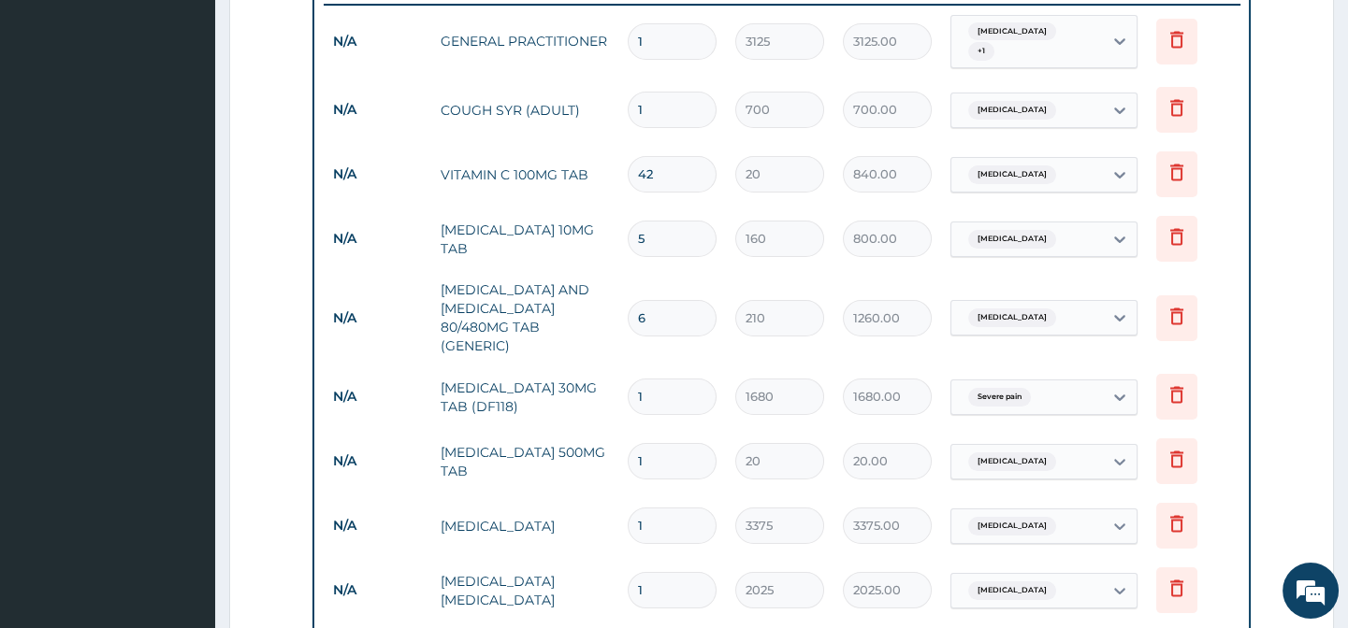
click at [646, 383] on input "1" at bounding box center [671, 397] width 89 height 36
type input "9"
type input "15120.00"
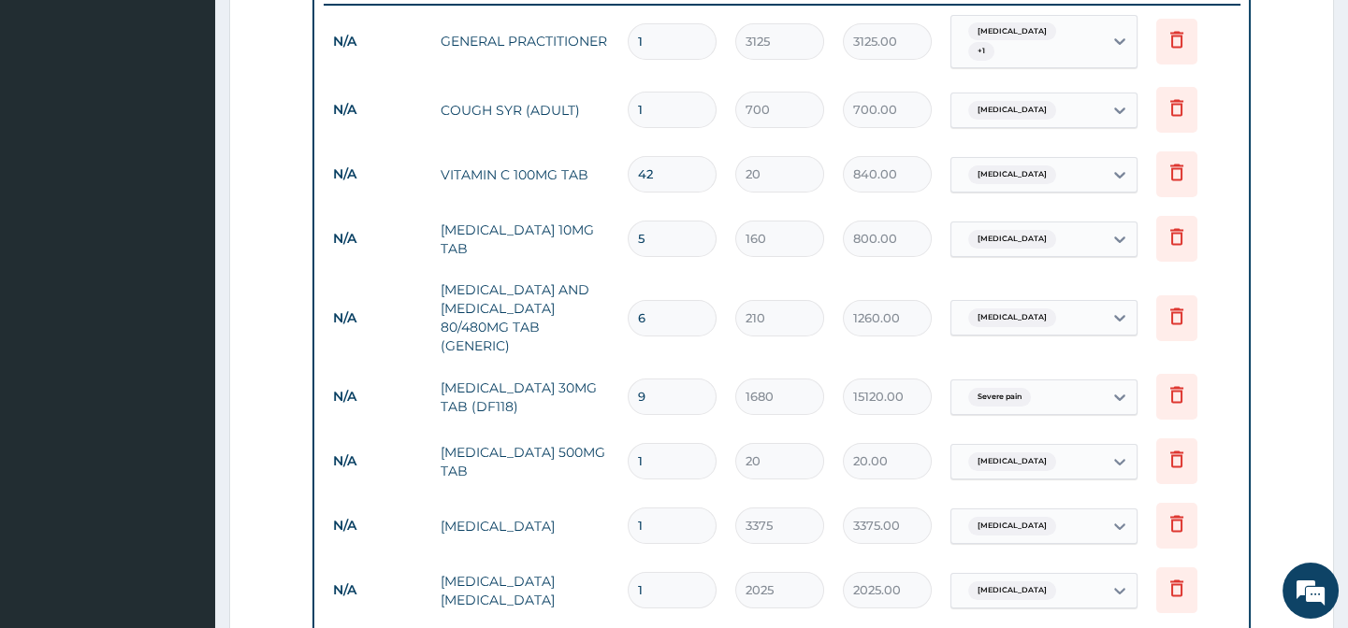
type input "9"
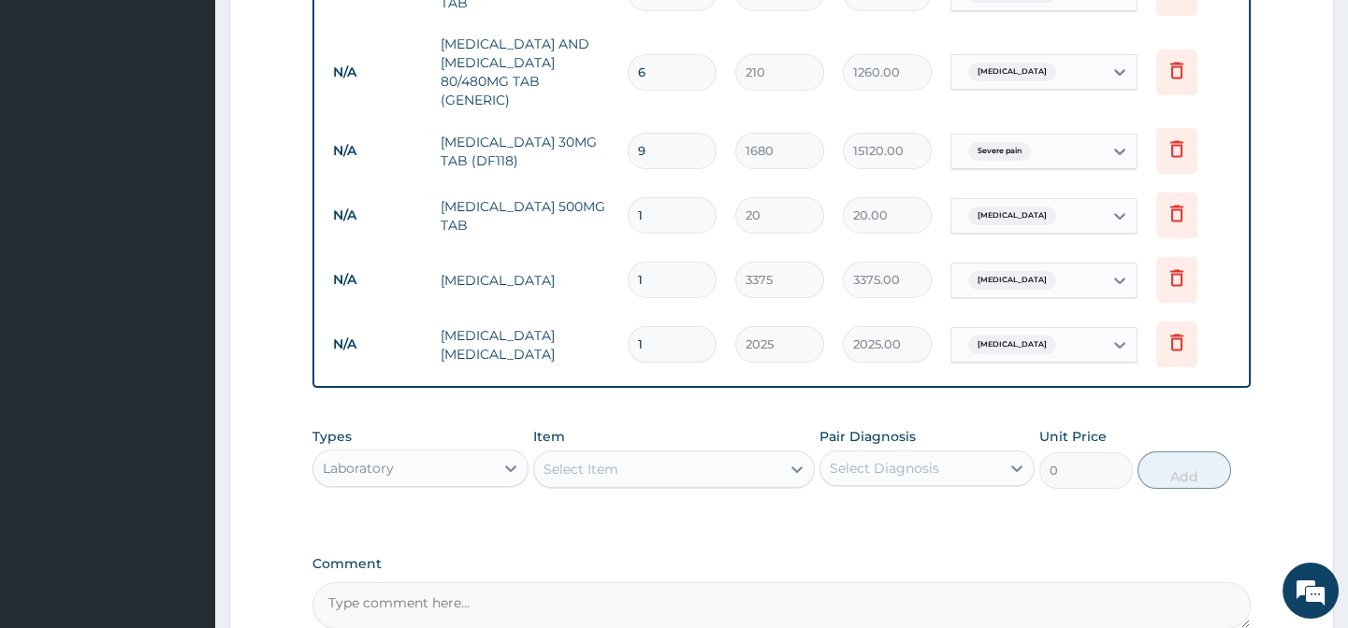
scroll to position [996, 0]
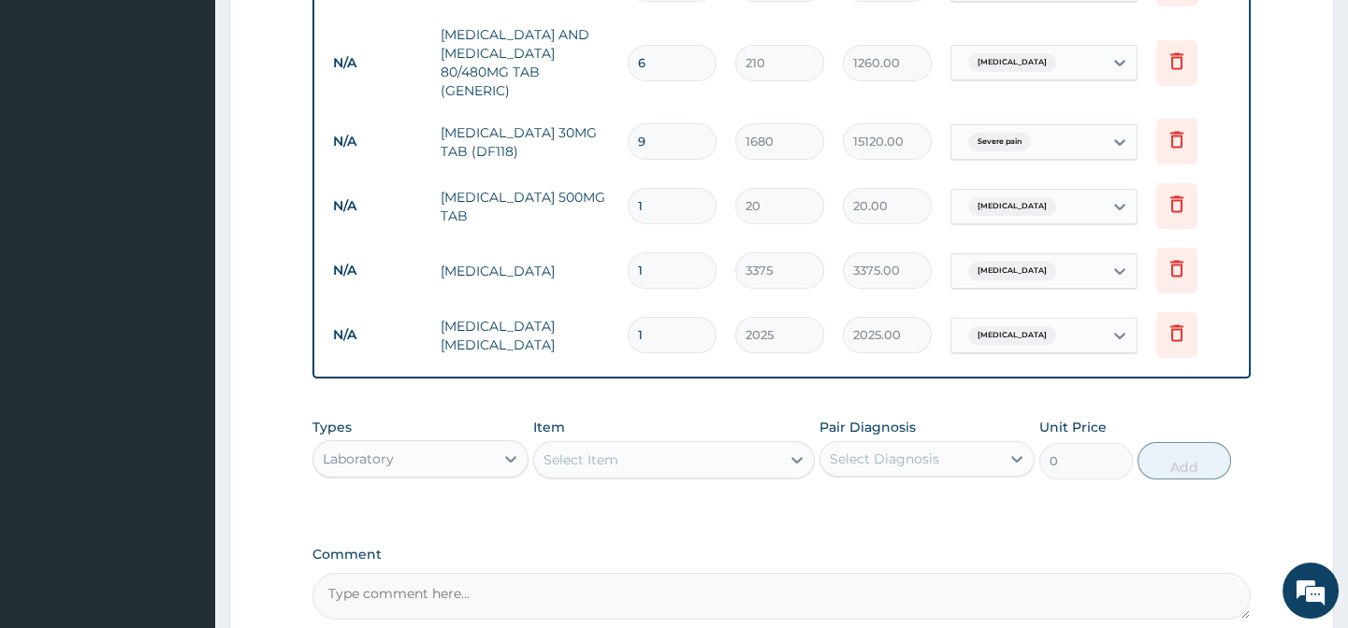
click at [657, 190] on input "1" at bounding box center [671, 206] width 89 height 36
type input "18"
type input "360.00"
type input "18"
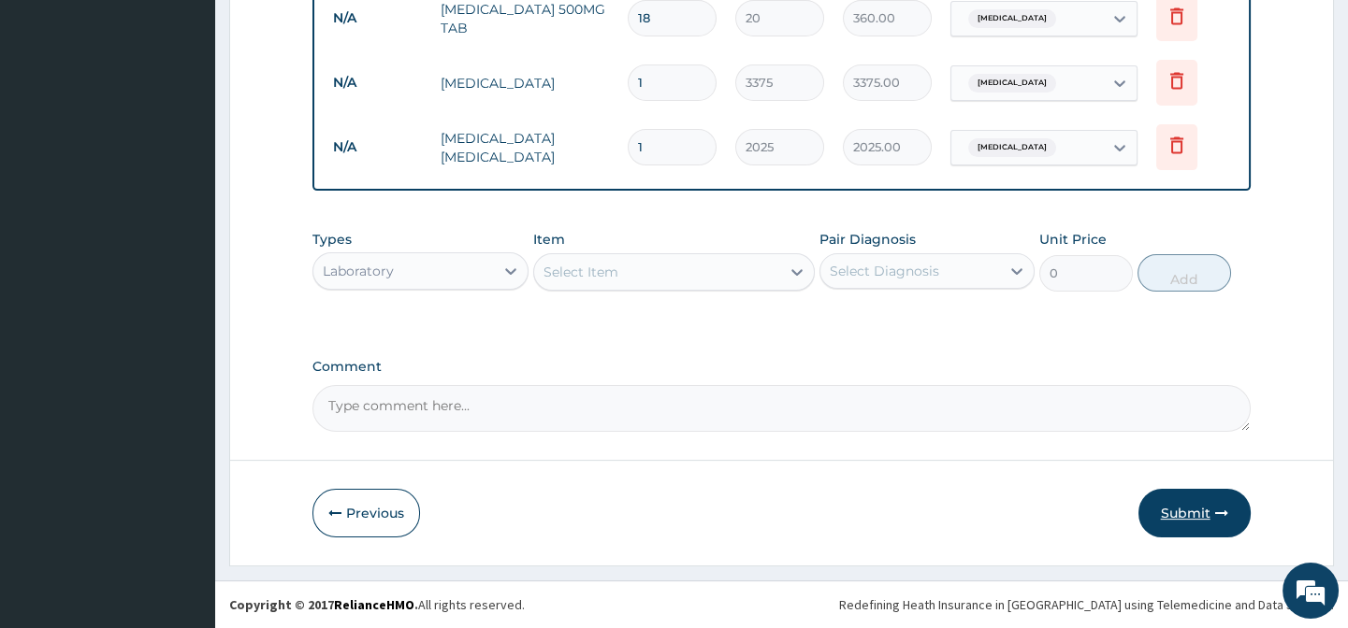
click at [1211, 498] on button "Submit" at bounding box center [1194, 513] width 112 height 49
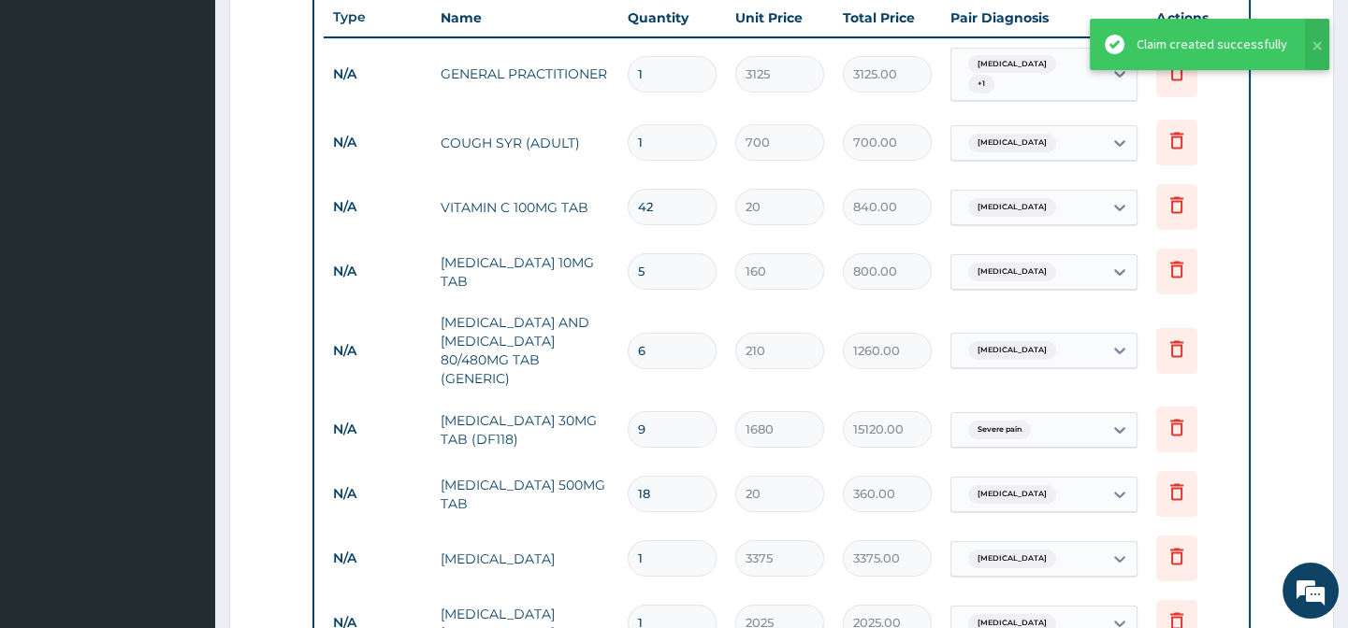
scroll to position [681, 0]
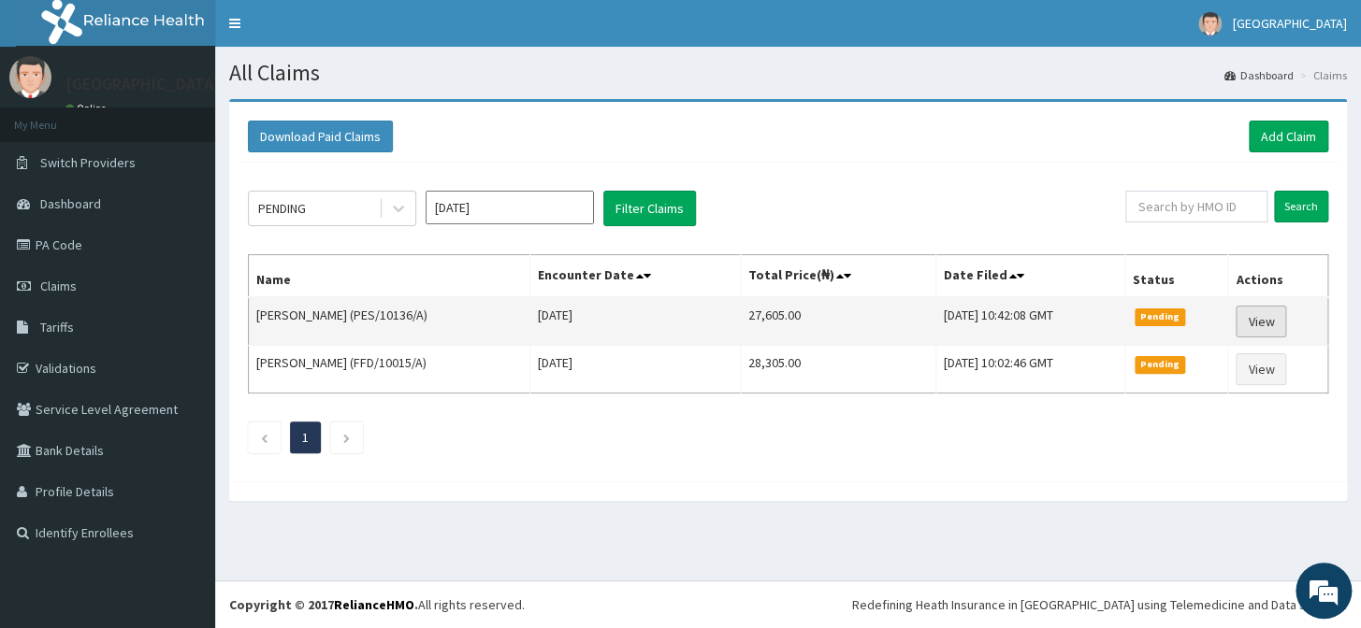
click at [1266, 324] on link "View" at bounding box center [1260, 322] width 50 height 32
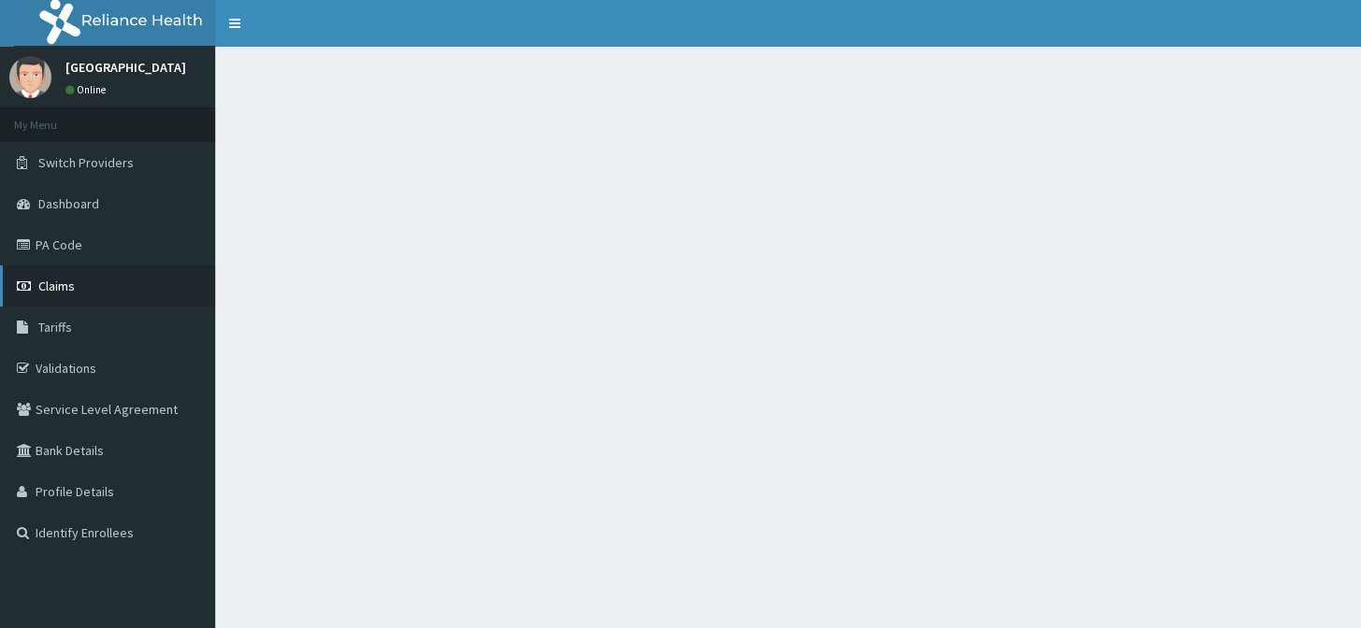
click at [87, 288] on link "Claims" at bounding box center [107, 286] width 215 height 41
click at [90, 287] on link "Claims" at bounding box center [107, 286] width 215 height 41
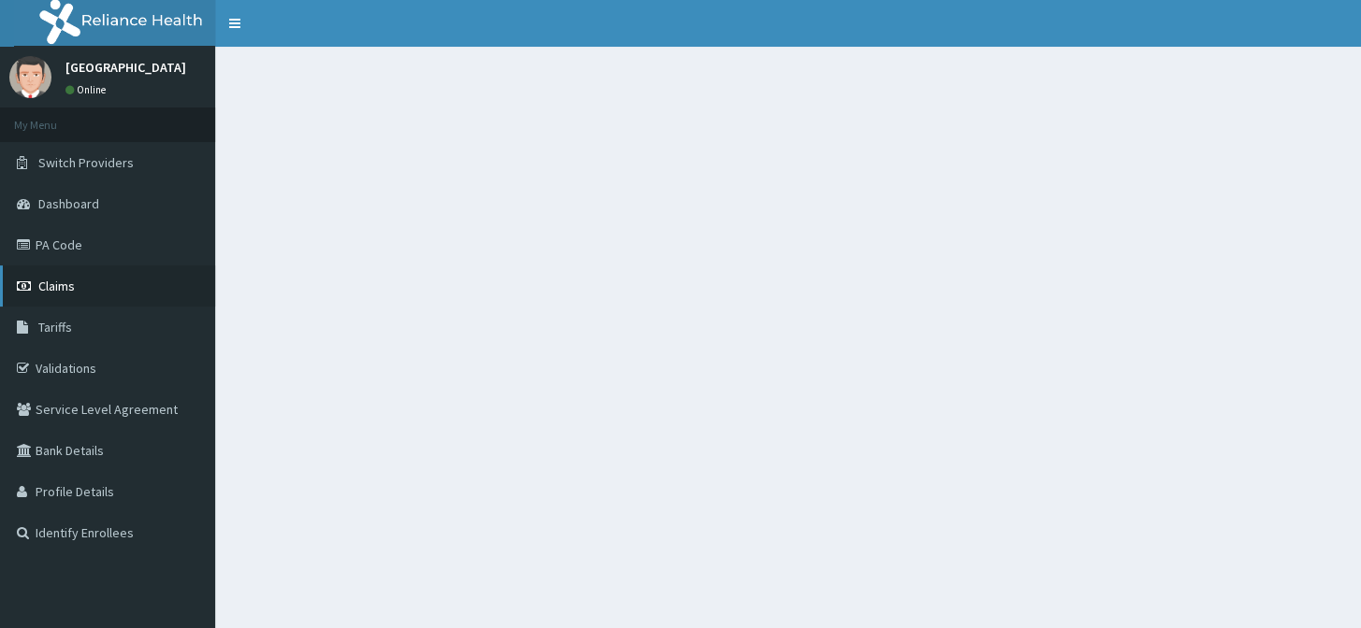
click at [90, 287] on link "Claims" at bounding box center [107, 286] width 215 height 41
click at [89, 285] on link "Claims" at bounding box center [107, 286] width 215 height 41
